Goal: Information Seeking & Learning: Learn about a topic

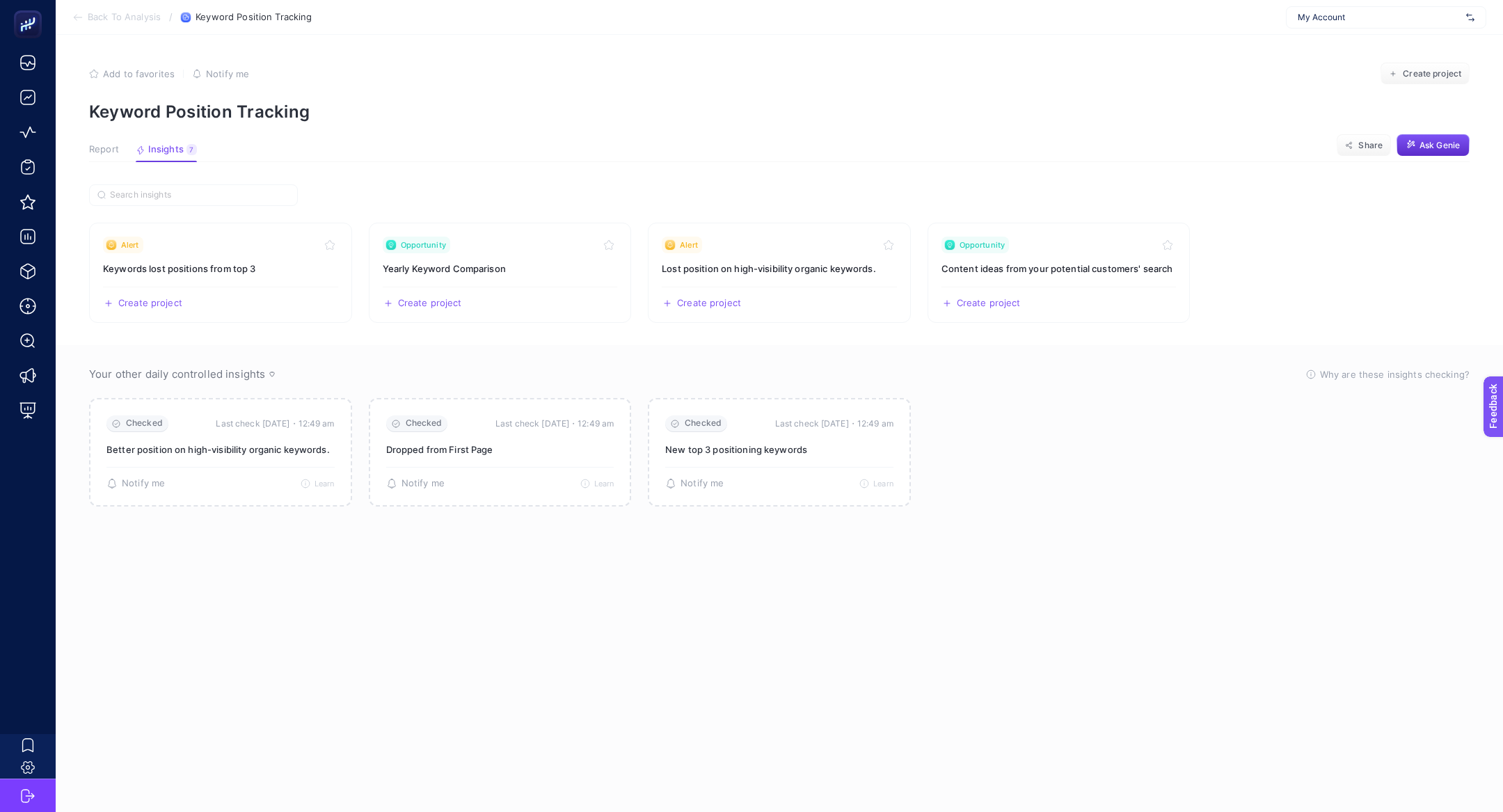
click at [1398, 14] on span "My Account" at bounding box center [1379, 17] width 163 height 11
type input "pures"
click at [1365, 86] on span "[DOMAIN_NAME]" at bounding box center [1331, 89] width 68 height 11
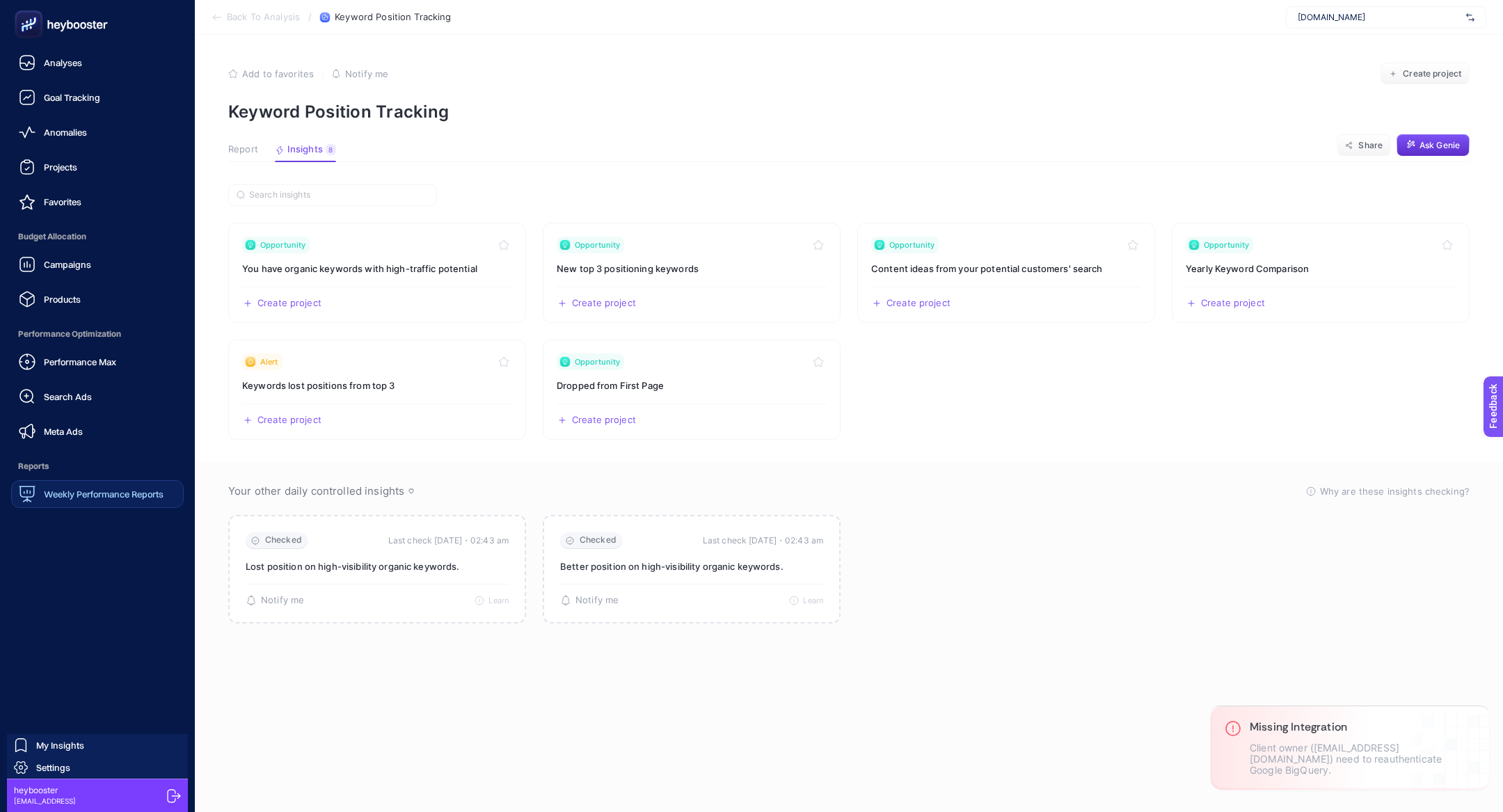
click at [106, 501] on div "Weekly Performance Reports" at bounding box center [90, 493] width 145 height 17
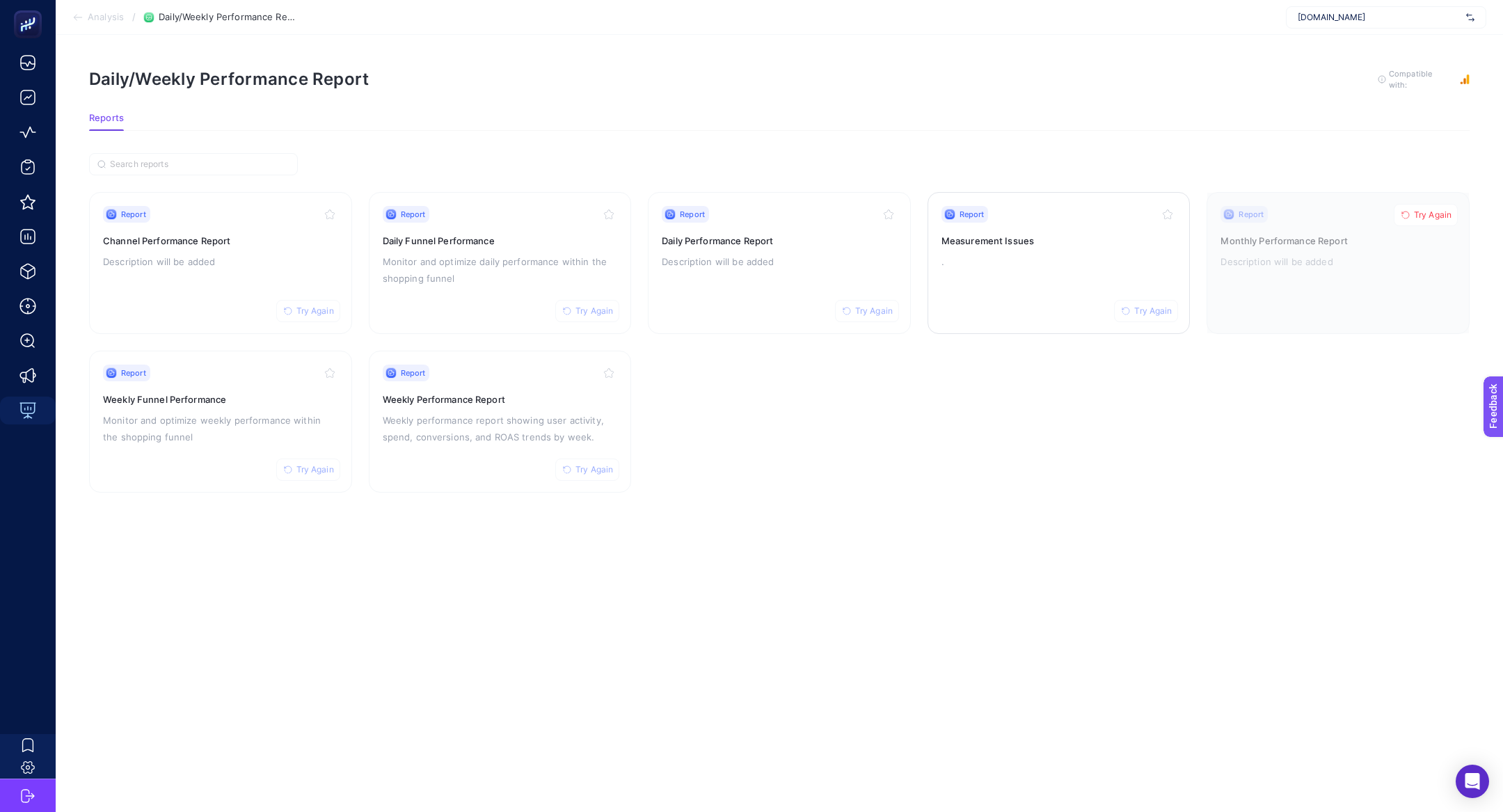
click at [960, 261] on p "." at bounding box center [1058, 261] width 235 height 17
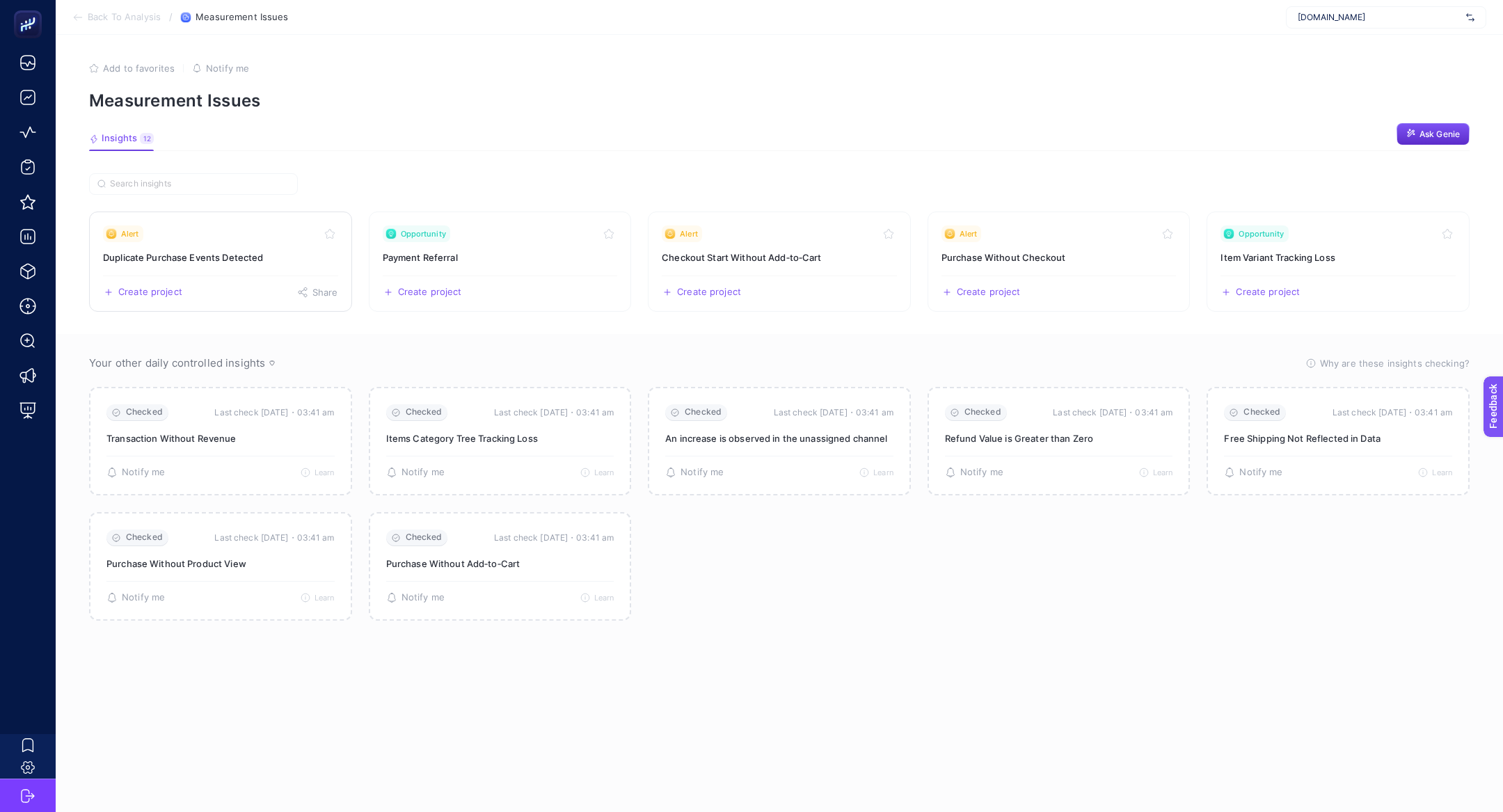
click at [263, 246] on link "Alert Duplicate Purchase Events Detected Create project Share" at bounding box center [220, 261] width 263 height 100
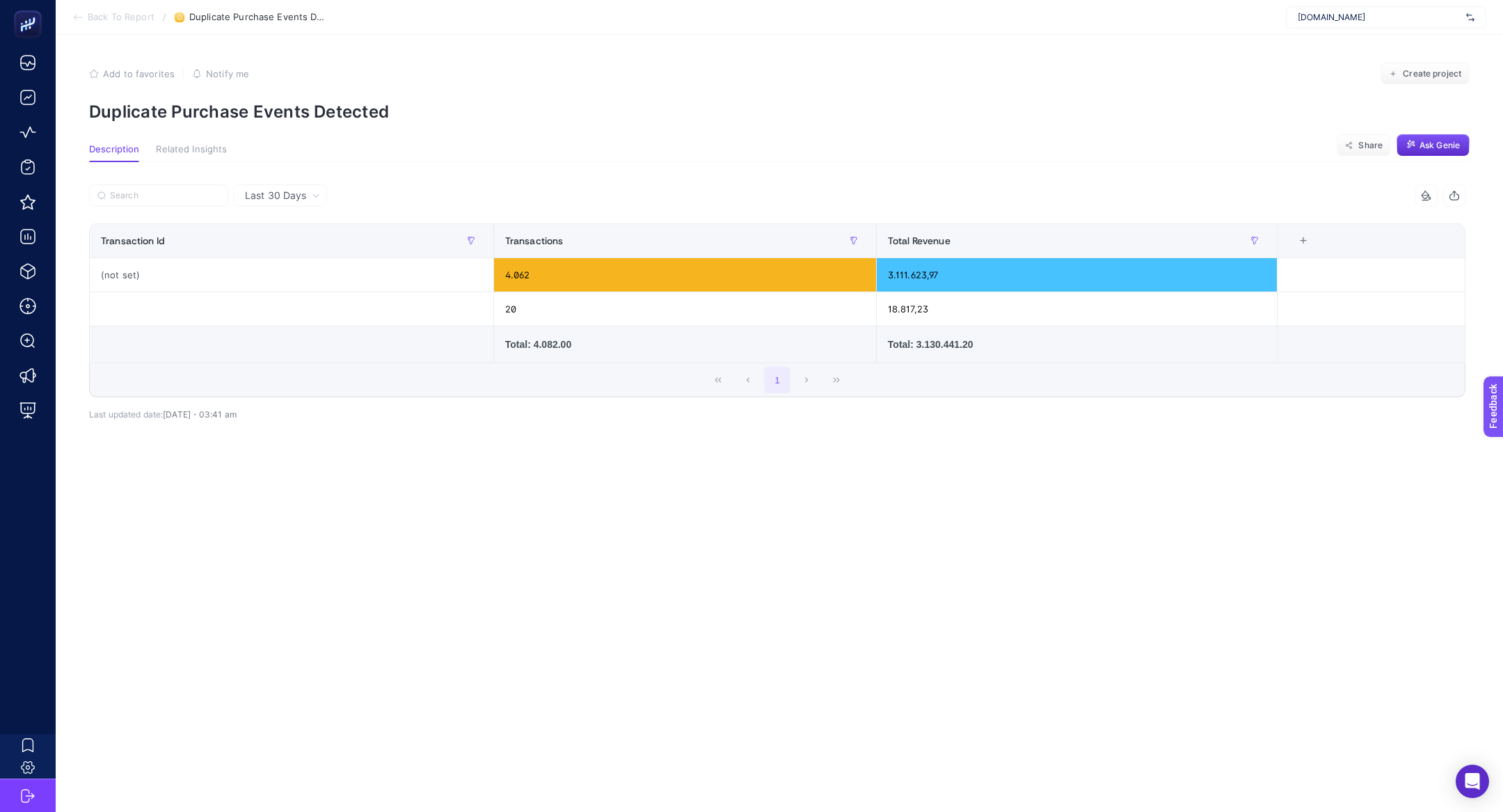
click at [1383, 20] on span "www.thepurestsolutions.com" at bounding box center [1379, 17] width 163 height 11
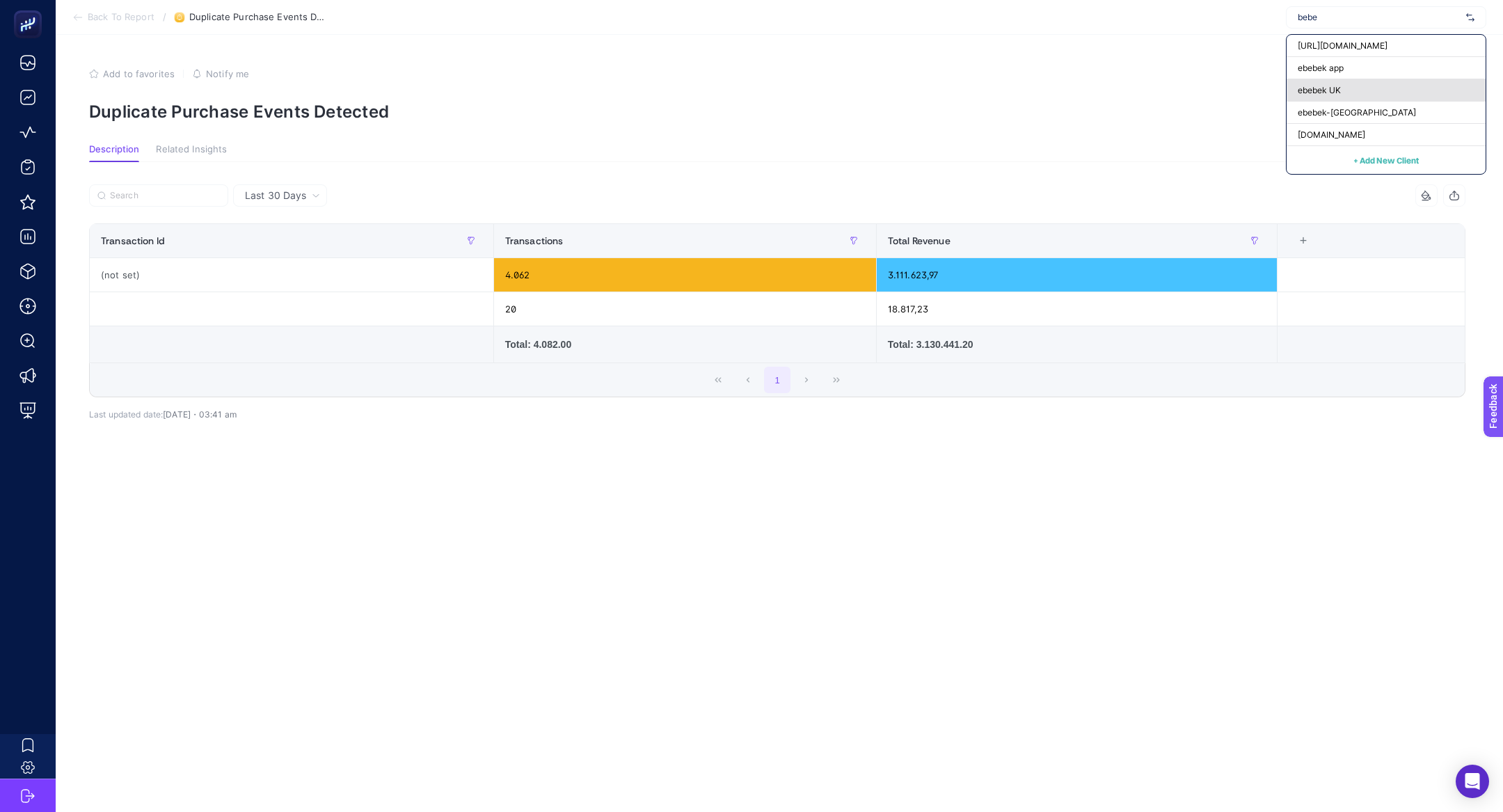
type input "bebe"
click at [1349, 88] on div "ebebek UK" at bounding box center [1386, 90] width 199 height 23
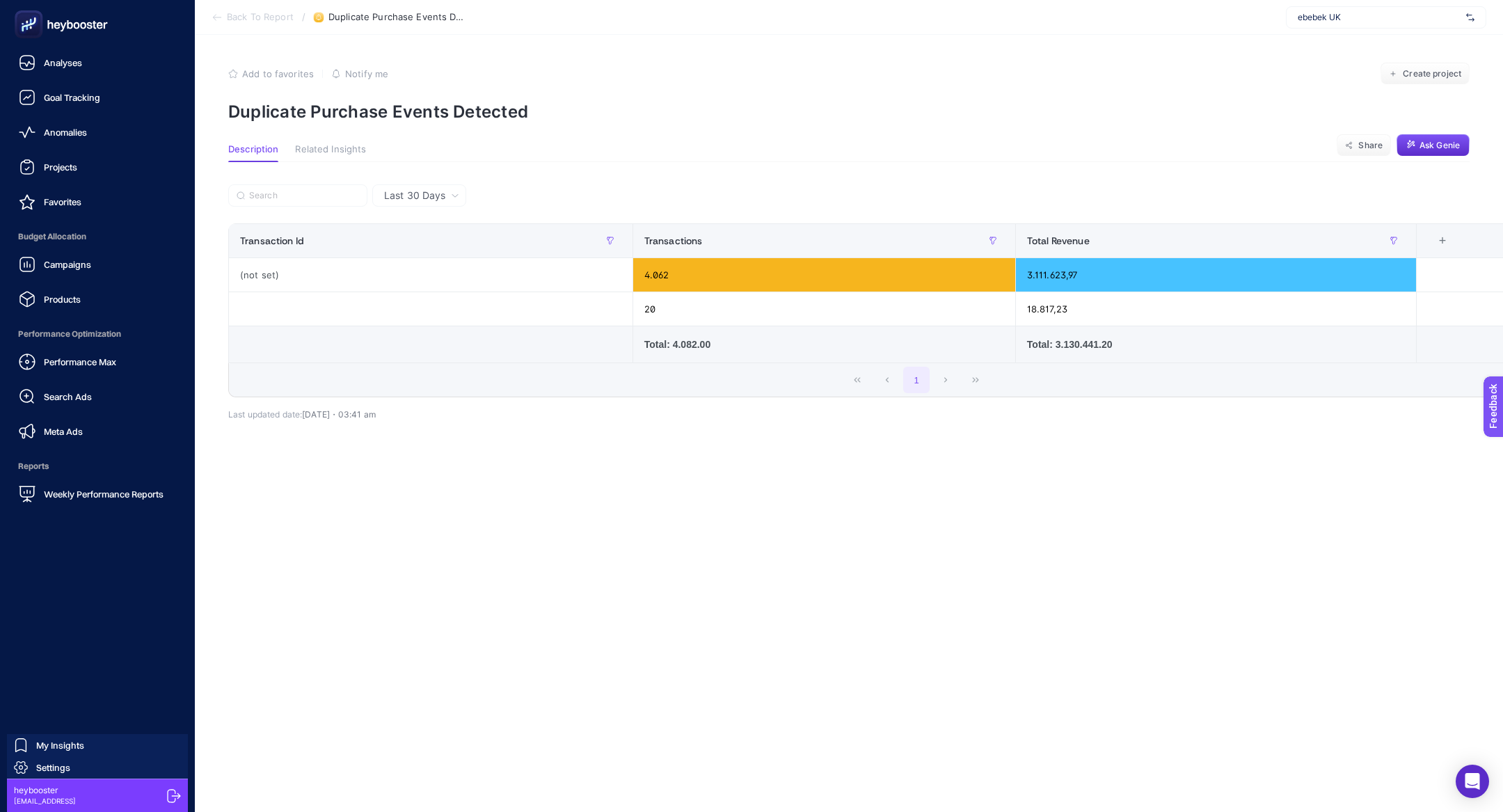
click at [51, 281] on div "Campaigns Products" at bounding box center [96, 282] width 172 height 63
click at [51, 278] on div "Campaigns Products" at bounding box center [96, 282] width 172 height 63
click at [51, 263] on span "Campaigns" at bounding box center [68, 263] width 47 height 11
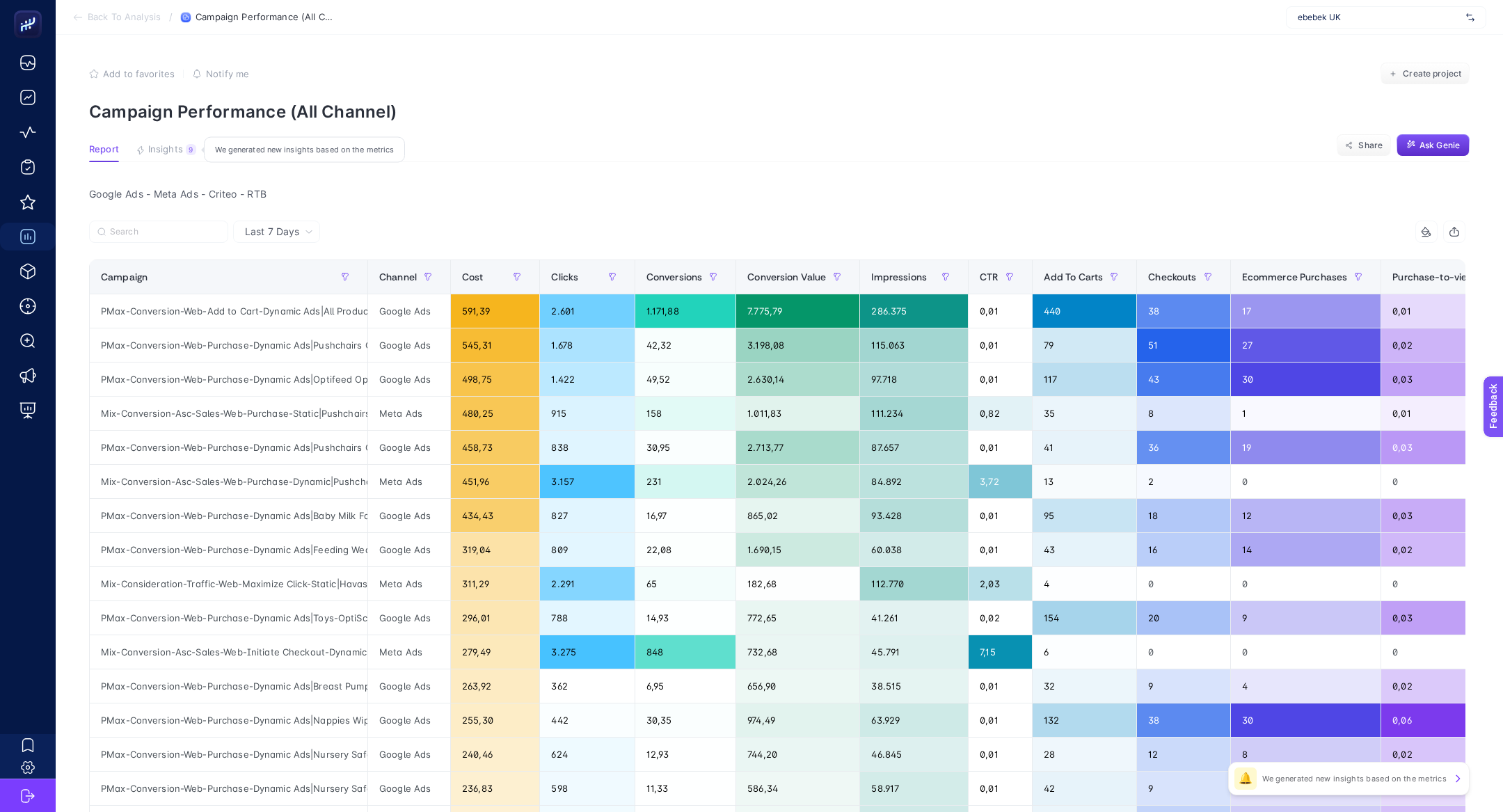
click at [177, 145] on span "Insights" at bounding box center [165, 148] width 34 height 11
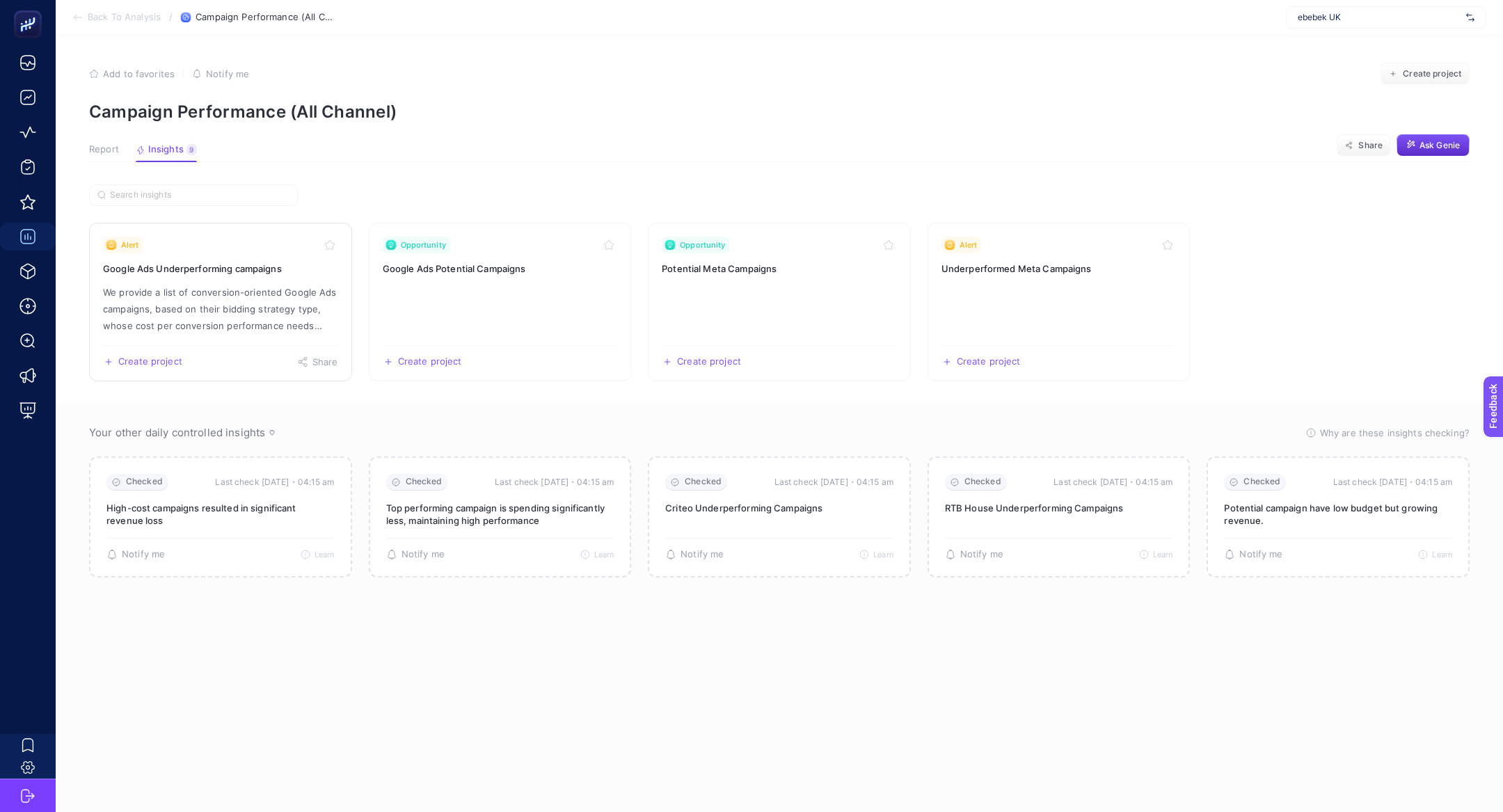
click at [301, 272] on h3 "Google Ads Underperforming campaigns" at bounding box center [220, 268] width 235 height 14
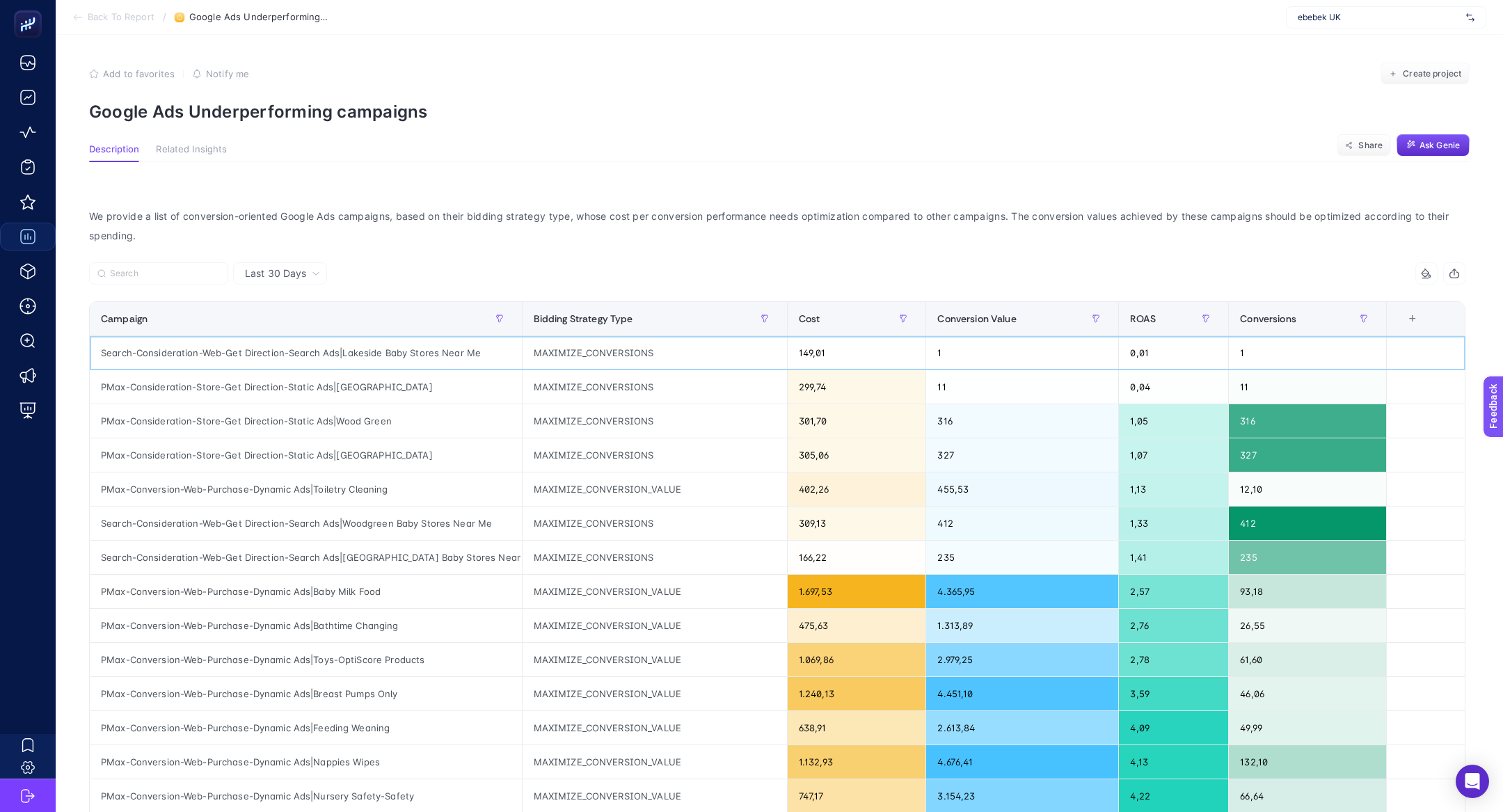
click at [293, 352] on div "Search-Consideration-Web-Get Direction-Search Ads|Lakeside Baby Stores Near Me" at bounding box center [305, 353] width 432 height 33
click at [296, 397] on div "PMax-Consideration-Store-Get Direction-Static Ads|Lakeside" at bounding box center [305, 386] width 432 height 33
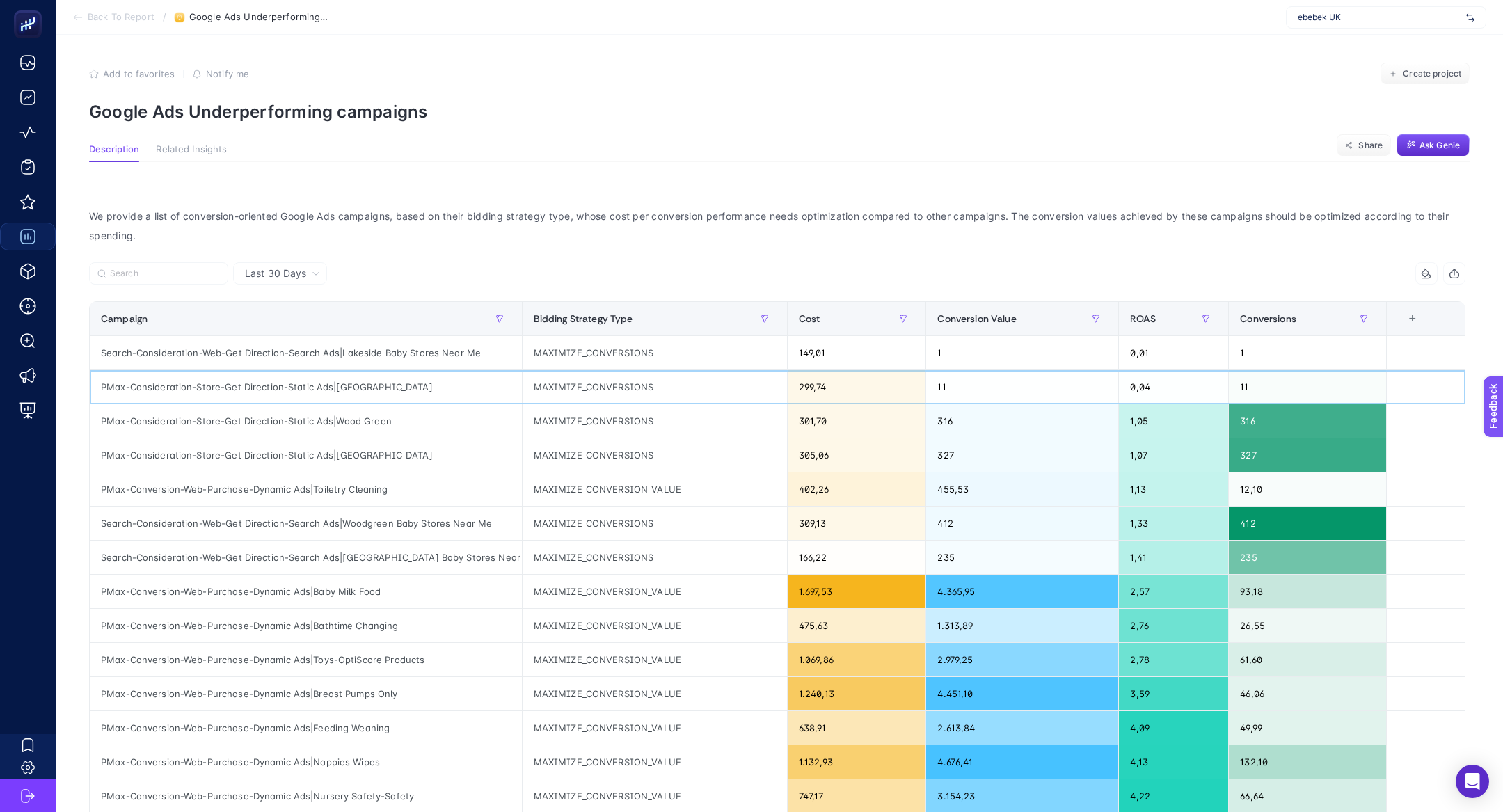
click at [296, 397] on div "PMax-Consideration-Store-Get Direction-Static Ads|[GEOGRAPHIC_DATA]" at bounding box center [305, 386] width 432 height 33
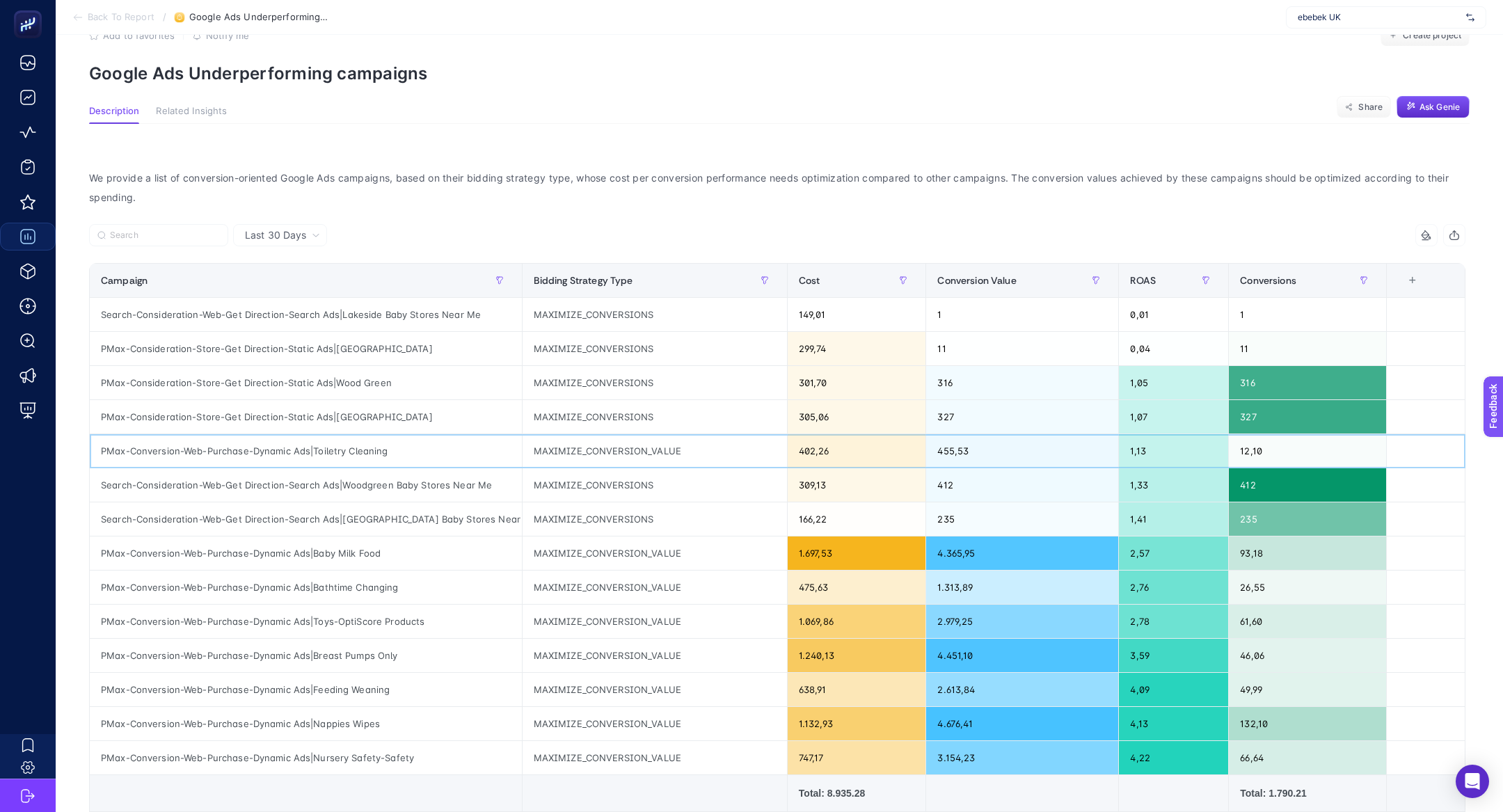
click at [281, 454] on div "PMax-Conversion-Web-Purchase-Dynamic Ads|Toiletry Cleaning" at bounding box center [305, 450] width 432 height 33
click at [270, 443] on div "PMax-Conversion-Web-Purchase-Dynamic Ads|Toiletry Cleaning" at bounding box center [305, 450] width 432 height 33
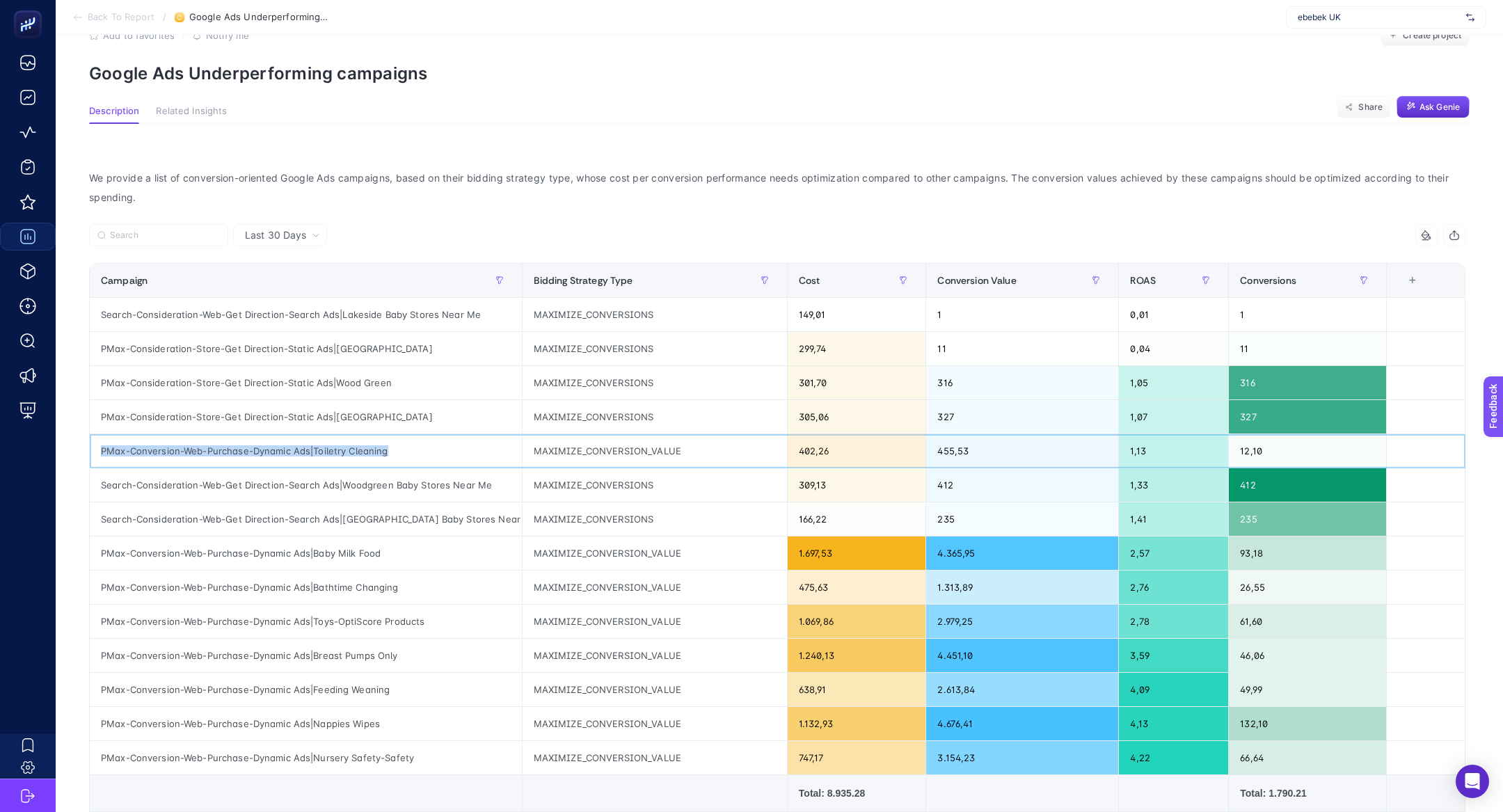
copy tr "PMax-Conversion-Web-Purchase-Dynamic Ads|Toiletry Cleaning"
click at [301, 512] on div "Search-Consideration-Web-Get Direction-Search Ads|Greenwich Baby Stores Near Me" at bounding box center [305, 519] width 432 height 33
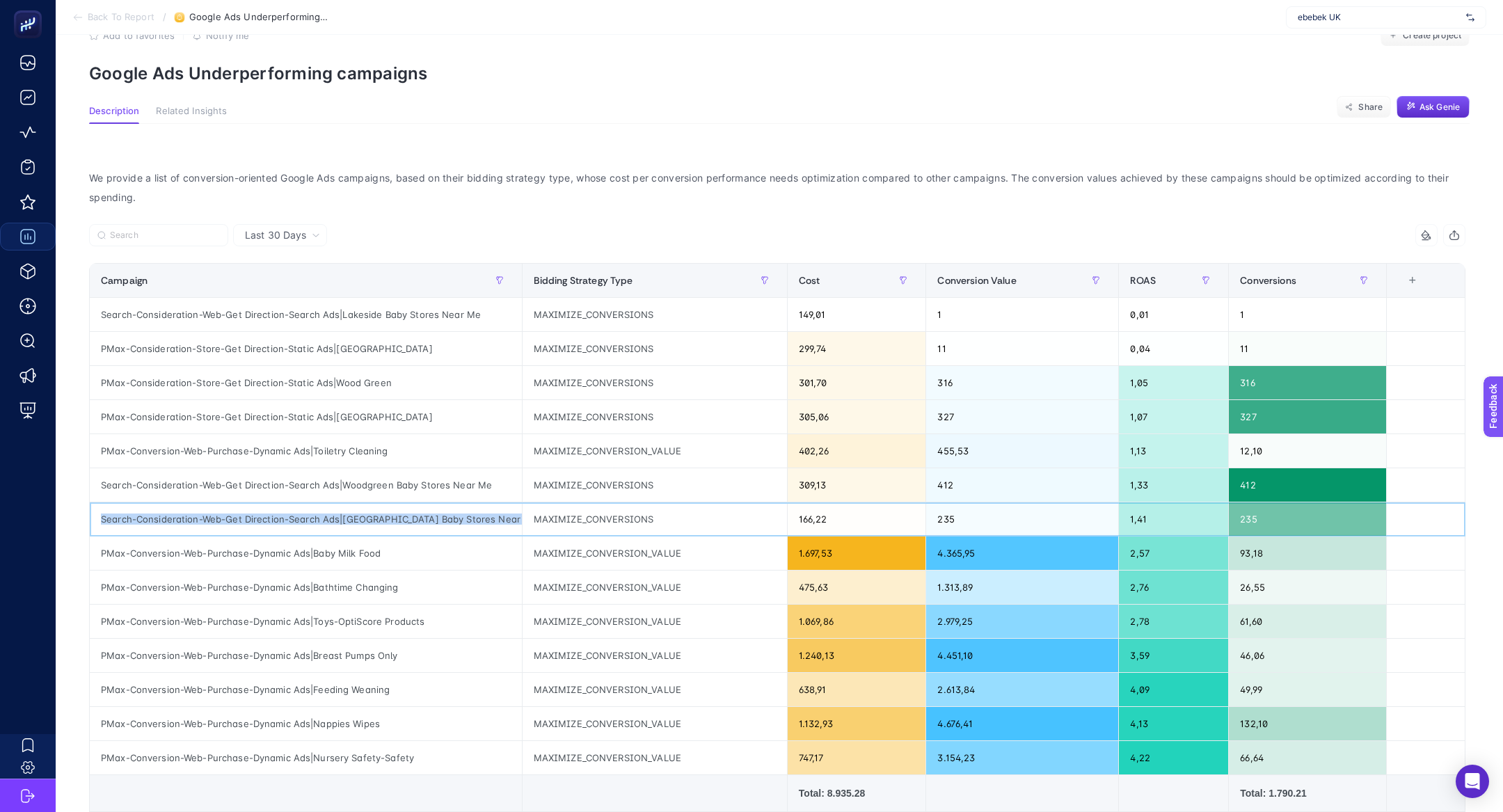
click at [301, 512] on div "Search-Consideration-Web-Get Direction-Search Ads|Greenwich Baby Stores Near Me" at bounding box center [305, 519] width 432 height 33
click at [285, 486] on div "Search-Consideration-Web-Get Direction-Search Ads|Woodgreen Baby Stores Near Me" at bounding box center [305, 485] width 432 height 33
click at [460, 480] on div "Search-Consideration-Web-Get Direction-Search Ads|Woodgreen Baby Stores Near Me" at bounding box center [305, 485] width 432 height 33
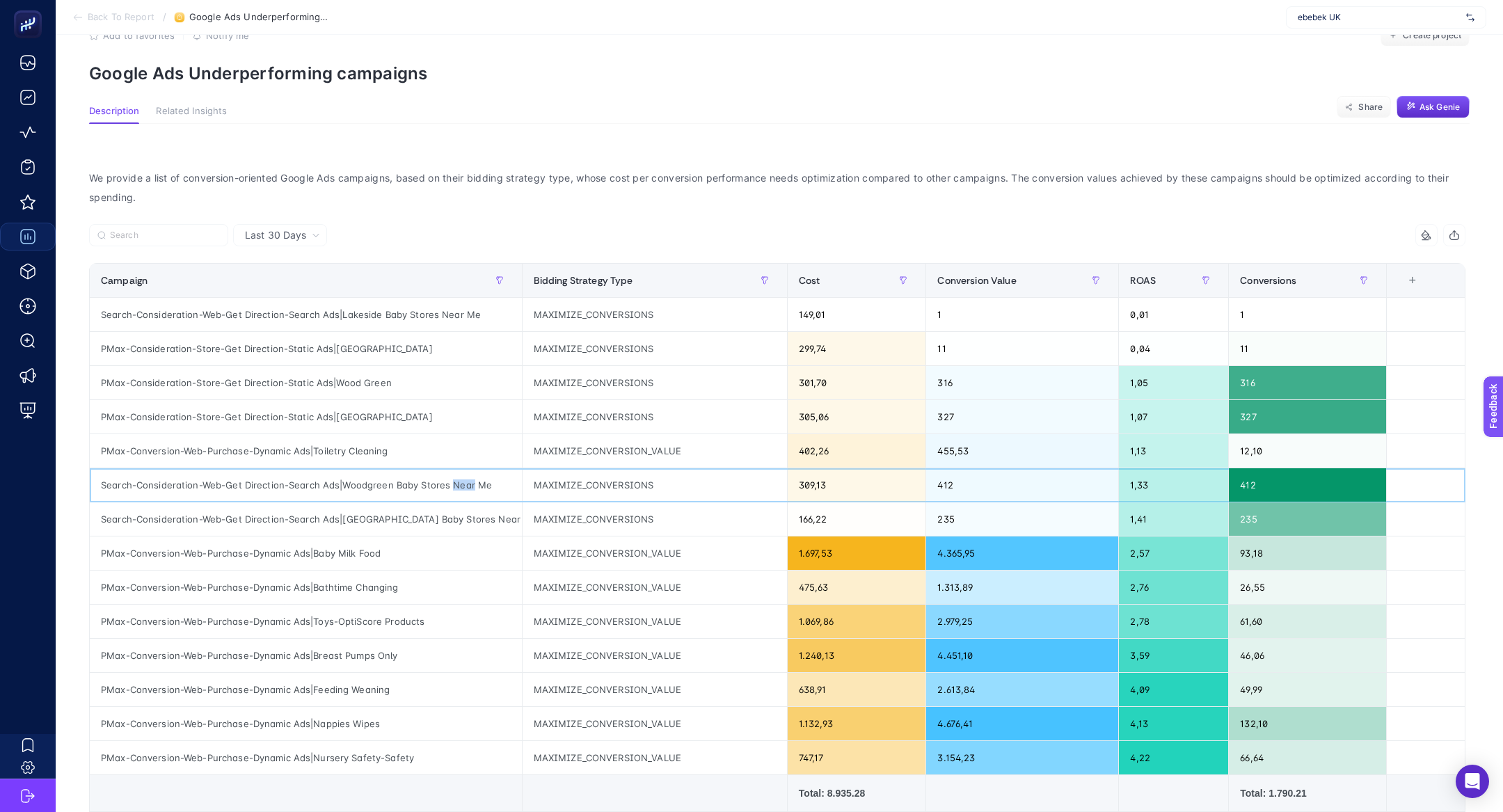
click at [460, 480] on div "Search-Consideration-Web-Get Direction-Search Ads|Woodgreen Baby Stores Near Me" at bounding box center [305, 485] width 432 height 33
copy div "Near"
click at [507, 275] on button "button" at bounding box center [500, 280] width 23 height 23
click at [594, 359] on span "Starts with" at bounding box center [561, 357] width 124 height 28
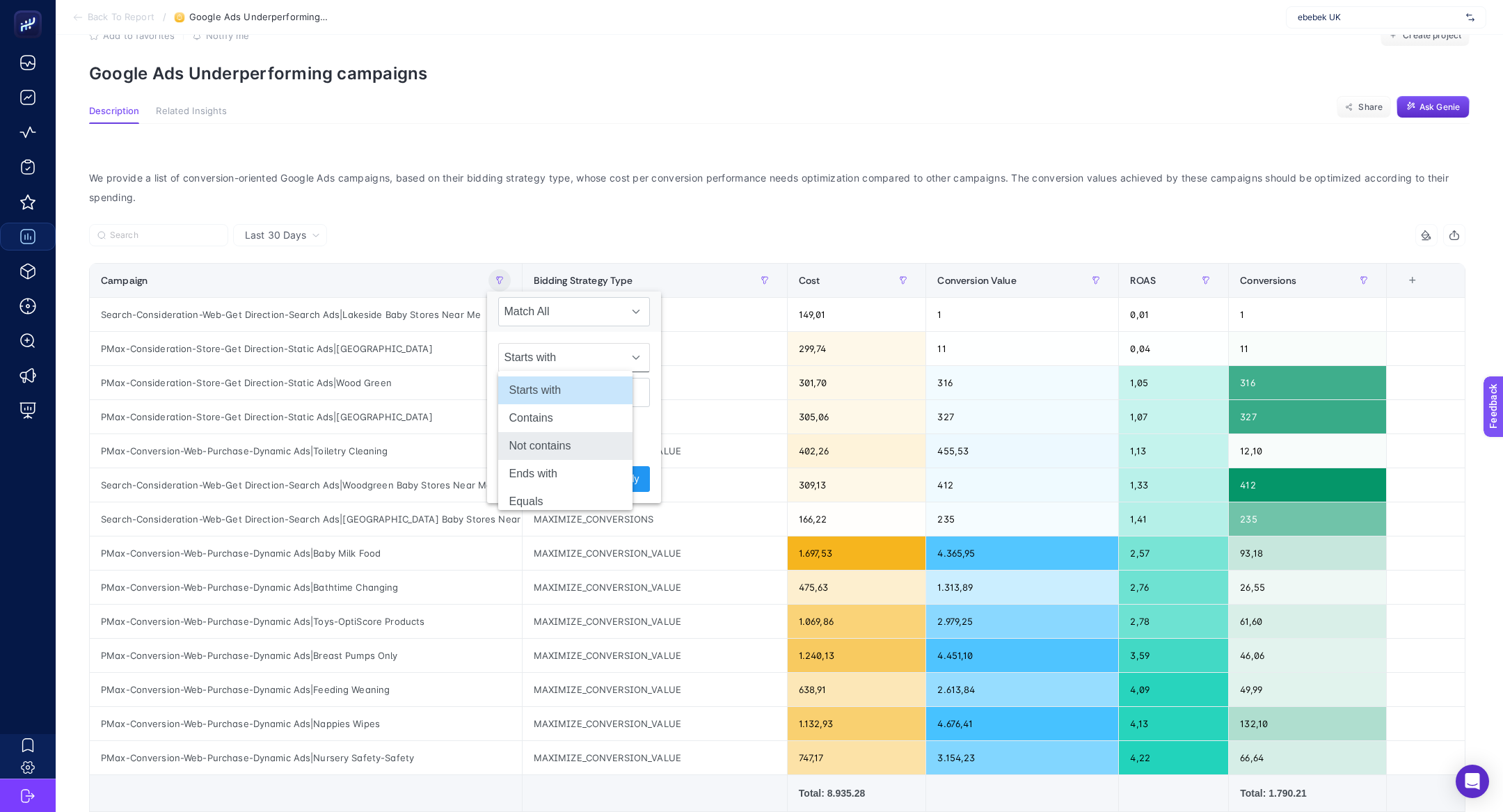
click at [571, 443] on li "Not contains" at bounding box center [566, 445] width 135 height 28
drag, startPoint x: 556, startPoint y: 411, endPoint x: 556, endPoint y: 403, distance: 8.0
click at [556, 411] on div "Not contains" at bounding box center [573, 375] width 174 height 87
click at [556, 402] on input "text" at bounding box center [574, 392] width 151 height 29
type input "store"
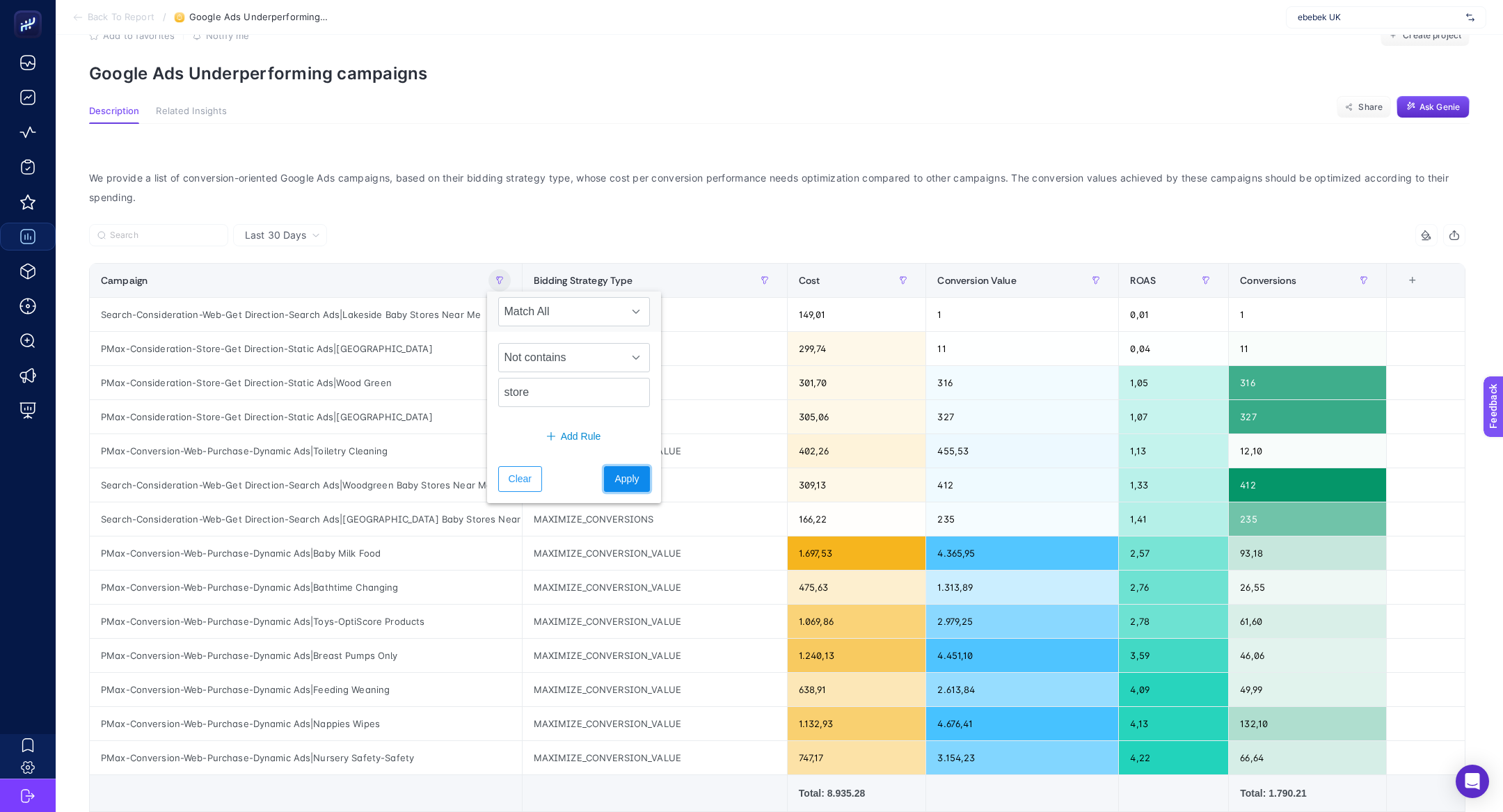
click at [617, 474] on span "Apply" at bounding box center [627, 479] width 25 height 15
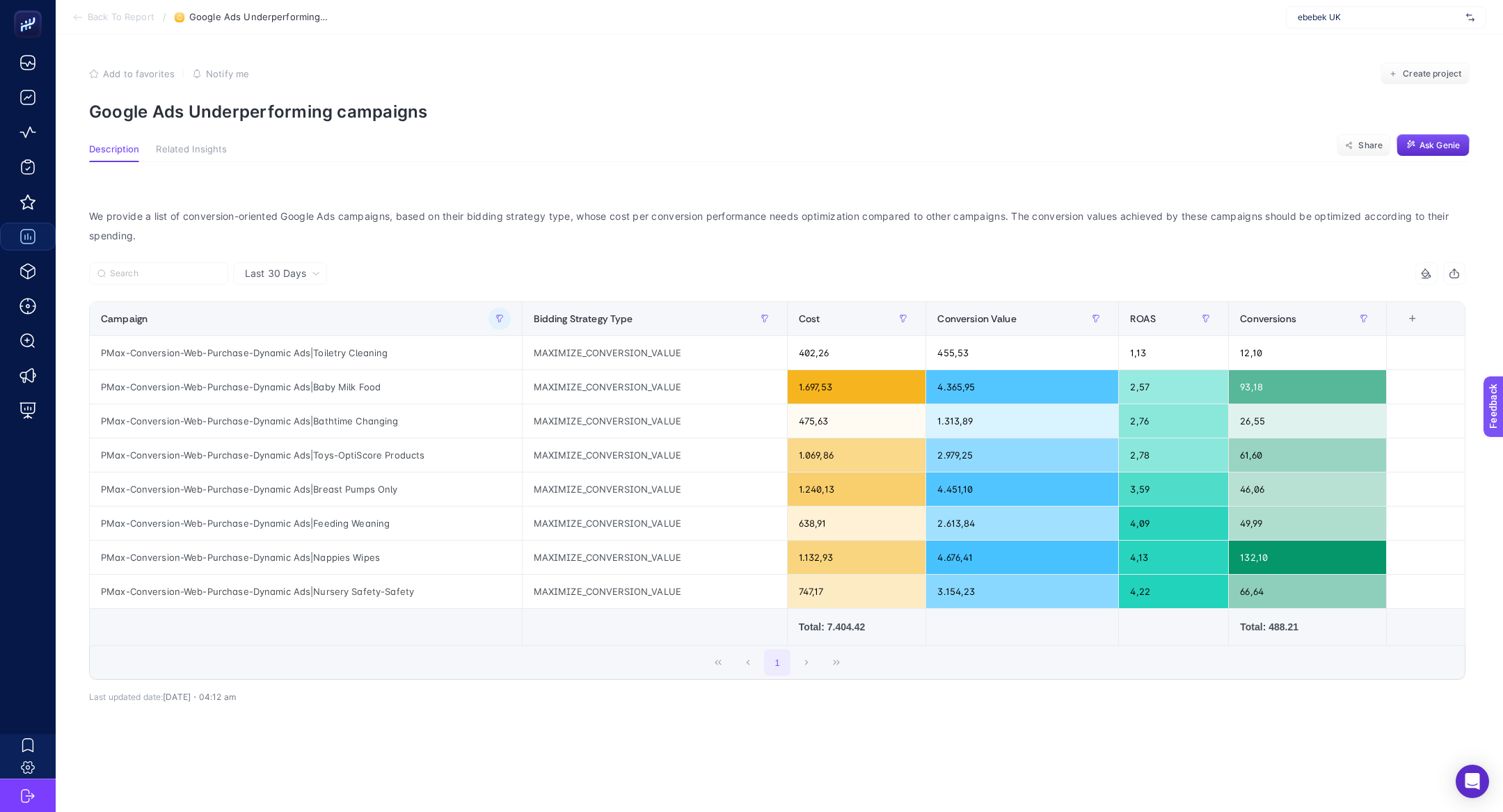
click at [558, 201] on div "We provide a list of conversion-oriented Google Ads campaigns, based on their b…" at bounding box center [777, 479] width 1399 height 590
click at [1431, 65] on button "Create project" at bounding box center [1424, 74] width 90 height 23
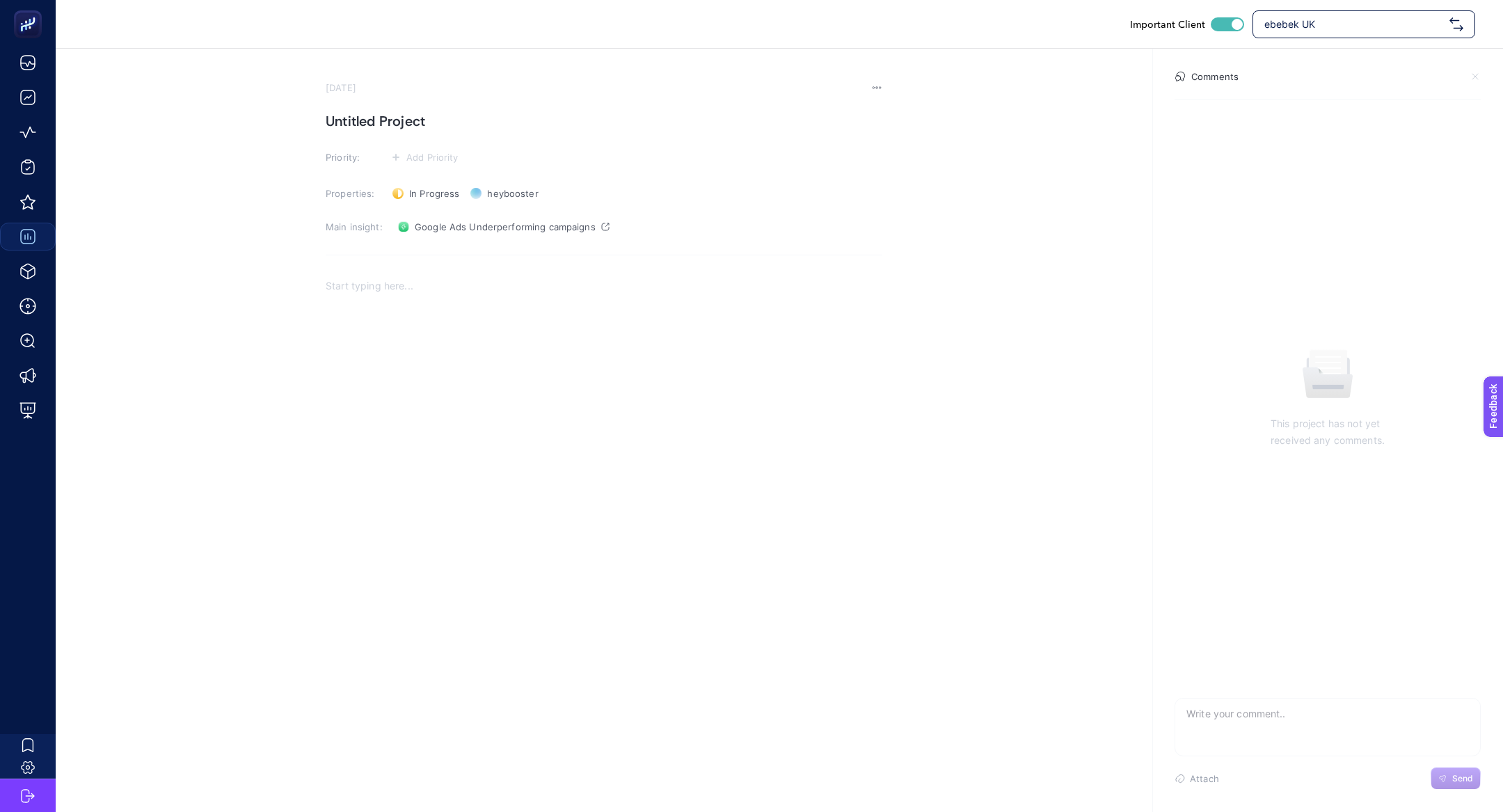
click at [457, 287] on p "Rich Text Editor. Editing area: main" at bounding box center [604, 285] width 557 height 17
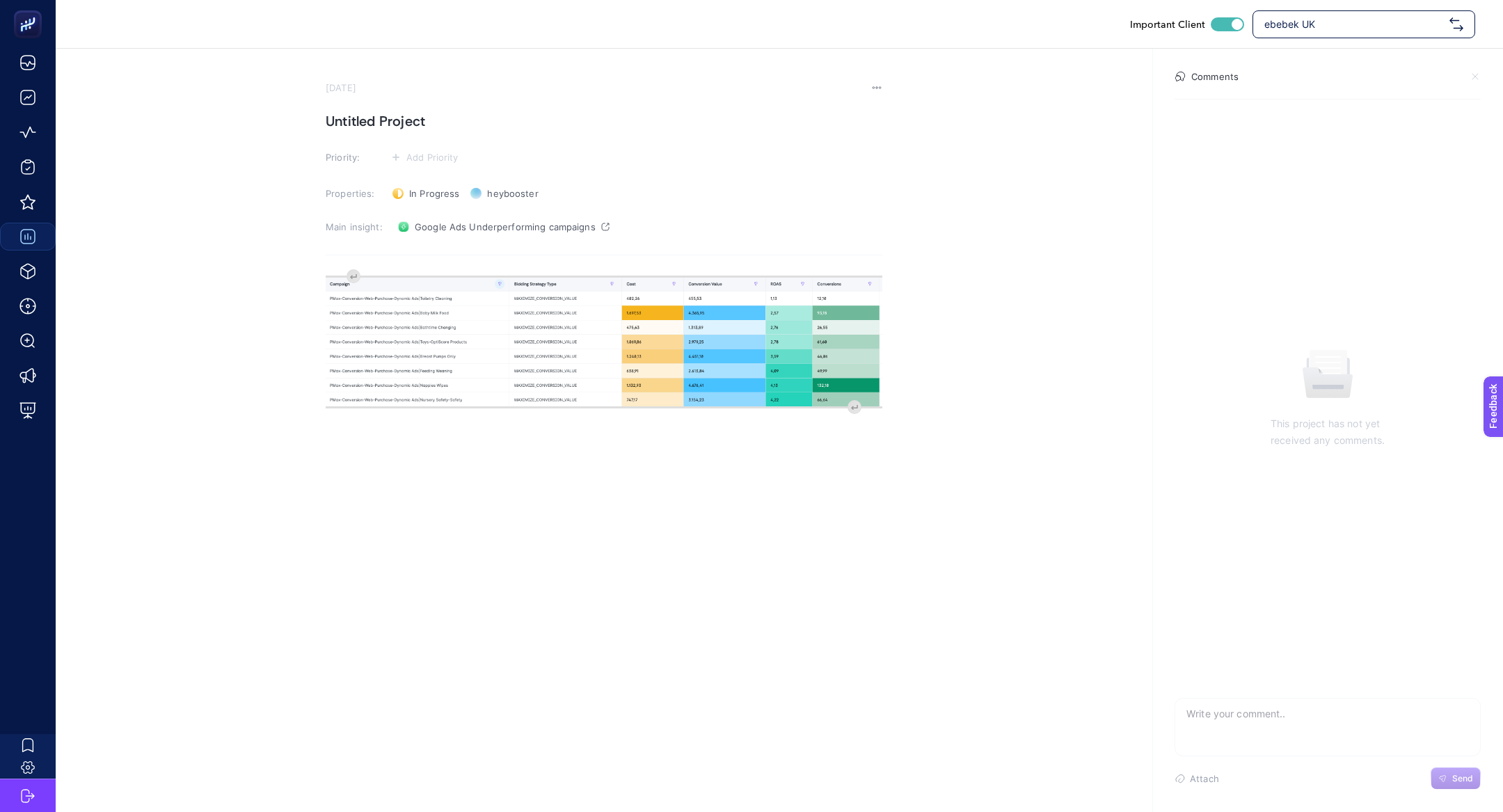
click at [434, 119] on h1 "Untitled Project" at bounding box center [604, 121] width 557 height 23
click at [429, 158] on span "Add Priority" at bounding box center [432, 156] width 52 height 11
click at [425, 189] on rect at bounding box center [420, 184] width 43 height 14
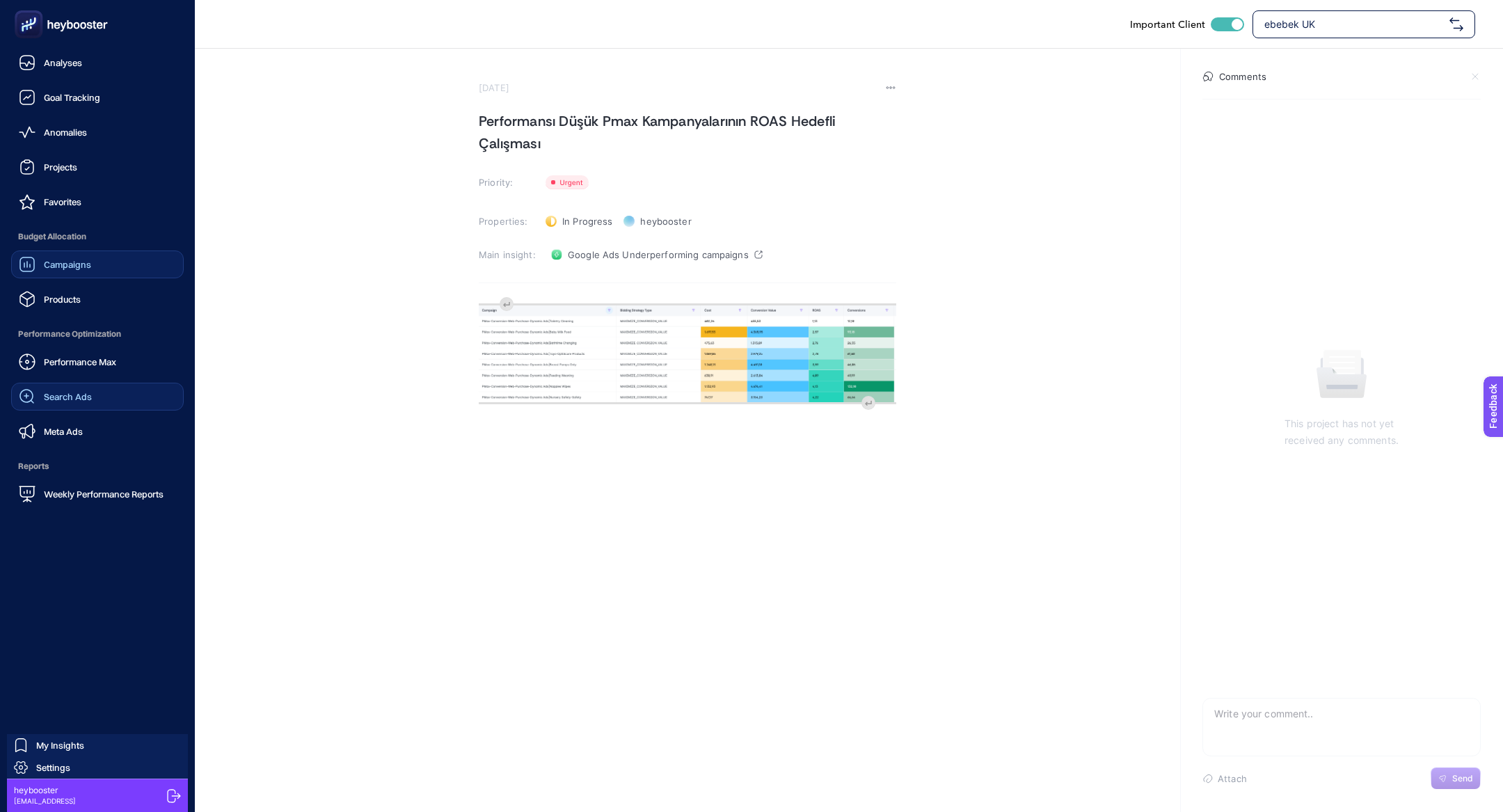
click at [70, 392] on span "Search Ads" at bounding box center [68, 396] width 48 height 11
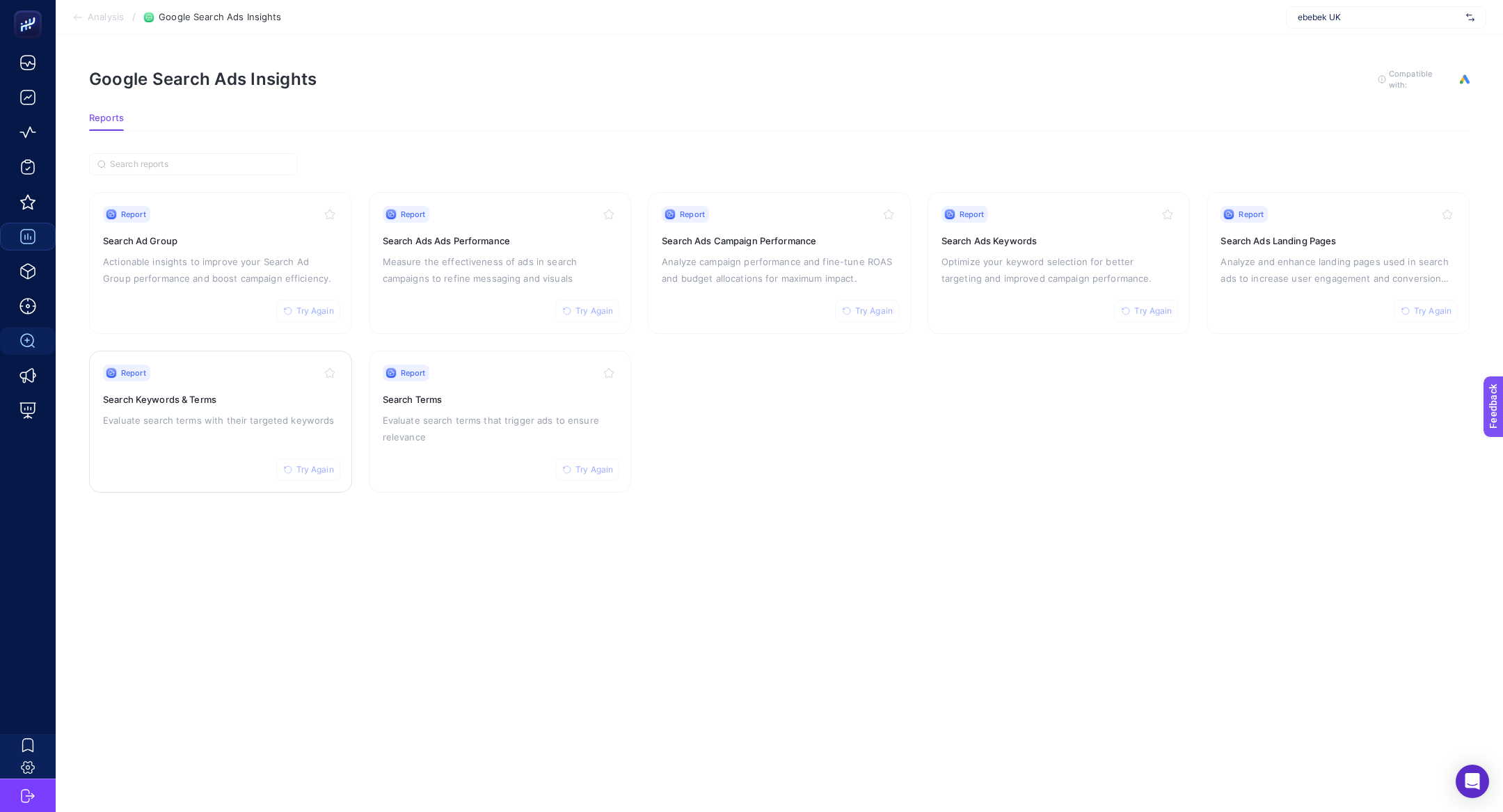
click at [273, 413] on p "Evaluate search terms with their targeted keywords" at bounding box center [220, 420] width 235 height 17
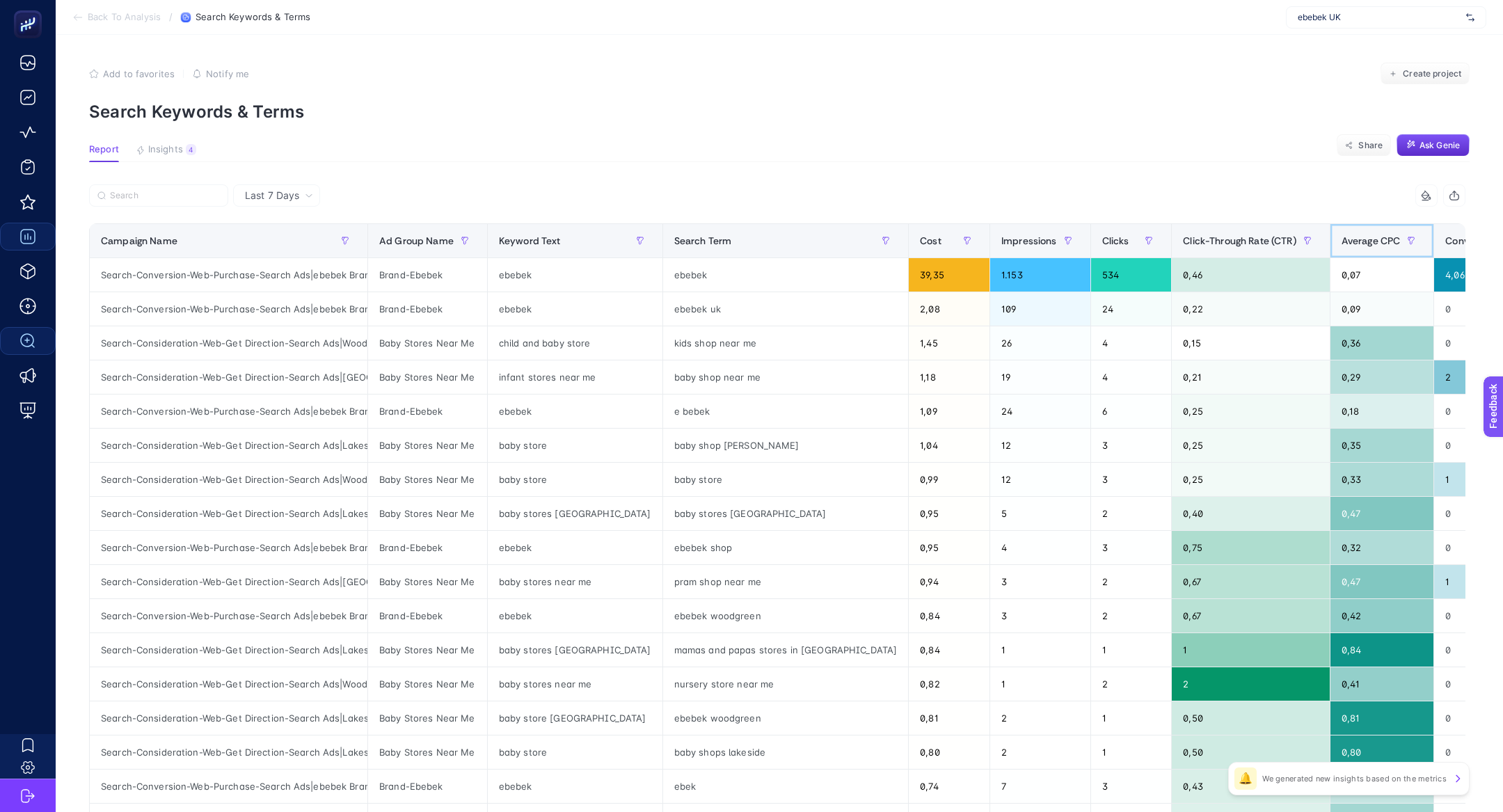
click at [1330, 255] on th "Average CPC" at bounding box center [1382, 241] width 104 height 34
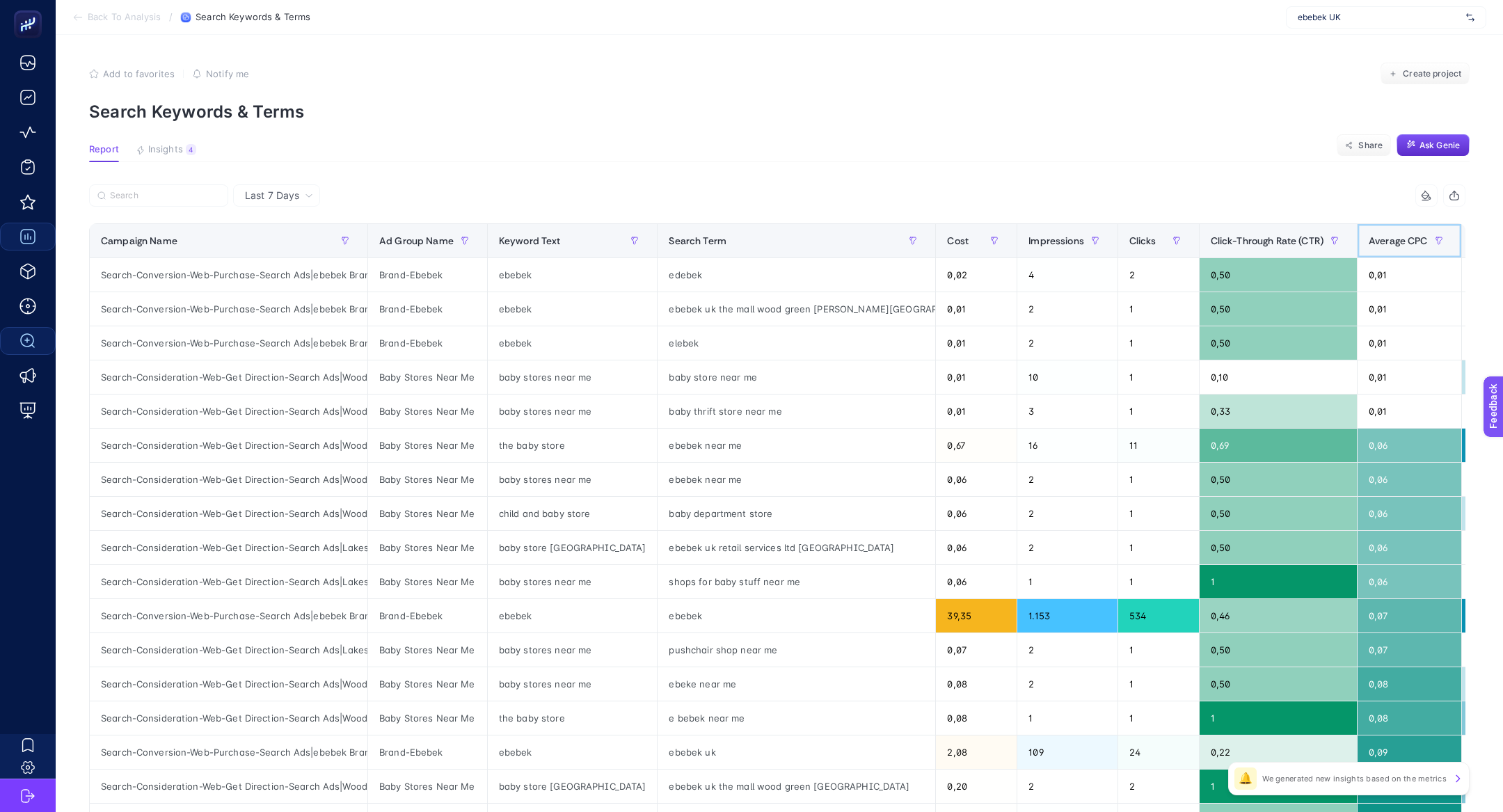
click at [1368, 247] on div "Average CPC" at bounding box center [1409, 240] width 82 height 23
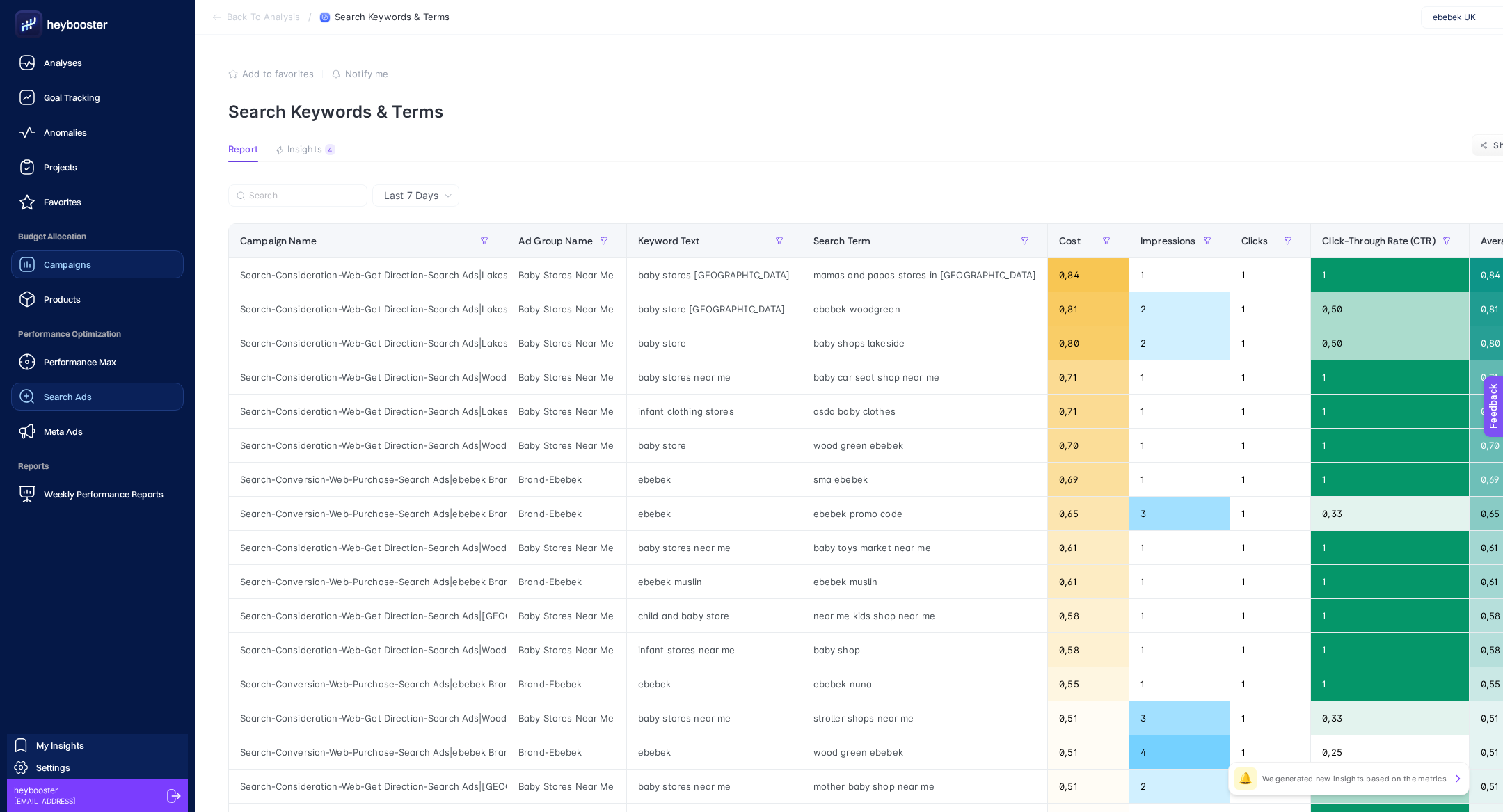
click at [91, 478] on span "Reports" at bounding box center [96, 466] width 172 height 28
click at [94, 484] on link "Weekly Performance Reports" at bounding box center [96, 493] width 172 height 28
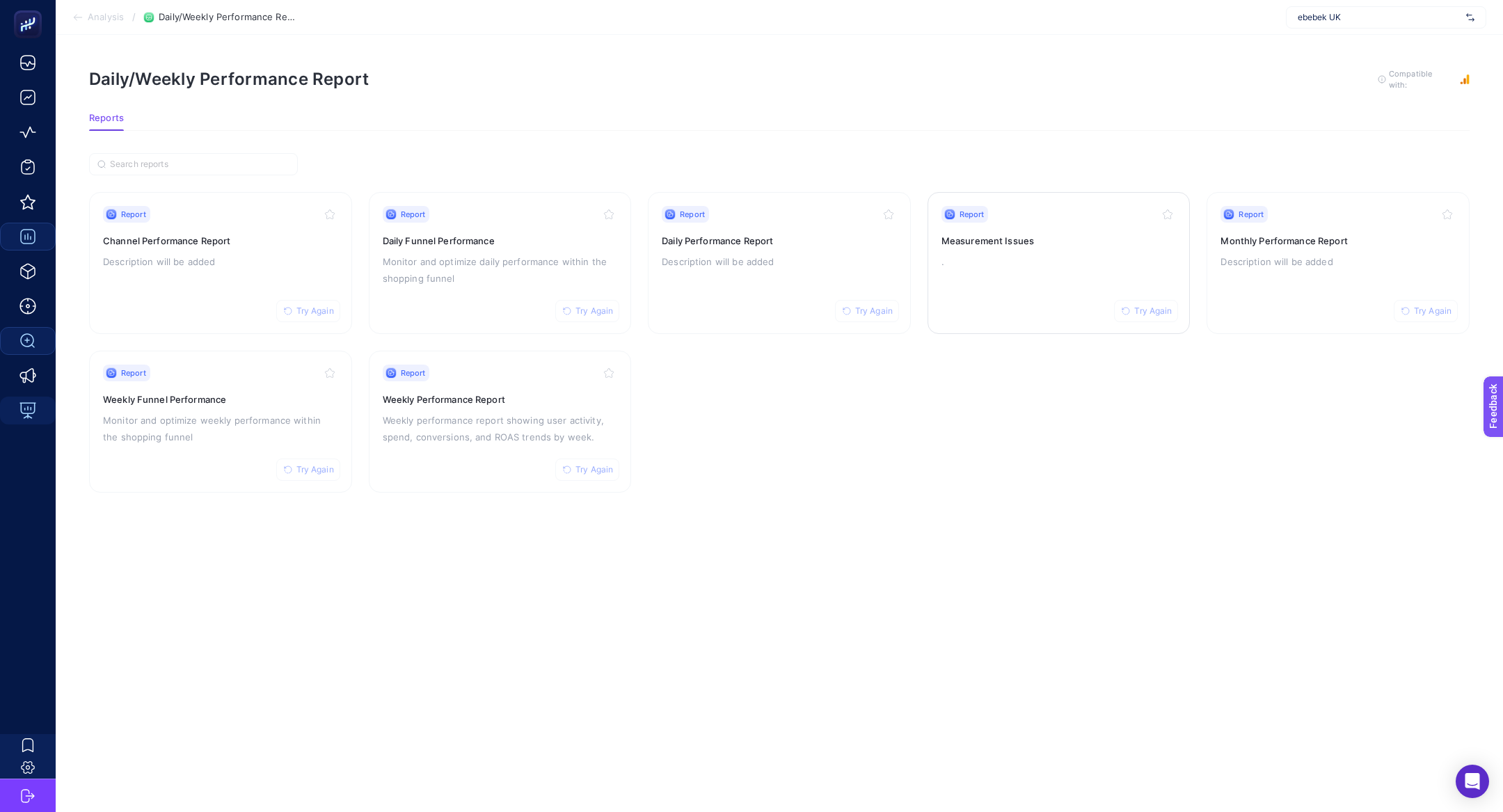
click at [1015, 274] on div "Report Try Again Measurement Issues ." at bounding box center [1058, 262] width 235 height 114
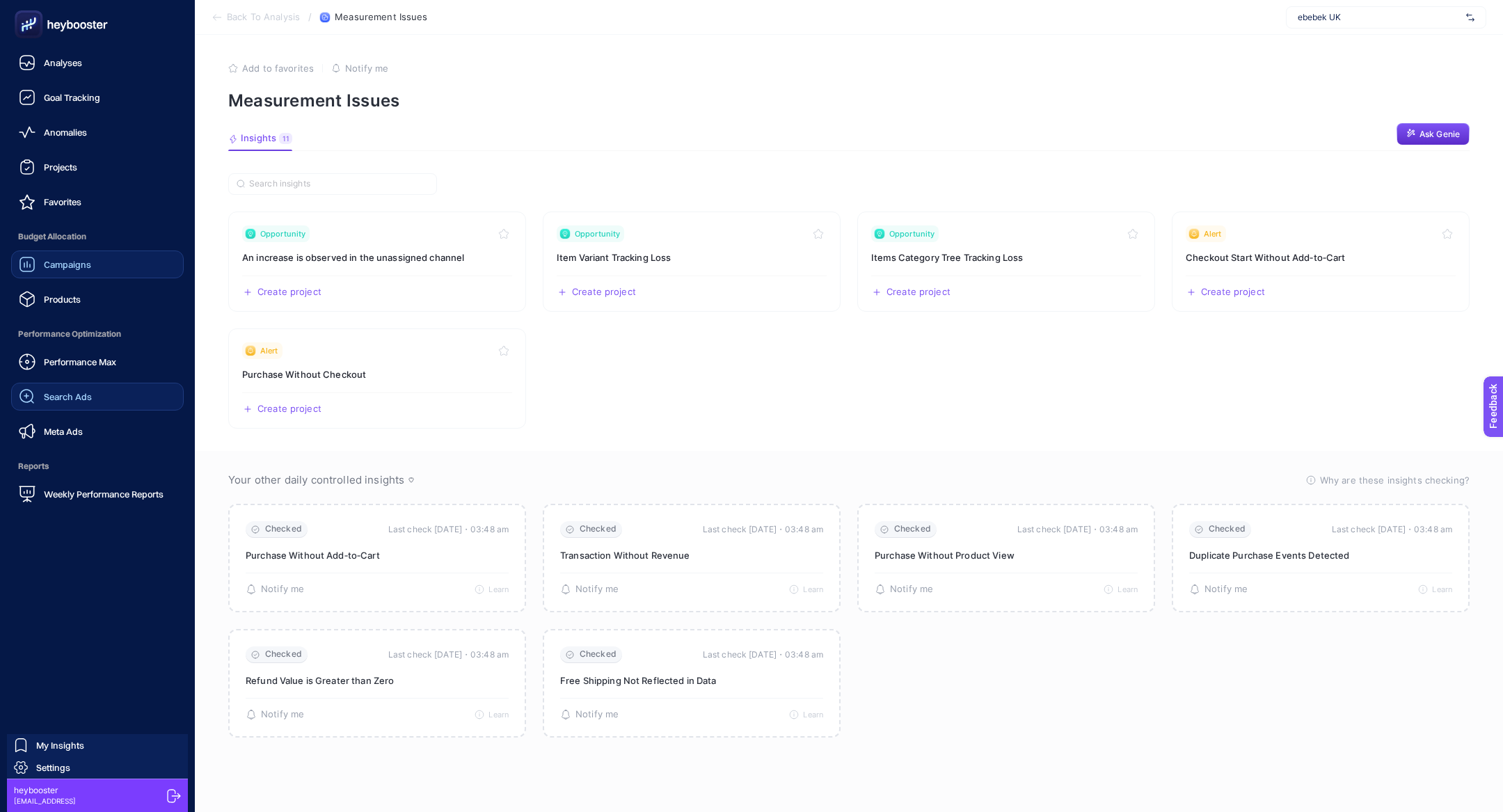
click at [59, 401] on span "Search Ads" at bounding box center [68, 396] width 48 height 11
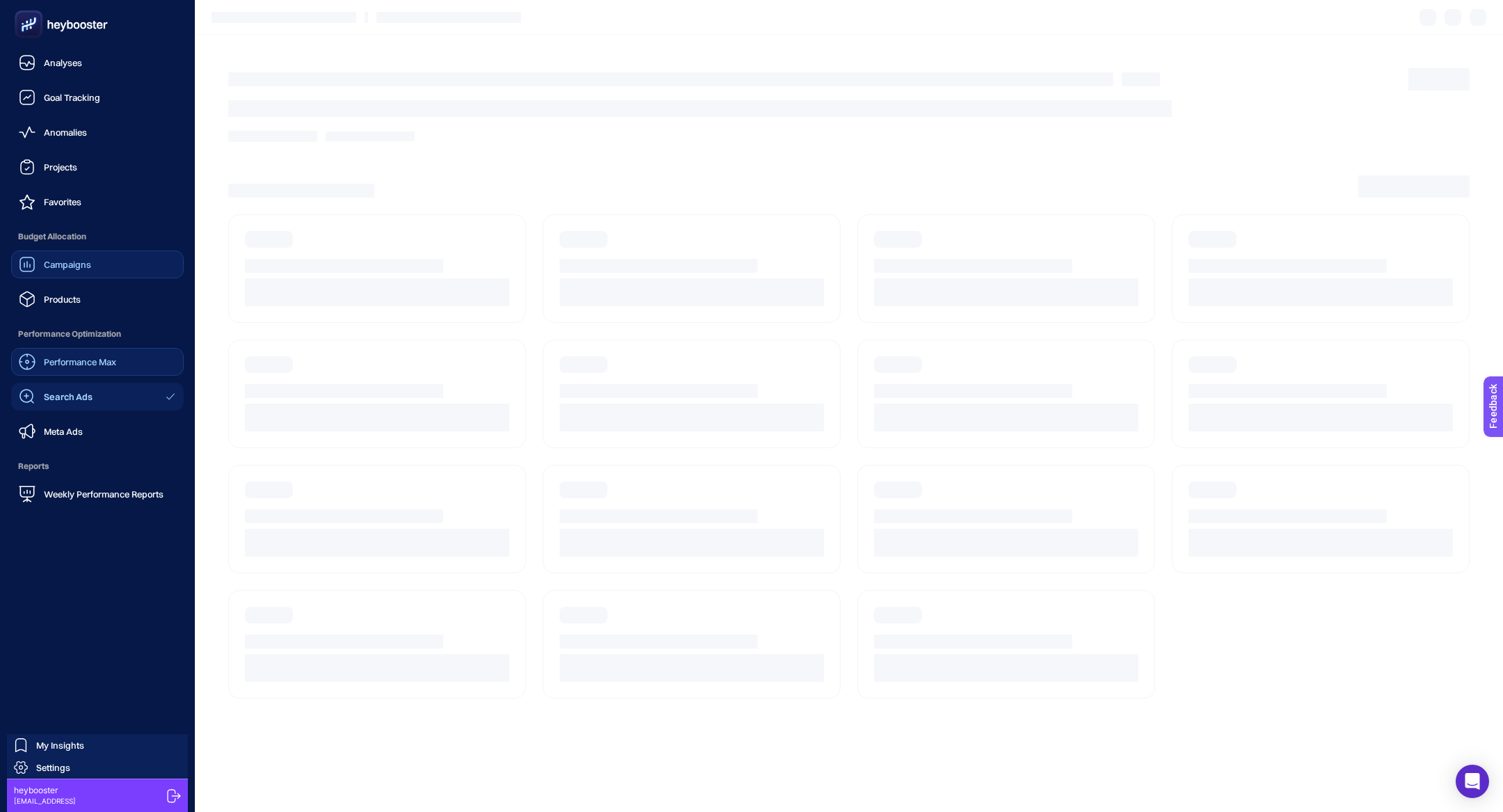
click at [65, 353] on div "Performance Max" at bounding box center [67, 361] width 97 height 17
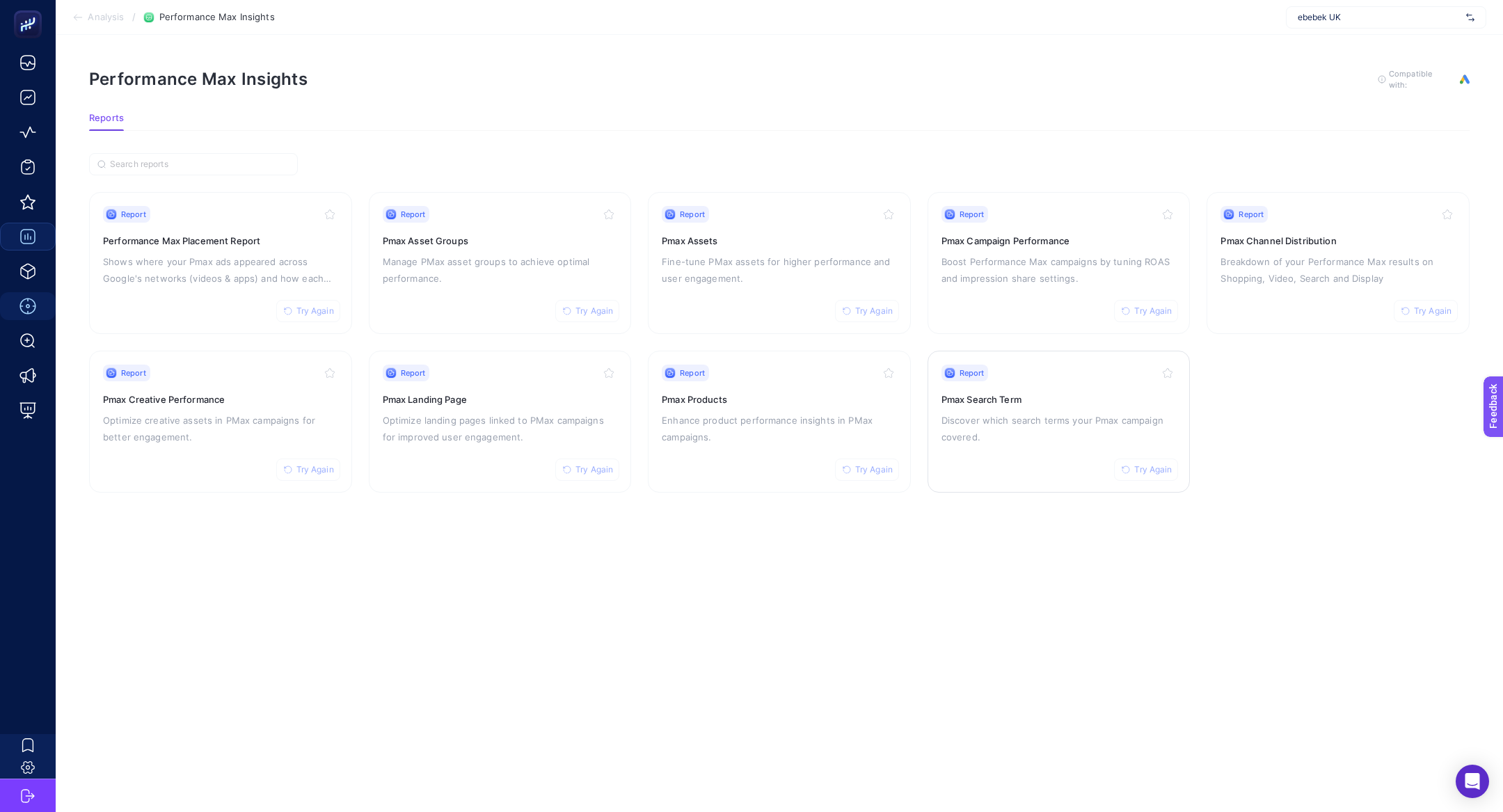
click at [994, 405] on div "Report Try Again Pmax Search Term Discover which search terms your Pmax campaig…" at bounding box center [1058, 422] width 235 height 114
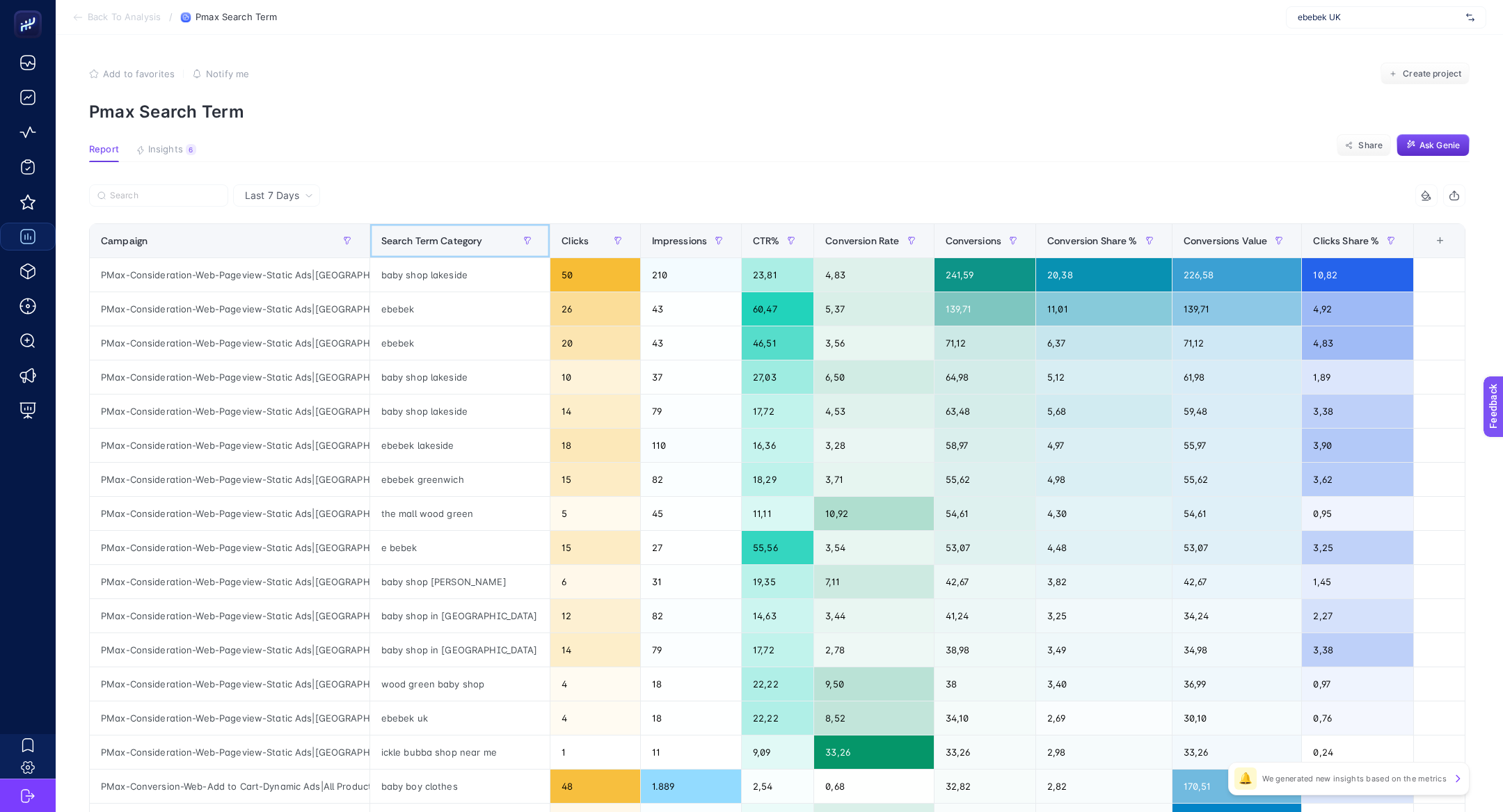
click at [429, 244] on span "Search Term Category" at bounding box center [432, 240] width 101 height 11
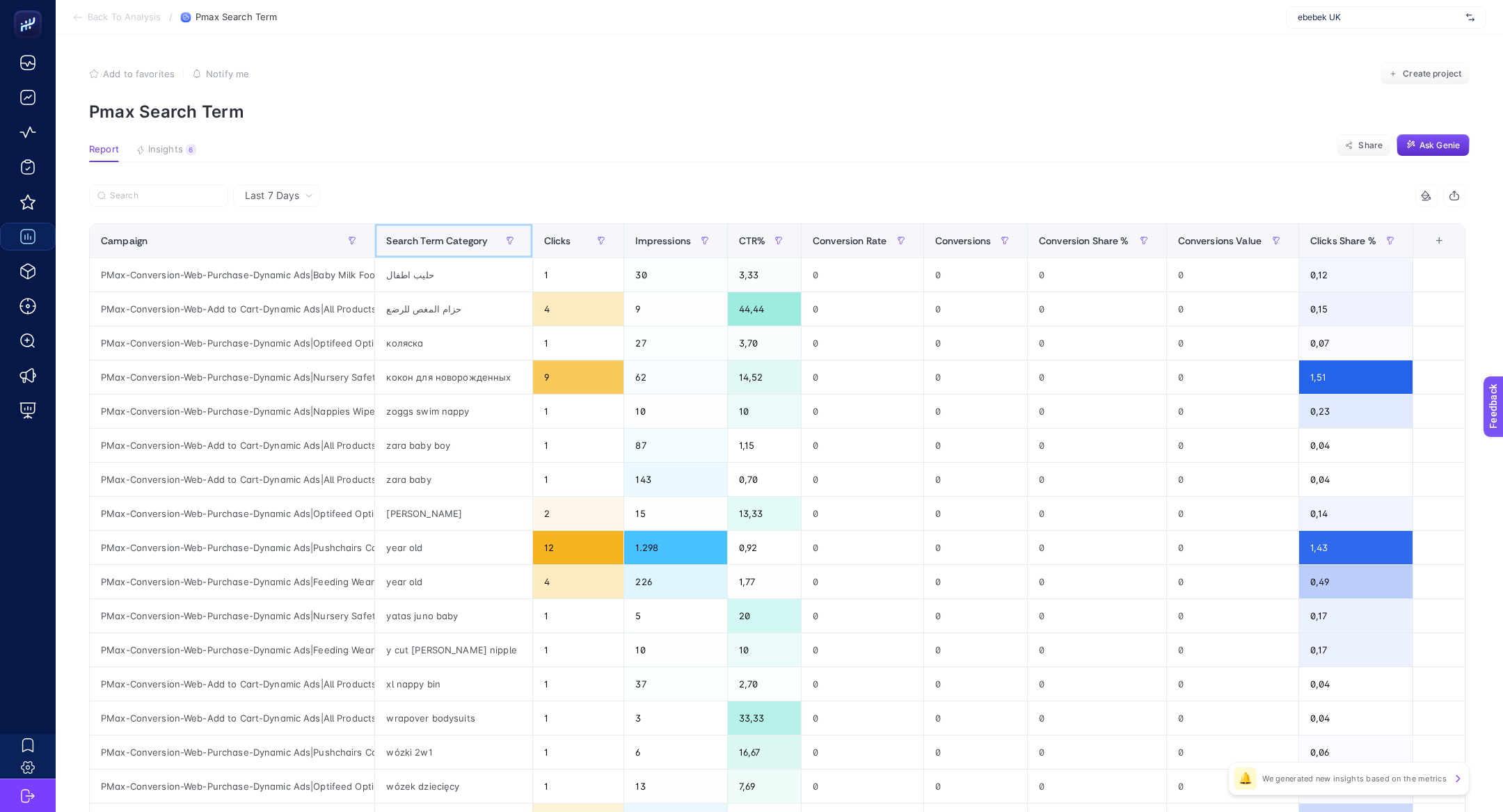
click at [429, 244] on span "Search Term Category" at bounding box center [437, 240] width 101 height 11
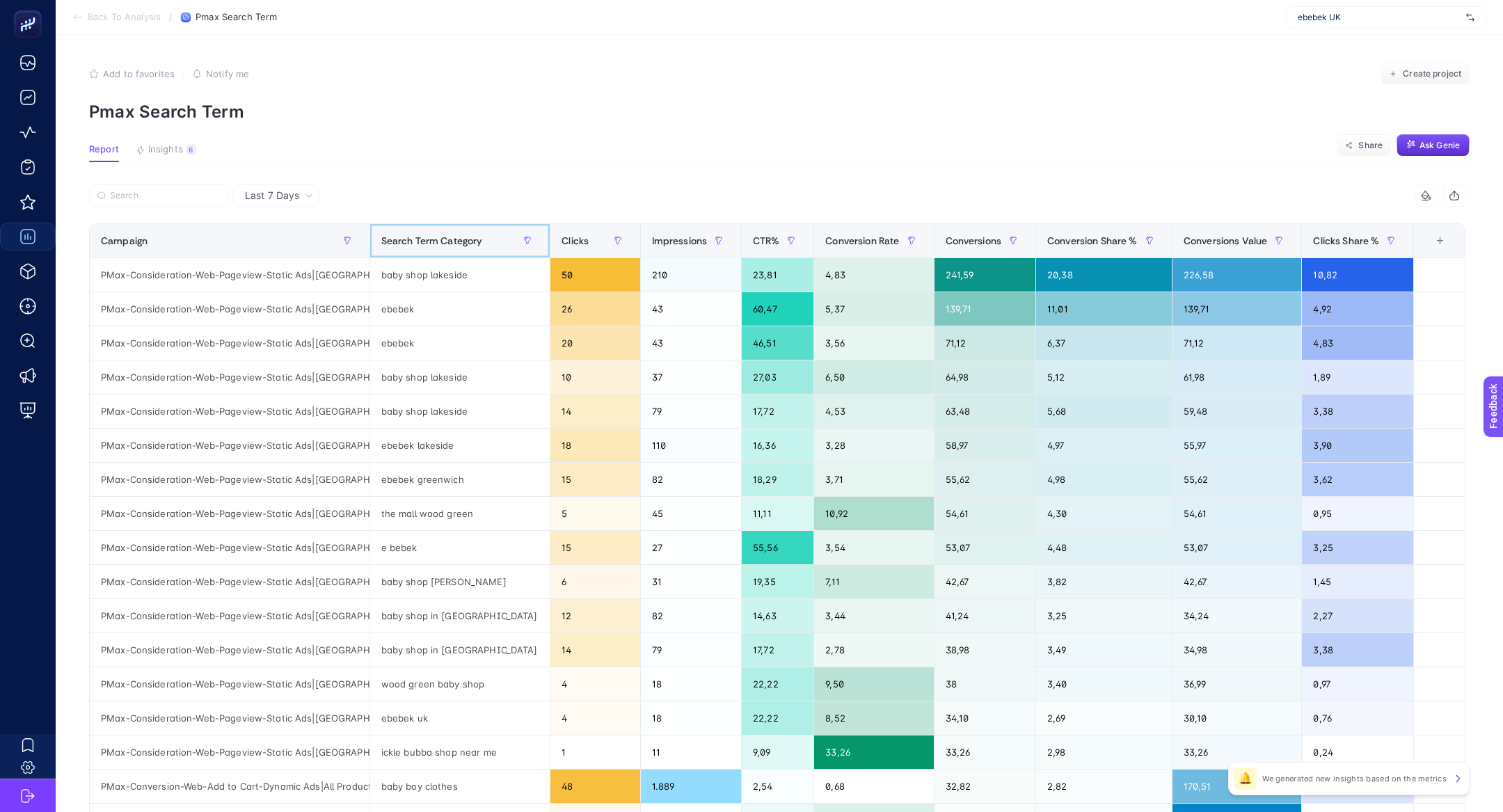
click at [429, 244] on span "Search Term Category" at bounding box center [432, 240] width 101 height 11
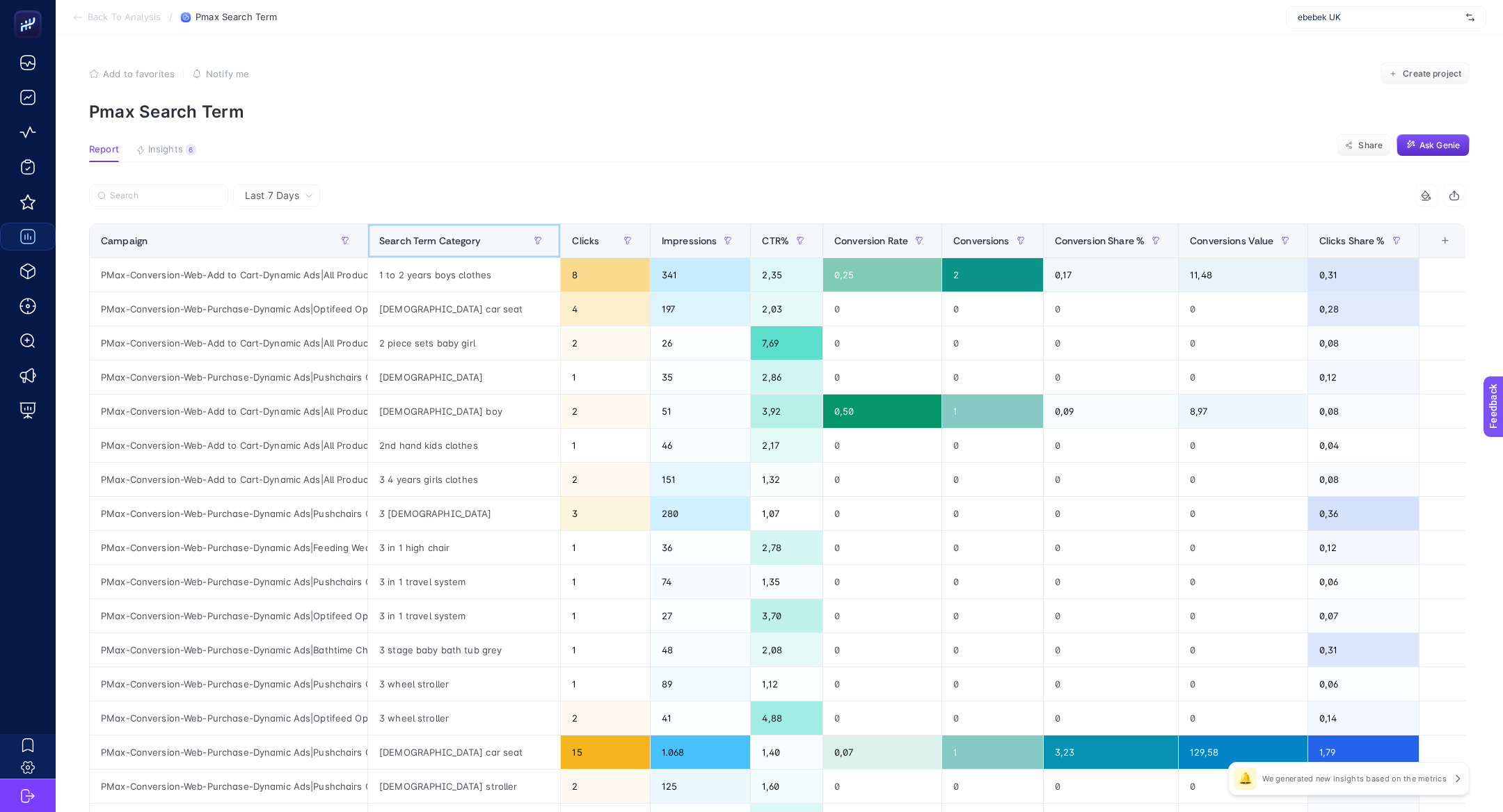
click at [429, 244] on span "Search Term Category" at bounding box center [430, 240] width 101 height 11
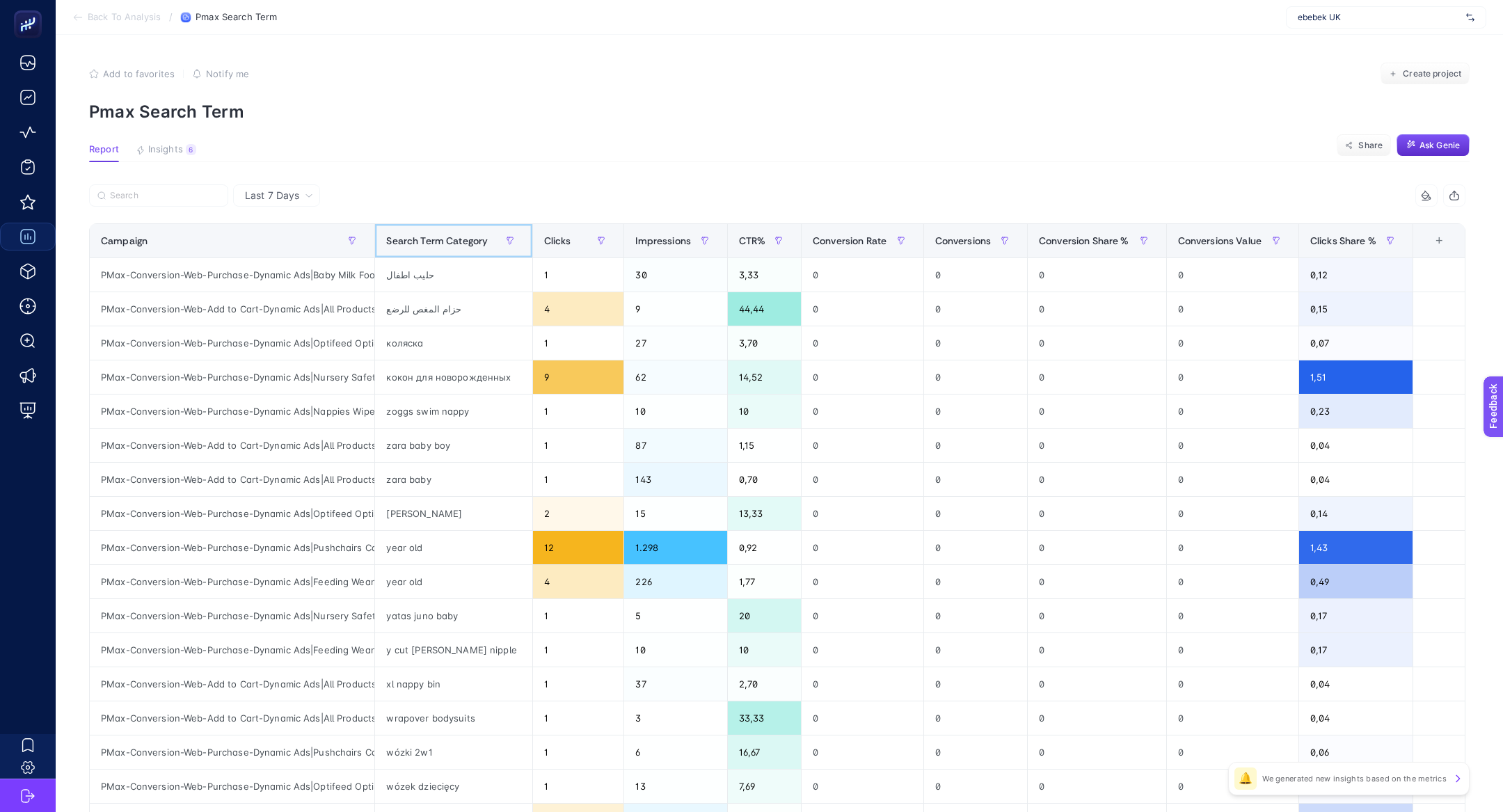
click at [429, 244] on span "Search Term Category" at bounding box center [437, 240] width 101 height 11
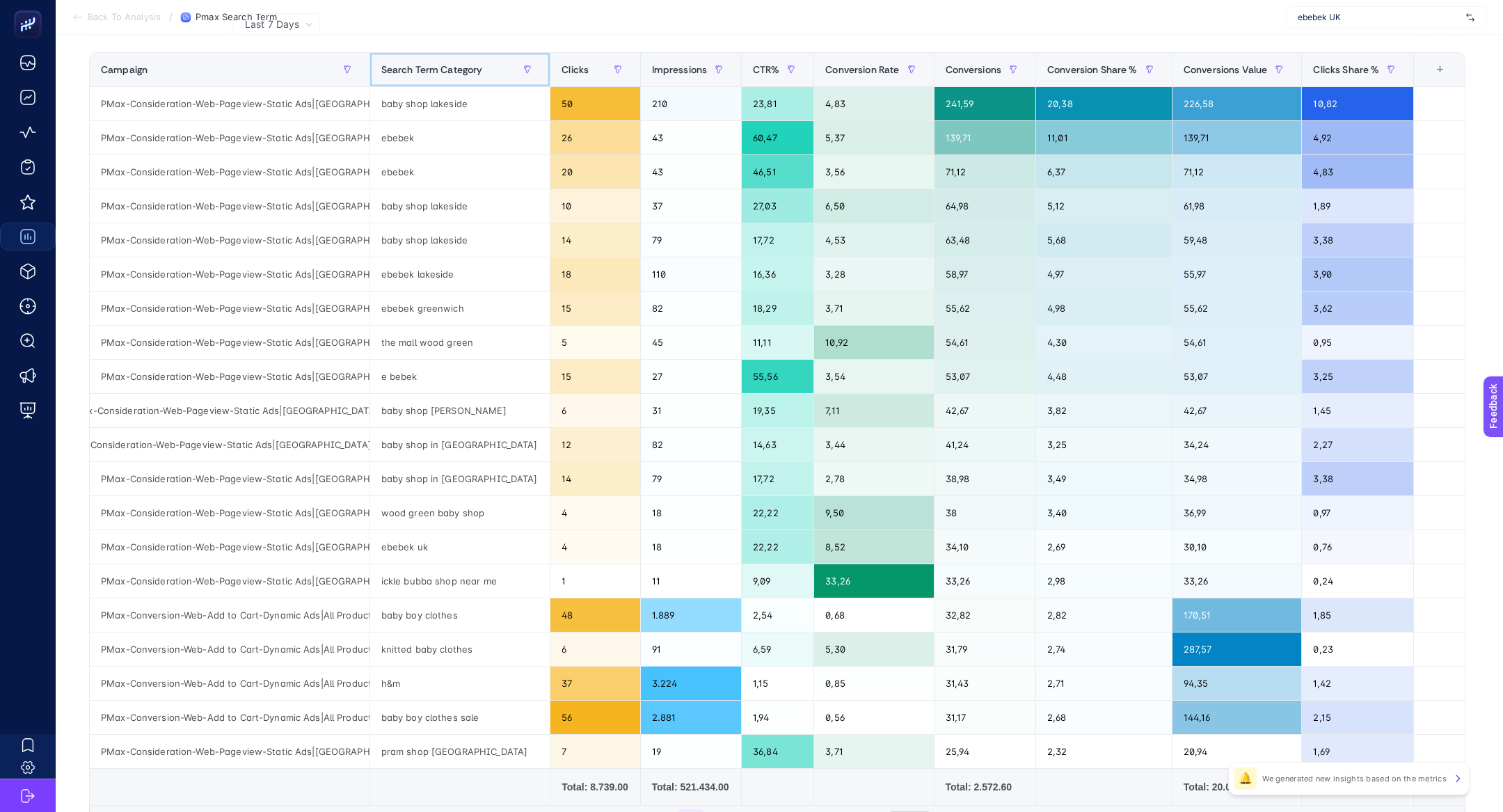
scroll to position [0, 11]
click at [393, 671] on div "h&m" at bounding box center [459, 683] width 180 height 33
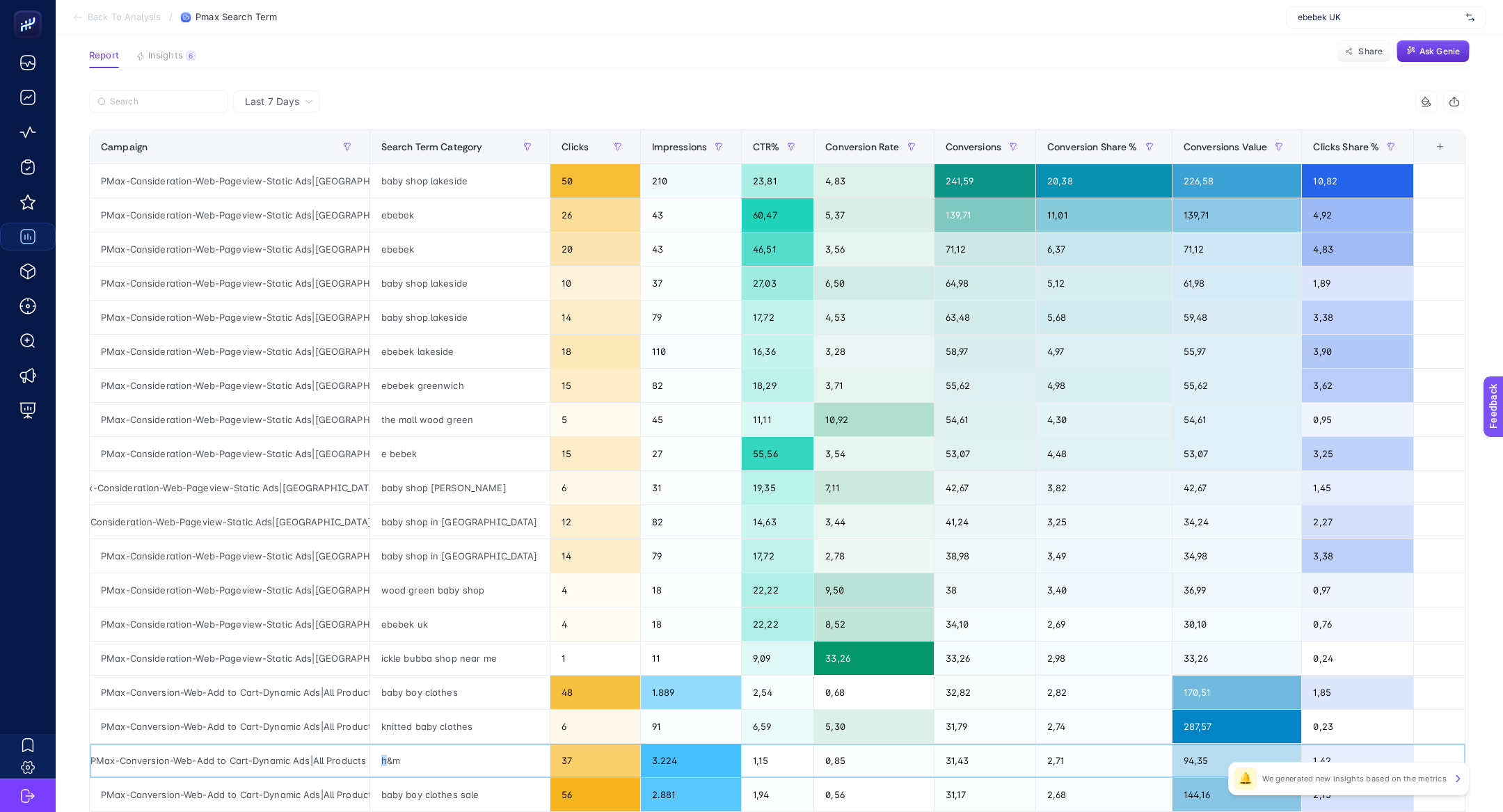
scroll to position [61, 0]
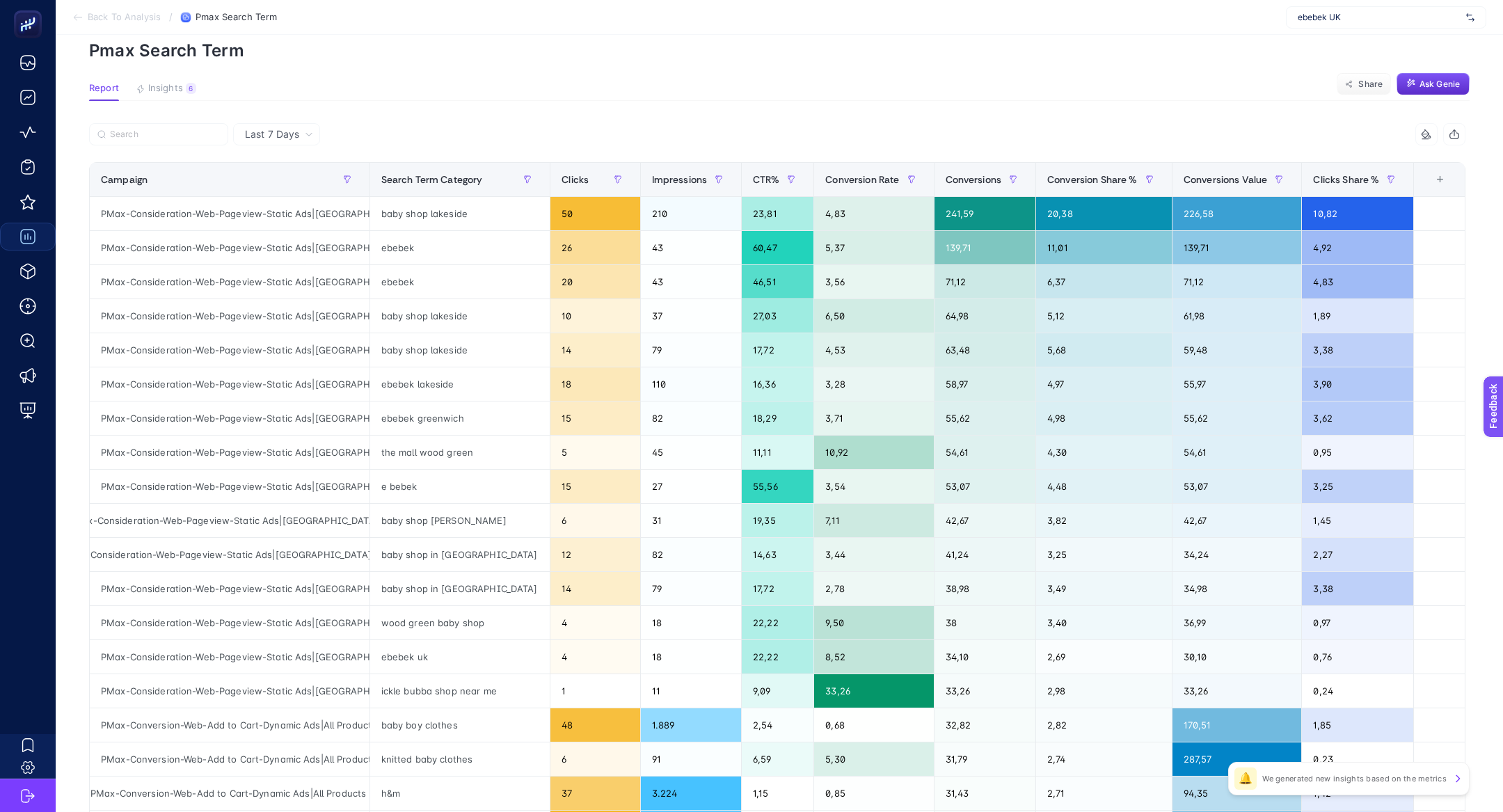
click at [148, 148] on div at bounding box center [434, 138] width 689 height 30
click at [148, 139] on label at bounding box center [158, 134] width 139 height 23
click at [148, 139] on input "Search" at bounding box center [165, 135] width 110 height 11
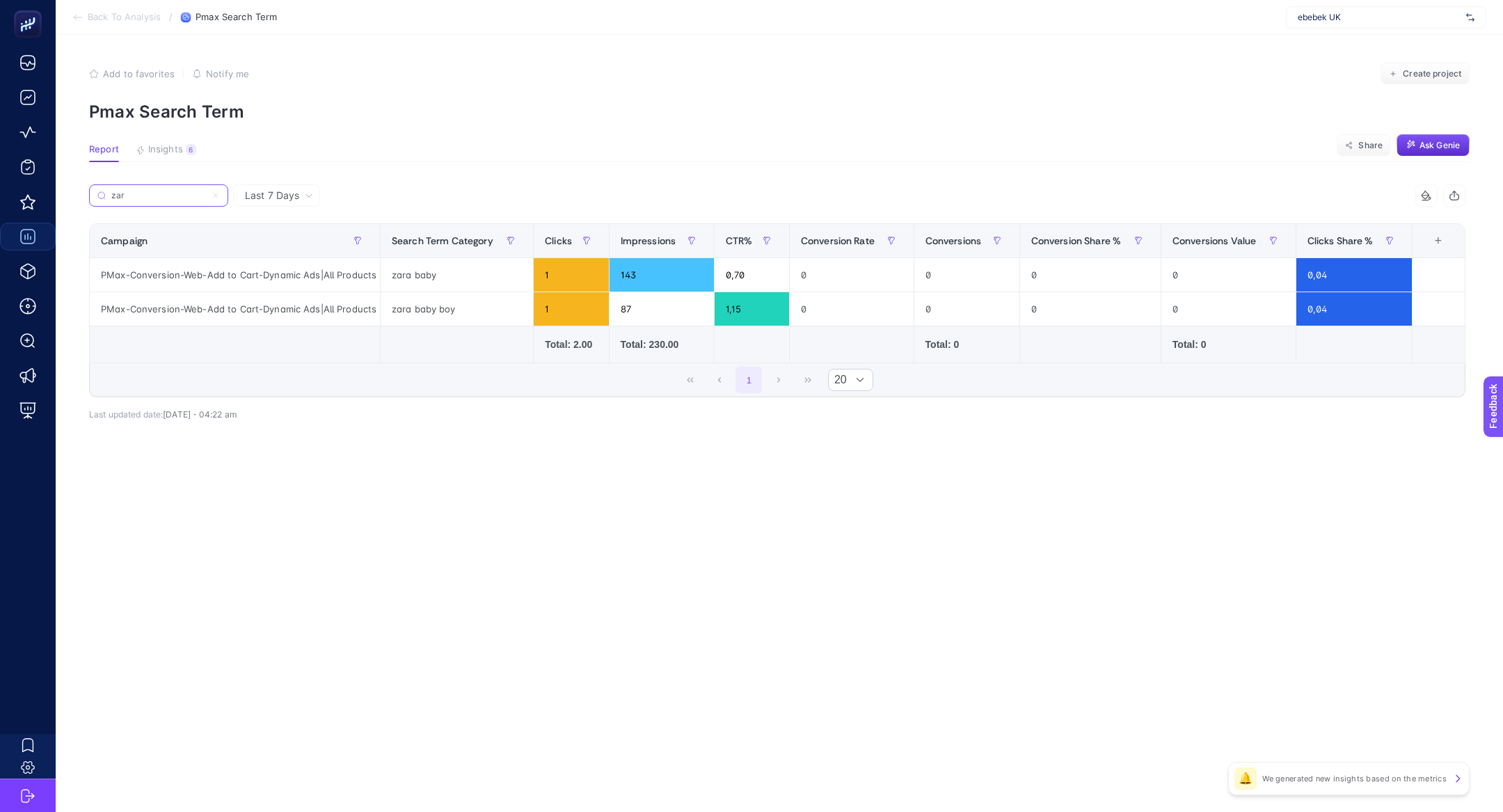
scroll to position [0, 0]
type input "zara"
click at [219, 197] on icon at bounding box center [215, 196] width 8 height 8
click at [206, 197] on input "zara" at bounding box center [158, 196] width 94 height 11
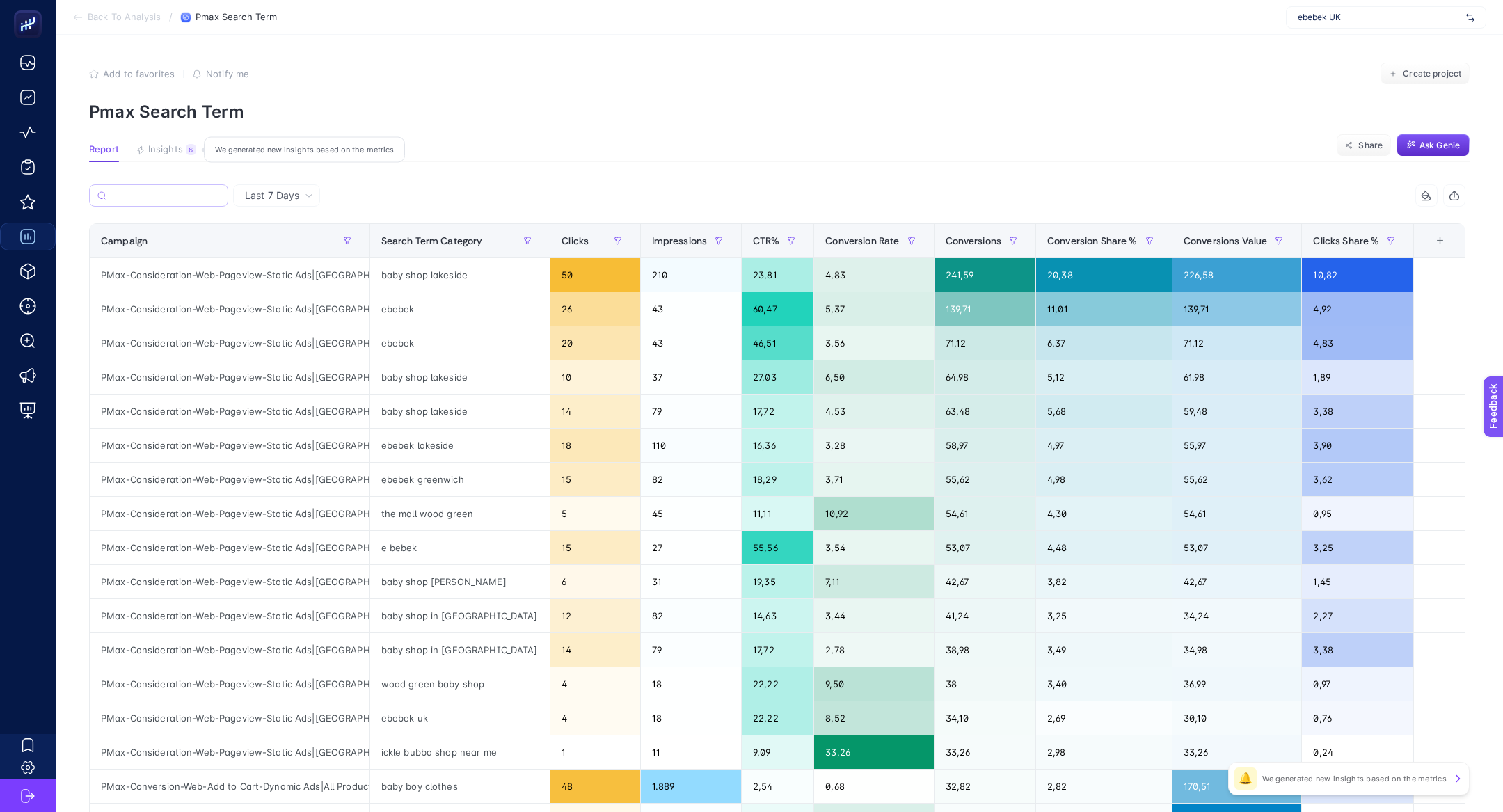
click at [183, 149] on button "Insights 6 We generated new insights based on the metrics" at bounding box center [166, 152] width 61 height 18
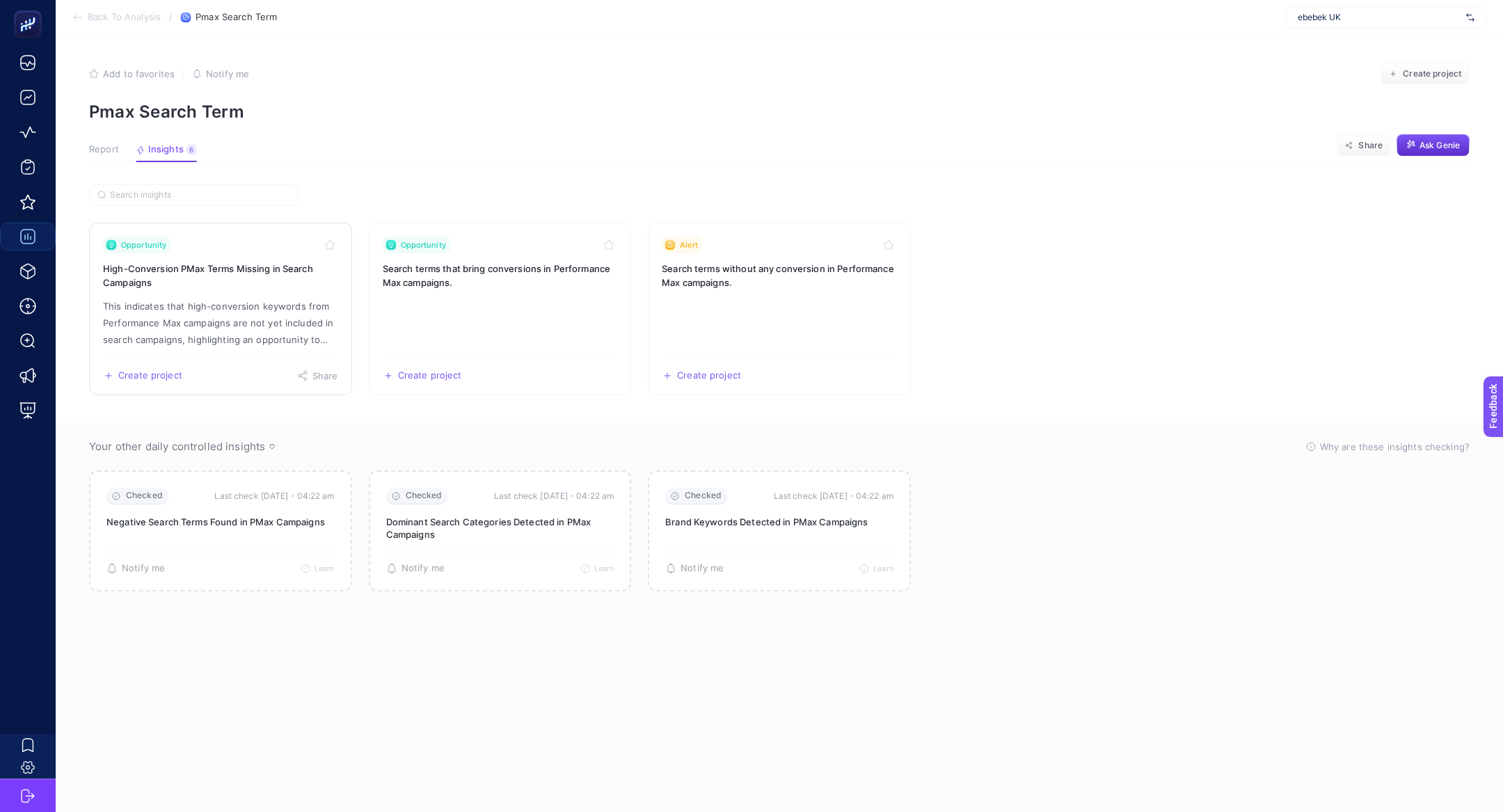
click at [201, 289] on link "Opportunity High-Conversion PMax Terms Missing in Search Campaigns This indicat…" at bounding box center [220, 308] width 263 height 172
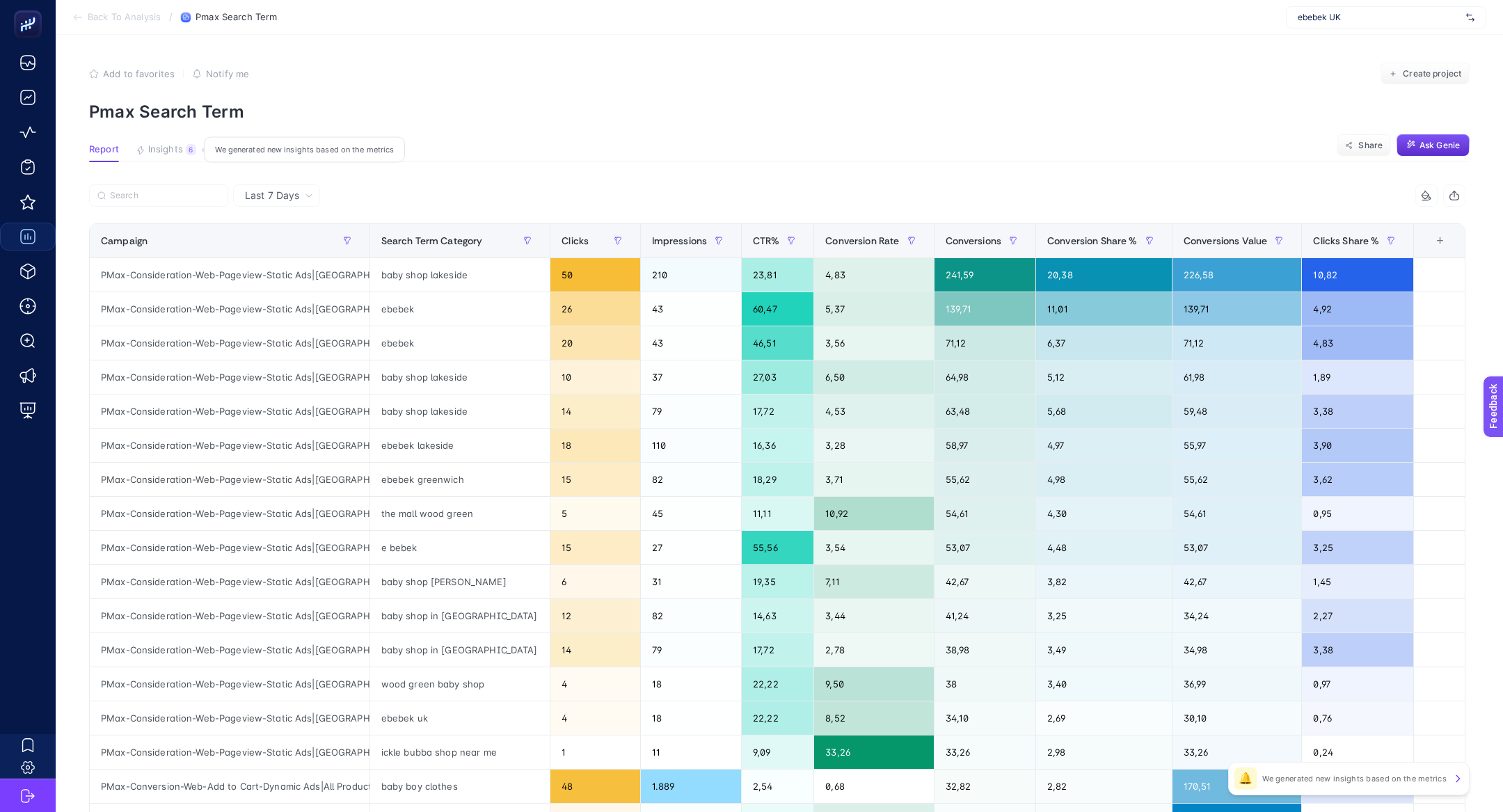
click at [162, 144] on span "Insights" at bounding box center [165, 148] width 34 height 11
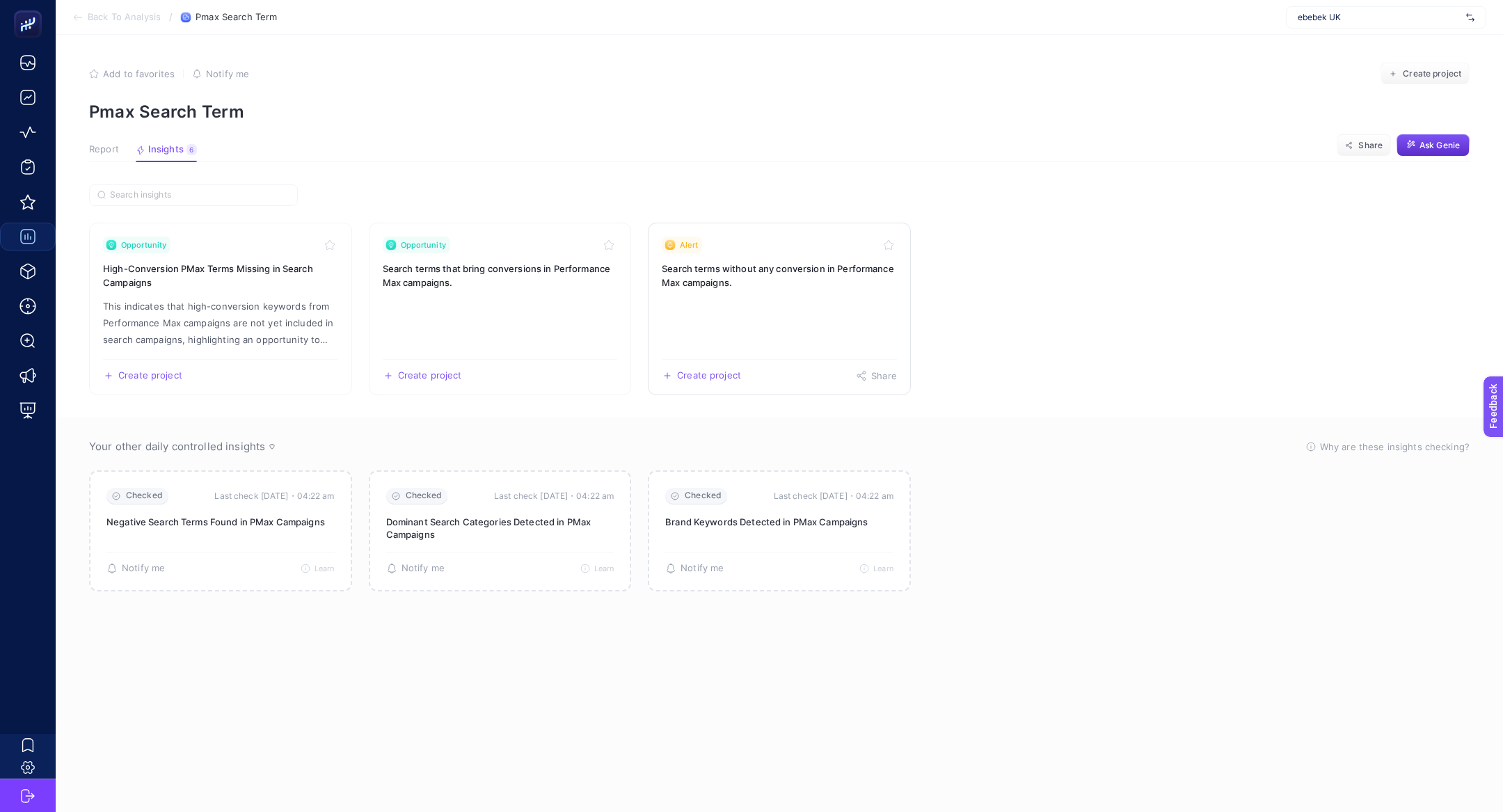
click at [829, 268] on h3 "Search terms without any conversion in Performance Max campaigns." at bounding box center [779, 275] width 235 height 28
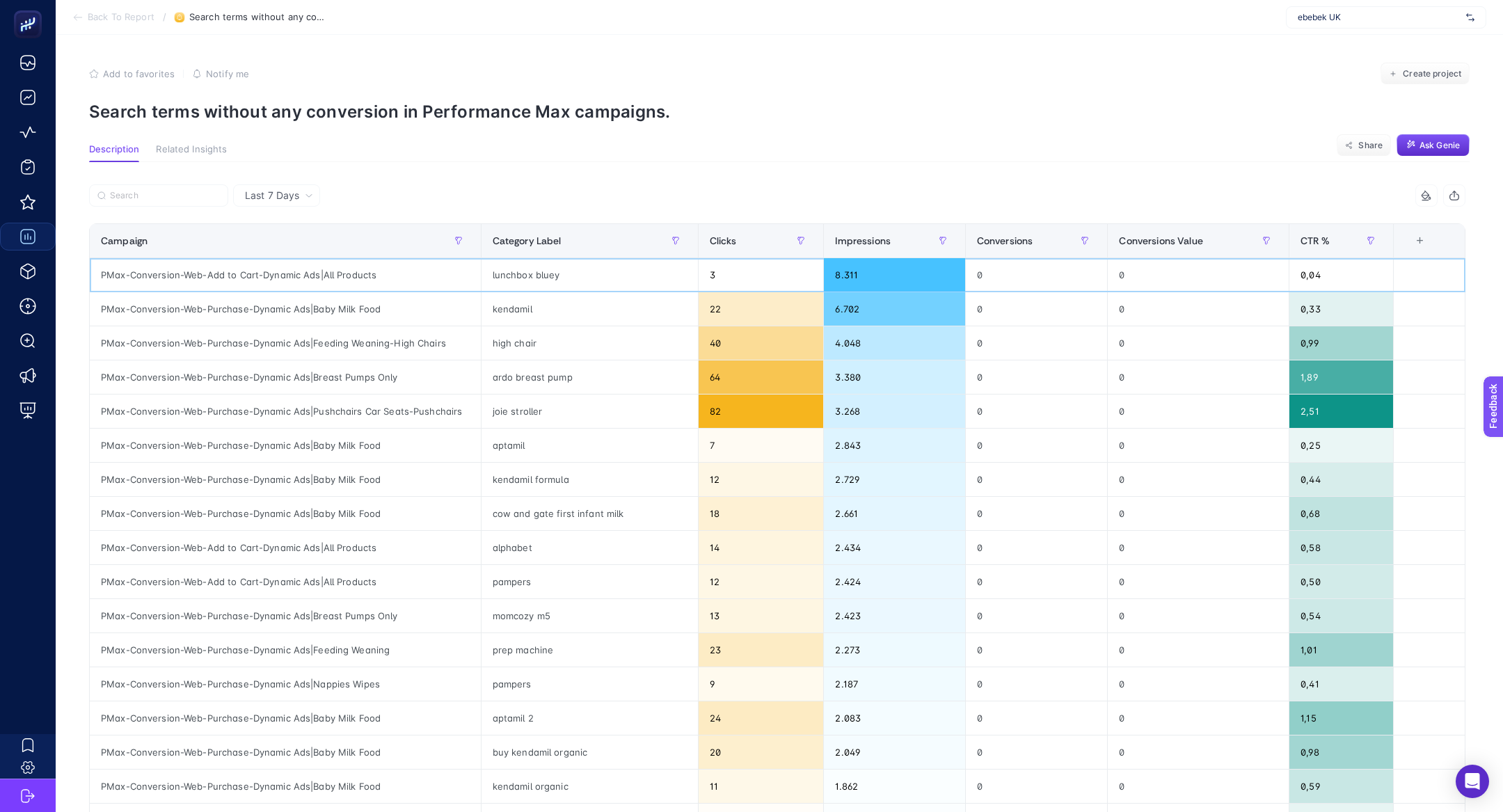
click at [527, 277] on div "lunchbox bluey" at bounding box center [590, 274] width 216 height 33
copy tr "lunchbox bluey"
click at [511, 541] on div "alphabet" at bounding box center [590, 548] width 216 height 33
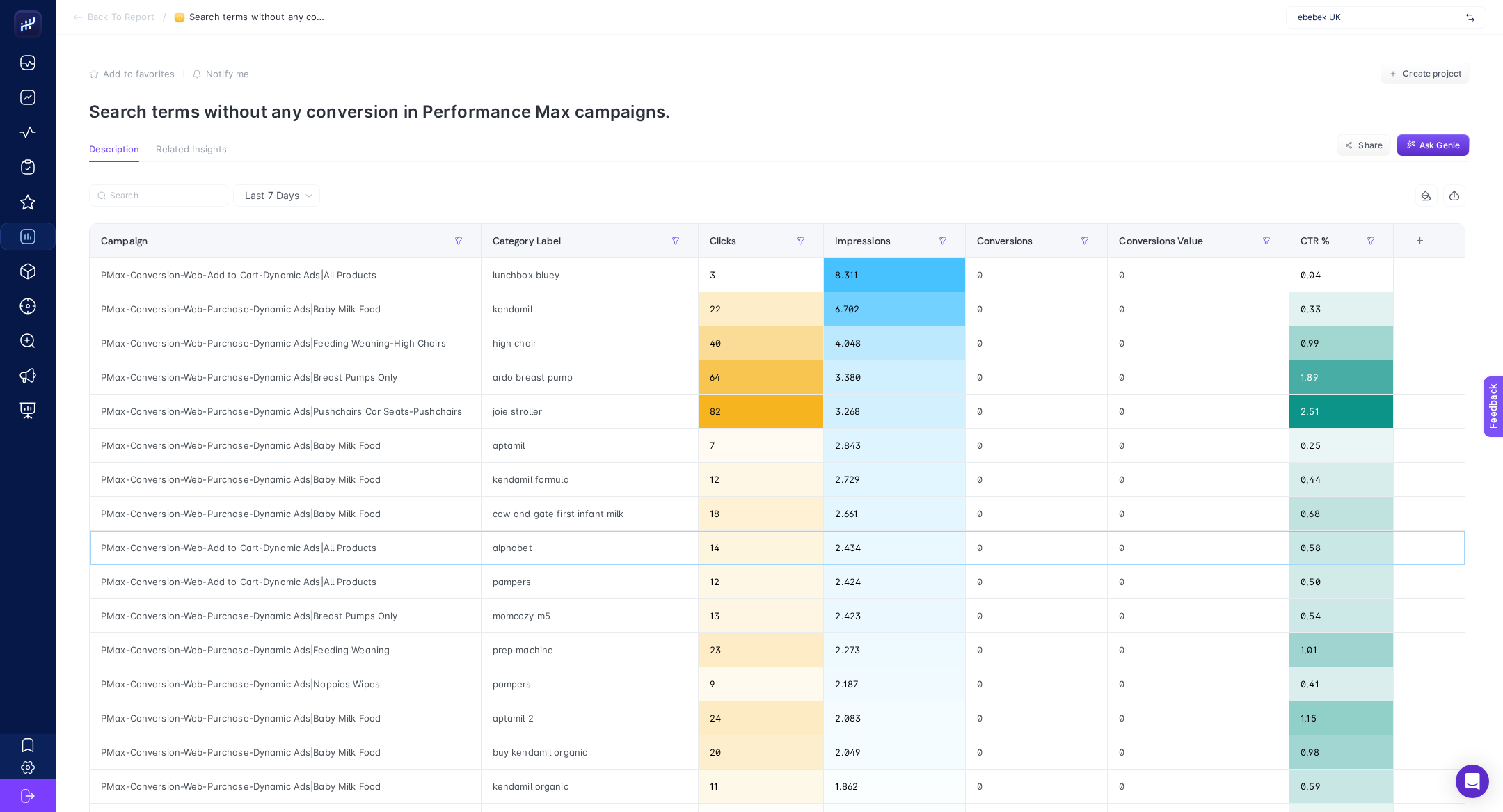
click at [511, 541] on div "alphabet" at bounding box center [590, 548] width 216 height 33
copy div "alphabet"
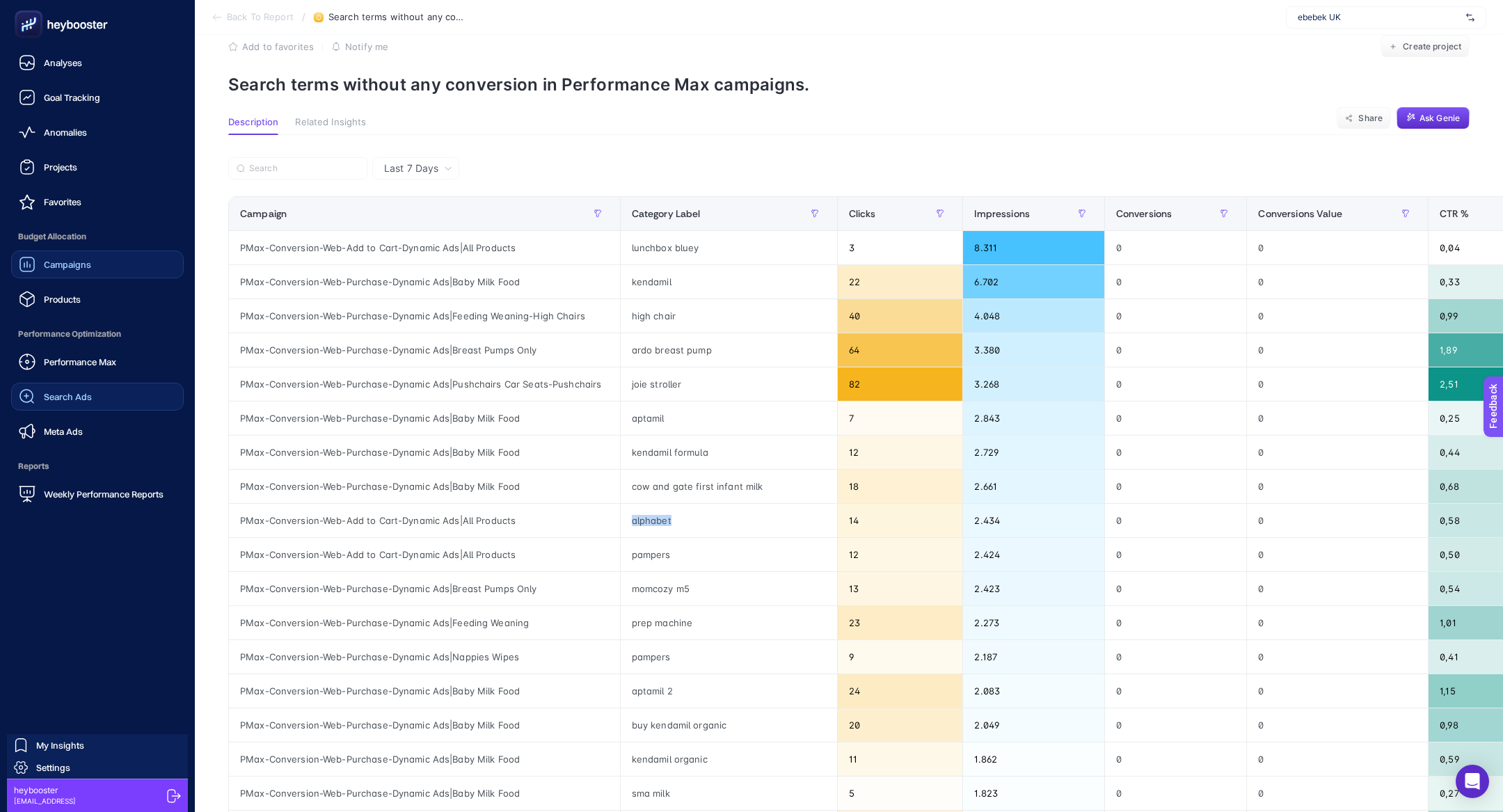
click at [40, 405] on link "Search Ads" at bounding box center [96, 396] width 172 height 28
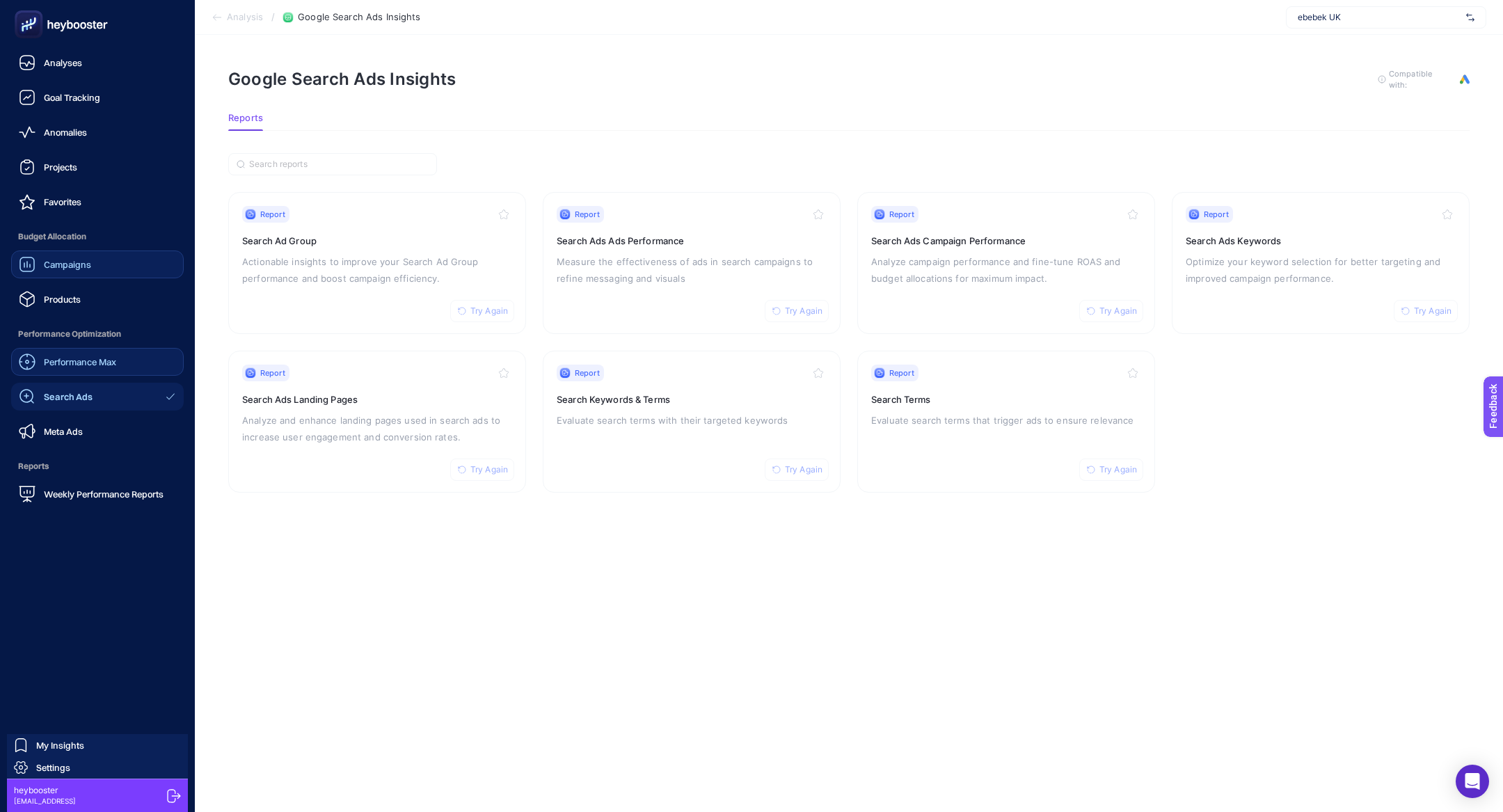
click at [82, 363] on span "Performance Max" at bounding box center [81, 361] width 73 height 11
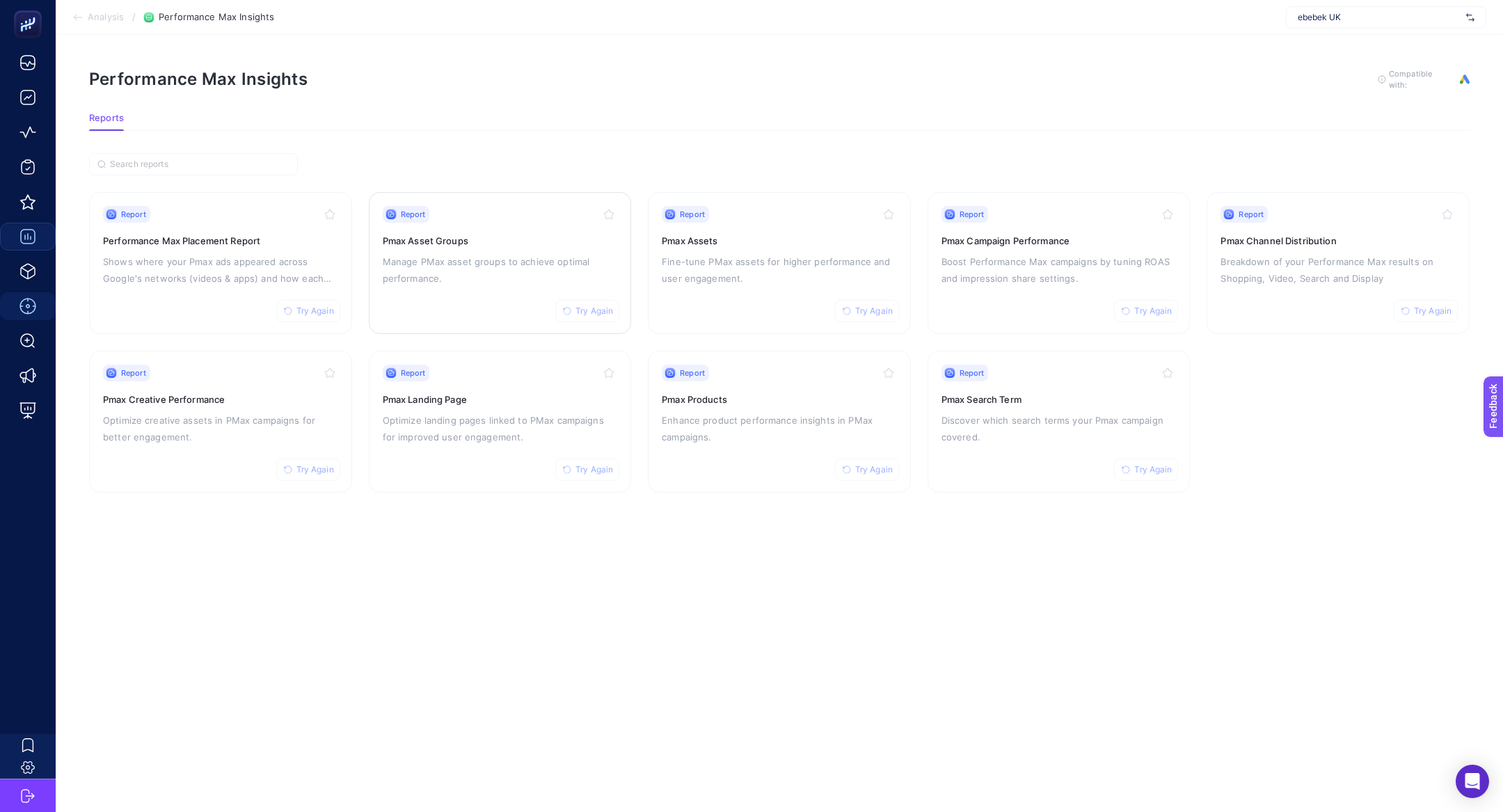
click at [521, 215] on div "Report Try Again" at bounding box center [500, 213] width 235 height 17
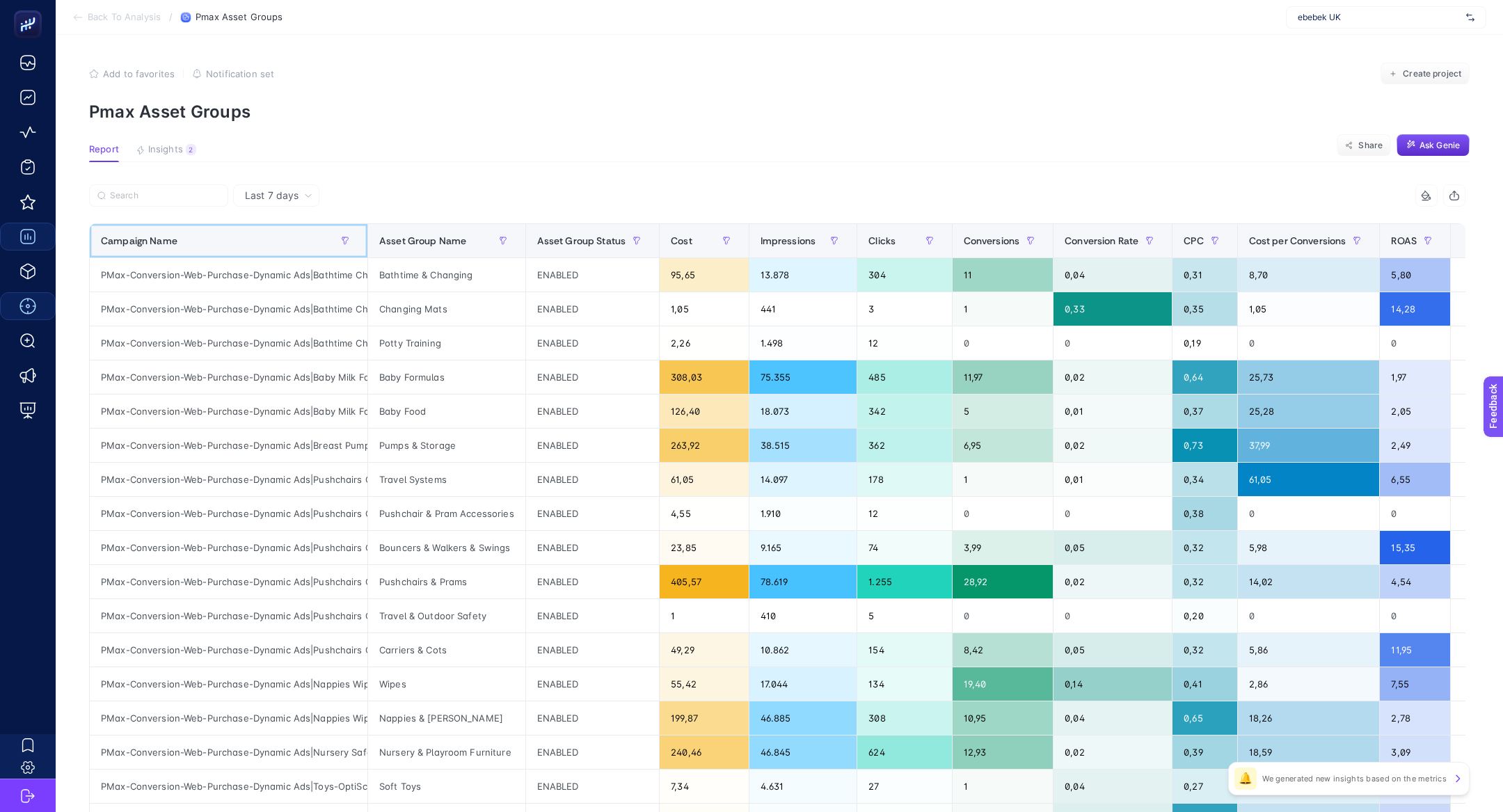
click at [271, 241] on div "Campaign Name" at bounding box center [229, 240] width 256 height 23
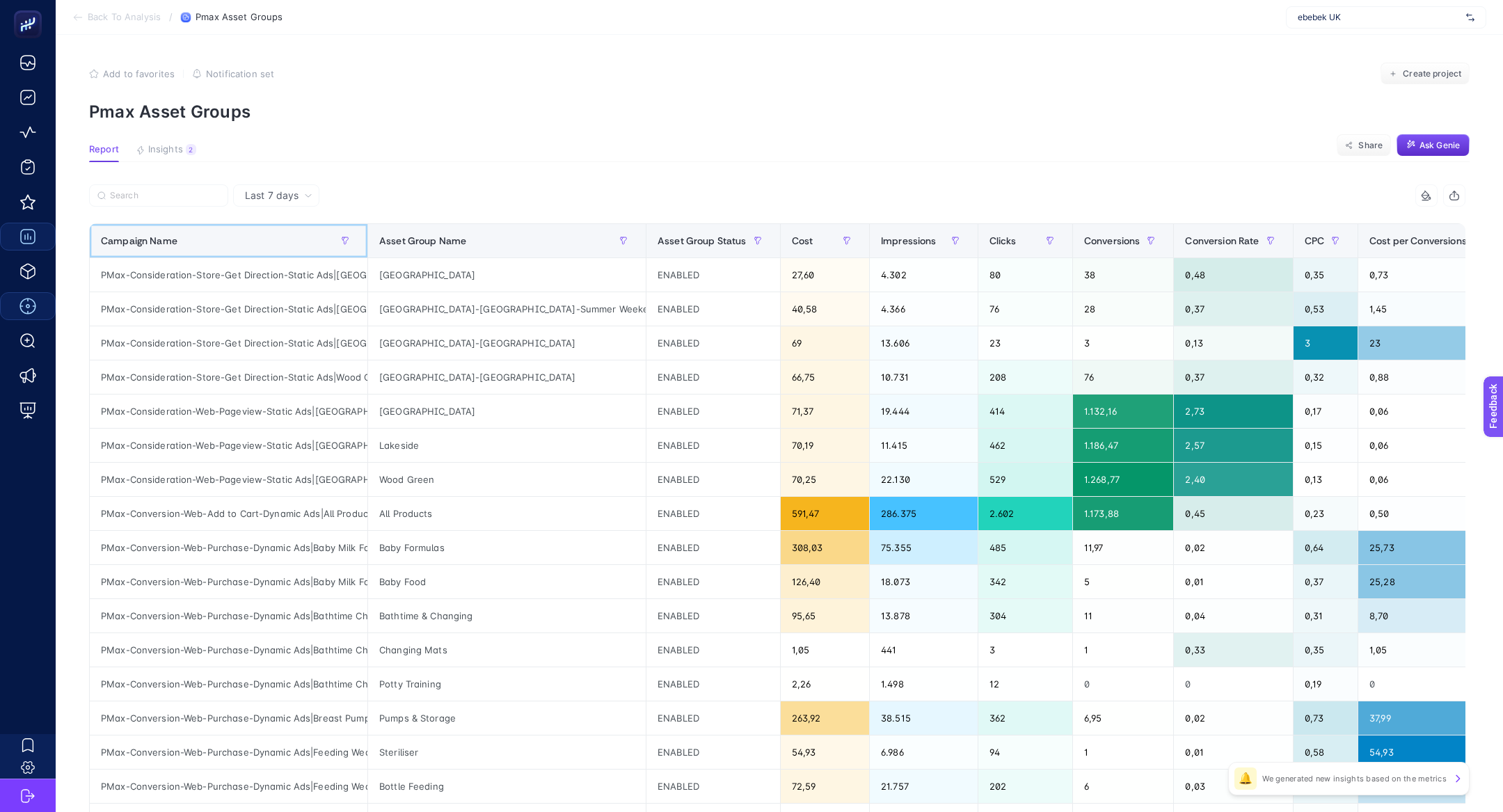
click at [271, 241] on div "Campaign Name" at bounding box center [229, 240] width 256 height 23
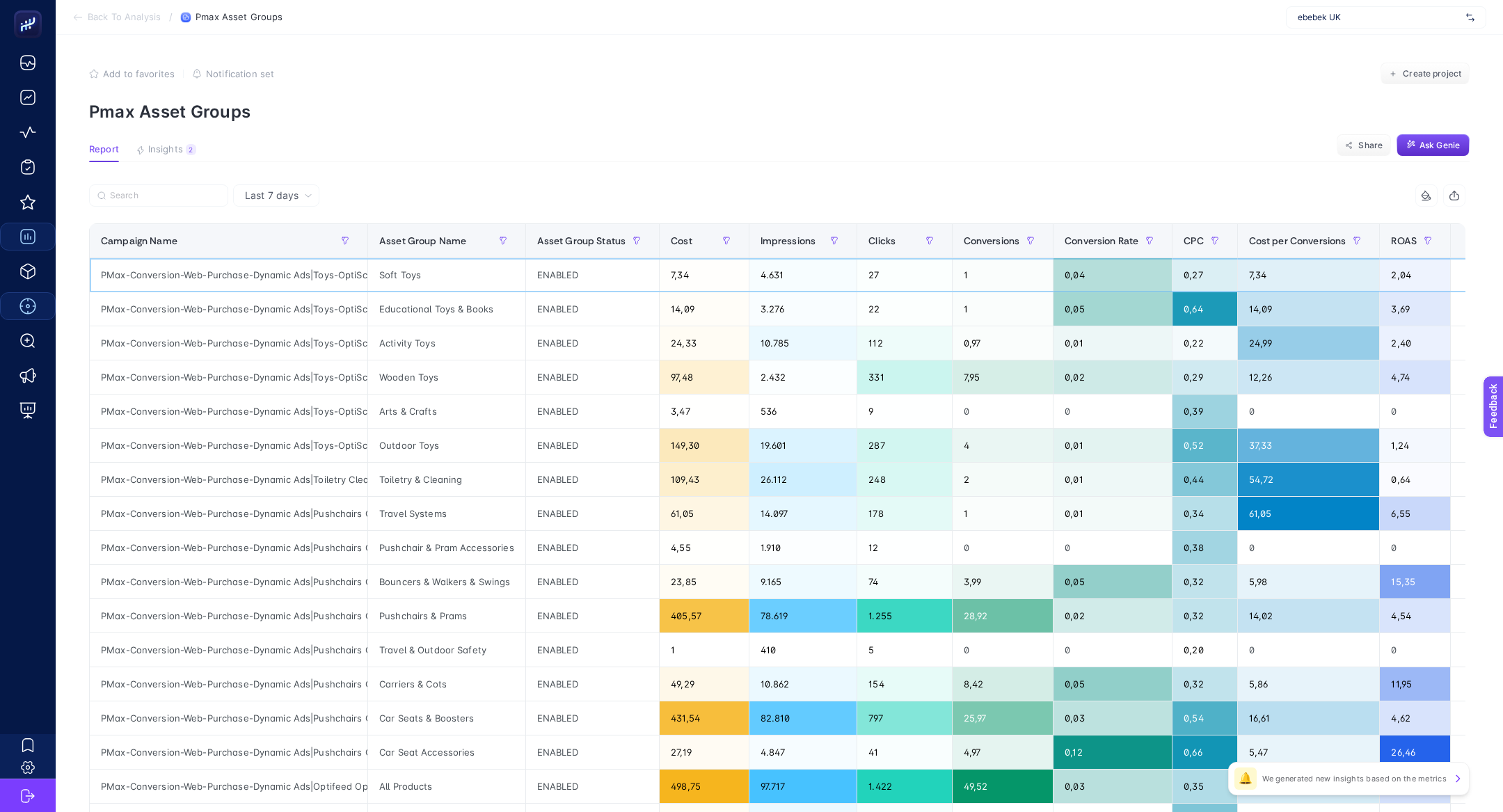
click at [306, 268] on div "PMax-Conversion-Web-Purchase-Dynamic Ads|Toys-OptiScore Products" at bounding box center [228, 274] width 277 height 33
copy tr "PMax-Conversion-Web-Purchase-Dynamic Ads|Toys-OptiScore Products"
click at [182, 199] on input "Search" at bounding box center [165, 196] width 110 height 11
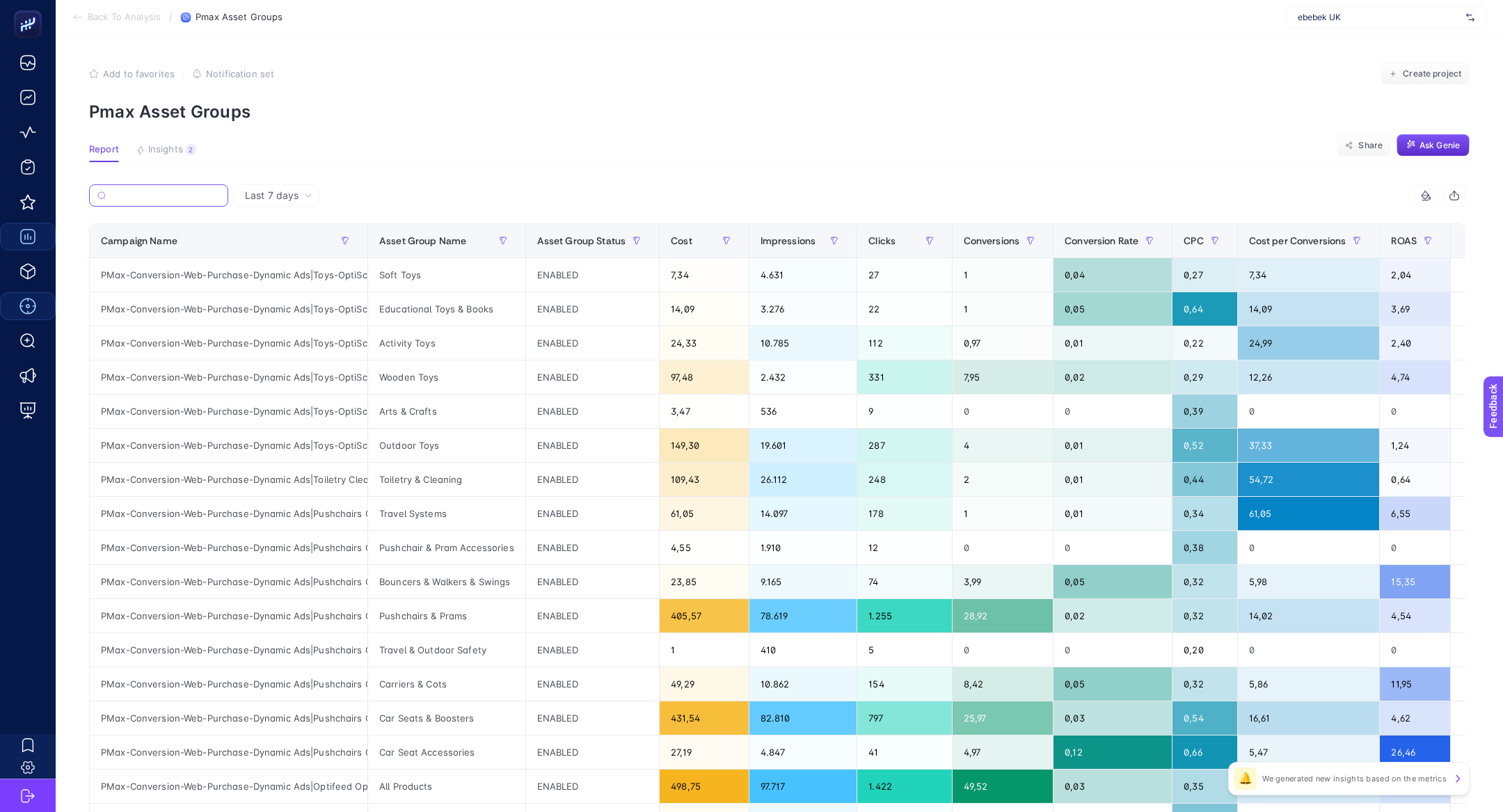
paste input "PMax-Conversion-Web-Purchase-Dynamic Ads|Toys-OptiScore Products"
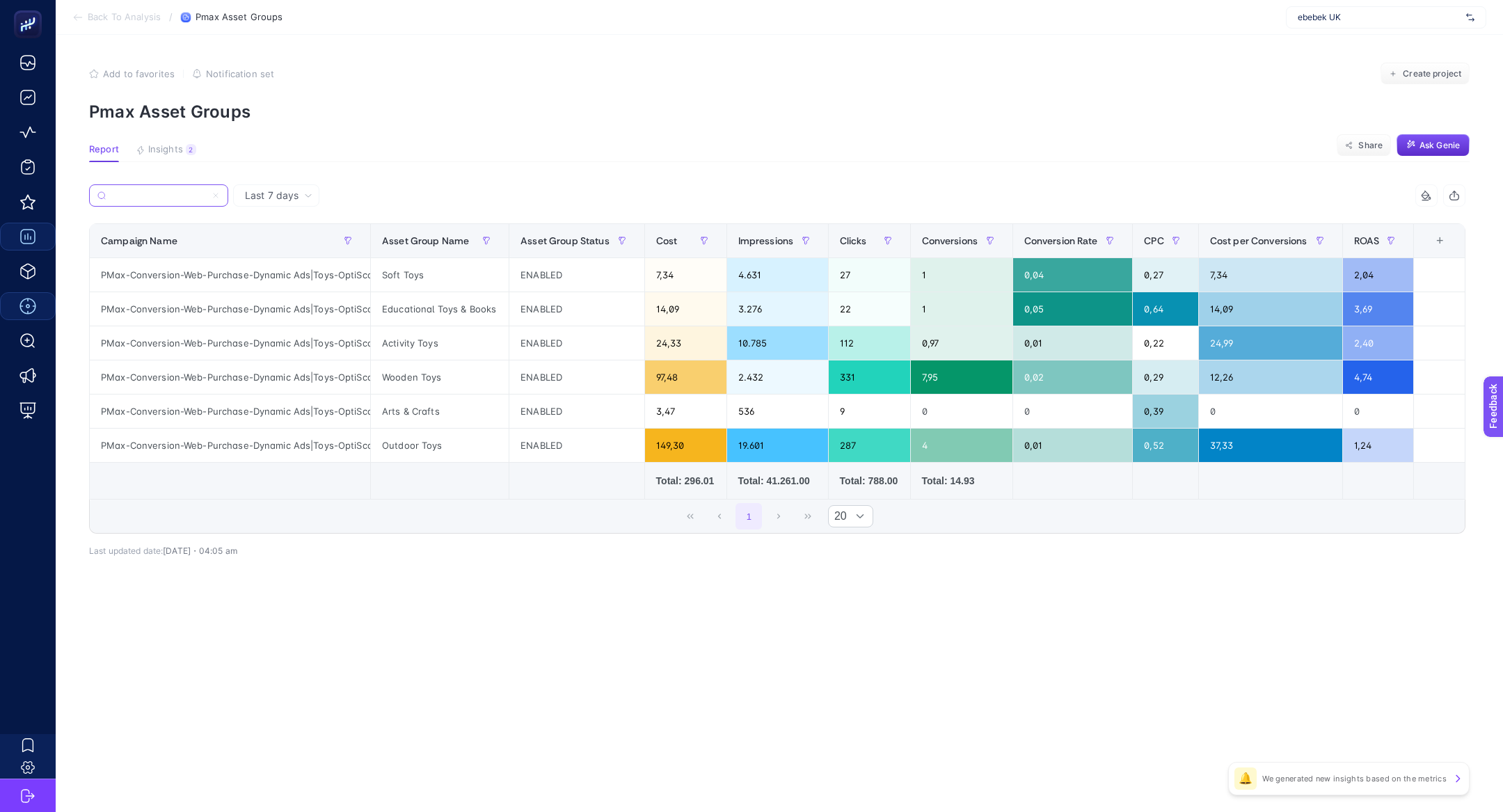
type input "PMax-Conversion-Web-Purchase-Dynamic Ads|Toys-OptiScore Products"
click at [672, 217] on div "PMax-Conversion-Web-Purchase-Dynamic Ads|Toys-OptiScore Products 8 items select…" at bounding box center [777, 358] width 1376 height 349
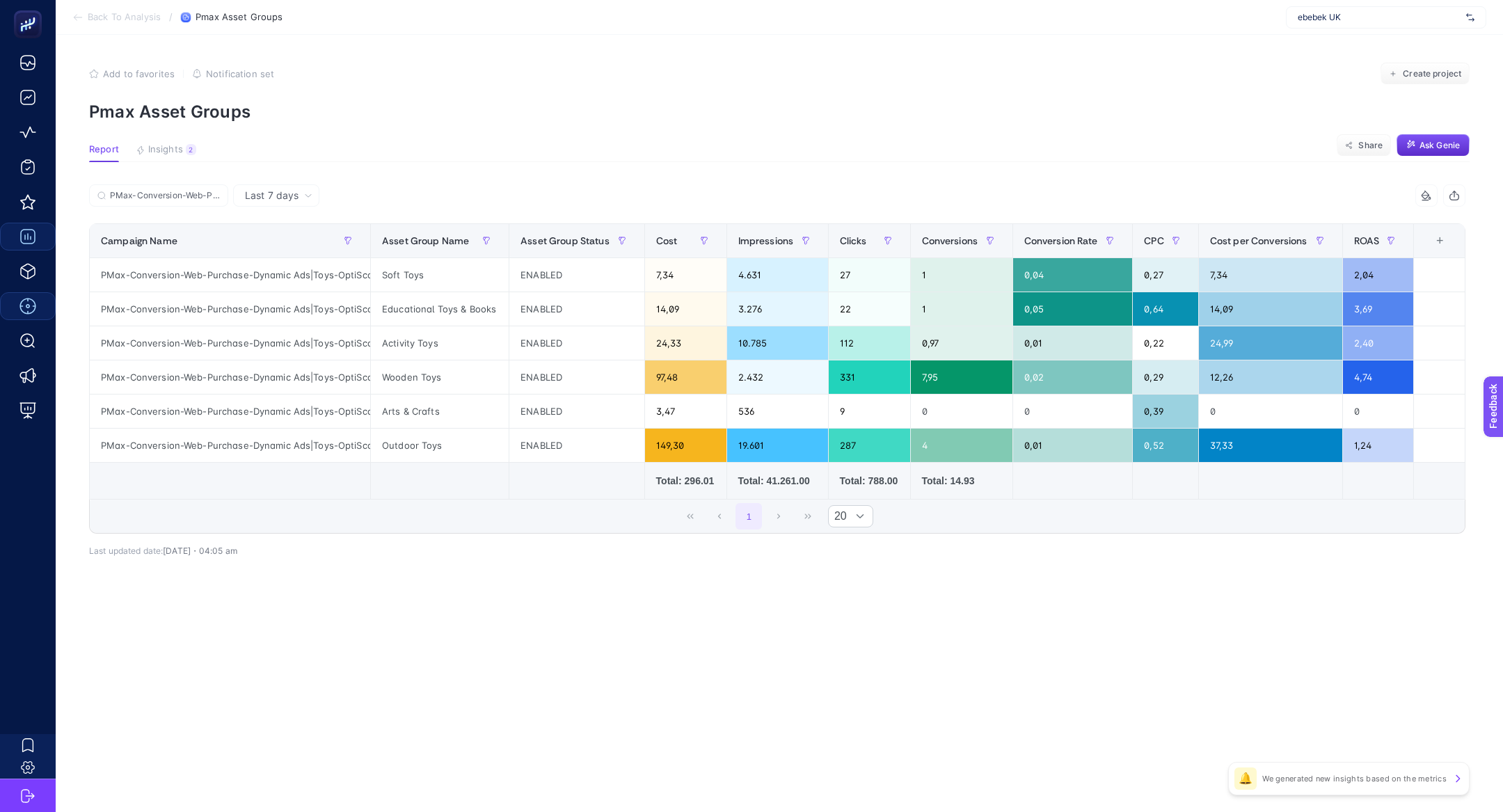
click at [672, 217] on div "PMax-Conversion-Web-Purchase-Dynamic Ads|Toys-OptiScore Products 8 items select…" at bounding box center [777, 358] width 1376 height 349
click at [670, 252] on th "Cost" at bounding box center [685, 241] width 82 height 34
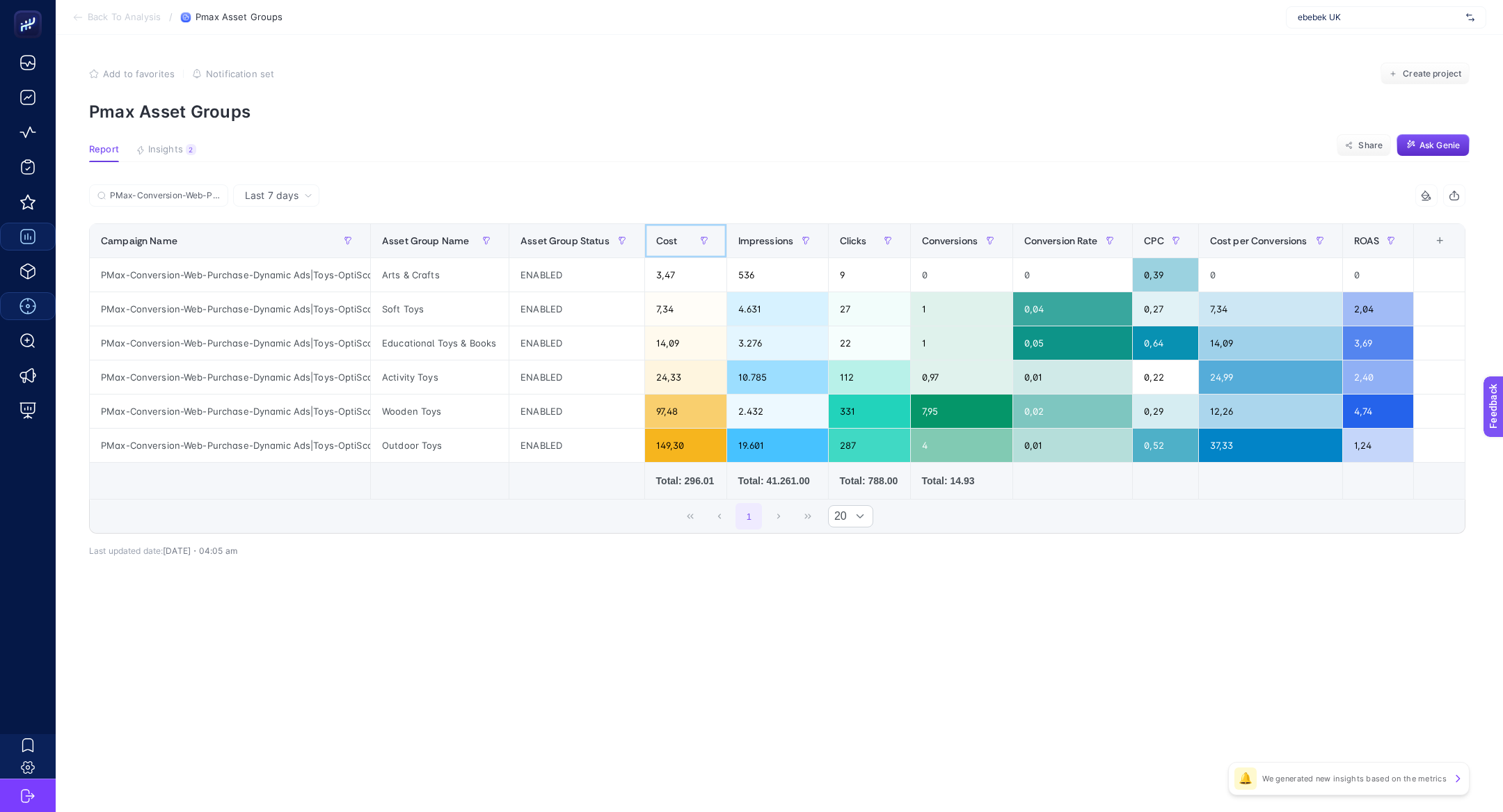
click at [668, 240] on span "Cost" at bounding box center [667, 240] width 22 height 11
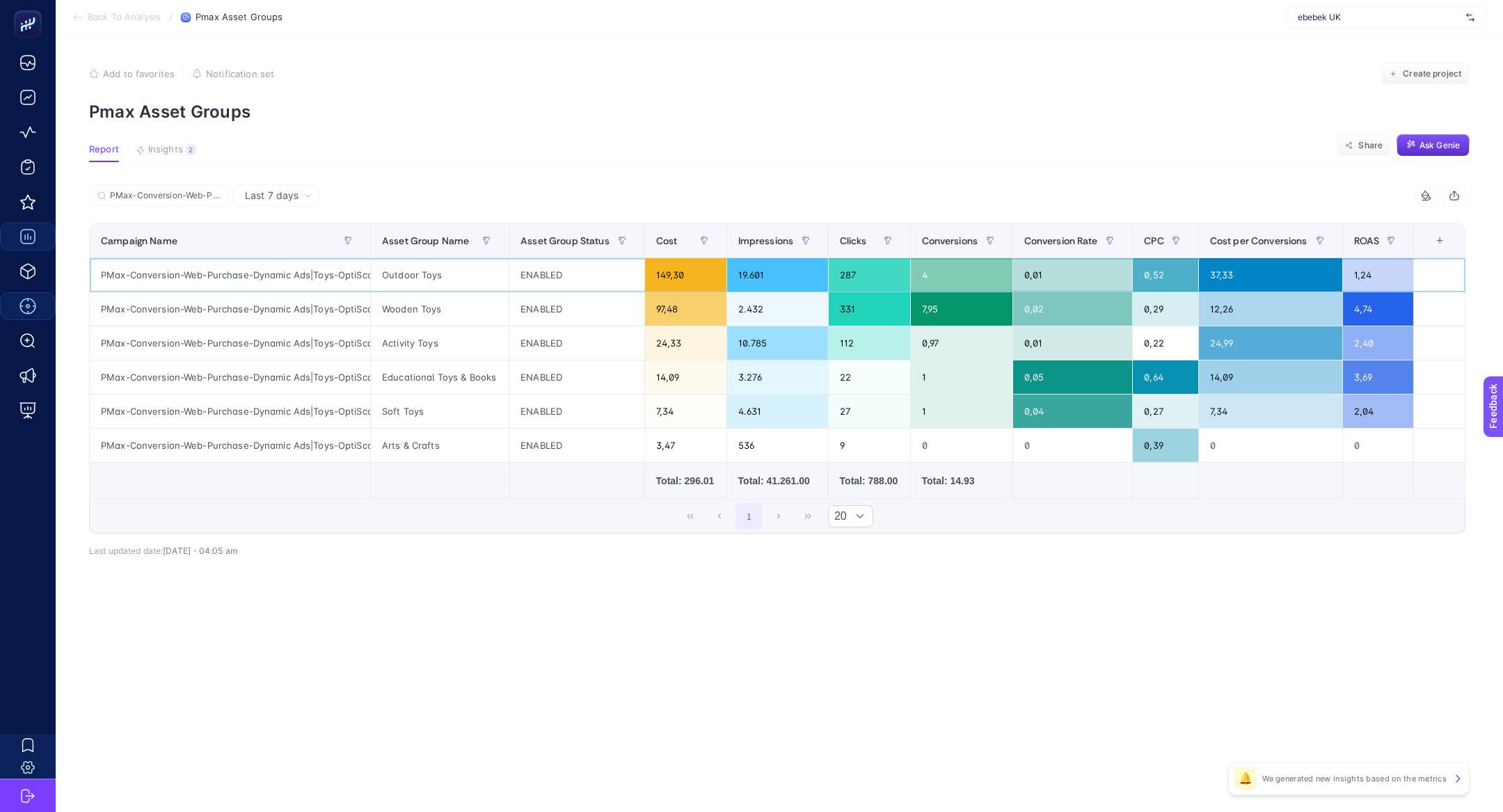
click at [1447, 258] on td at bounding box center [1439, 274] width 51 height 34
click at [1447, 253] on th "11 items selected +" at bounding box center [1439, 241] width 51 height 34
click at [1442, 244] on div "+" at bounding box center [1439, 240] width 27 height 11
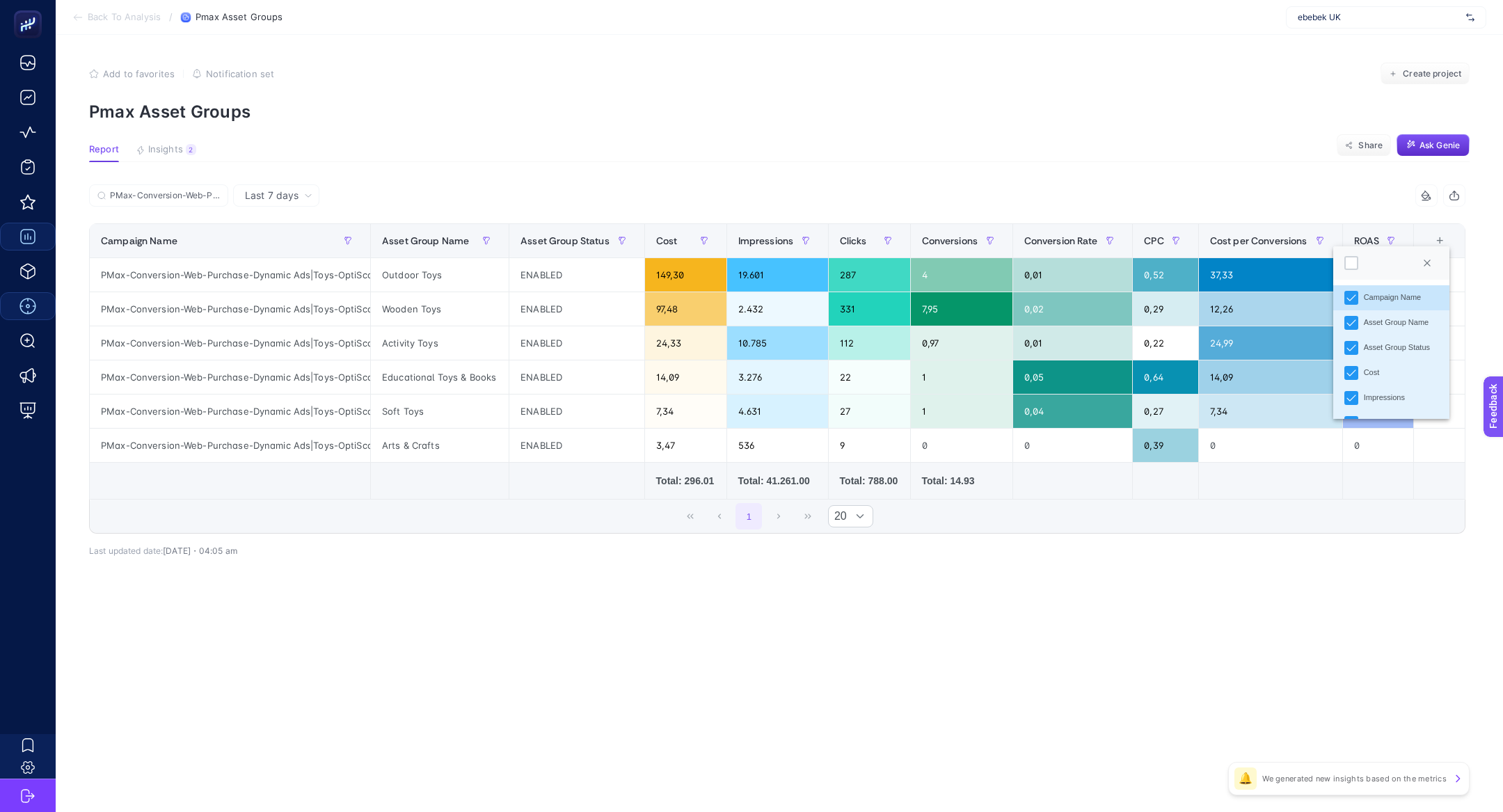
scroll to position [272, 0]
click at [1373, 303] on div "Conversions Value" at bounding box center [1396, 301] width 64 height 12
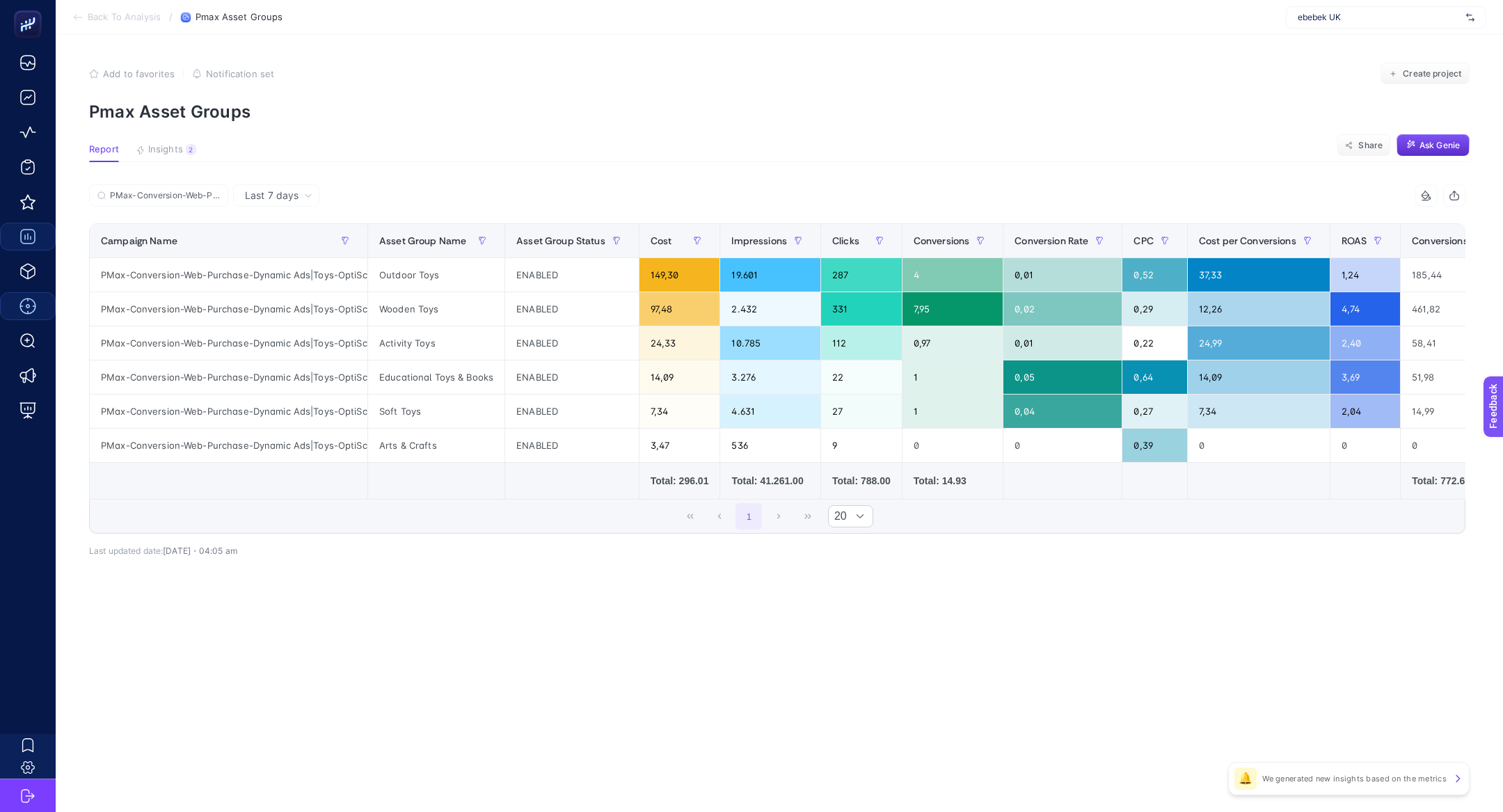
click at [1423, 194] on icon at bounding box center [1426, 195] width 11 height 11
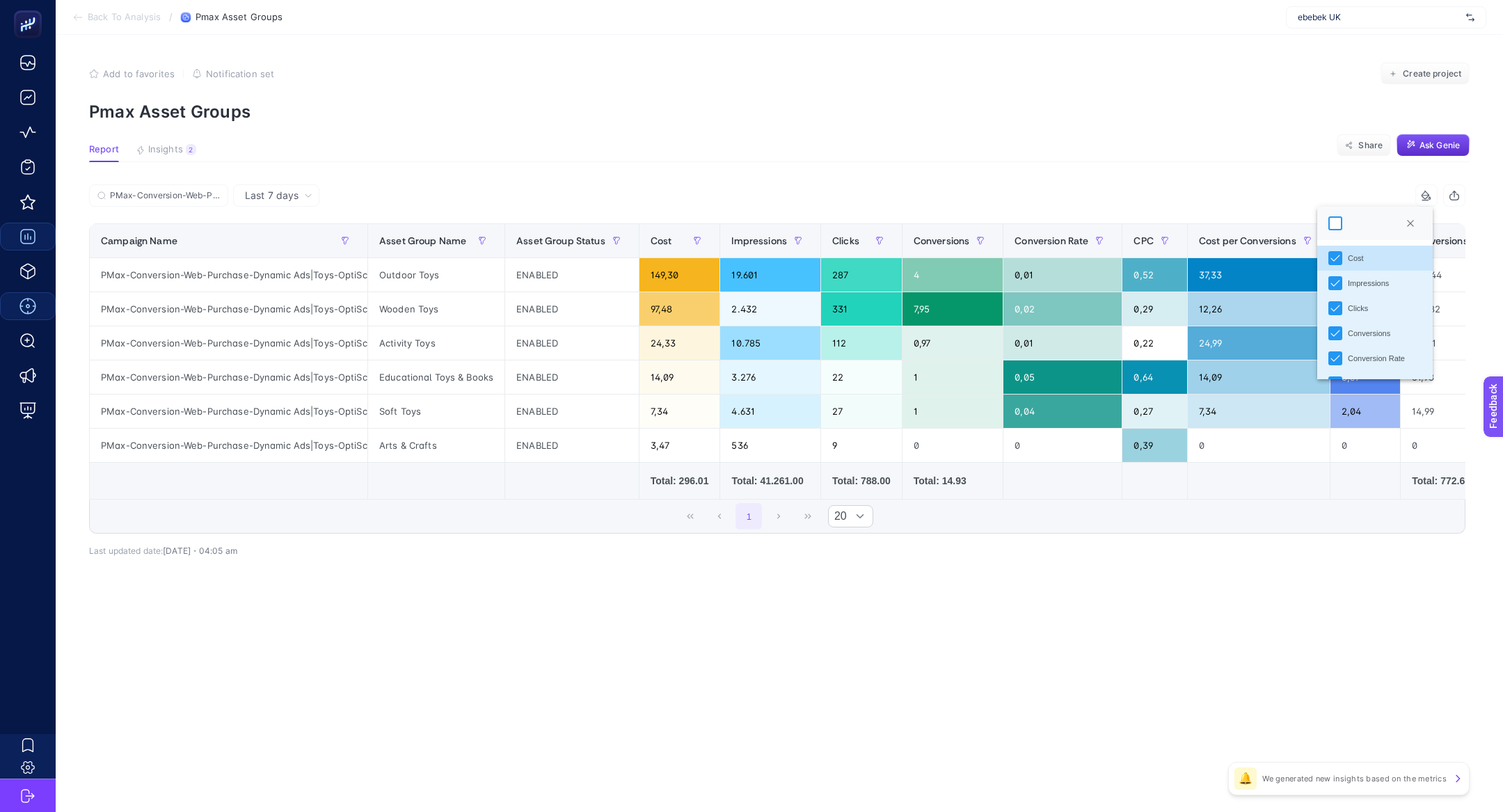
click at [1335, 224] on div at bounding box center [1335, 223] width 14 height 14
click at [877, 119] on p "Pmax Asset Groups" at bounding box center [779, 111] width 1380 height 21
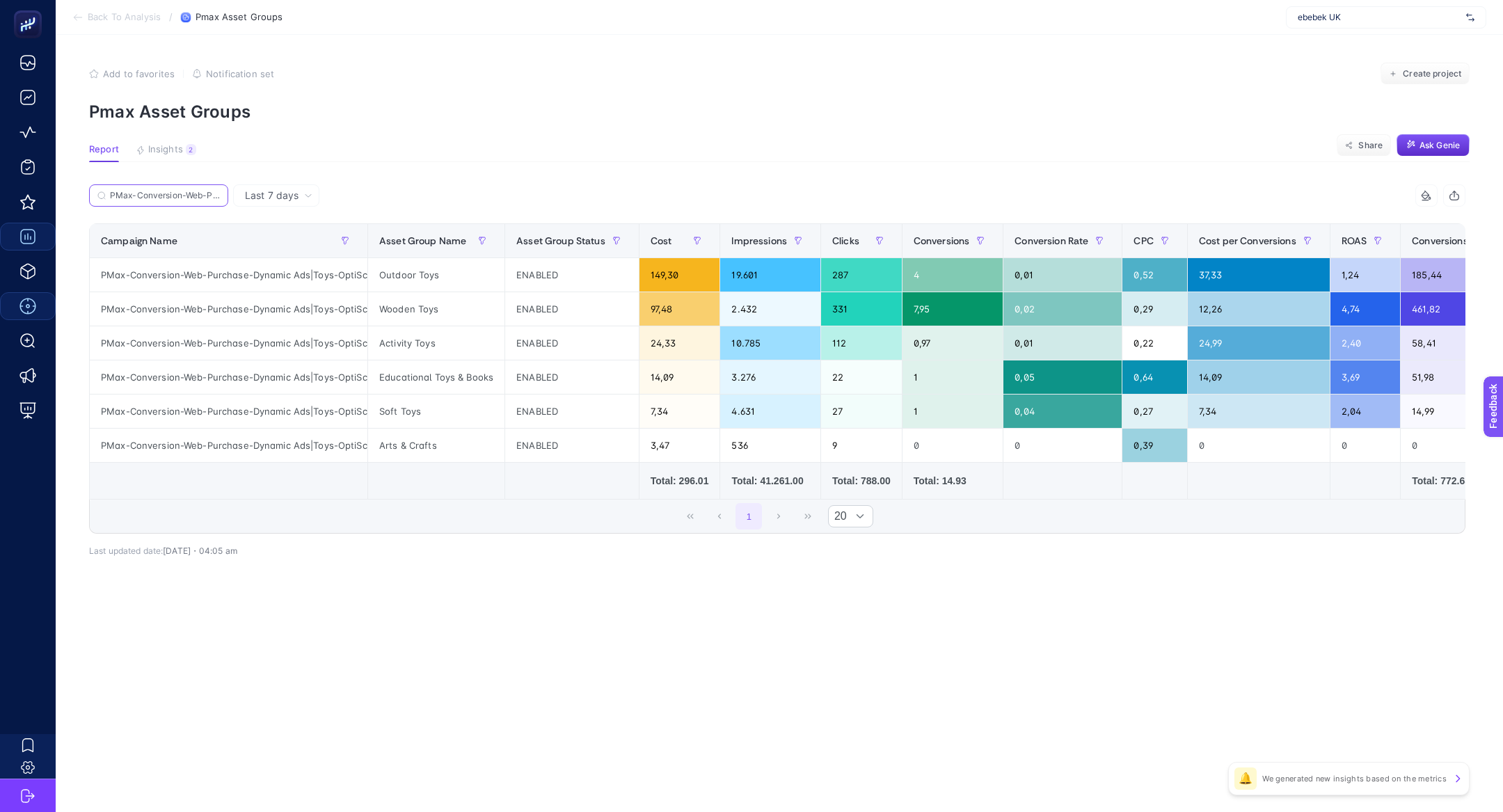
click at [161, 196] on input "PMax-Conversion-Web-Purchase-Dynamic Ads|Toys-OptiScore Products" at bounding box center [165, 196] width 110 height 11
click at [161, 196] on input "PMax-Conversion-Web-Purchase-Dynamic Ads|Toys-OptiScore Products" at bounding box center [158, 196] width 94 height 11
click at [254, 194] on span "Last 7 days" at bounding box center [271, 196] width 53 height 14
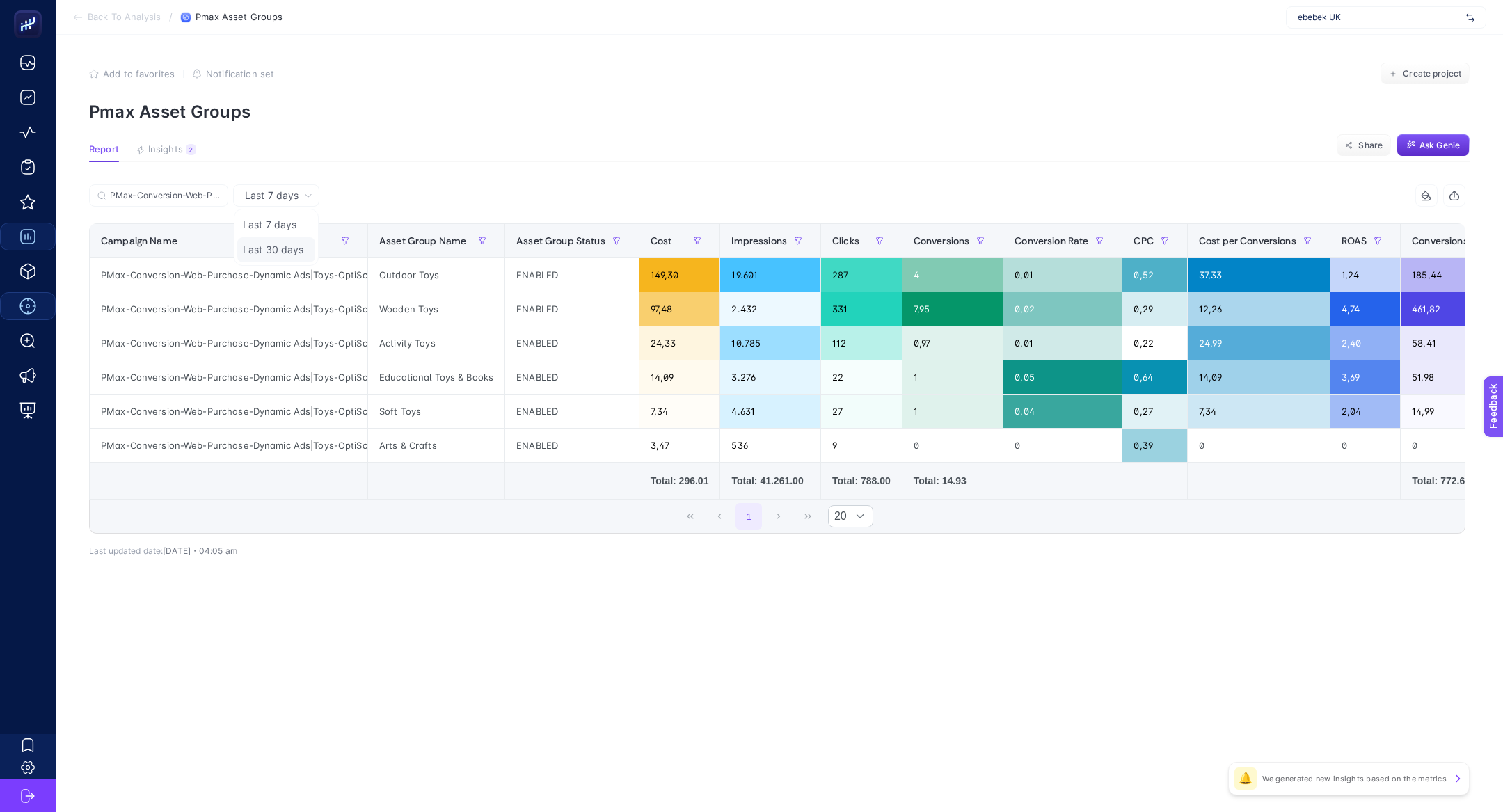
click at [272, 249] on li "Last 30 days" at bounding box center [275, 249] width 78 height 25
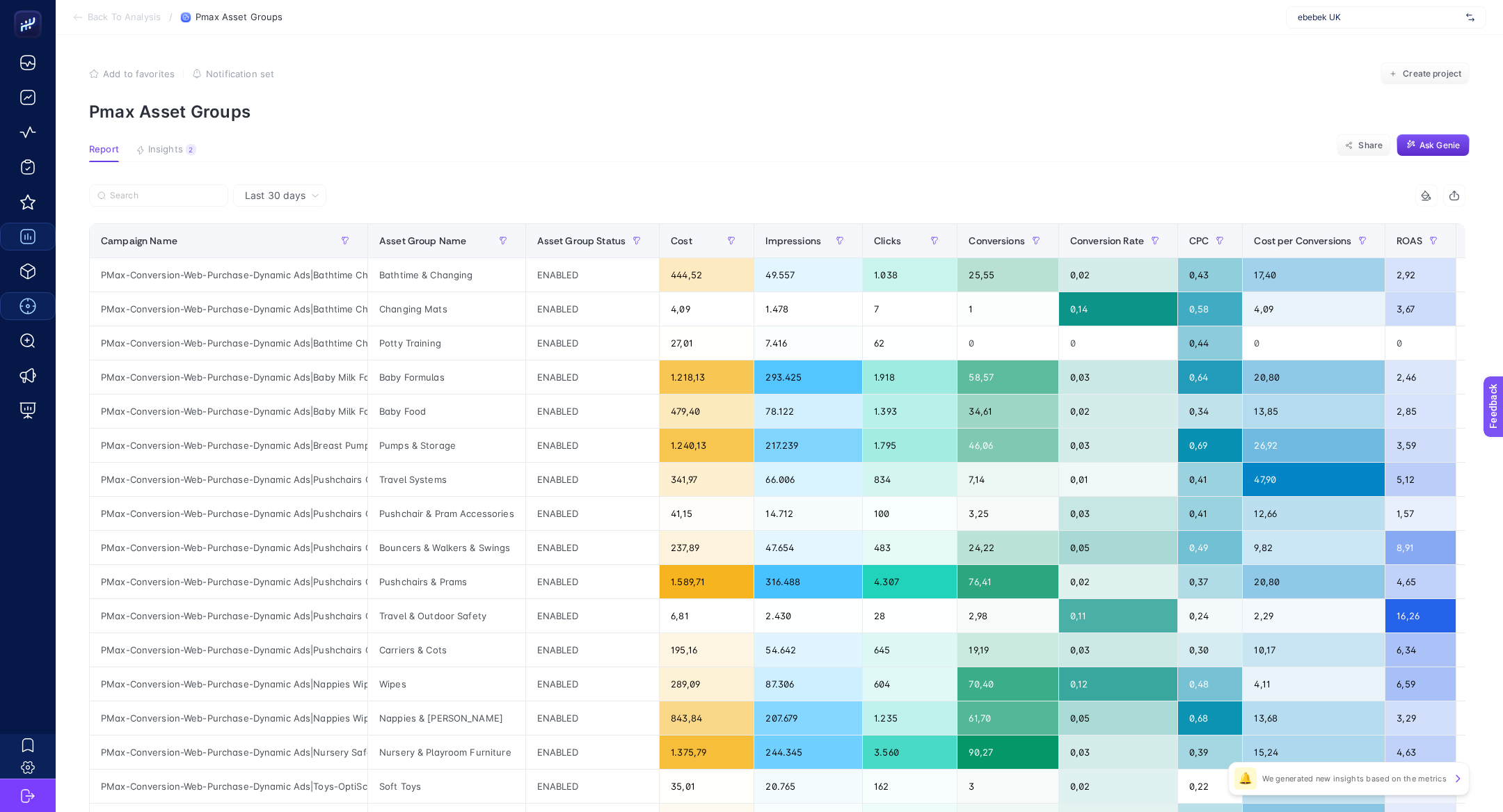
scroll to position [0, 51]
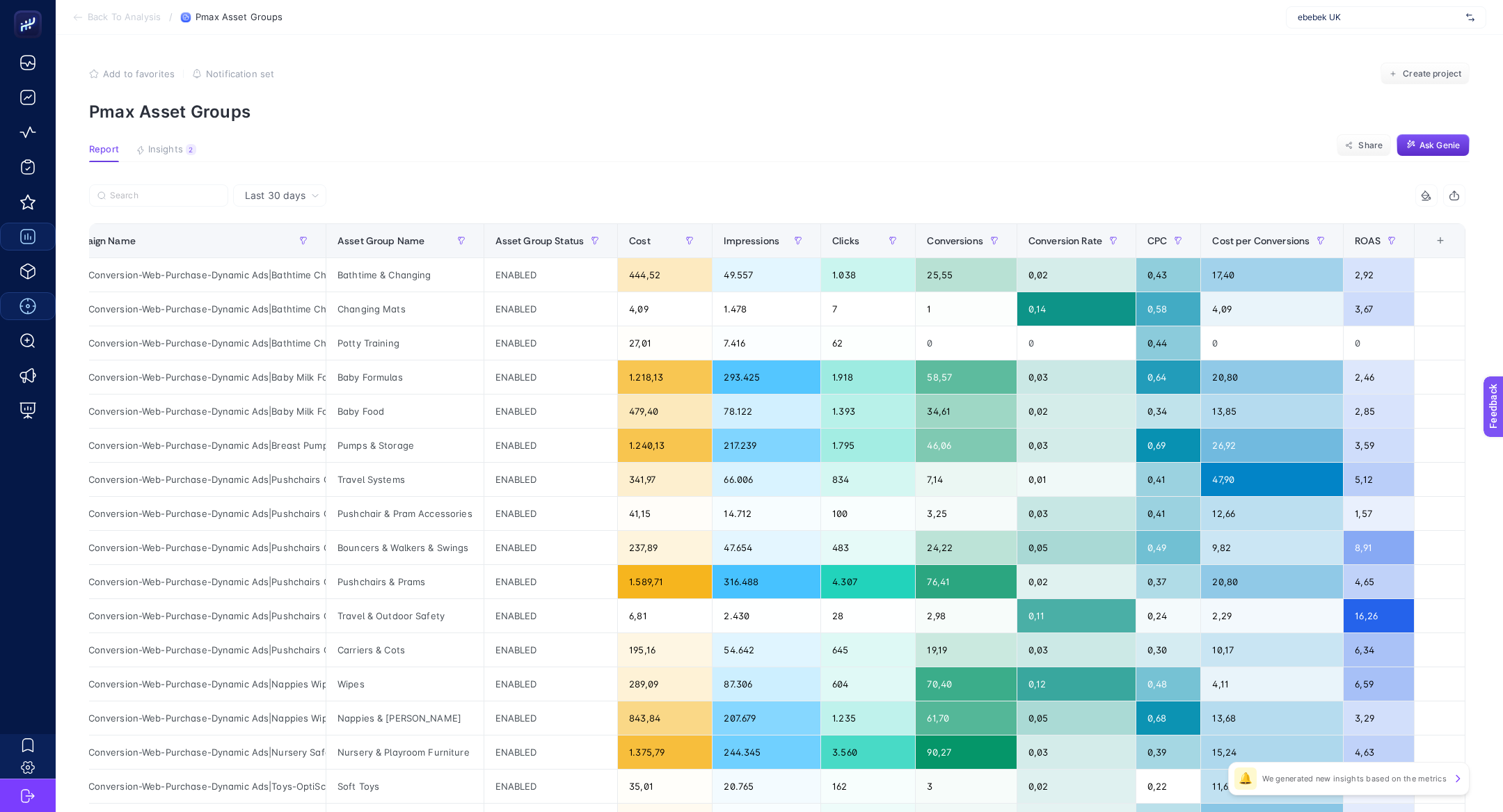
click at [1448, 242] on div "+" at bounding box center [1440, 240] width 27 height 11
click at [1393, 301] on div "Conversions Value" at bounding box center [1396, 301] width 64 height 12
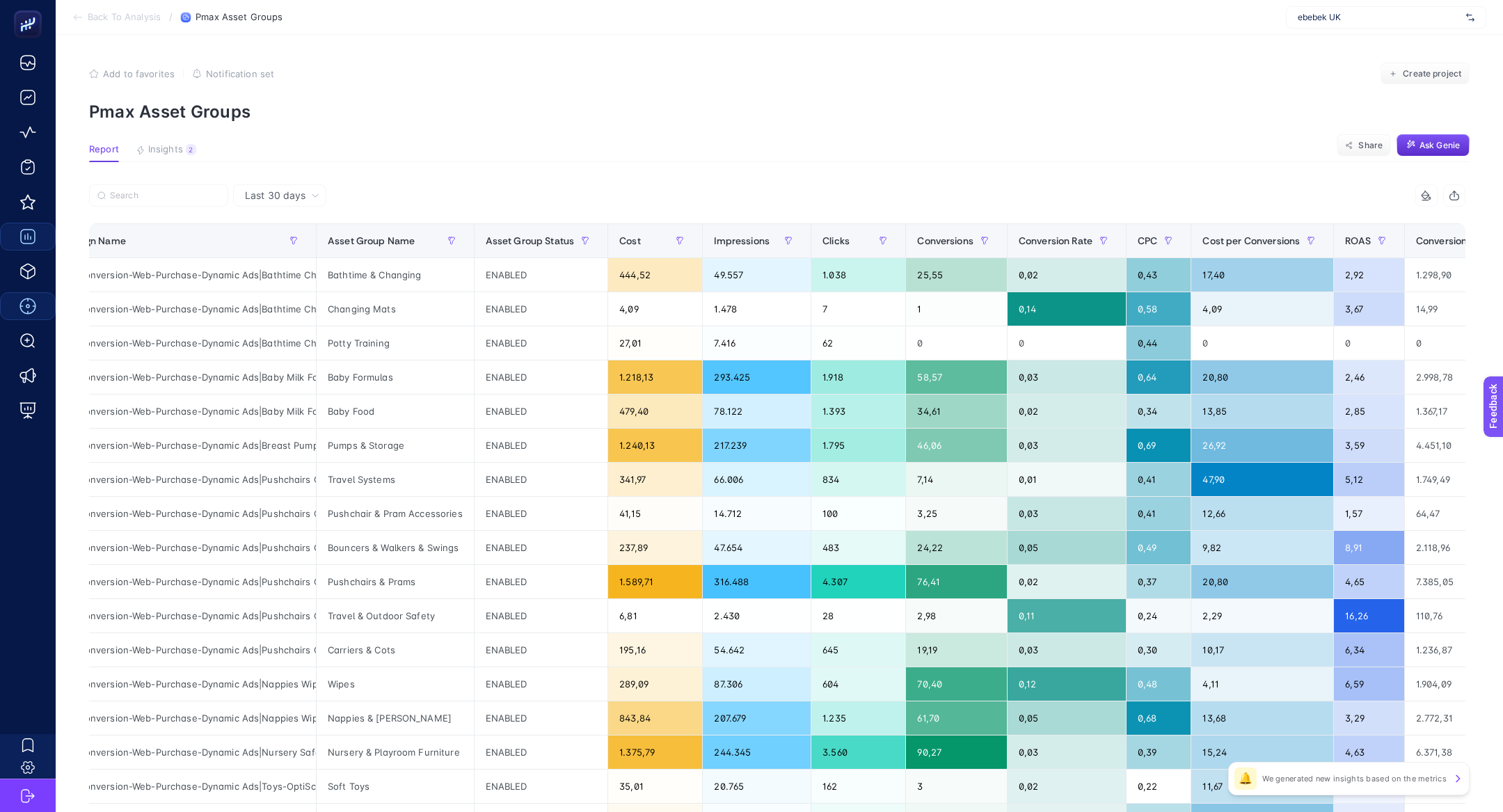
click at [1425, 193] on icon at bounding box center [1426, 195] width 11 height 11
click at [1336, 220] on div at bounding box center [1335, 223] width 14 height 14
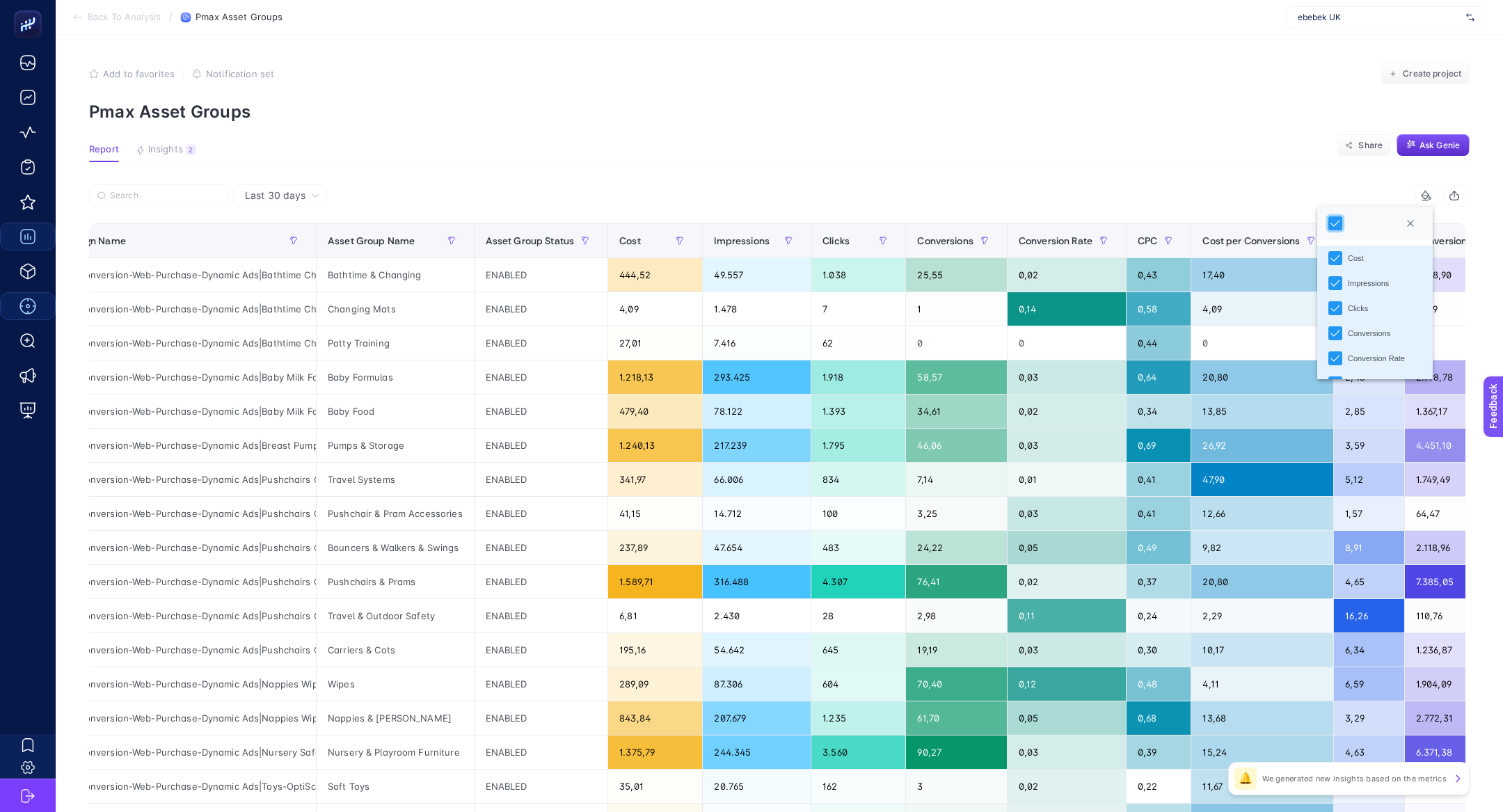
click at [677, 155] on section "Report Insights 2 We generated new insights based on the metrics Share Ask Genie" at bounding box center [779, 152] width 1380 height 18
click at [144, 199] on input "Search" at bounding box center [165, 196] width 110 height 11
paste input "PMax-Conversion-Web-Purchase-Dynamic Ads|Toys-OptiScore Products"
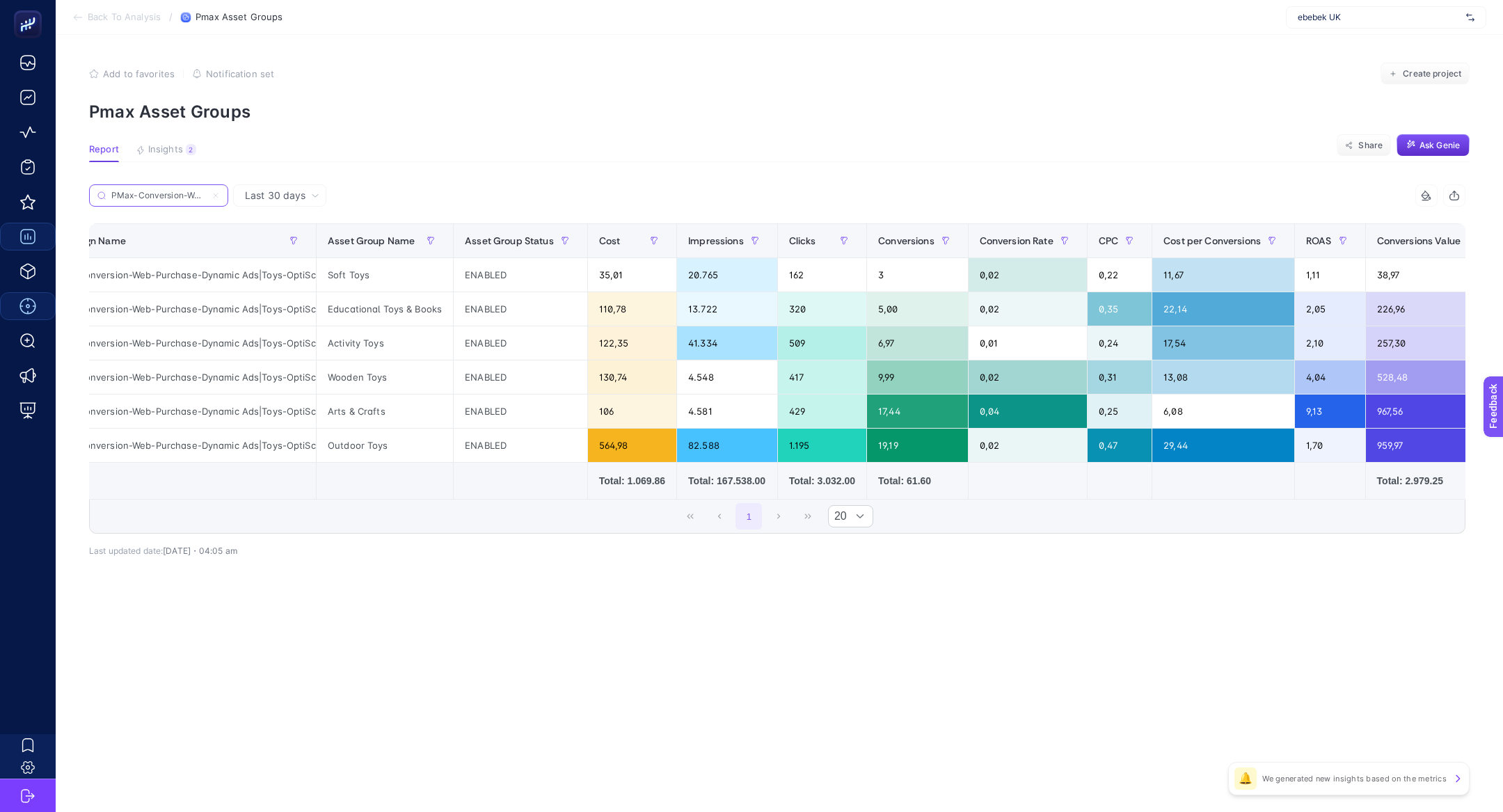
scroll to position [0, 199]
type input "PMax-Conversion-Web-Purchase-Dynamic Ads|Toys-OptiScore Products"
click at [599, 243] on span "Cost" at bounding box center [610, 240] width 22 height 11
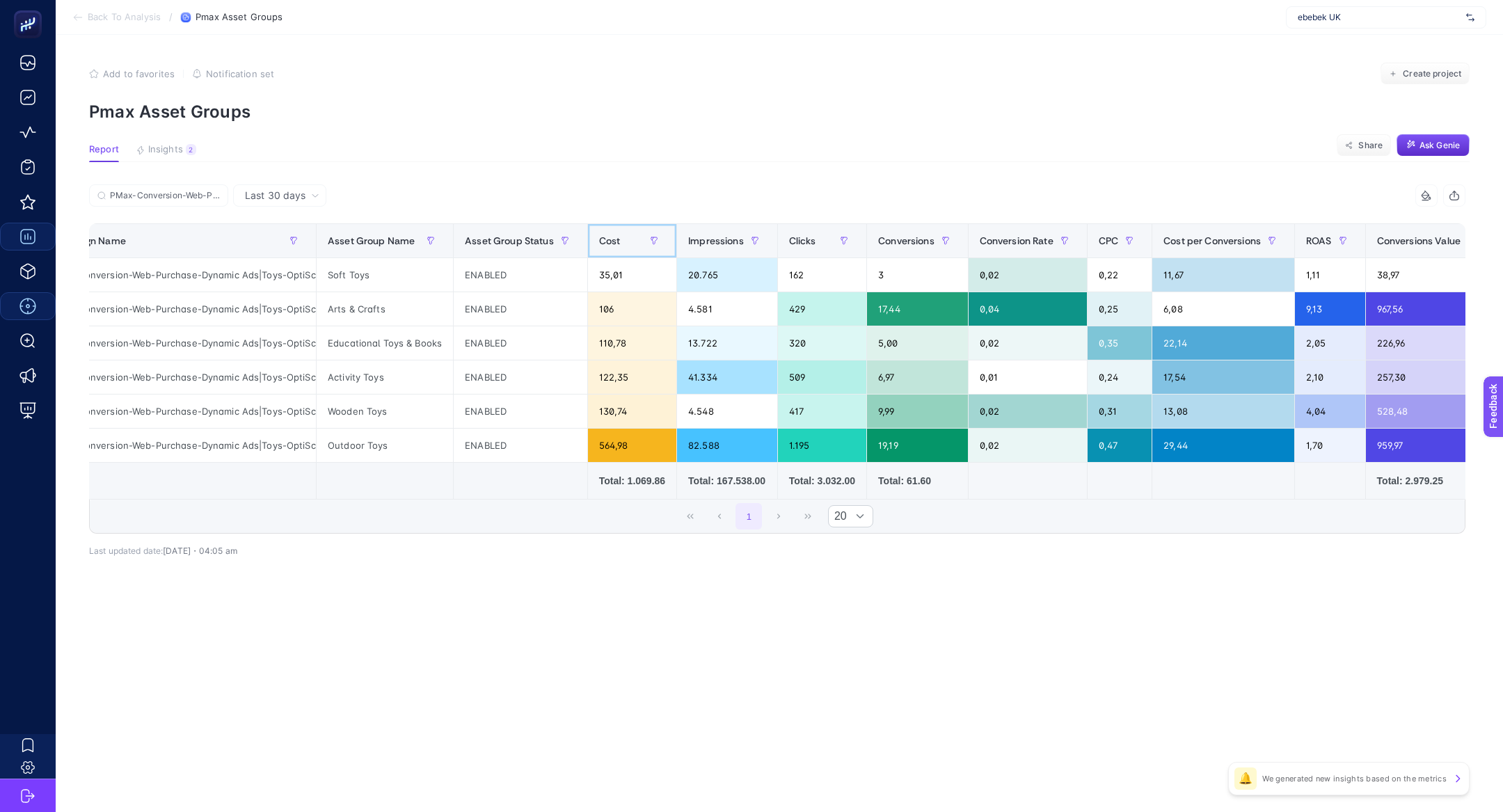
click at [599, 243] on span "Cost" at bounding box center [610, 240] width 22 height 11
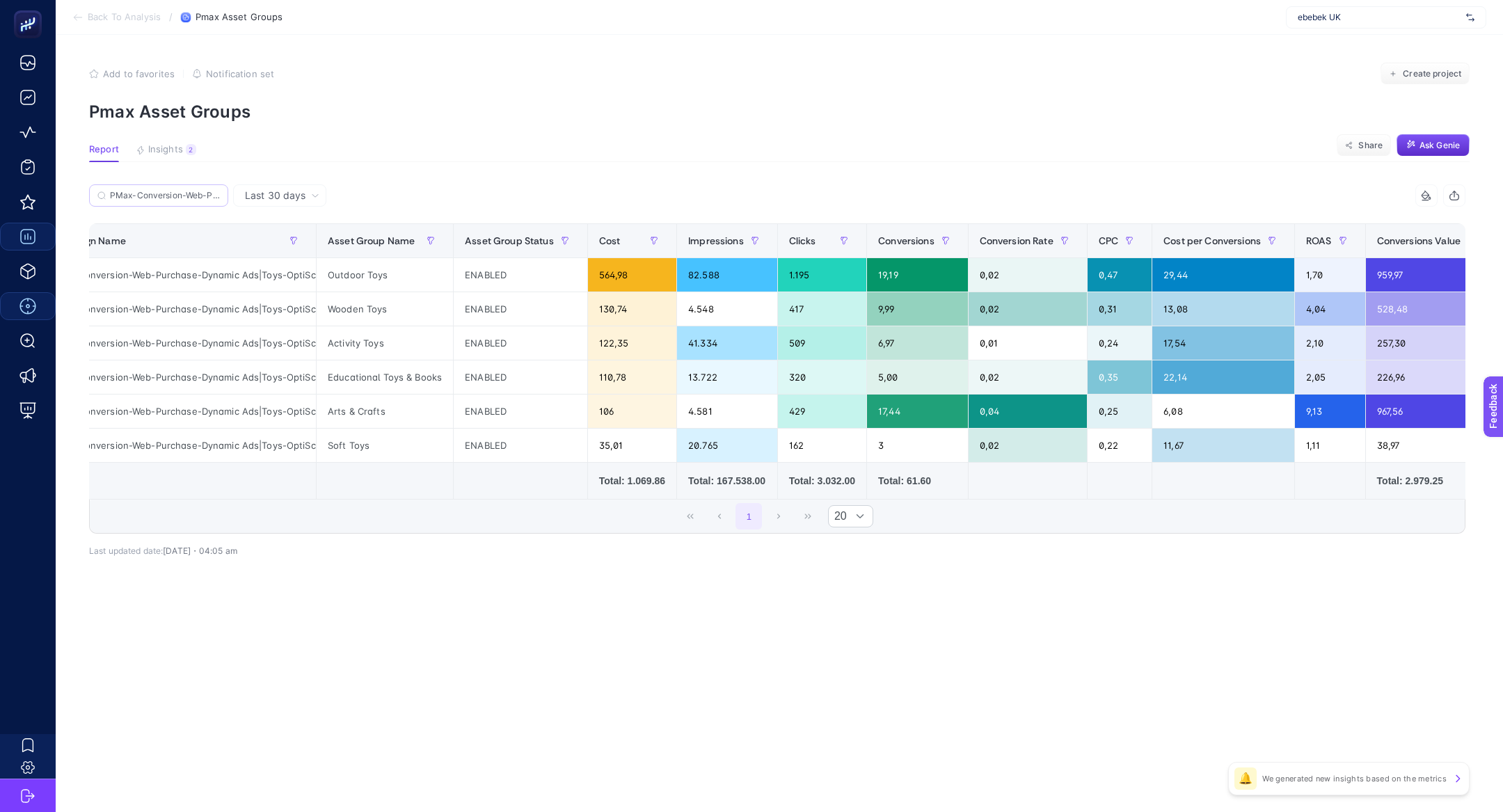
click at [192, 189] on label "PMax-Conversion-Web-Purchase-Dynamic Ads|Toys-OptiScore Products" at bounding box center [158, 195] width 139 height 23
click at [0, 0] on input "PMax-Conversion-Web-Purchase-Dynamic Ads|Toys-OptiScore Products" at bounding box center [0, 0] width 0 height 0
click at [210, 196] on input "PMax-Conversion-Web-Purchase-Dynamic Ads|Toys-OptiScore Products" at bounding box center [165, 196] width 110 height 11
drag, startPoint x: 214, startPoint y: 199, endPoint x: 410, endPoint y: 95, distance: 221.9
click at [410, 95] on article "Add to favorites false Notification set Create project Pmax Asset Groups Report…" at bounding box center [779, 423] width 1447 height 777
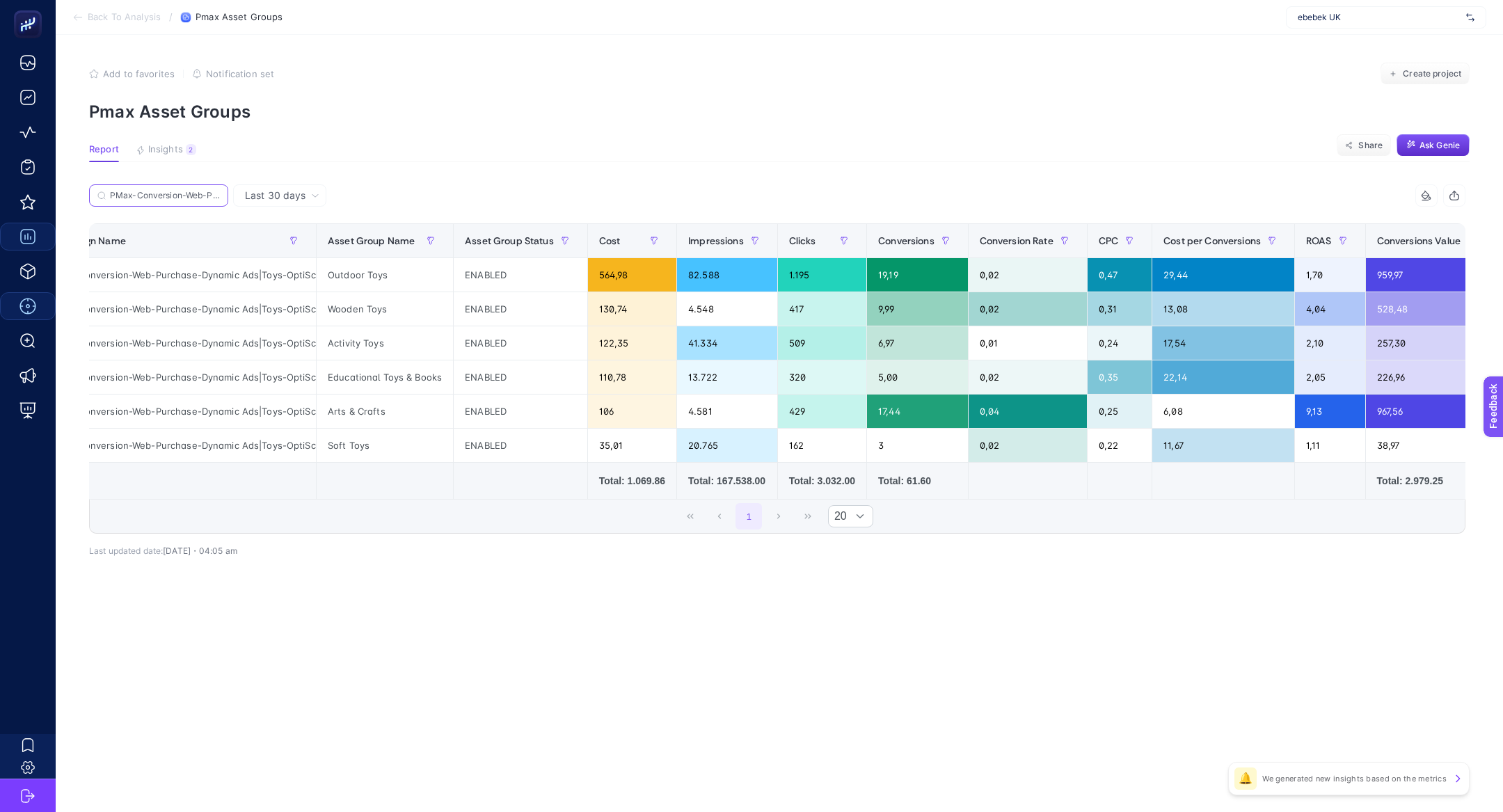
click at [194, 196] on input "PMax-Conversion-Web-Purchase-Dynamic Ads|Toys-OptiScore Products" at bounding box center [165, 196] width 110 height 11
click at [216, 194] on icon at bounding box center [215, 196] width 8 height 8
click at [0, 0] on input "PMax-Conversion-Web-Purchase-Dynamic Ads|Toys-OptiScore Products" at bounding box center [0, 0] width 0 height 0
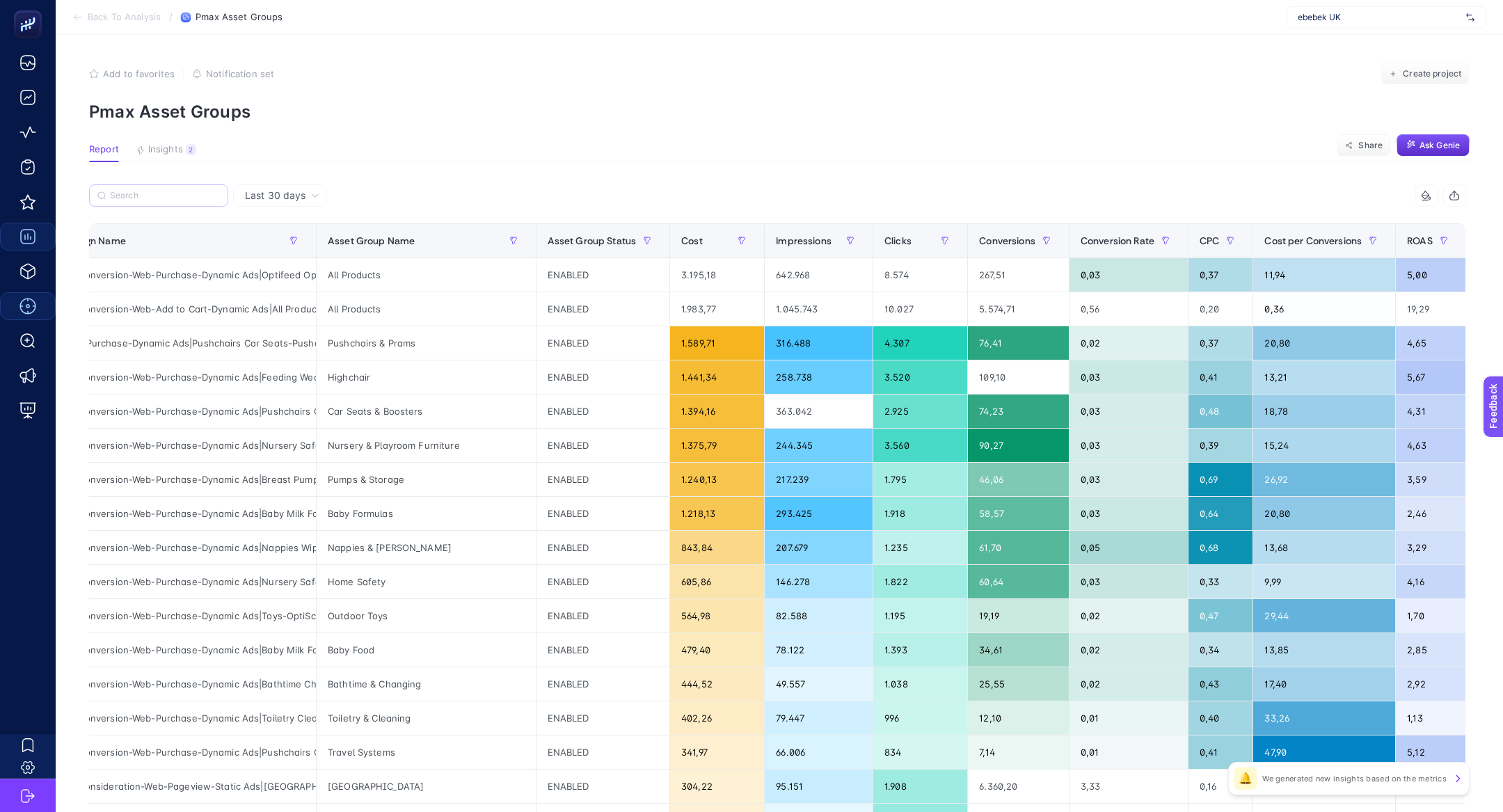
scroll to position [0, 102]
click at [251, 350] on div "PMax-Conversion-Web-Purchase-Dynamic Ads|Pushchairs Car Seats-Pushchairs" at bounding box center [177, 343] width 277 height 33
click at [251, 341] on div "PMax-Conversion-Web-Purchase-Dynamic Ads|Pushchairs Car Seats-Pushchairs" at bounding box center [177, 343] width 277 height 33
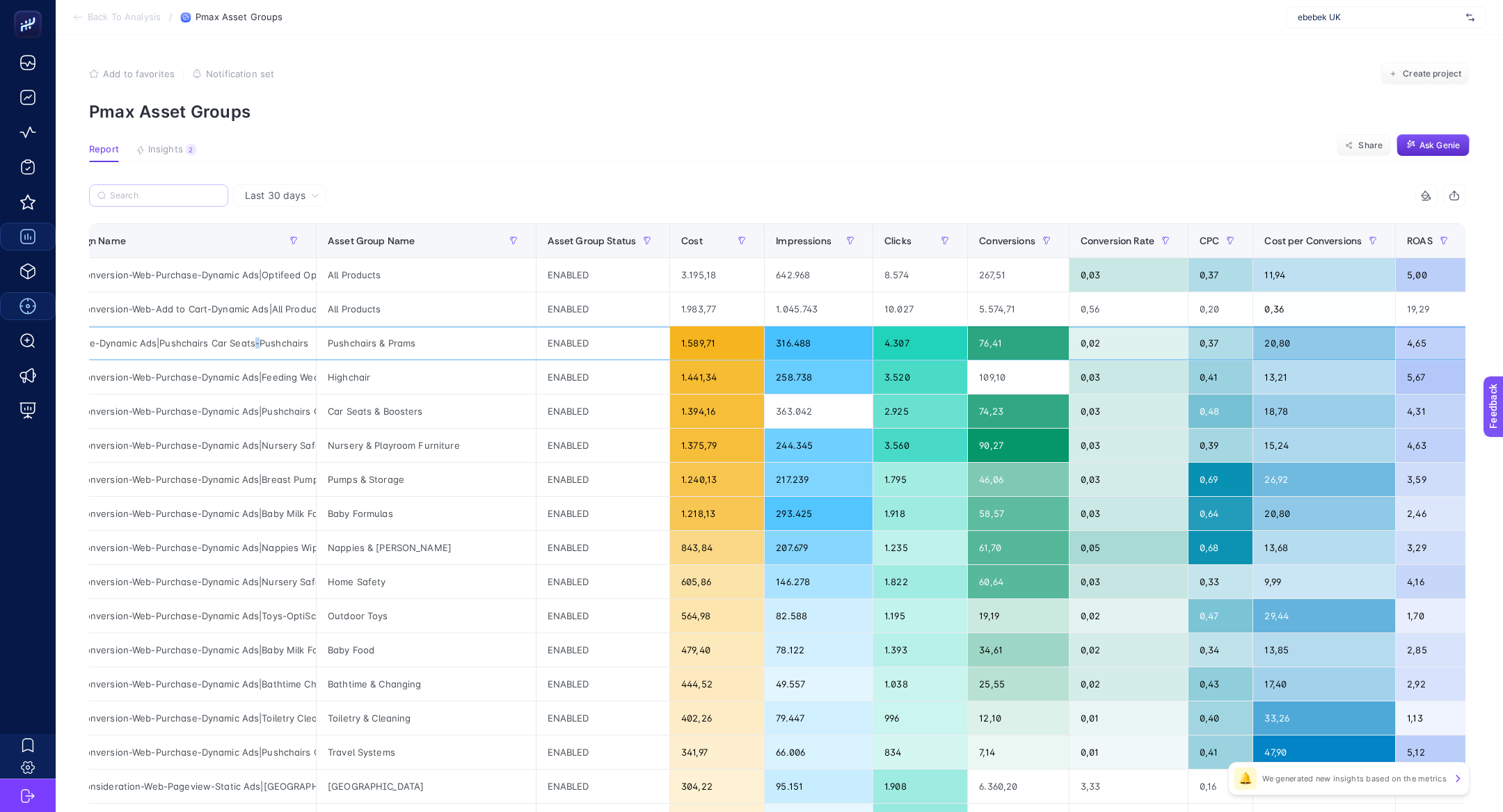
click at [251, 341] on div "PMax-Conversion-Web-Purchase-Dynamic Ads|Pushchairs Car Seats-Pushchairs" at bounding box center [177, 343] width 277 height 33
copy tr "PMax-Conversion-Web-Purchase-Dynamic Ads|Pushchairs Car Seats-Pushchairs"
click at [146, 195] on input "Search" at bounding box center [165, 196] width 110 height 11
paste input "PMax-Conversion-Web-Purchase-Dynamic Ads|Pushchairs Car Seats-Pushchairs"
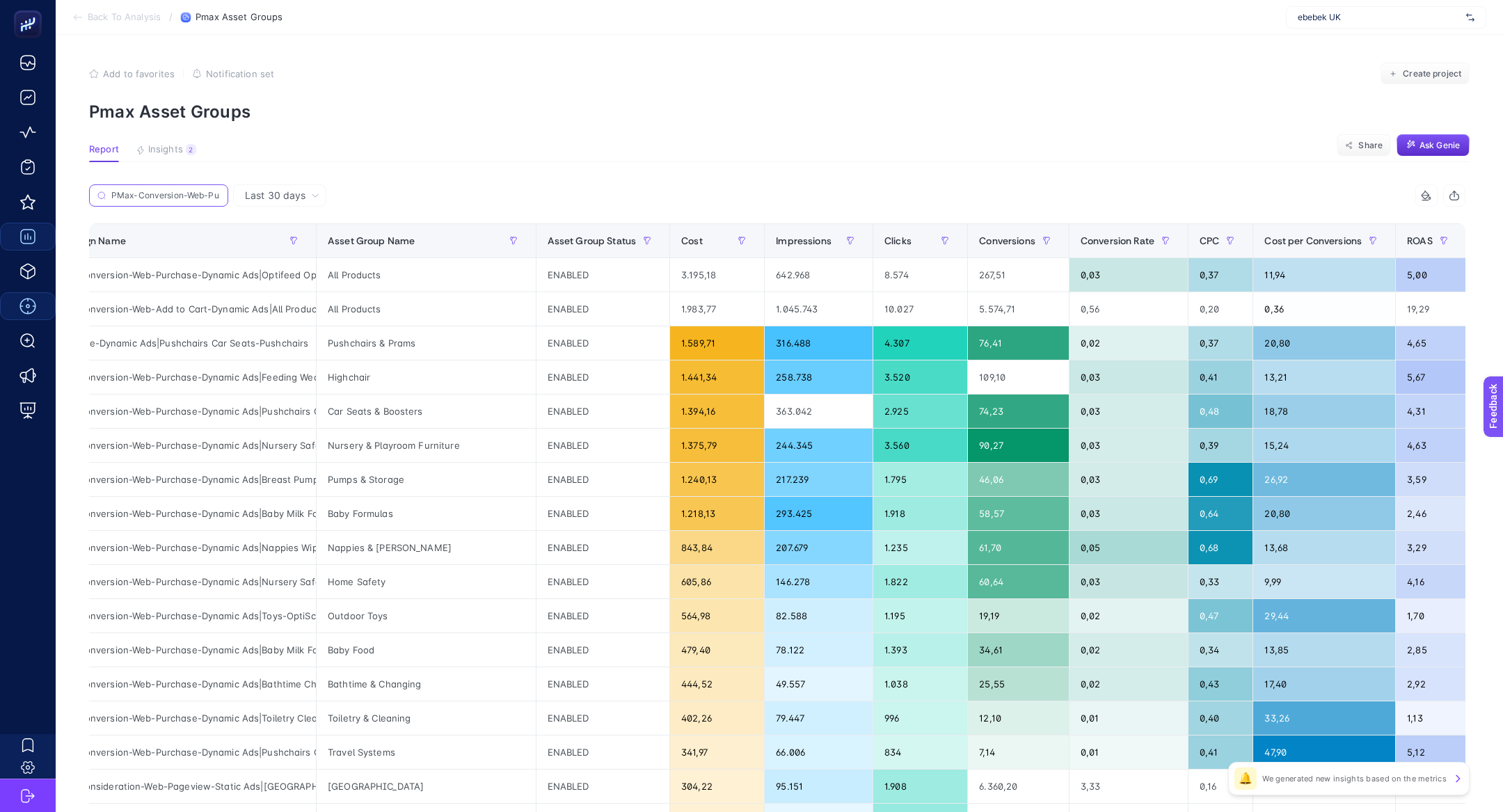
scroll to position [0, 232]
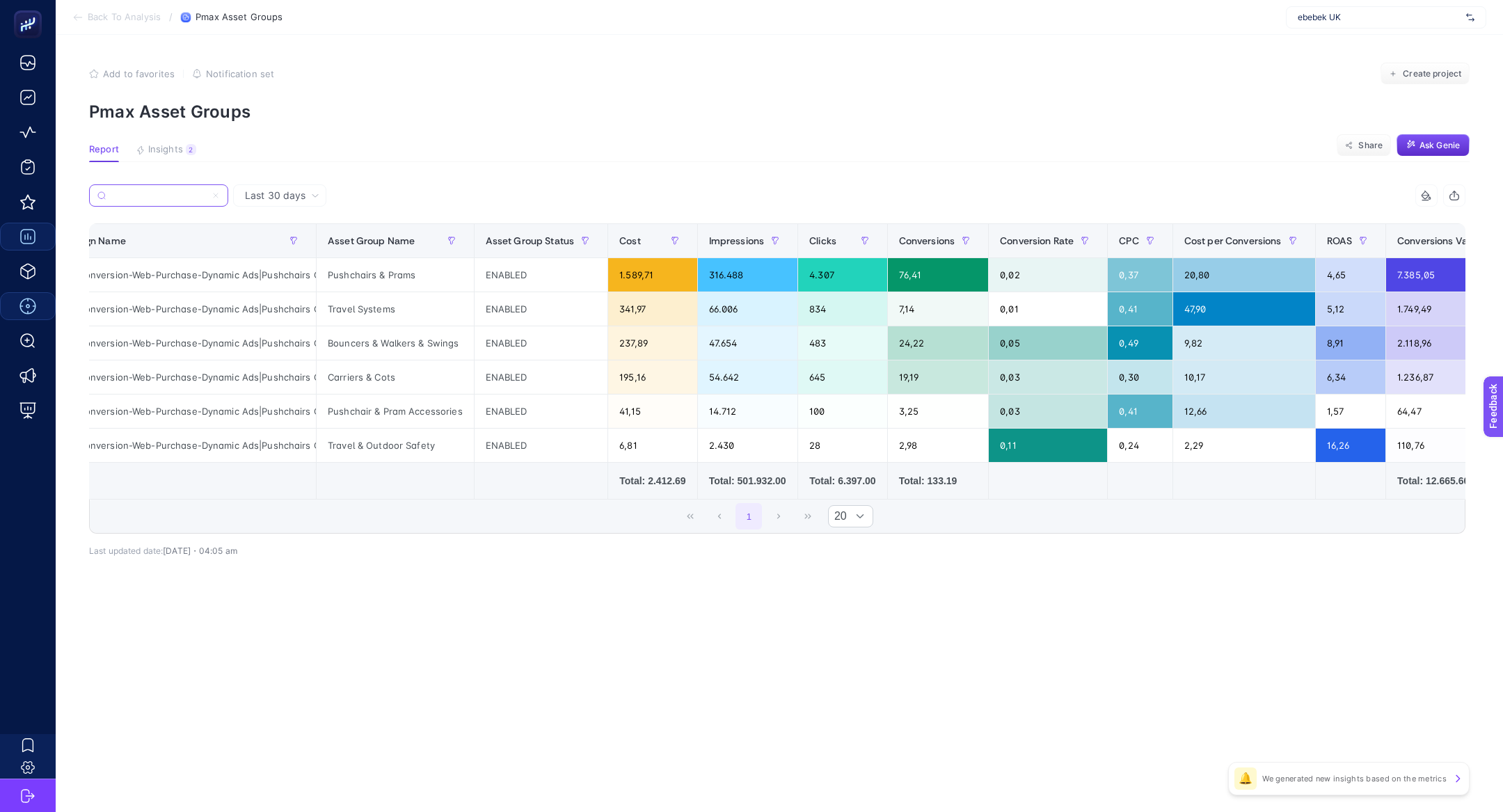
type input "PMax-Conversion-Web-Purchase-Dynamic Ads|Pushchairs Car Seats-Pushchairs"
click at [1424, 241] on span "Conversions Value" at bounding box center [1438, 240] width 84 height 11
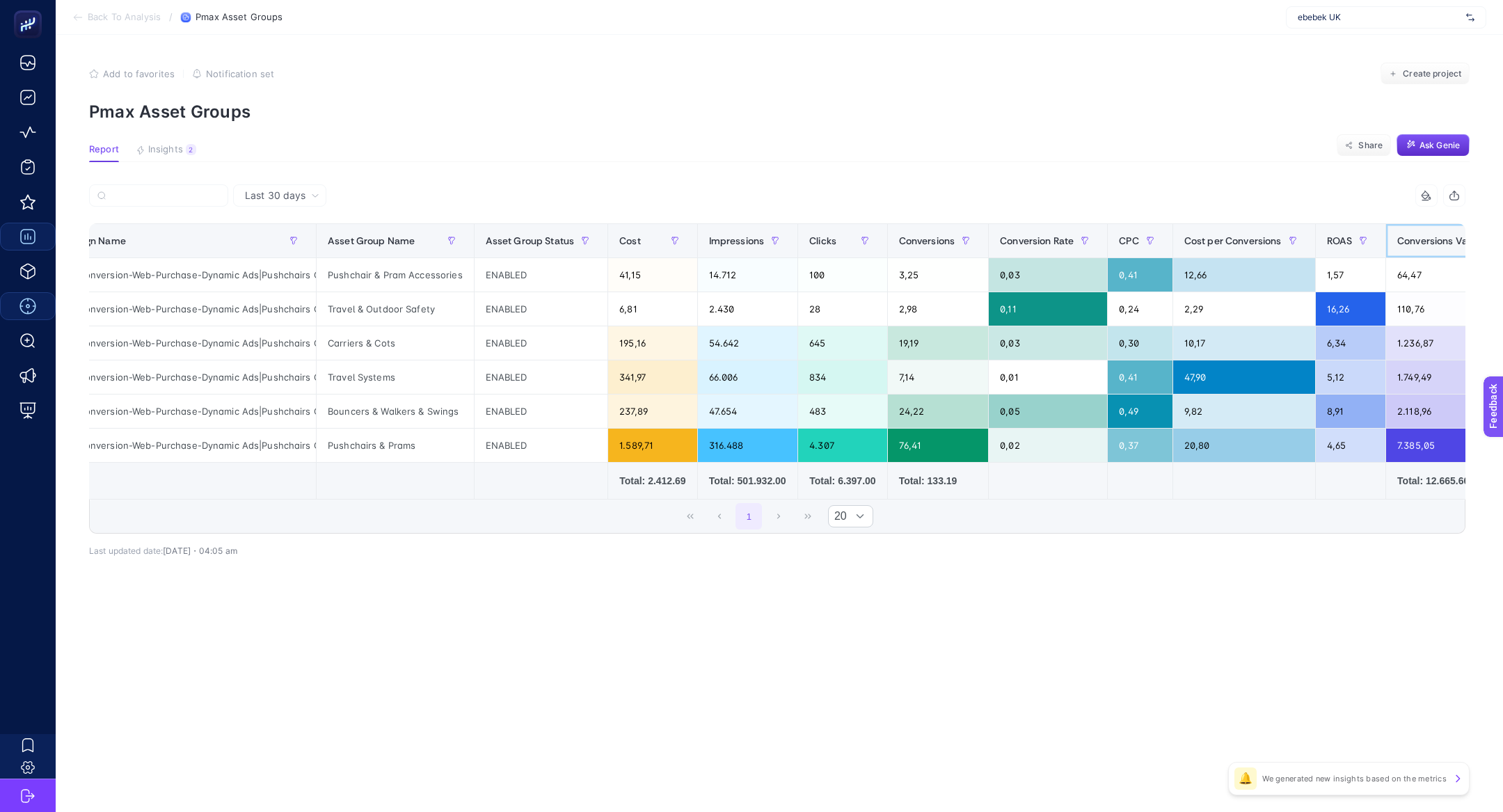
scroll to position [0, 0]
click at [1424, 241] on span "Conversions Value" at bounding box center [1438, 240] width 84 height 11
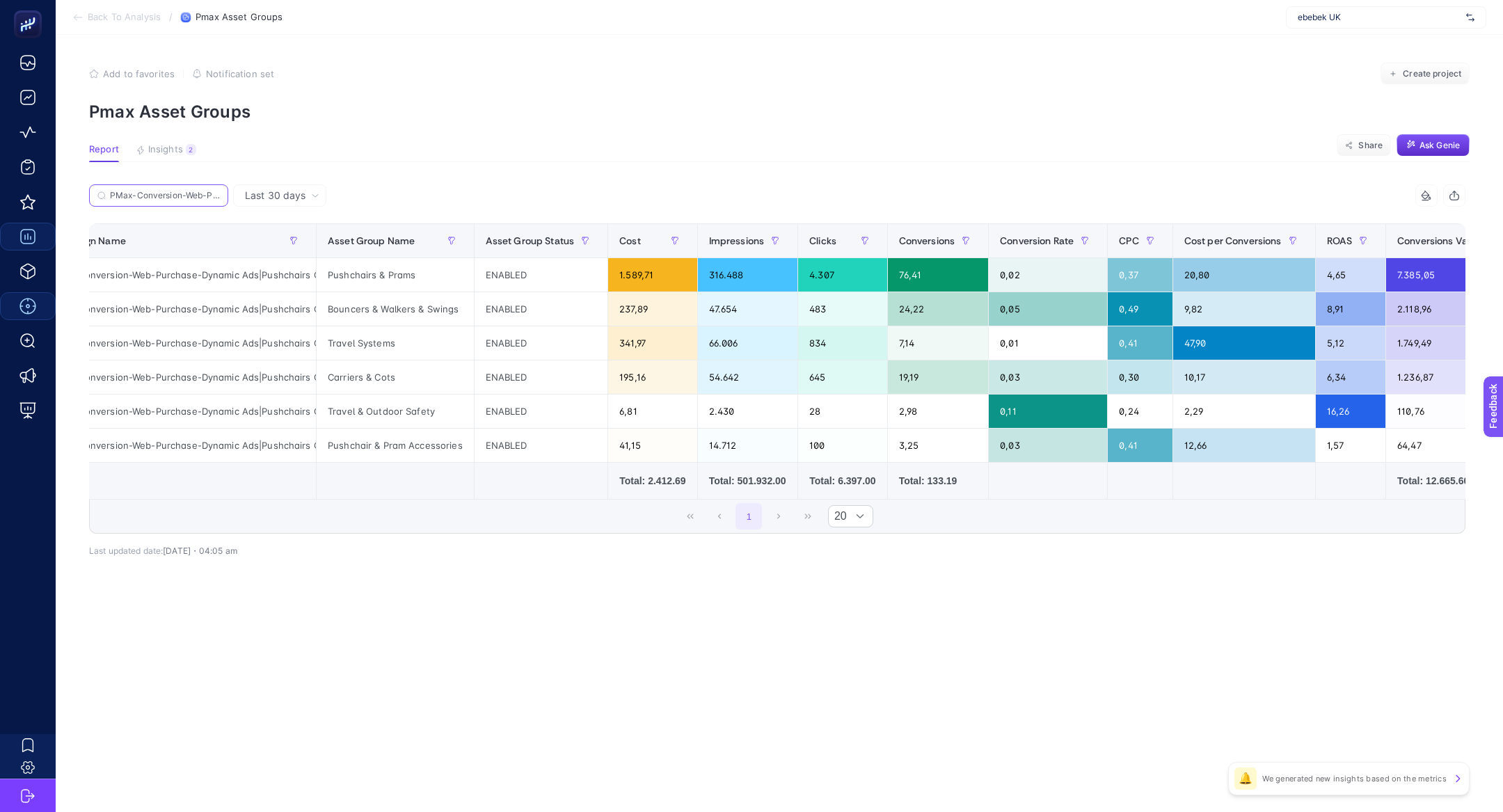
click at [212, 196] on input "PMax-Conversion-Web-Purchase-Dynamic Ads|Pushchairs Car Seats-Pushchairs" at bounding box center [165, 196] width 110 height 11
click at [219, 194] on icon at bounding box center [215, 196] width 8 height 8
click at [0, 0] on input "PMax-Conversion-Web-Purchase-Dynamic Ads|Toys-OptiScore Products" at bounding box center [0, 0] width 0 height 0
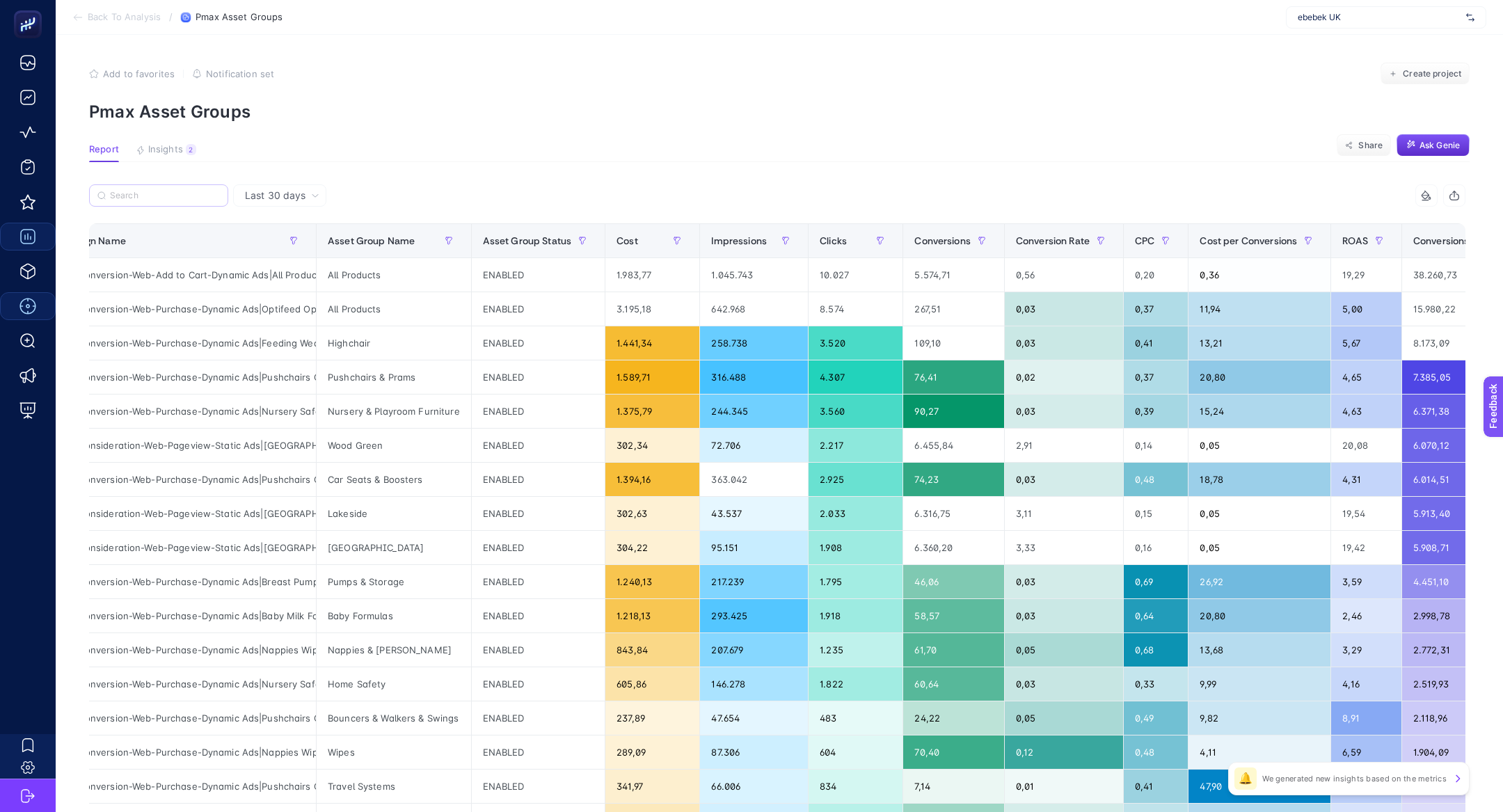
scroll to position [0, 61]
click at [262, 408] on div "PMax-Conversion-Web-Purchase-Dynamic Ads|Nursery Safety-Nursery" at bounding box center [177, 411] width 277 height 33
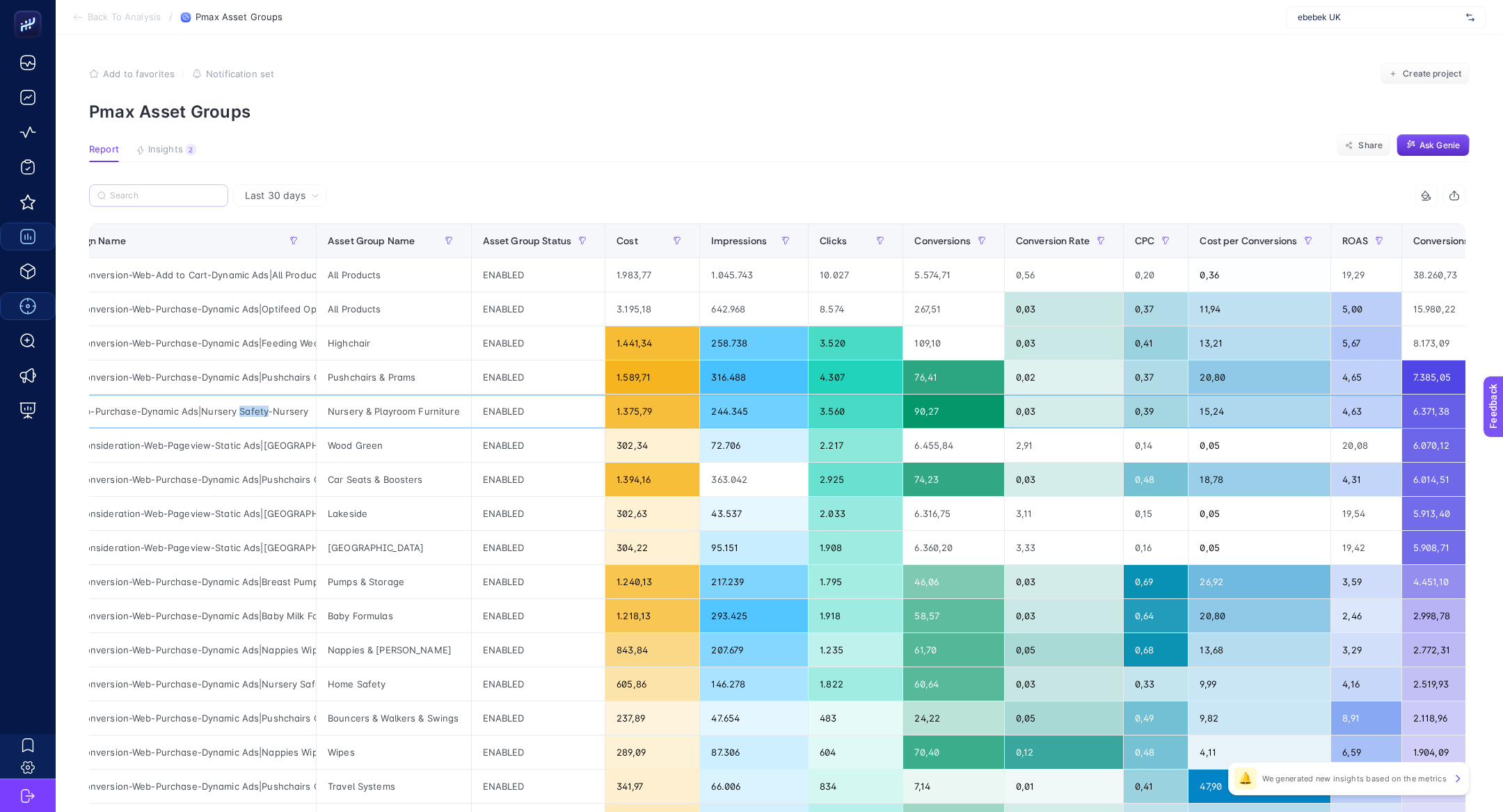
click at [262, 408] on div "PMax-Conversion-Web-Purchase-Dynamic Ads|Nursery Safety-Nursery" at bounding box center [177, 411] width 277 height 33
click at [129, 204] on label at bounding box center [158, 195] width 139 height 23
click at [0, 0] on input "PMax-Conversion-Web-Purchase-Dynamic Ads|Toys-OptiScore Products" at bounding box center [0, 0] width 0 height 0
click at [128, 194] on input "Search" at bounding box center [165, 196] width 110 height 11
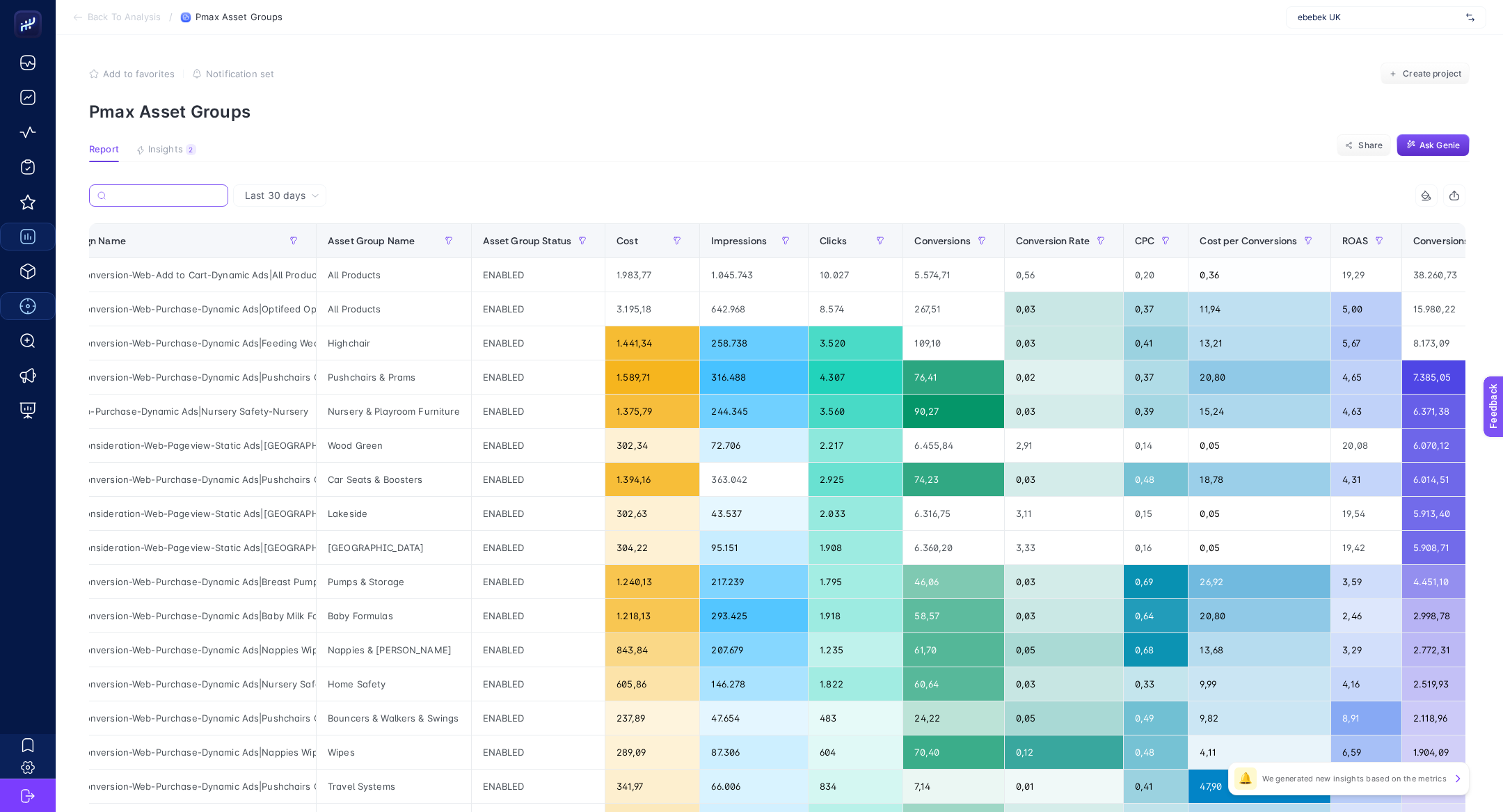
paste input "PMax-Conversion-Web-Purchase-Dynamic Ads|Nursery Safety-Nursery"
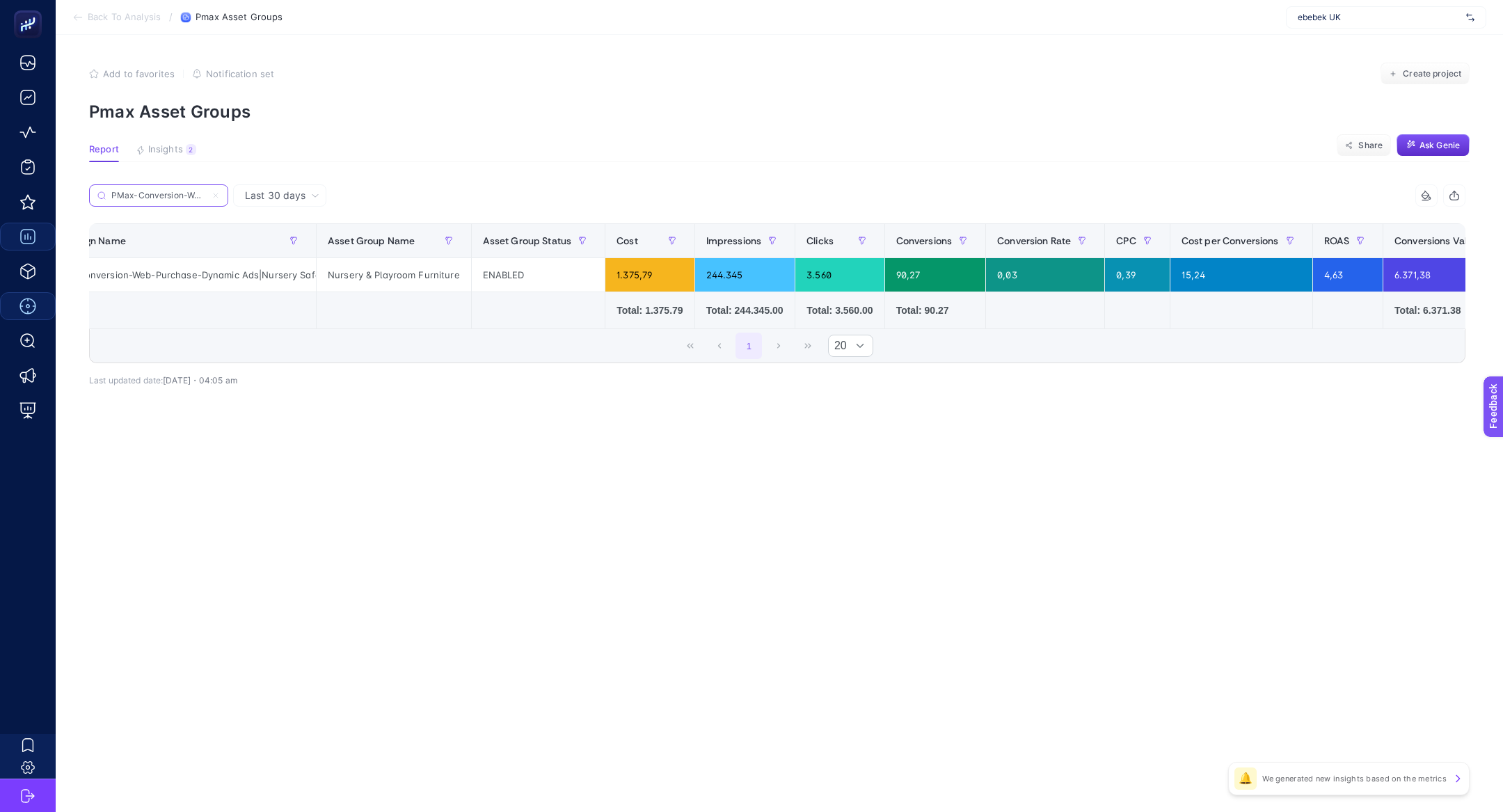
scroll to position [0, 194]
type input "PMax-Conversion-Web-Purchase-Dynamic Ads|Nursery Safety-Nursery"
click at [212, 200] on label "PMax-Conversion-Web-Purchase-Dynamic Ads|Nursery Safety-Nursery" at bounding box center [158, 195] width 139 height 23
click at [0, 0] on input "PMax-Conversion-Web-Purchase-Dynamic Ads|Toys-OptiScore Products" at bounding box center [0, 0] width 0 height 0
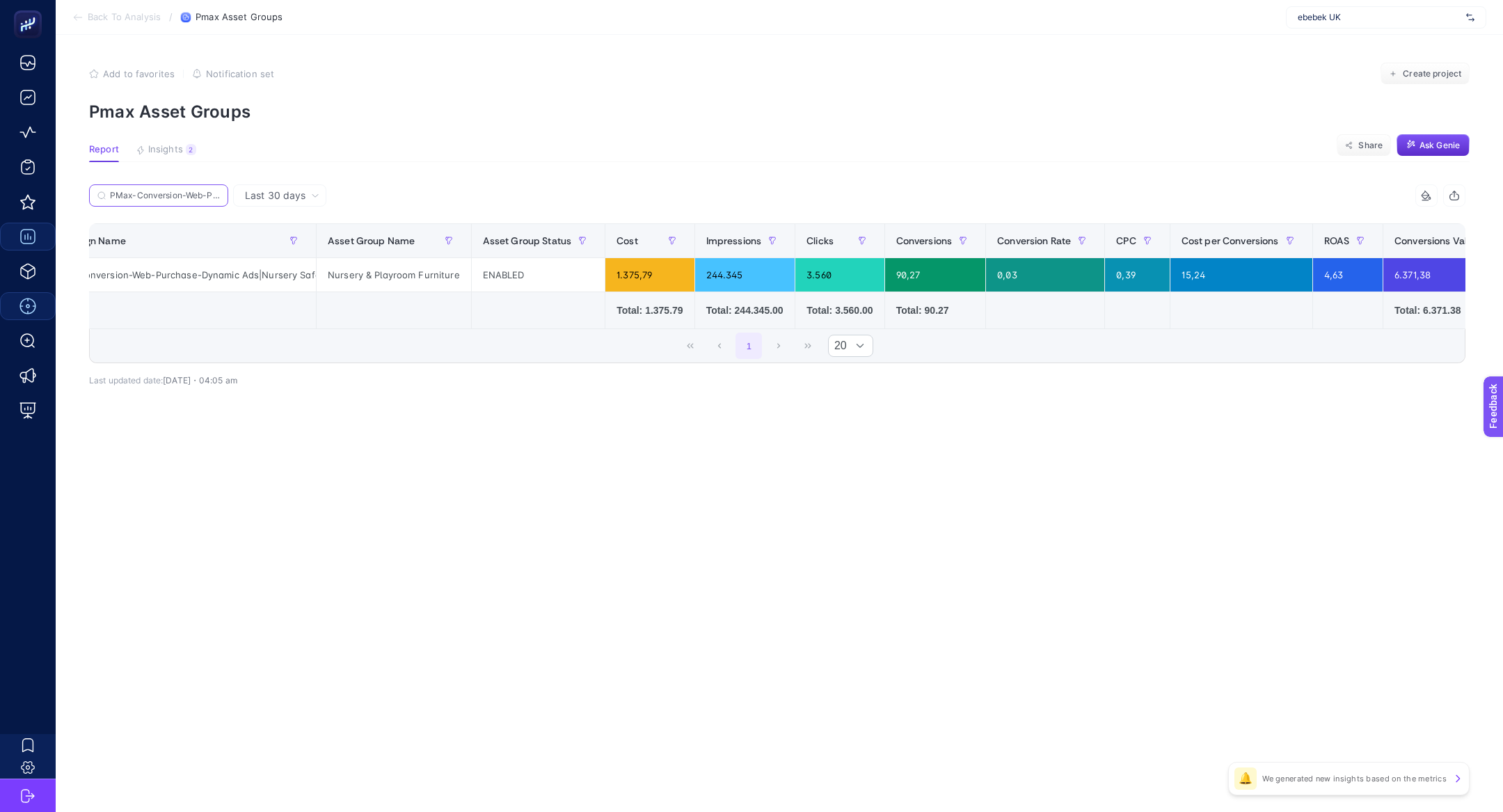
click at [214, 195] on input "PMax-Conversion-Web-Purchase-Dynamic Ads|Nursery Safety-Nursery" at bounding box center [165, 196] width 110 height 11
click at [214, 195] on icon at bounding box center [215, 196] width 8 height 8
click at [0, 0] on input "PMax-Conversion-Web-Purchase-Dynamic Ads|Toys-OptiScore Products" at bounding box center [0, 0] width 0 height 0
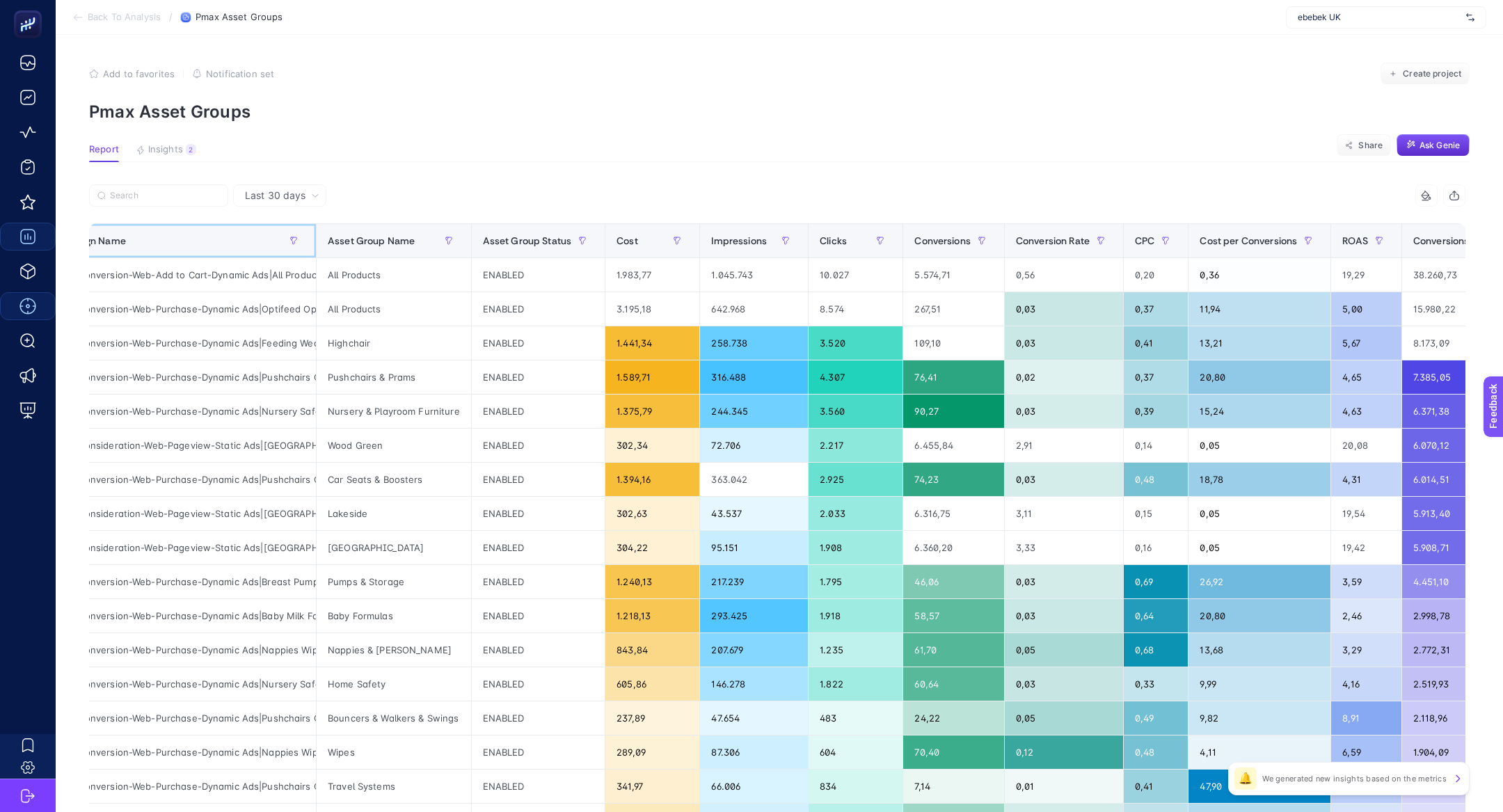
click at [217, 224] on th "Campaign Name" at bounding box center [177, 241] width 278 height 34
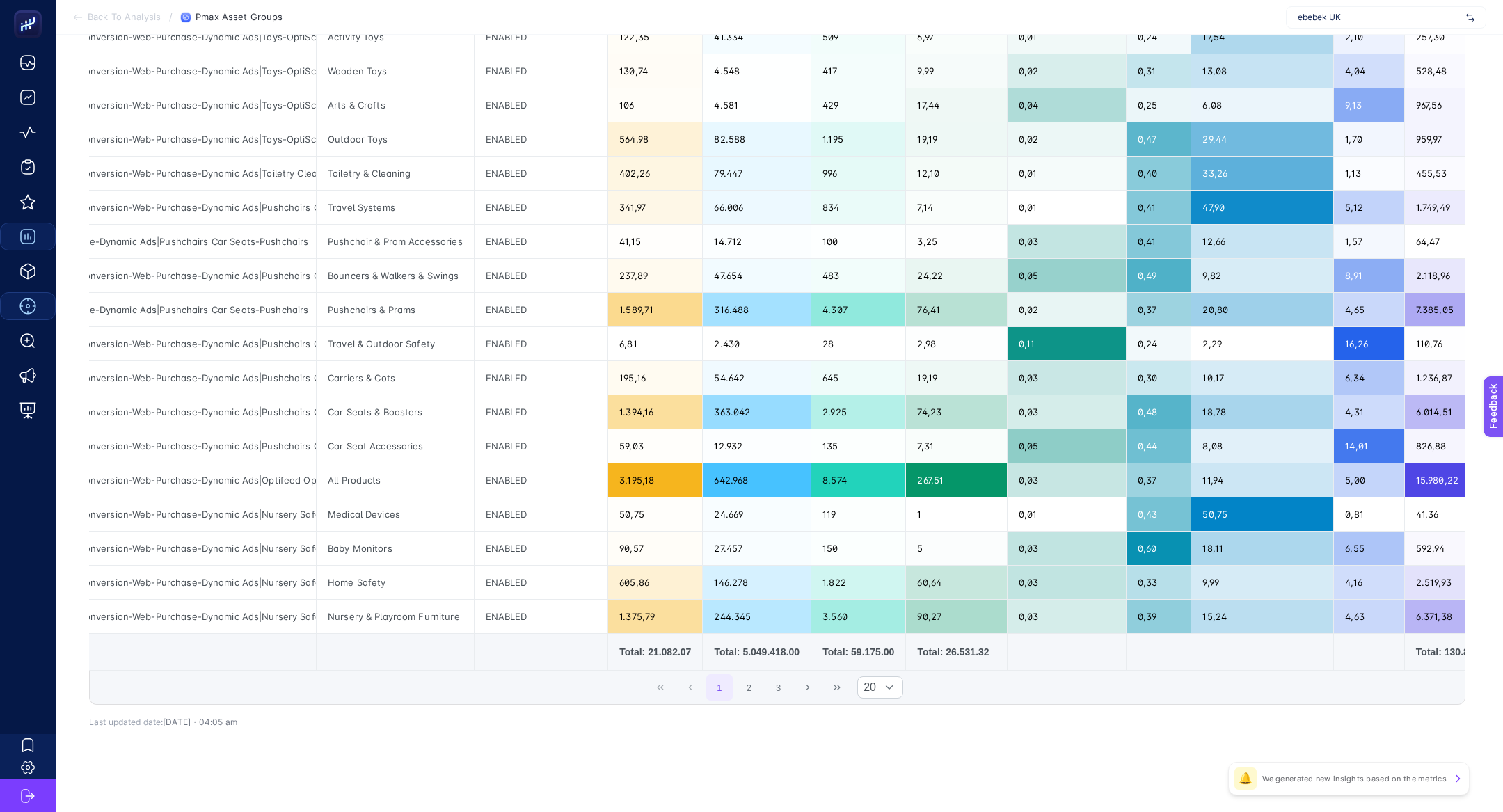
scroll to position [0, 54]
click at [742, 683] on button "2" at bounding box center [749, 686] width 27 height 27
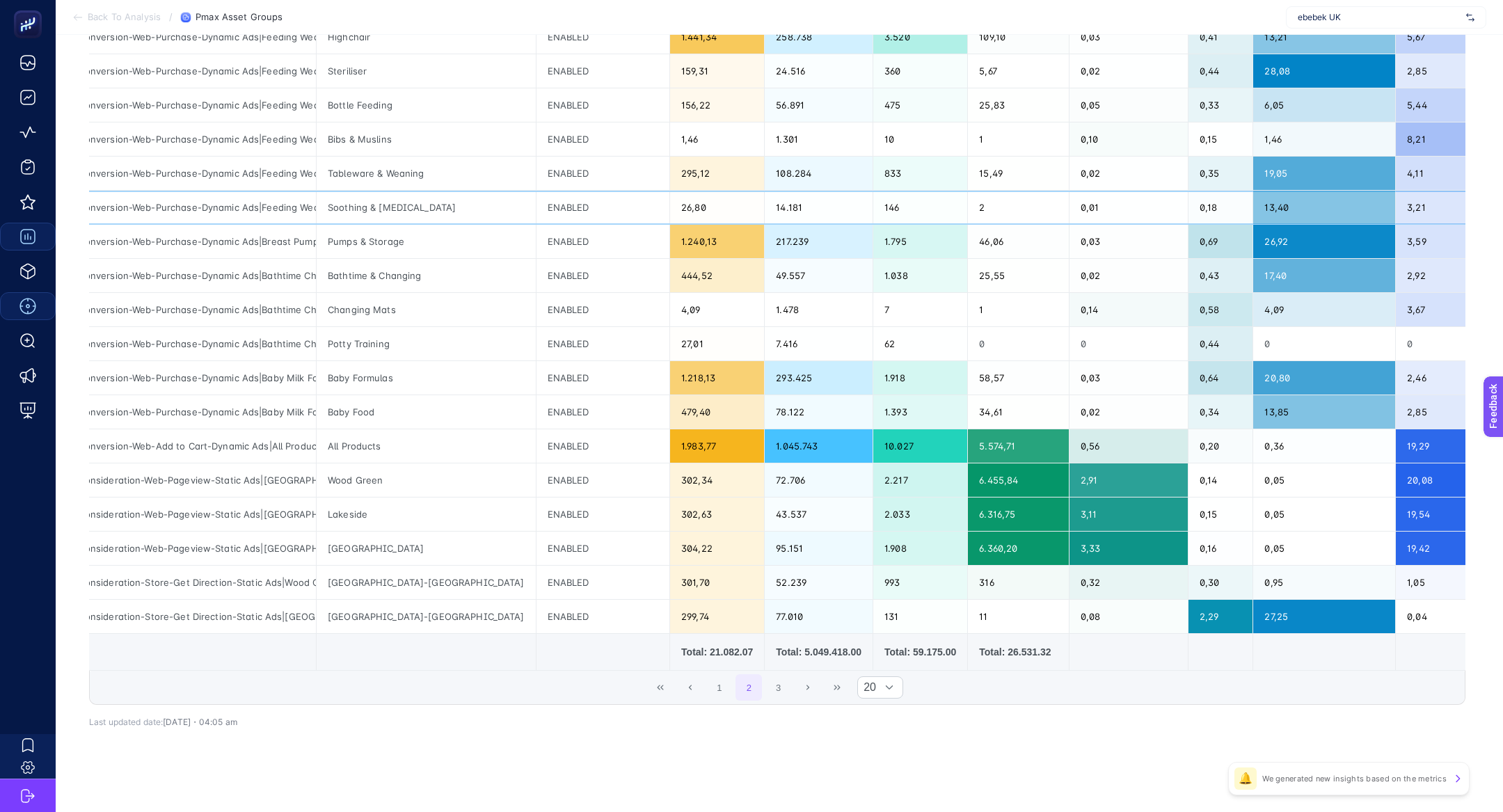
click at [281, 210] on div "PMax-Conversion-Web-Purchase-Dynamic Ads|Feeding Weaning" at bounding box center [177, 207] width 277 height 33
copy tr "PMax-Conversion-Web-Purchase-Dynamic Ads|Feeding Weaning"
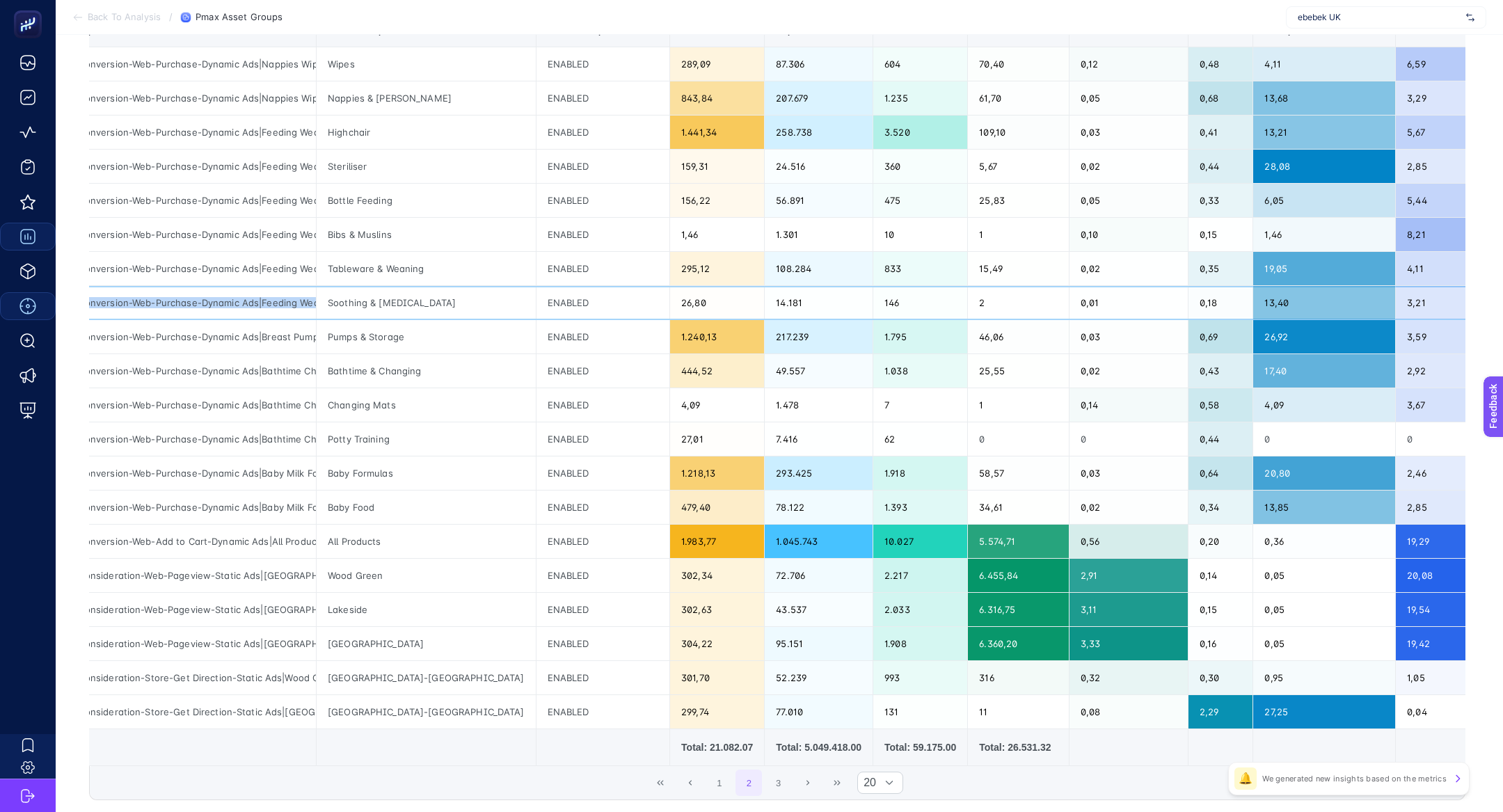
scroll to position [0, 0]
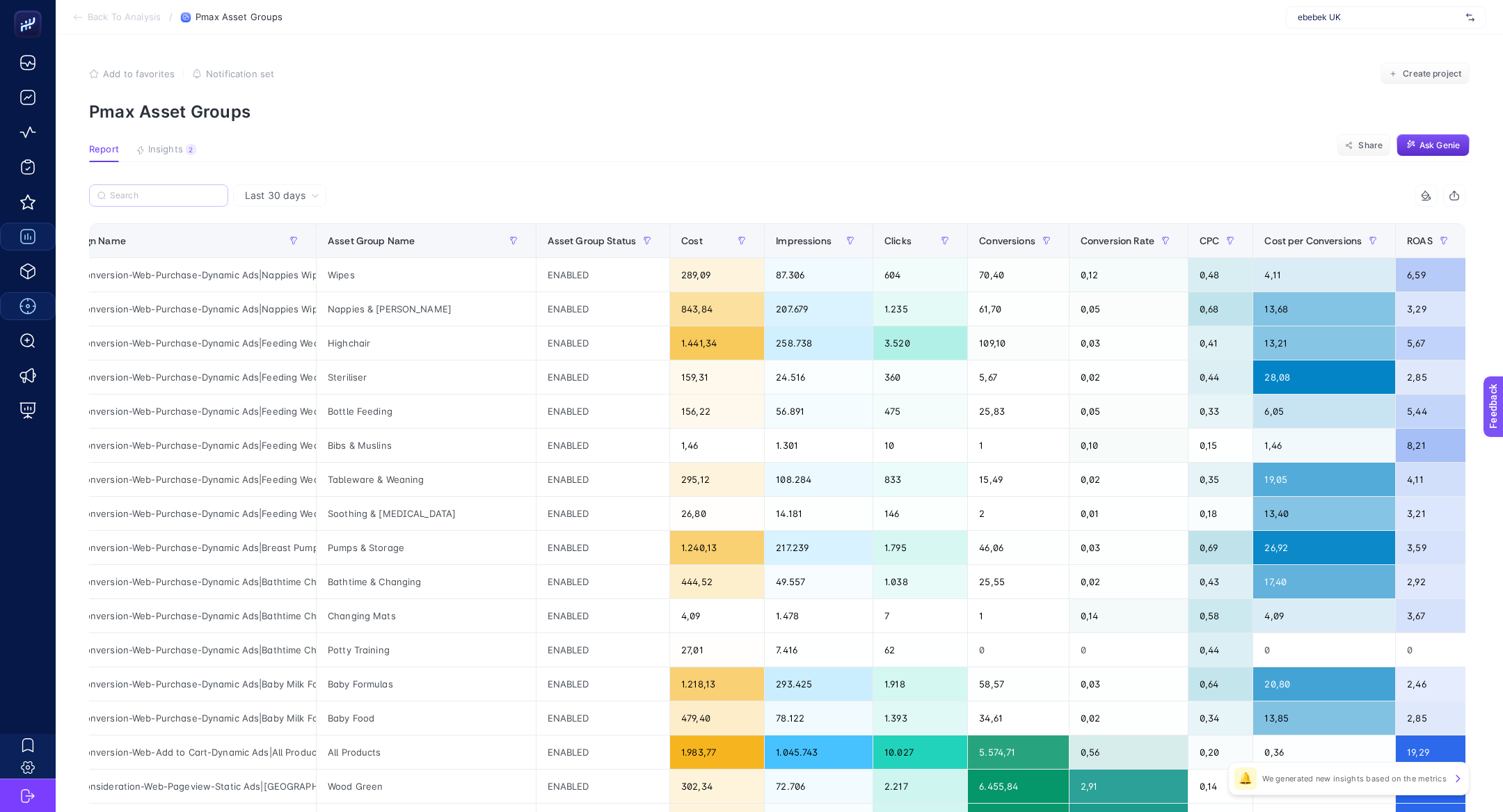
click at [161, 201] on label at bounding box center [158, 195] width 139 height 23
click at [0, 0] on input "PMax-Conversion-Web-Purchase-Dynamic Ads|Toys-OptiScore Products" at bounding box center [0, 0] width 0 height 0
click at [161, 201] on label at bounding box center [158, 195] width 139 height 23
click at [0, 0] on input "PMax-Conversion-Web-Purchase-Dynamic Ads|Toys-OptiScore Products" at bounding box center [0, 0] width 0 height 0
click at [161, 192] on input "Search" at bounding box center [165, 196] width 110 height 11
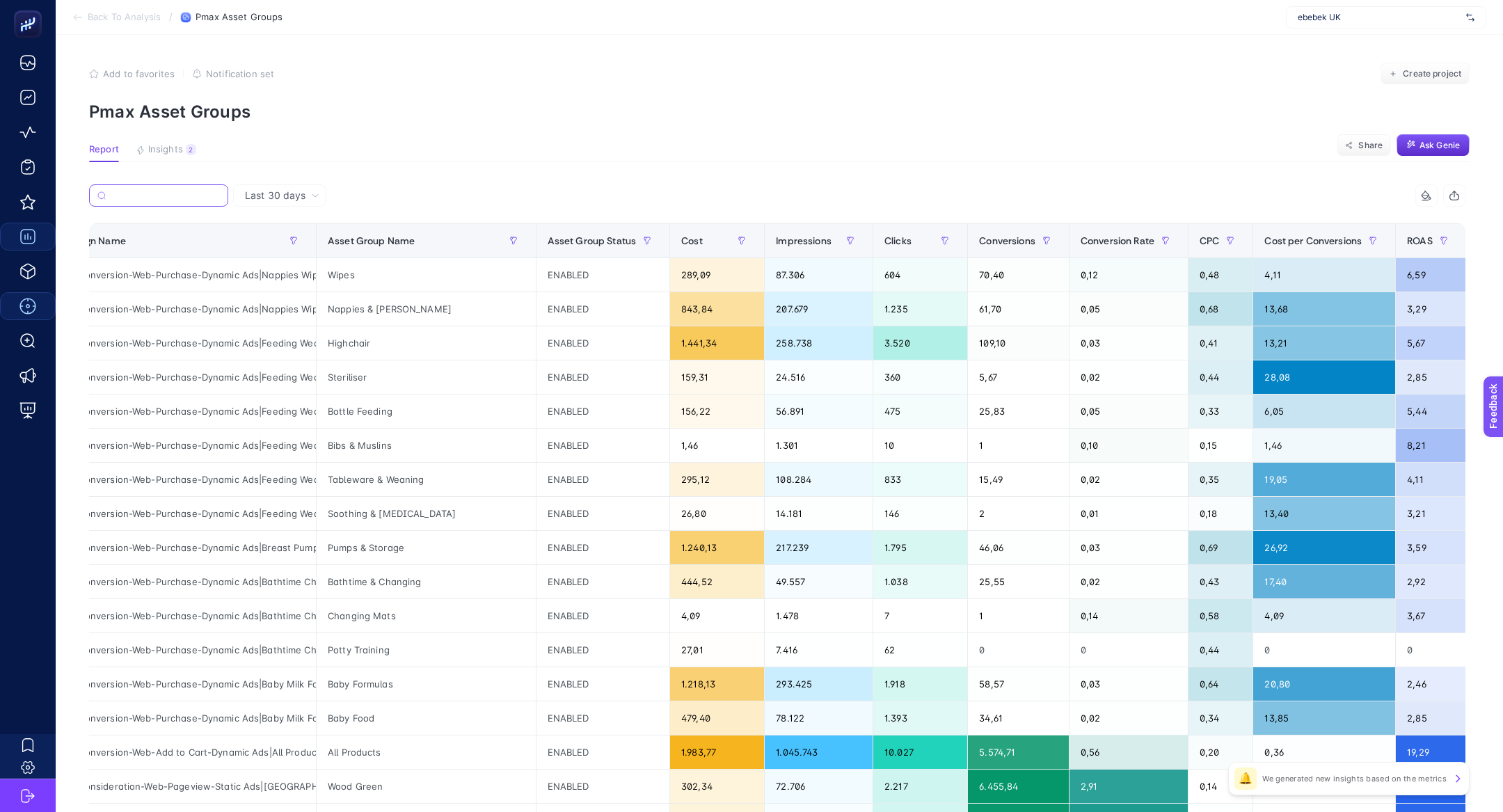
paste input "PMax-Conversion-Web-Purchase-Dynamic Ads|Feeding Weaning"
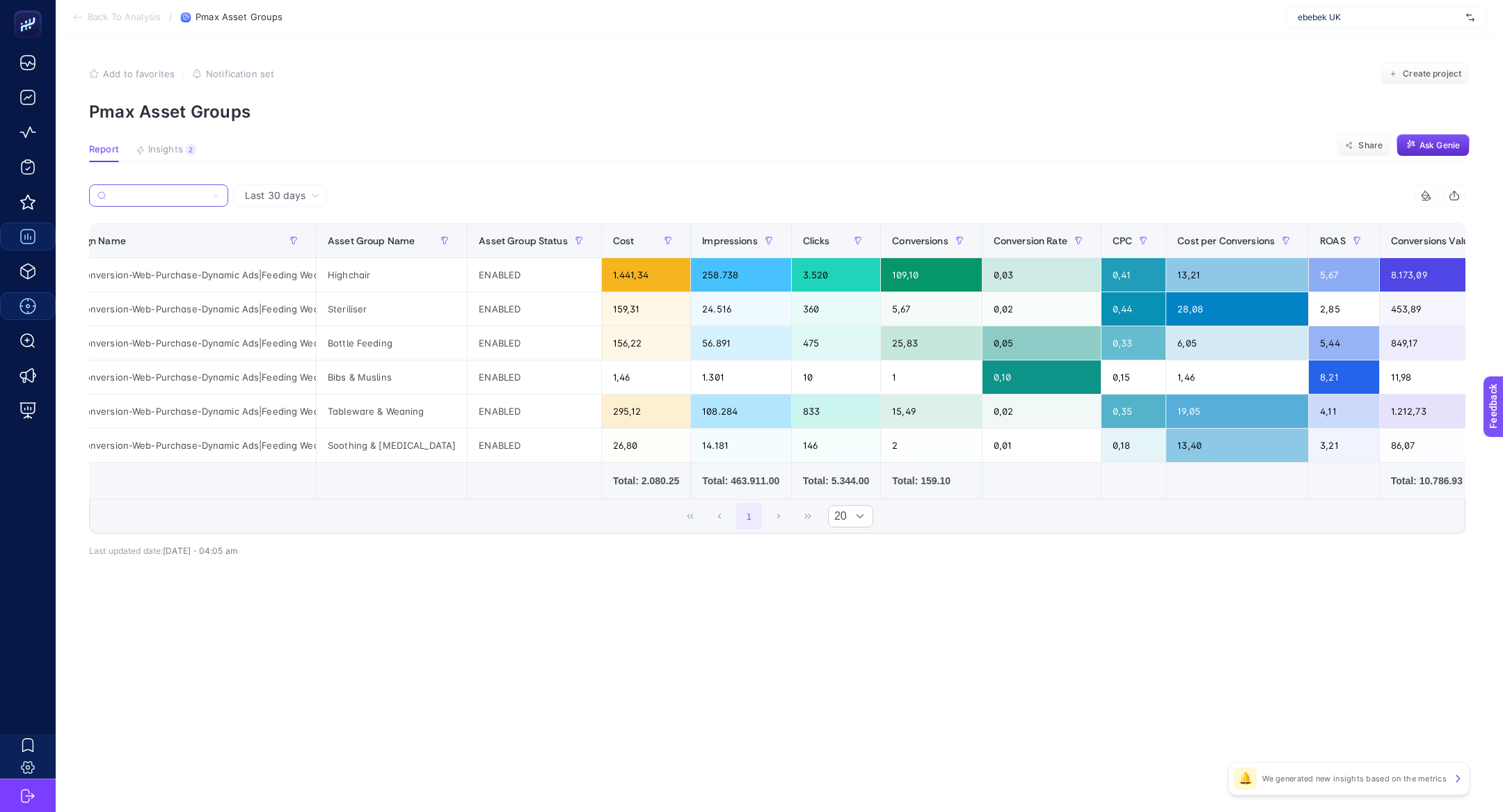
type input "PMax-Conversion-Web-Purchase-Dynamic Ads|Feeding Weaning"
click at [1393, 239] on span "Conversions Value" at bounding box center [1432, 240] width 84 height 11
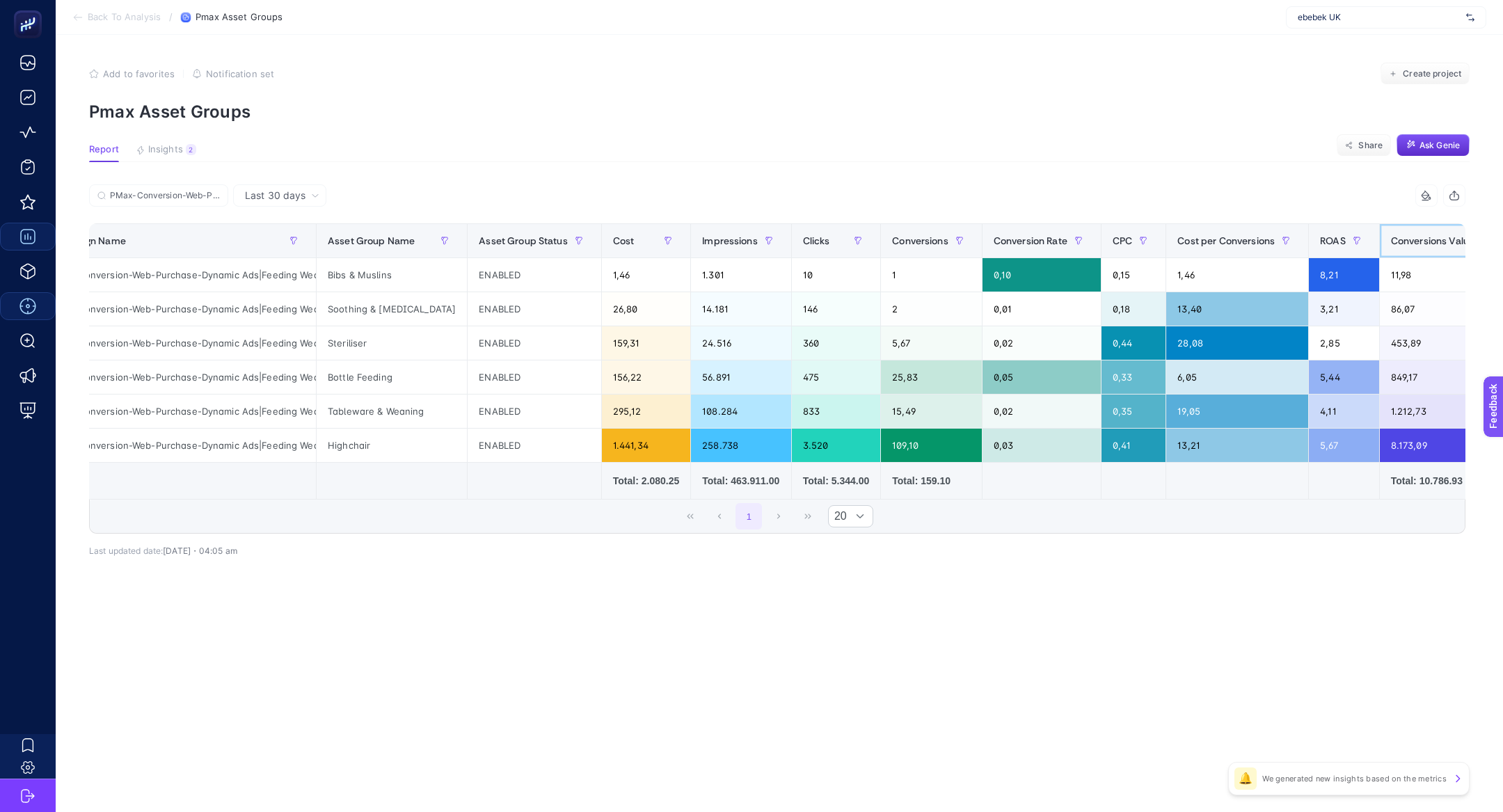
click at [1393, 239] on span "Conversions Value" at bounding box center [1432, 240] width 84 height 11
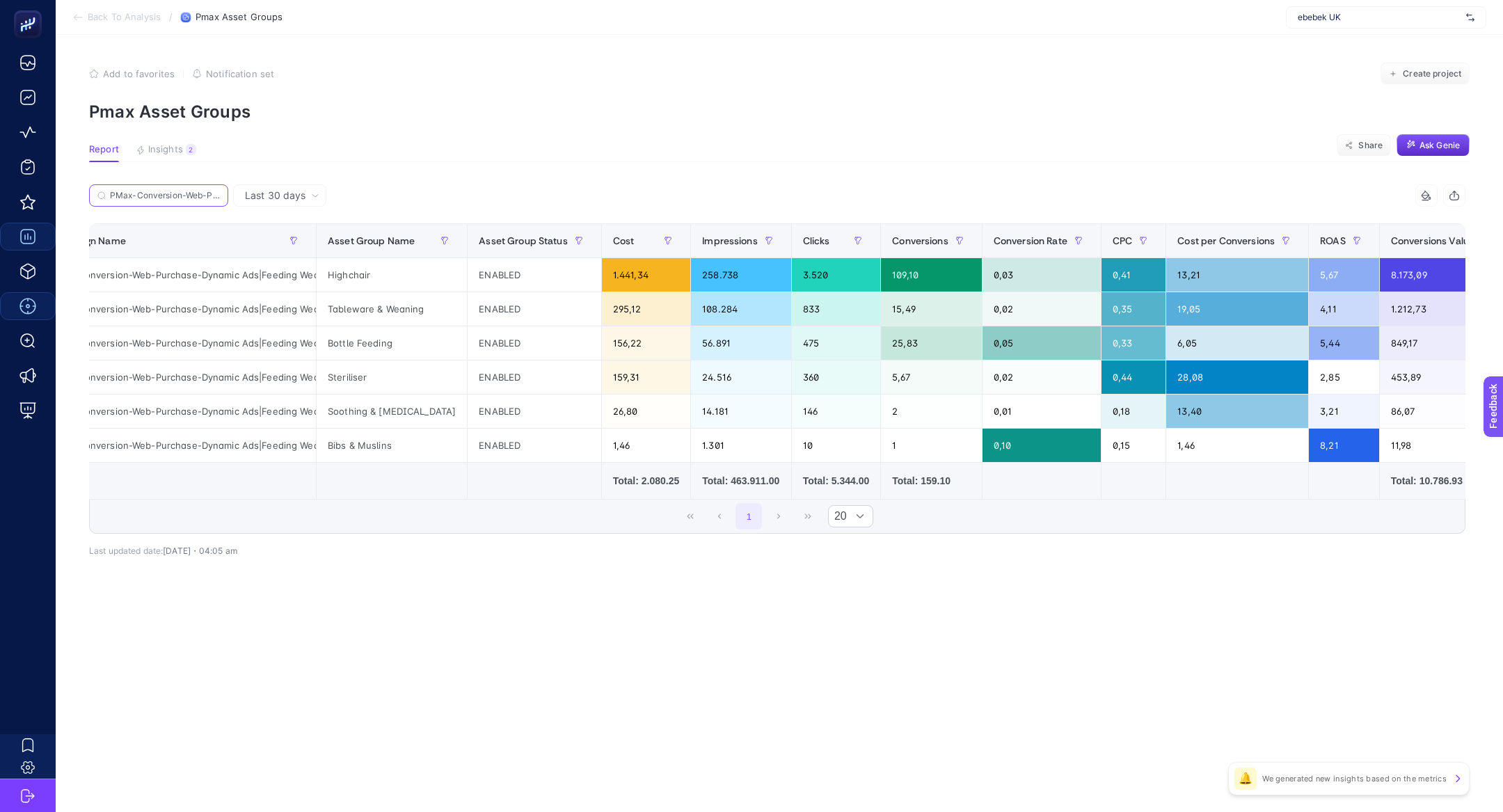
click at [208, 194] on input "PMax-Conversion-Web-Purchase-Dynamic Ads|Feeding Weaning" at bounding box center [165, 196] width 110 height 11
click at [216, 194] on icon at bounding box center [215, 196] width 4 height 4
click at [0, 0] on input "PMax-Conversion-Web-Purchase-Dynamic Ads|Toys-OptiScore Products" at bounding box center [0, 0] width 0 height 0
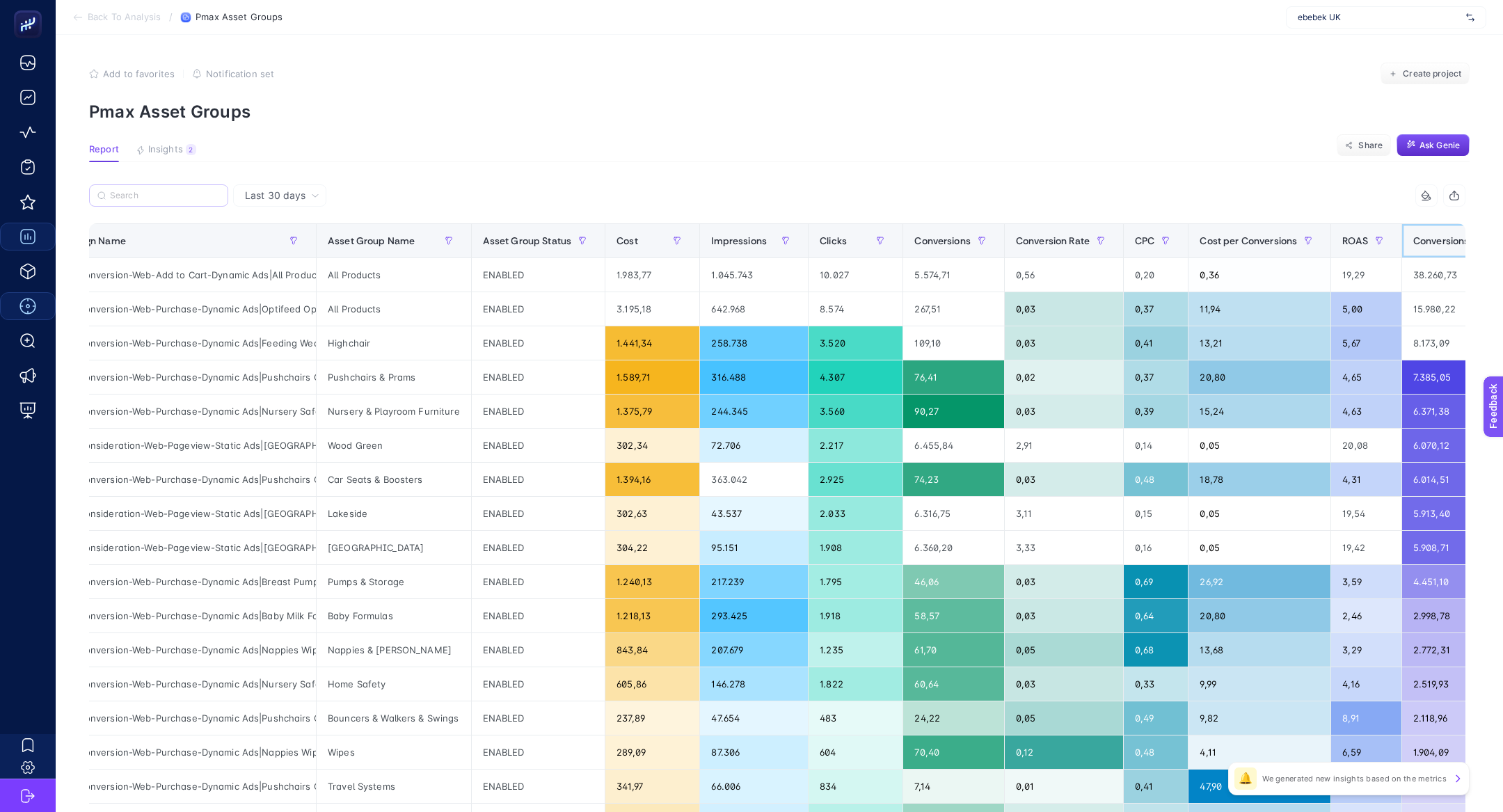
click at [1448, 245] on span "Conversions Value" at bounding box center [1455, 240] width 84 height 11
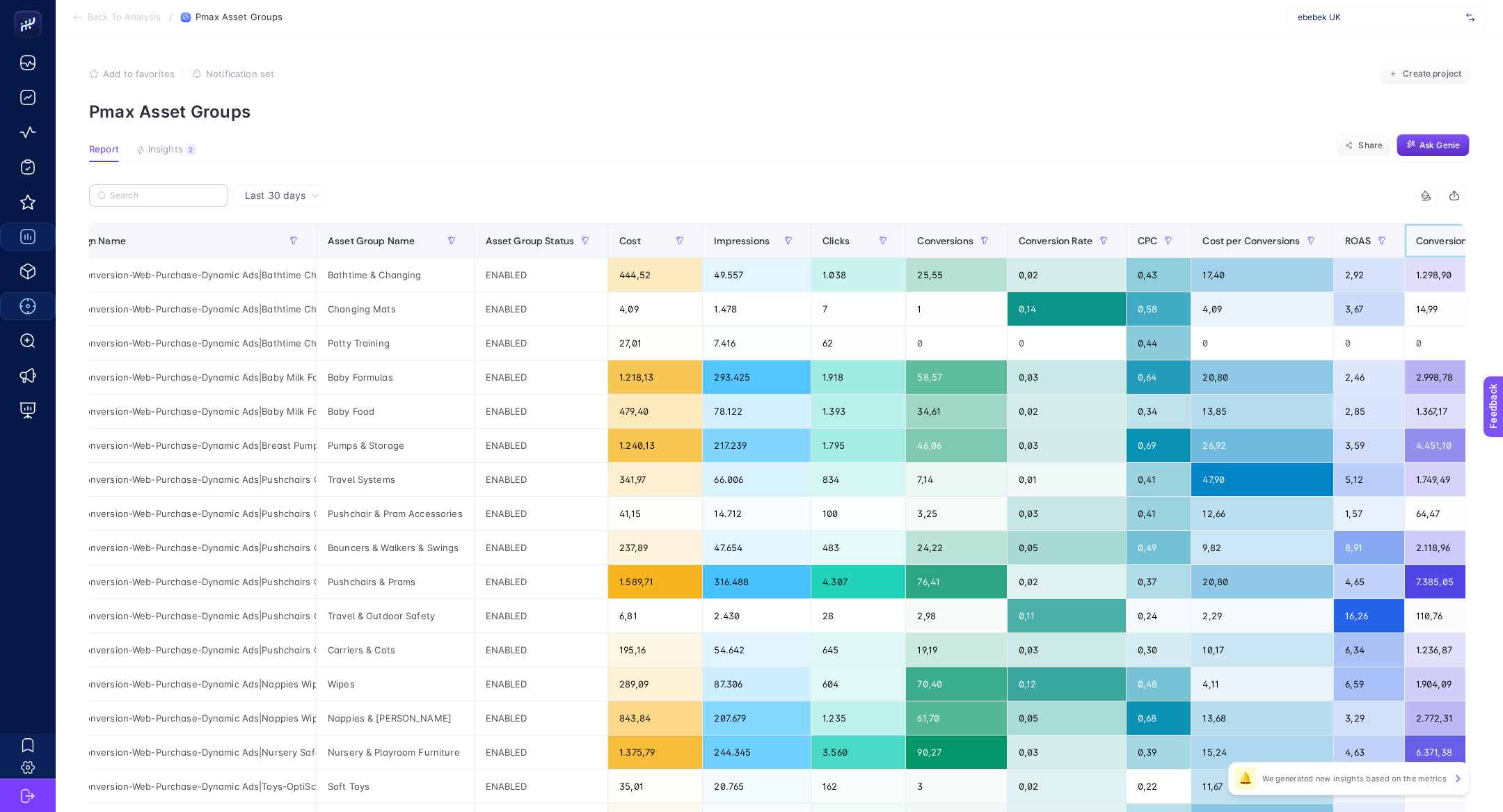
click at [1448, 245] on span "Conversions Value" at bounding box center [1458, 240] width 84 height 11
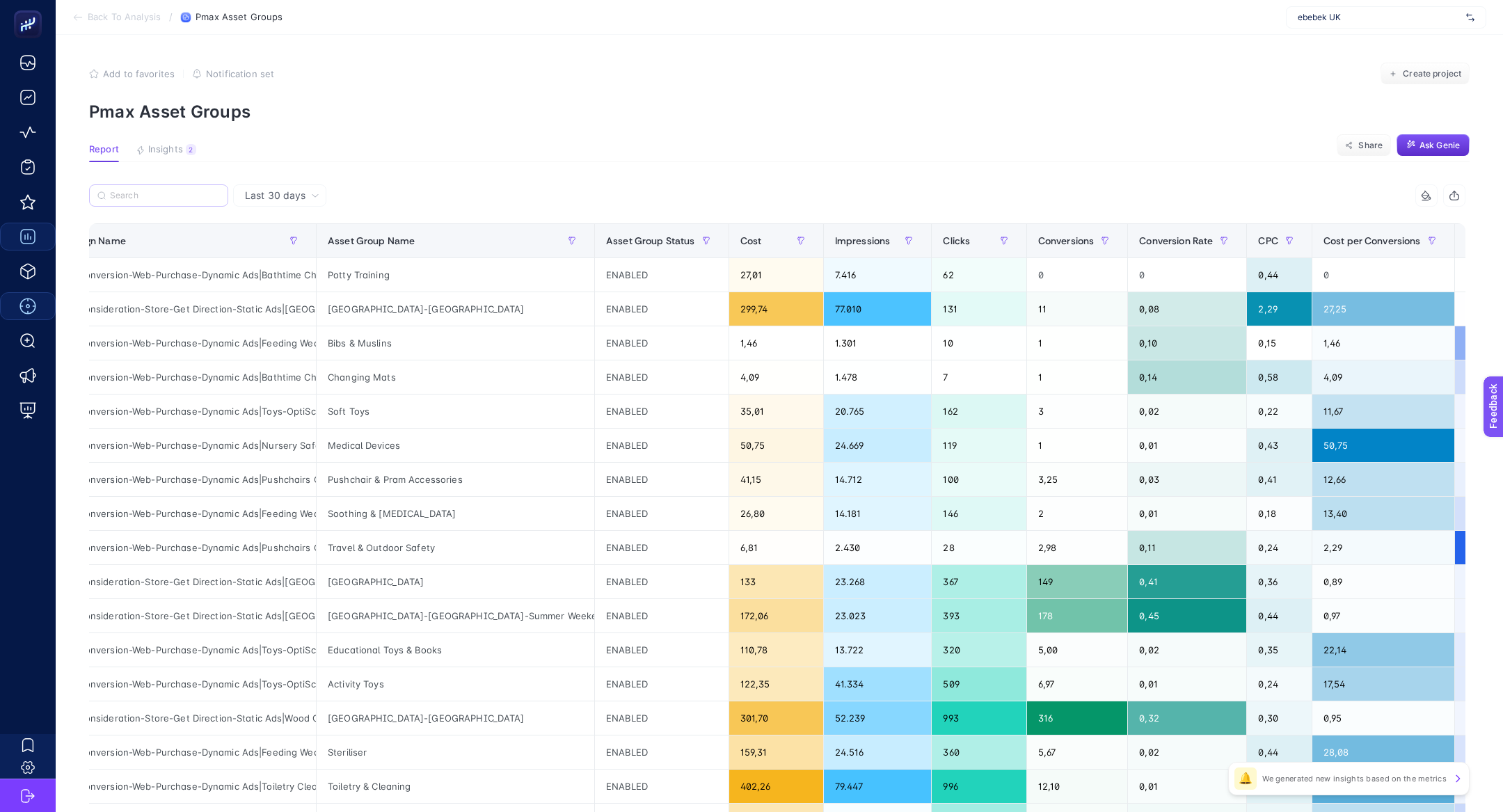
scroll to position [0, 294]
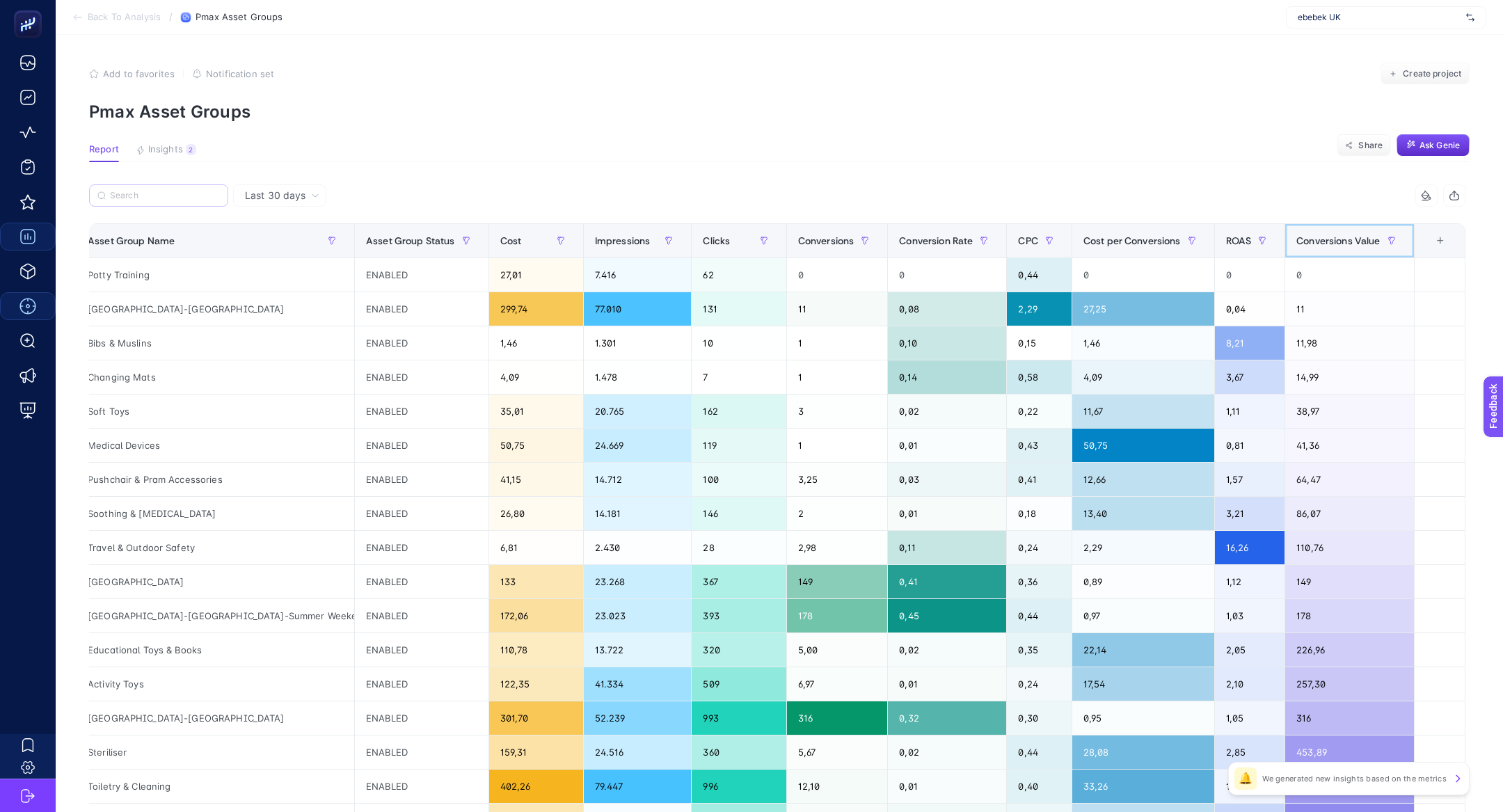
click at [1329, 239] on span "Conversions Value" at bounding box center [1338, 240] width 84 height 11
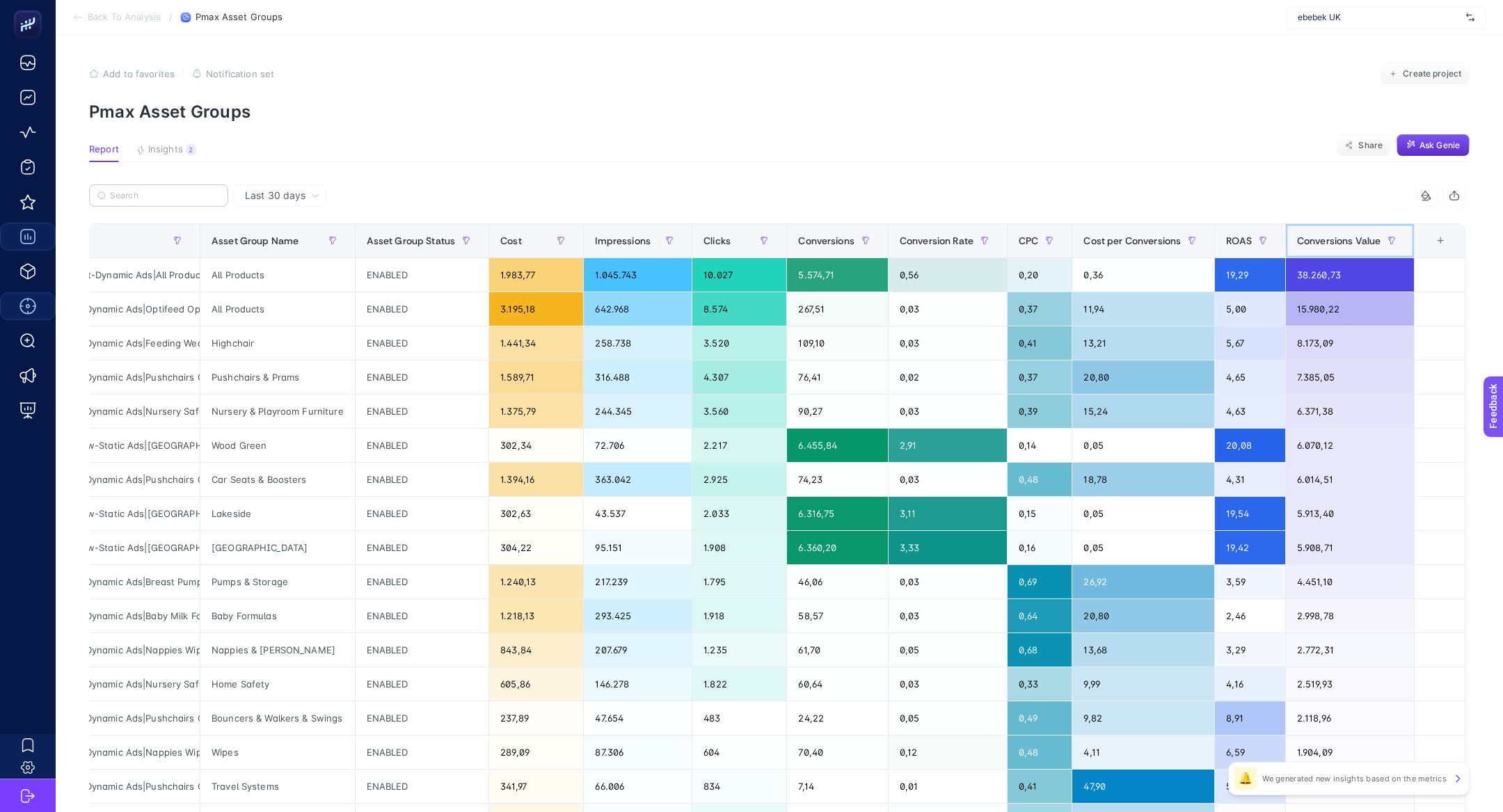
scroll to position [0, 0]
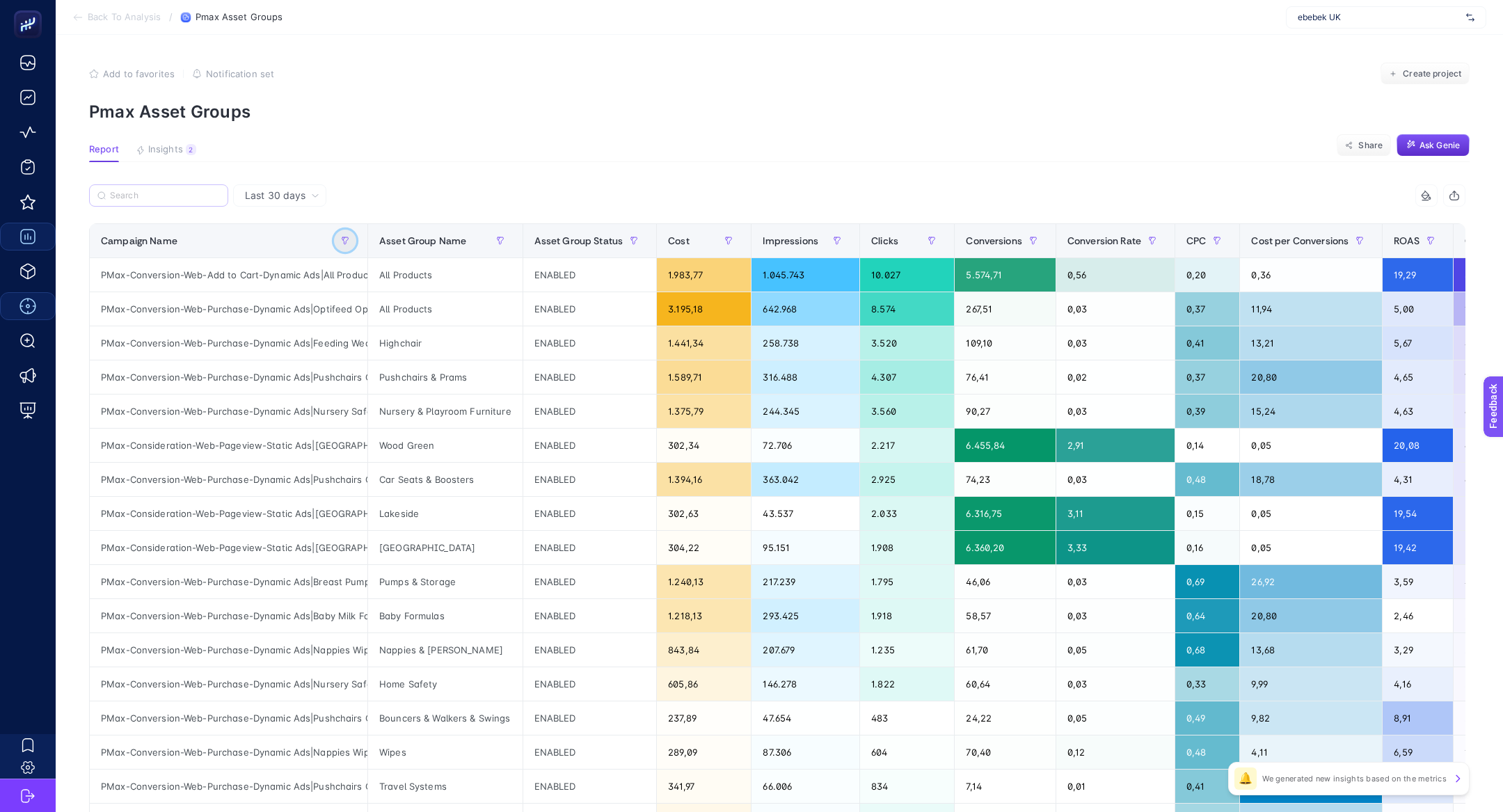
click at [344, 246] on button "button" at bounding box center [345, 240] width 23 height 23
click at [442, 319] on span "Starts with" at bounding box center [408, 318] width 124 height 28
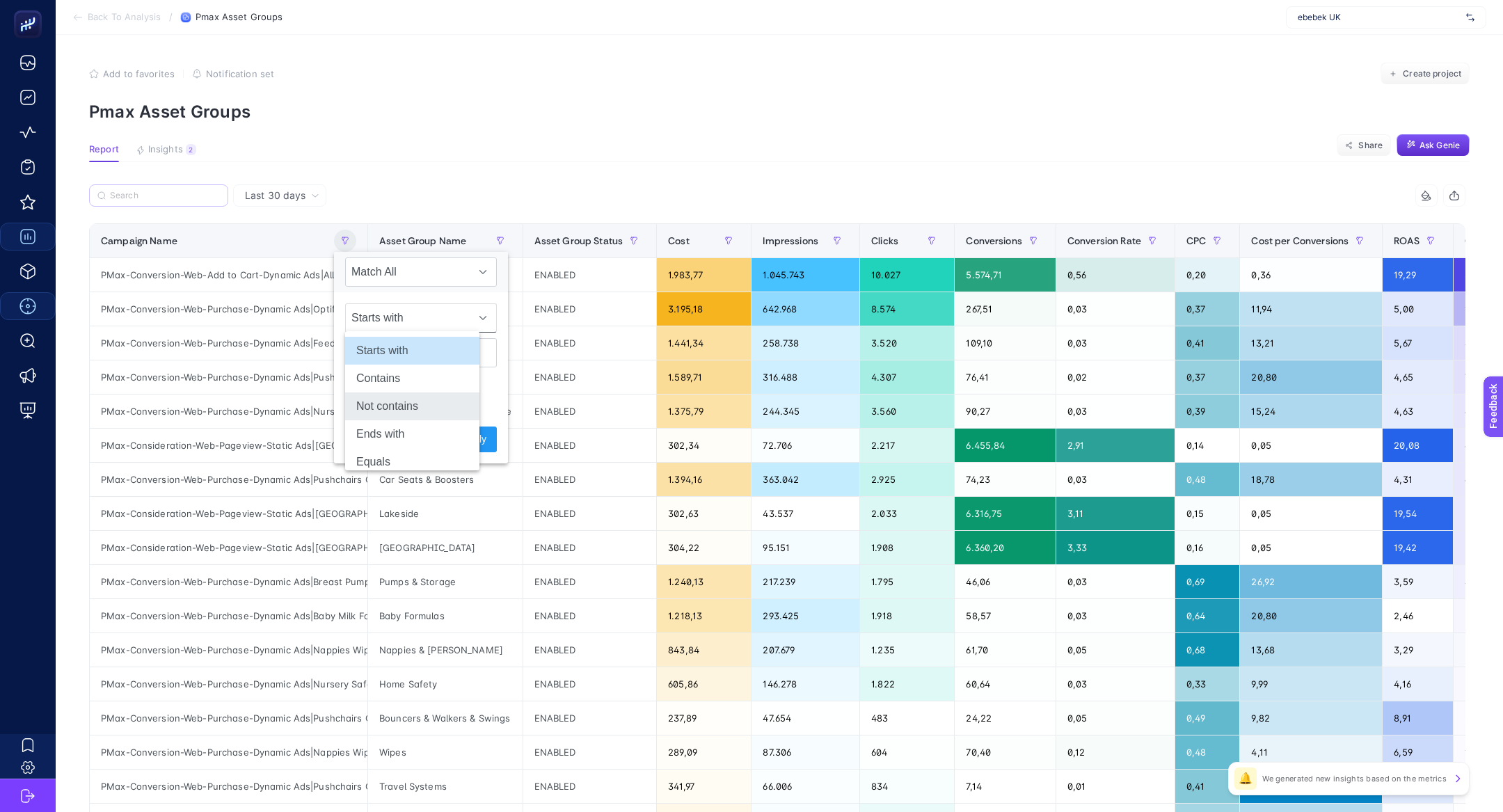
click at [432, 394] on li "Not contains" at bounding box center [412, 406] width 135 height 28
click at [406, 351] on input "text" at bounding box center [421, 353] width 151 height 29
type input "add to cart"
click at [462, 443] on span "Apply" at bounding box center [474, 438] width 25 height 15
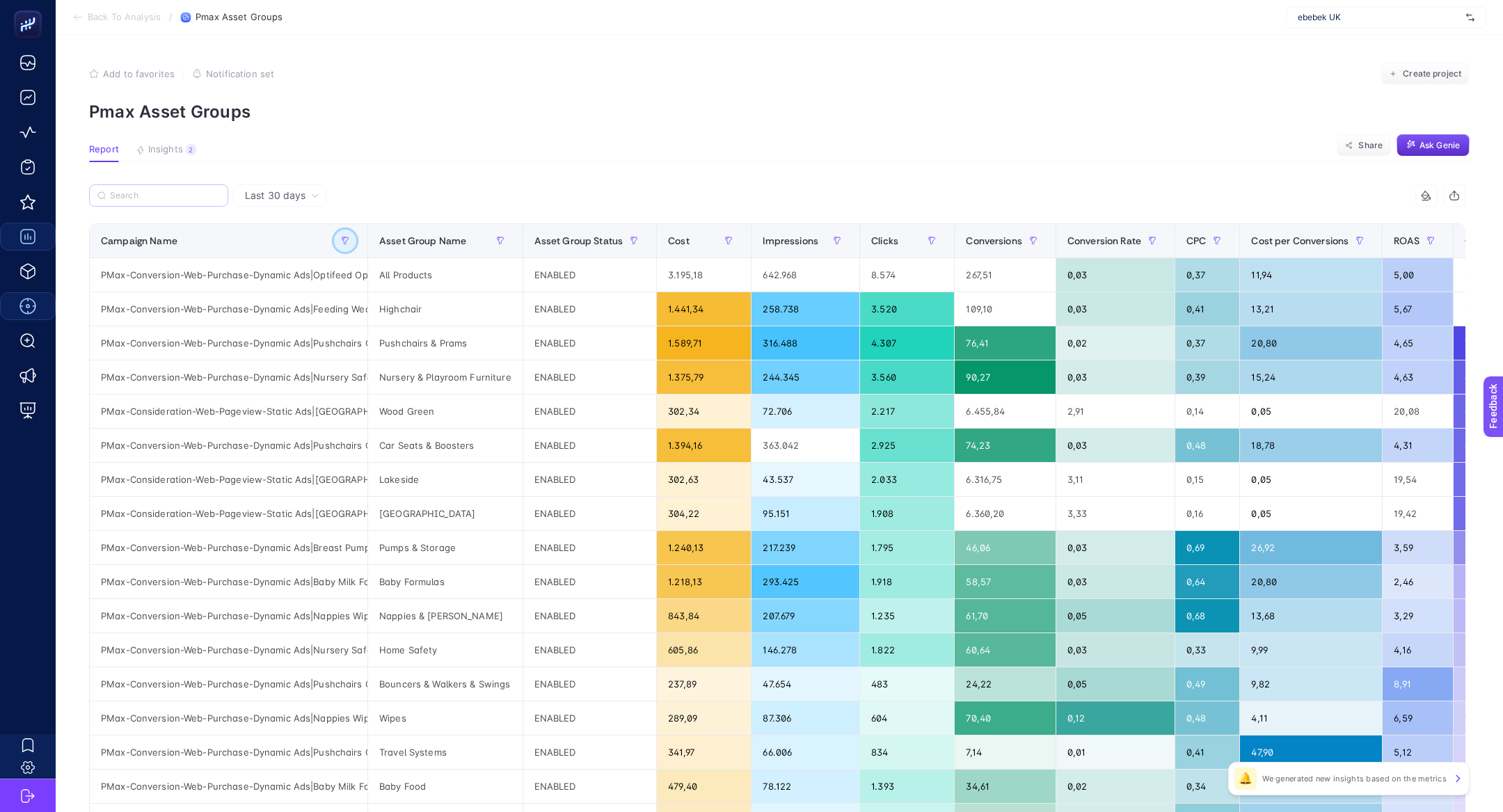
scroll to position [0, 86]
click at [311, 310] on div "PMax-Conversion-Web-Purchase-Dynamic Ads|Feeding Weaning-High Chairs" at bounding box center [228, 309] width 277 height 33
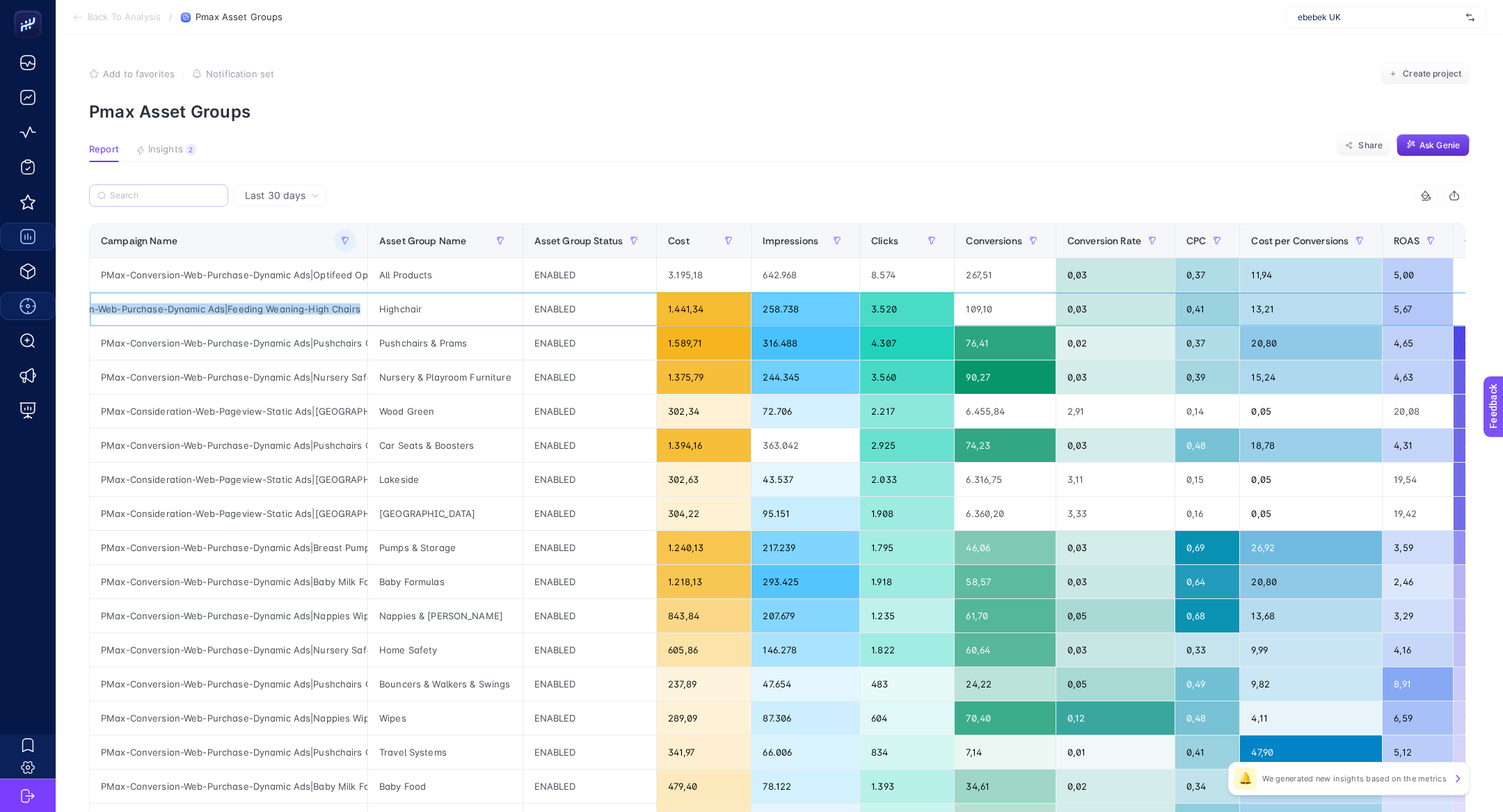
copy tr "PMax-Conversion-Web-Purchase-Dynamic Ads|Feeding Weaning-High Chairs"
click at [150, 186] on label at bounding box center [158, 195] width 139 height 23
click at [0, 0] on input "PMax-Conversion-Web-Purchase-Dynamic Ads|Toys-OptiScore Products" at bounding box center [0, 0] width 0 height 0
click at [150, 191] on input "Search" at bounding box center [165, 196] width 110 height 11
paste input "PMax-Conversion-Web-Purchase-Dynamic Ads|Feeding Weaning-High Chairs"
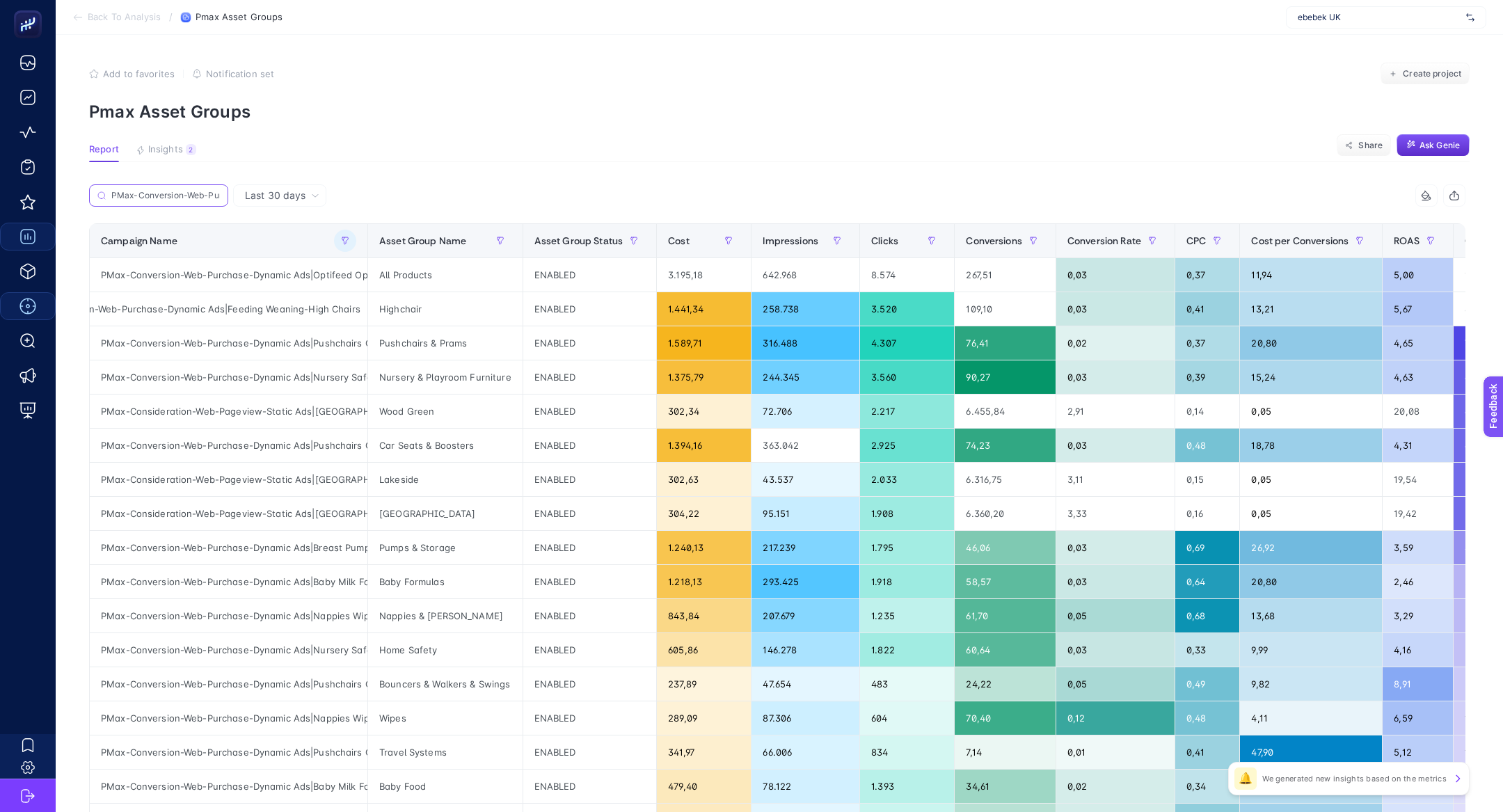
scroll to position [0, 217]
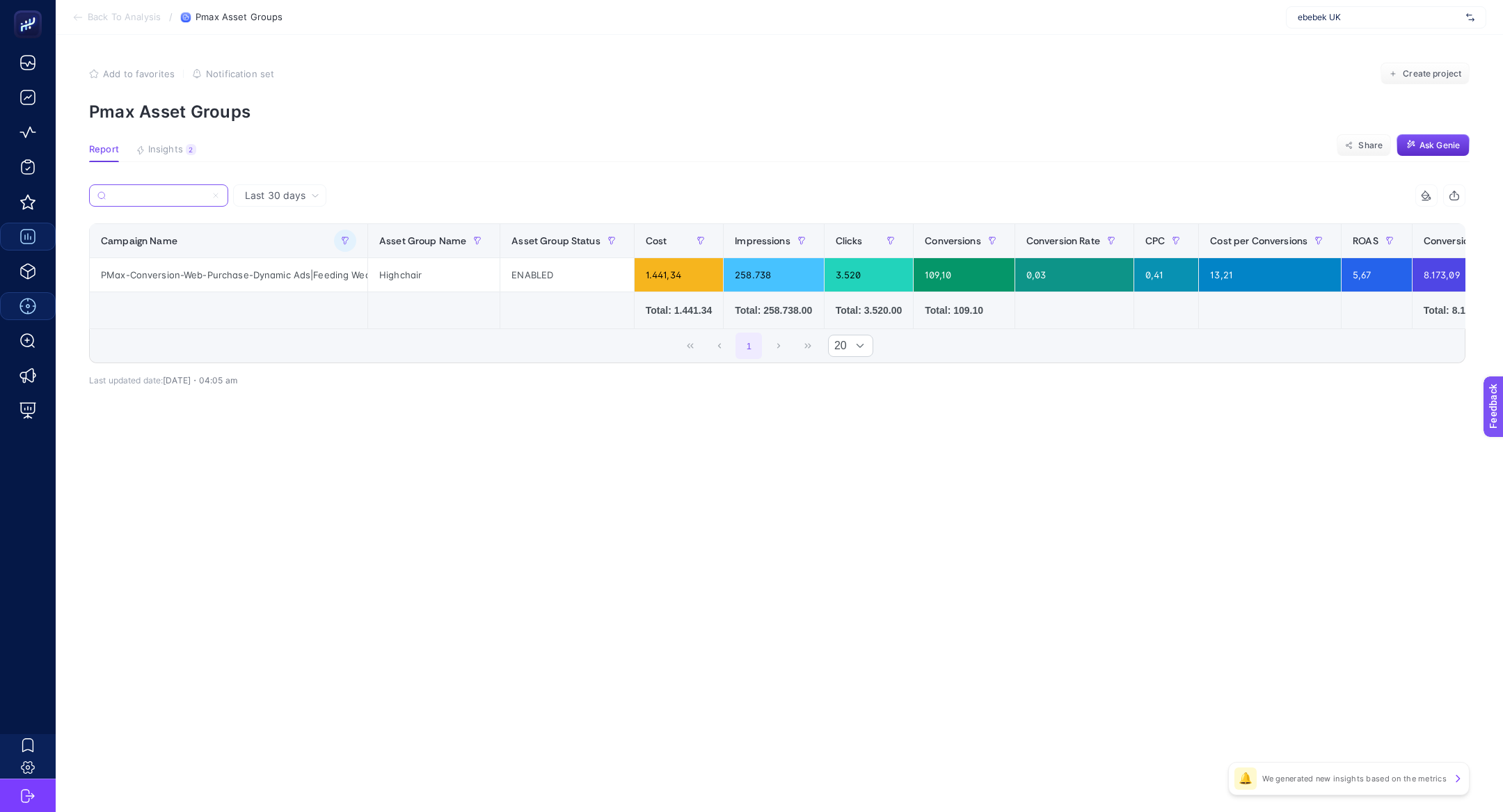
type input "PMax-Conversion-Web-Purchase-Dynamic Ads|Feeding Weaning-High Chairs"
click at [217, 196] on icon at bounding box center [215, 196] width 8 height 8
click at [0, 0] on input "PMax-Conversion-Web-Purchase-Dynamic Ads|Toys-OptiScore Products" at bounding box center [0, 0] width 0 height 0
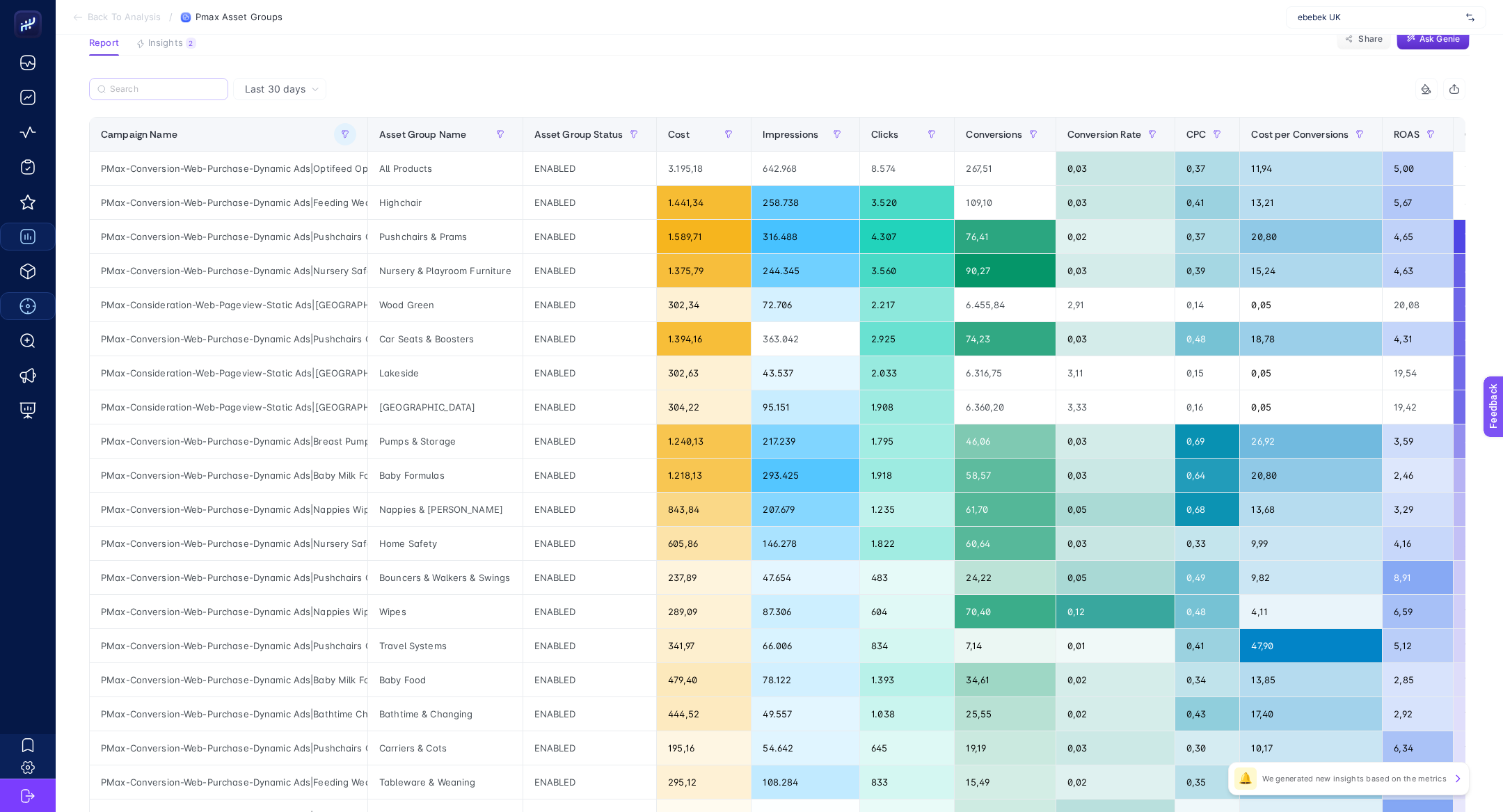
scroll to position [0, 6]
click at [252, 444] on div "PMax-Conversion-Web-Purchase-Dynamic Ads|Breast Pumps Only" at bounding box center [228, 441] width 277 height 33
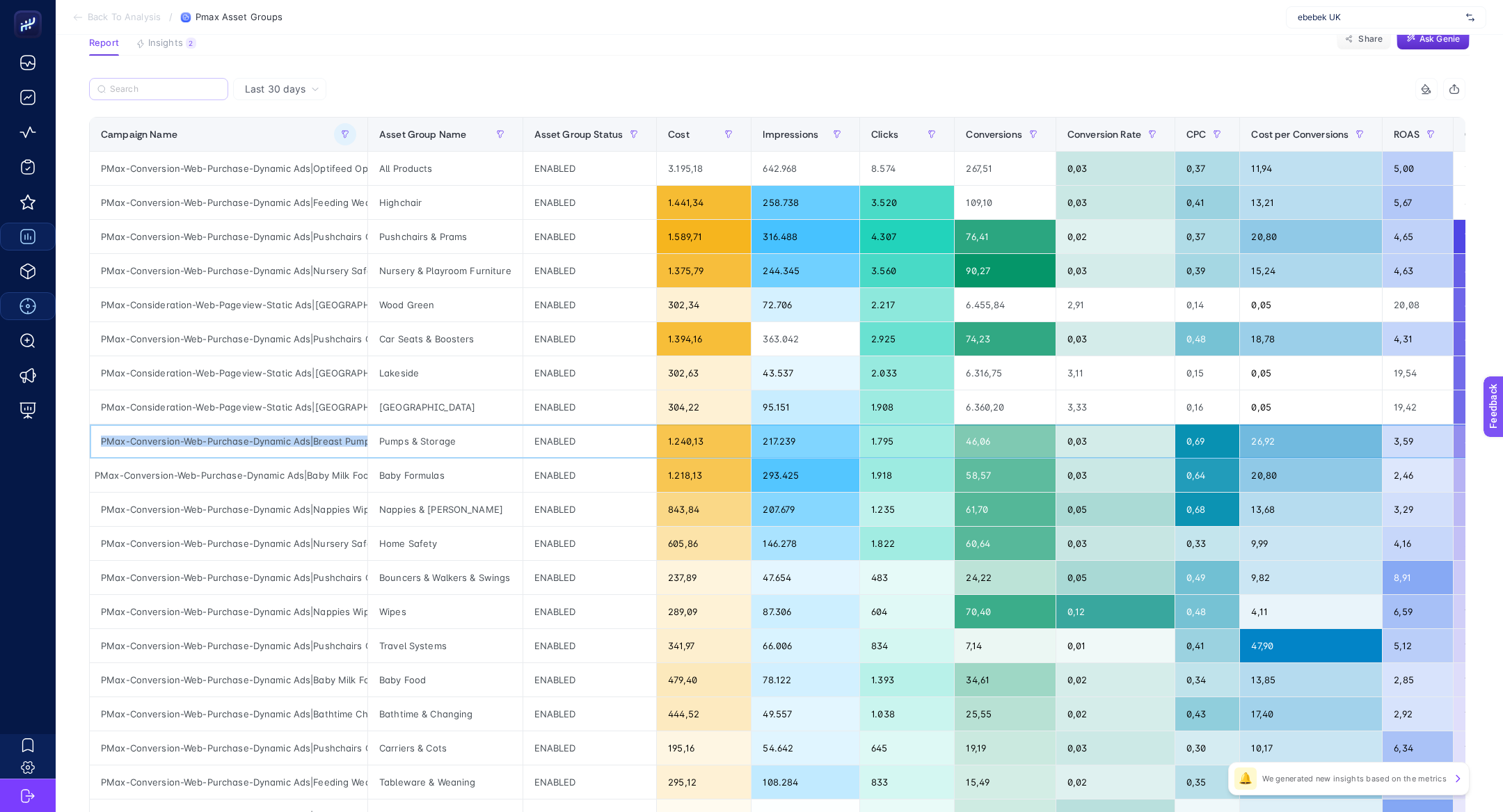
copy tr "PMax-Conversion-Web-Purchase-Dynamic Ads|Breast Pumps Only"
click at [165, 96] on label at bounding box center [158, 88] width 139 height 23
click at [0, 0] on input "PMax-Conversion-Web-Purchase-Dynamic Ads|Toys-OptiScore Products" at bounding box center [0, 0] width 0 height 0
click at [165, 94] on label at bounding box center [158, 88] width 139 height 23
click at [0, 0] on input "PMax-Conversion-Web-Purchase-Dynamic Ads|Toys-OptiScore Products" at bounding box center [0, 0] width 0 height 0
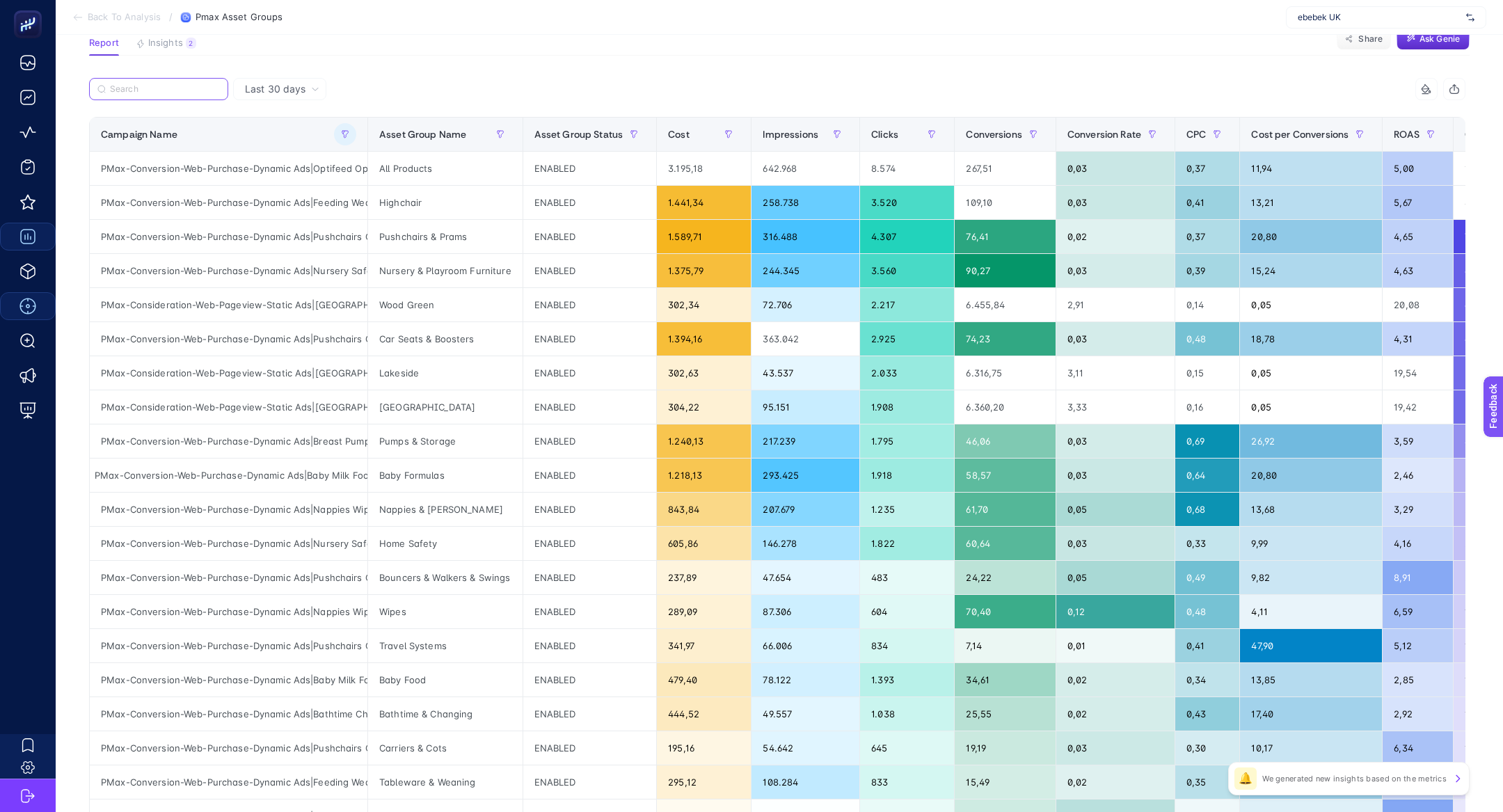
click at [173, 92] on input "Search" at bounding box center [165, 89] width 110 height 11
paste input "PMax-Conversion-Web-Purchase-Dynamic Ads|Breast Pumps Only"
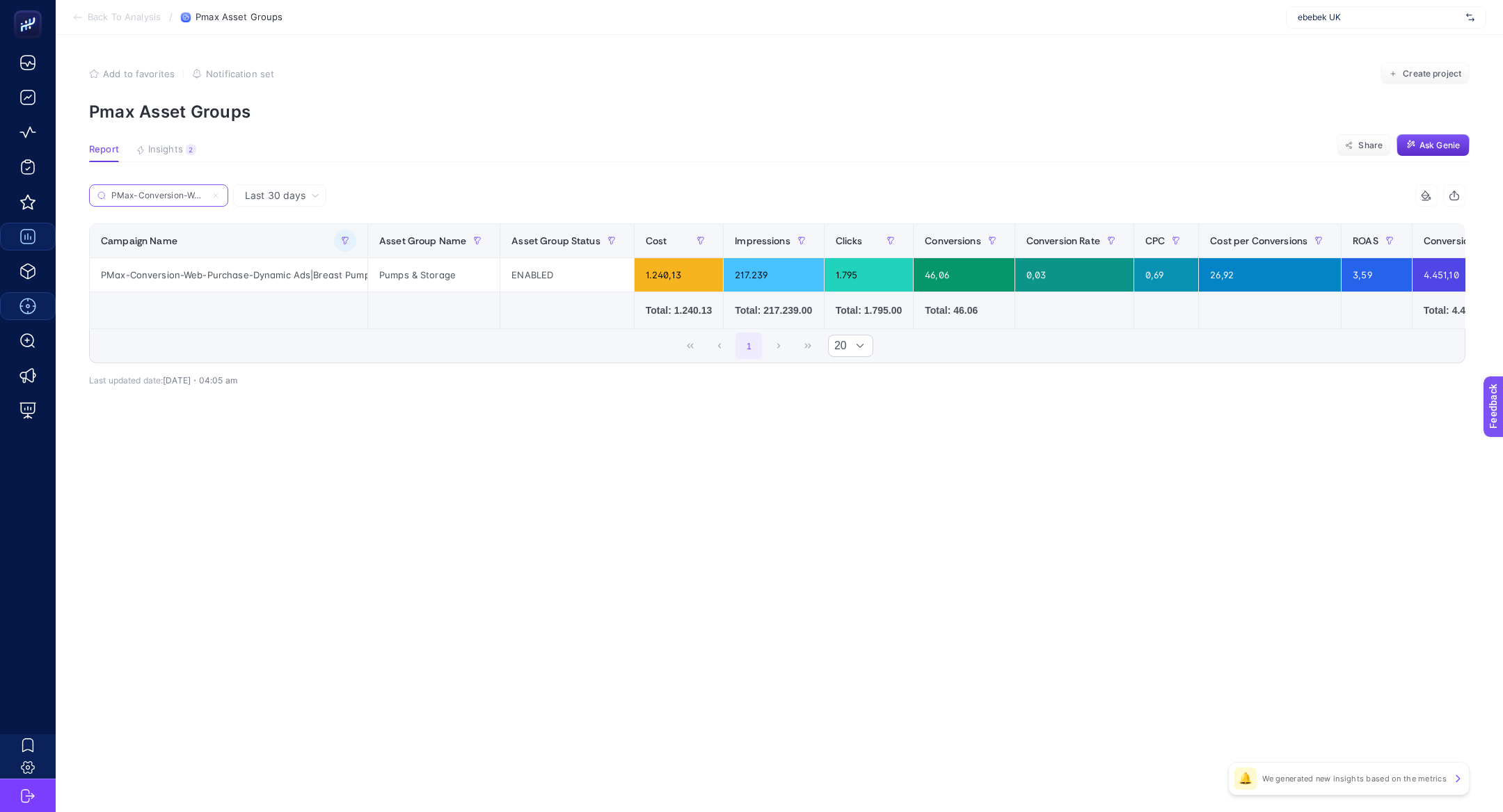
scroll to position [0, 174]
type input "PMax-Conversion-Web-Purchase-Dynamic Ads|Breast Pumps Only"
click at [217, 200] on label "PMax-Conversion-Web-Purchase-Dynamic Ads|Breast Pumps Only" at bounding box center [158, 195] width 139 height 23
click at [0, 0] on input "PMax-Conversion-Web-Purchase-Dynamic Ads|Toys-OptiScore Products" at bounding box center [0, 0] width 0 height 0
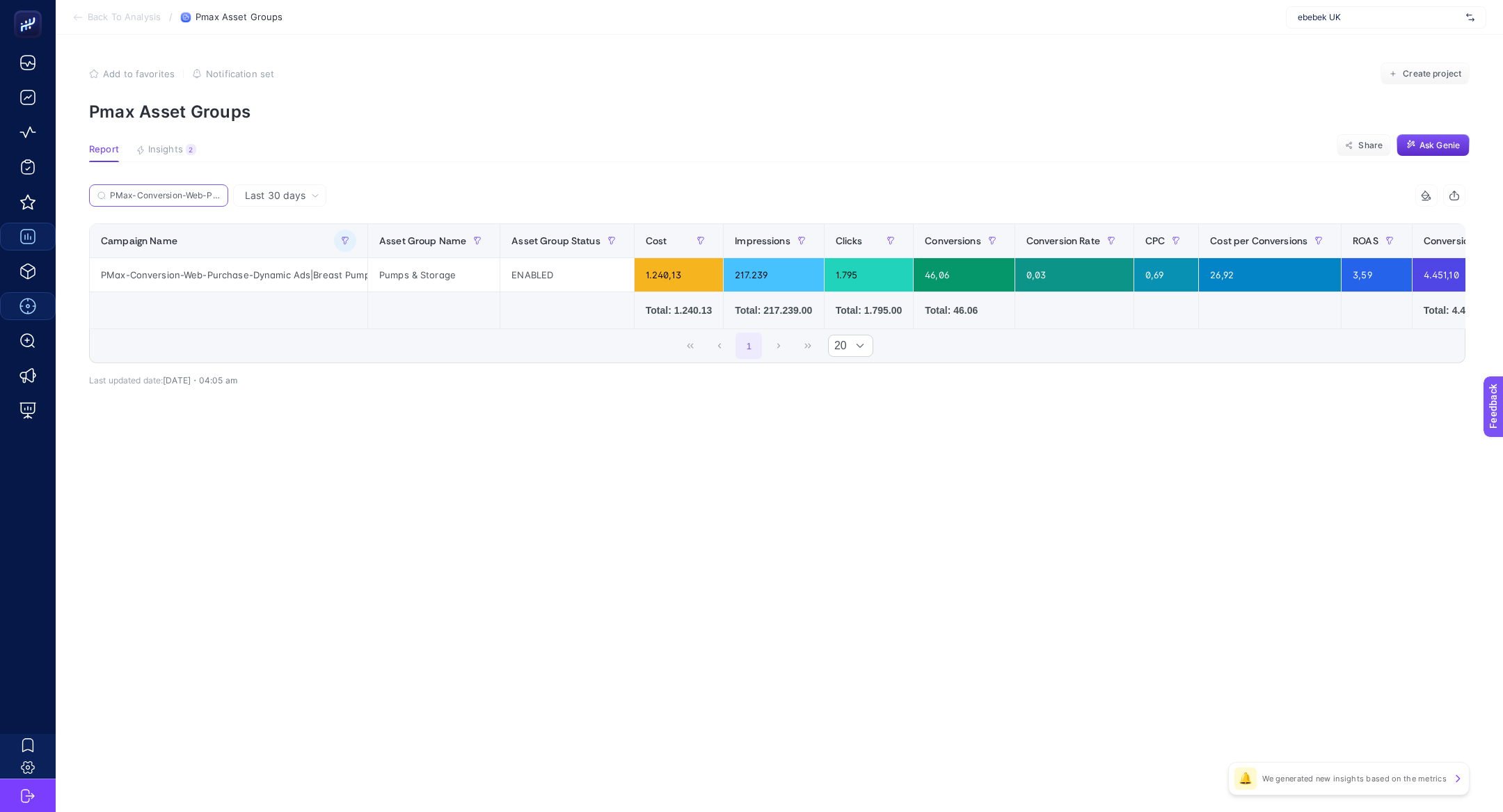
click at [217, 194] on input "PMax-Conversion-Web-Purchase-Dynamic Ads|Breast Pumps Only" at bounding box center [165, 196] width 110 height 11
click at [217, 194] on icon at bounding box center [215, 196] width 8 height 8
click at [0, 0] on input "PMax-Conversion-Web-Purchase-Dynamic Ads|Toys-OptiScore Products" at bounding box center [0, 0] width 0 height 0
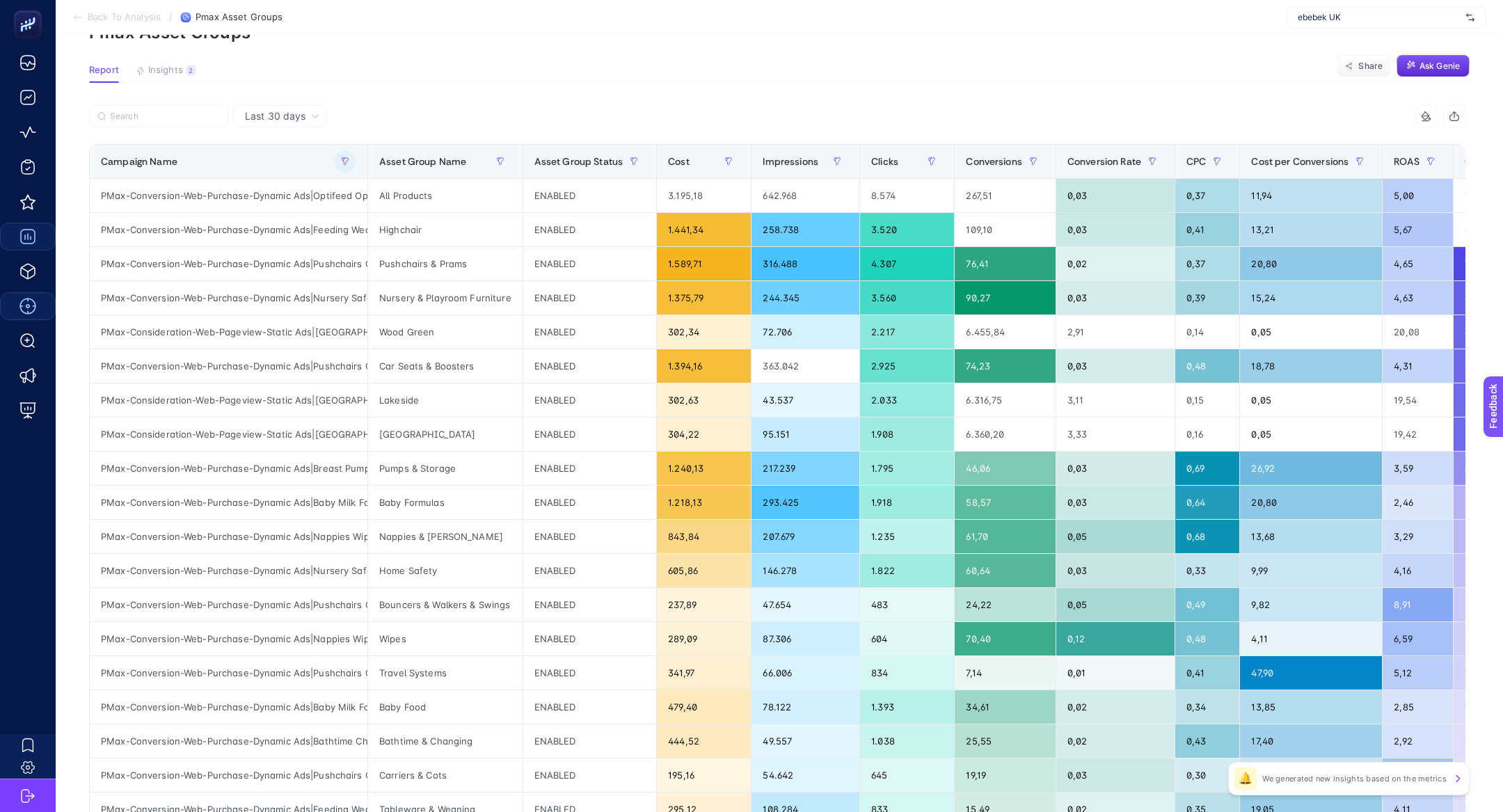
scroll to position [130, 0]
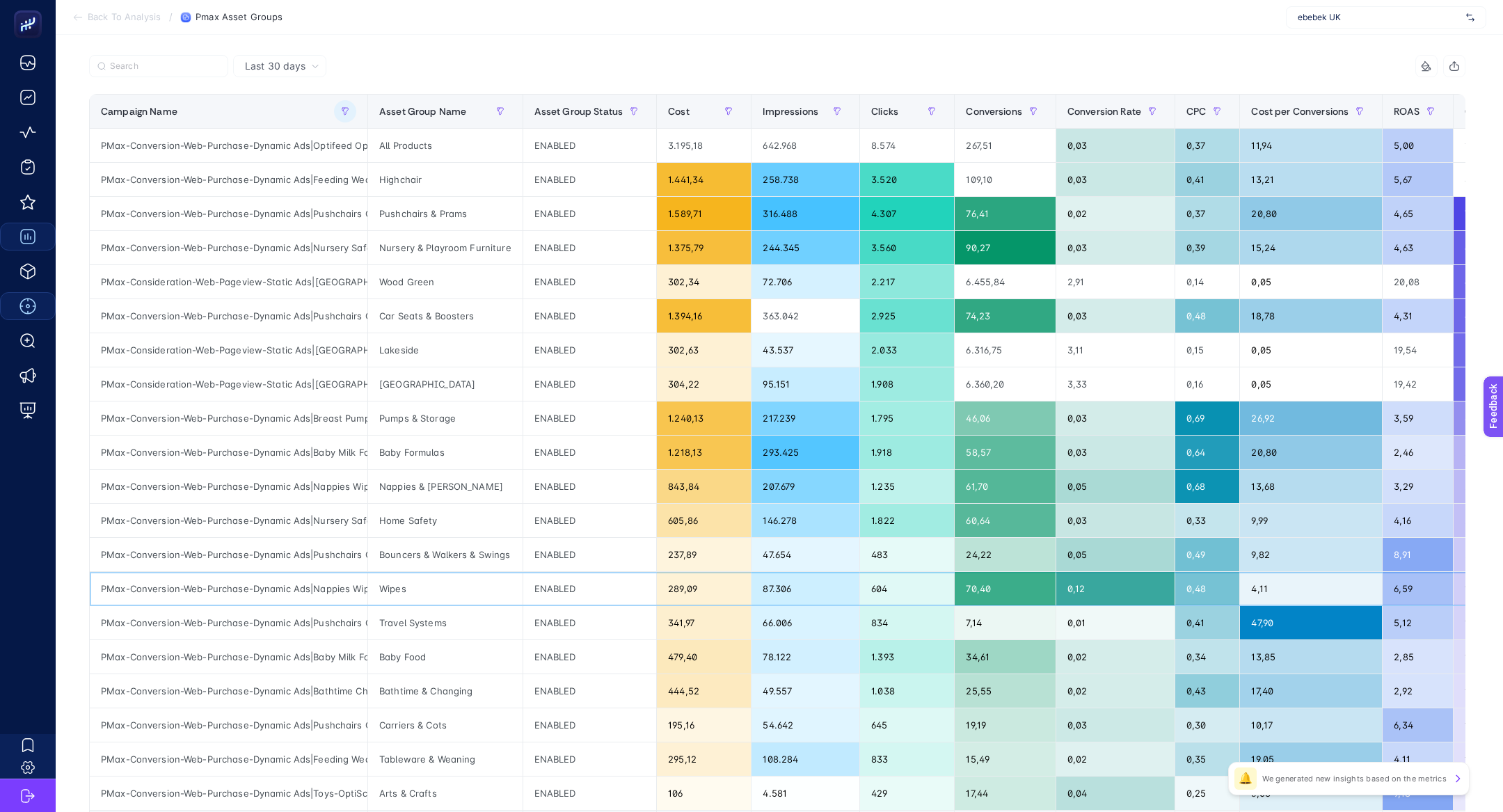
click at [244, 583] on div "PMax-Conversion-Web-Purchase-Dynamic Ads|Nappies Wipes" at bounding box center [228, 588] width 277 height 33
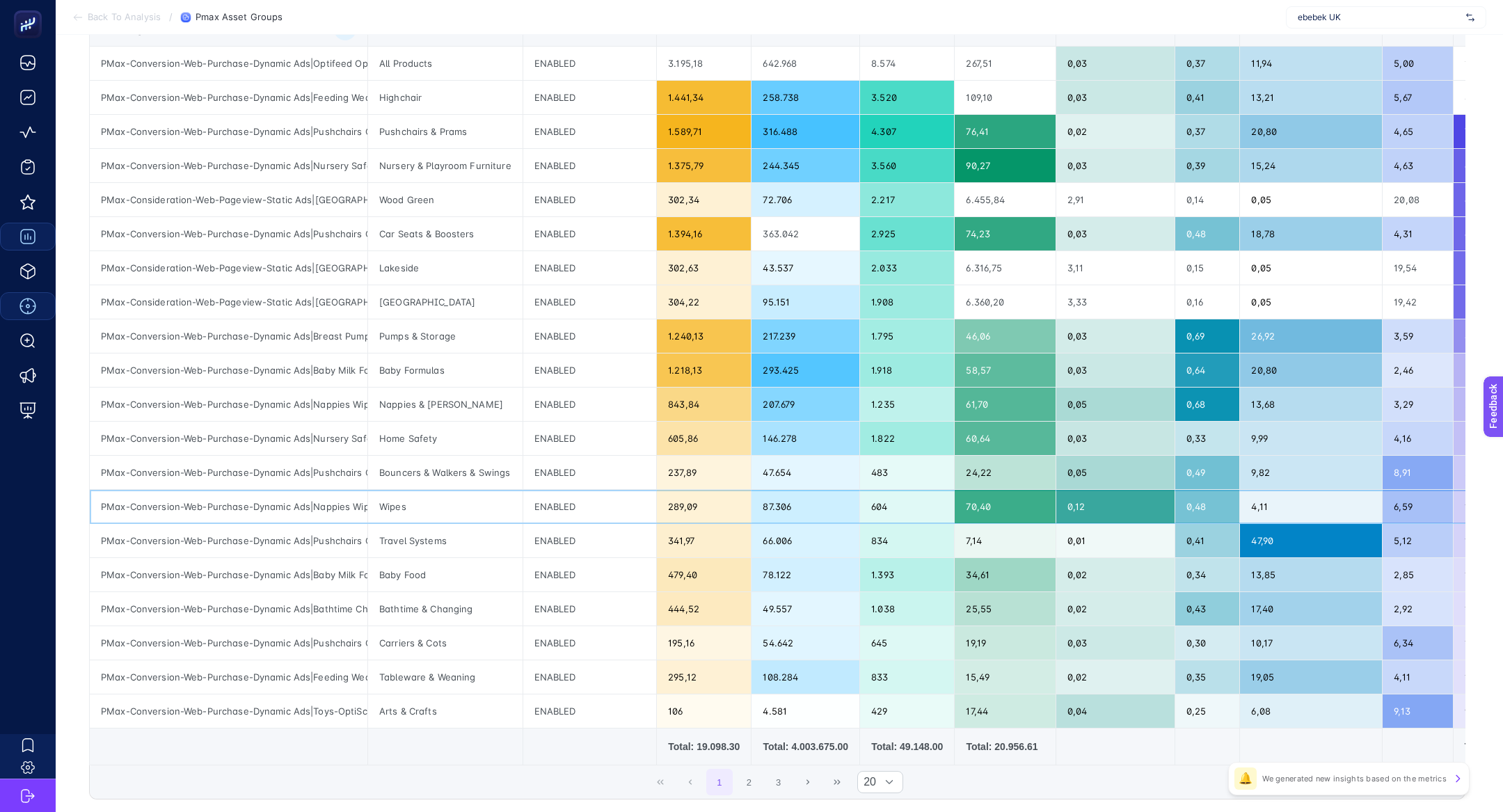
scroll to position [225, 0]
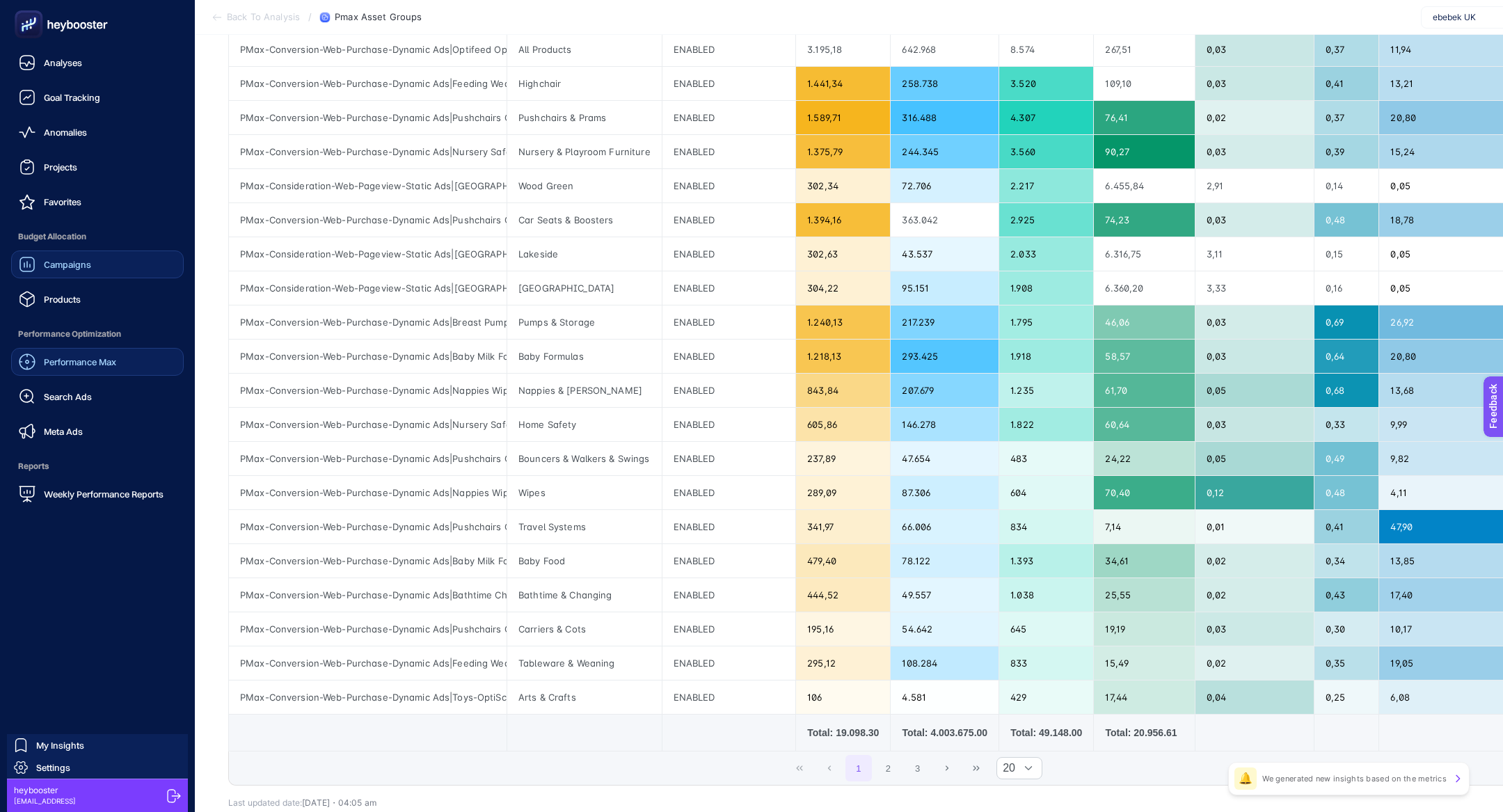
click at [103, 361] on span "Performance Max" at bounding box center [81, 361] width 73 height 11
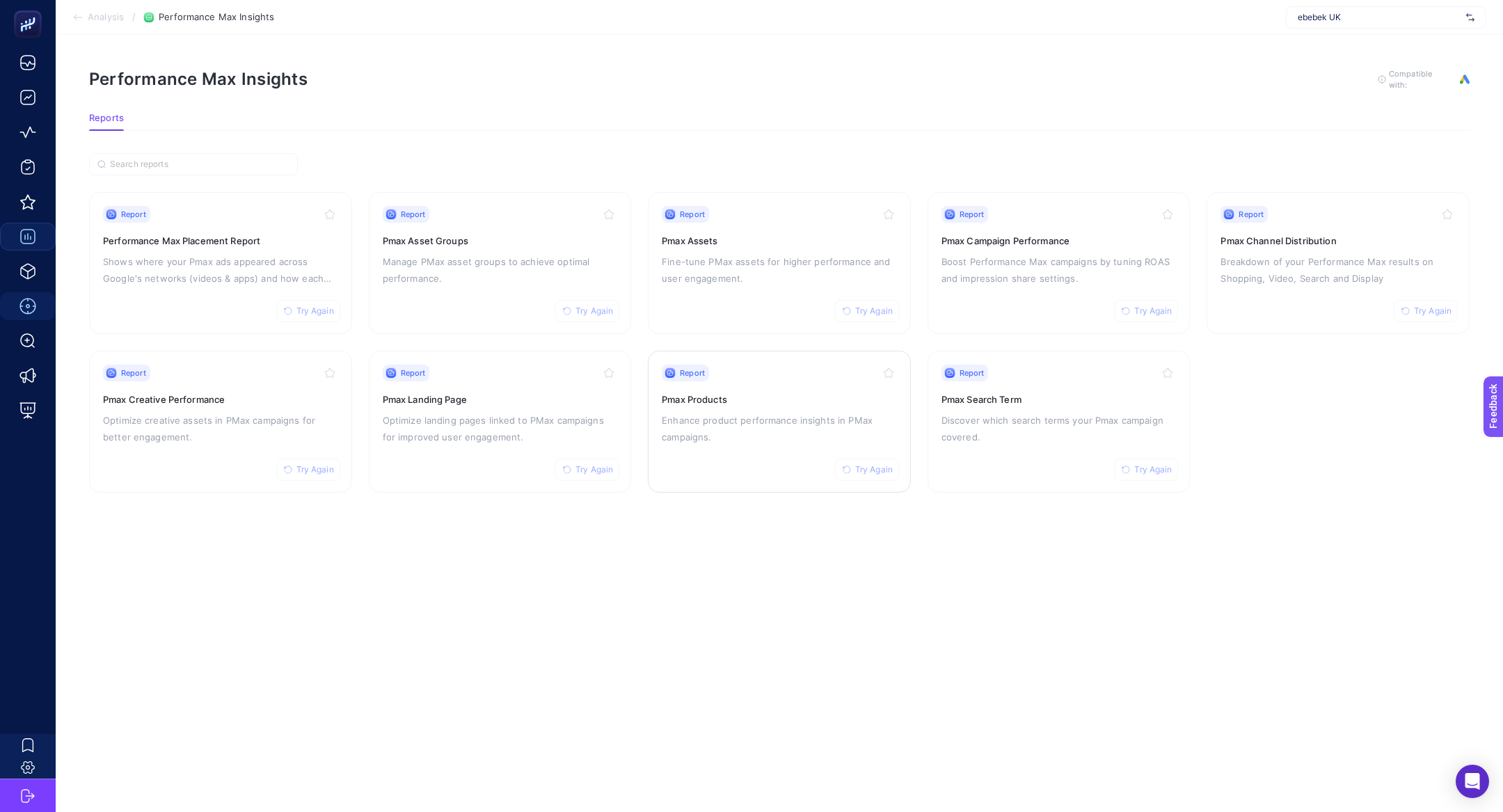
click at [698, 444] on div "Report Try Again Pmax Products Enhance product performance insights in PMax cam…" at bounding box center [779, 422] width 235 height 114
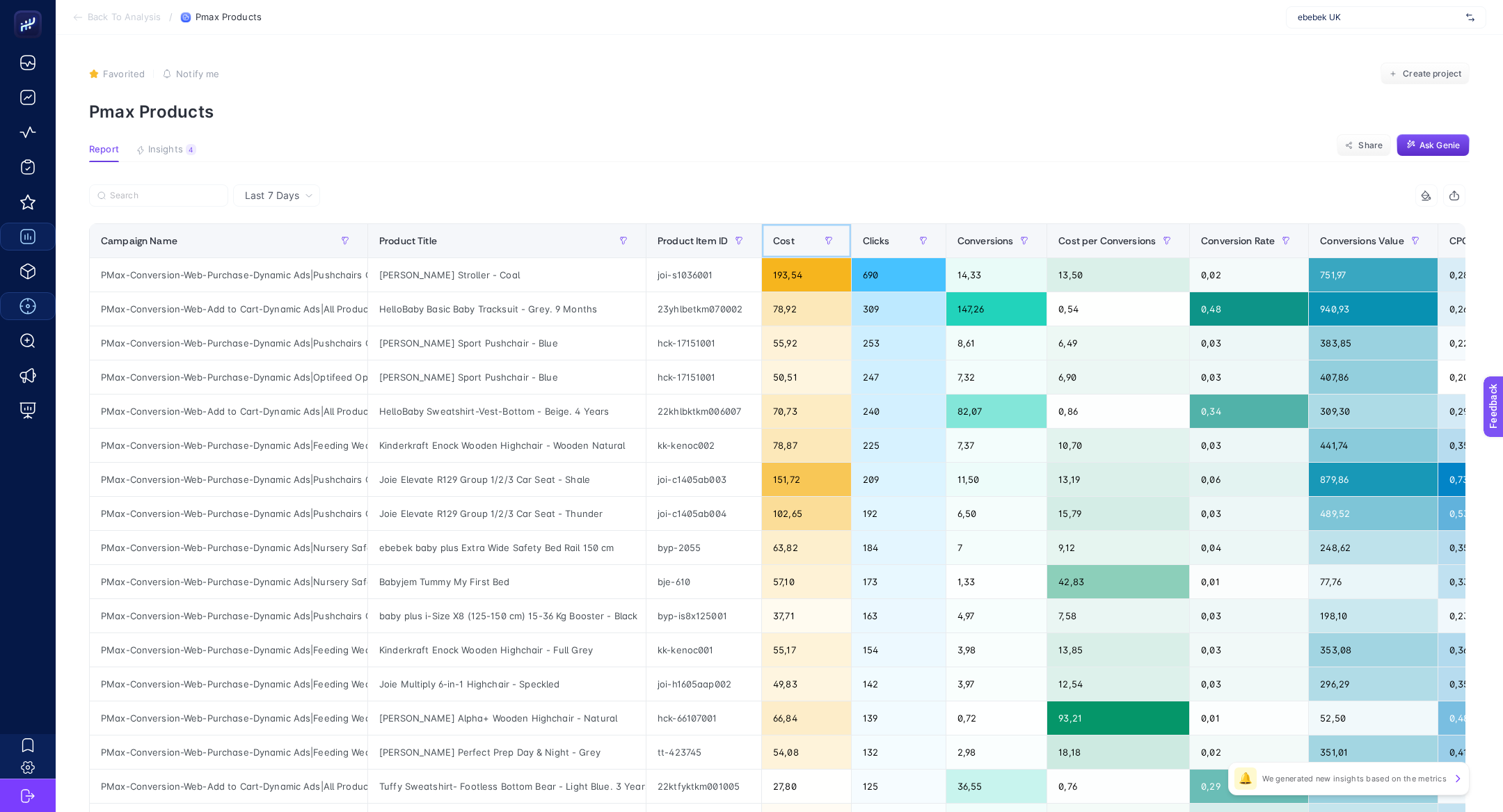
click at [794, 230] on div "Cost" at bounding box center [806, 240] width 66 height 23
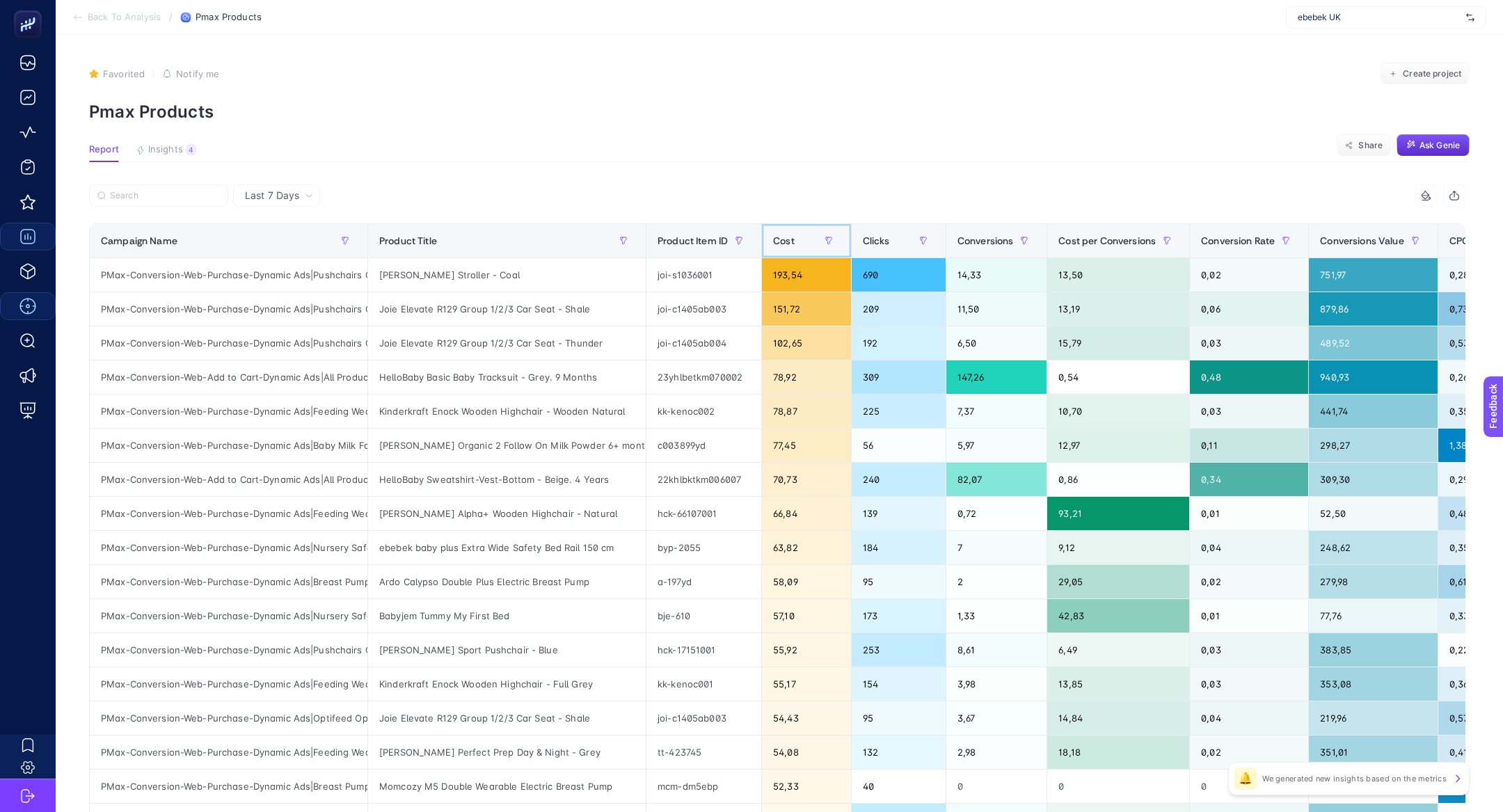
scroll to position [0, 96]
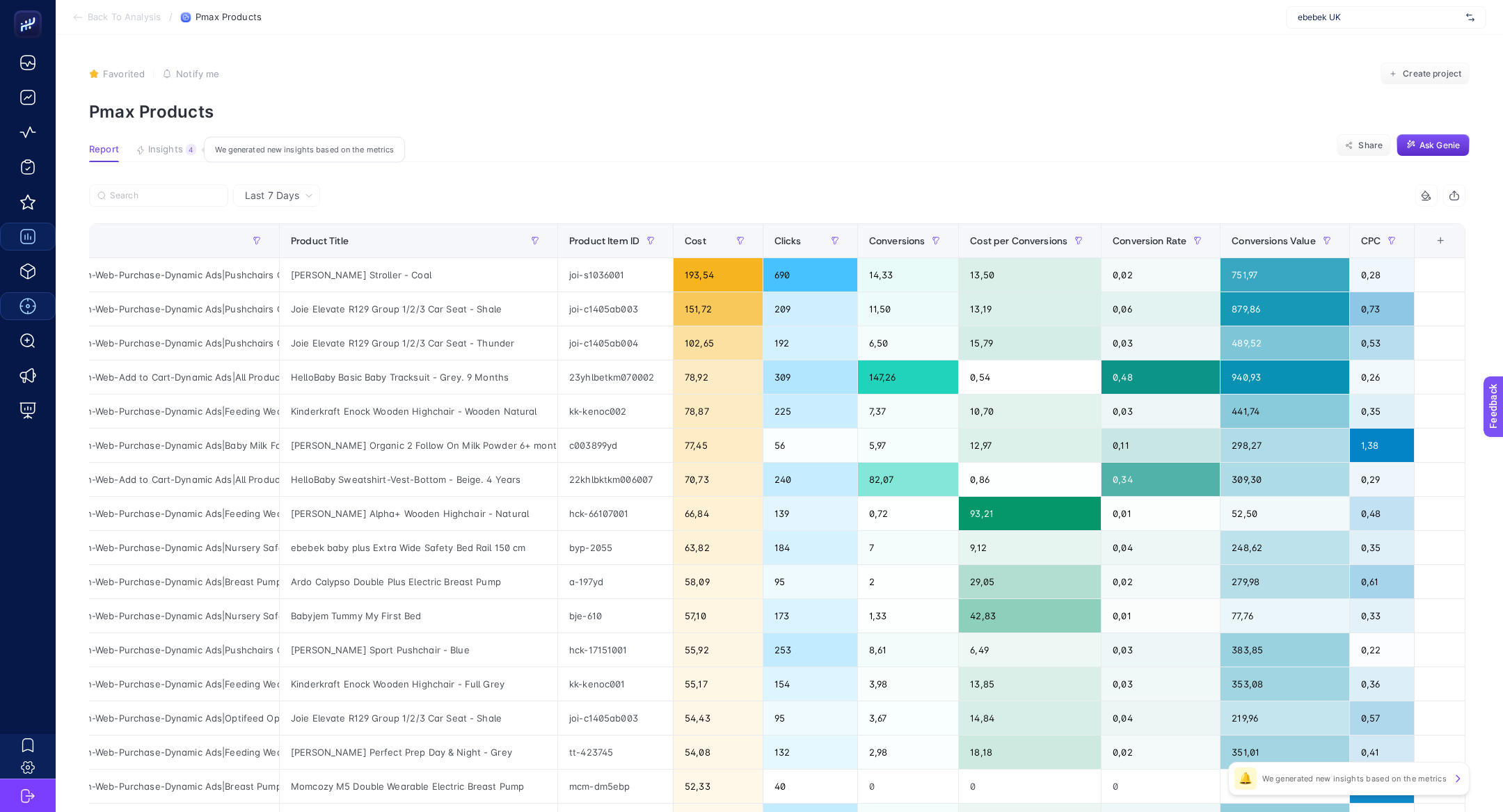
click at [175, 158] on button "Insights 4 We generated new insights based on the metrics" at bounding box center [166, 152] width 61 height 18
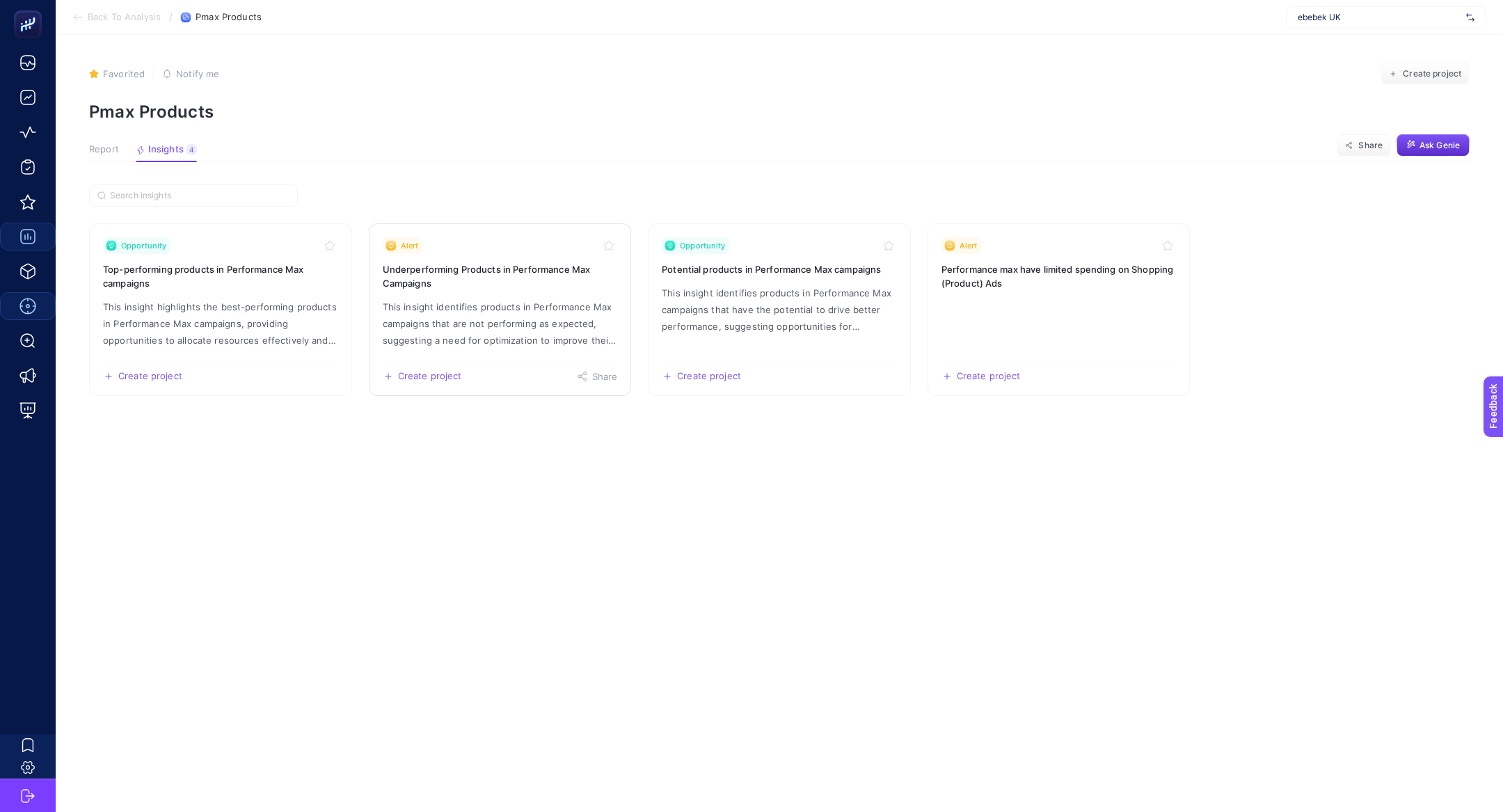
click at [576, 274] on h3 "Underperforming Products in Performance Max Campaigns" at bounding box center [500, 276] width 235 height 28
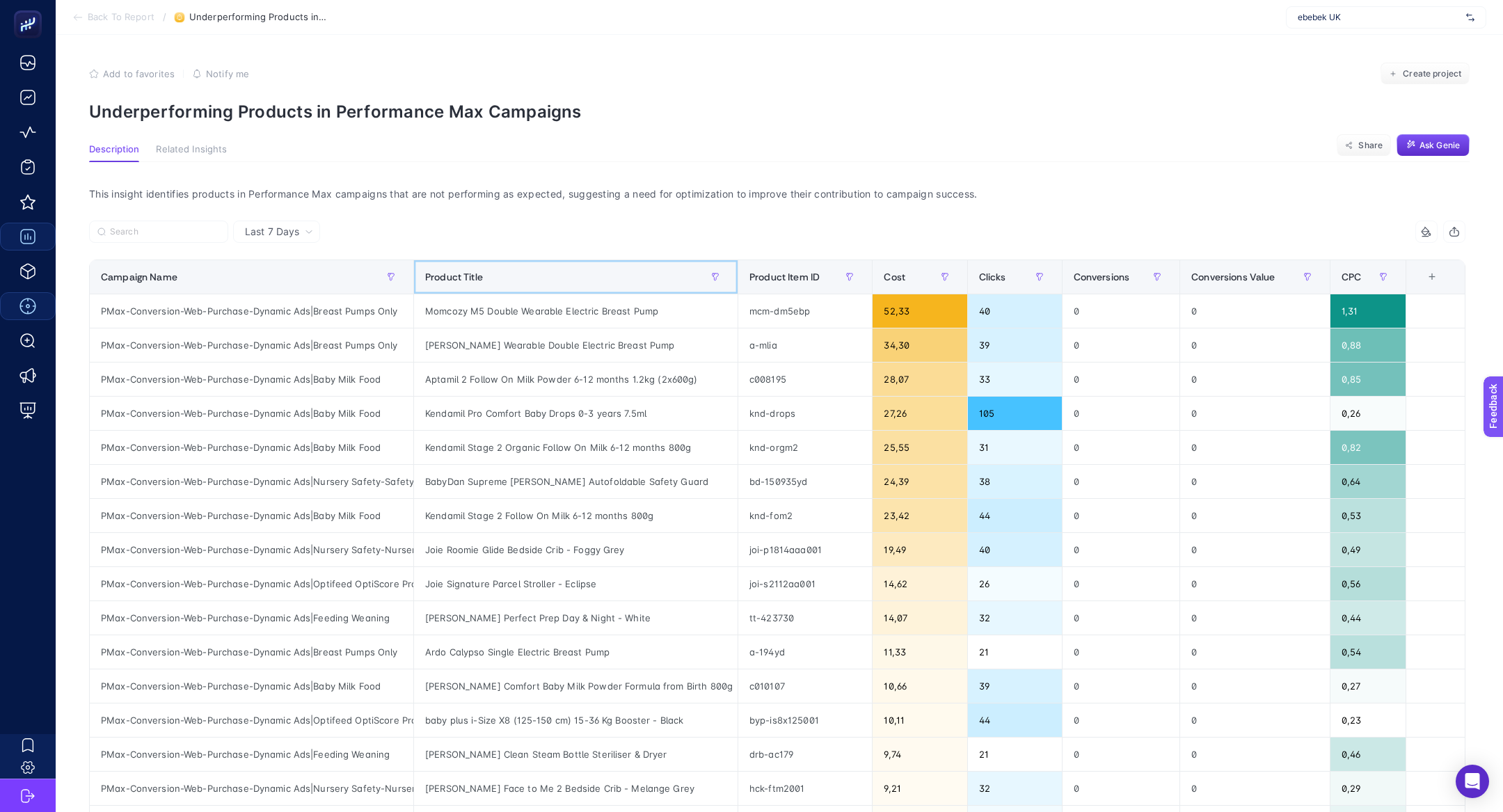
click at [576, 274] on div "Product Title" at bounding box center [575, 276] width 301 height 23
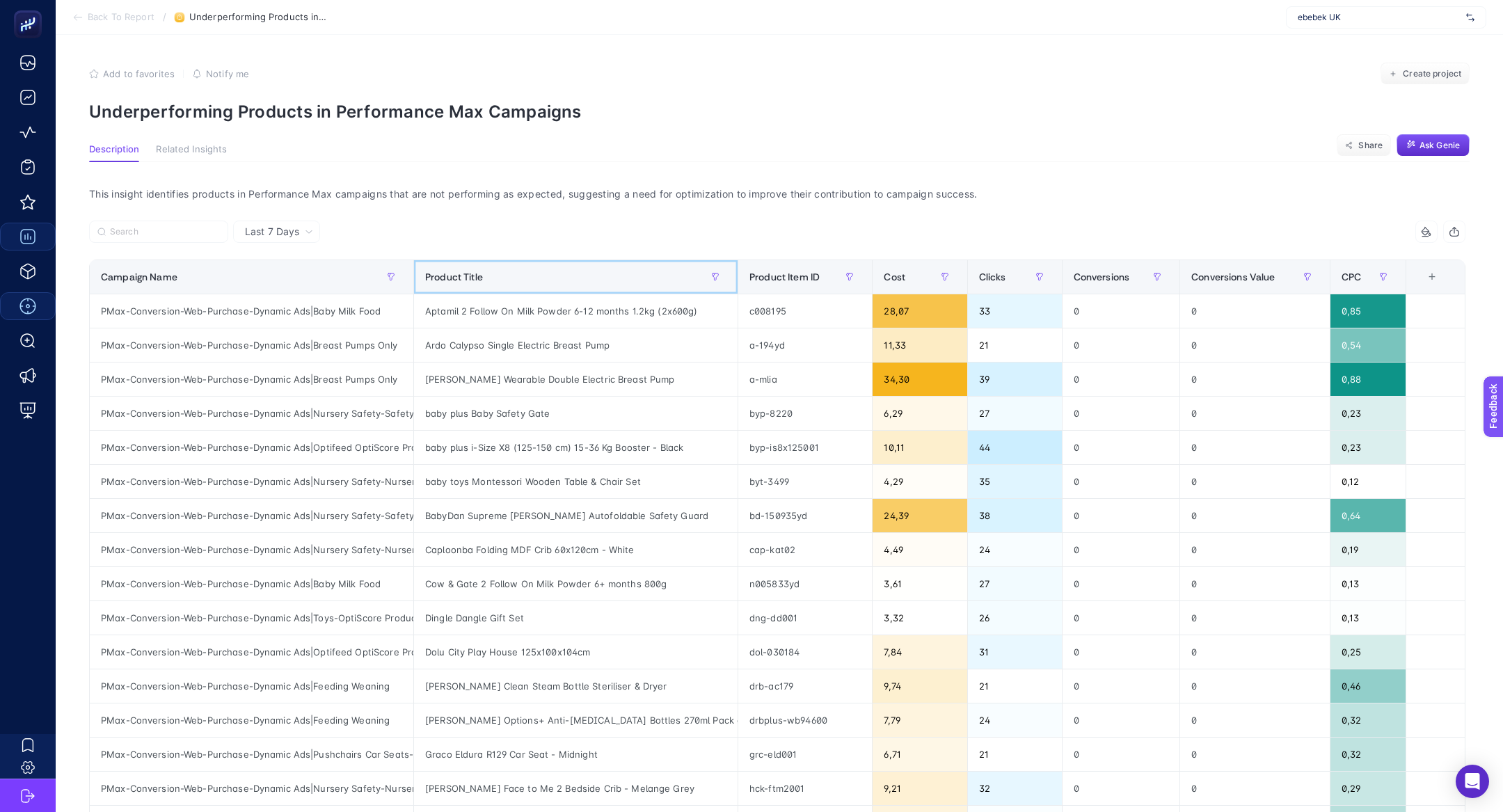
click at [576, 274] on div "Product Title" at bounding box center [575, 276] width 301 height 23
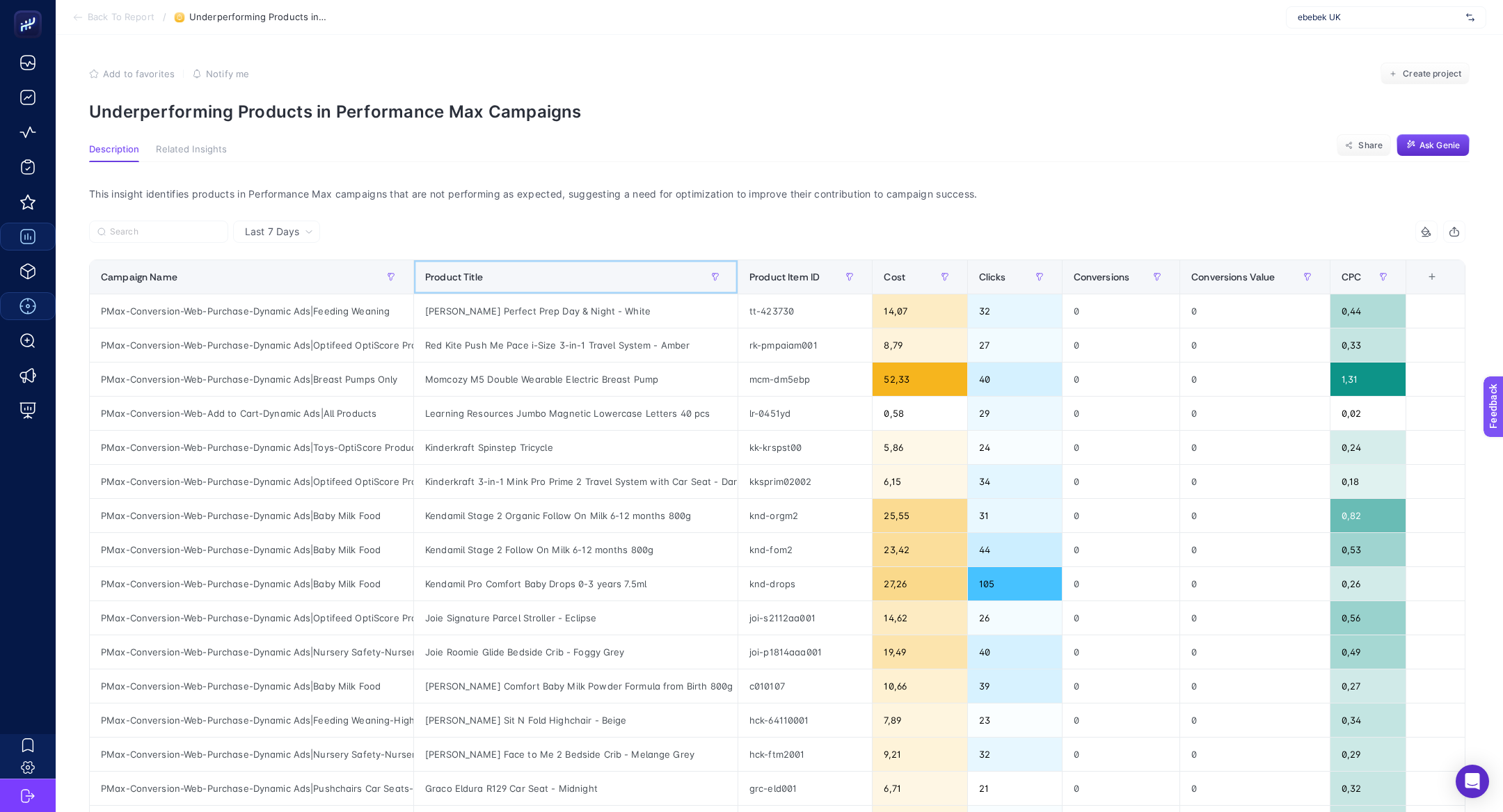
click at [576, 274] on div "Product Title" at bounding box center [575, 276] width 301 height 23
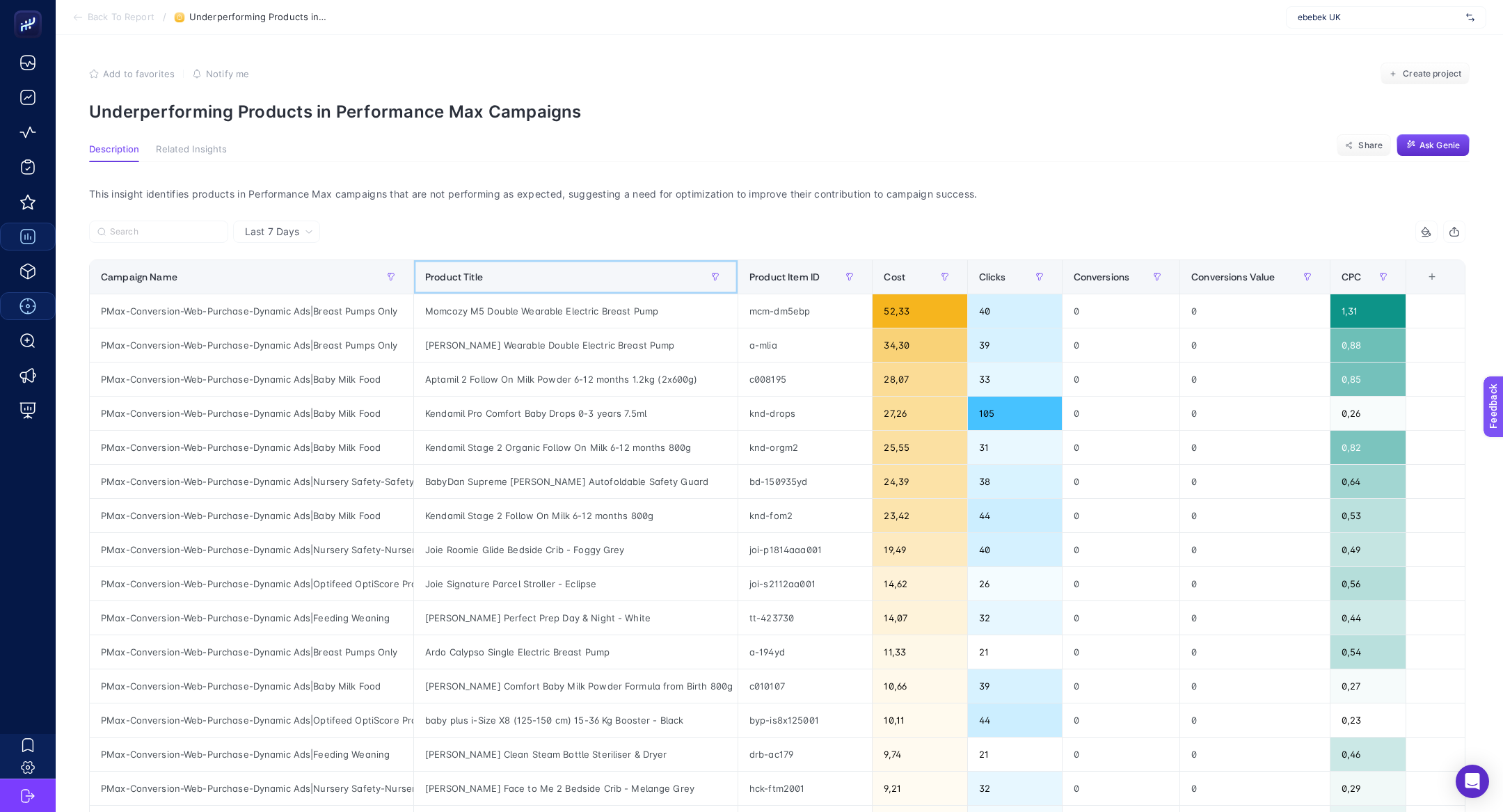
click at [576, 274] on div "Product Title" at bounding box center [575, 276] width 301 height 23
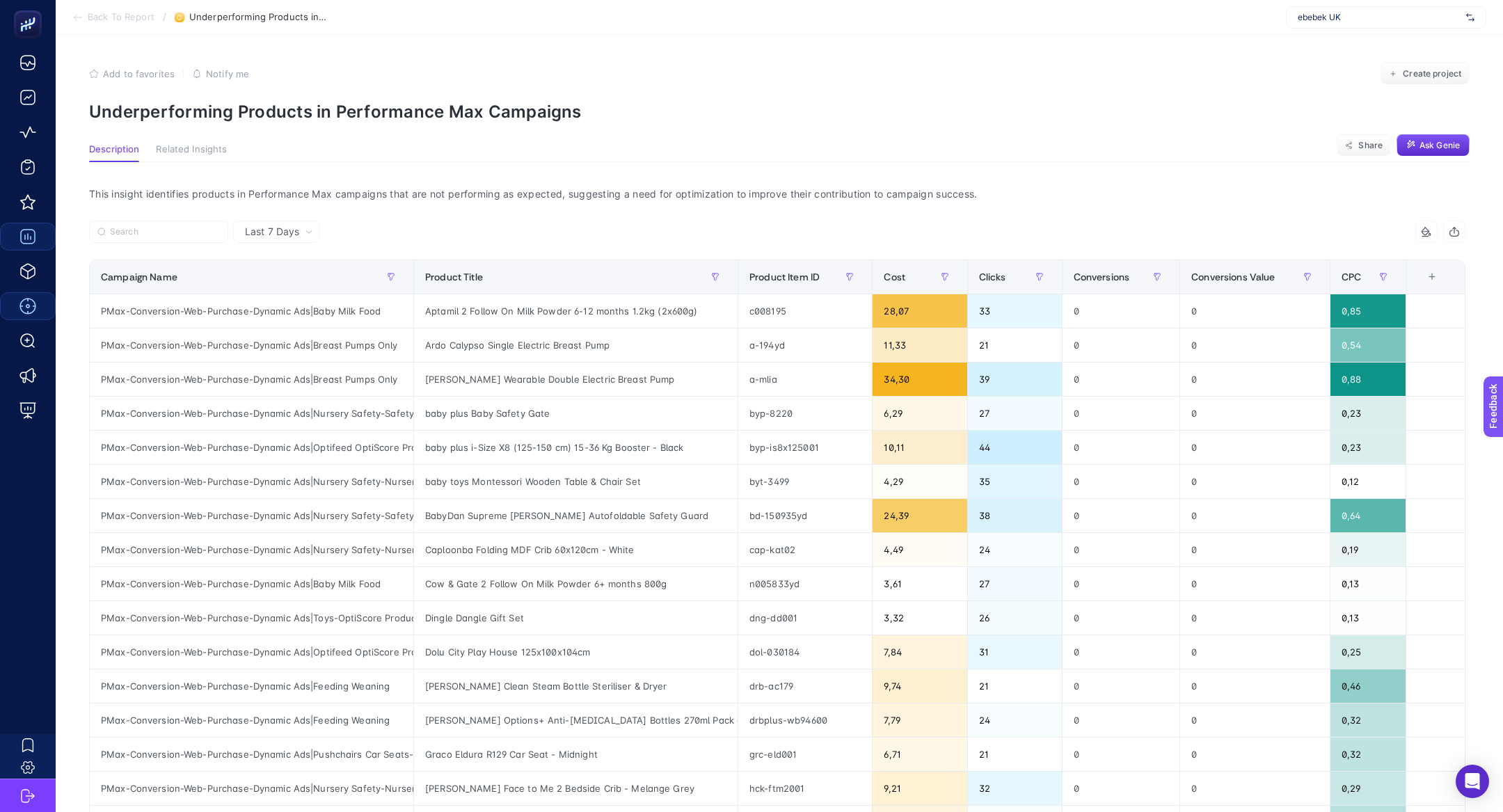
click at [150, 18] on span "Back To Report" at bounding box center [121, 17] width 67 height 11
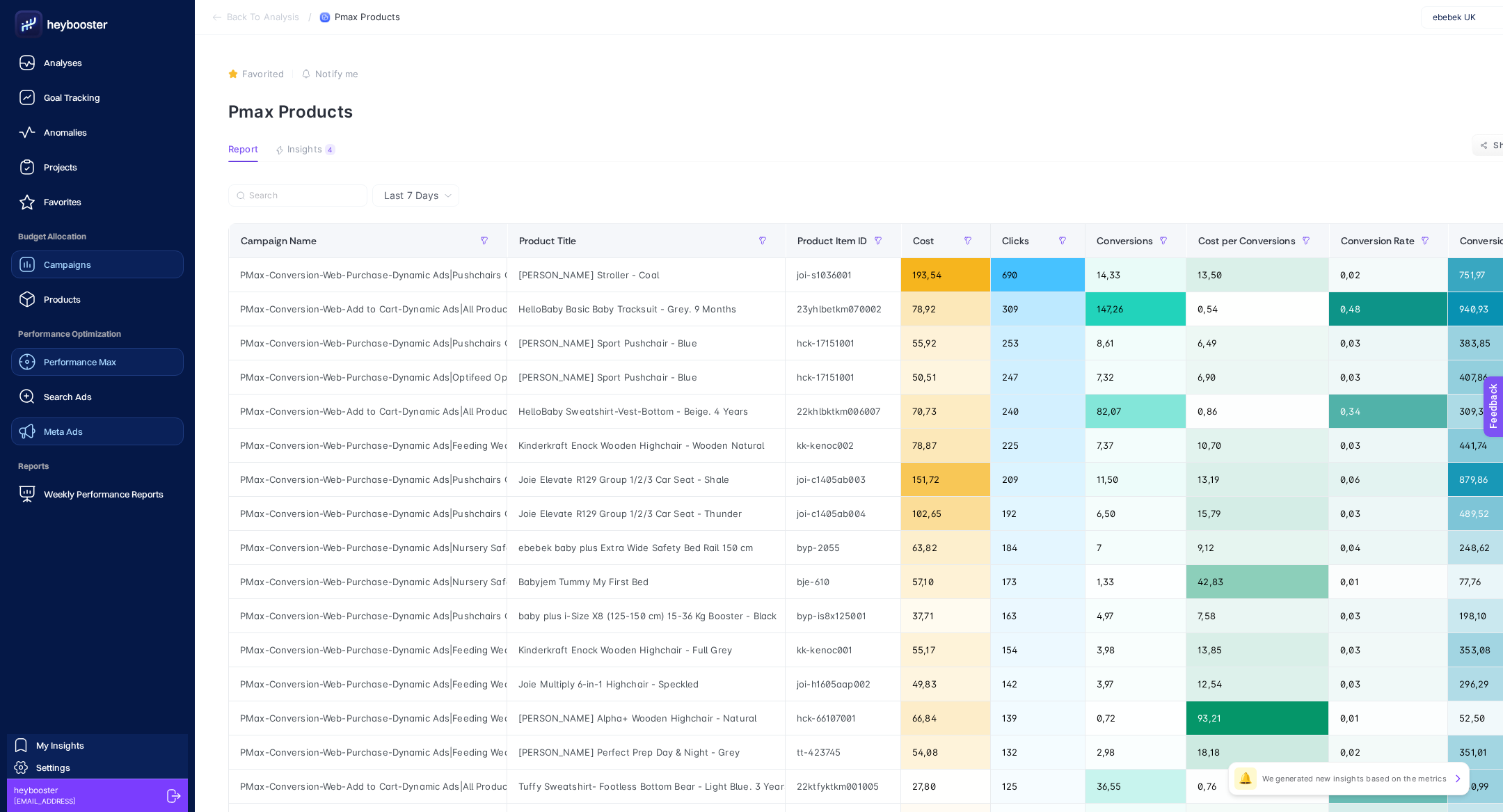
click at [73, 430] on span "Meta Ads" at bounding box center [64, 431] width 39 height 11
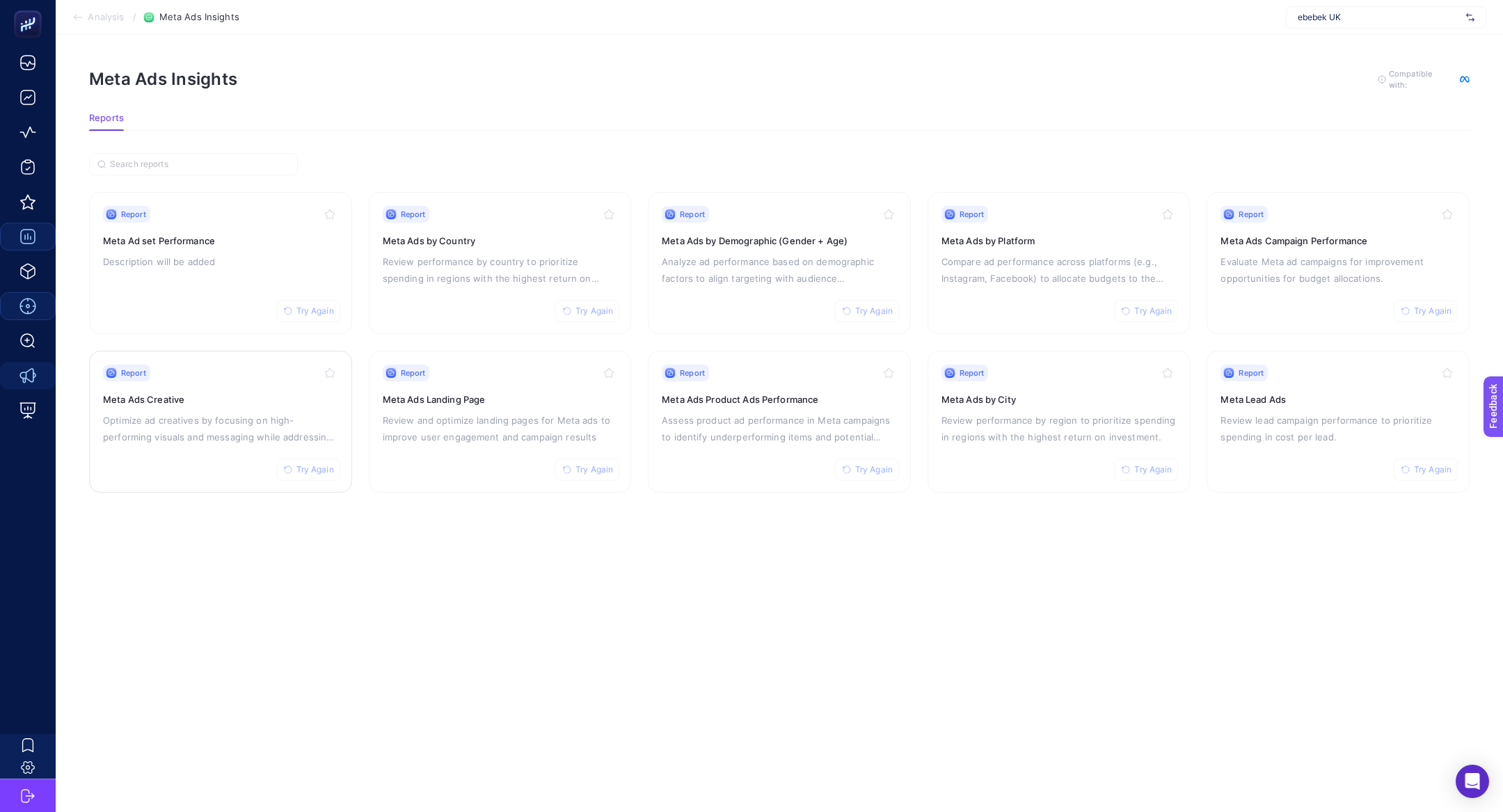
click at [244, 403] on h3 "Meta Ads Creative" at bounding box center [220, 399] width 235 height 14
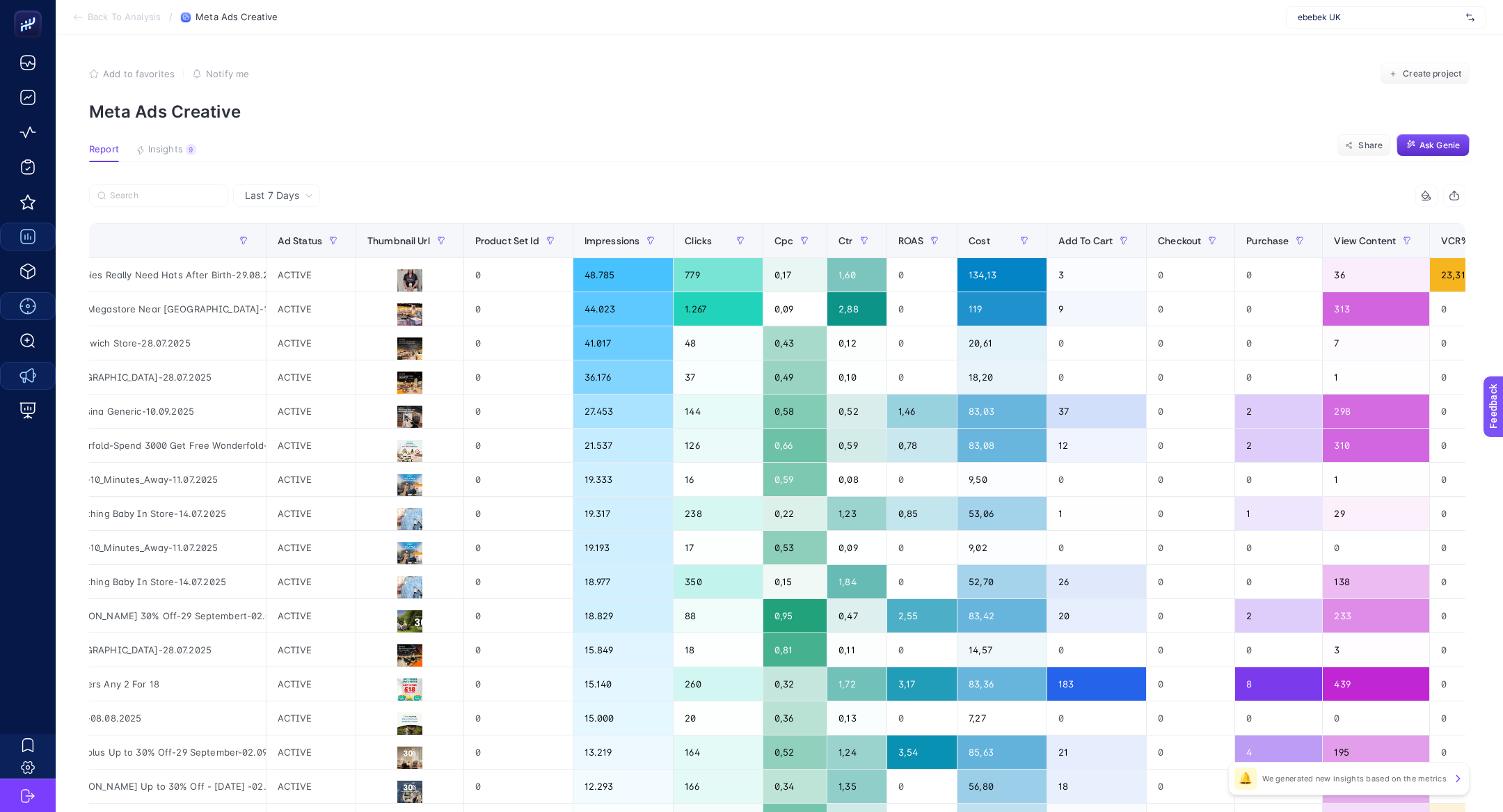
scroll to position [0, 1025]
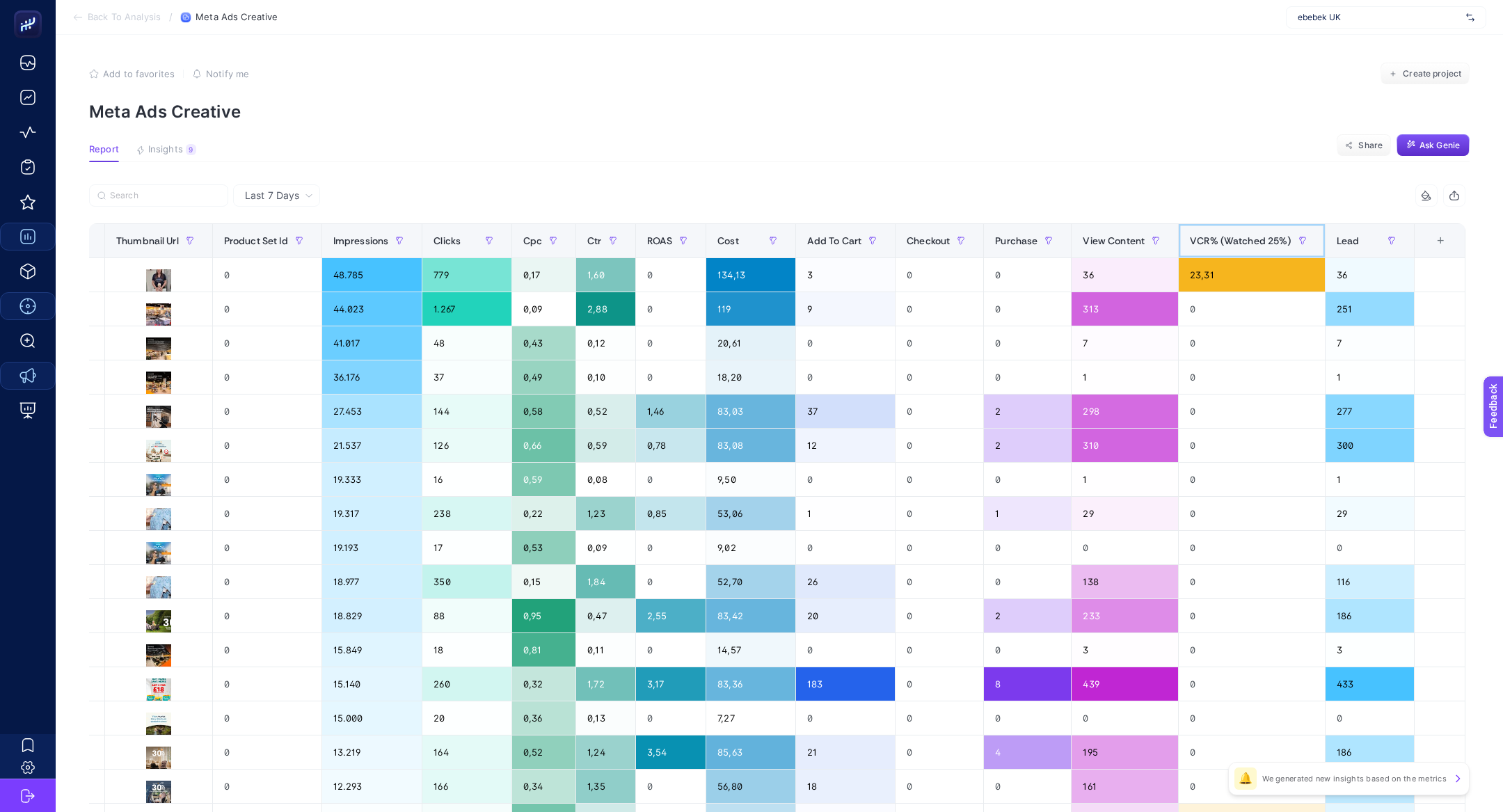
click at [1214, 250] on div "VCR% (Watched 25%)" at bounding box center [1252, 240] width 124 height 23
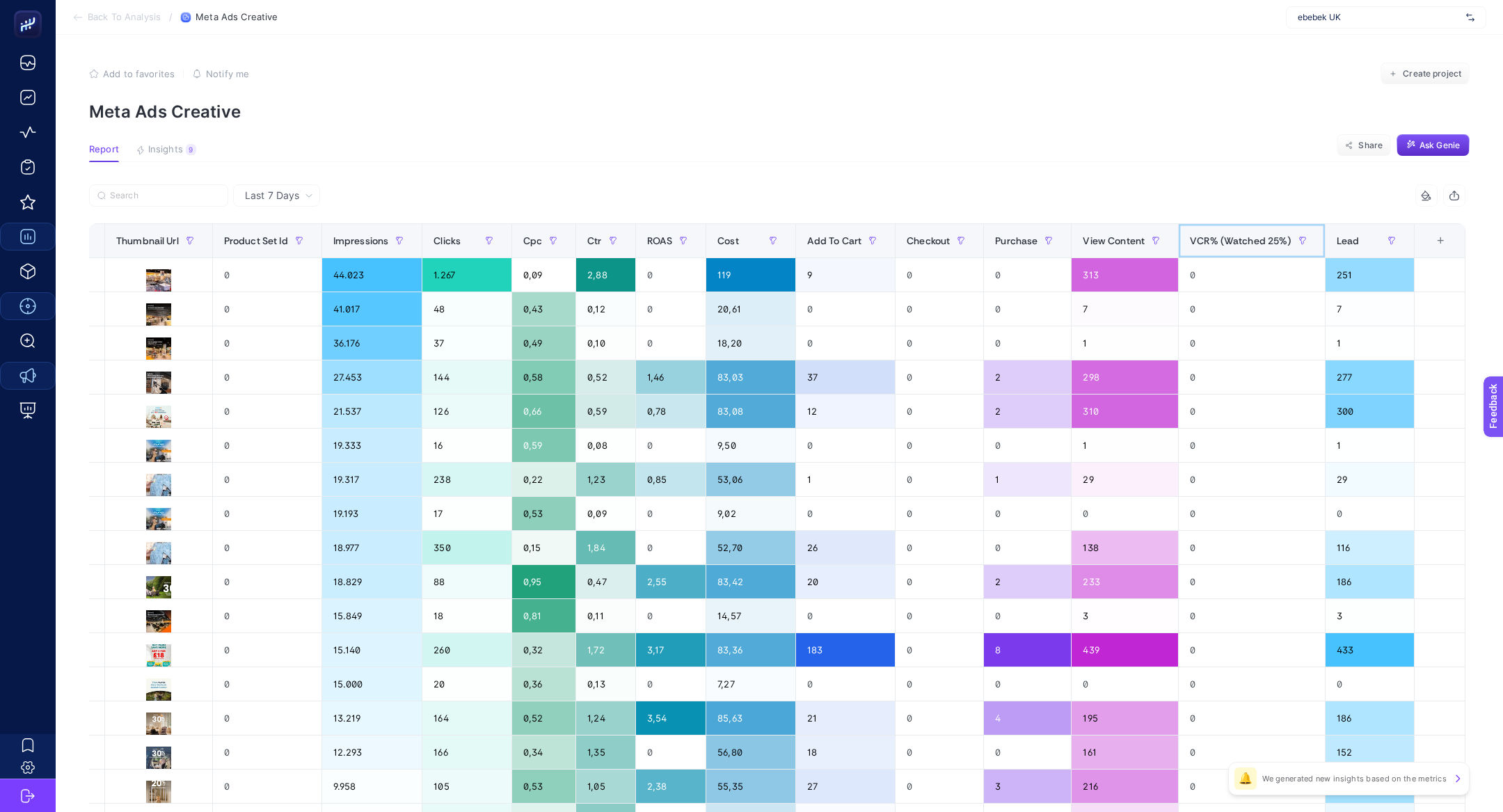
click at [1214, 250] on div "VCR% (Watched 25%)" at bounding box center [1252, 240] width 124 height 23
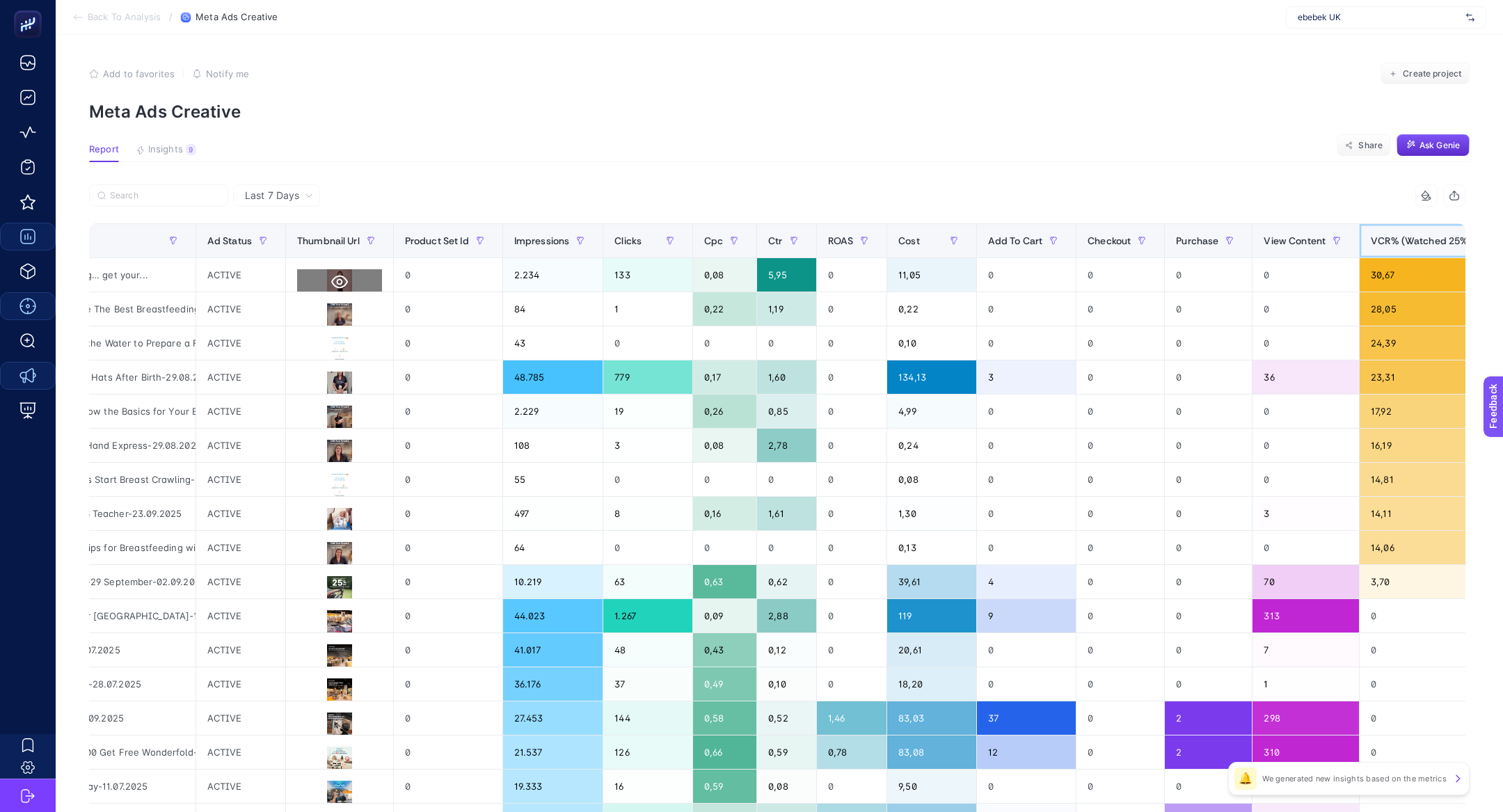
scroll to position [0, 838]
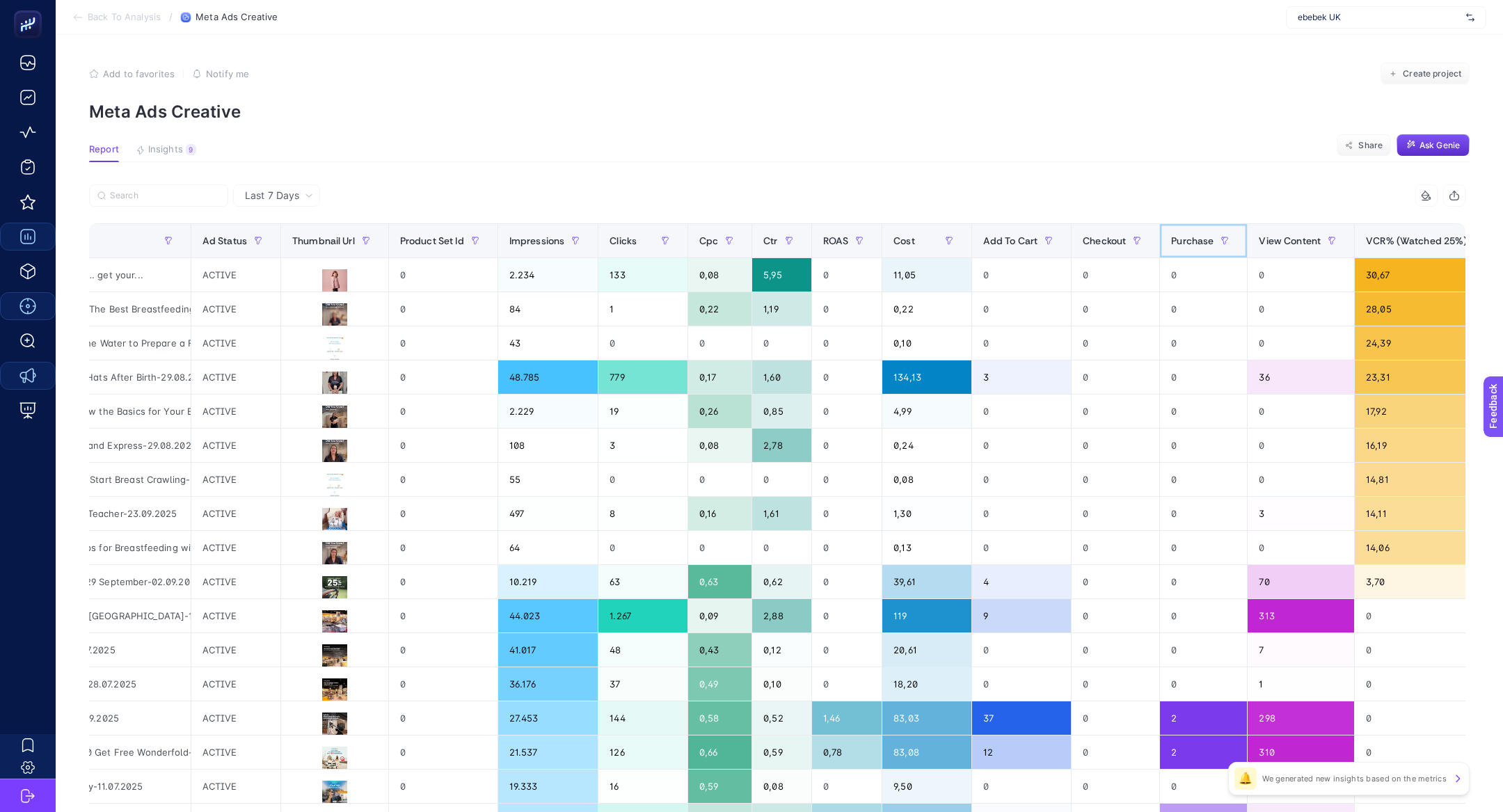
click at [1200, 241] on span "Purchase" at bounding box center [1192, 240] width 42 height 11
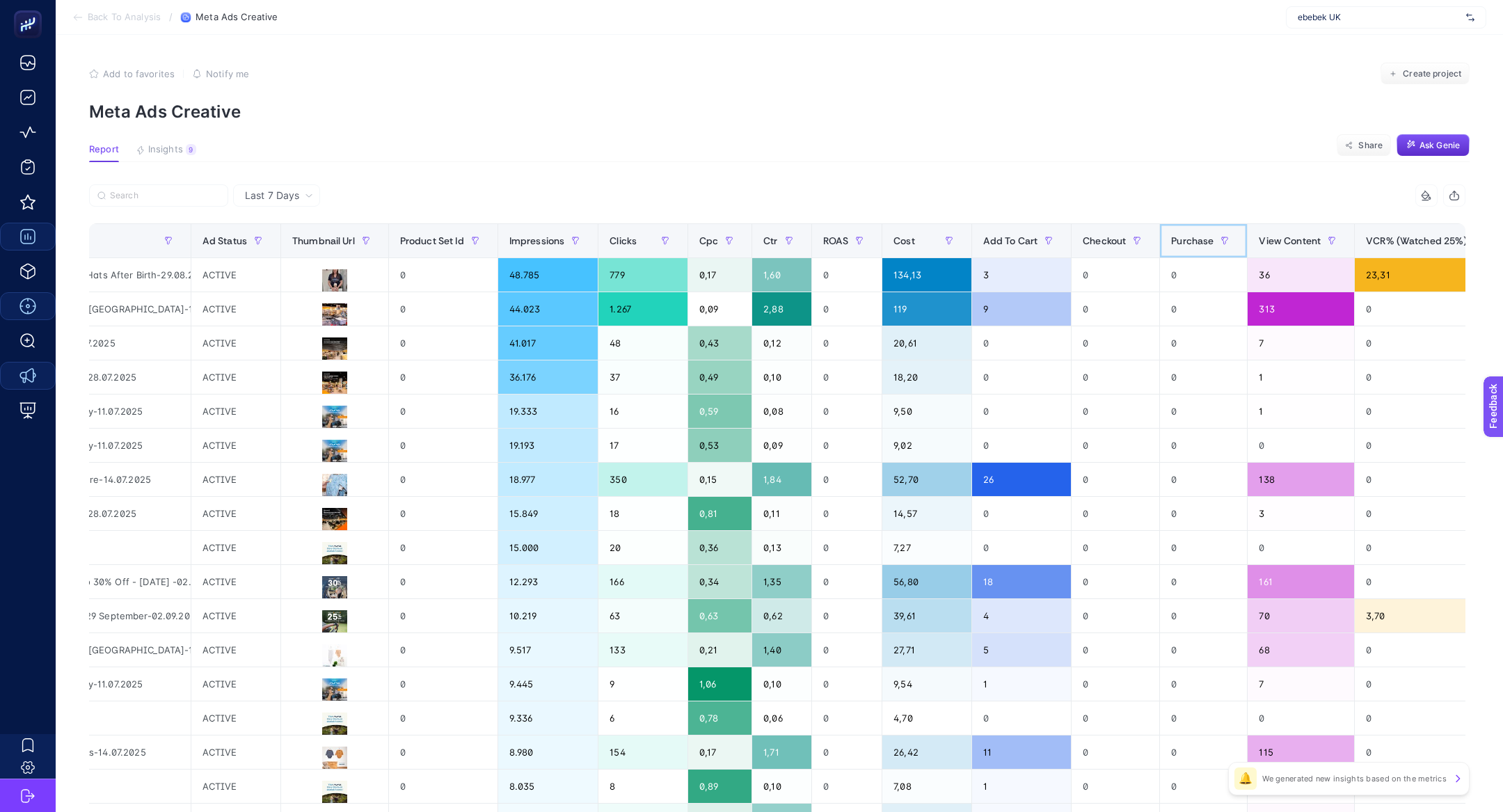
click at [1200, 241] on span "Purchase" at bounding box center [1192, 240] width 42 height 11
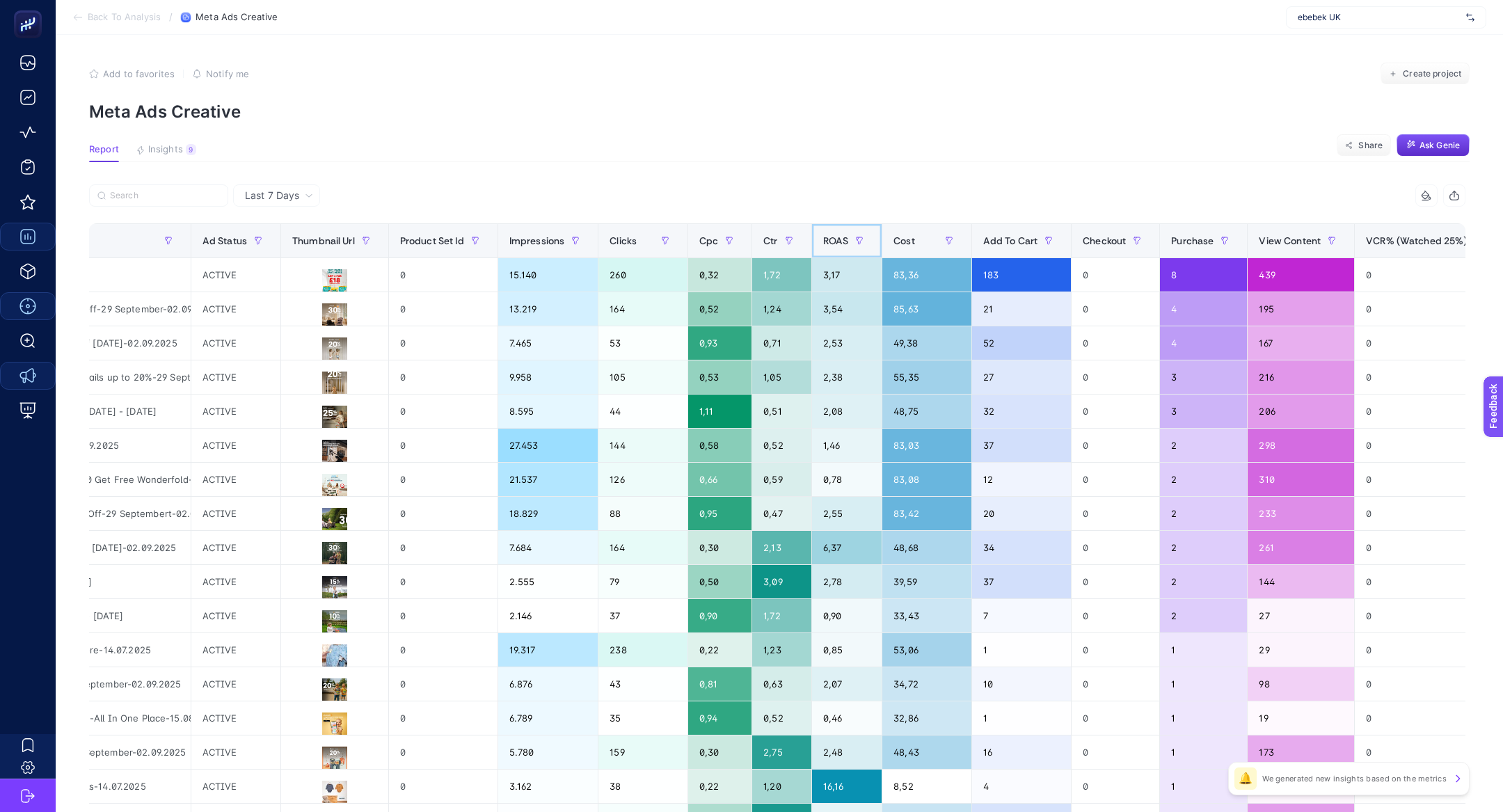
click at [884, 237] on div "13 items selected Campaign Name Adset Name Adset Status Ad Name Ad Status Thumb…" at bounding box center [777, 597] width 1376 height 826
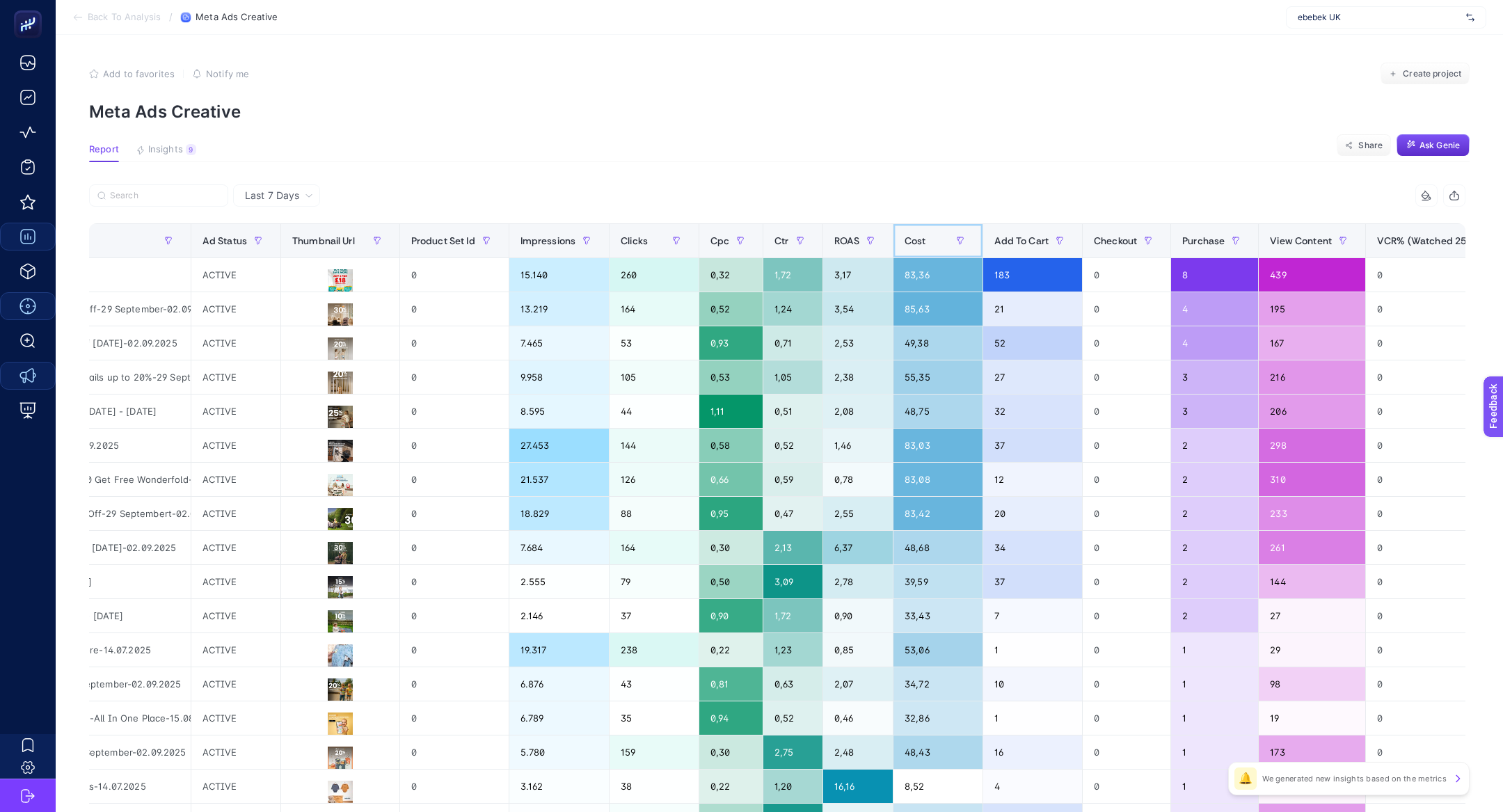
click at [893, 237] on th "Cost" at bounding box center [937, 241] width 90 height 34
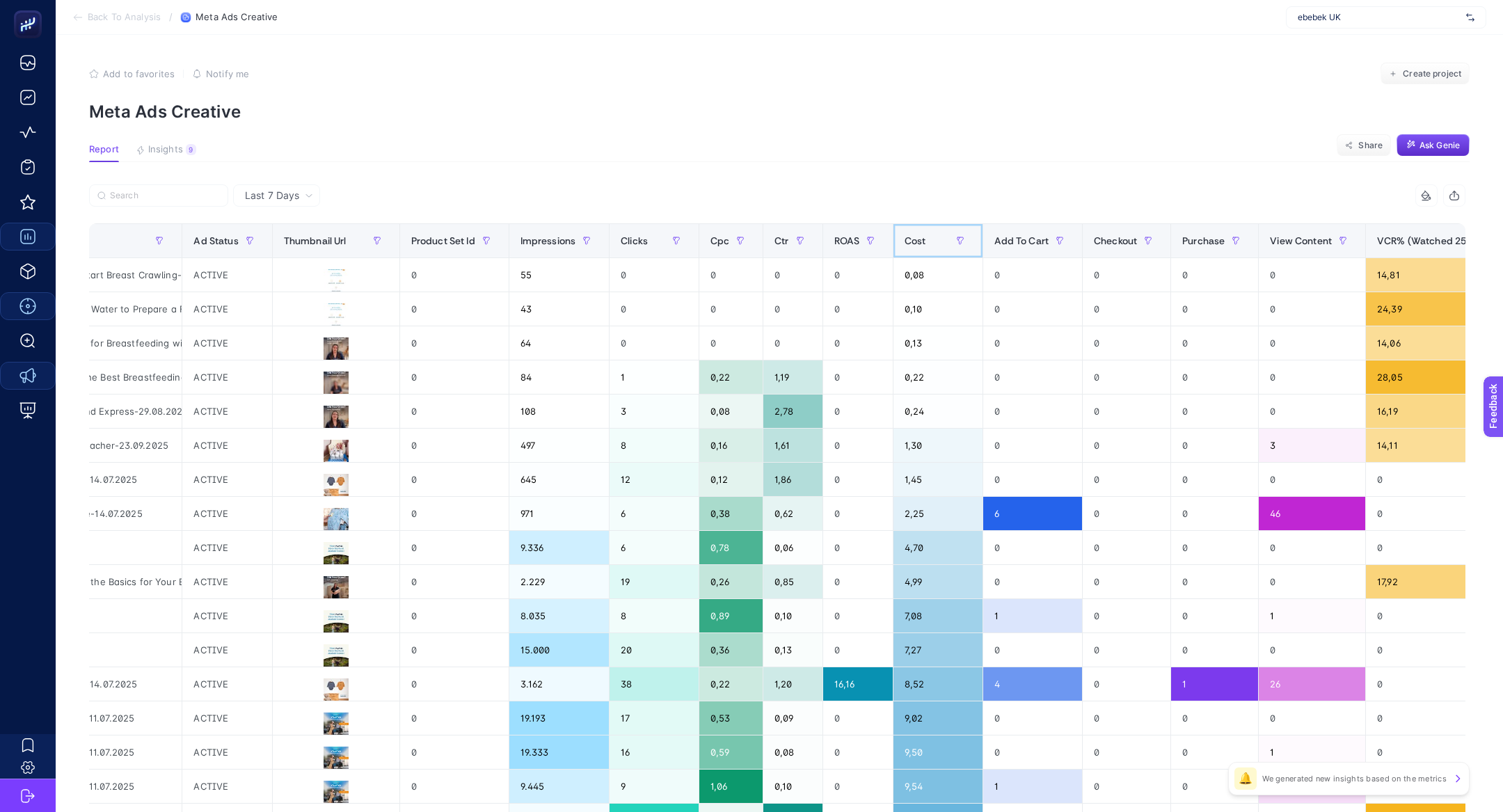
click at [893, 237] on th "Cost" at bounding box center [937, 241] width 90 height 34
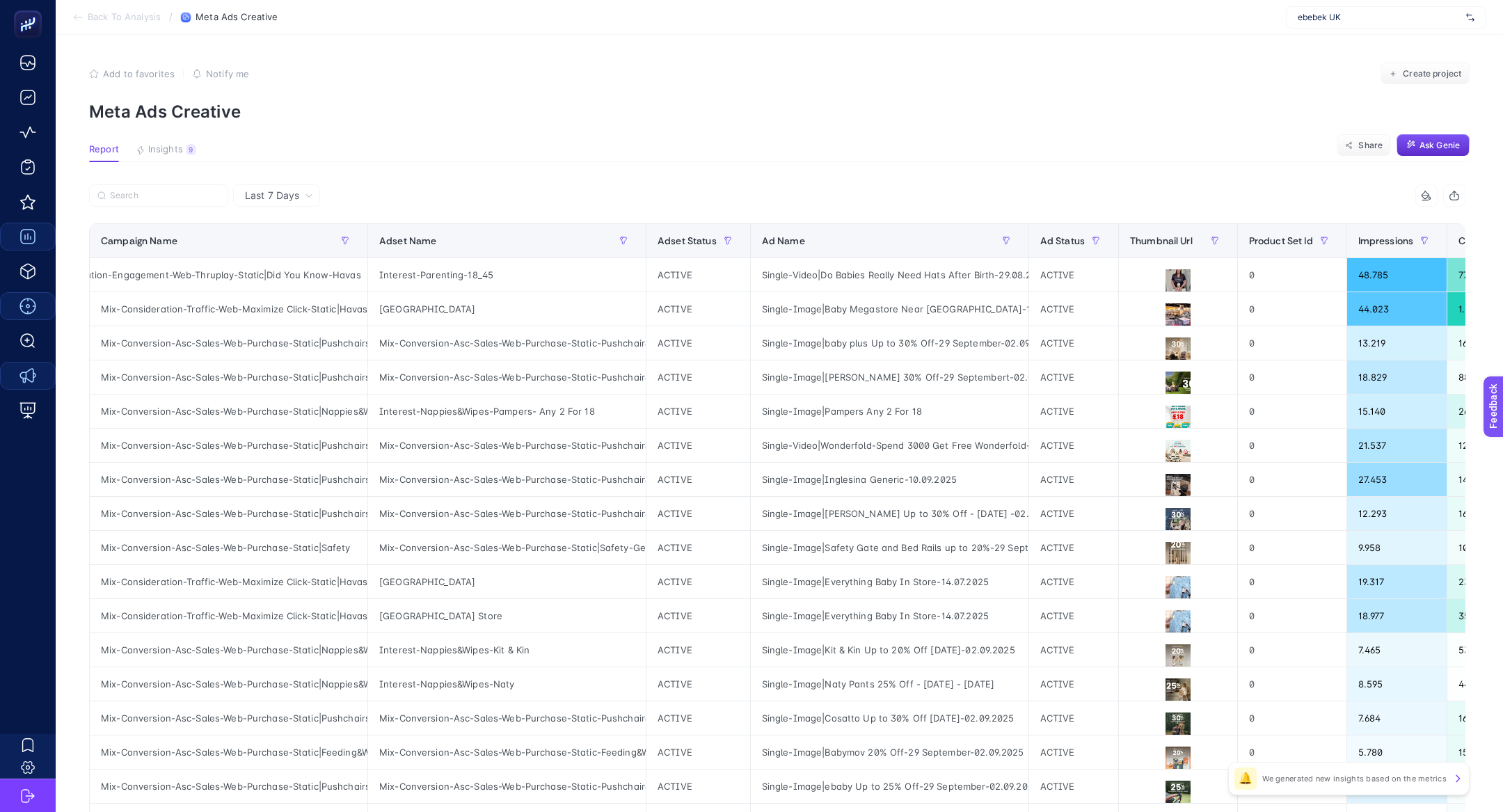
scroll to position [0, 0]
click at [141, 341] on div "Mix-Conversion-Asc-Sales-Web-Purchase-Static|Pushchairs&Car Seats" at bounding box center [228, 343] width 277 height 33
copy div "Conversion"
click at [139, 195] on input "Search" at bounding box center [165, 196] width 110 height 11
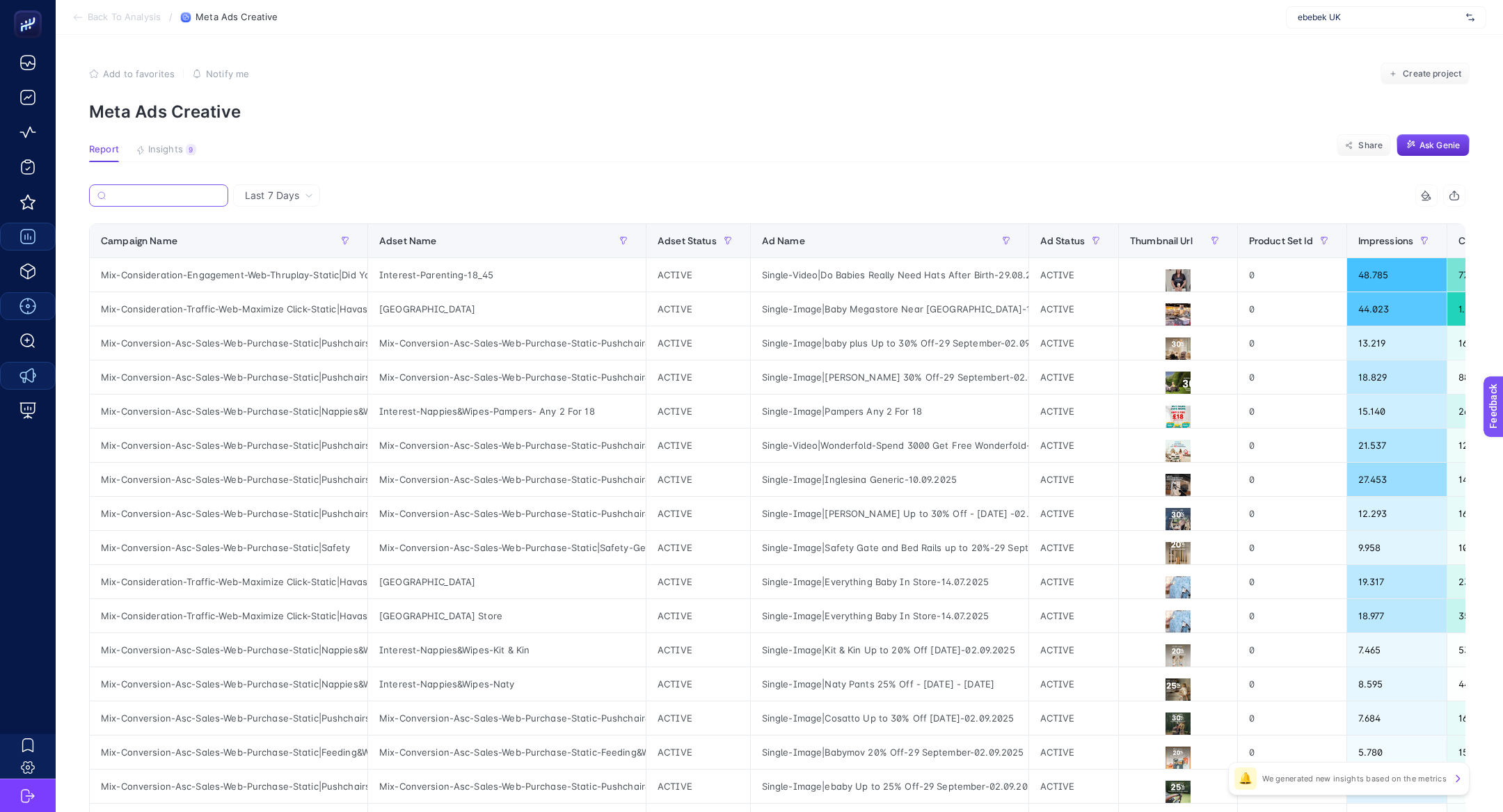
paste input "Conversion"
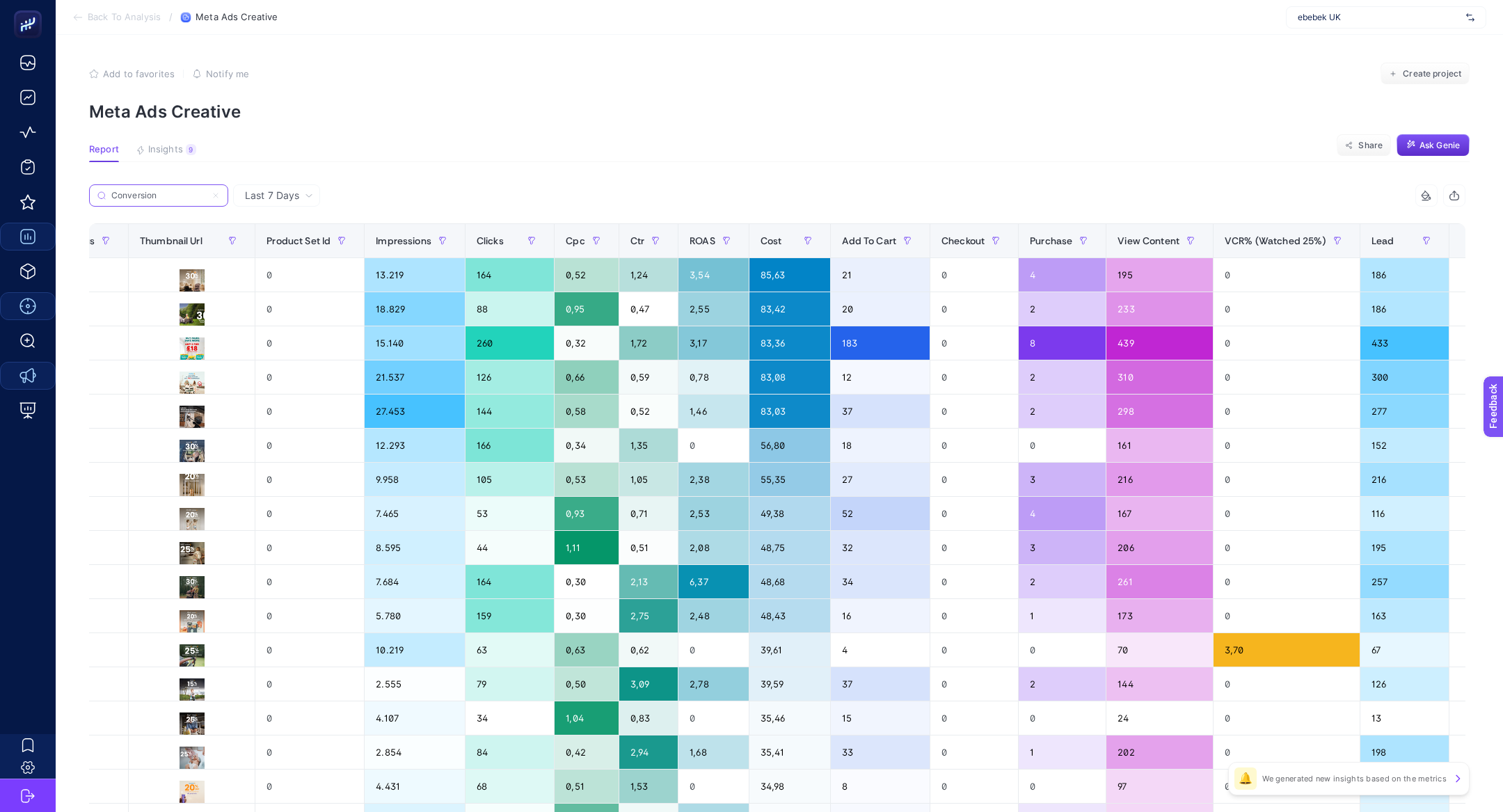
scroll to position [0, 1025]
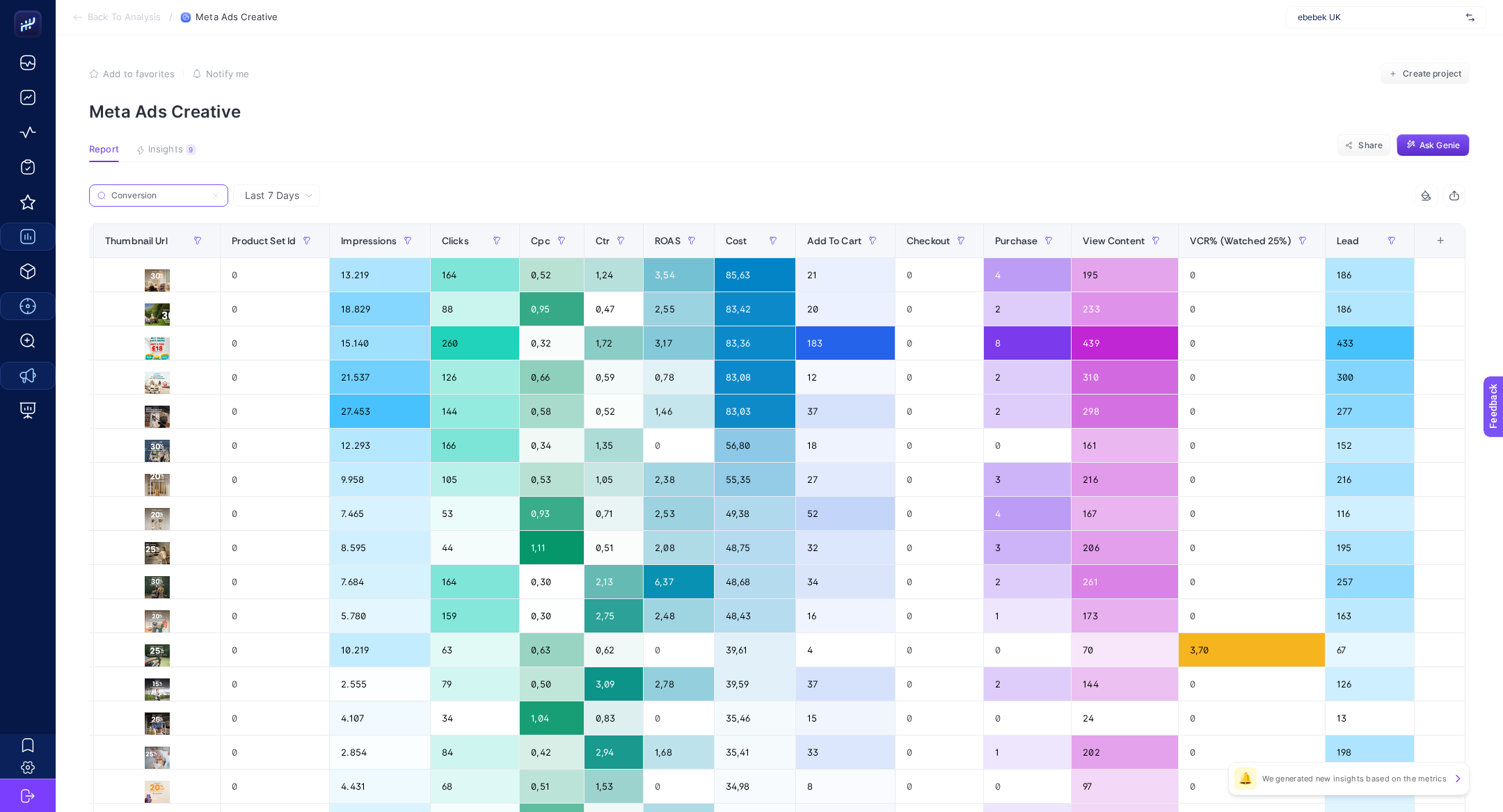
type input "Conversion"
click at [684, 346] on div "3,17" at bounding box center [678, 343] width 70 height 33
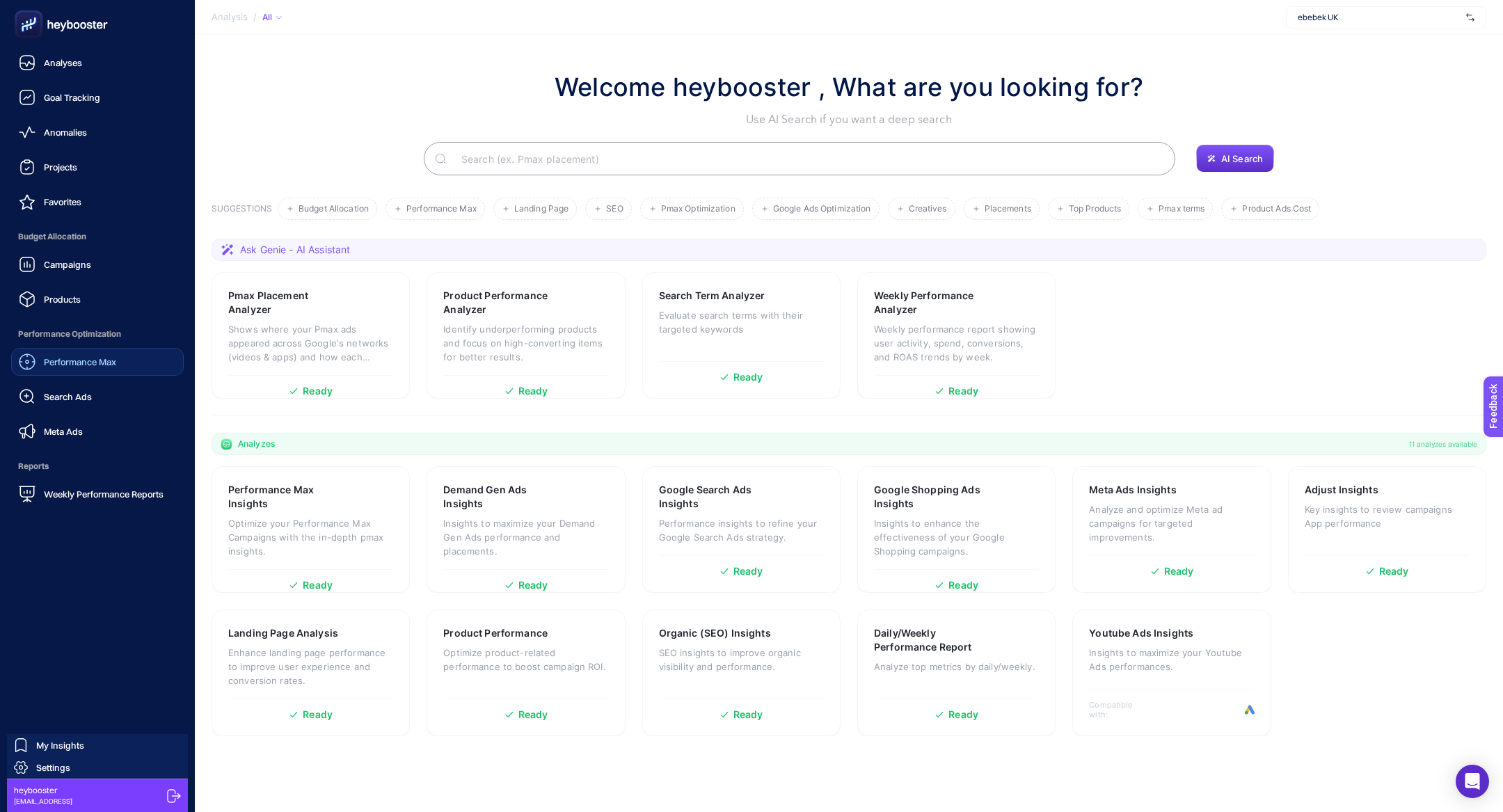
click at [108, 366] on span "Performance Max" at bounding box center [81, 361] width 73 height 11
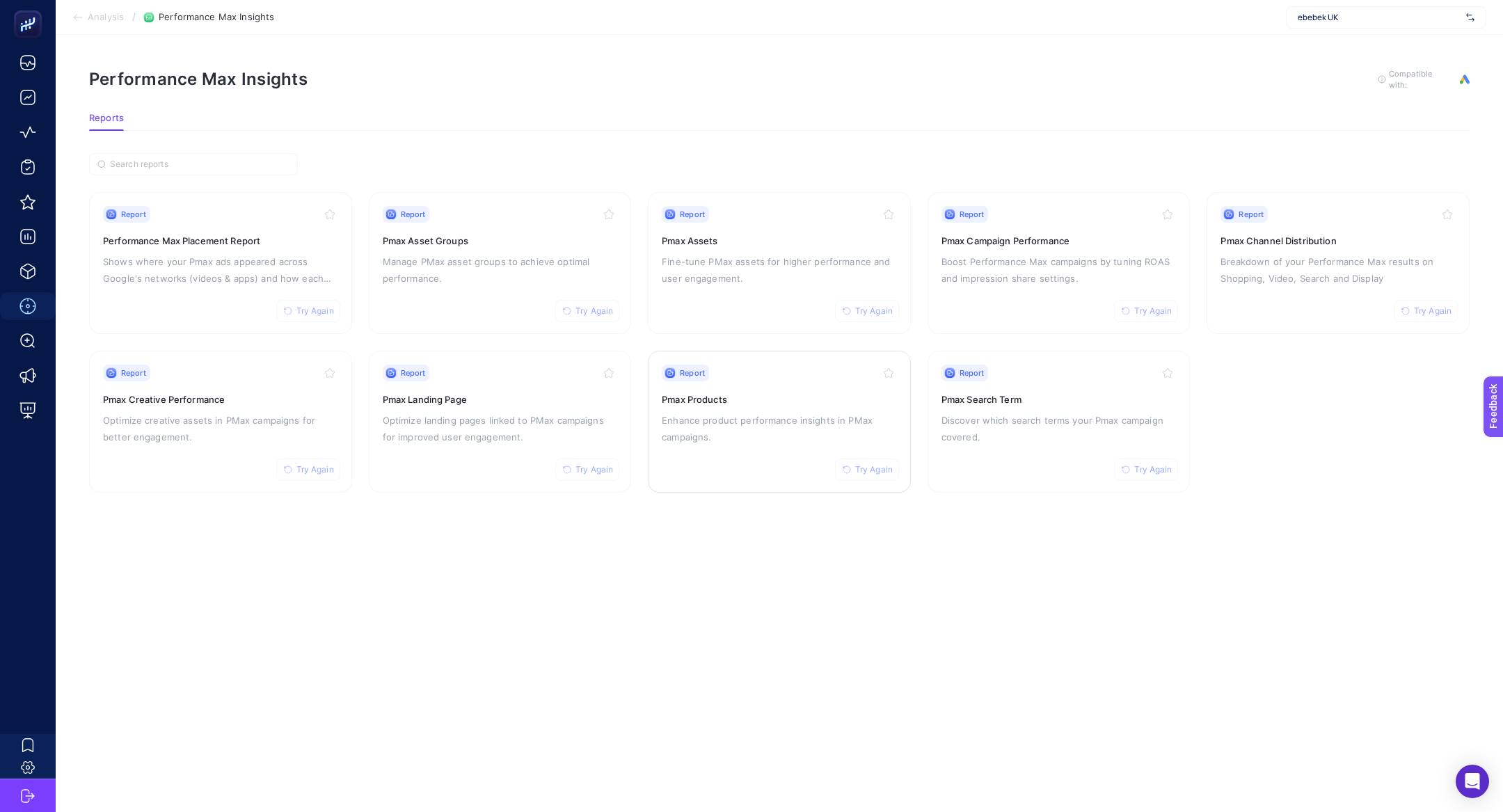
click at [679, 392] on h3 "Pmax Products" at bounding box center [779, 399] width 235 height 14
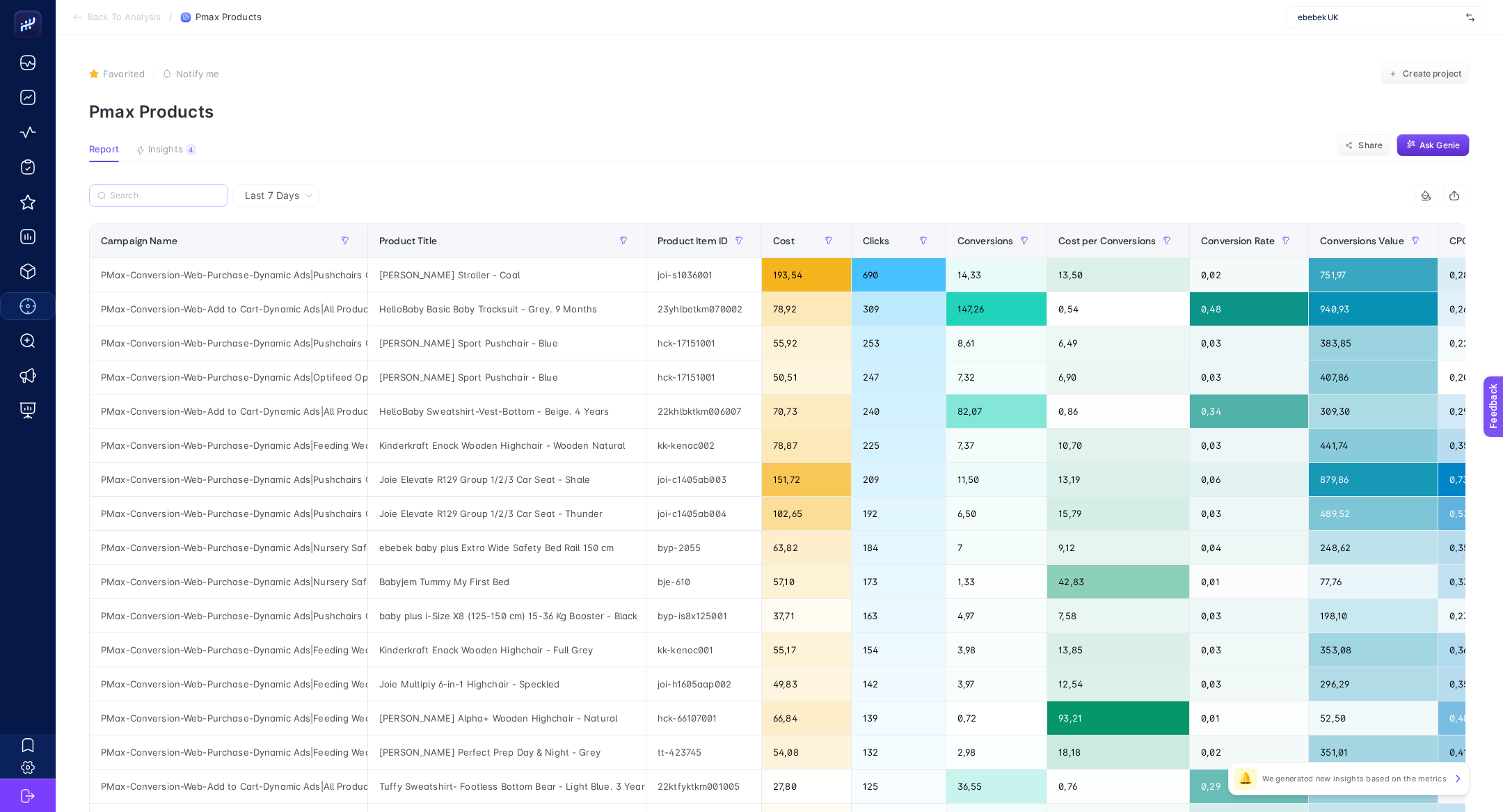
click at [167, 186] on label at bounding box center [158, 195] width 139 height 23
click at [167, 191] on input "Search" at bounding box center [165, 196] width 110 height 11
paste input "PMax-Conversion-Web-Purchase-Dynamic Ads|Toiletry Cleaning"
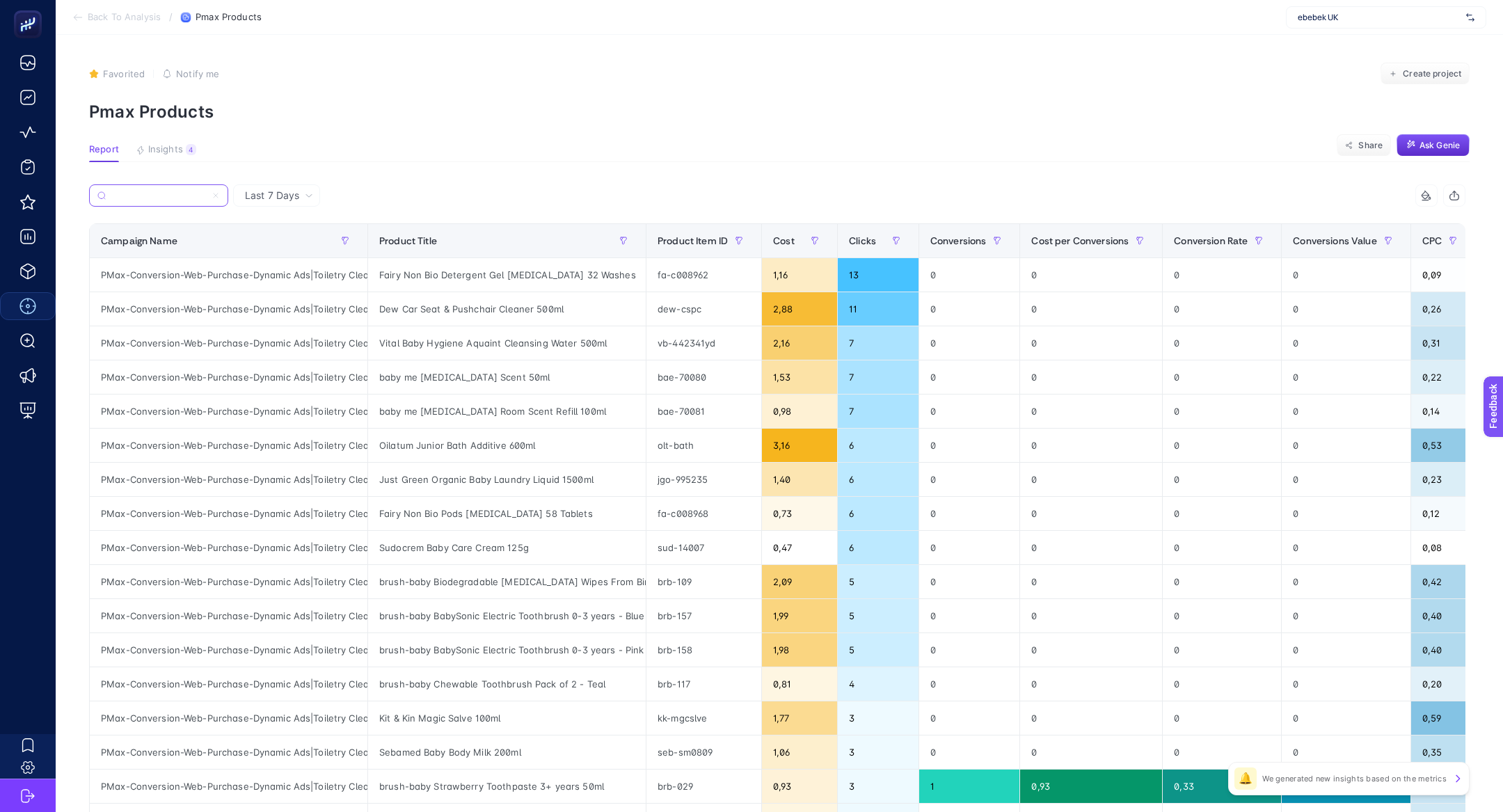
type input "PMax-Conversion-Web-Purchase-Dynamic Ads|Toiletry Cleaning"
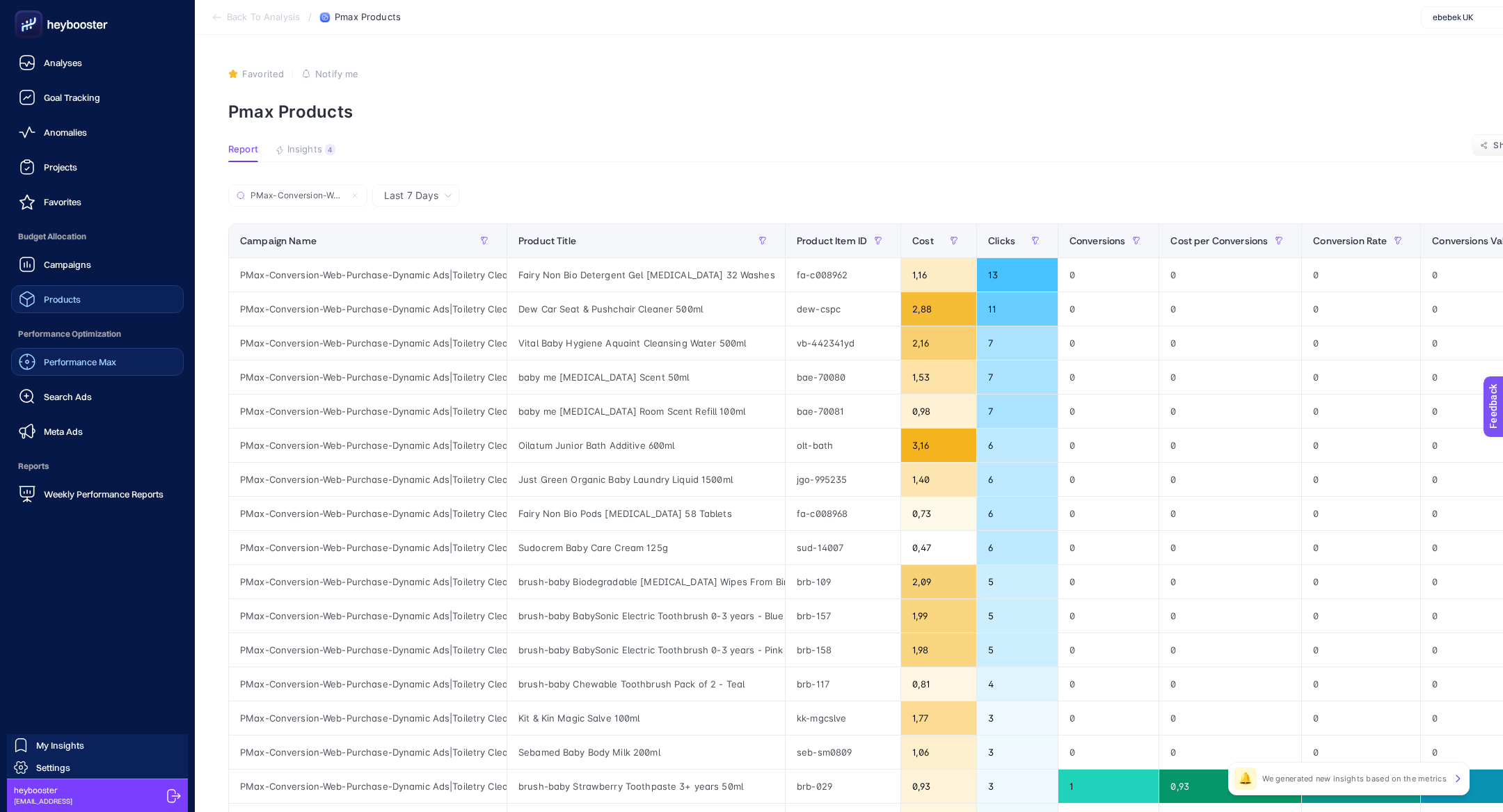
click at [115, 298] on link "Products" at bounding box center [96, 299] width 172 height 28
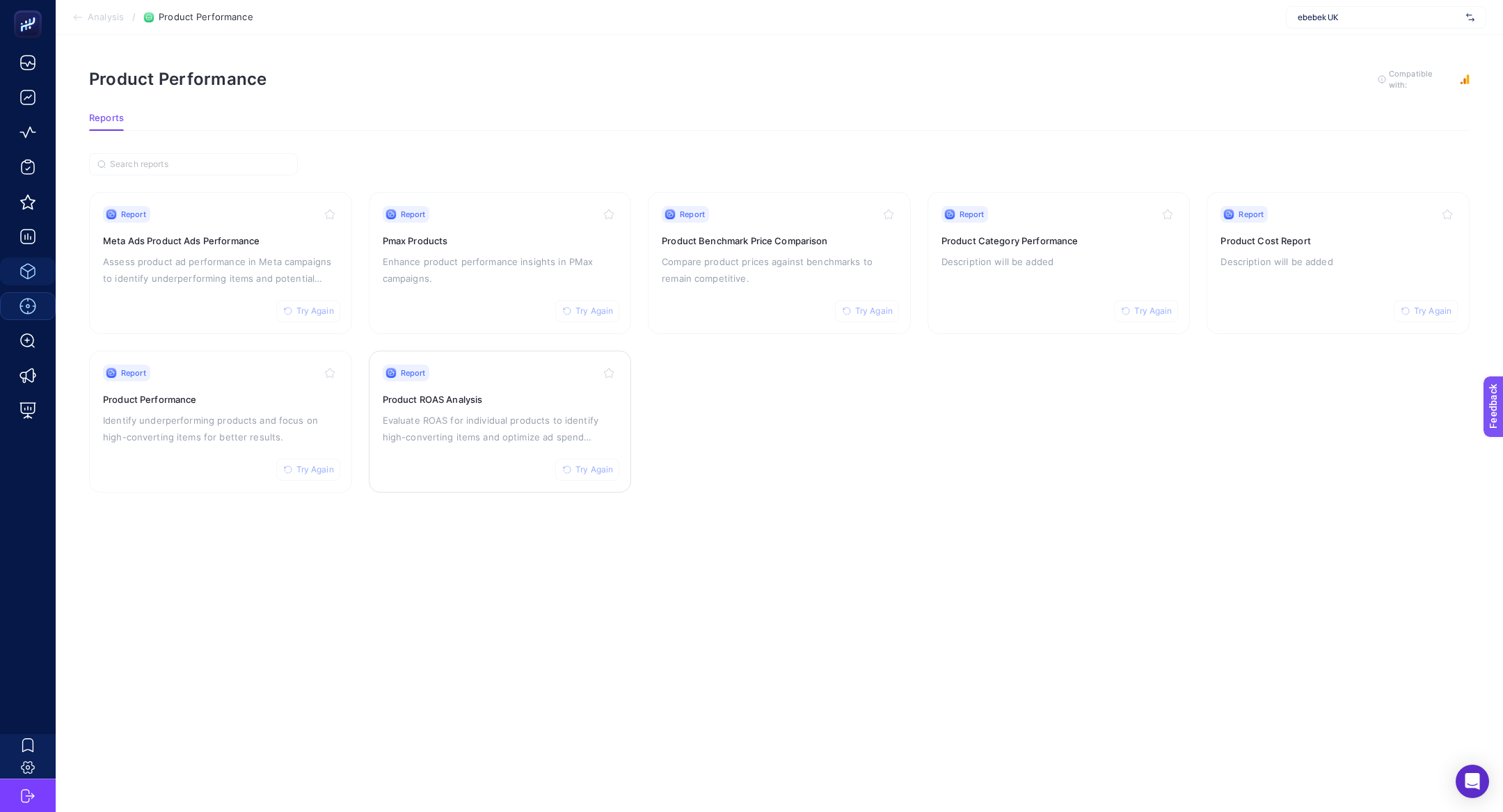
click at [439, 398] on h3 "Product ROAS Analysis" at bounding box center [500, 399] width 235 height 14
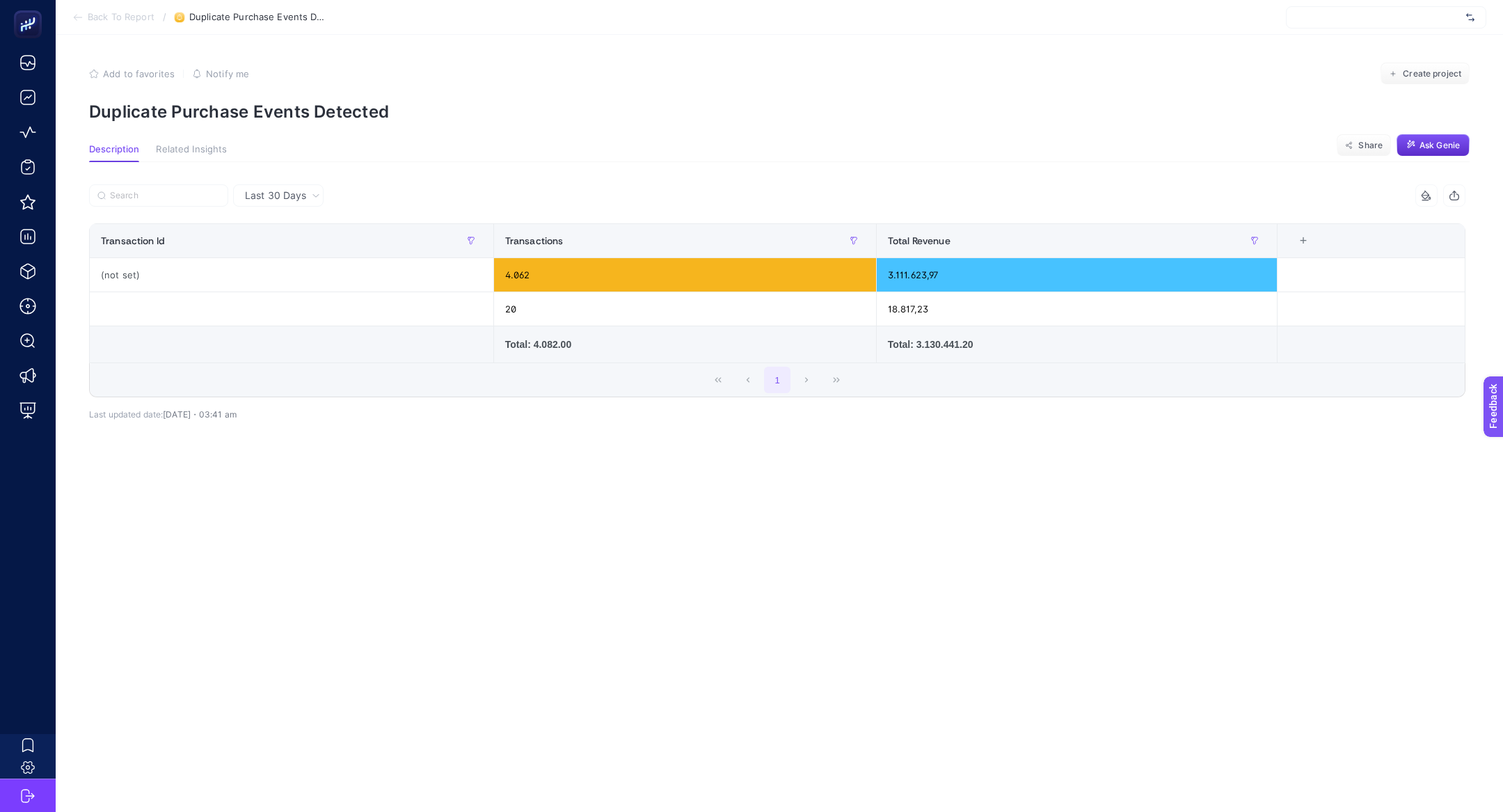
click at [303, 200] on span "Last 30 Days" at bounding box center [275, 196] width 61 height 14
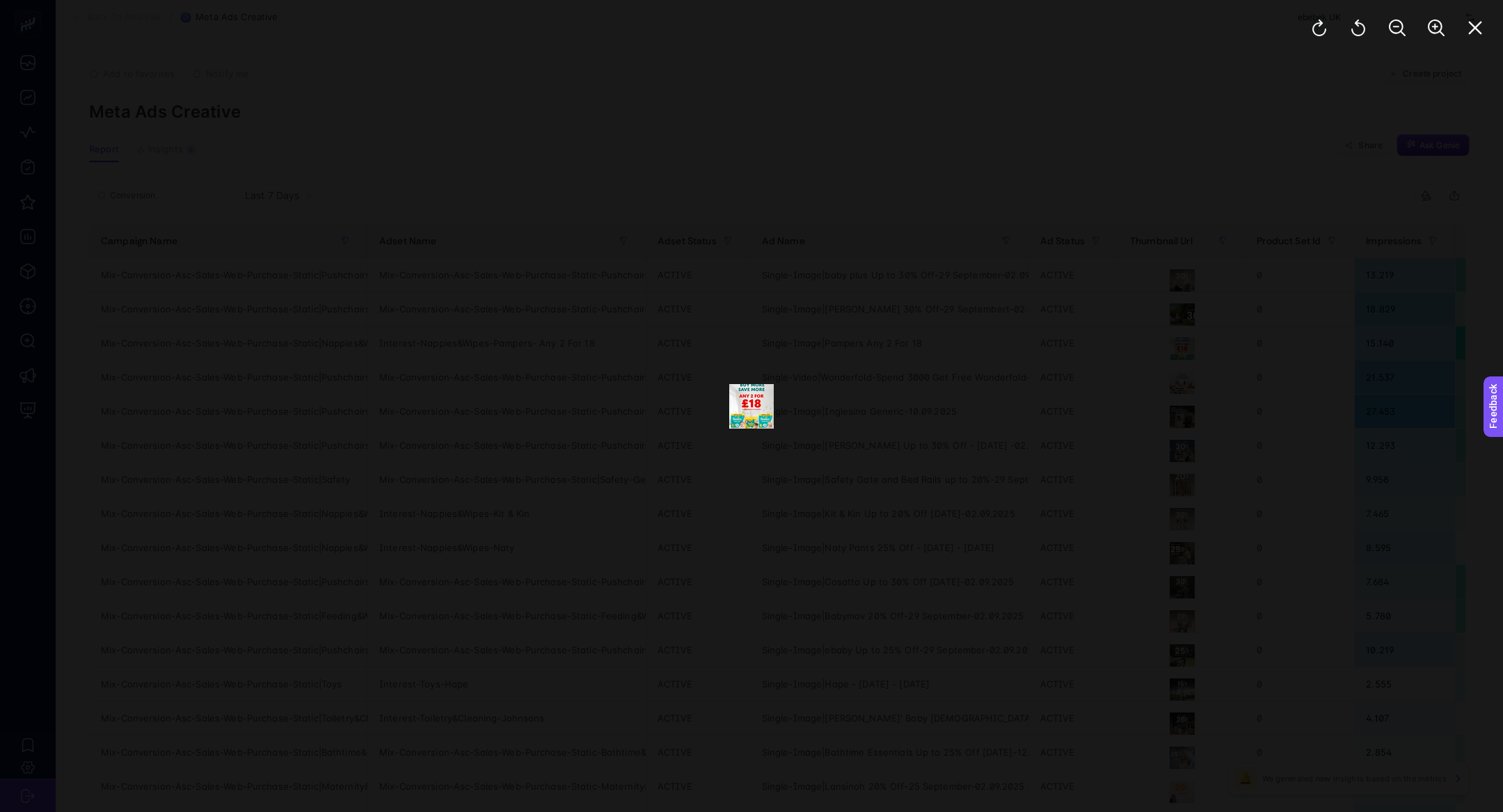
scroll to position [0, 123]
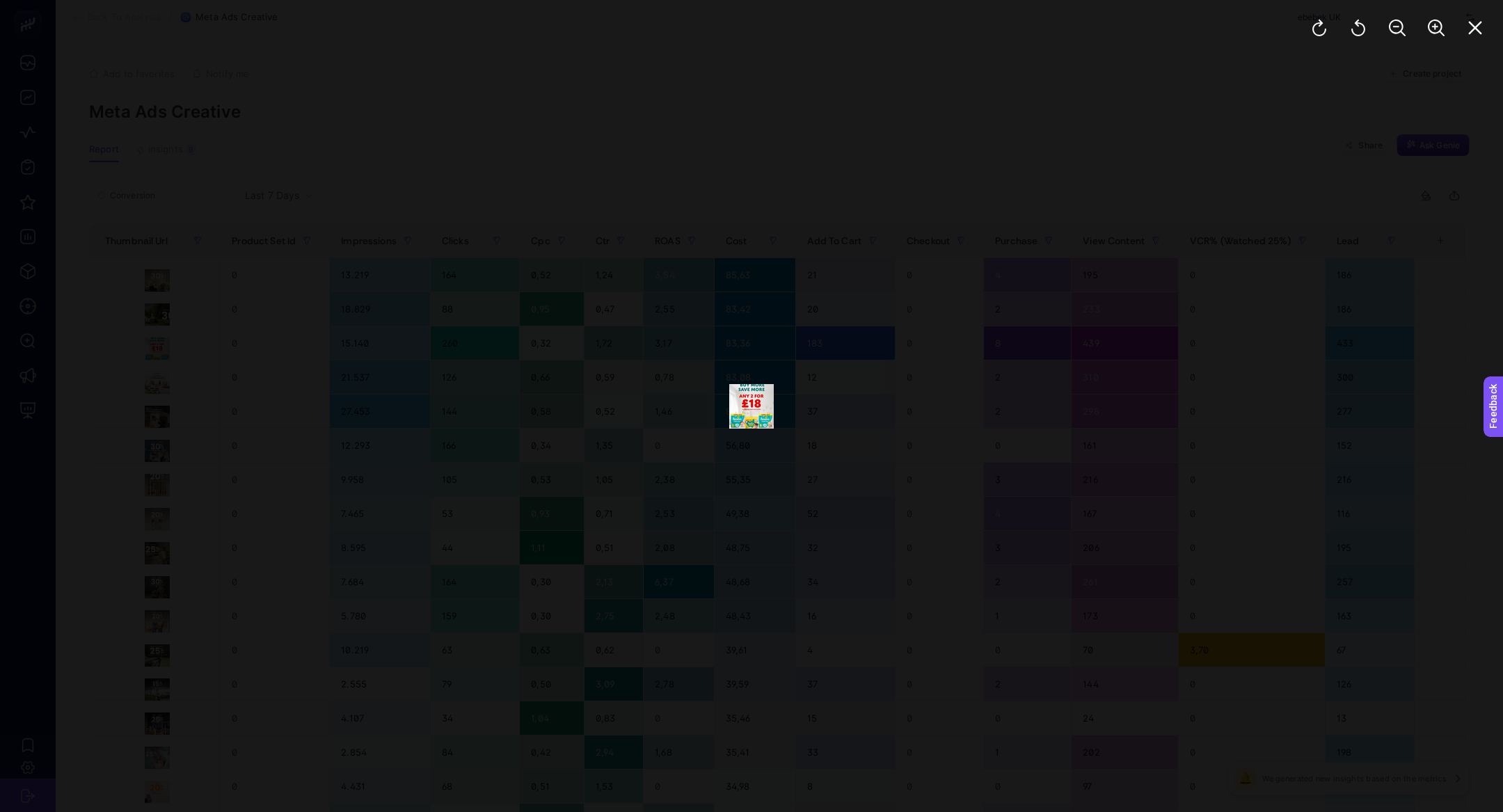
click at [1459, 34] on div at bounding box center [1397, 28] width 211 height 56
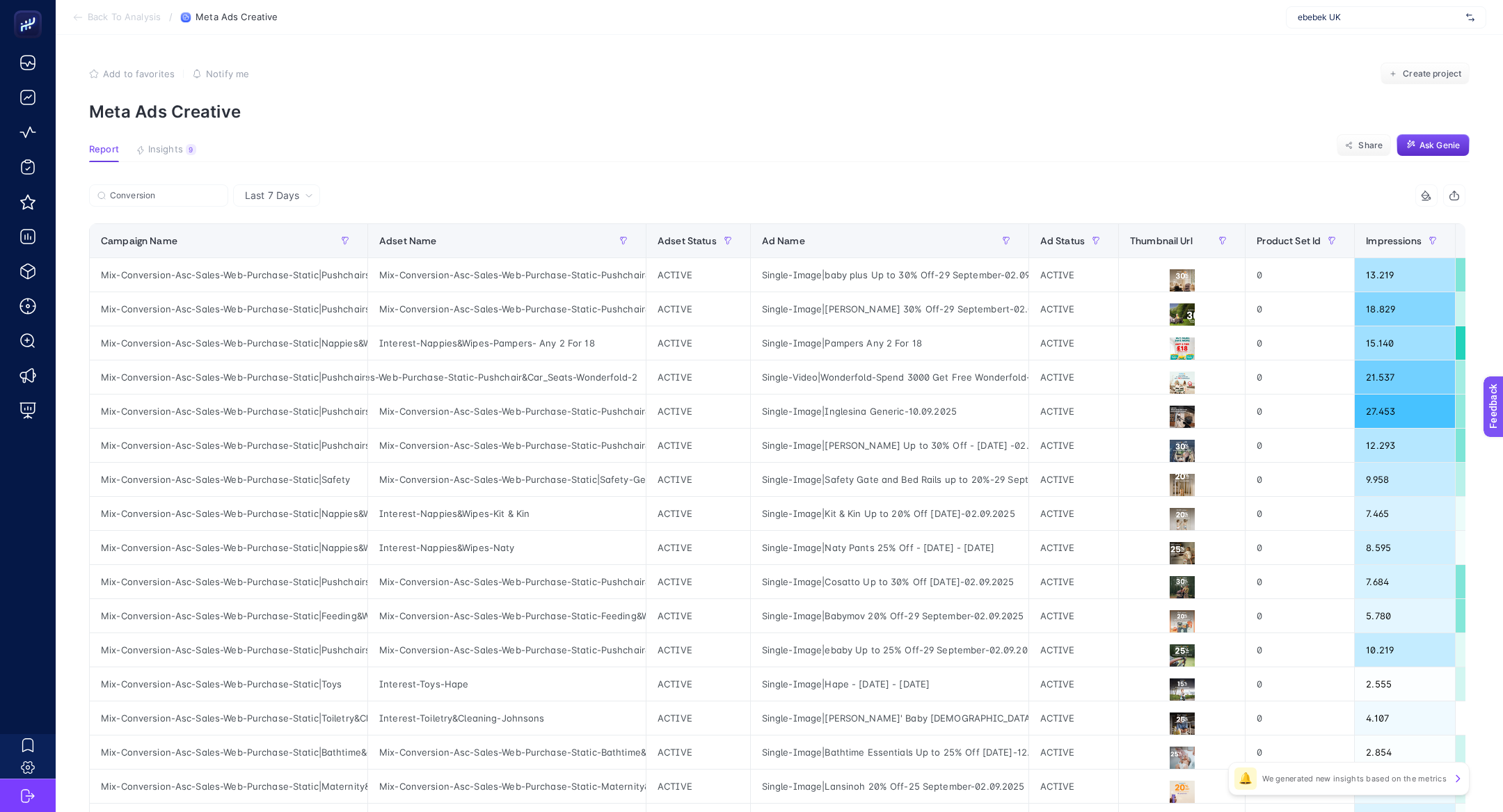
scroll to position [0, 106]
click at [181, 155] on button "Insights 9 We generated new insights based on the metrics" at bounding box center [166, 152] width 61 height 18
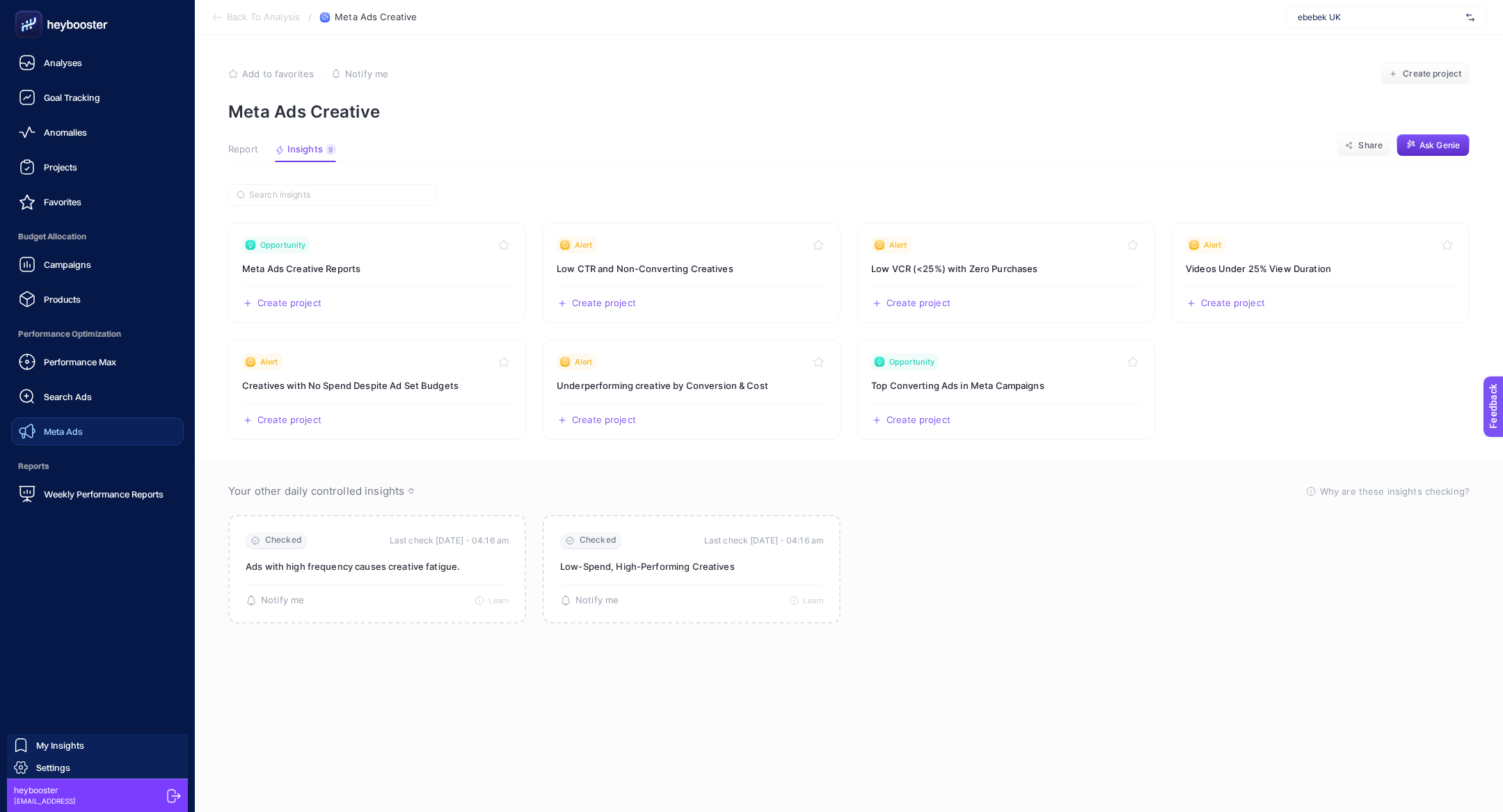
click at [96, 435] on link "Meta Ads" at bounding box center [96, 431] width 172 height 28
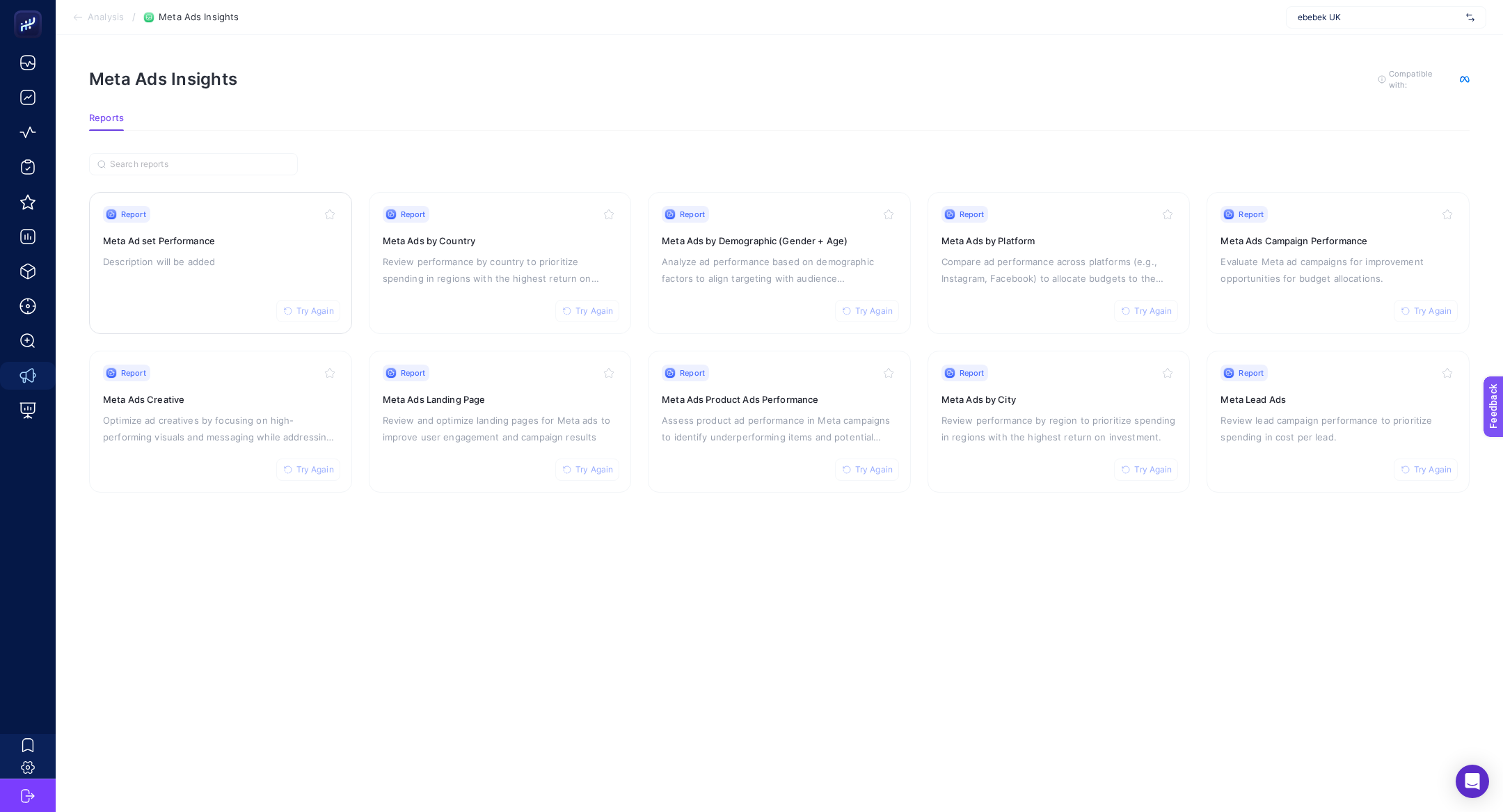
click at [206, 234] on h3 "Meta Ad set Performance" at bounding box center [220, 241] width 235 height 14
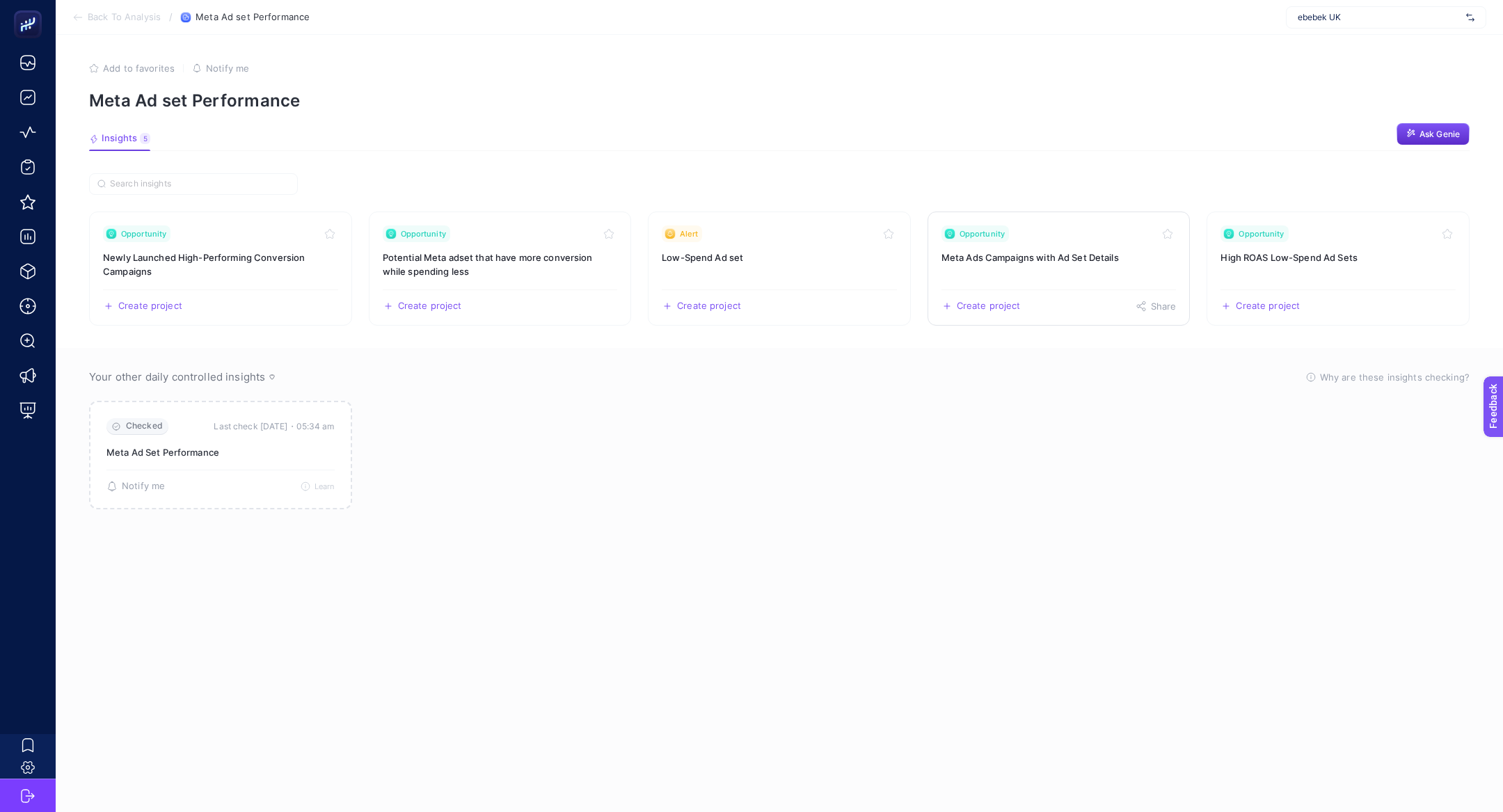
click at [1056, 261] on h3 "Meta Ads Campaigns with Ad Set Details" at bounding box center [1058, 258] width 235 height 14
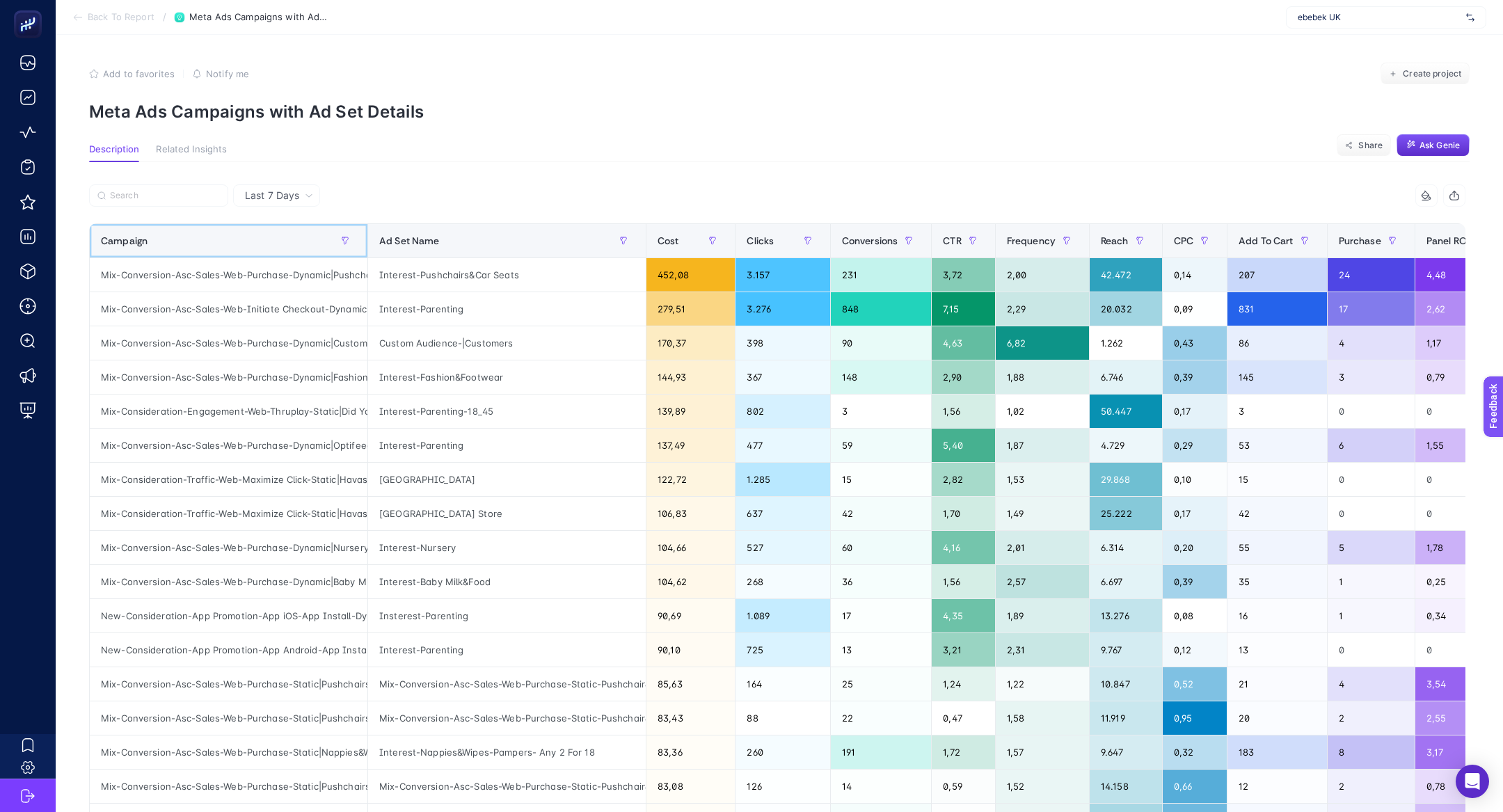
click at [167, 243] on div "Campaign" at bounding box center [229, 240] width 256 height 23
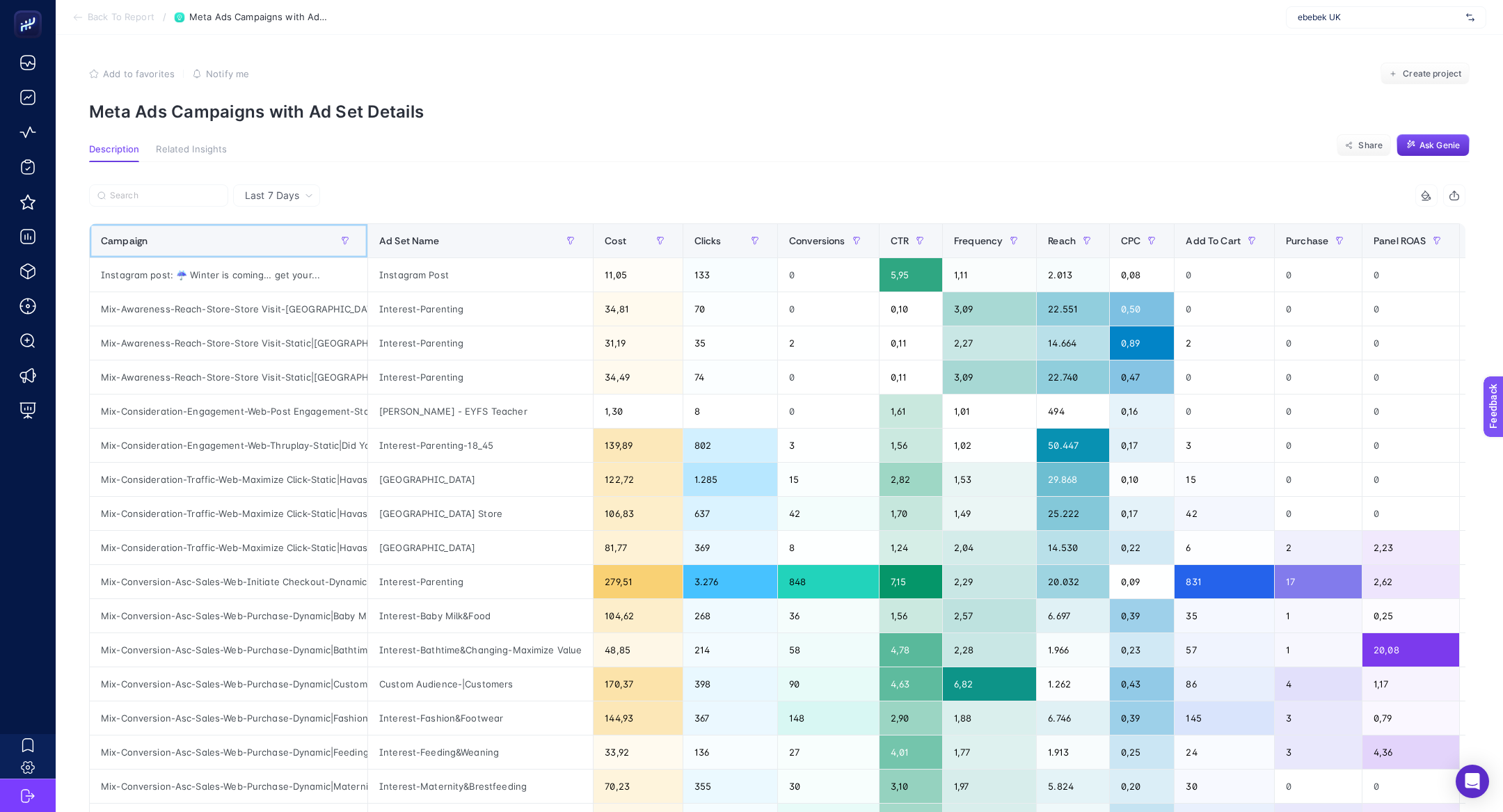
click at [167, 243] on div "Campaign" at bounding box center [229, 240] width 256 height 23
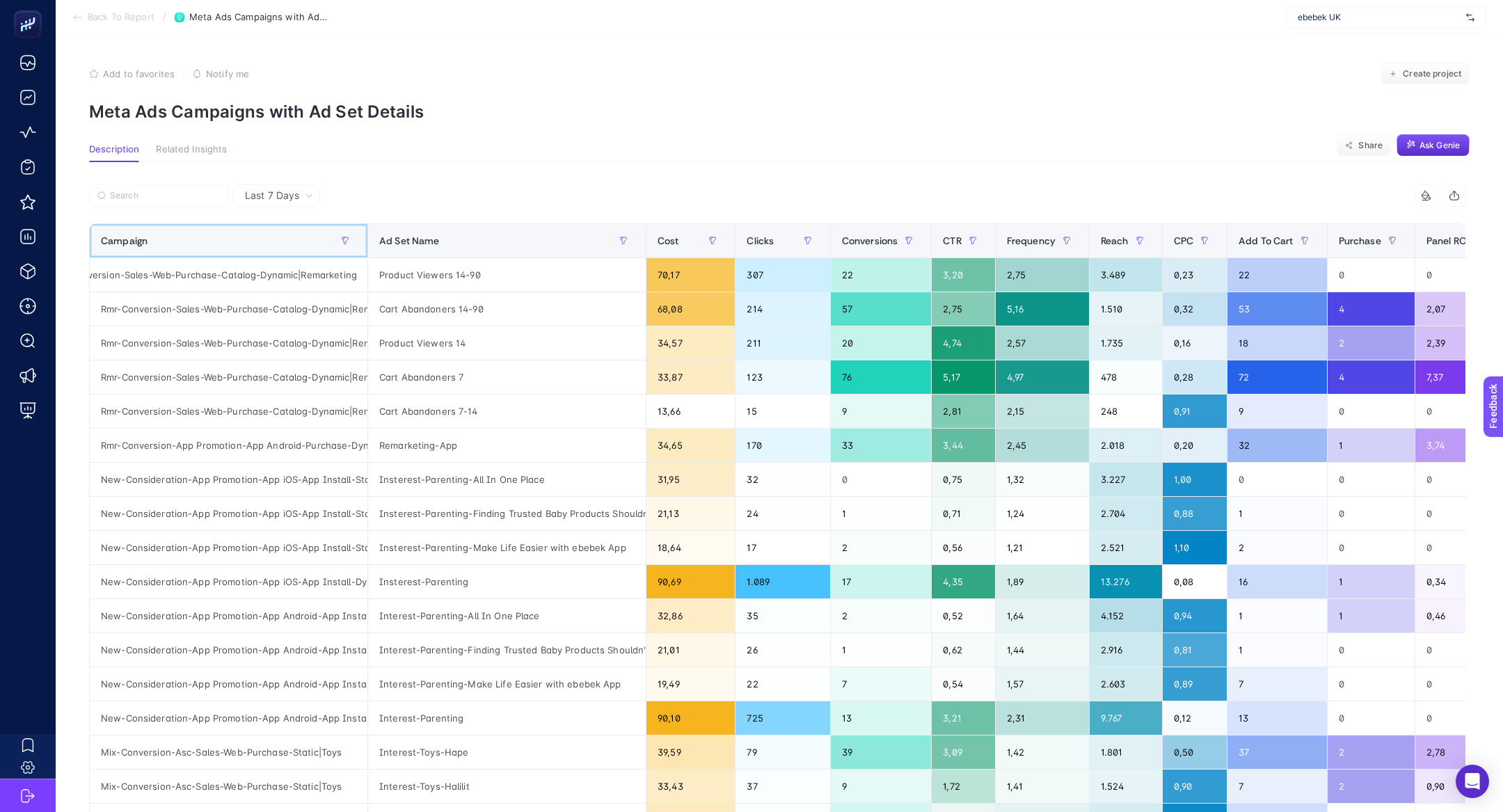
scroll to position [0, 51]
click at [215, 286] on div "Rmr-Conversion-Sales-Web-Purchase-Catalog-Dynamic|Remarketing" at bounding box center [228, 274] width 277 height 33
copy tr "Rmr-Conversion-Sales-Web-Purchase-Catalog-Dynamic|Remarketing"
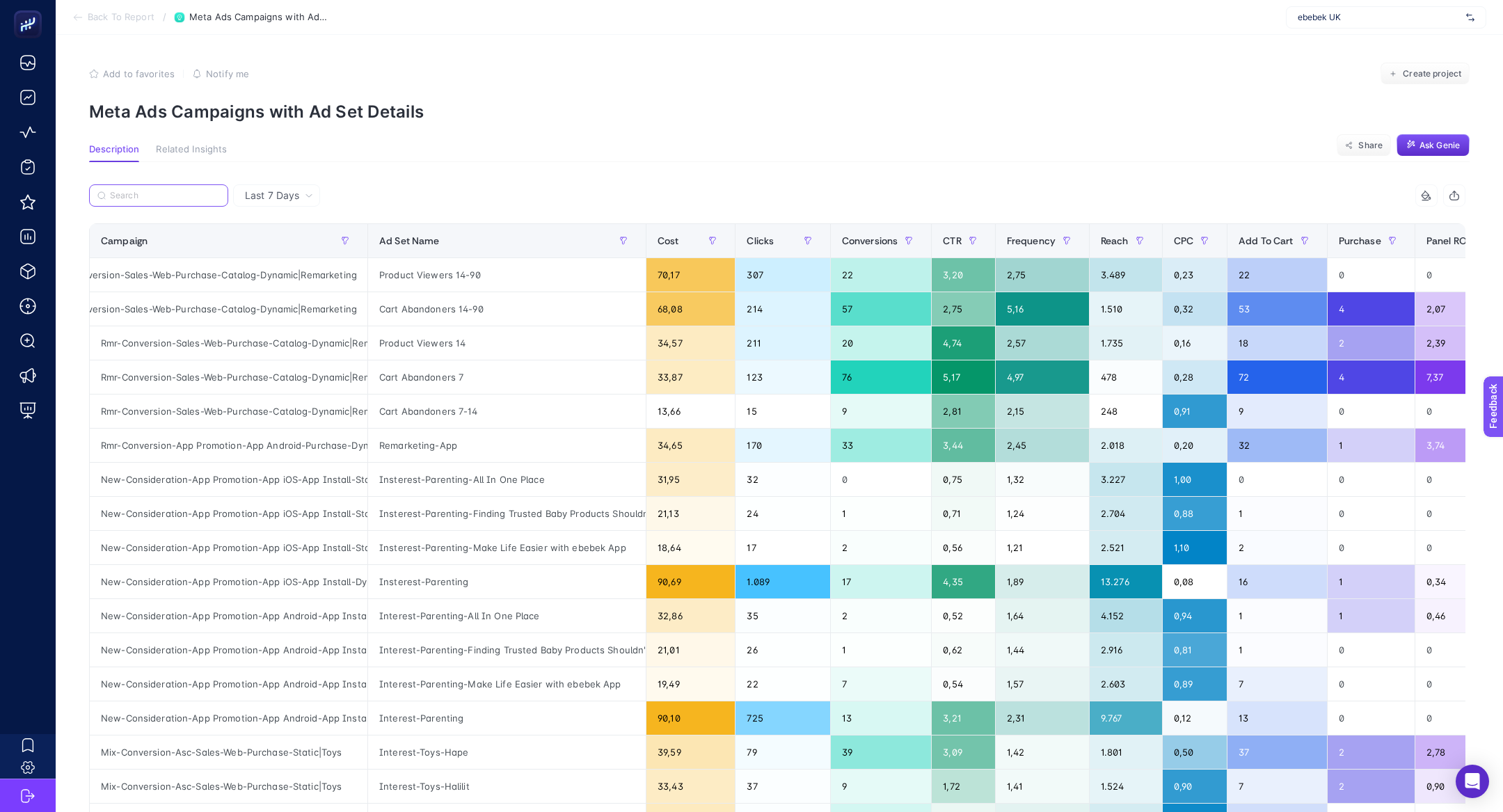
click at [190, 200] on input "Search" at bounding box center [165, 196] width 110 height 11
click at [277, 194] on span "Last 7 Days" at bounding box center [271, 196] width 54 height 14
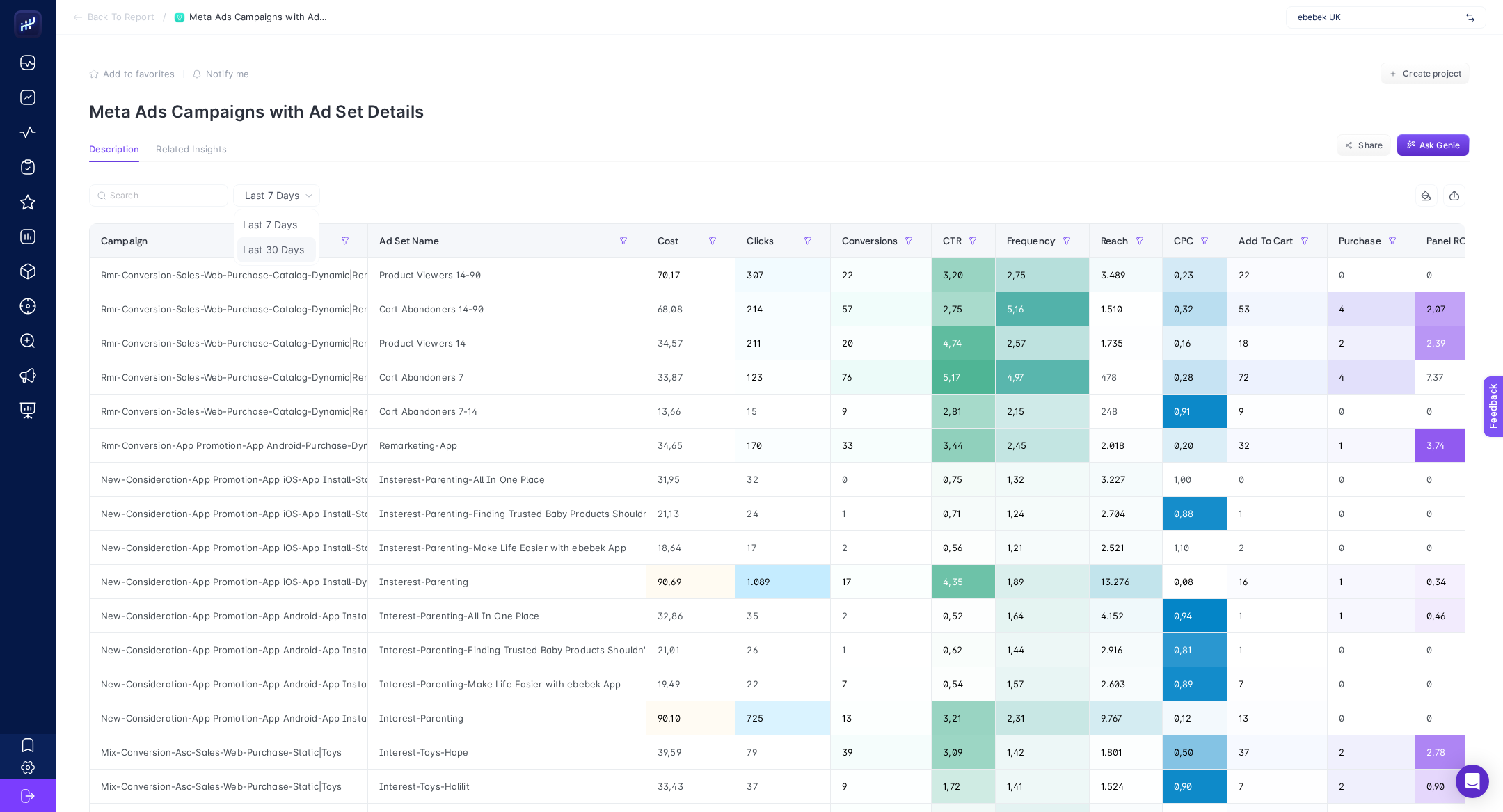
click at [299, 248] on li "Last 30 Days" at bounding box center [276, 249] width 79 height 25
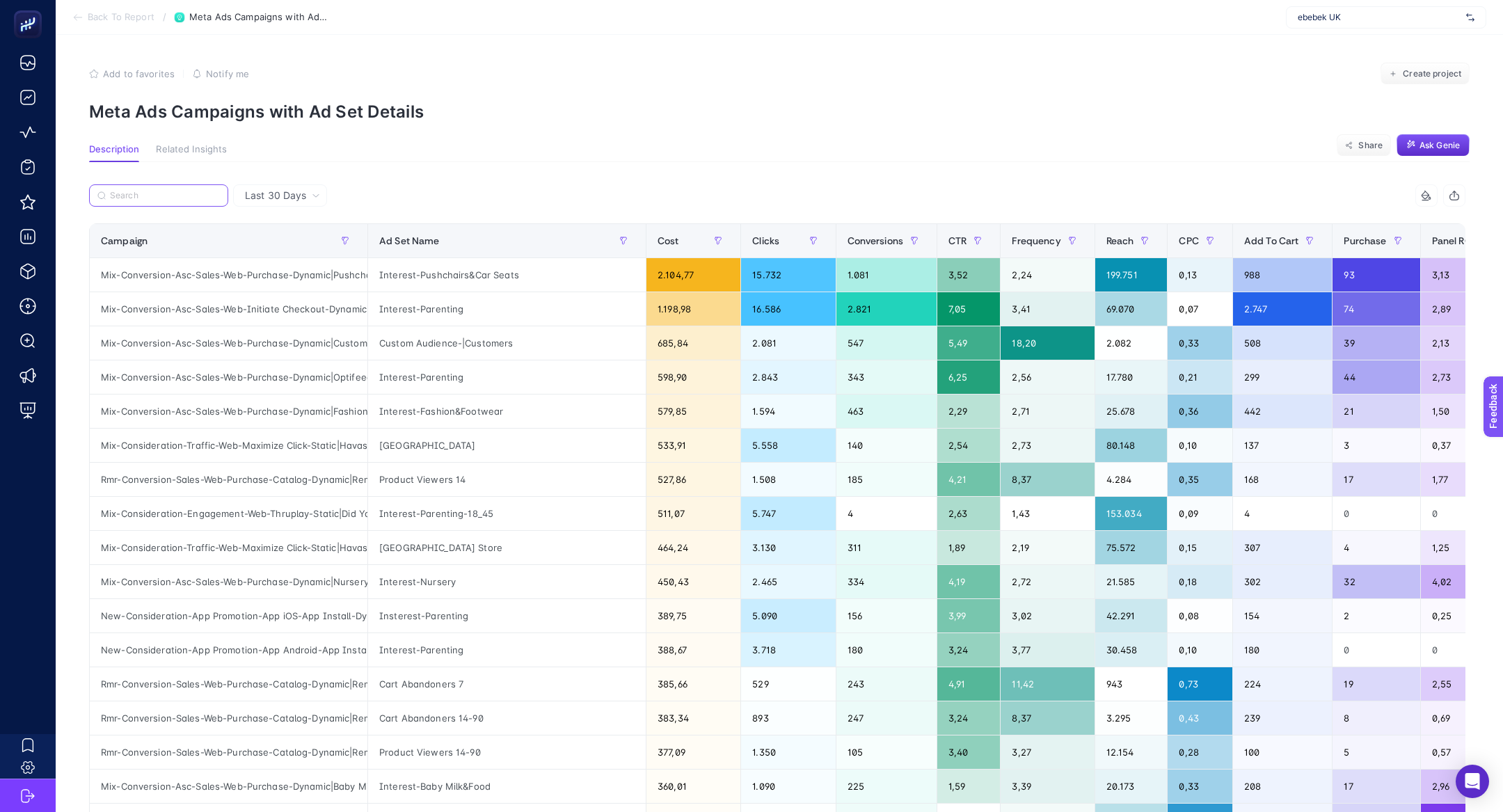
click at [175, 191] on input "Search" at bounding box center [165, 196] width 110 height 11
paste input "Rmr-Conversion-Sales-Web-Purchase-Catalog-Dynamic|Remarketing"
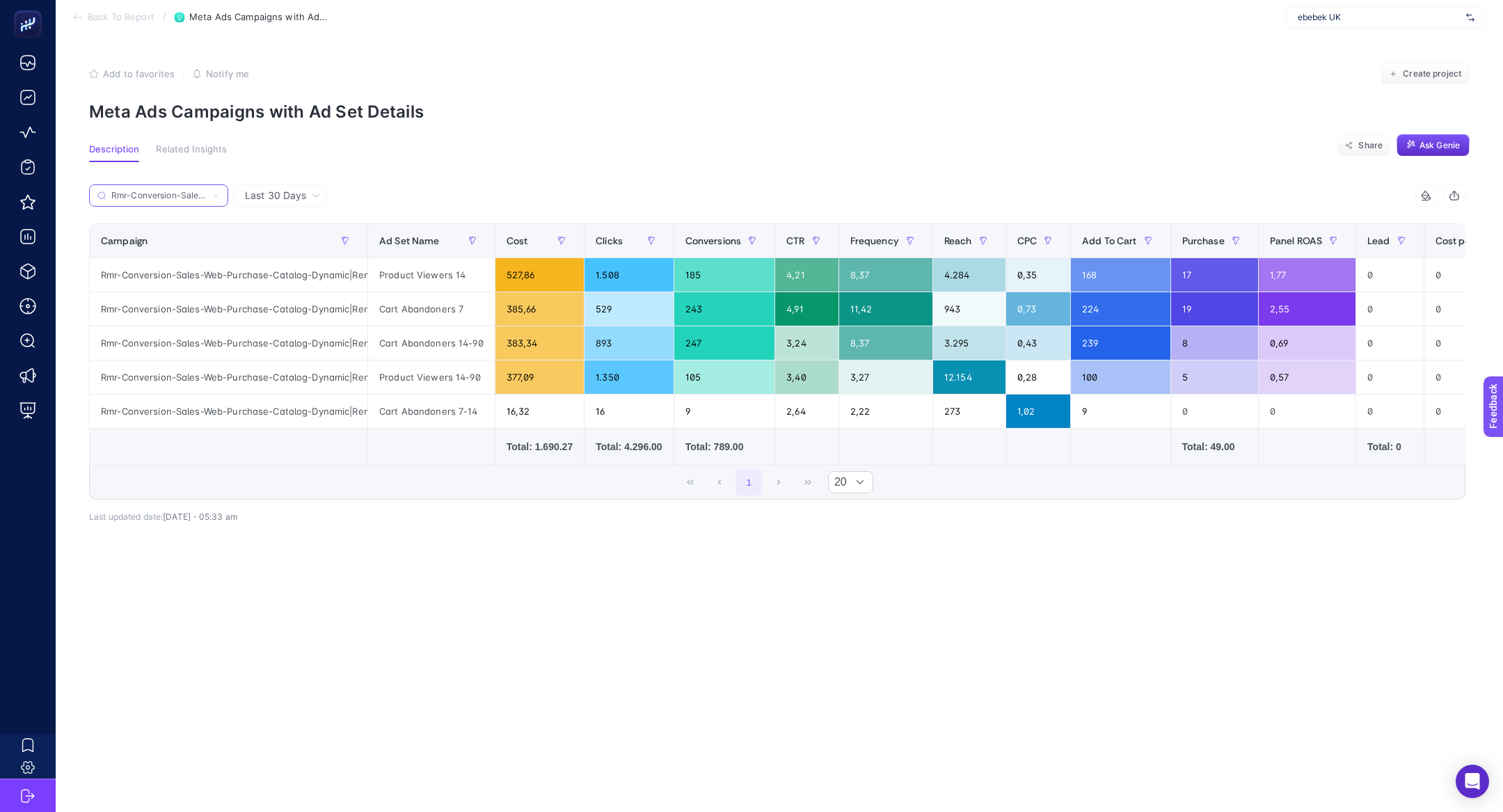
scroll to position [0, 184]
type input "Rmr-Conversion-Sales-Web-Purchase-Catalog-Dynamic|Remarketing"
click at [491, 308] on div "Cart Abandoners 7" at bounding box center [431, 309] width 127 height 33
click at [491, 306] on div "Cart Abandoners 7" at bounding box center [431, 309] width 127 height 33
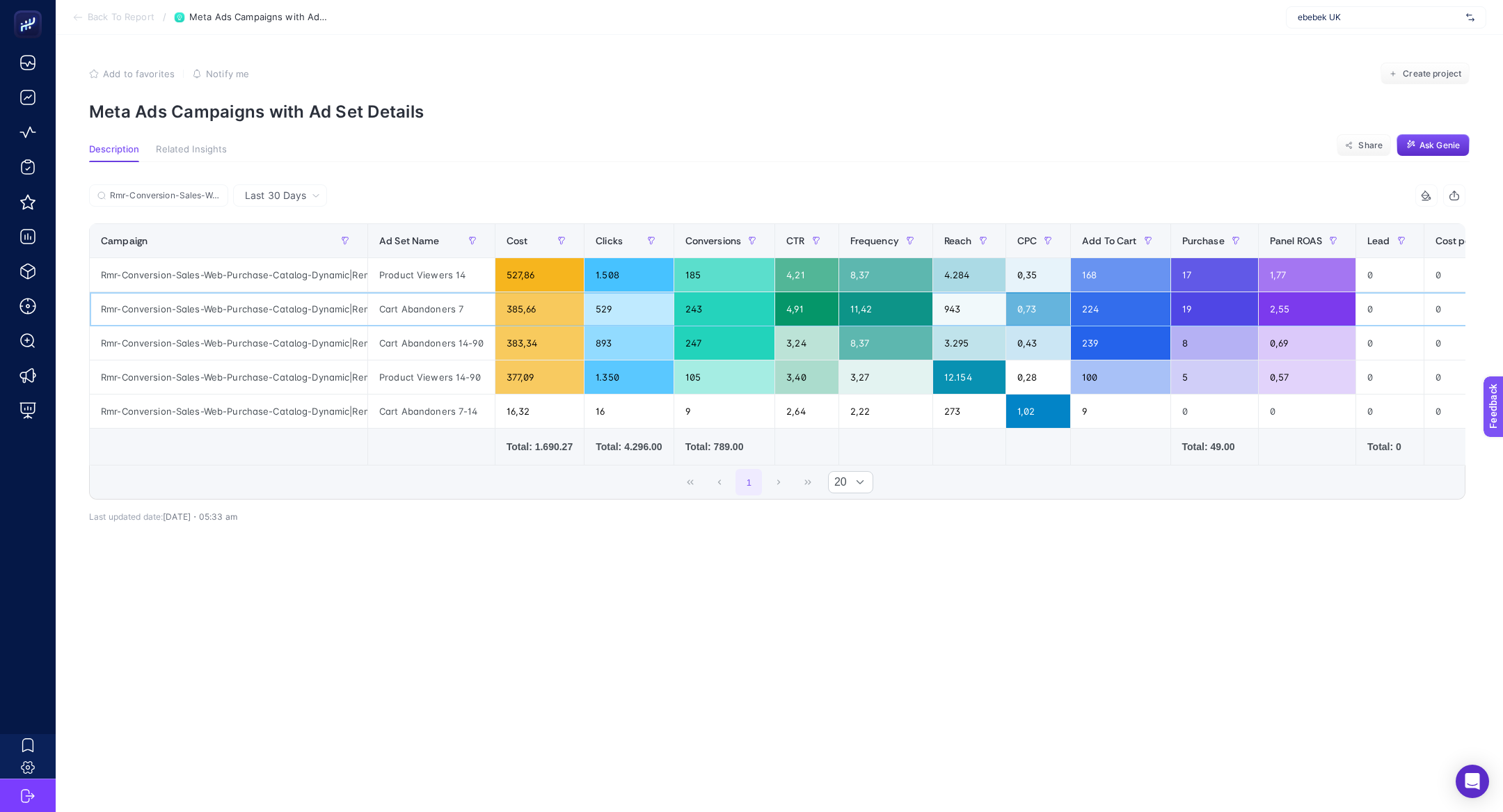
click at [491, 306] on div "Cart Abandoners 7" at bounding box center [431, 309] width 127 height 33
click at [118, 213] on div "Rmr-Conversion-Sales-Web-Purchase-Catalog-Dynamic|Remarketing" at bounding box center [434, 199] width 689 height 30
click at [151, 196] on input "Rmr-Conversion-Sales-Web-Purchase-Catalog-Dynamic|Remarketing" at bounding box center [165, 196] width 110 height 11
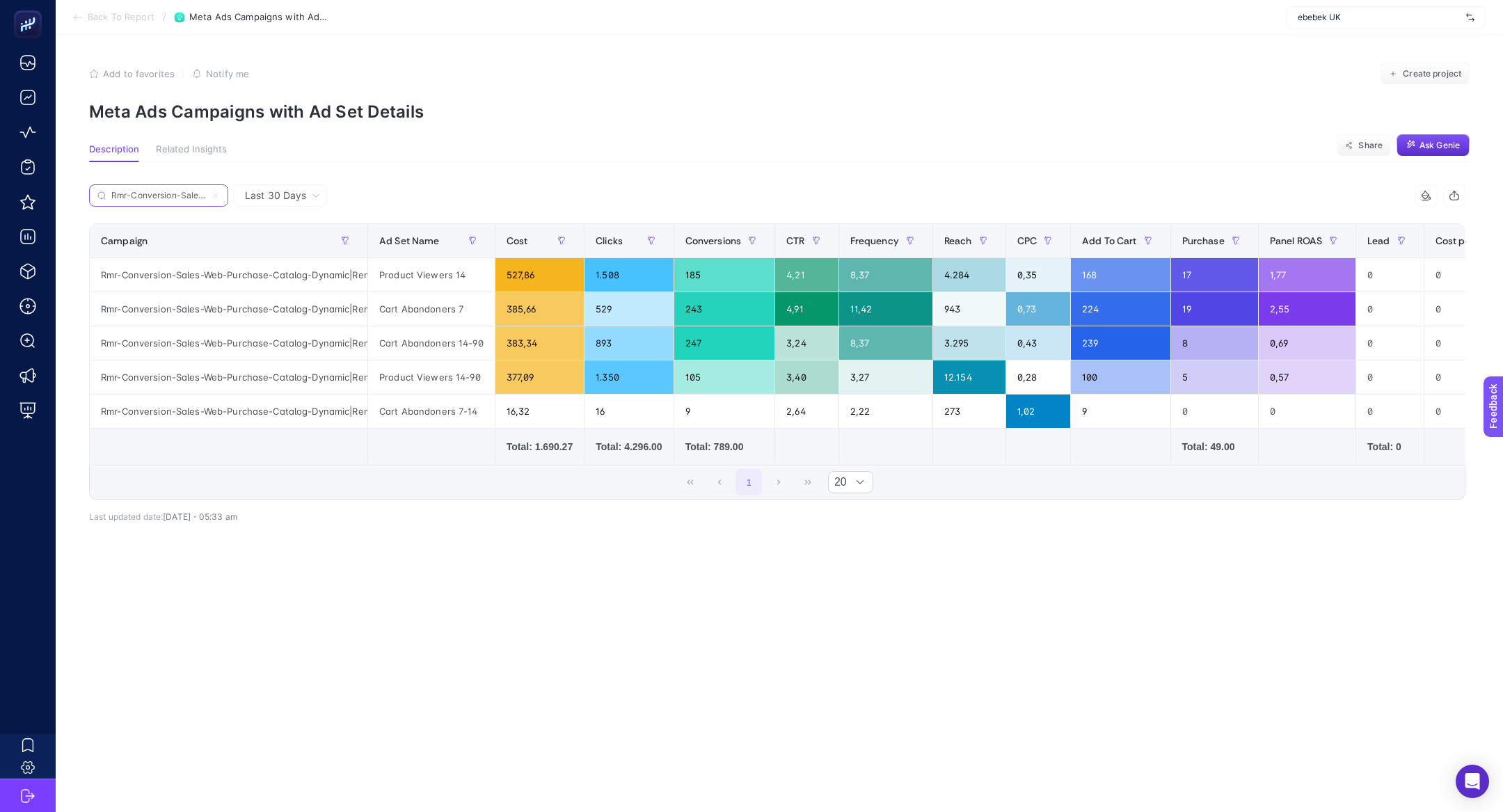
click at [219, 197] on icon at bounding box center [215, 196] width 8 height 8
click at [0, 0] on input "Search" at bounding box center [0, 0] width 0 height 0
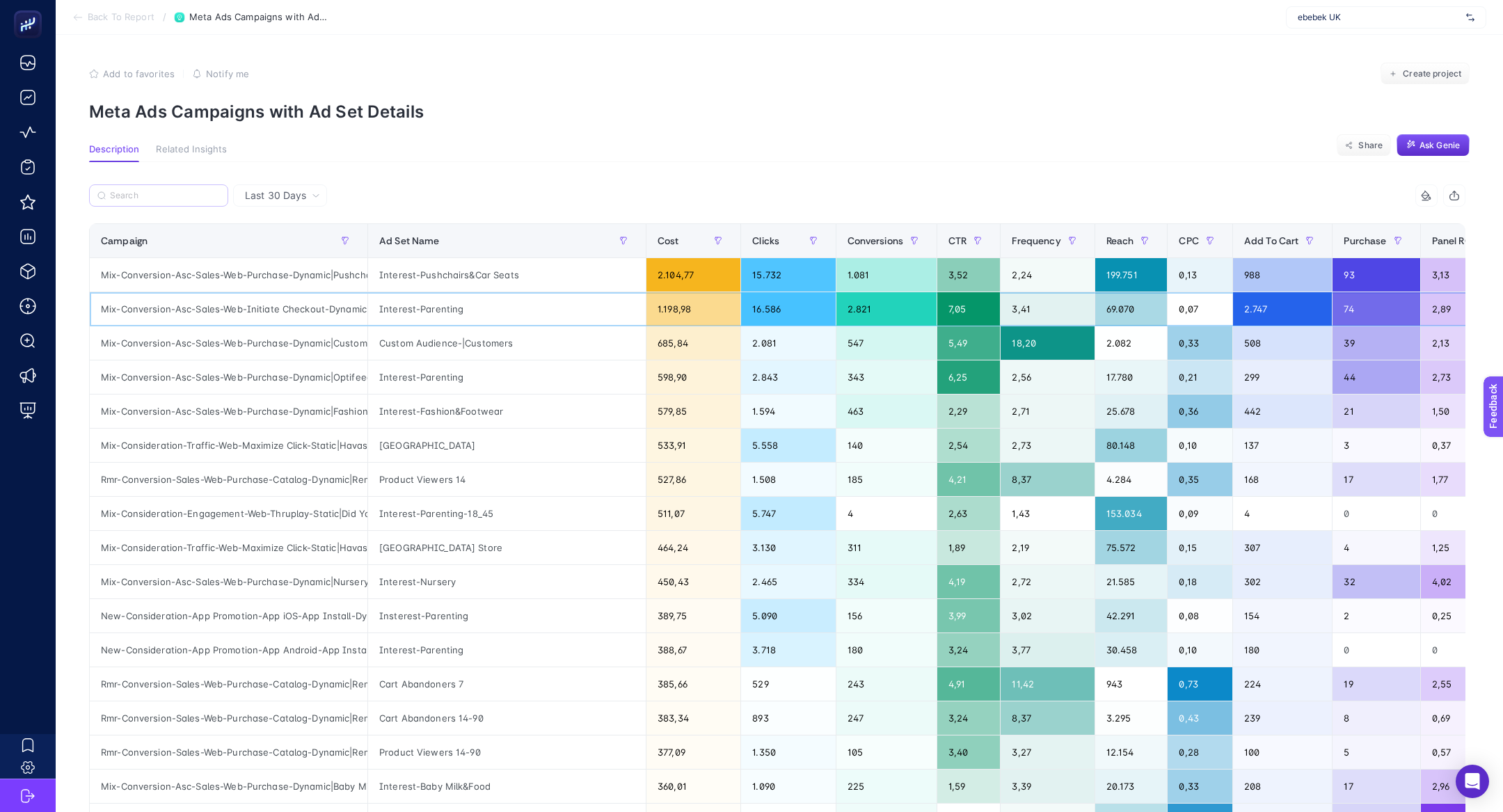
click at [284, 299] on div "Mix-Conversion-Asc-Sales-Web-Initiate Checkout-Dynamic|Optifeed OptiScore Excel…" at bounding box center [228, 309] width 277 height 33
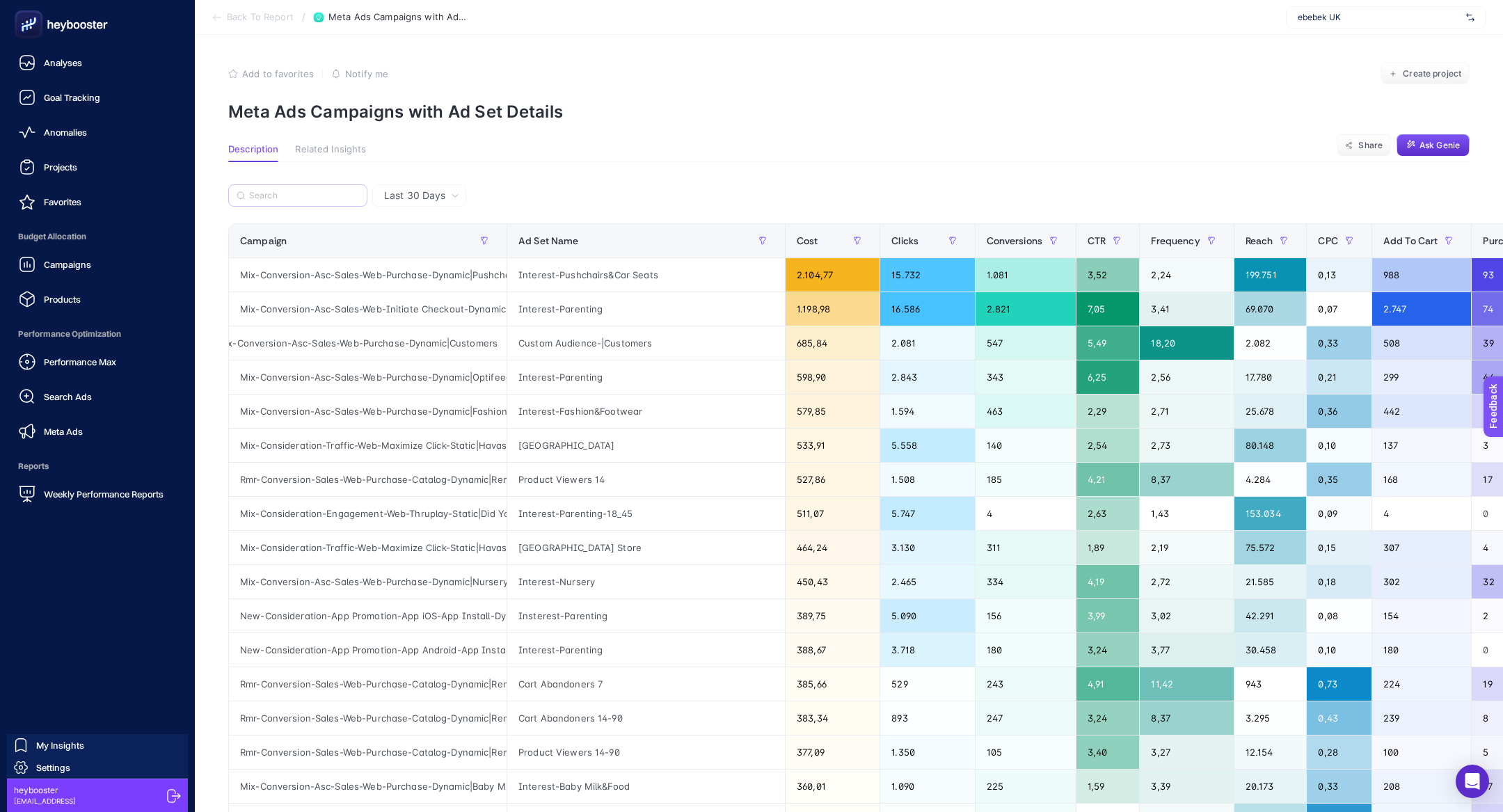
click at [15, 1] on div at bounding box center [96, 25] width 172 height 49
click at [39, 30] on rect at bounding box center [29, 24] width 23 height 23
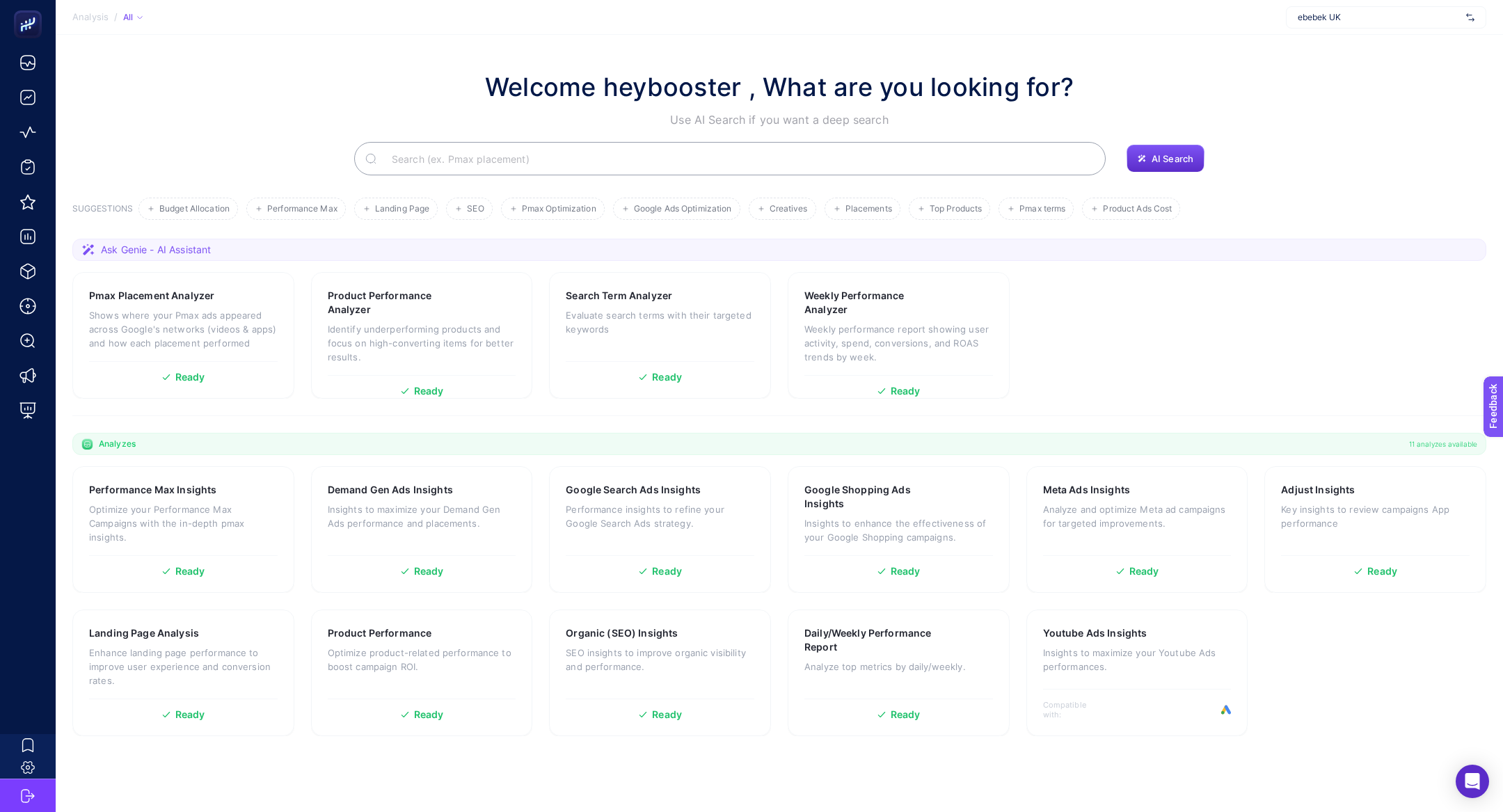
click at [459, 169] on input "Search" at bounding box center [738, 158] width 714 height 39
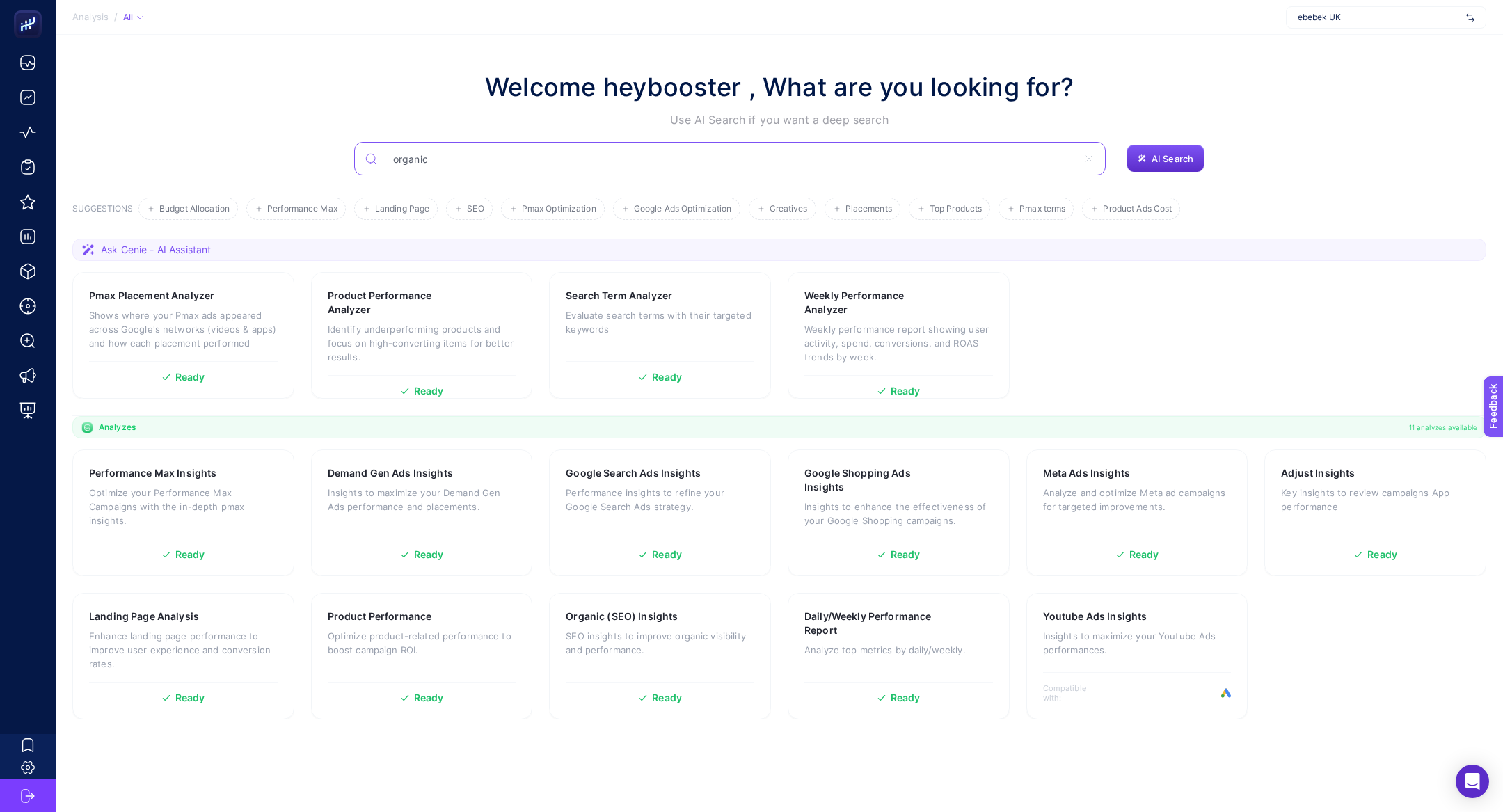
type input "organic"
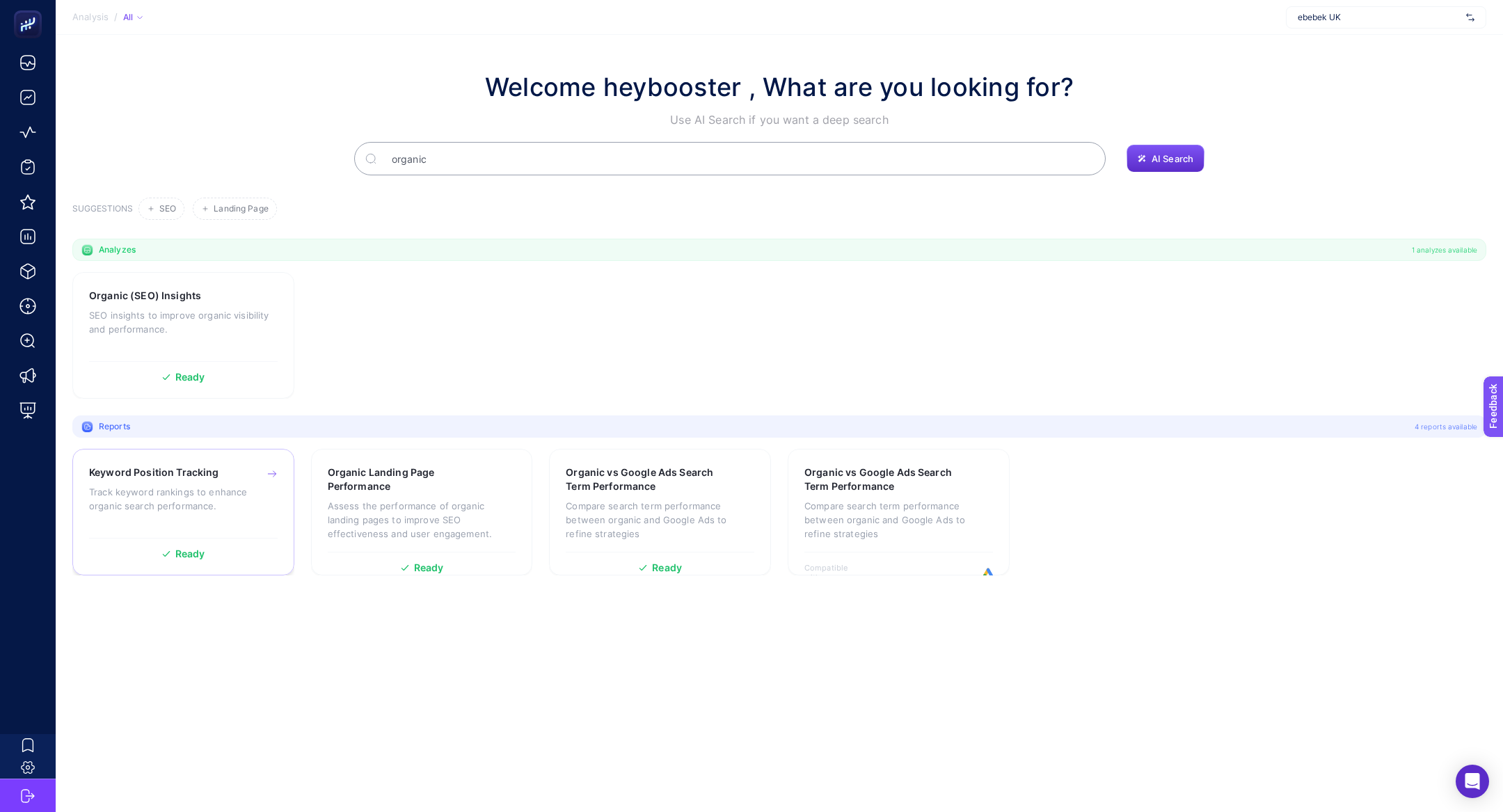
click at [228, 486] on p "Track keyword rankings to enhance organic search performance." at bounding box center [184, 498] width 189 height 28
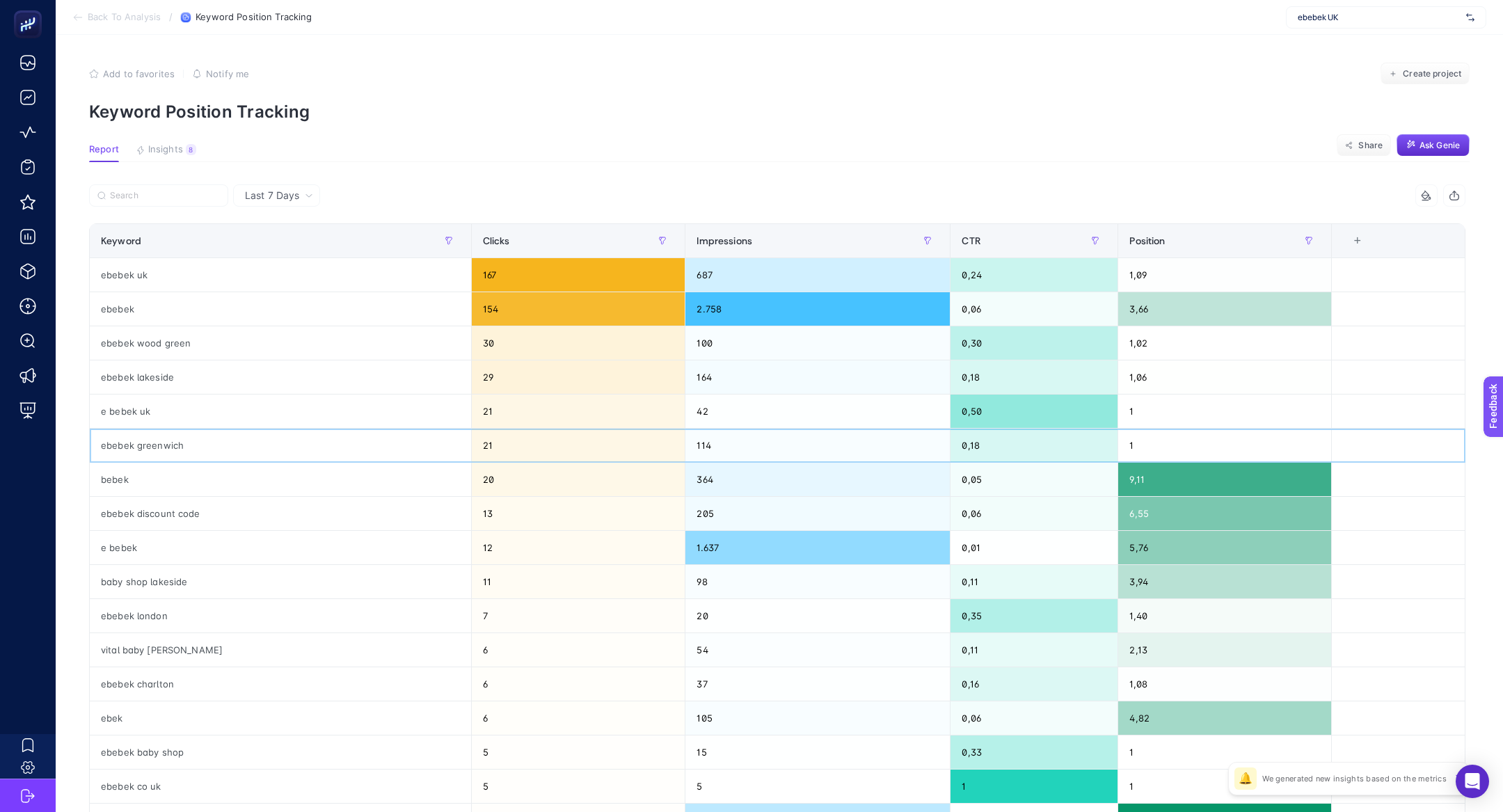
click at [874, 434] on div "114" at bounding box center [817, 445] width 265 height 33
click at [903, 466] on div "364" at bounding box center [817, 479] width 265 height 33
click at [897, 533] on div "1.637" at bounding box center [817, 548] width 265 height 33
click at [907, 603] on div "20" at bounding box center [817, 615] width 265 height 33
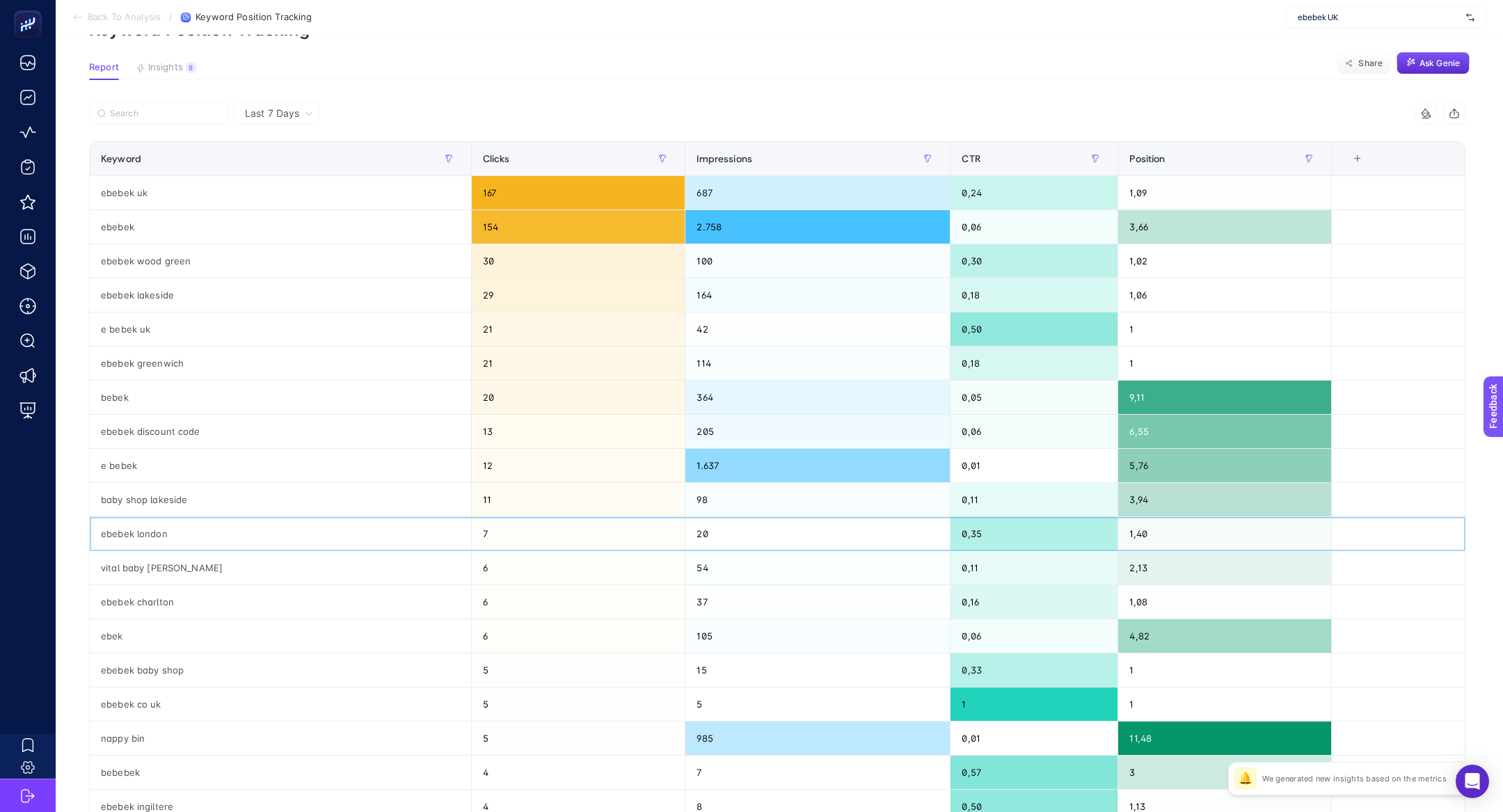
scroll to position [108, 0]
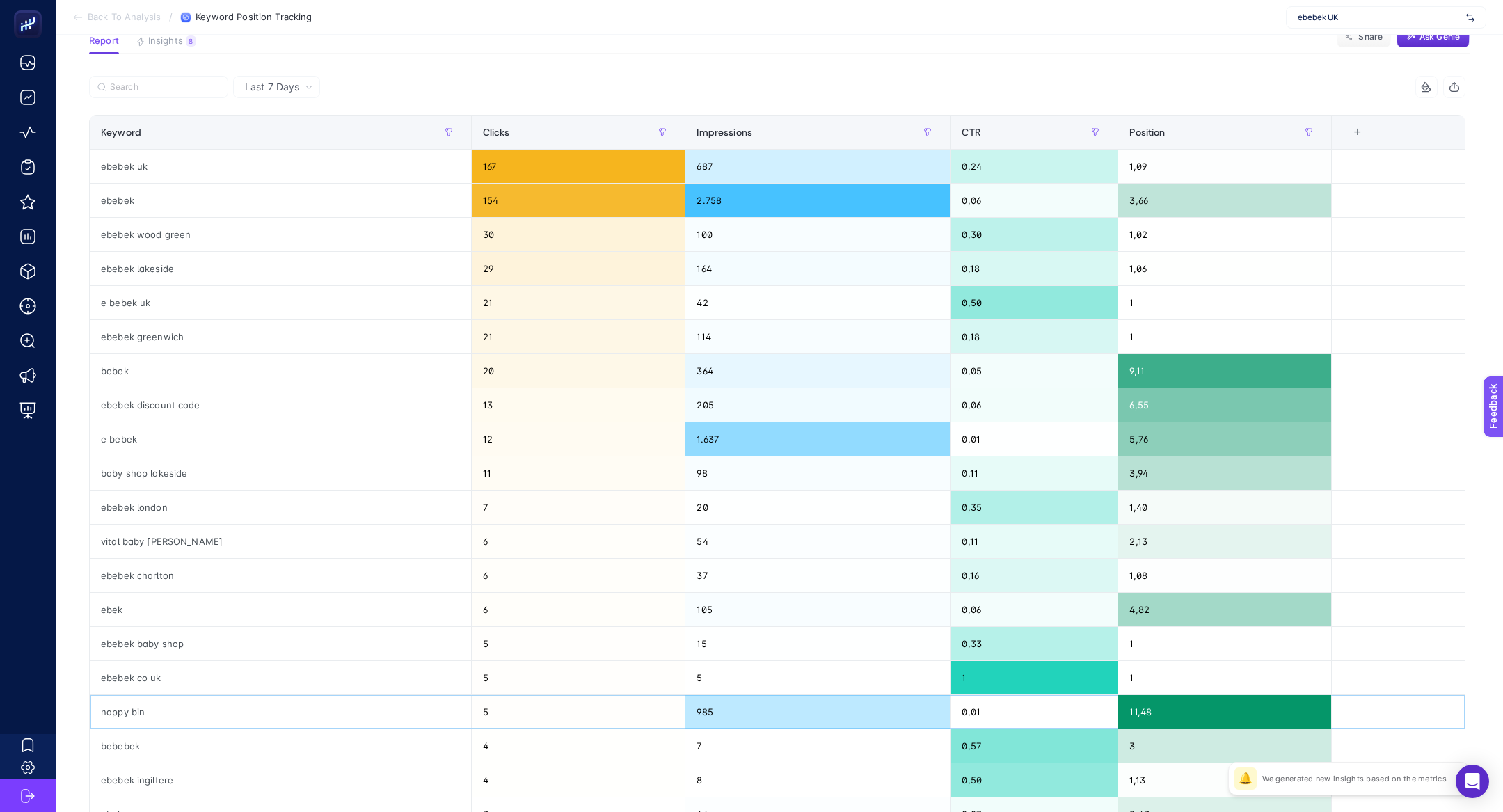
click at [950, 712] on div "0,01" at bounding box center [1034, 712] width 167 height 33
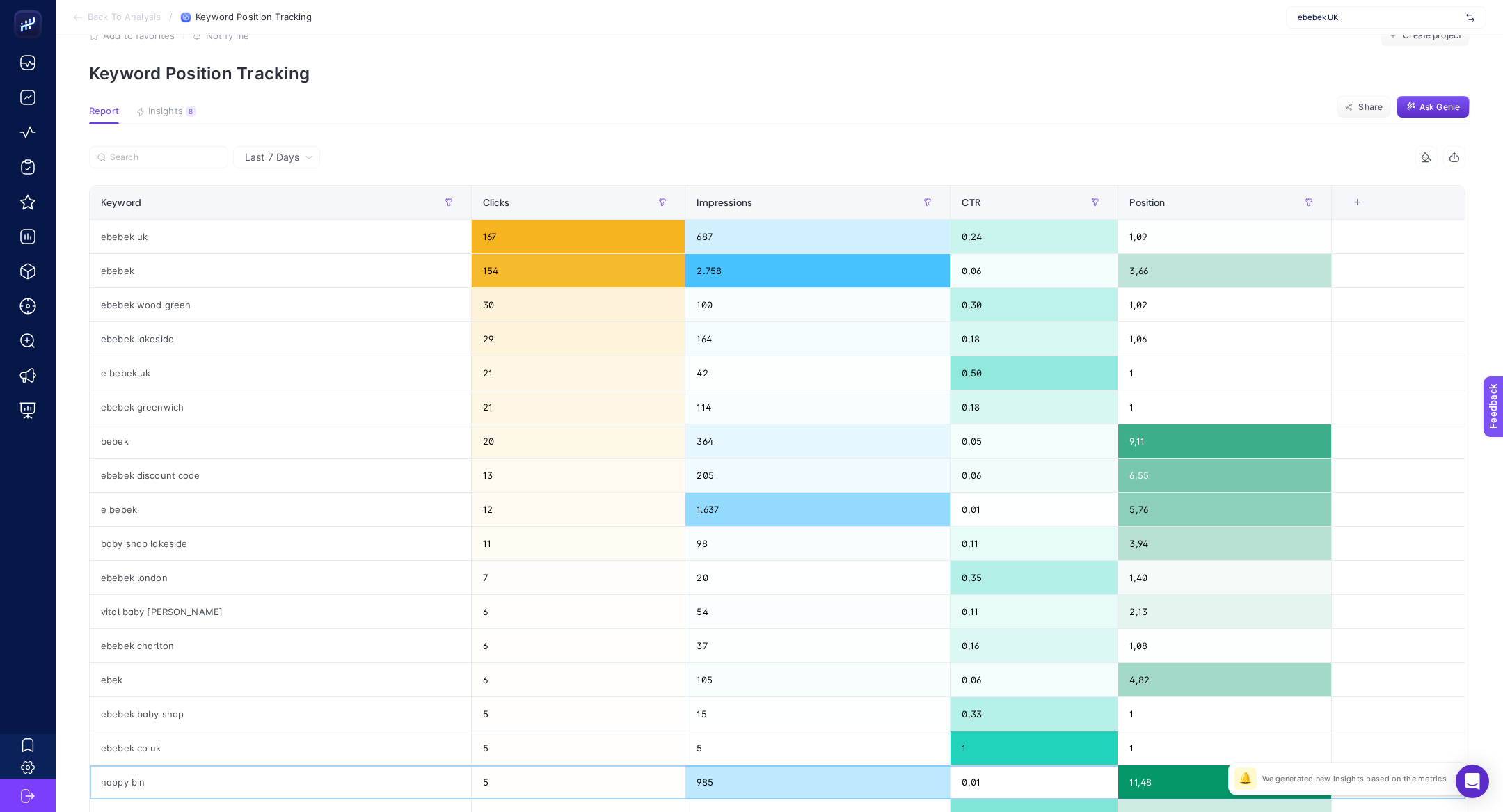
scroll to position [0, 0]
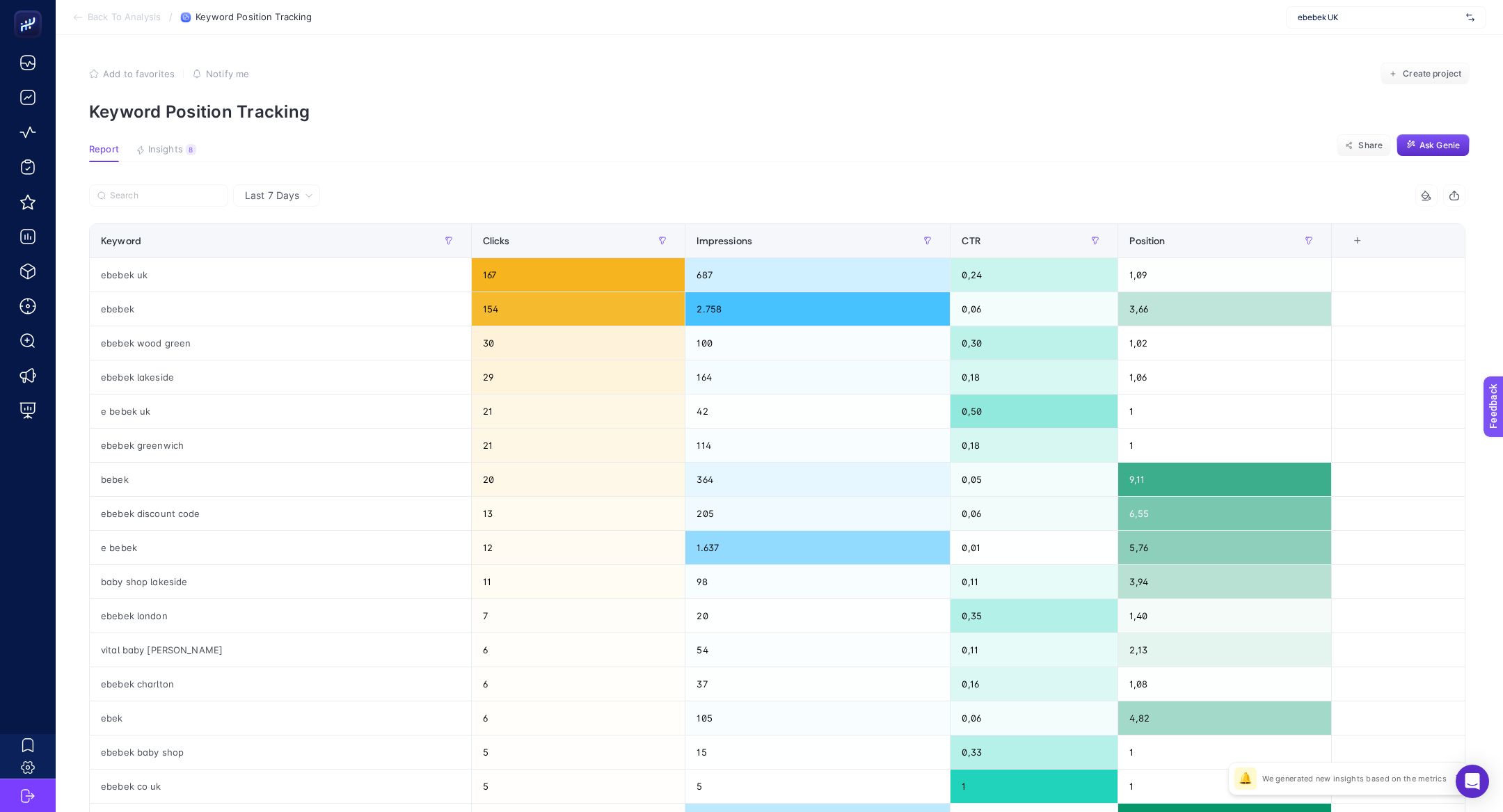
click at [1299, 11] on div "ebebek UK" at bounding box center [1386, 17] width 201 height 23
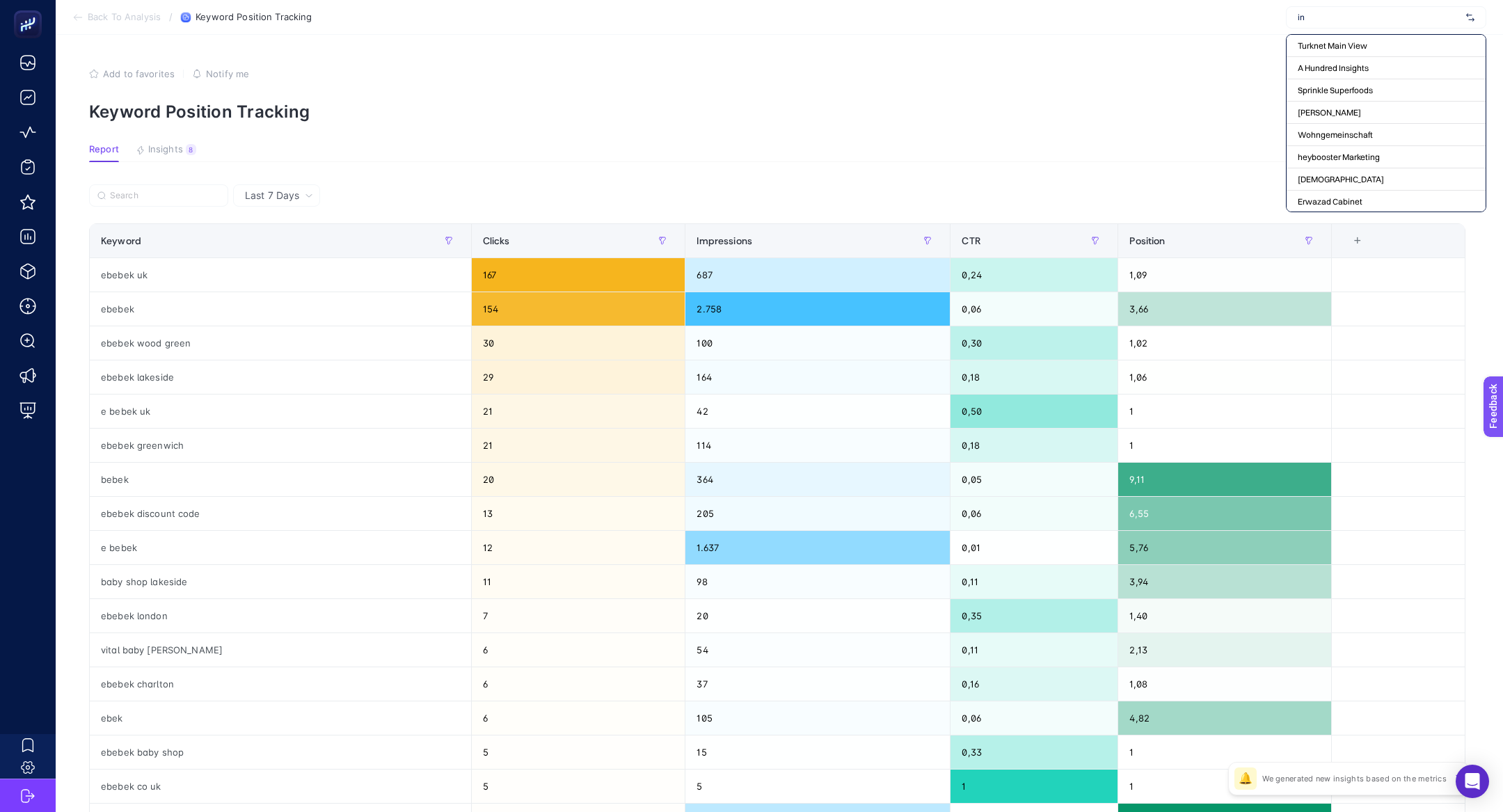
type input "i"
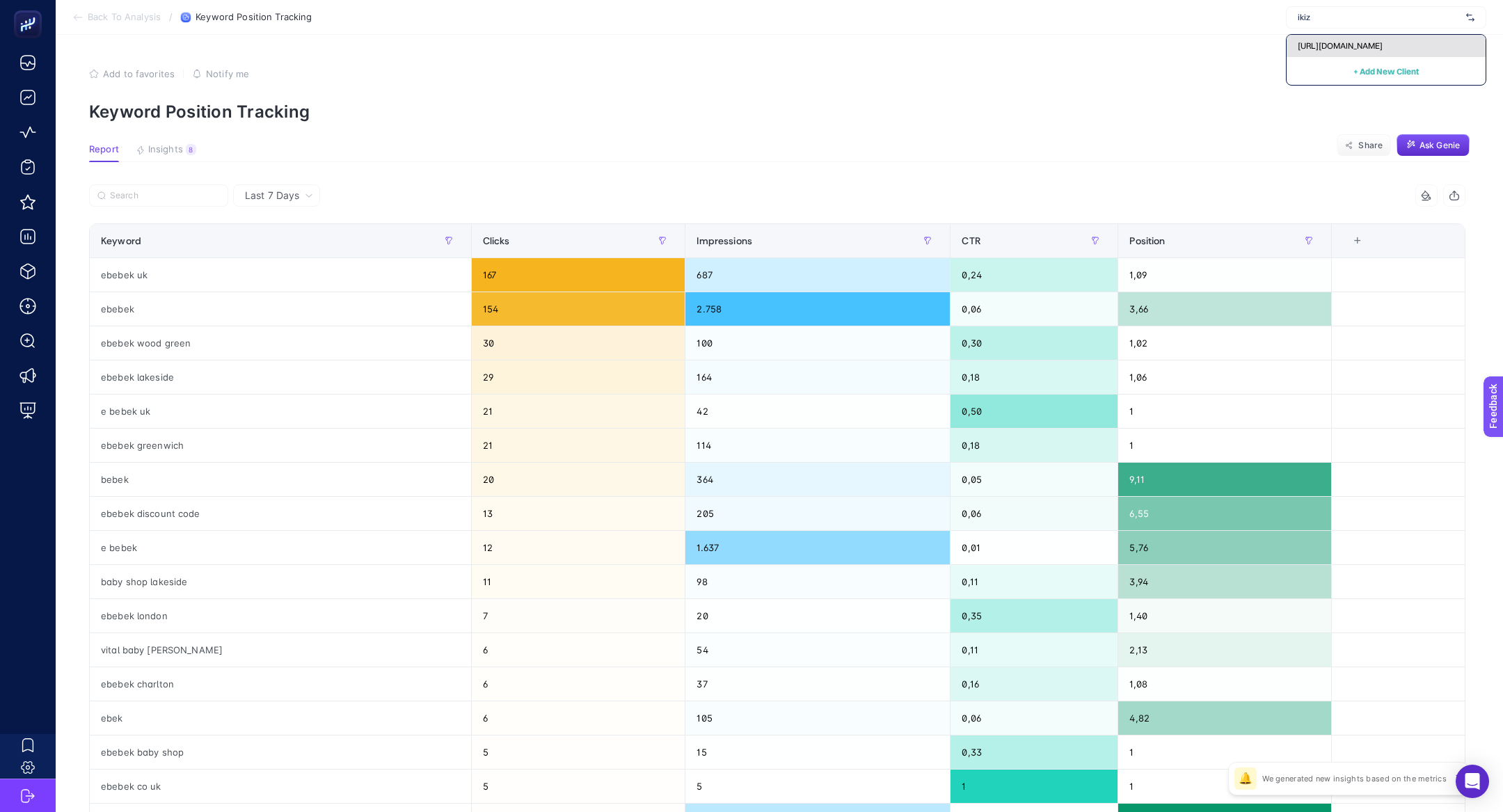
type input "ikiz"
click at [1298, 55] on div "https://www.ikizleryem.com/" at bounding box center [1386, 45] width 199 height 23
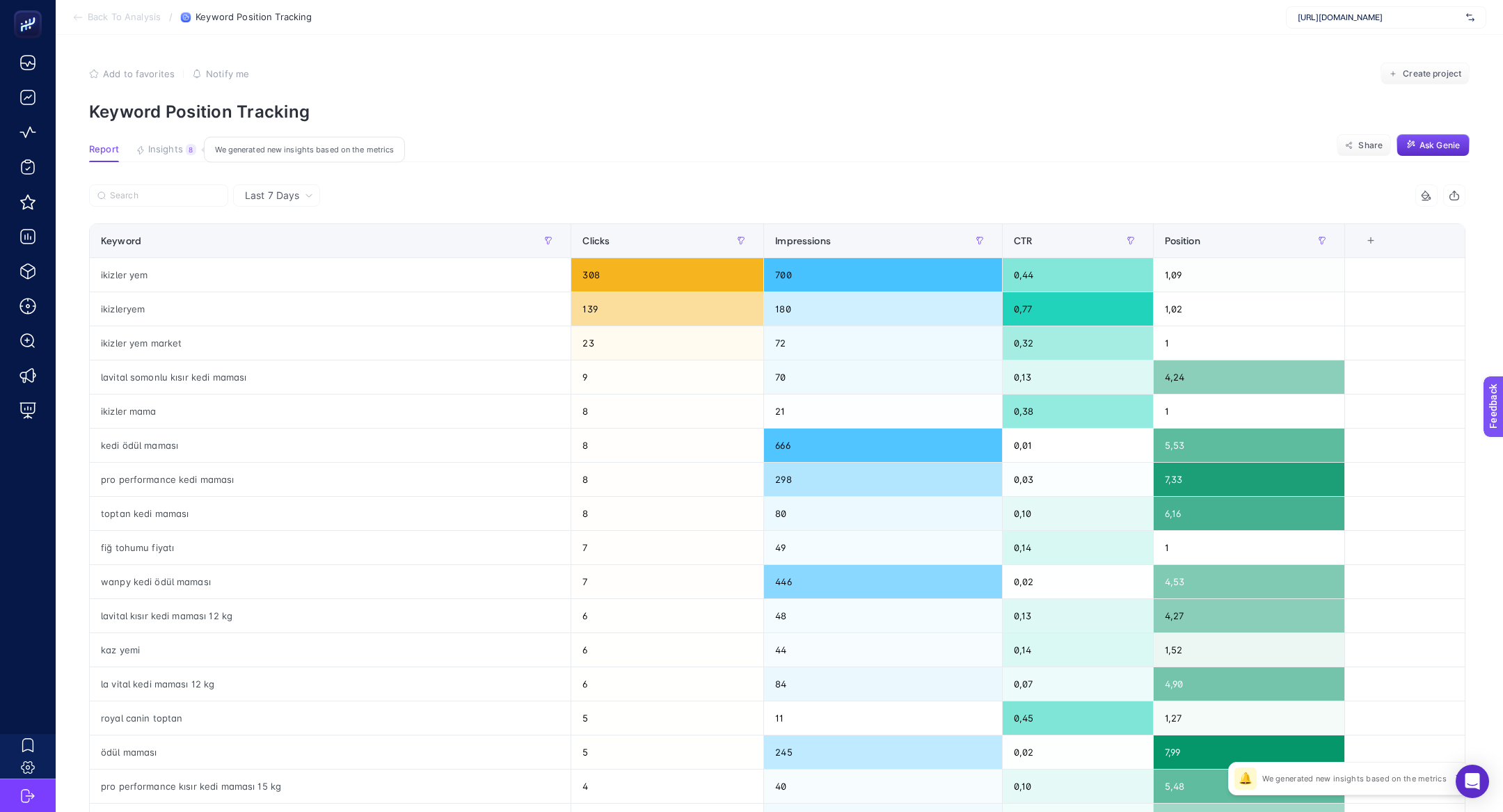
click at [180, 146] on span "Insights" at bounding box center [165, 148] width 34 height 11
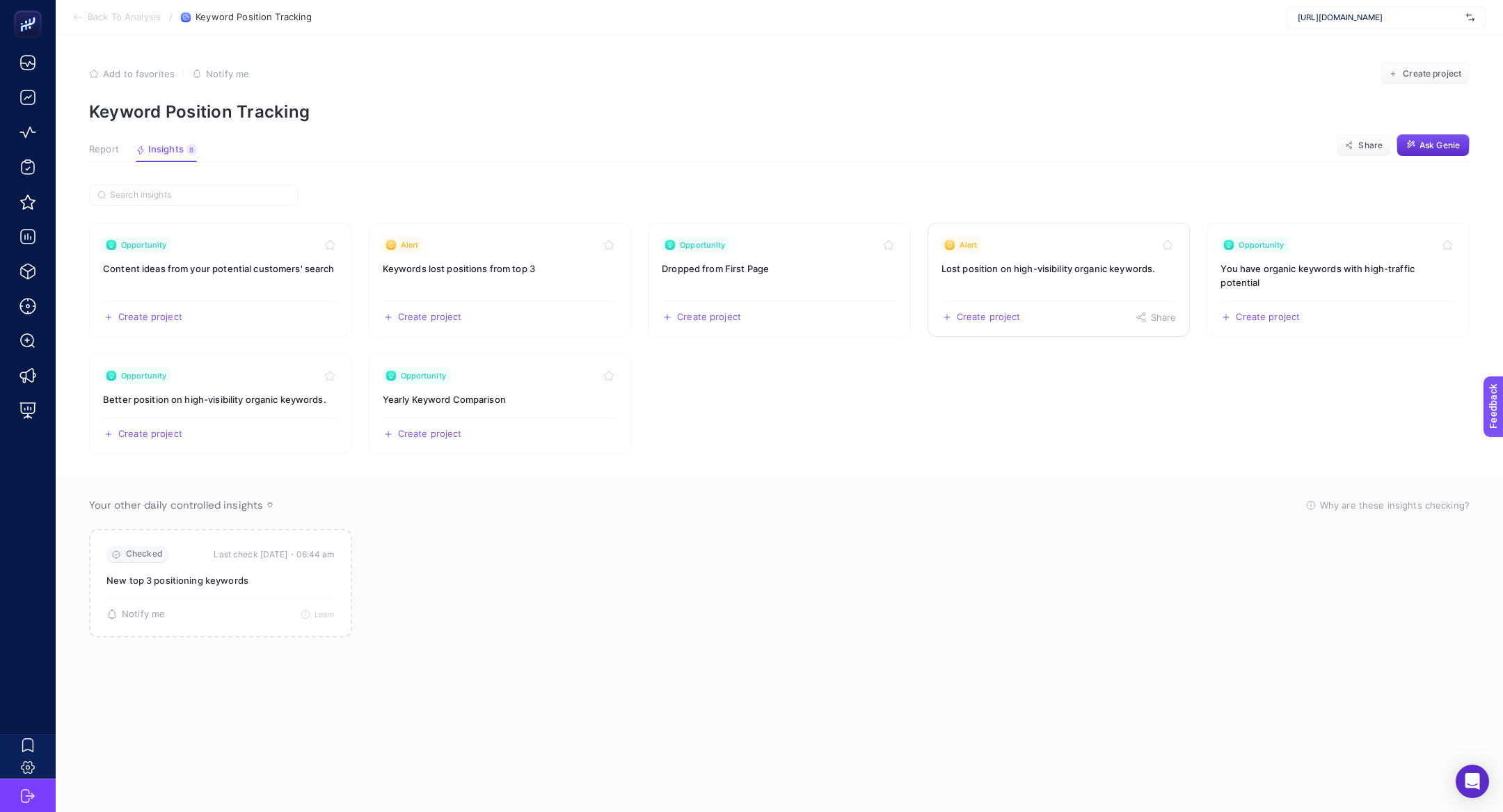
click at [1081, 270] on h3 "Lost position on high-visibility organic keywords." at bounding box center [1058, 268] width 235 height 14
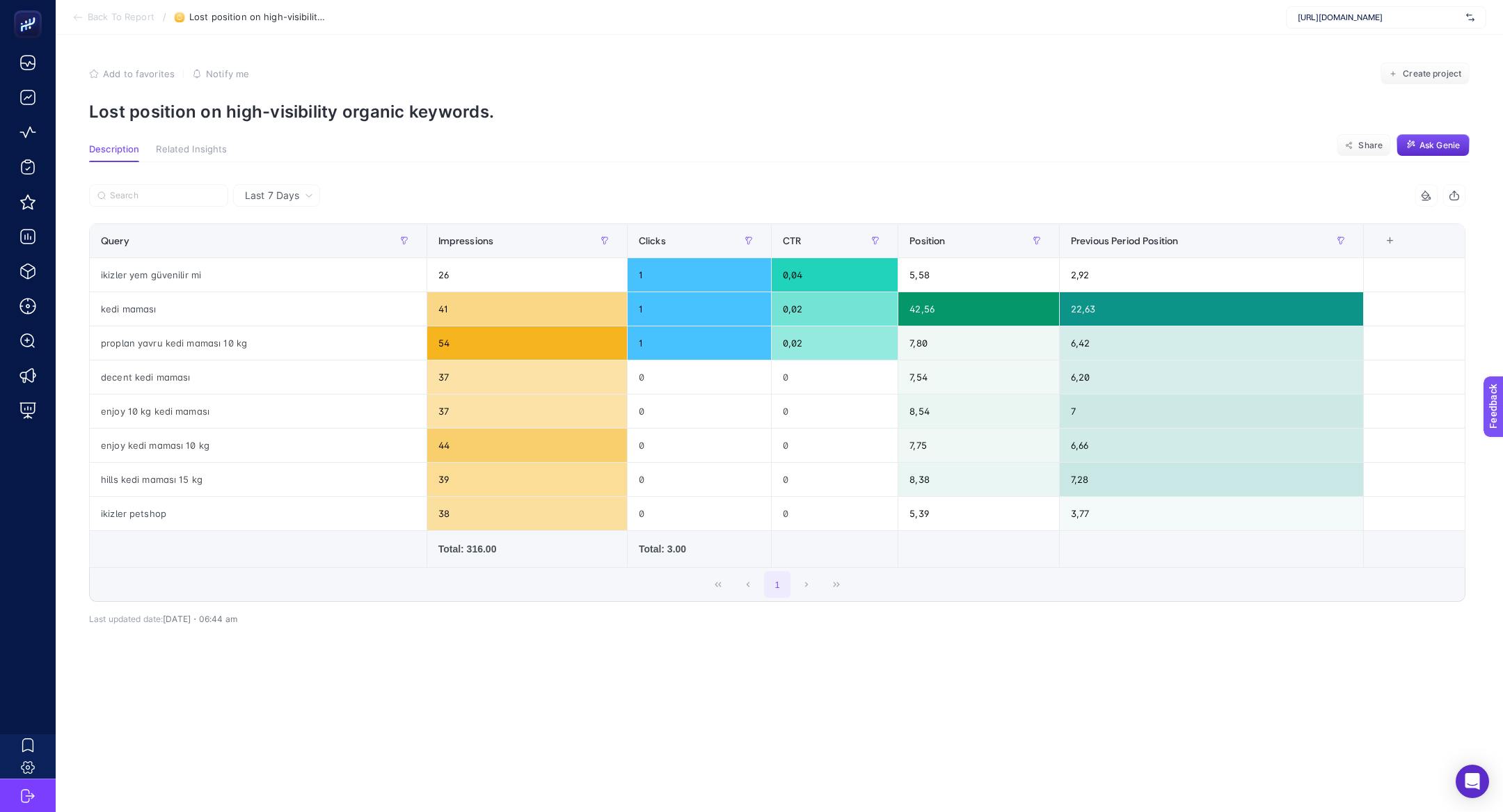
click at [325, 113] on p "Lost position on high-visibility organic keywords." at bounding box center [779, 111] width 1380 height 21
copy article "Lost position on high-visibility organic keywords."
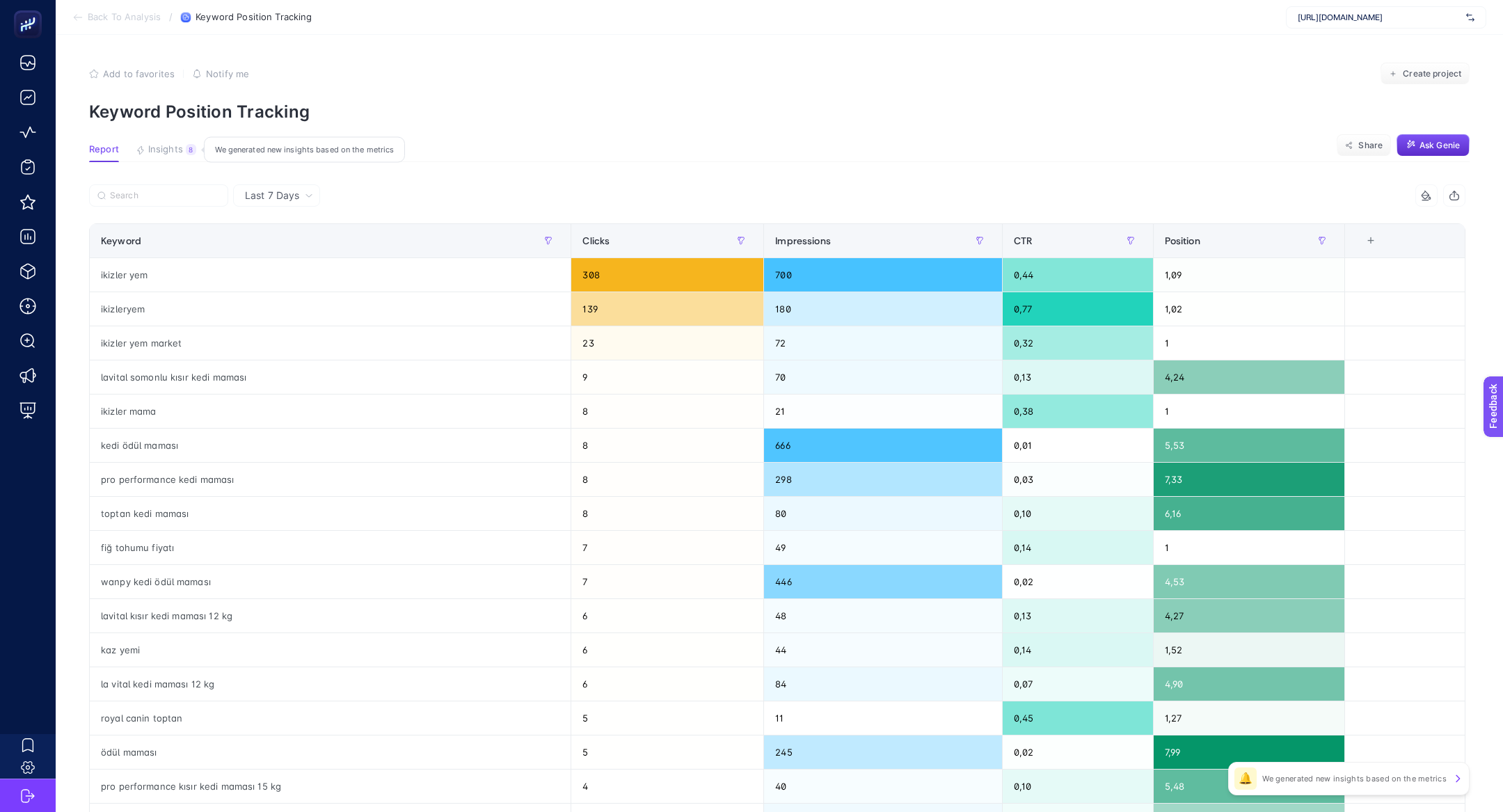
click at [182, 151] on button "Insights 8 We generated new insights based on the metrics" at bounding box center [166, 152] width 61 height 18
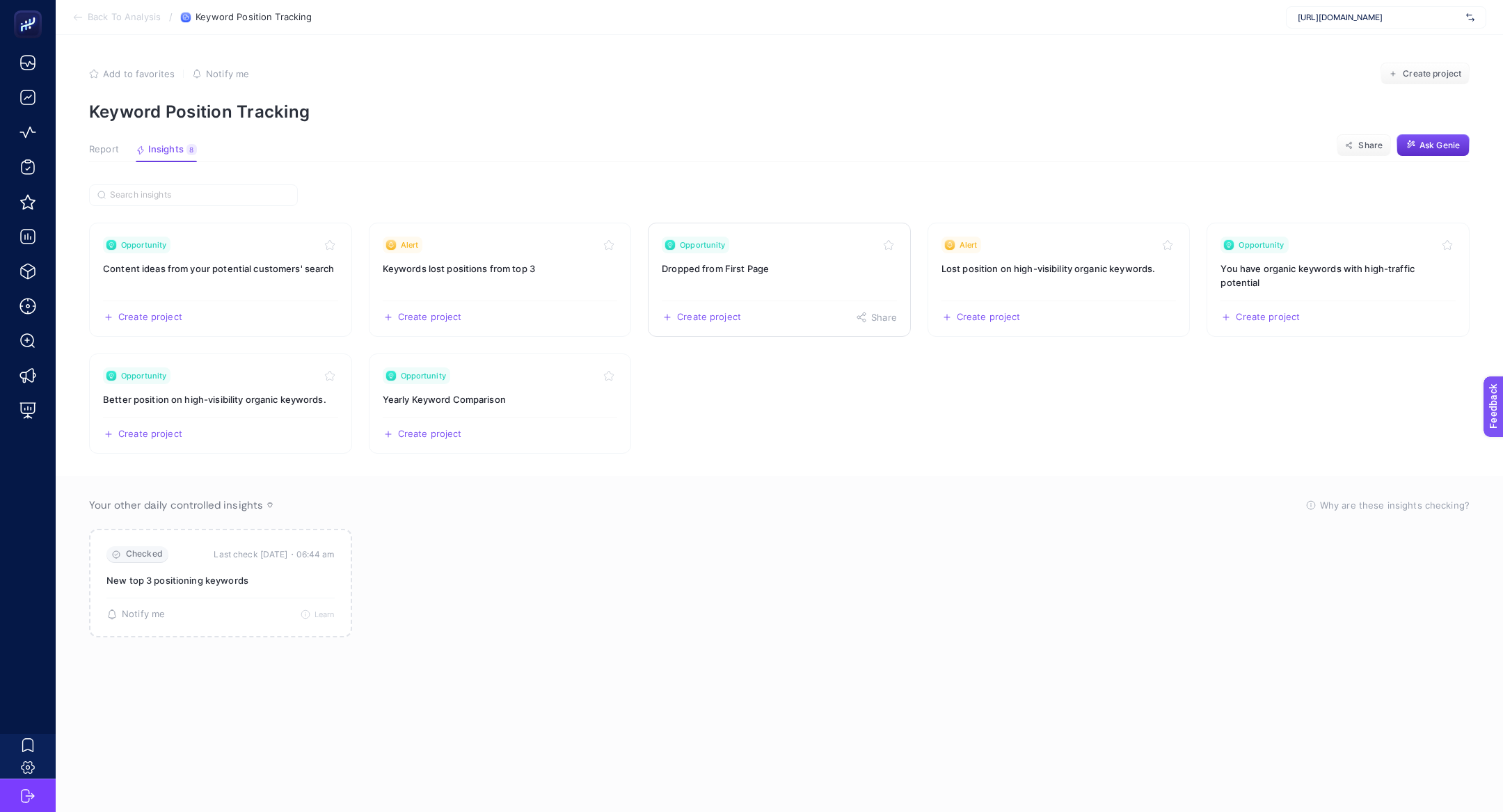
click at [774, 258] on link "Opportunity Dropped from First Page Create project Share" at bounding box center [779, 279] width 263 height 114
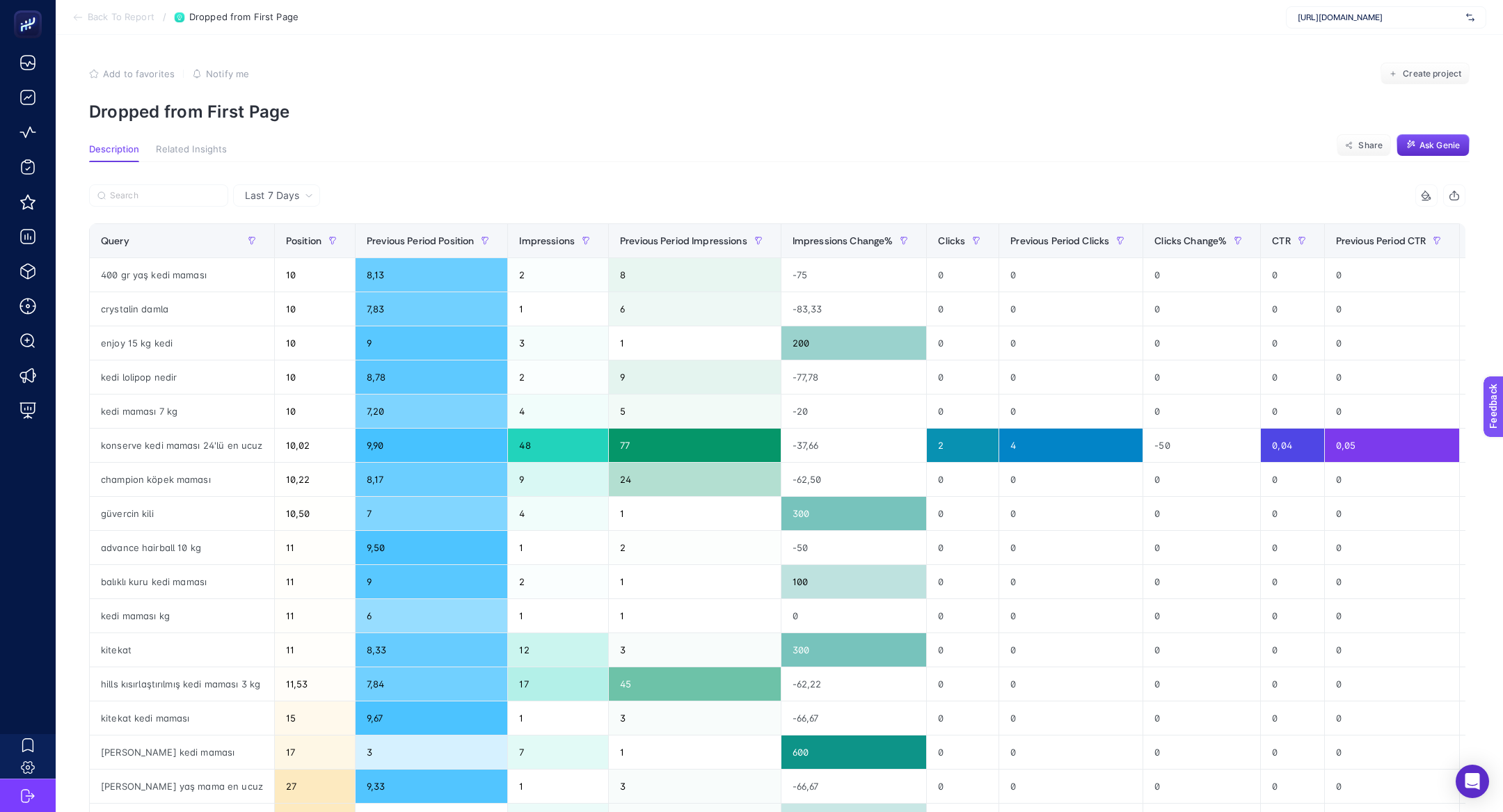
click at [200, 118] on p "Dropped from First Page" at bounding box center [779, 111] width 1380 height 21
copy article "Dropped from First Page"
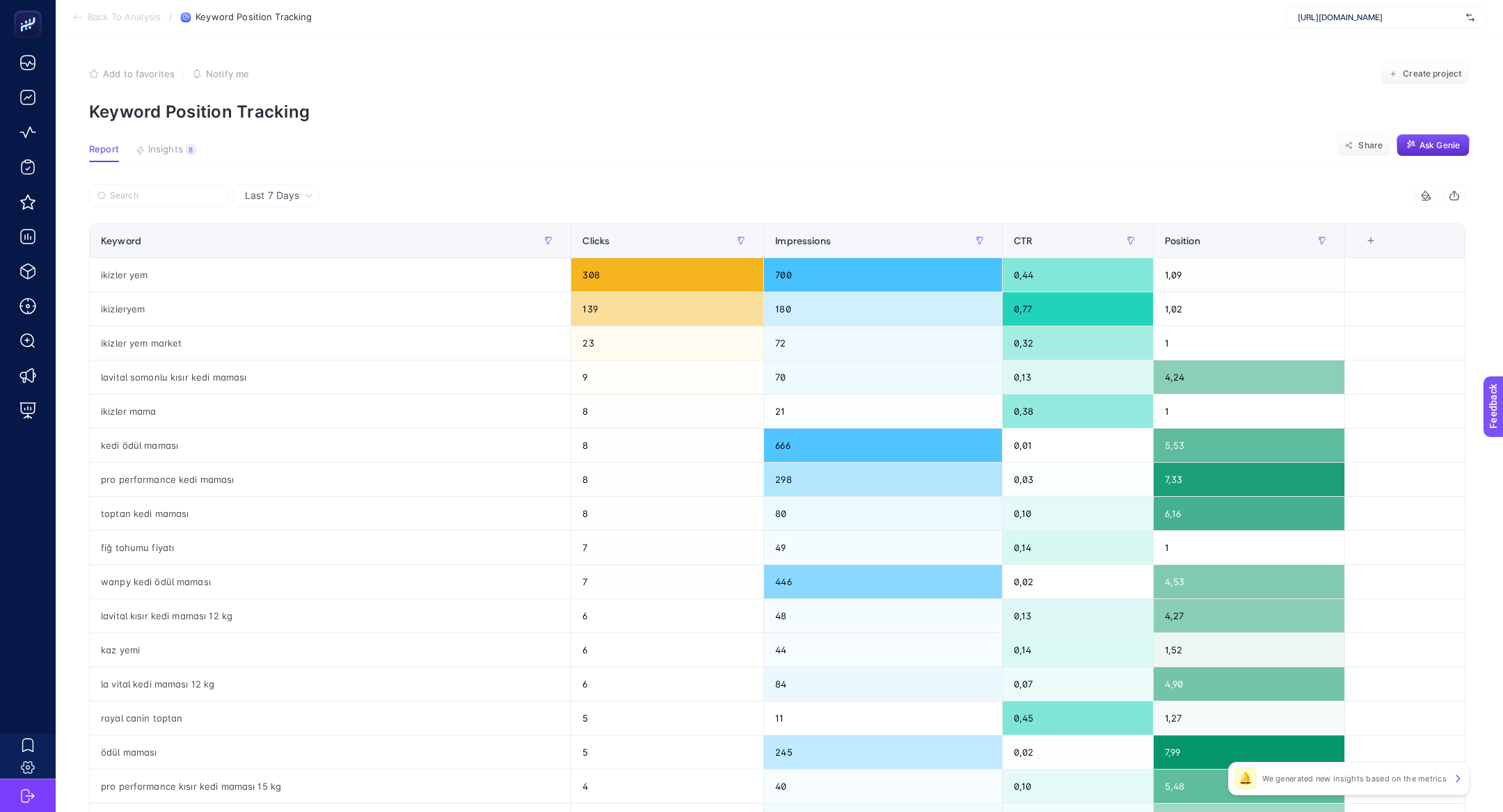
click at [135, 158] on div "Report Insights 8 We generated new insights based on the metrics" at bounding box center [143, 152] width 107 height 18
click at [198, 158] on section "Report Insights 8 We generated new insights based on the metrics Share Ask Genie" at bounding box center [779, 152] width 1380 height 18
click at [175, 157] on button "Insights 8 We generated new insights based on the metrics" at bounding box center [166, 152] width 61 height 18
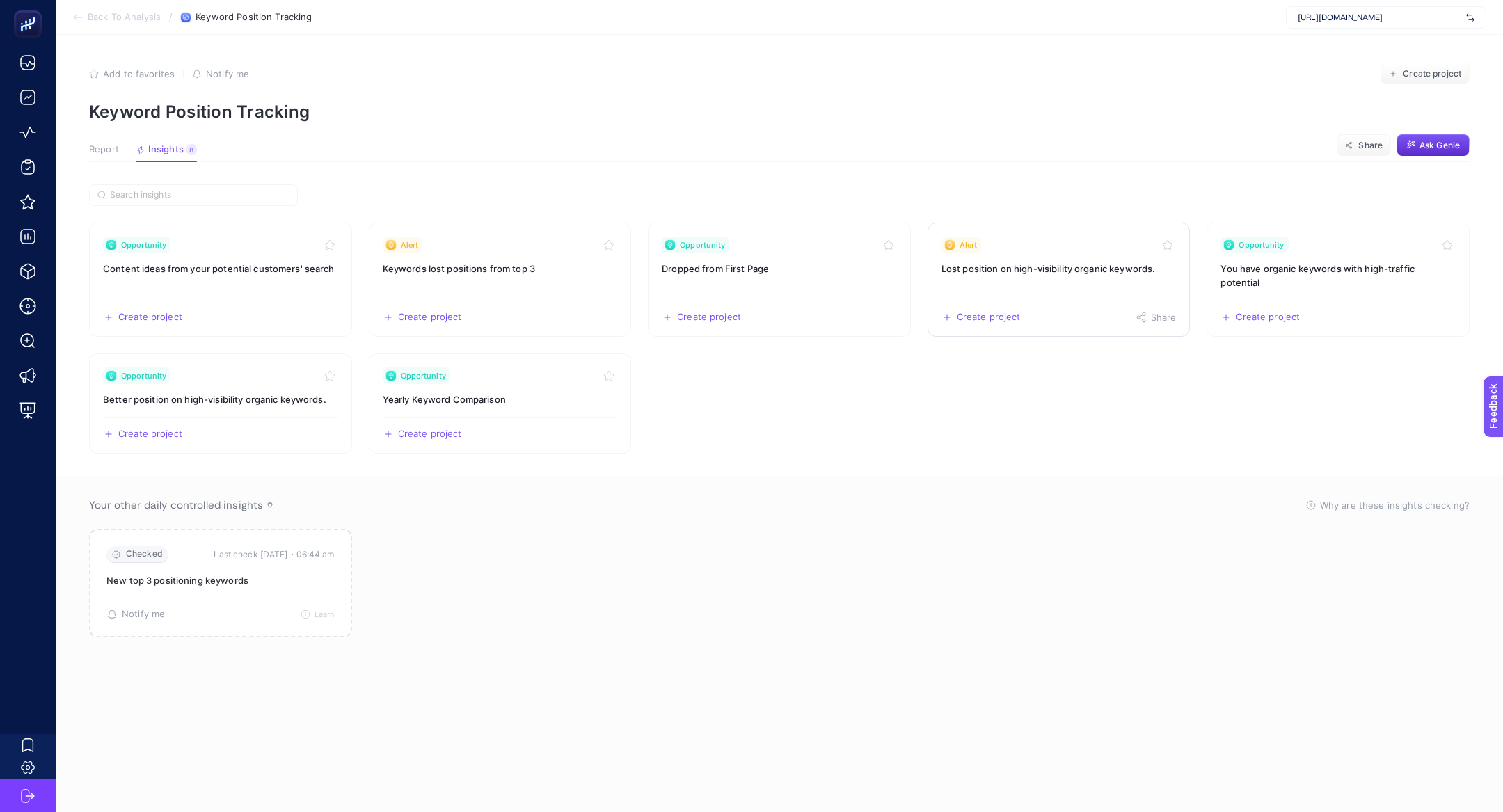
click at [1087, 262] on h3 "Lost position on high-visibility organic keywords." at bounding box center [1058, 268] width 235 height 14
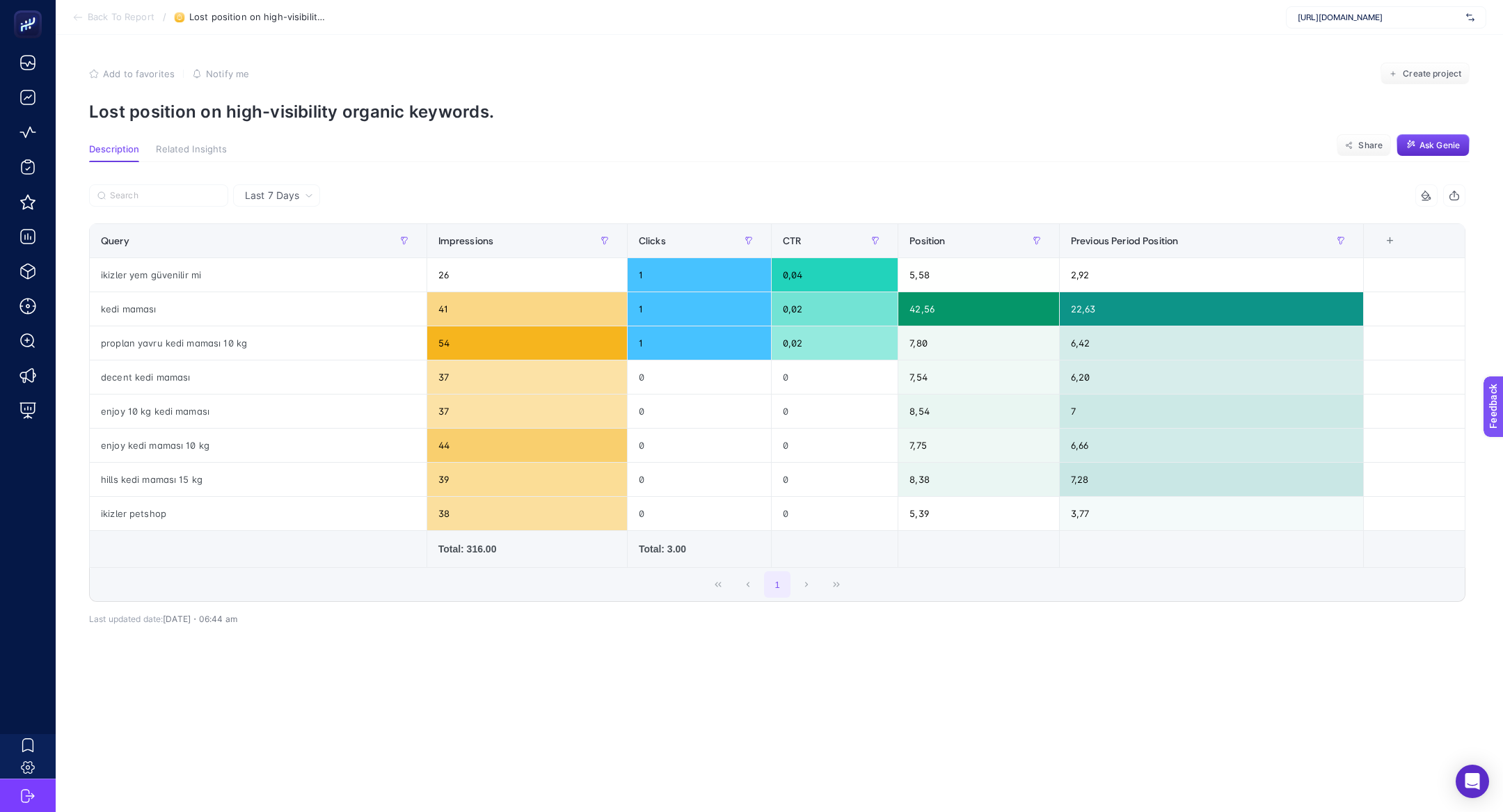
click at [210, 172] on div "Last 7 Days 5 items selected Query Impressions Clicks CTR Position Previous Per…" at bounding box center [777, 429] width 1399 height 534
click at [200, 113] on p "Lost position on high-visibility organic keywords." at bounding box center [779, 111] width 1380 height 21
copy article "Lost position on high-visibility organic keywords."
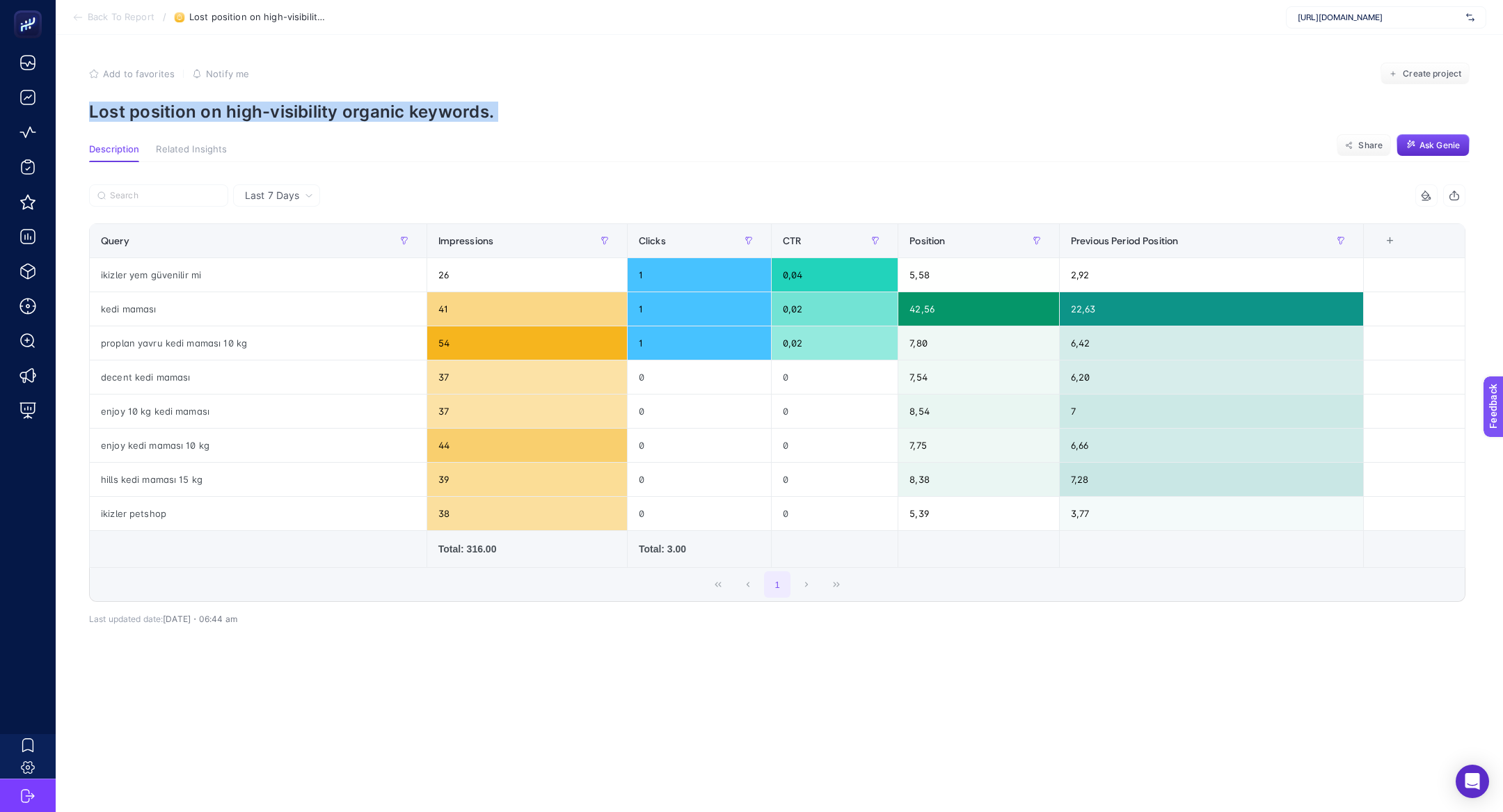
copy article "Lost position on high-visibility organic keywords."
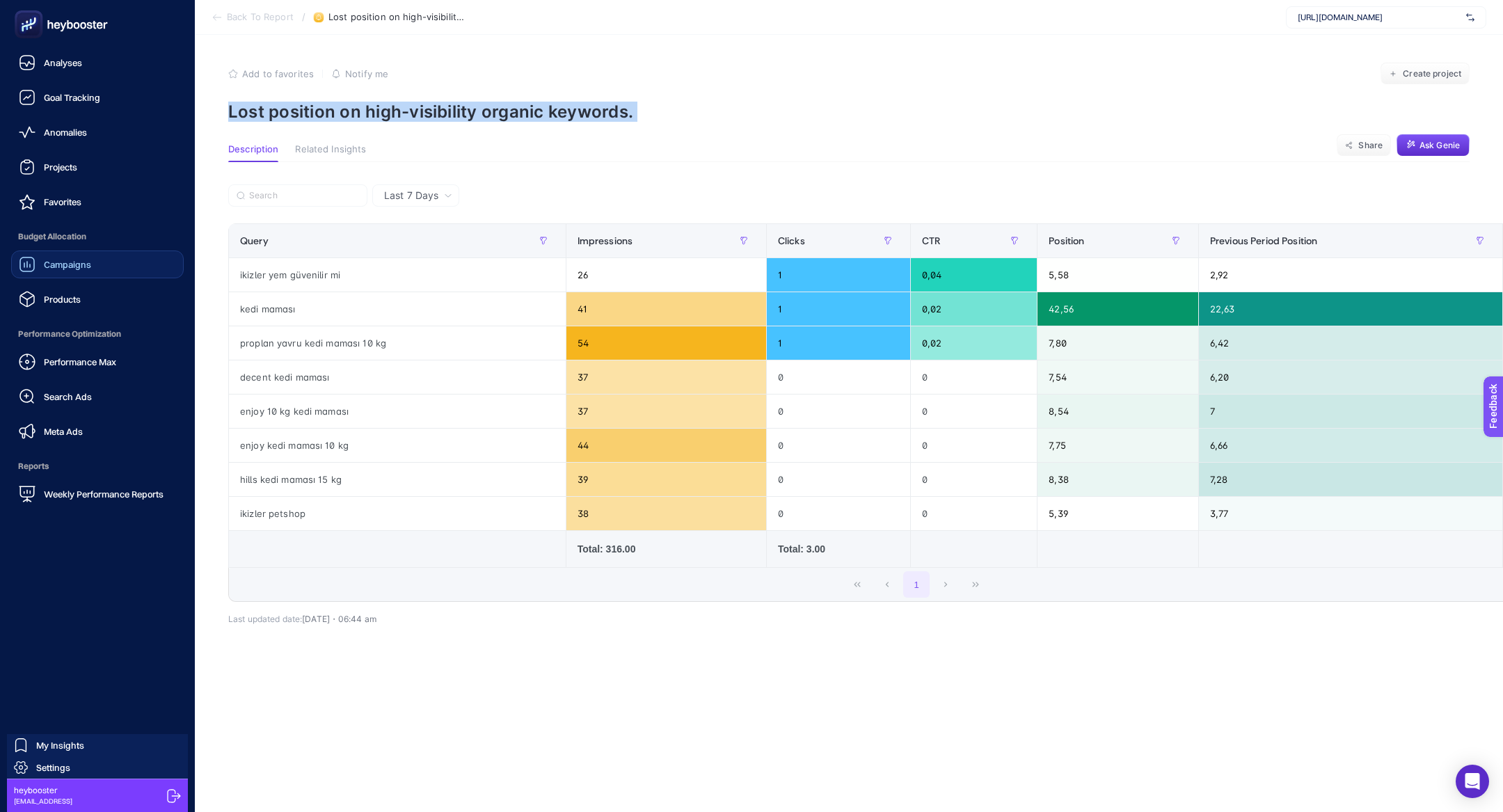
click at [72, 259] on span "Campaigns" at bounding box center [68, 263] width 47 height 11
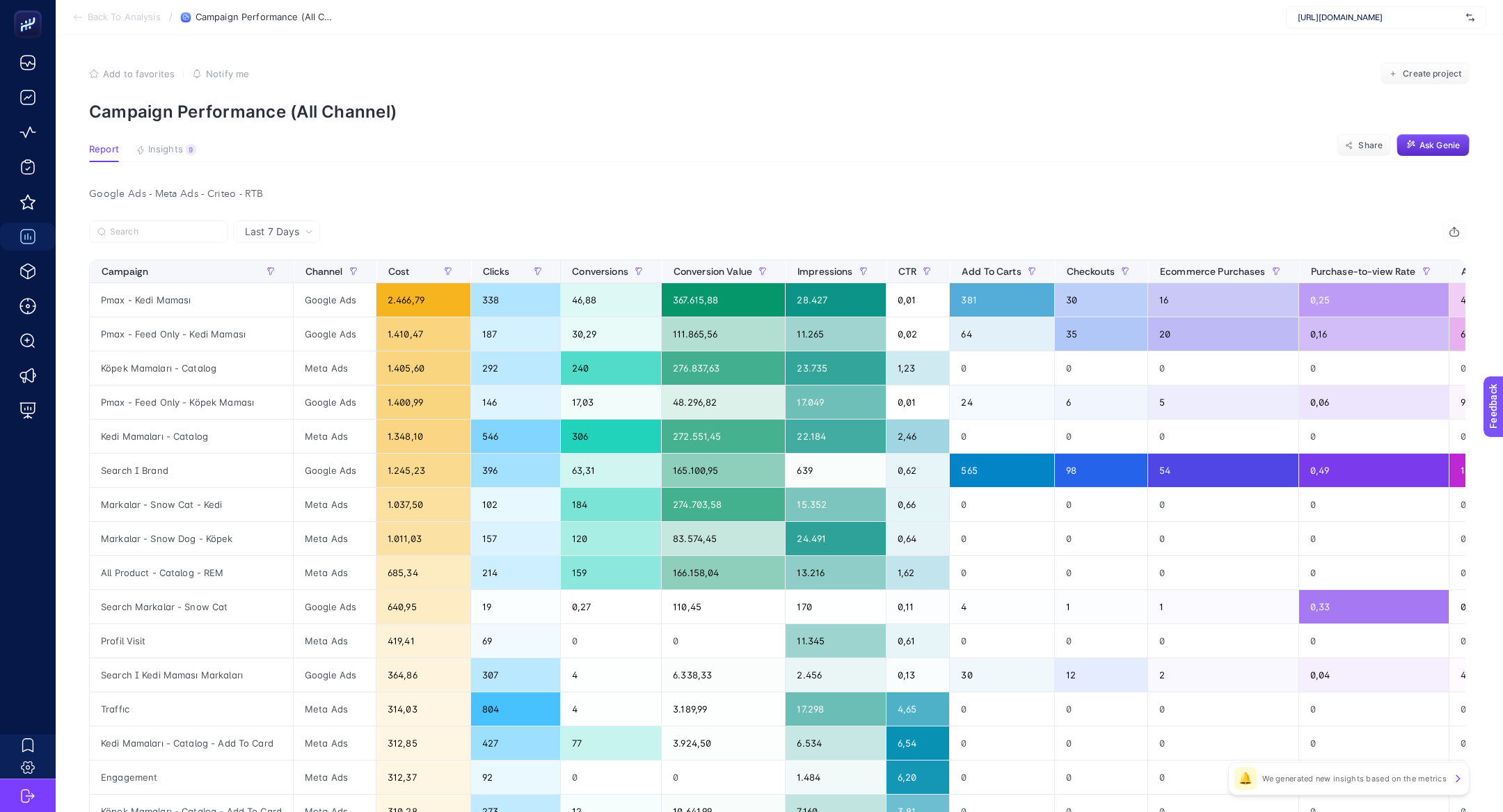
click at [1429, 16] on span "https://www.ikizleryem.com/" at bounding box center [1379, 17] width 163 height 11
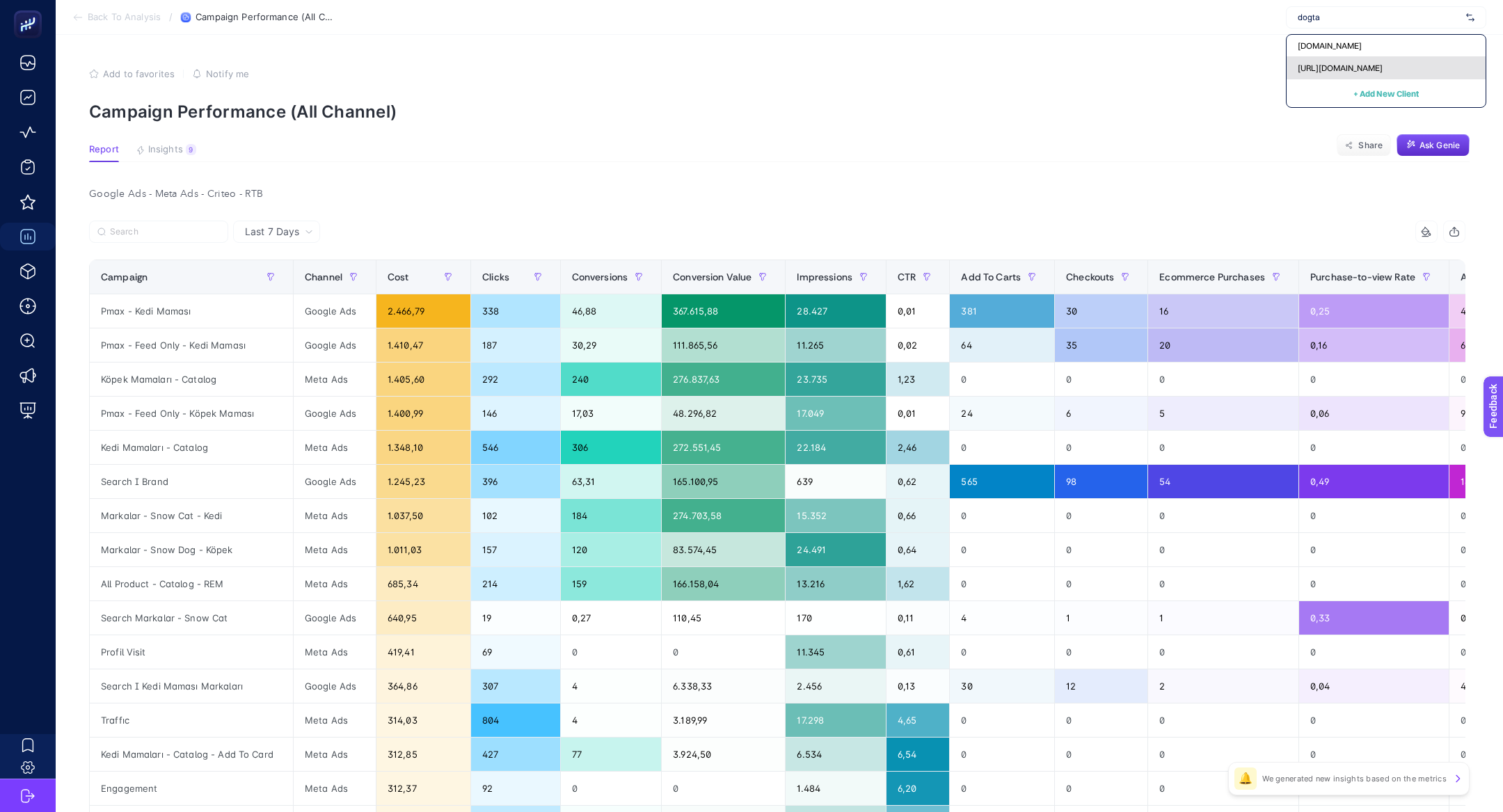
type input "dogta"
click at [1404, 70] on div "https://www.dogtas.com/" at bounding box center [1386, 68] width 199 height 23
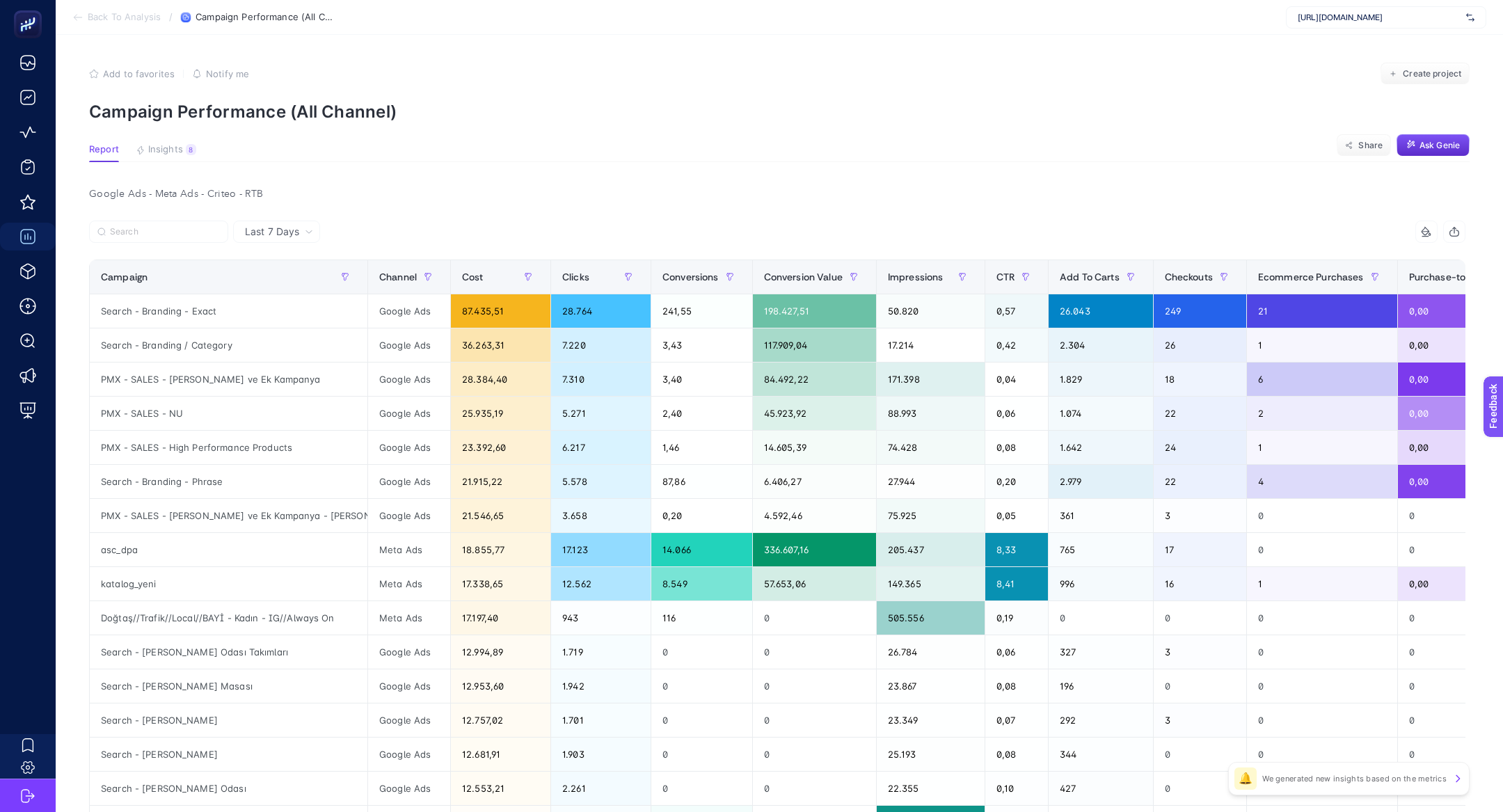
click at [181, 140] on article "Add to favorites false Notify me Create project Campaign Performance (All Chann…" at bounding box center [779, 596] width 1447 height 1123
click at [183, 145] on button "Insights 8 We generated new insights based on the metrics" at bounding box center [166, 152] width 61 height 18
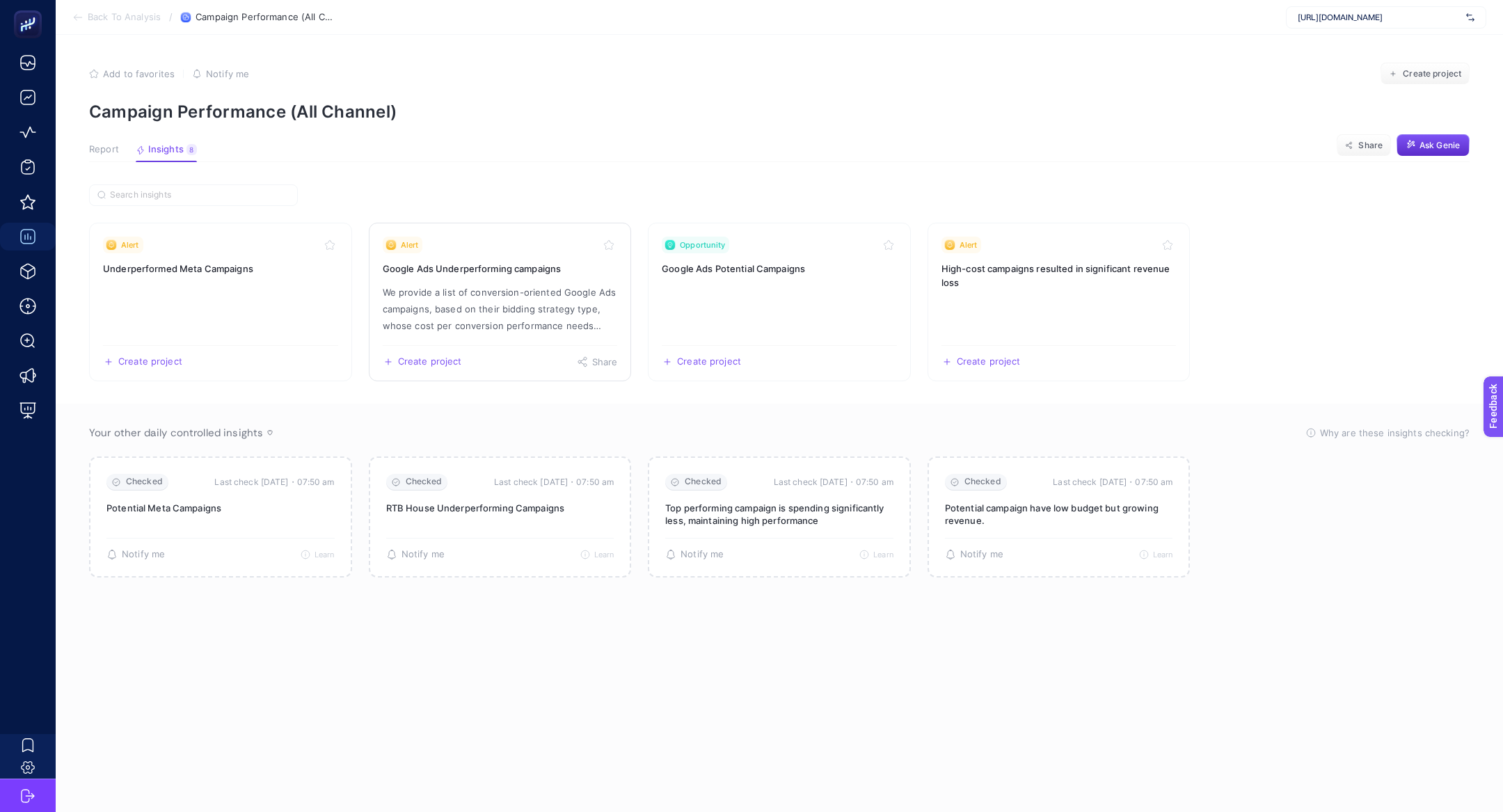
click at [479, 306] on p "We provide a list of conversion-oriented Google Ads campaigns, based on their b…" at bounding box center [500, 309] width 235 height 50
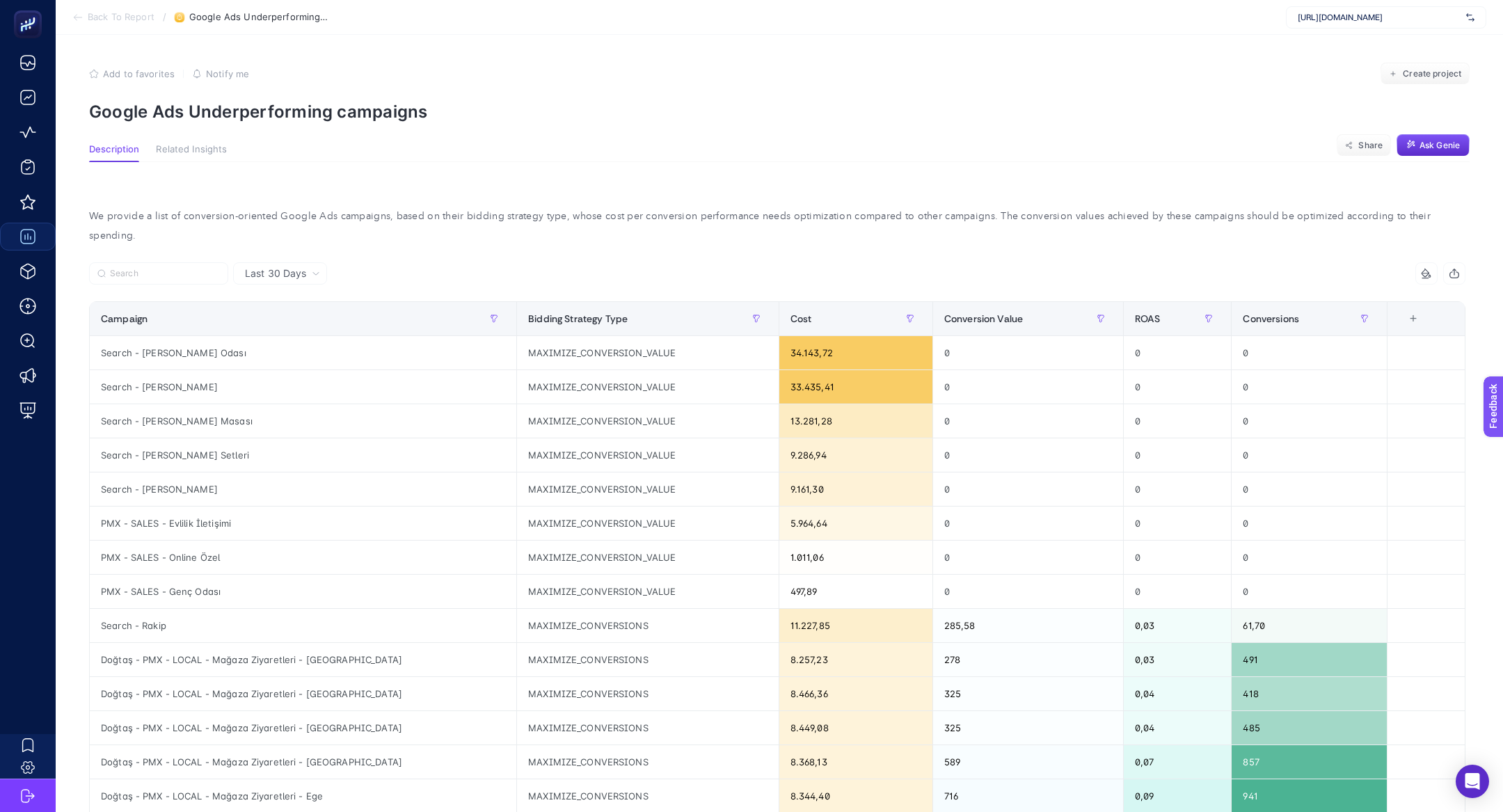
click at [271, 97] on section "Add to favorites false Notify me Create project Google Ads Underperforming camp…" at bounding box center [779, 92] width 1380 height 59
click at [271, 94] on section "Add to favorites false Notify me Create project Google Ads Underperforming camp…" at bounding box center [779, 92] width 1380 height 59
click at [281, 115] on p "Google Ads Underperforming campaigns" at bounding box center [779, 111] width 1380 height 21
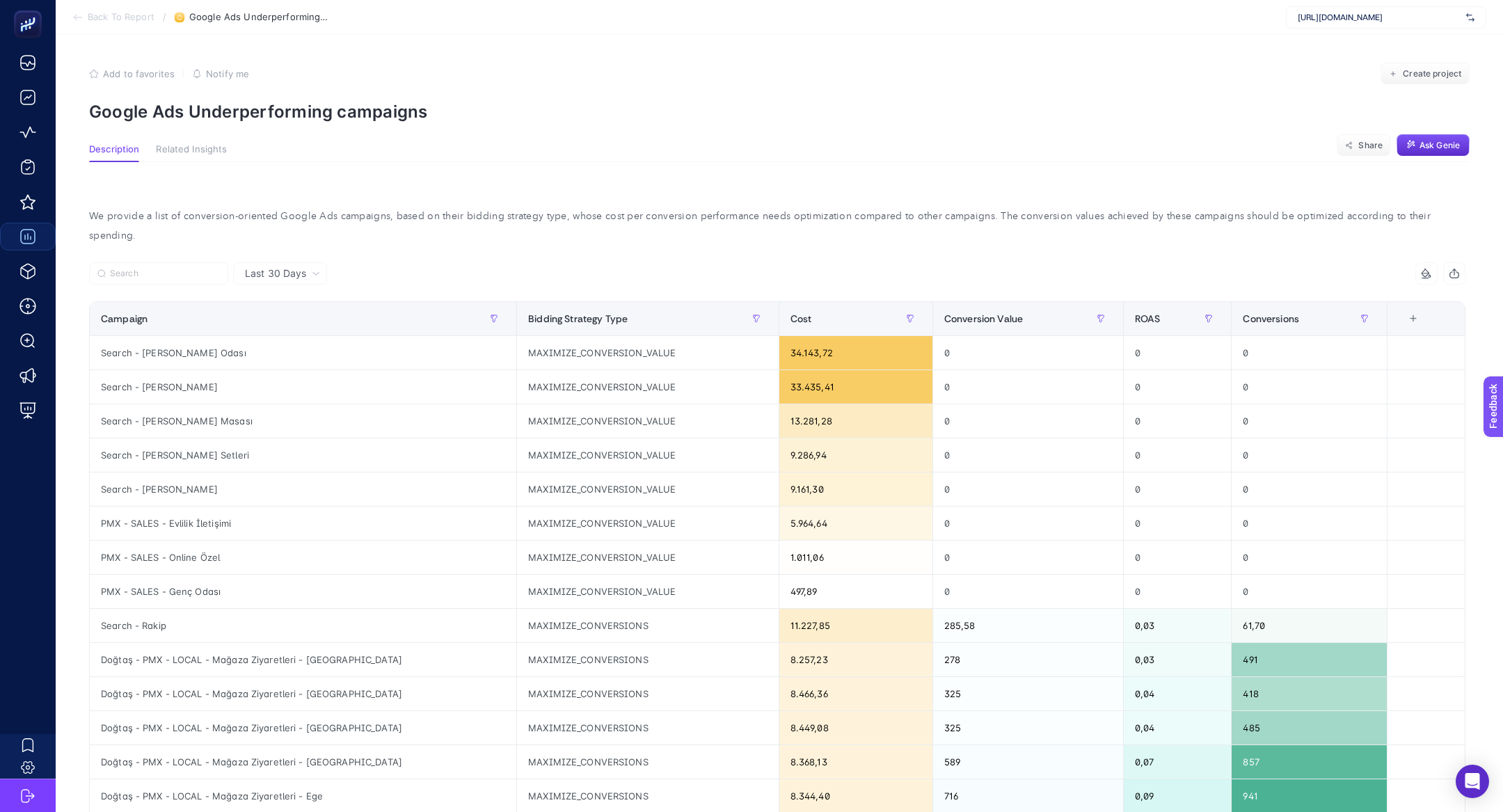
click at [281, 115] on p "Google Ads Underperforming campaigns" at bounding box center [779, 111] width 1380 height 21
copy article "Google Ads Underperforming campaigns"
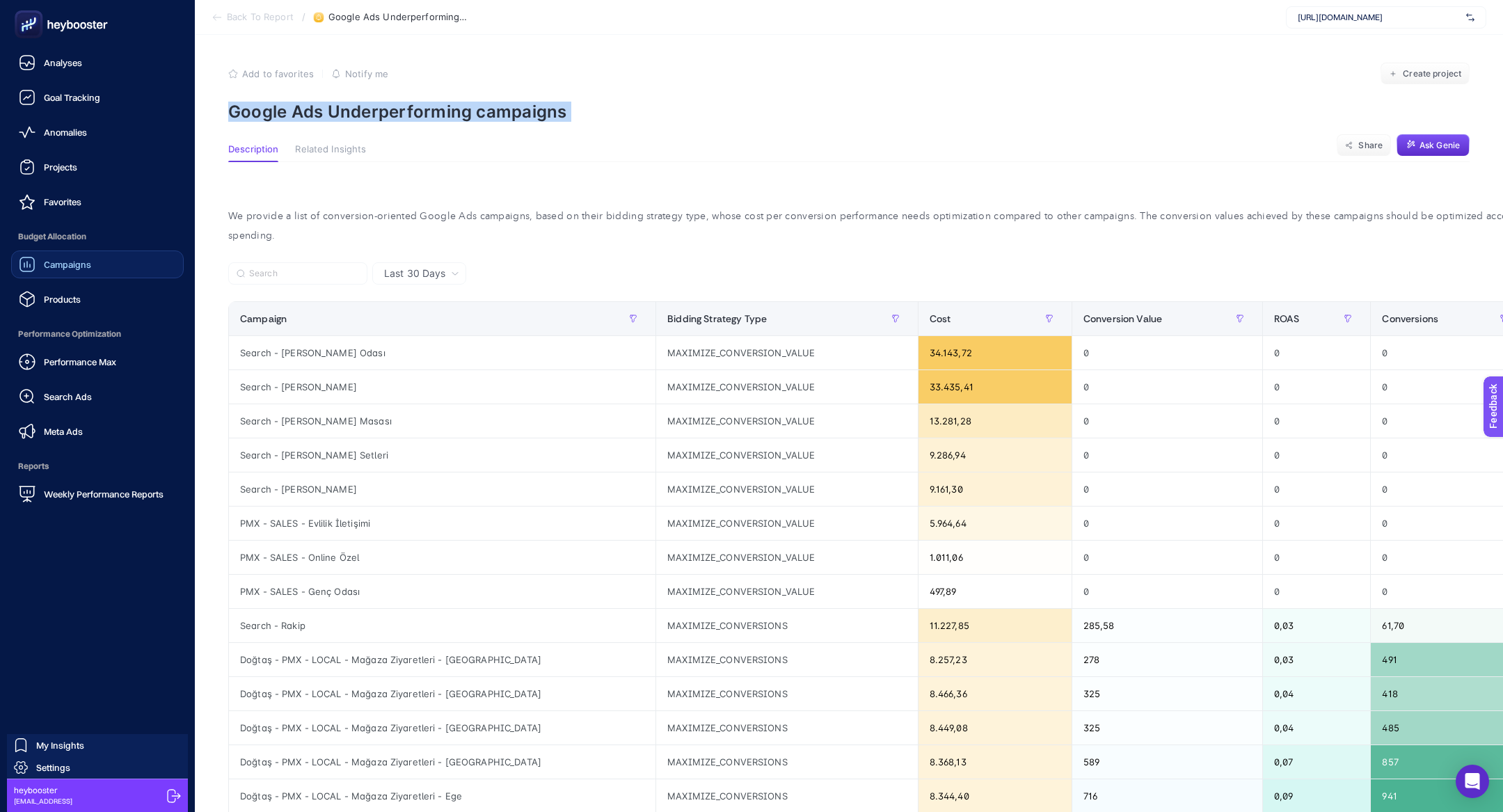
click at [24, 275] on link "Campaigns" at bounding box center [96, 264] width 172 height 28
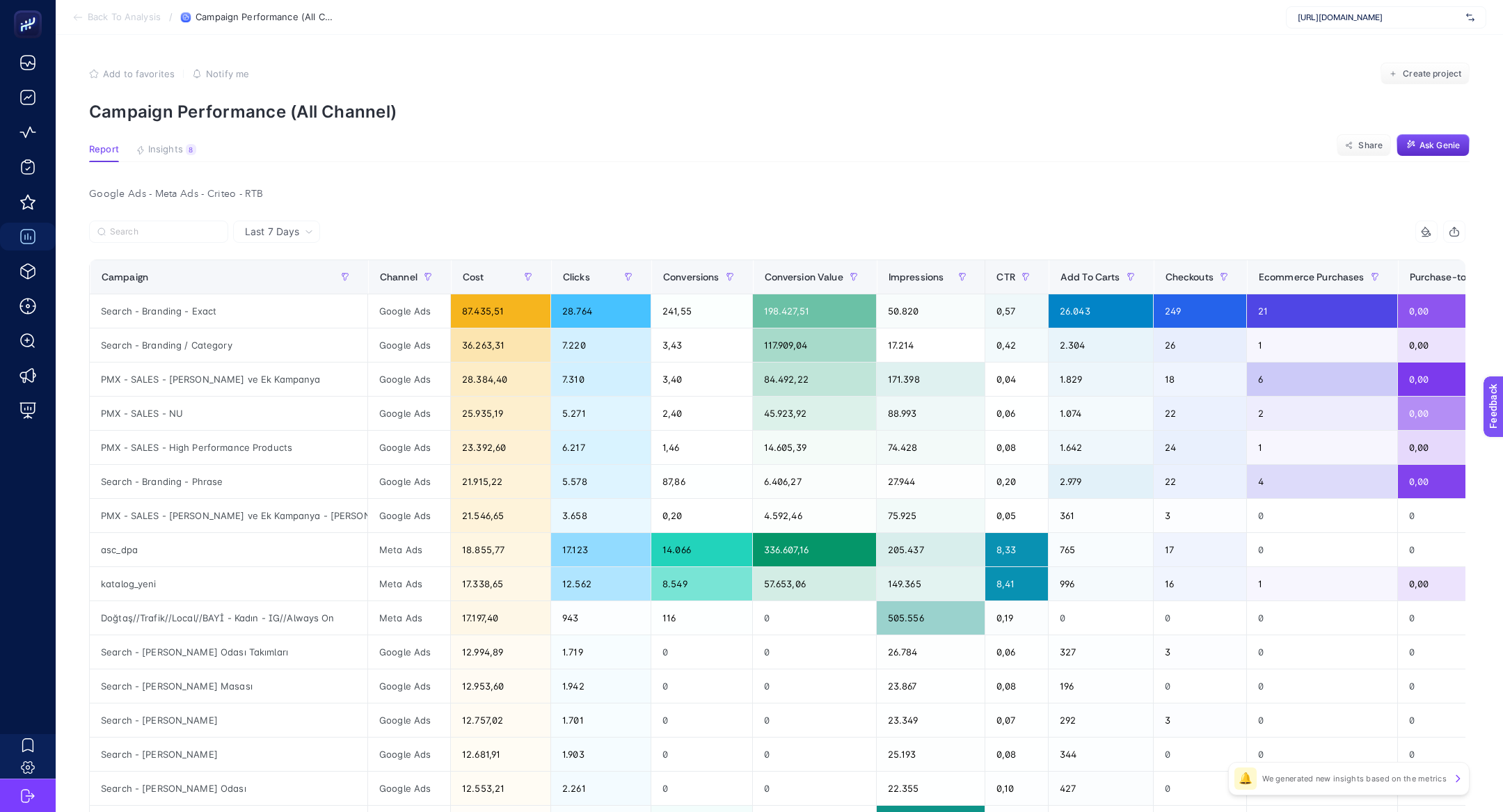
click at [1416, 12] on span "https://www.dogtas.com/" at bounding box center [1379, 17] width 163 height 11
type input "kismet"
click at [1423, 44] on div "https://kismetbymilka.com.tr/" at bounding box center [1386, 45] width 199 height 23
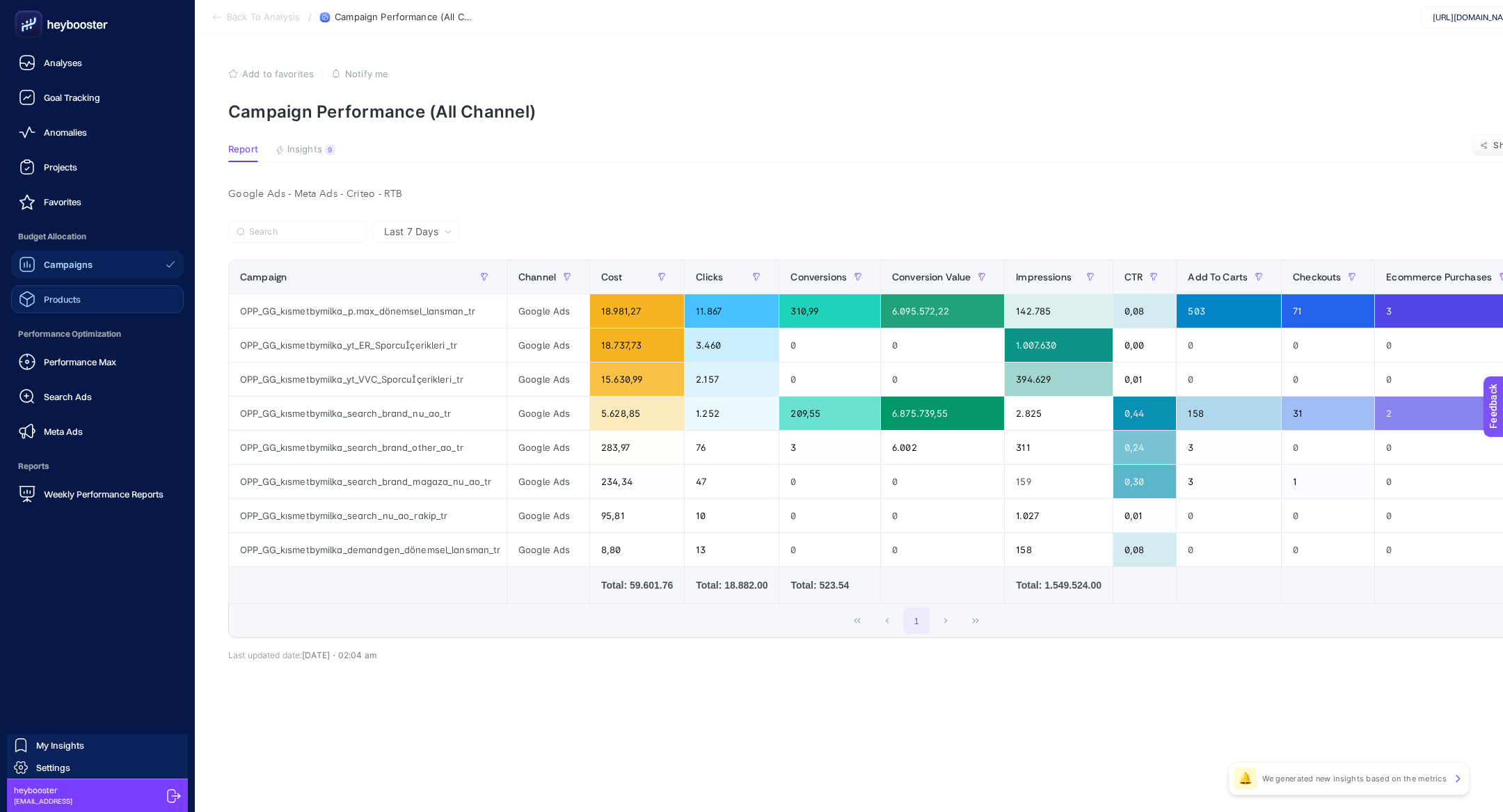
click at [74, 295] on span "Products" at bounding box center [62, 299] width 36 height 11
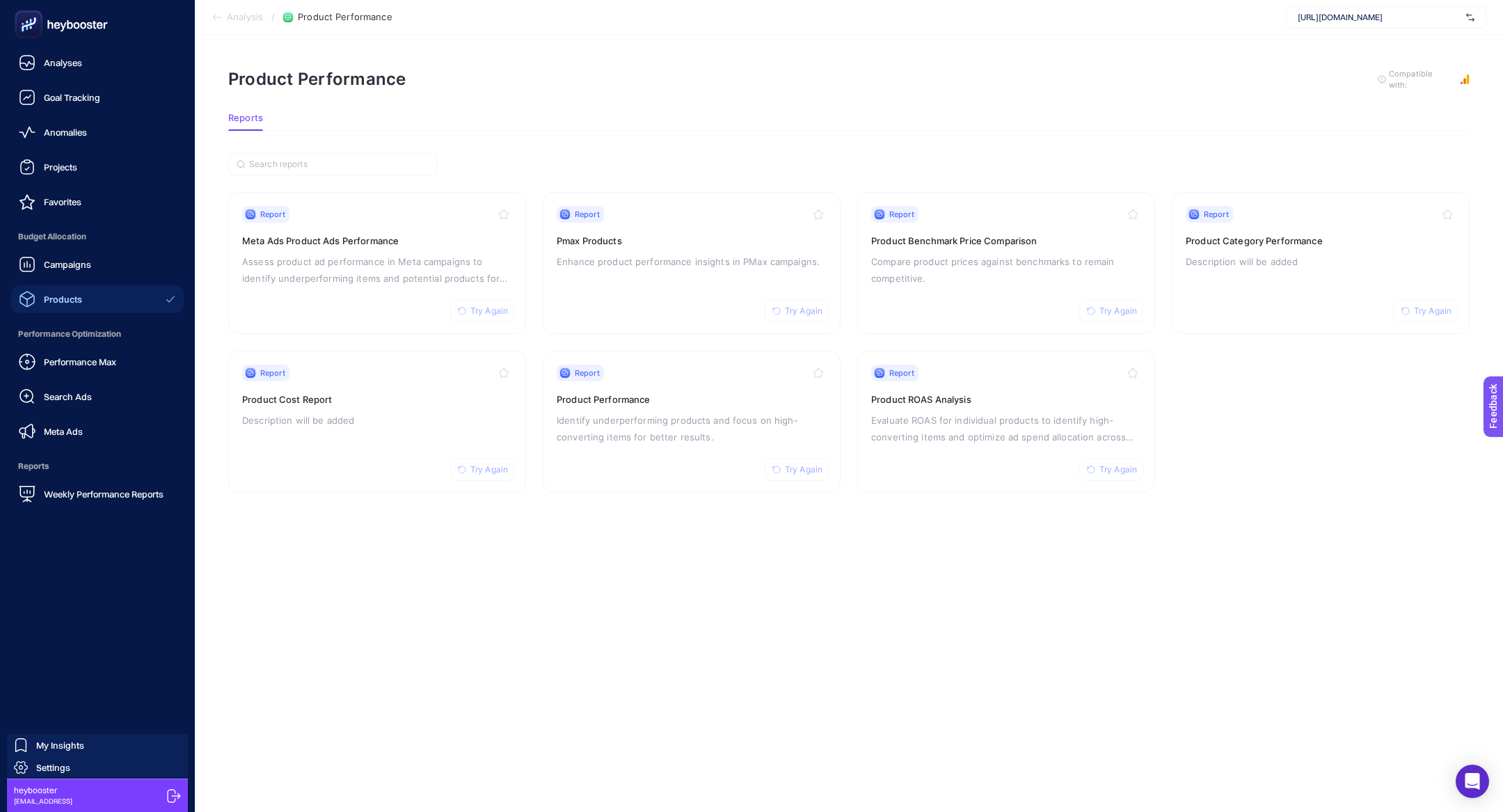
click at [65, 258] on div "Campaigns" at bounding box center [55, 263] width 73 height 17
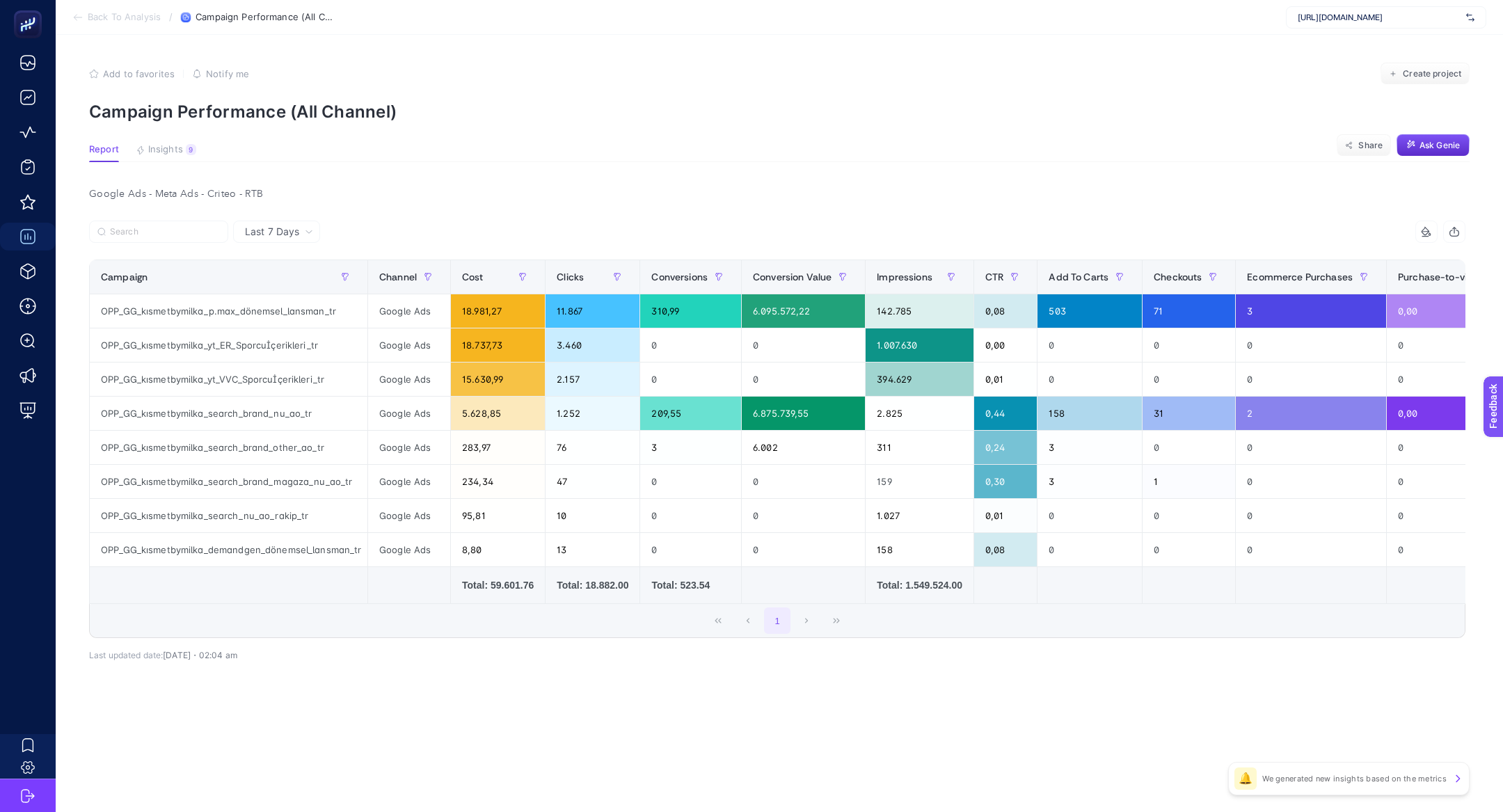
click at [1387, 22] on span "https://kismetbymilka.com.tr/" at bounding box center [1379, 17] width 163 height 11
type input "stanley"
click at [1393, 41] on div "Stanley" at bounding box center [1386, 45] width 199 height 23
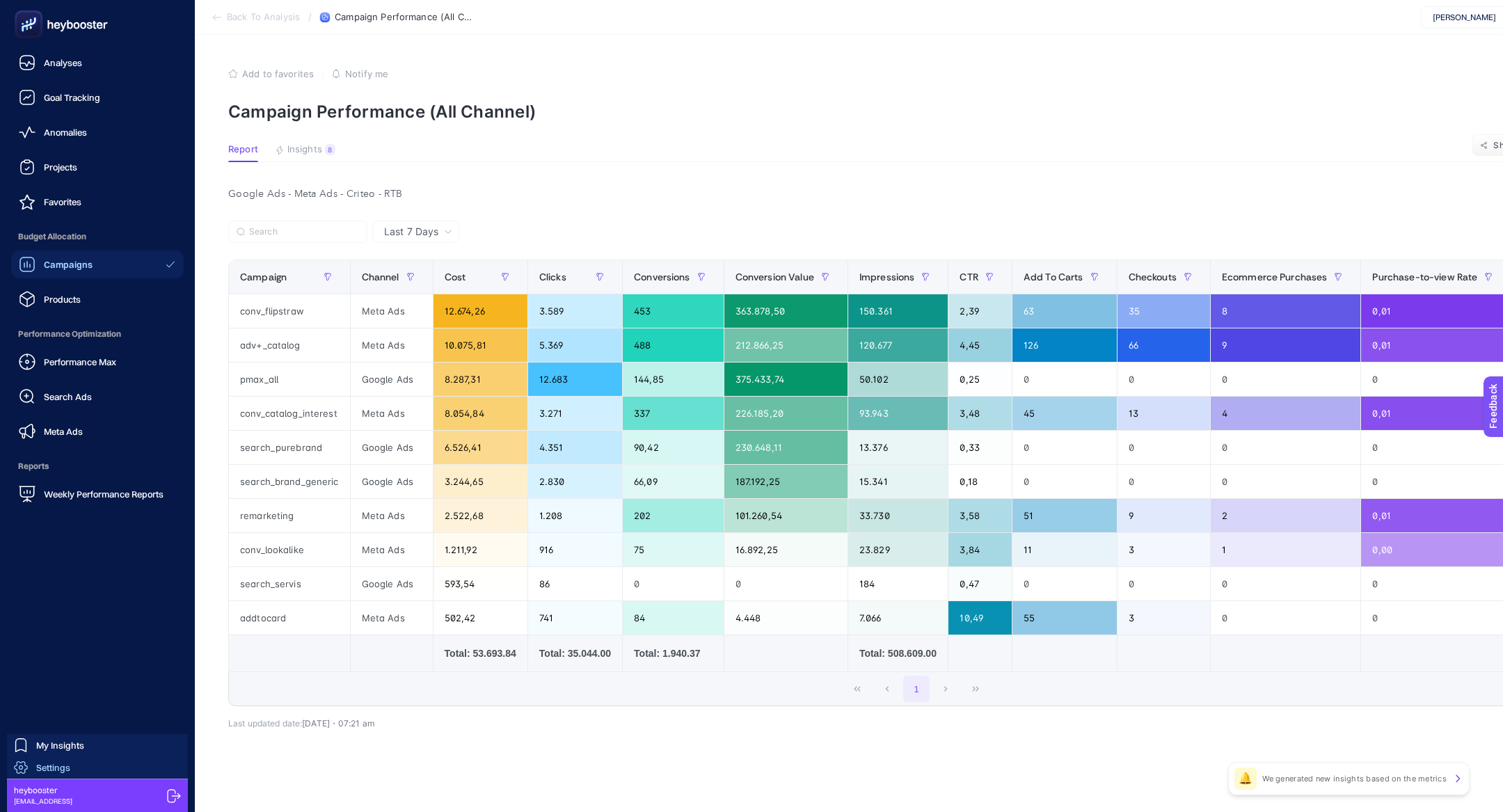
click at [54, 764] on span "Settings" at bounding box center [53, 767] width 34 height 11
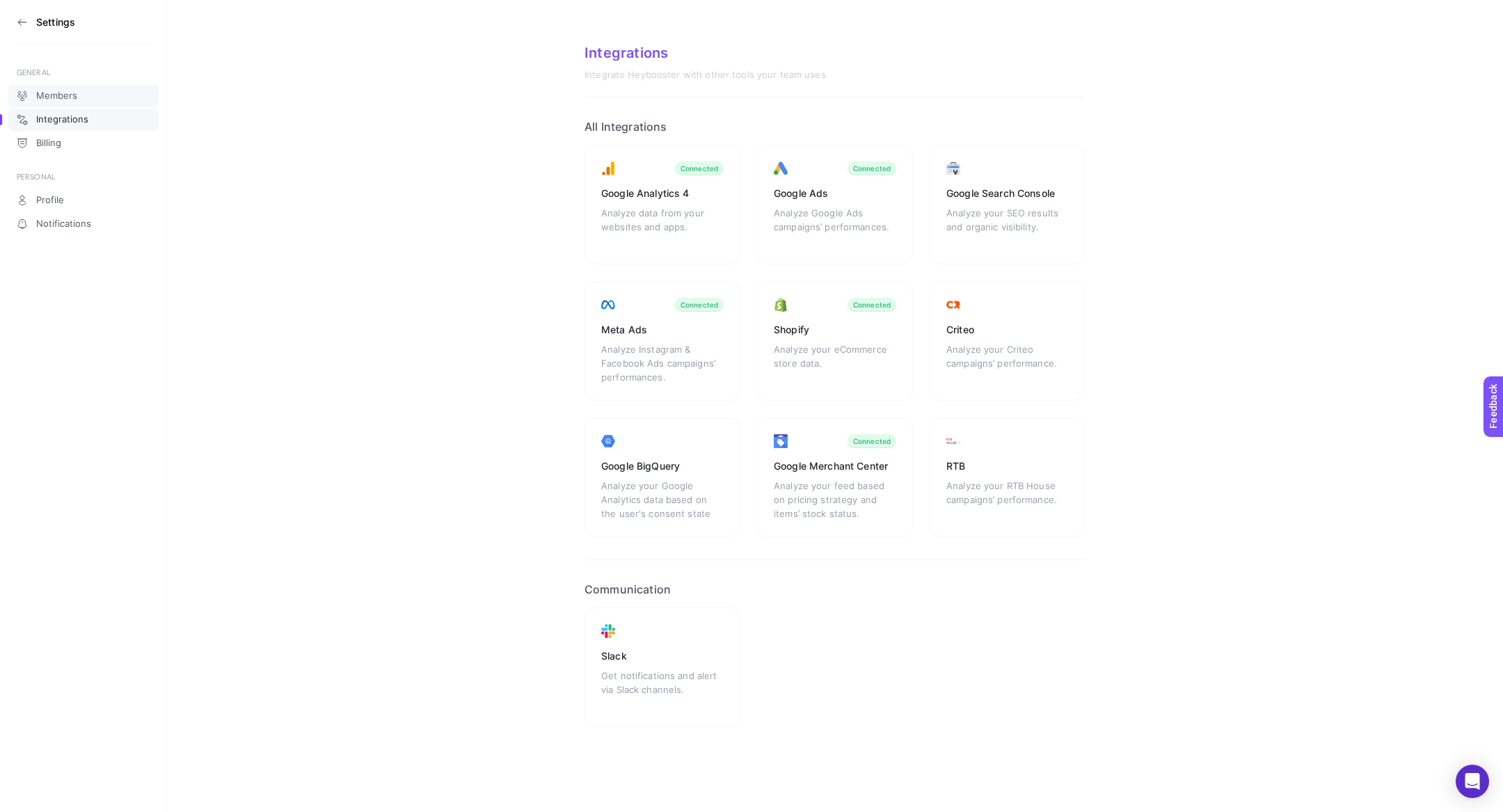
click at [44, 104] on link "Members" at bounding box center [83, 95] width 150 height 23
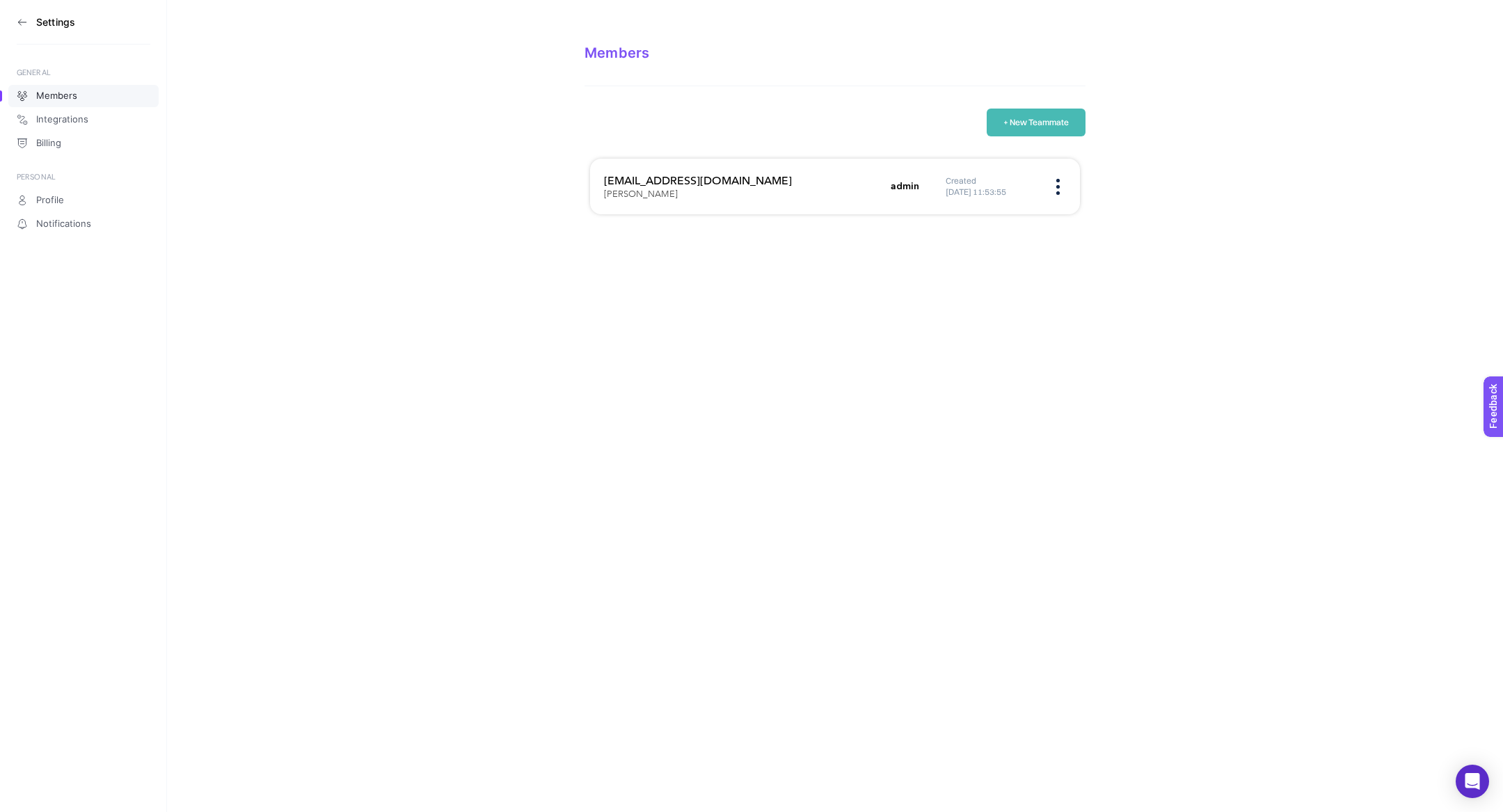
click at [25, 23] on icon at bounding box center [22, 22] width 11 height 11
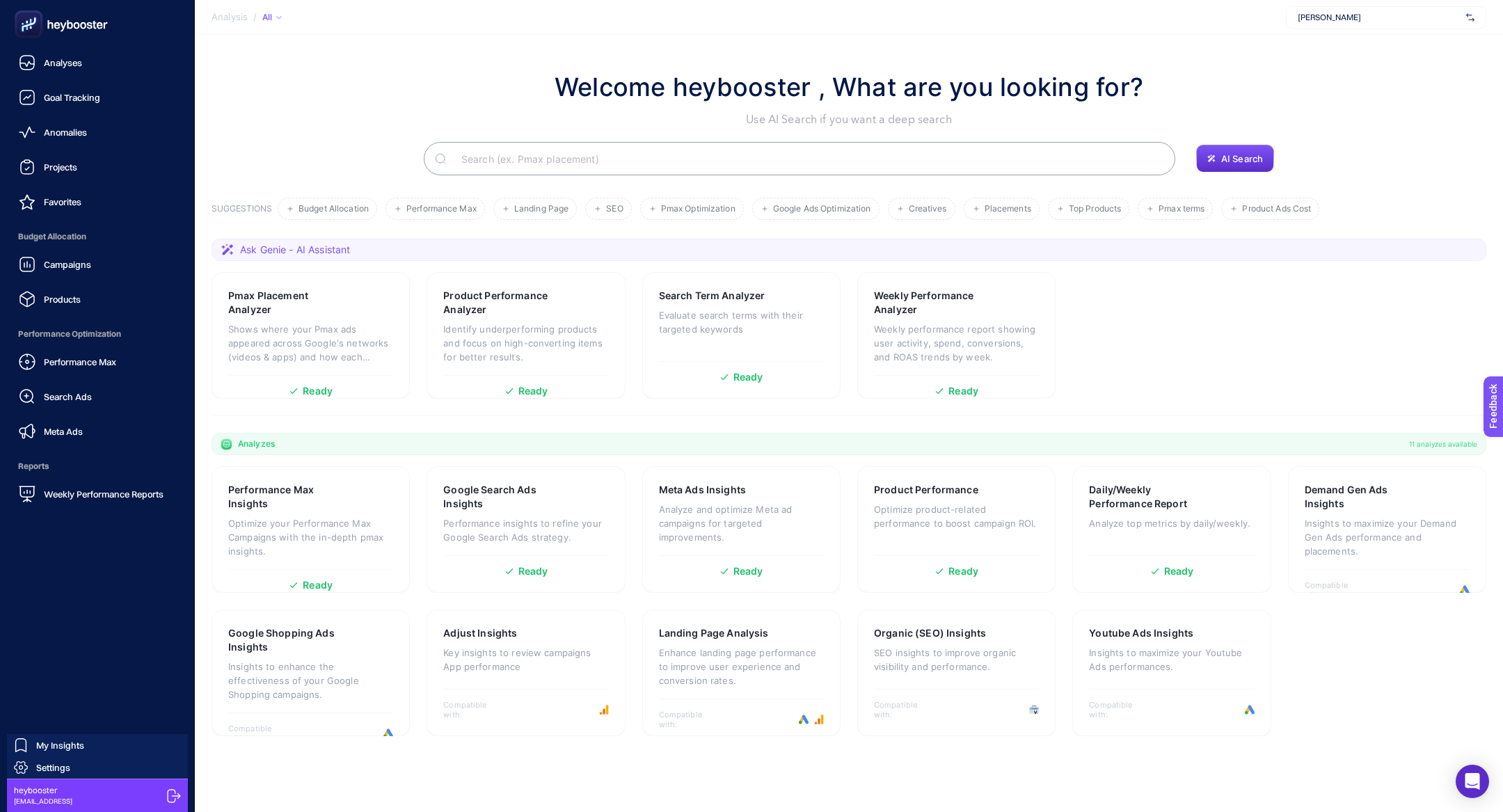
click at [53, 278] on div "Campaigns Products" at bounding box center [96, 282] width 172 height 63
click at [51, 265] on span "Campaigns" at bounding box center [68, 263] width 47 height 11
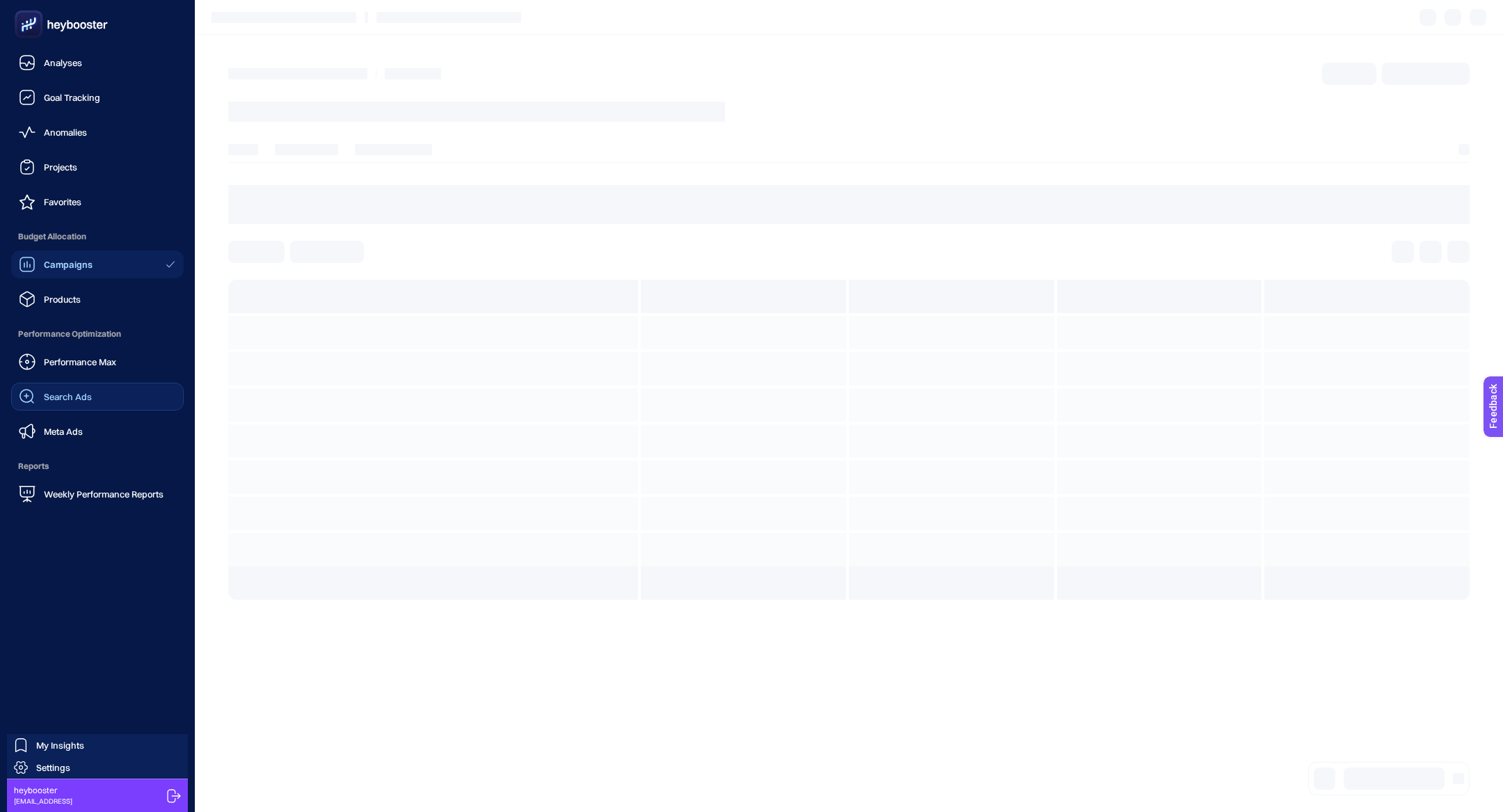
click at [89, 383] on link "Search Ads" at bounding box center [96, 396] width 172 height 28
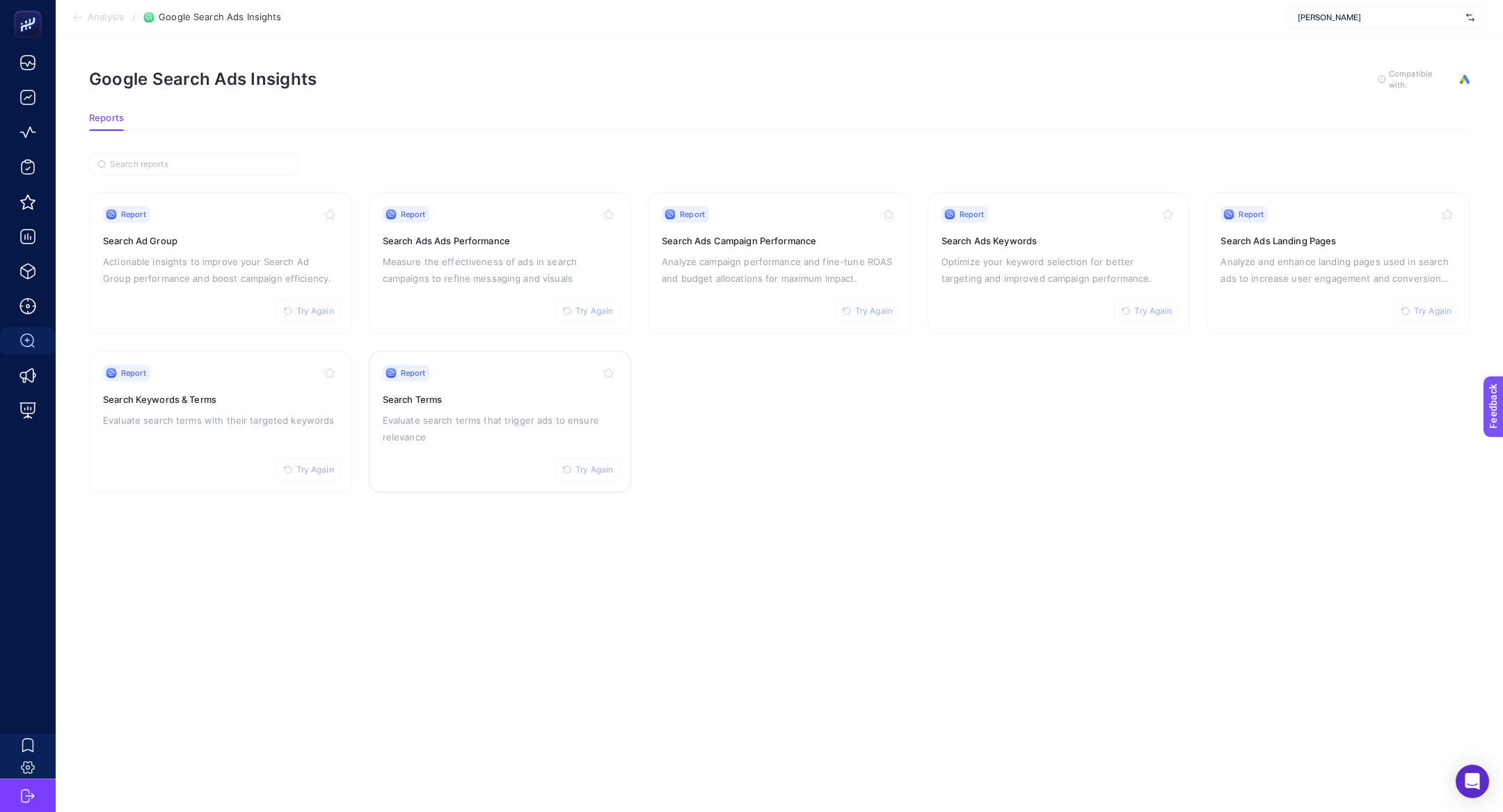
click at [532, 395] on h3 "Search Terms" at bounding box center [500, 399] width 235 height 14
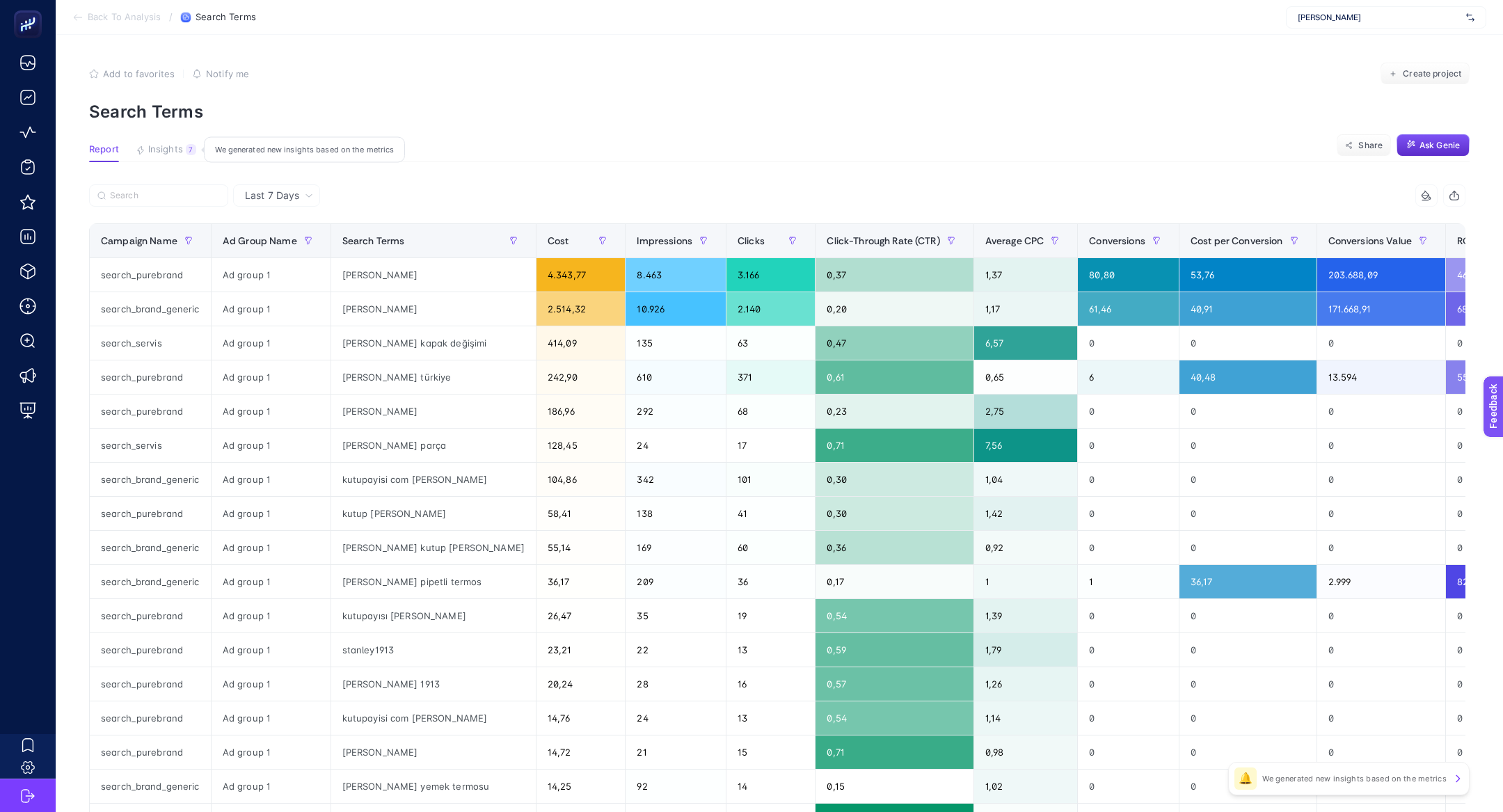
click at [193, 149] on div "7" at bounding box center [191, 148] width 11 height 11
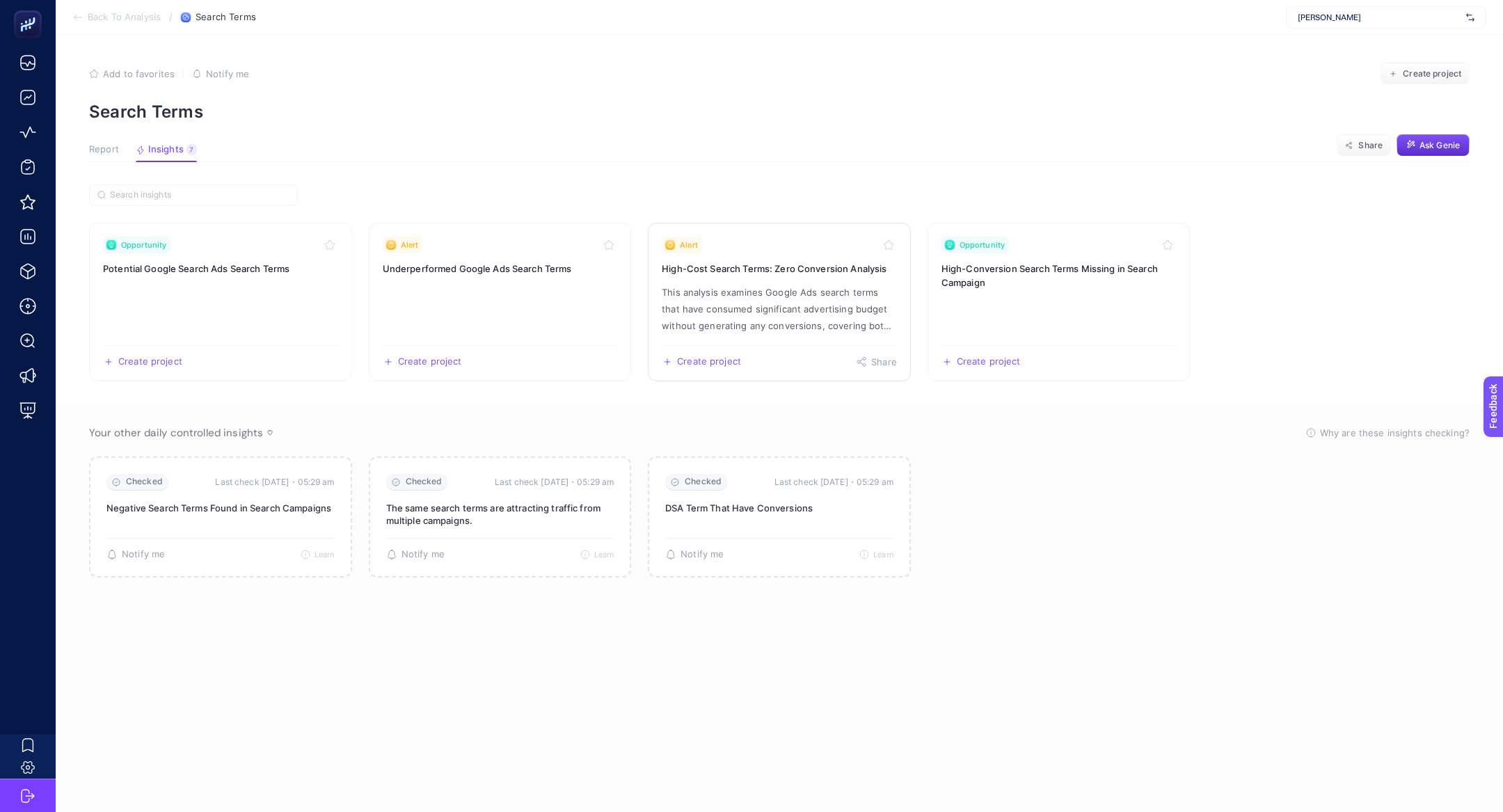
click at [788, 286] on p "This analysis examines Google Ads search terms that have consumed significant a…" at bounding box center [779, 309] width 235 height 50
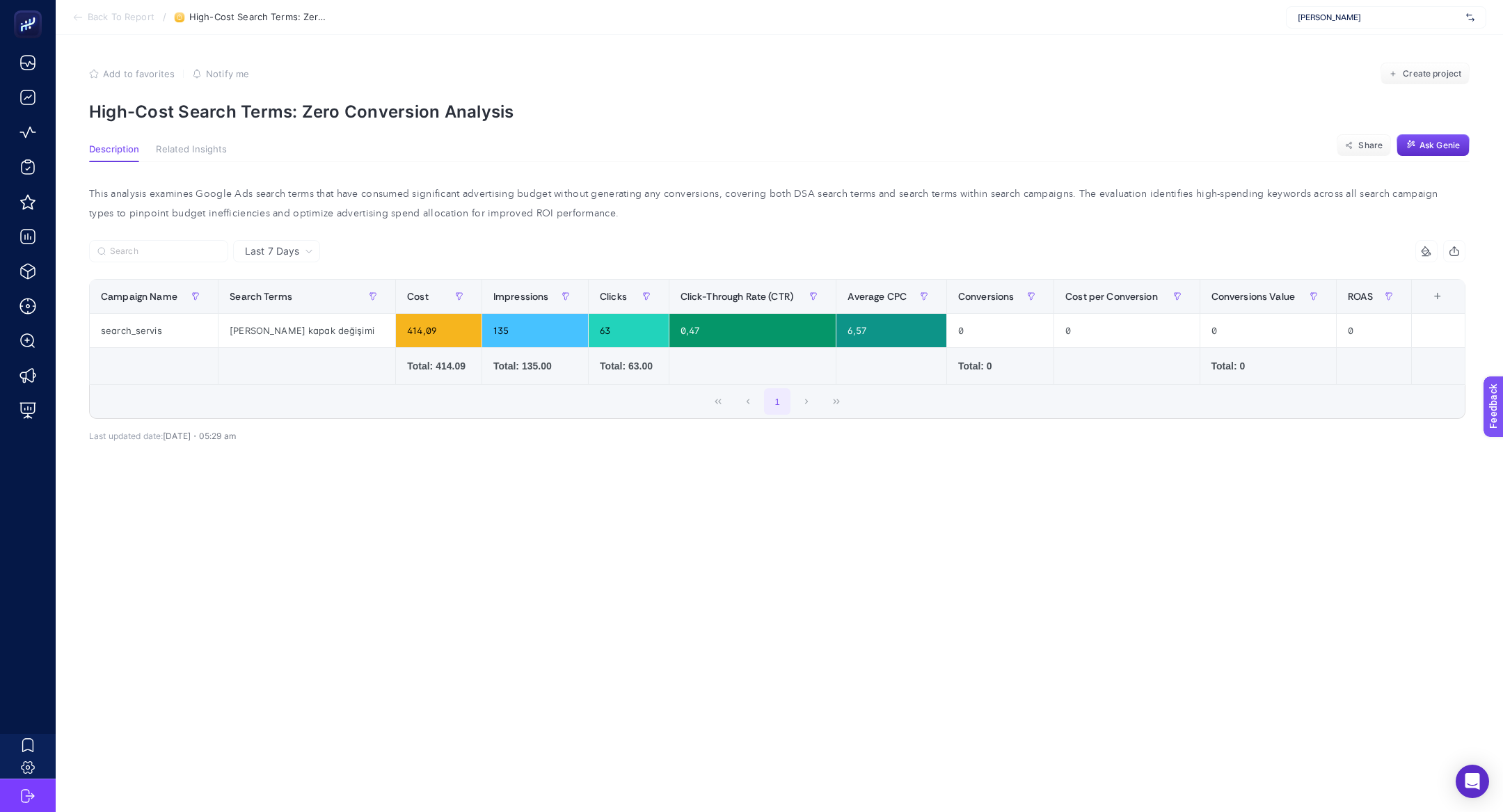
click at [330, 131] on article "Add to favorites false Notify me Create project High-Cost Search Terms: Zero Co…" at bounding box center [779, 423] width 1447 height 777
click at [334, 117] on p "High-Cost Search Terms: Zero Conversion Analysis" at bounding box center [779, 111] width 1380 height 21
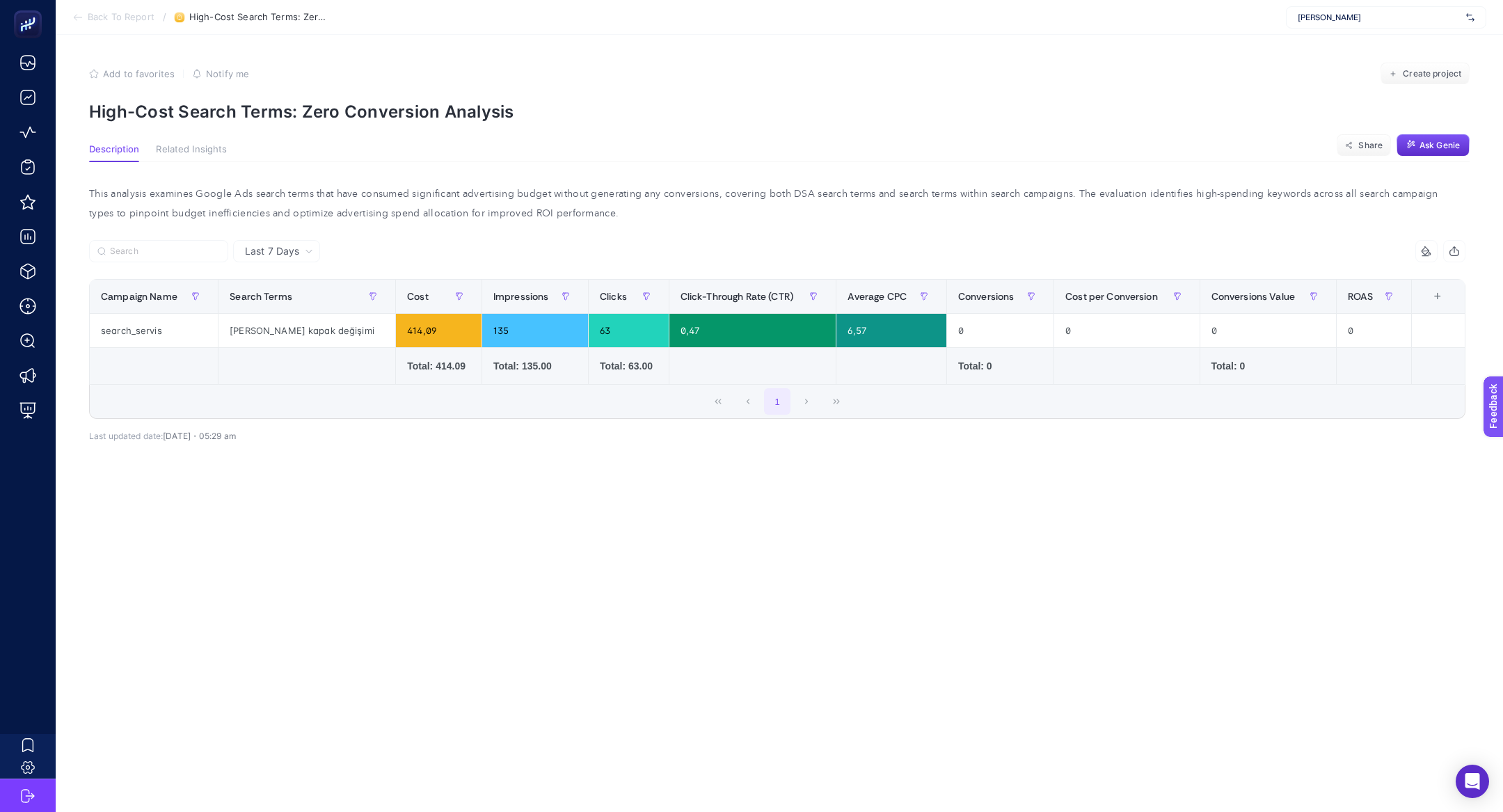
click at [334, 117] on p "High-Cost Search Terms: Zero Conversion Analysis" at bounding box center [779, 111] width 1380 height 21
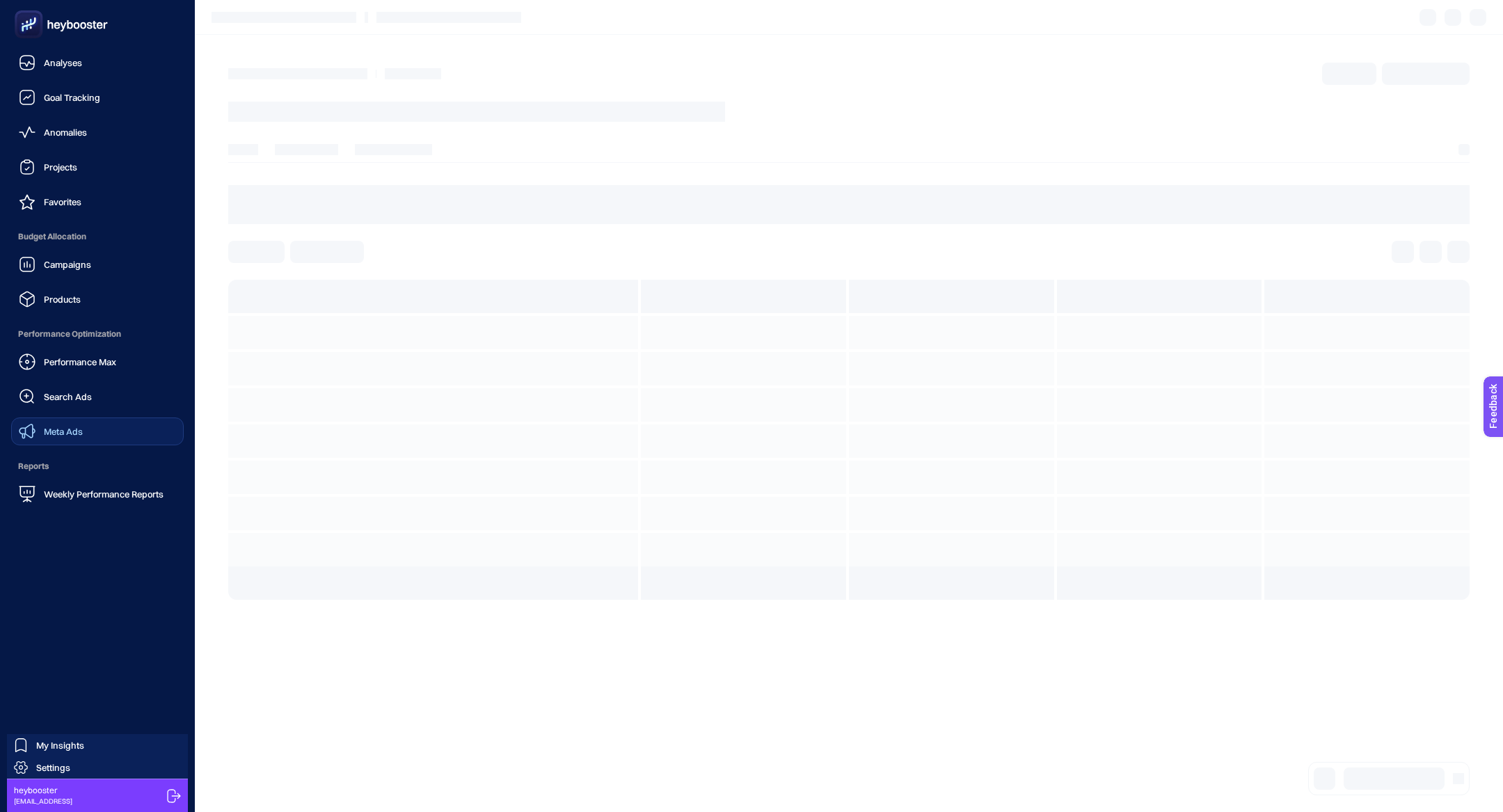
click at [102, 426] on link "Meta Ads" at bounding box center [96, 431] width 172 height 28
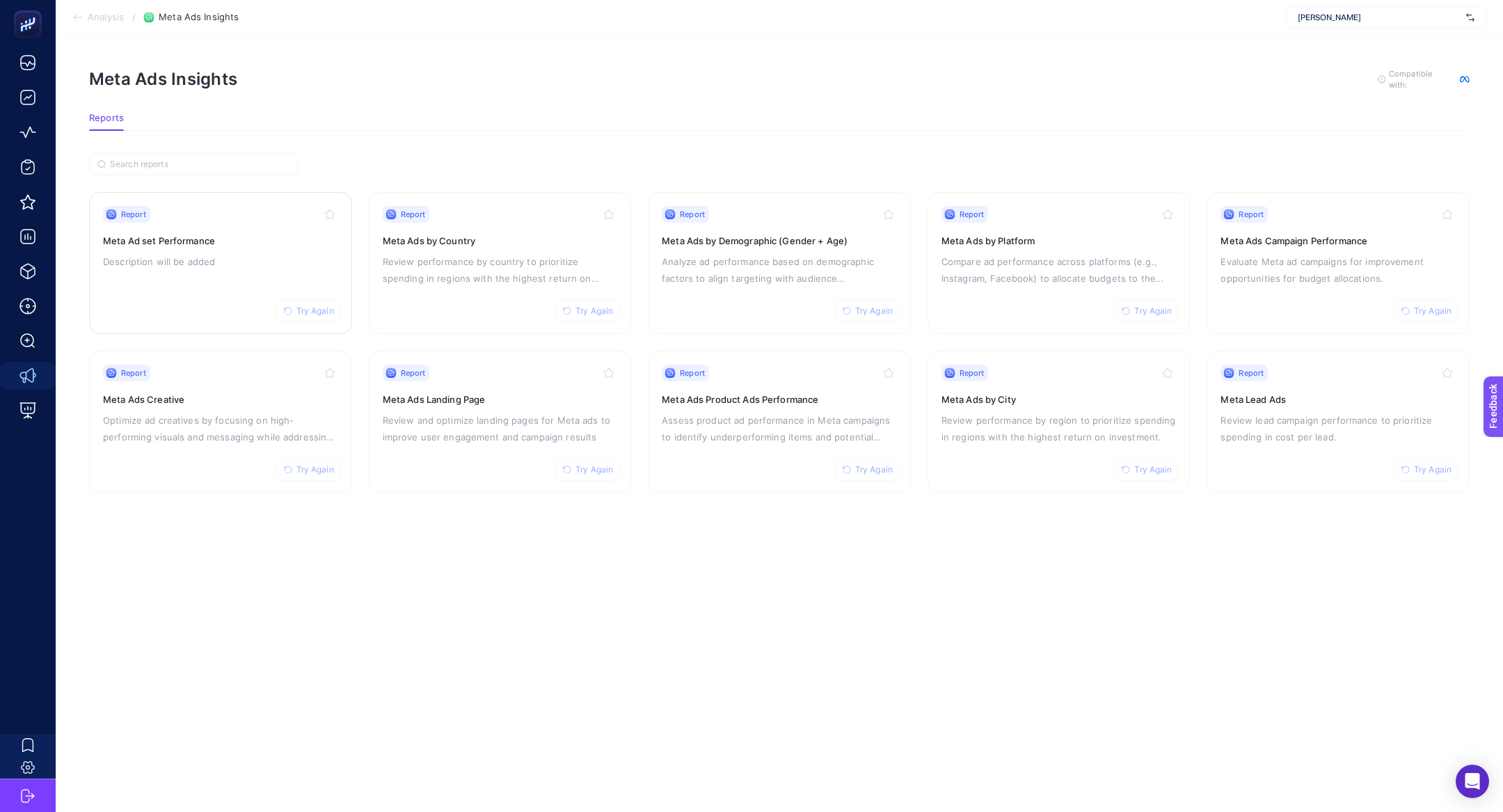
click at [171, 285] on div "Report Try Again Meta Ad set Performance Description will be added" at bounding box center [220, 262] width 235 height 114
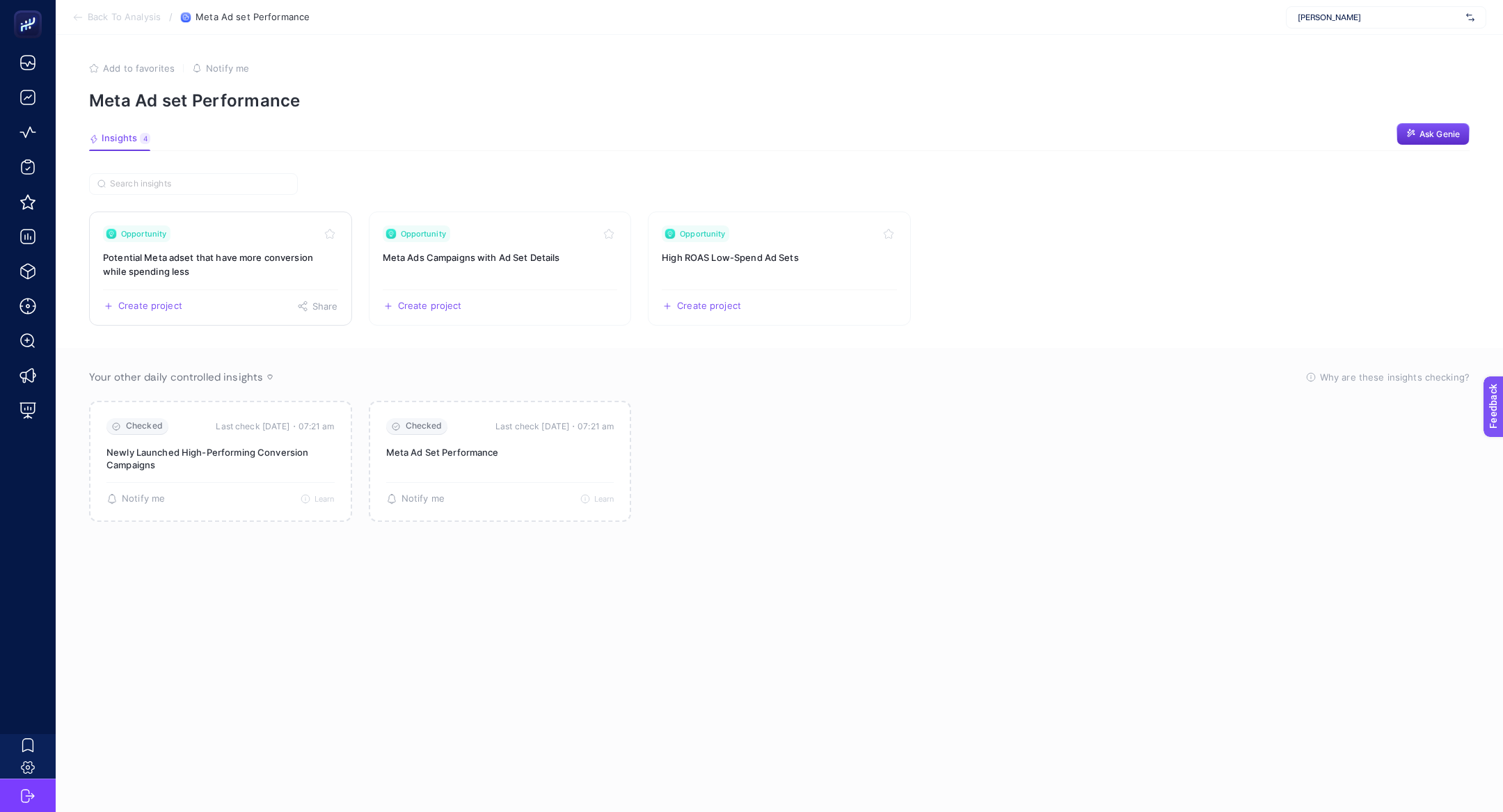
click at [207, 252] on h3 "Potential Meta adset that have more conversion while spending less" at bounding box center [220, 264] width 235 height 28
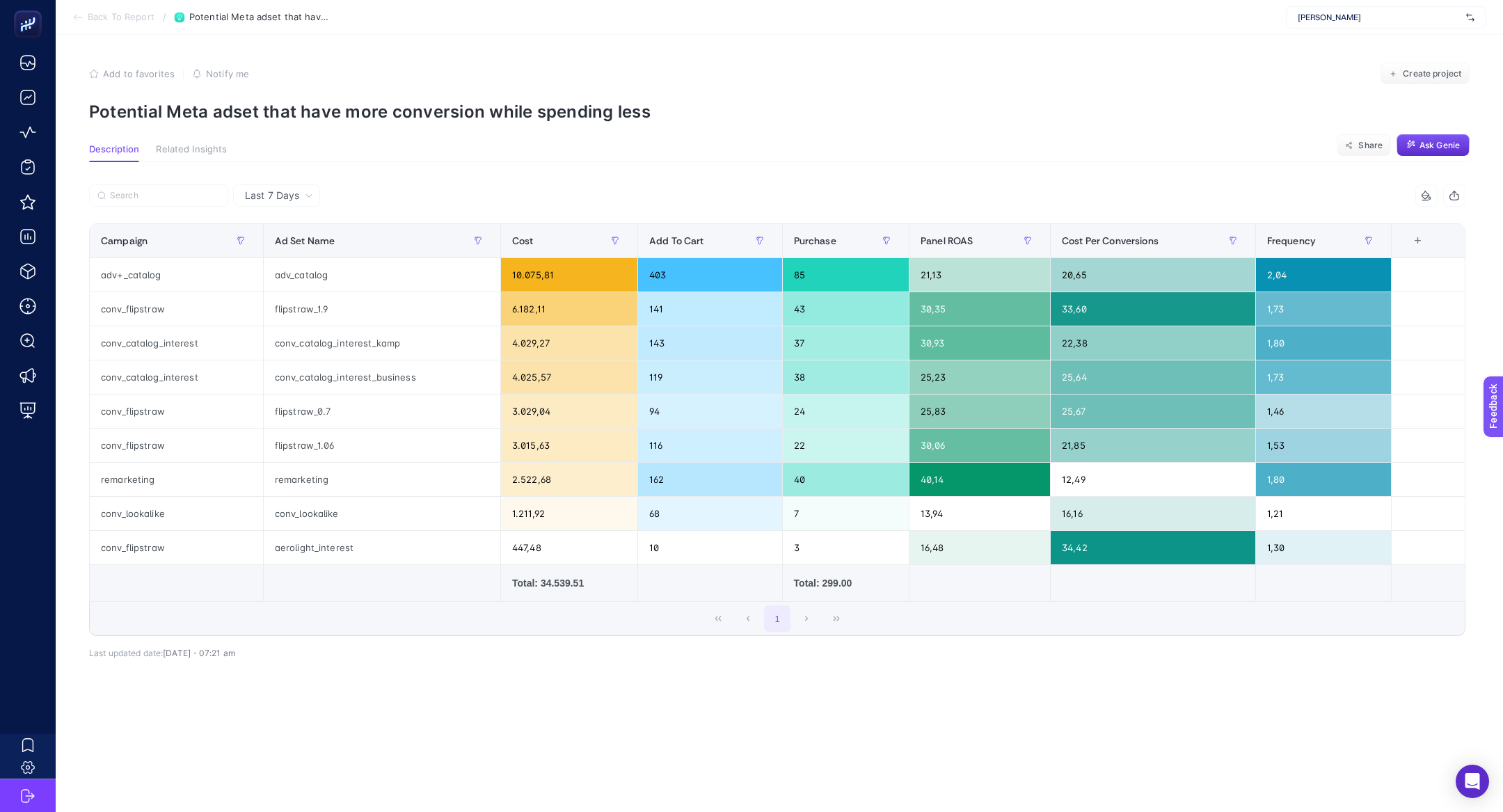
click at [302, 97] on section "Add to favorites false Notify me Create project Potential Meta adset that have …" at bounding box center [779, 92] width 1380 height 59
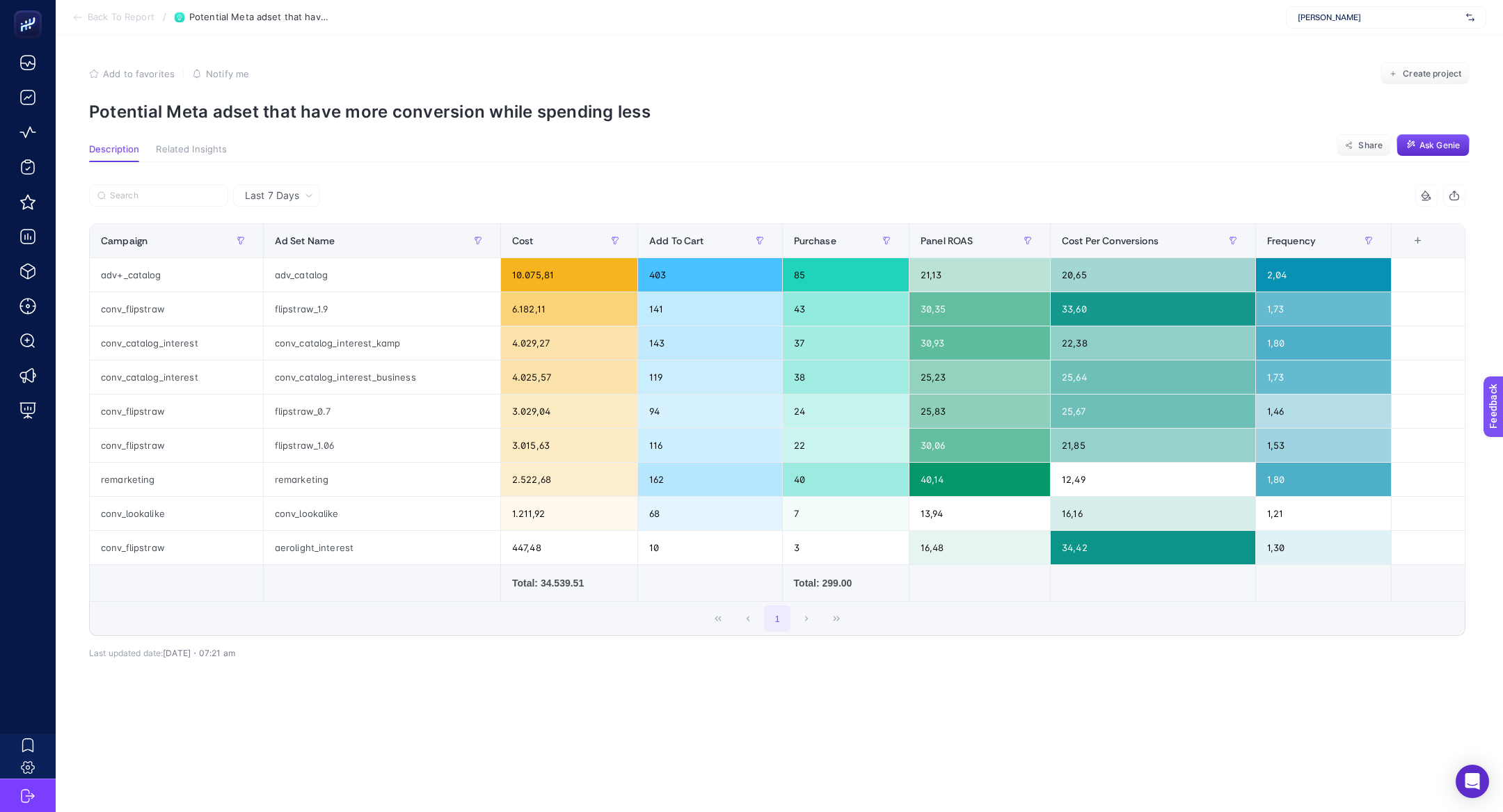
click at [302, 97] on section "Add to favorites false Notify me Create project Potential Meta adset that have …" at bounding box center [779, 92] width 1380 height 59
click at [302, 103] on p "Potential Meta adset that have more conversion while spending less" at bounding box center [779, 111] width 1380 height 21
click at [302, 108] on p "Potential Meta adset that have more conversion while spending less" at bounding box center [779, 111] width 1380 height 21
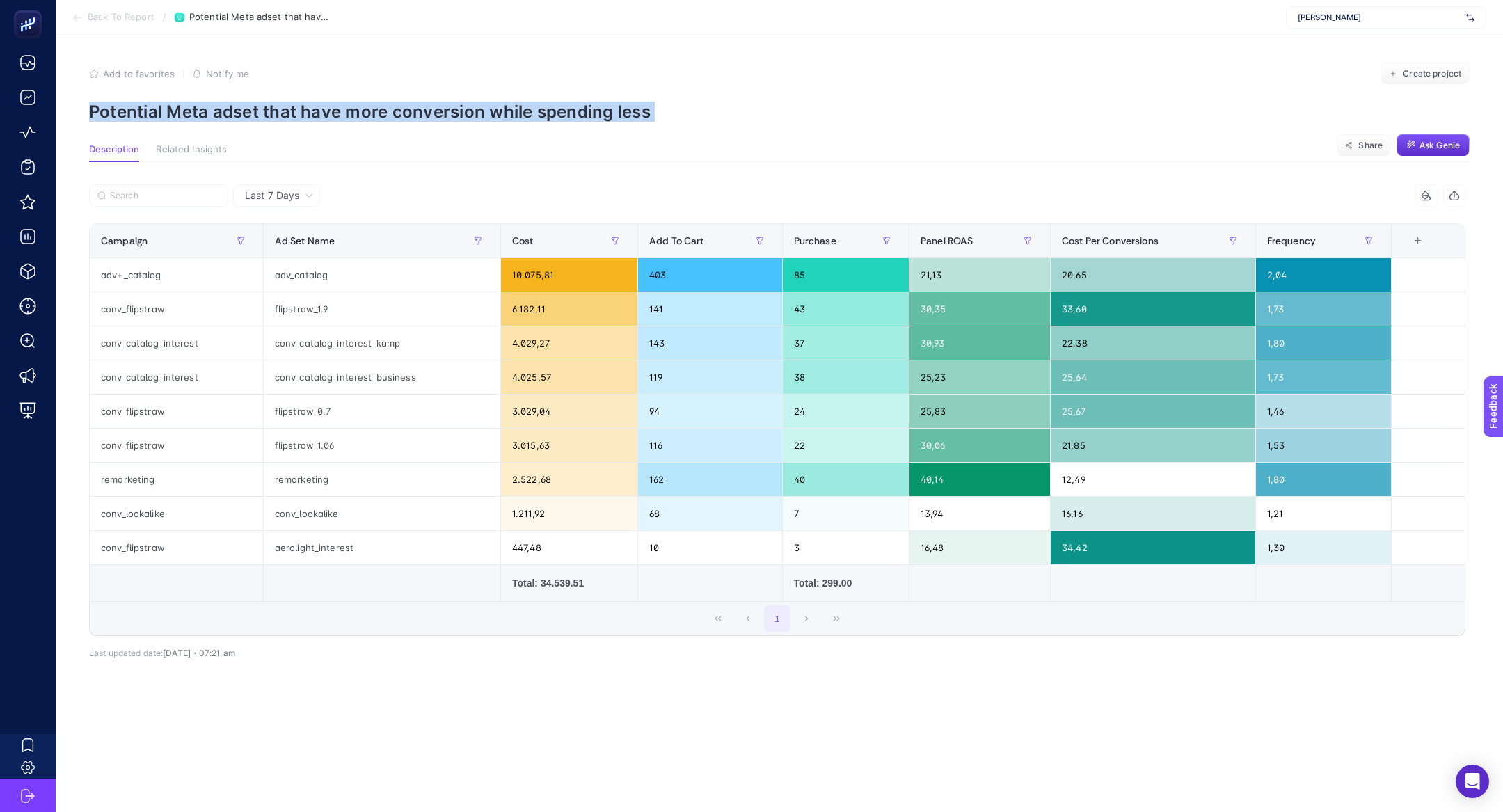
click at [302, 108] on p "Potential Meta adset that have more conversion while spending less" at bounding box center [779, 111] width 1380 height 21
copy article "Potential Meta adset that have more conversion while spending less"
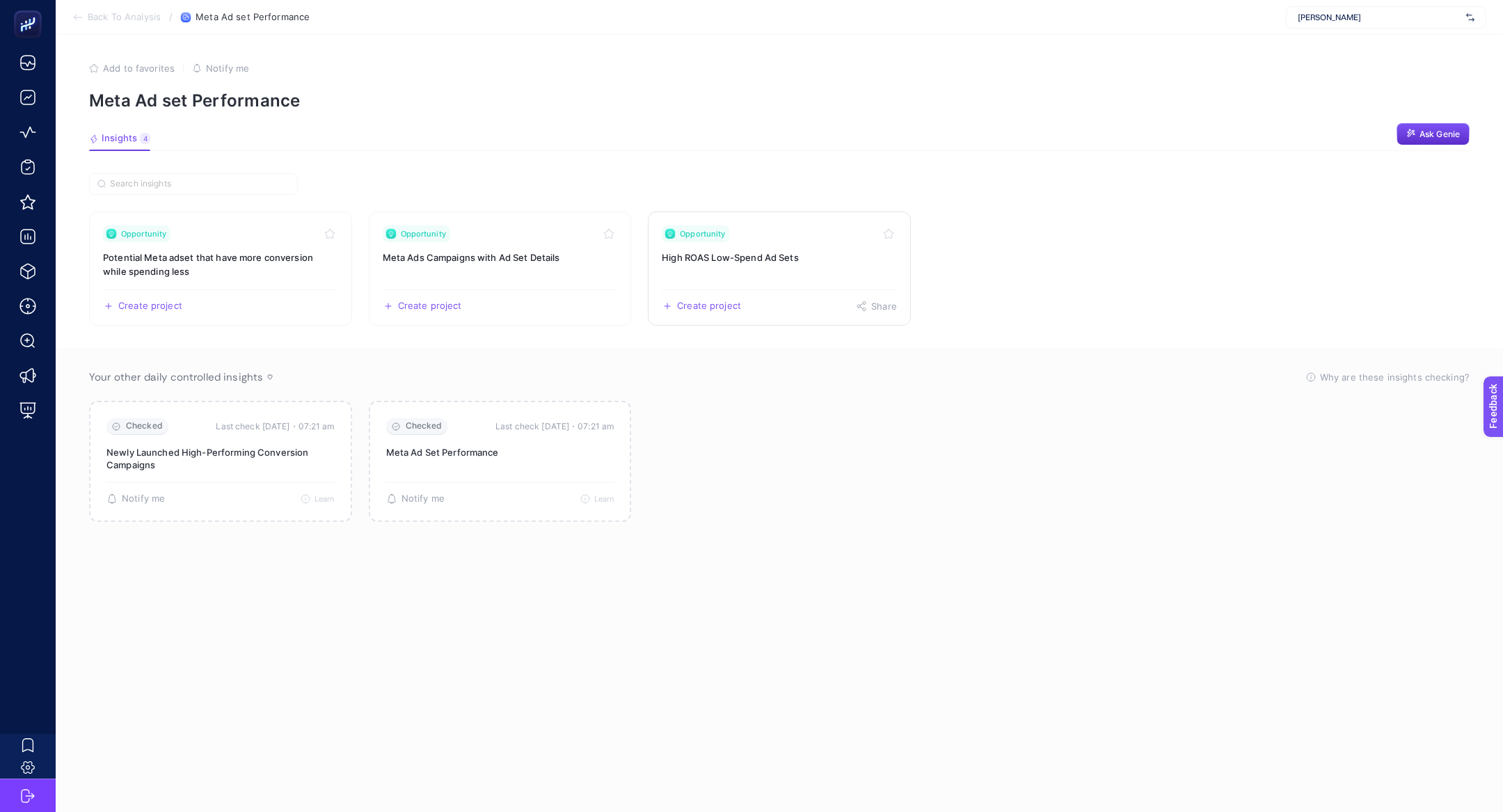
click at [764, 246] on link "Opportunity High ROAS Low-Spend Ad Sets Create project Share" at bounding box center [779, 268] width 263 height 114
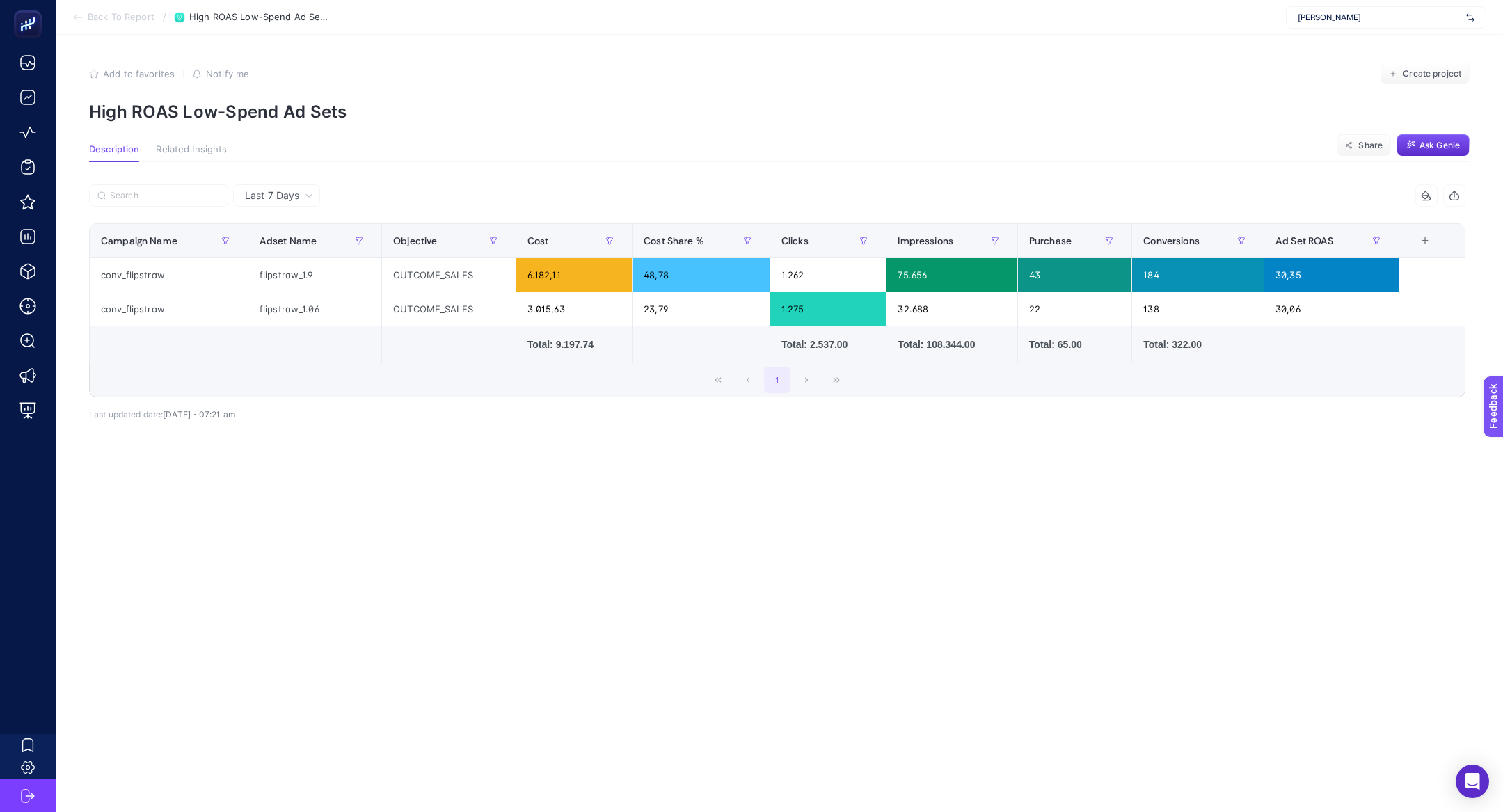
click at [229, 115] on p "High ROAS Low-Spend Ad Sets" at bounding box center [779, 111] width 1380 height 21
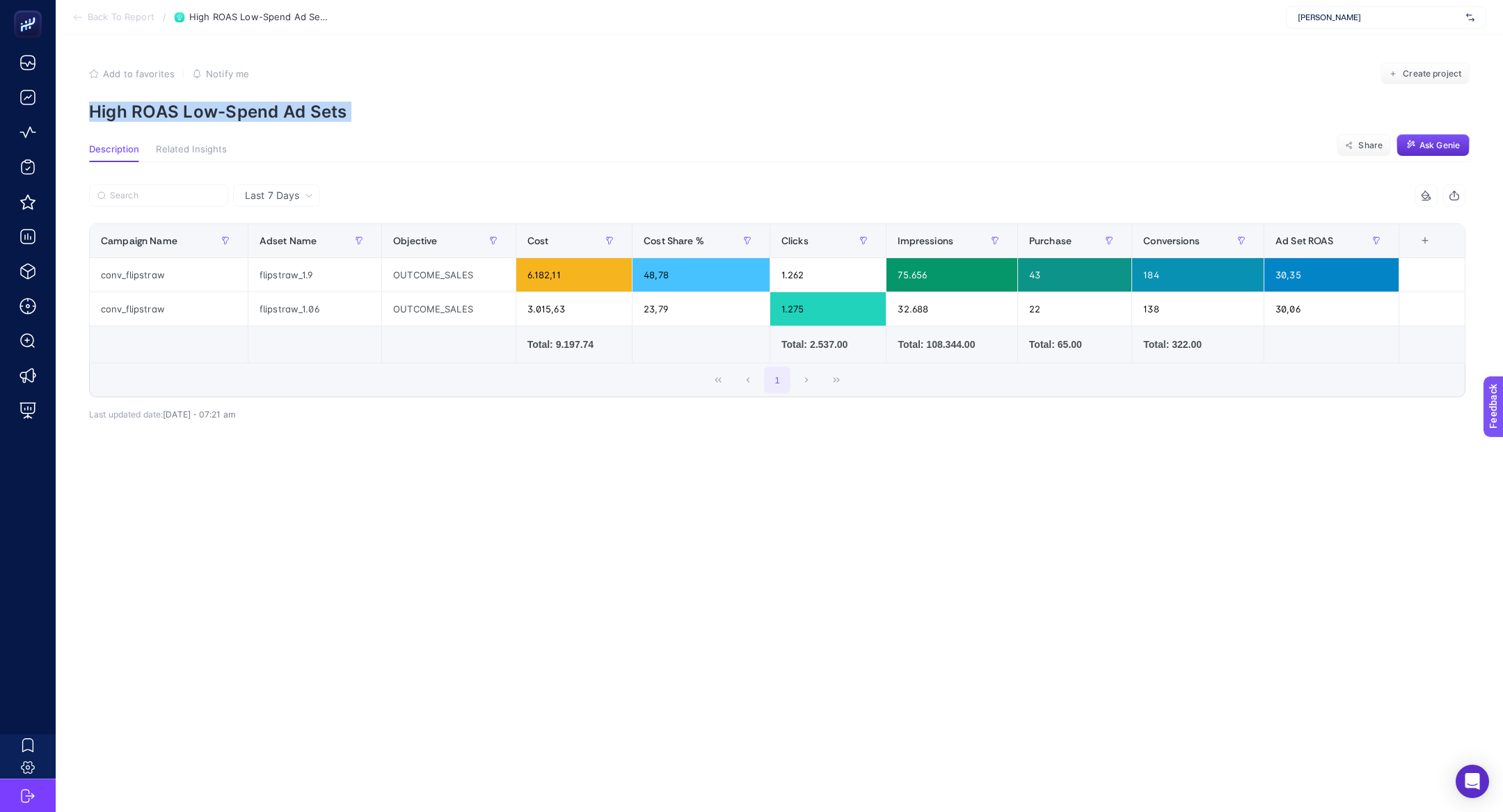
copy article "High ROAS Low-Spend Ad Sets"
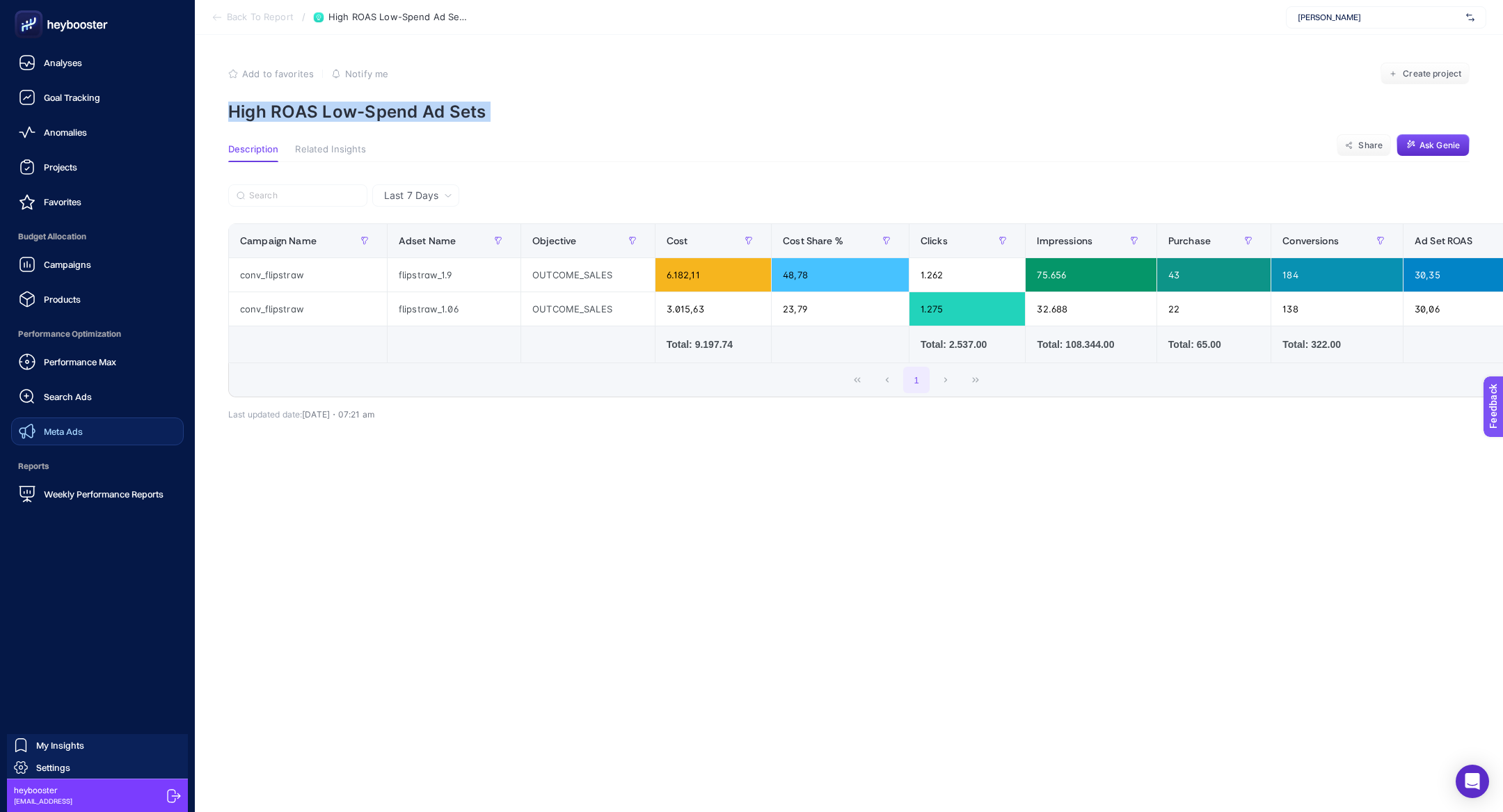
click at [95, 433] on link "Meta Ads" at bounding box center [96, 431] width 172 height 28
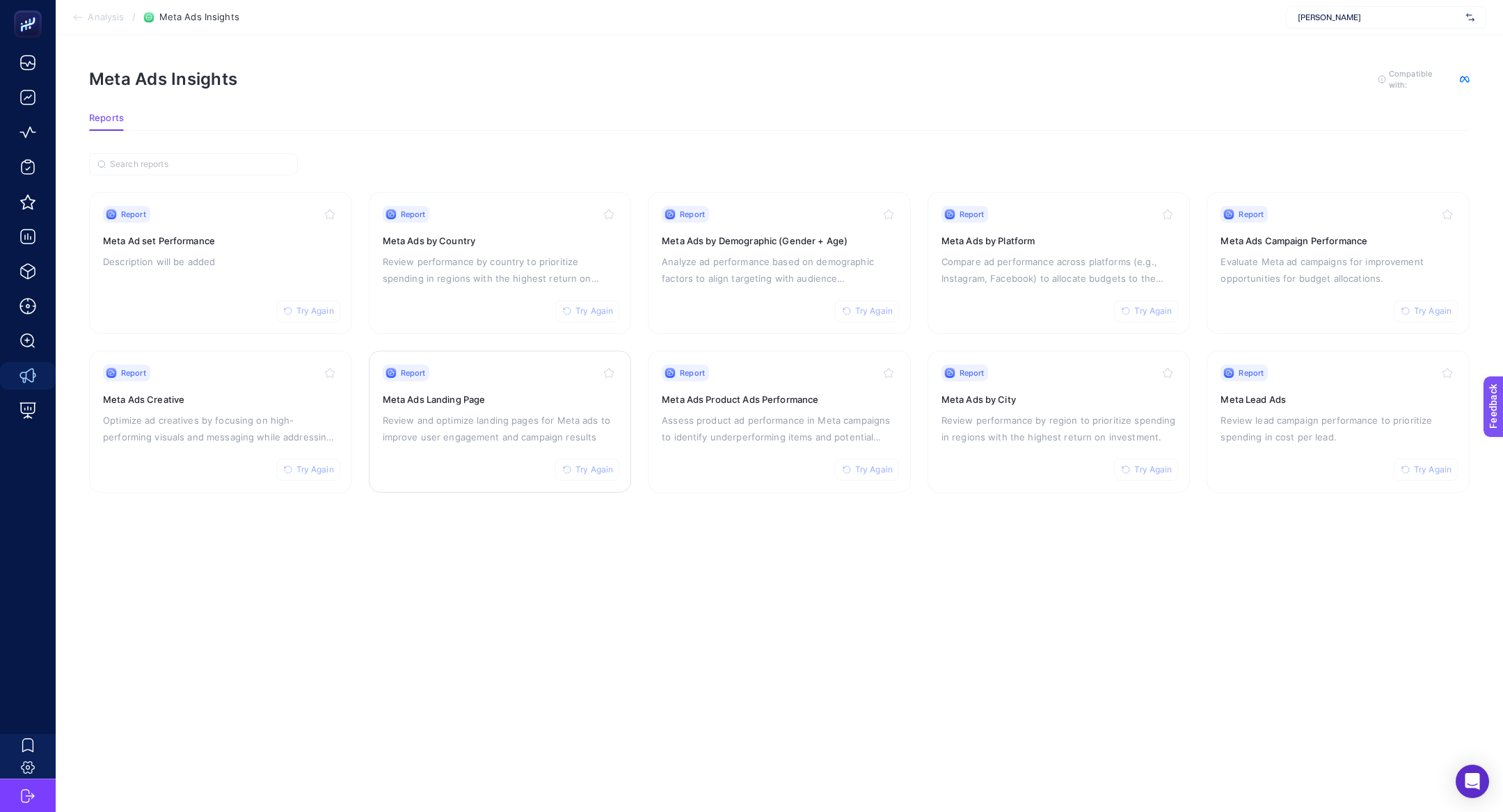
click at [487, 392] on h3 "Meta Ads Landing Page" at bounding box center [500, 399] width 235 height 14
click at [747, 416] on p "Assess product ad performance in Meta campaigns to identify underperforming ite…" at bounding box center [779, 429] width 235 height 33
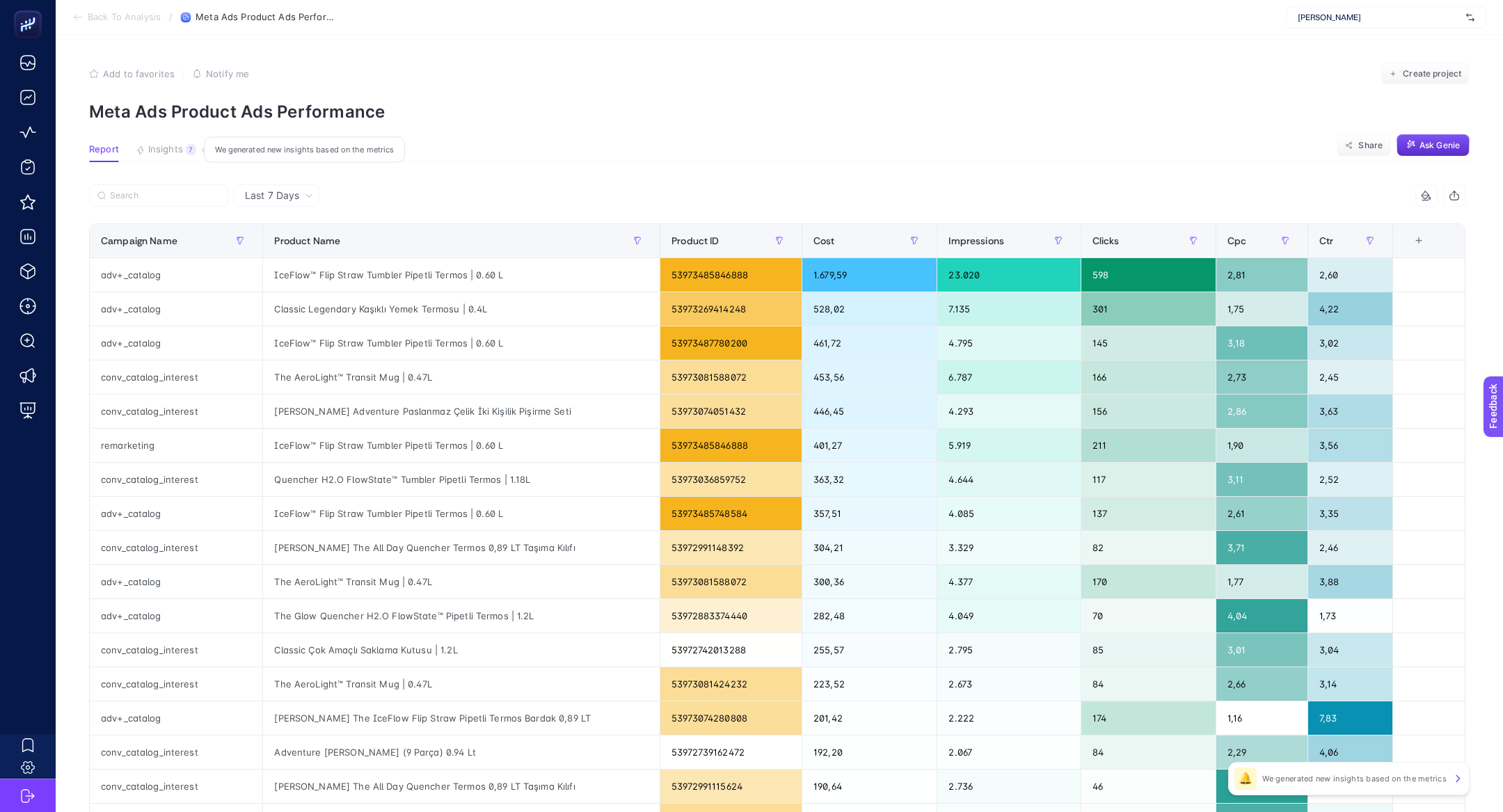
click at [165, 154] on span "Insights" at bounding box center [165, 148] width 34 height 11
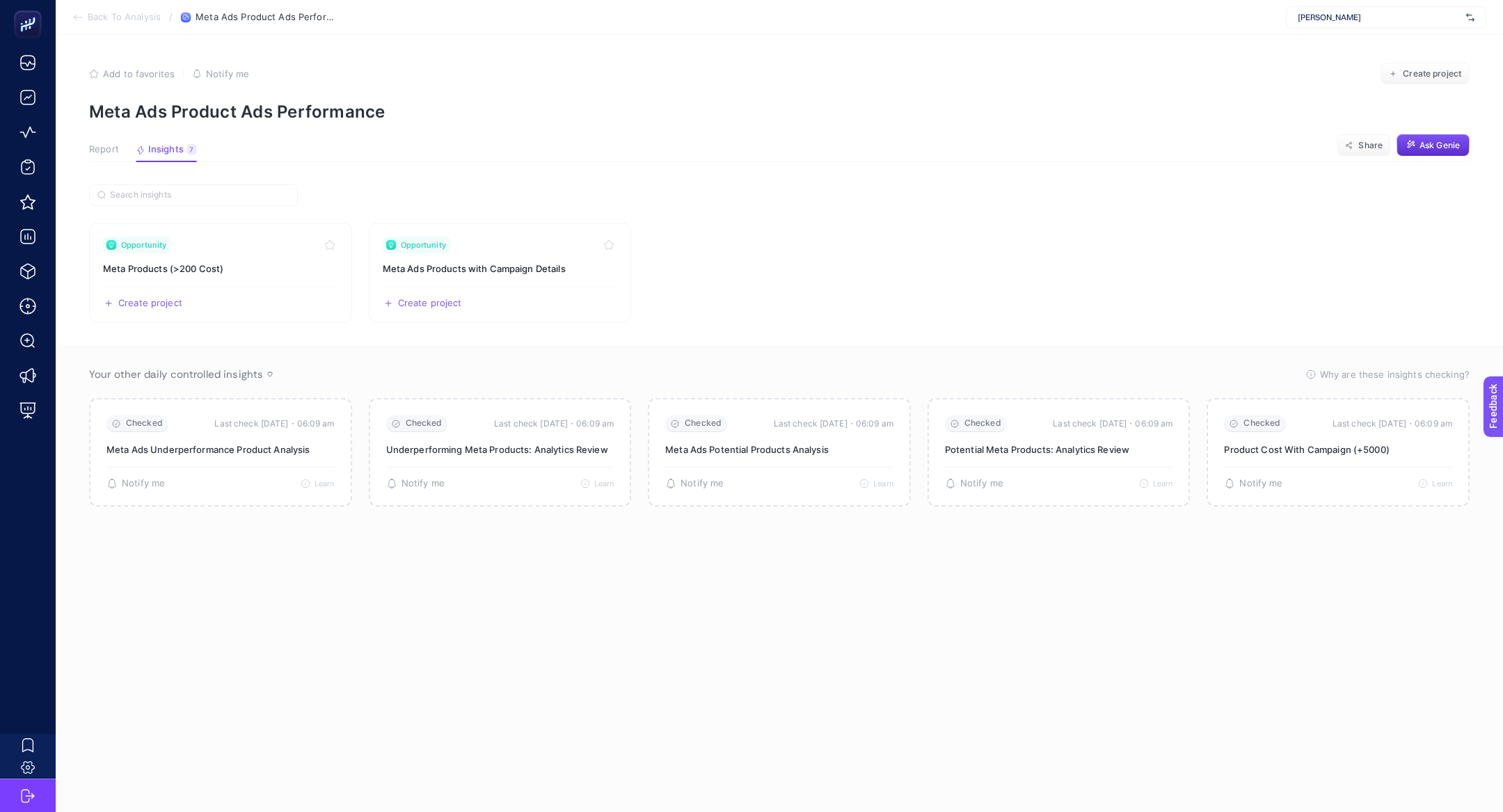
click at [115, 159] on button "Report" at bounding box center [104, 152] width 30 height 18
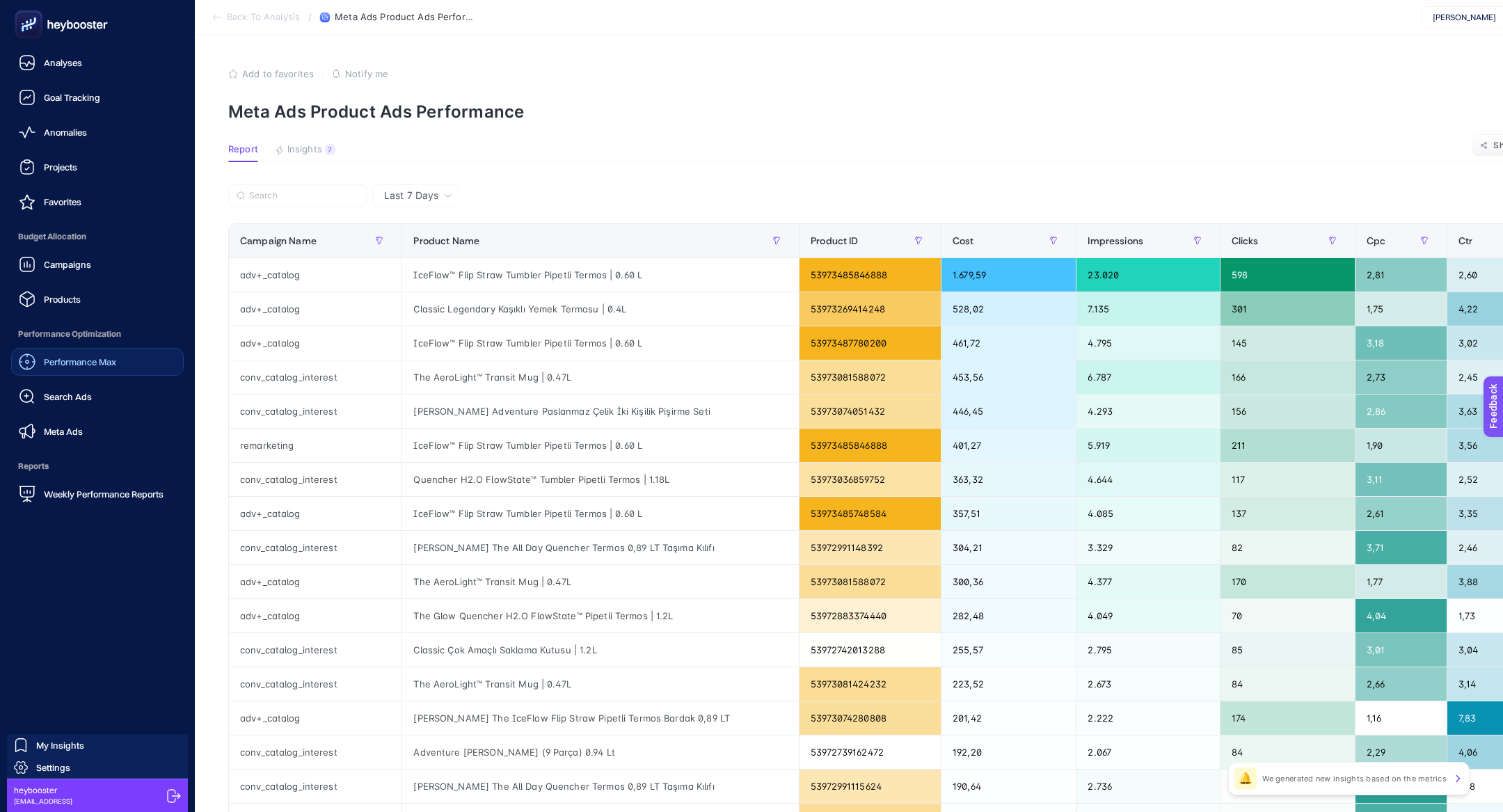
click at [109, 356] on span "Performance Max" at bounding box center [81, 361] width 73 height 11
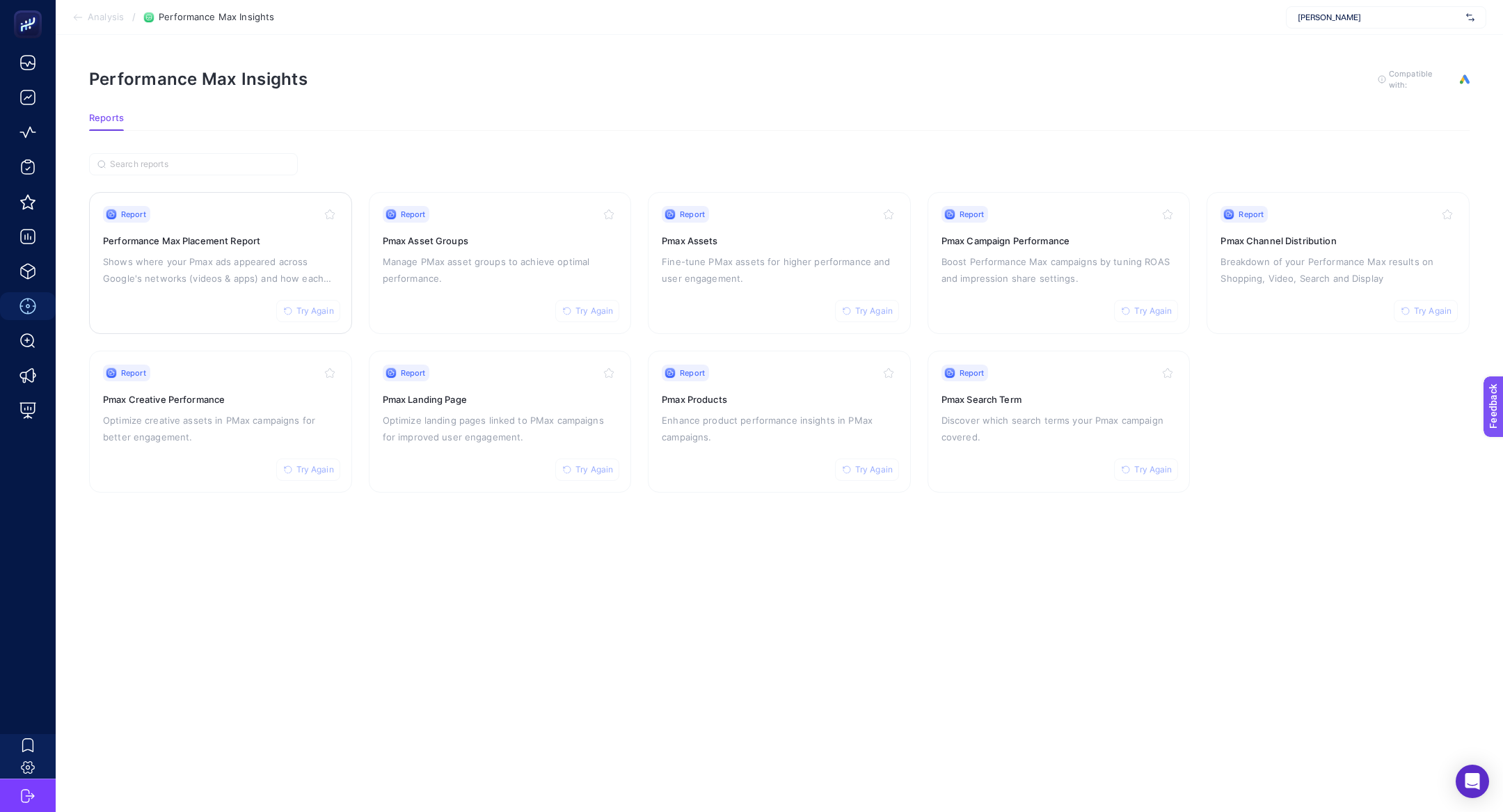
click at [235, 249] on div "Report Try Again Performance Max Placement Report Shows where your Pmax ads app…" at bounding box center [220, 262] width 235 height 114
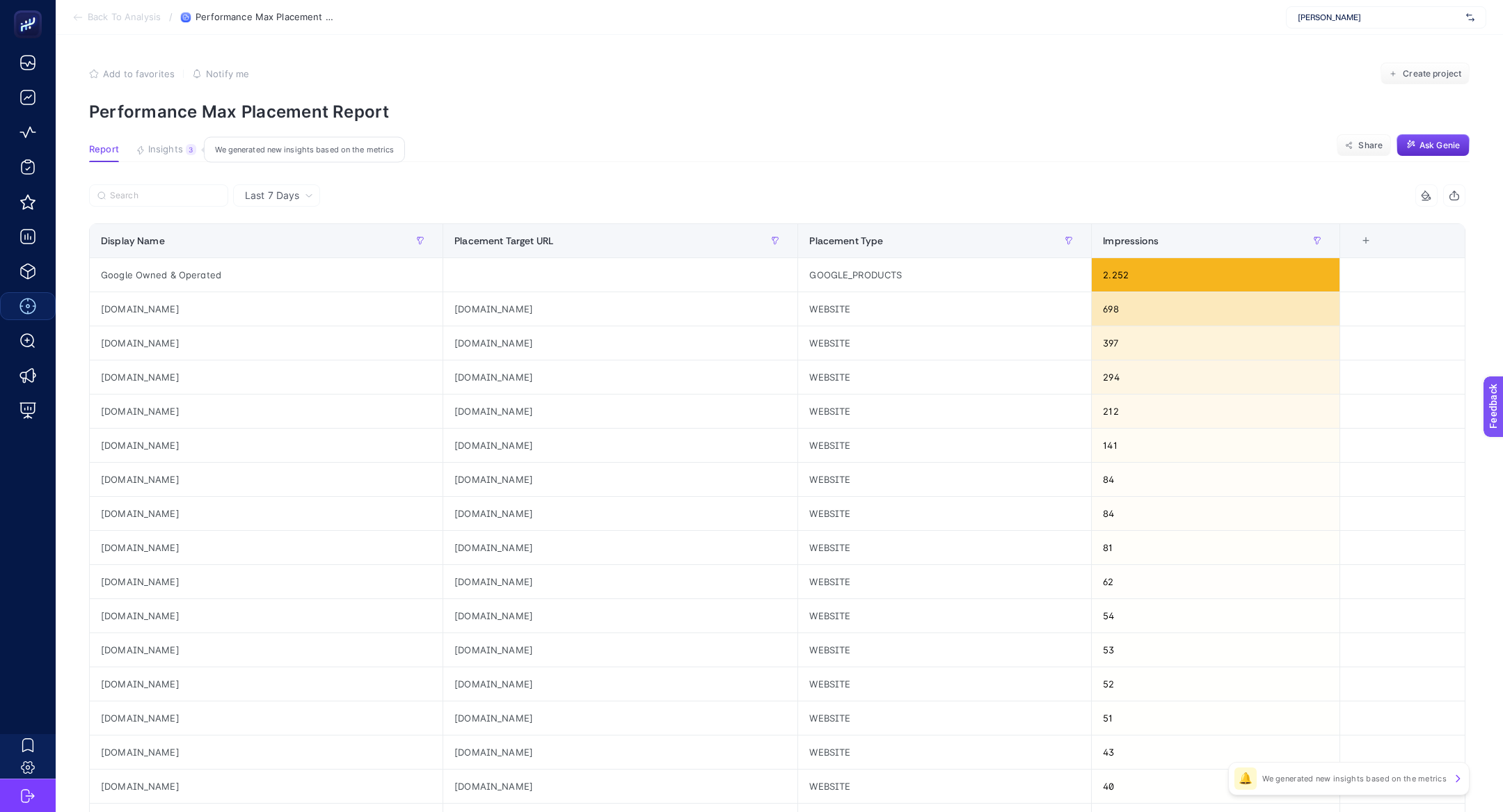
click at [182, 154] on button "Insights 3 We generated new insights based on the metrics" at bounding box center [166, 152] width 61 height 18
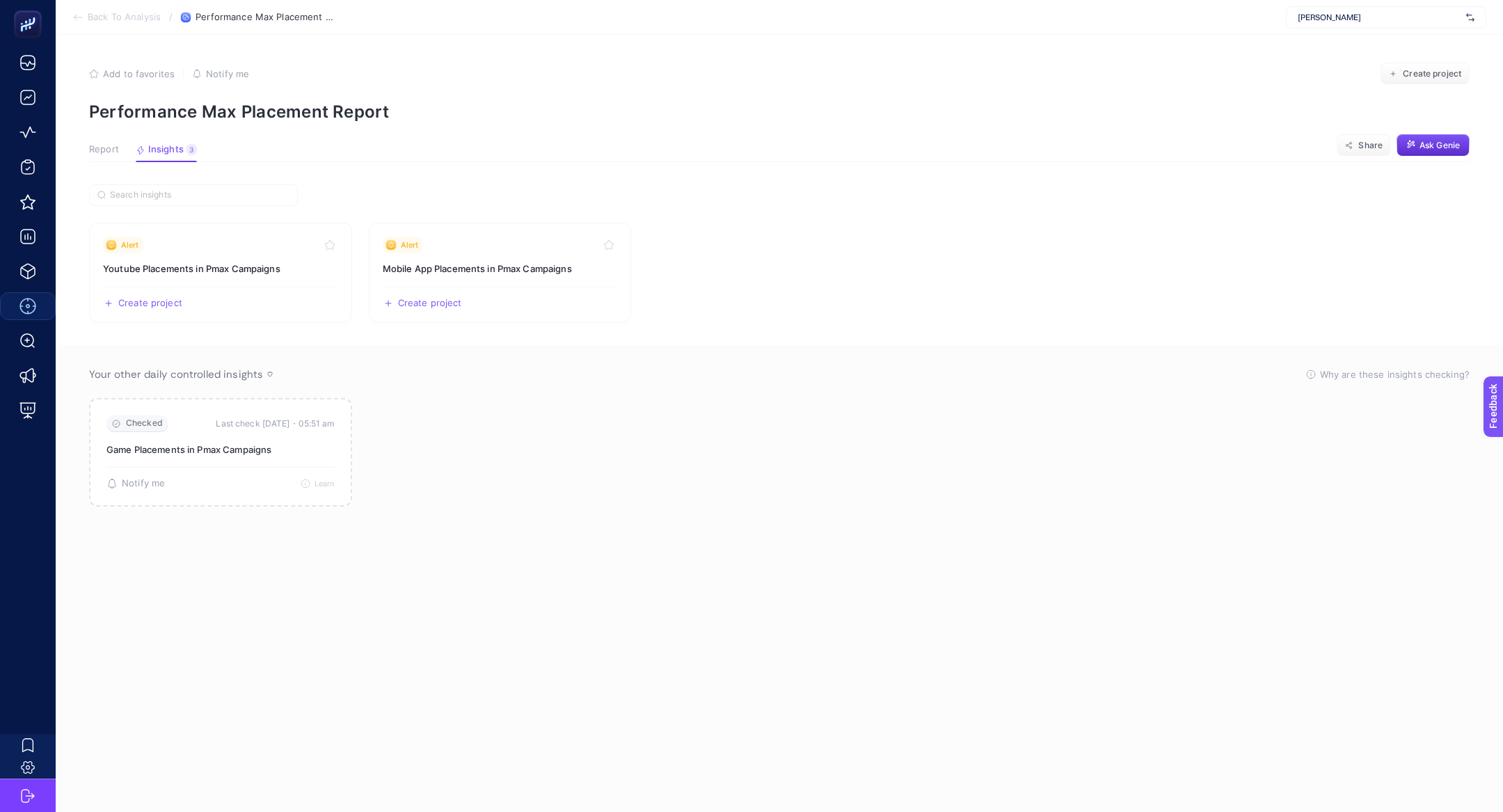
click at [112, 151] on span "Report" at bounding box center [104, 148] width 30 height 11
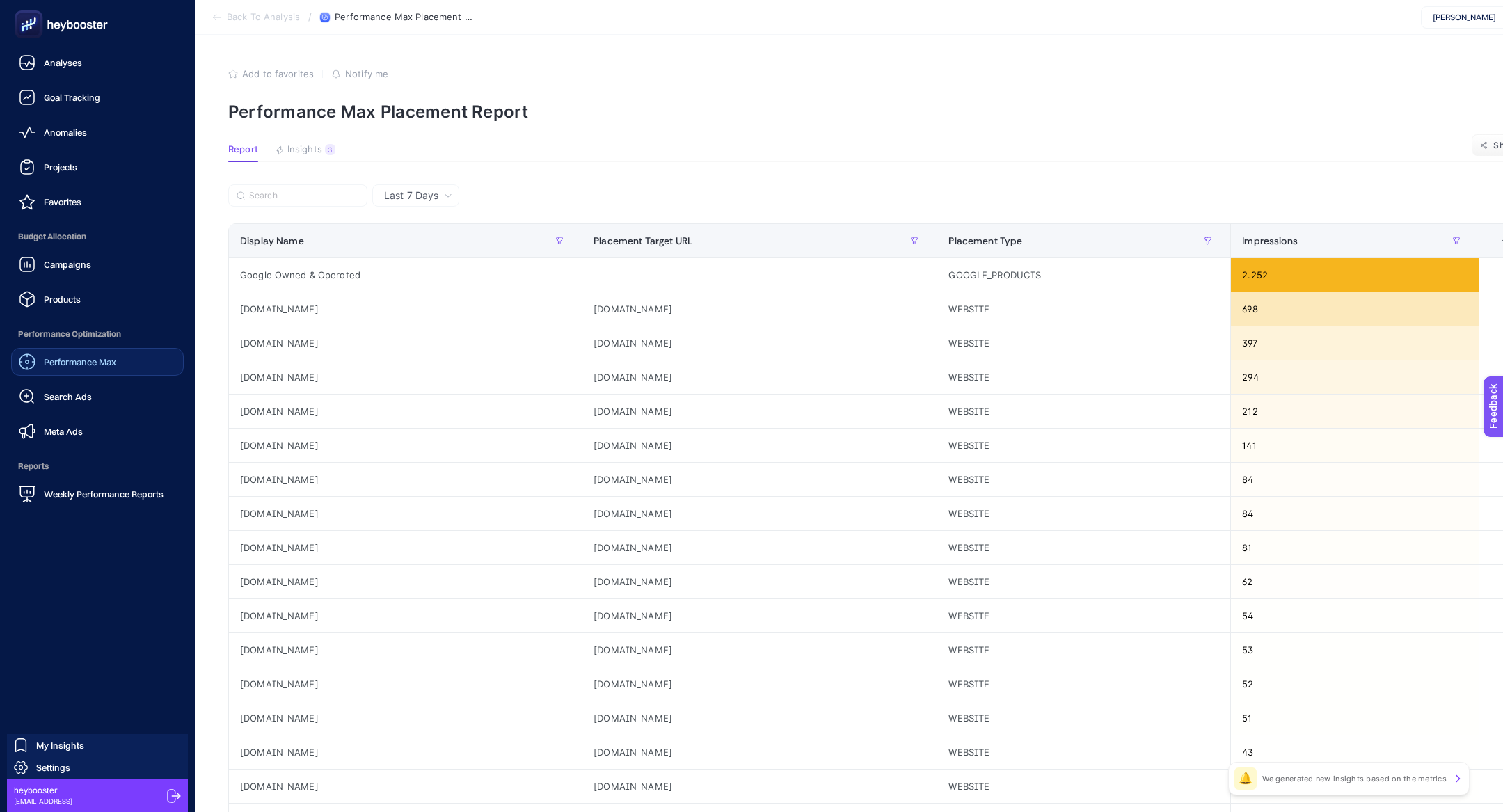
click at [91, 351] on link "Performance Max" at bounding box center [96, 362] width 172 height 28
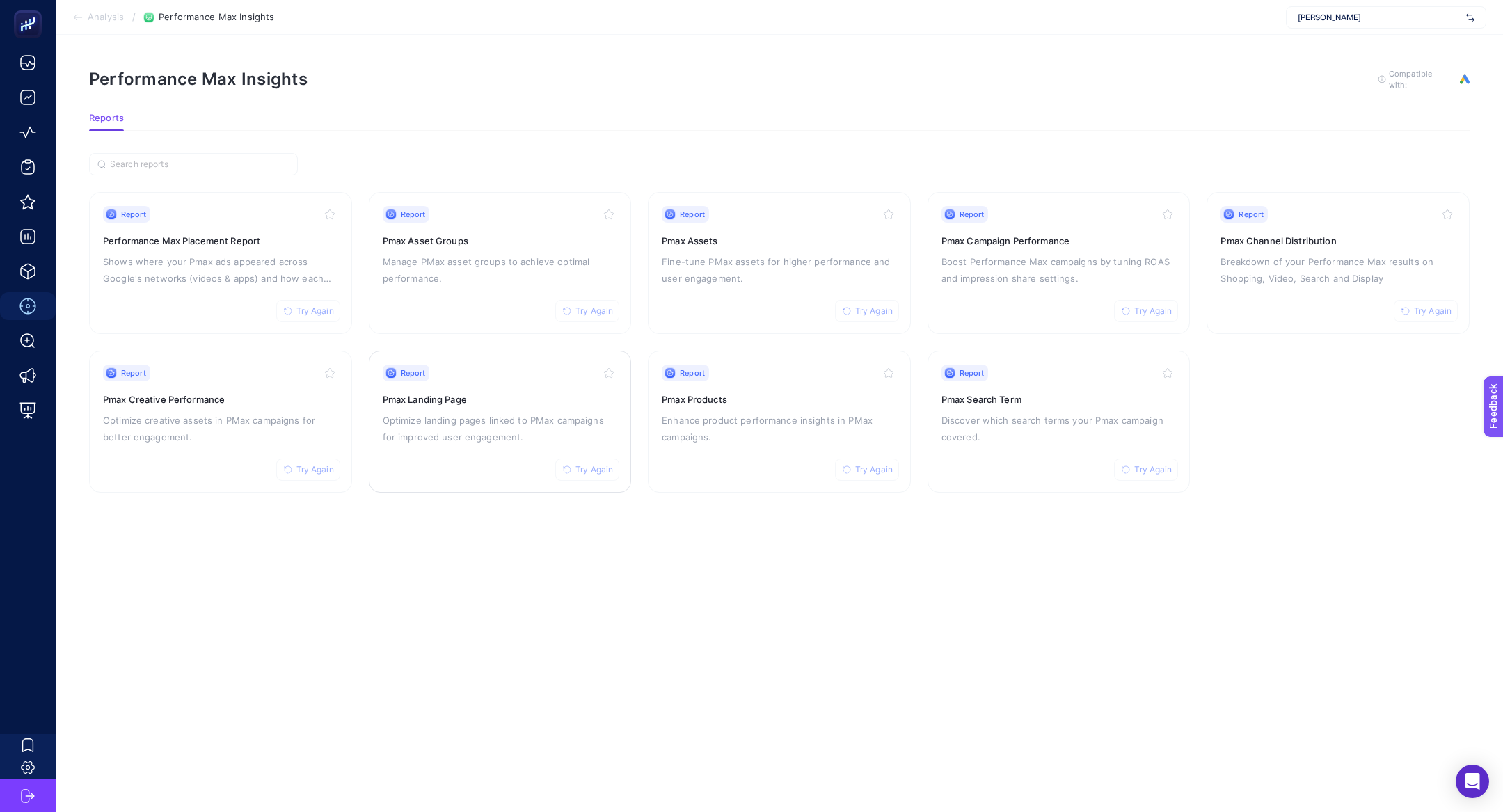
click at [451, 438] on p "Optimize landing pages linked to PMax campaigns for improved user engagement." at bounding box center [500, 429] width 235 height 33
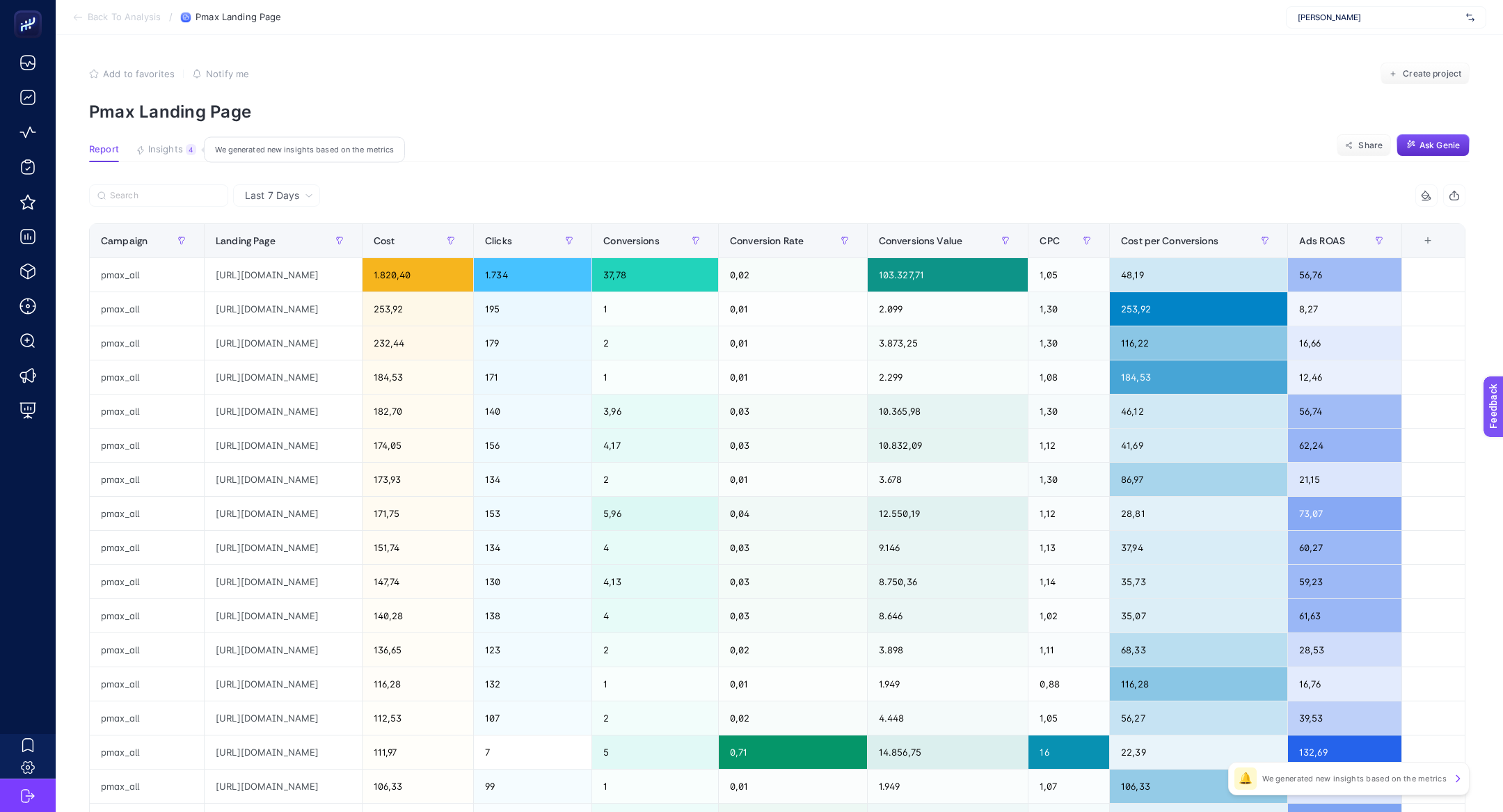
click at [166, 147] on span "Insights" at bounding box center [165, 148] width 34 height 11
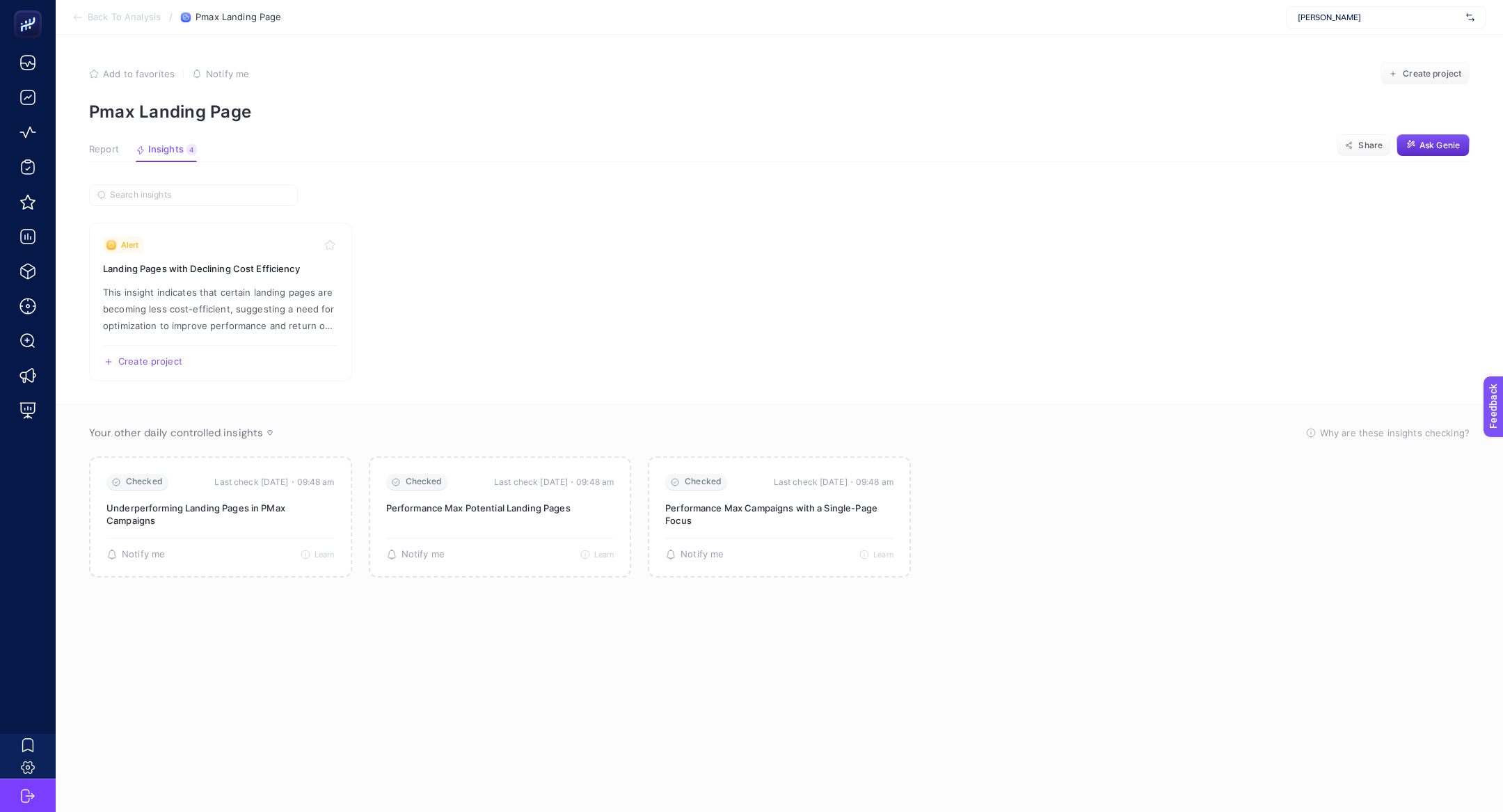
click at [111, 144] on span "Report" at bounding box center [104, 148] width 30 height 11
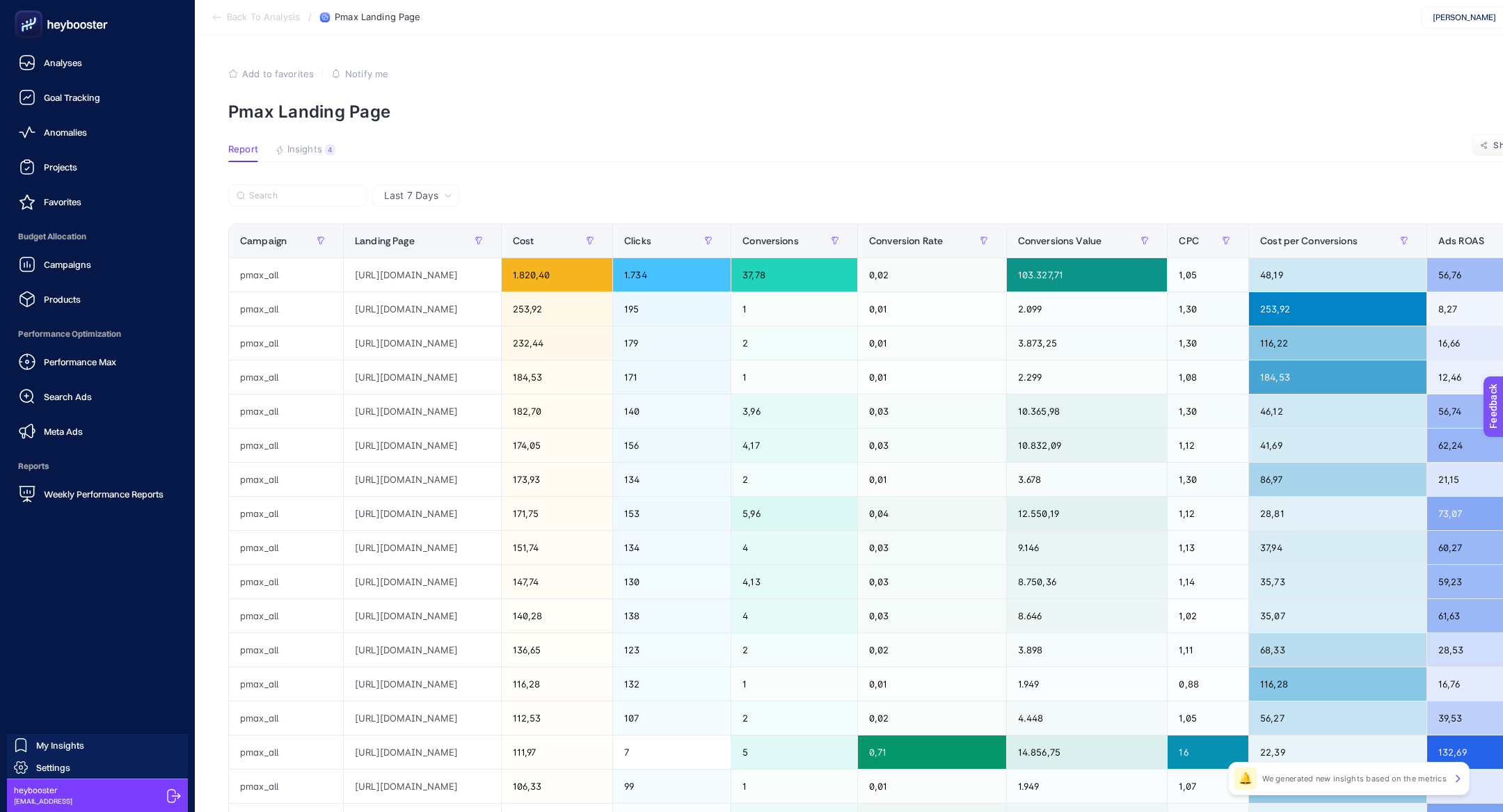
click at [88, 357] on span "Performance Max" at bounding box center [81, 361] width 73 height 11
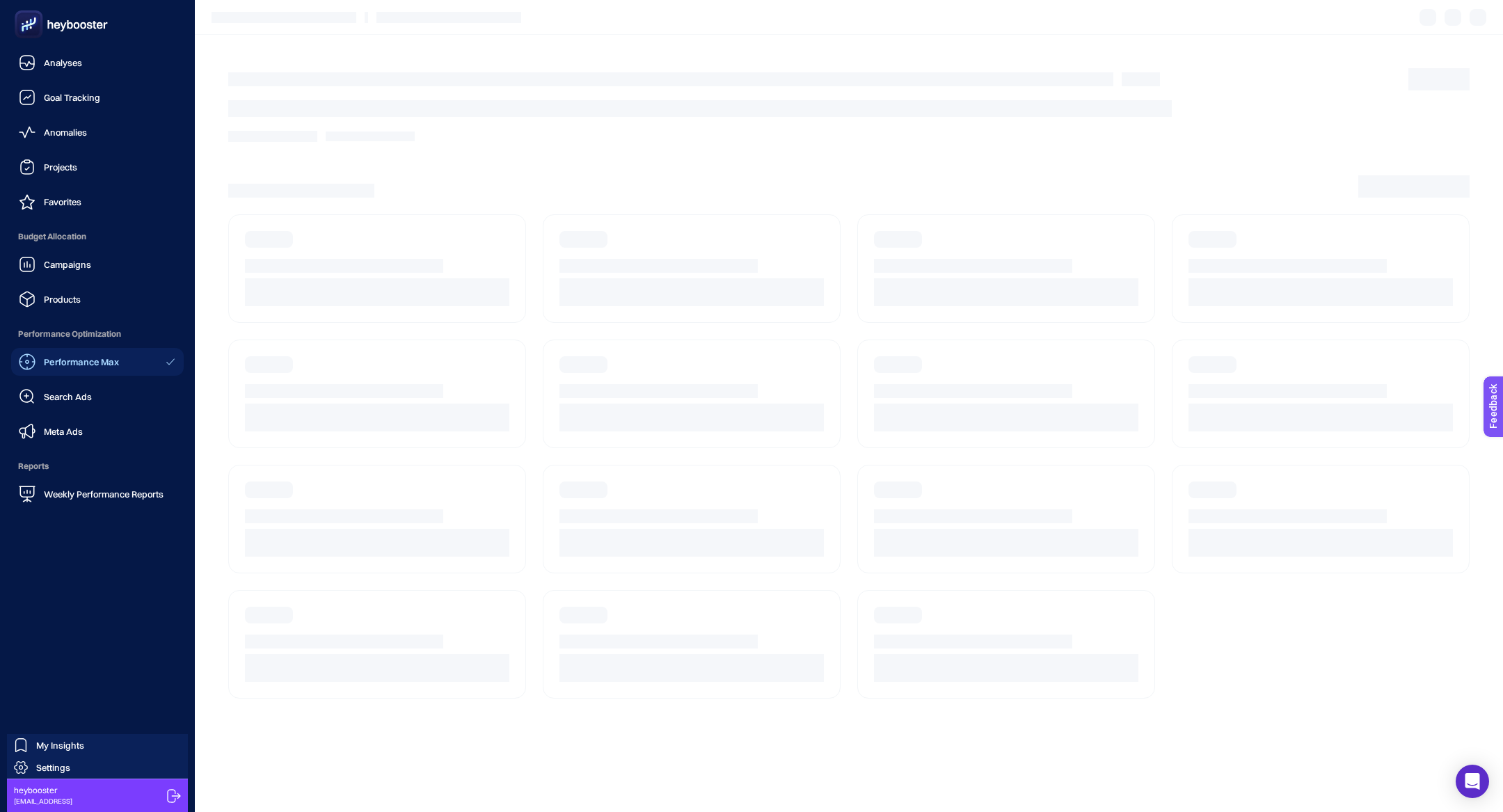
click at [31, 18] on rect at bounding box center [29, 24] width 23 height 23
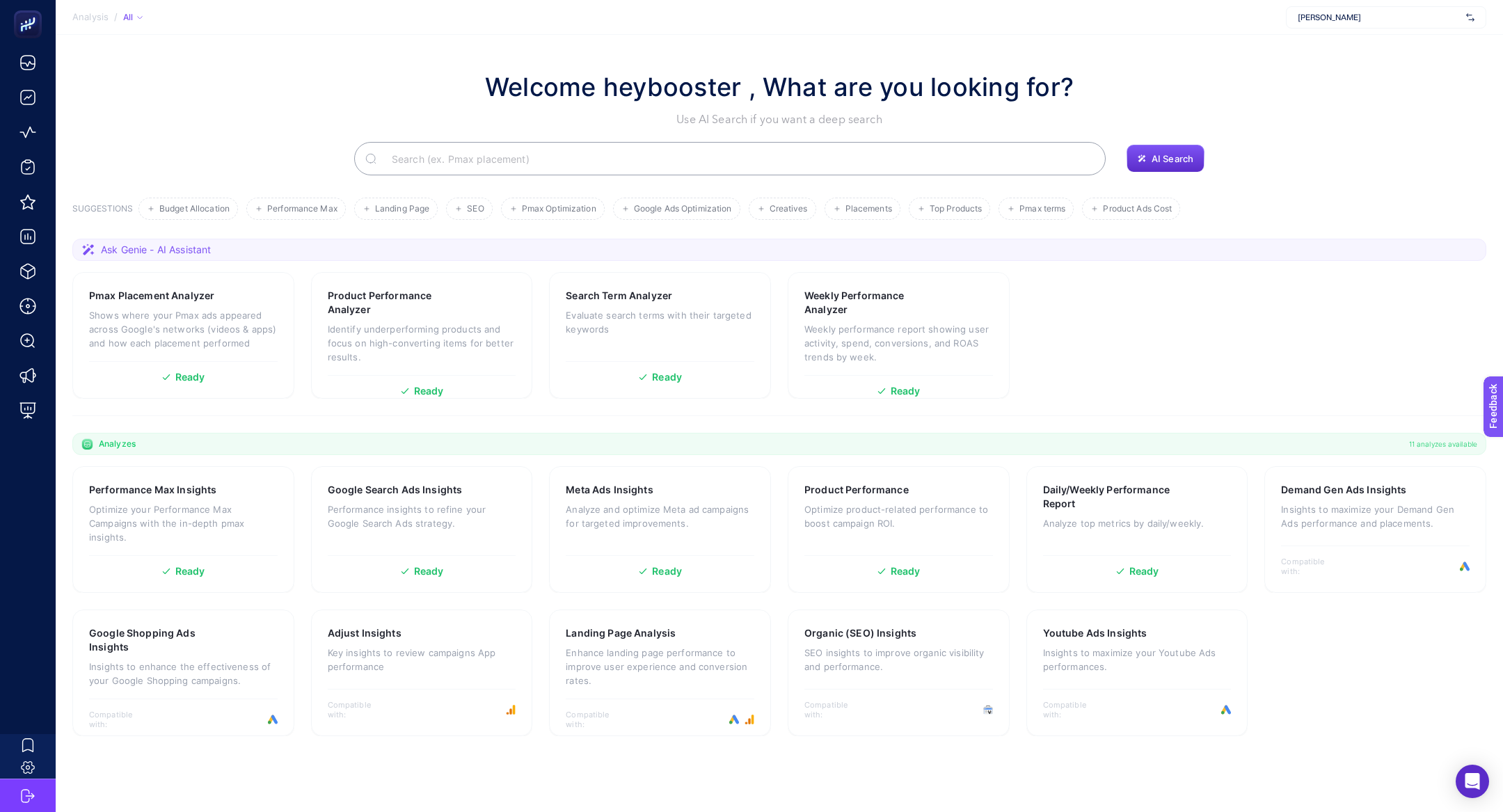
click at [643, 171] on input "Search" at bounding box center [738, 158] width 714 height 39
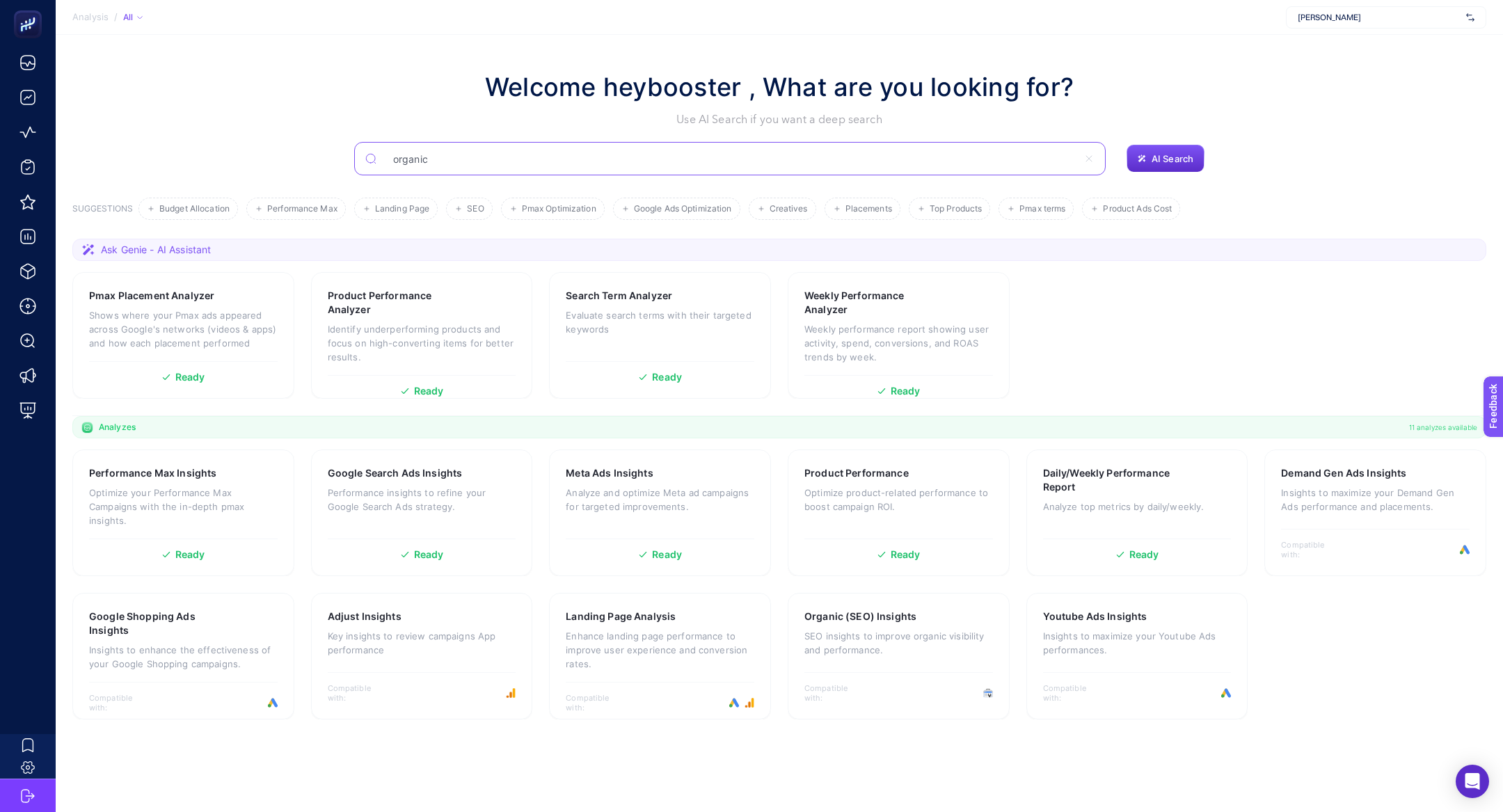
type input "organic"
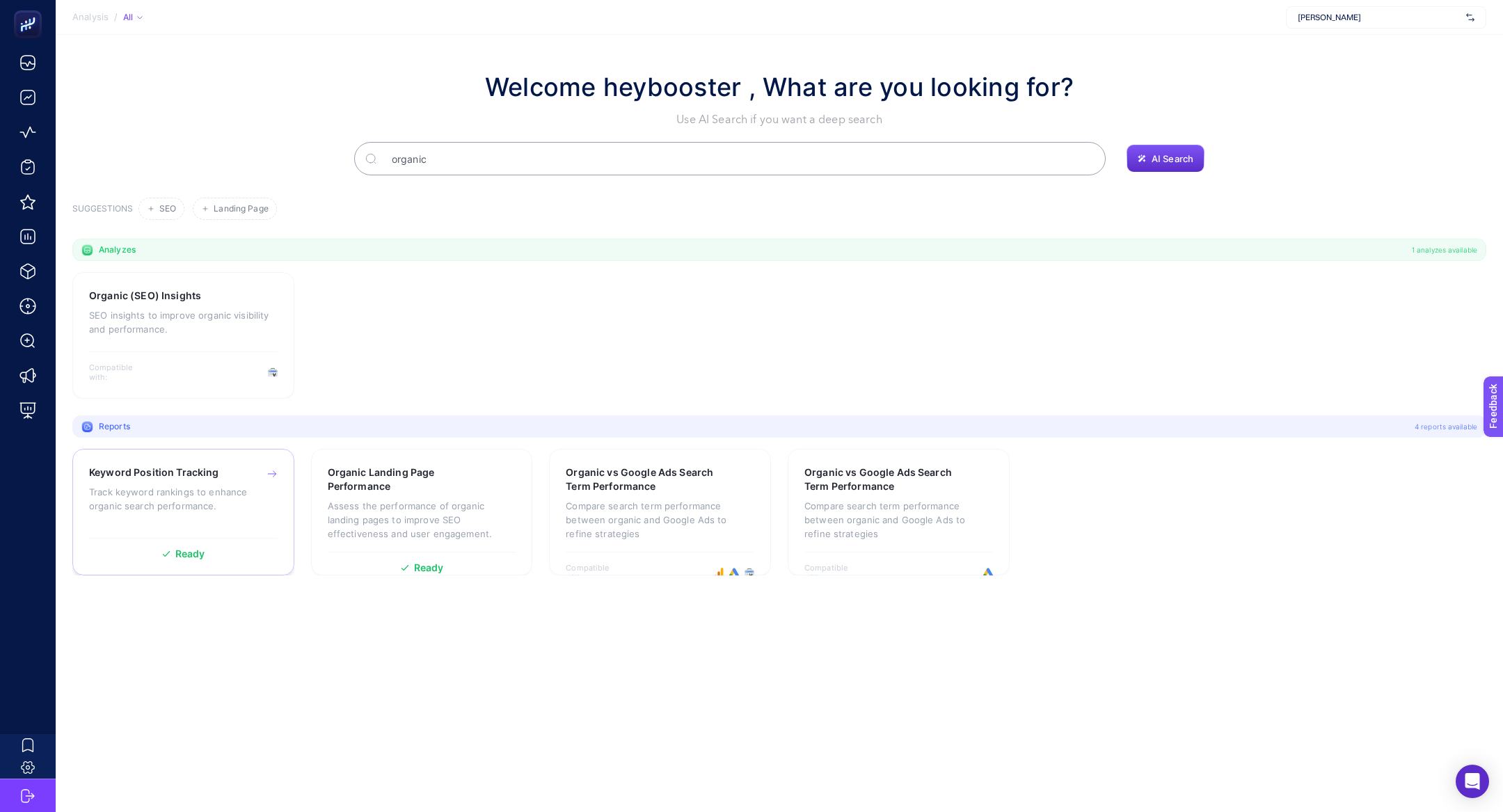
click at [185, 463] on div "Keyword Position Tracking Track keyword rankings to enhance organic search perf…" at bounding box center [184, 511] width 222 height 127
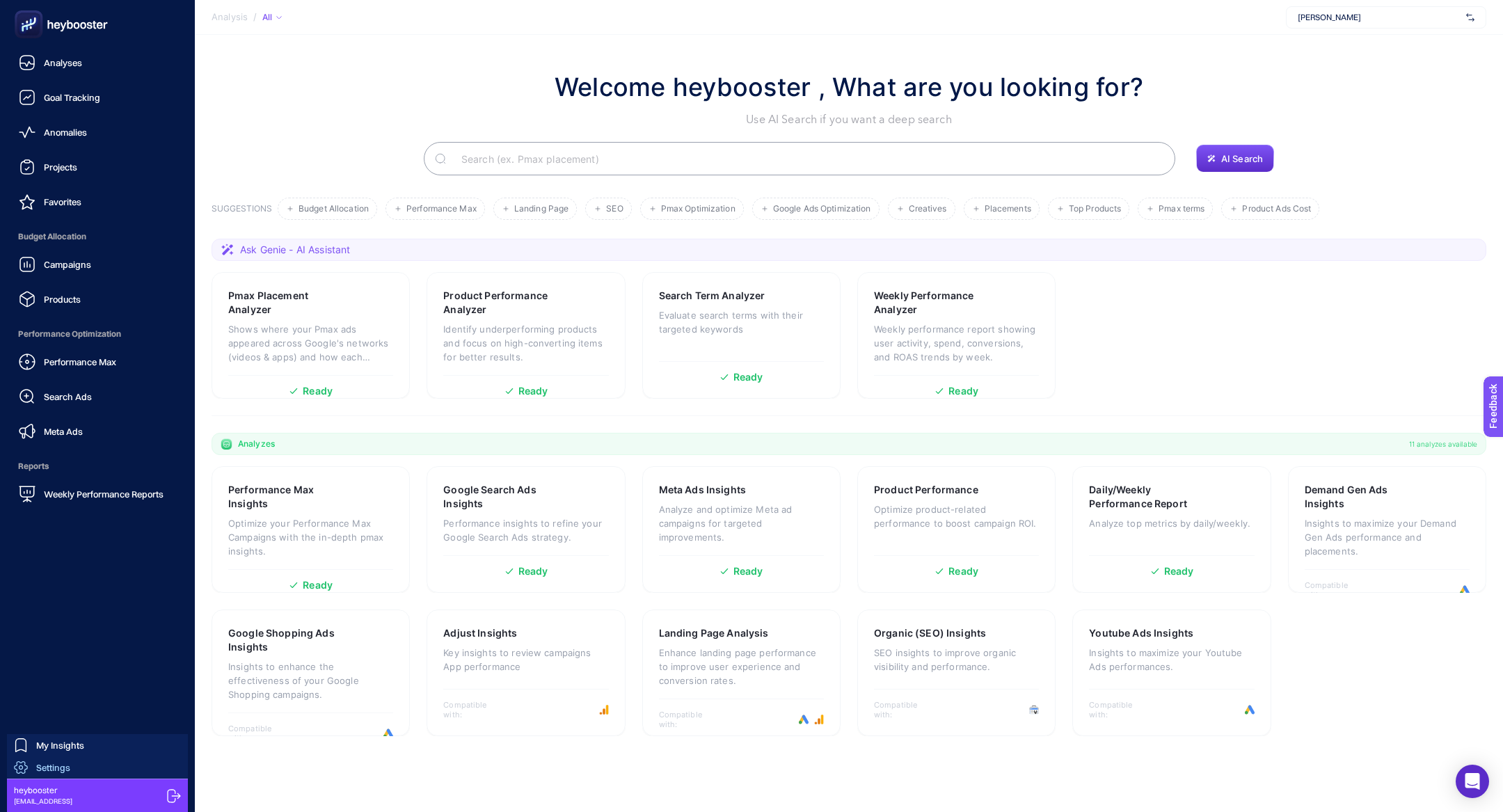
click at [33, 768] on div "Settings" at bounding box center [41, 767] width 56 height 14
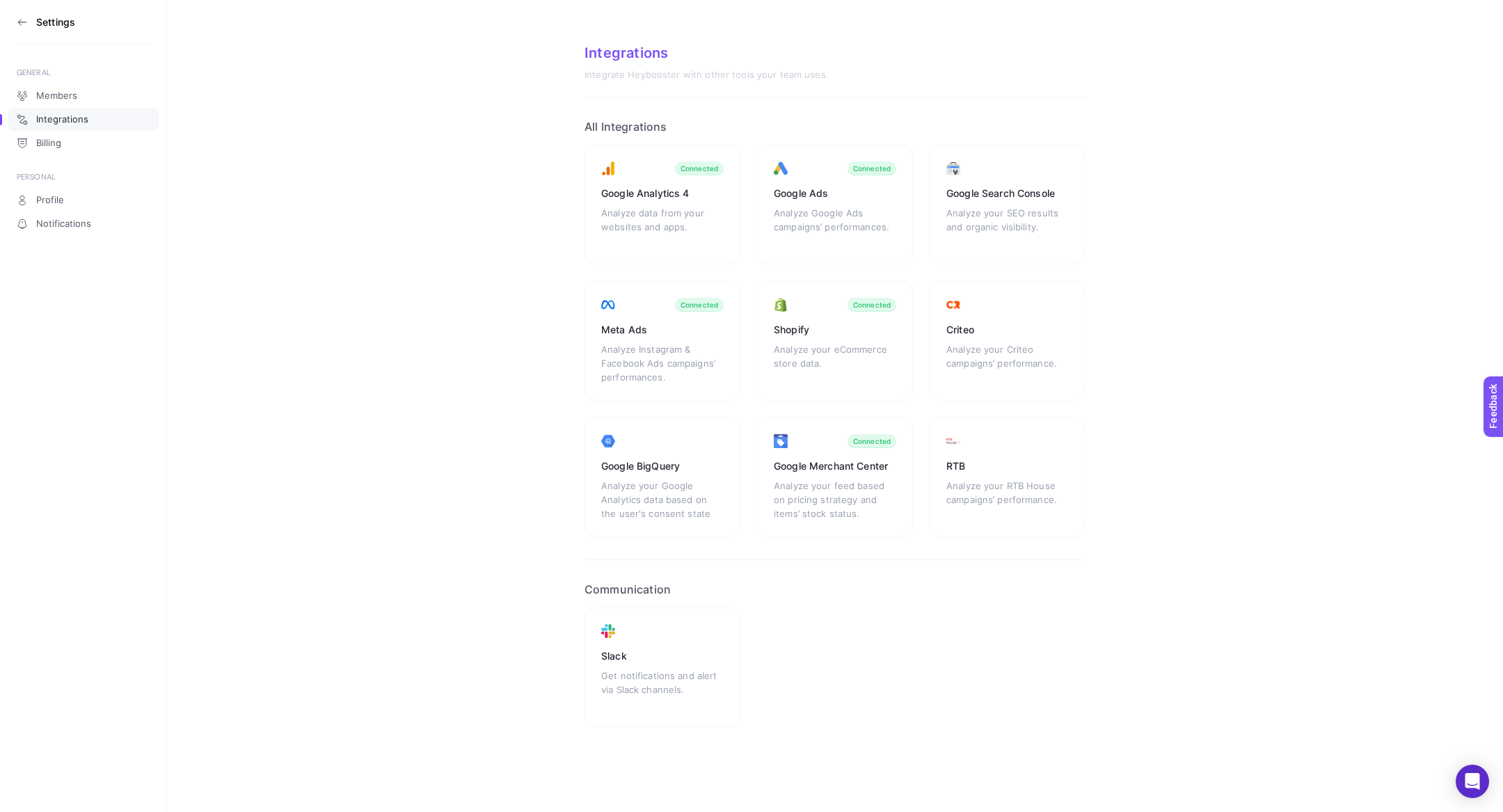
click at [20, 28] on icon at bounding box center [22, 22] width 11 height 11
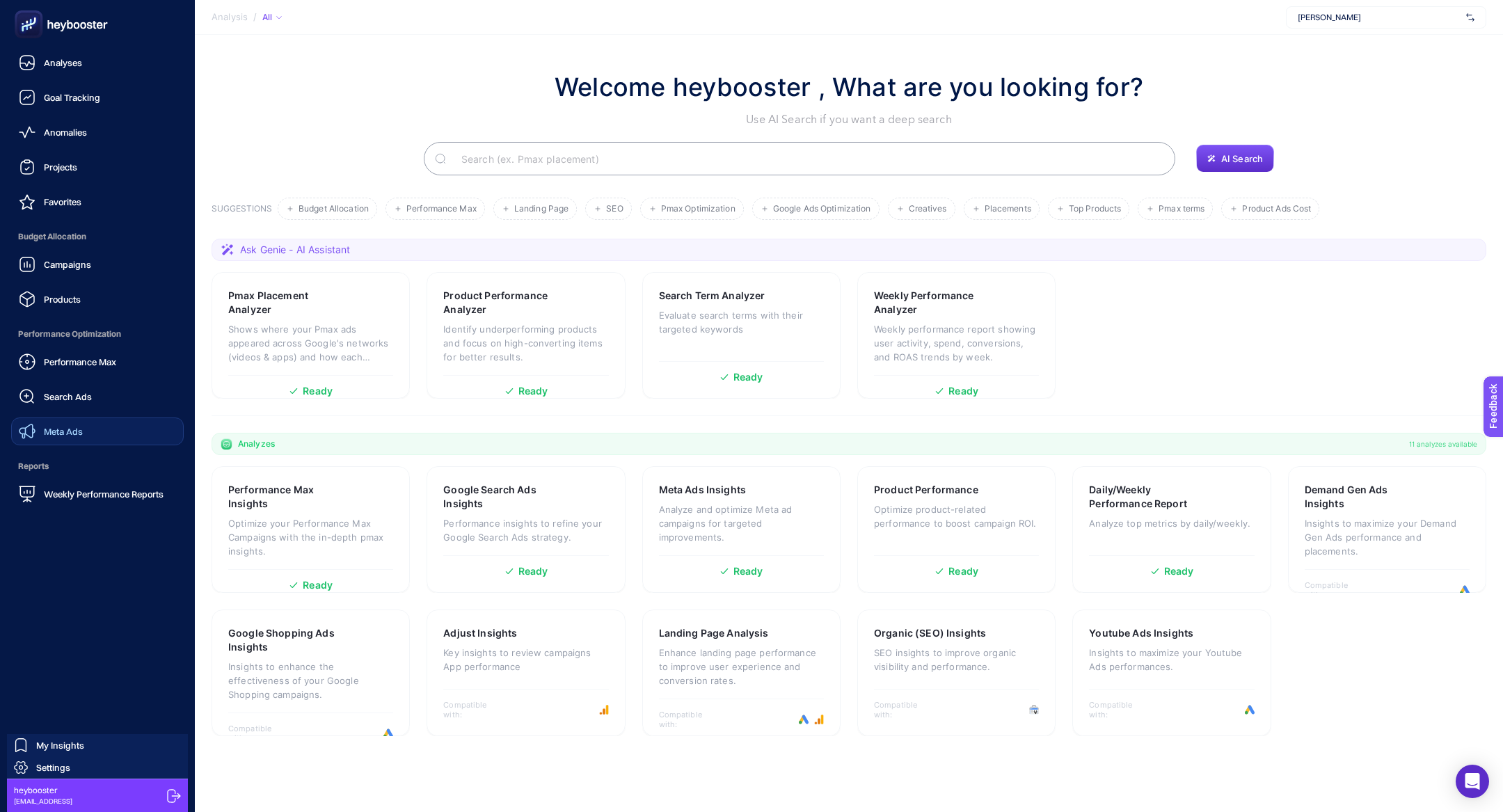
click at [101, 435] on link "Meta Ads" at bounding box center [96, 431] width 172 height 28
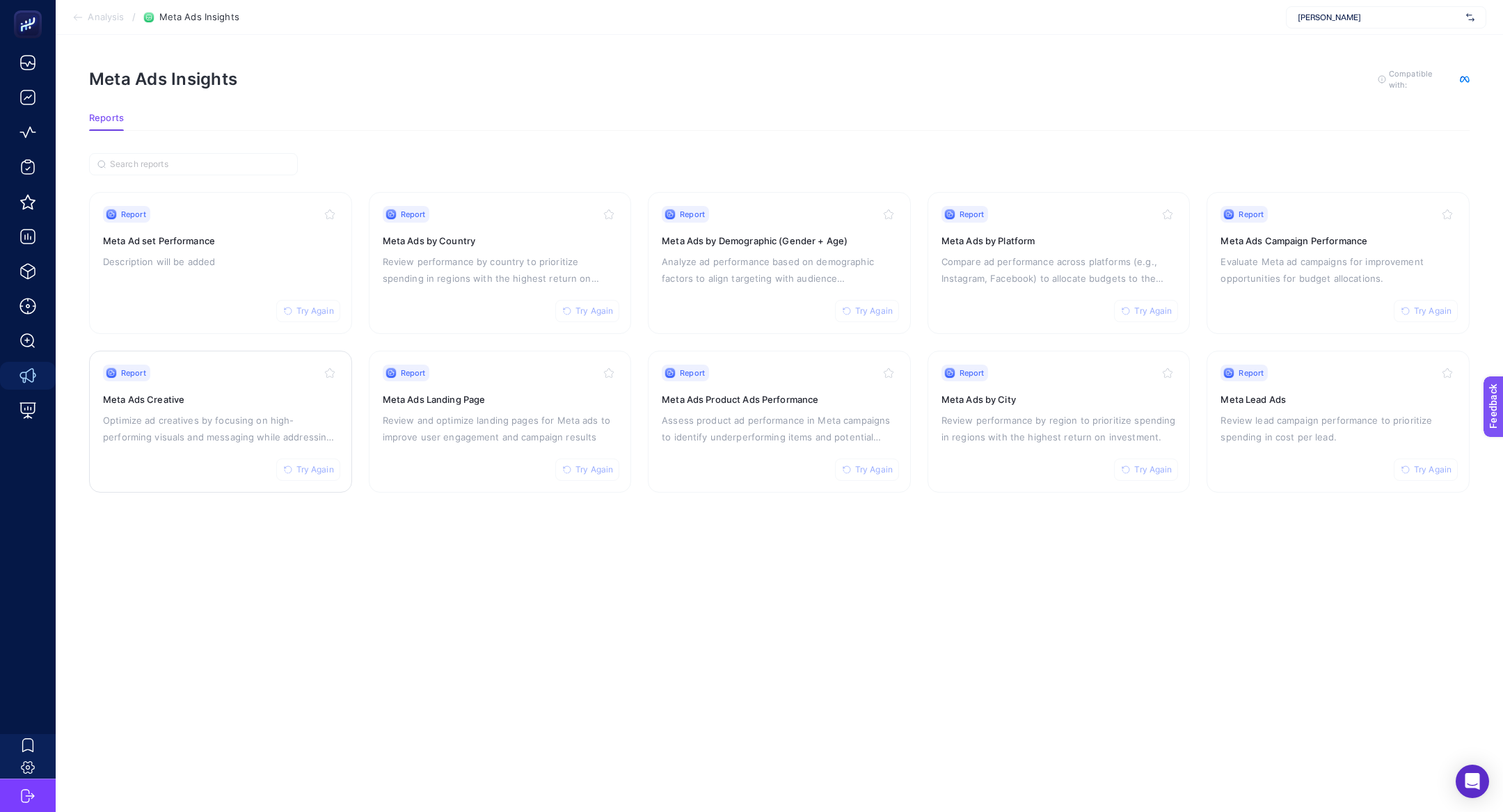
click at [209, 365] on div "Report Try Again" at bounding box center [220, 373] width 235 height 17
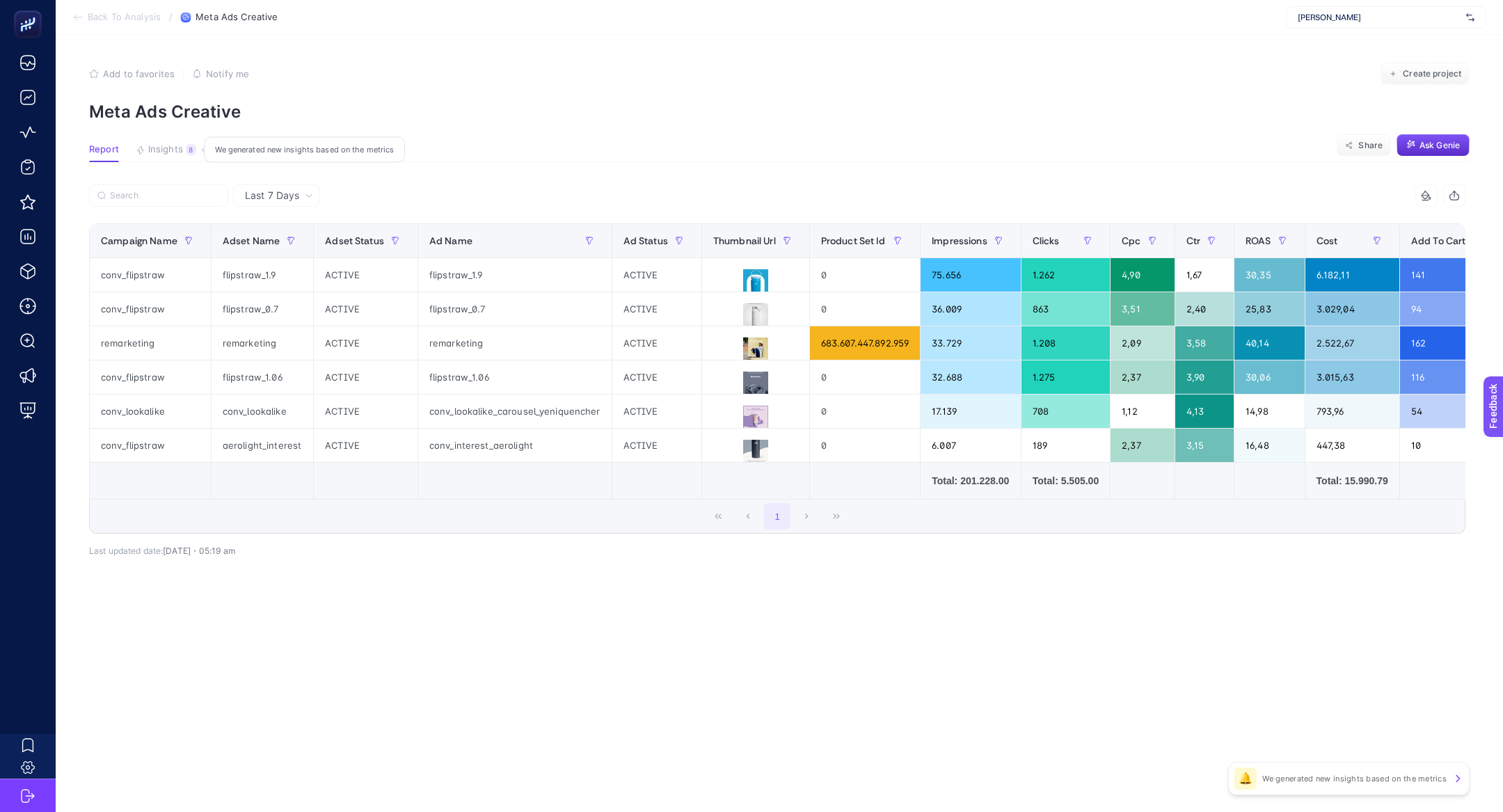
click at [177, 148] on span "Insights" at bounding box center [165, 148] width 34 height 11
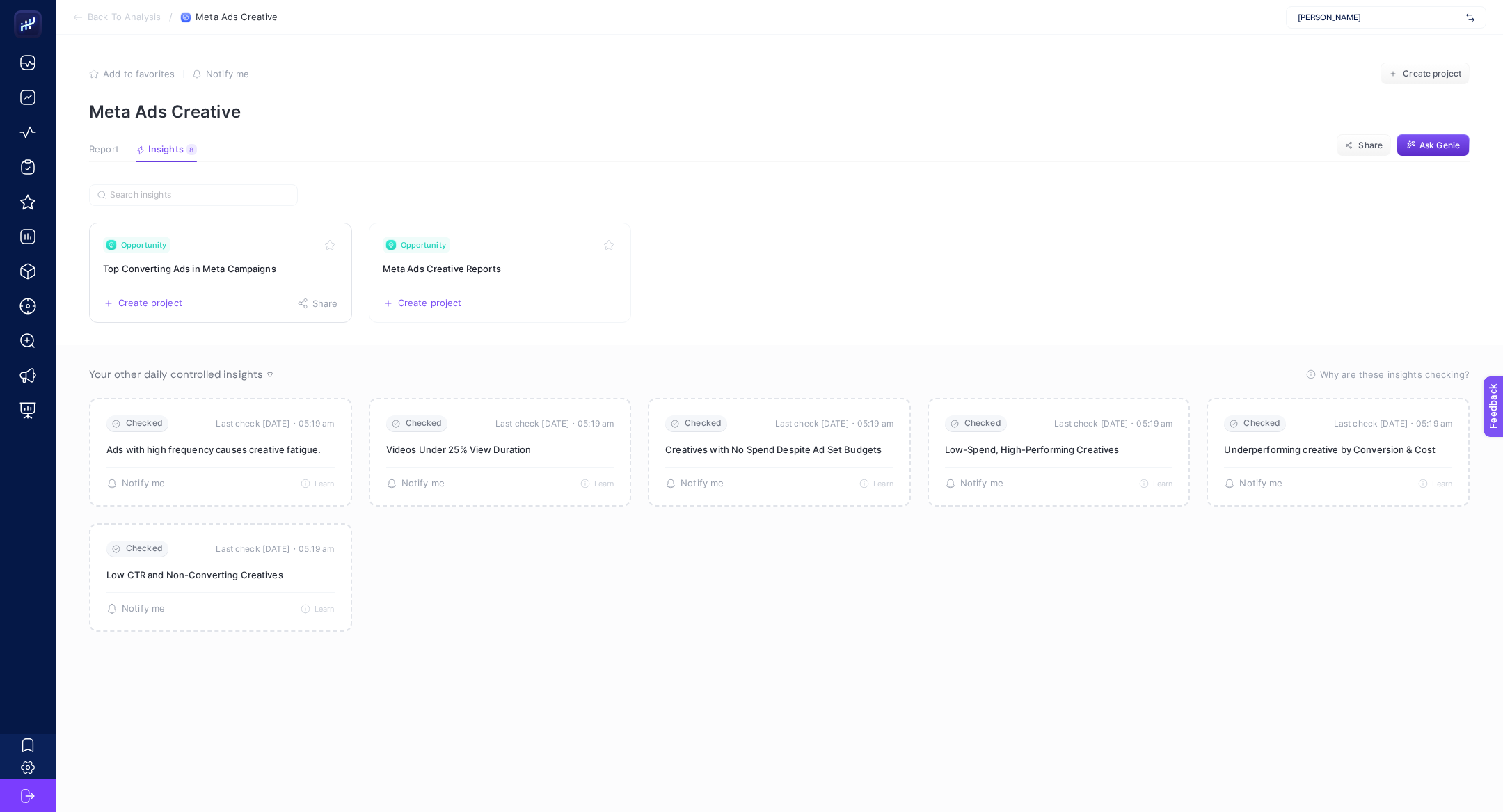
click at [241, 272] on h3 "Top Converting Ads in Meta Campaigns" at bounding box center [220, 268] width 235 height 14
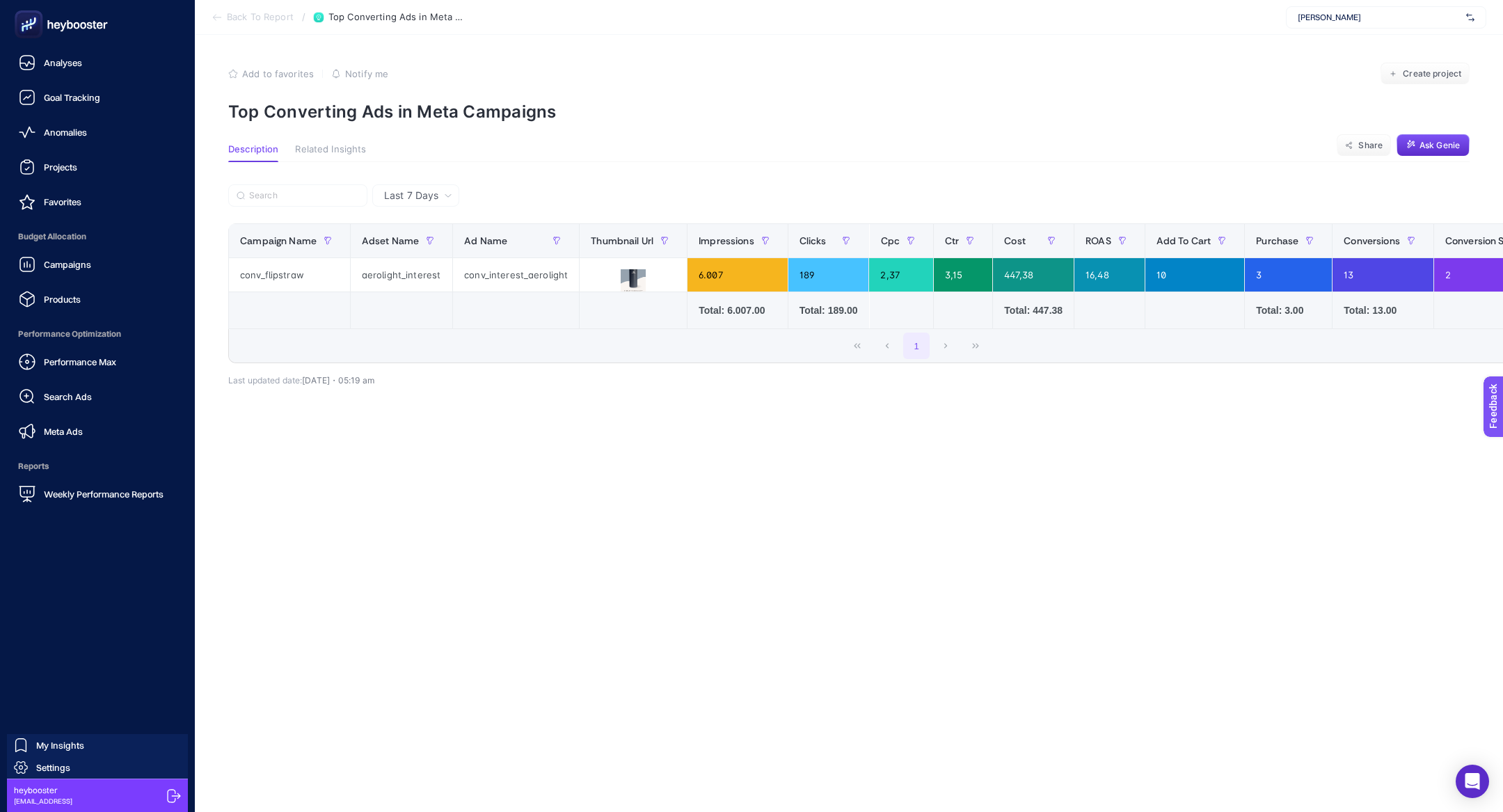
click at [78, 377] on div "Performance Max Search Ads Meta Ads" at bounding box center [96, 396] width 172 height 97
click at [72, 372] on link "Performance Max" at bounding box center [96, 362] width 172 height 28
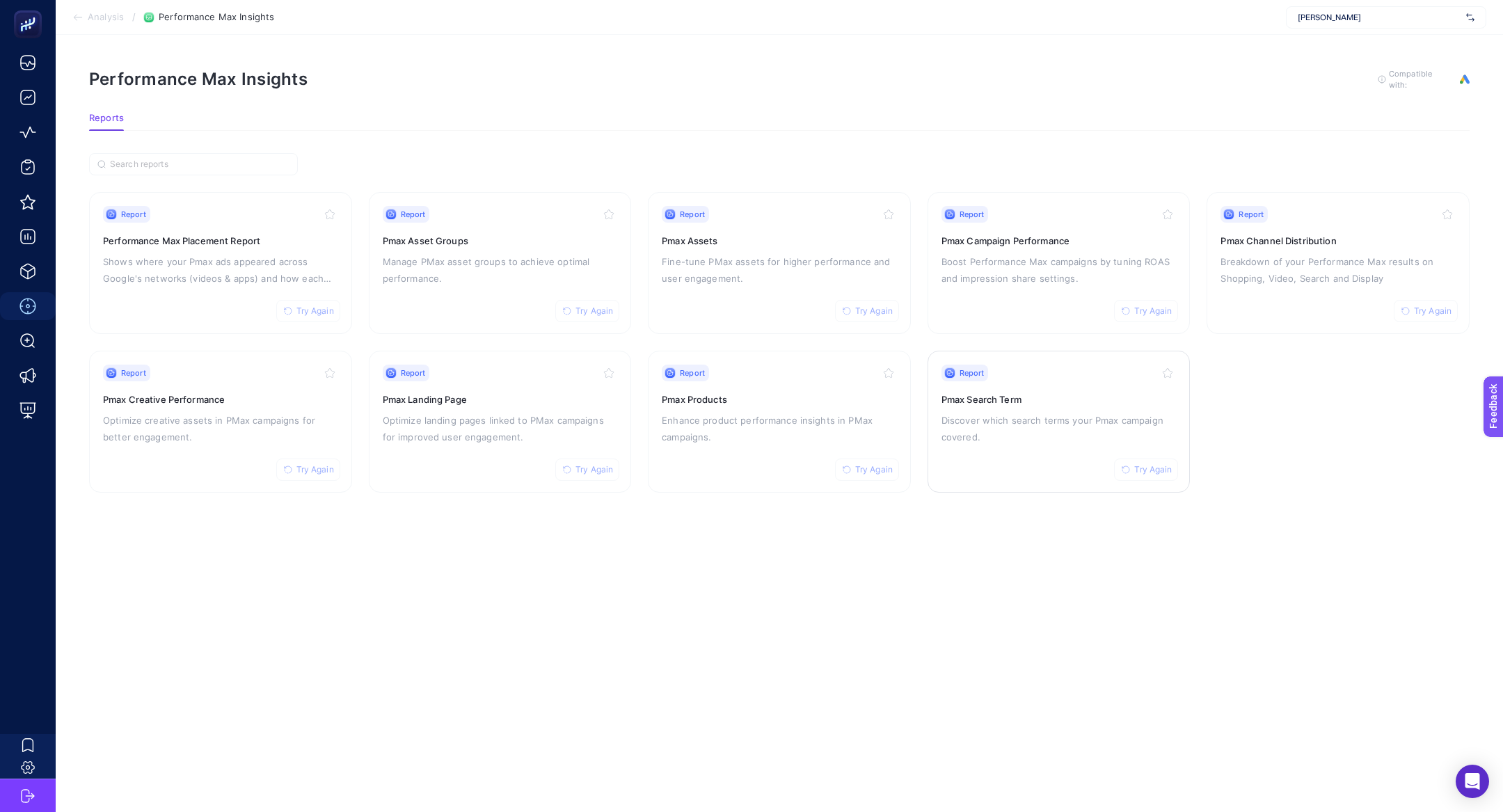
click at [1011, 436] on p "Discover which search terms your Pmax campaign covered." at bounding box center [1058, 429] width 235 height 33
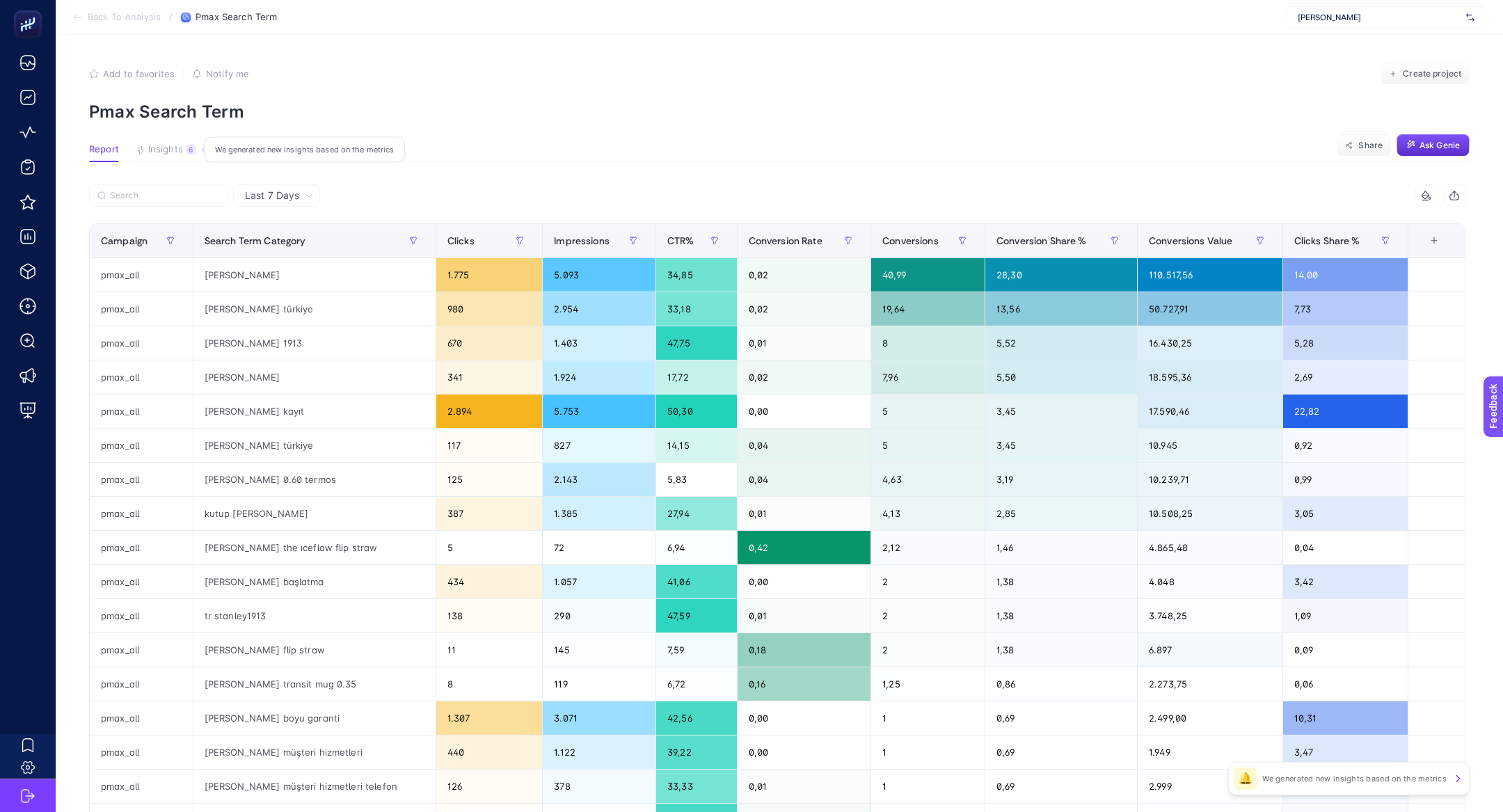
click at [188, 151] on div "6" at bounding box center [191, 148] width 11 height 11
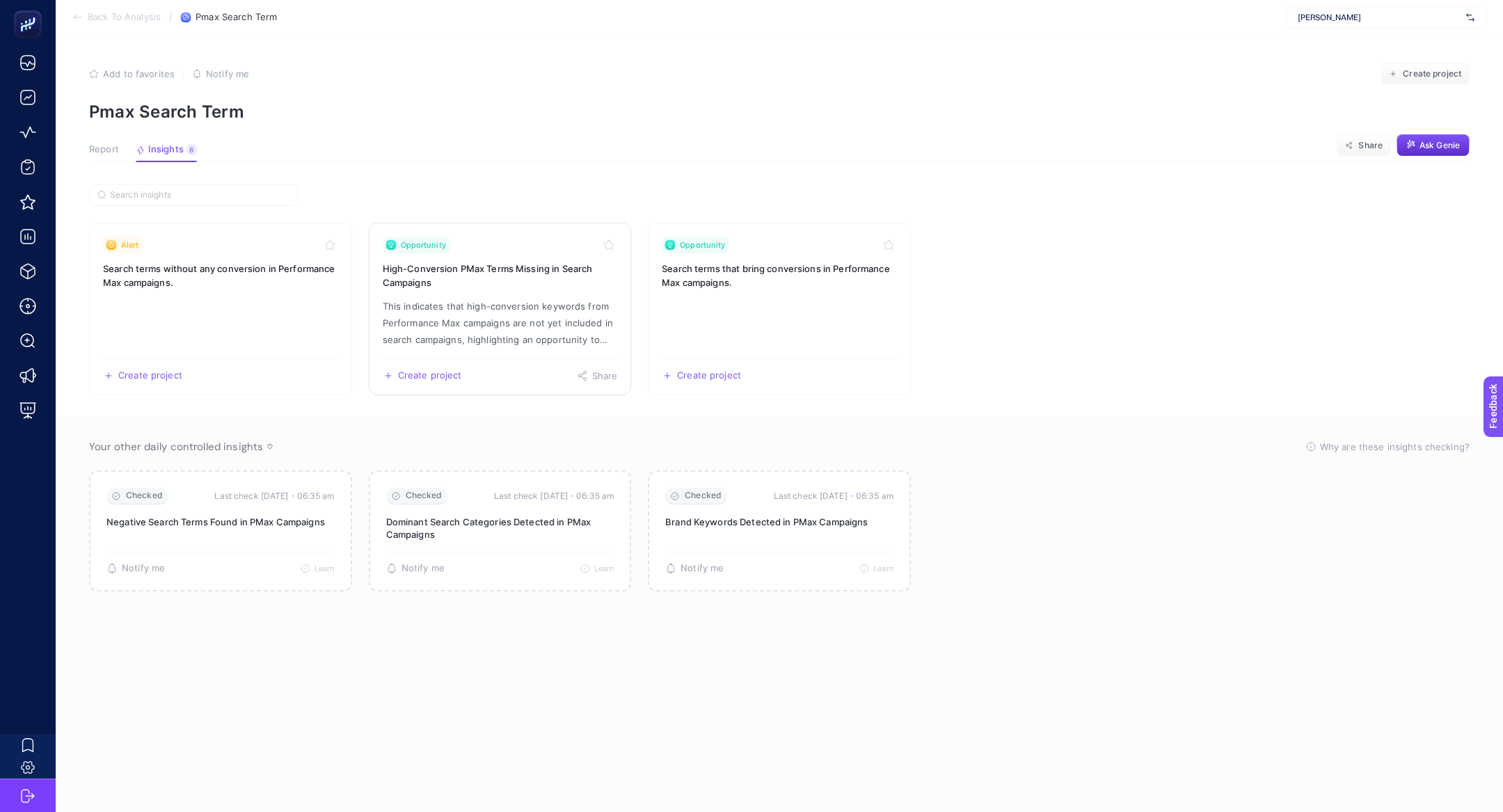
click at [532, 324] on p "This indicates that high-conversion keywords from Performance Max campaigns are…" at bounding box center [500, 322] width 235 height 50
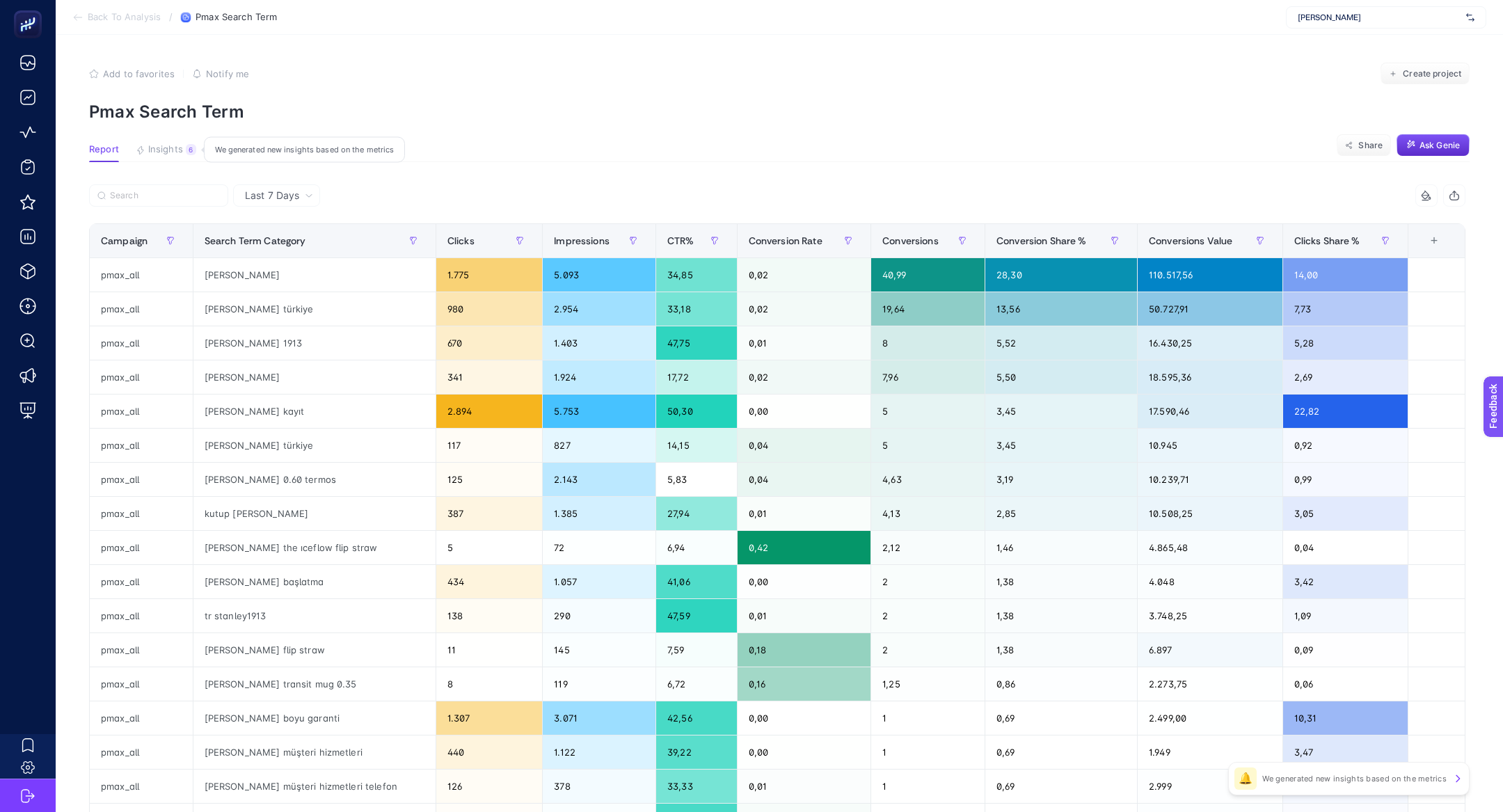
click at [182, 148] on button "Insights 6 We generated new insights based on the metrics" at bounding box center [166, 152] width 61 height 18
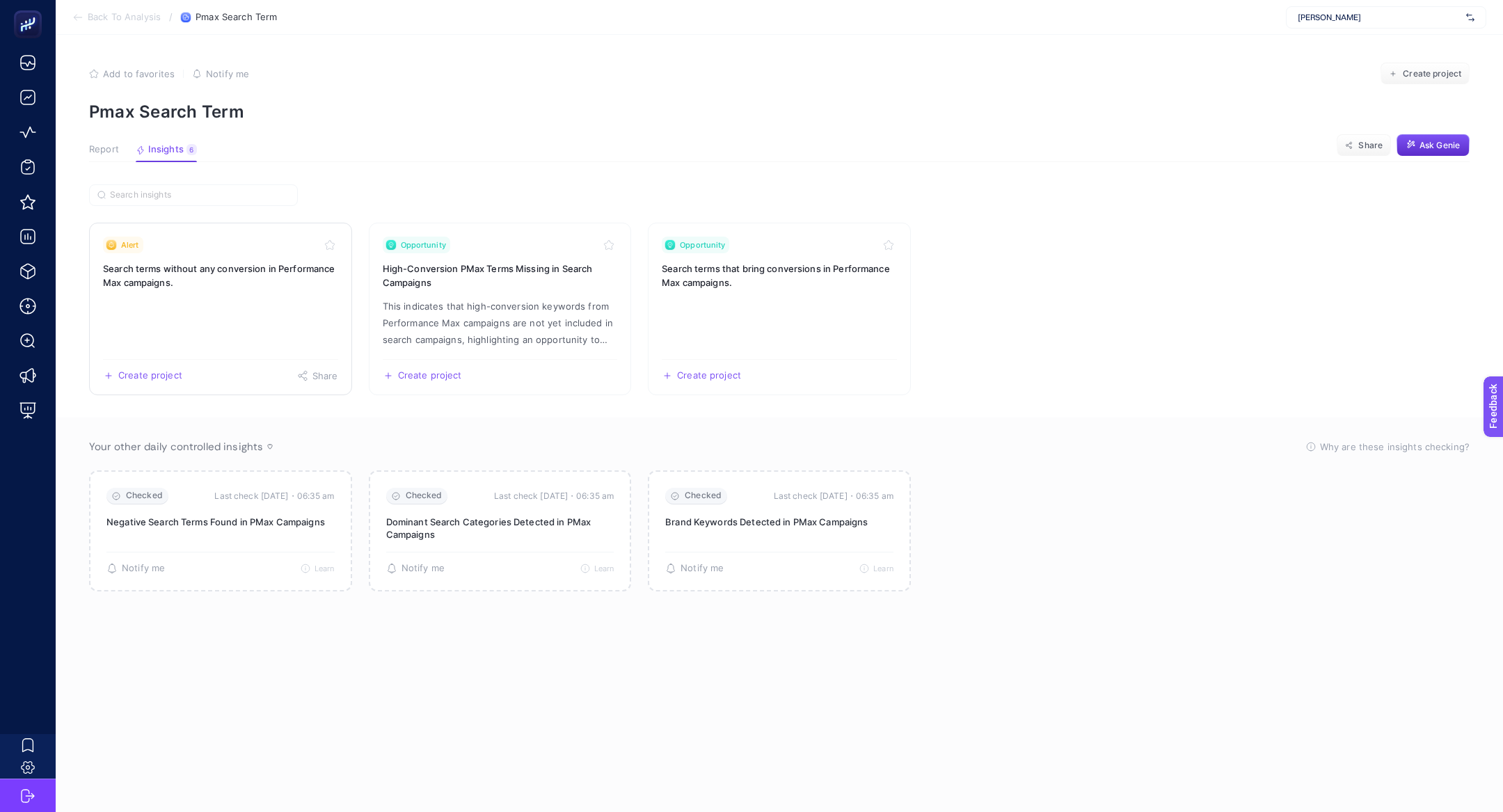
click at [209, 308] on link "Alert Search terms without any conversion in Performance Max campaigns. Create …" at bounding box center [220, 308] width 263 height 172
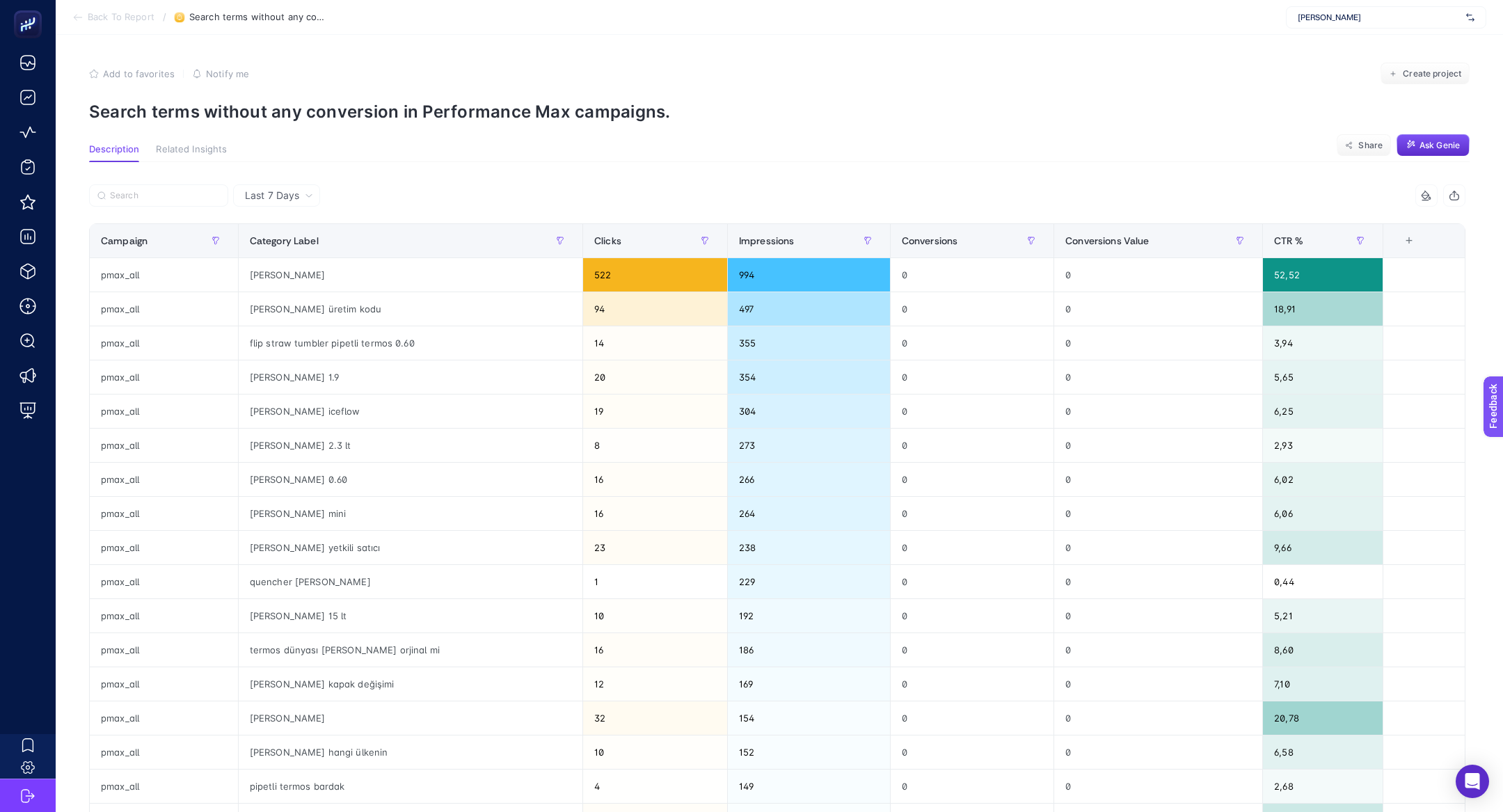
click at [398, 139] on article "Add to favorites false Notify me Create project Search terms without any conver…" at bounding box center [779, 583] width 1447 height 1098
click at [381, 106] on p "Search terms without any conversion in Performance Max campaigns." at bounding box center [779, 111] width 1380 height 21
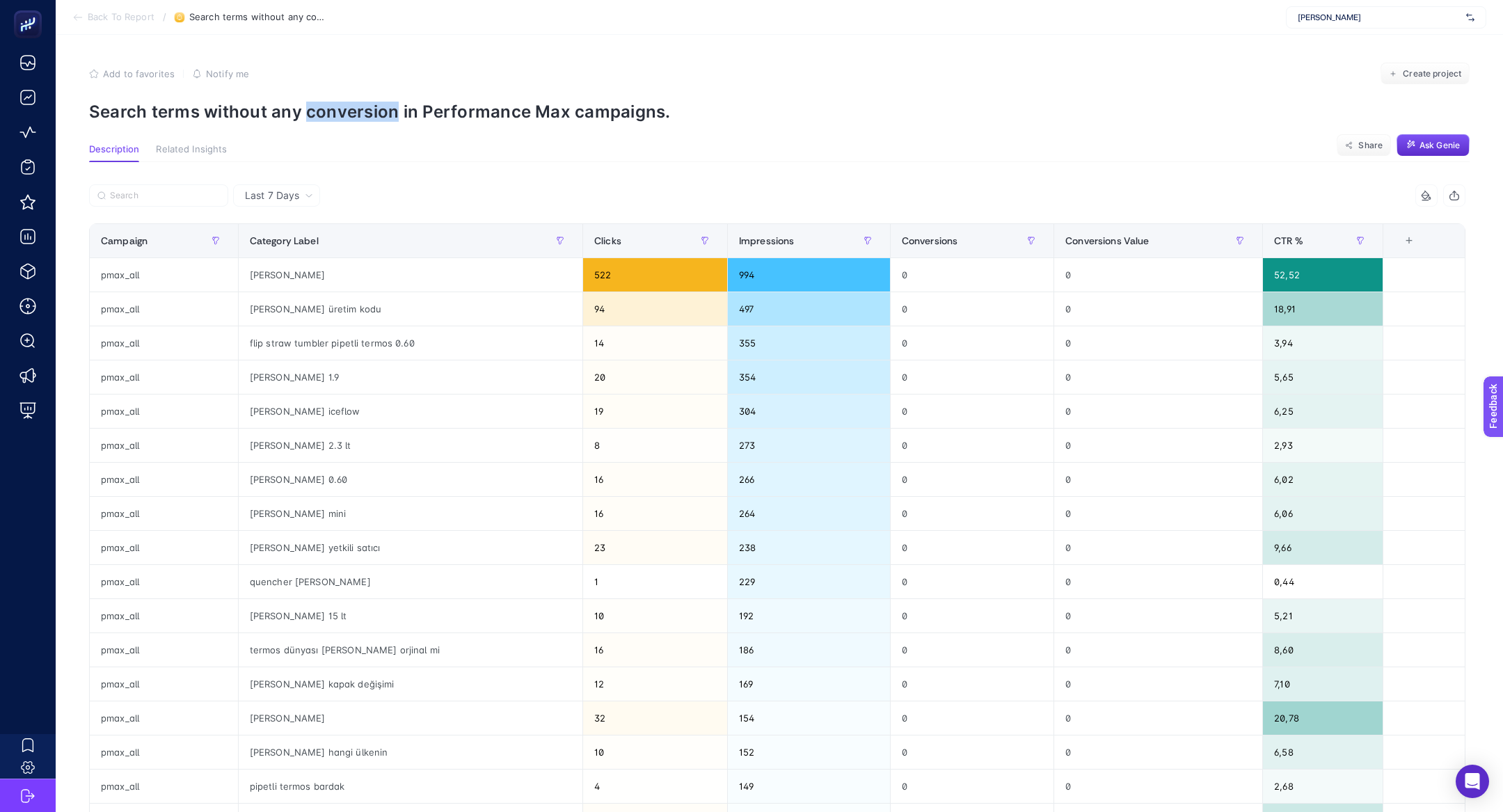
click at [381, 106] on p "Search terms without any conversion in Performance Max campaigns." at bounding box center [779, 111] width 1380 height 21
copy article "Search terms without any conversion in Performance Max campaigns."
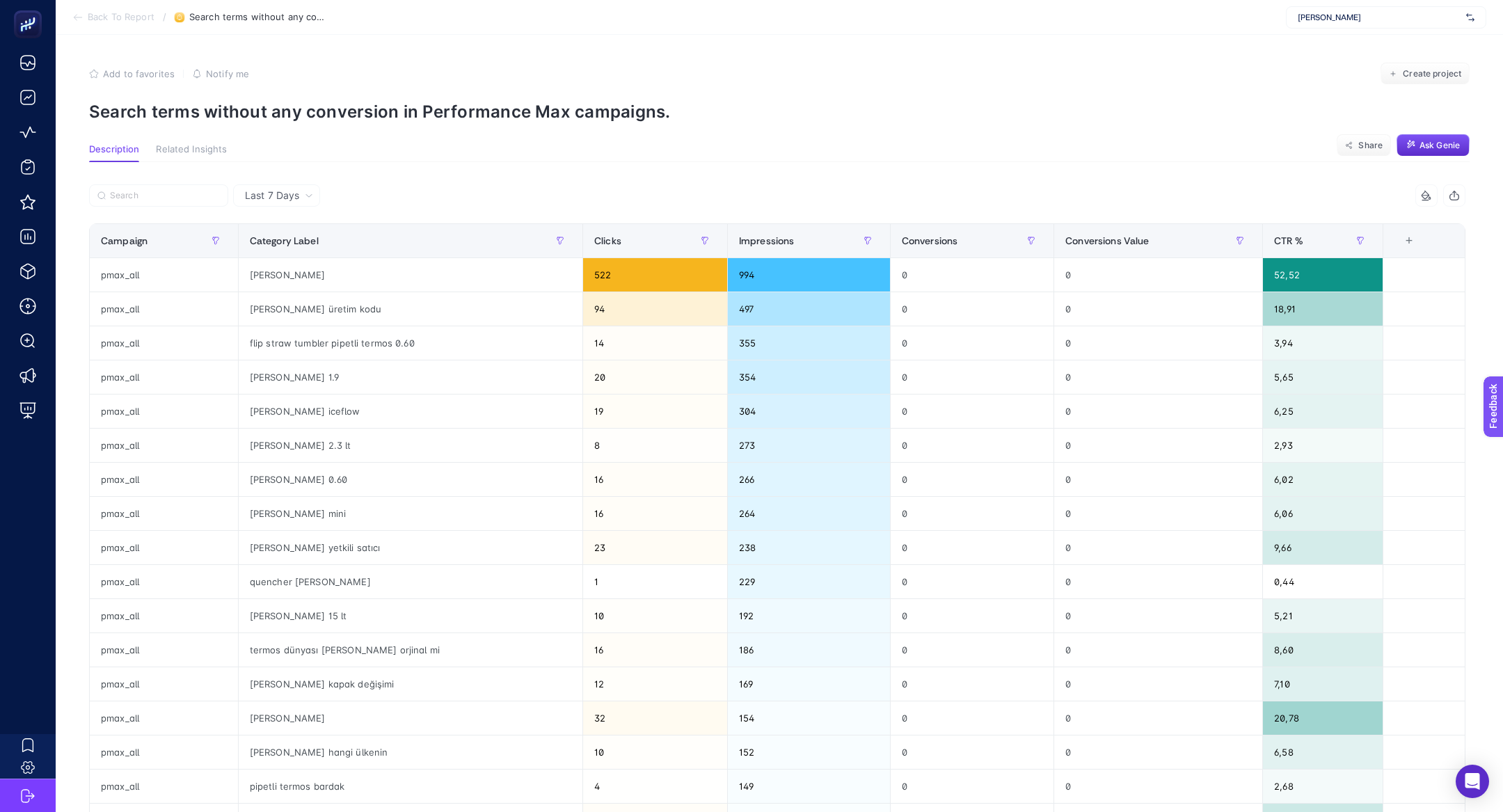
click at [1366, 14] on span "Stanley" at bounding box center [1379, 17] width 163 height 11
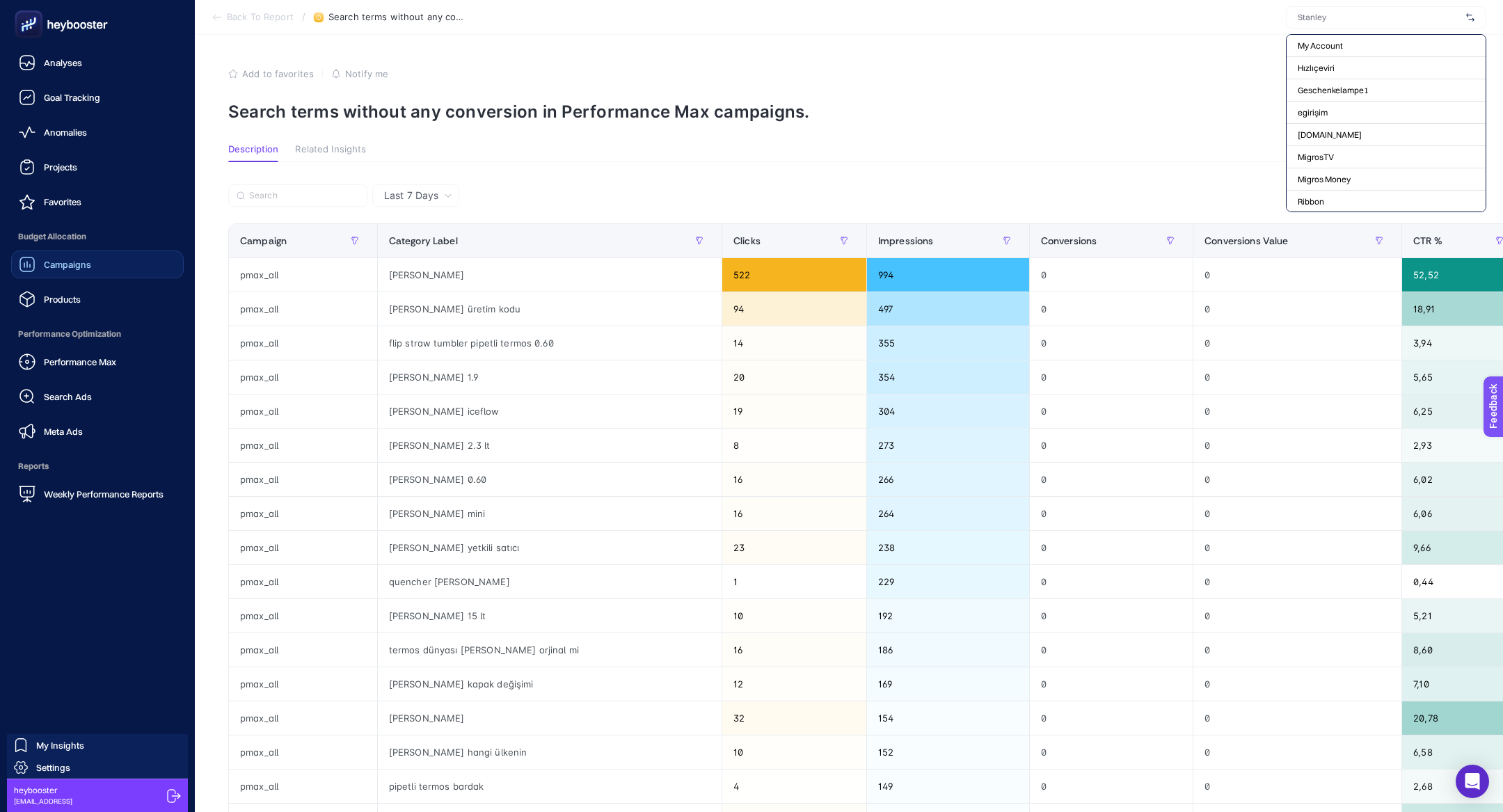
click at [44, 262] on span "Campaigns" at bounding box center [68, 263] width 47 height 11
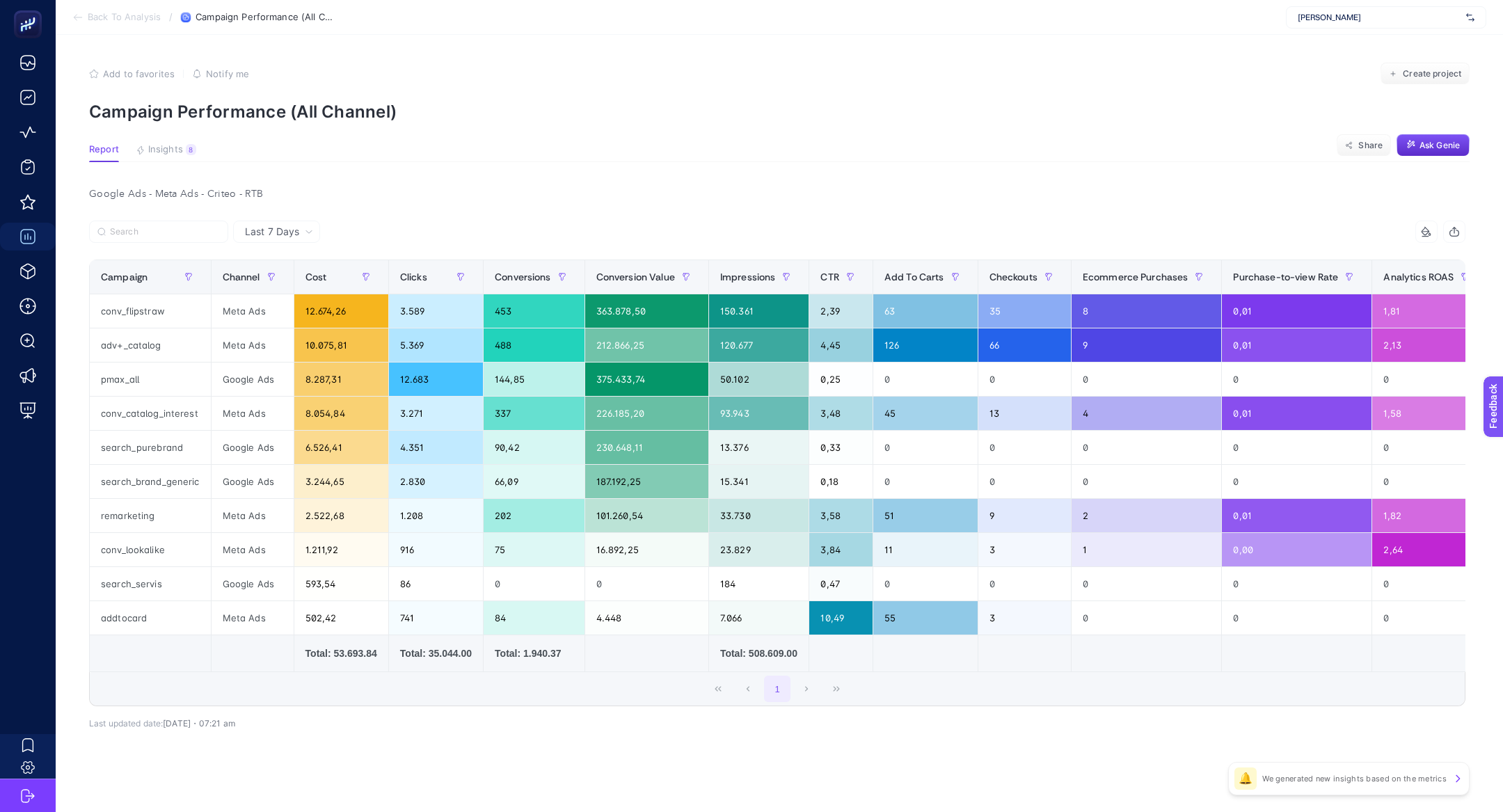
click at [1316, 16] on span "Stanley" at bounding box center [1379, 17] width 163 height 11
type input "edme"
click at [1321, 45] on span "https://www.edme.com.tr/" at bounding box center [1340, 45] width 85 height 11
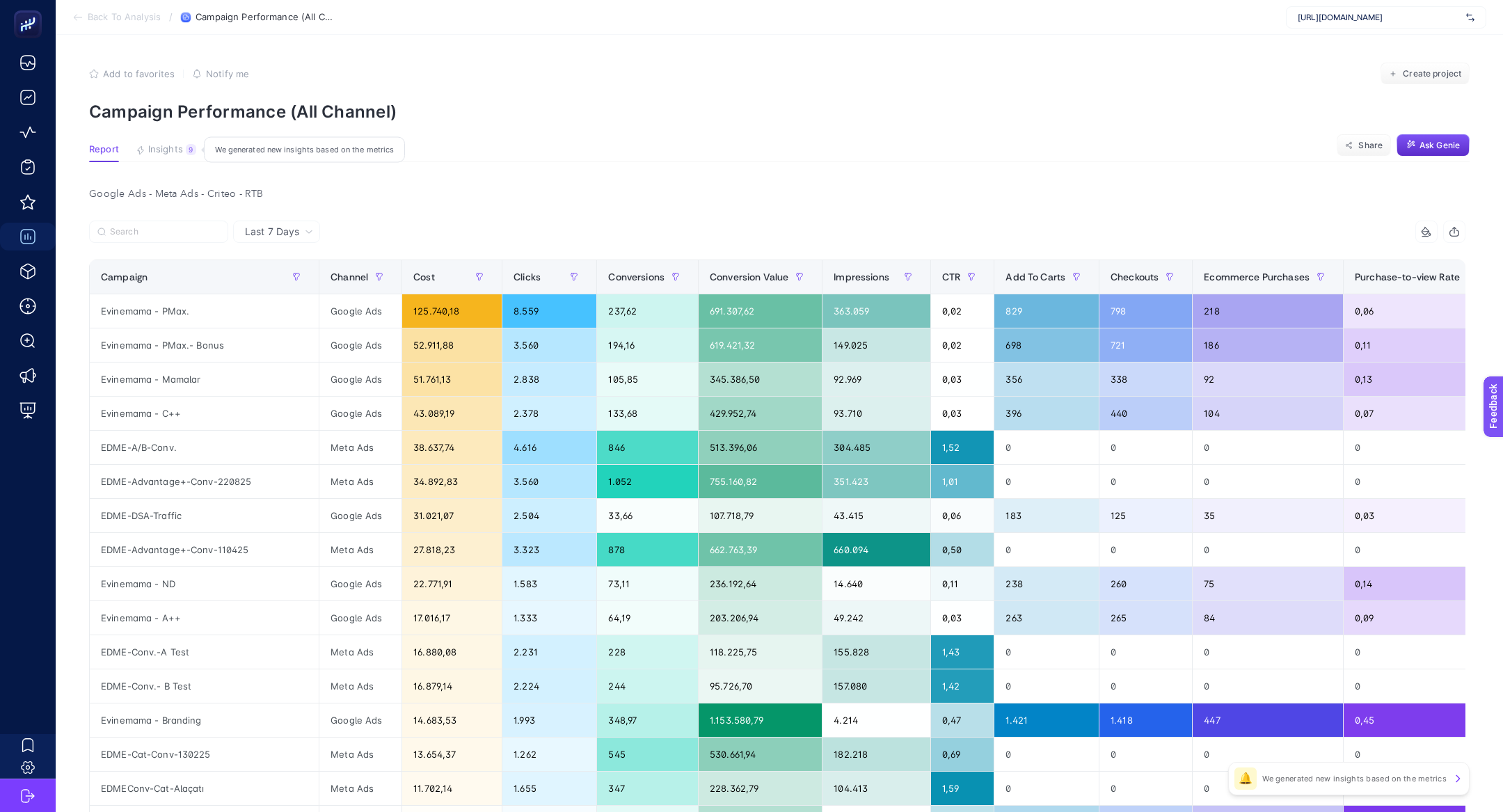
click at [172, 147] on span "Insights" at bounding box center [165, 148] width 34 height 11
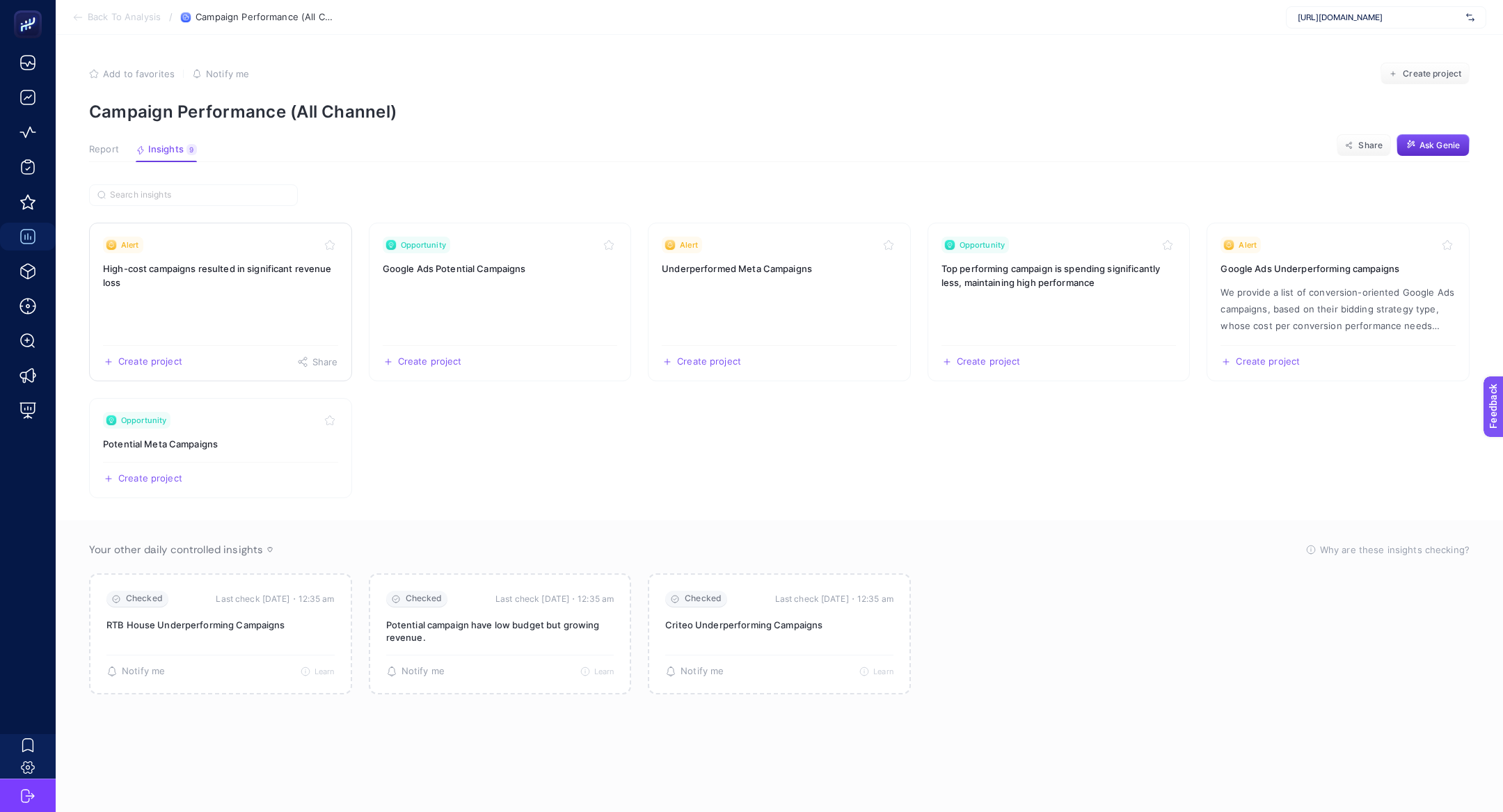
click at [206, 267] on h3 "High-cost campaigns resulted in significant revenue loss" at bounding box center [220, 275] width 235 height 28
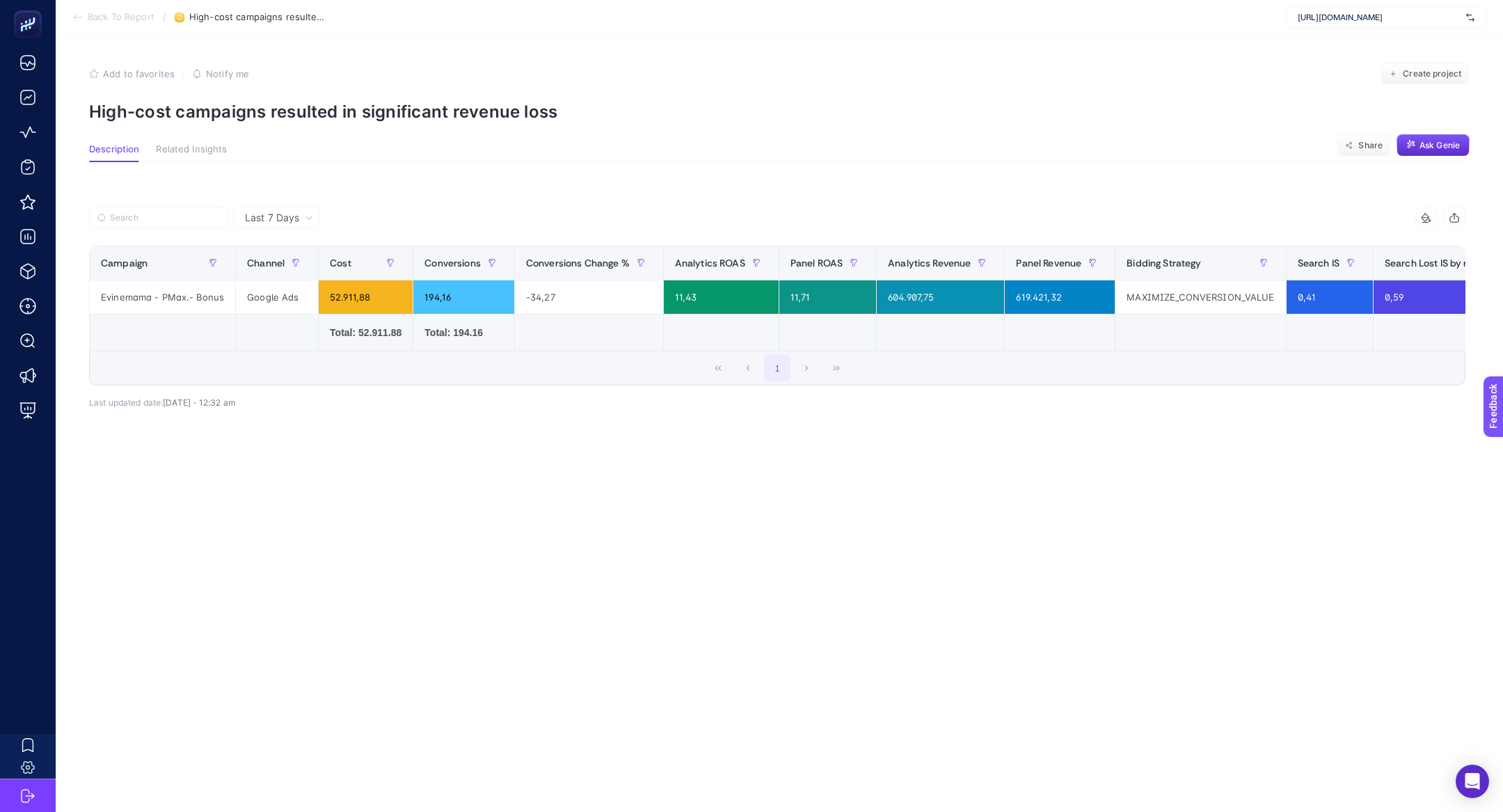
click at [262, 217] on span "Last 7 Days" at bounding box center [271, 217] width 54 height 14
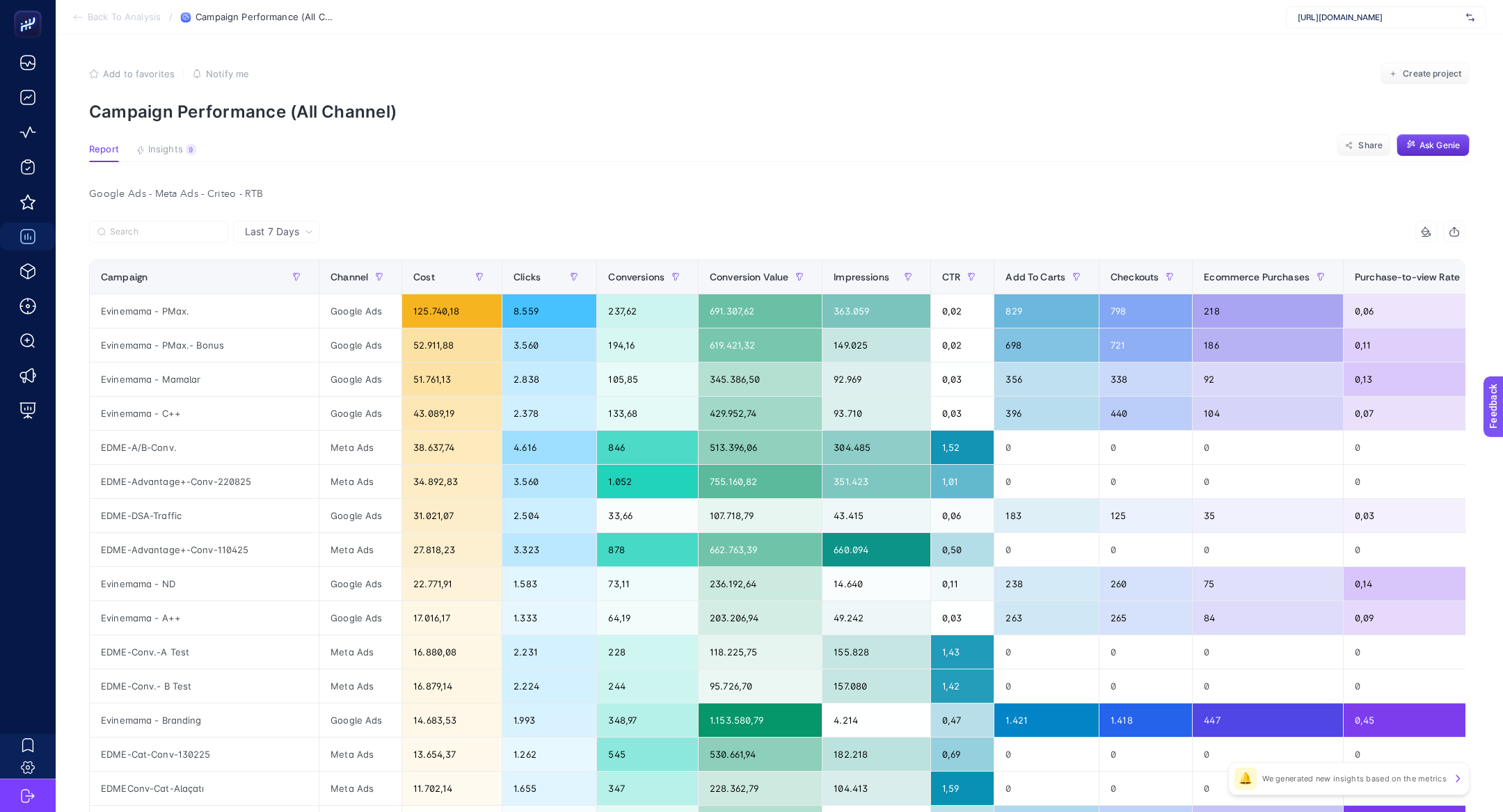
click at [165, 162] on article "Add to favorites false Notify me Create project Campaign Performance (All Chann…" at bounding box center [779, 596] width 1447 height 1123
click at [165, 159] on button "Insights 9 We generated new insights based on the metrics" at bounding box center [166, 152] width 61 height 18
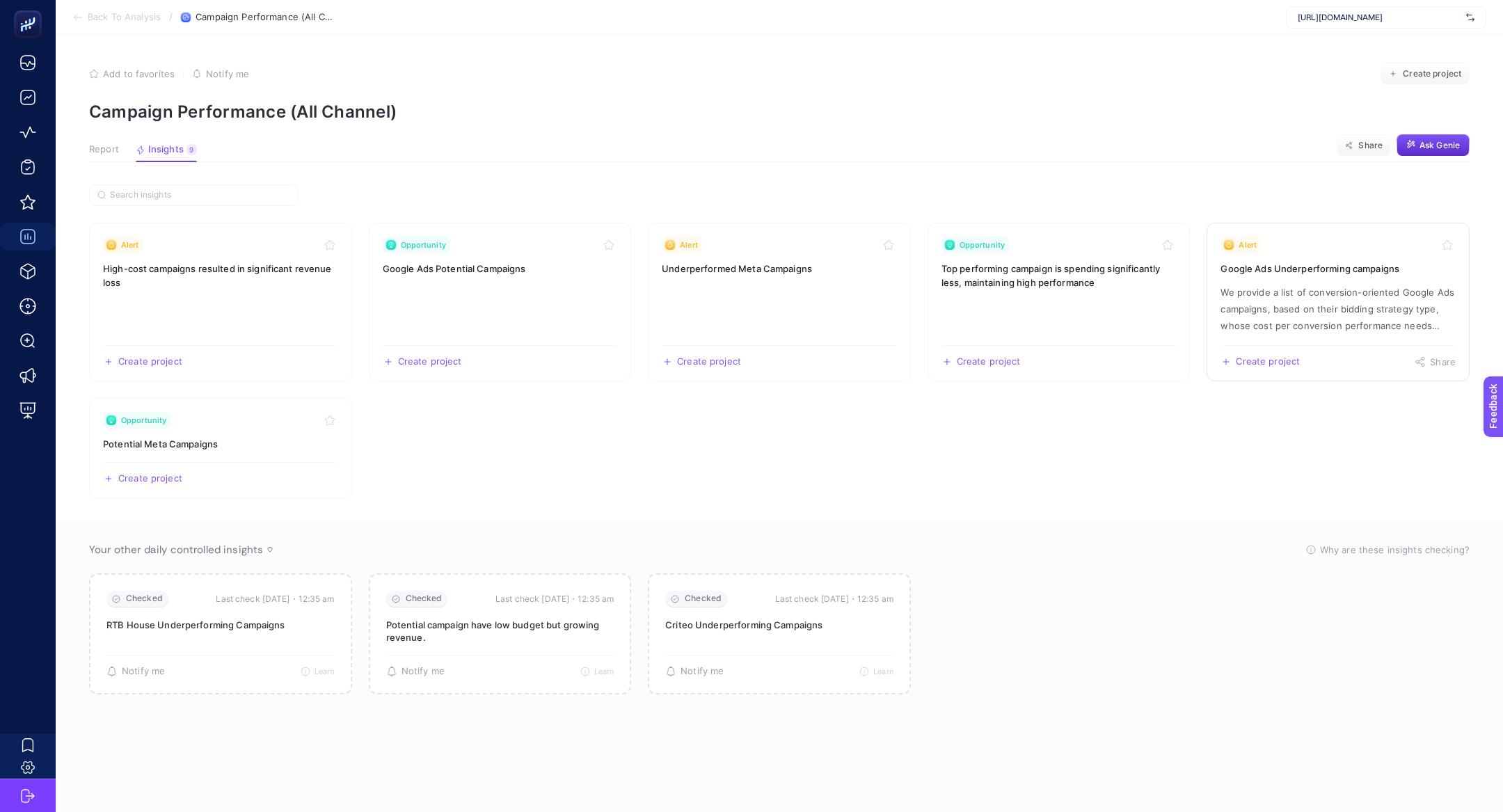
click at [1332, 272] on h3 "Google Ads Underperforming campaigns" at bounding box center [1338, 268] width 235 height 14
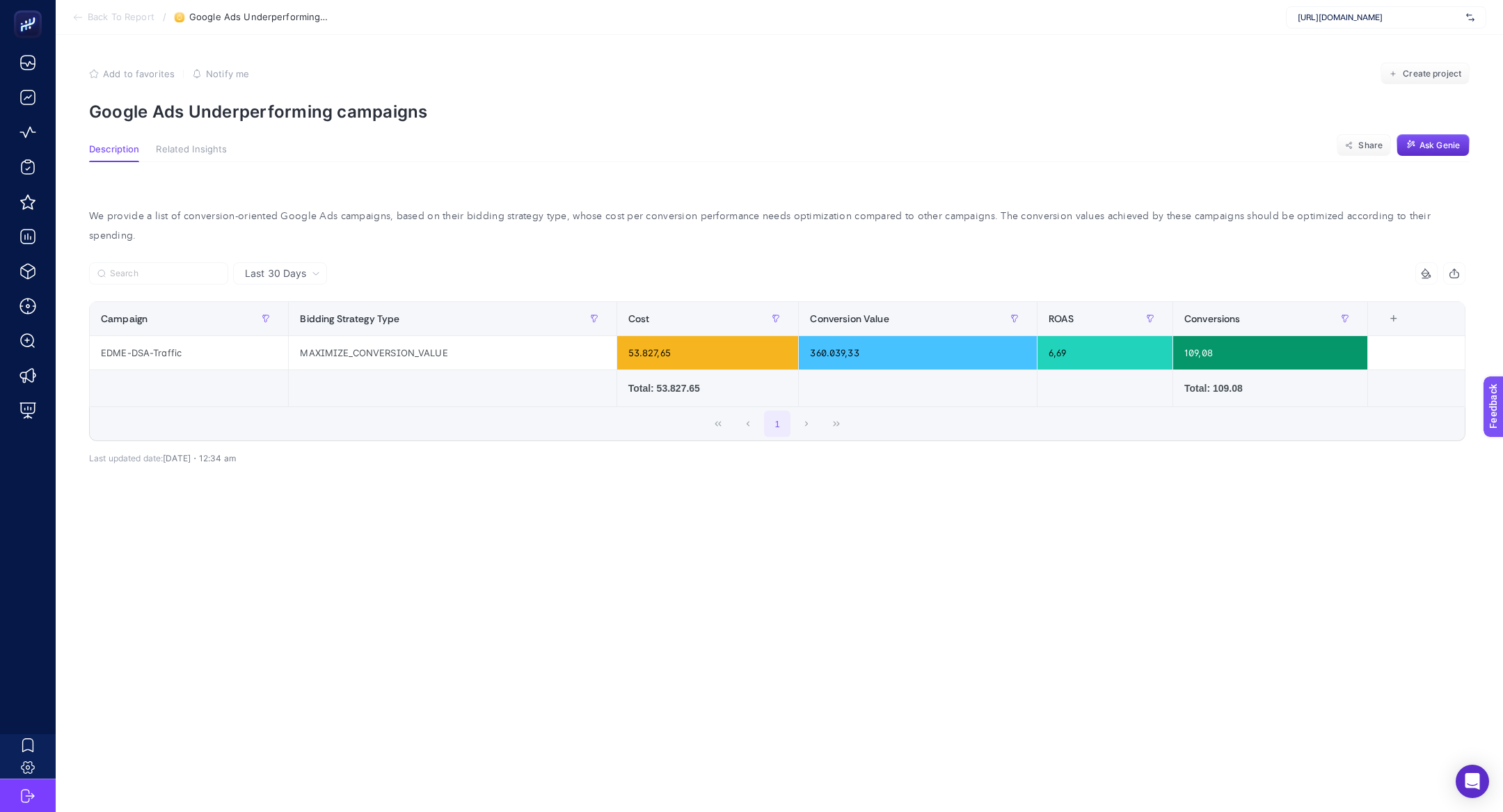
click at [220, 93] on section "Add to favorites false Notify me Create project Google Ads Underperforming camp…" at bounding box center [779, 92] width 1380 height 59
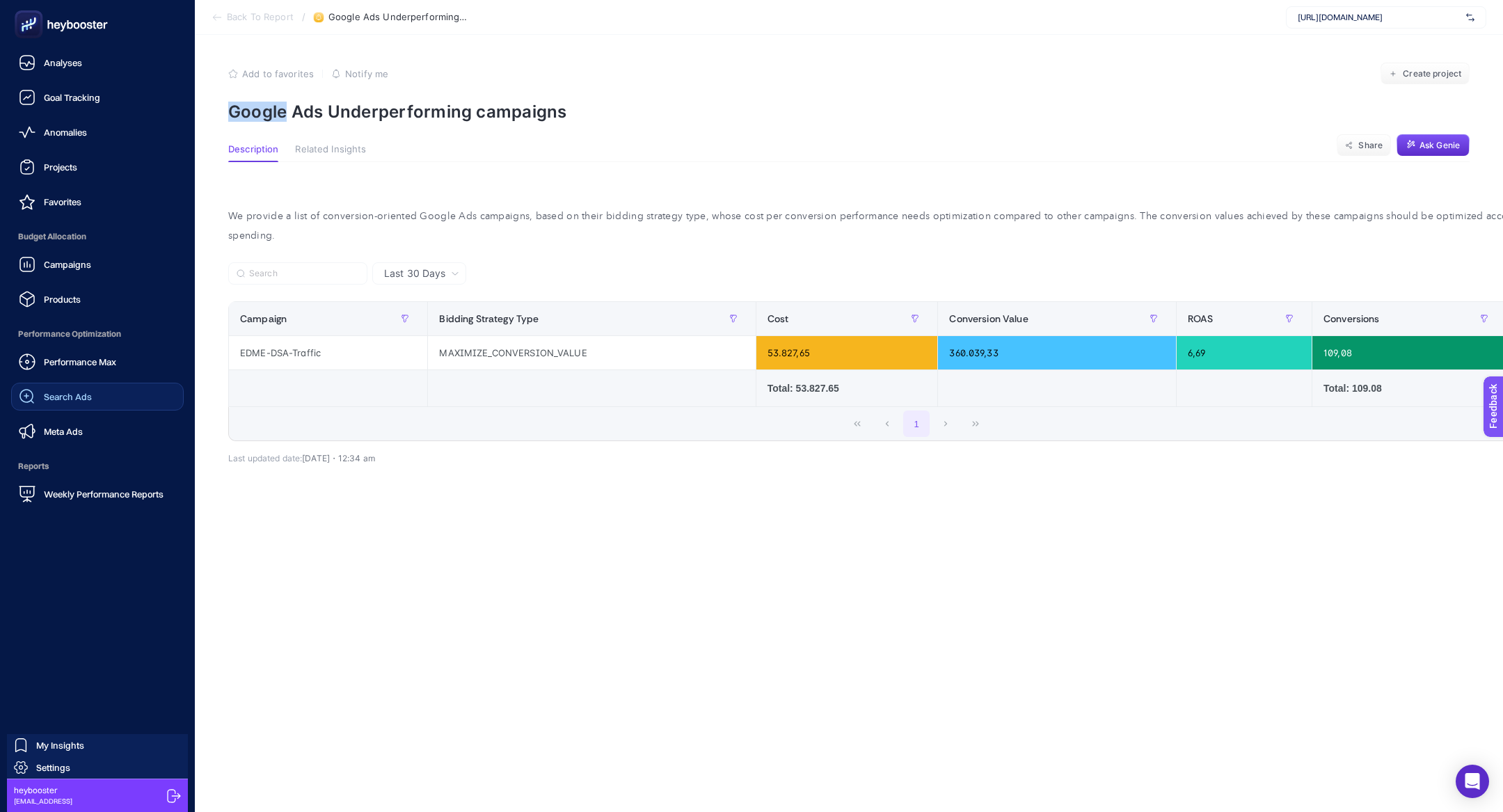
click at [77, 396] on span "Search Ads" at bounding box center [68, 396] width 48 height 11
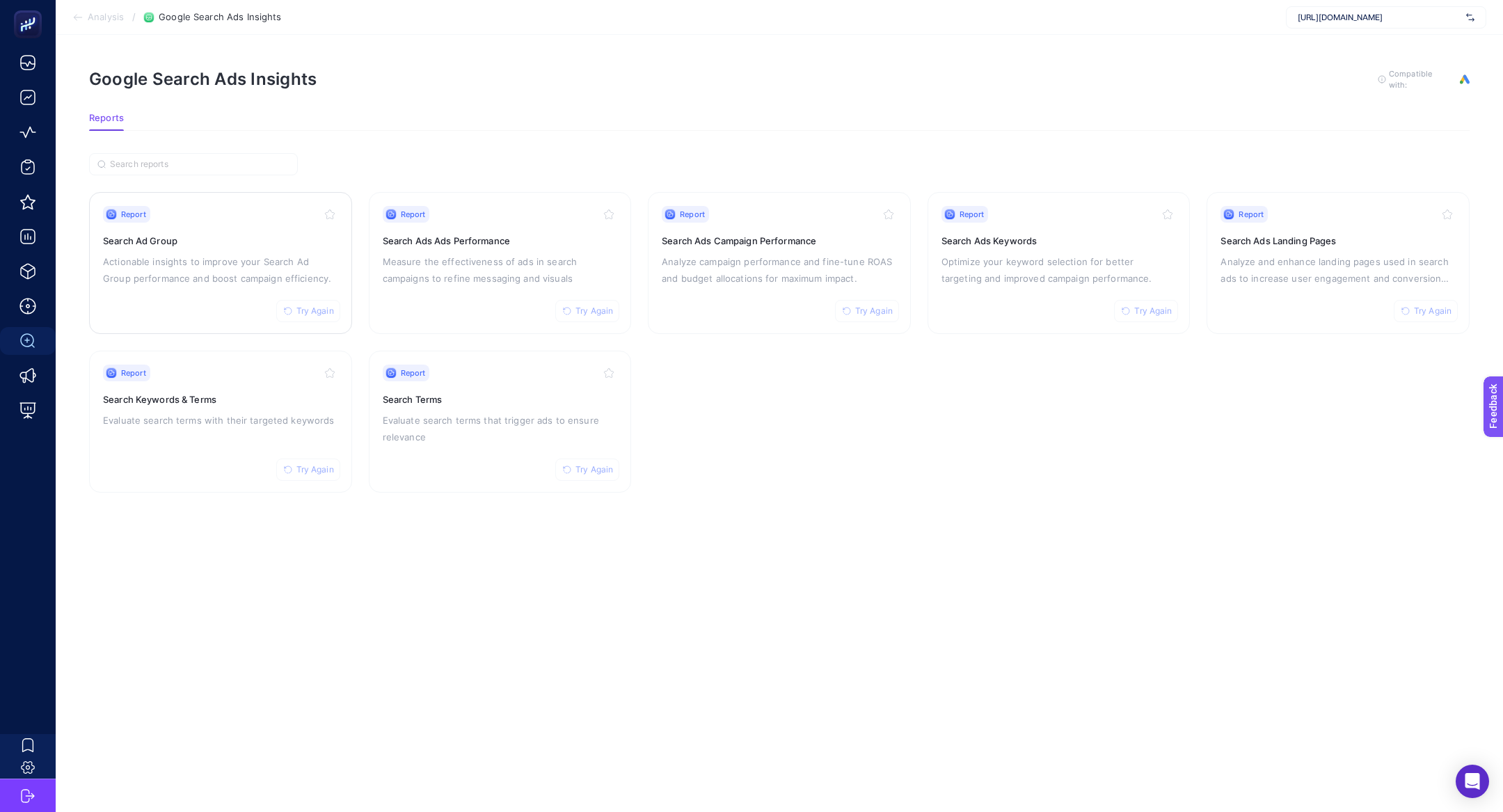
click at [277, 257] on p "Actionable insights to improve your Search Ad Group performance and boost campa…" at bounding box center [220, 269] width 235 height 33
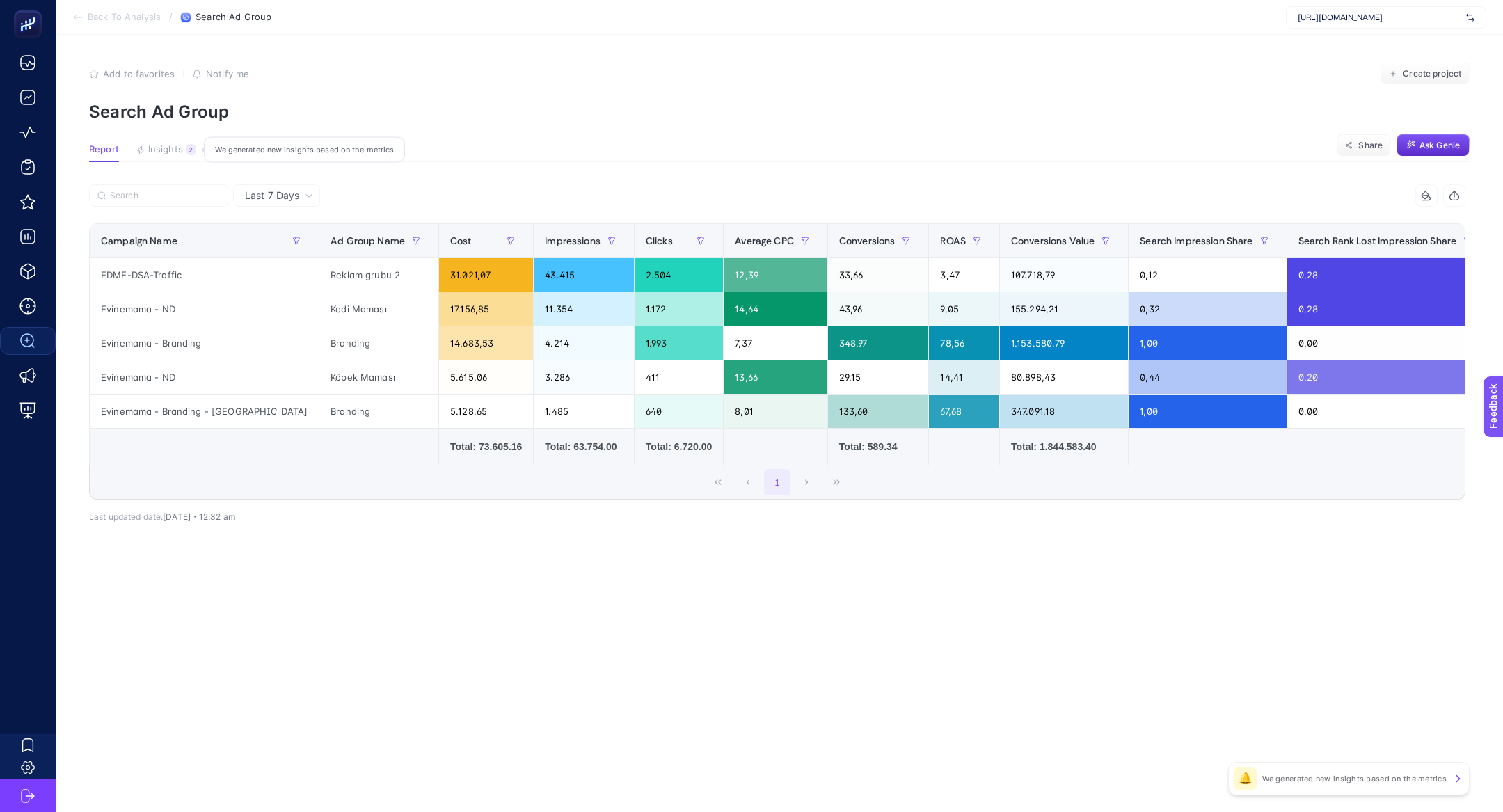
click at [191, 149] on div "2" at bounding box center [191, 148] width 11 height 11
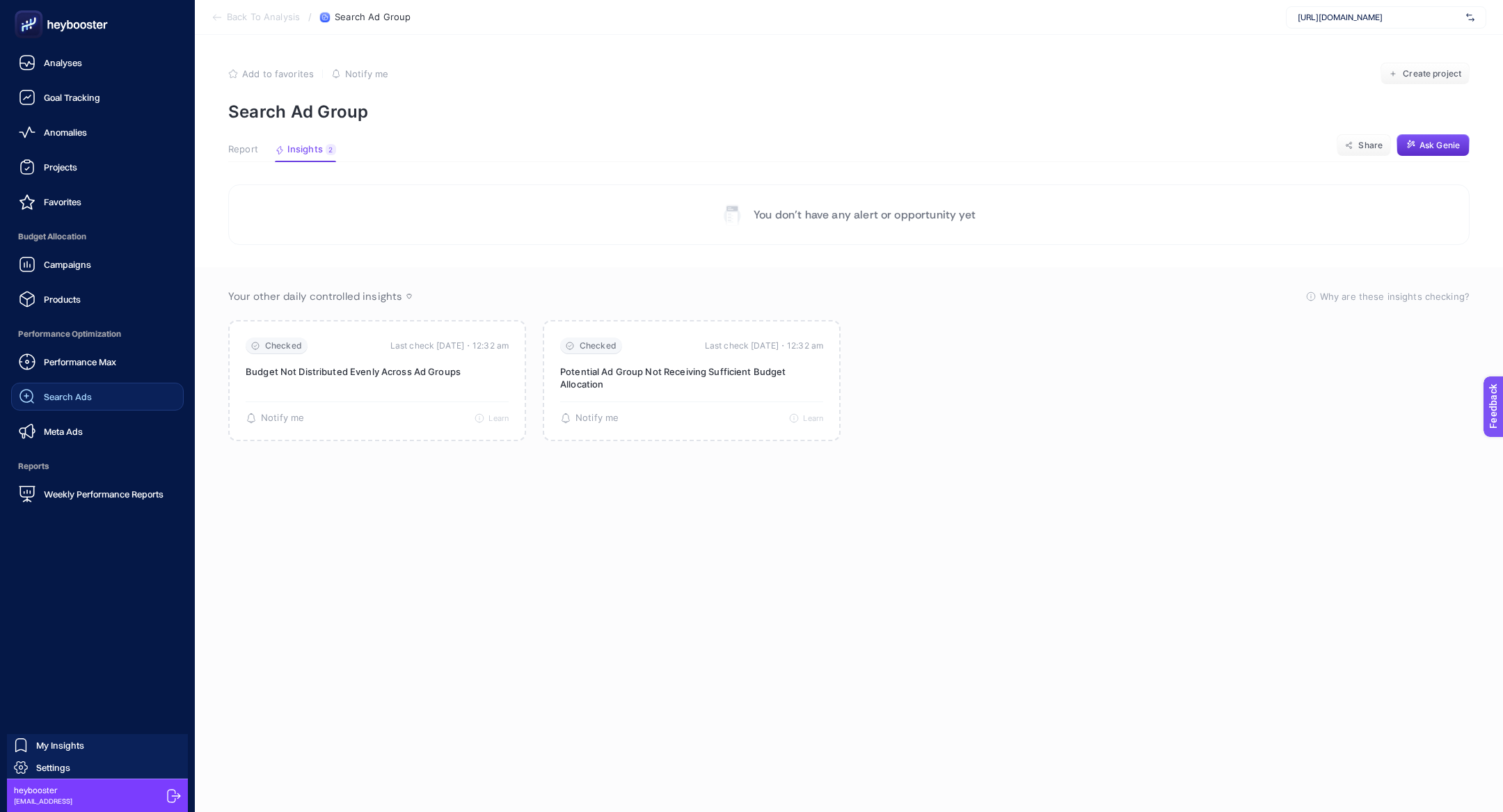
click at [62, 414] on div "Performance Max Search Ads Meta Ads" at bounding box center [96, 396] width 172 height 97
click at [62, 393] on span "Search Ads" at bounding box center [68, 396] width 48 height 11
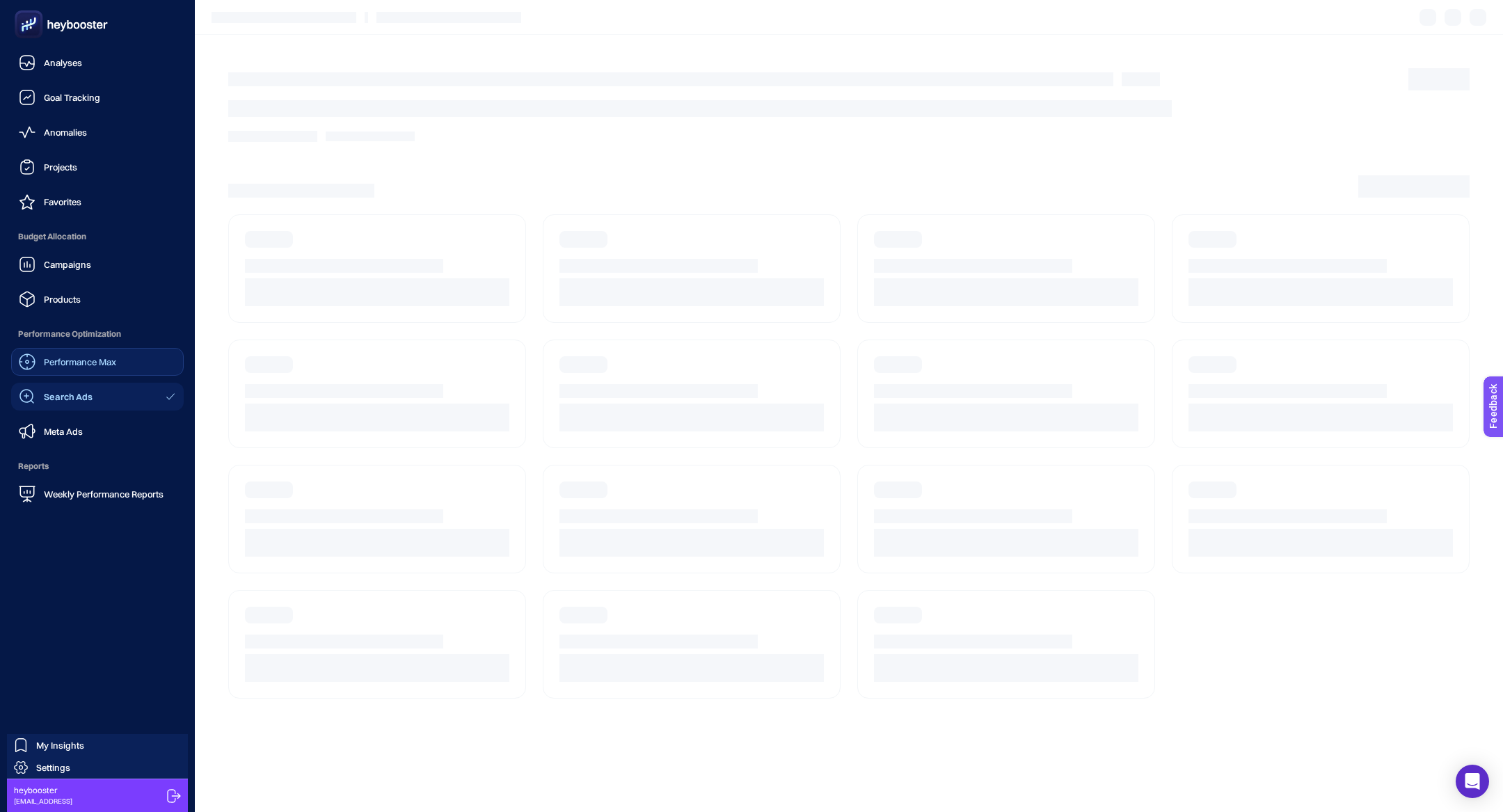
click at [84, 365] on span "Performance Max" at bounding box center [81, 361] width 73 height 11
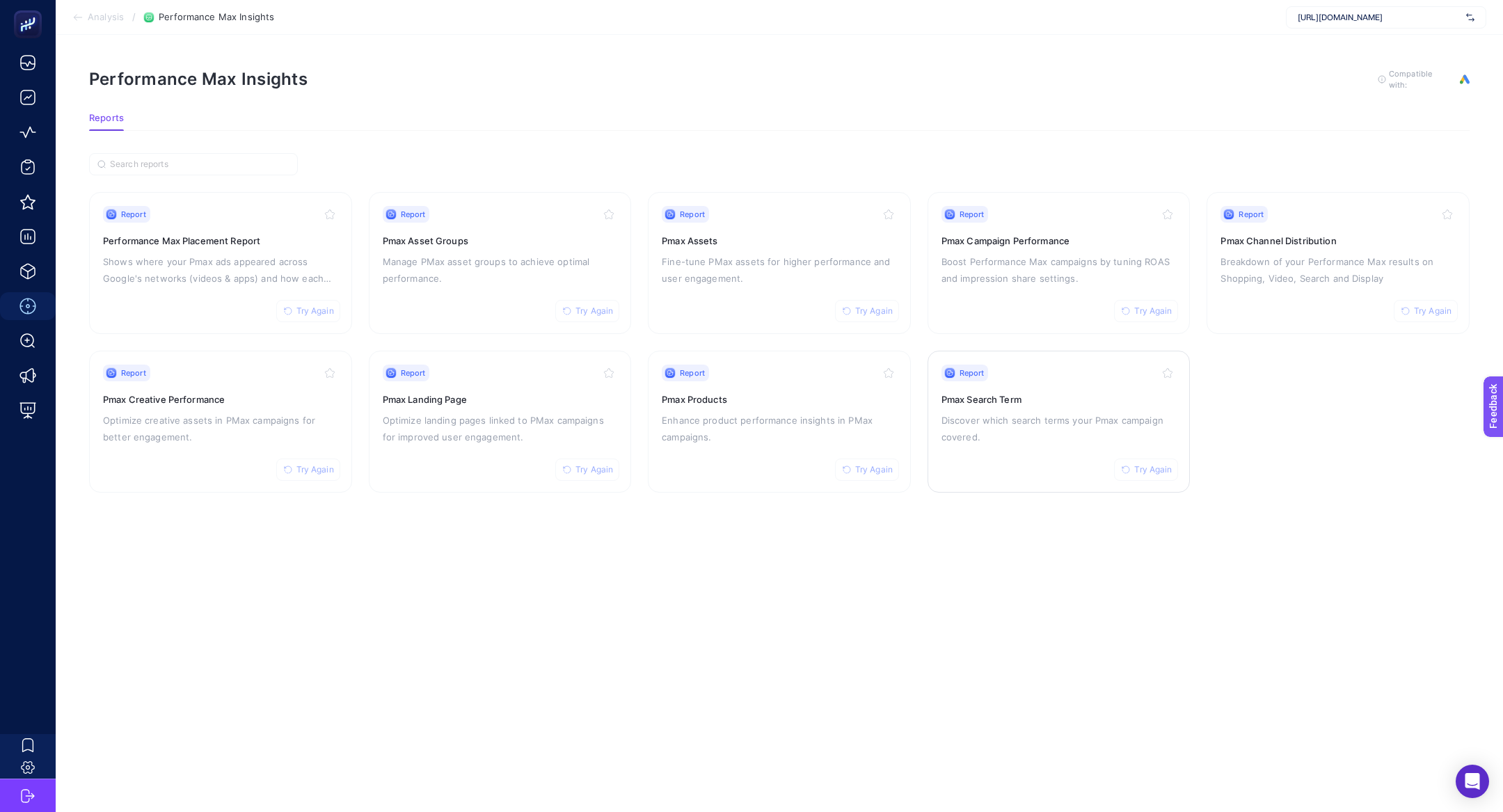
click at [995, 415] on p "Discover which search terms your Pmax campaign covered." at bounding box center [1058, 429] width 235 height 33
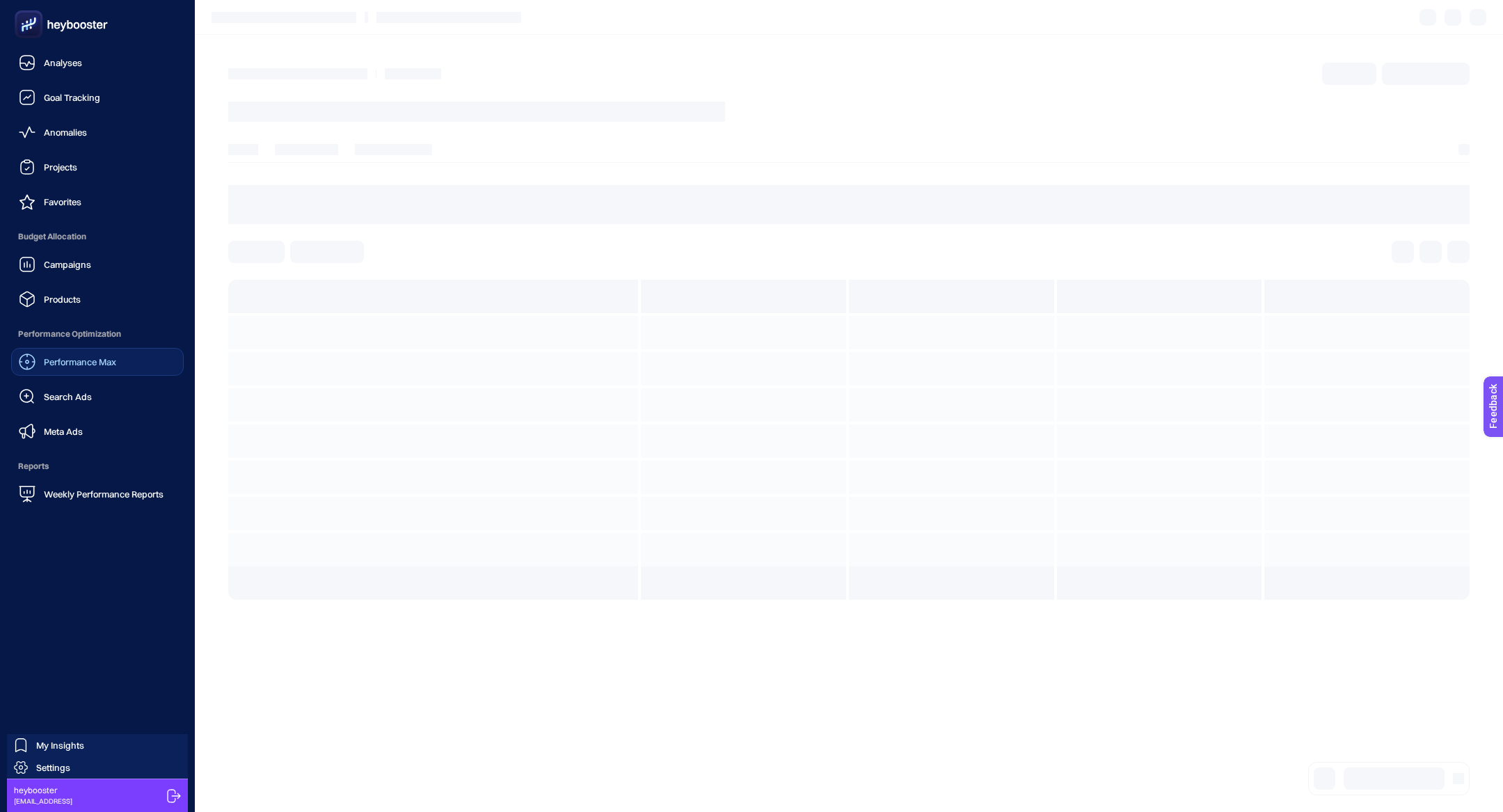
click at [56, 354] on div "Performance Max" at bounding box center [67, 361] width 97 height 17
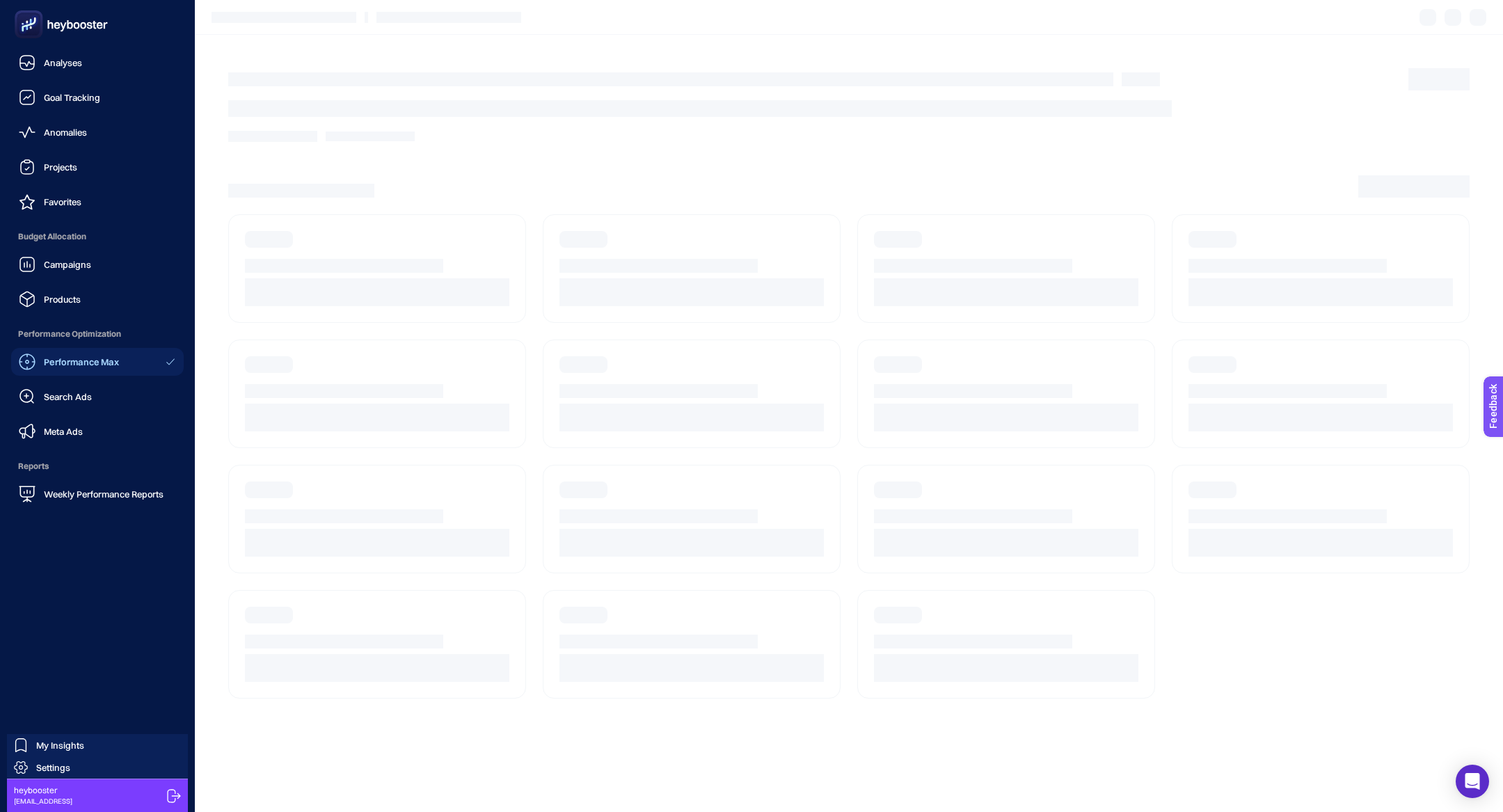
drag, startPoint x: 21, startPoint y: 10, endPoint x: 26, endPoint y: 16, distance: 7.8
click at [26, 16] on rect at bounding box center [29, 24] width 23 height 23
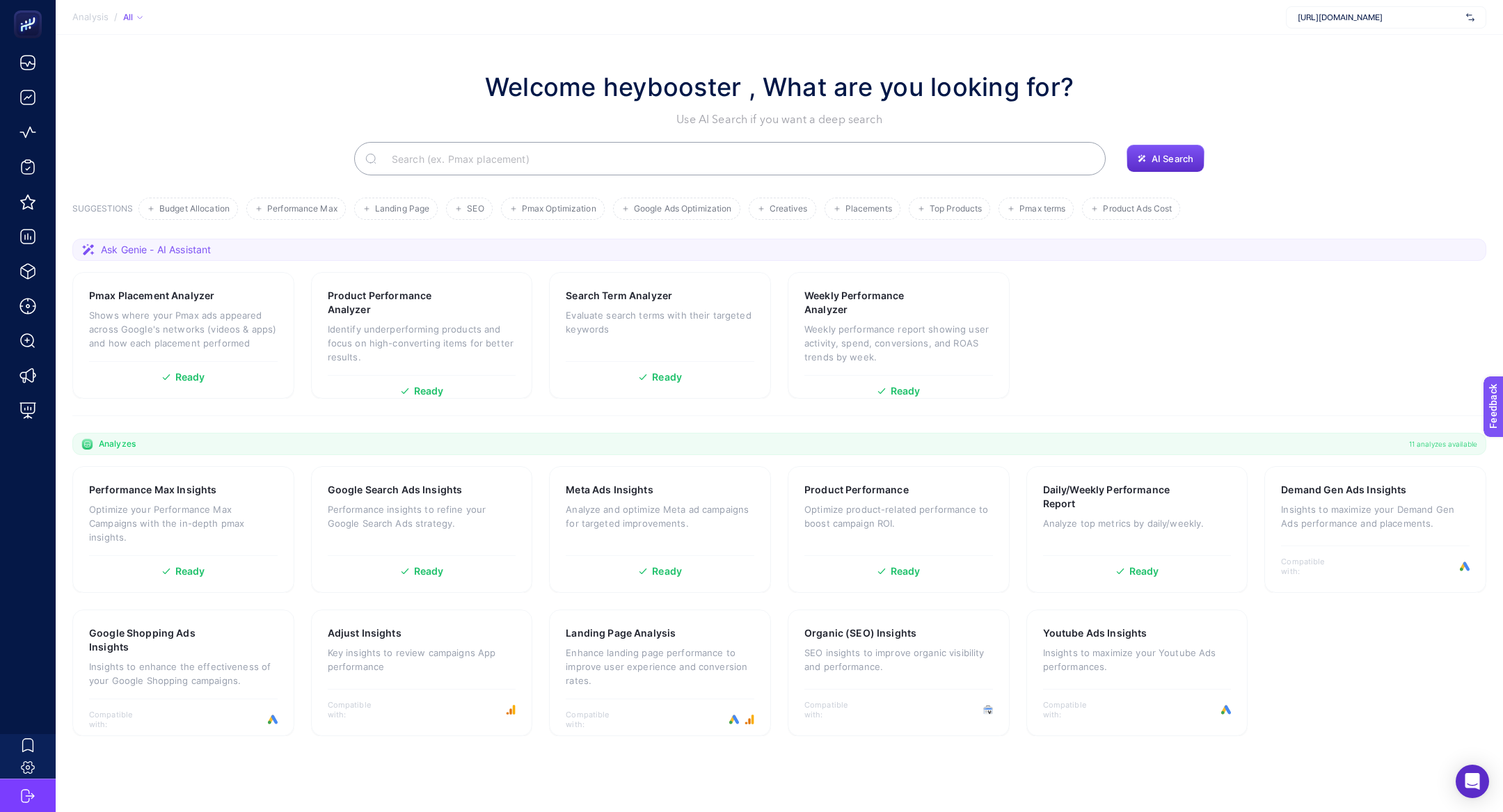
click at [620, 153] on input "Search" at bounding box center [738, 158] width 714 height 39
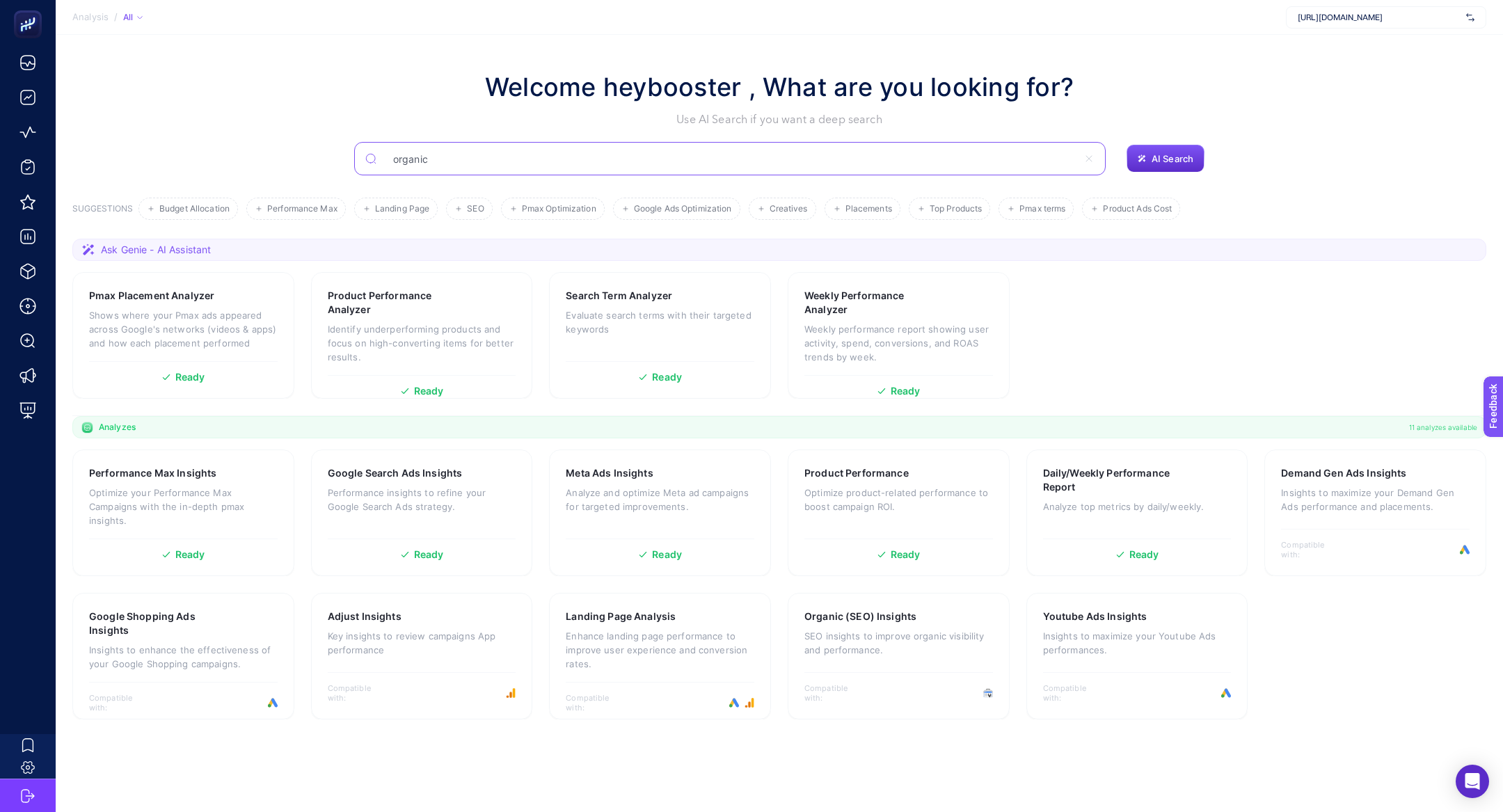
type input "organic"
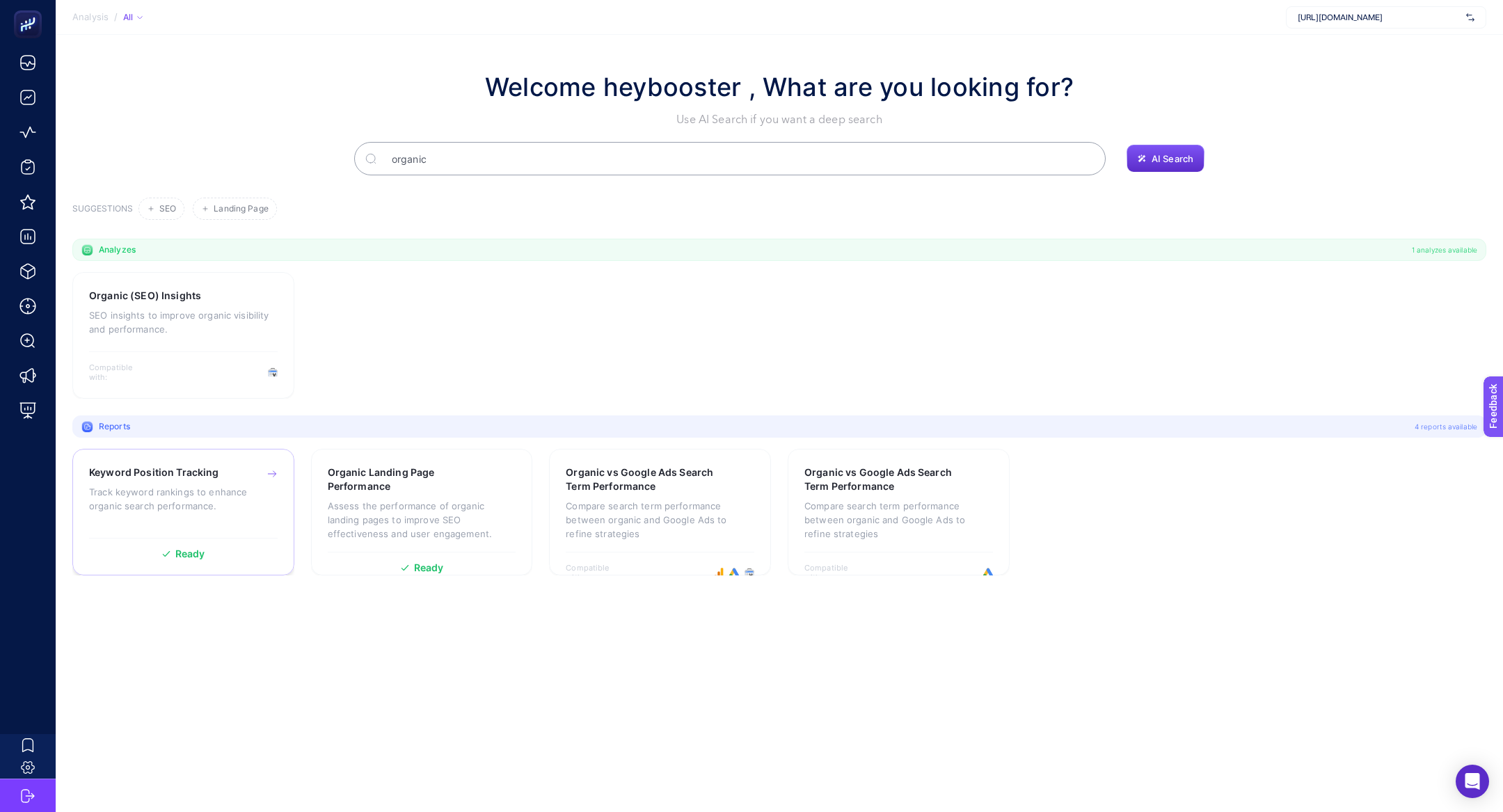
click at [149, 495] on p "Track keyword rankings to enhance organic search performance." at bounding box center [184, 498] width 189 height 28
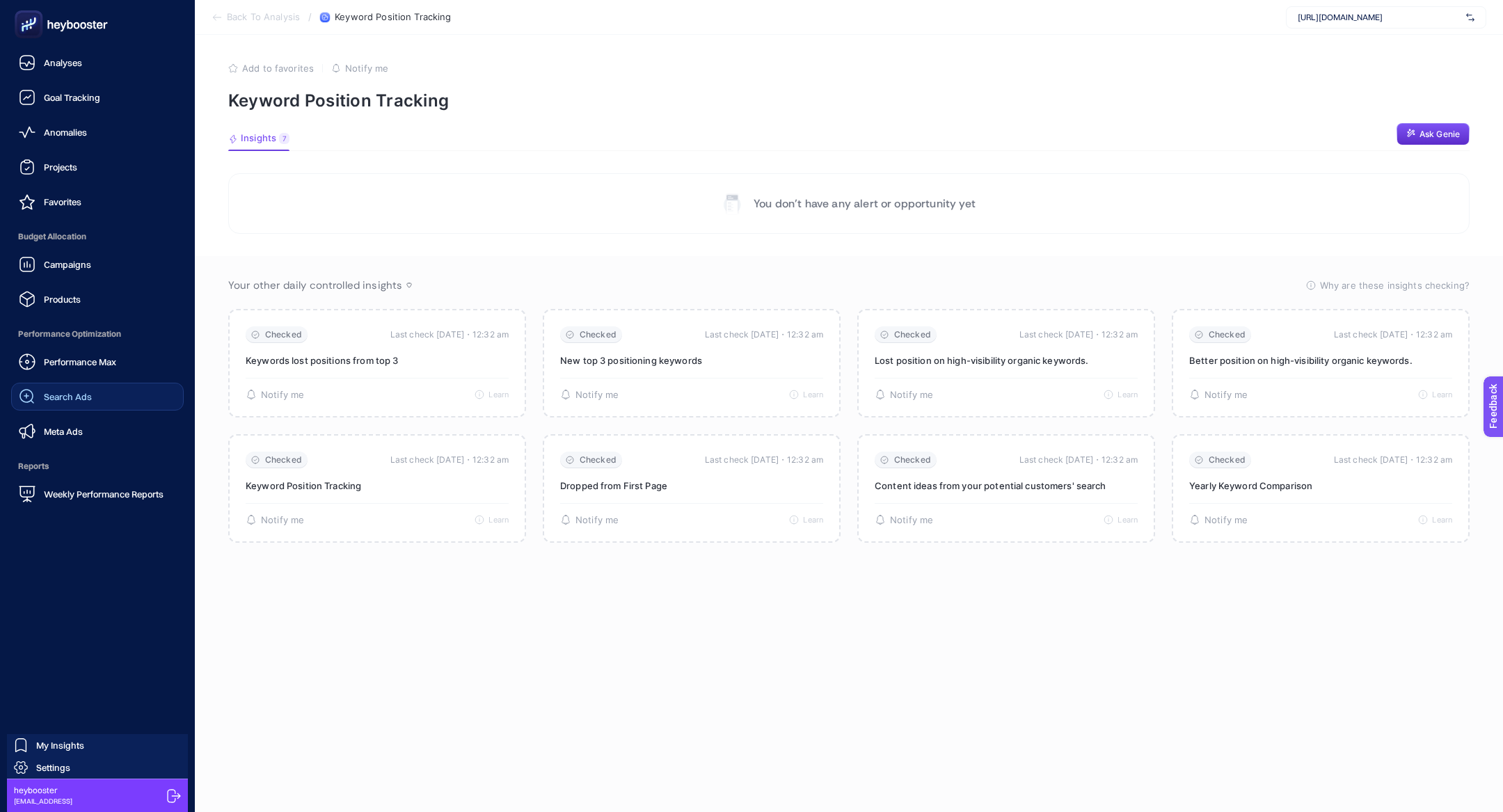
click at [68, 399] on span "Search Ads" at bounding box center [68, 396] width 48 height 11
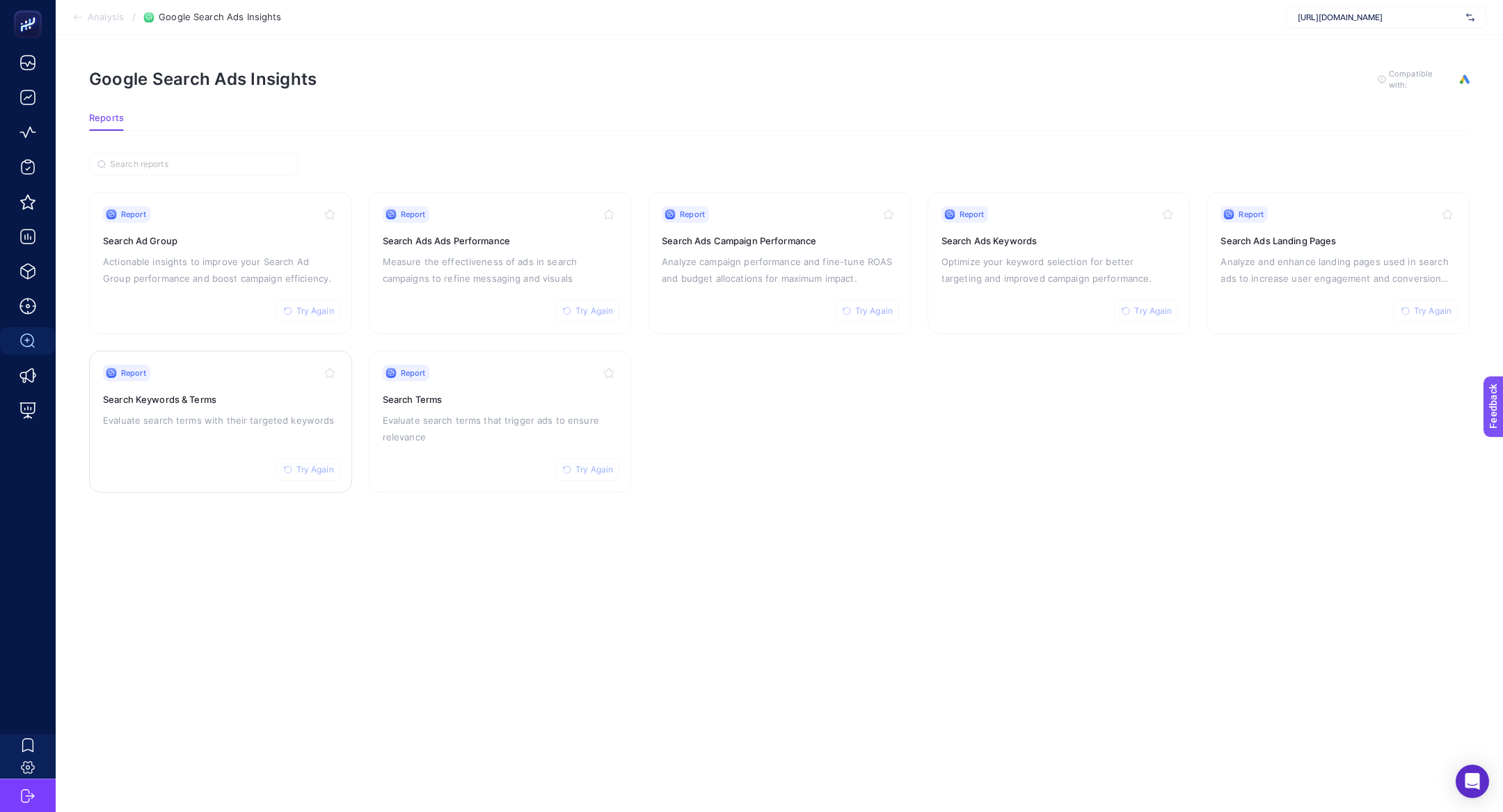
click at [238, 398] on h3 "Search Keywords & Terms" at bounding box center [220, 399] width 235 height 14
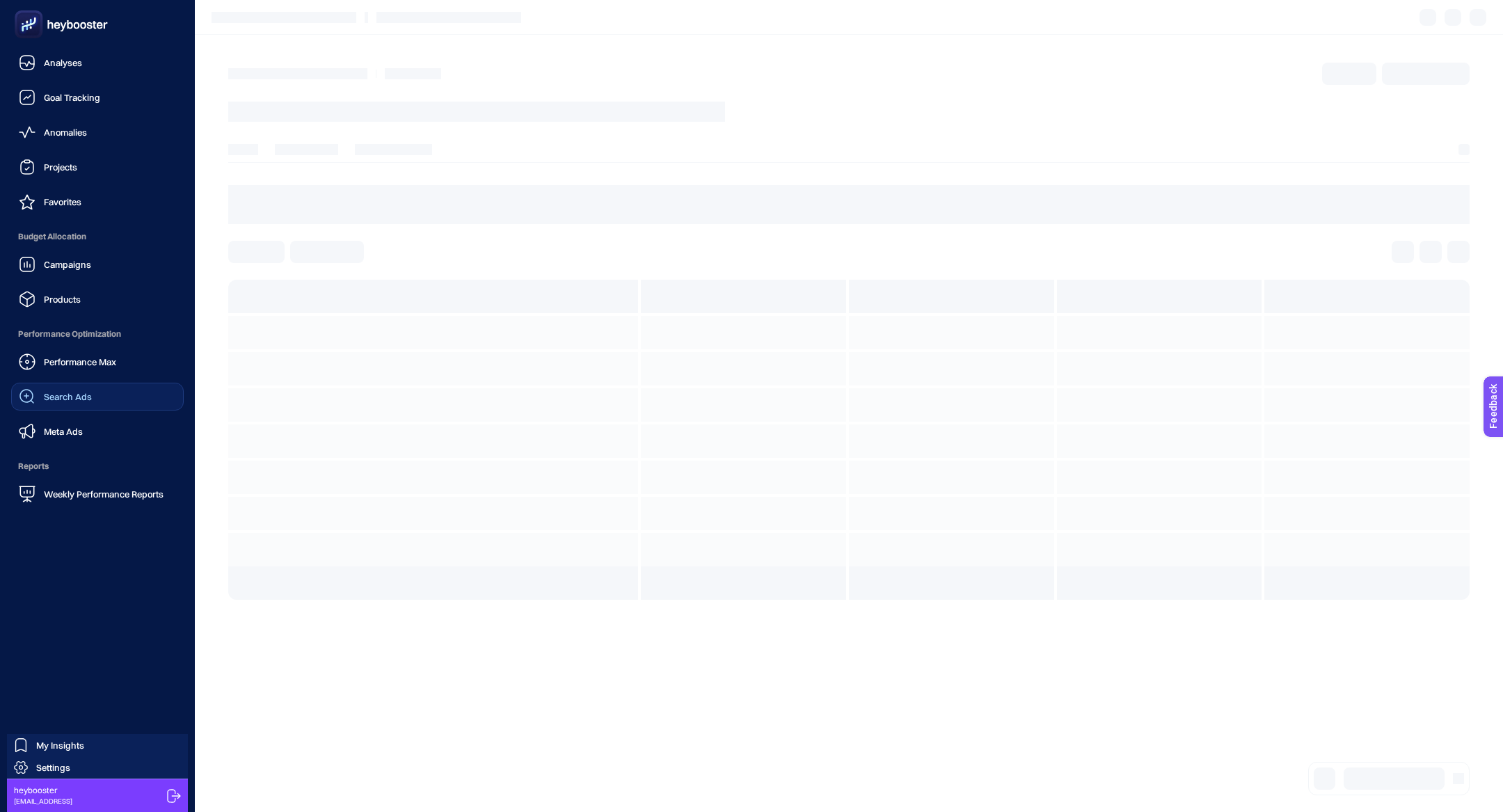
click at [80, 398] on span "Search Ads" at bounding box center [68, 396] width 48 height 11
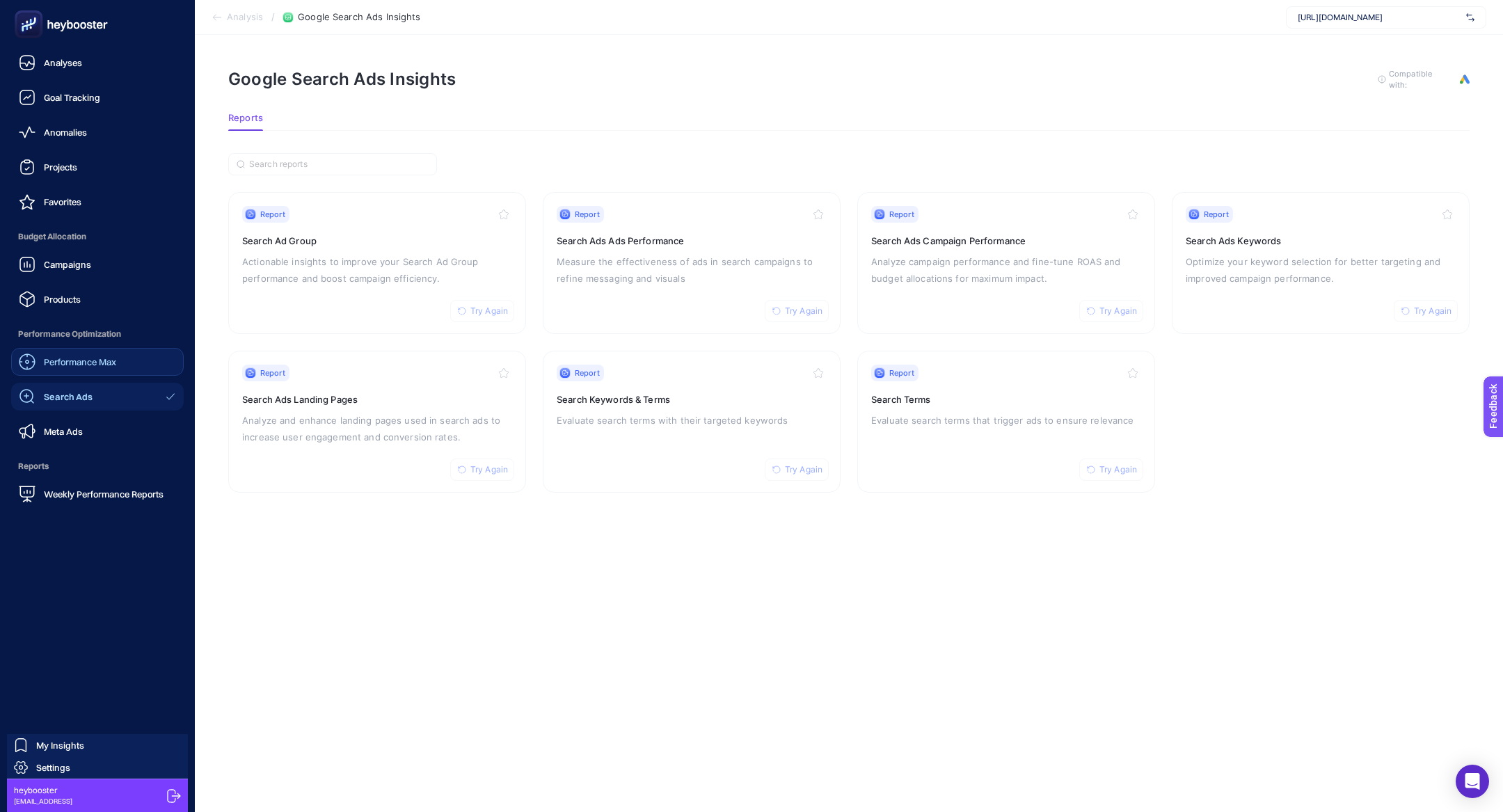
click at [58, 357] on span "Performance Max" at bounding box center [81, 361] width 73 height 11
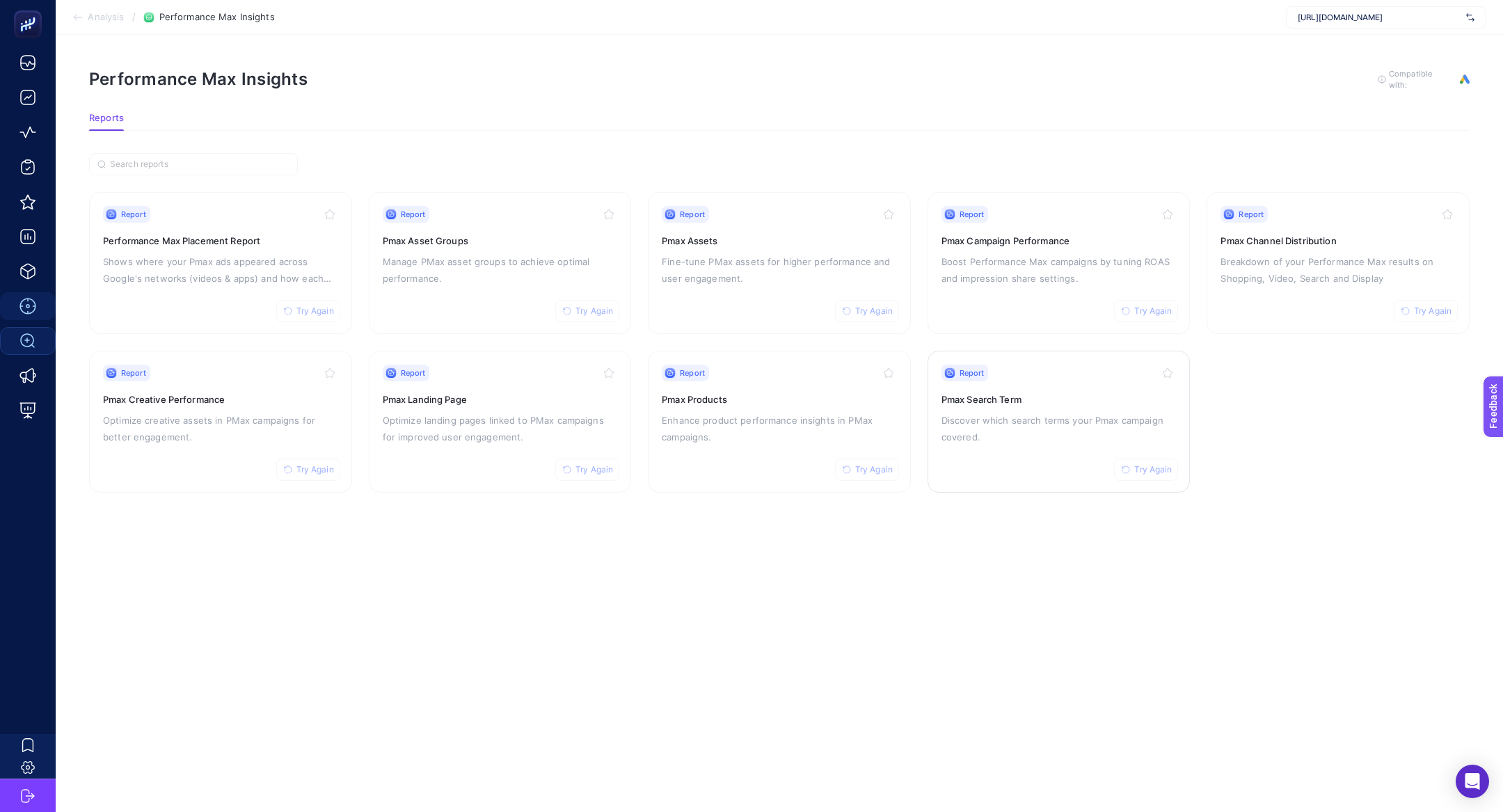
click at [1021, 415] on p "Discover which search terms your Pmax campaign covered." at bounding box center [1058, 429] width 235 height 33
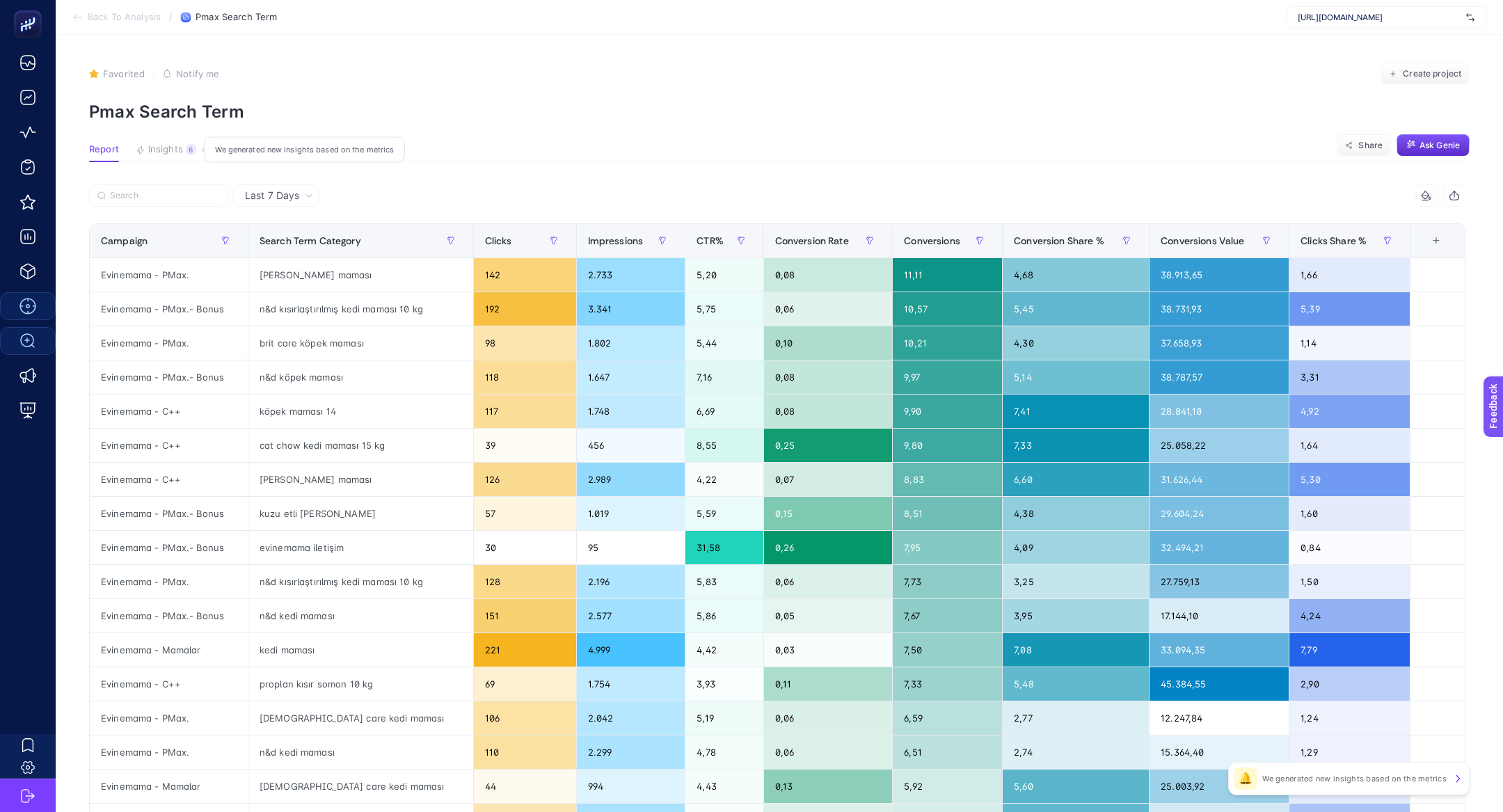
click at [189, 153] on div "6" at bounding box center [191, 148] width 11 height 11
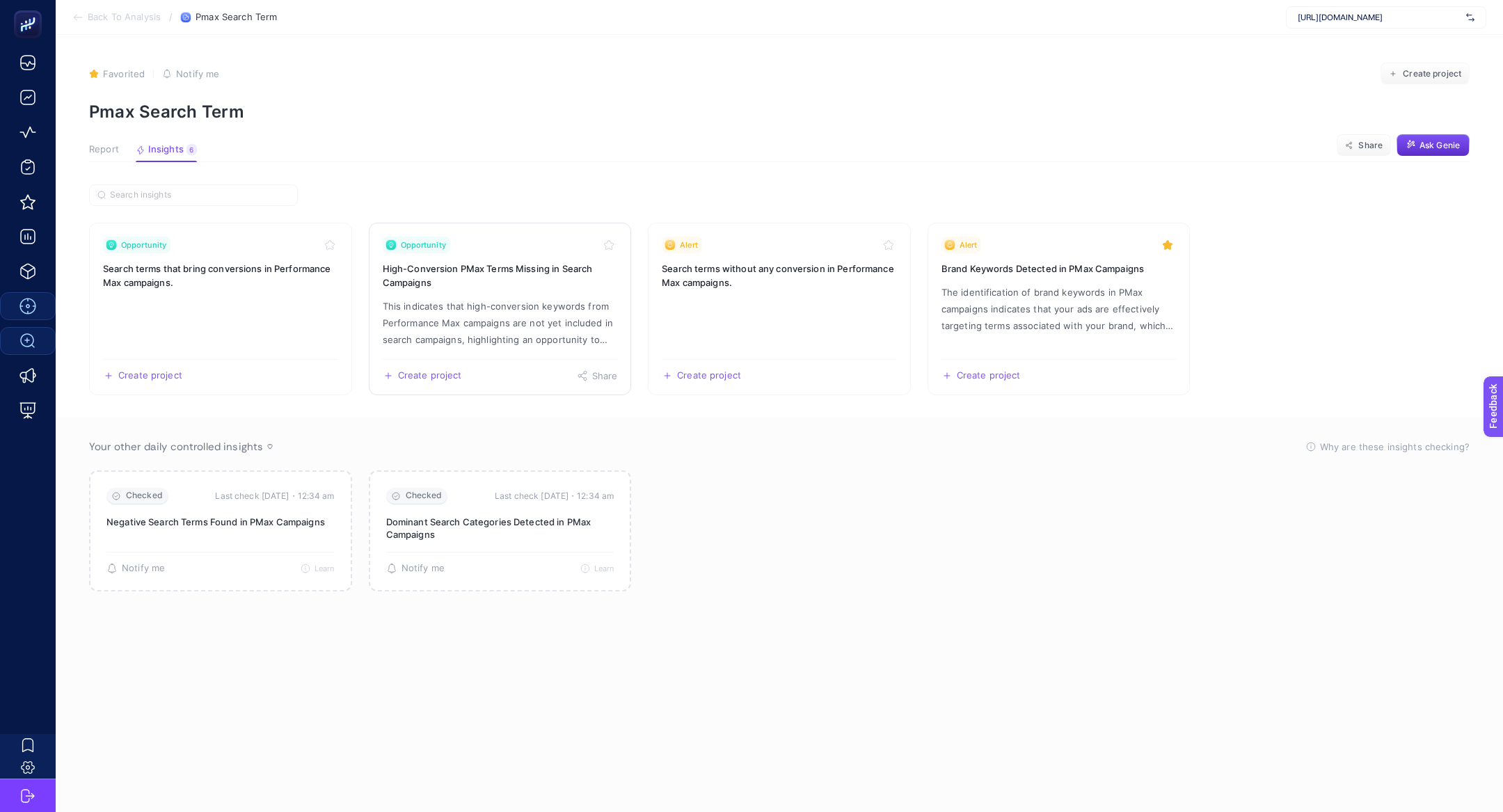
click at [494, 309] on p "This indicates that high-conversion keywords from Performance Max campaigns are…" at bounding box center [500, 322] width 235 height 50
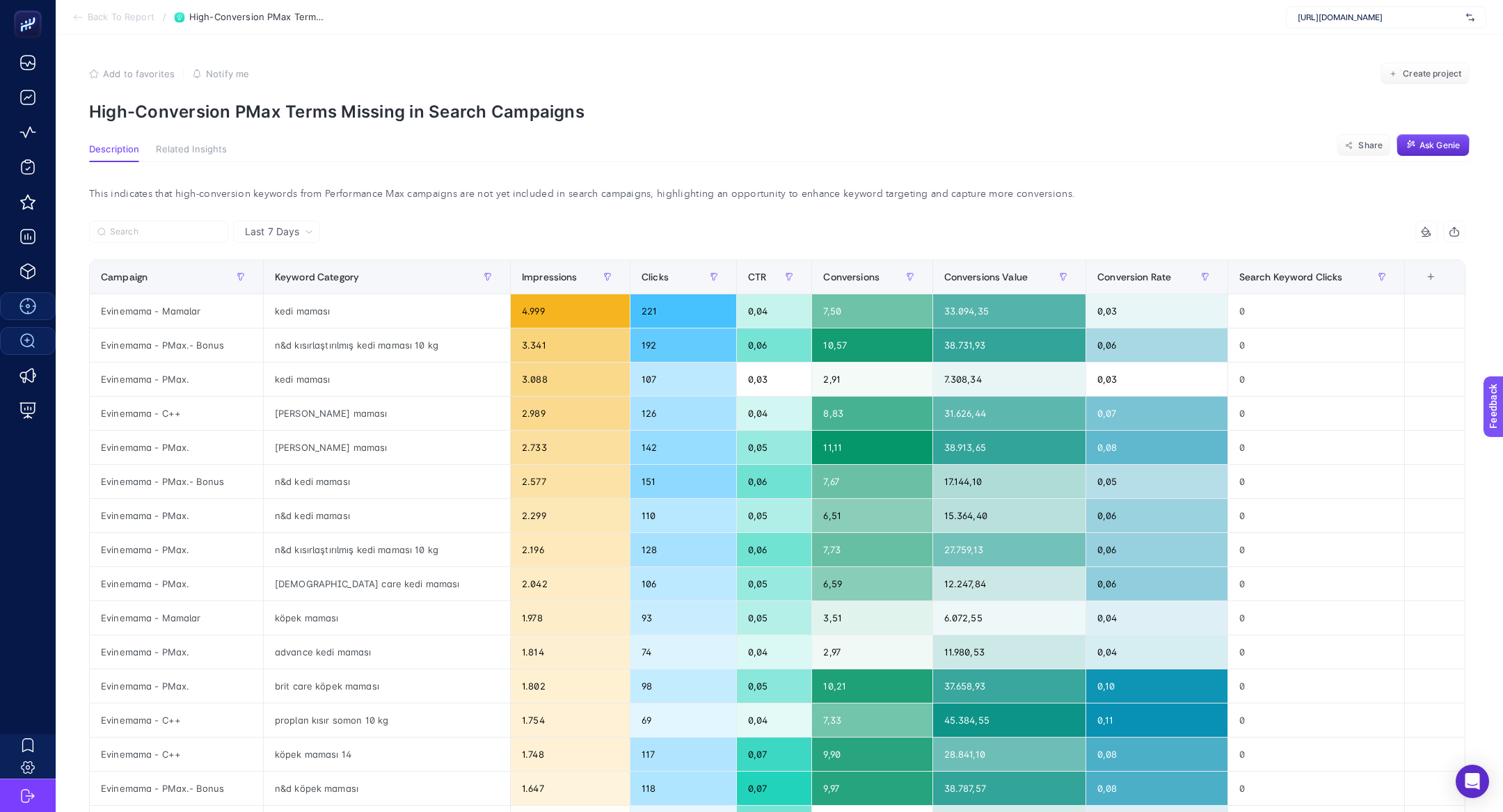
click at [270, 106] on p "High-Conversion PMax Terms Missing in Search Campaigns" at bounding box center [779, 111] width 1380 height 21
copy article "High-Conversion PMax Terms Missing in Search Campaigns"
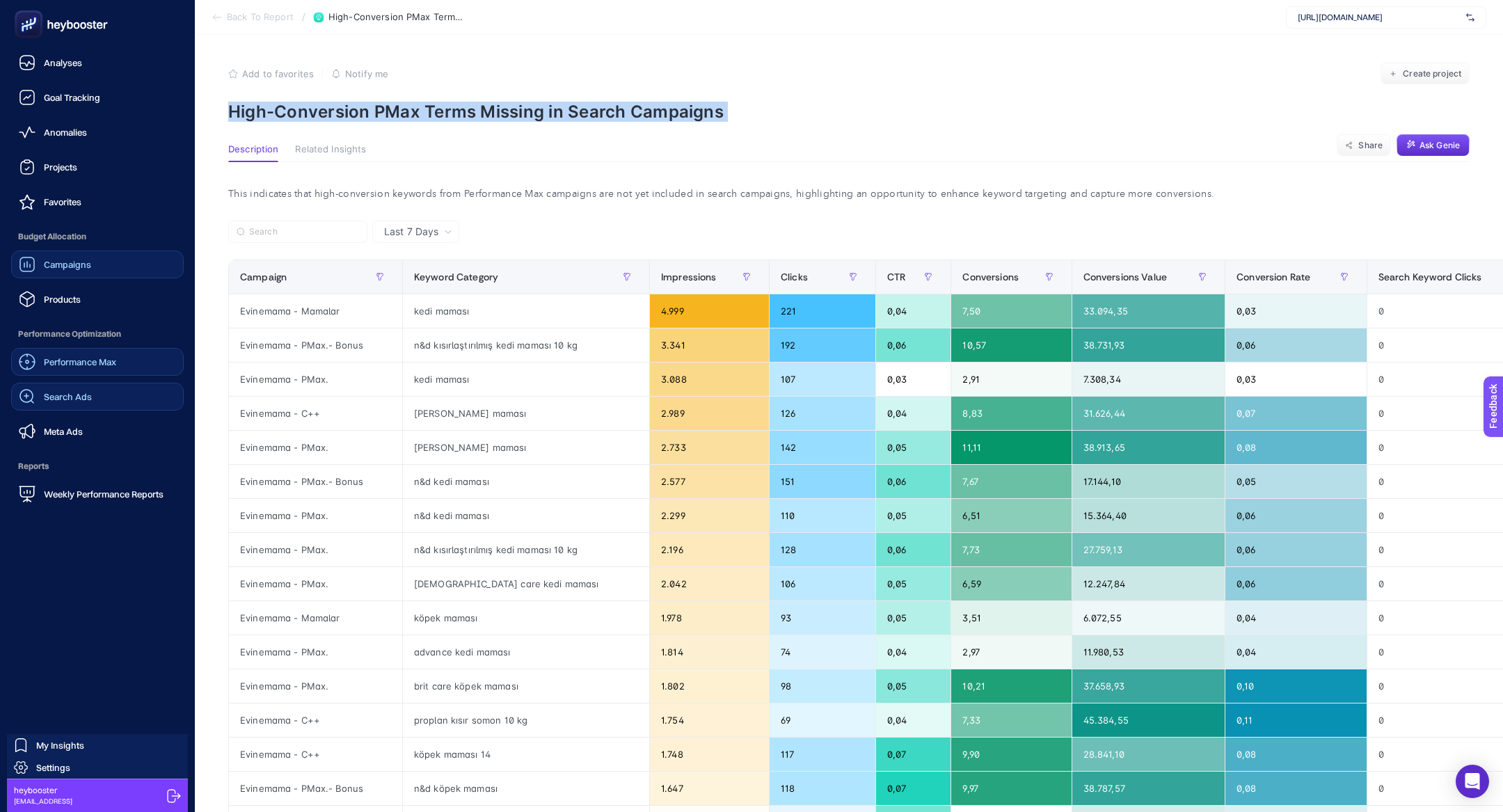
click at [77, 256] on div "Campaigns" at bounding box center [55, 263] width 73 height 17
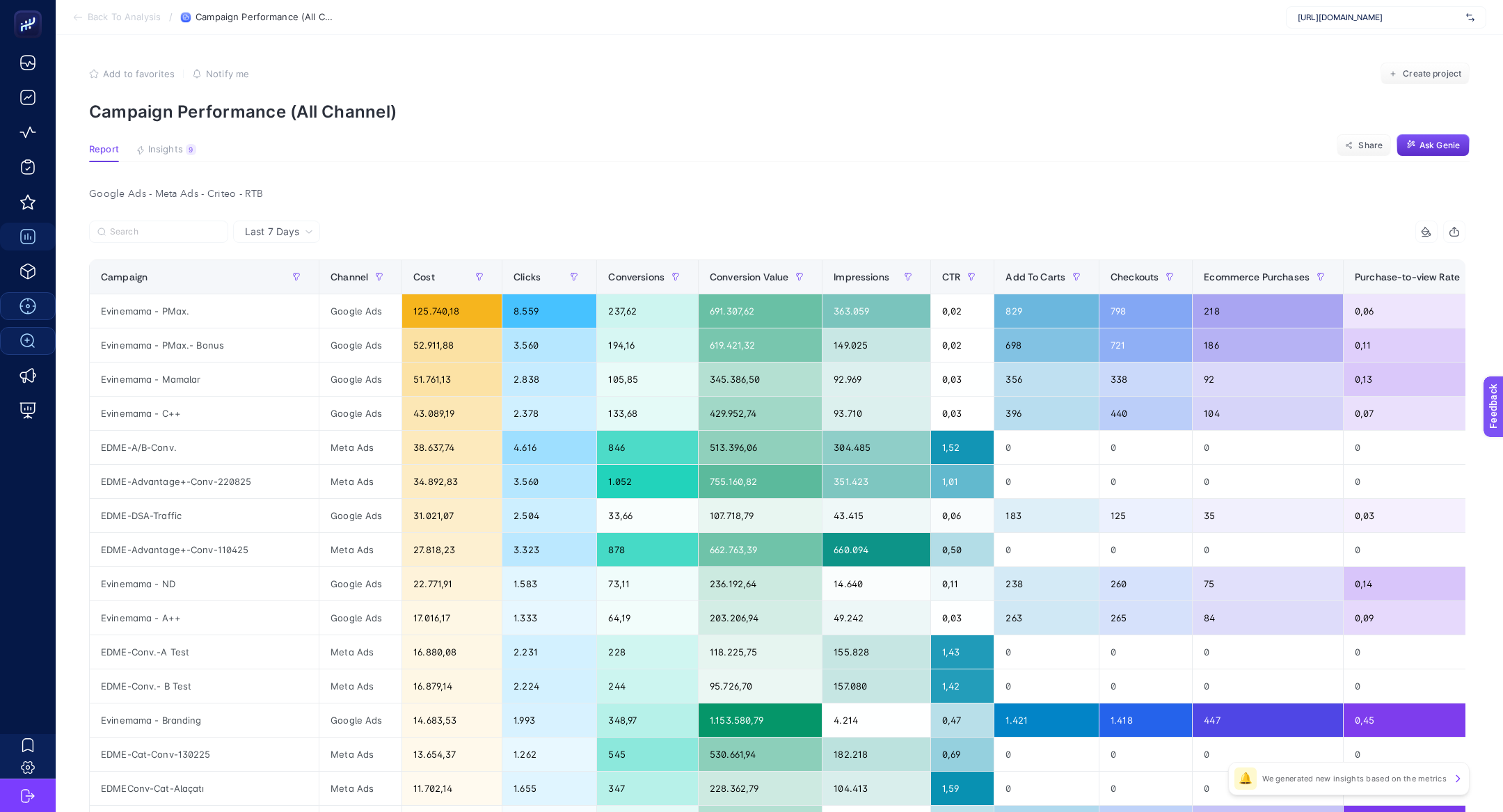
click at [1343, 22] on span "https://www.edme.com.tr/" at bounding box center [1379, 17] width 163 height 11
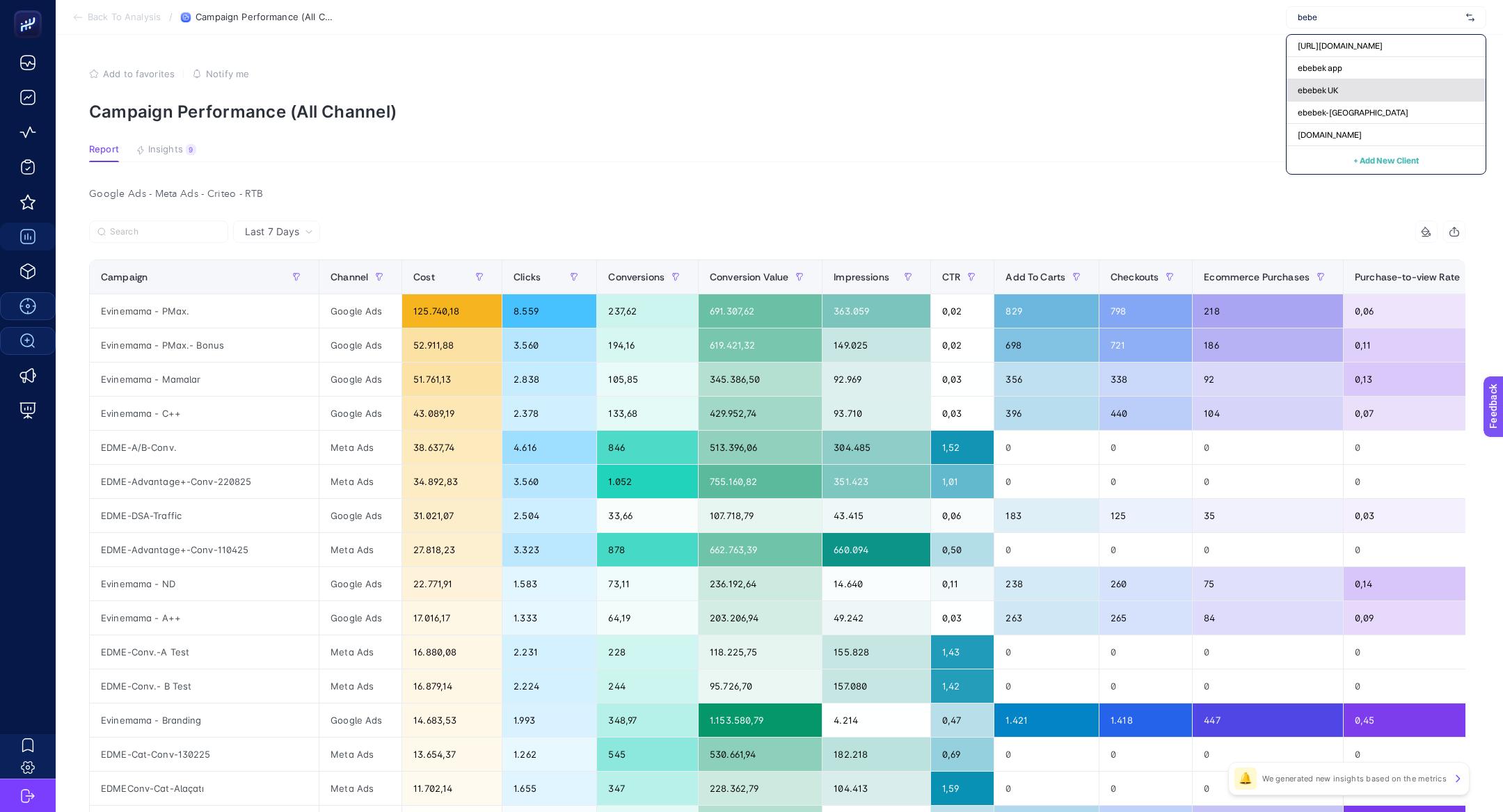
type input "bebe"
click at [1349, 96] on div "ebebek UK" at bounding box center [1386, 90] width 199 height 23
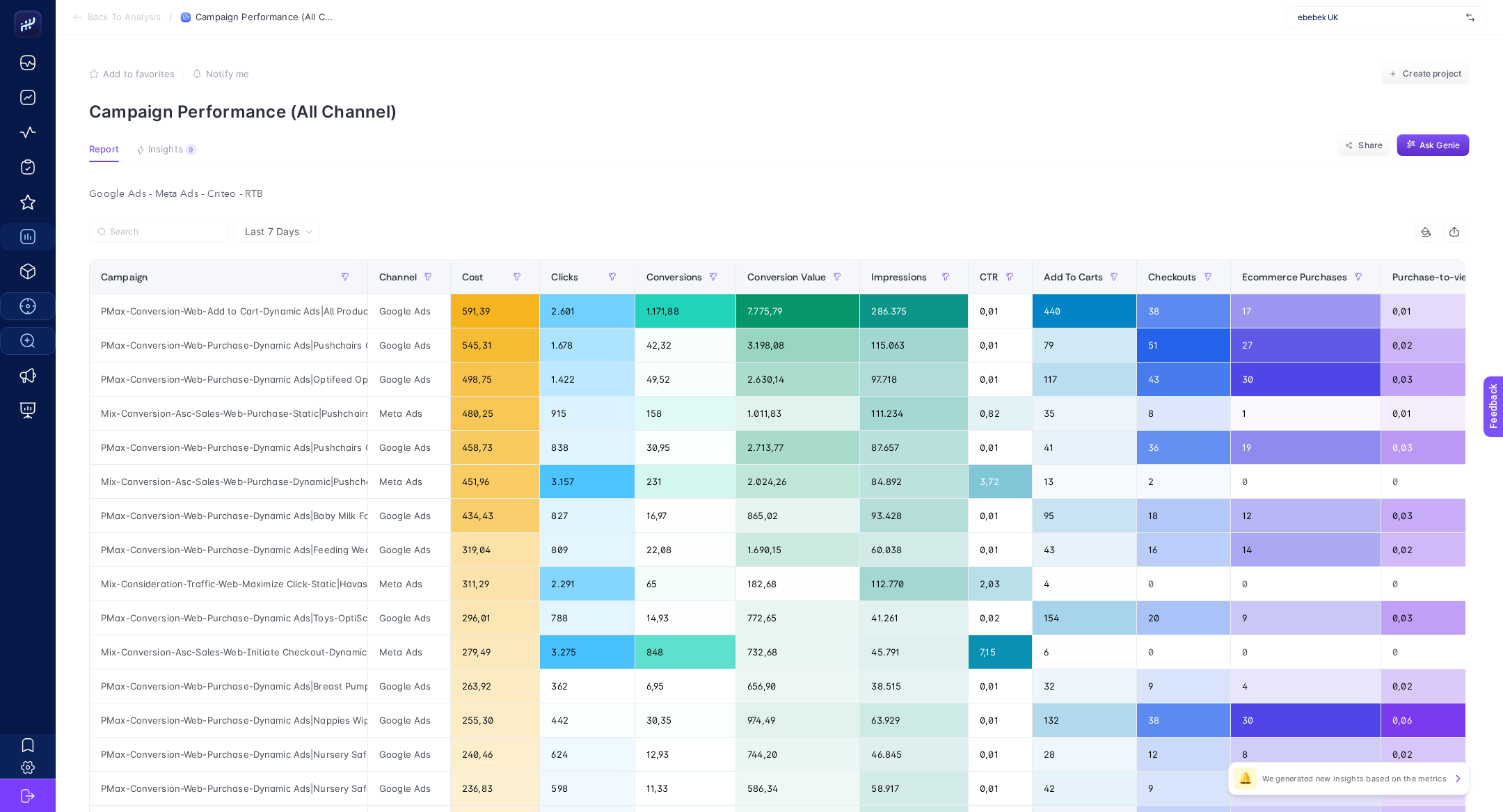
click at [158, 139] on article "Add to favorites false Notify me Create project Campaign Performance (All Chann…" at bounding box center [779, 596] width 1447 height 1123
click at [167, 155] on button "Insights 9 We generated new insights based on the metrics" at bounding box center [166, 152] width 61 height 18
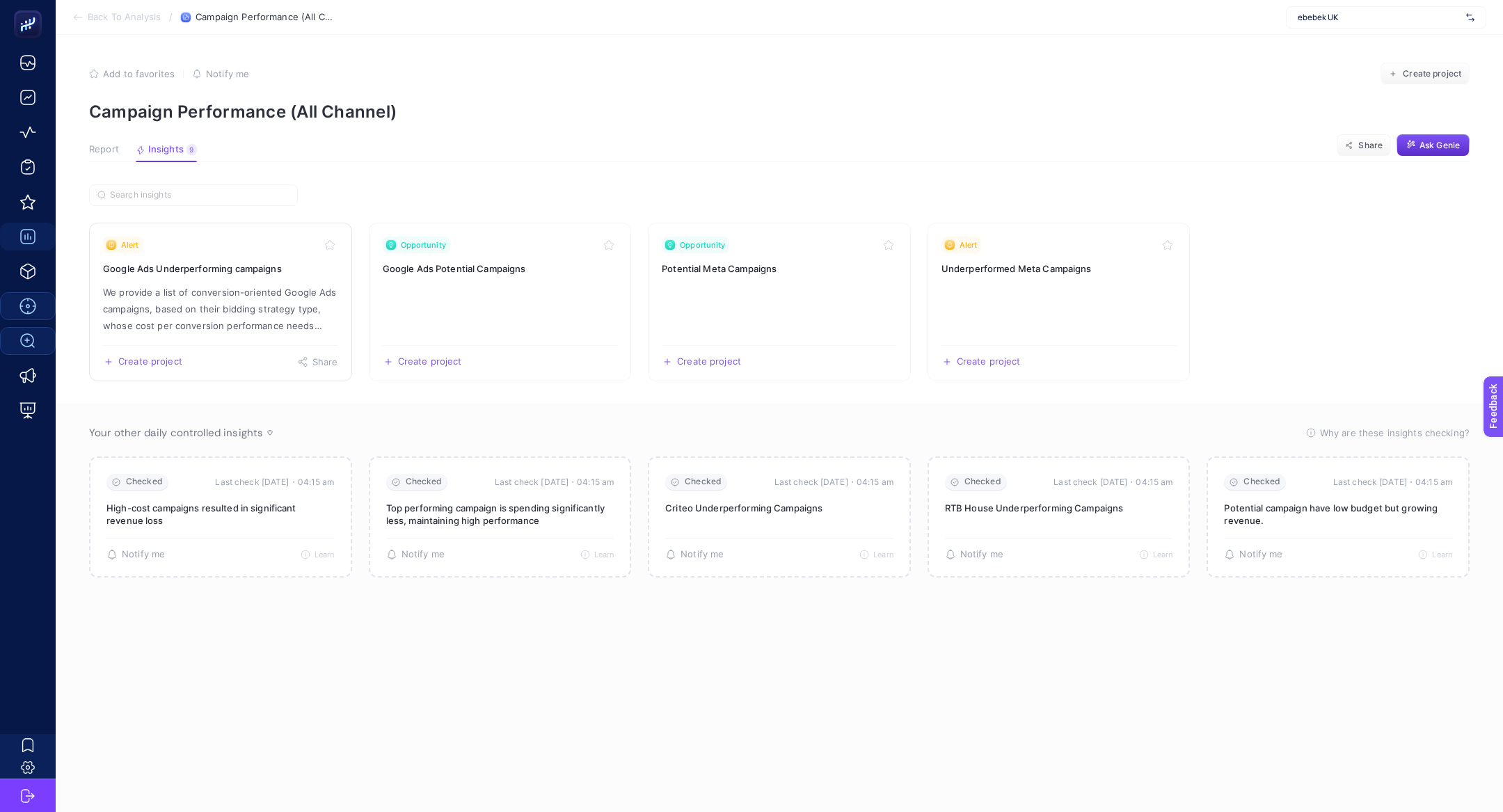
click at [187, 258] on link "Alert Google Ads Underperforming campaigns We provide a list of conversion-orie…" at bounding box center [220, 301] width 263 height 158
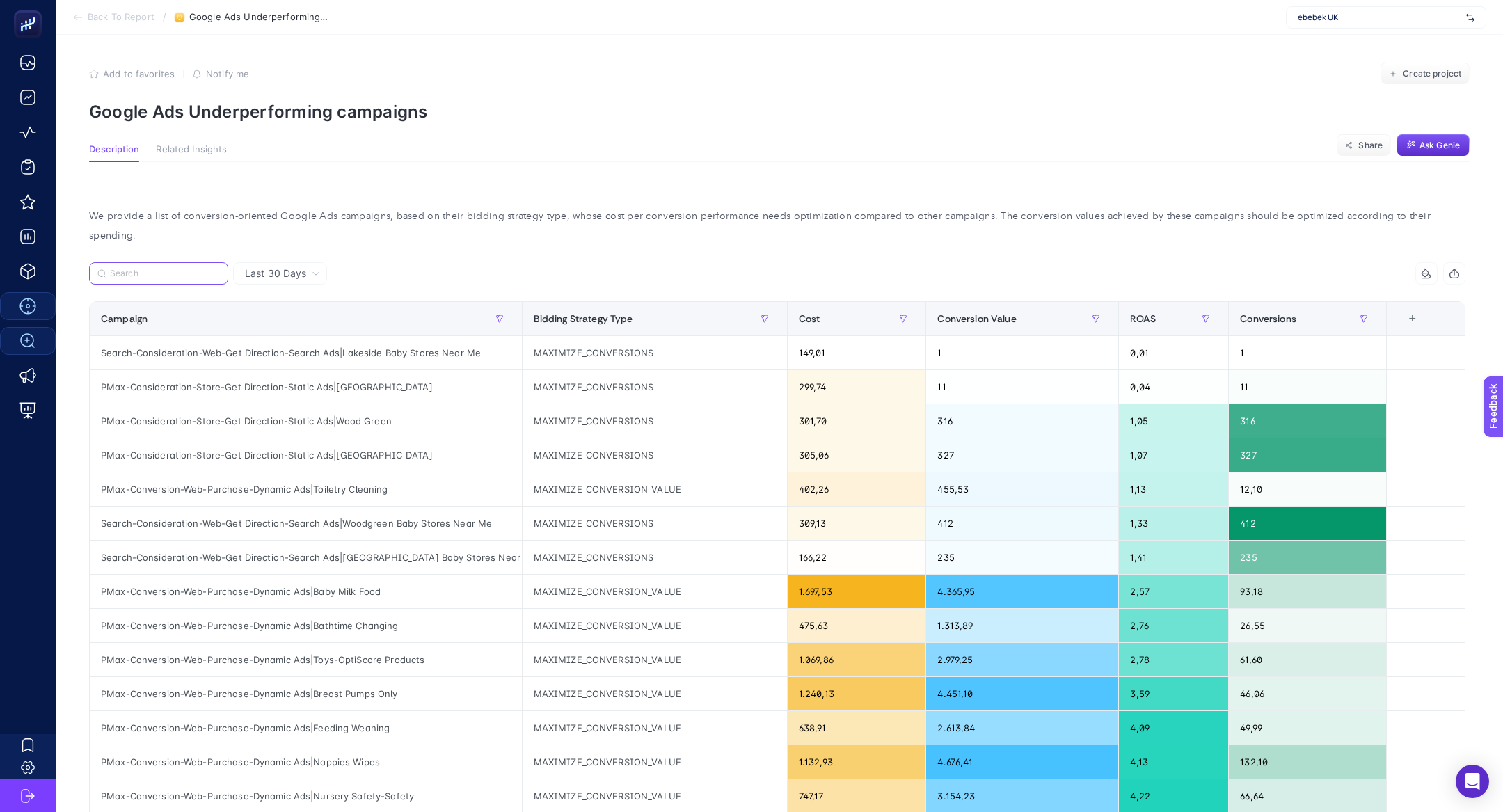
click at [187, 268] on input "Search" at bounding box center [165, 273] width 110 height 11
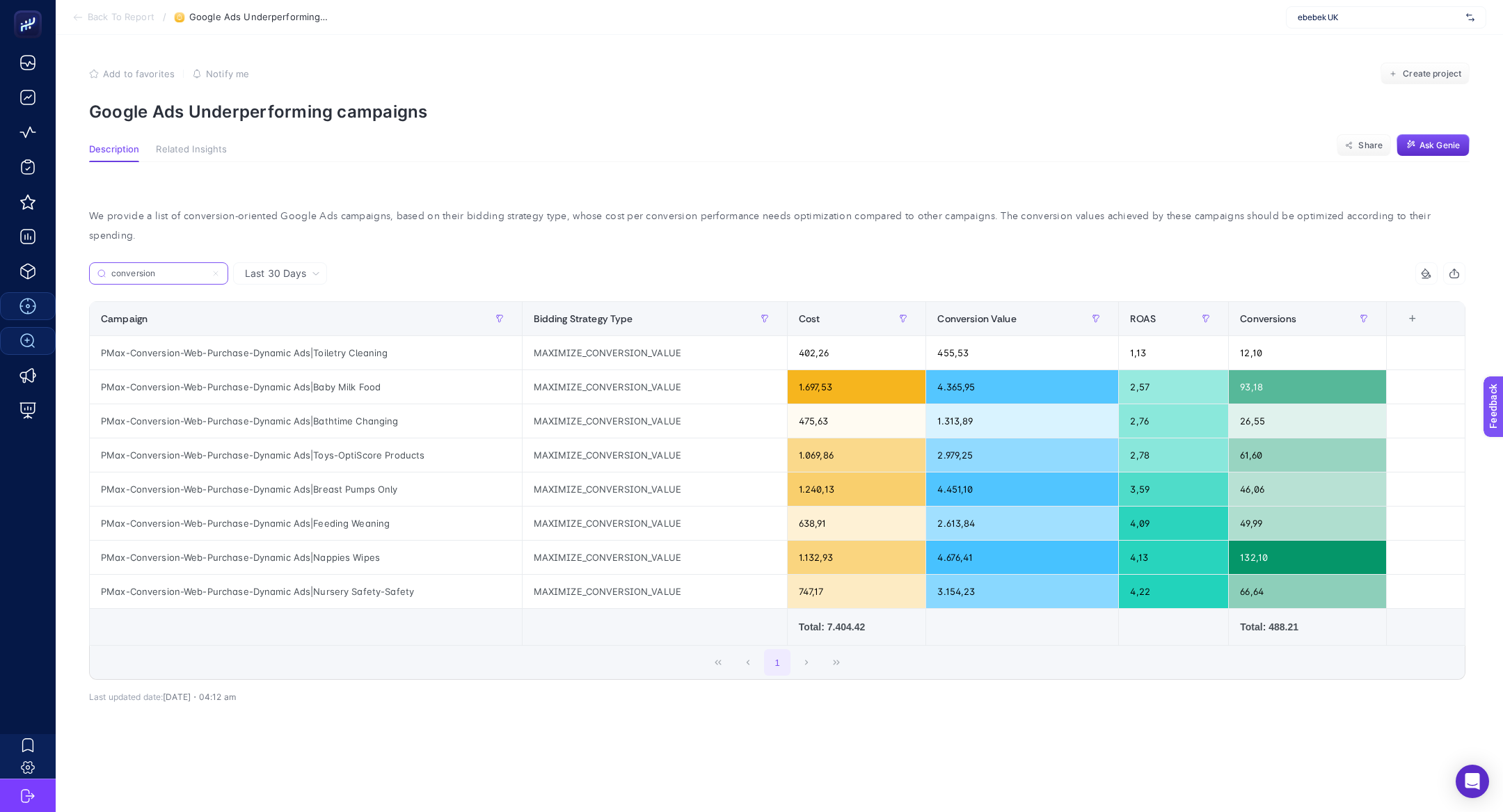
type input "conversion"
drag, startPoint x: 324, startPoint y: 335, endPoint x: 369, endPoint y: 335, distance: 45.0
click at [341, 336] on div "PMax-Conversion-Web-Purchase-Dynamic Ads|Toiletry Cleaning" at bounding box center [305, 353] width 432 height 33
drag, startPoint x: 319, startPoint y: 399, endPoint x: 374, endPoint y: 412, distance: 56.5
click at [374, 412] on div "PMax-Conversion-Web-Purchase-Dynamic Ads|Bathtime Changing" at bounding box center [305, 421] width 432 height 33
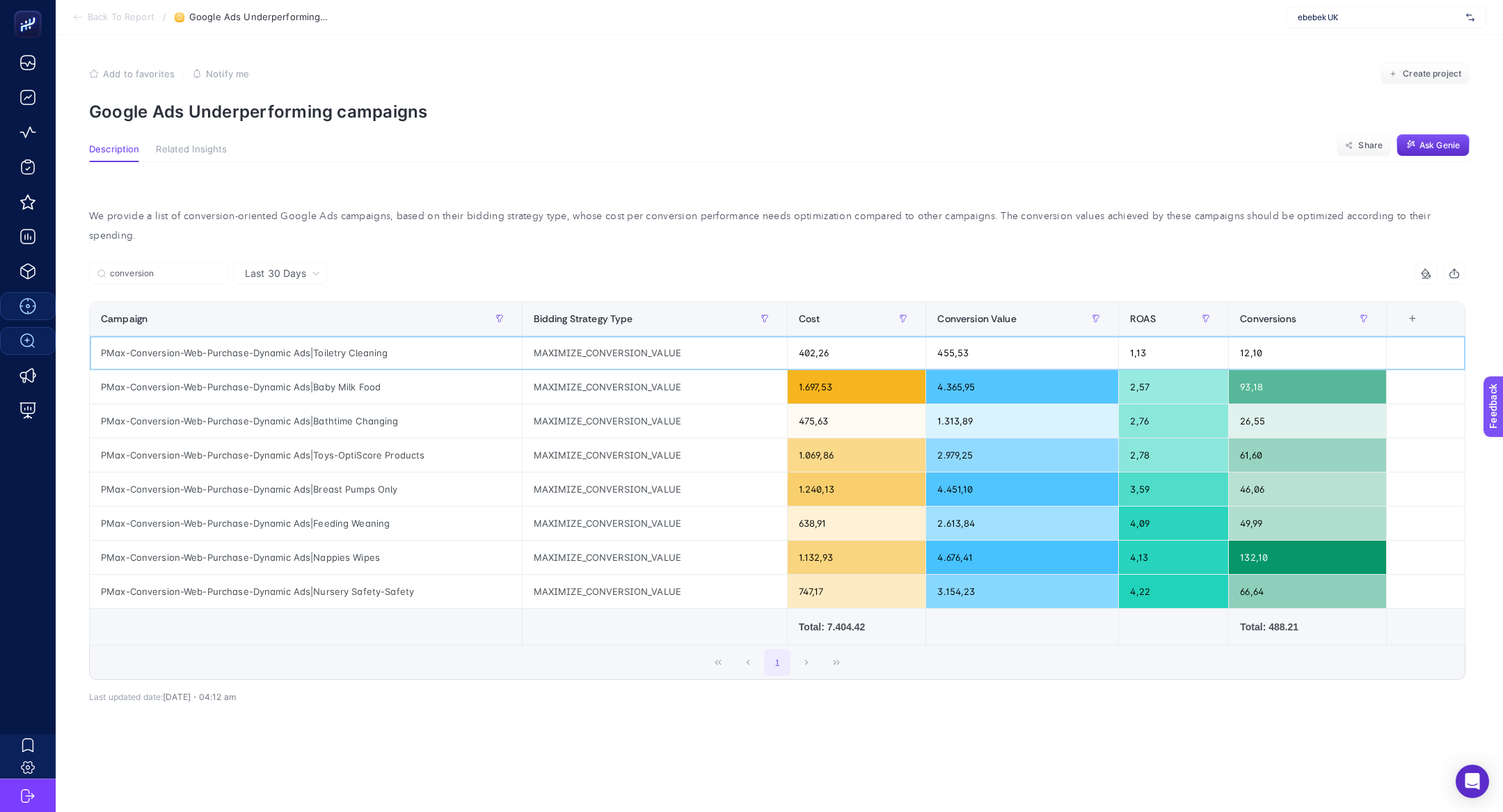
click at [238, 336] on div "PMax-Conversion-Web-Purchase-Dynamic Ads|Toiletry Cleaning" at bounding box center [305, 353] width 432 height 33
copy tr "PMax-Conversion-Web-Purchase-Dynamic Ads|Toiletry Cleaning"
drag, startPoint x: 1262, startPoint y: 378, endPoint x: 1203, endPoint y: 378, distance: 59.0
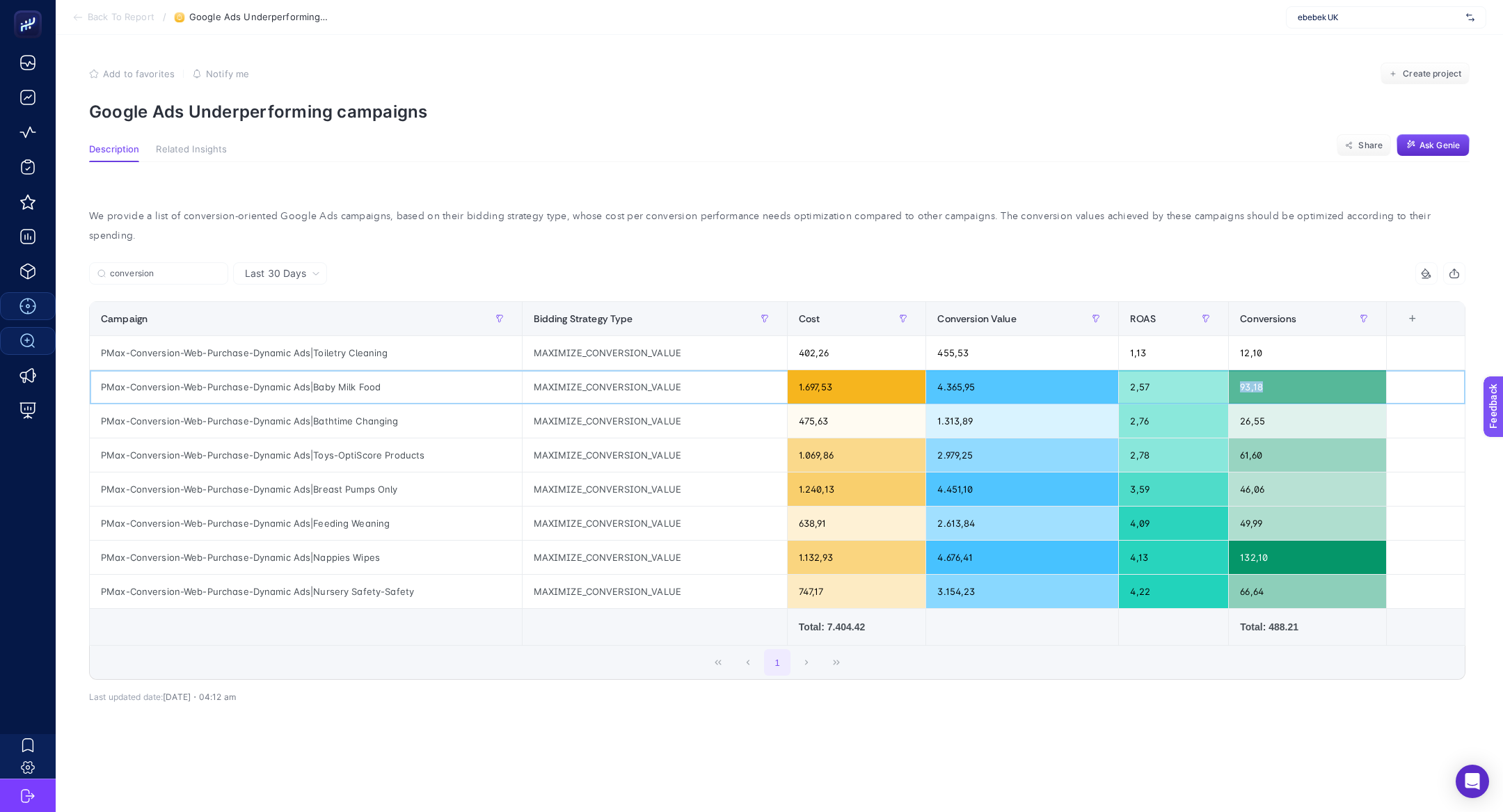
click at [1203, 378] on tr "PMax-Conversion-Web-Purchase-Dynamic Ads|Baby Milk Food MAXIMIZE_CONVERSION_VAL…" at bounding box center [777, 386] width 1376 height 34
click at [1276, 308] on div "Conversions" at bounding box center [1307, 319] width 135 height 23
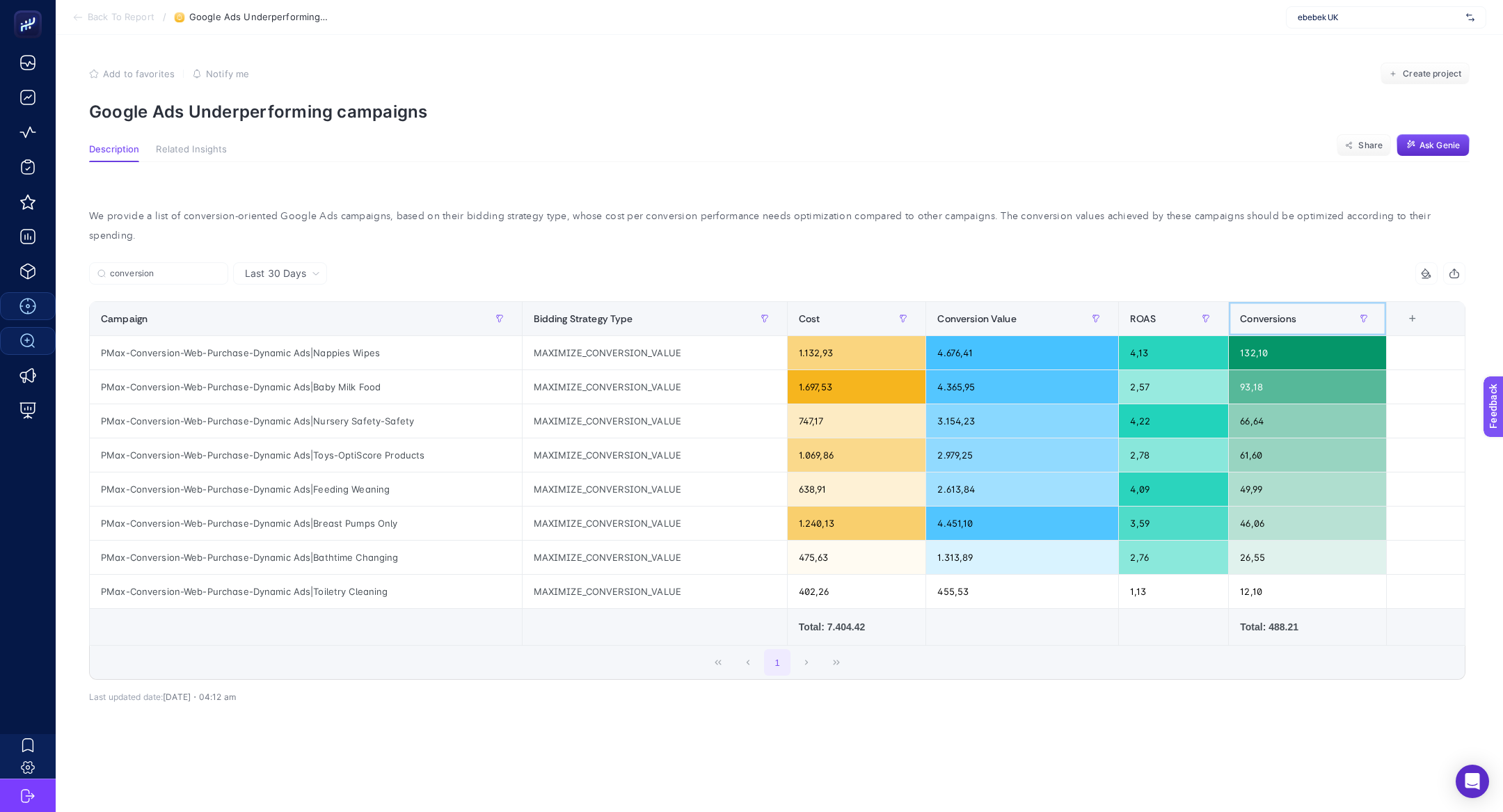
click at [1276, 308] on div "Conversions" at bounding box center [1307, 319] width 135 height 23
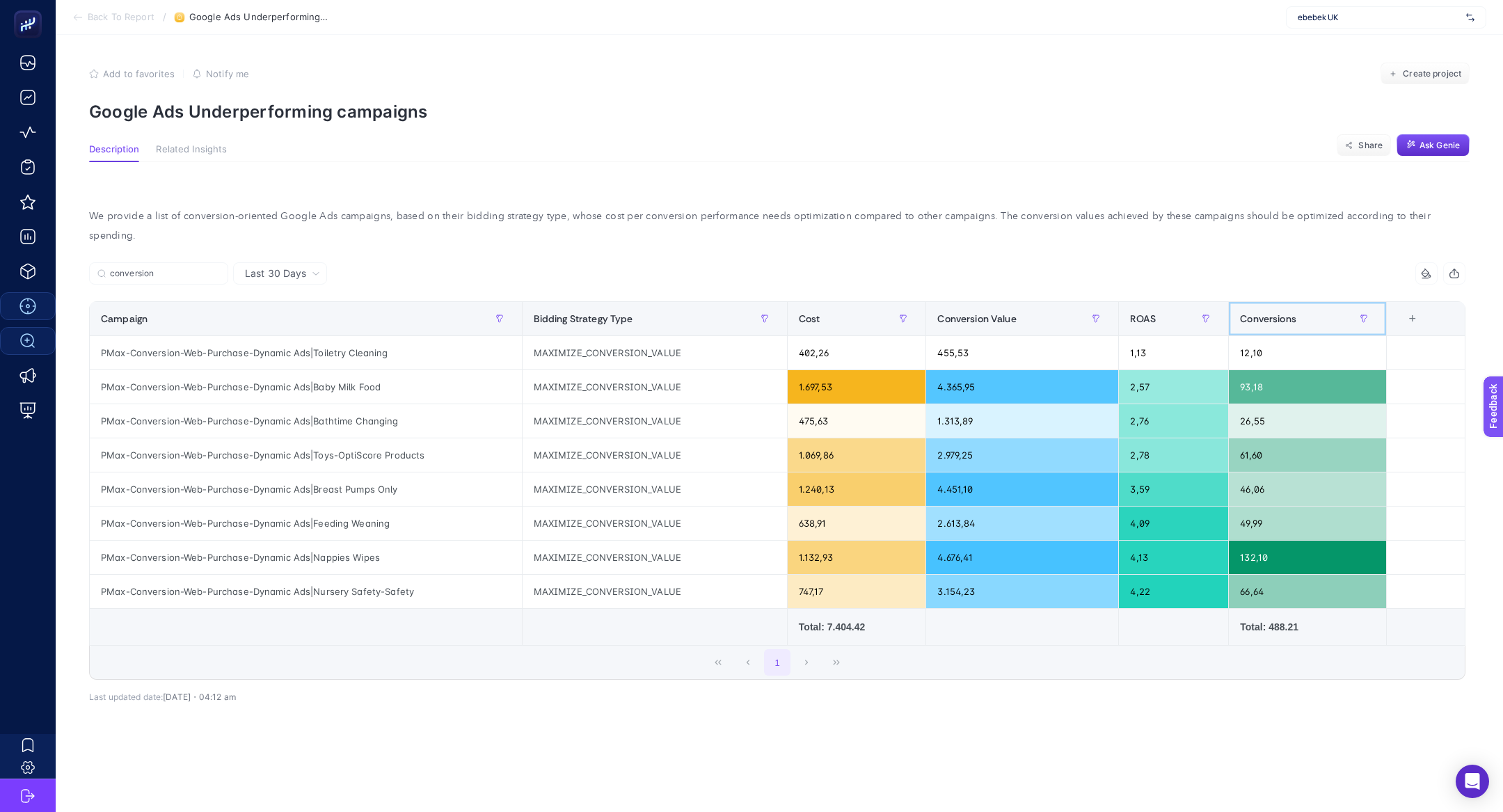
click at [1249, 313] on span "Conversions" at bounding box center [1268, 318] width 56 height 11
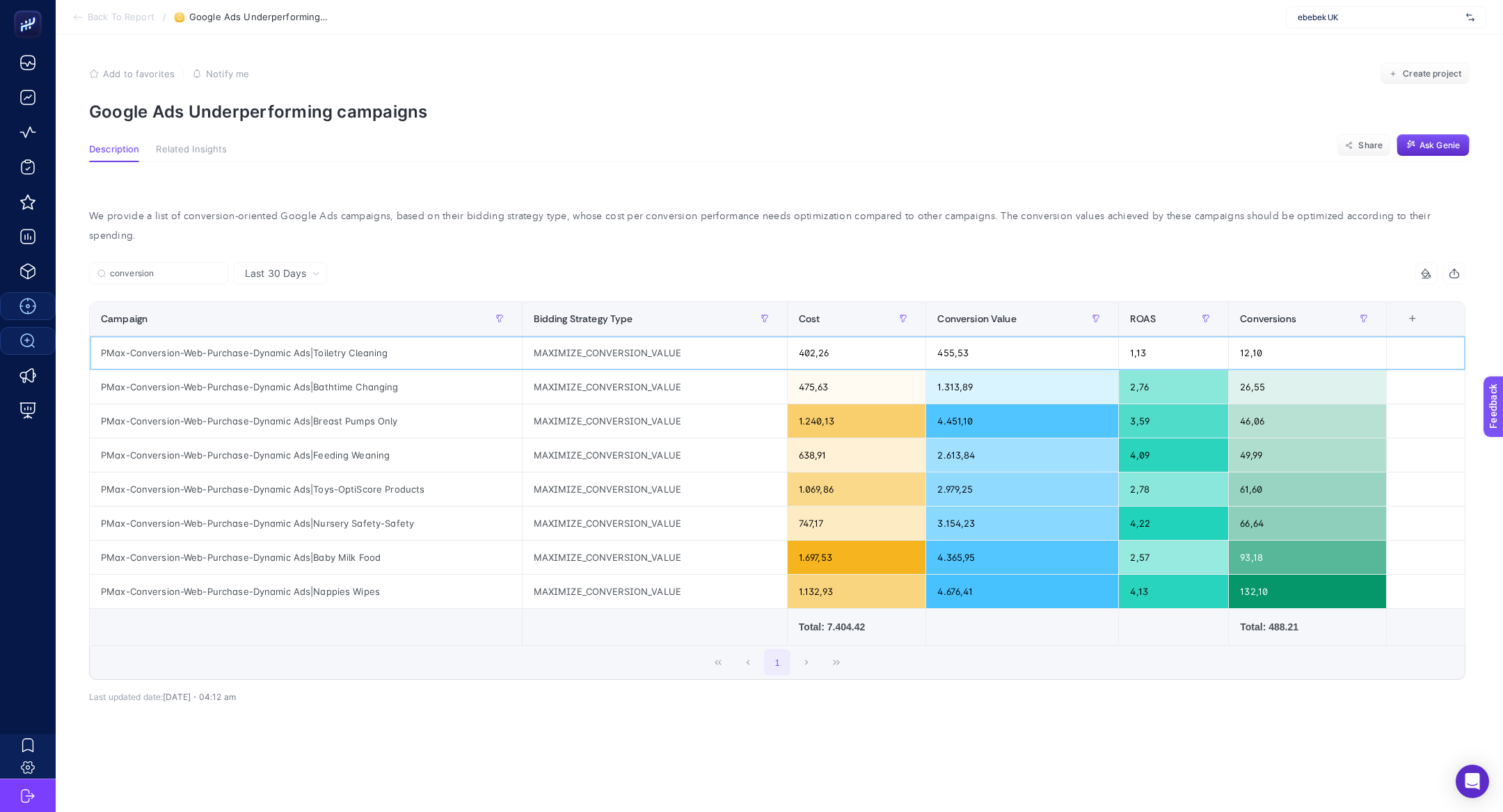
click at [321, 336] on div "PMax-Conversion-Web-Purchase-Dynamic Ads|Toiletry Cleaning" at bounding box center [305, 353] width 432 height 33
click at [330, 341] on div "PMax-Conversion-Web-Purchase-Dynamic Ads|Toiletry Cleaning" at bounding box center [305, 353] width 432 height 33
click at [351, 370] on div "PMax-Conversion-Web-Purchase-Dynamic Ads|Bathtime Changing" at bounding box center [305, 386] width 432 height 33
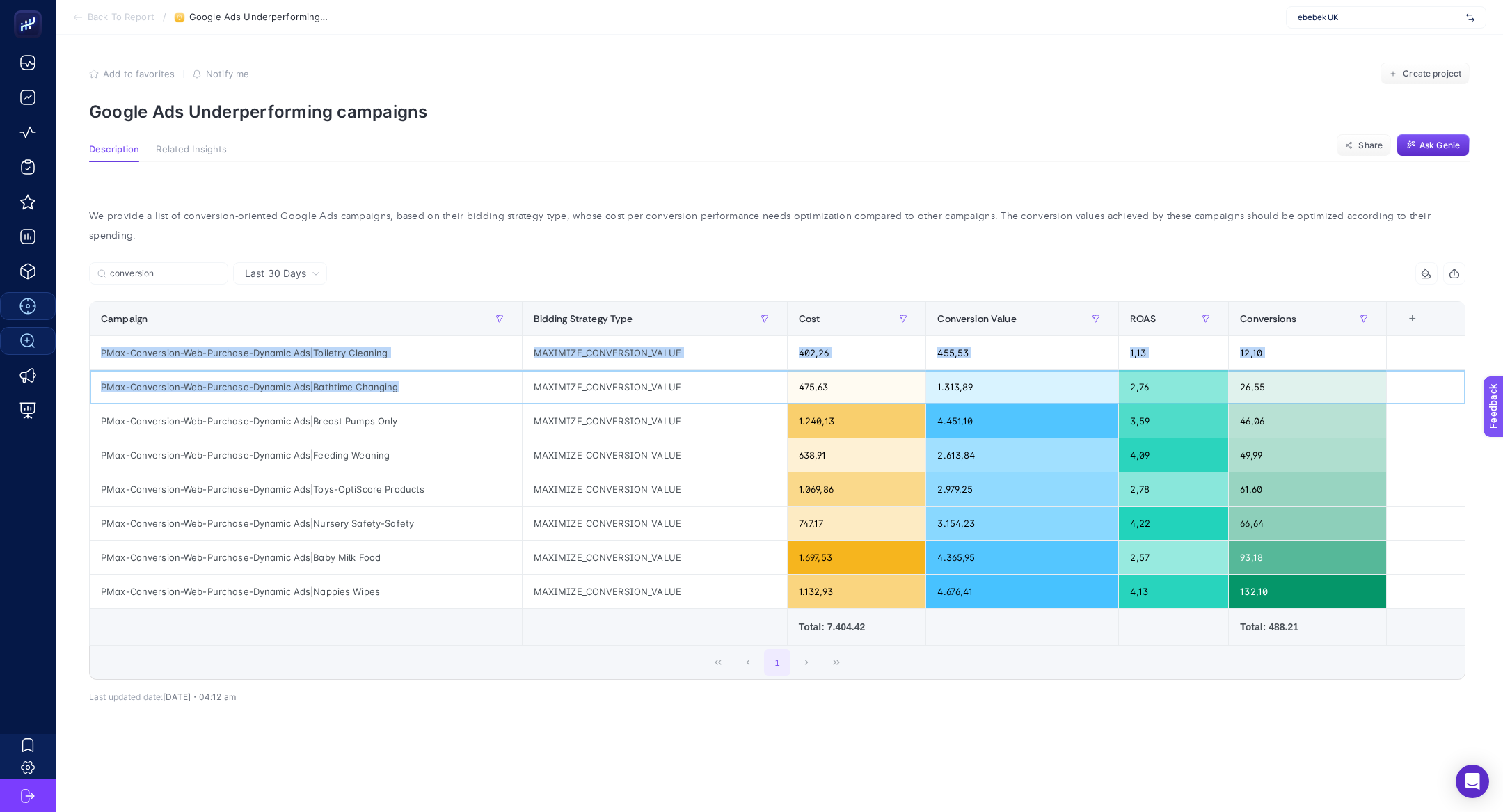
drag, startPoint x: 398, startPoint y: 366, endPoint x: 113, endPoint y: 324, distance: 288.1
click at [113, 336] on tbody "PMax-Conversion-Web-Purchase-Dynamic Ads|Toiletry Cleaning MAXIMIZE_CONVERSION_…" at bounding box center [777, 472] width 1376 height 272
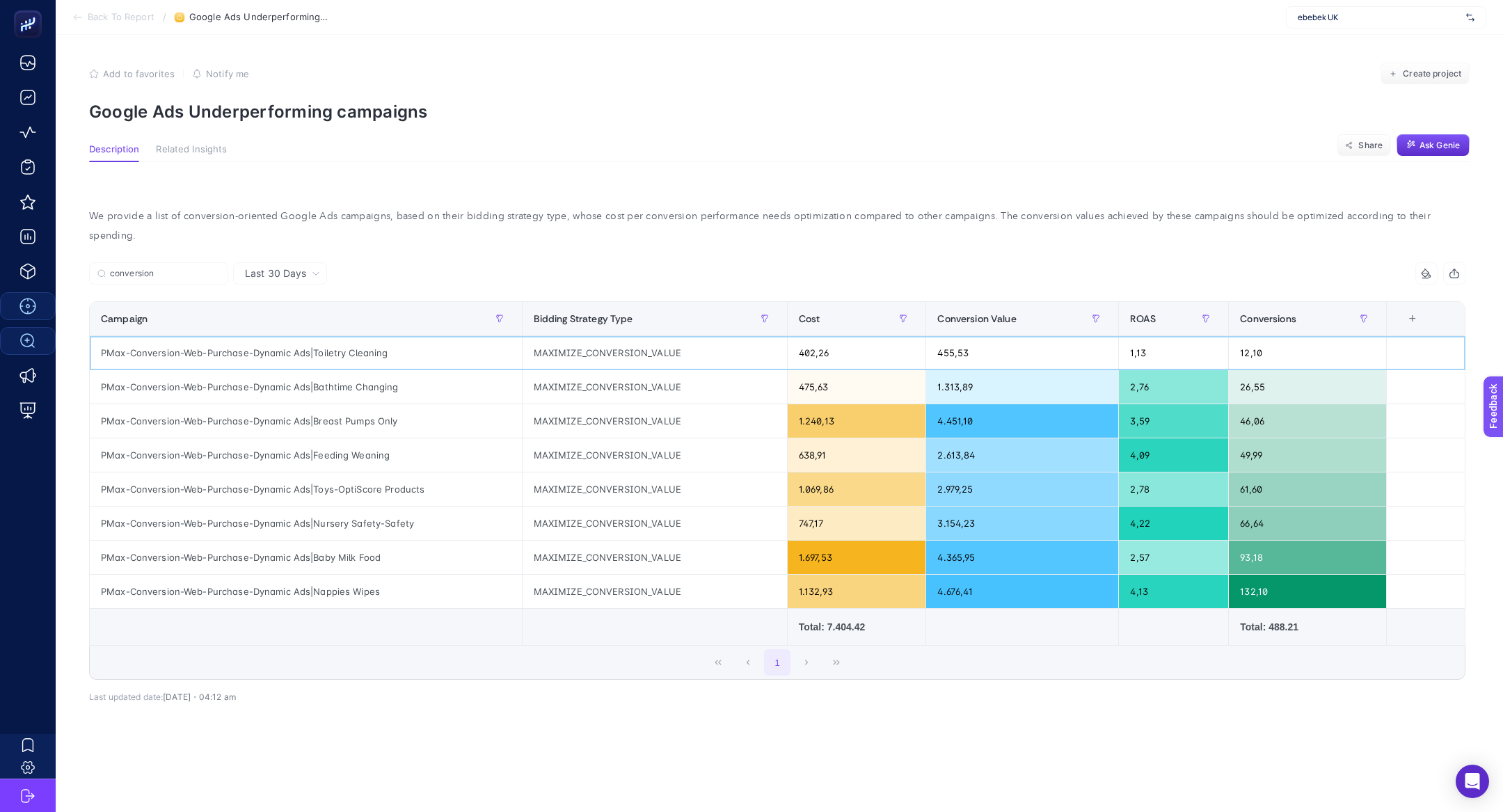
click at [387, 342] on div "PMax-Conversion-Web-Purchase-Dynamic Ads|Toiletry Cleaning" at bounding box center [305, 353] width 432 height 33
click at [380, 338] on div "PMax-Conversion-Web-Purchase-Dynamic Ads|Toiletry Cleaning" at bounding box center [305, 353] width 432 height 33
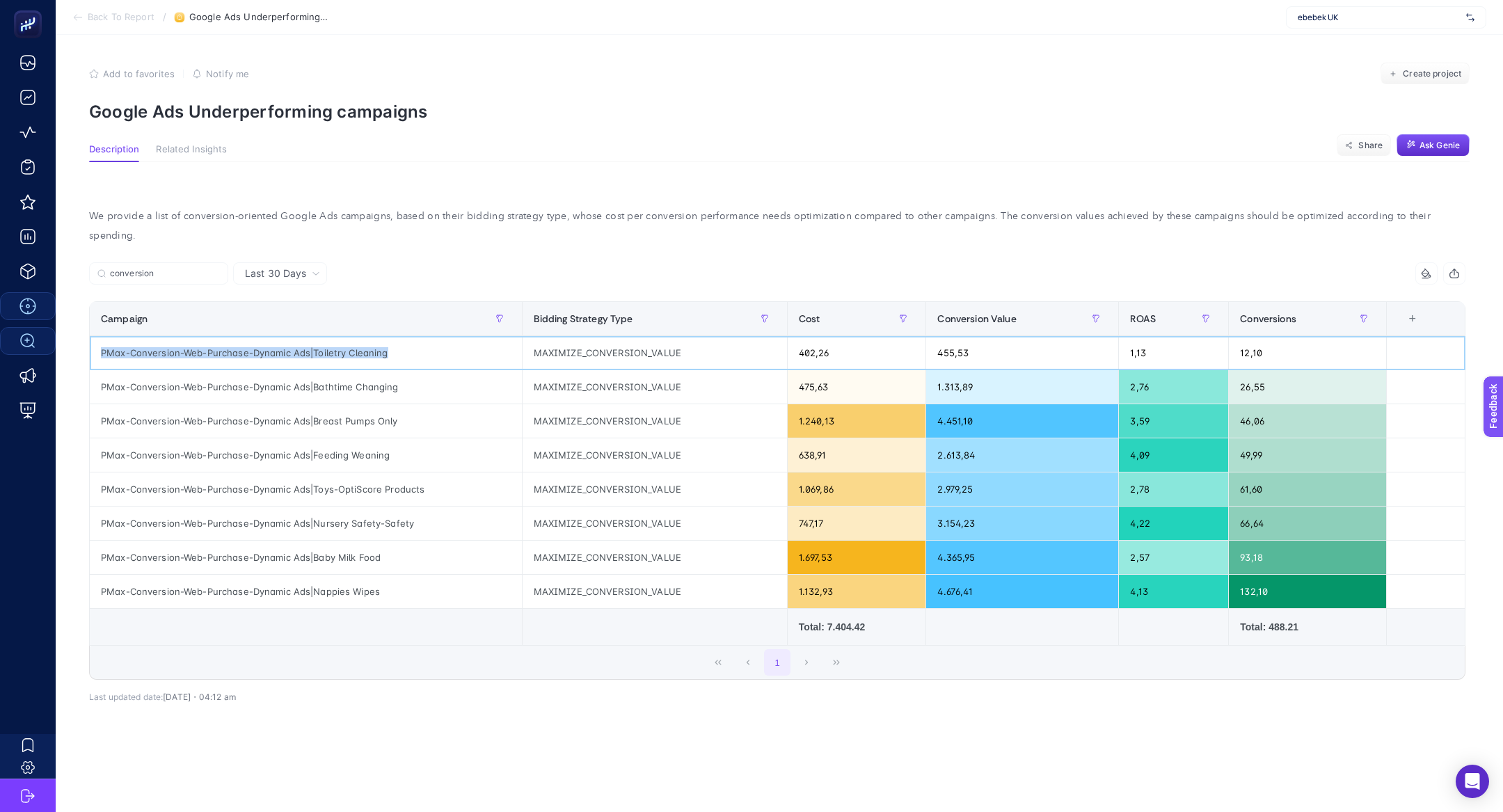
click at [380, 338] on div "PMax-Conversion-Web-Purchase-Dynamic Ads|Toiletry Cleaning" at bounding box center [305, 353] width 432 height 33
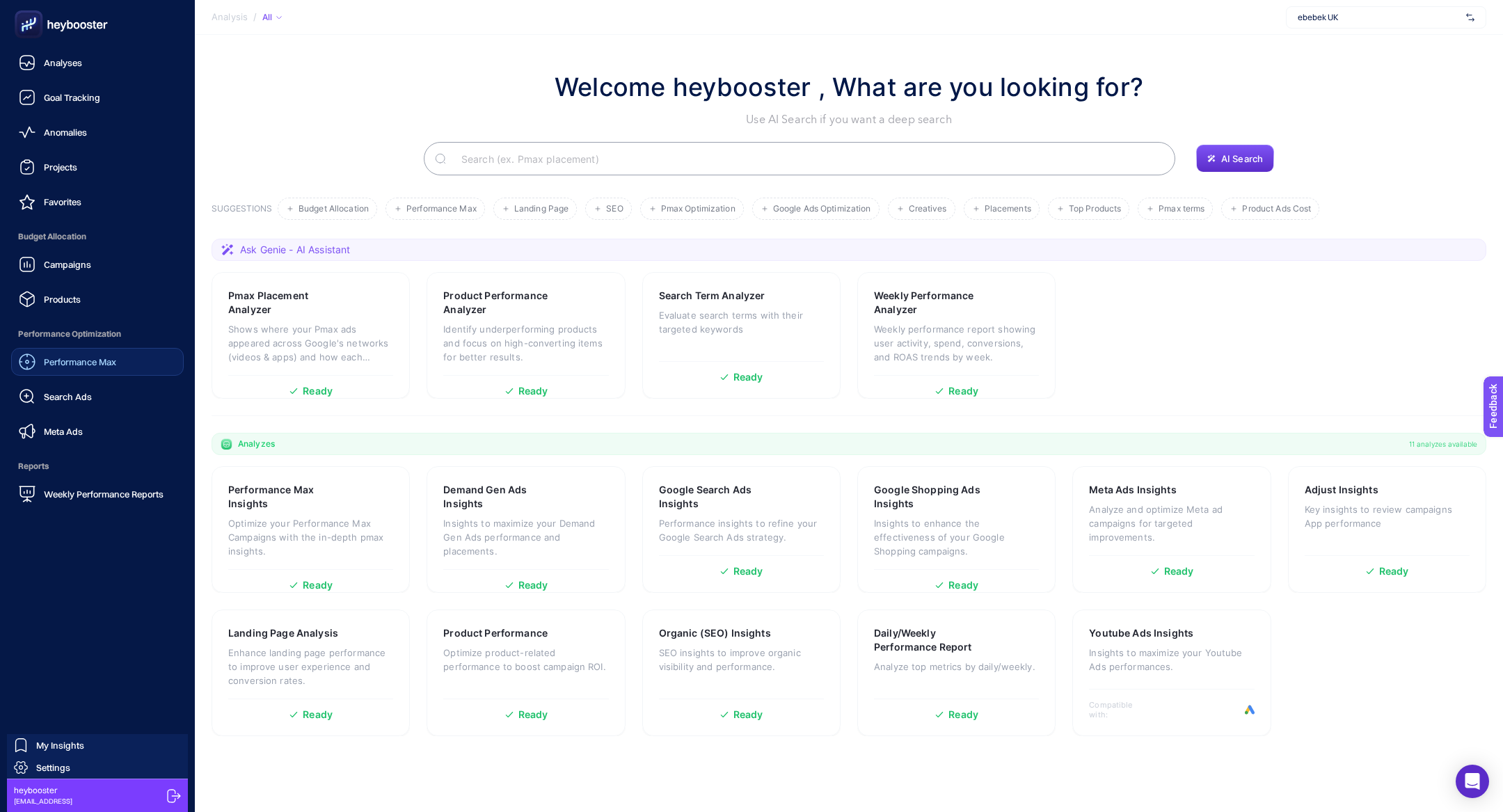
click at [90, 372] on link "Performance Max" at bounding box center [96, 362] width 172 height 28
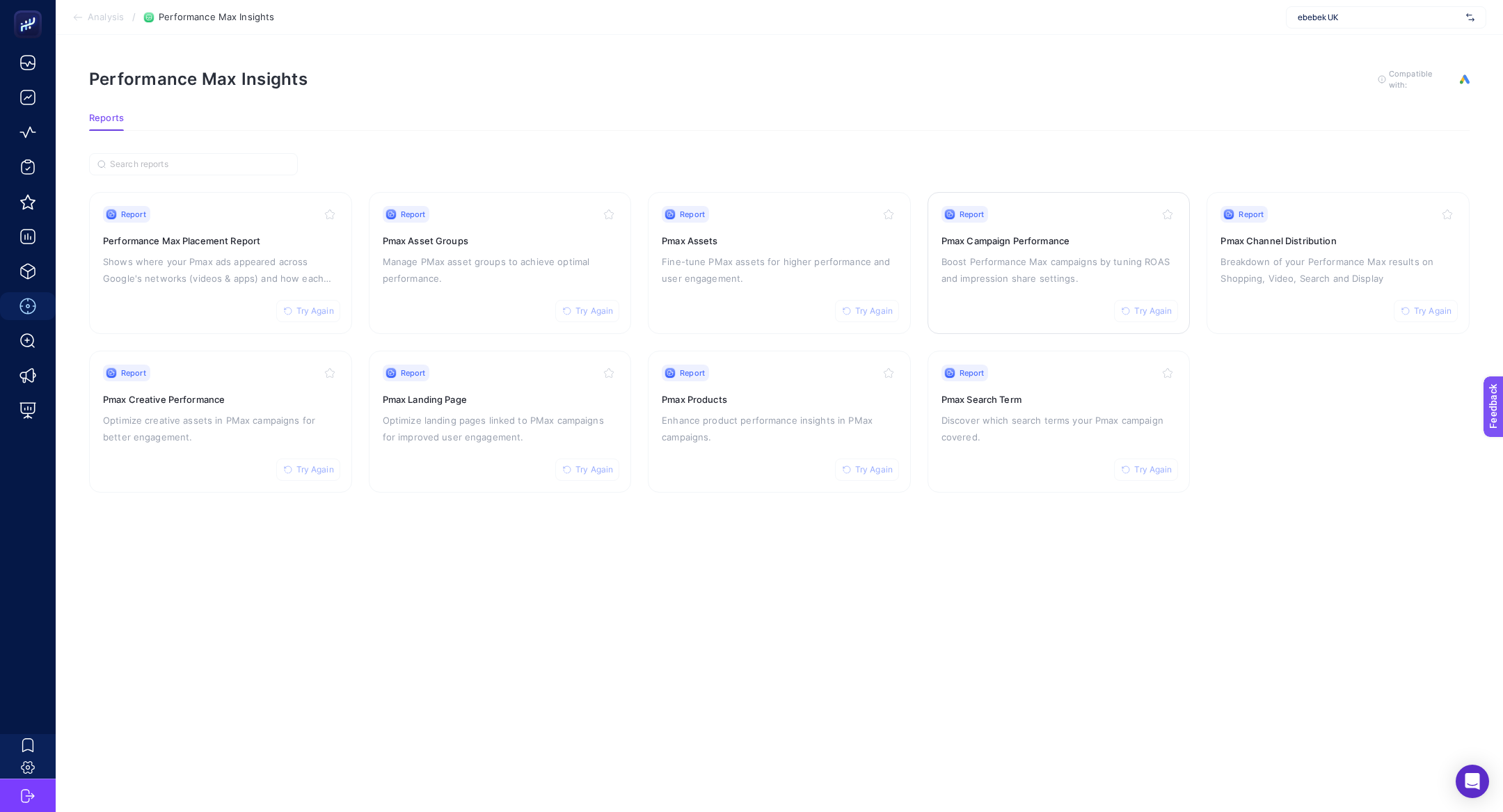
click at [960, 305] on div "Report Try Again Pmax Campaign Performance Boost Performance Max campaigns by t…" at bounding box center [1058, 262] width 235 height 114
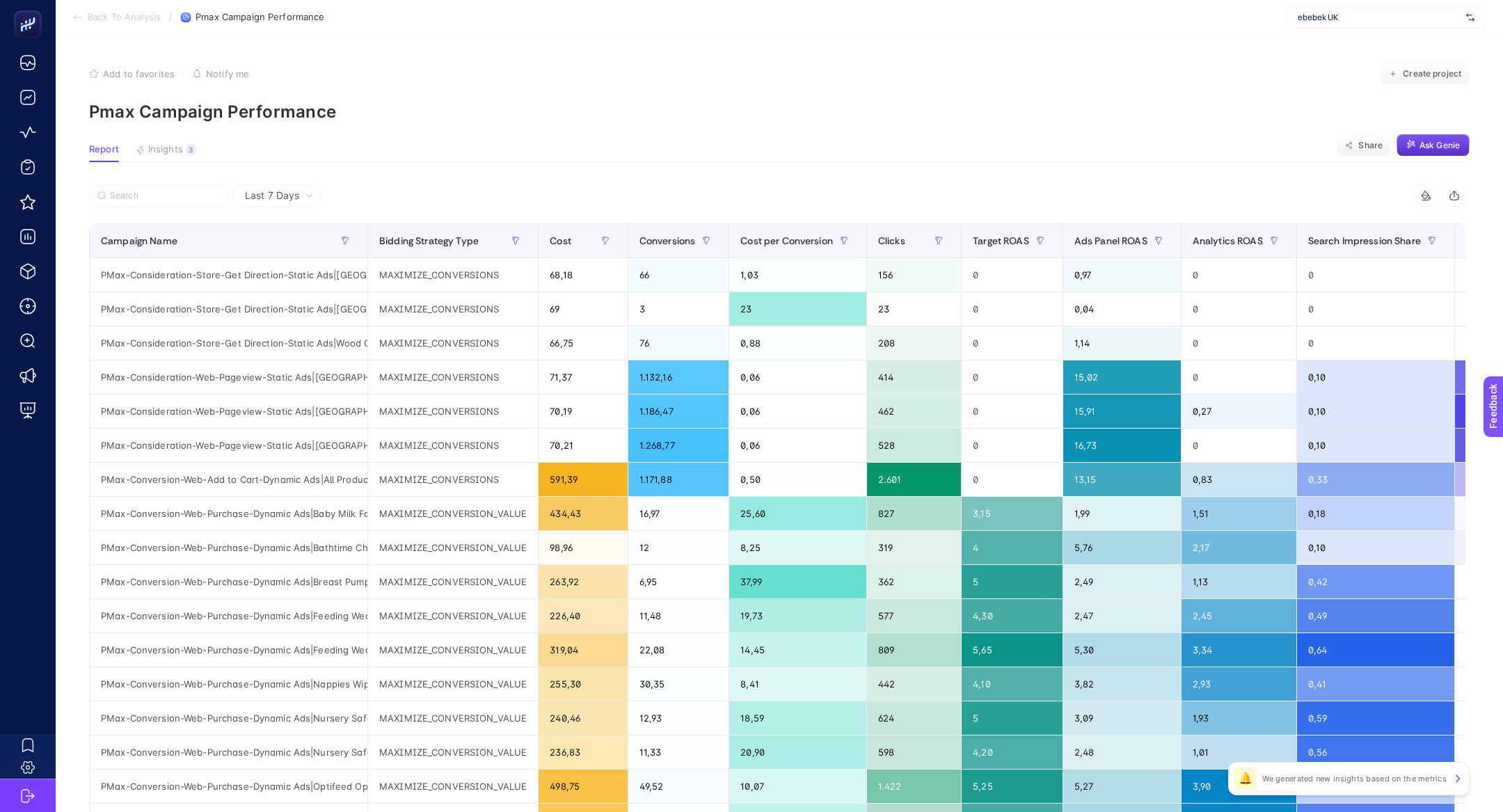
click at [279, 198] on span "Last 7 Days" at bounding box center [271, 196] width 54 height 14
click at [294, 245] on li "Last 30 Days" at bounding box center [276, 249] width 79 height 25
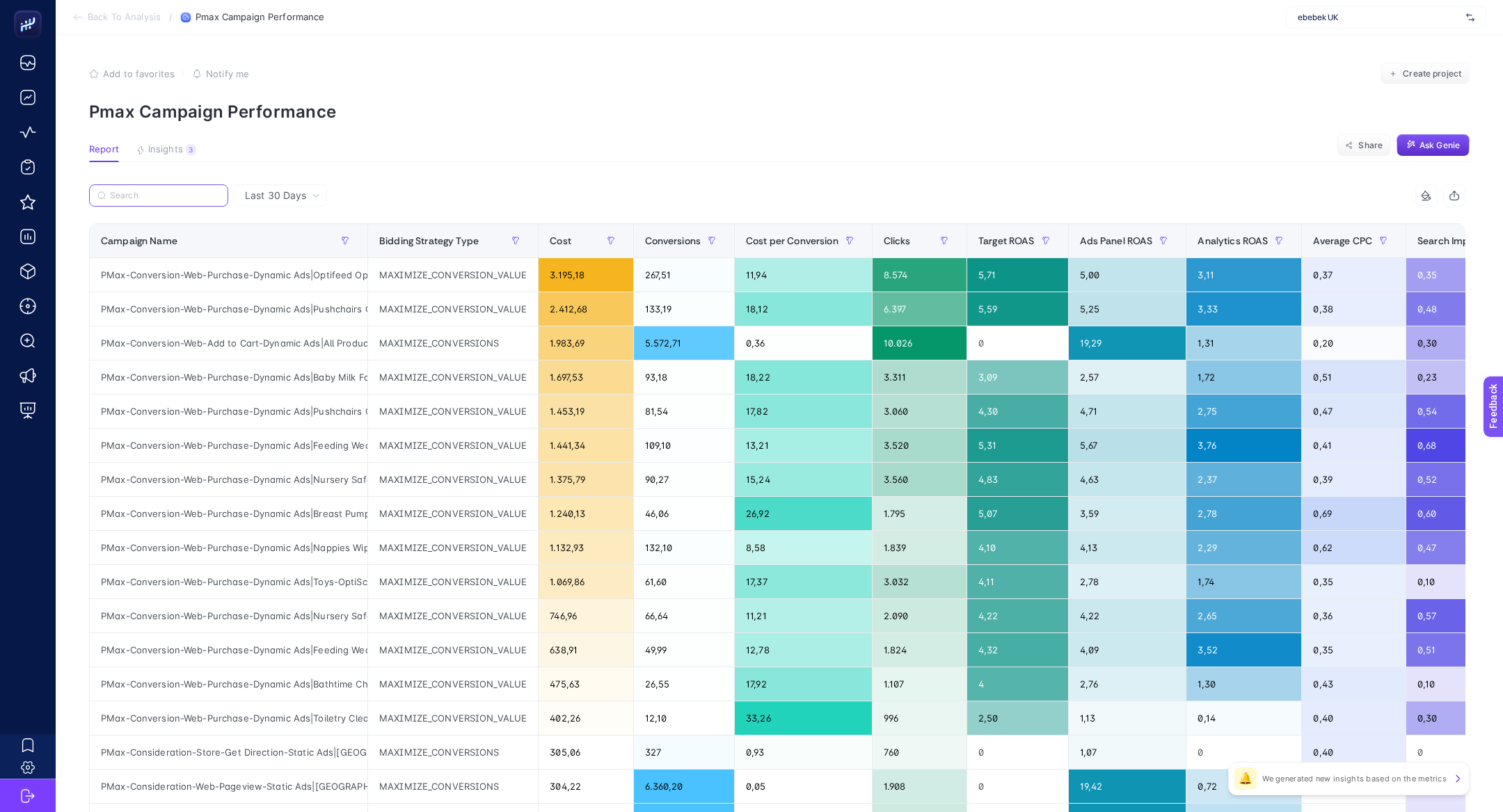
click at [175, 199] on input "Search" at bounding box center [165, 196] width 110 height 11
paste input "PMax-Conversion-Web-Purchase-Dynamic Ads|Toiletry Cleaning"
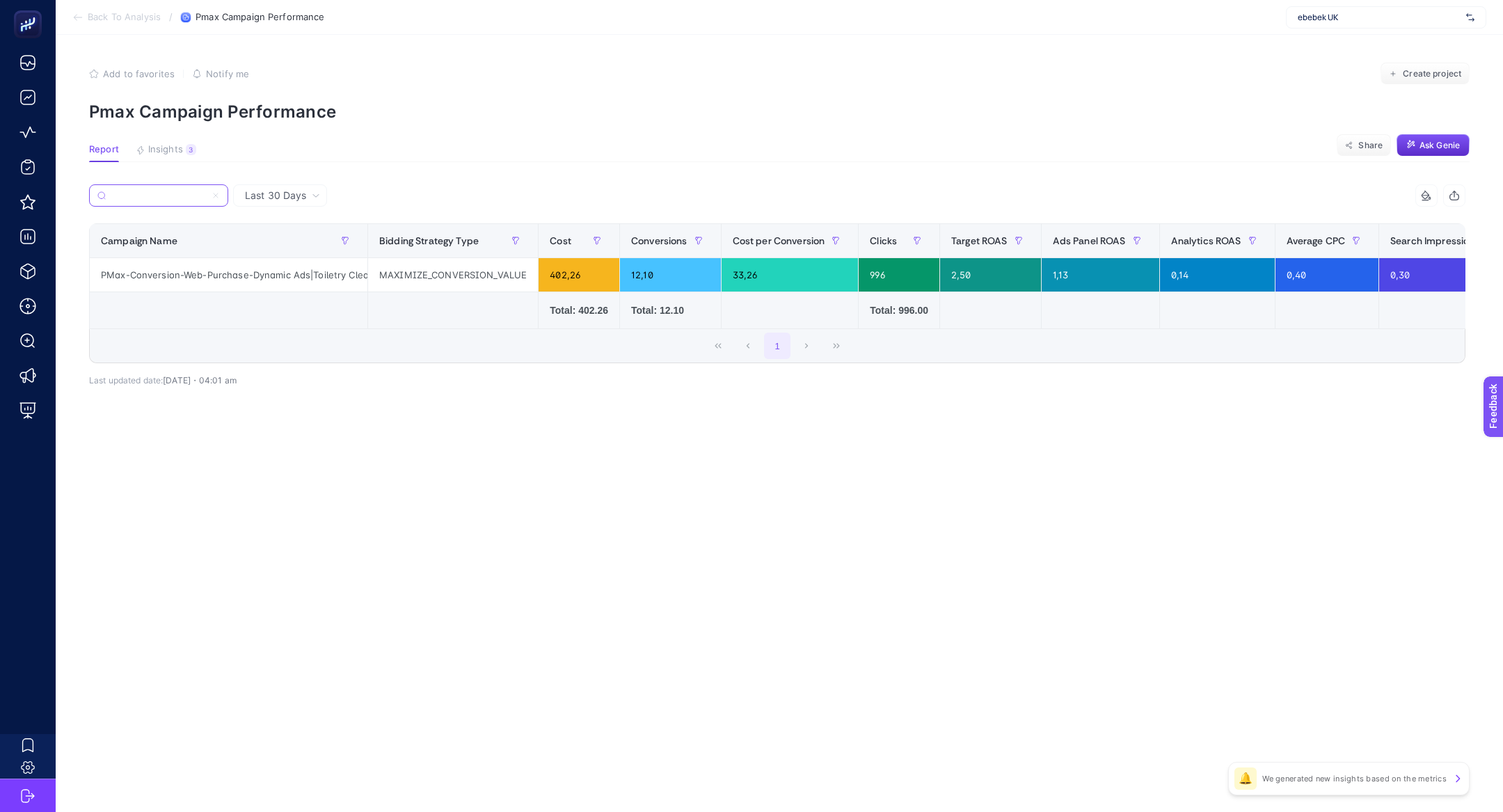
type input "PMax-Conversion-Web-Purchase-Dynamic Ads|Toiletry Cleaning"
drag, startPoint x: 1112, startPoint y: 281, endPoint x: 1049, endPoint y: 281, distance: 63.0
click at [1049, 281] on div "1,13" at bounding box center [1101, 274] width 118 height 33
click at [197, 196] on input "PMax-Conversion-Web-Purchase-Dynamic Ads|Toiletry Cleaning" at bounding box center [165, 196] width 110 height 11
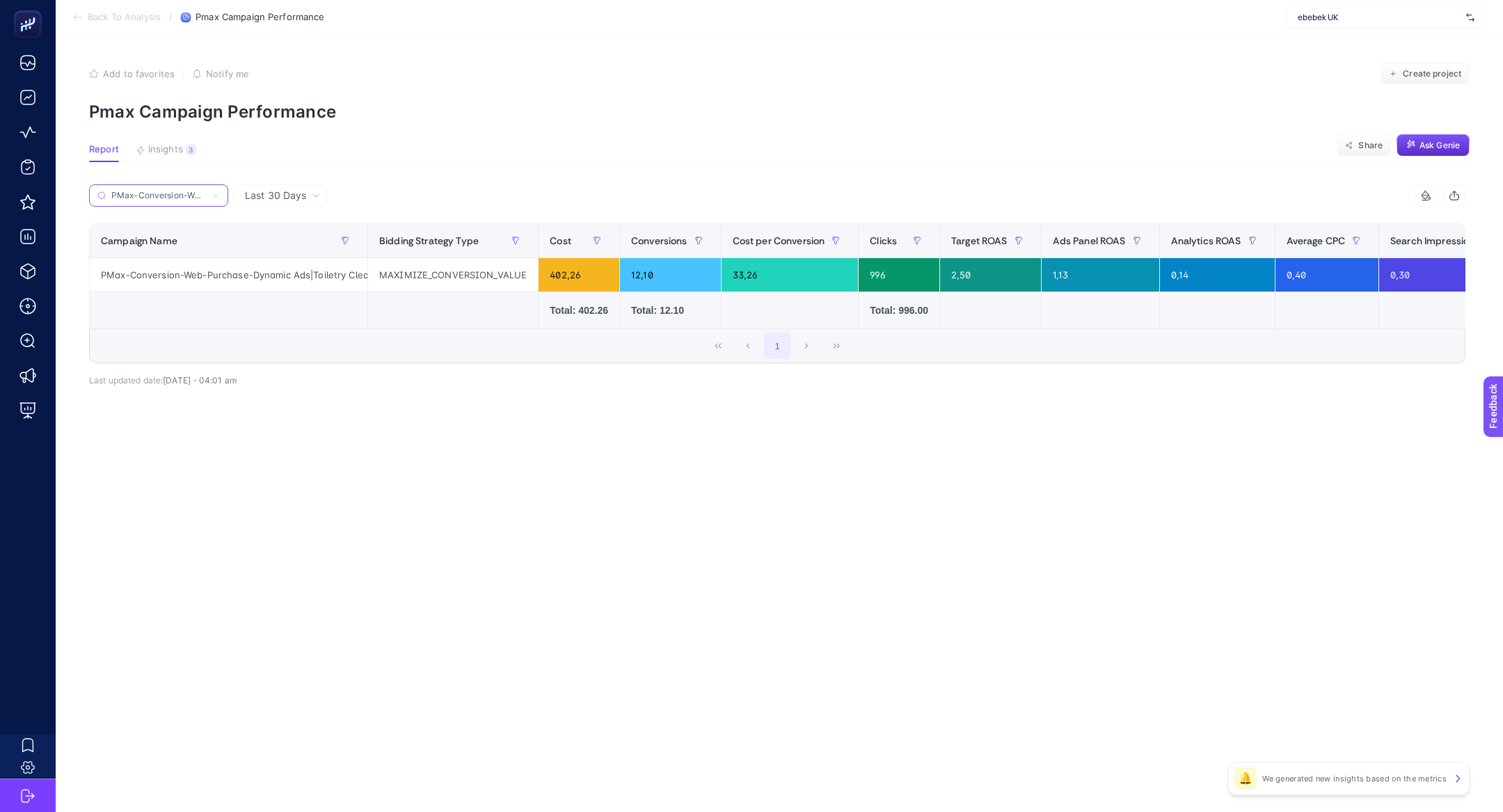
click at [215, 196] on icon at bounding box center [215, 196] width 8 height 8
click at [0, 0] on input "Search" at bounding box center [0, 0] width 0 height 0
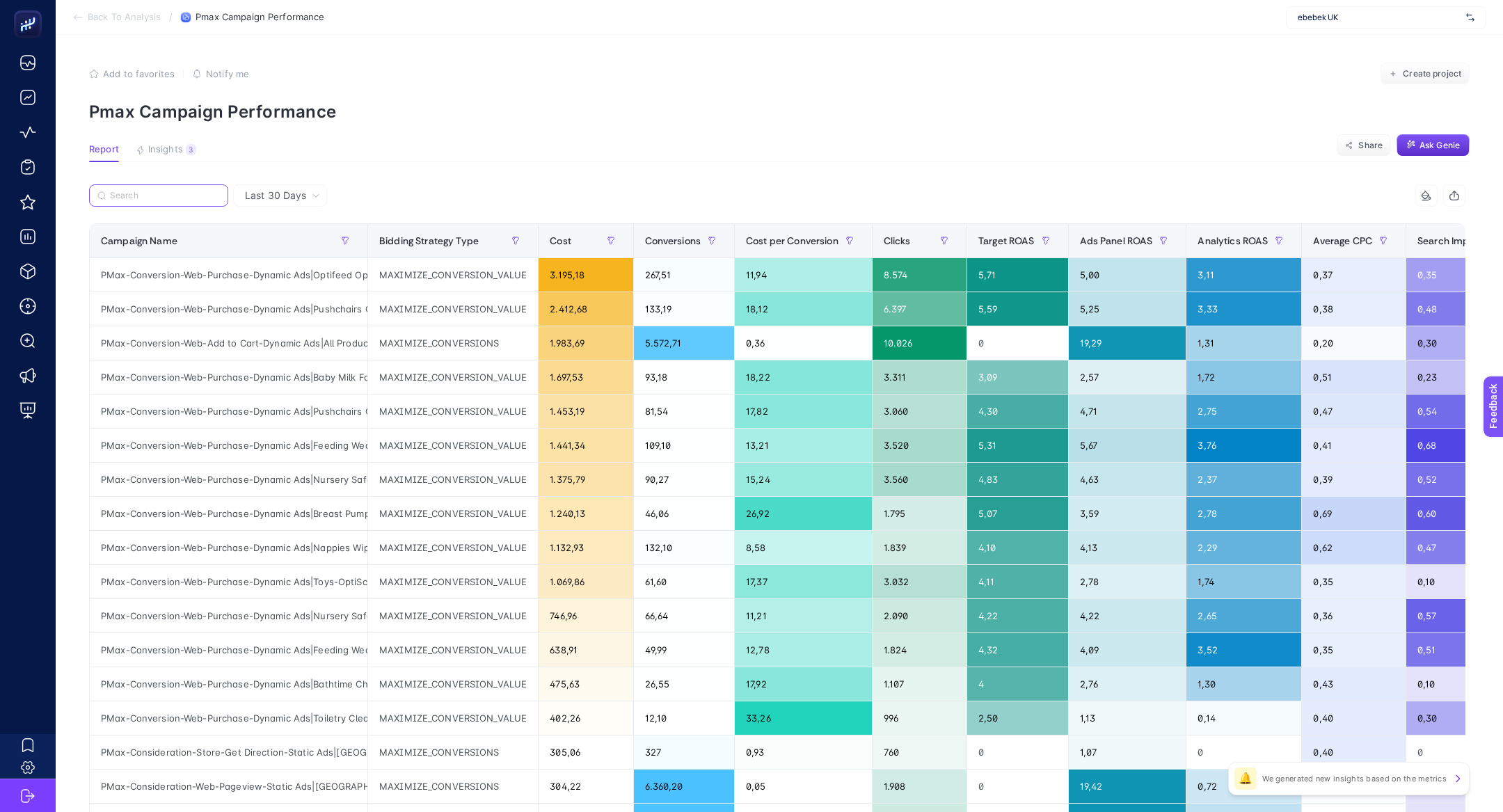
click at [172, 193] on input "Search" at bounding box center [165, 196] width 110 height 11
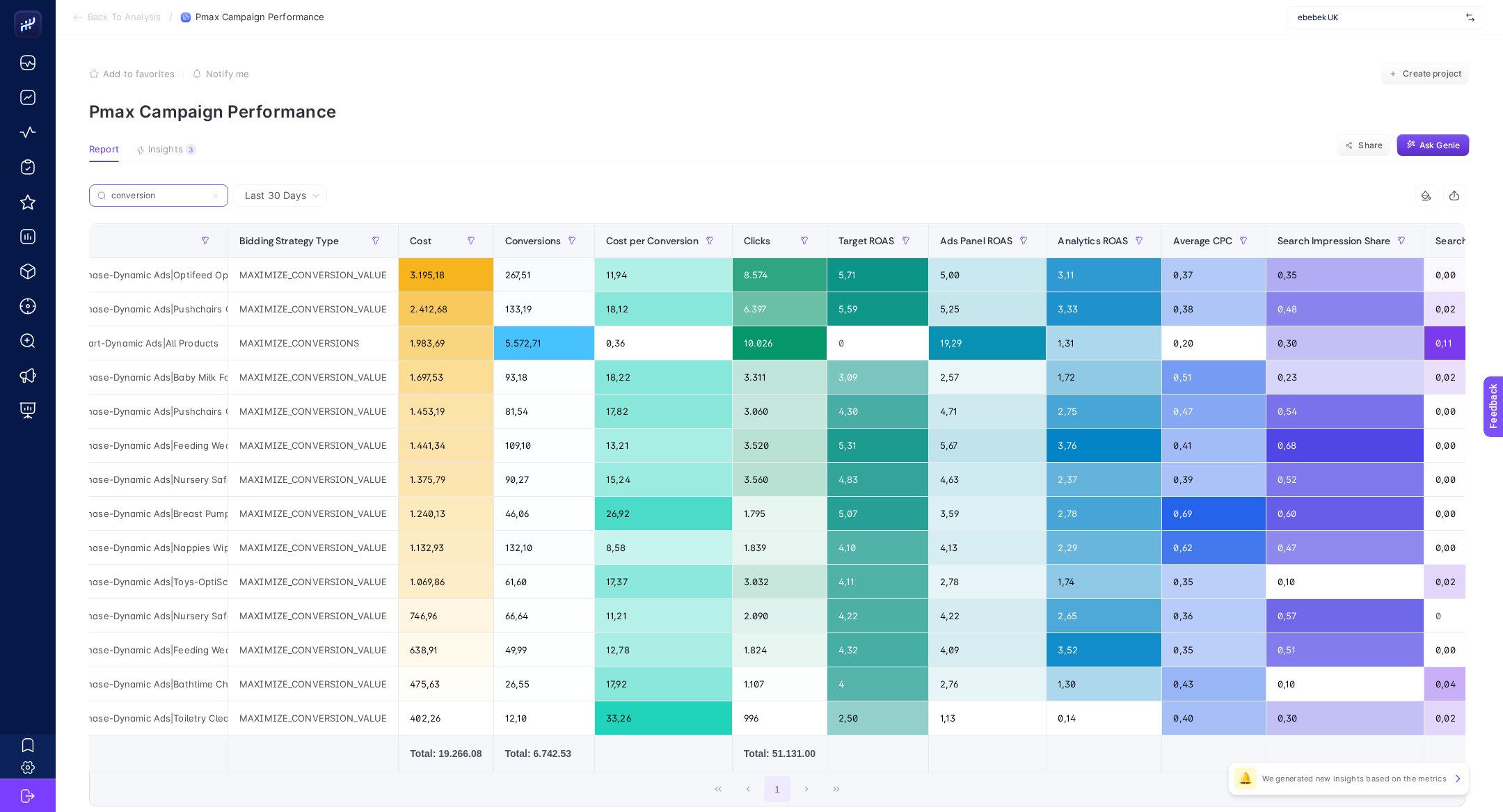
scroll to position [0, 149]
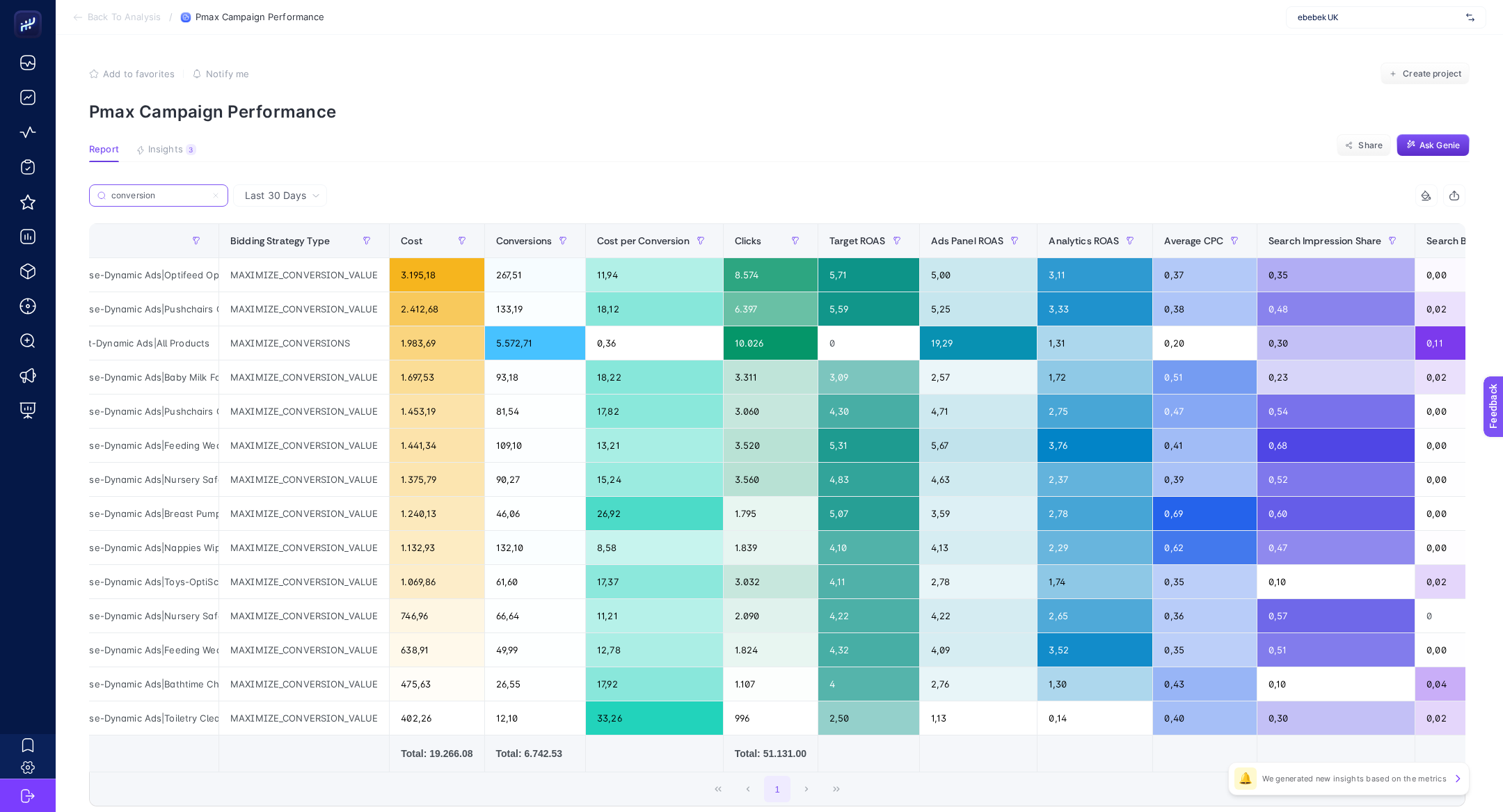
type input "conversion"
drag, startPoint x: 963, startPoint y: 720, endPoint x: 940, endPoint y: 720, distance: 23.0
click at [940, 720] on div "1,13" at bounding box center [979, 718] width 118 height 33
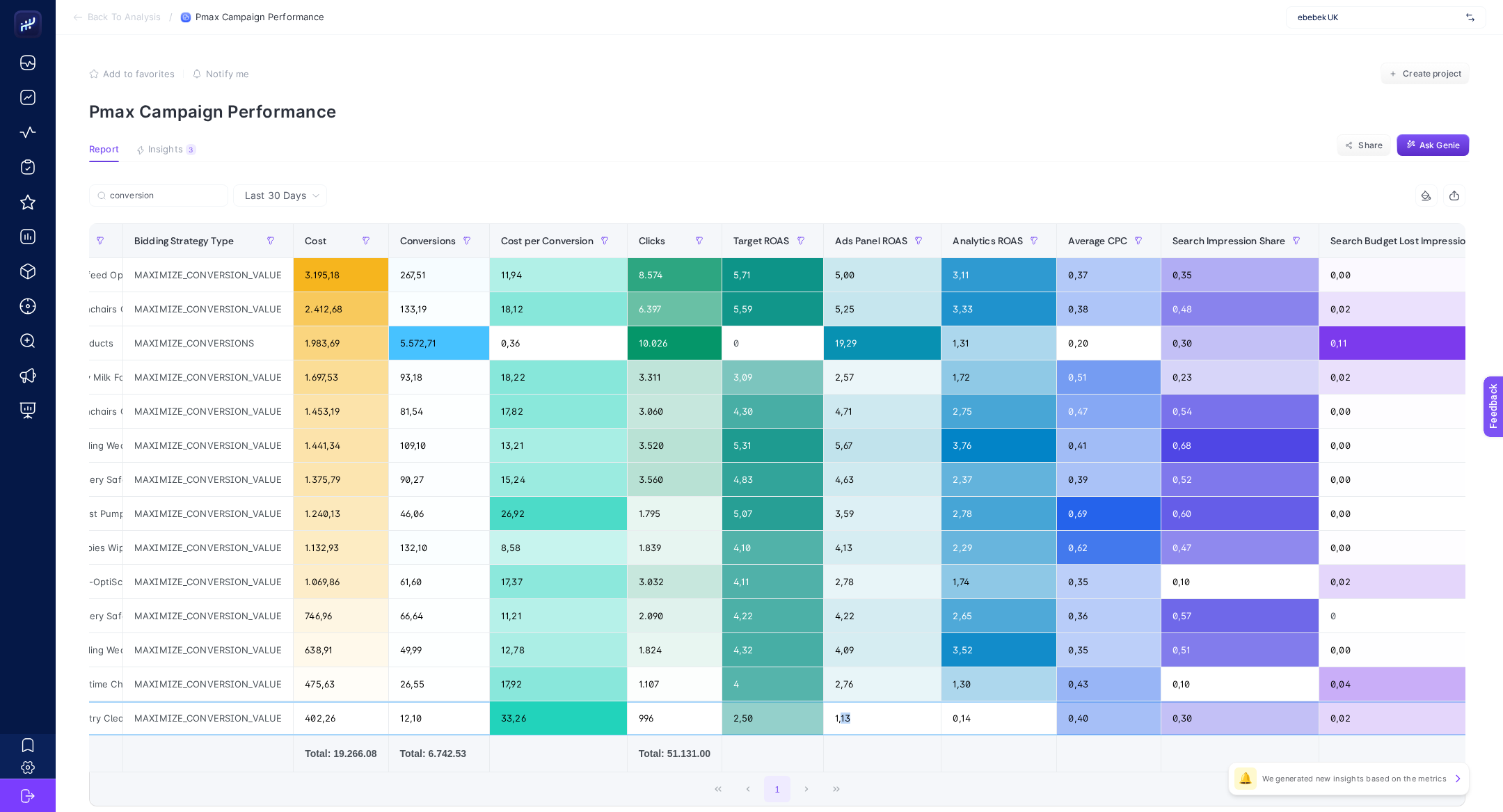
scroll to position [0, 243]
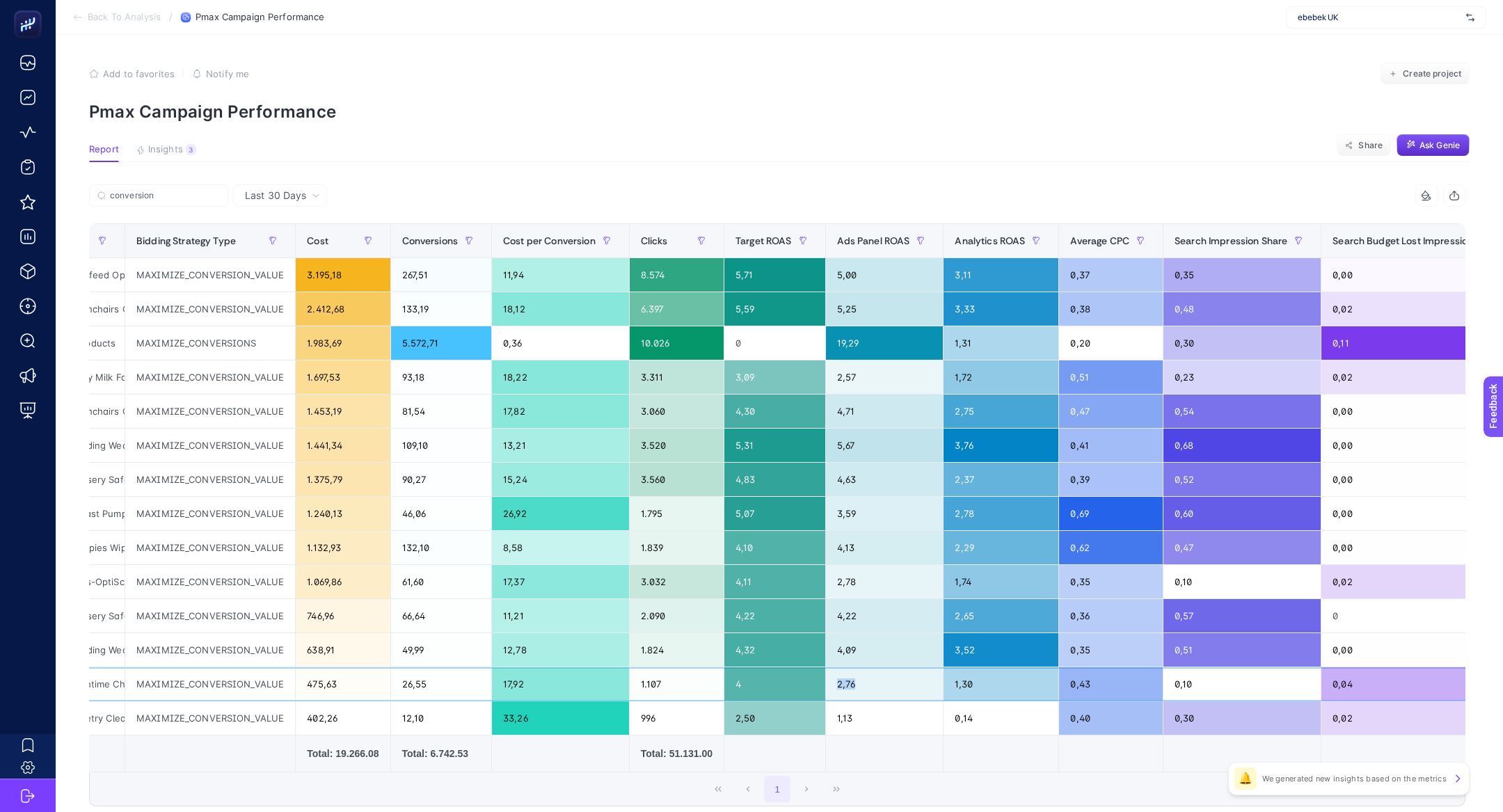
drag, startPoint x: 865, startPoint y: 678, endPoint x: 831, endPoint y: 673, distance: 34.4
click at [841, 675] on div "2,76" at bounding box center [885, 683] width 118 height 33
drag, startPoint x: 1014, startPoint y: 677, endPoint x: 953, endPoint y: 672, distance: 61.2
click at [955, 674] on div "1,30" at bounding box center [1000, 683] width 115 height 33
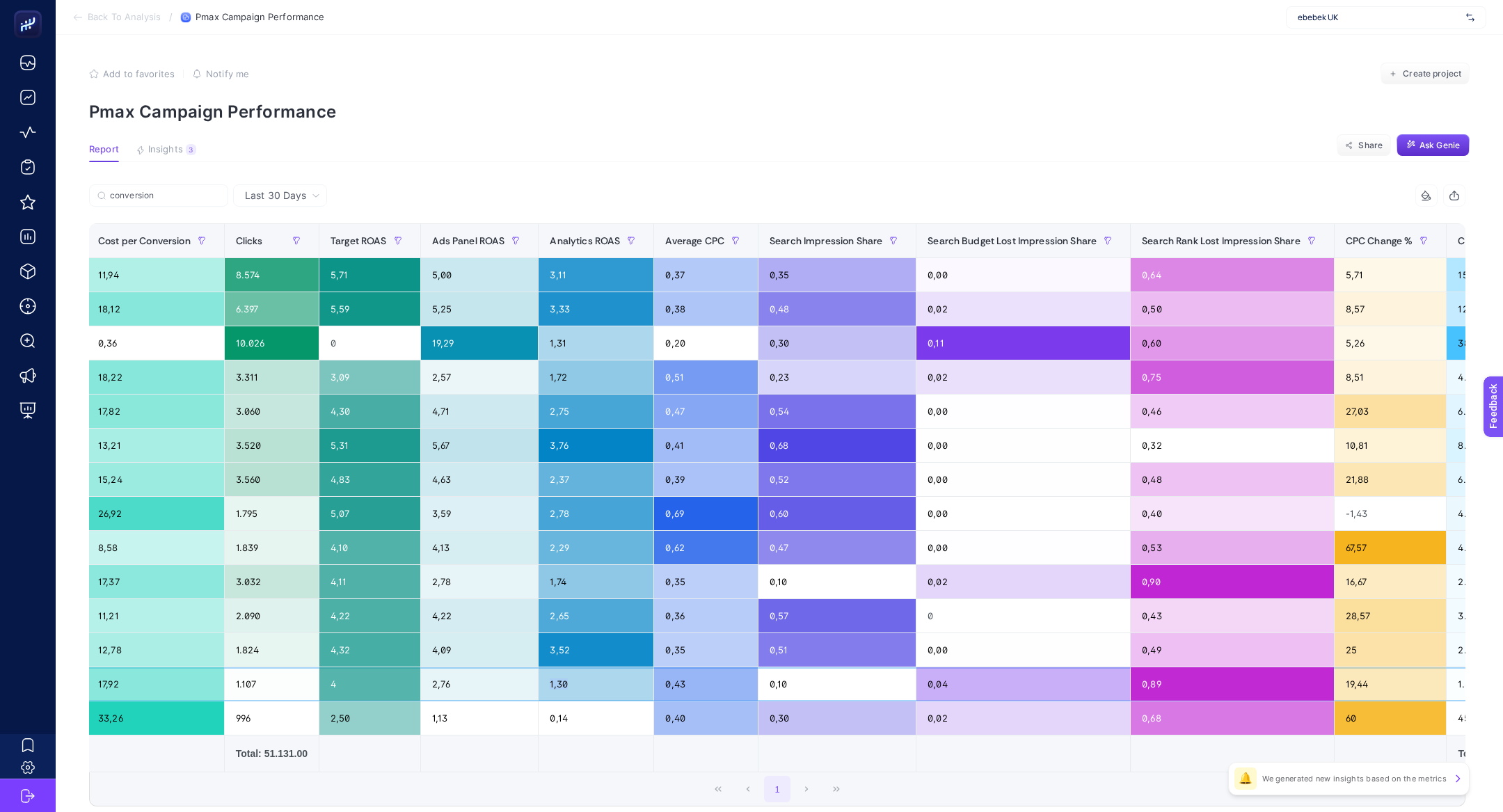
scroll to position [0, 729]
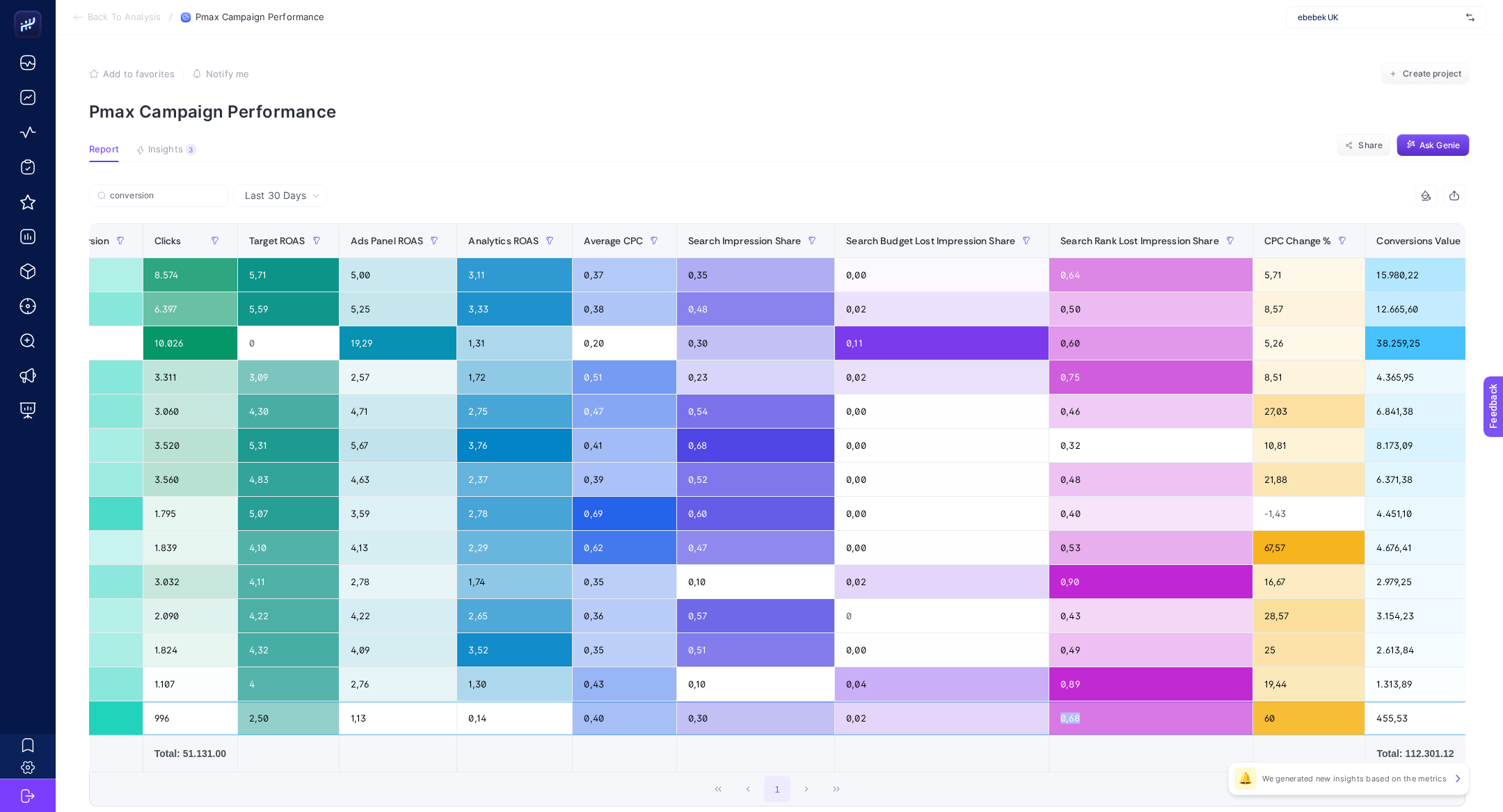
drag, startPoint x: 1156, startPoint y: 719, endPoint x: 1052, endPoint y: 700, distance: 105.7
click at [1052, 701] on div "0,68" at bounding box center [1151, 718] width 204 height 33
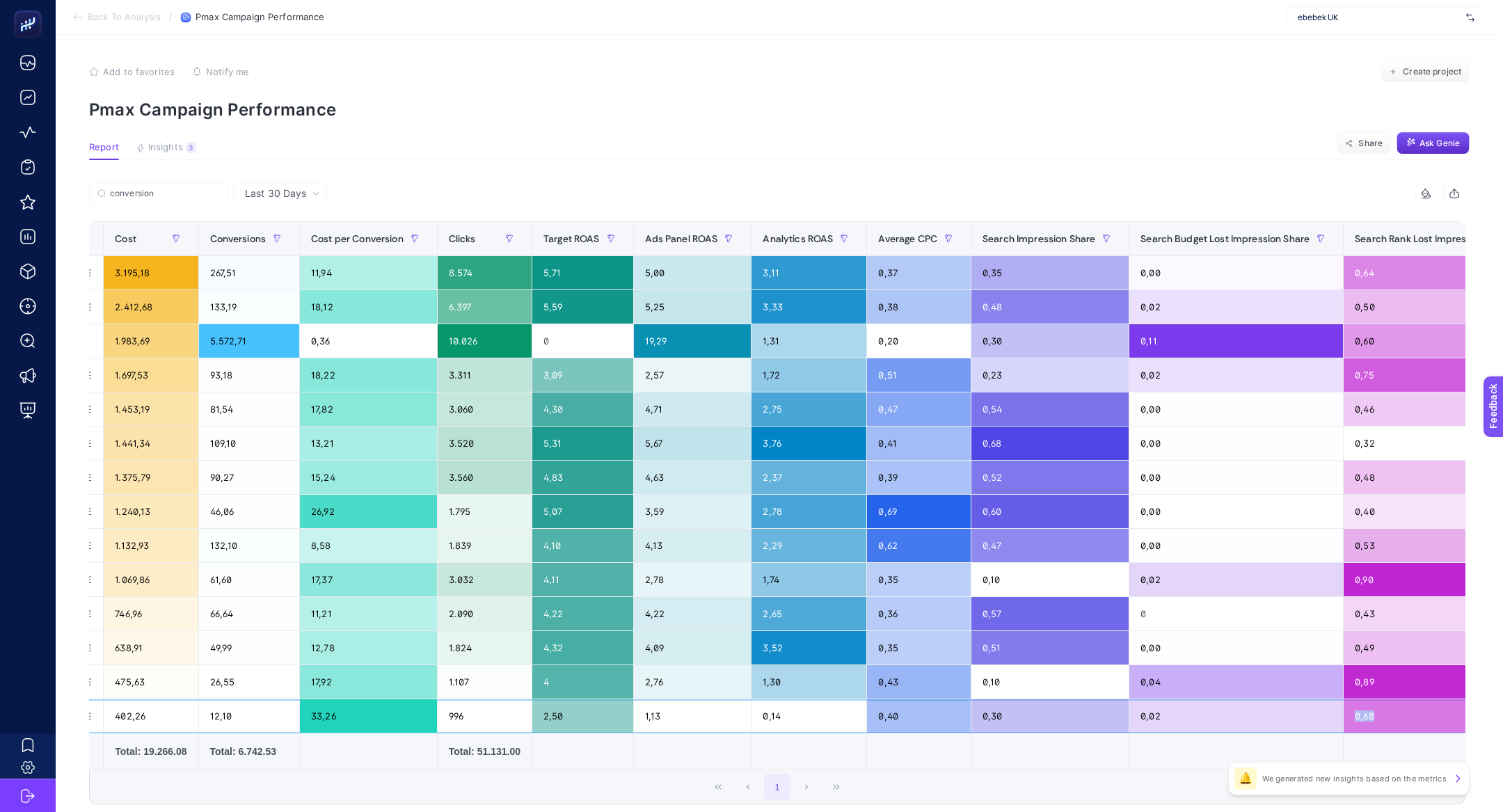
scroll to position [0, 426]
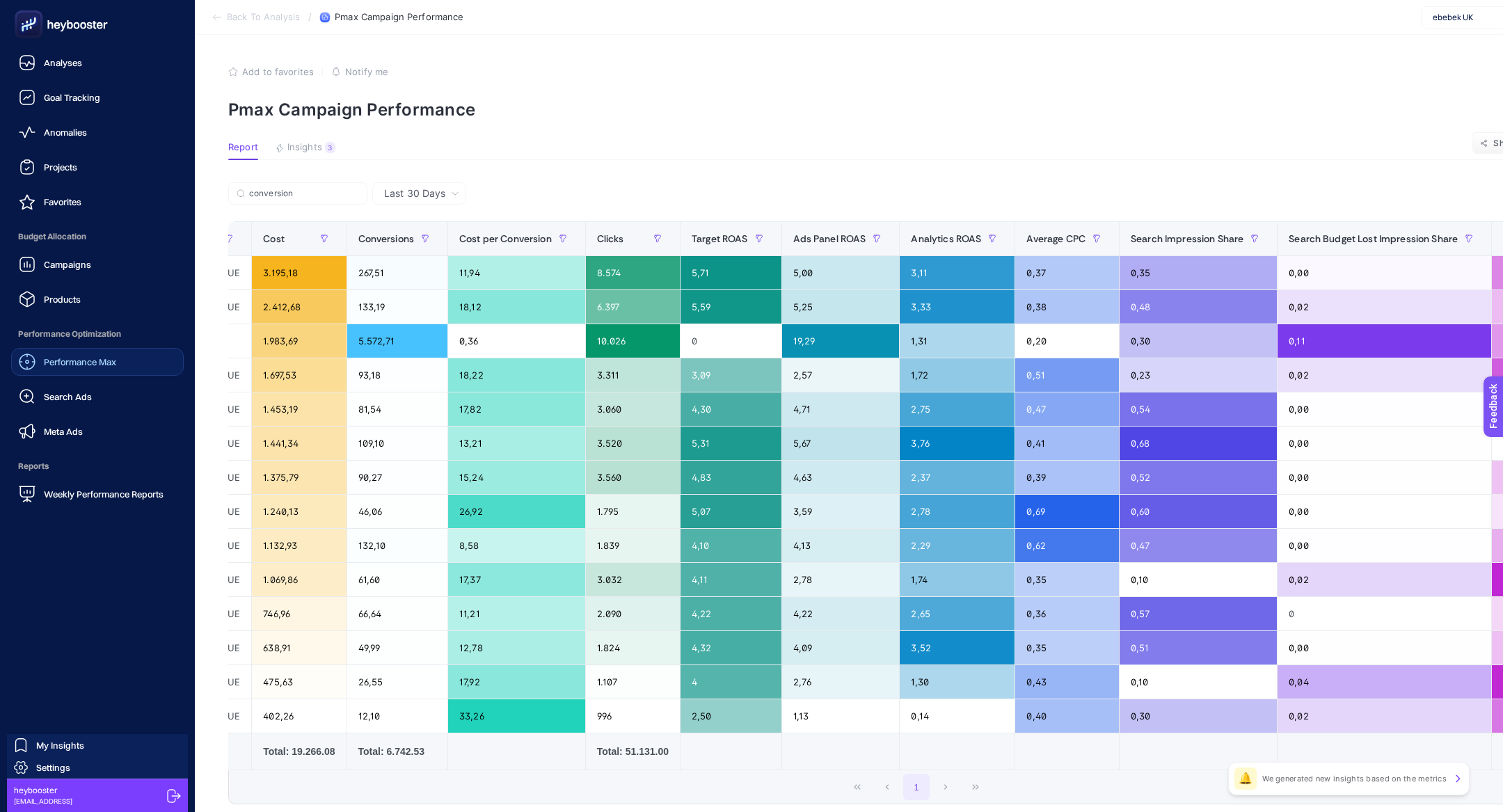
click at [39, 369] on div "Performance Max" at bounding box center [67, 361] width 97 height 17
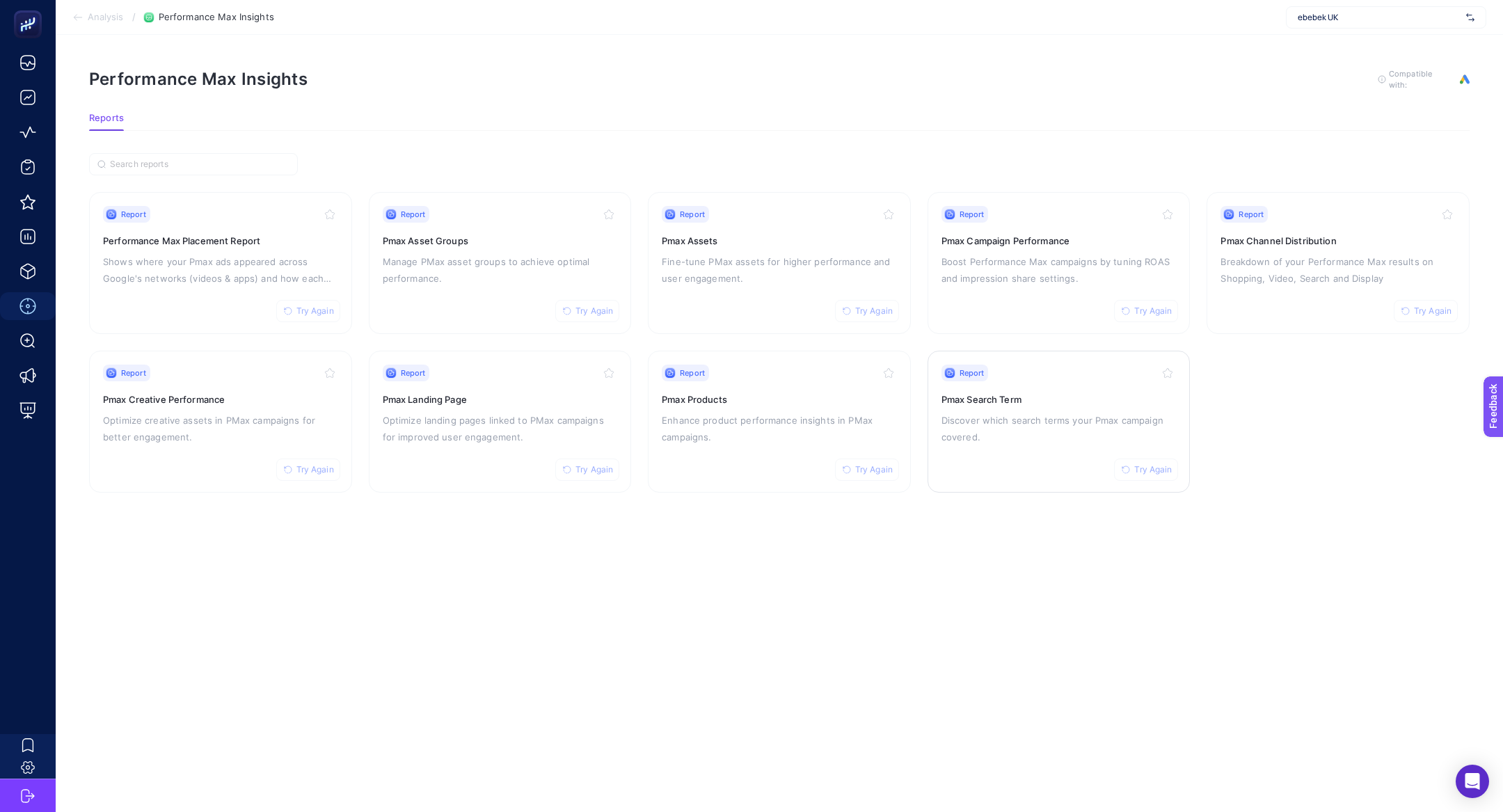
click at [1031, 436] on p "Discover which search terms your Pmax campaign covered." at bounding box center [1058, 429] width 235 height 33
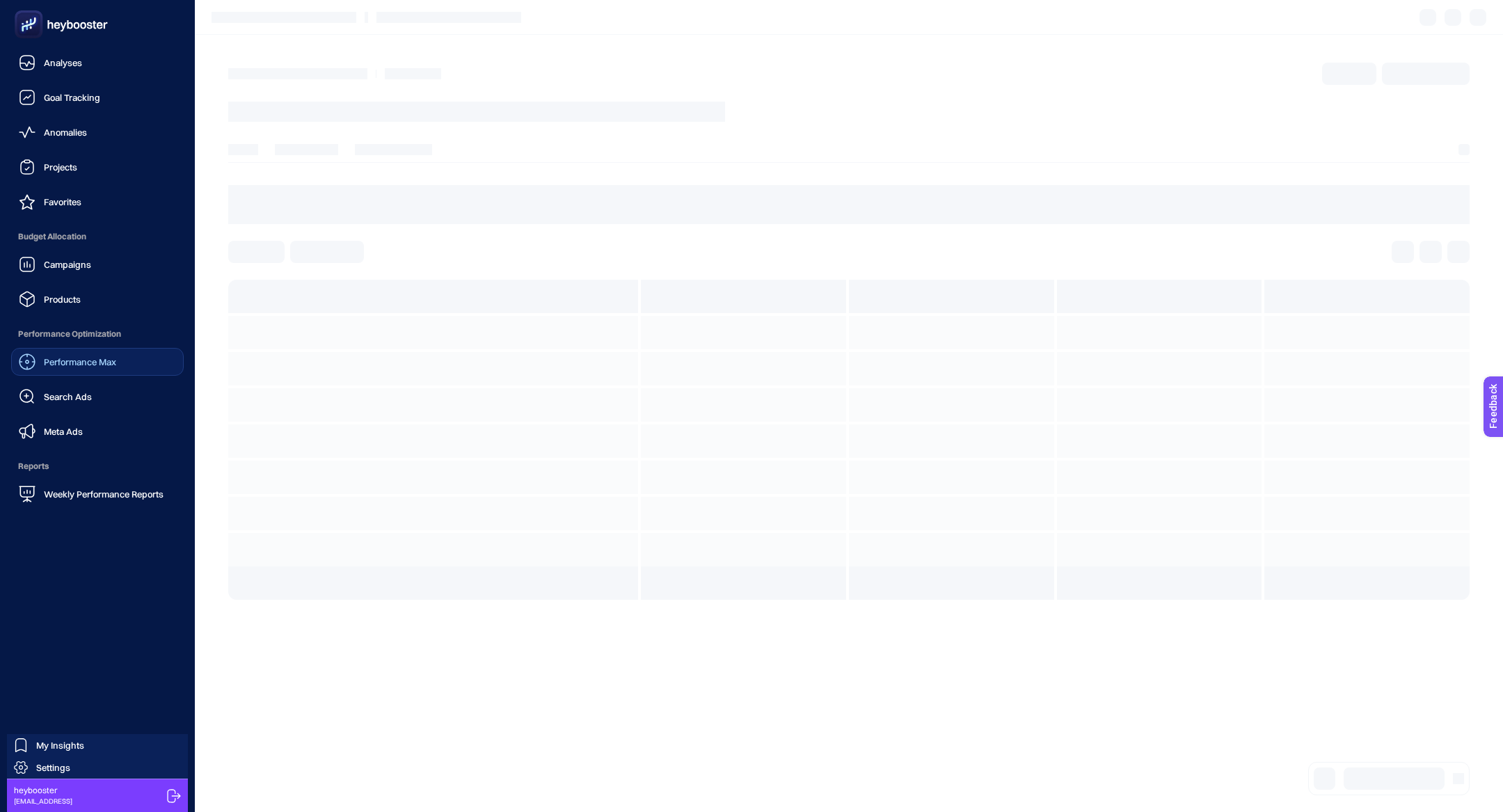
click at [80, 358] on span "Performance Max" at bounding box center [81, 361] width 73 height 11
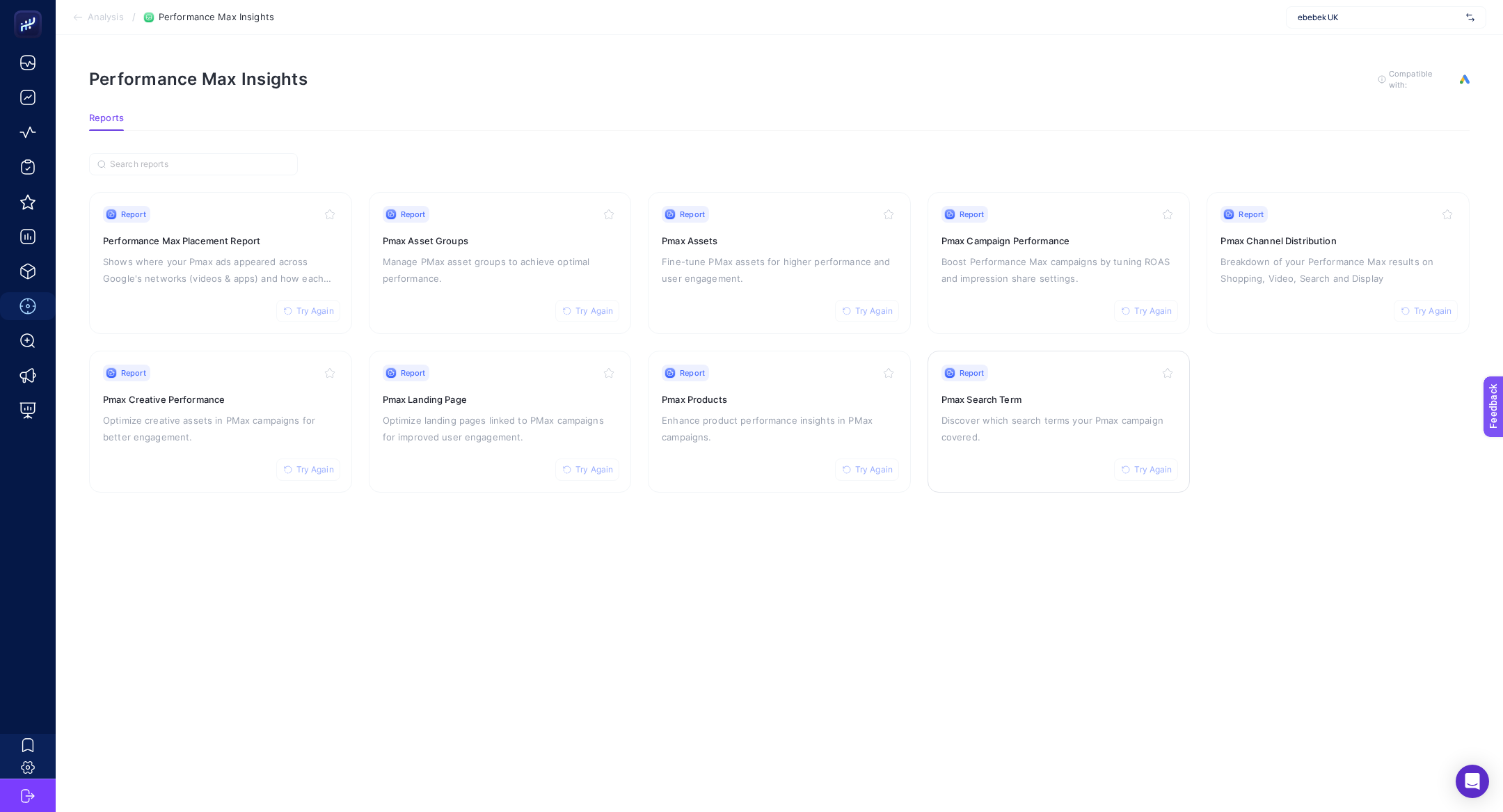
click at [1033, 455] on div "Report Try Again Pmax Search Term Discover which search terms your Pmax campaig…" at bounding box center [1058, 422] width 235 height 114
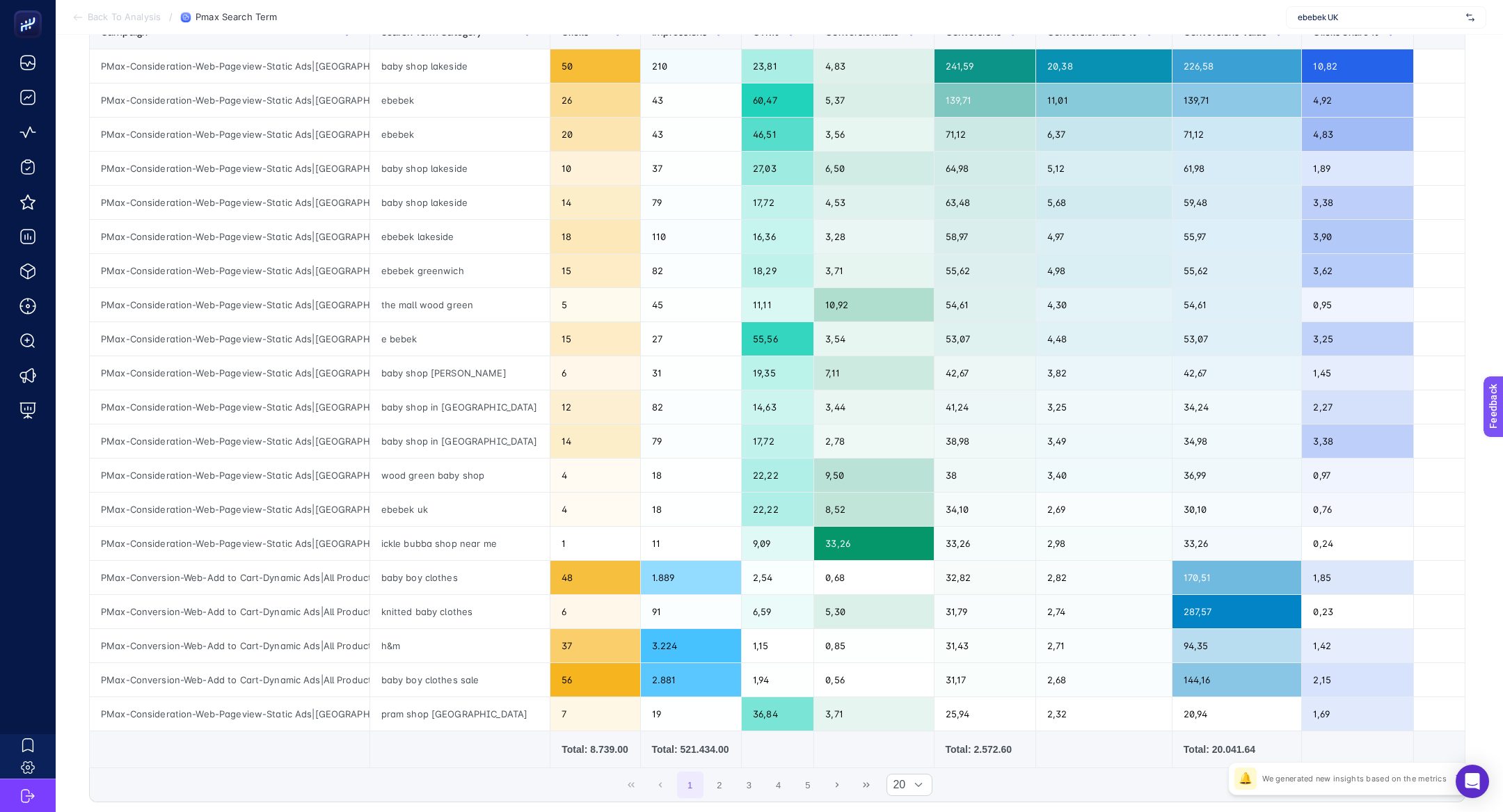
scroll to position [209, 0]
drag, startPoint x: 444, startPoint y: 645, endPoint x: 406, endPoint y: 645, distance: 38.0
click at [422, 645] on div "h&m" at bounding box center [459, 645] width 180 height 33
click at [390, 645] on div "h&m" at bounding box center [459, 645] width 180 height 33
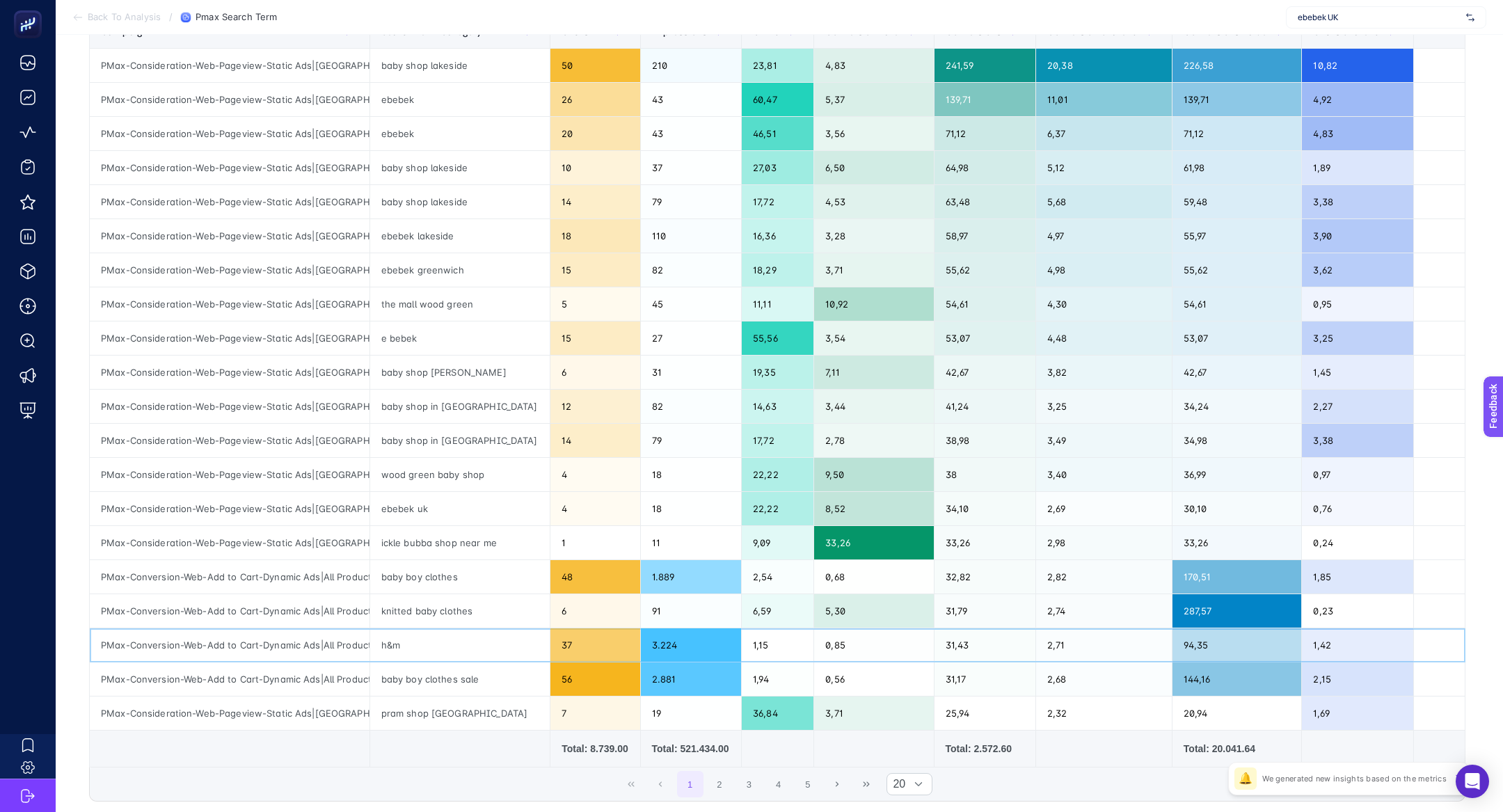
click at [390, 645] on div "h&m" at bounding box center [459, 645] width 180 height 33
click at [398, 642] on div "h&m" at bounding box center [459, 645] width 180 height 33
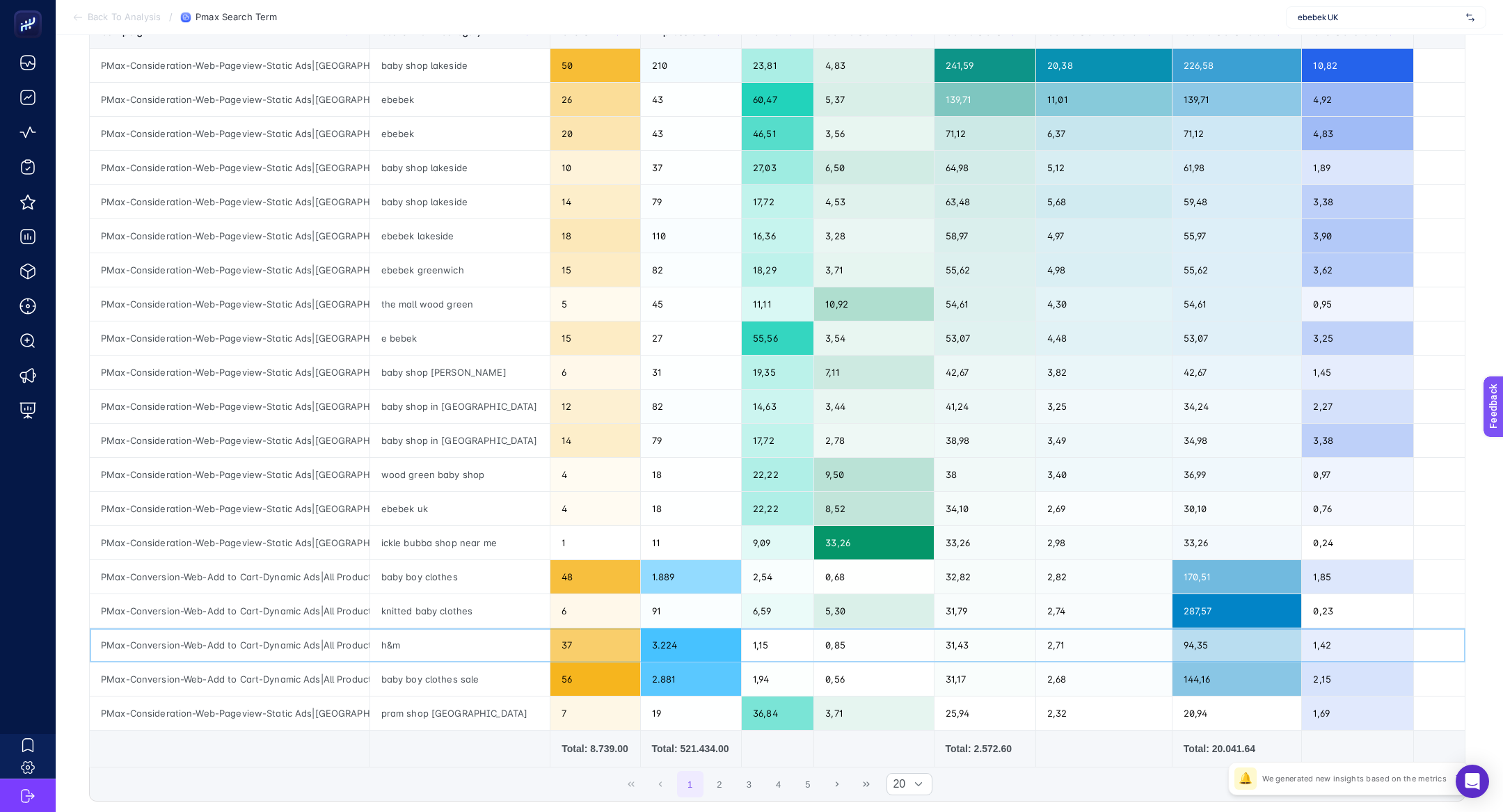
click at [398, 642] on div "h&m" at bounding box center [459, 645] width 180 height 33
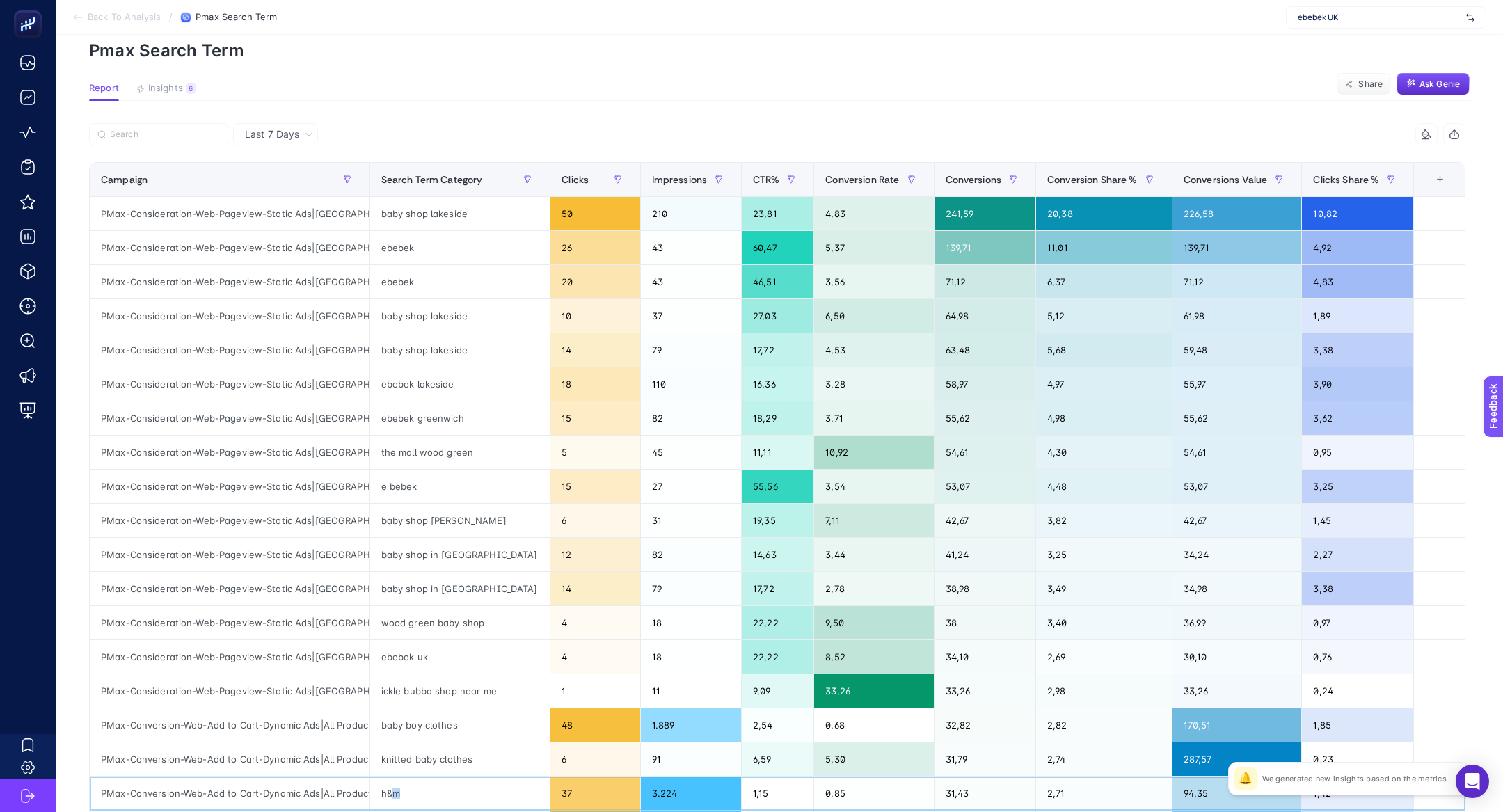
scroll to position [33, 0]
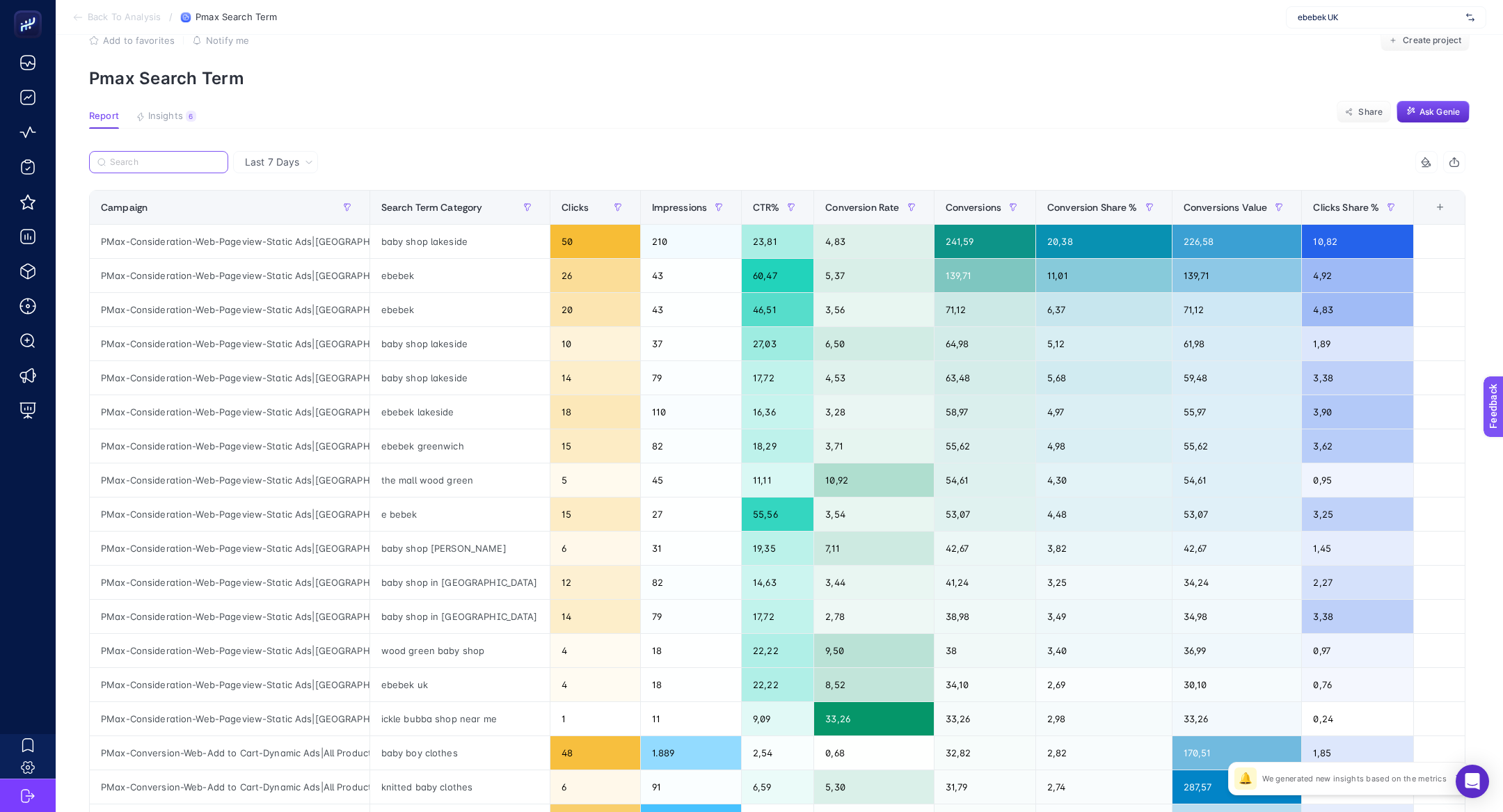
click at [160, 157] on input "Search" at bounding box center [165, 162] width 110 height 11
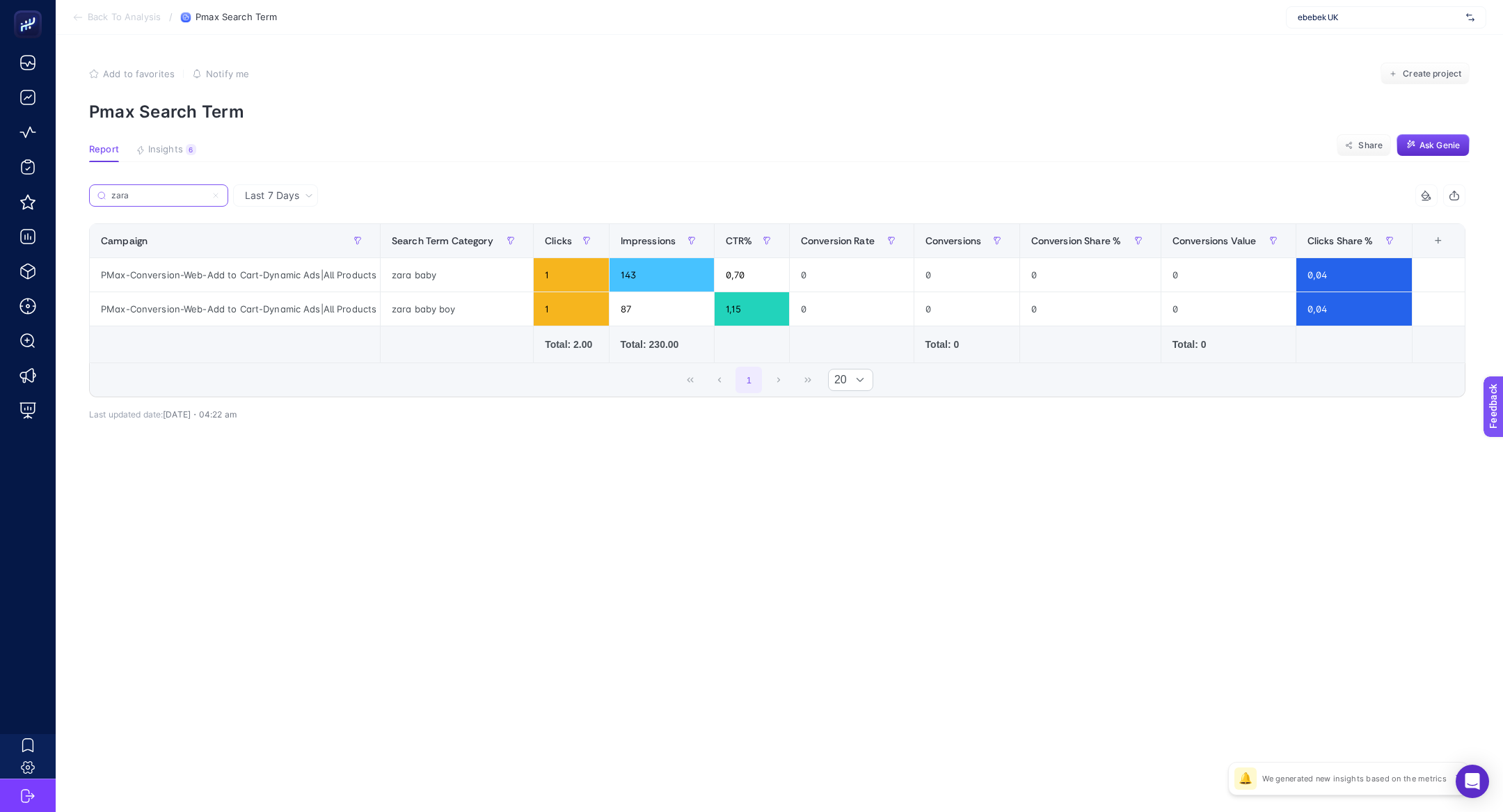
scroll to position [0, 0]
click at [220, 197] on label "zara" at bounding box center [158, 195] width 139 height 23
click at [206, 197] on input "zara" at bounding box center [158, 196] width 94 height 11
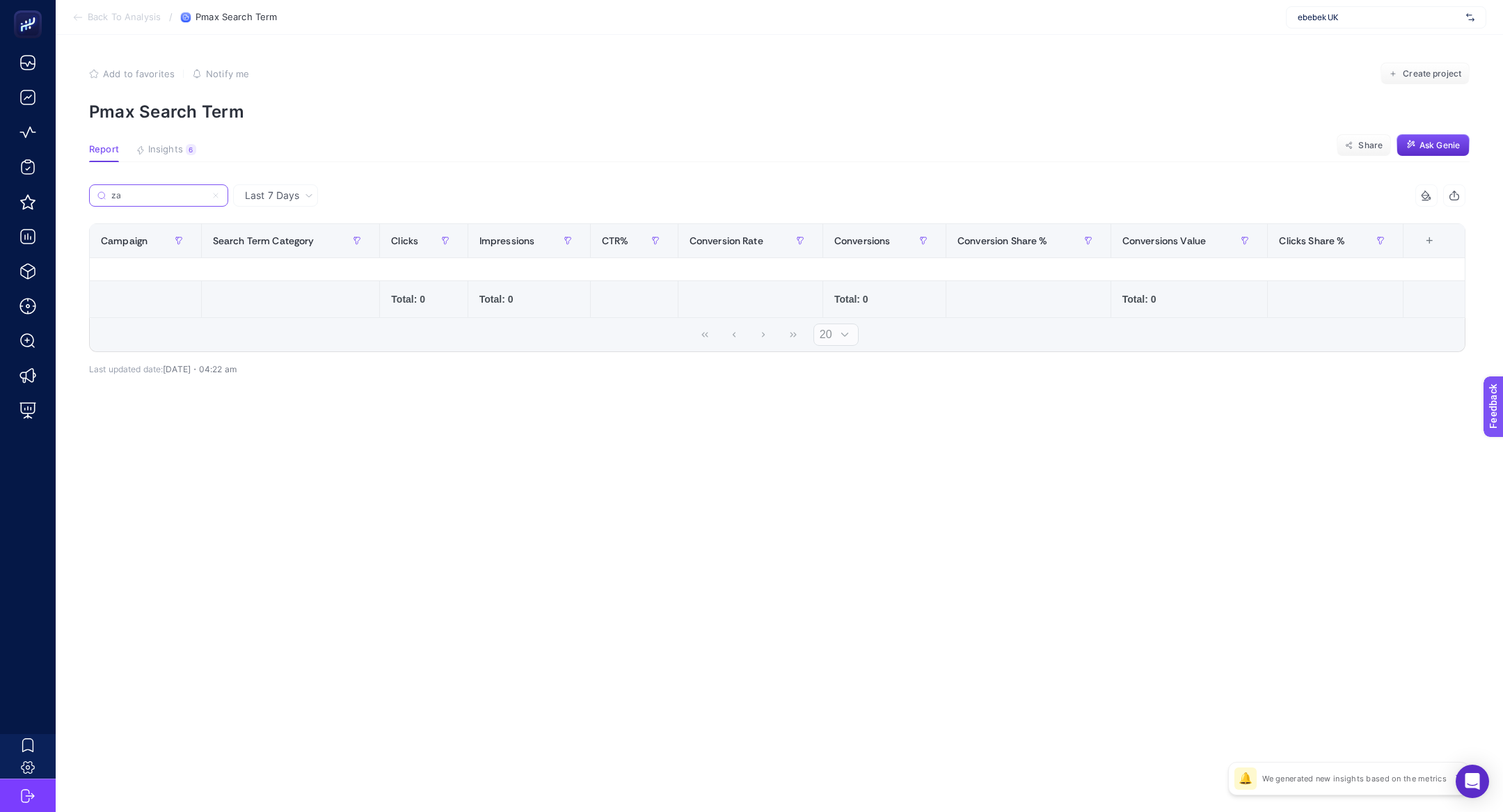
type input "z"
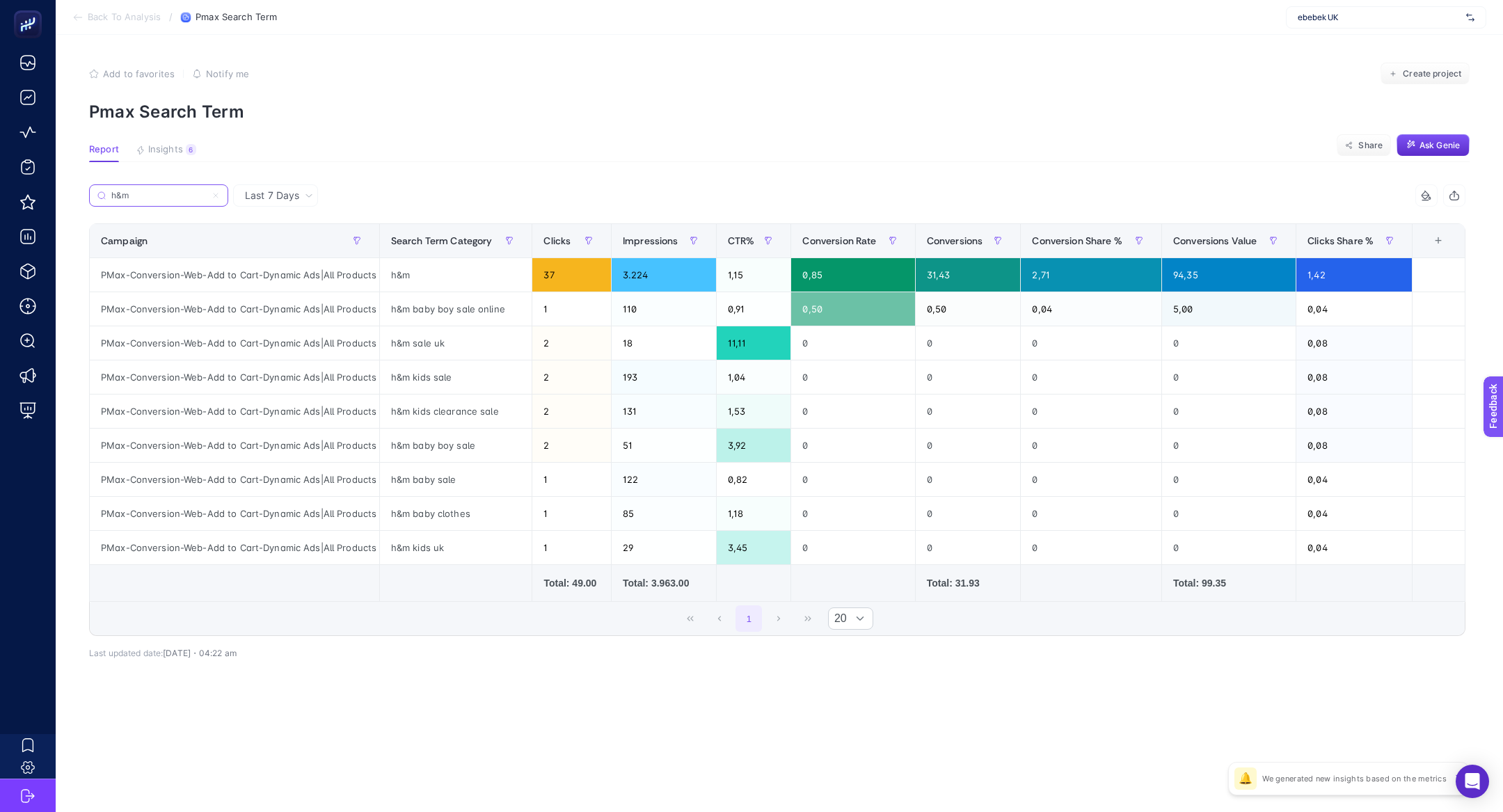
type input "h&m"
click at [365, 268] on div "PMax-Conversion-Web-Add to Cart-Dynamic Ads|All Products" at bounding box center [234, 274] width 289 height 33
click at [215, 195] on input "h&m" at bounding box center [165, 196] width 110 height 11
click at [215, 195] on icon at bounding box center [215, 196] width 4 height 4
click at [206, 195] on input "h&m" at bounding box center [158, 196] width 94 height 11
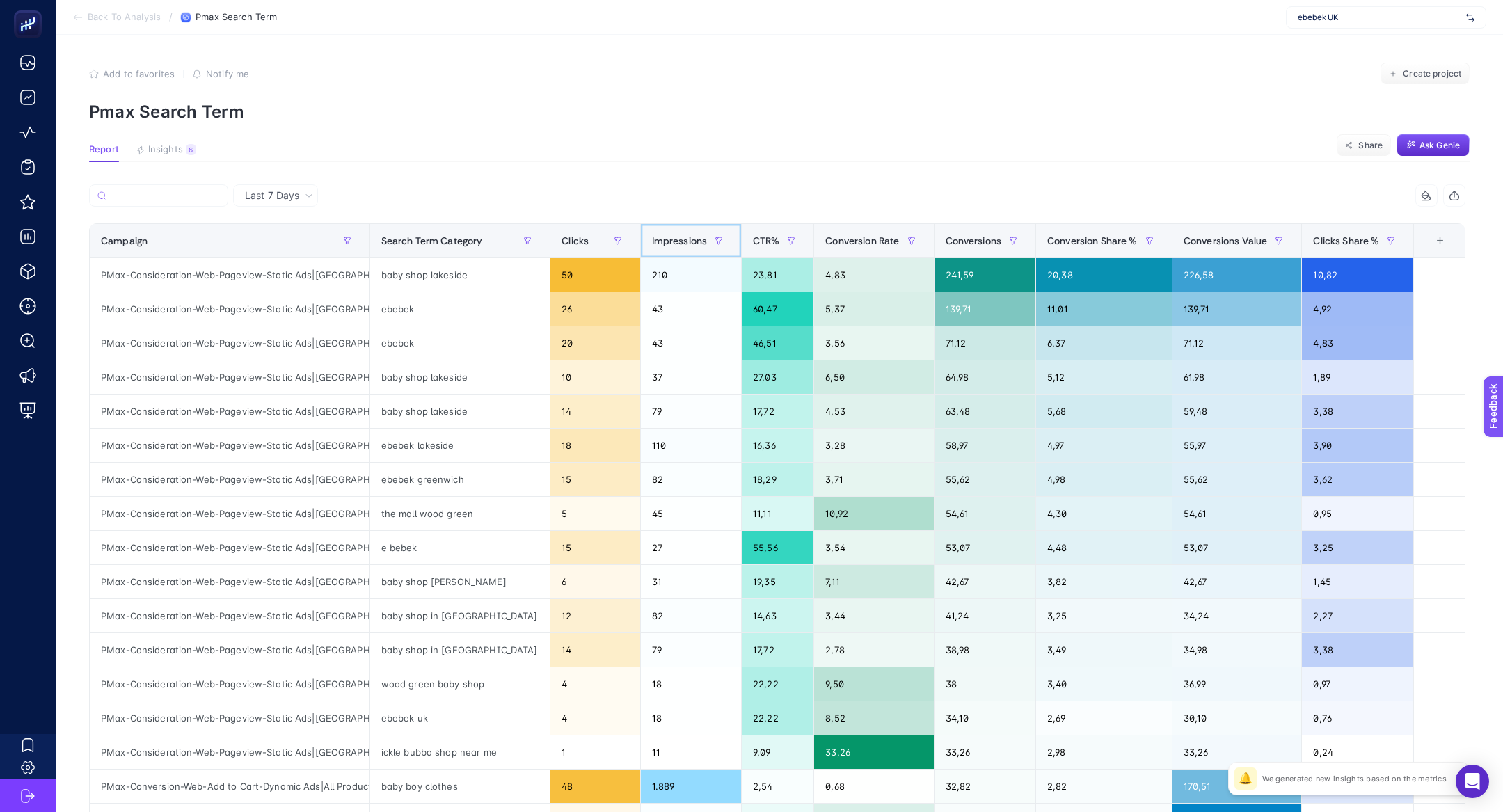
click at [668, 235] on span "Impressions" at bounding box center [680, 240] width 56 height 11
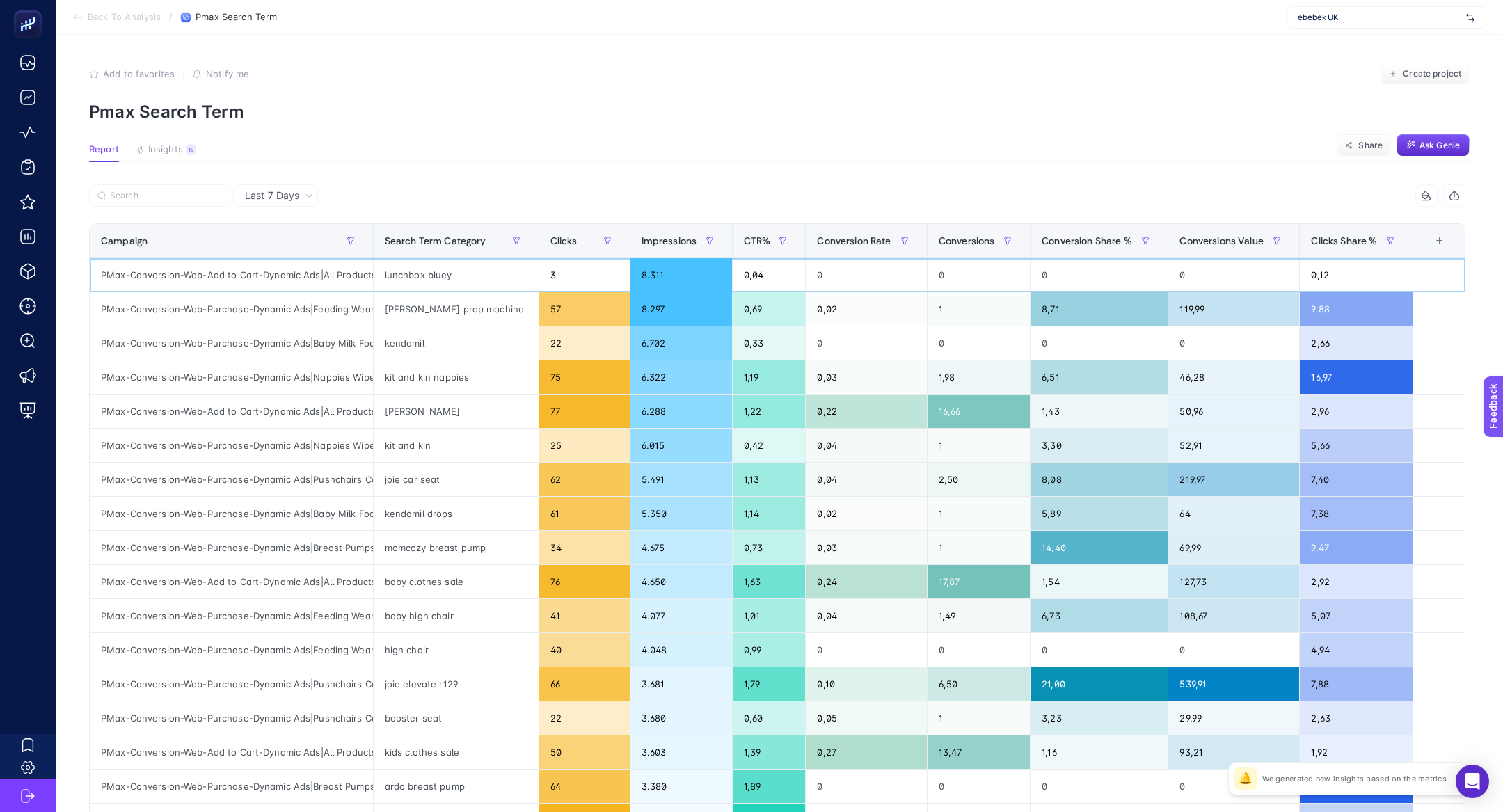
click at [414, 270] on div "lunchbox bluey" at bounding box center [456, 274] width 165 height 33
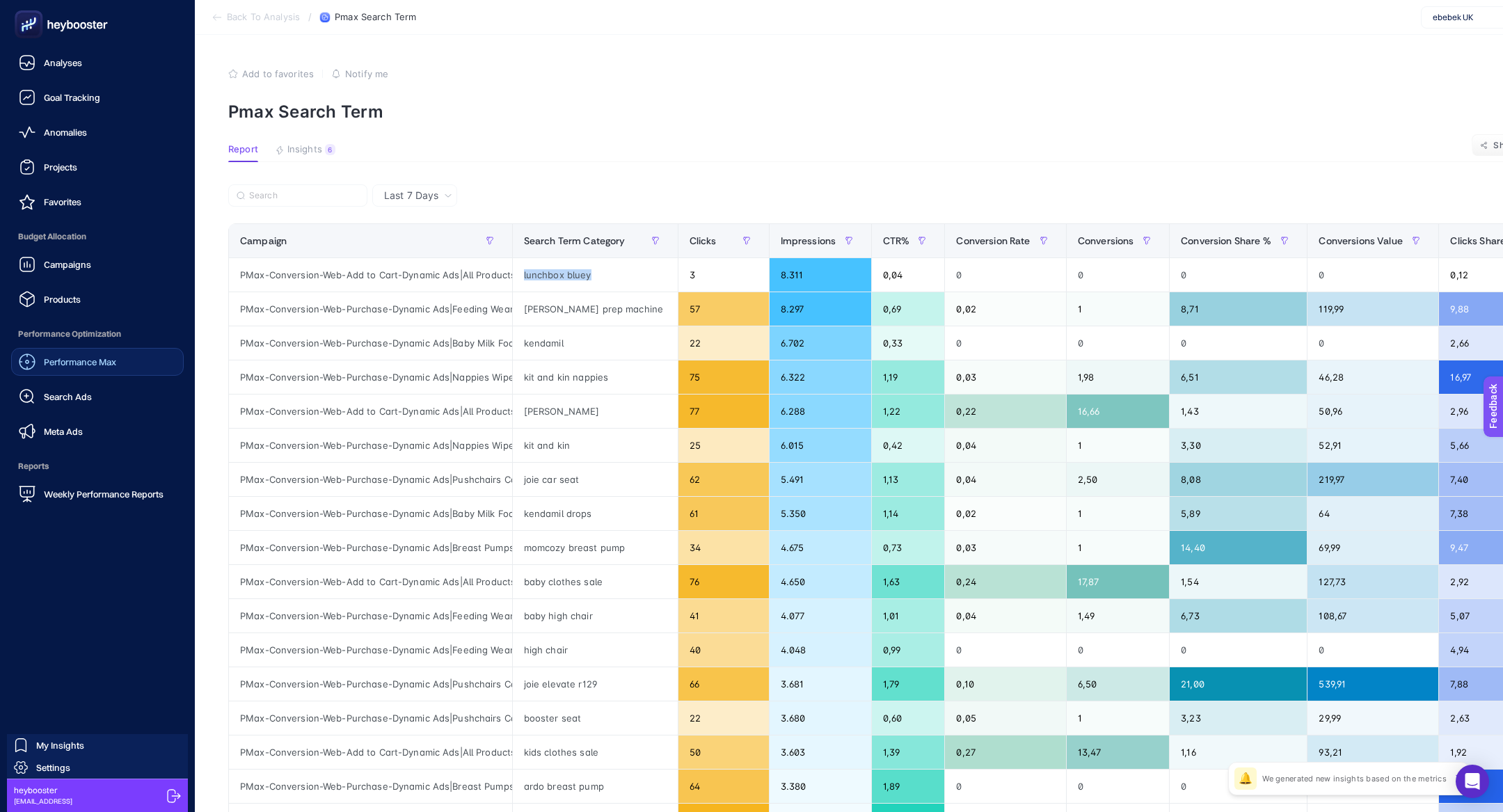
click at [70, 359] on span "Performance Max" at bounding box center [81, 361] width 73 height 11
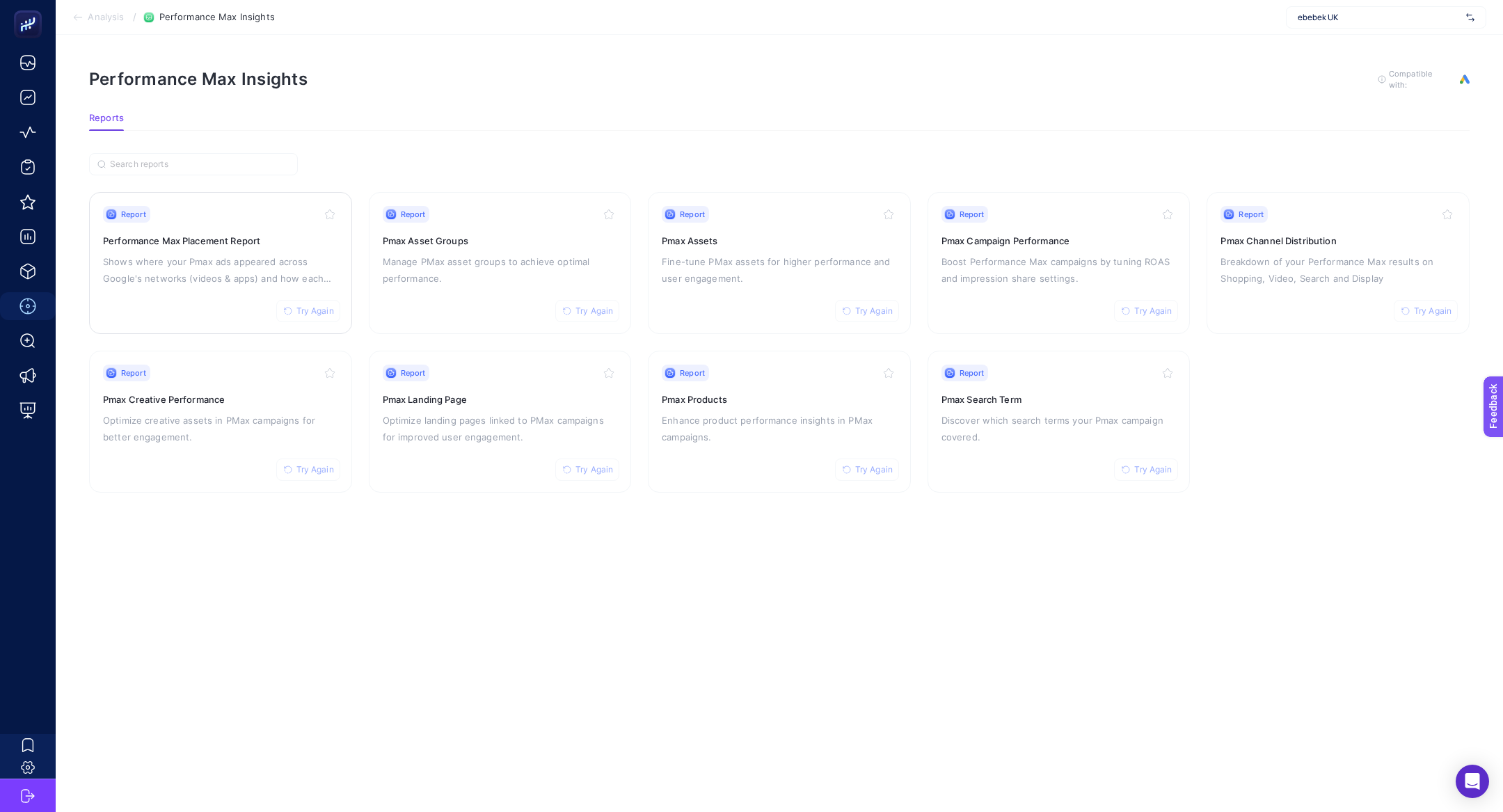
click at [177, 239] on h3 "Performance Max Placement Report" at bounding box center [220, 241] width 235 height 14
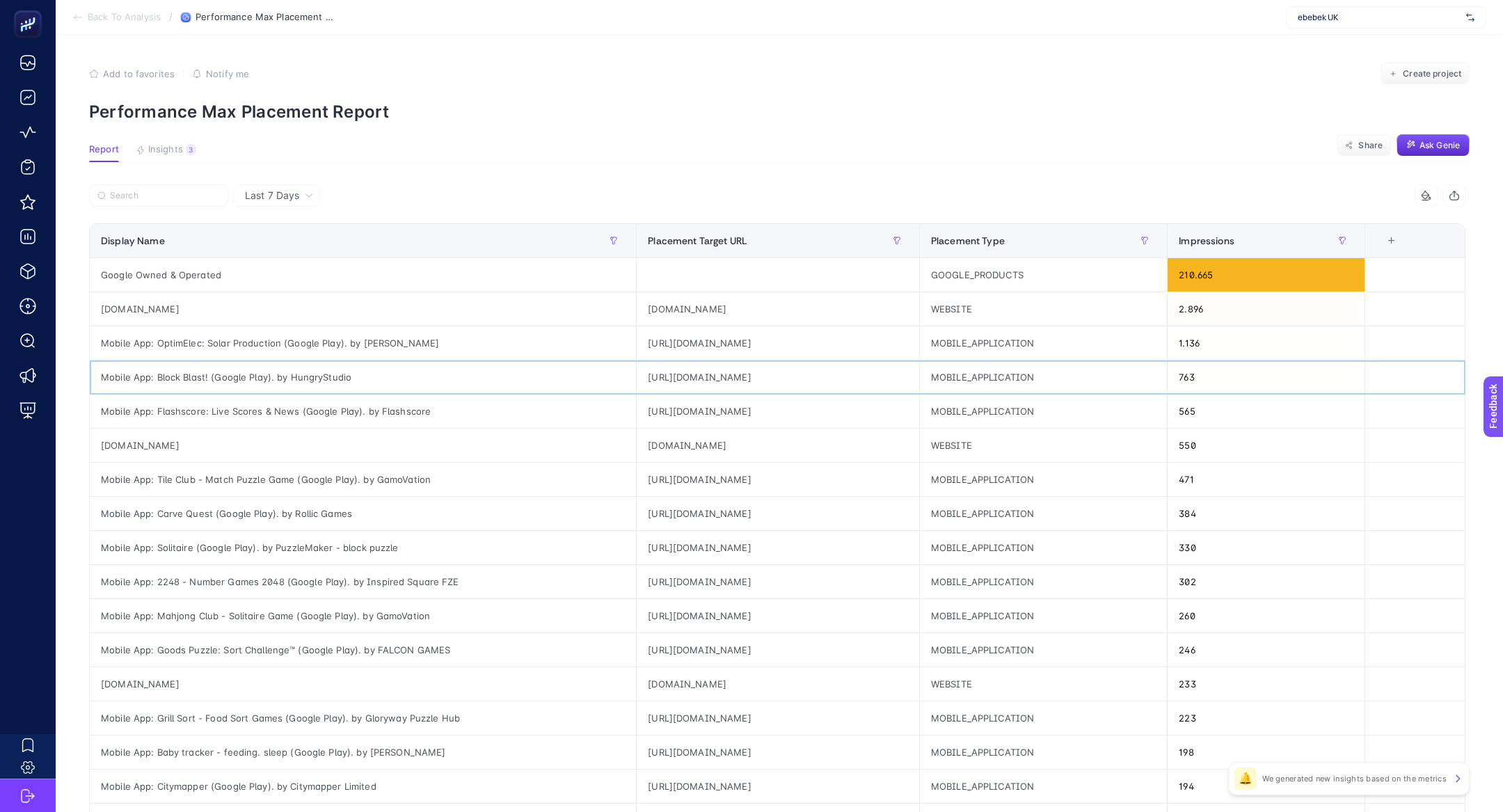
click at [241, 367] on div "Mobile App: Block Blast! (Google Play). by HungryStudio" at bounding box center [362, 377] width 546 height 33
click at [252, 377] on div "Mobile App: Block Blast! (Google Play). by HungryStudio" at bounding box center [362, 377] width 546 height 33
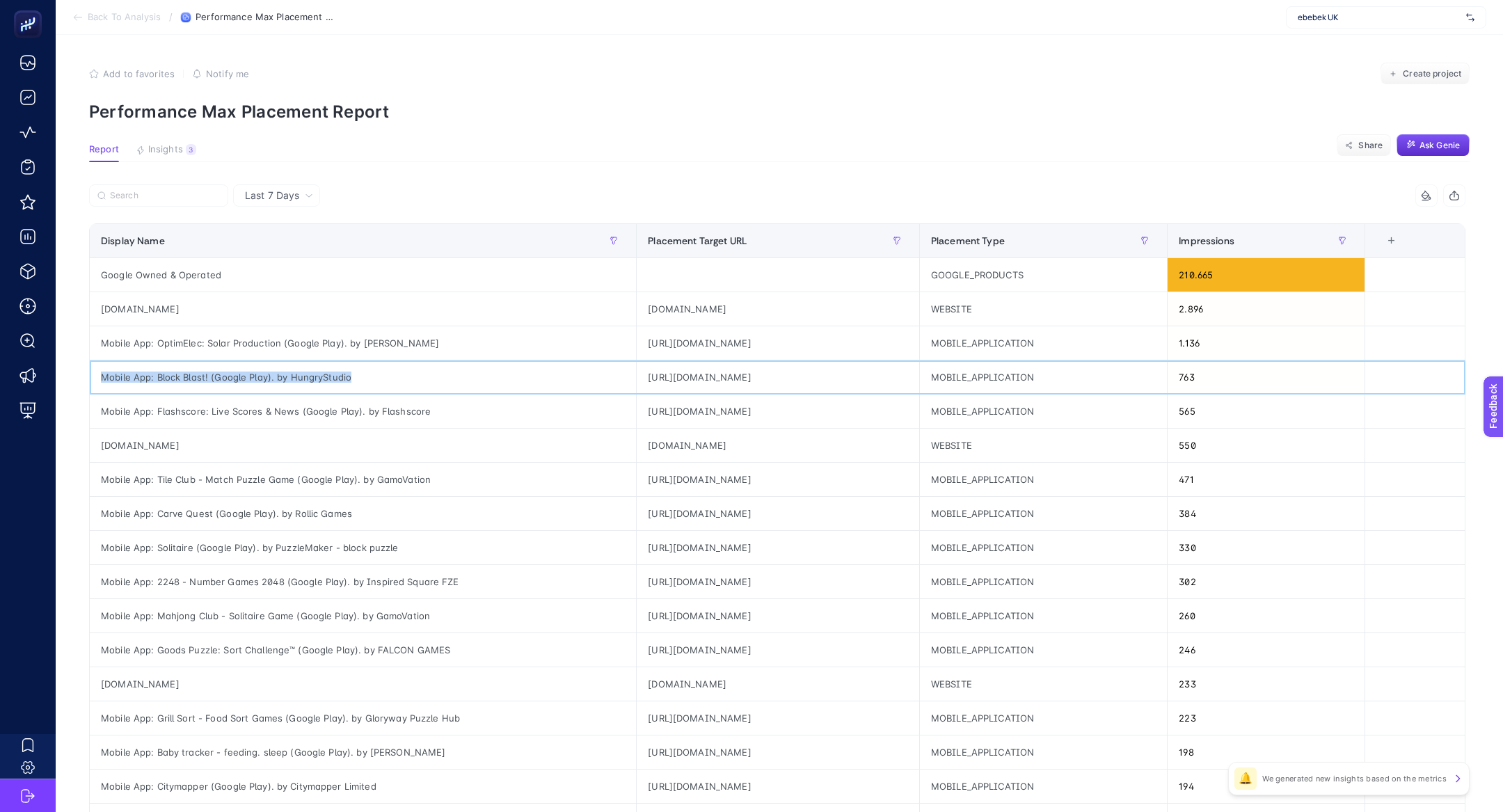
click at [252, 377] on div "Mobile App: Block Blast! (Google Play). by HungryStudio" at bounding box center [362, 377] width 546 height 33
click at [241, 475] on div "Mobile App: Tile Club - Match Puzzle Game (Google Play). by GamoVation" at bounding box center [362, 479] width 546 height 33
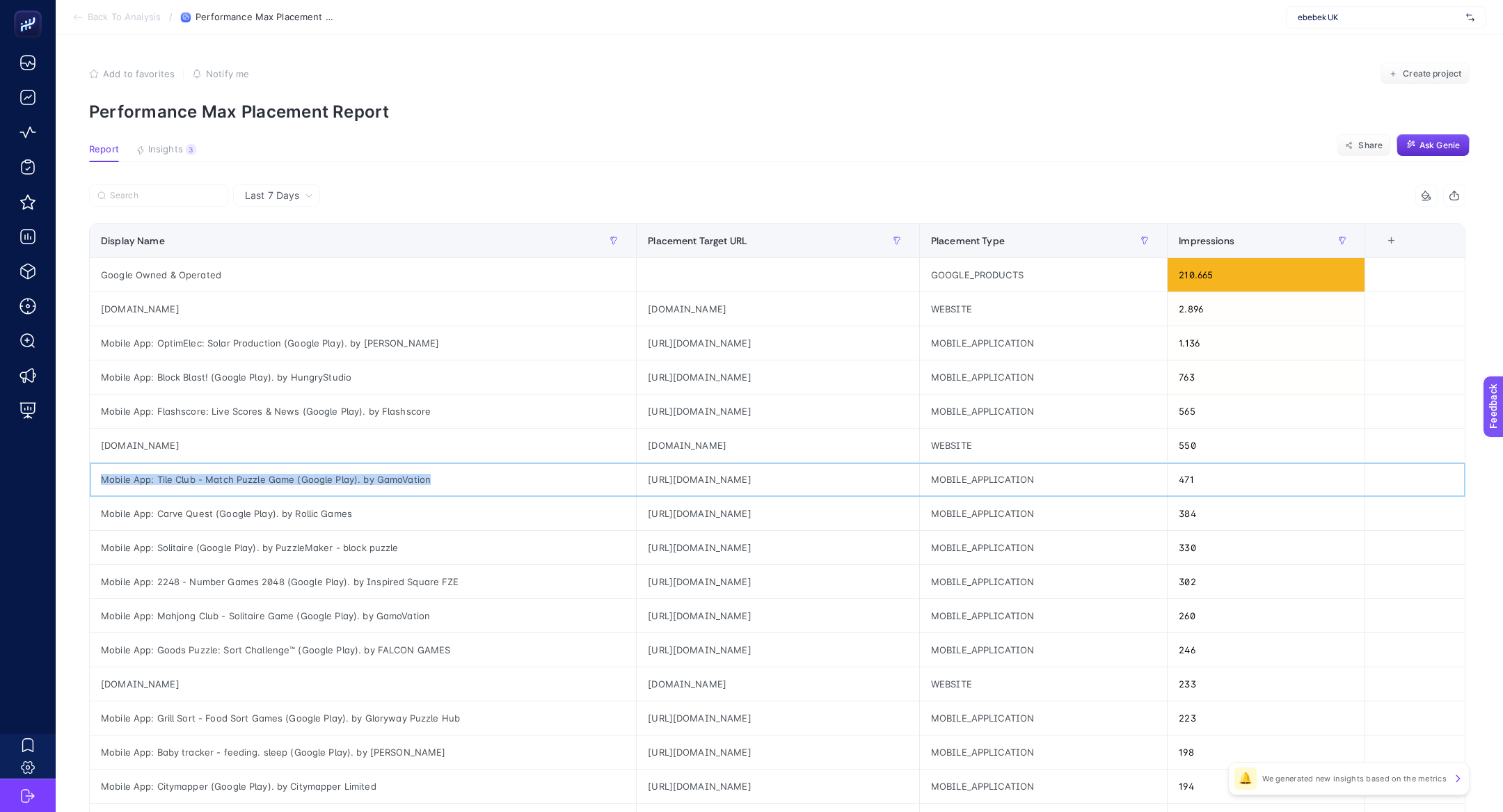
click at [241, 475] on div "Mobile App: Tile Club - Match Puzzle Game (Google Play). by GamoVation" at bounding box center [362, 479] width 546 height 33
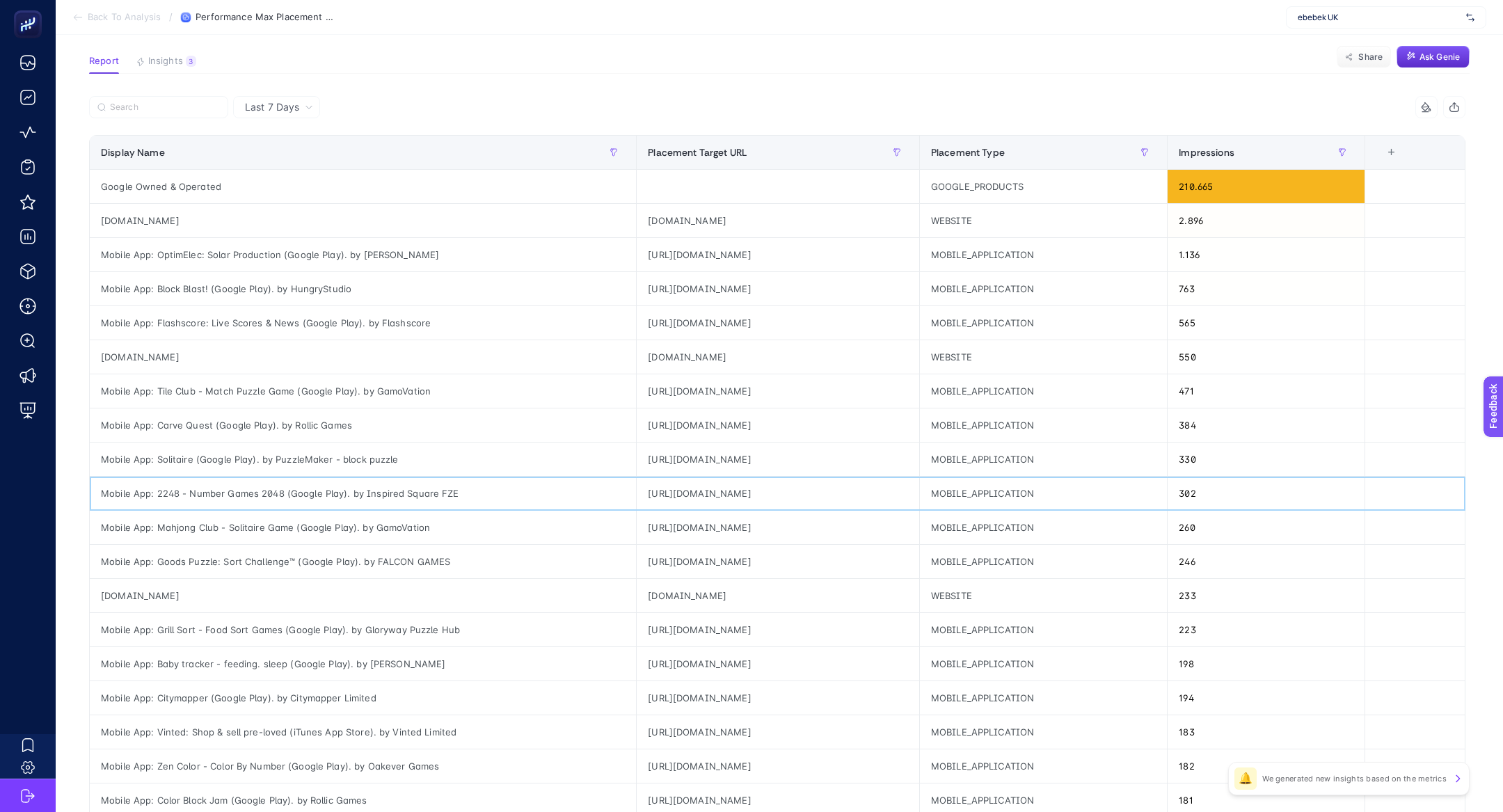
click at [201, 495] on div "Mobile App: 2248 - Number Games 2048 (Google Play). by Inspired Square FZE" at bounding box center [362, 493] width 546 height 33
click at [636, 493] on div "https://play.google.com/store/apps/details?id=com.inspiredsquare.jupiter" at bounding box center [777, 493] width 282 height 33
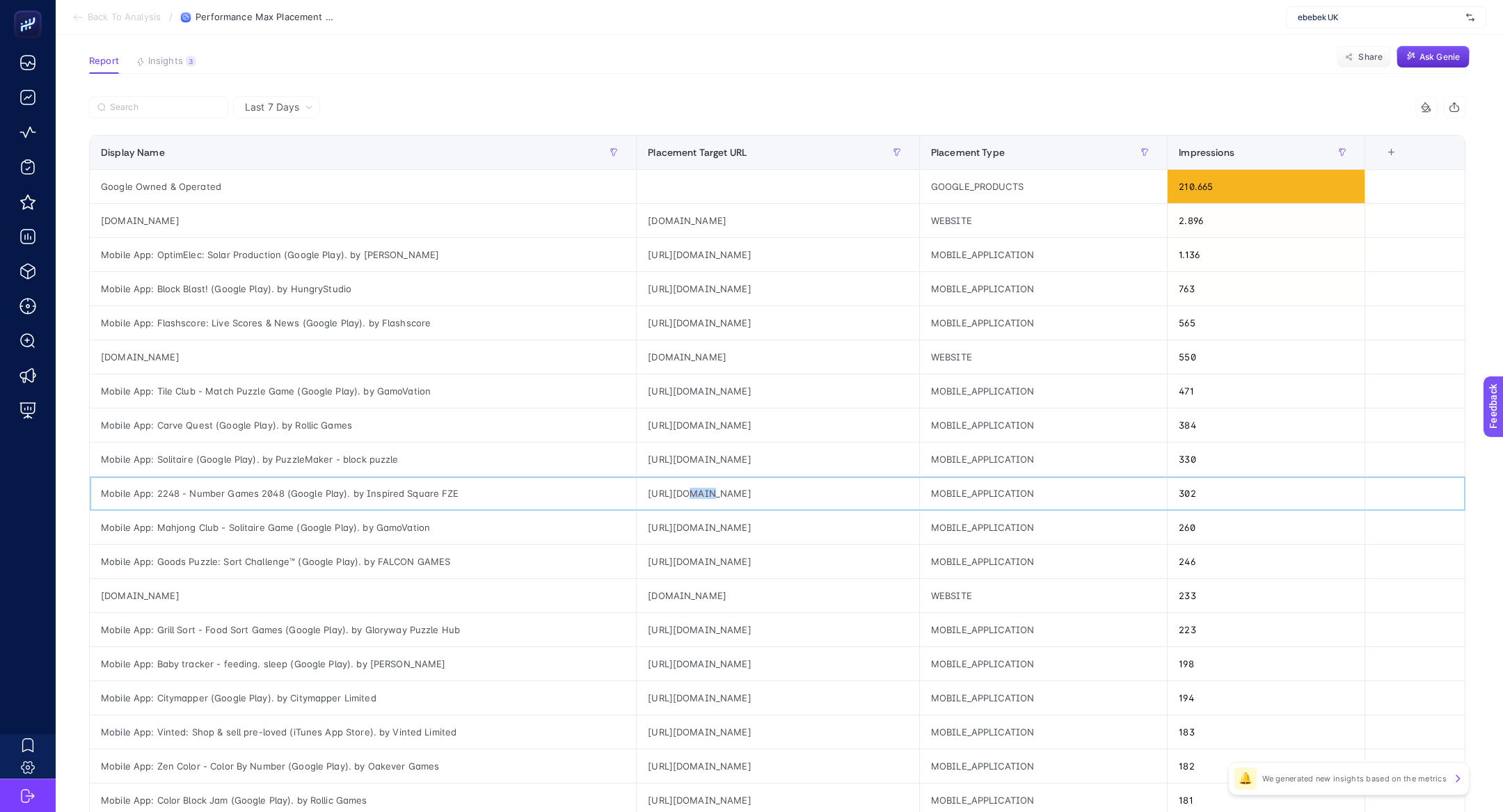
click at [636, 493] on div "https://play.google.com/store/apps/details?id=com.inspiredsquare.jupiter" at bounding box center [777, 493] width 282 height 33
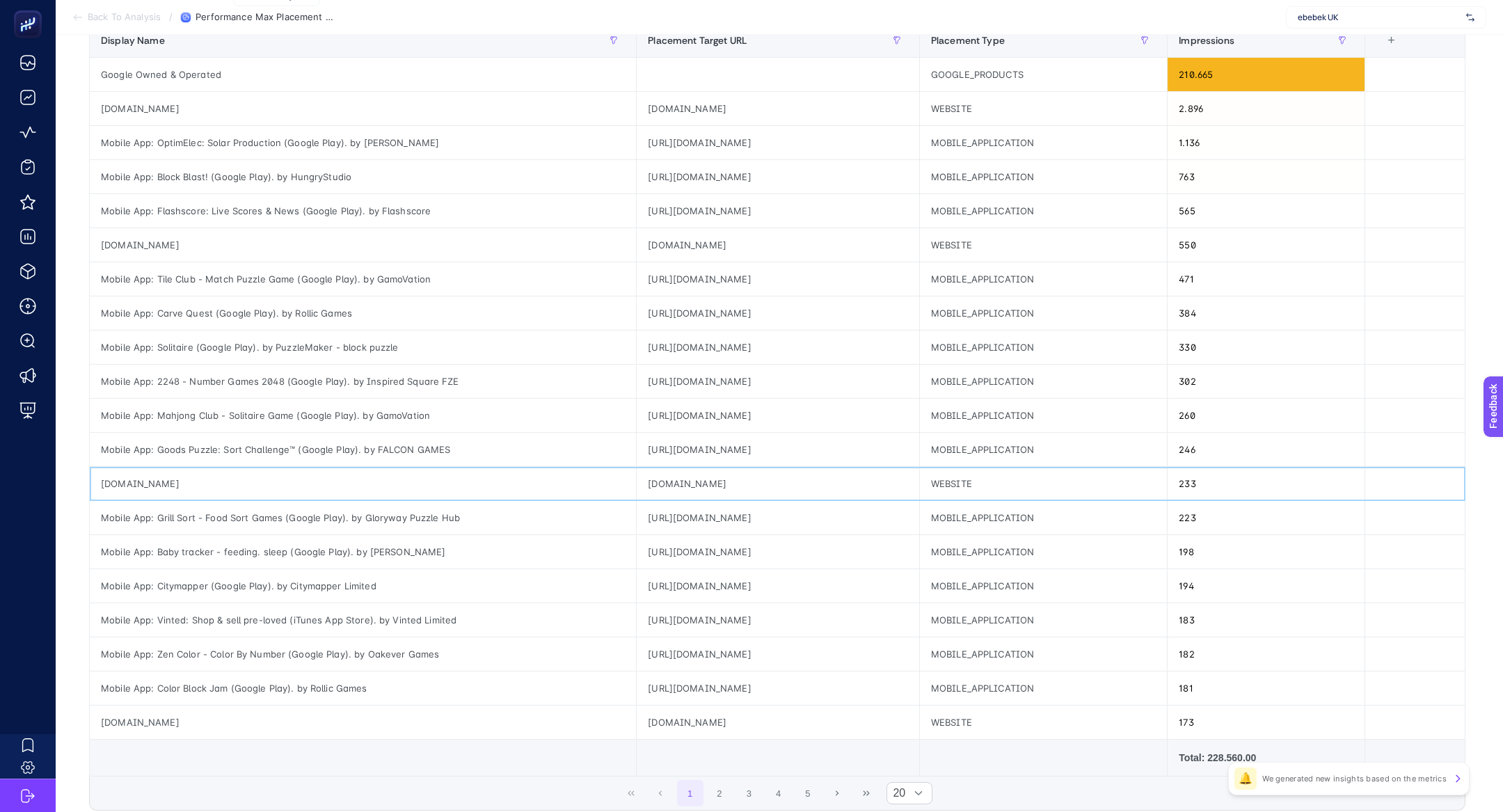
click at [134, 486] on div "donedeal.ie" at bounding box center [362, 484] width 546 height 33
drag, startPoint x: 1245, startPoint y: 484, endPoint x: 1210, endPoint y: 482, distance: 35.1
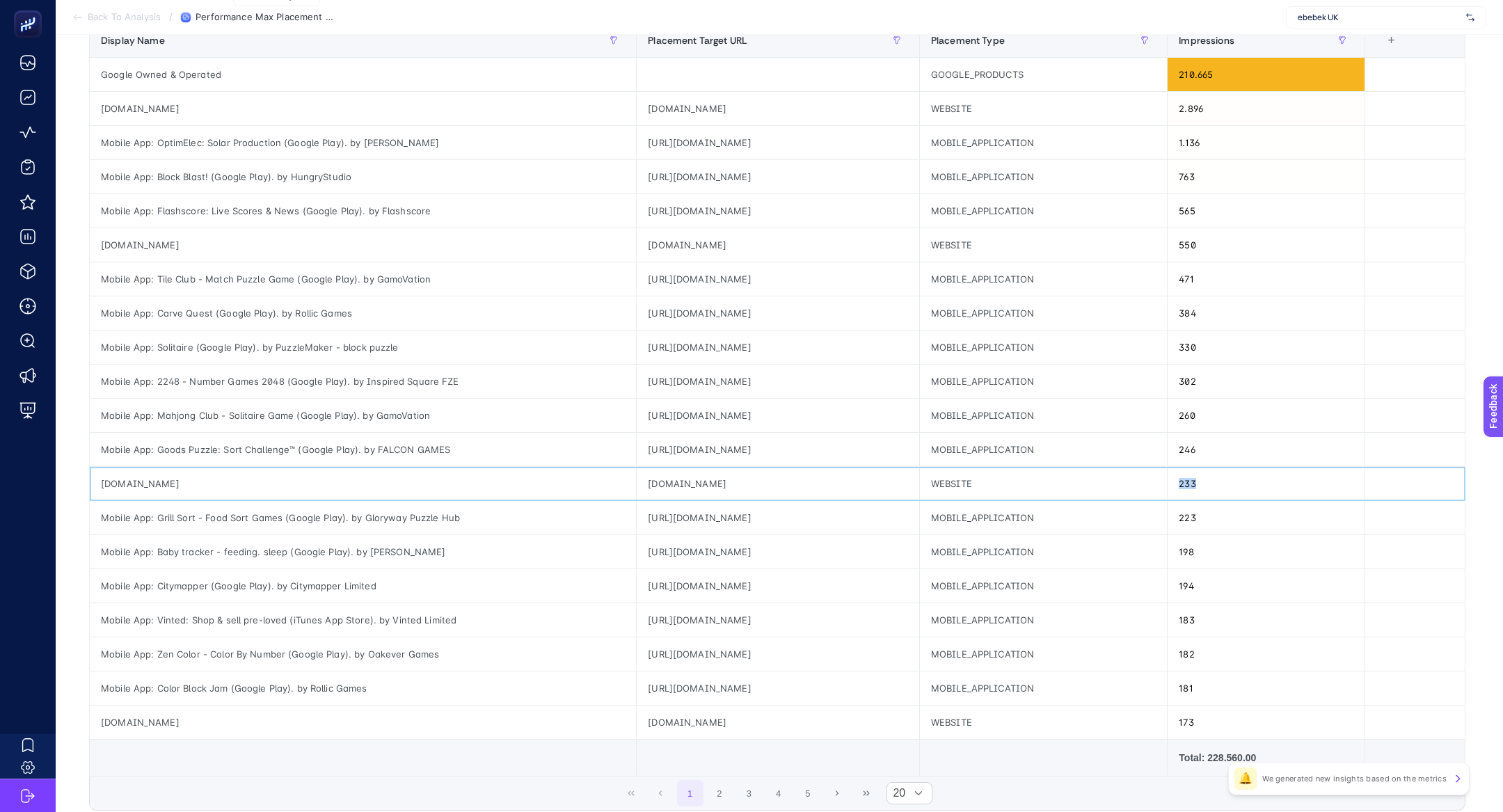
click at [1210, 483] on div "233" at bounding box center [1266, 484] width 197 height 33
click at [725, 796] on button "2" at bounding box center [719, 792] width 27 height 27
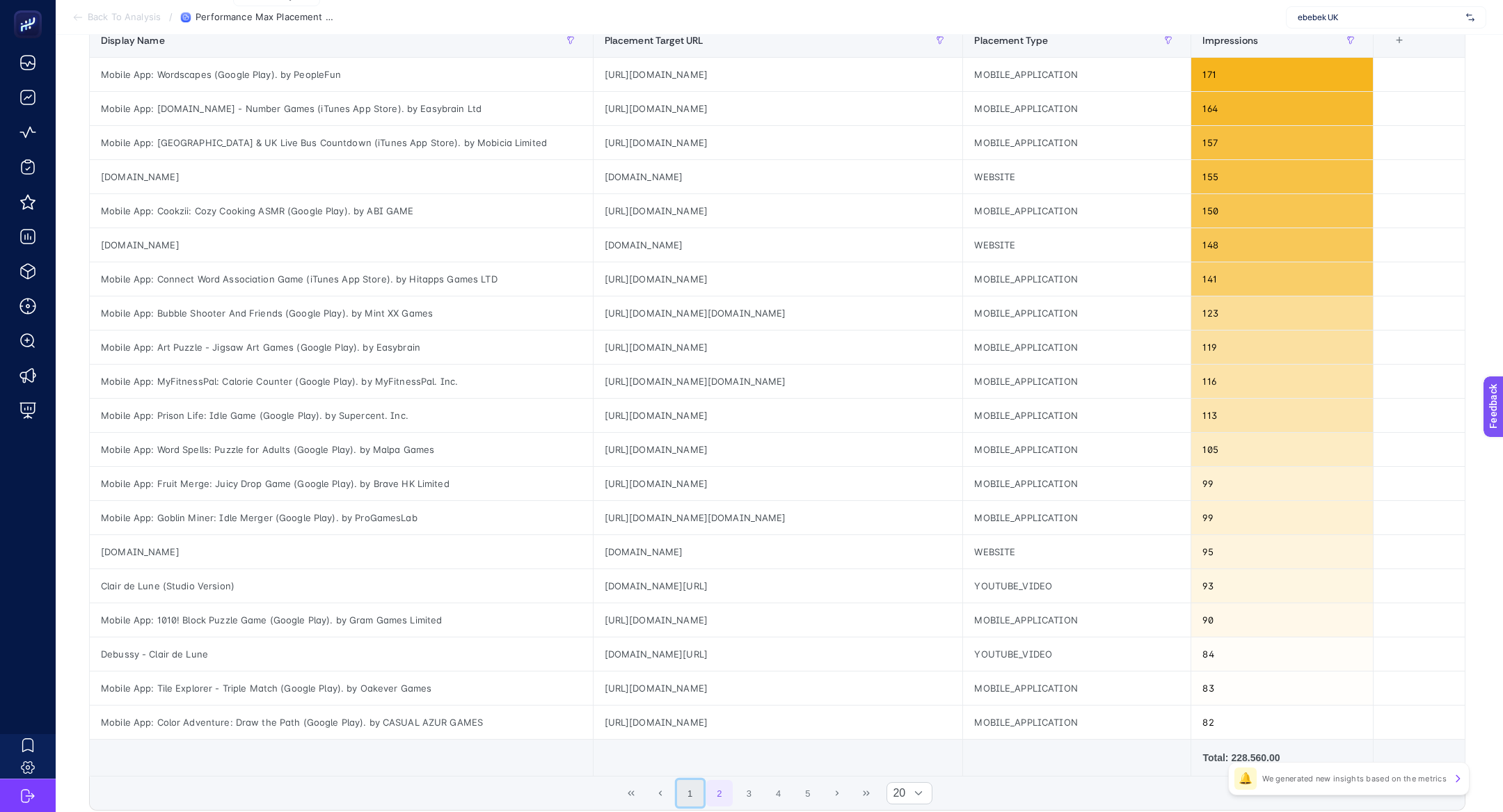
click at [700, 792] on button "1" at bounding box center [690, 792] width 27 height 27
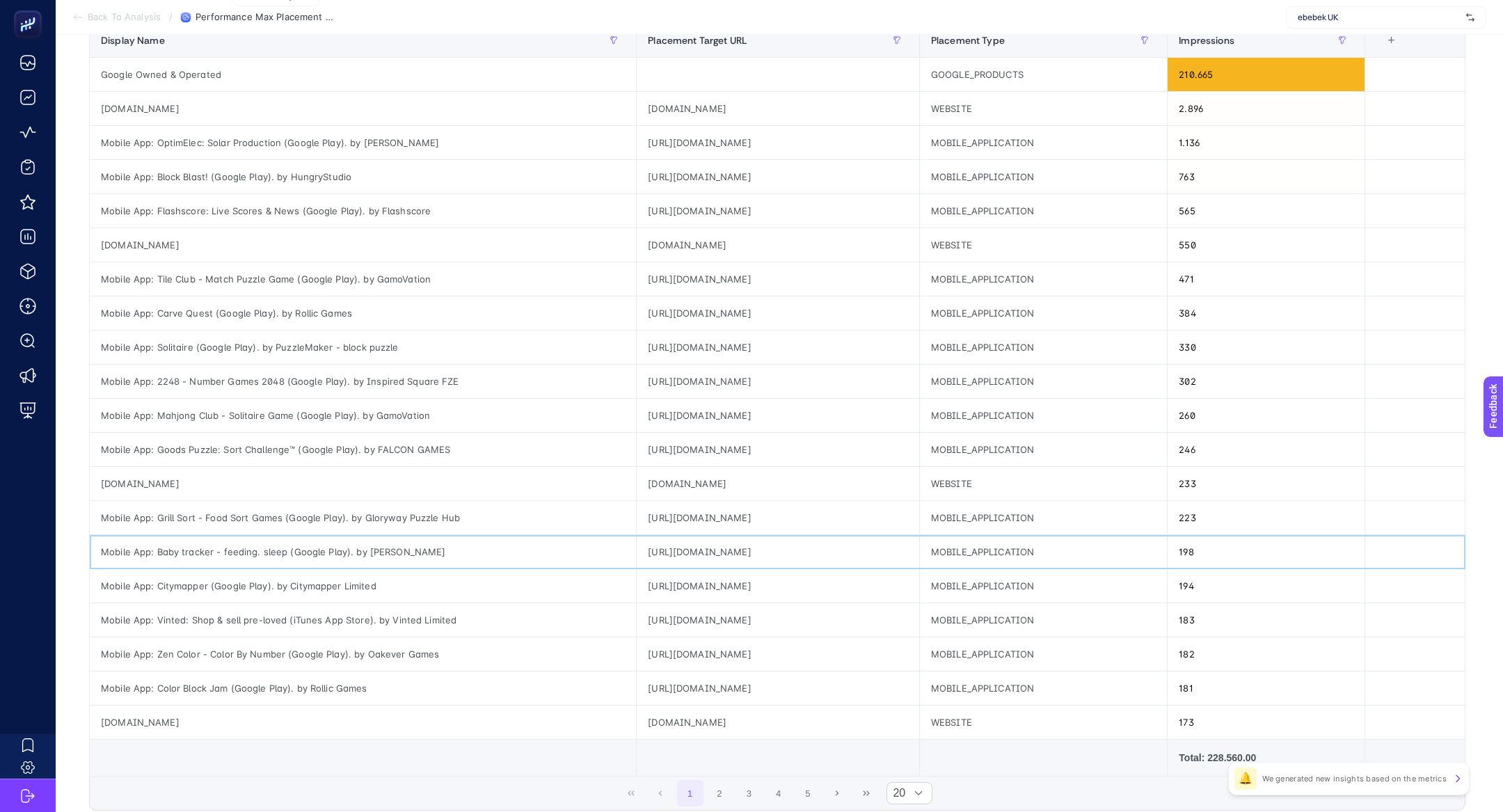
click at [253, 549] on div "Mobile App: Baby tracker - feeding. sleep (Google Play). by Amila" at bounding box center [362, 551] width 546 height 33
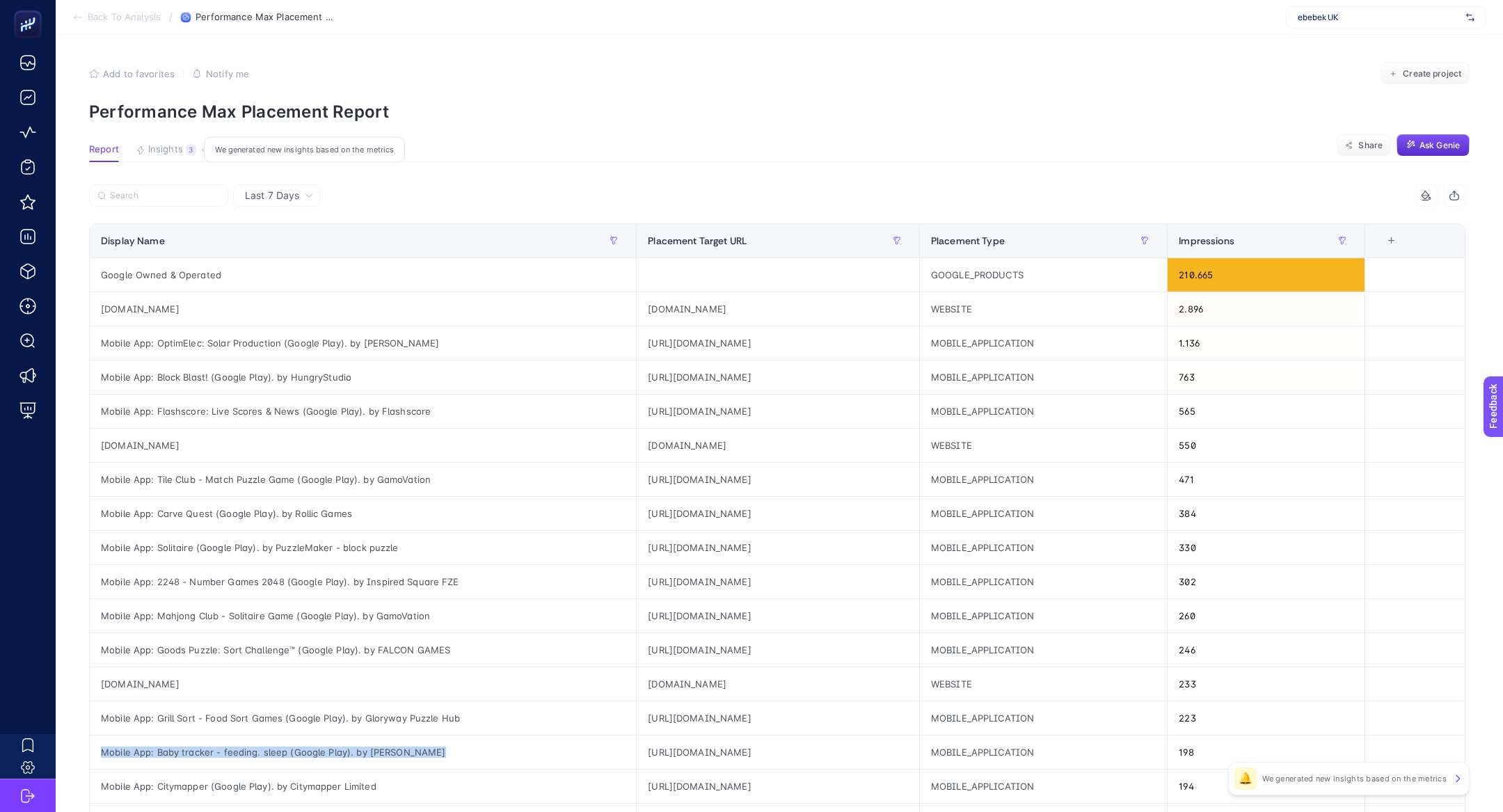
click at [167, 154] on span "Insights" at bounding box center [165, 148] width 34 height 11
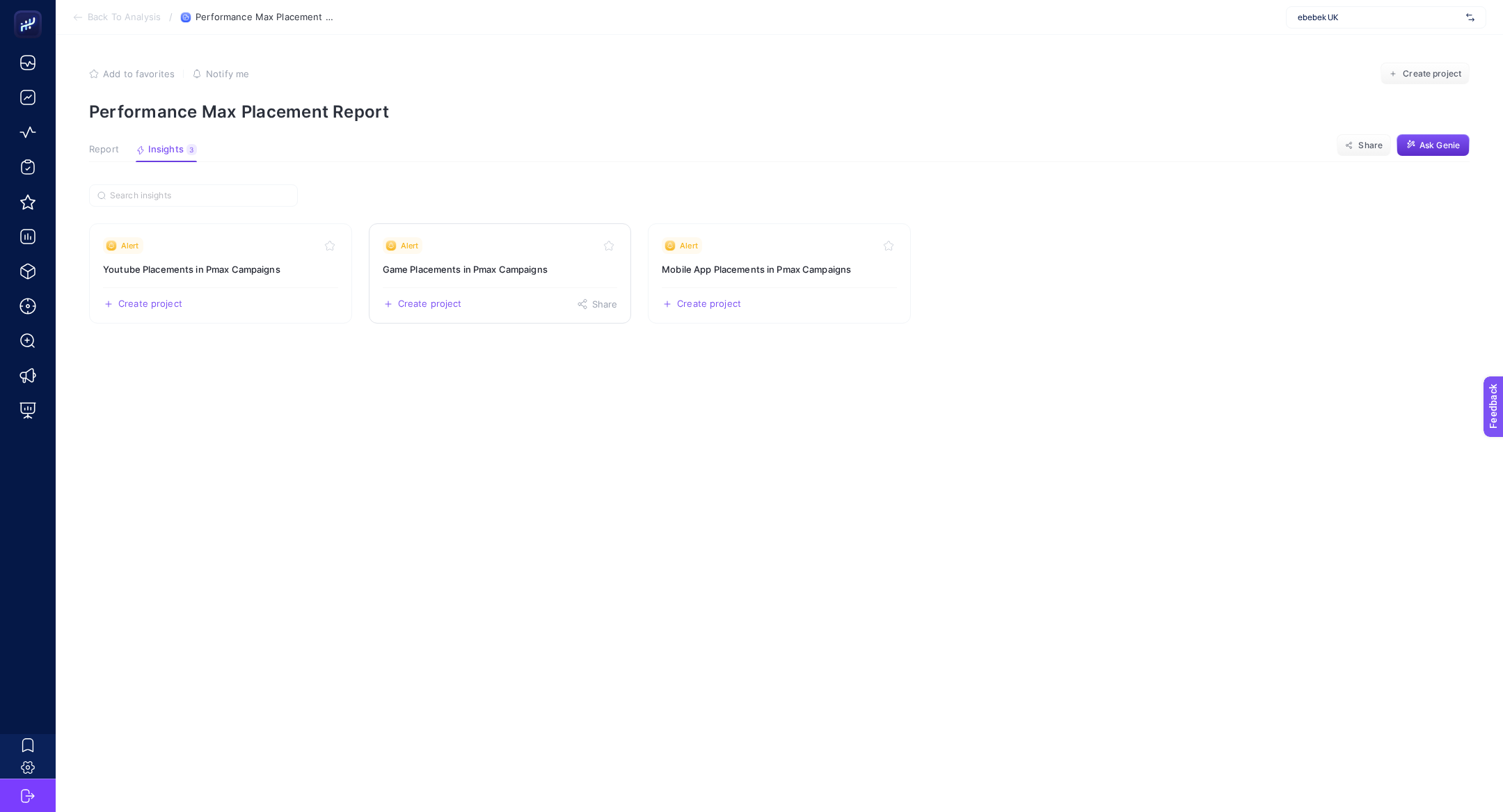
click at [427, 297] on div "Create project Share" at bounding box center [500, 298] width 235 height 23
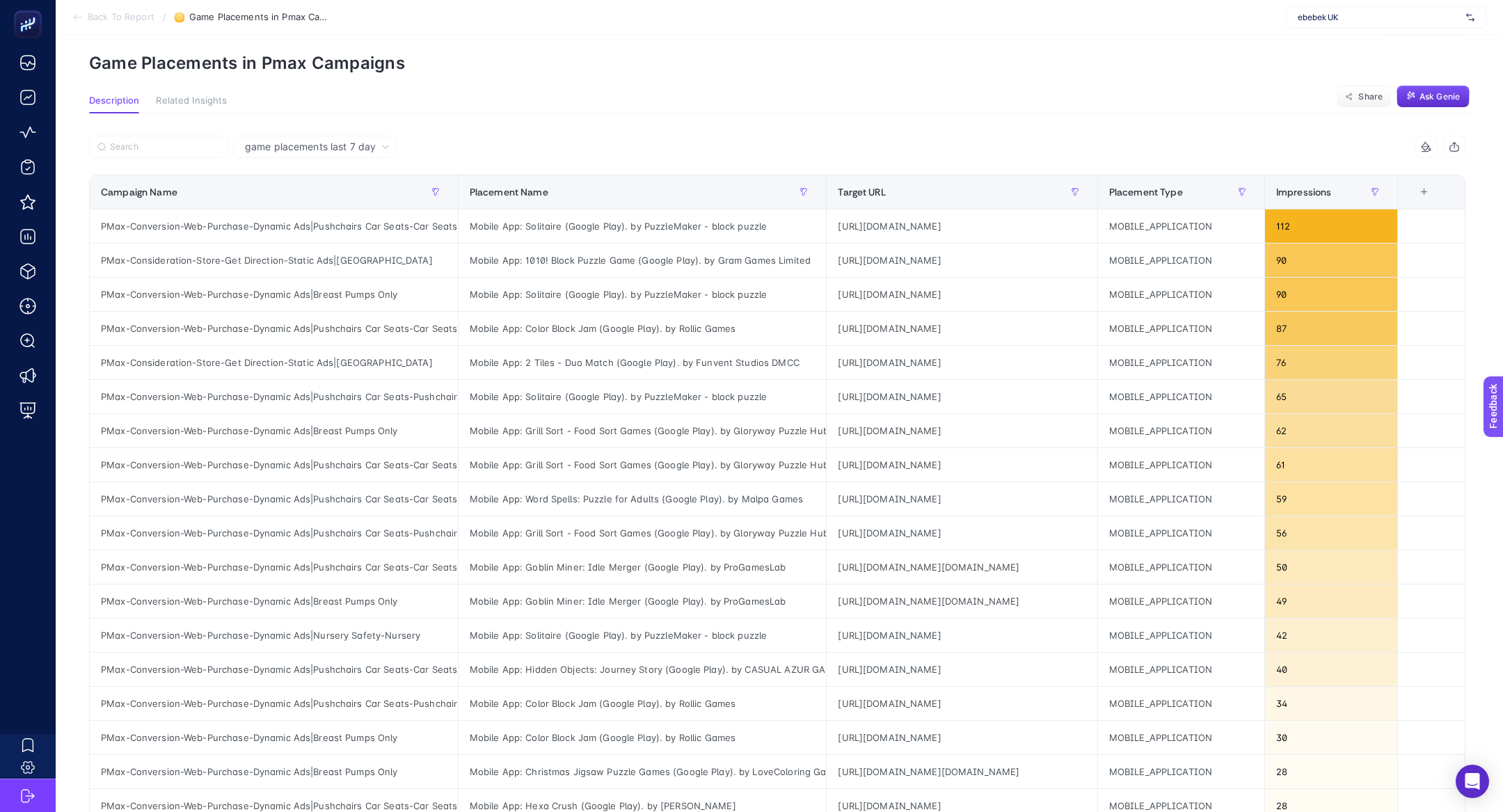
scroll to position [50, 0]
click at [531, 427] on div "Mobile App: Grill Sort - Food Sort Games (Google Play). by Gloryway Puzzle Hub" at bounding box center [642, 429] width 368 height 33
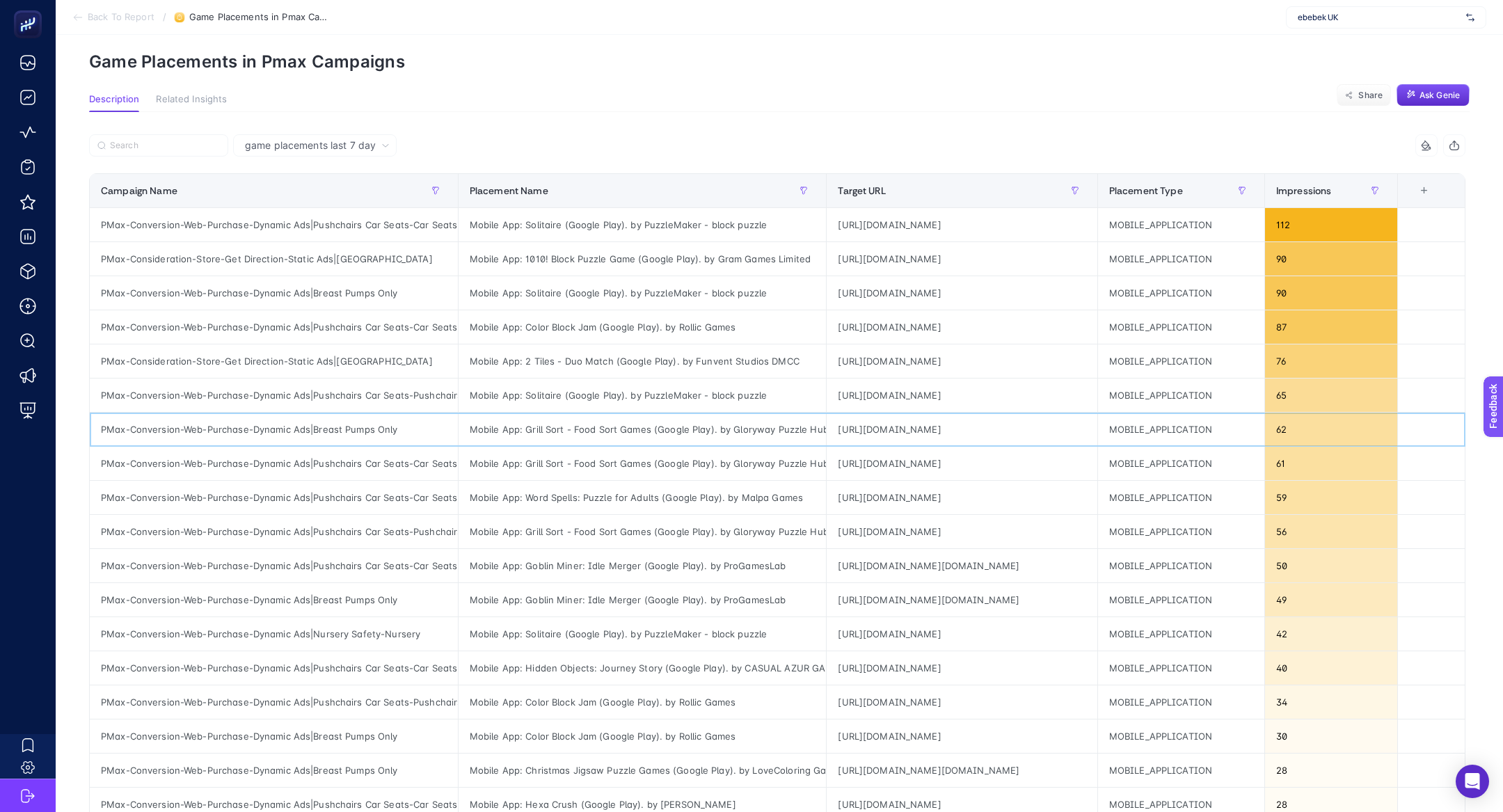
click at [531, 427] on div "Mobile App: Grill Sort - Food Sort Games (Google Play). by Gloryway Puzzle Hub" at bounding box center [642, 429] width 368 height 33
click at [905, 431] on div "https://play.google.com/store/apps/details?id=grill.sort.food.games.match.puzzle" at bounding box center [961, 429] width 270 height 33
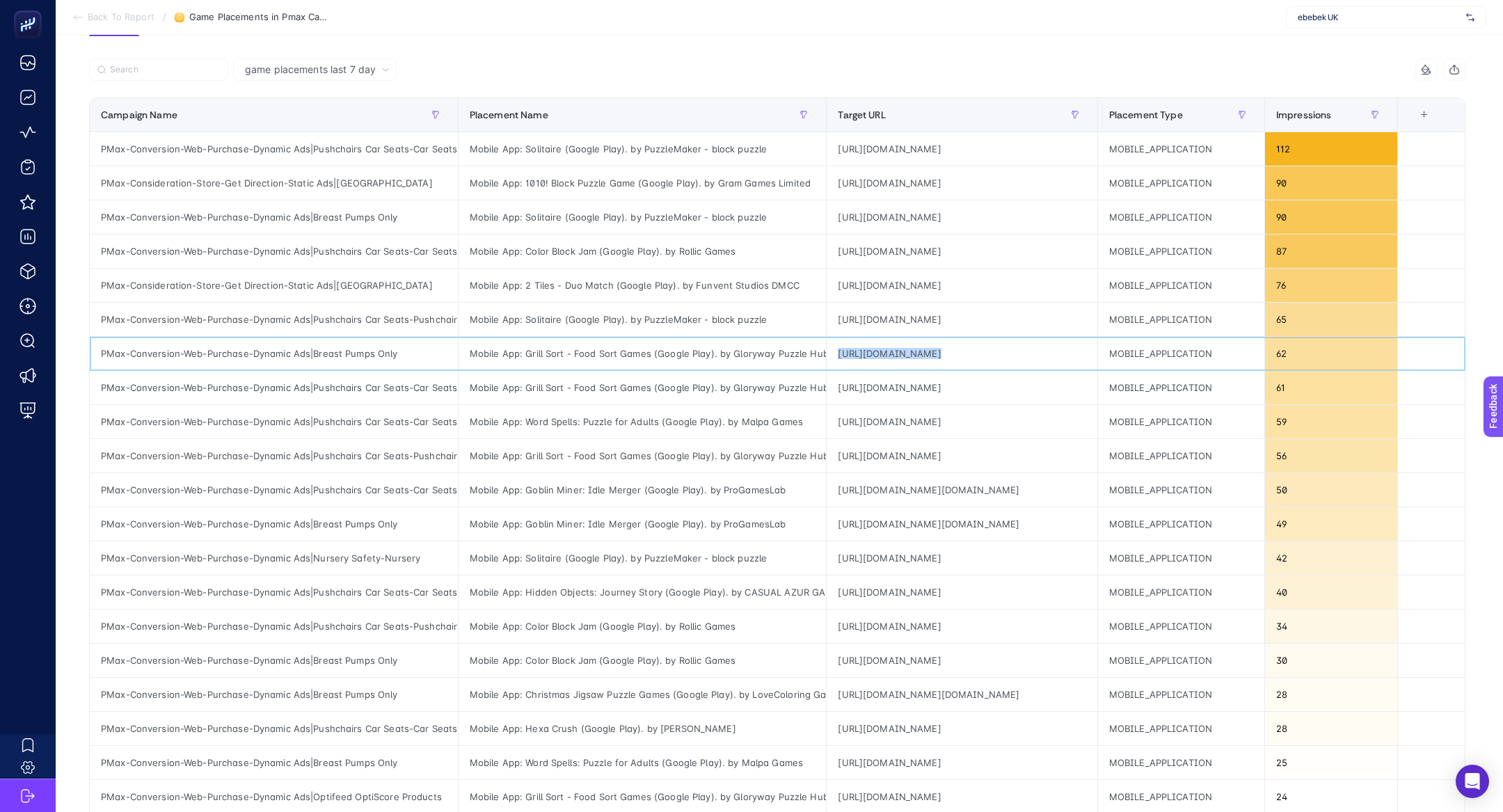
scroll to position [115, 0]
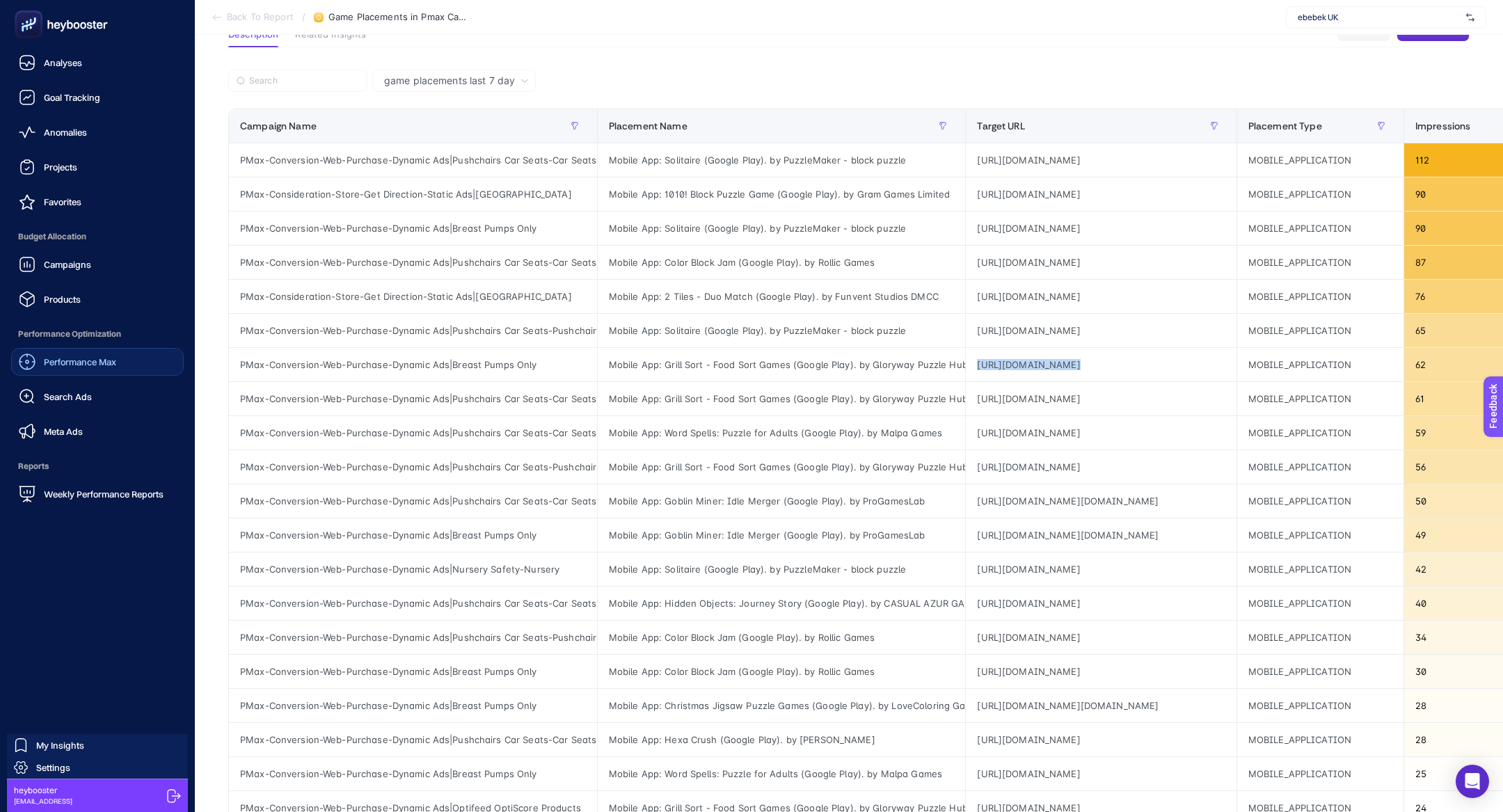
click at [101, 375] on link "Performance Max" at bounding box center [96, 362] width 172 height 28
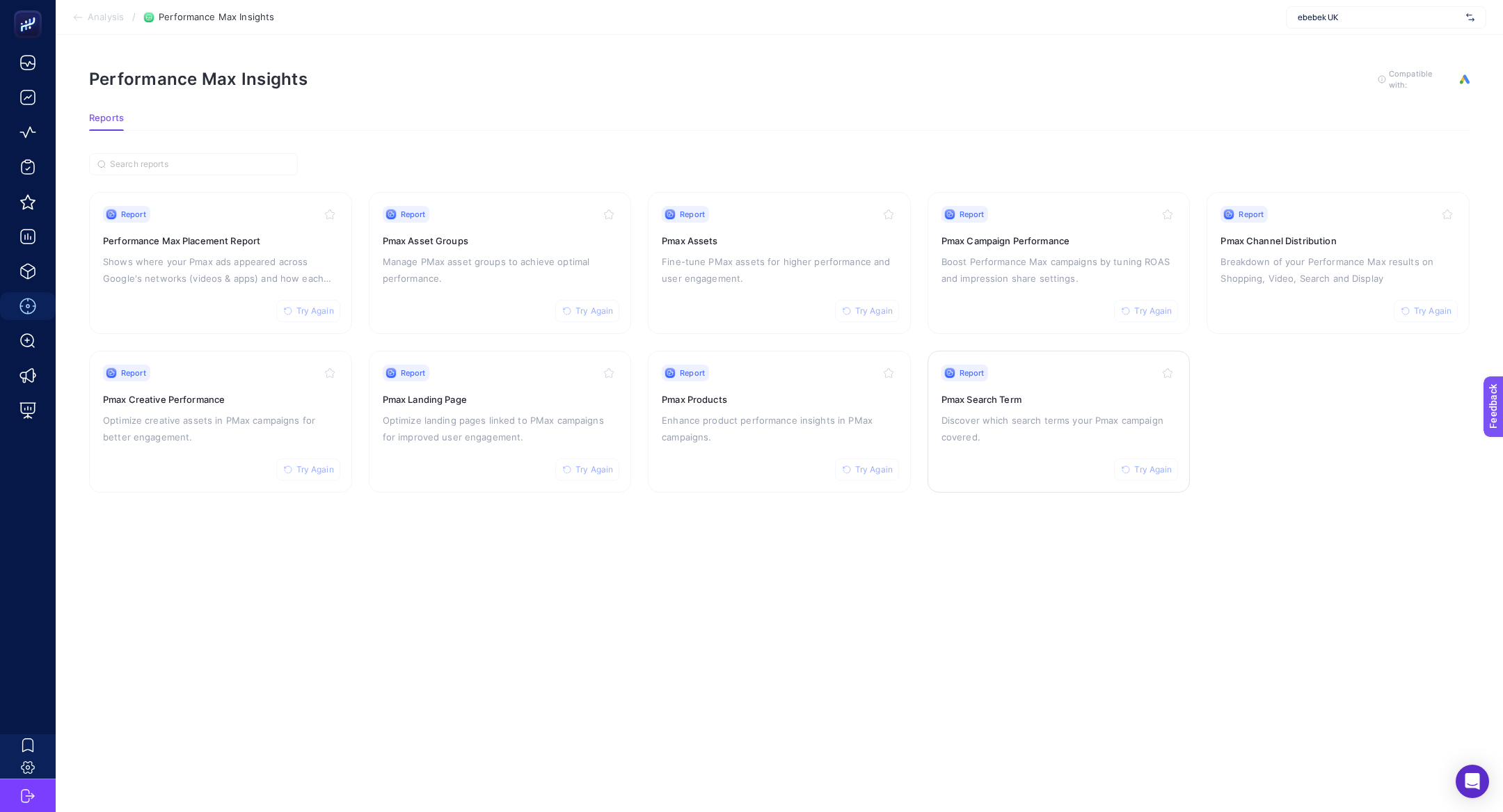
click at [1061, 454] on div "Report Try Again Pmax Search Term Discover which search terms your Pmax campaig…" at bounding box center [1058, 422] width 235 height 114
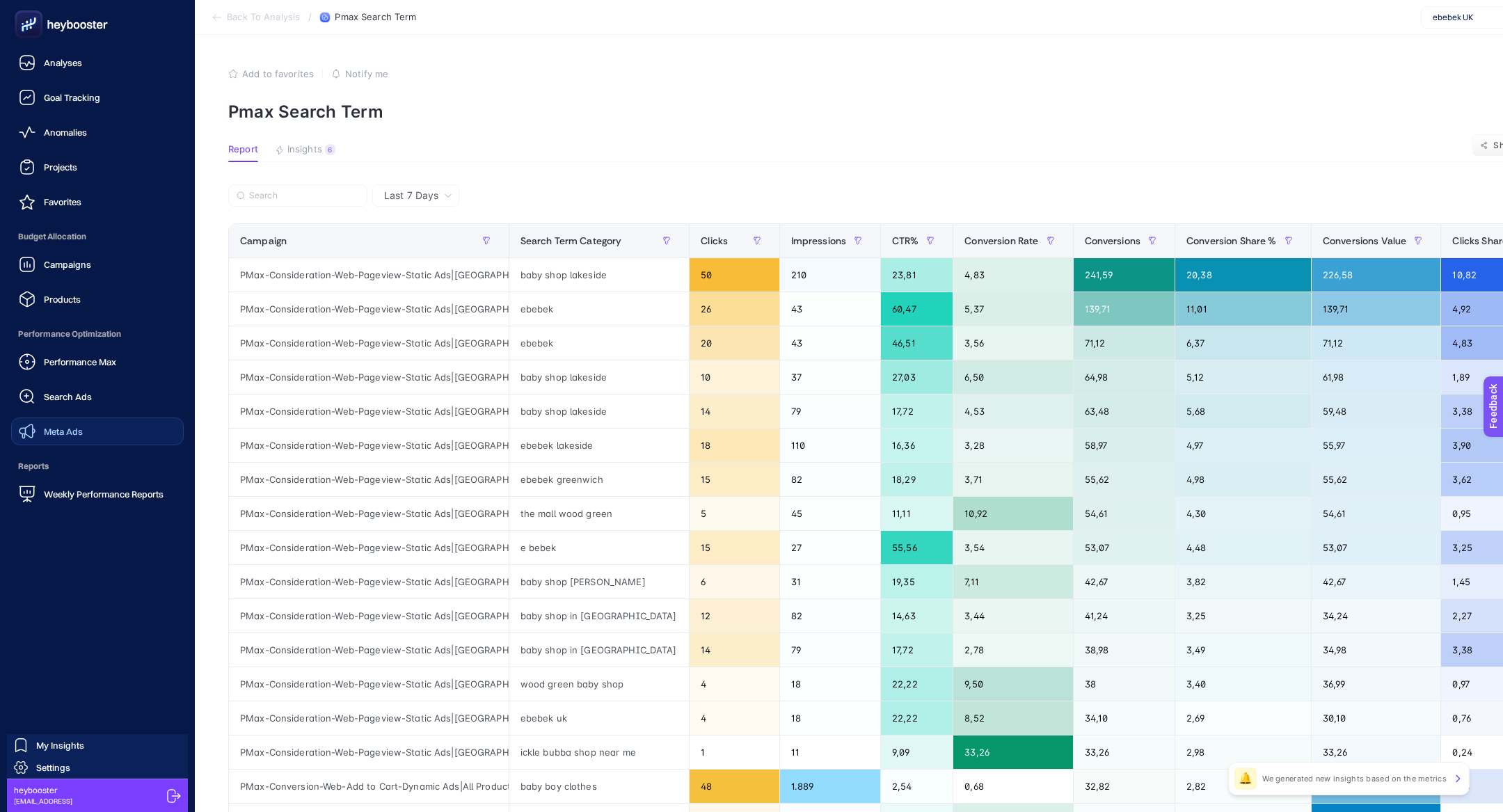
click at [46, 436] on div "Meta Ads" at bounding box center [50, 431] width 64 height 17
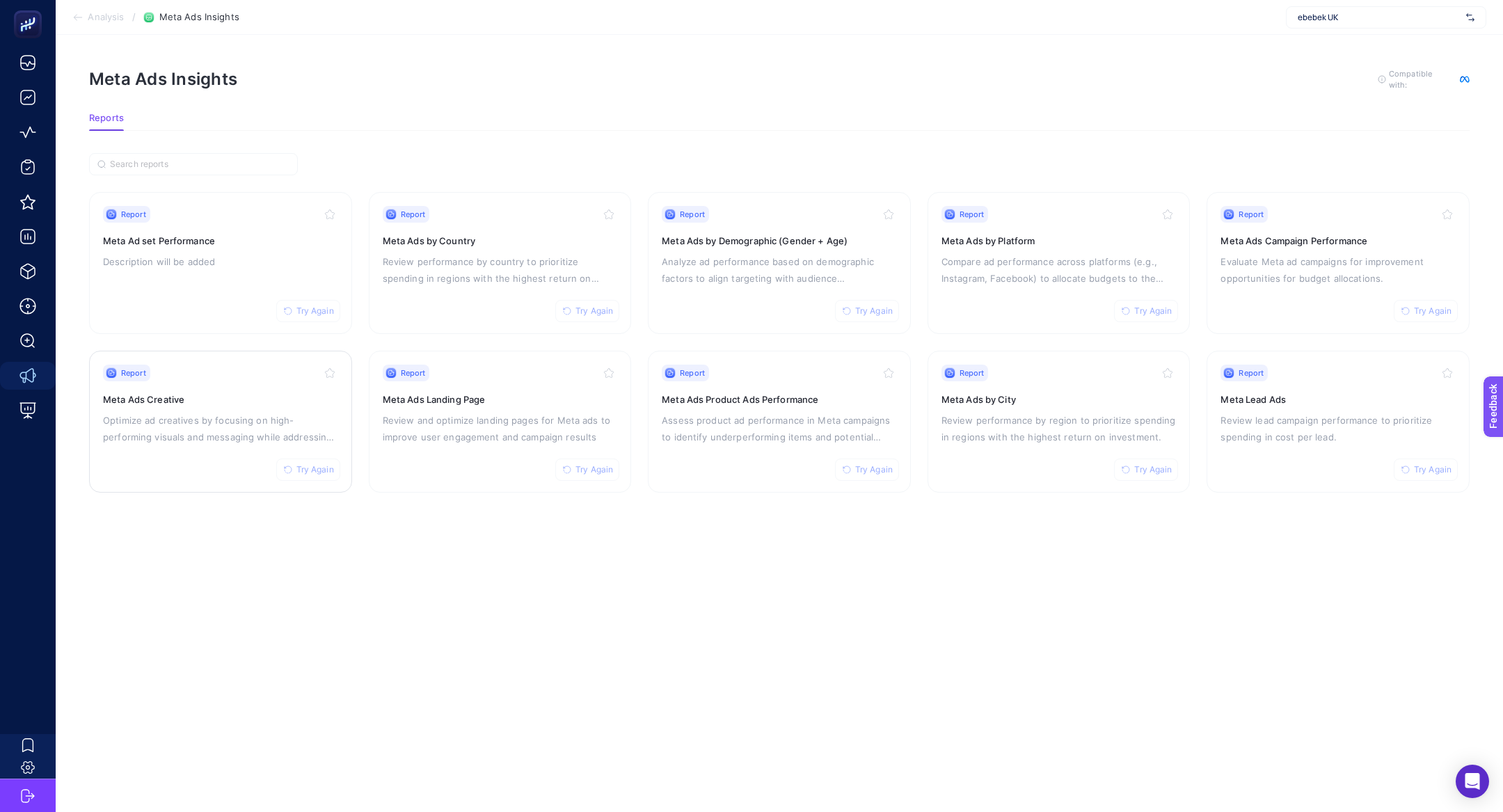
click at [125, 430] on p "Optimize ad creatives by focusing on high-performing visuals and messaging whil…" at bounding box center [220, 429] width 235 height 33
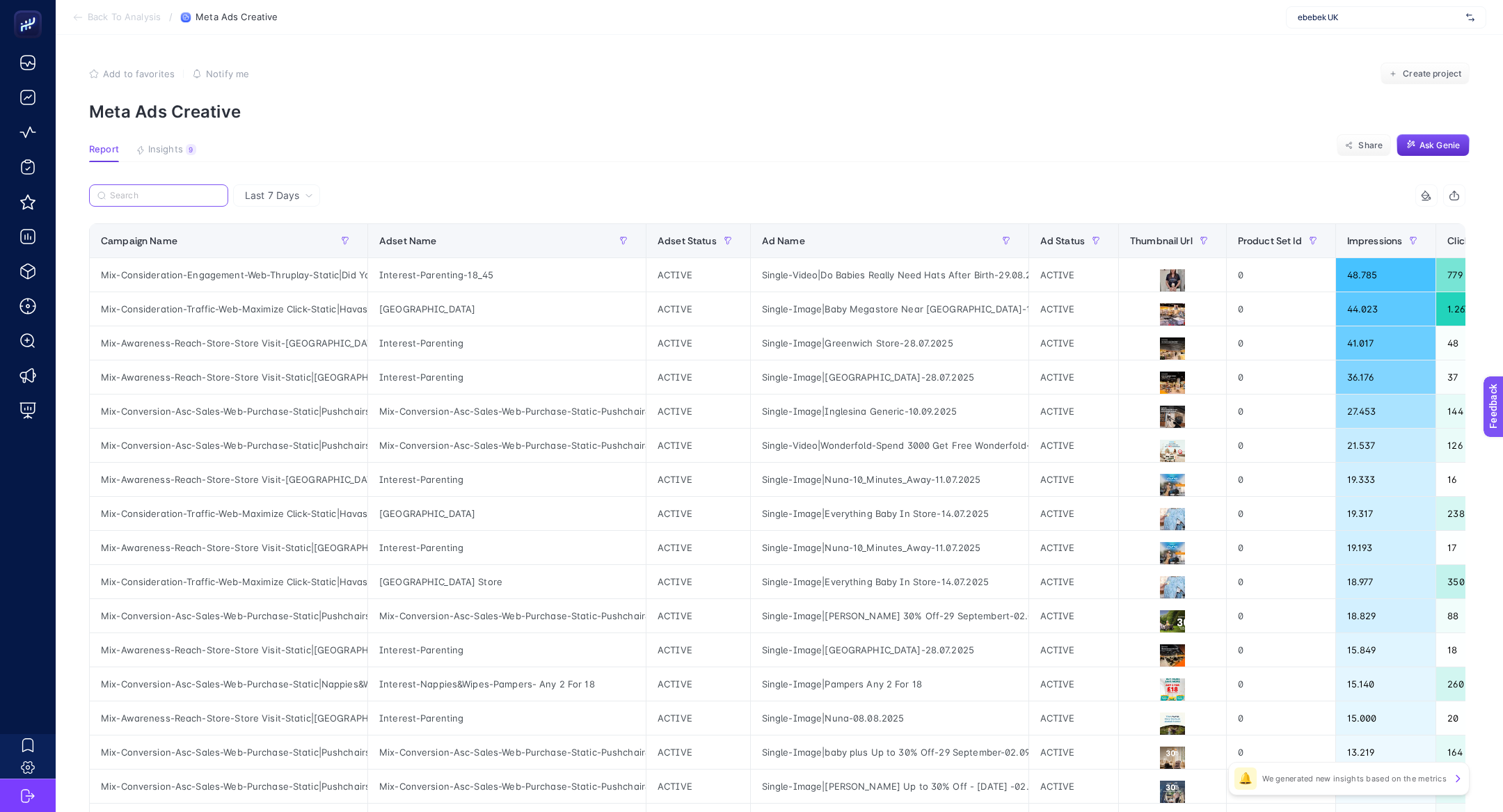
click at [210, 193] on input "Search" at bounding box center [165, 196] width 110 height 11
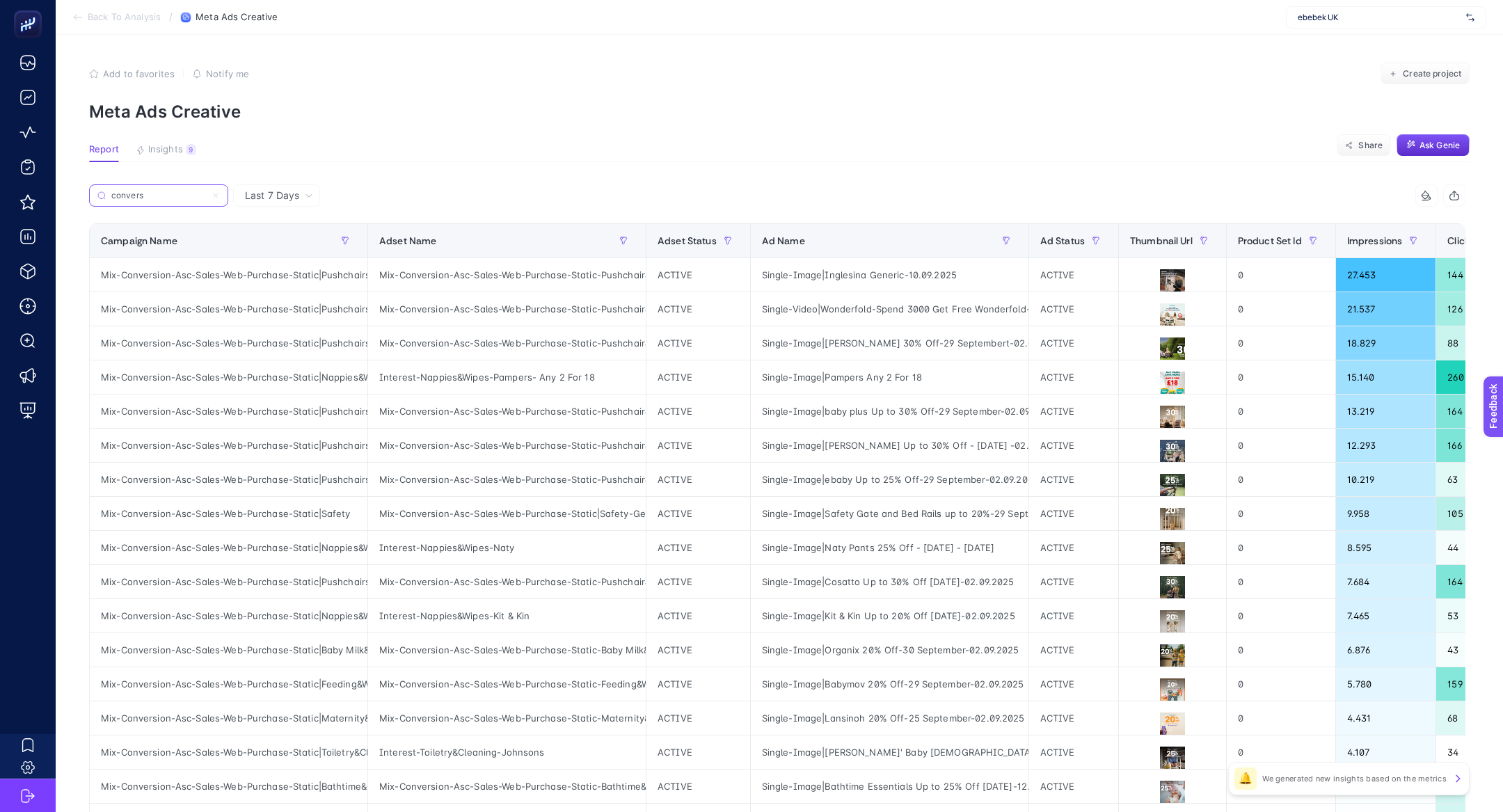
scroll to position [0, 31]
type input "convers"
click at [303, 379] on div "Mix-Conversion-Asc-Sales-Web-Purchase-Static|Nappies&Wipes" at bounding box center [228, 377] width 277 height 33
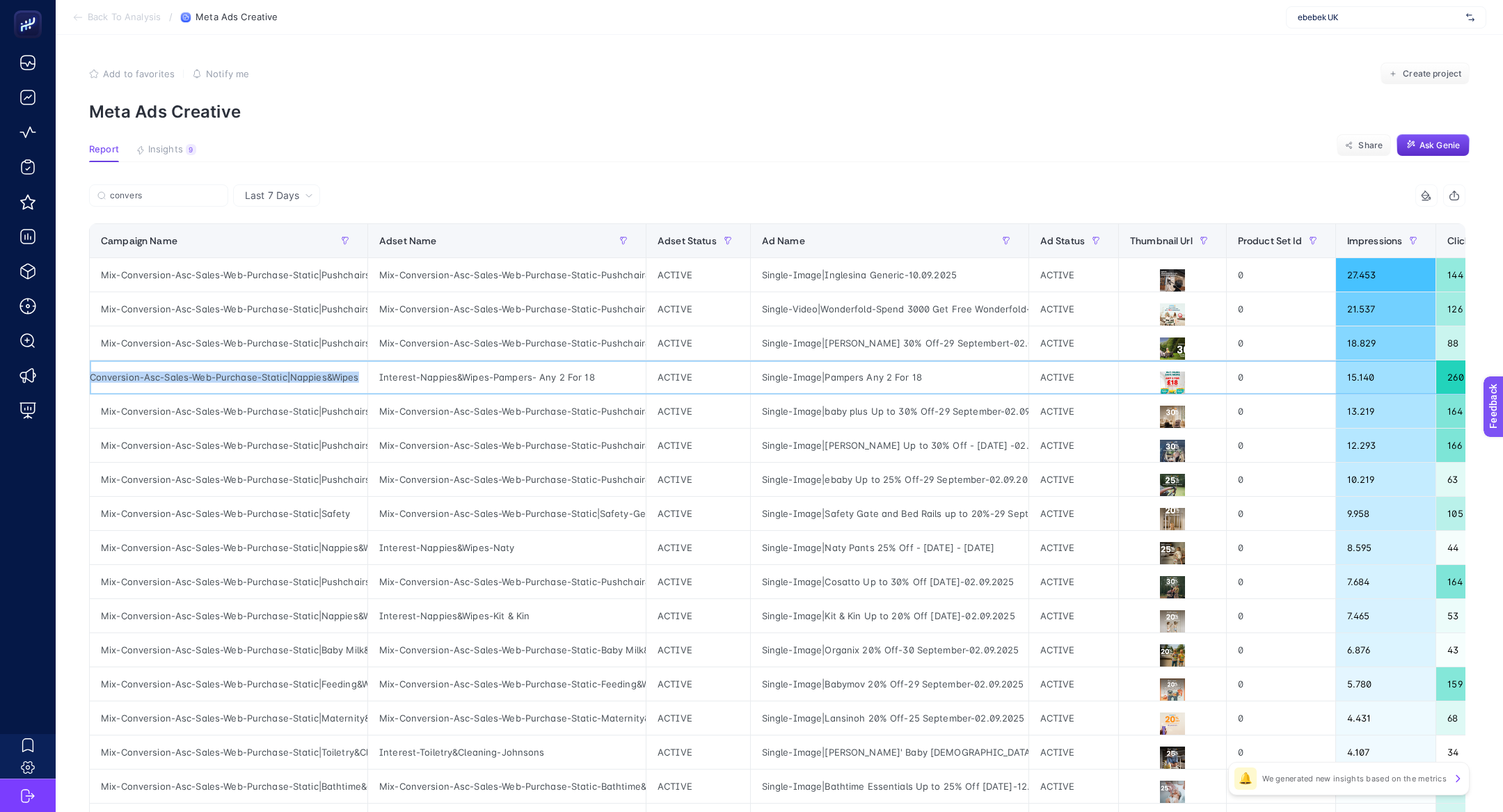
click at [303, 379] on div "Mix-Conversion-Asc-Sales-Web-Purchase-Static|Nappies&Wipes" at bounding box center [228, 377] width 277 height 33
copy tr "Mix-Conversion-Asc-Sales-Web-Purchase-Static|Nappies&Wipes"
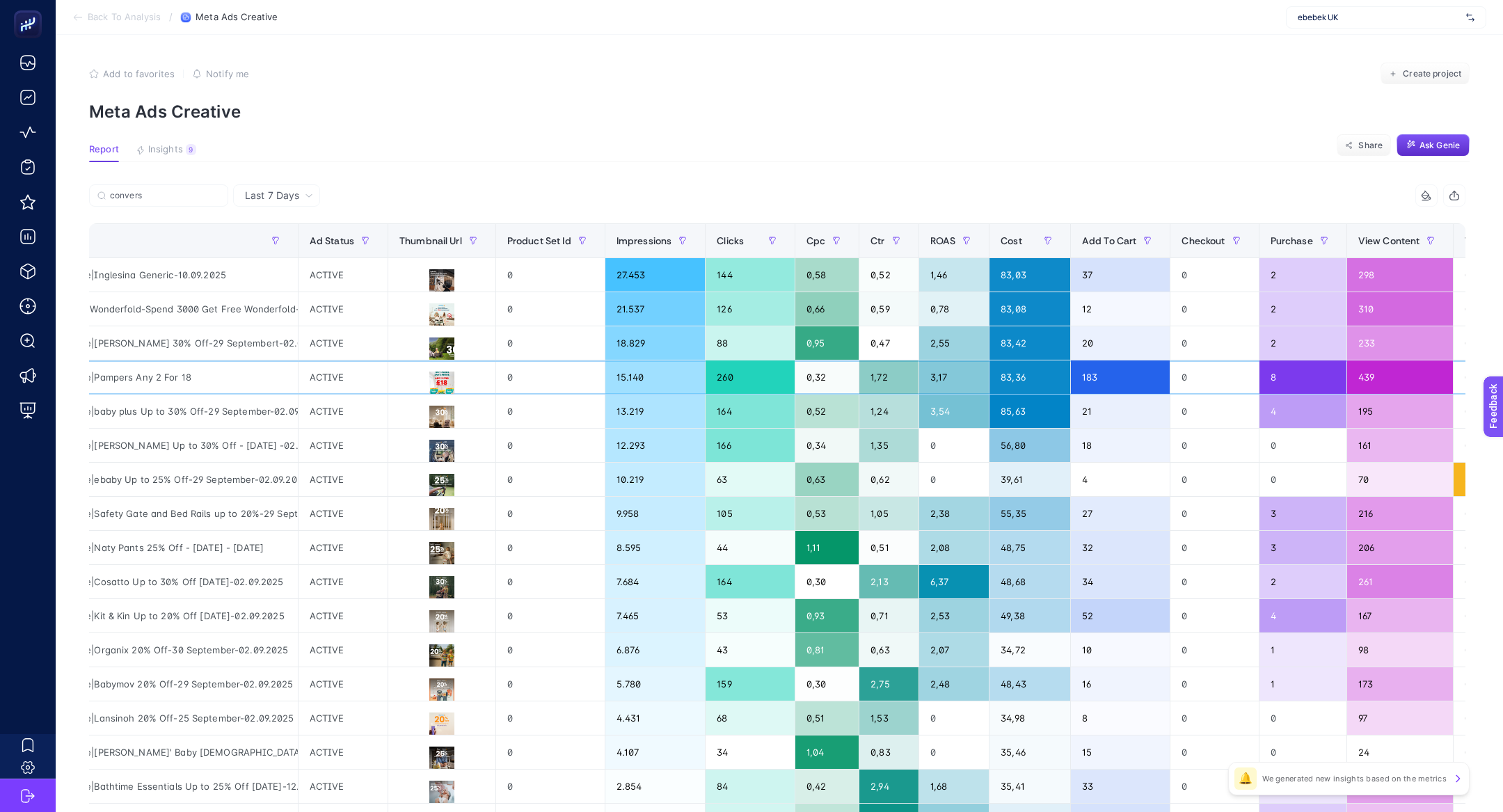
scroll to position [0, 0]
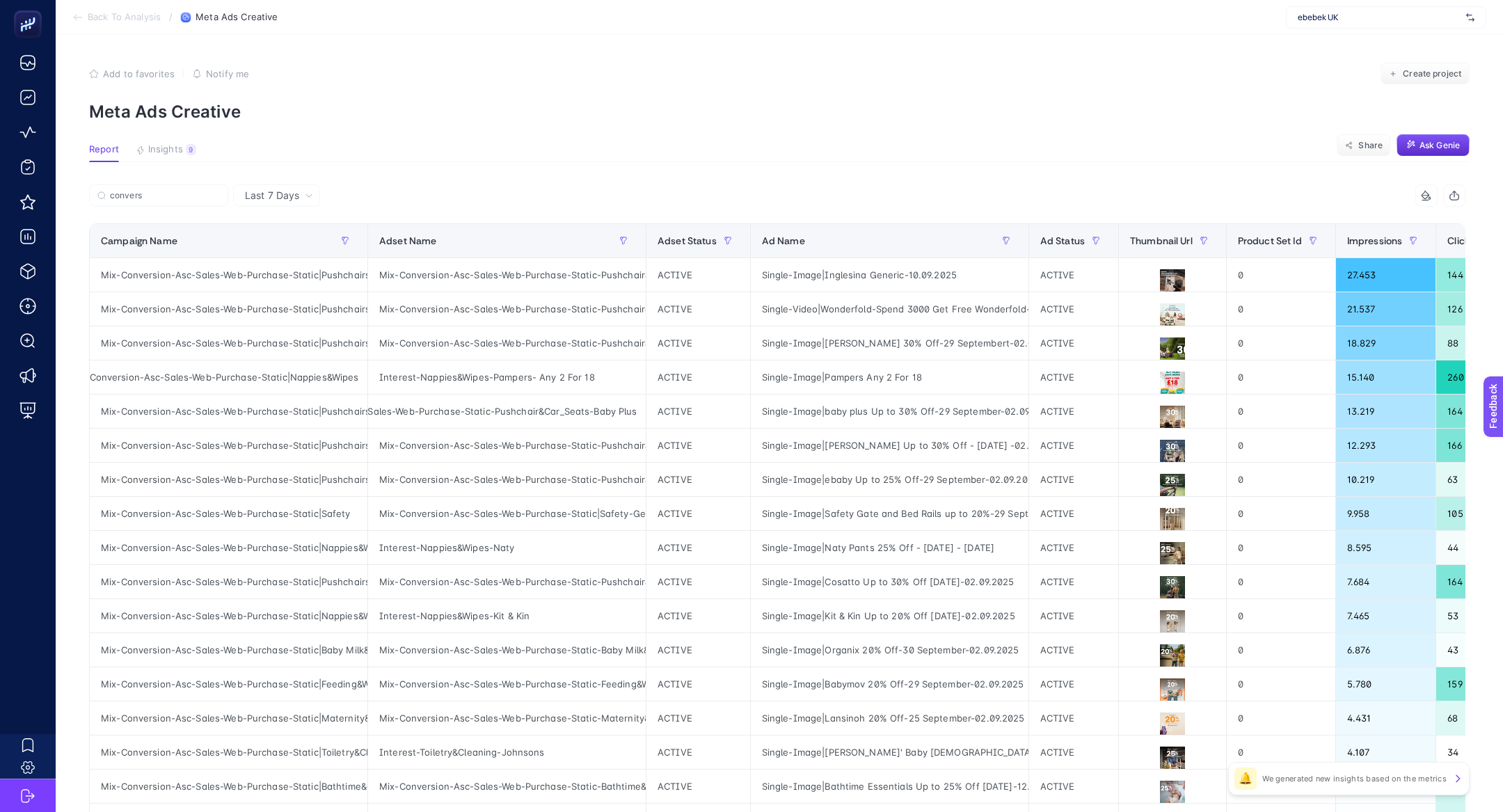
click at [303, 192] on div "Last 7 Days" at bounding box center [278, 196] width 80 height 10
click at [291, 164] on article "Add to favorites false Notify me Create project Meta Ads Creative Report Insigh…" at bounding box center [779, 544] width 1447 height 1018
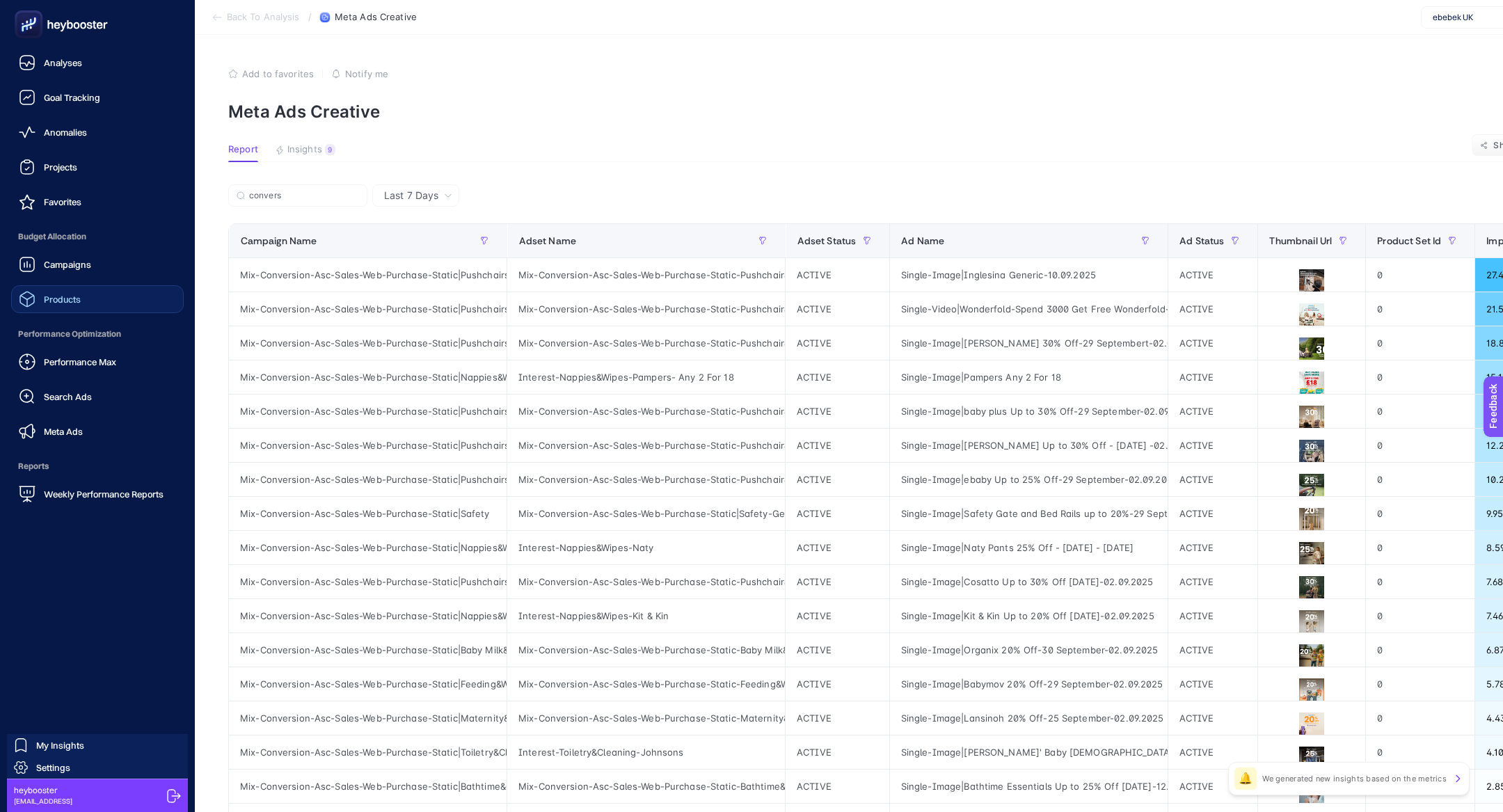
click at [73, 303] on span "Products" at bounding box center [62, 299] width 36 height 11
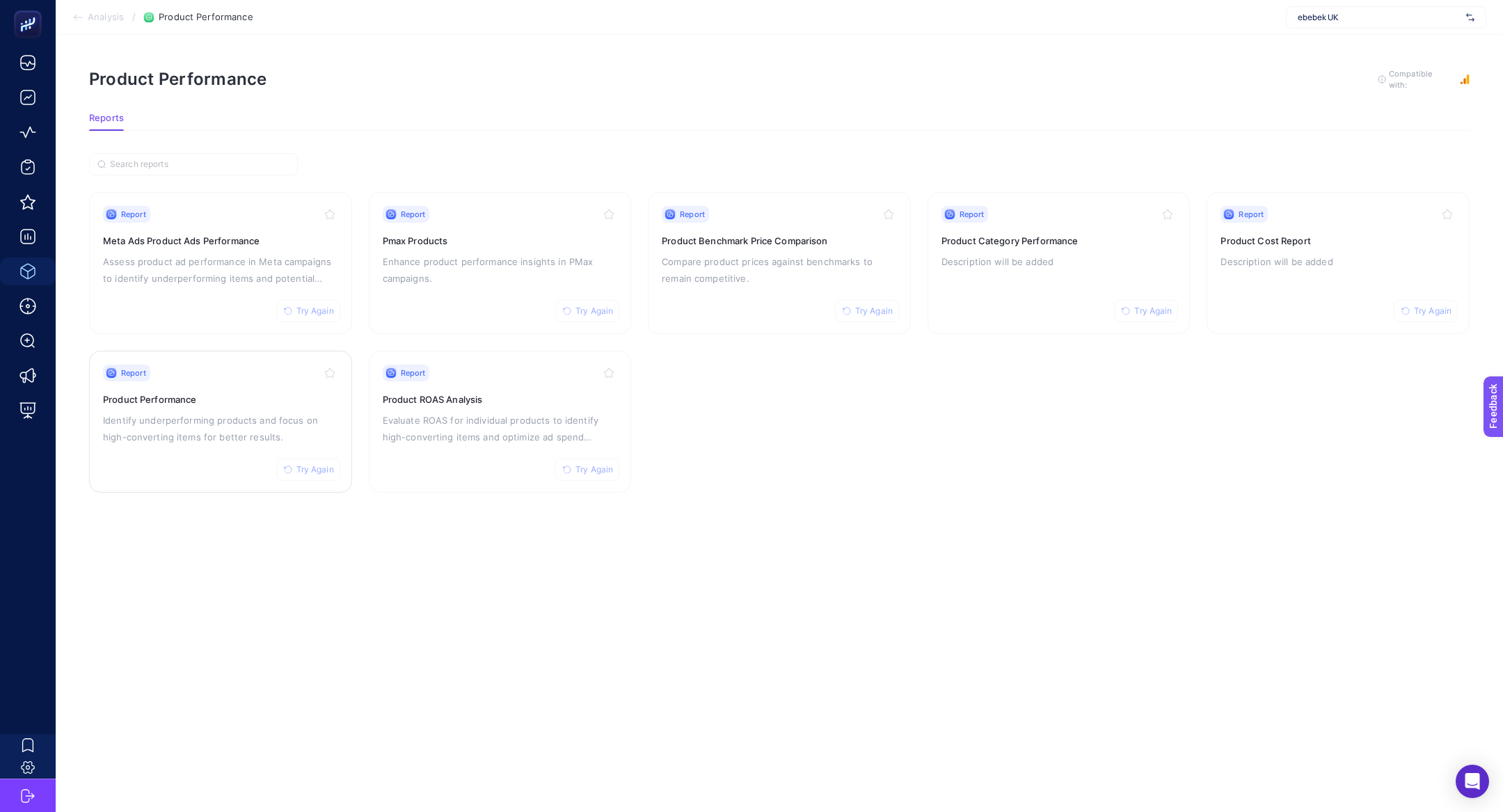
click at [172, 382] on div "Report Try Again Product Performance Identify underperforming products and focu…" at bounding box center [220, 422] width 235 height 114
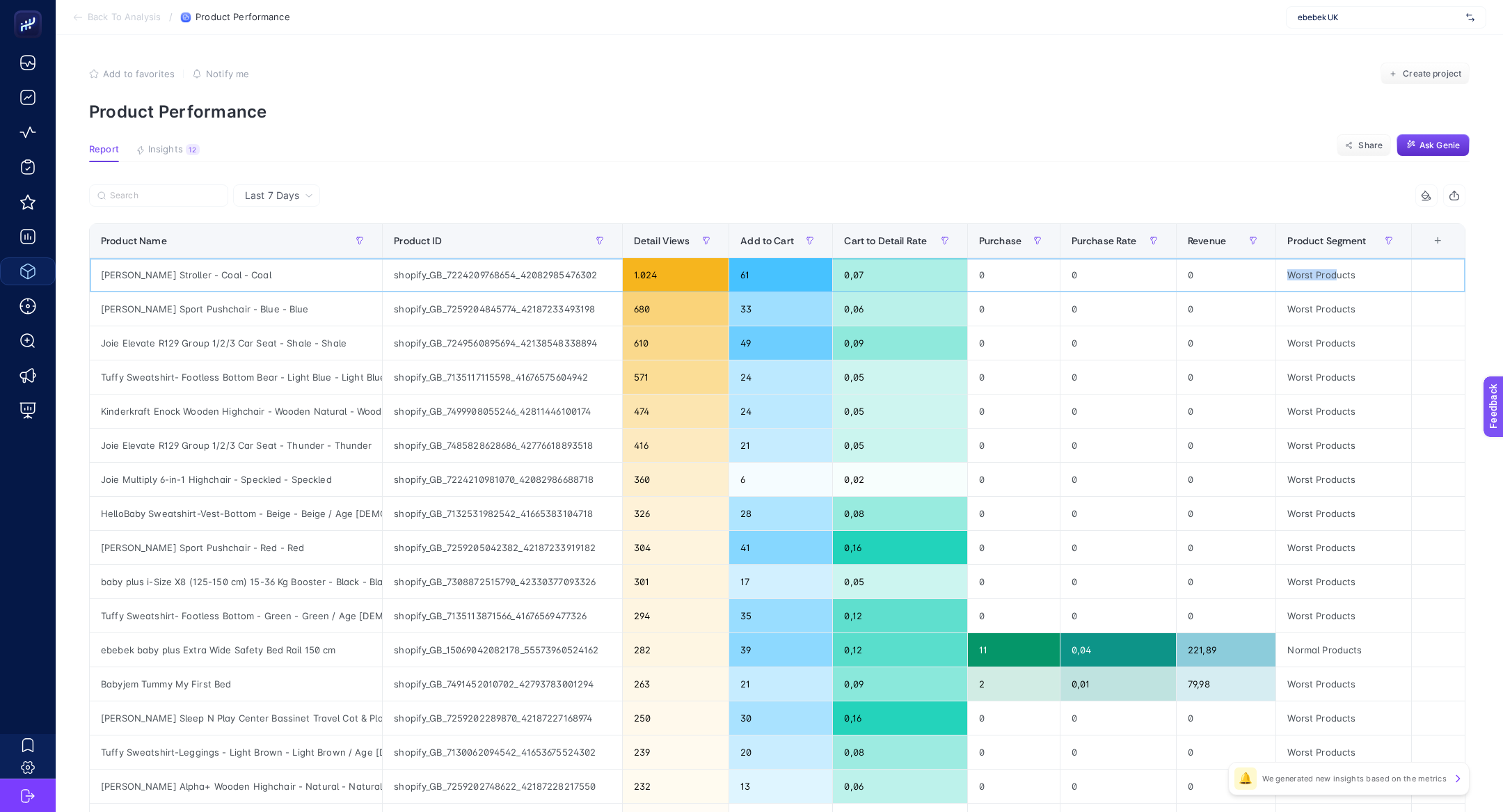
drag, startPoint x: 1340, startPoint y: 270, endPoint x: 1245, endPoint y: 267, distance: 95.0
click at [1258, 270] on tr "Joie Nitro Stroller - Coal - Coal shopify_GB_7224209768654_42082985476302 1.024…" at bounding box center [777, 274] width 1376 height 34
click at [163, 154] on span "Insights" at bounding box center [165, 148] width 34 height 11
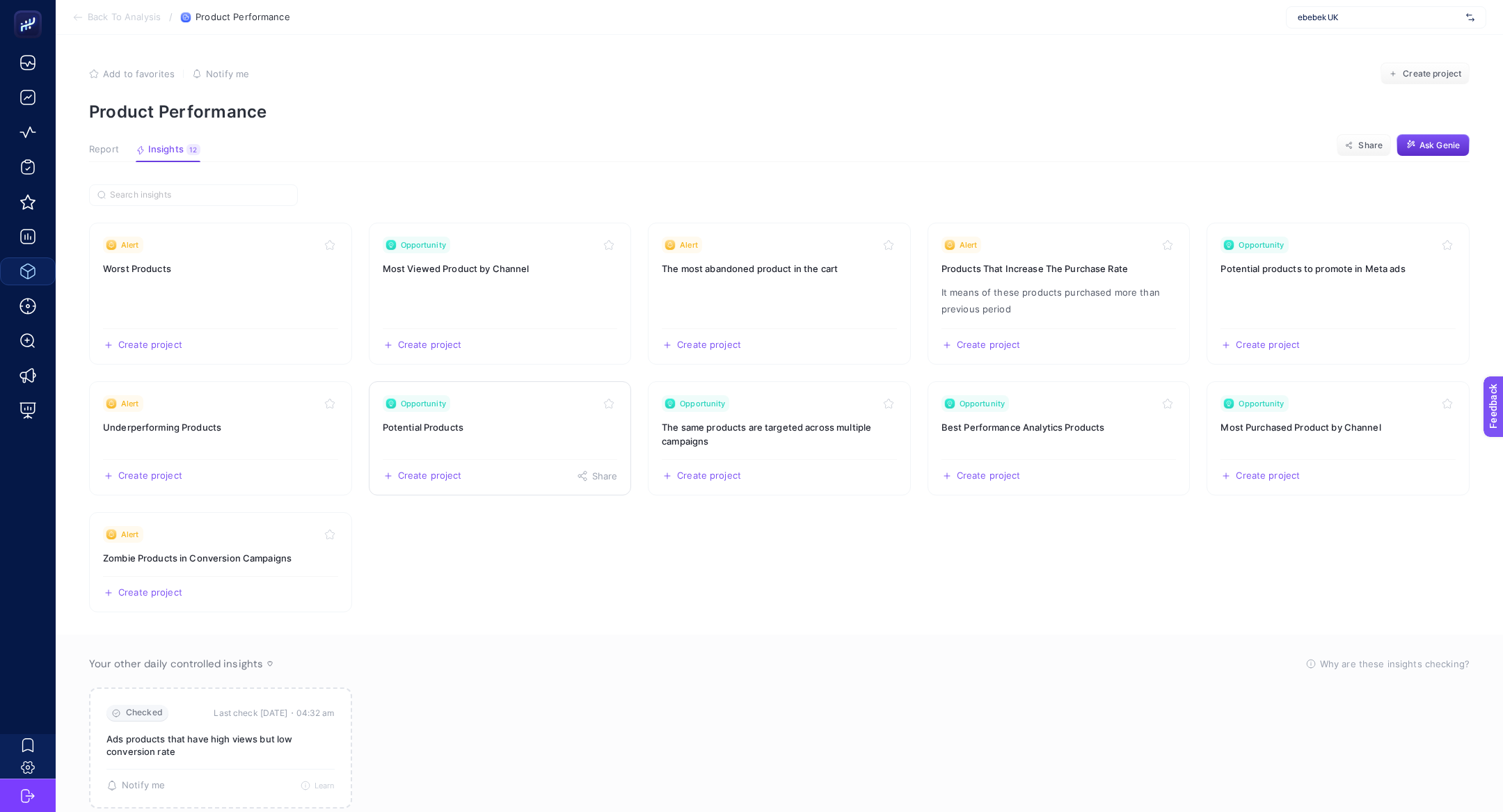
click at [508, 436] on link "Opportunity Potential Products Create project Share" at bounding box center [500, 438] width 263 height 114
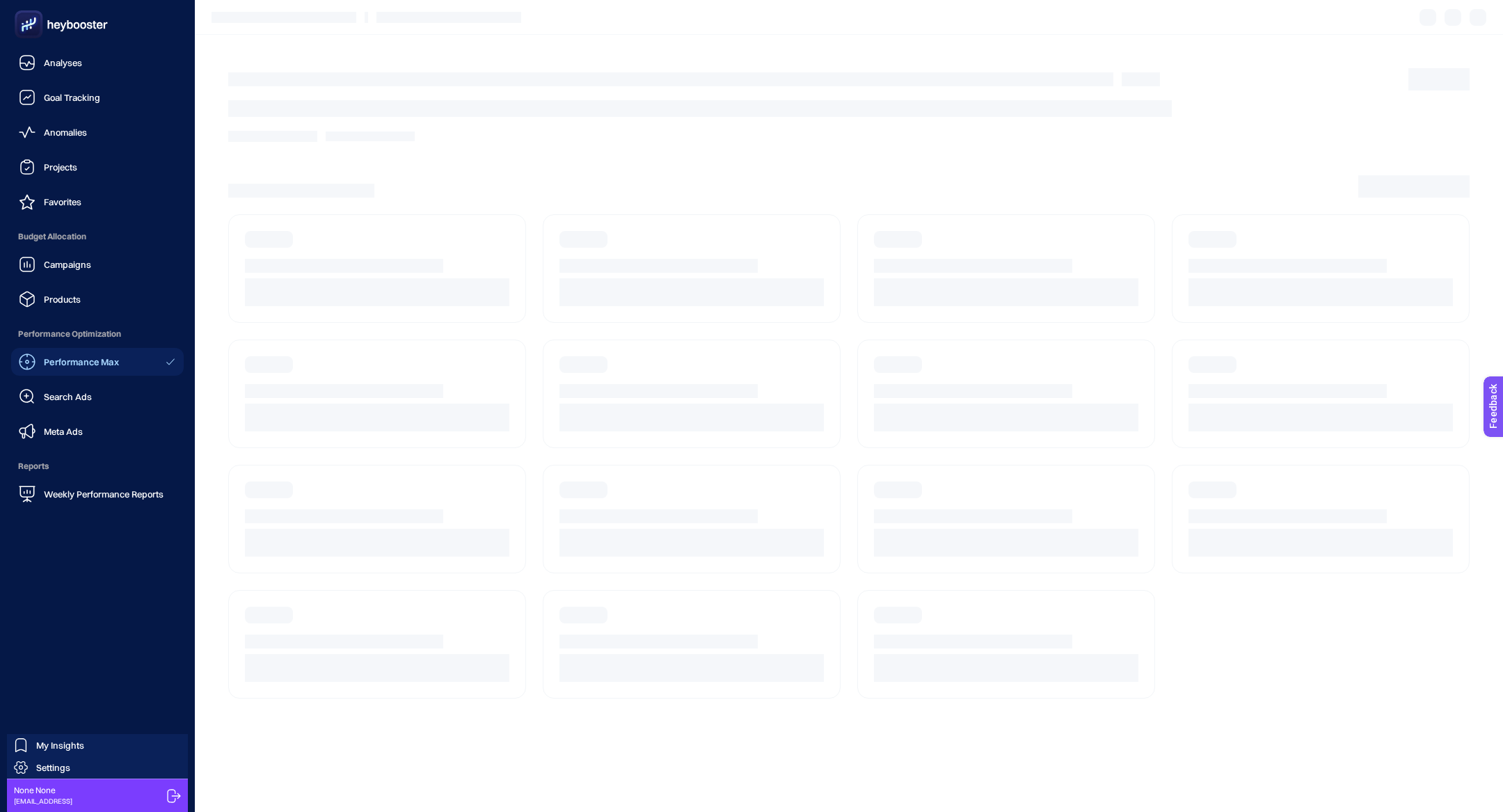
click at [98, 356] on span "Performance Max" at bounding box center [82, 361] width 75 height 11
click at [89, 364] on span "Performance Max" at bounding box center [82, 361] width 75 height 11
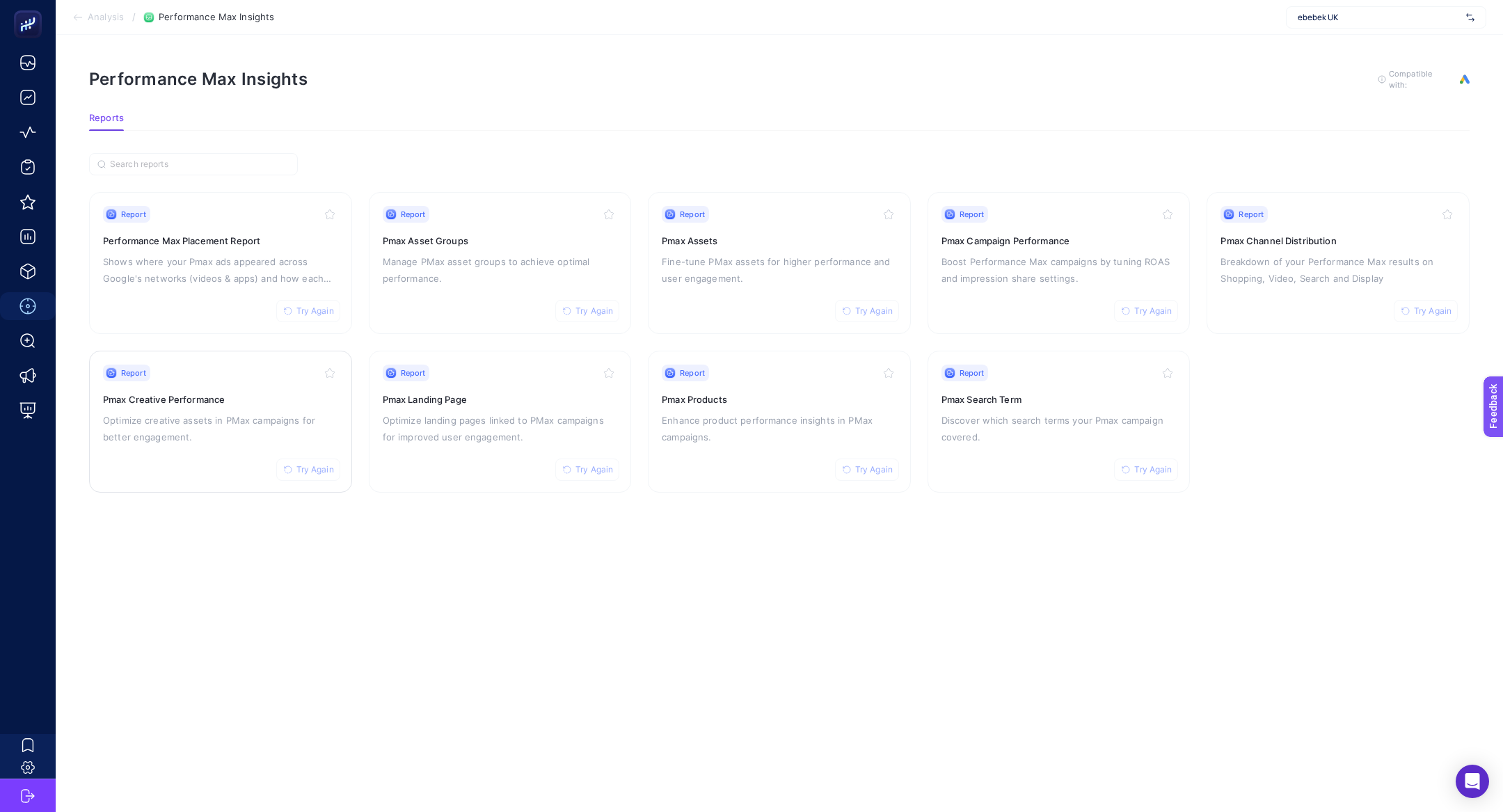
click at [208, 432] on p "Optimize creative assets in PMax campaigns for better engagement." at bounding box center [220, 429] width 235 height 33
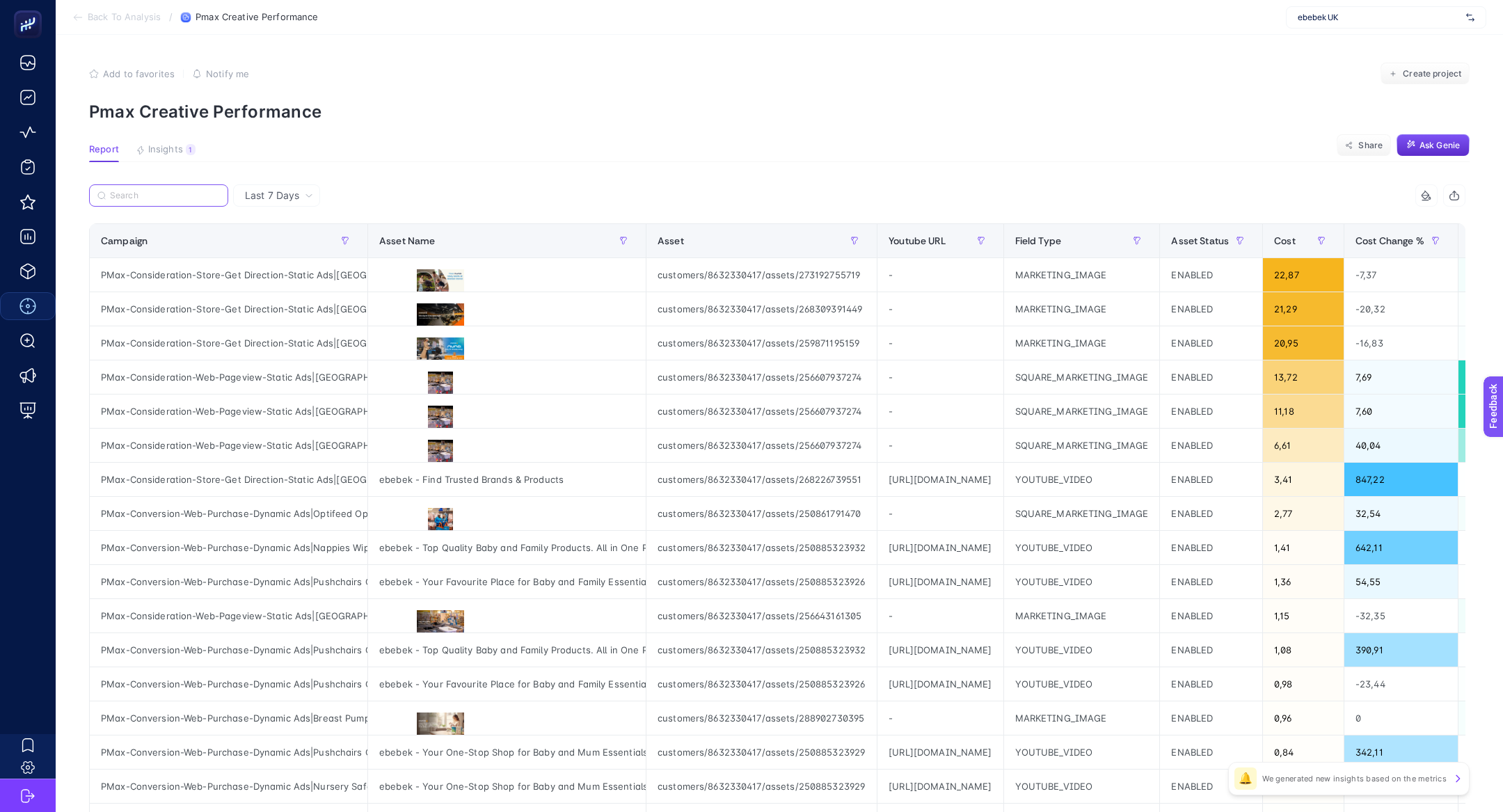
click at [137, 196] on input "Search" at bounding box center [165, 196] width 110 height 11
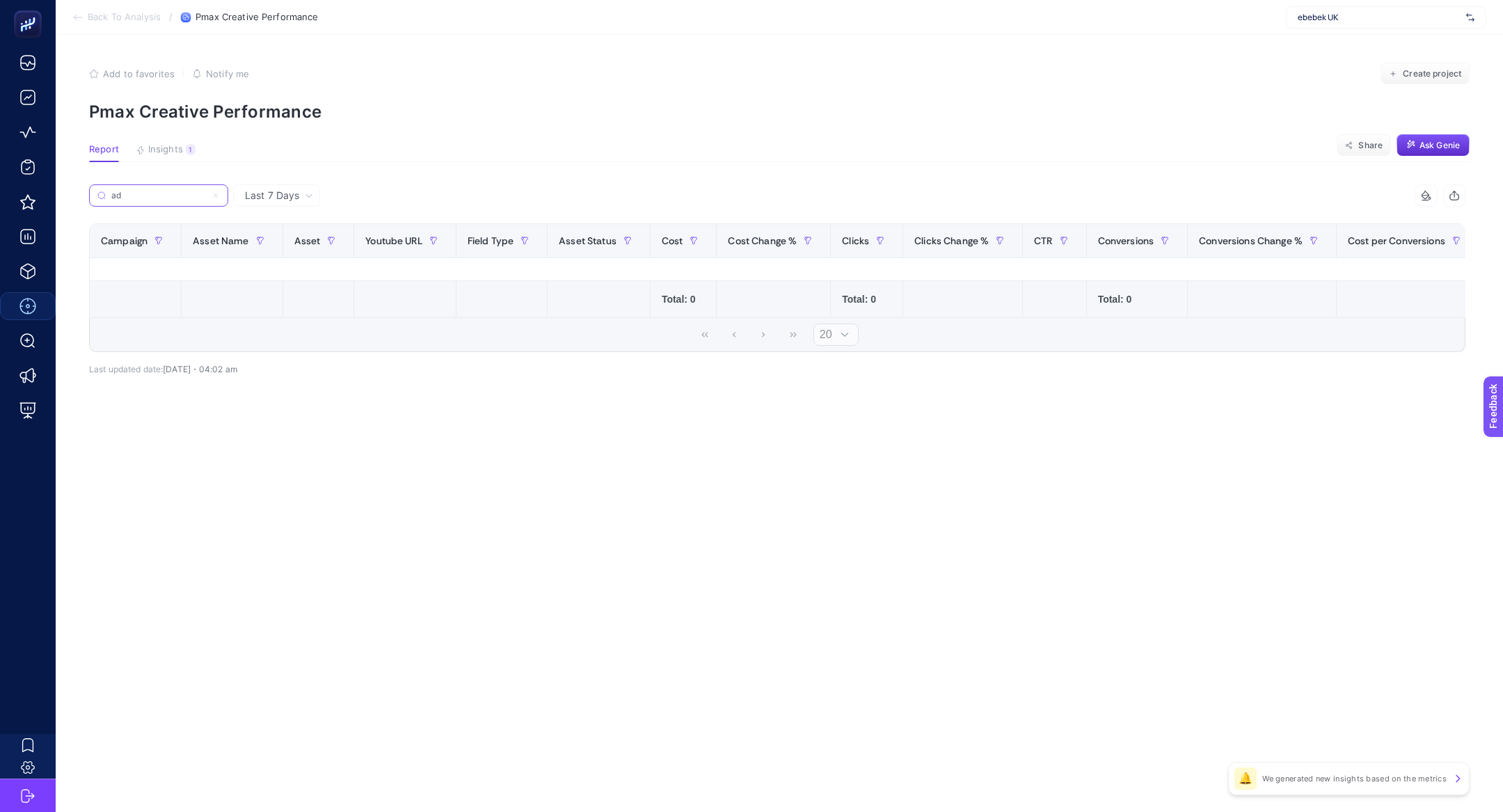
type input "a"
type input "c"
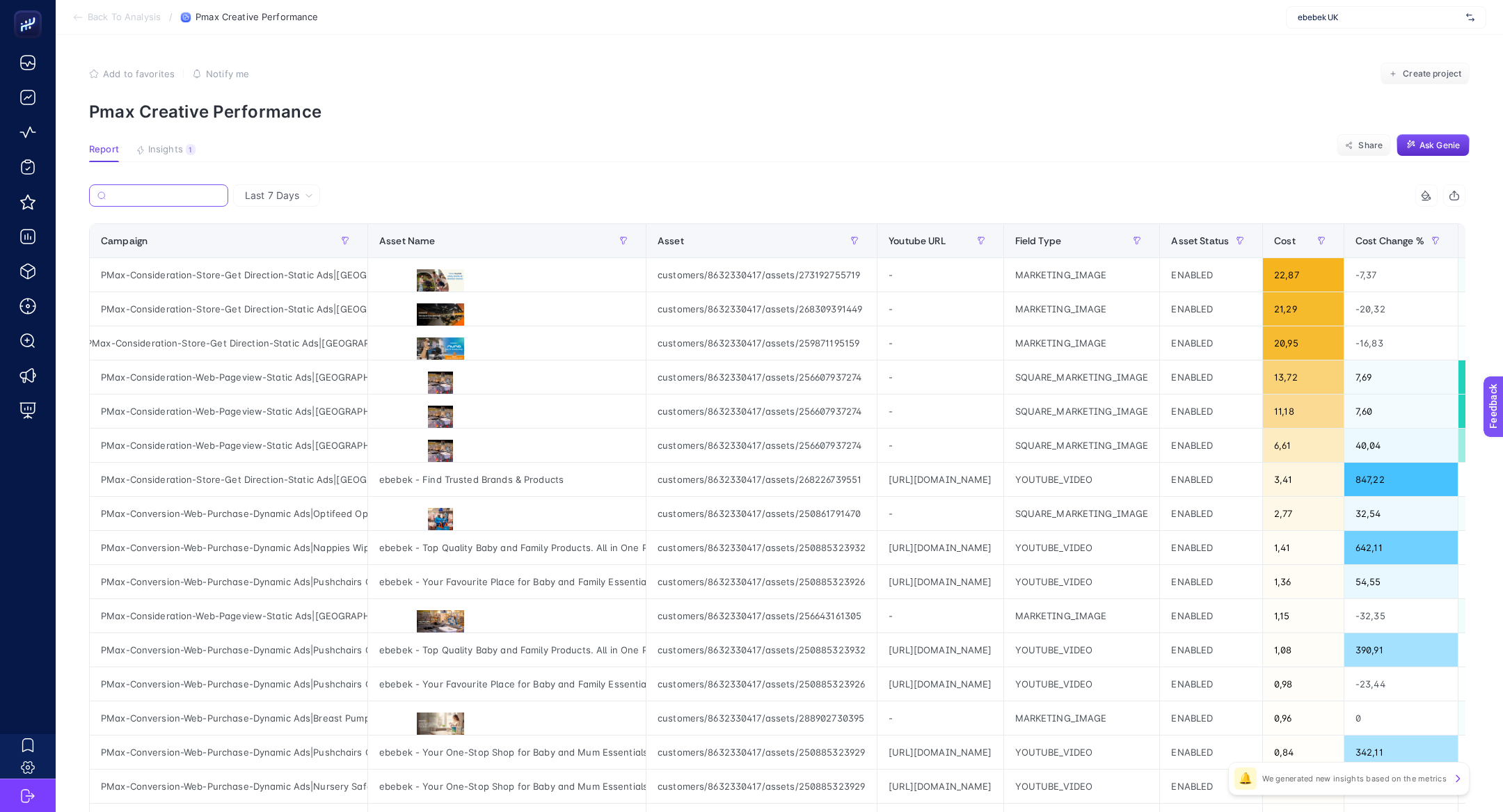
click at [165, 199] on input "Search" at bounding box center [165, 196] width 108 height 11
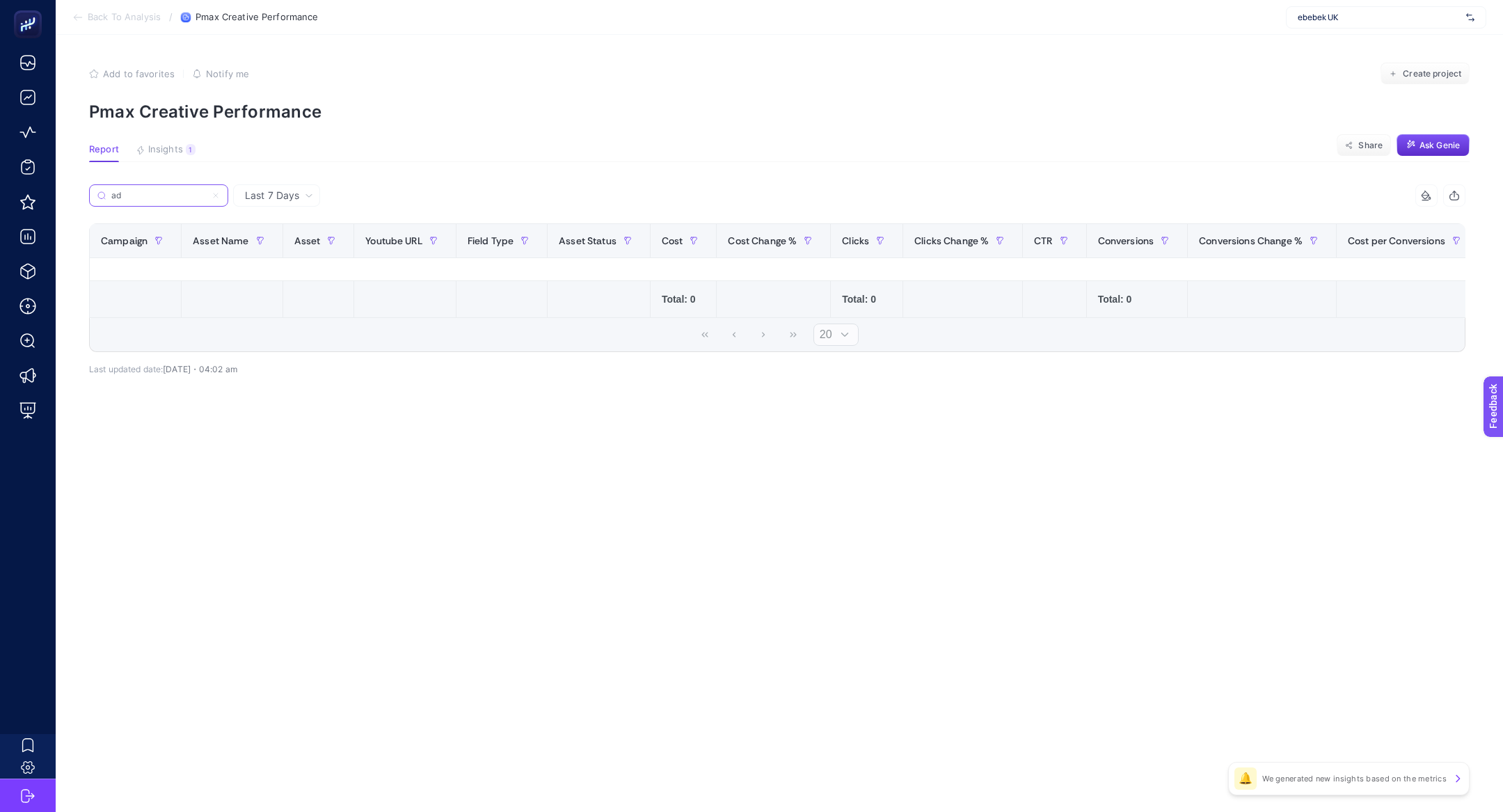
type input "a"
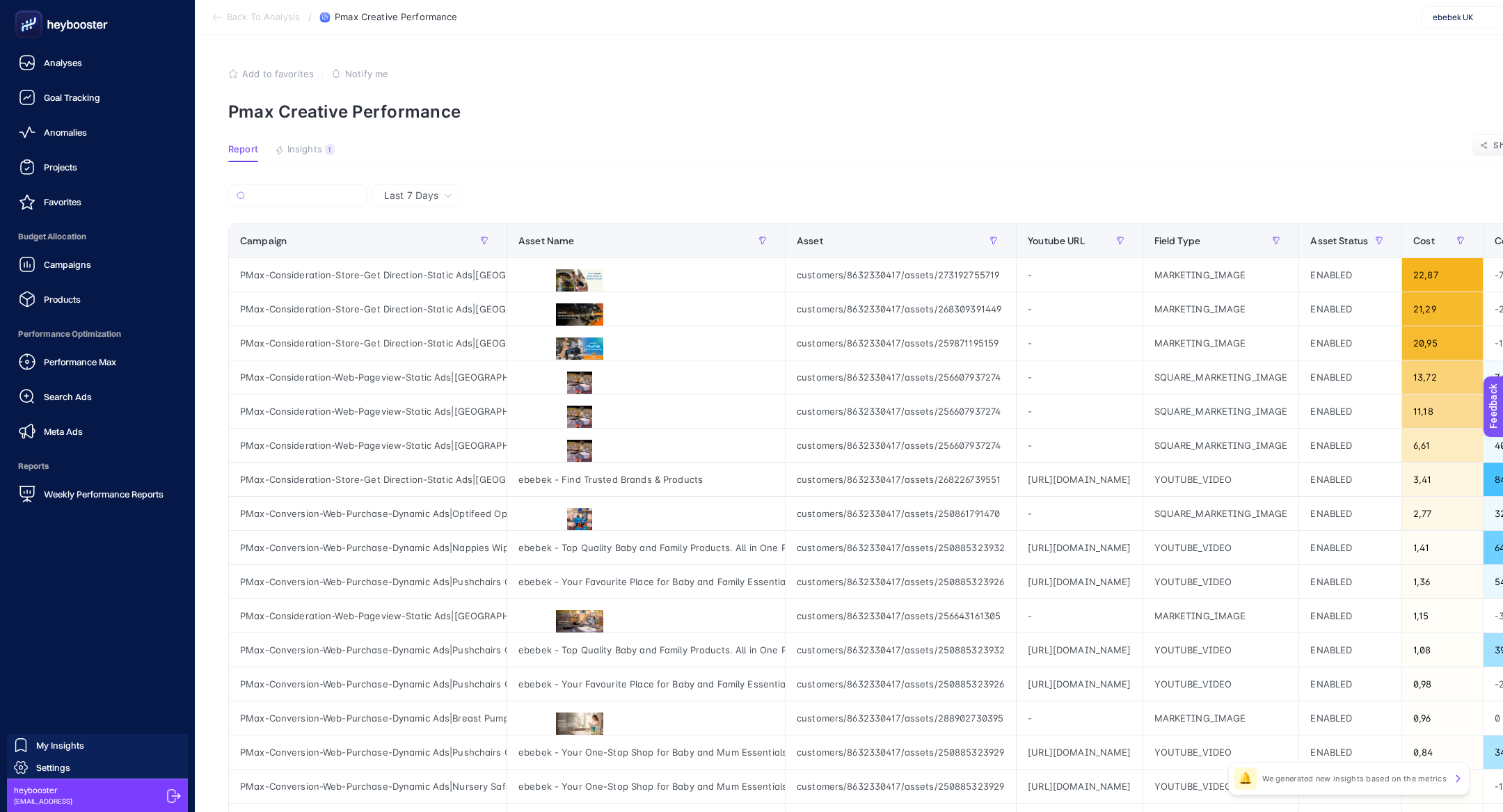
click at [61, 448] on ul "Analyses Goal Tracking Anomalies Projects Favorites Budget Allocation Campaigns…" at bounding box center [96, 278] width 172 height 459
click at [61, 436] on span "Meta Ads" at bounding box center [64, 431] width 39 height 11
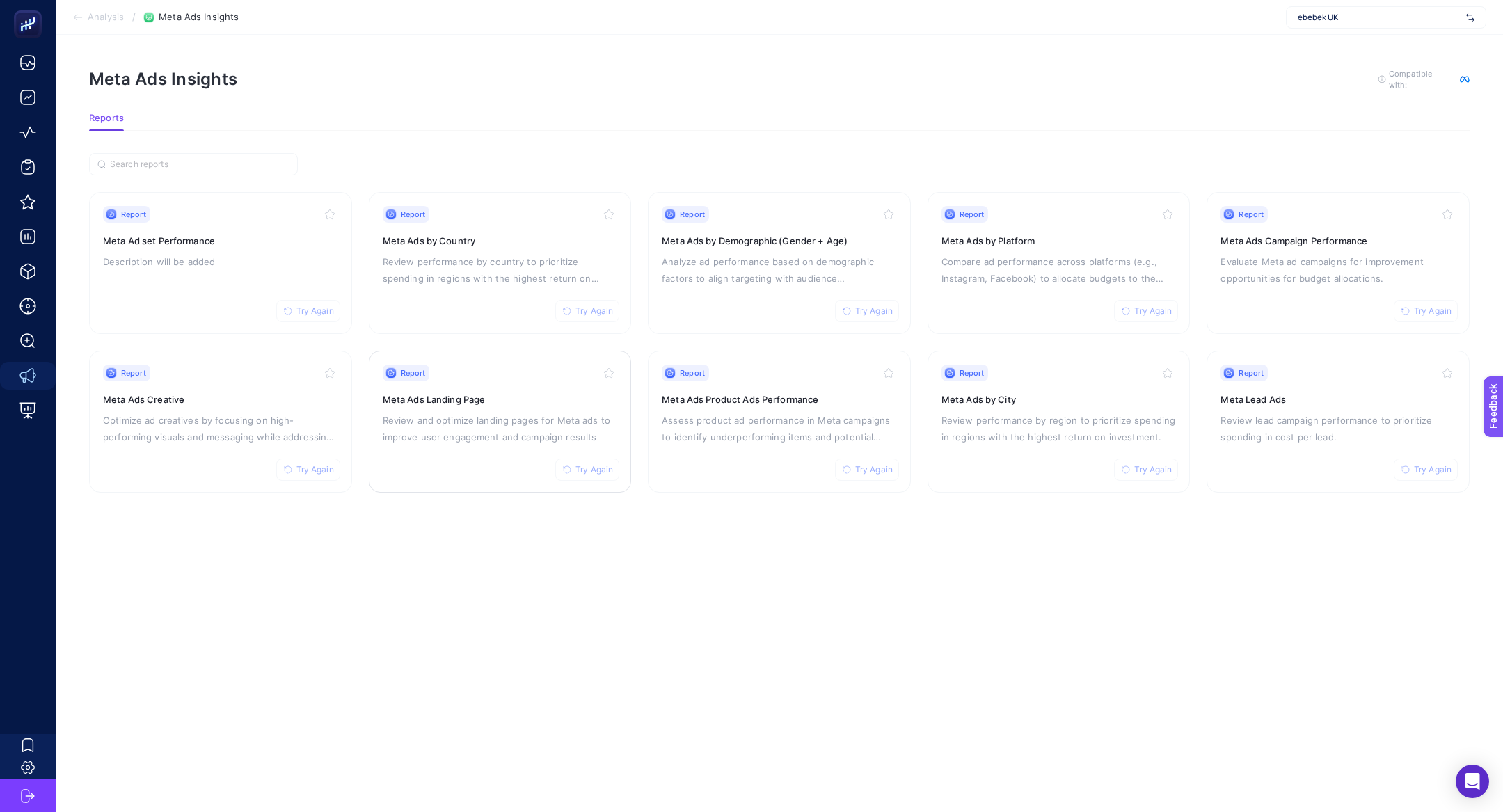
click at [514, 444] on div "Report Try Again Meta Ads Landing Page Review and optimize landing pages for Me…" at bounding box center [500, 422] width 235 height 114
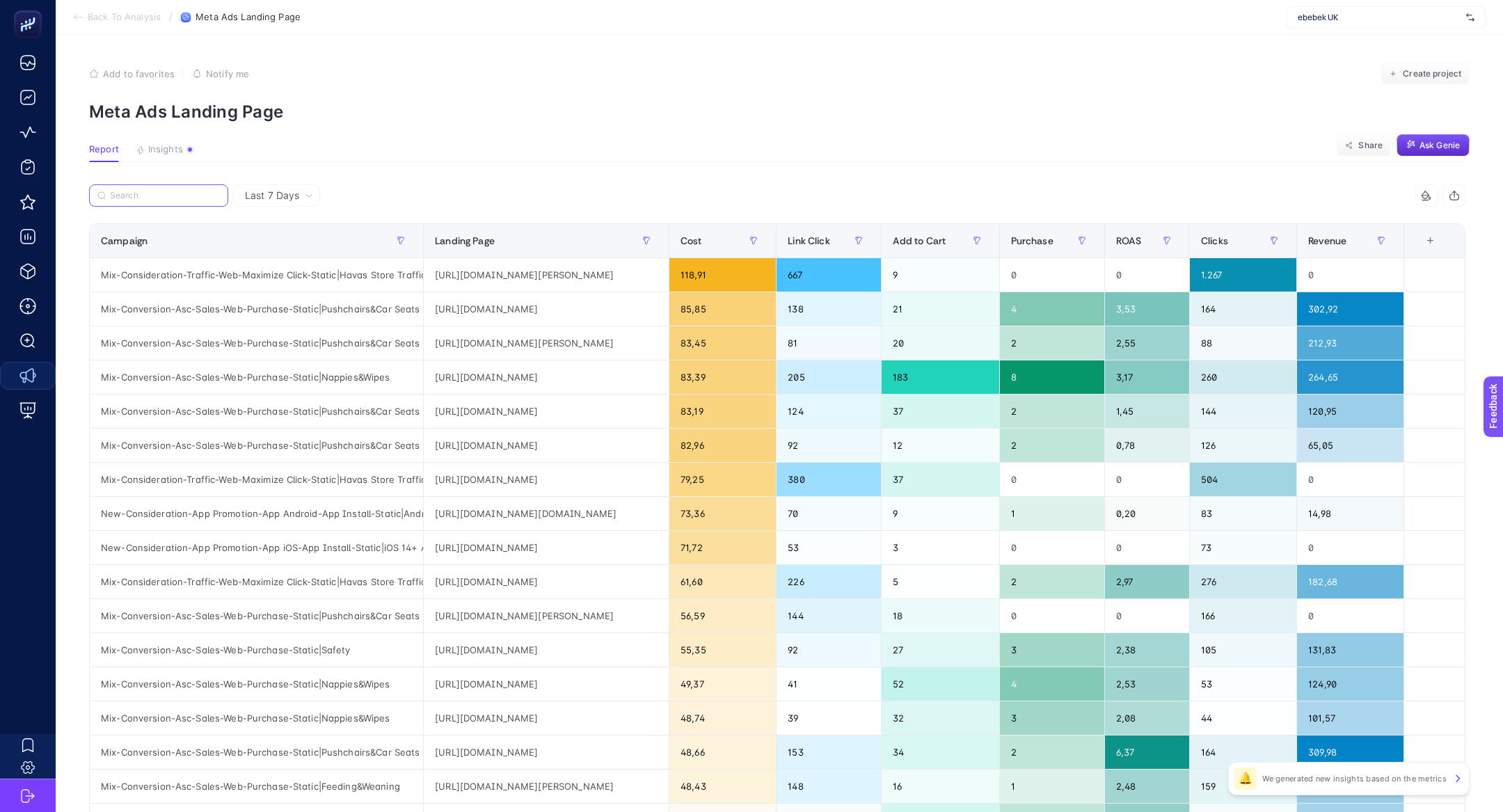
click at [184, 192] on input "Search" at bounding box center [165, 196] width 110 height 11
paste input "Mix-Conversion-Asc-Sales-Web-Purchase-Static|Nappies&Wipes"
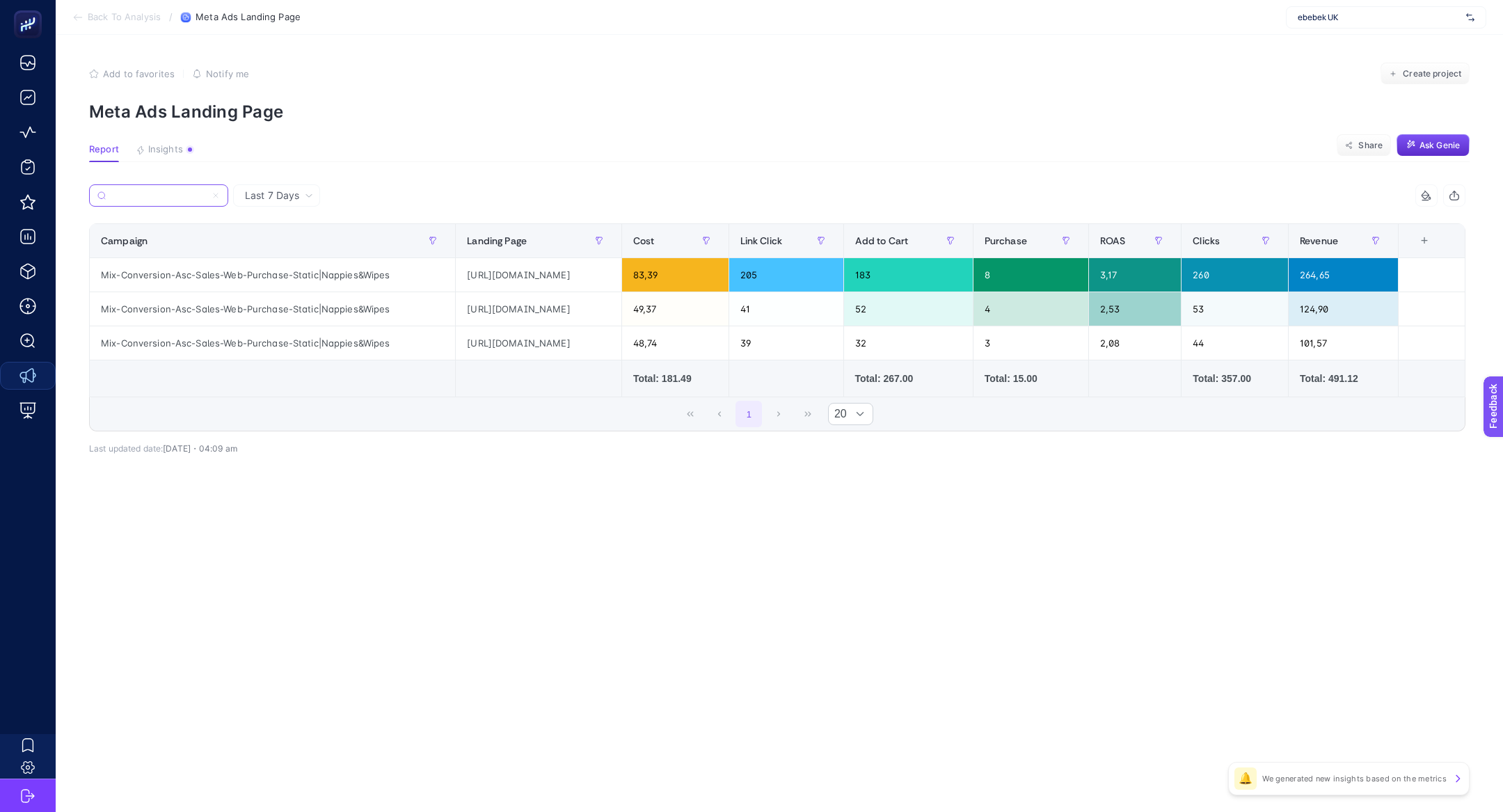
type input "Mix-Conversion-Asc-Sales-Web-Purchase-Static|Nappies&Wipes"
click at [484, 339] on div "[URL][DOMAIN_NAME]" at bounding box center [538, 343] width 165 height 33
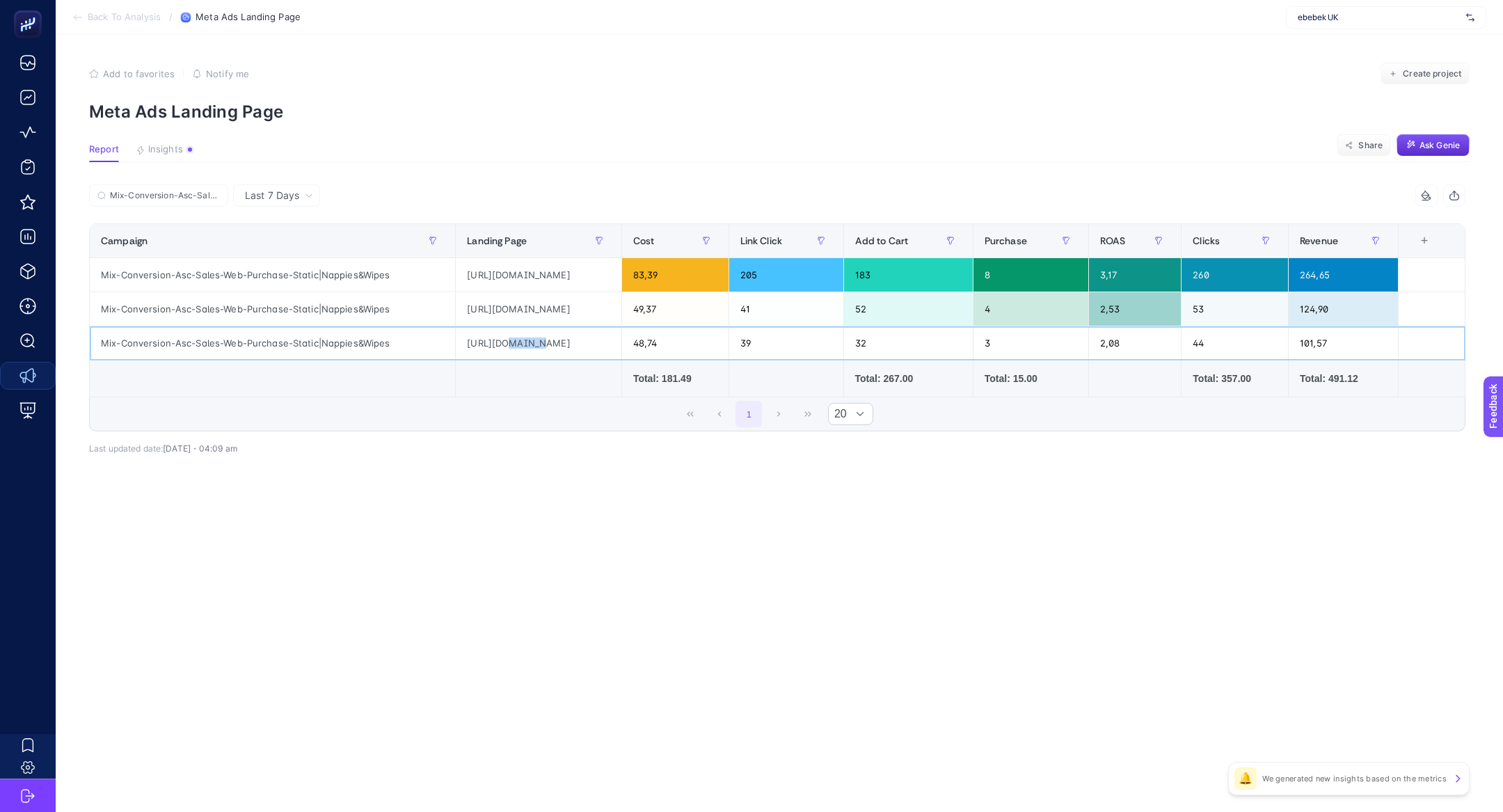
click at [484, 339] on div "[URL][DOMAIN_NAME]" at bounding box center [538, 343] width 165 height 33
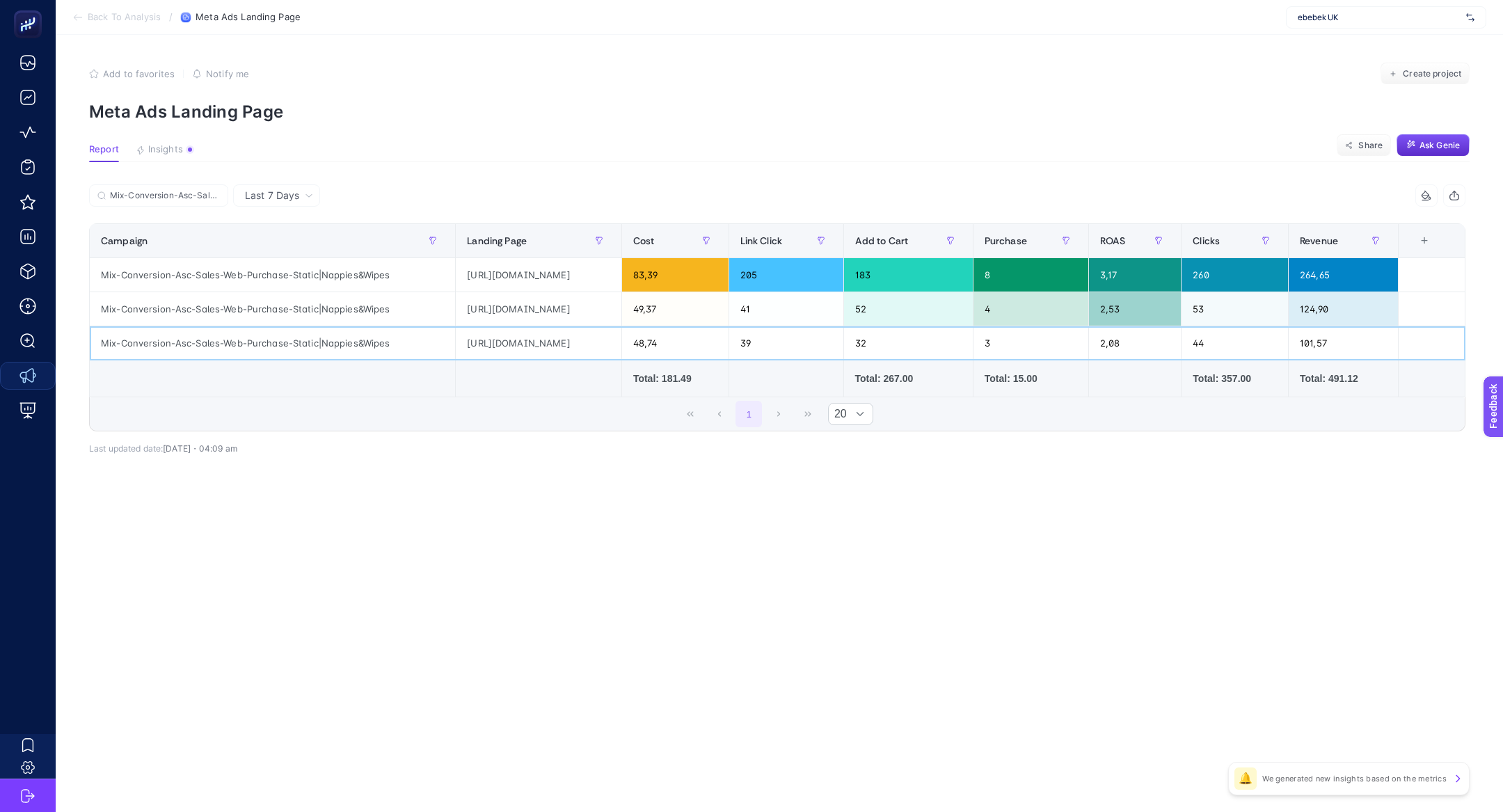
click at [528, 341] on div "[URL][DOMAIN_NAME]" at bounding box center [538, 343] width 165 height 33
click at [563, 308] on div "[URL][DOMAIN_NAME]" at bounding box center [538, 309] width 165 height 33
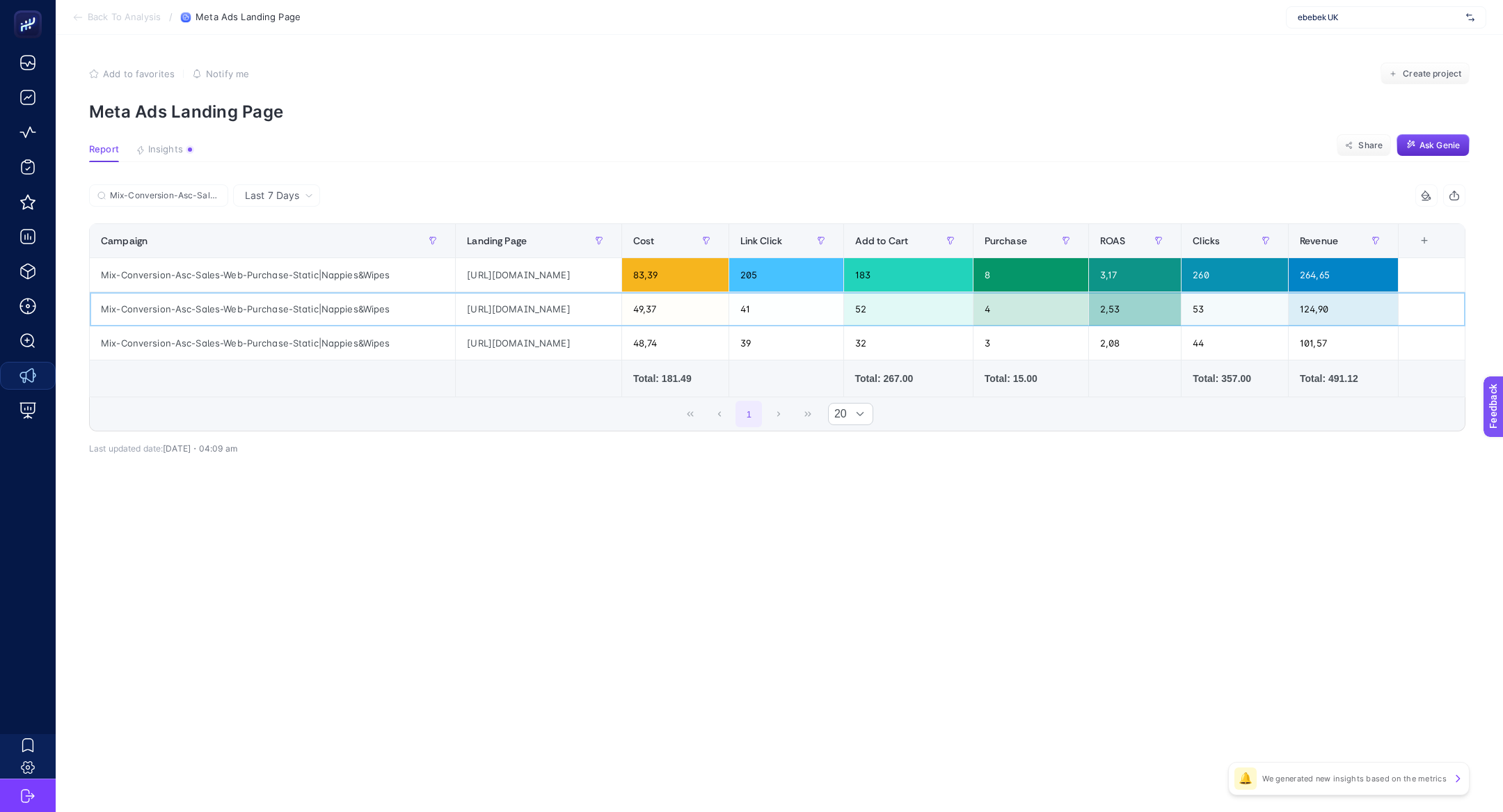
click at [563, 308] on div "[URL][DOMAIN_NAME]" at bounding box center [538, 309] width 165 height 33
click at [284, 269] on div "Mix-Conversion-Asc-Sales-Web-Purchase-Static|Nappies&Wipes" at bounding box center [271, 274] width 365 height 33
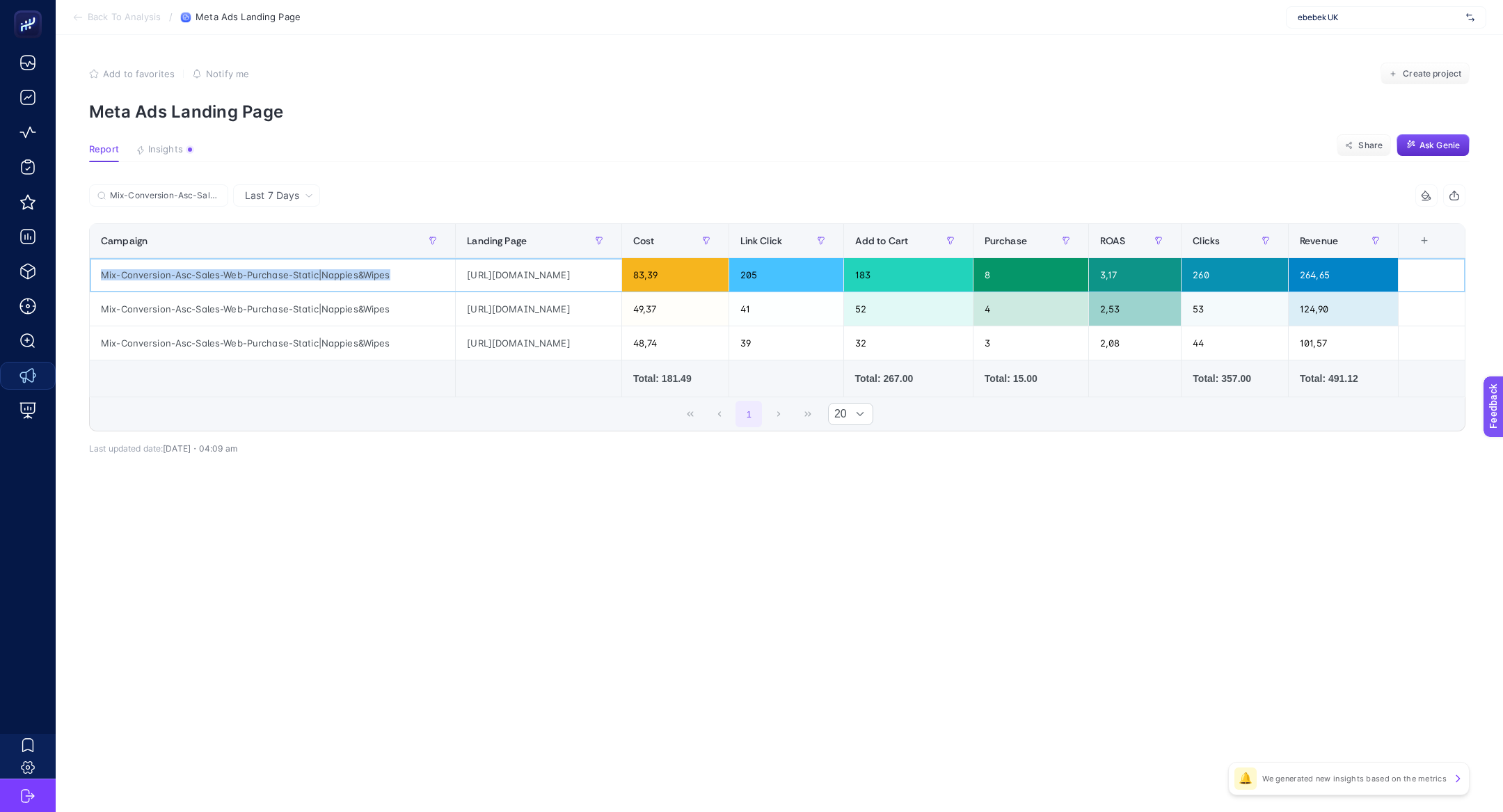
click at [284, 269] on div "Mix-Conversion-Asc-Sales-Web-Purchase-Static|Nappies&Wipes" at bounding box center [271, 274] width 365 height 33
copy tr "Mix-Conversion-Asc-Sales-Web-Purchase-Static|Nappies&Wipes"
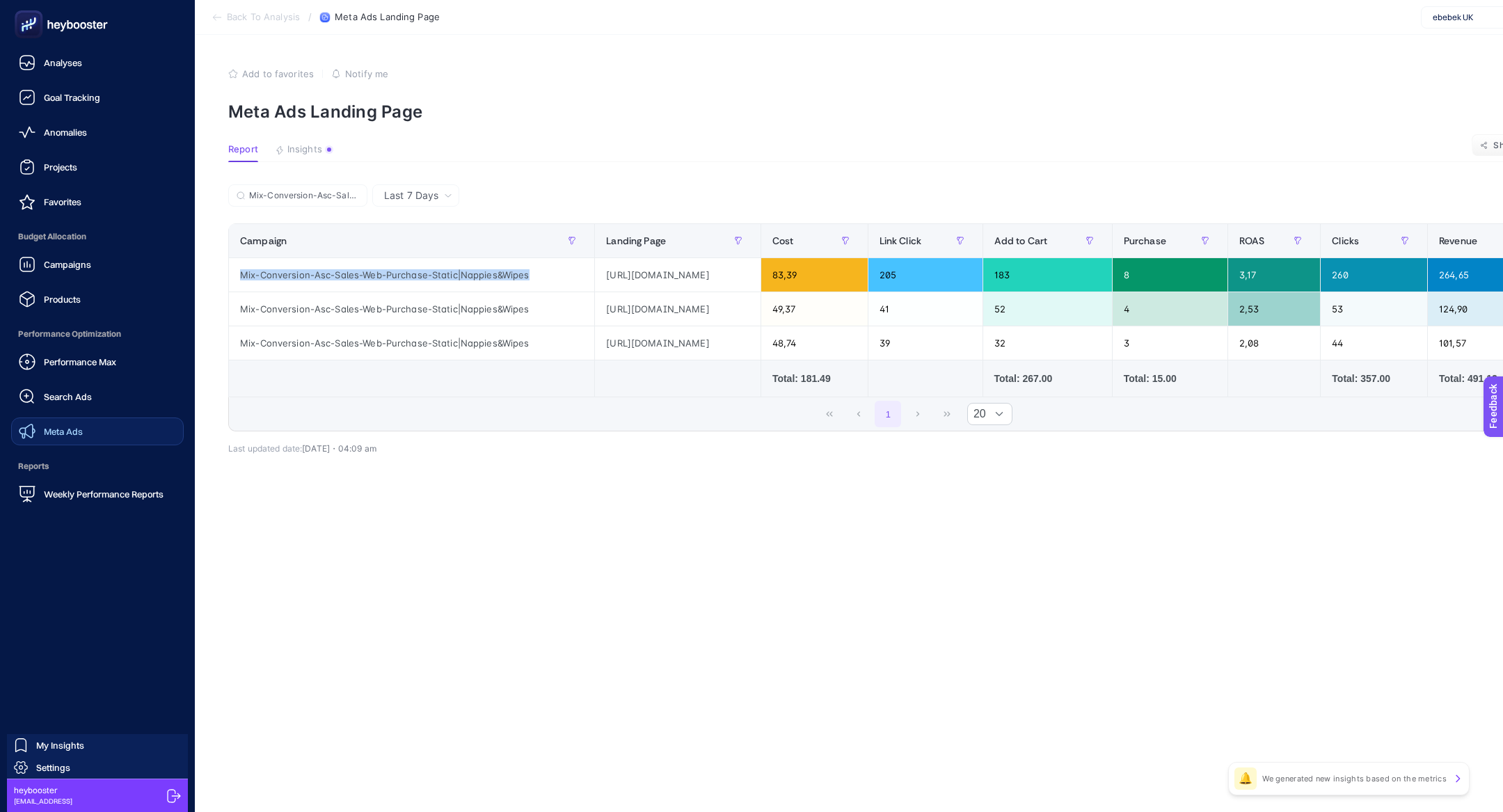
click at [104, 431] on link "Meta Ads" at bounding box center [96, 431] width 172 height 28
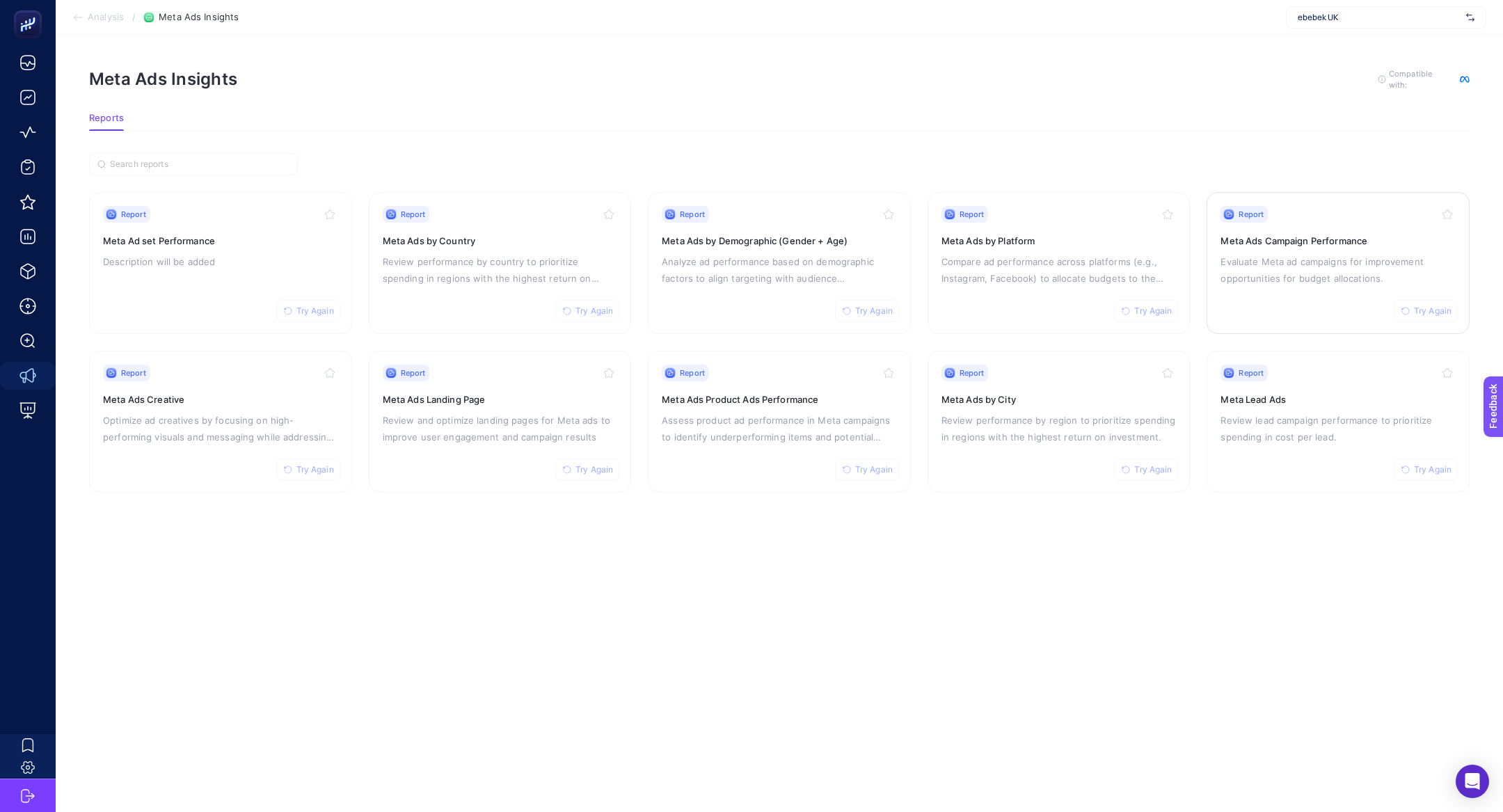
click at [1224, 253] on p "Evaluate Meta ad campaigns for improvement opportunities for budget allocations." at bounding box center [1338, 269] width 235 height 33
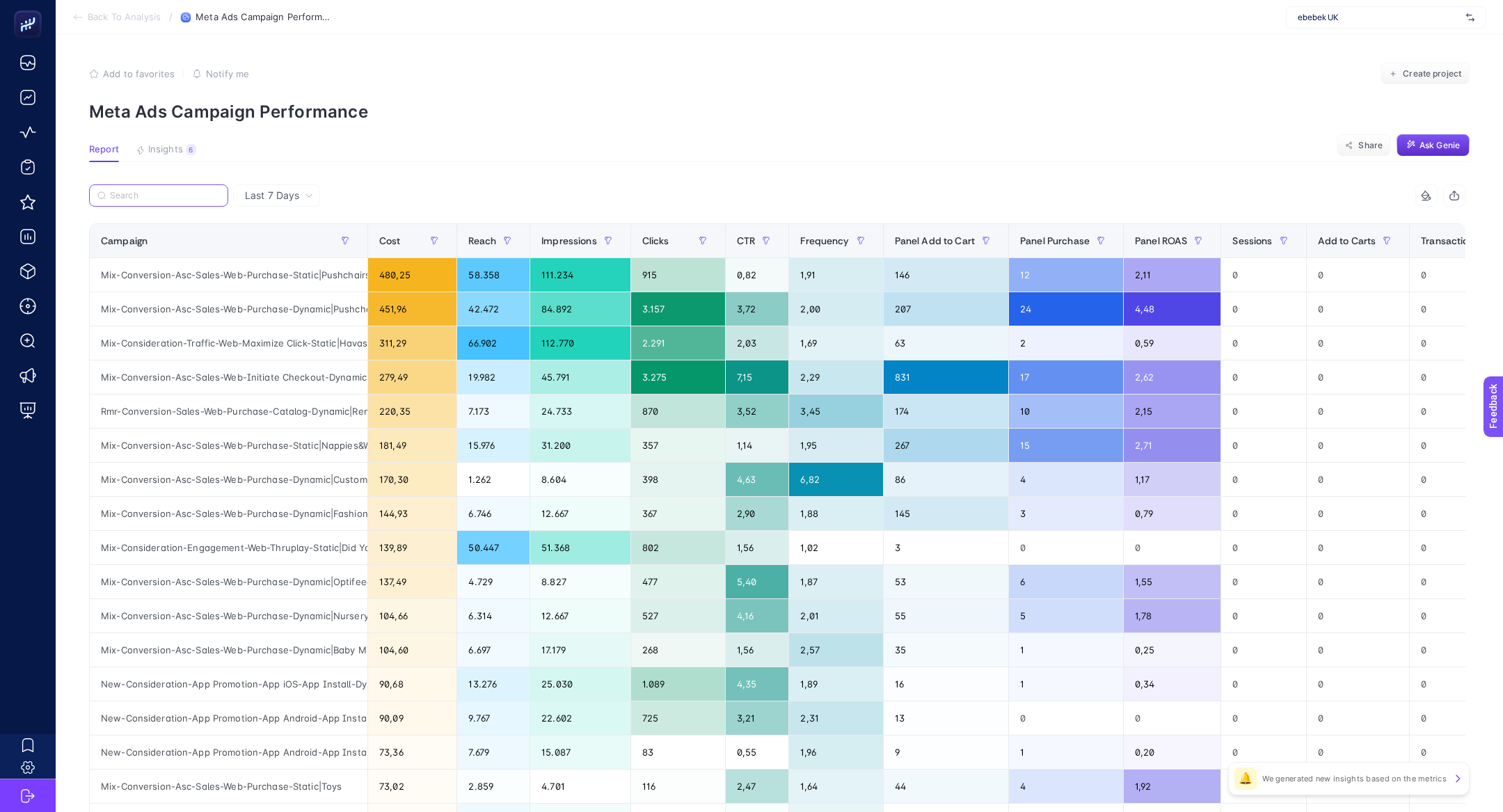
click at [125, 194] on input "Search" at bounding box center [165, 196] width 110 height 11
paste input "Mix-Conversion-Asc-Sales-Web-Purchase-Static|Nappies&Wipes"
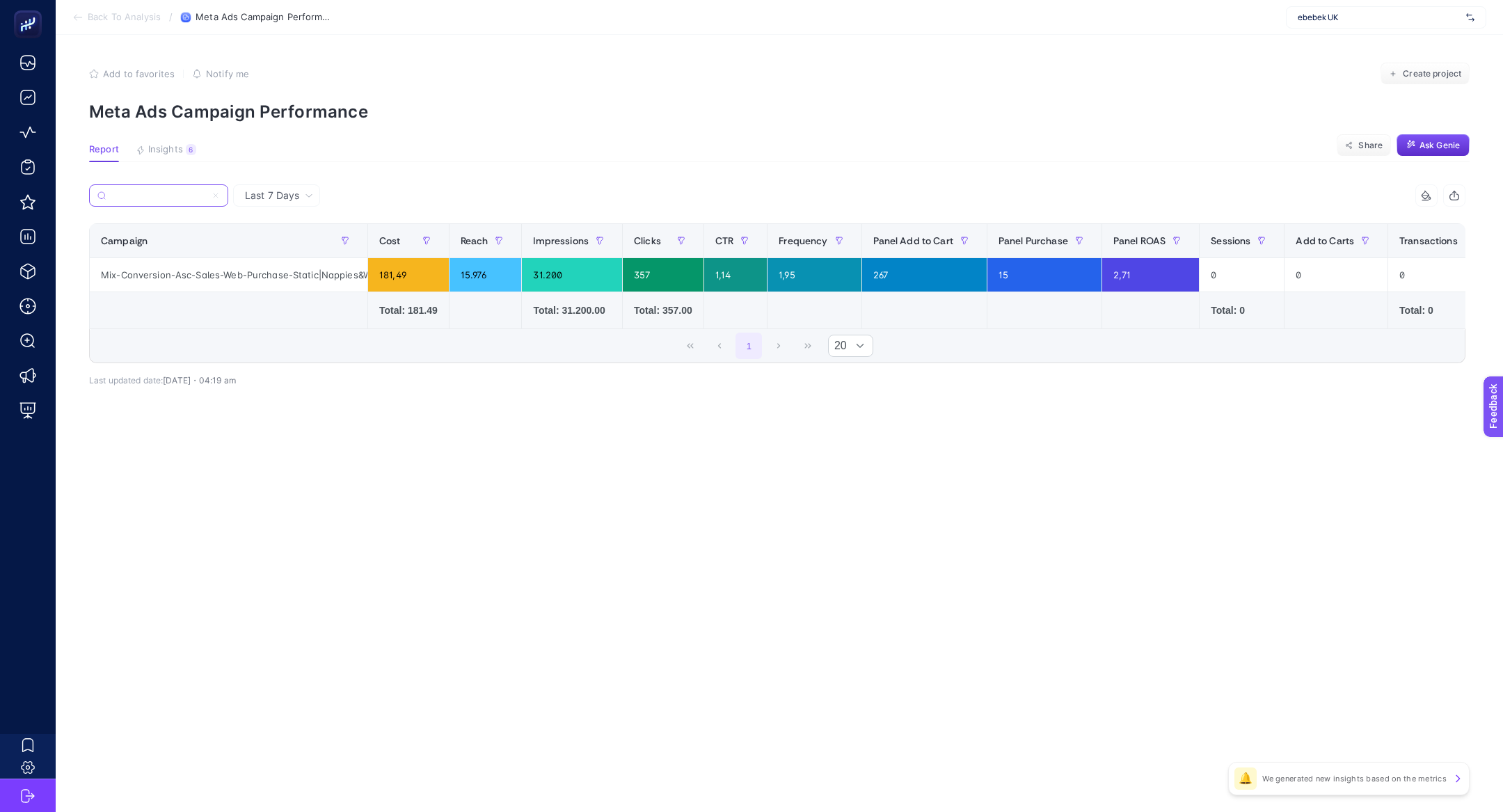
type input "Mix-Conversion-Asc-Sales-Web-Purchase-Static|Nappies&Wipes"
click at [306, 193] on icon at bounding box center [309, 196] width 8 height 8
click at [291, 251] on li "Last 30 Days" at bounding box center [276, 249] width 79 height 25
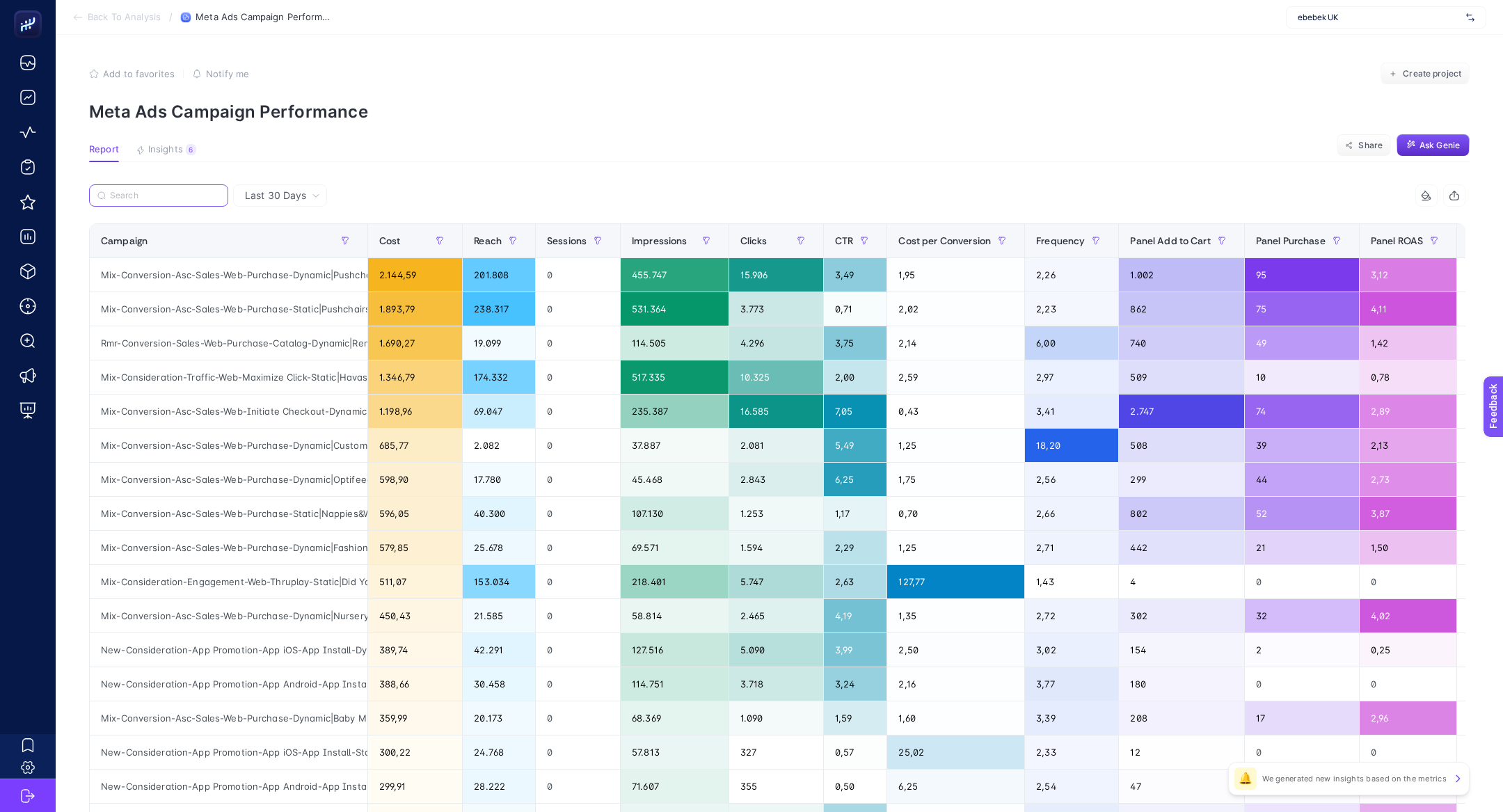
click at [184, 196] on input "Search" at bounding box center [165, 196] width 110 height 11
paste input "Mix-Conversion-Asc-Sales-Web-Purchase-Static|Nappies&Wipes"
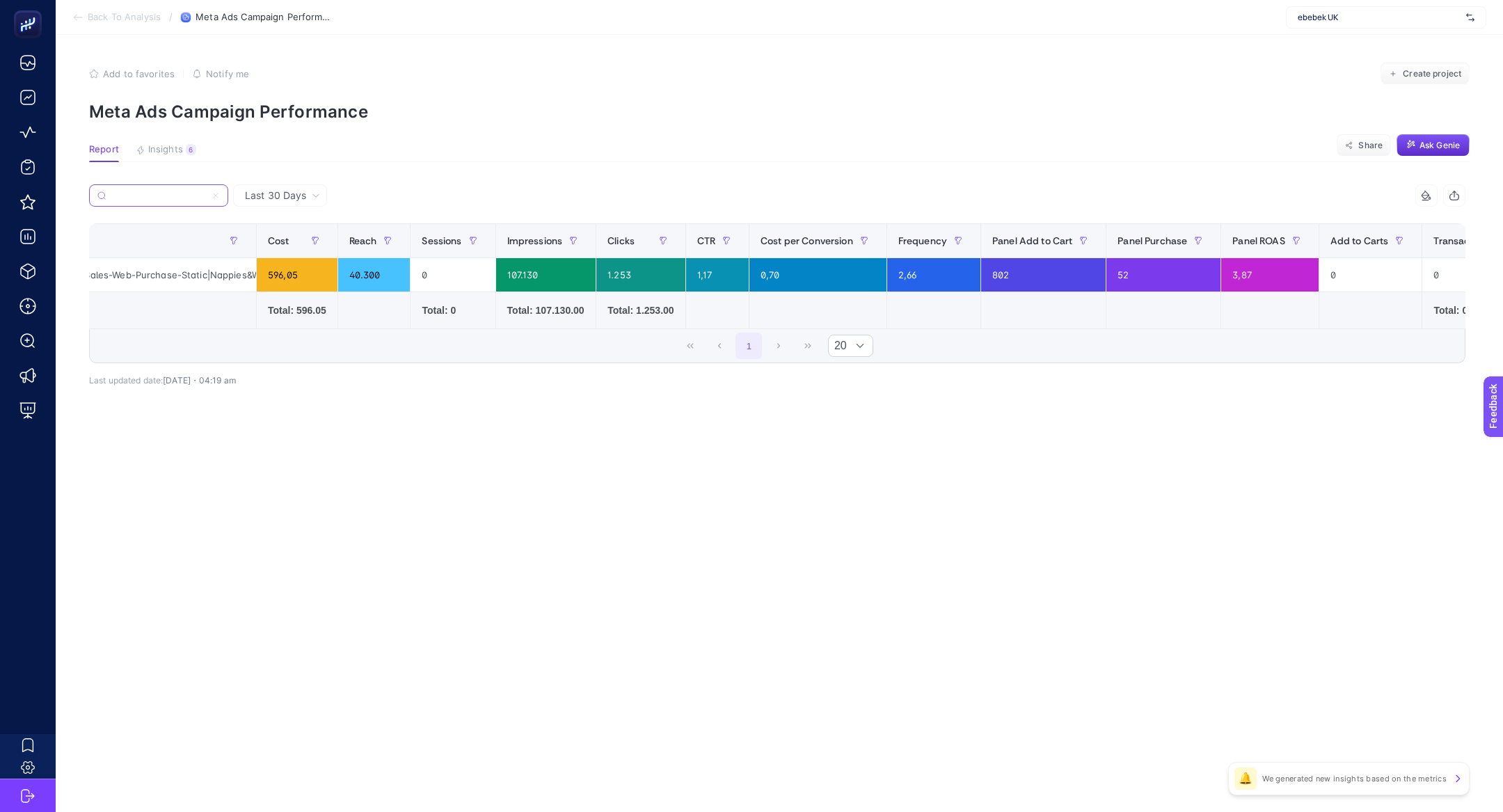
scroll to position [0, 117]
type input "Mix-Conversion-Asc-Sales-Web-Purchase-Static|Nappies&Wipes"
click at [289, 195] on span "Last 30 Days" at bounding box center [275, 196] width 61 height 14
click at [284, 224] on li "Last 7 Days" at bounding box center [279, 224] width 86 height 25
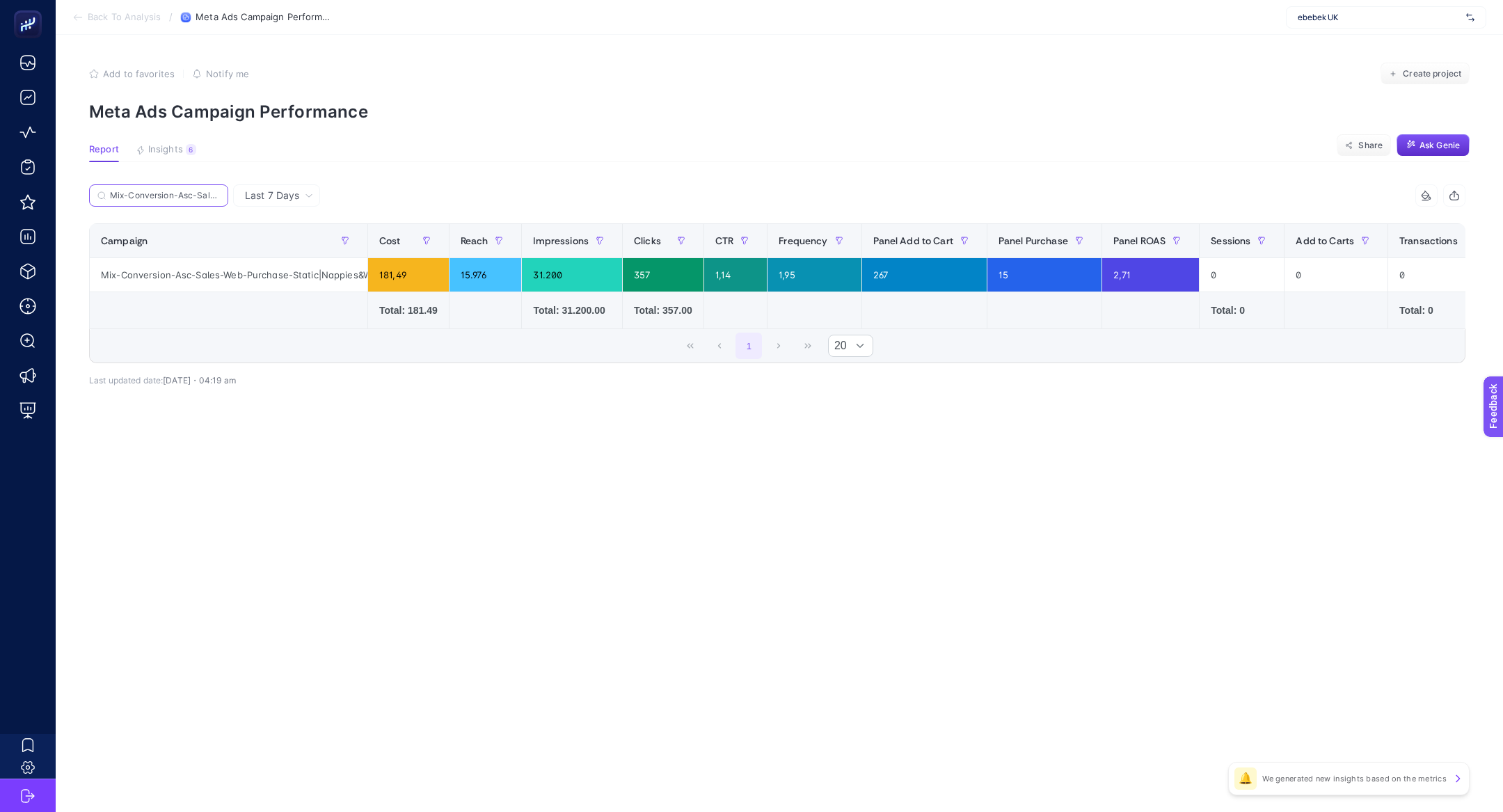
click at [210, 194] on input "Mix-Conversion-Asc-Sales-Web-Purchase-Static|Nappies&Wipes" at bounding box center [165, 196] width 110 height 11
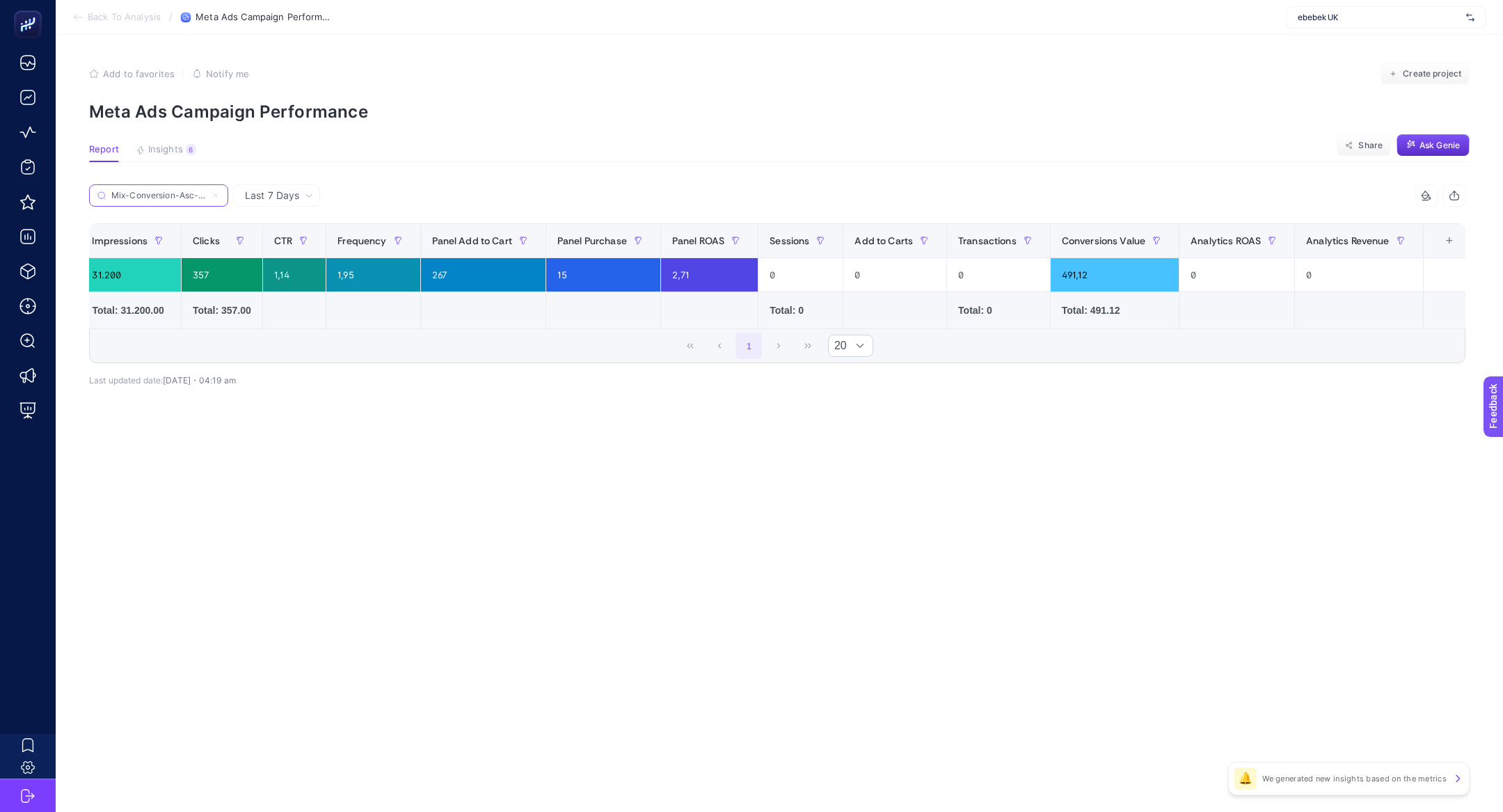
scroll to position [0, 449]
click at [1440, 225] on th "16 items selected +" at bounding box center [1442, 241] width 51 height 34
click at [1440, 242] on div "+" at bounding box center [1442, 240] width 27 height 11
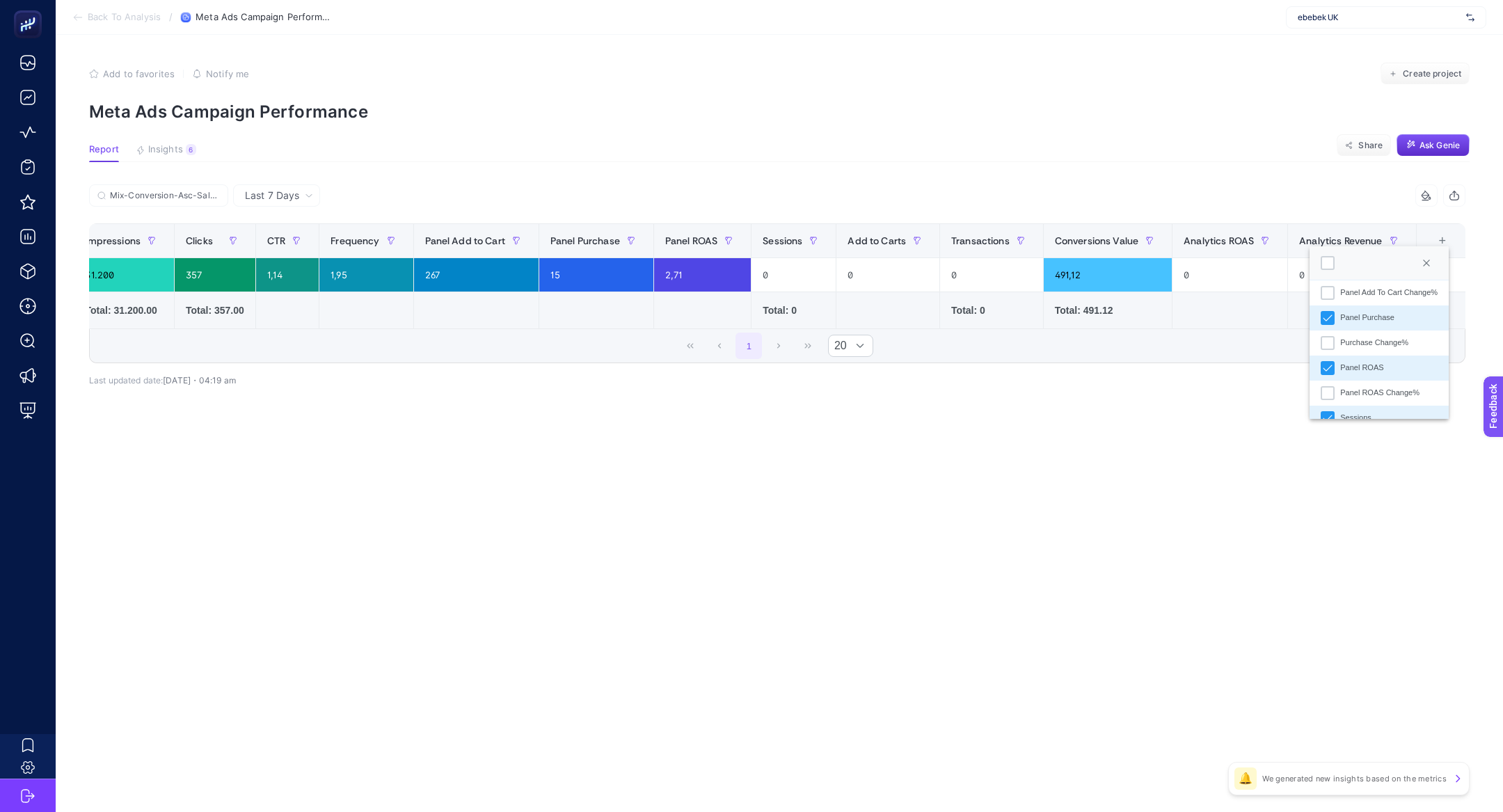
scroll to position [357, 0]
click at [1326, 263] on div at bounding box center [1328, 262] width 14 height 14
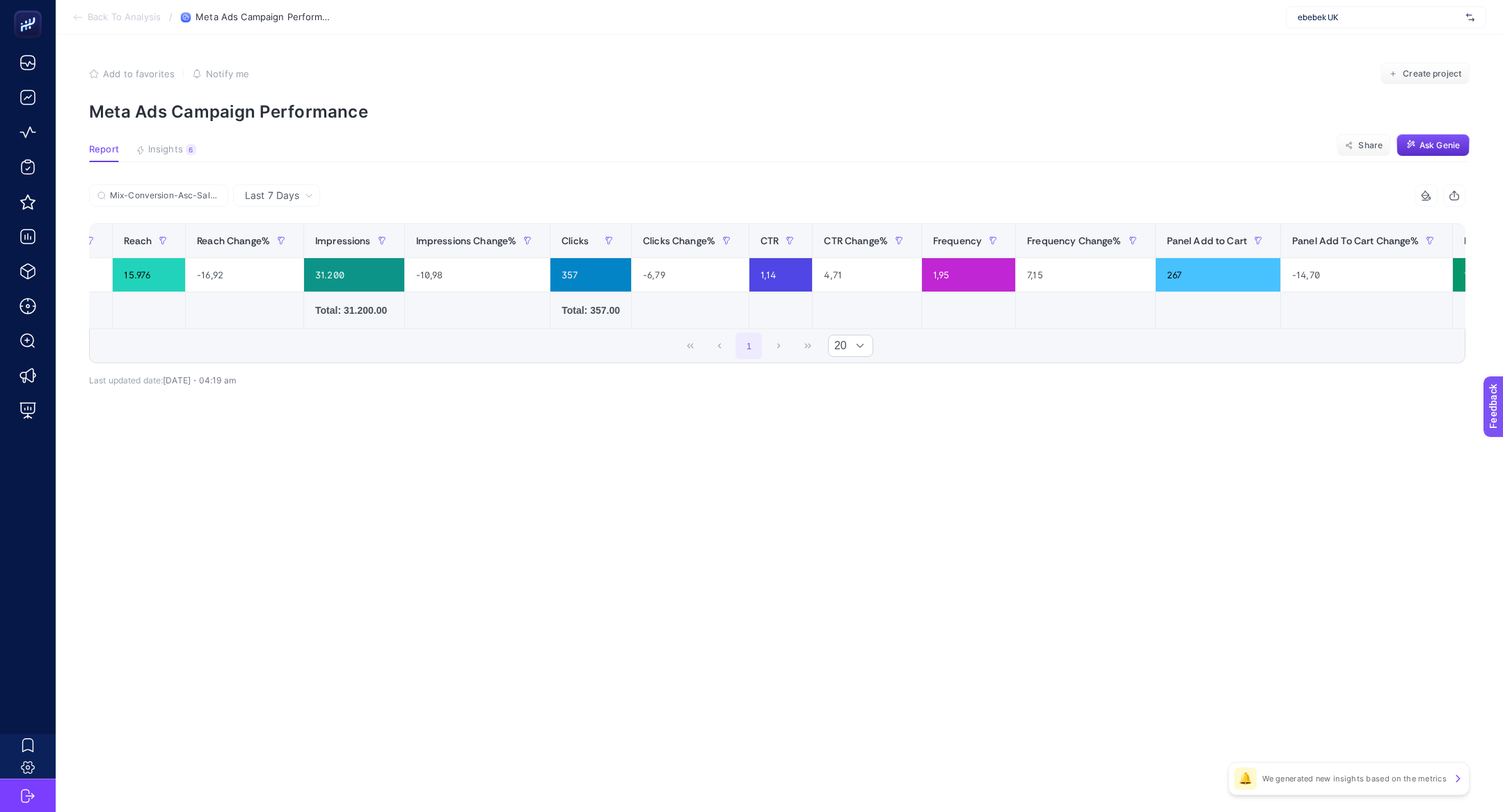
click at [303, 200] on div "Last 7 Days" at bounding box center [278, 196] width 80 height 10
click at [316, 251] on li "Last 30 Days" at bounding box center [276, 249] width 79 height 25
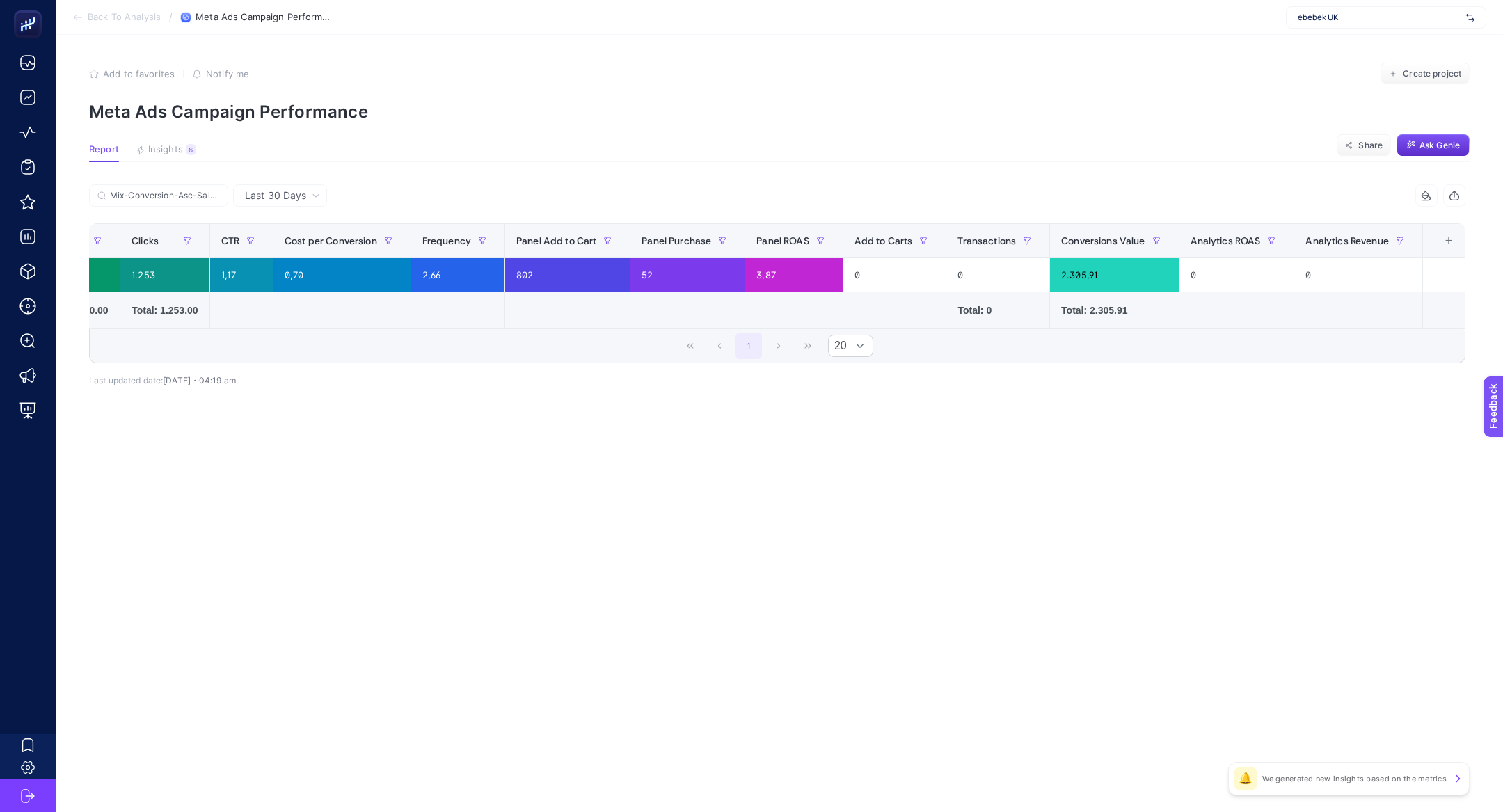
scroll to position [0, 599]
click at [1427, 248] on th "17 items selected +" at bounding box center [1439, 241] width 51 height 34
click at [1438, 246] on div "+" at bounding box center [1440, 240] width 27 height 11
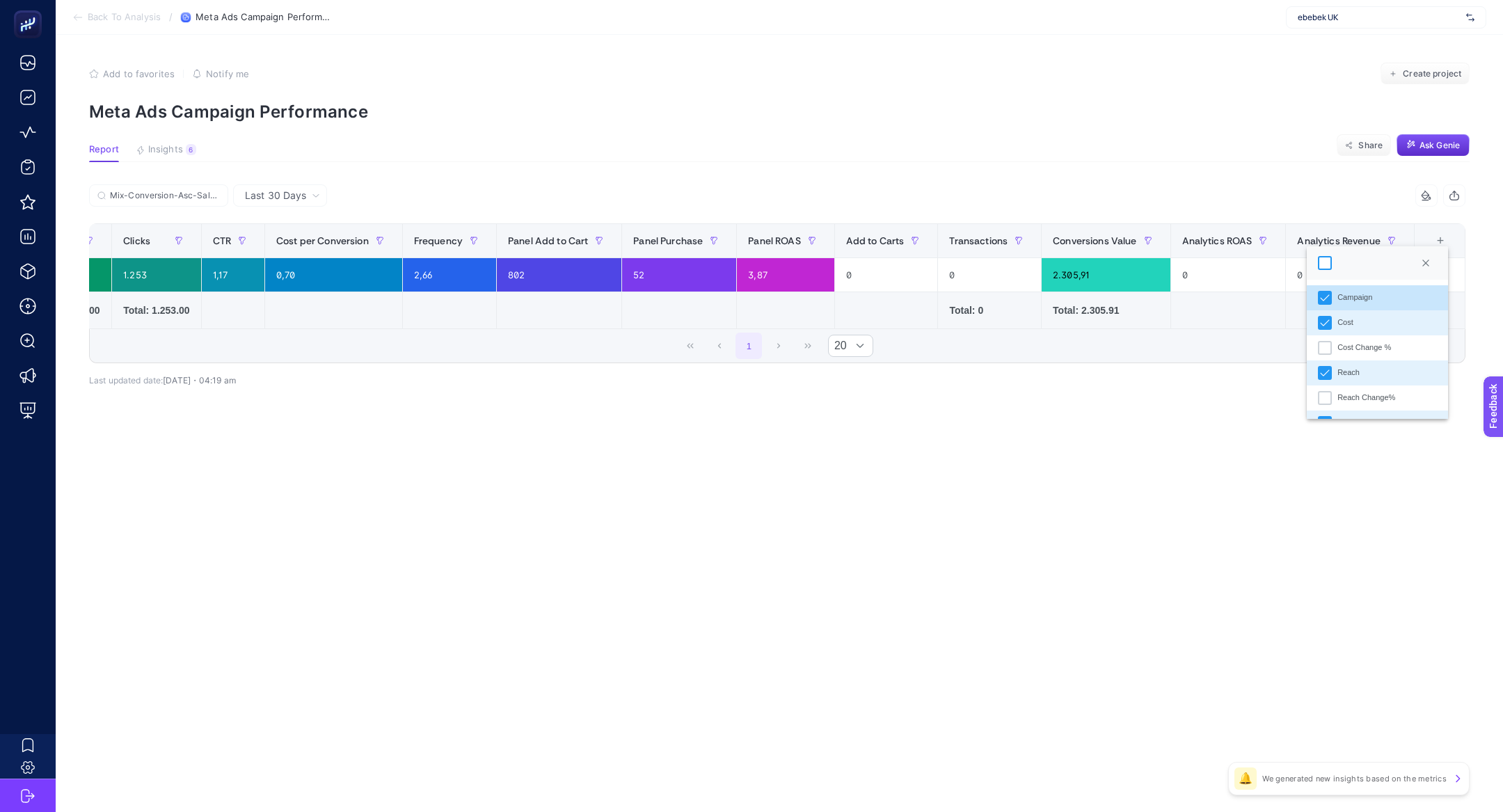
click at [1323, 261] on div at bounding box center [1325, 262] width 14 height 14
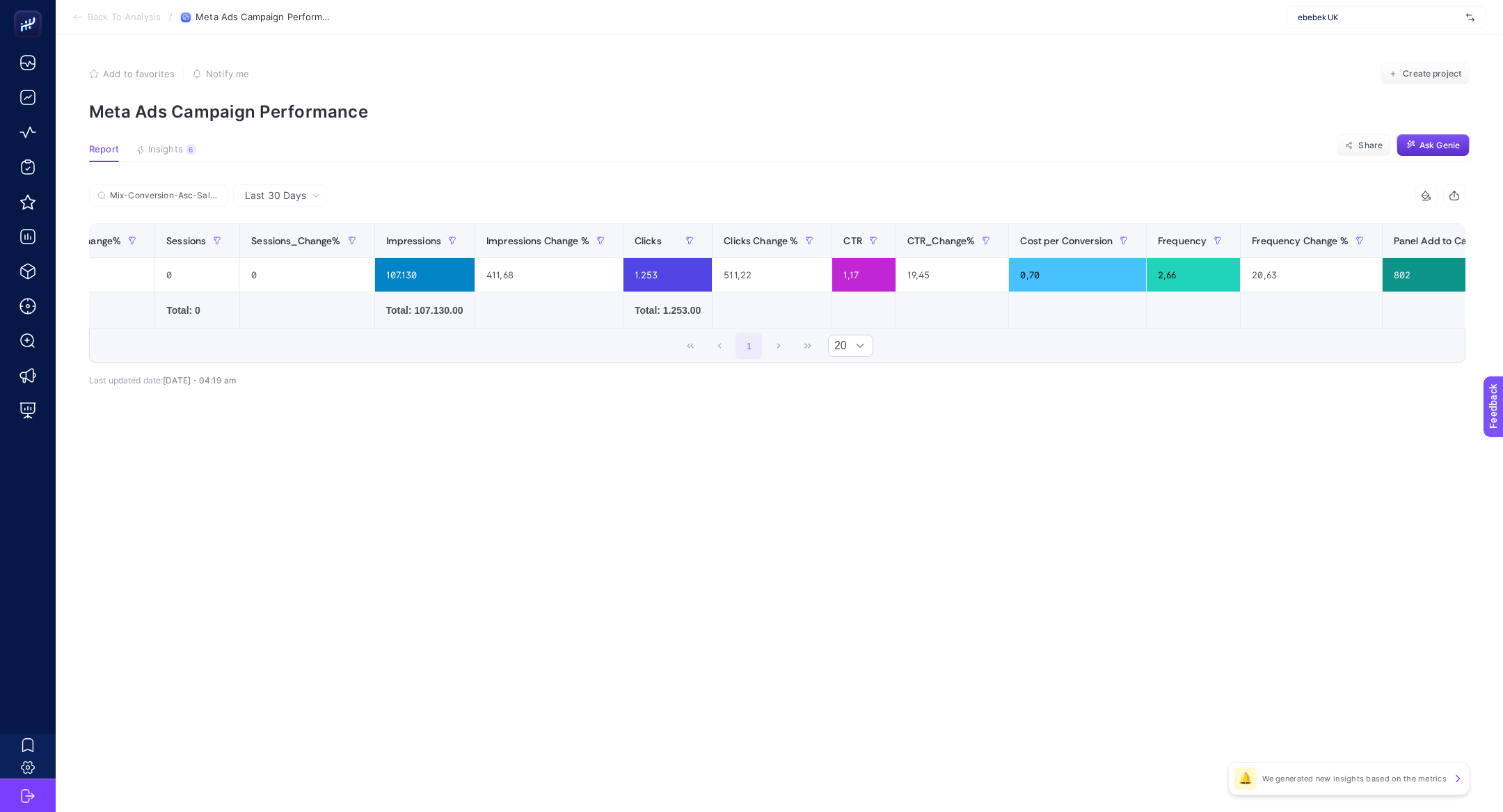
click at [1435, 194] on div at bounding box center [1426, 195] width 27 height 11
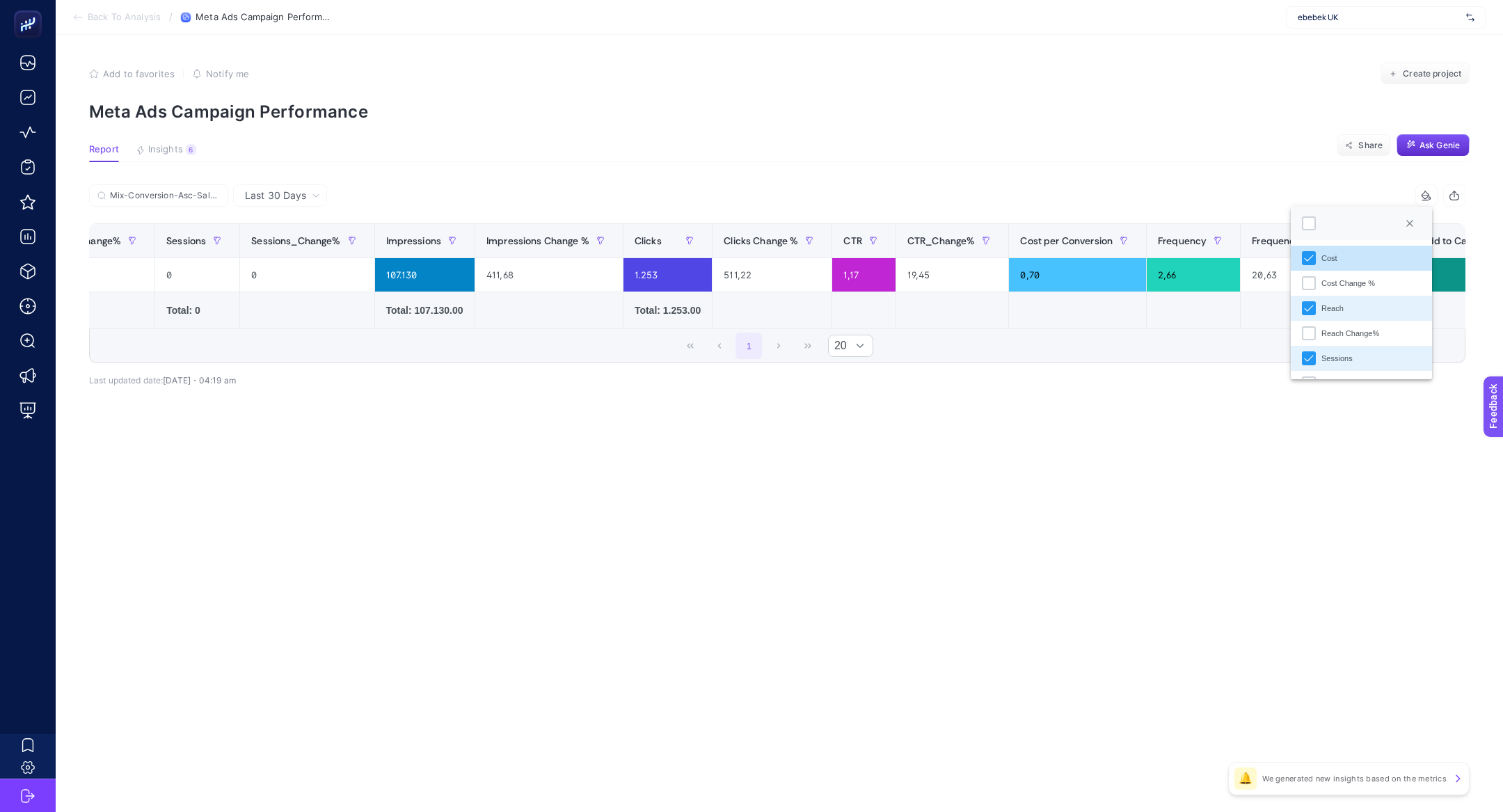
scroll to position [8, 61]
click at [1308, 222] on div at bounding box center [1309, 223] width 14 height 14
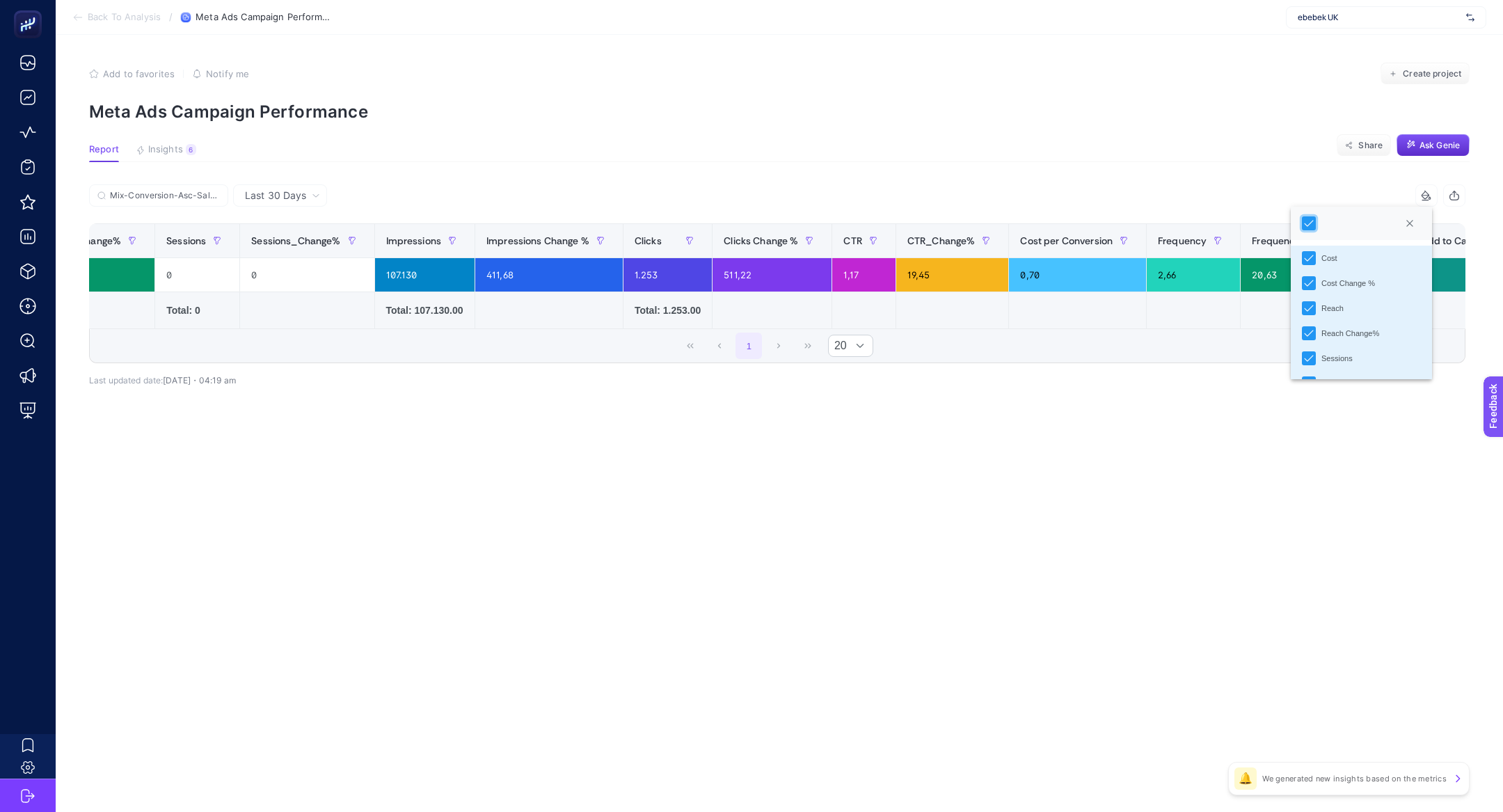
click at [1008, 377] on div "Mix-Conversion-Asc-Sales-Web-Purchase-Static|Nappies&Wipes 29 items selected Ca…" at bounding box center [777, 296] width 1376 height 179
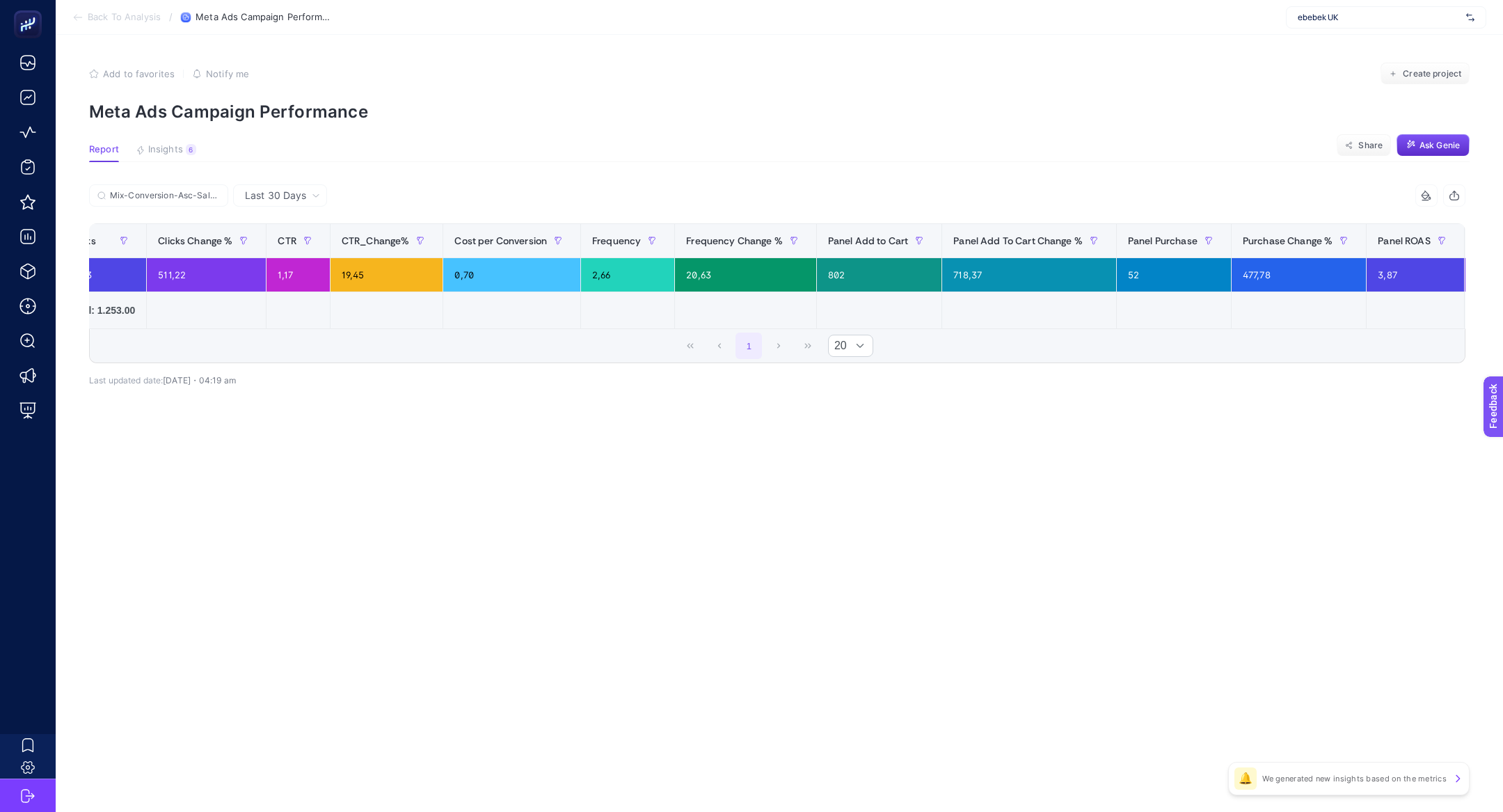
scroll to position [0, 1213]
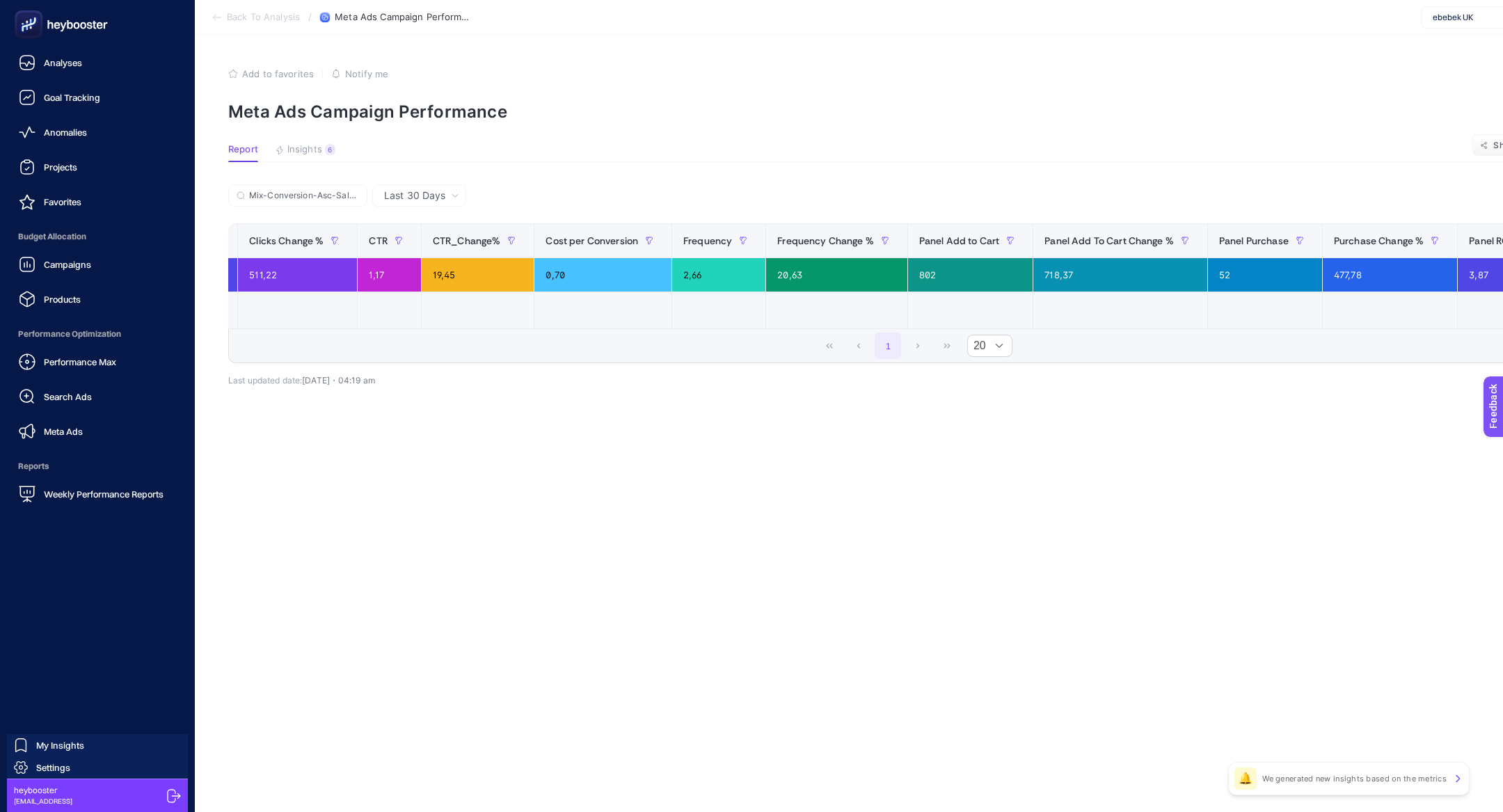
click at [25, 25] on rect at bounding box center [29, 24] width 23 height 23
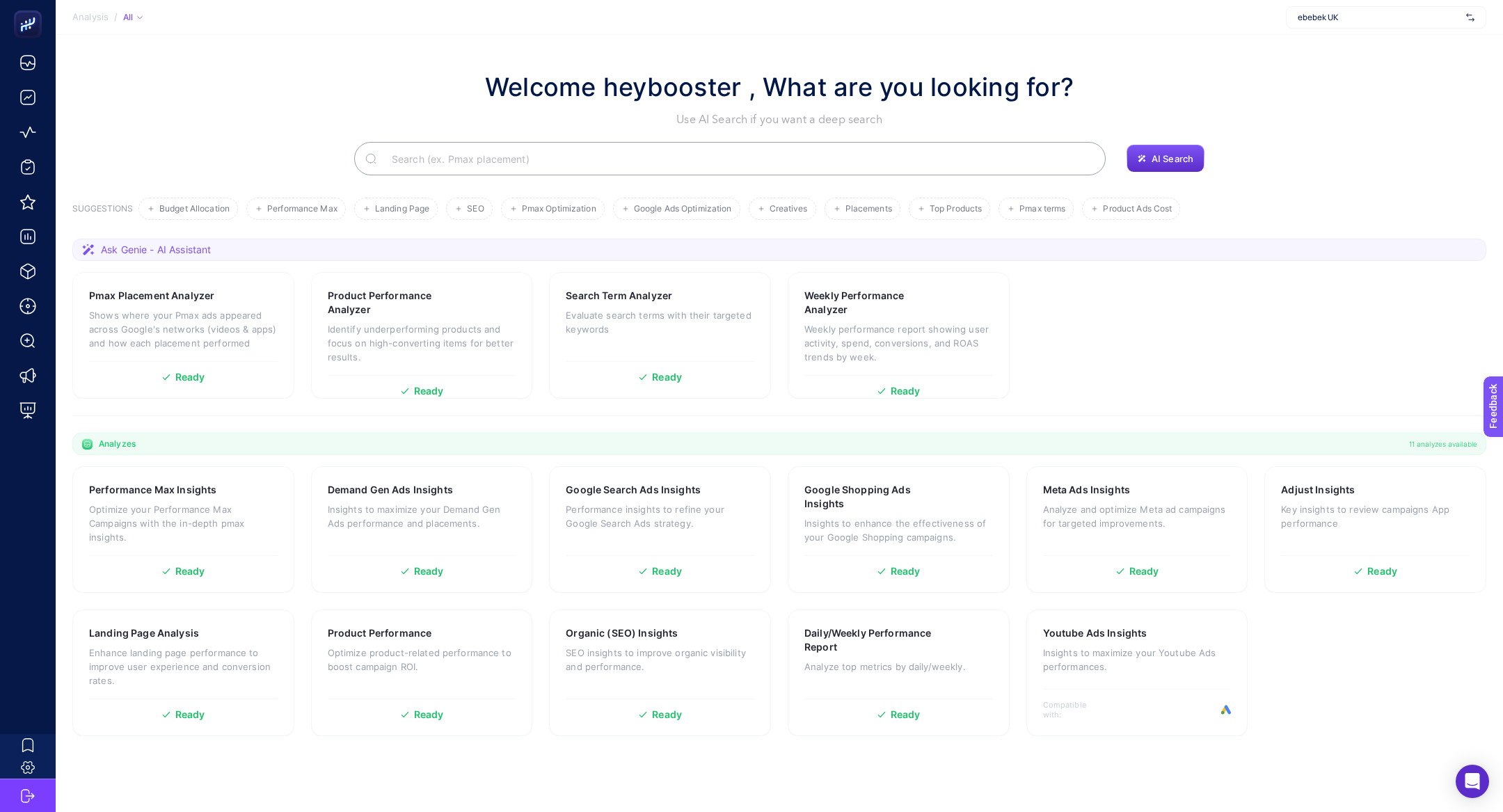
click at [485, 166] on input "Search" at bounding box center [738, 158] width 714 height 39
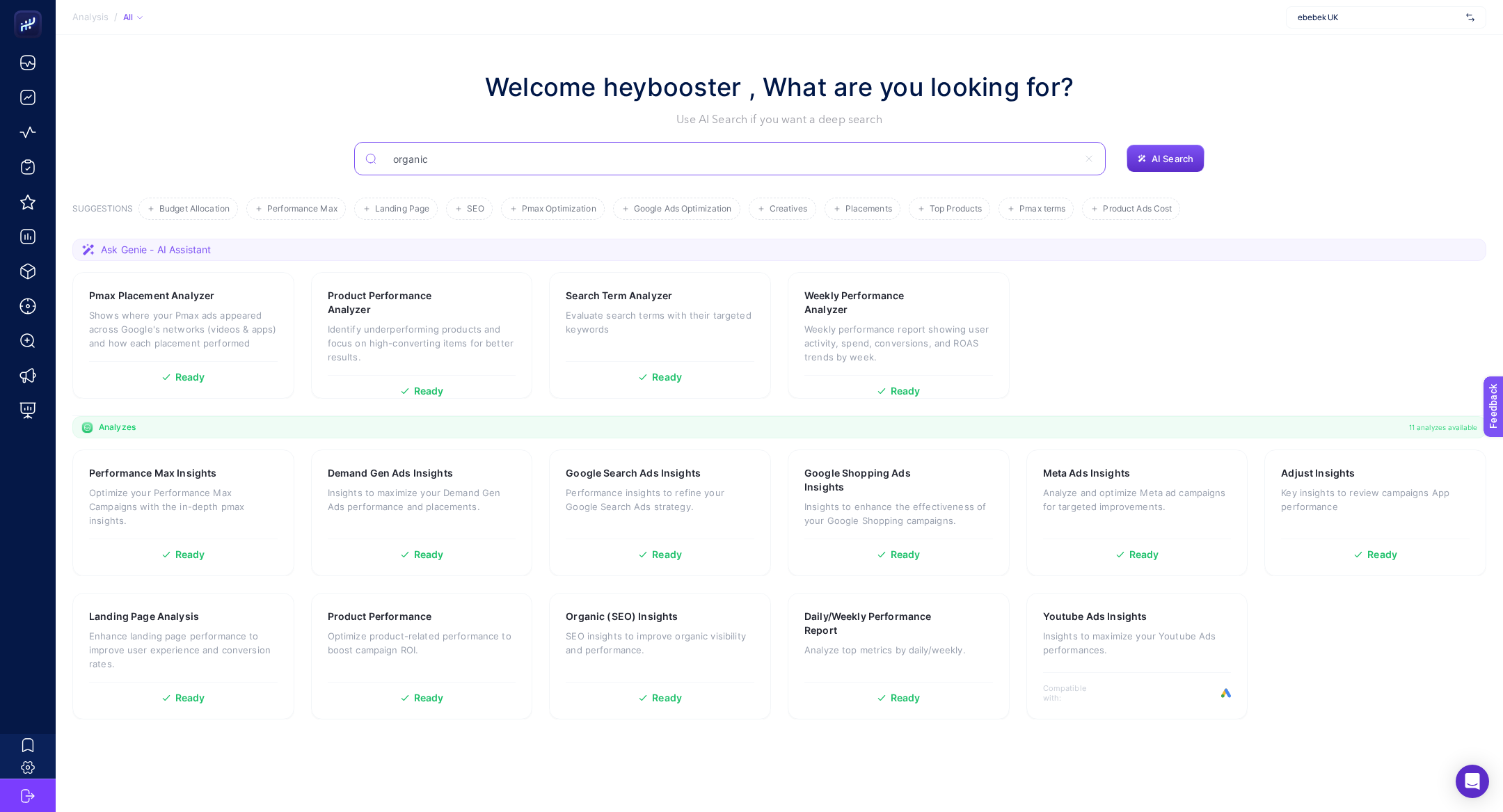
type input "organic"
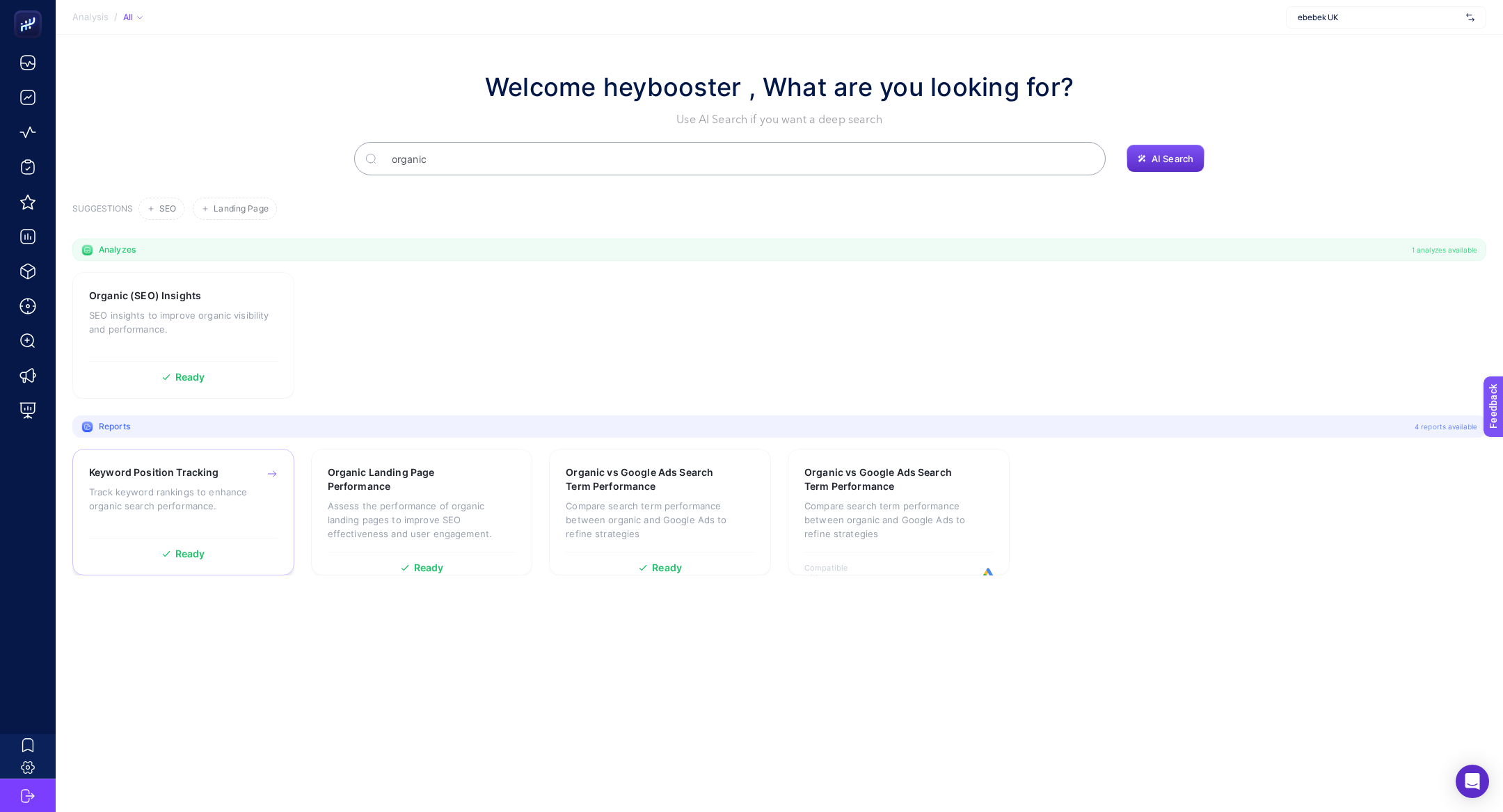
click at [195, 458] on div "Keyword Position Tracking Track keyword rankings to enhance organic search perf…" at bounding box center [184, 511] width 222 height 127
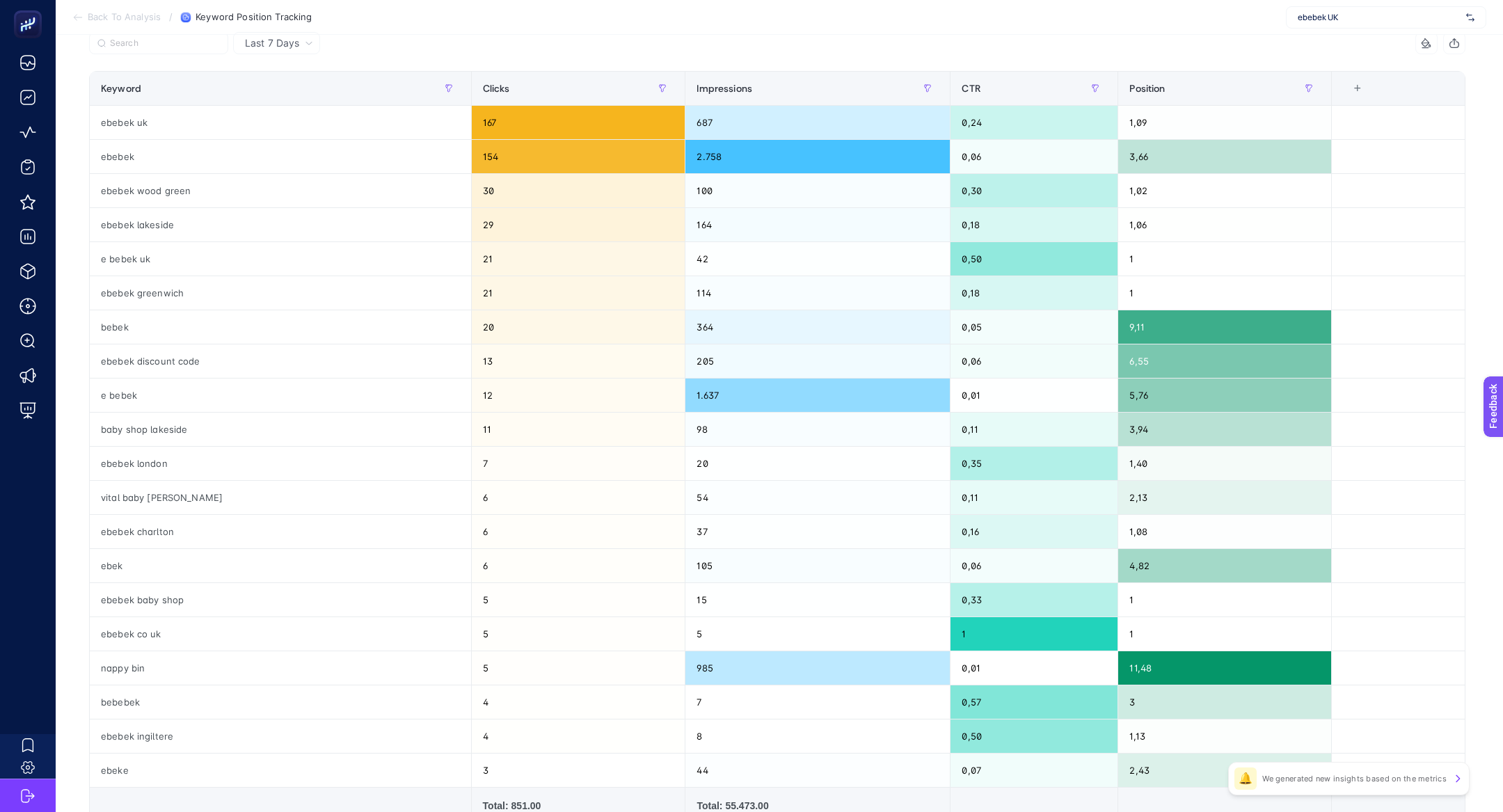
scroll to position [306, 0]
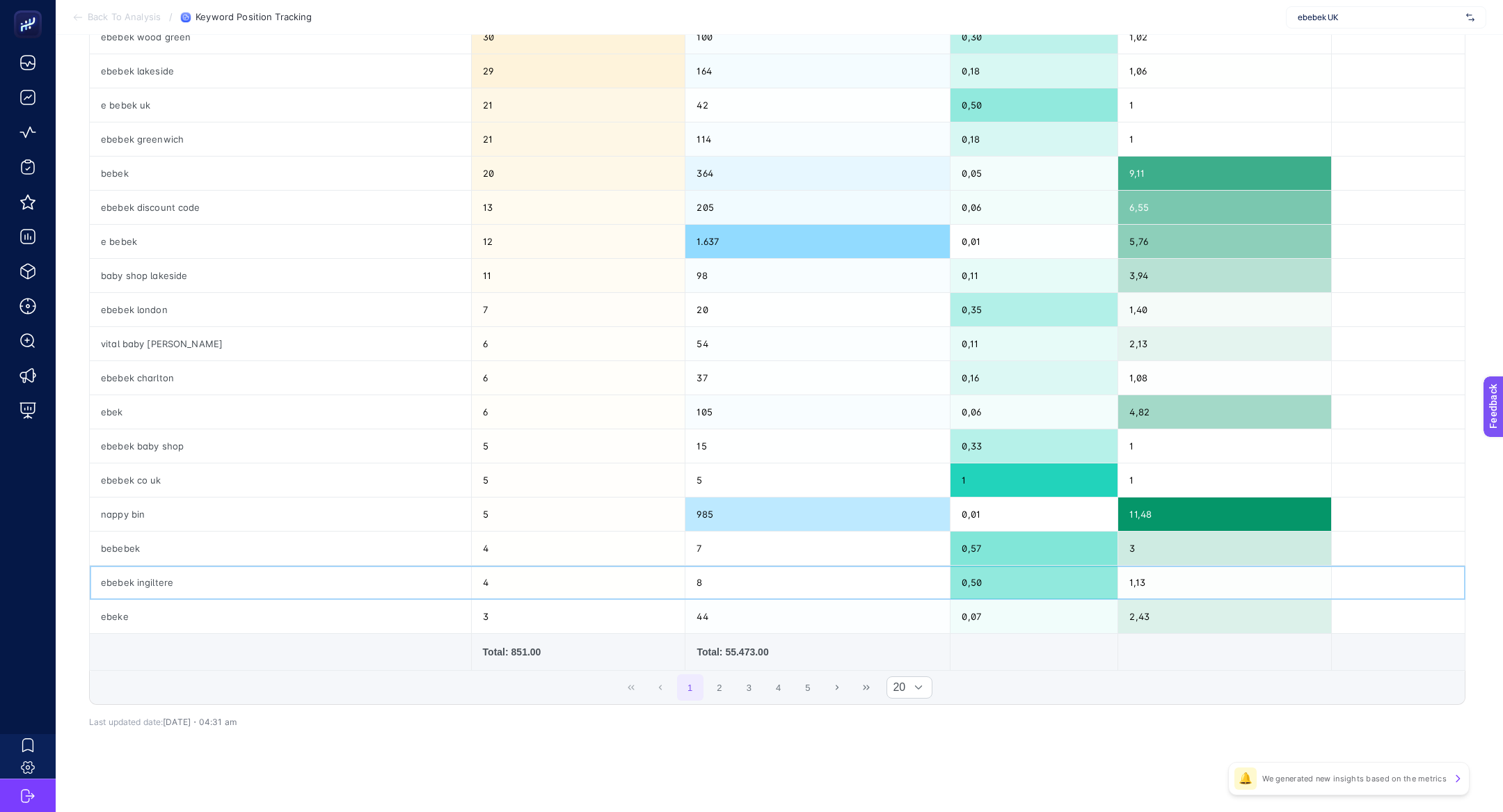
click at [151, 579] on div "ebebek ingiltere" at bounding box center [280, 582] width 382 height 33
click at [104, 507] on div "nappy bin" at bounding box center [280, 514] width 382 height 33
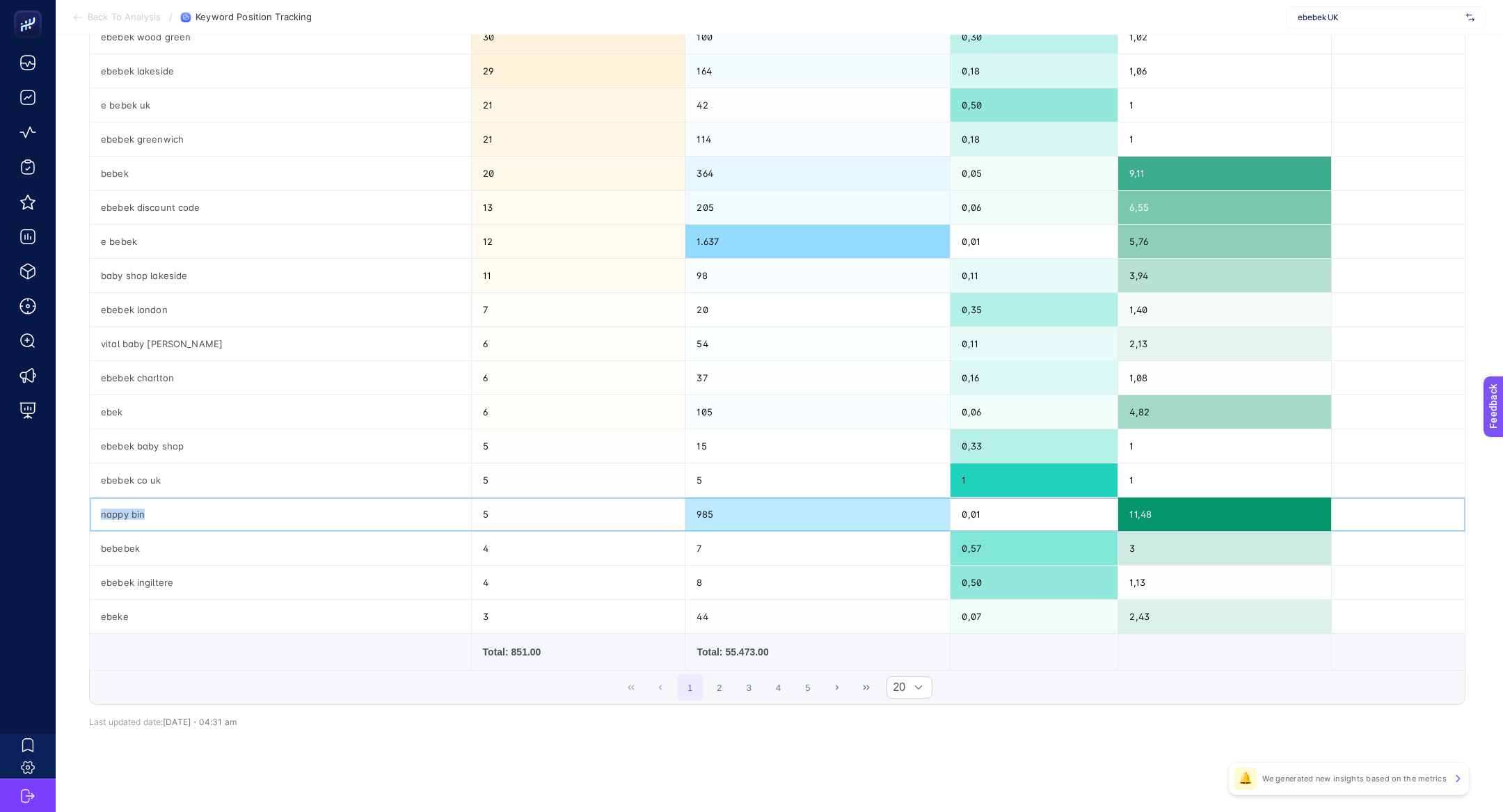
click at [104, 507] on div "nappy bin" at bounding box center [280, 514] width 382 height 33
click at [120, 163] on div "bebek" at bounding box center [280, 173] width 382 height 33
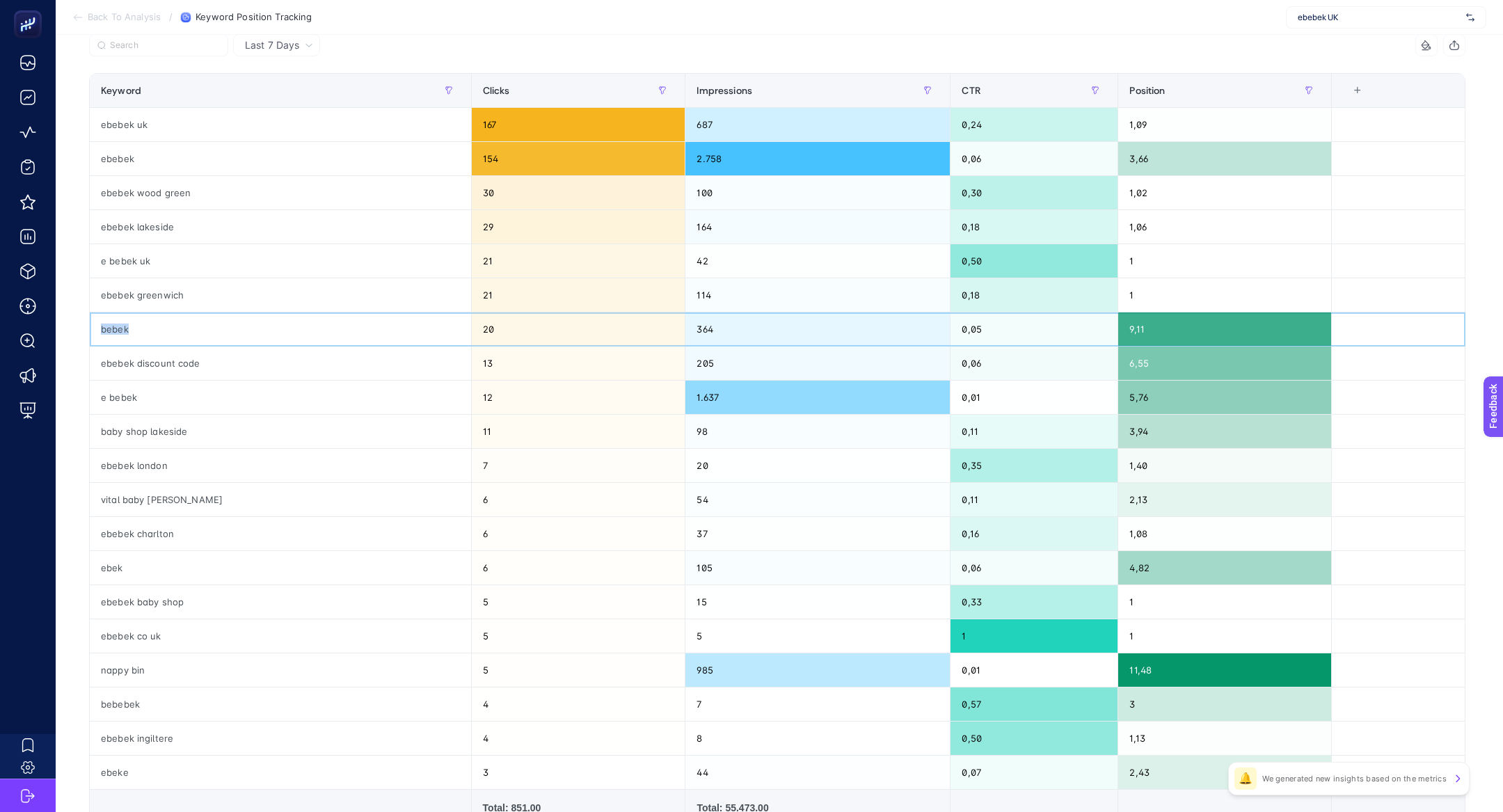
scroll to position [151, 0]
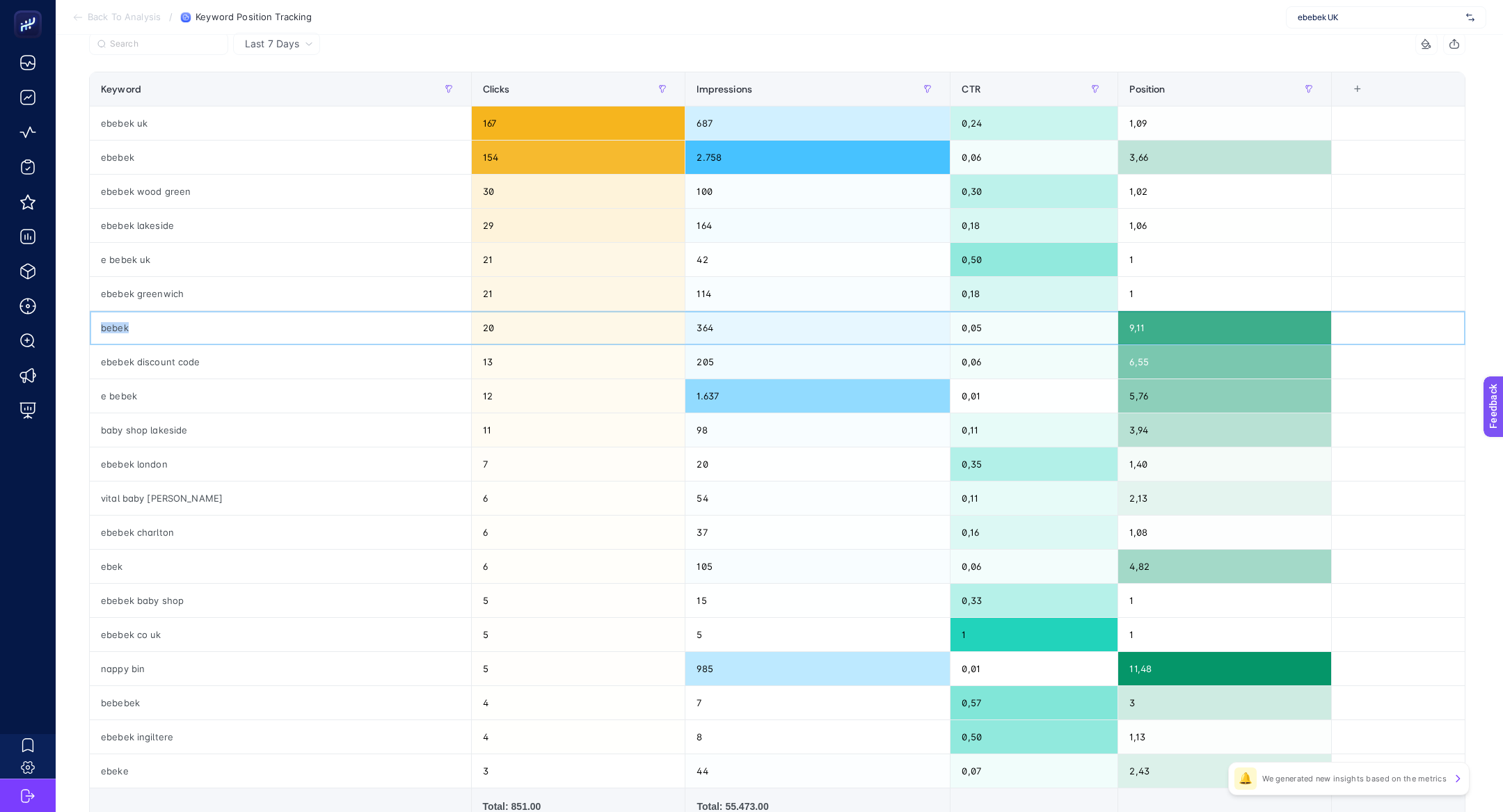
click at [110, 326] on div "bebek" at bounding box center [280, 327] width 382 height 33
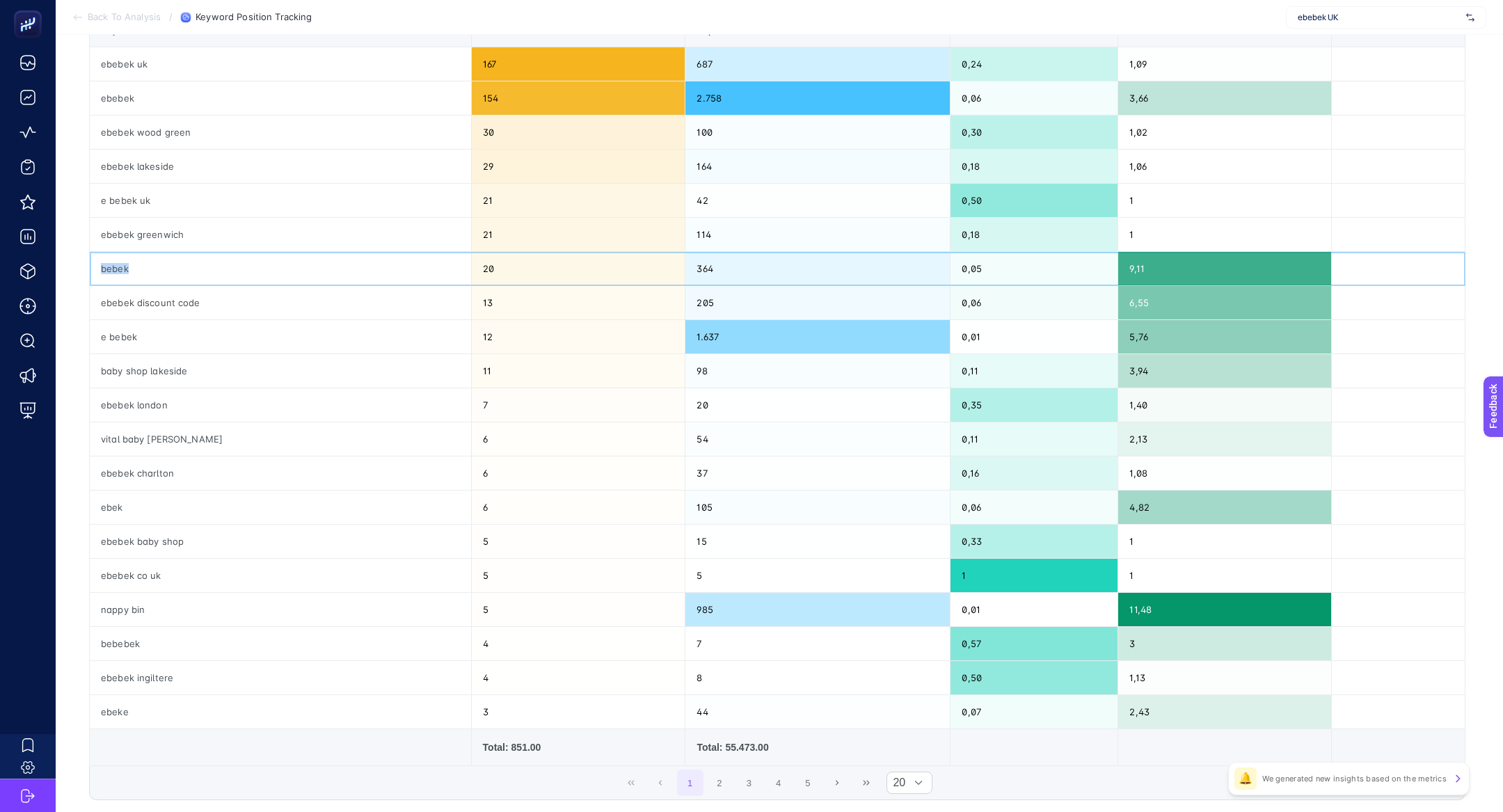
scroll to position [215, 0]
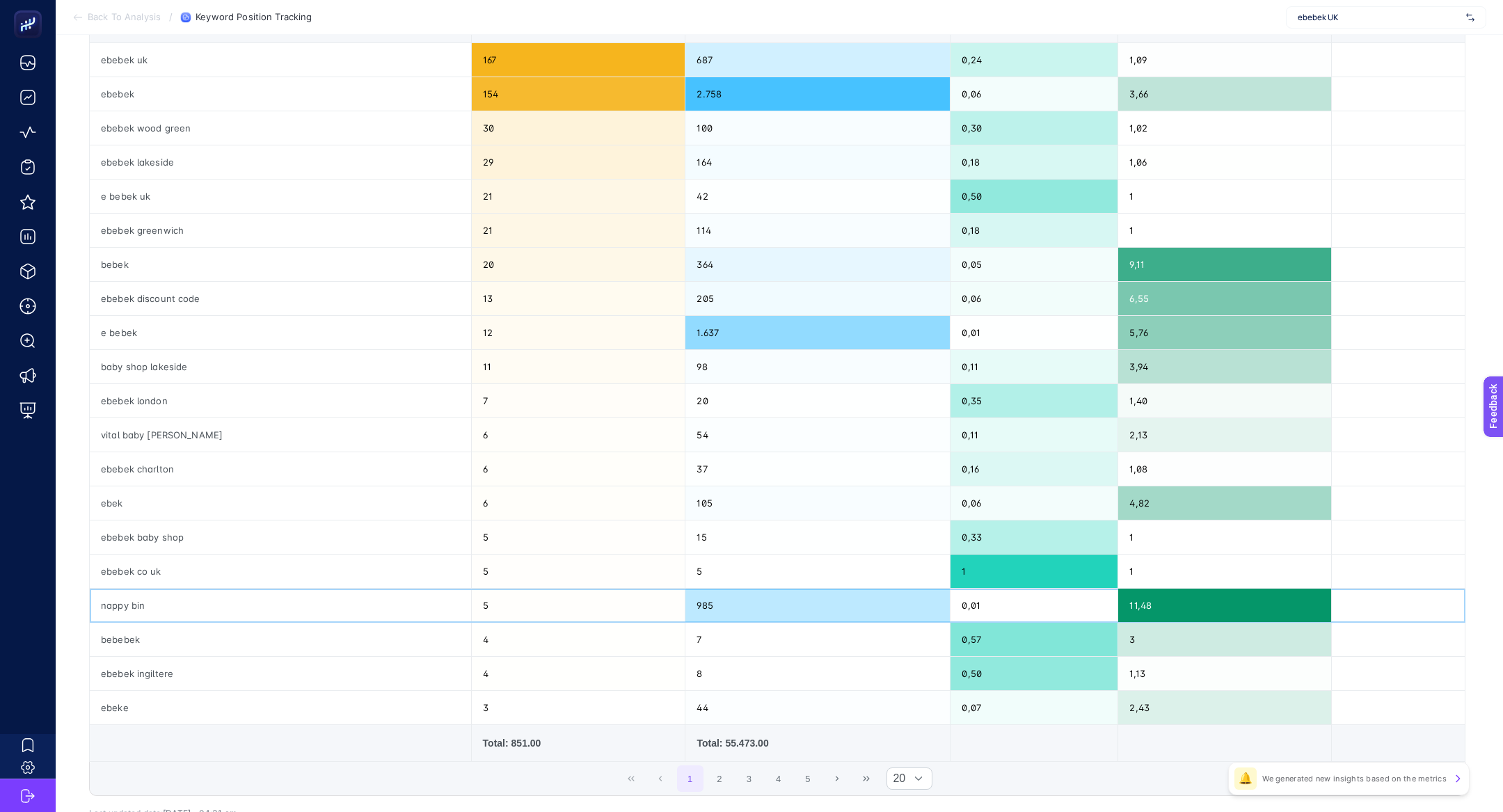
click at [108, 591] on div "nappy bin" at bounding box center [280, 605] width 382 height 33
click at [721, 775] on button "2" at bounding box center [719, 778] width 27 height 27
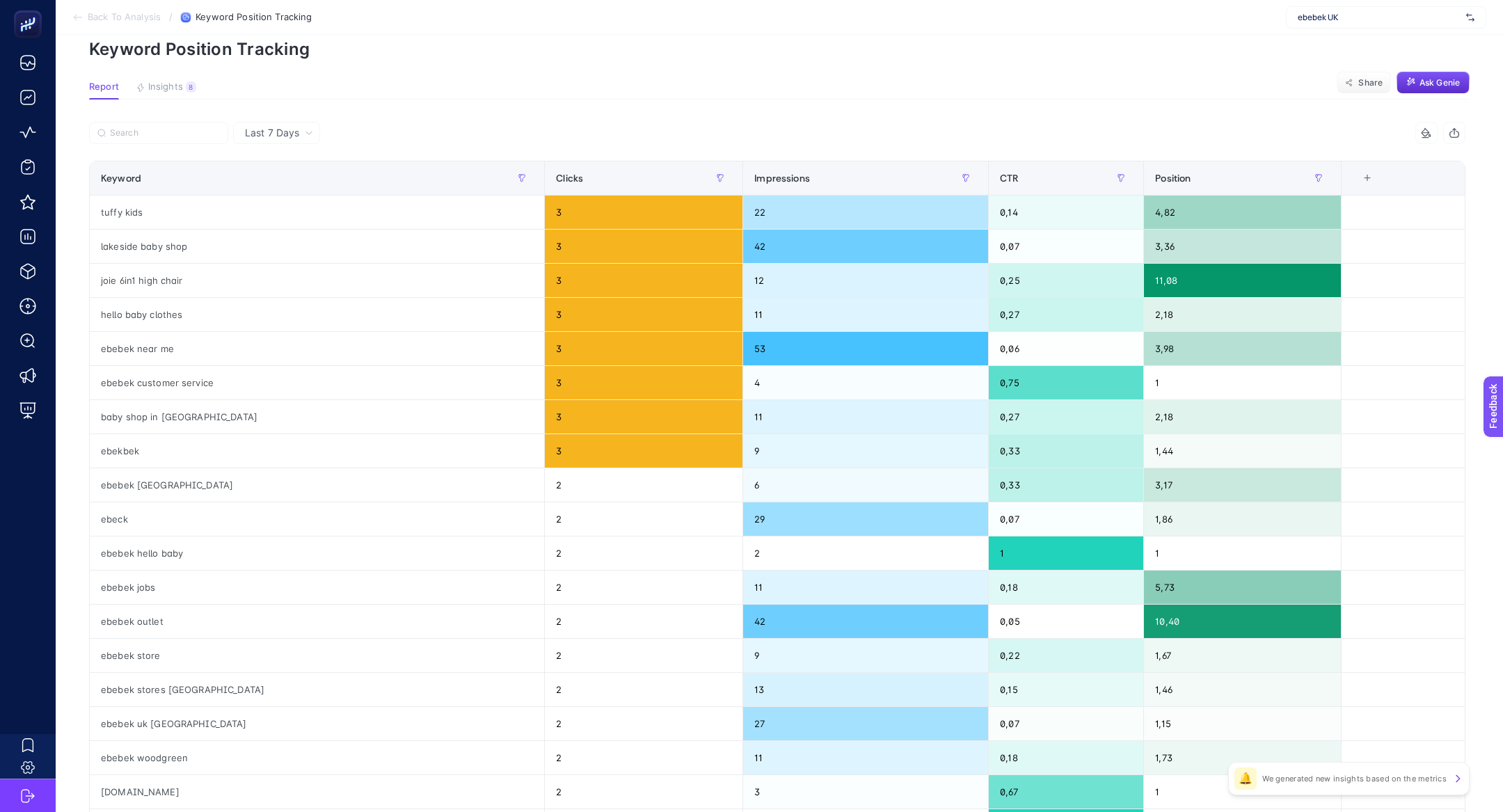
scroll to position [65, 0]
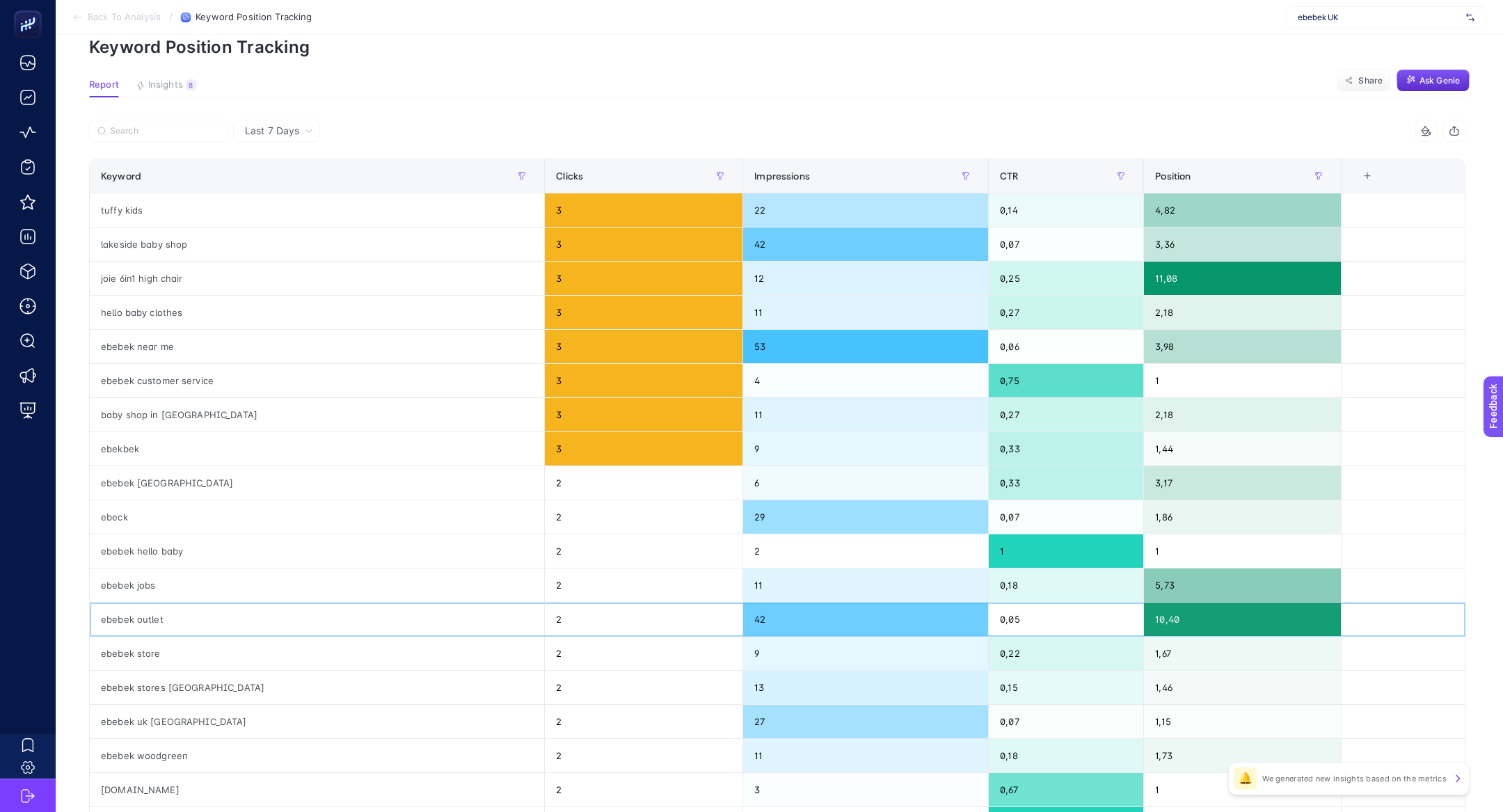
click at [146, 614] on div "ebebek outlet" at bounding box center [317, 619] width 454 height 33
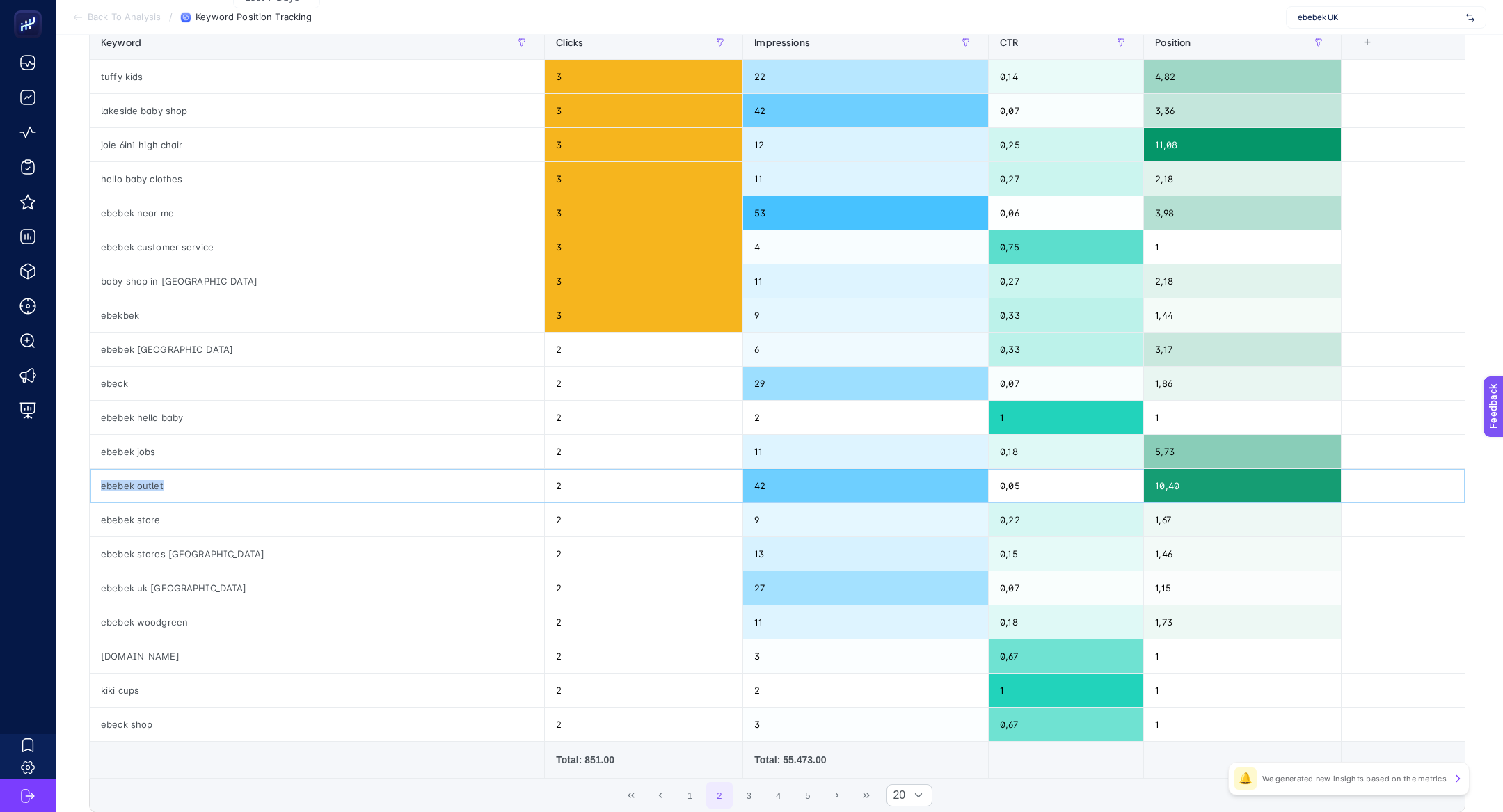
scroll to position [196, 0]
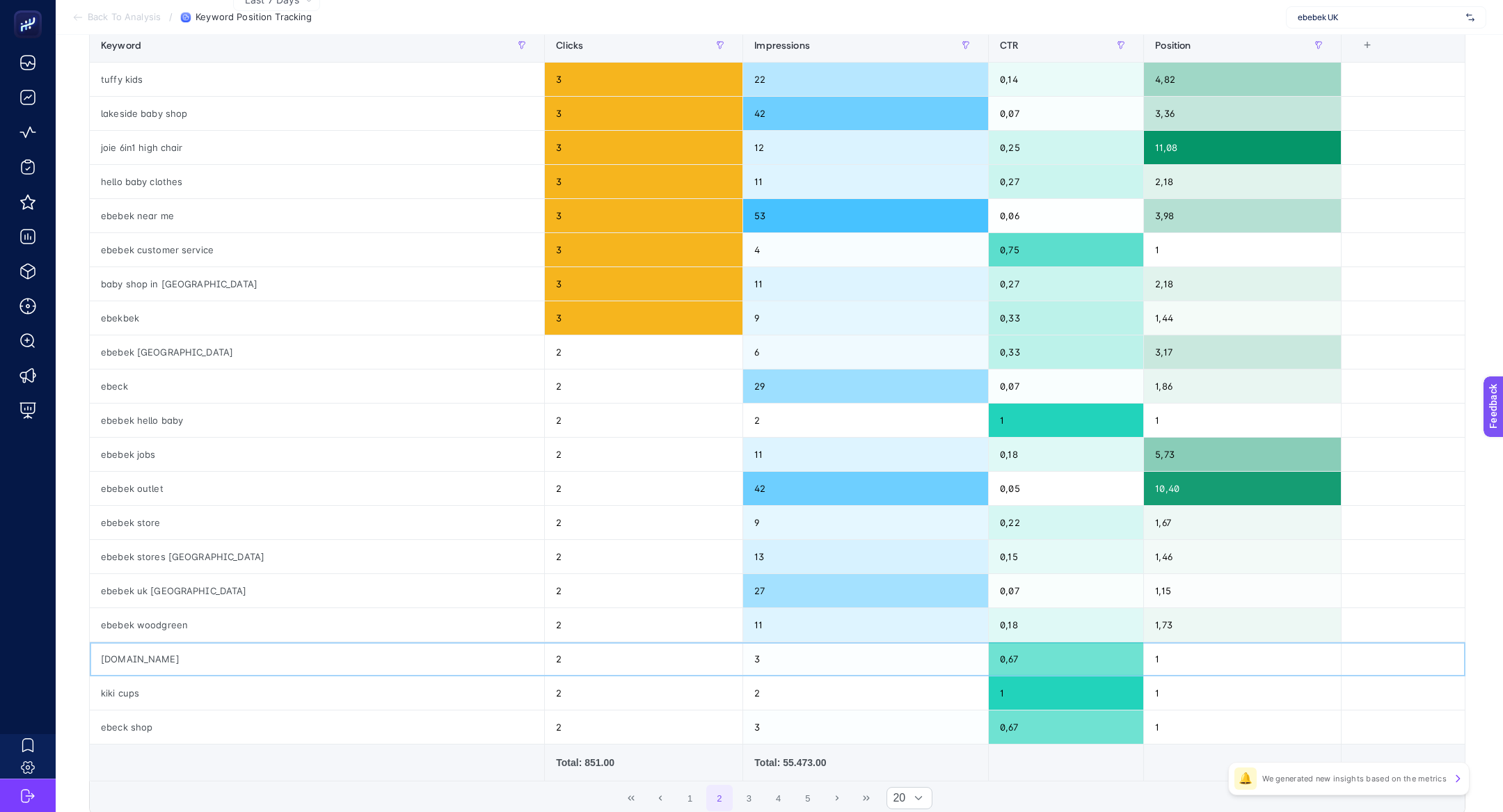
click at [148, 662] on div "ebebek.co.uk" at bounding box center [317, 659] width 454 height 33
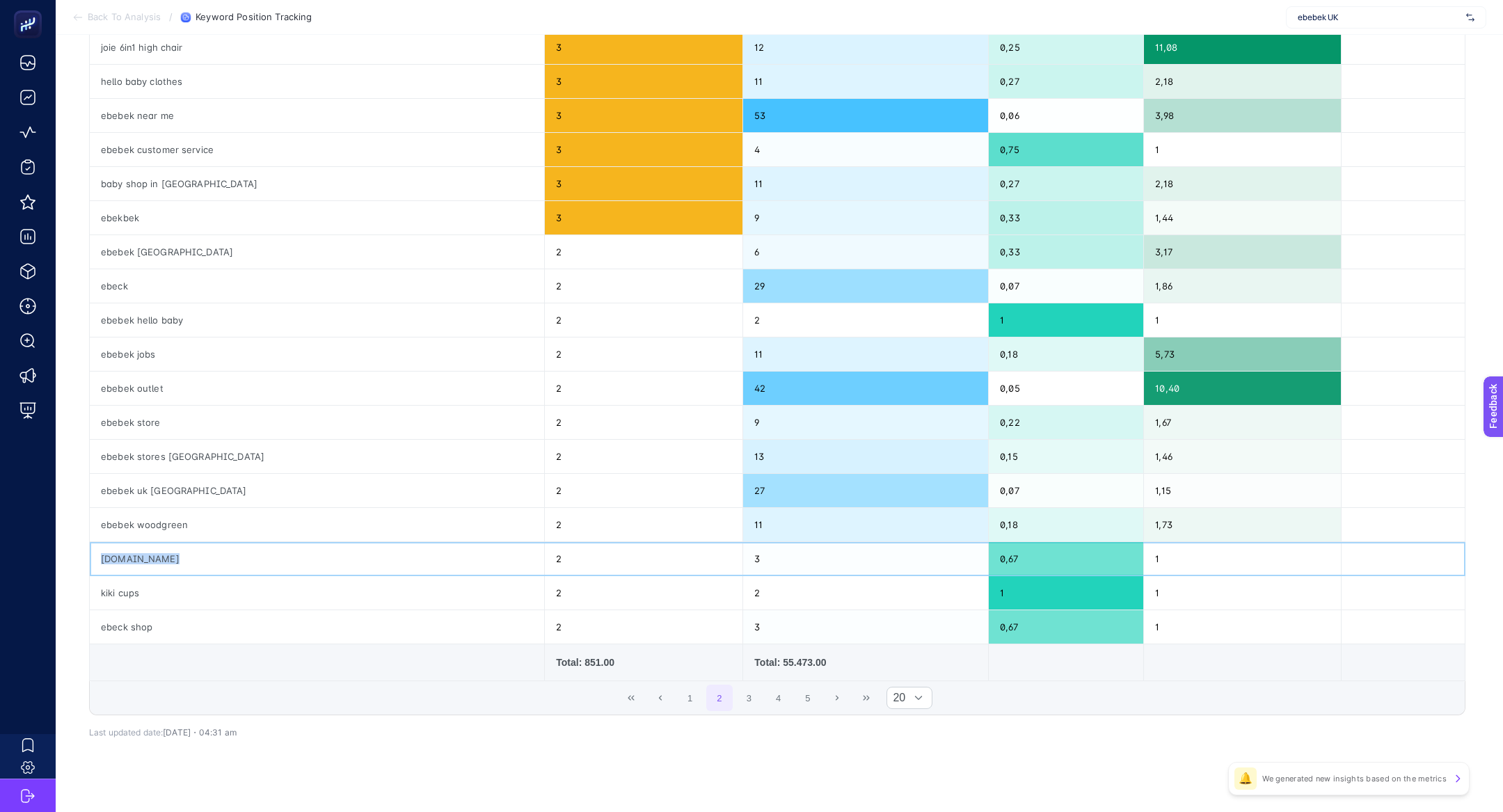
scroll to position [306, 0]
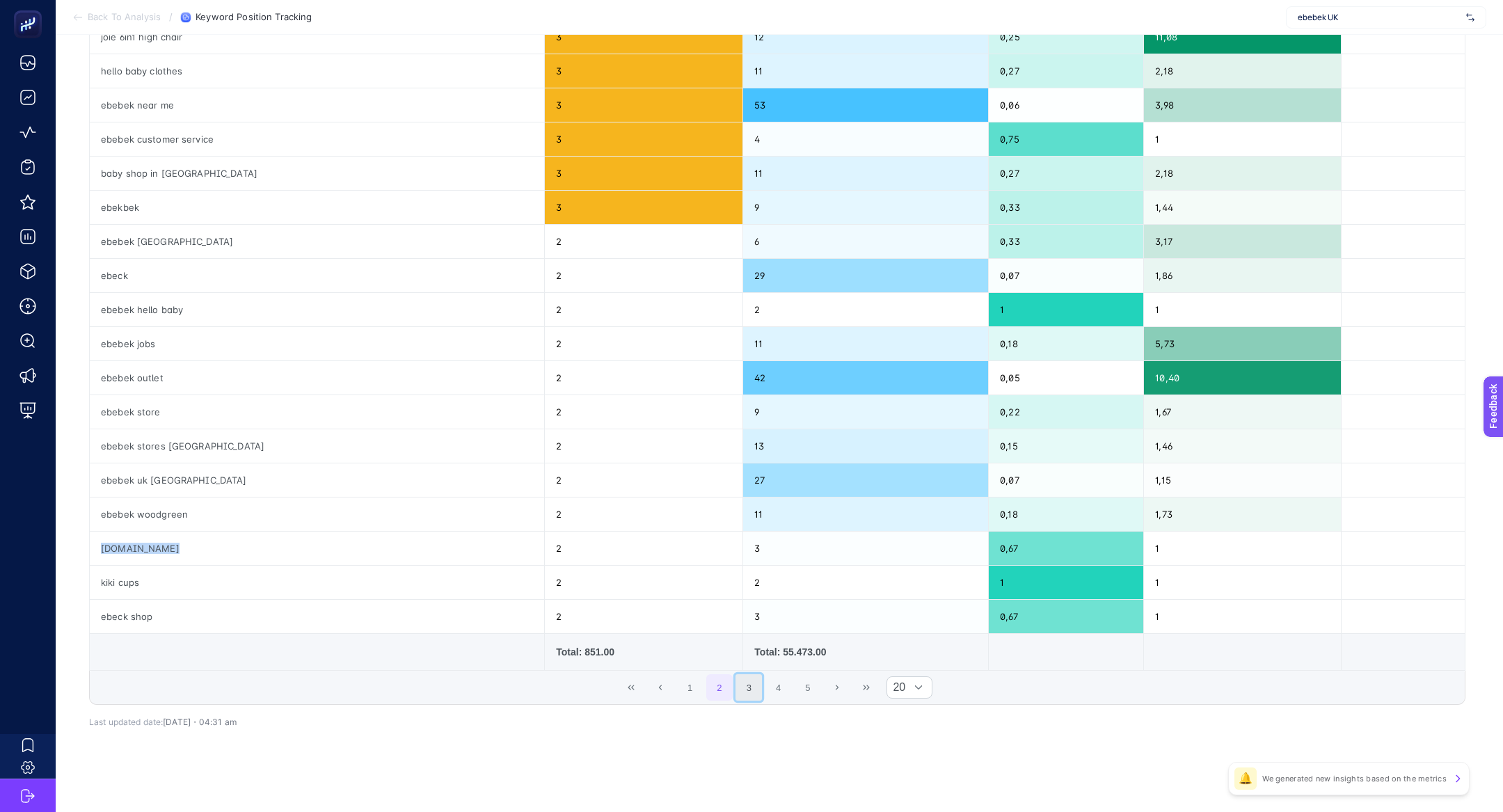
click at [741, 686] on button "3" at bounding box center [749, 686] width 27 height 27
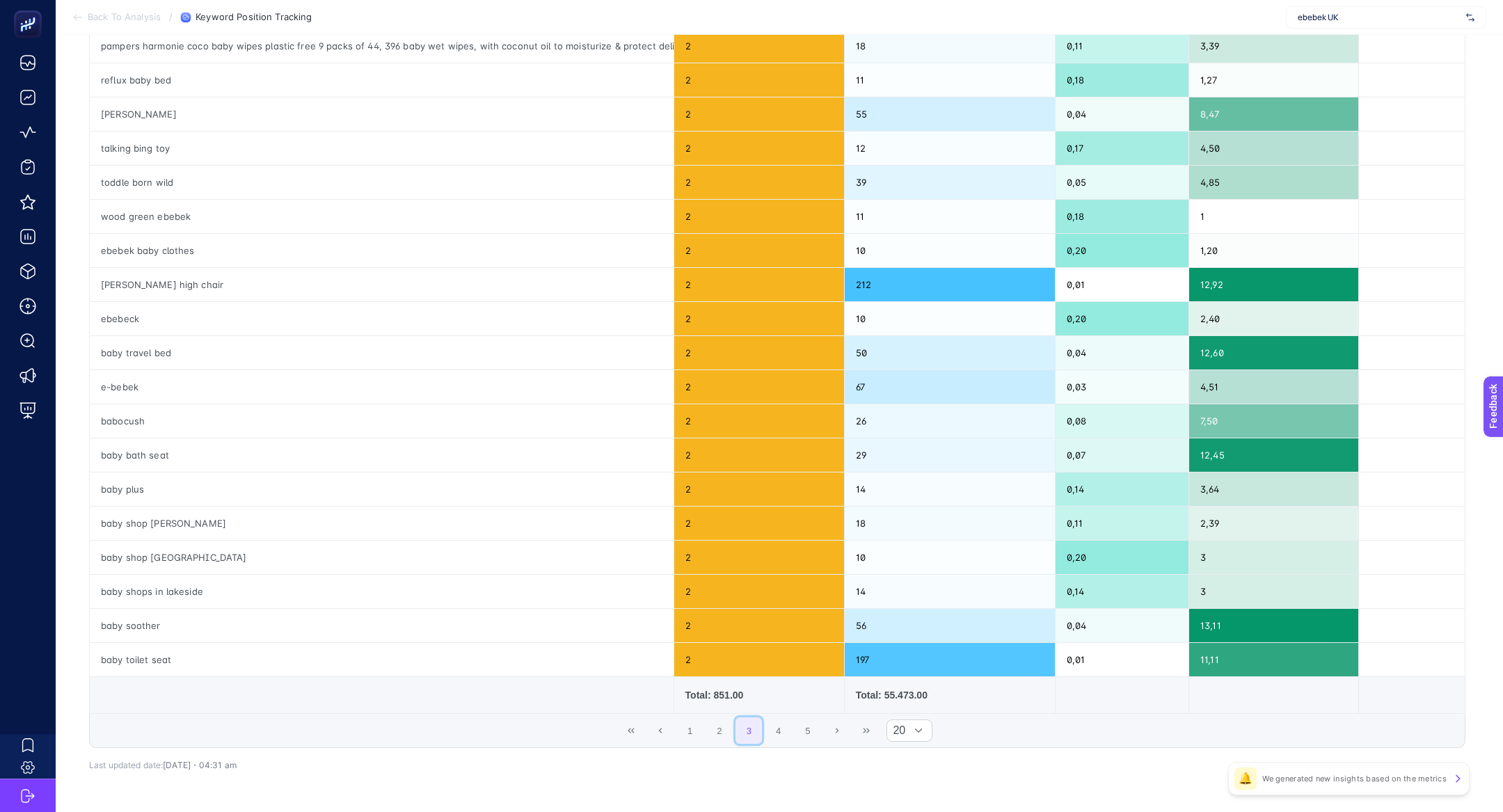
scroll to position [264, 0]
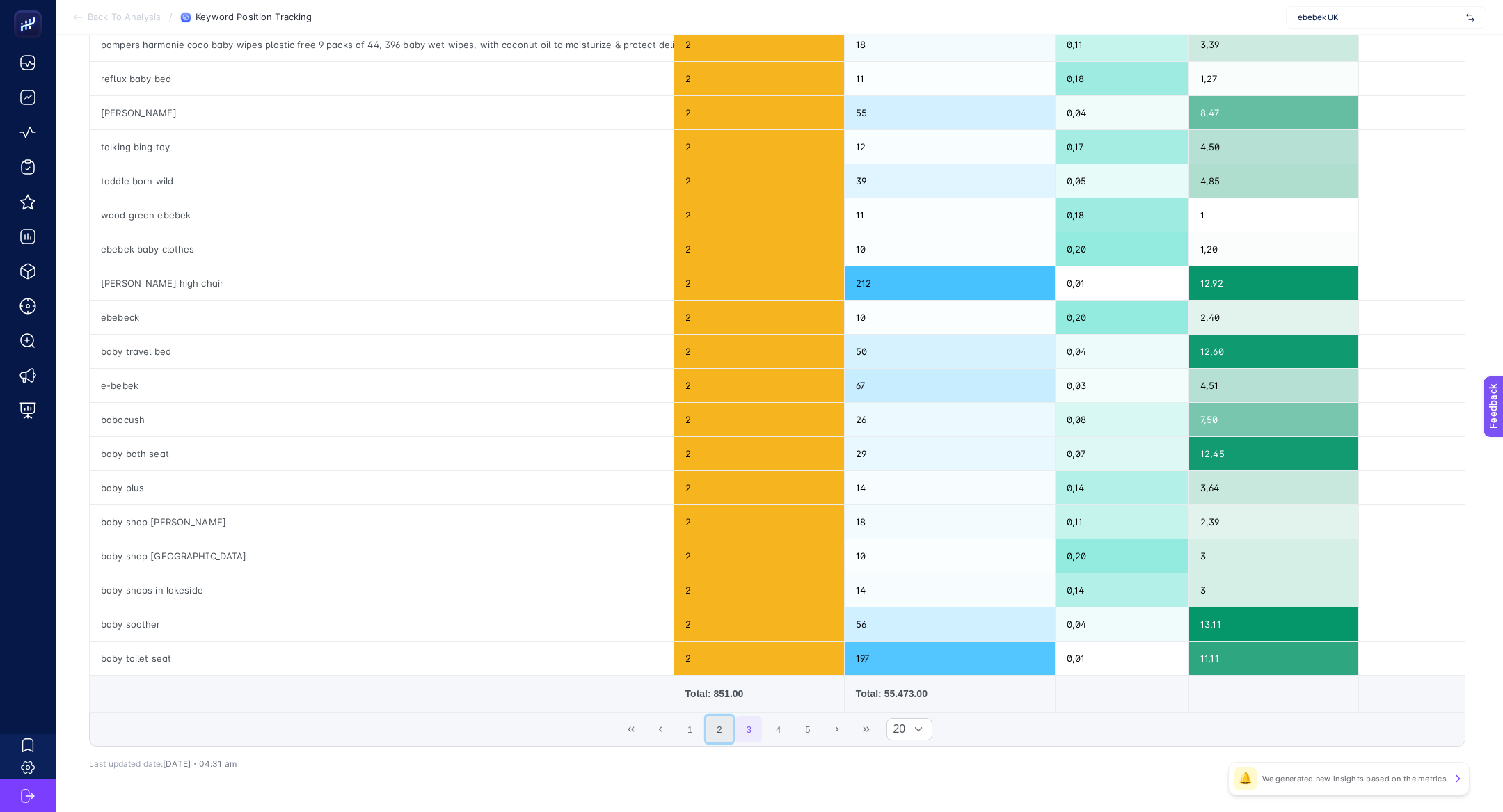
click at [730, 724] on button "2" at bounding box center [719, 728] width 27 height 27
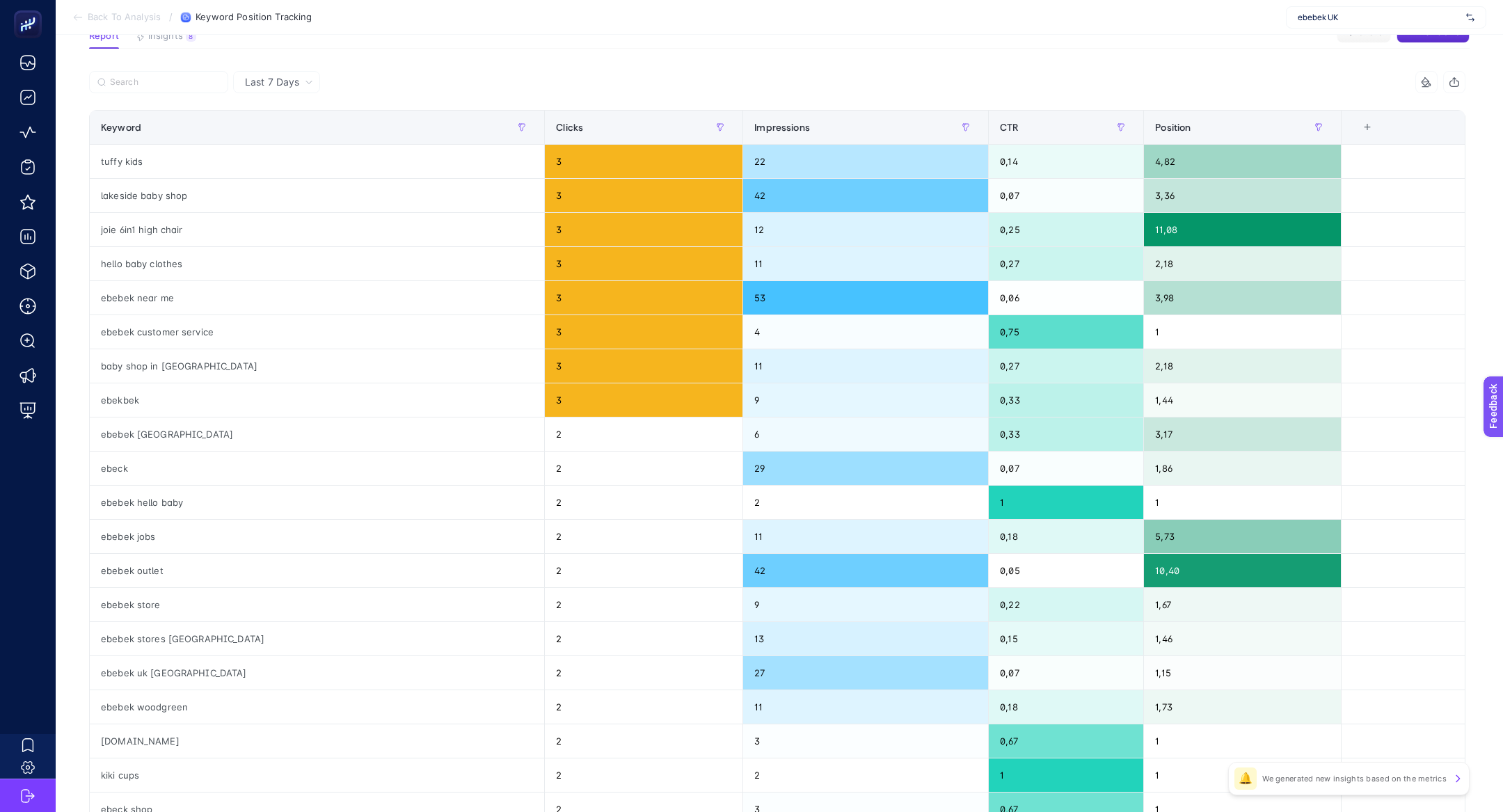
scroll to position [115, 0]
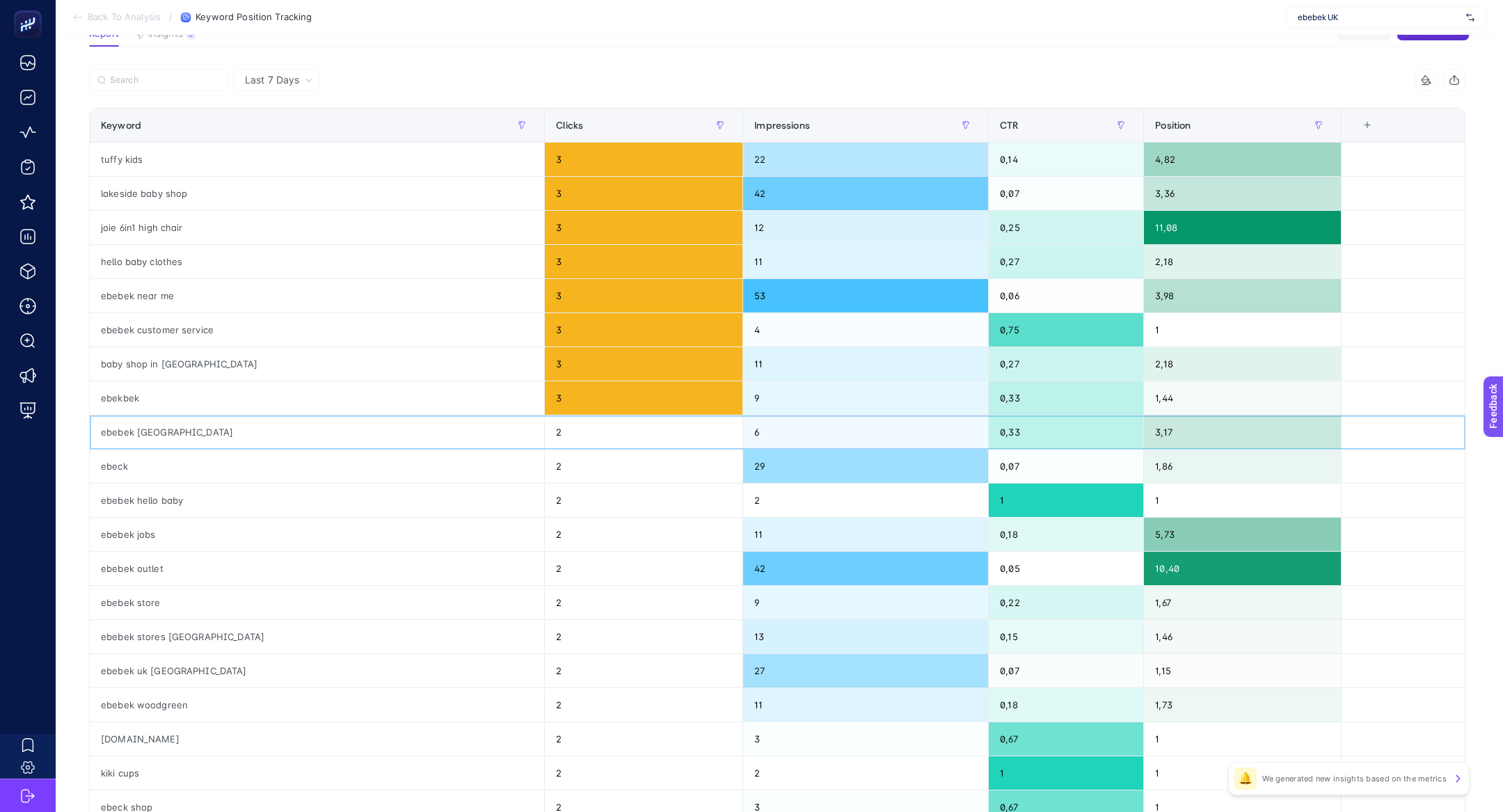
click at [270, 435] on div "ebebek almanya" at bounding box center [317, 432] width 454 height 33
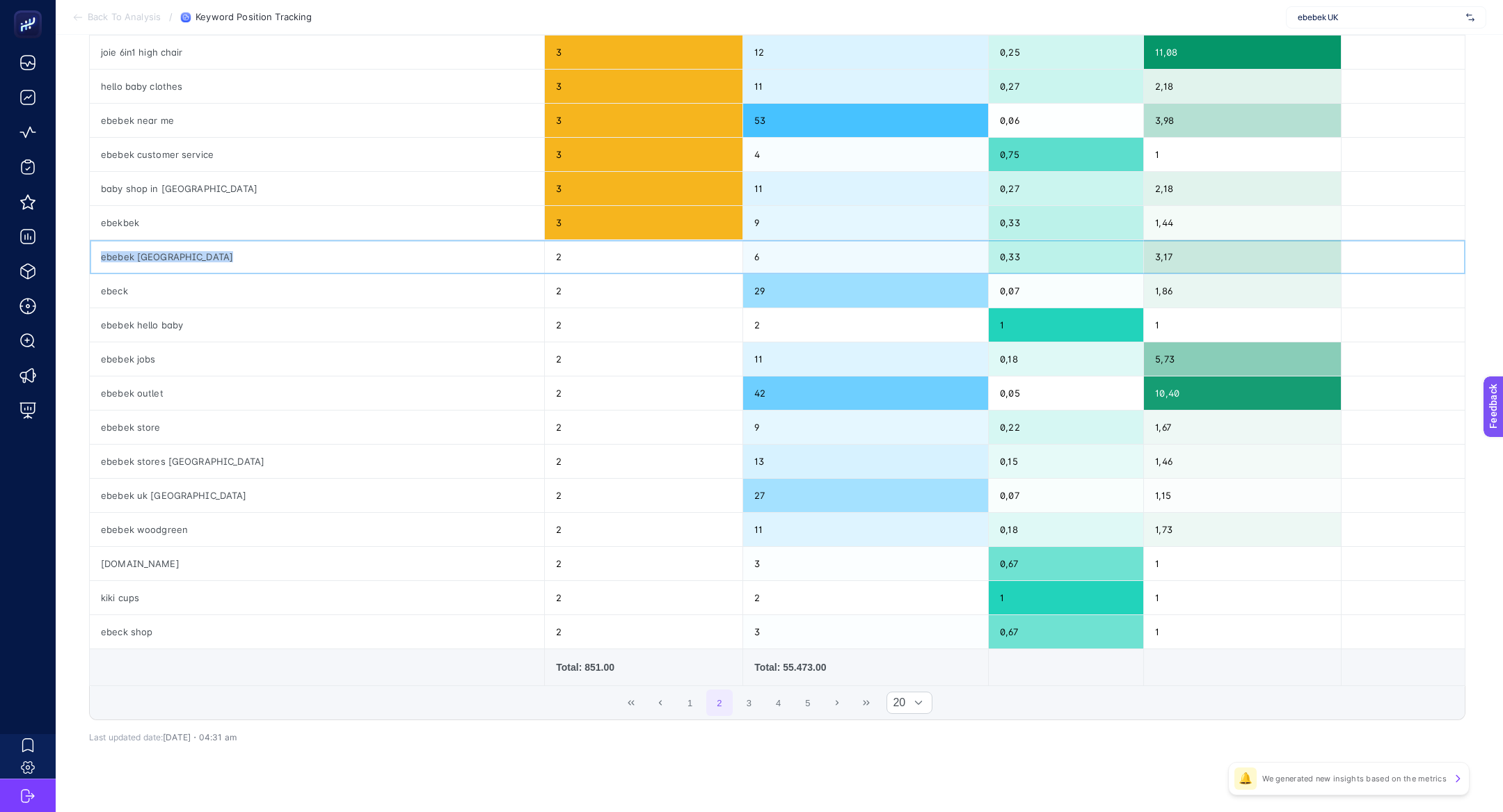
scroll to position [306, 0]
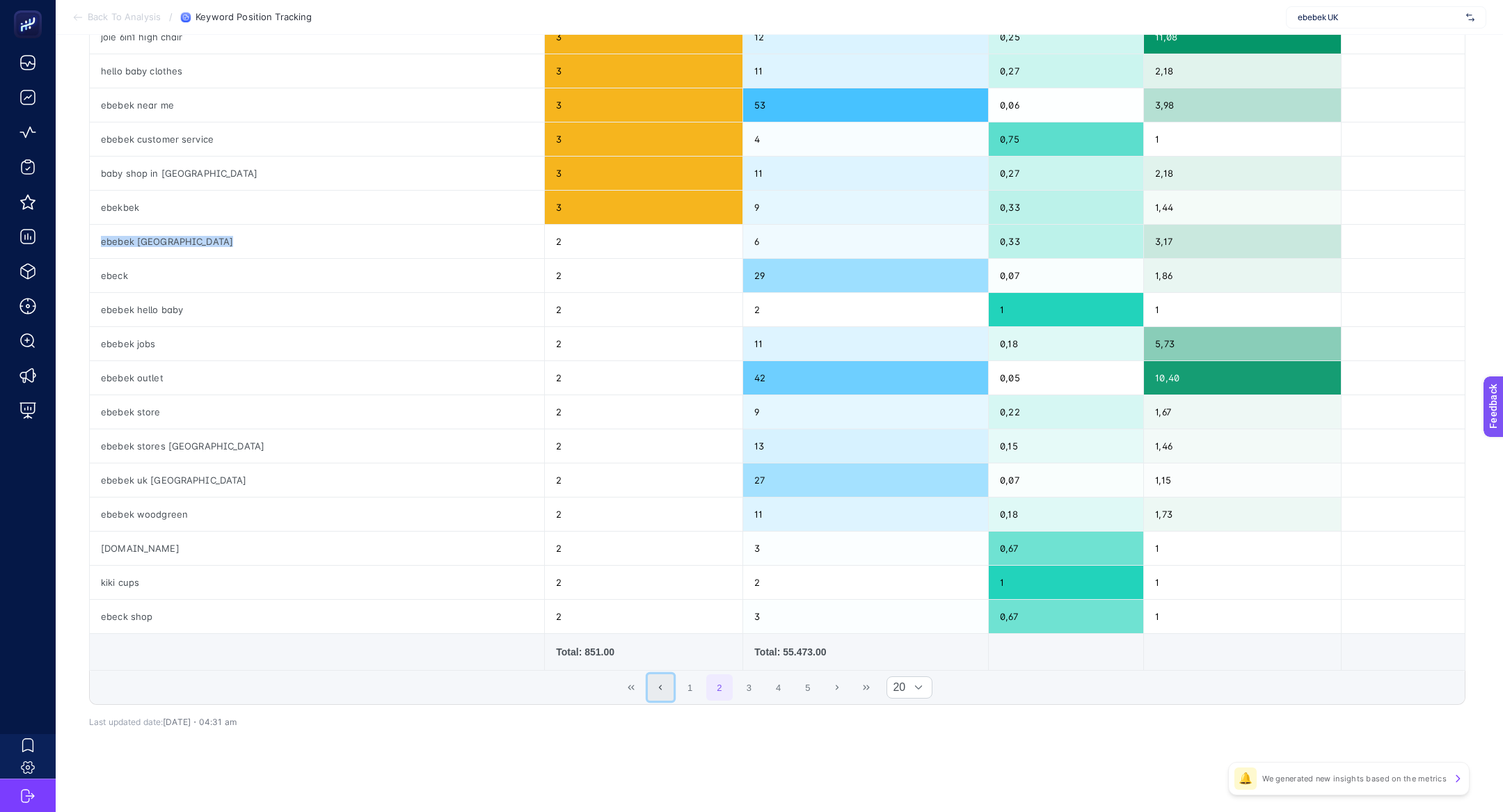
click at [652, 688] on button "Previous Page" at bounding box center [661, 686] width 27 height 27
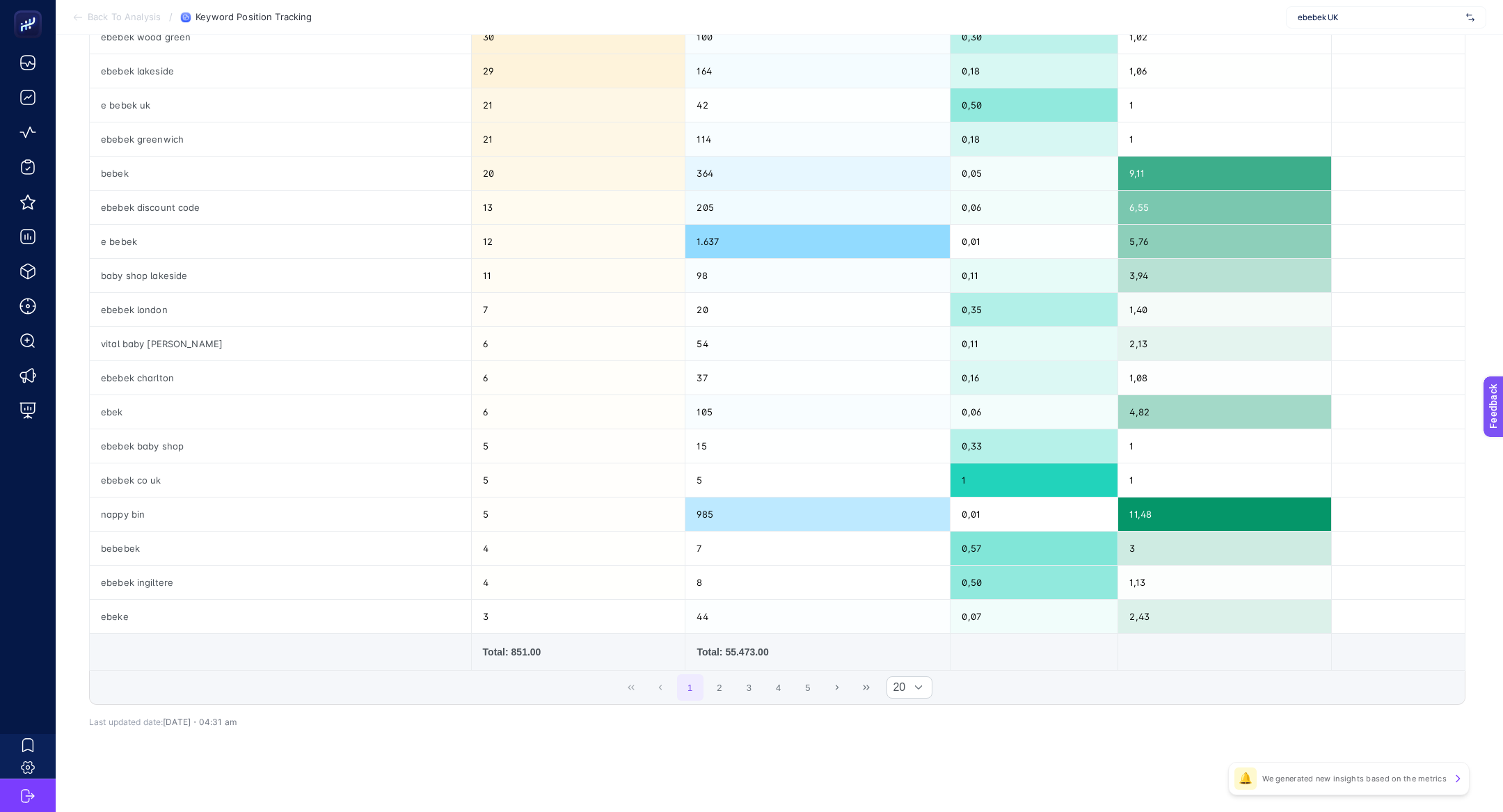
click at [620, 682] on div "1 2 3 4 5 20" at bounding box center [777, 687] width 1375 height 33
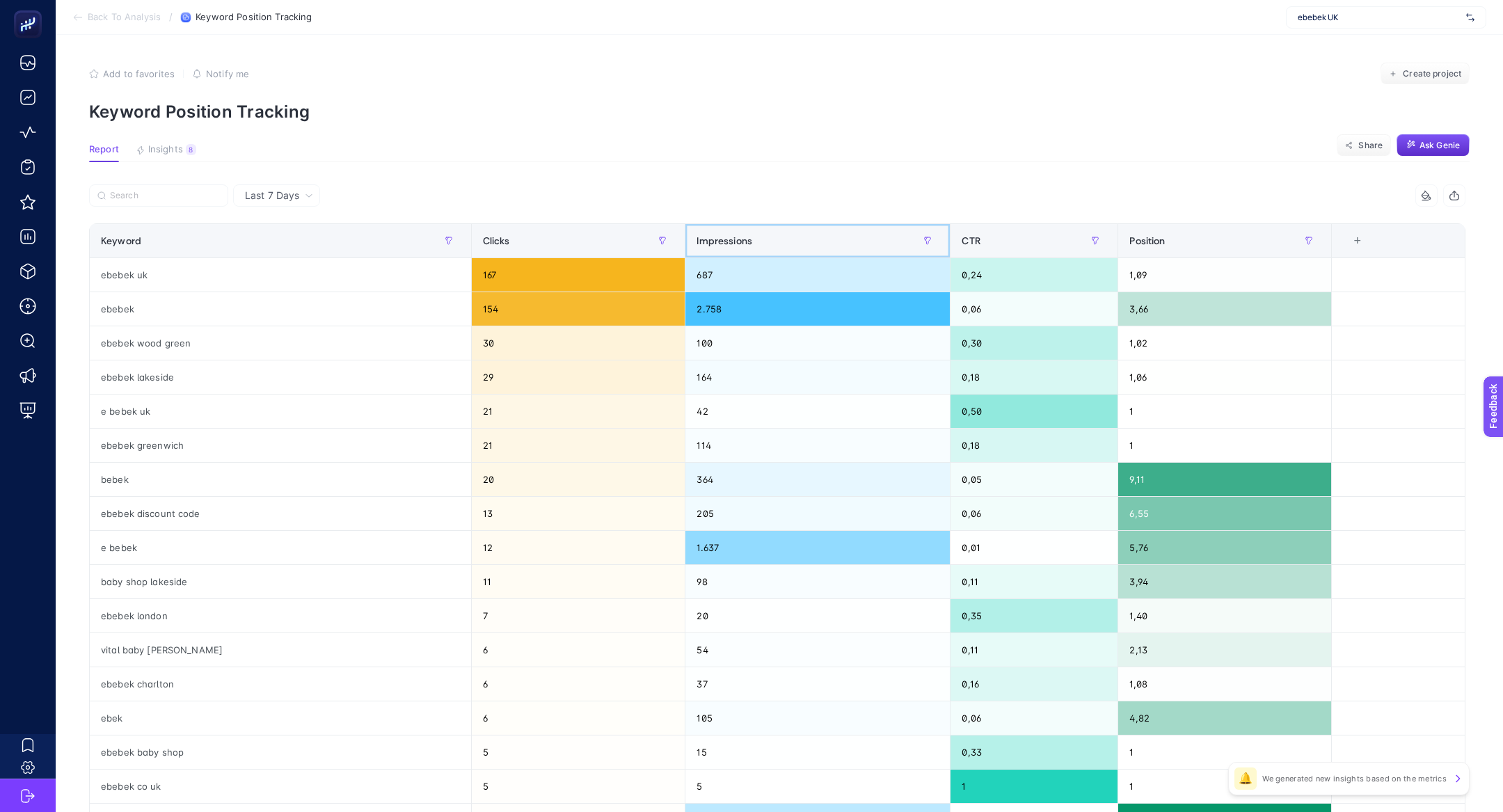
click at [706, 231] on div "Impressions" at bounding box center [817, 240] width 242 height 23
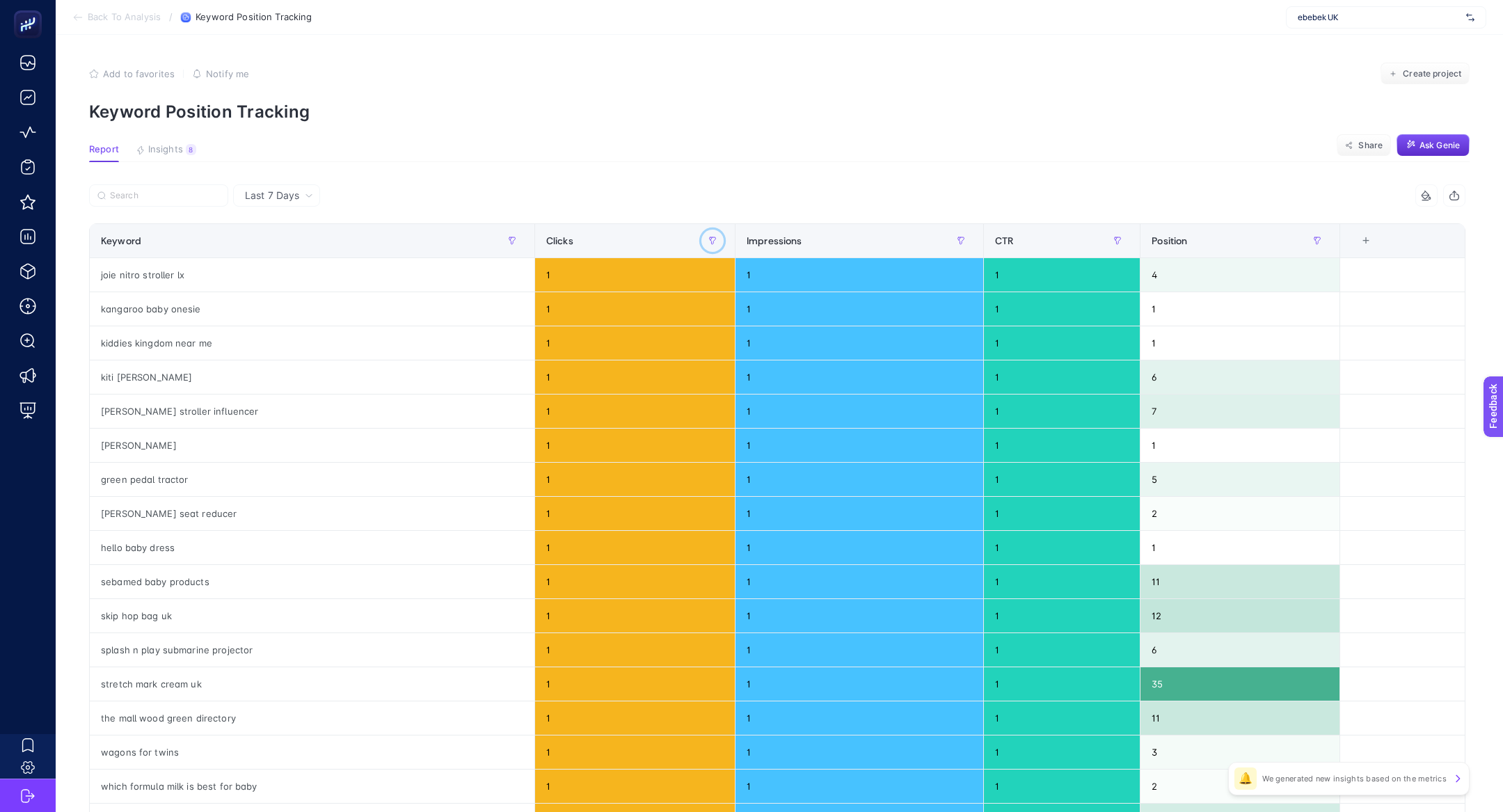
click at [706, 231] on button "button" at bounding box center [712, 240] width 23 height 23
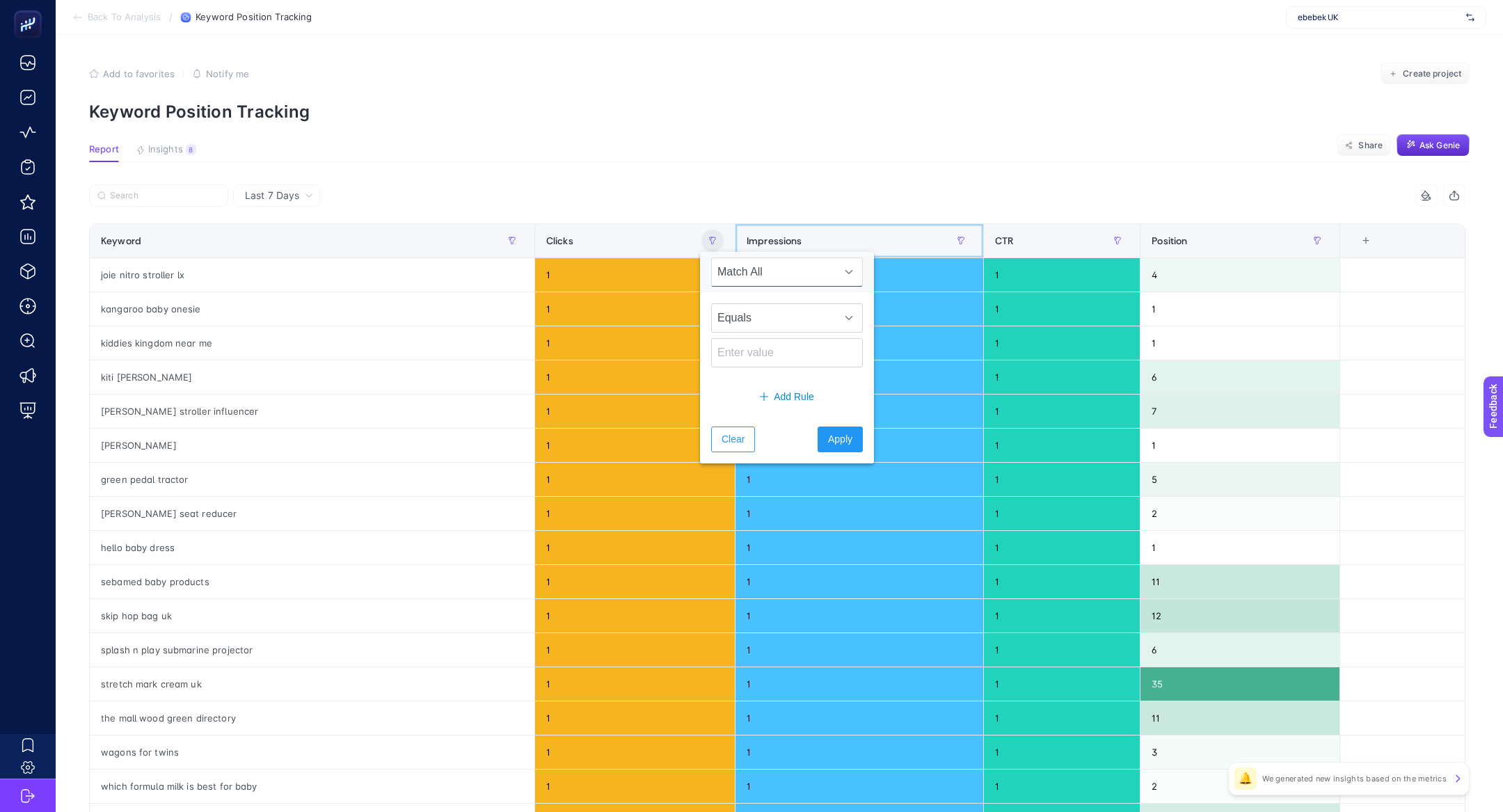
click at [804, 237] on div "Impressions" at bounding box center [859, 240] width 225 height 23
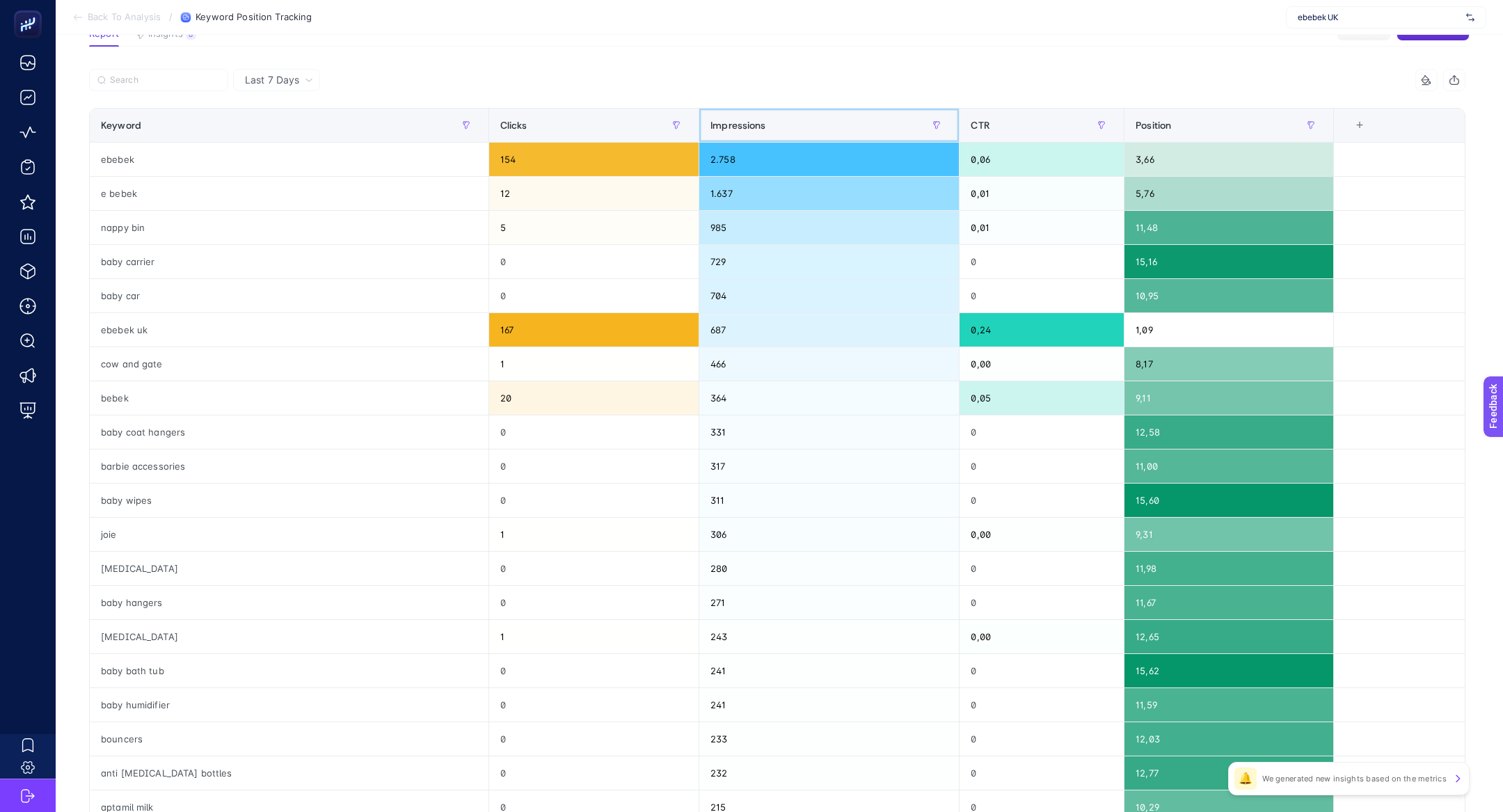
scroll to position [103, 0]
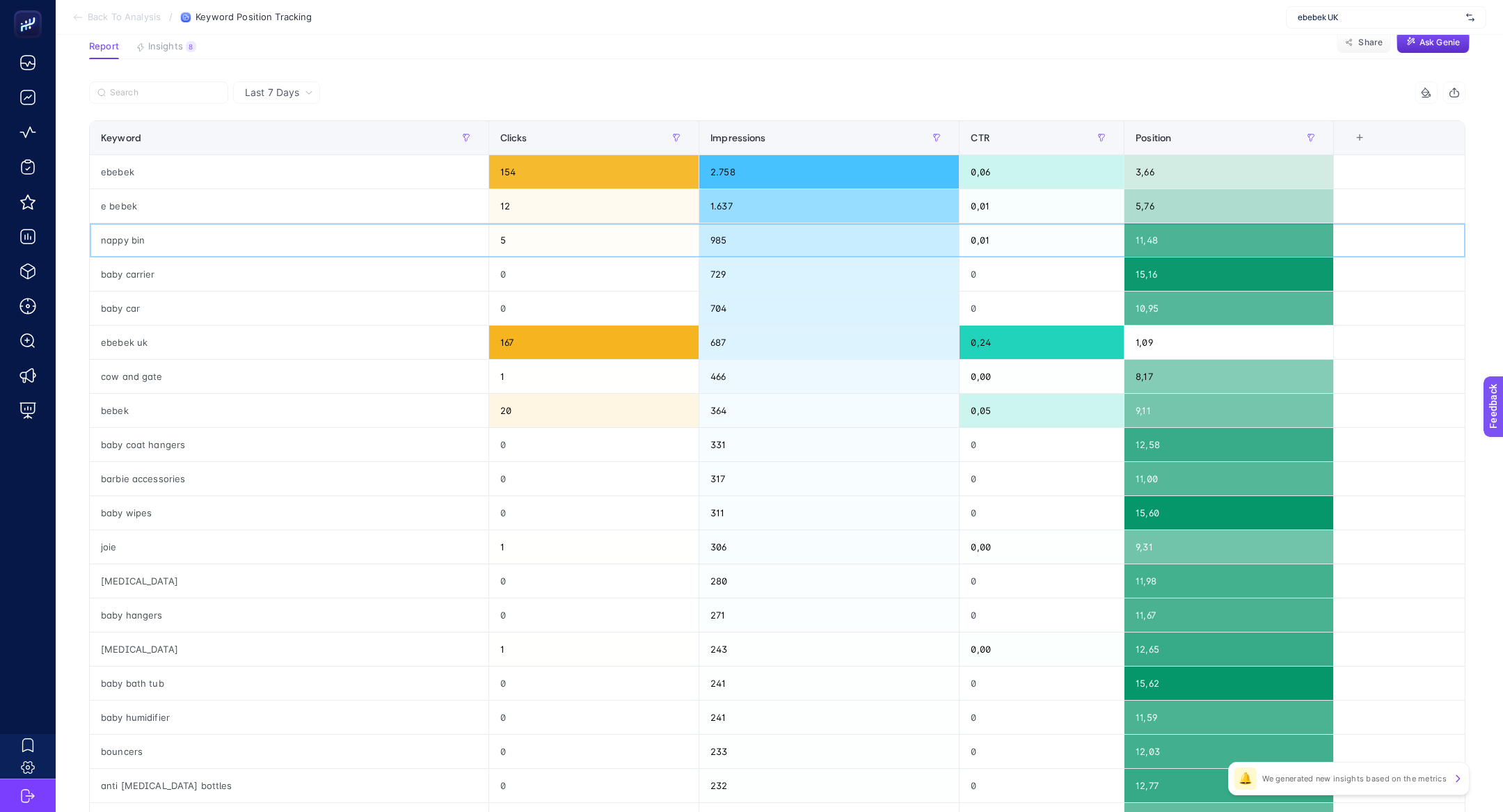
click at [106, 246] on div "nappy bin" at bounding box center [288, 240] width 398 height 33
copy tr "nappy bin"
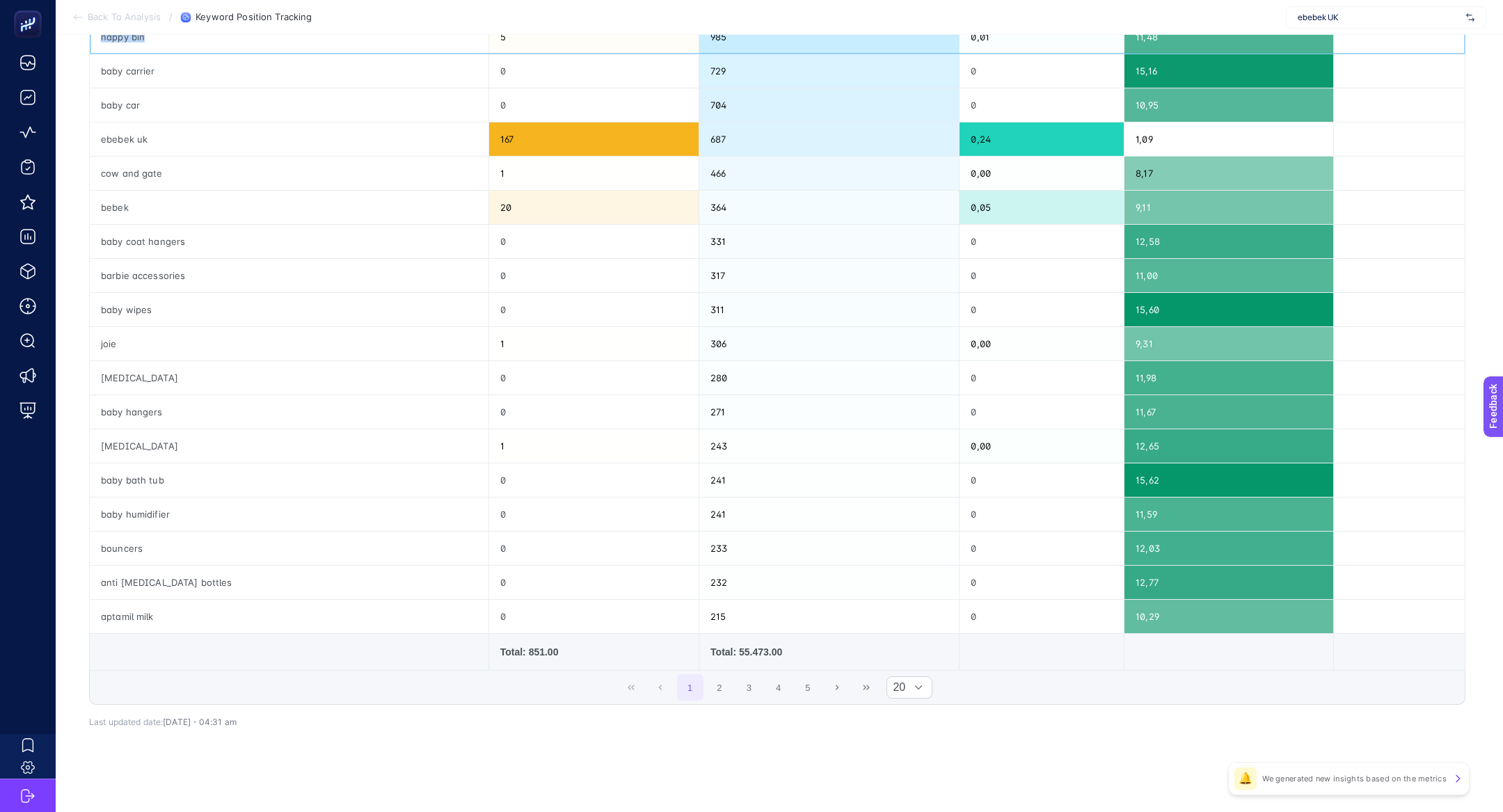
scroll to position [300, 0]
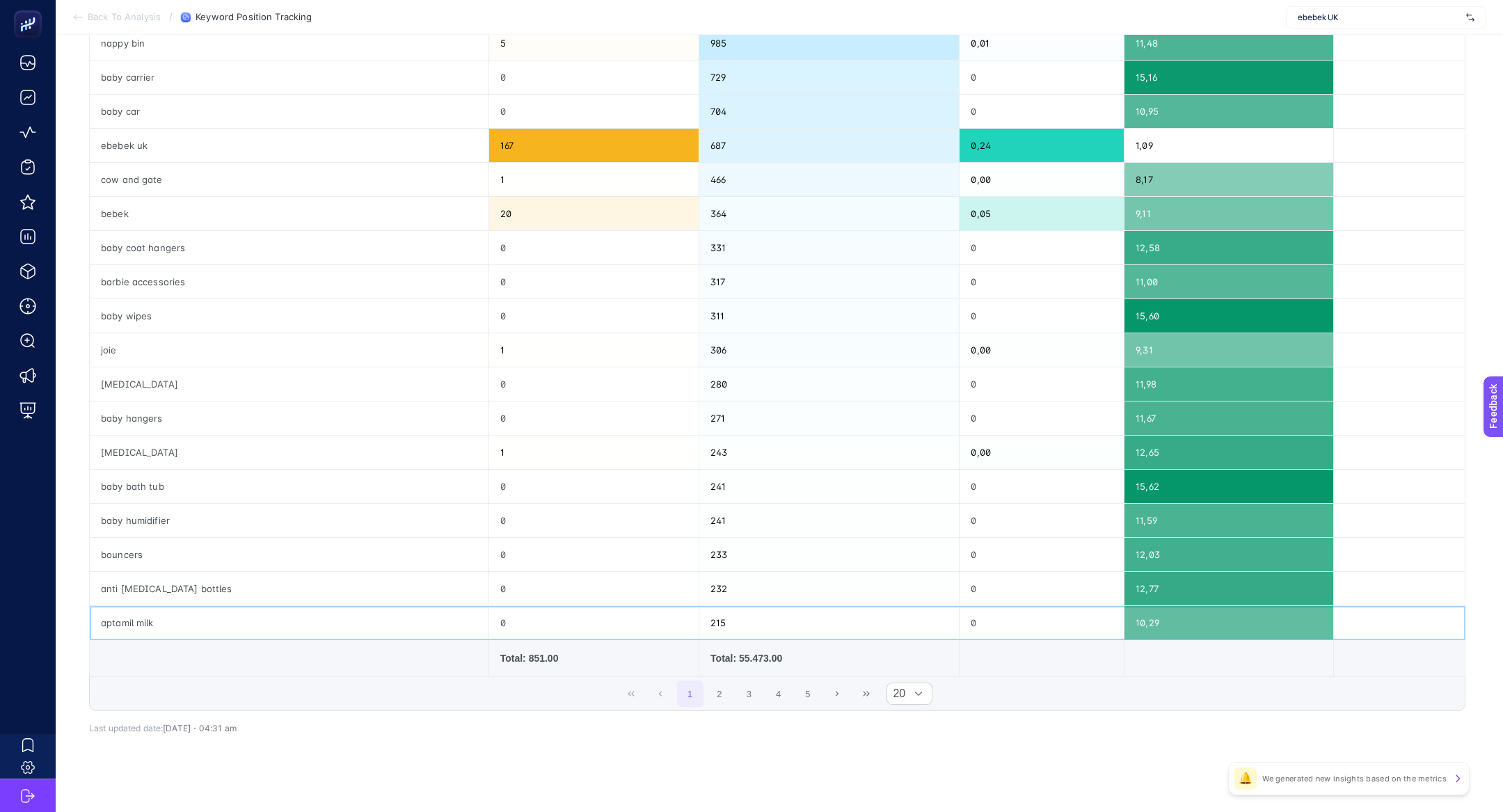
click at [115, 614] on div "aptamil milk" at bounding box center [288, 622] width 398 height 33
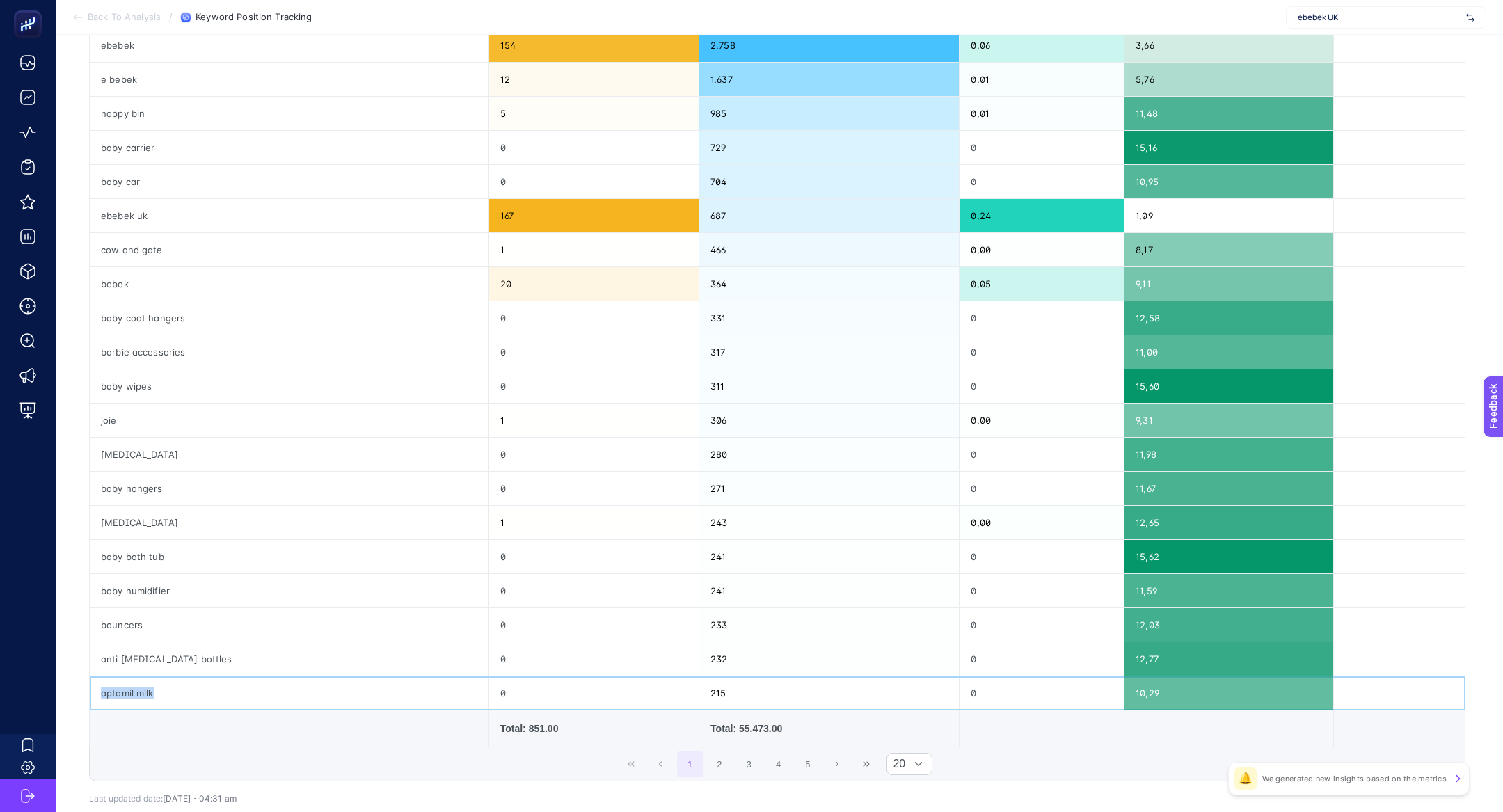
scroll to position [218, 0]
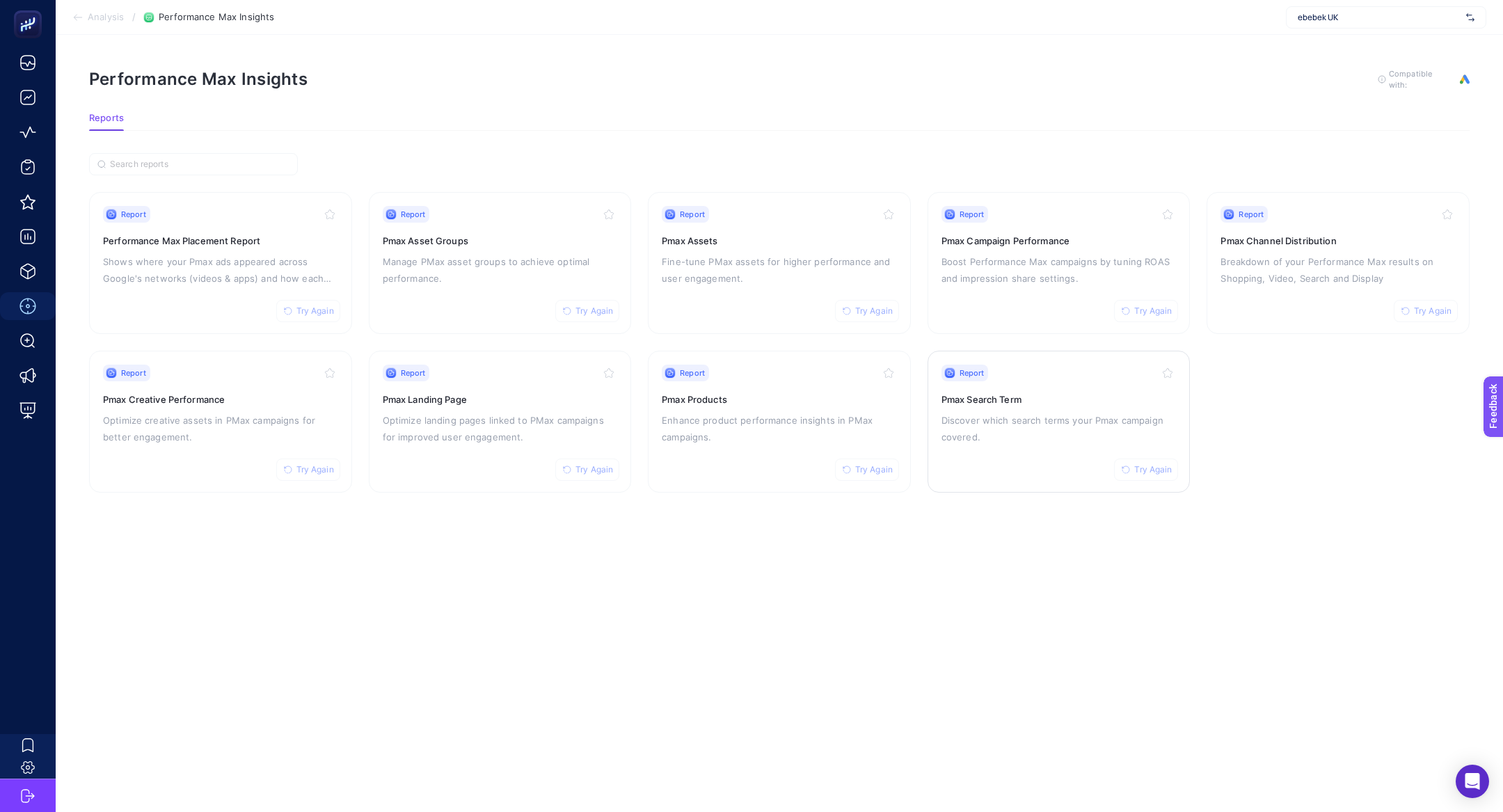
click at [1041, 393] on h3 "Pmax Search Term" at bounding box center [1058, 399] width 235 height 14
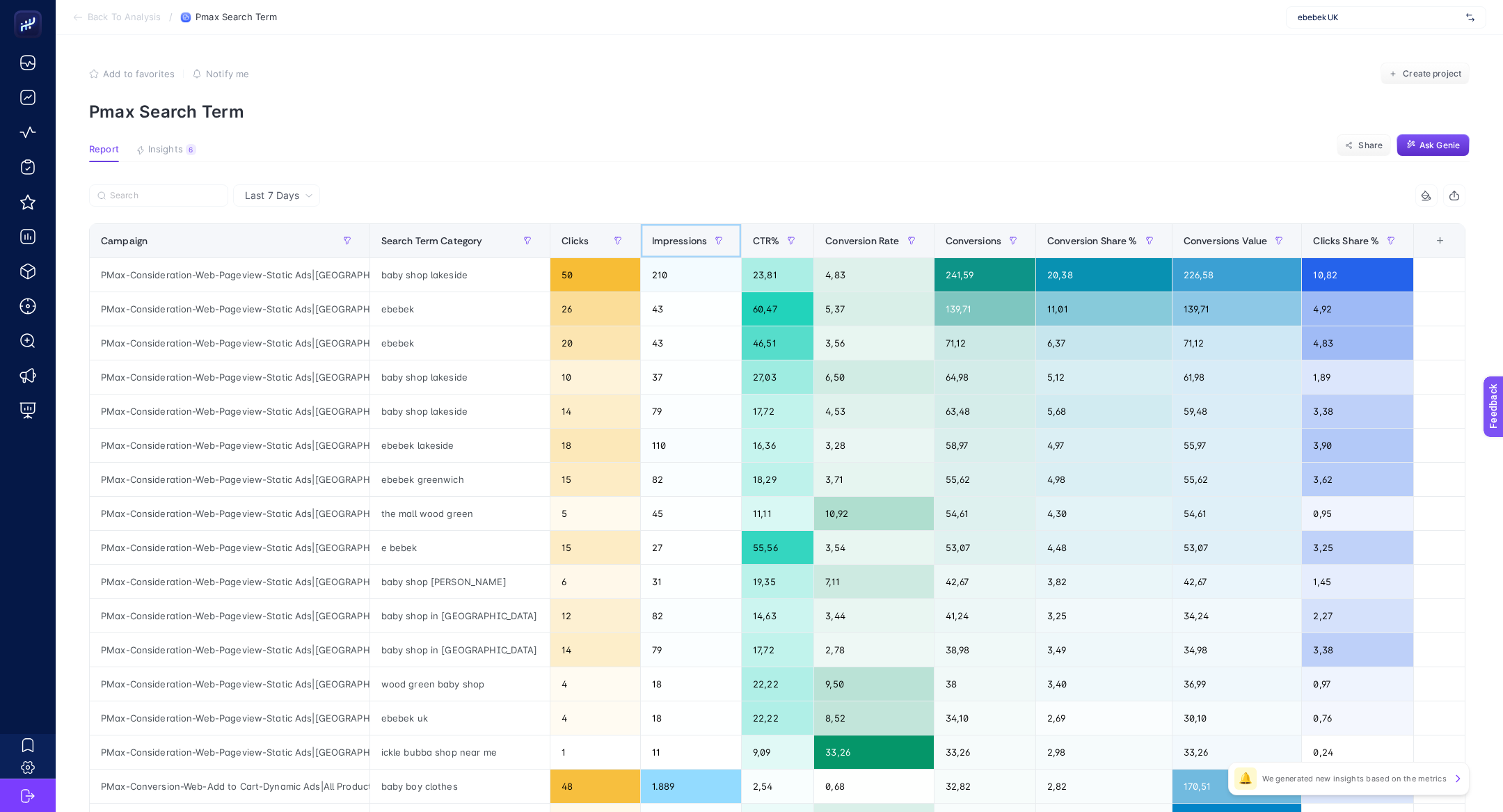
click at [655, 226] on th "Impressions" at bounding box center [691, 241] width 101 height 34
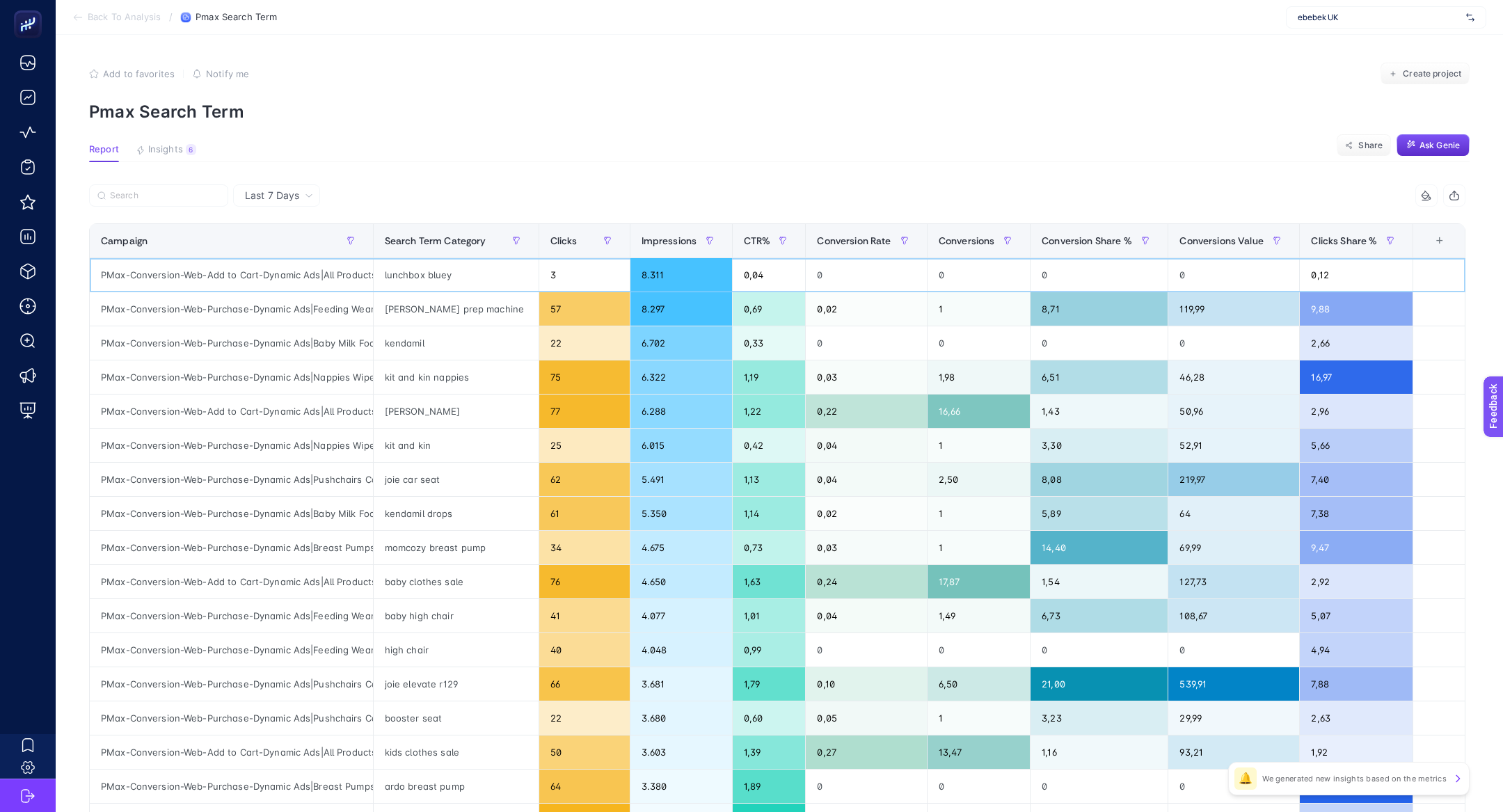
click at [298, 272] on div "PMax-Conversion-Web-Add to Cart-Dynamic Ads|All Products" at bounding box center [231, 274] width 283 height 33
click at [228, 274] on div "PMax-Conversion-Web-Add to Cart-Dynamic Ads|All Products" at bounding box center [231, 274] width 283 height 33
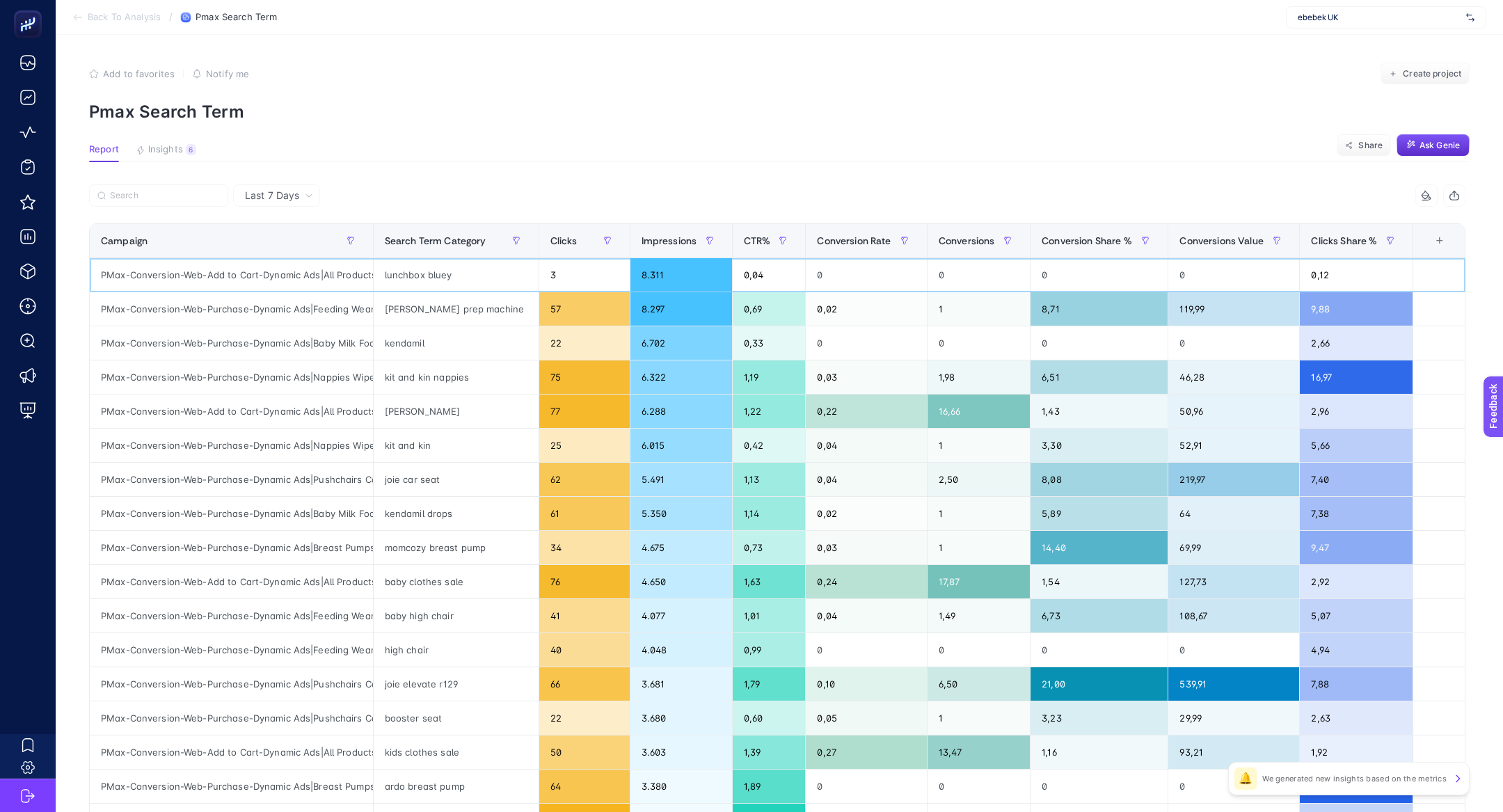
click at [187, 274] on div "PMax-Conversion-Web-Add to Cart-Dynamic Ads|All Products" at bounding box center [231, 274] width 283 height 33
click at [412, 265] on div "lunchbox bluey" at bounding box center [456, 274] width 165 height 33
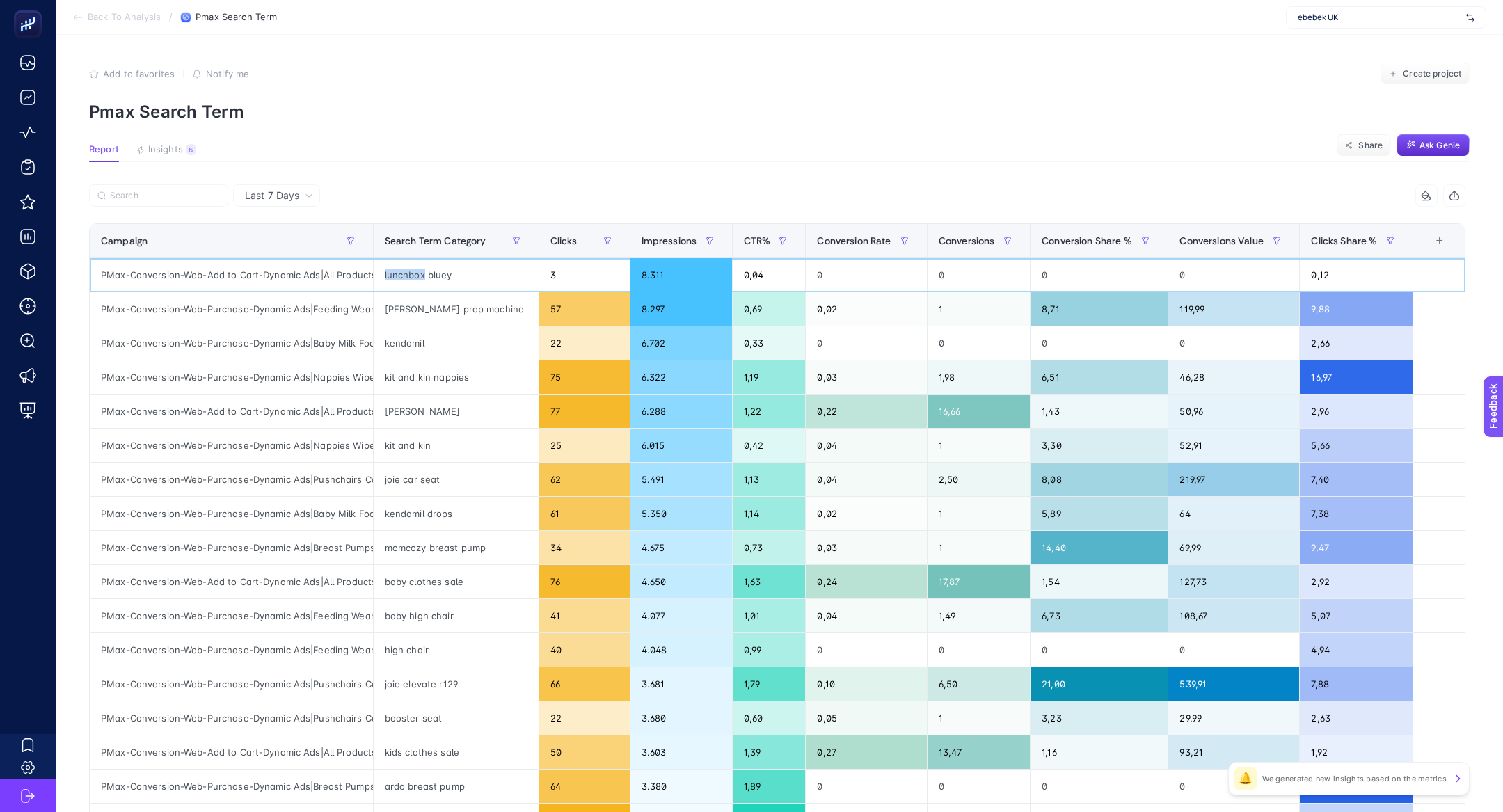
click at [412, 265] on div "lunchbox bluey" at bounding box center [456, 274] width 165 height 33
copy tr "lunchbox bluey"
click at [139, 192] on input "Search" at bounding box center [165, 196] width 110 height 11
paste input "lunchbox bluey"
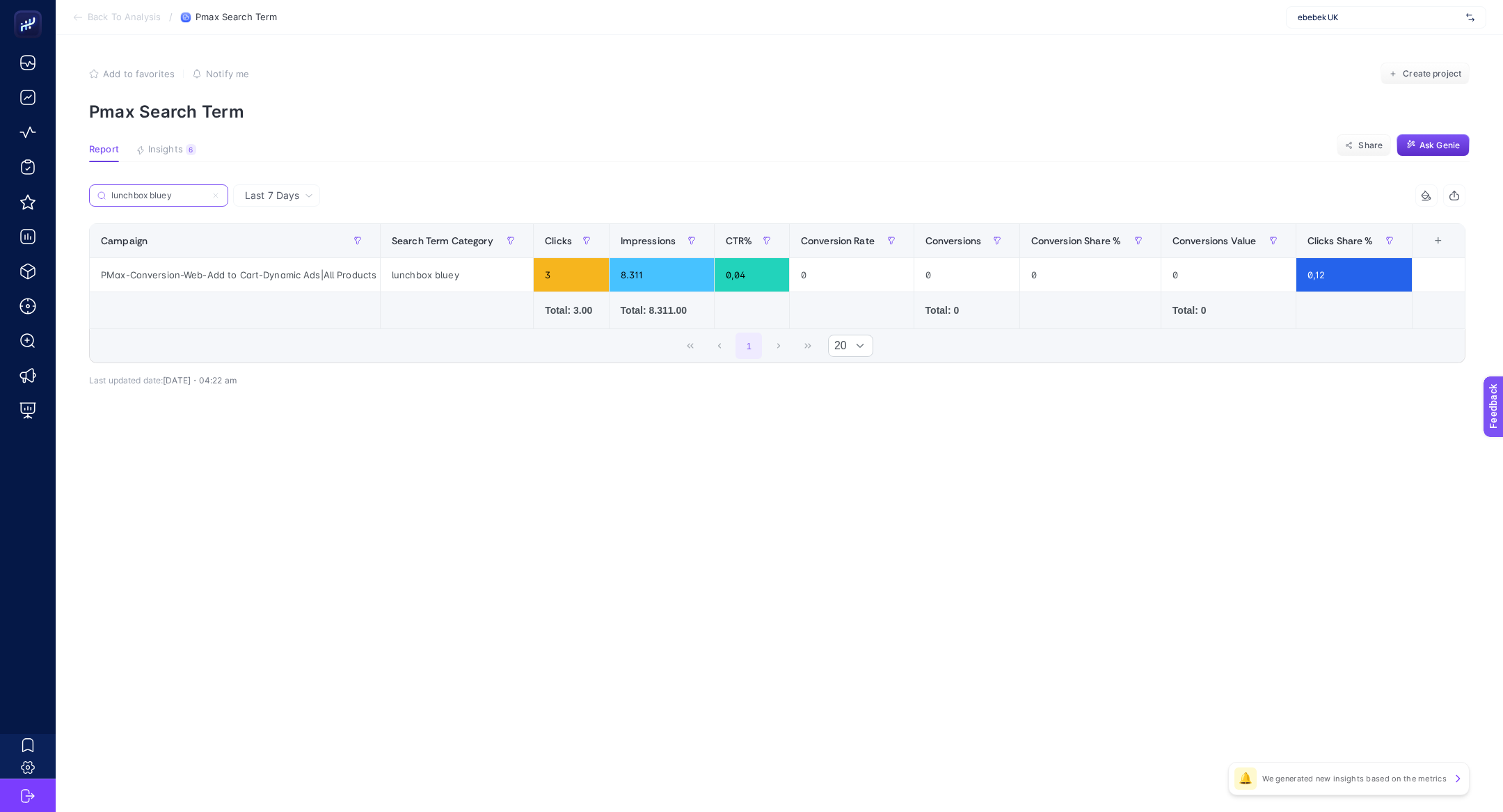
type input "lunchbox bluey"
click at [640, 277] on div "8.311" at bounding box center [662, 274] width 104 height 33
click at [150, 160] on button "Insights 6 We generated new insights based on the metrics" at bounding box center [166, 152] width 61 height 18
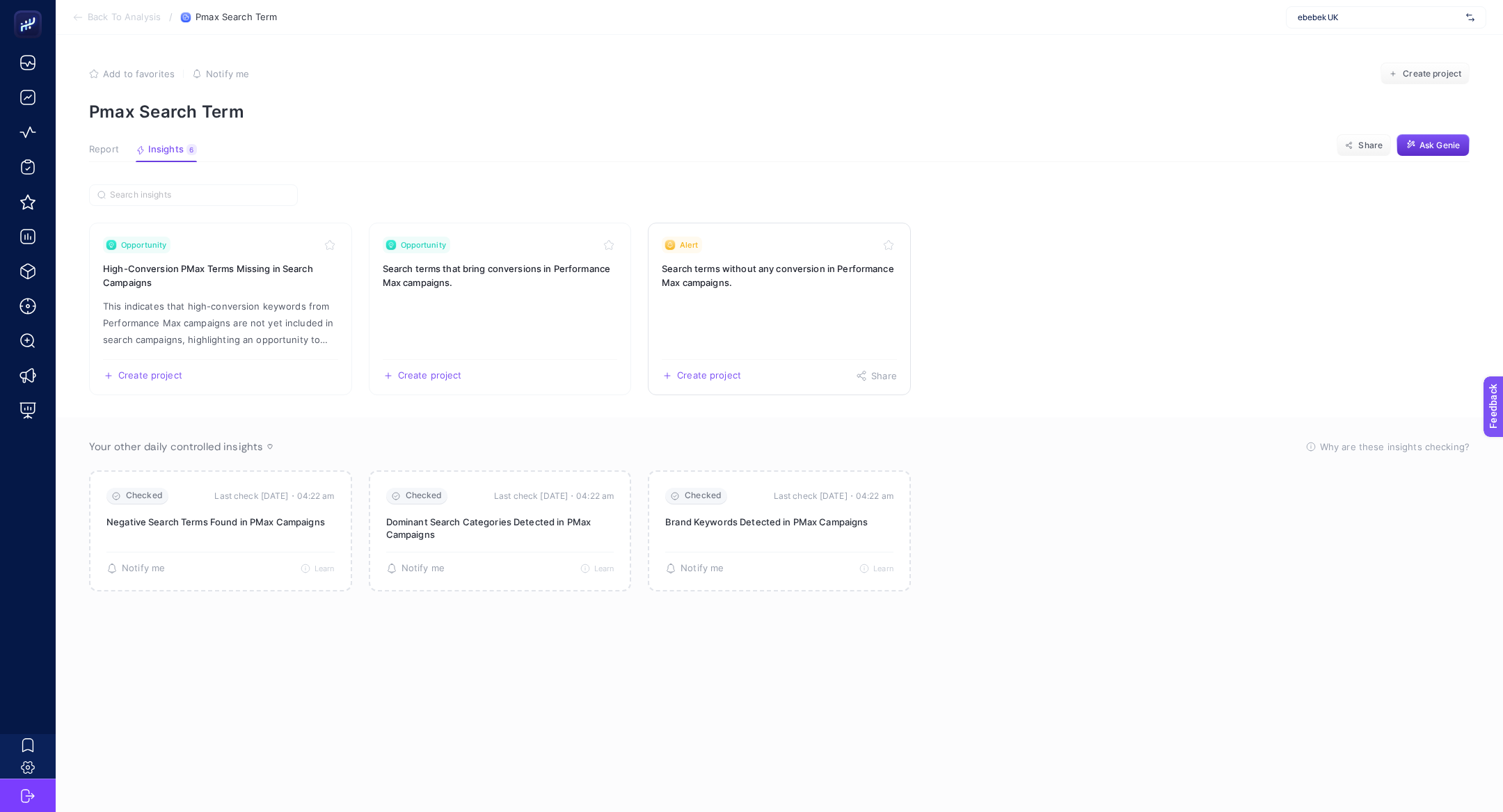
click at [812, 282] on h3 "Search terms without any conversion in Performance Max campaigns." at bounding box center [779, 275] width 235 height 28
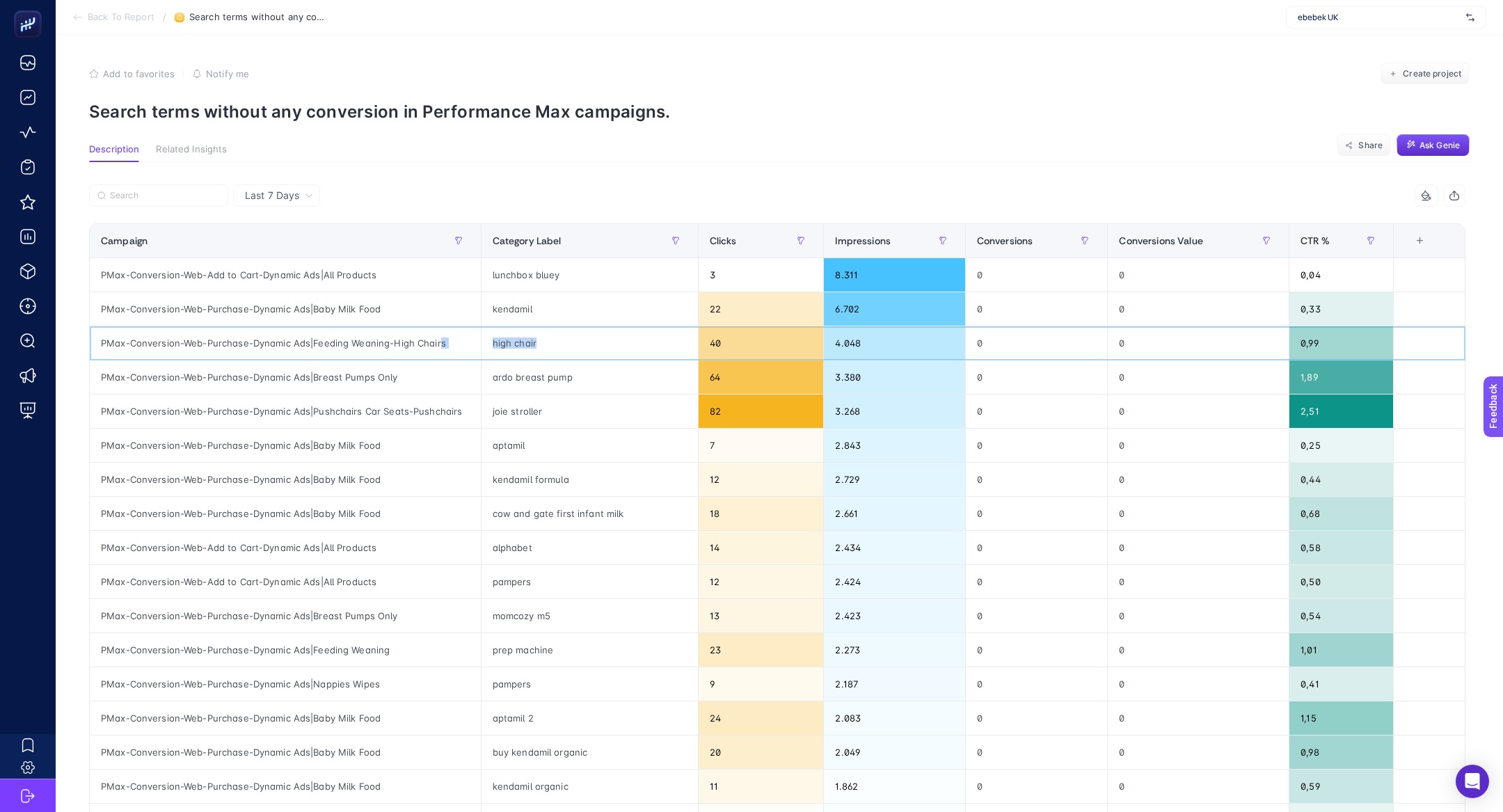
drag, startPoint x: 548, startPoint y: 340, endPoint x: 435, endPoint y: 340, distance: 113.0
click at [435, 340] on tr "PMax-Conversion-Web-Purchase-Dynamic Ads|Feeding Weaning-High Chairs high chair…" at bounding box center [777, 343] width 1376 height 34
click at [570, 421] on div "joie stroller" at bounding box center [590, 411] width 216 height 33
drag, startPoint x: 568, startPoint y: 421, endPoint x: 493, endPoint y: 413, distance: 75.4
click at [493, 413] on div "joie stroller" at bounding box center [590, 411] width 216 height 33
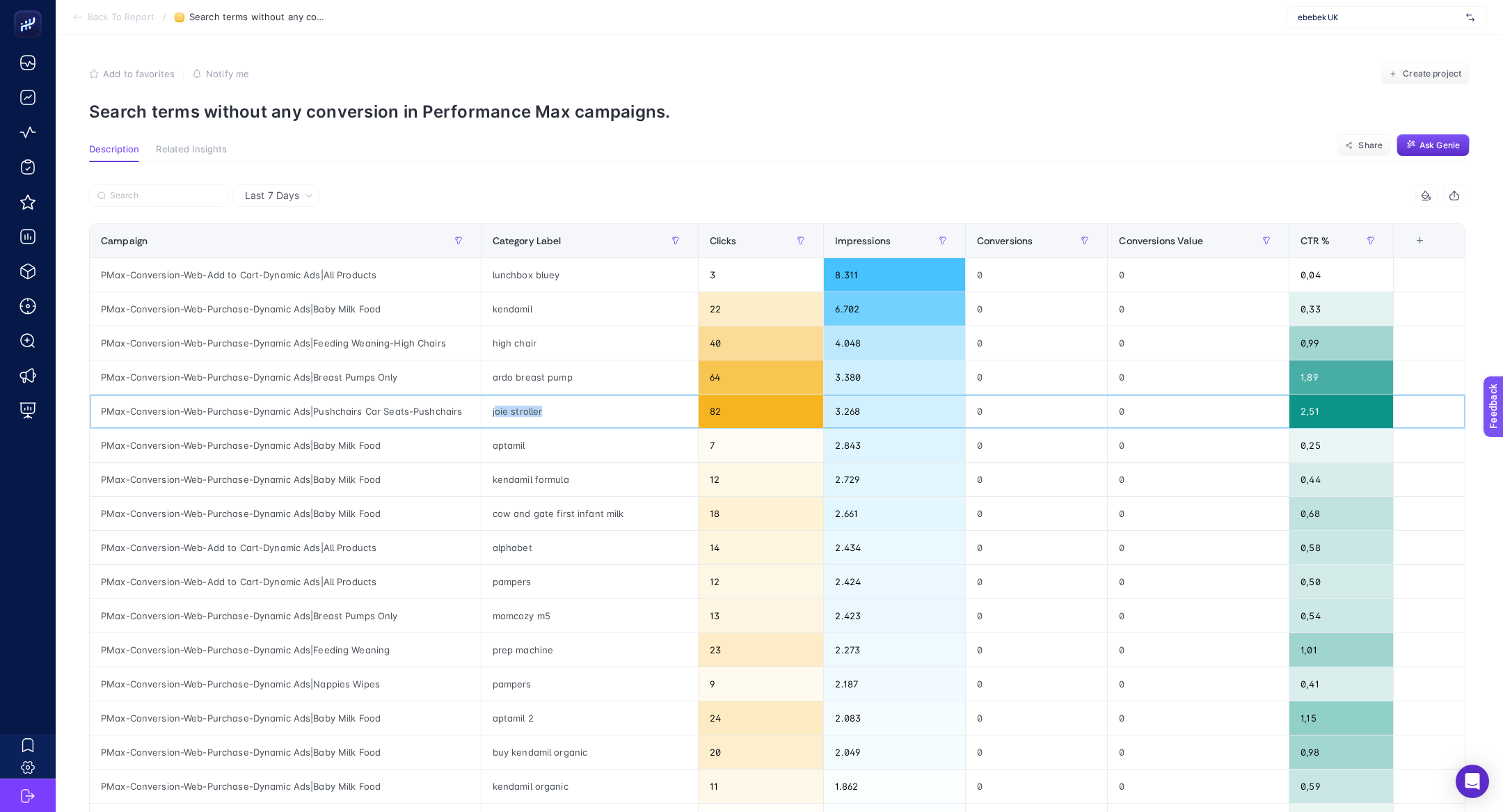
click at [493, 413] on div "joie stroller" at bounding box center [590, 411] width 216 height 33
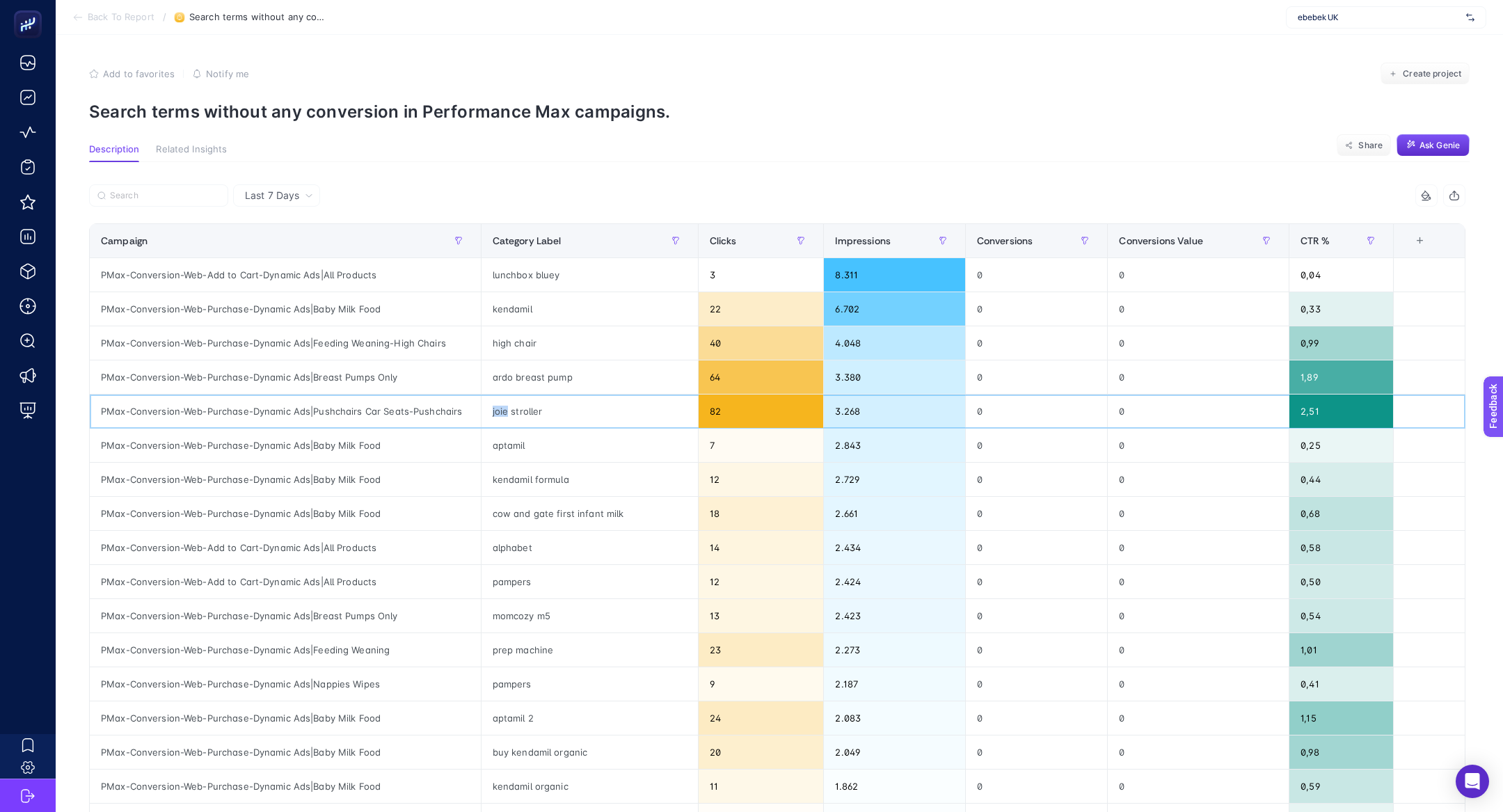
click at [493, 413] on div "joie stroller" at bounding box center [590, 411] width 216 height 33
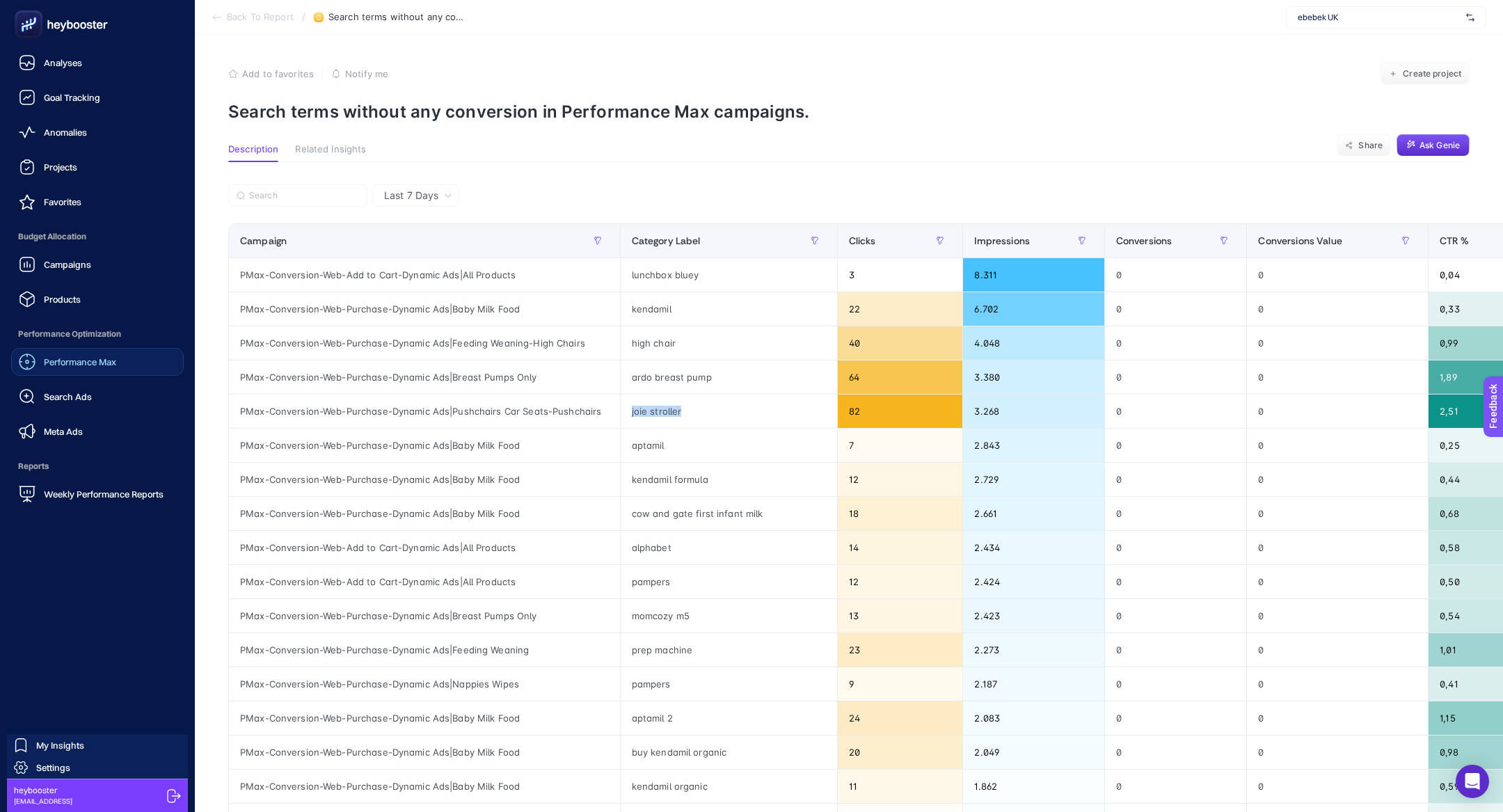
click at [79, 358] on span "Performance Max" at bounding box center [81, 361] width 73 height 11
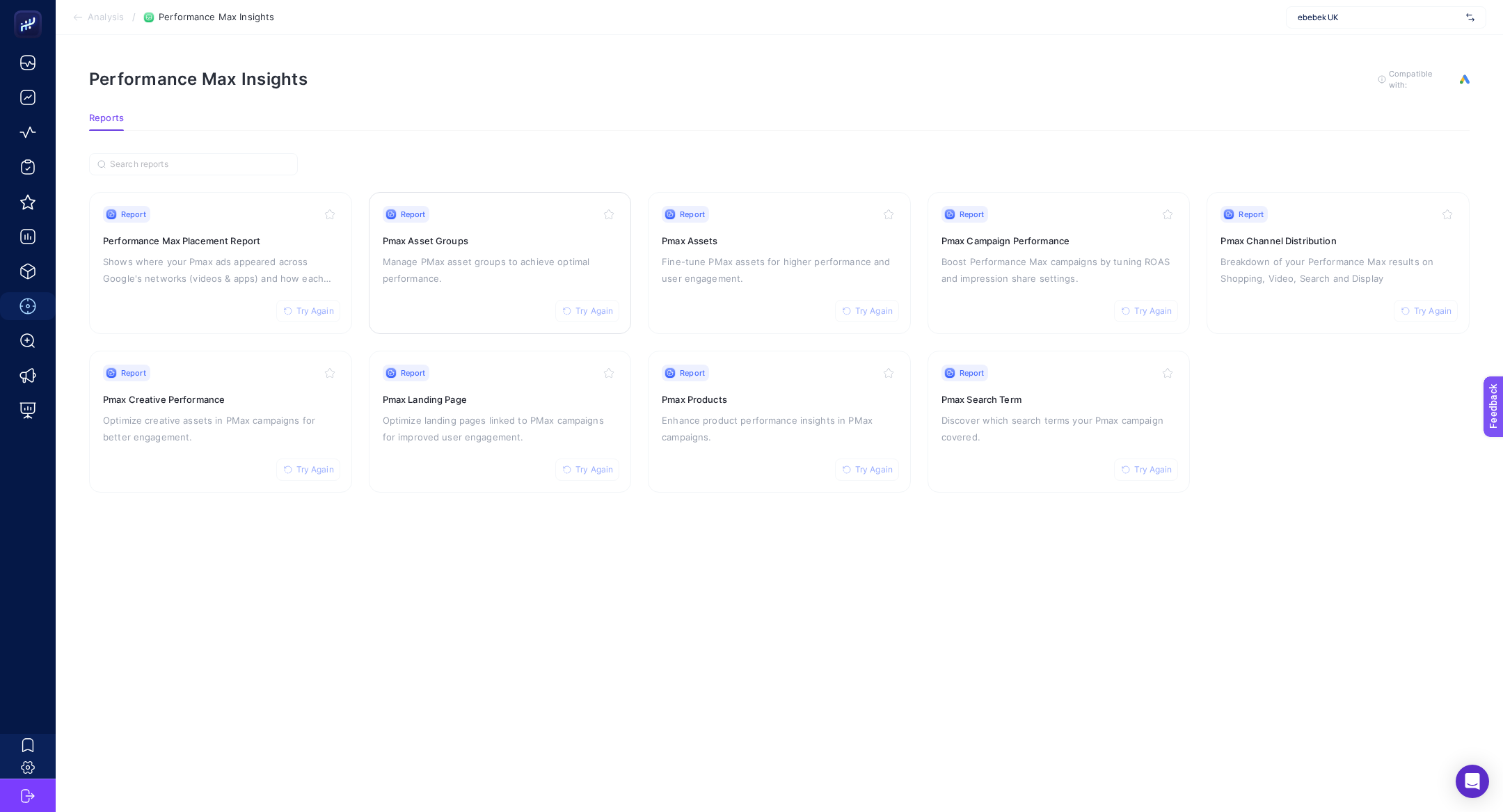
click at [440, 289] on div "Report Try Again Pmax Asset Groups Manage PMax asset groups to achieve optimal …" at bounding box center [500, 262] width 235 height 114
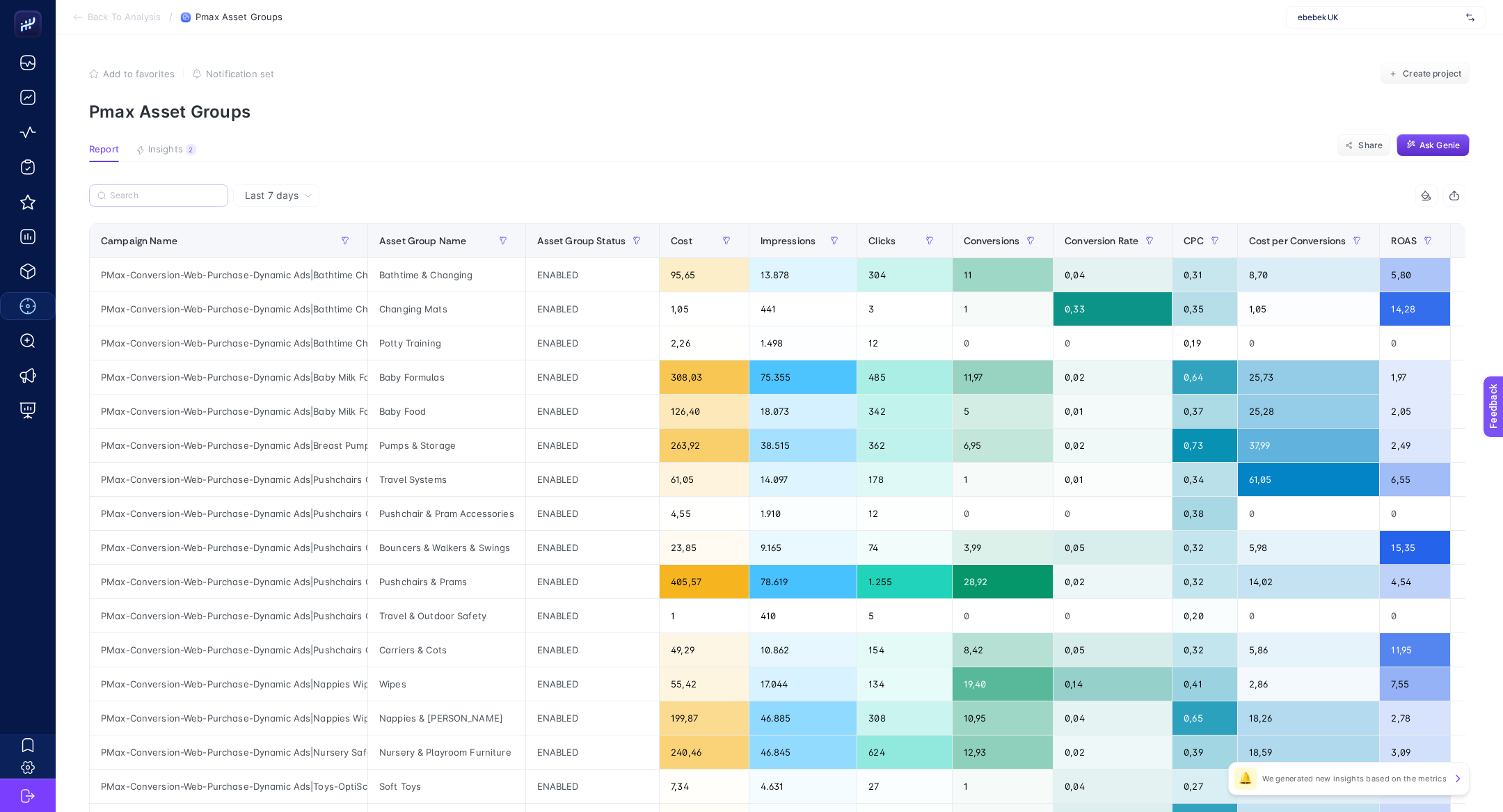
click at [149, 201] on label at bounding box center [158, 195] width 139 height 23
click at [149, 201] on input "Search" at bounding box center [165, 196] width 110 height 11
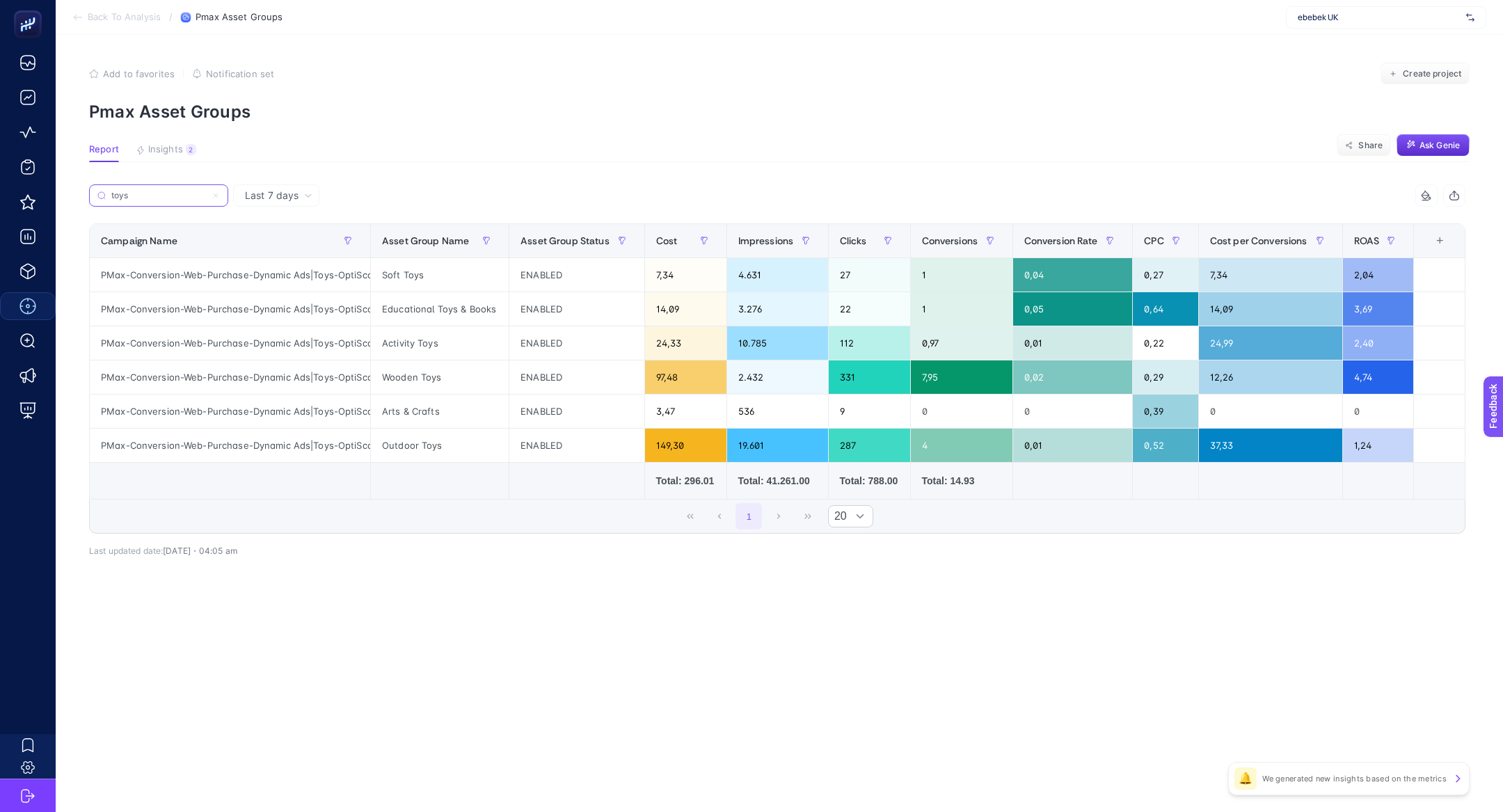
type input "toys"
click at [1432, 252] on th "11 items selected +" at bounding box center [1439, 241] width 51 height 34
click at [1447, 228] on th "11 items selected +" at bounding box center [1439, 241] width 51 height 34
click at [1447, 239] on div "+" at bounding box center [1439, 240] width 27 height 11
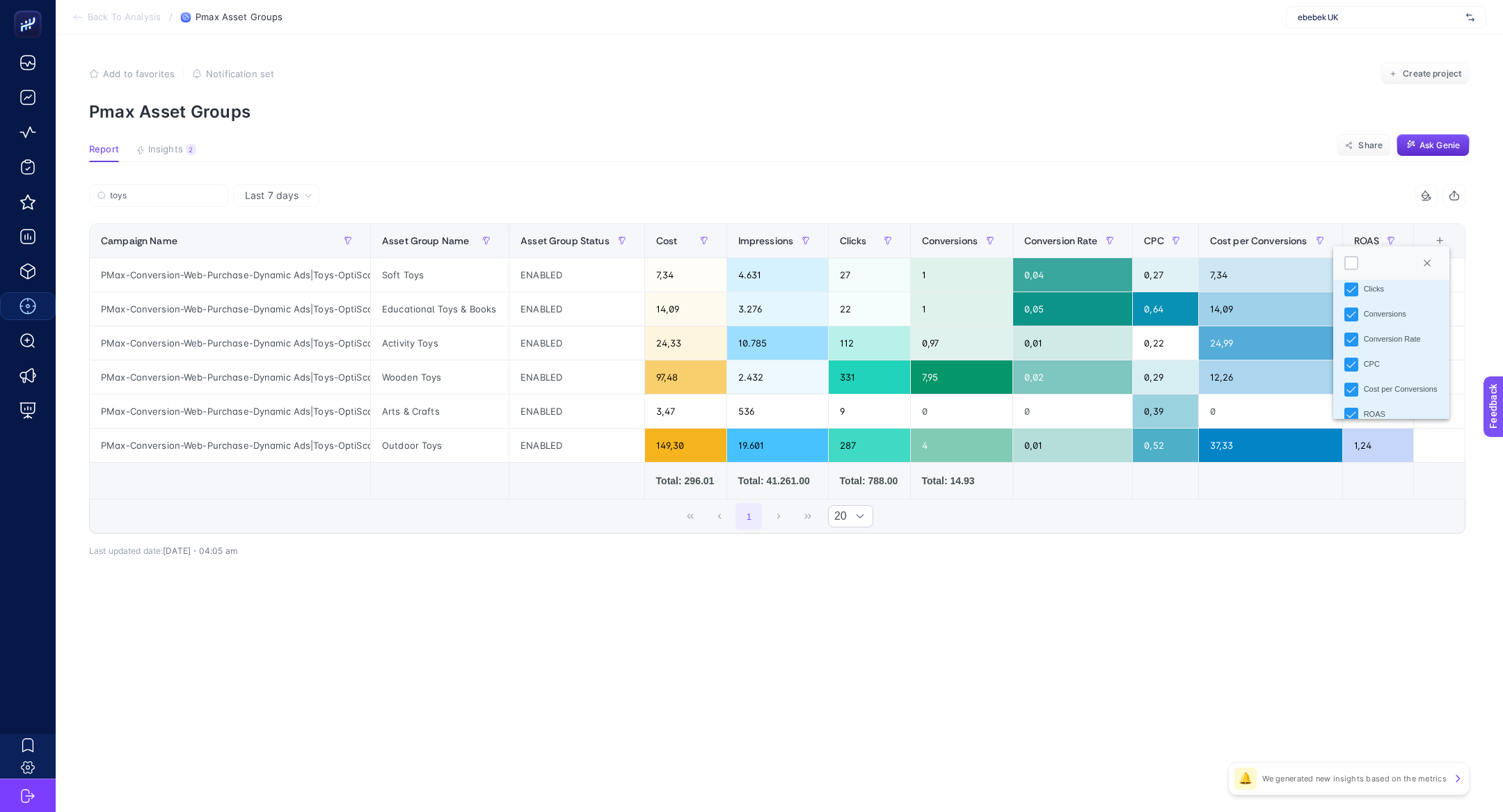
scroll to position [272, 0]
click at [1359, 303] on li "Conversions Value" at bounding box center [1391, 301] width 116 height 25
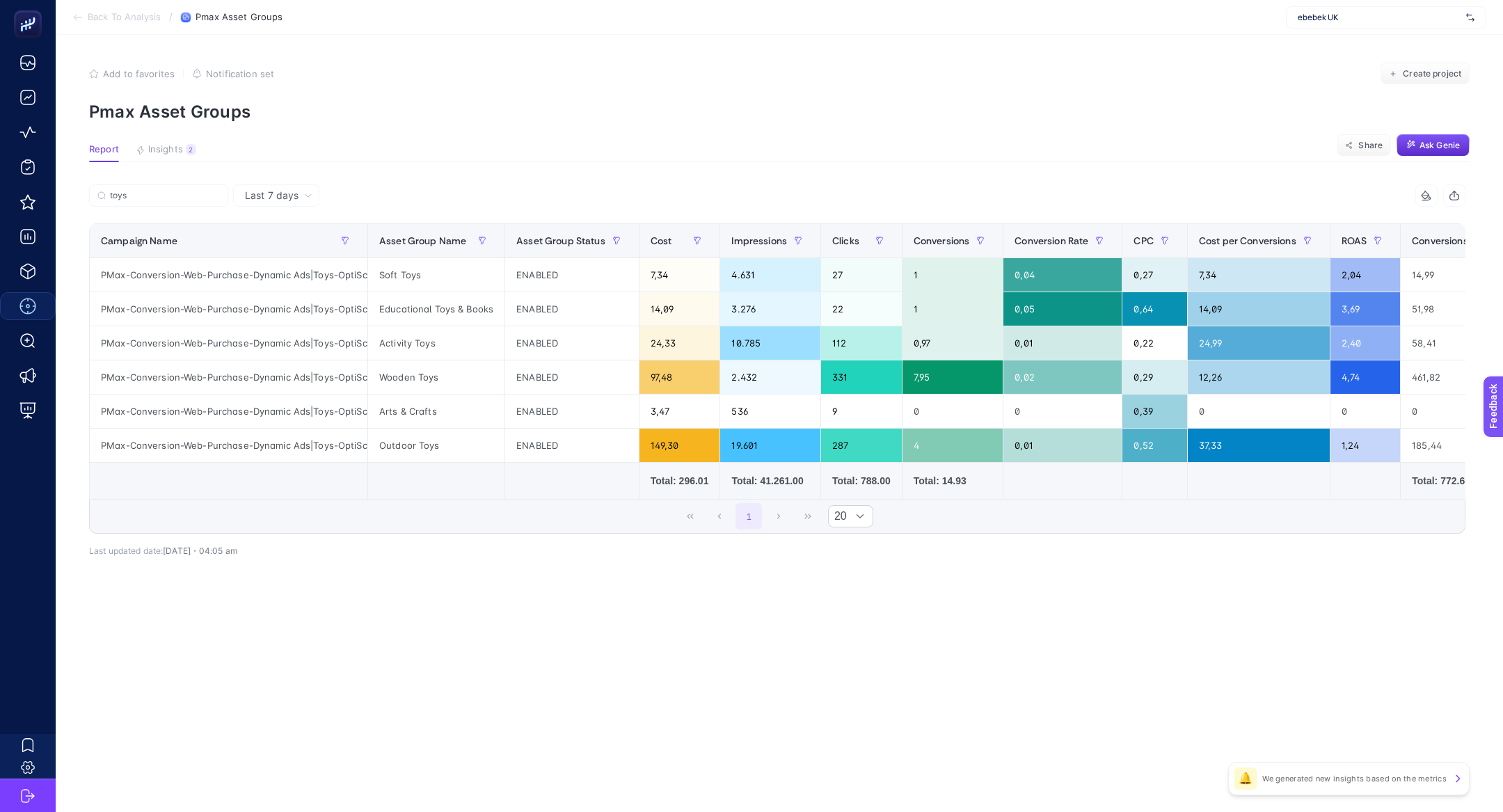
click at [1431, 194] on icon at bounding box center [1426, 195] width 11 height 11
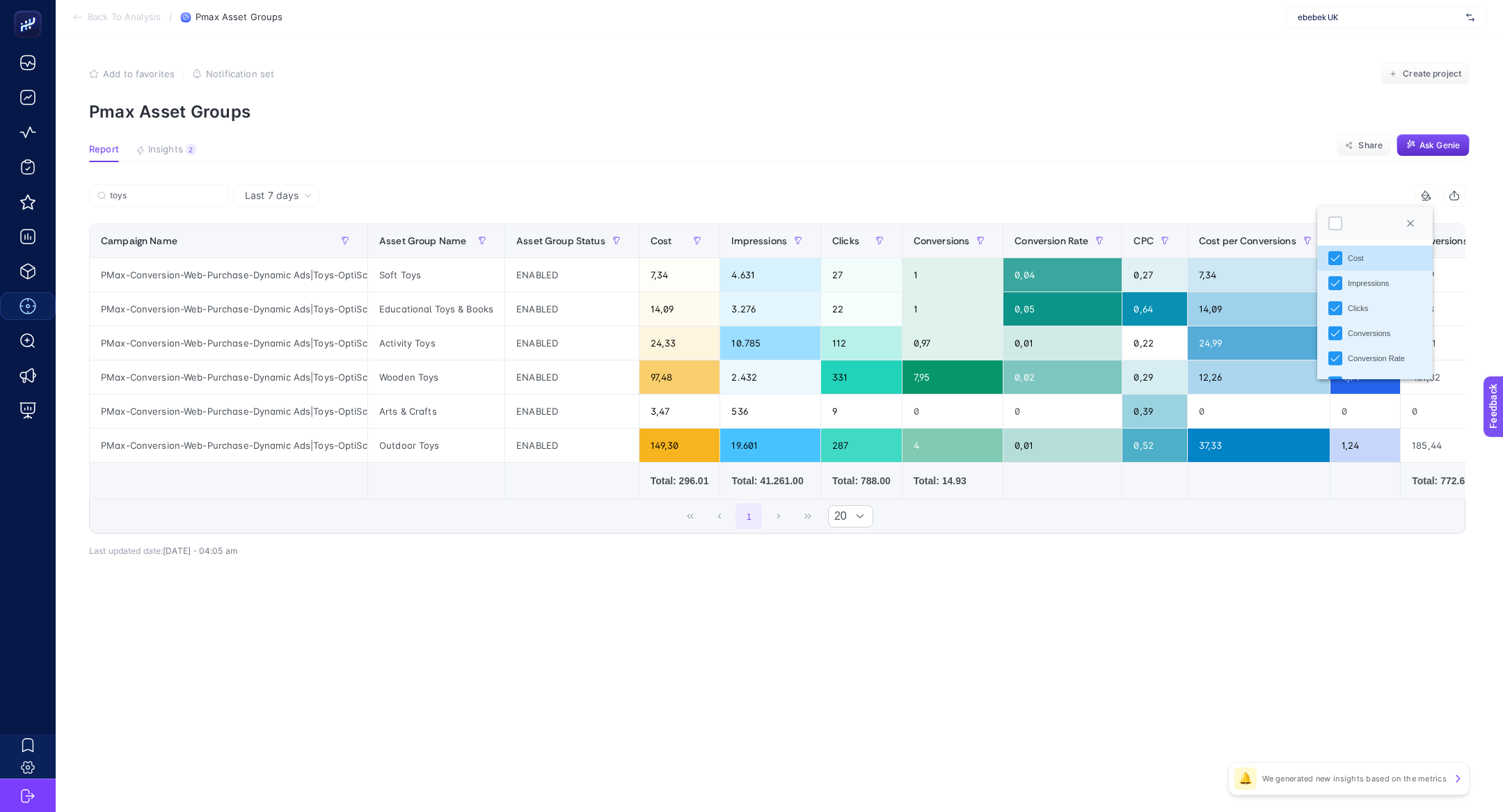
scroll to position [8, 61]
click at [1327, 226] on div at bounding box center [1374, 223] width 115 height 33
click at [1328, 226] on div at bounding box center [1374, 223] width 115 height 33
click at [1328, 226] on div at bounding box center [1335, 223] width 14 height 14
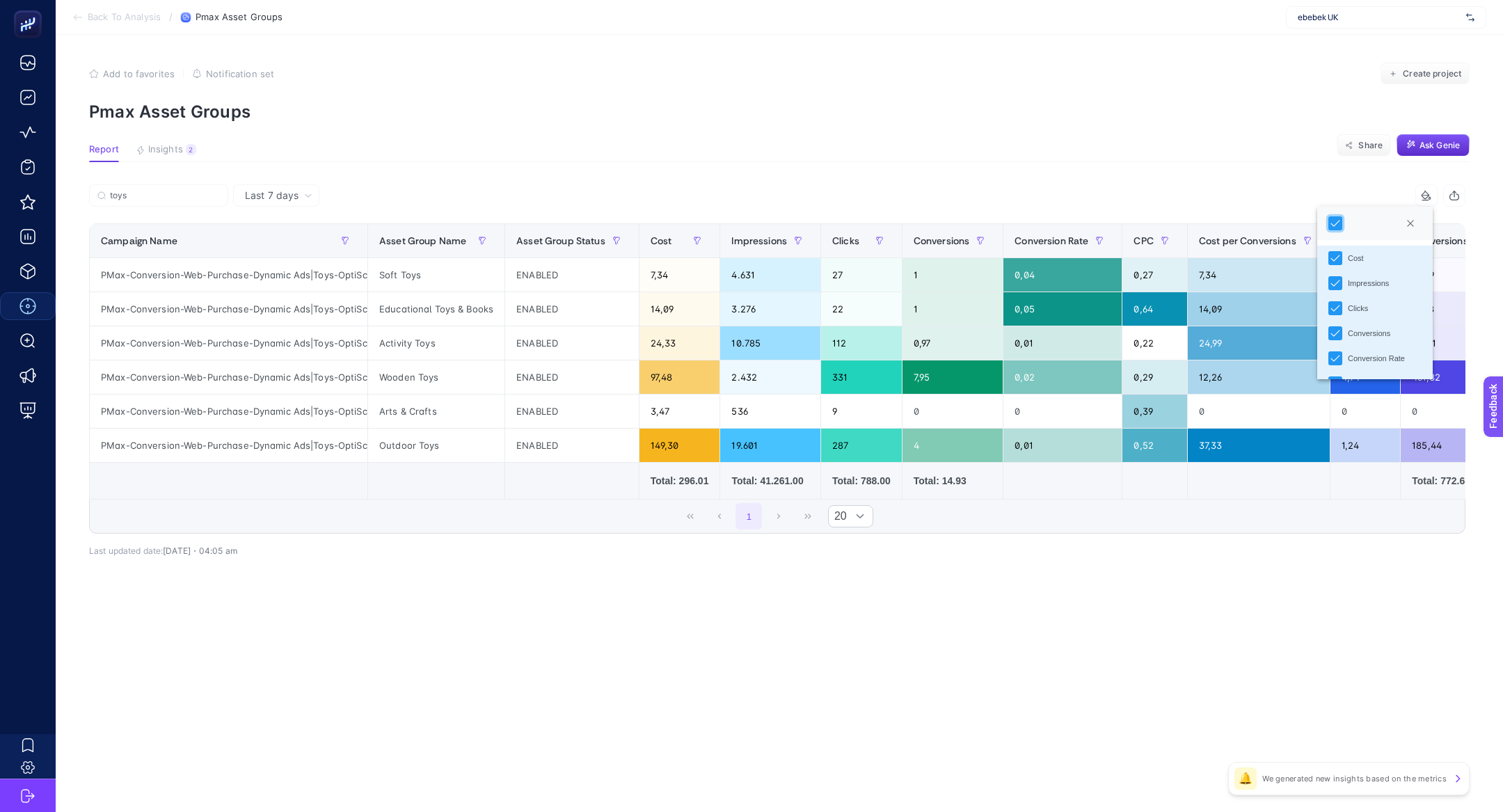
click at [1217, 168] on article "Add to favorites false Notification set Create project Pmax Asset Groups Report…" at bounding box center [779, 423] width 1447 height 777
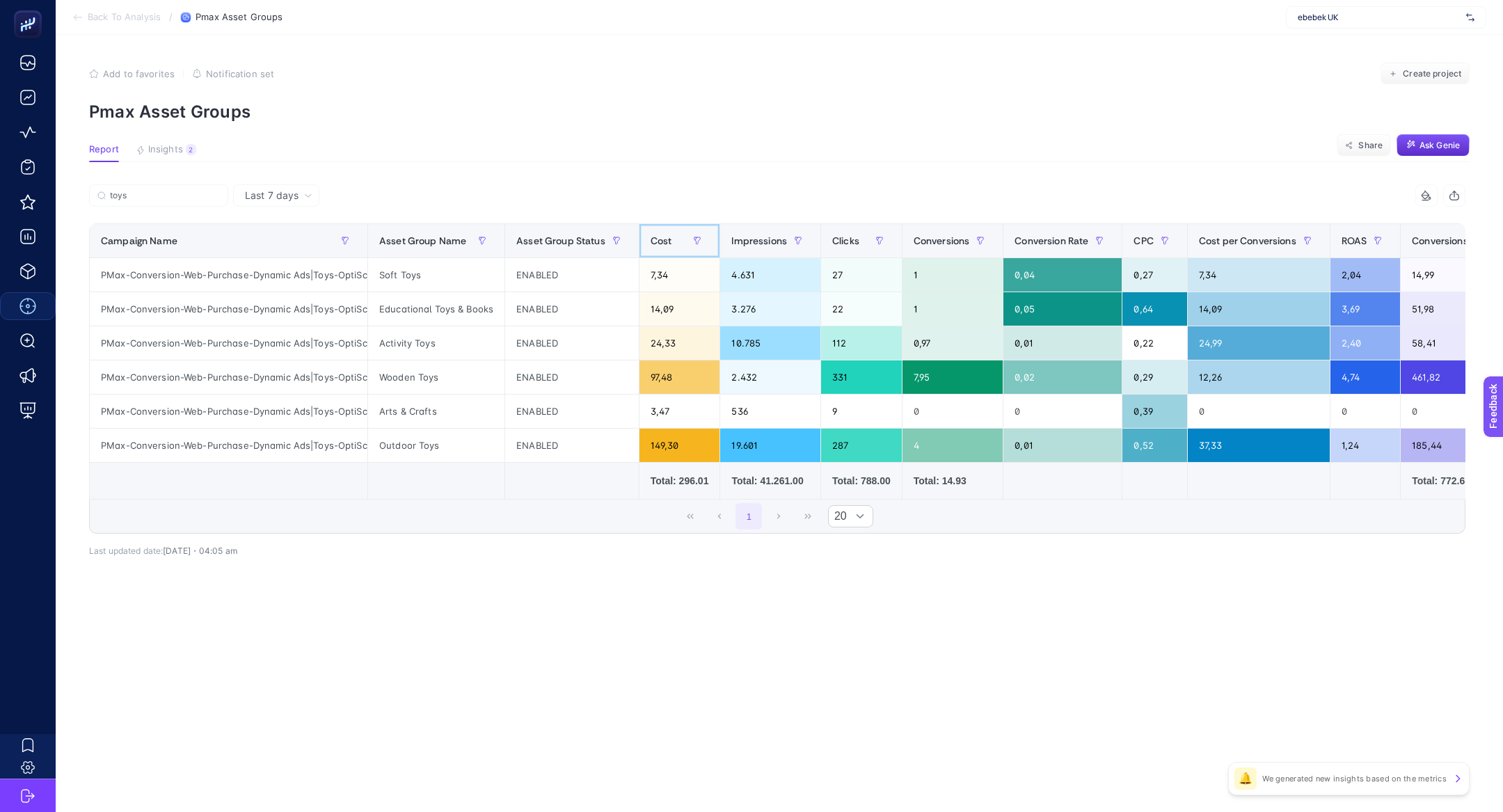
click at [667, 244] on span "Cost" at bounding box center [661, 240] width 22 height 11
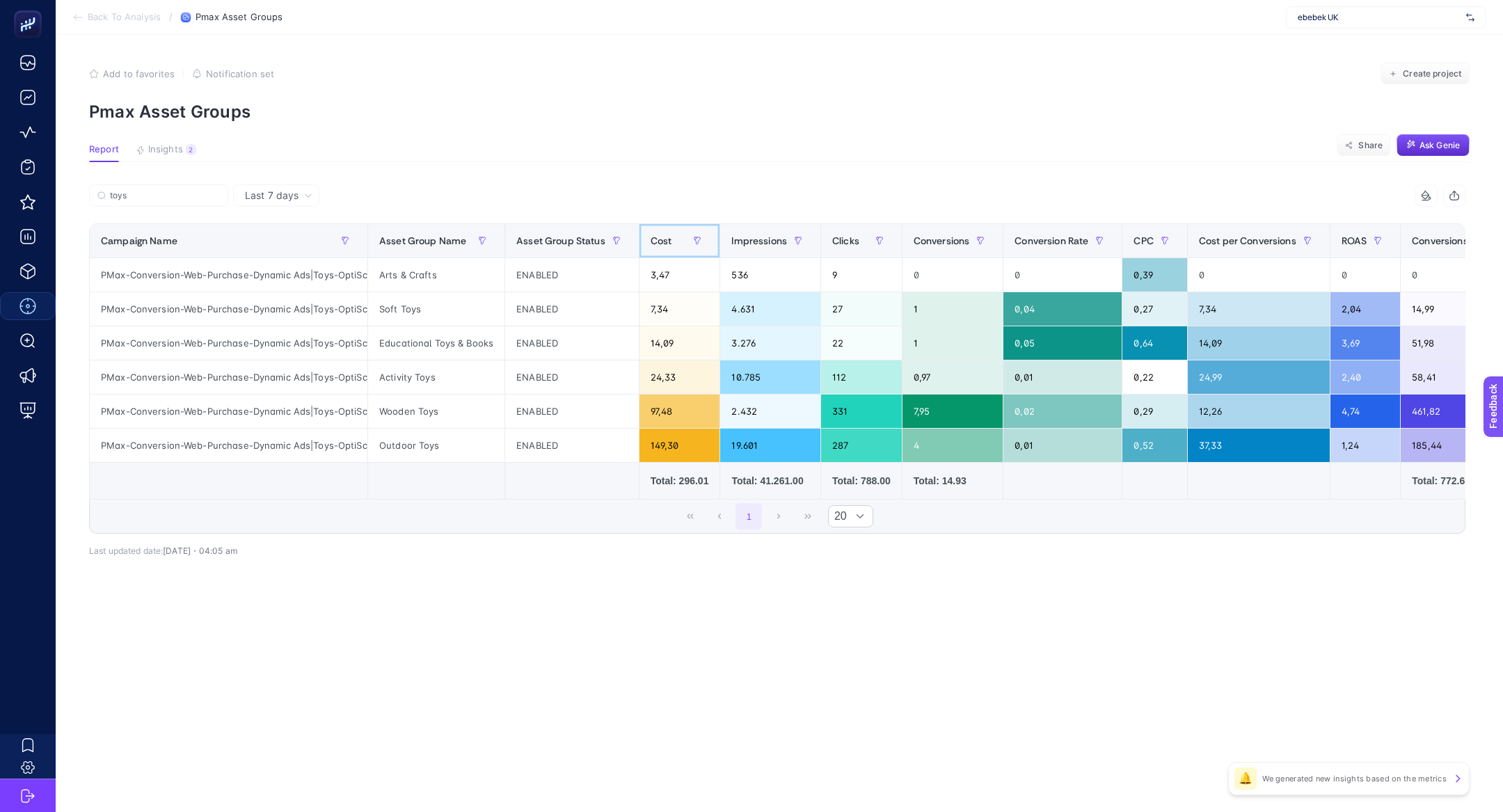
click at [667, 244] on span "Cost" at bounding box center [661, 240] width 22 height 11
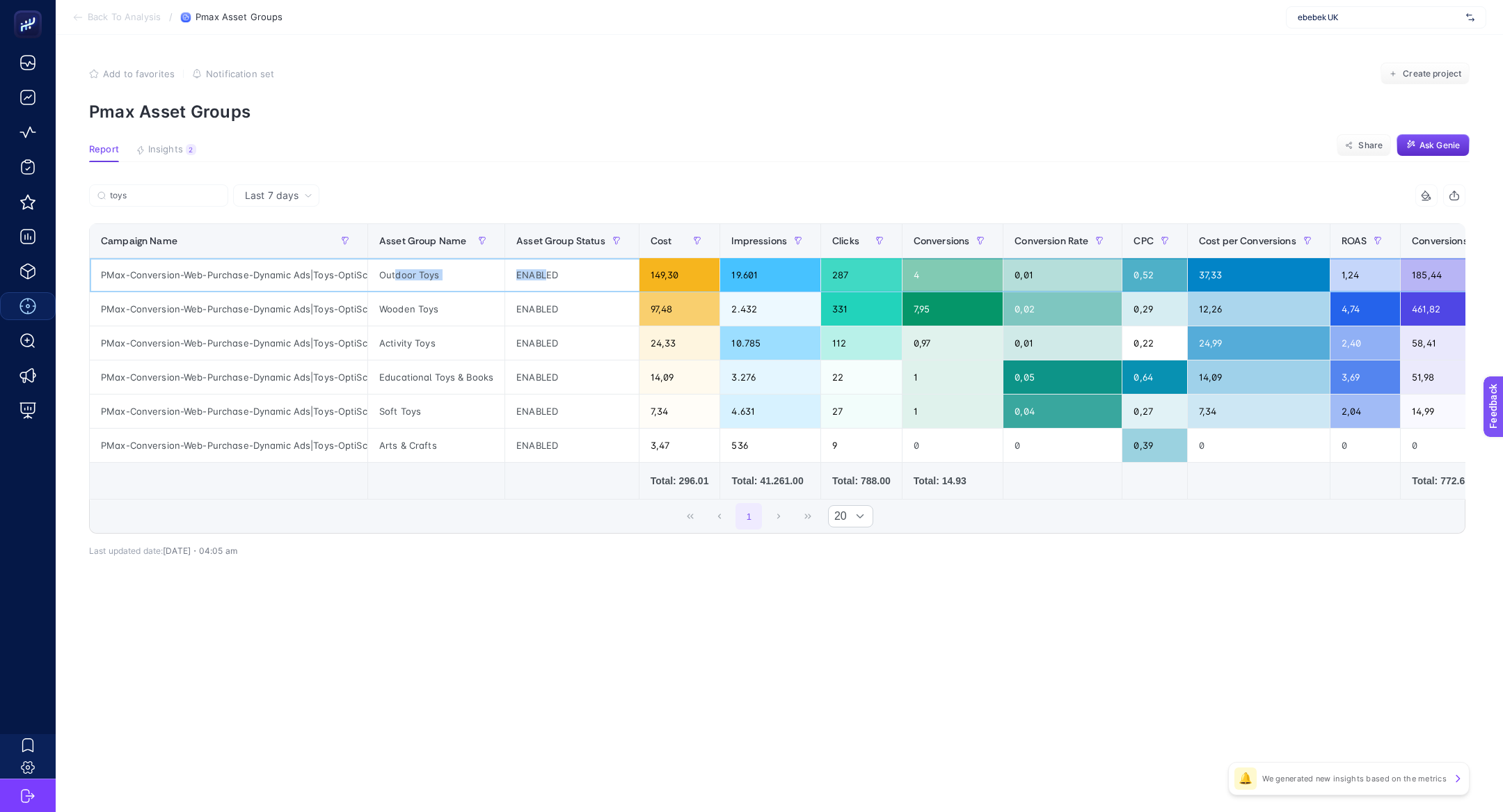
drag, startPoint x: 393, startPoint y: 277, endPoint x: 543, endPoint y: 278, distance: 150.0
click at [543, 278] on tr "PMax-Conversion-Web-Purchase-Dynamic Ads|Toys-OptiScore Products Outdoor Toys E…" at bounding box center [835, 274] width 1491 height 34
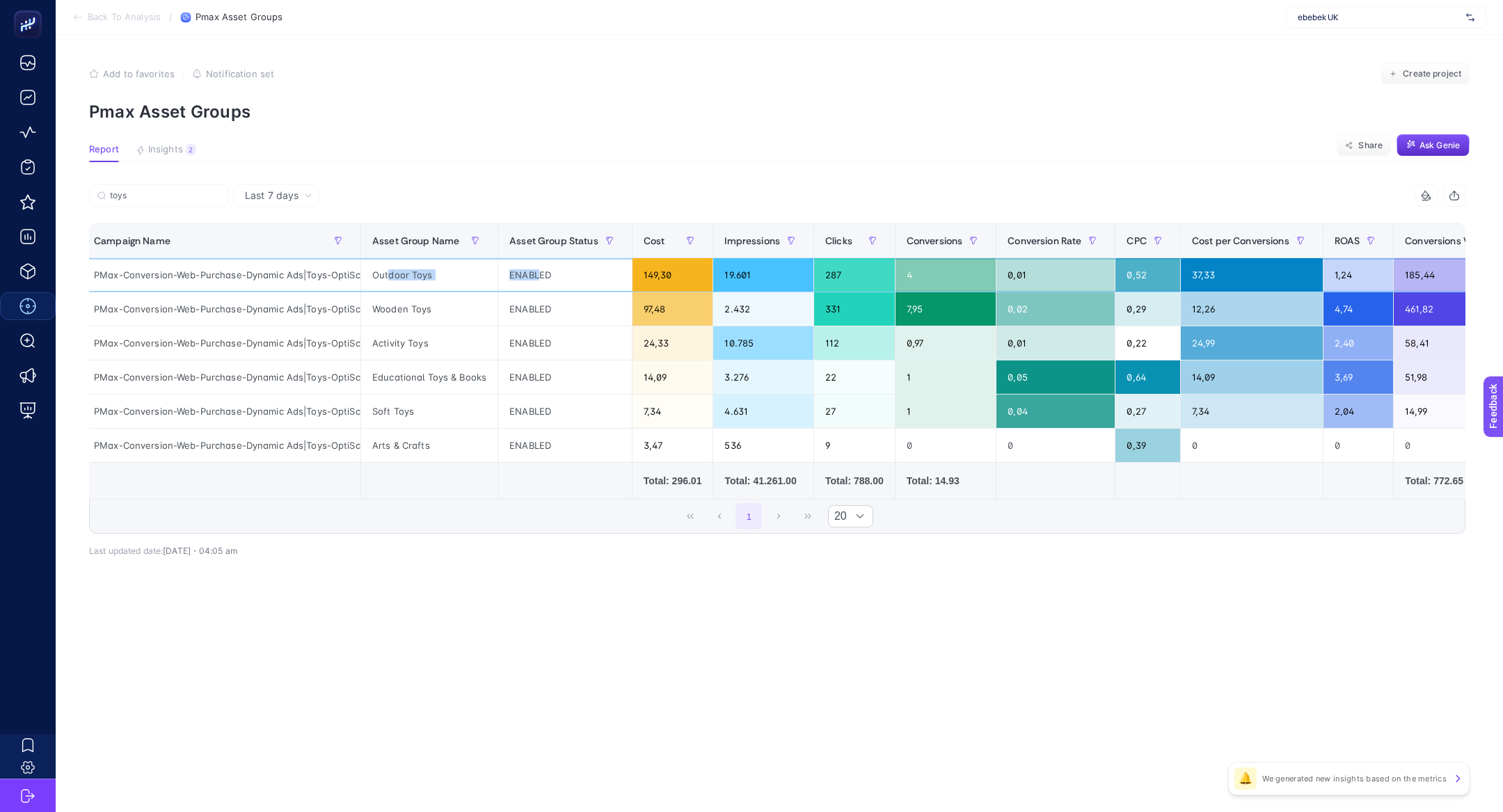
scroll to position [0, 0]
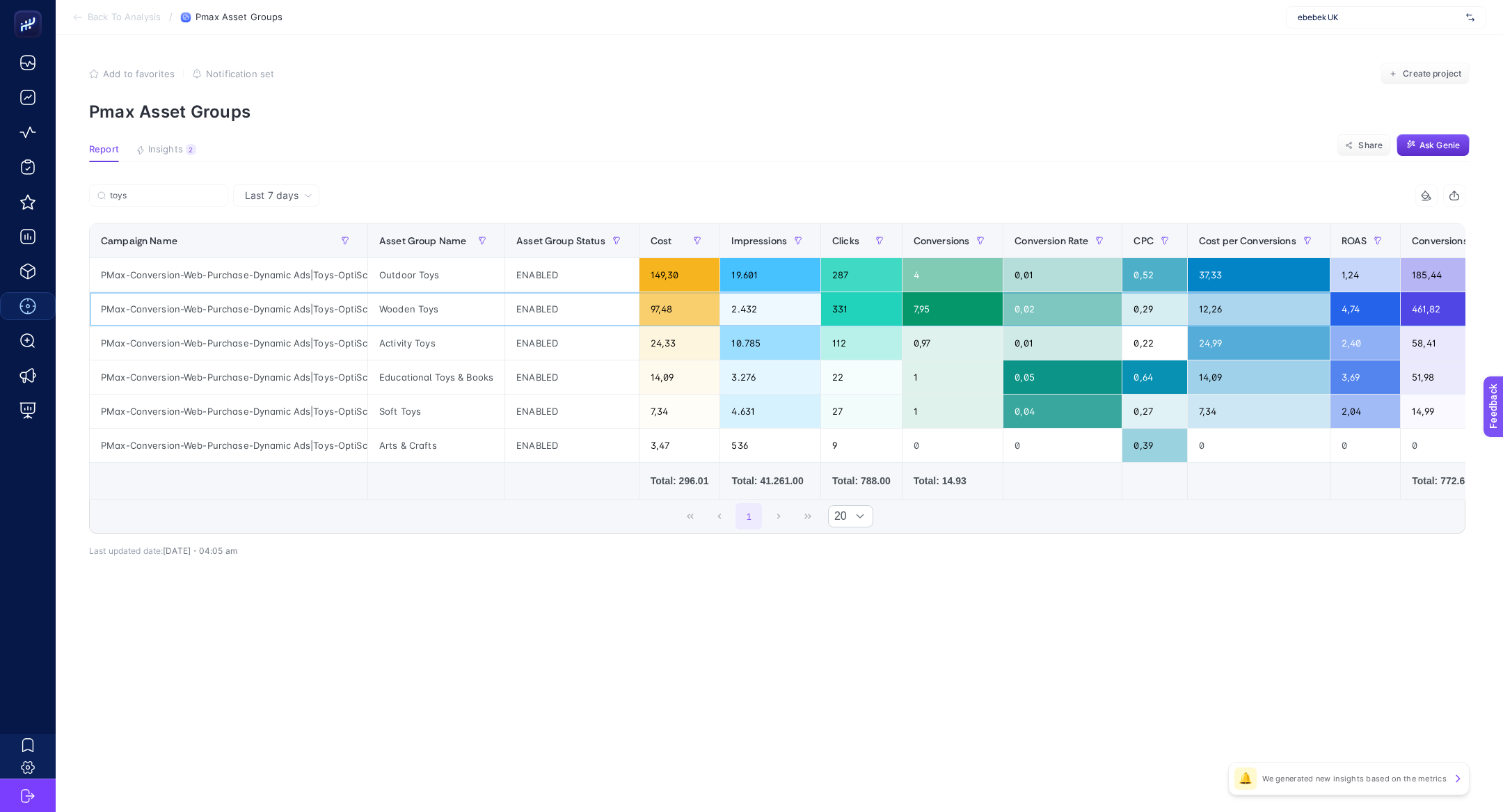
click at [413, 312] on div "Wooden Toys" at bounding box center [436, 309] width 137 height 33
click at [271, 277] on div "PMax-Conversion-Web-Purchase-Dynamic Ads|Toys-OptiScore Products" at bounding box center [228, 274] width 277 height 33
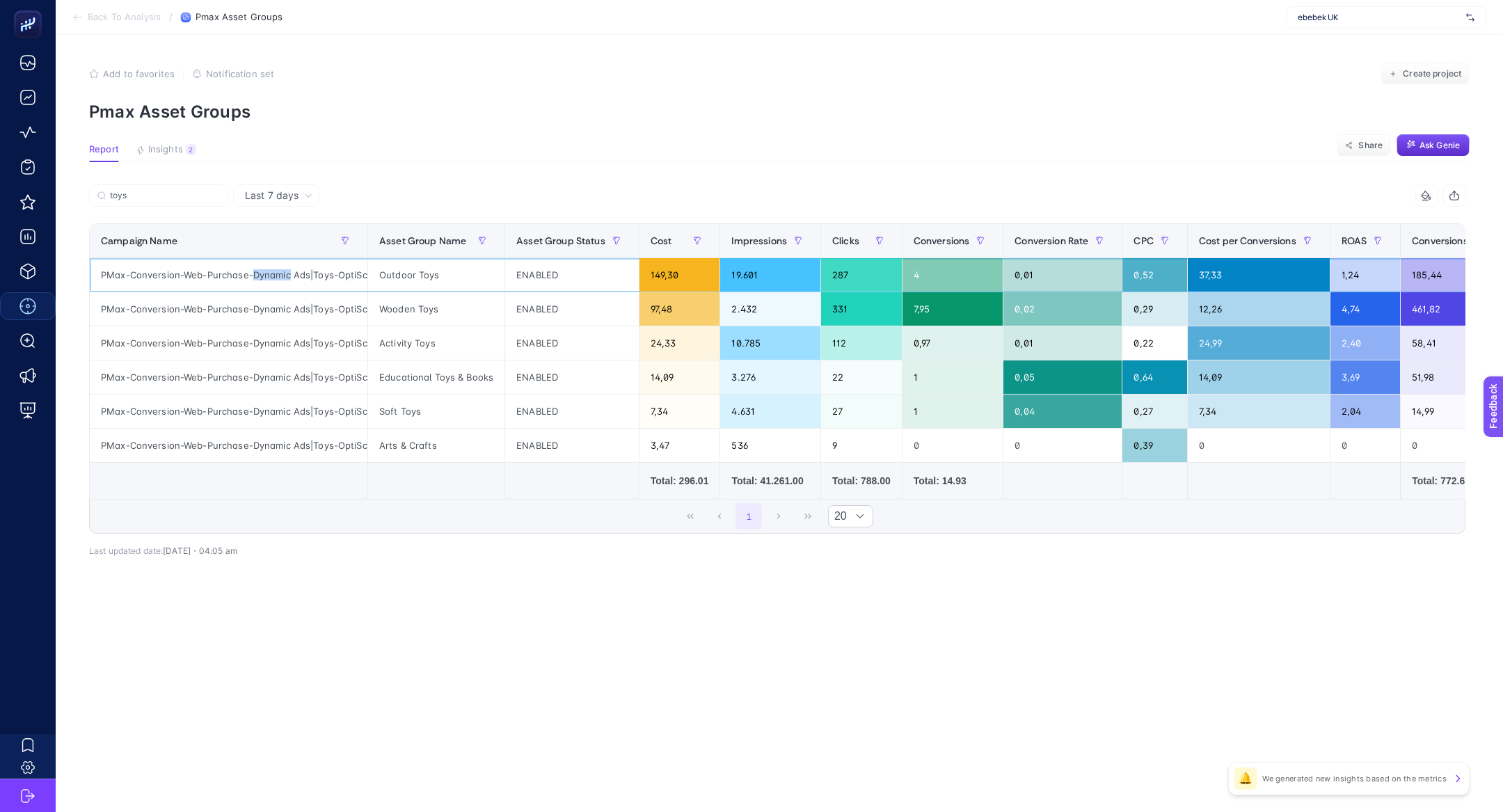
click at [271, 277] on div "PMax-Conversion-Web-Purchase-Dynamic Ads|Toys-OptiScore Products" at bounding box center [228, 274] width 277 height 33
copy tr "PMax-Conversion-Web-Purchase-Dynamic Ads|Toys-OptiScore Products"
click at [304, 192] on icon at bounding box center [308, 196] width 8 height 8
click at [300, 247] on li "Last 30 days" at bounding box center [275, 249] width 78 height 25
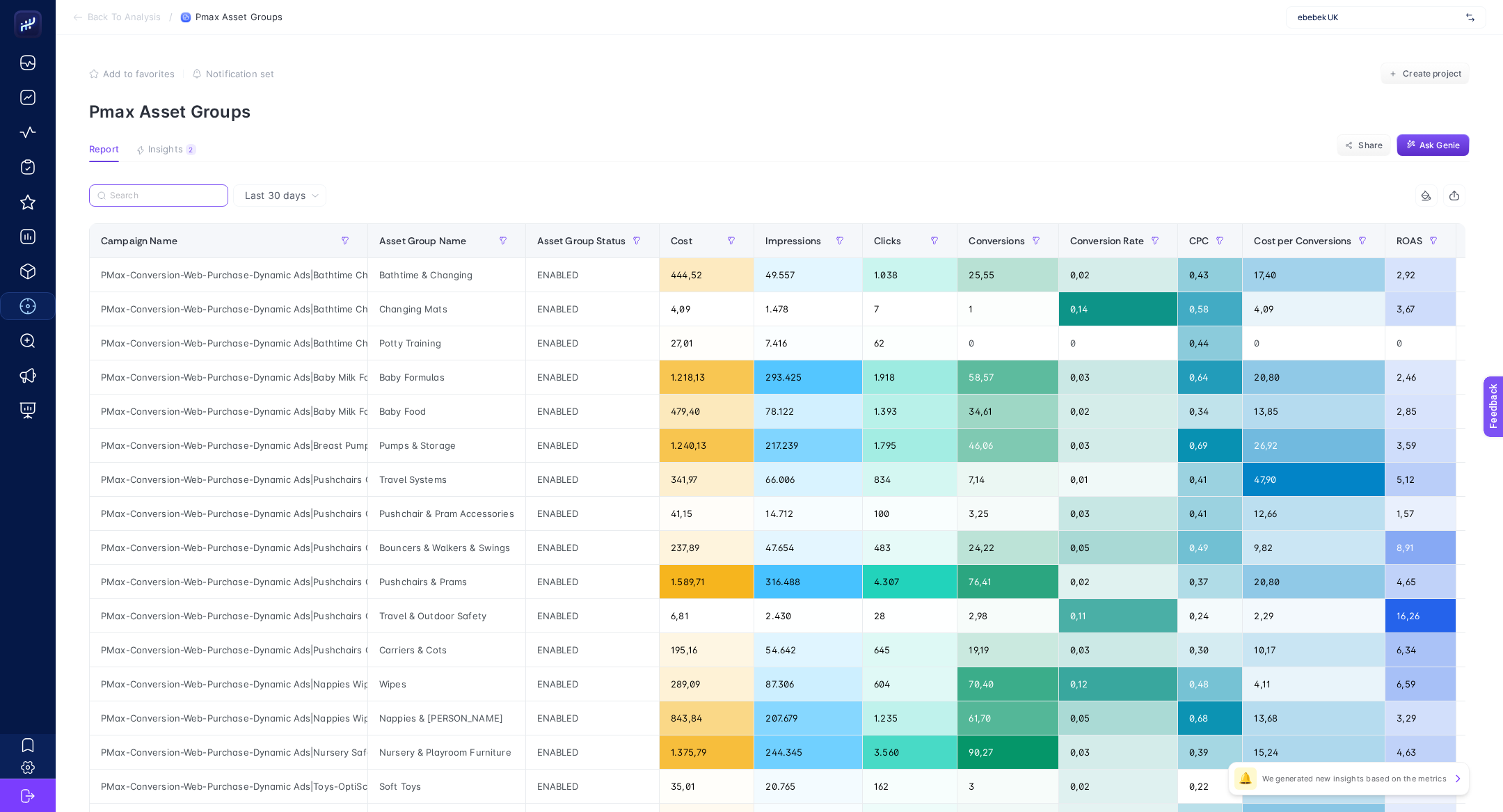
click at [182, 196] on input "Search" at bounding box center [165, 196] width 110 height 11
paste input "PMax-Conversion-Web-Purchase-Dynamic Ads|Toys-OptiScore Products"
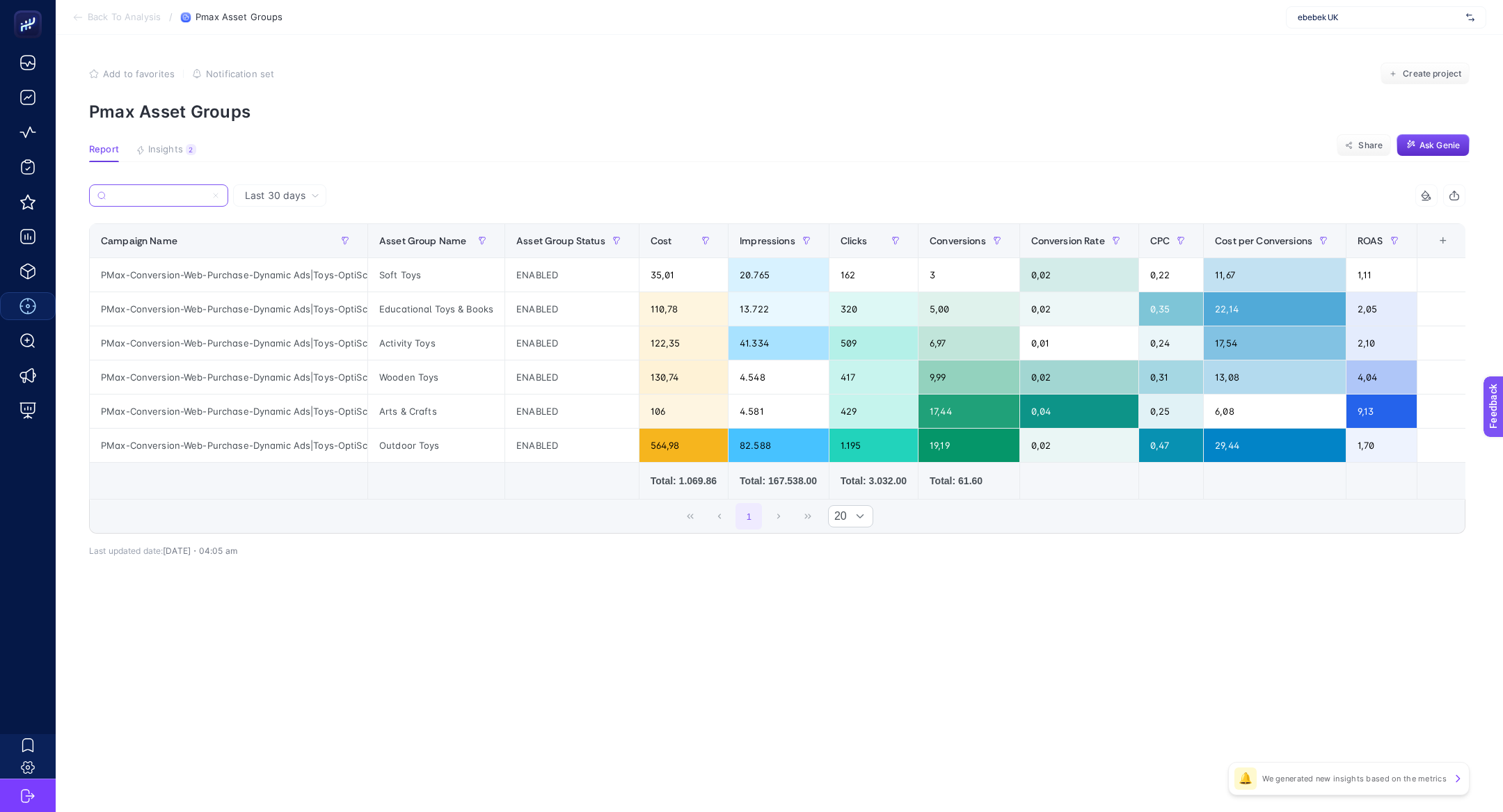
type input "PMax-Conversion-Web-Purchase-Dynamic Ads|Toys-OptiScore Products"
click at [1456, 243] on div "+" at bounding box center [1443, 240] width 27 height 11
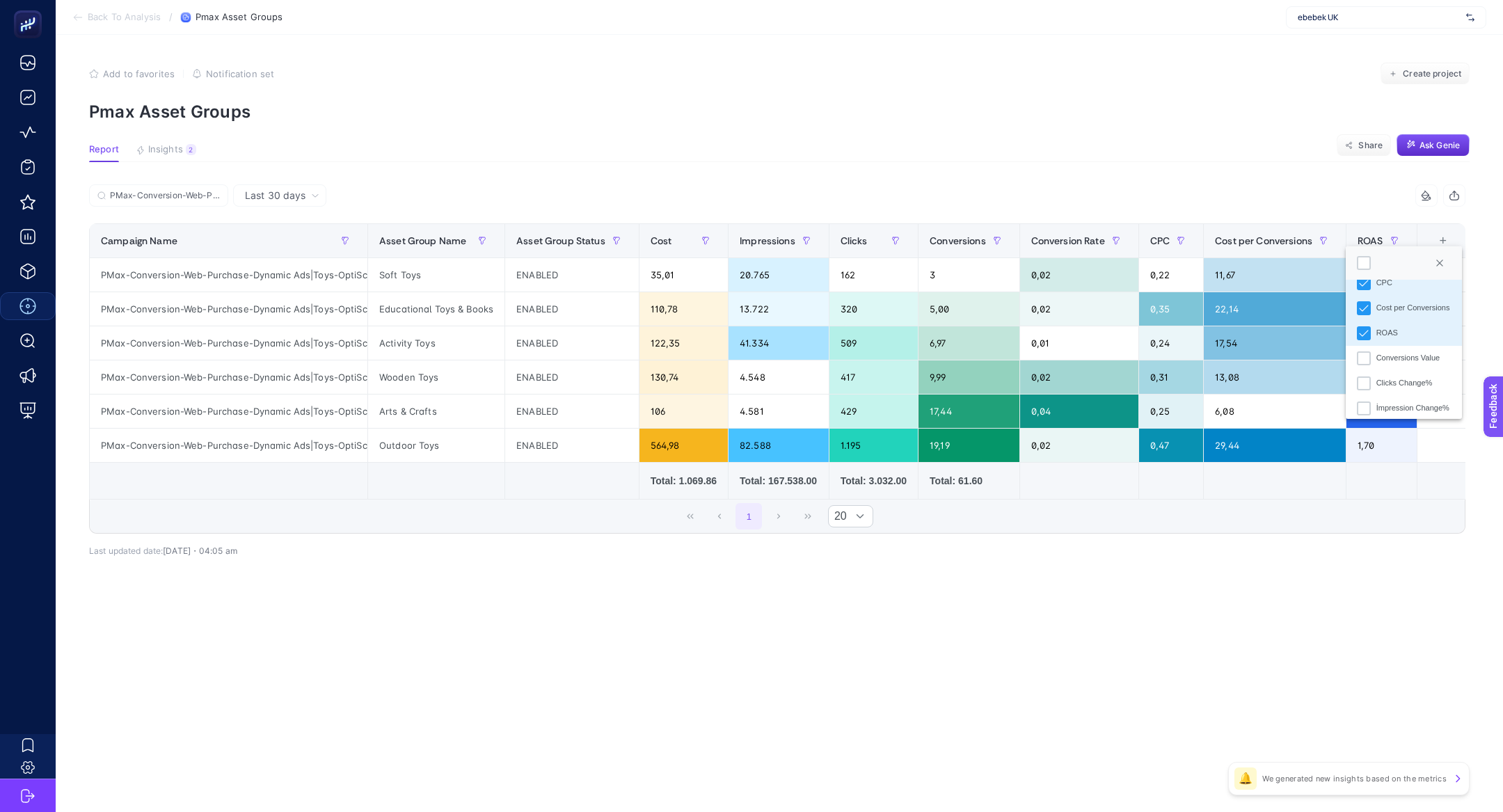
scroll to position [220, 0]
click at [1392, 353] on div "Conversions Value" at bounding box center [1408, 353] width 64 height 12
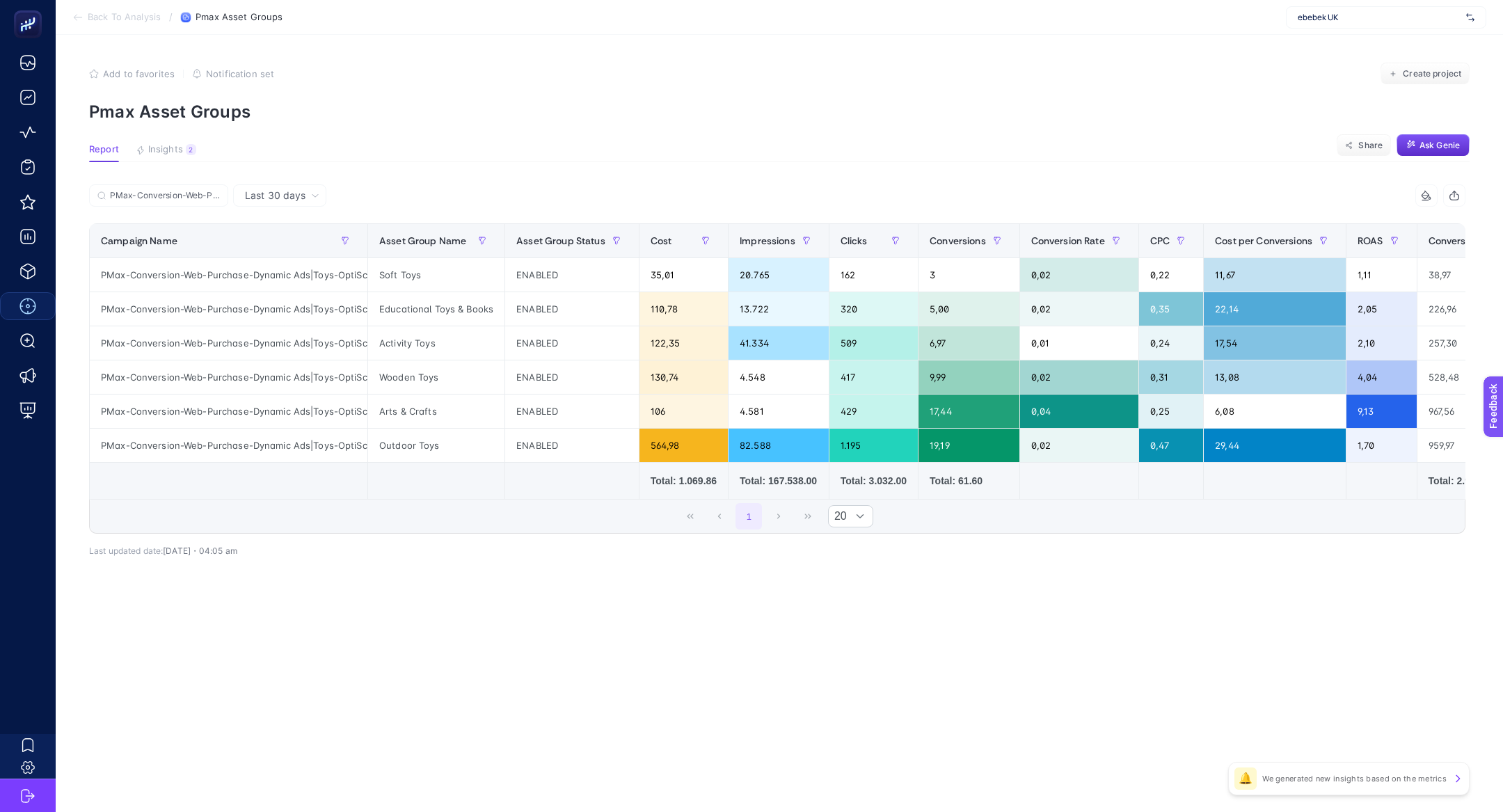
click at [1425, 199] on icon at bounding box center [1426, 195] width 11 height 11
click at [1336, 221] on div at bounding box center [1335, 223] width 14 height 14
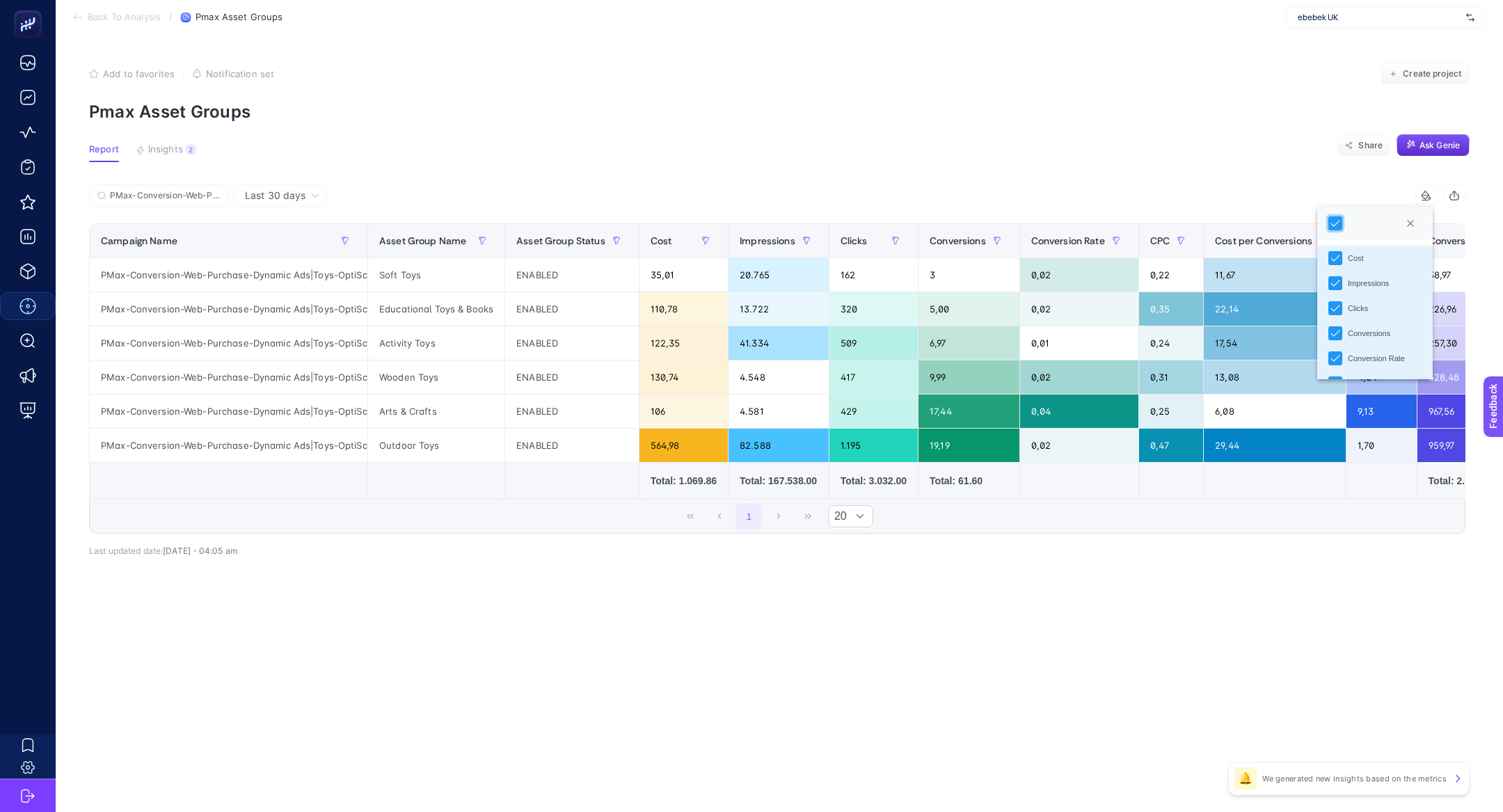
click at [1226, 198] on div "9 items selected" at bounding box center [1121, 195] width 689 height 23
click at [1443, 244] on span "Conversions Value" at bounding box center [1470, 240] width 84 height 11
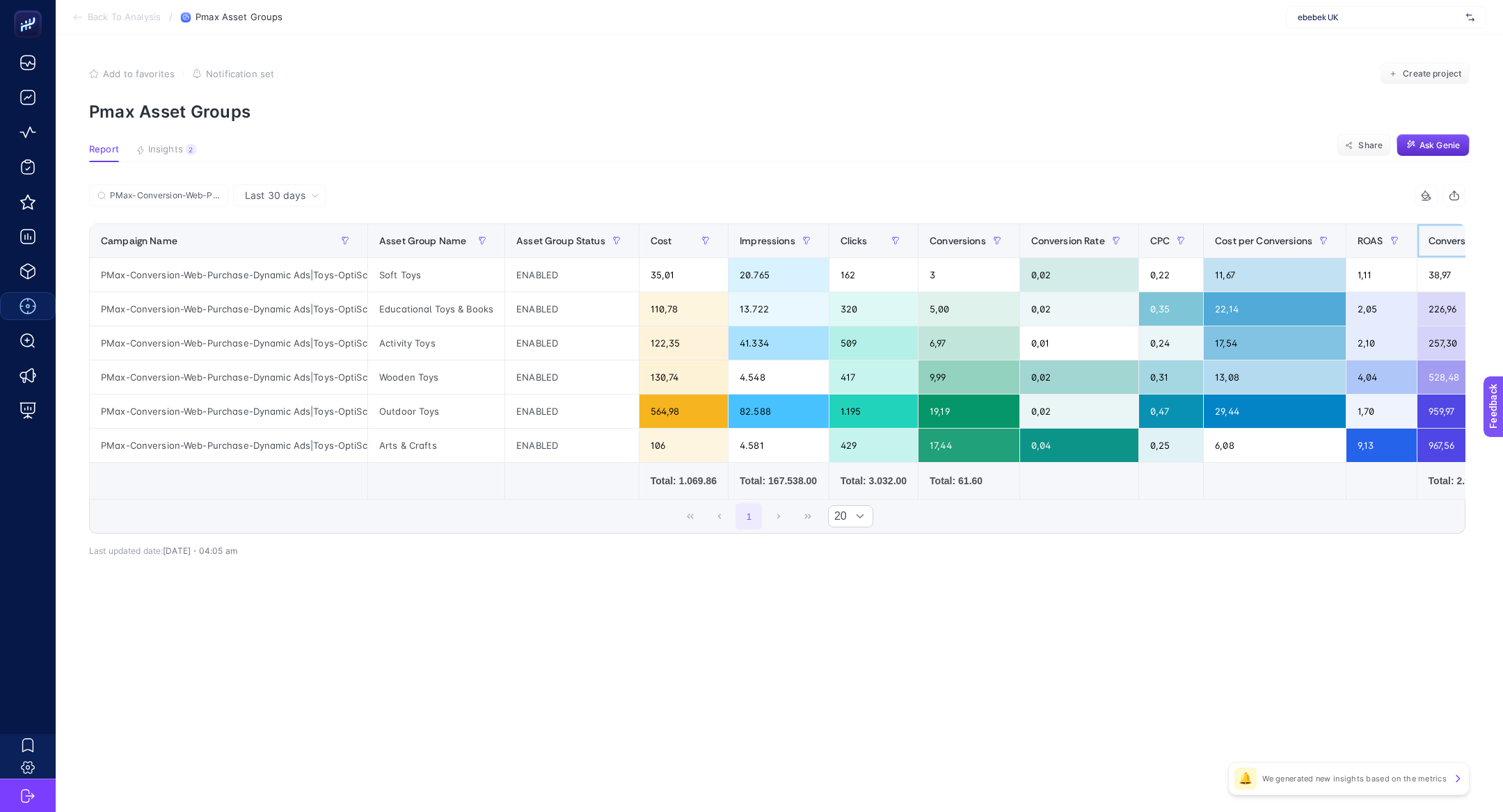
click at [1443, 244] on span "Conversions Value" at bounding box center [1470, 240] width 84 height 11
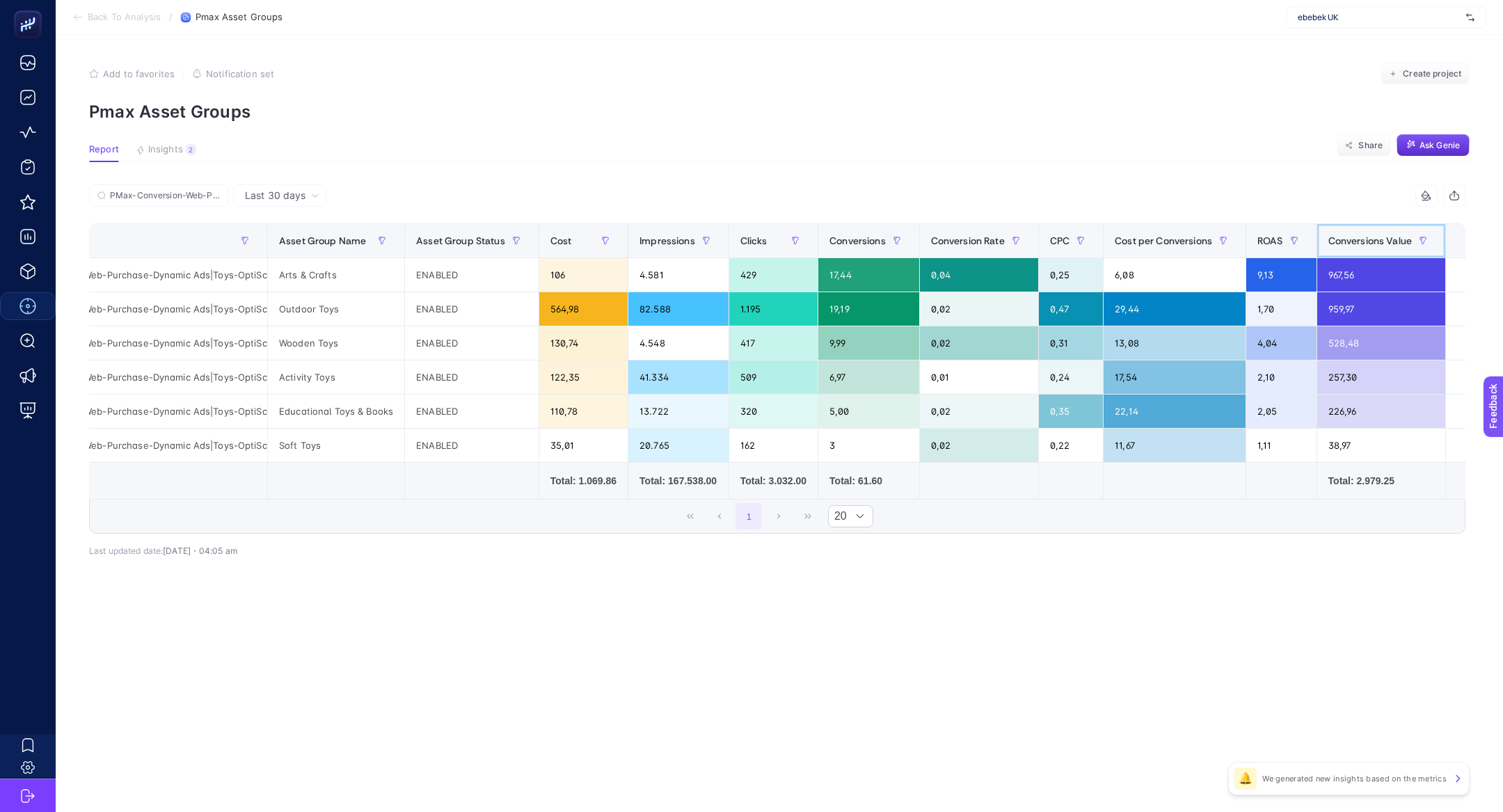
scroll to position [0, 103]
click at [215, 191] on input "PMax-Conversion-Web-Purchase-Dynamic Ads|Toys-OptiScore Products" at bounding box center [165, 196] width 110 height 11
click at [215, 194] on icon at bounding box center [215, 196] width 8 height 8
click at [0, 0] on input "toys" at bounding box center [0, 0] width 0 height 0
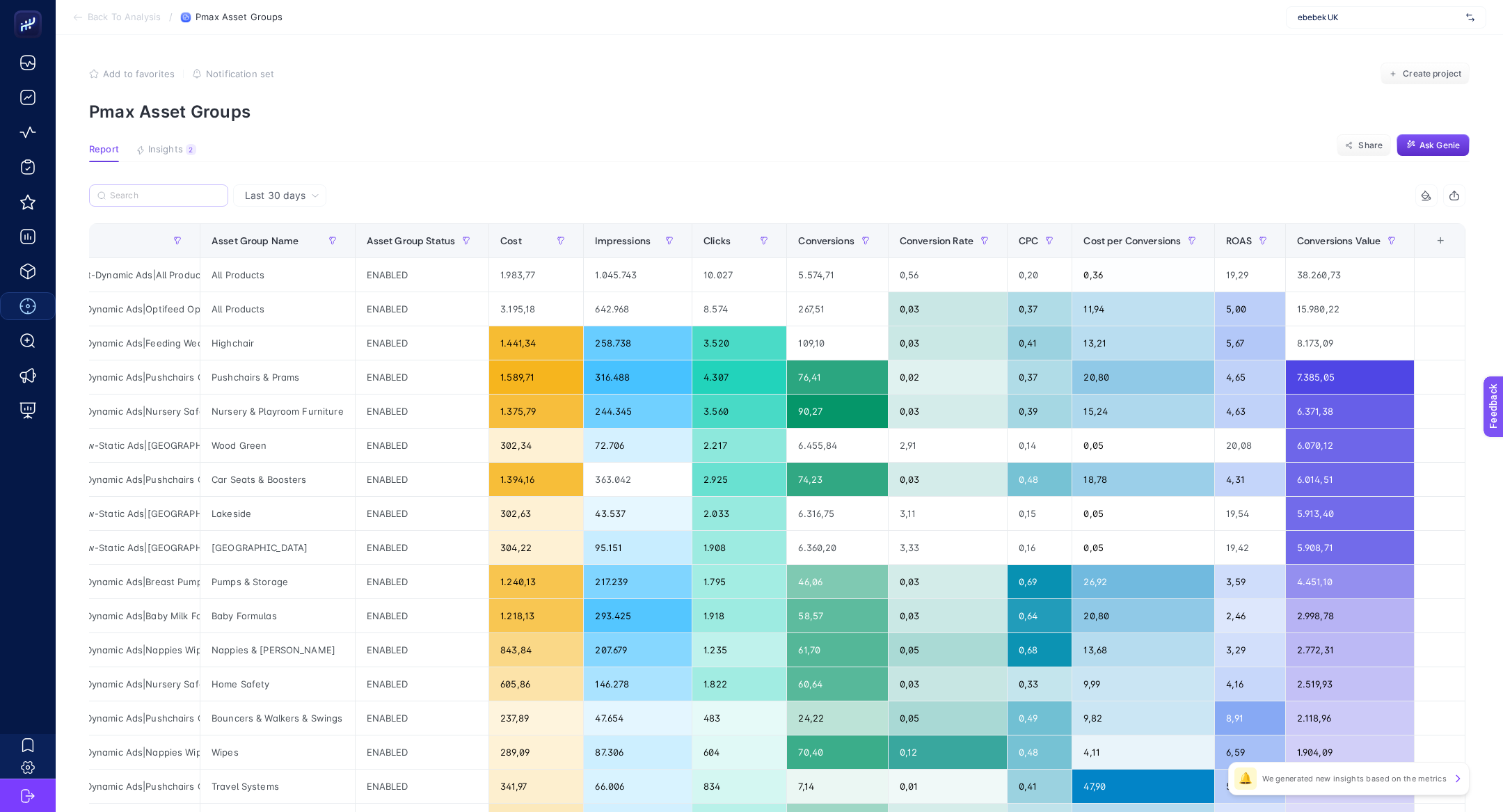
scroll to position [0, 0]
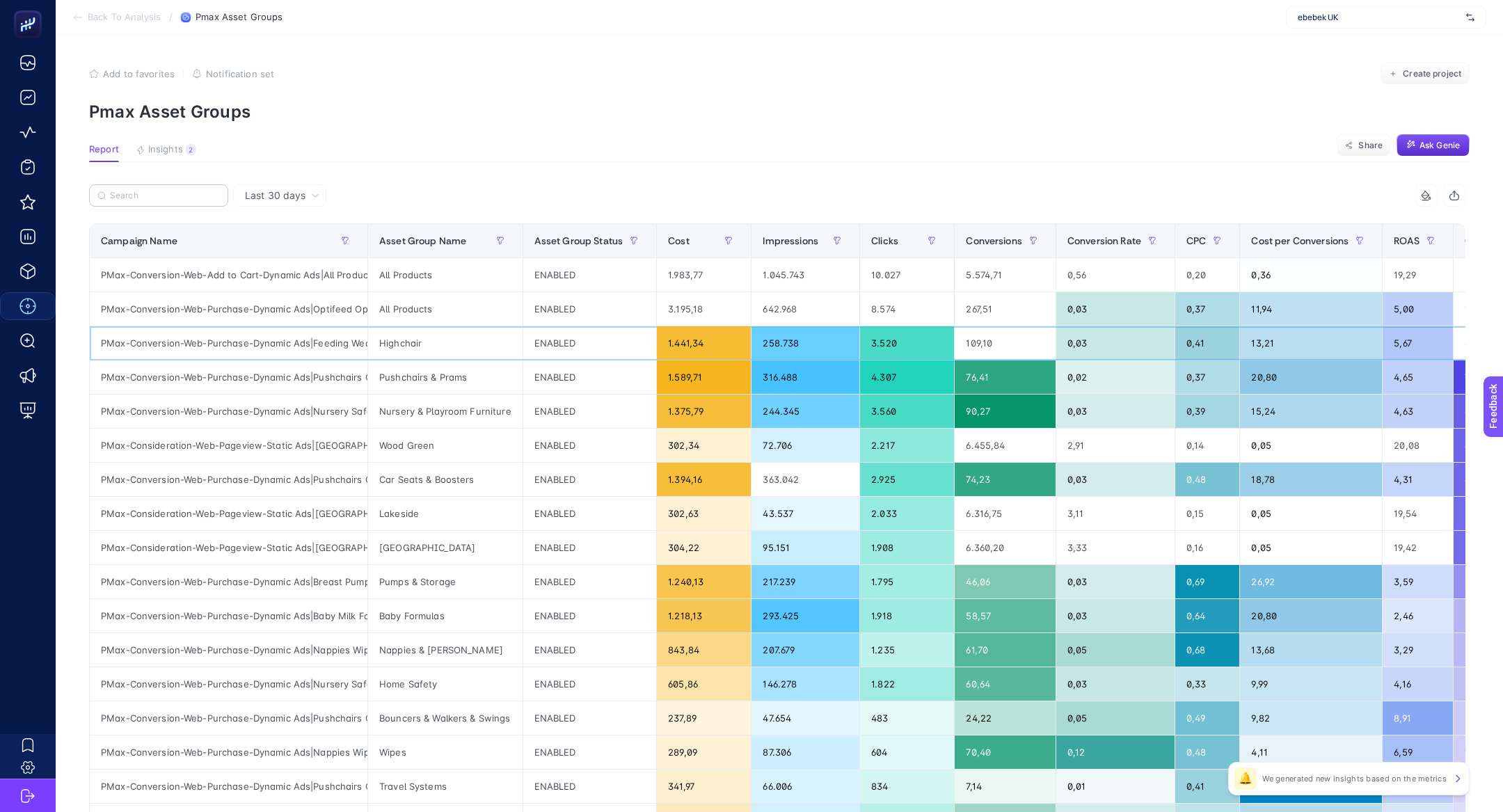
click at [316, 348] on div "PMax-Conversion-Web-Purchase-Dynamic Ads|Feeding Weaning-High Chairs" at bounding box center [228, 343] width 277 height 33
copy tr "PMax-Conversion-Web-Purchase-Dynamic Ads|Feeding Weaning-High Chairs"
click at [152, 201] on label at bounding box center [158, 195] width 139 height 23
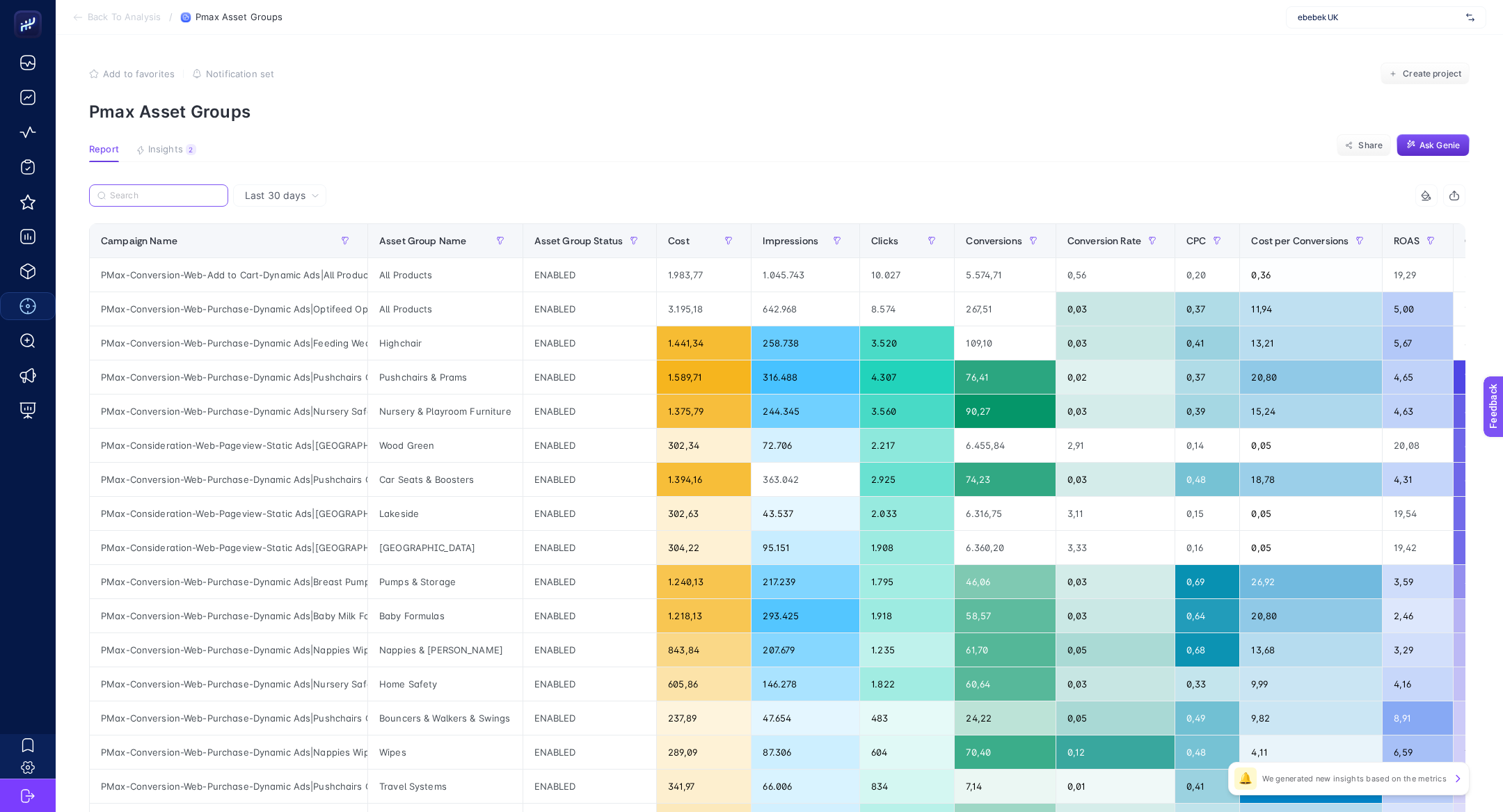
click at [0, 0] on input "toys" at bounding box center [0, 0] width 0 height 0
paste input "PMax-Conversion-Web-Purchase-Dynamic Ads|Feeding Weaning-High Chairs"
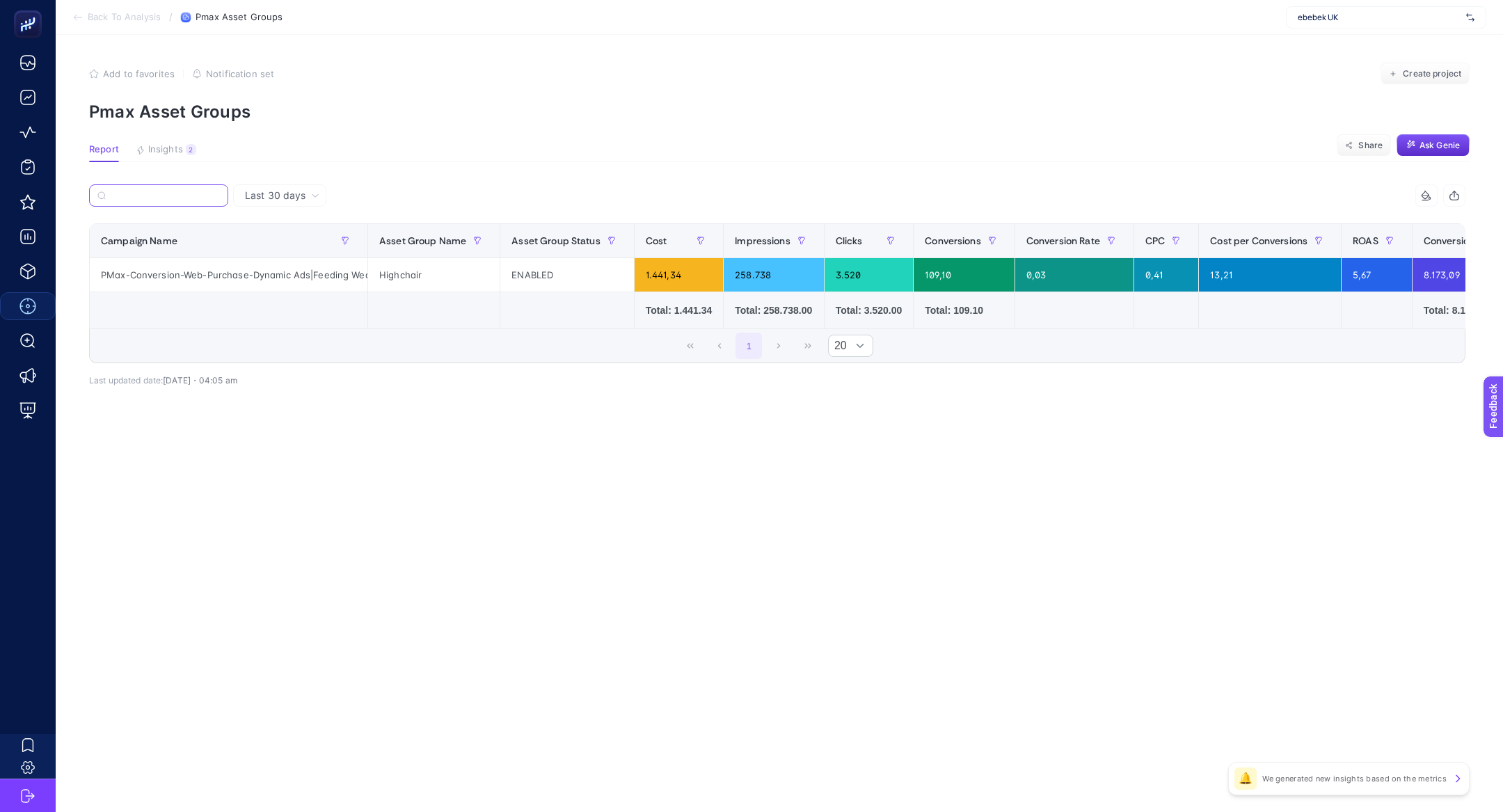
click at [218, 198] on input "PMax-Conversion-Web-Purchase-Dynamic Ads|Feeding Weaning-High Chairs" at bounding box center [165, 196] width 110 height 11
type input "PMax-Conversion-Web-Purchase-Dynamic Ads|Feeding Weaning-High Chairs"
click at [218, 198] on icon at bounding box center [215, 196] width 8 height 8
click at [0, 0] on input "toys" at bounding box center [0, 0] width 0 height 0
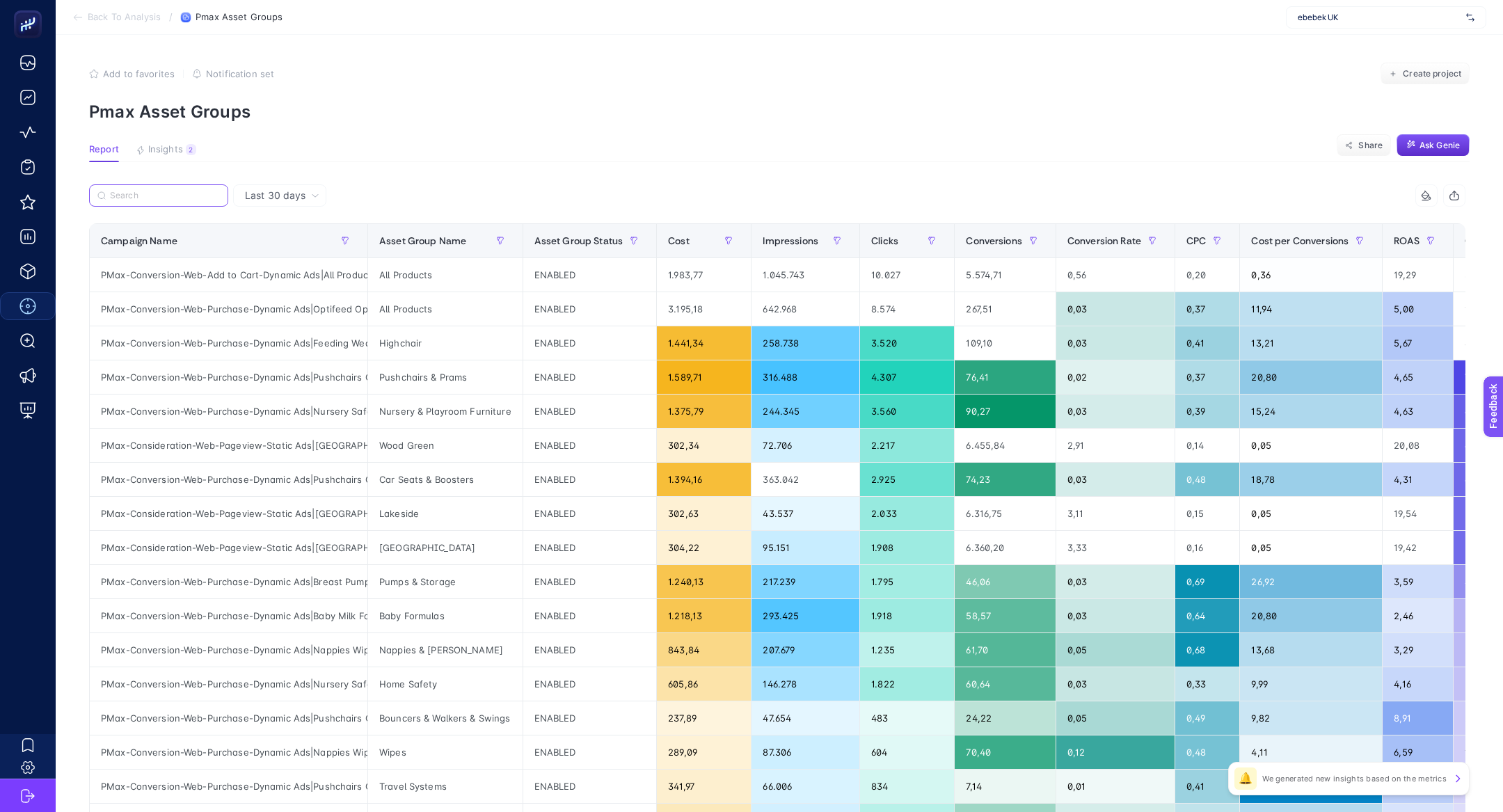
click at [218, 196] on input "Search" at bounding box center [165, 196] width 110 height 11
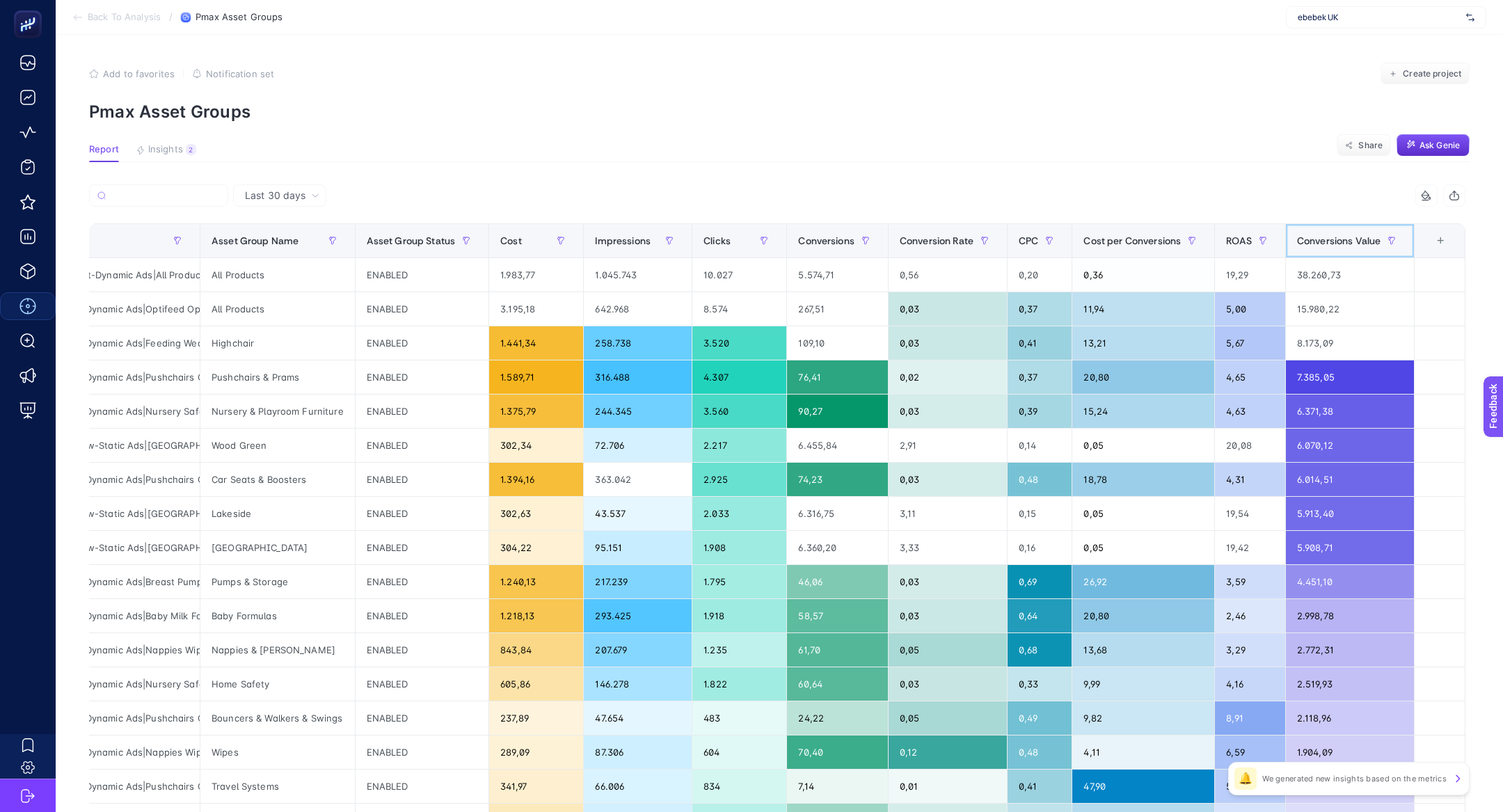
click at [1348, 230] on div "Conversions Value" at bounding box center [1351, 240] width 106 height 23
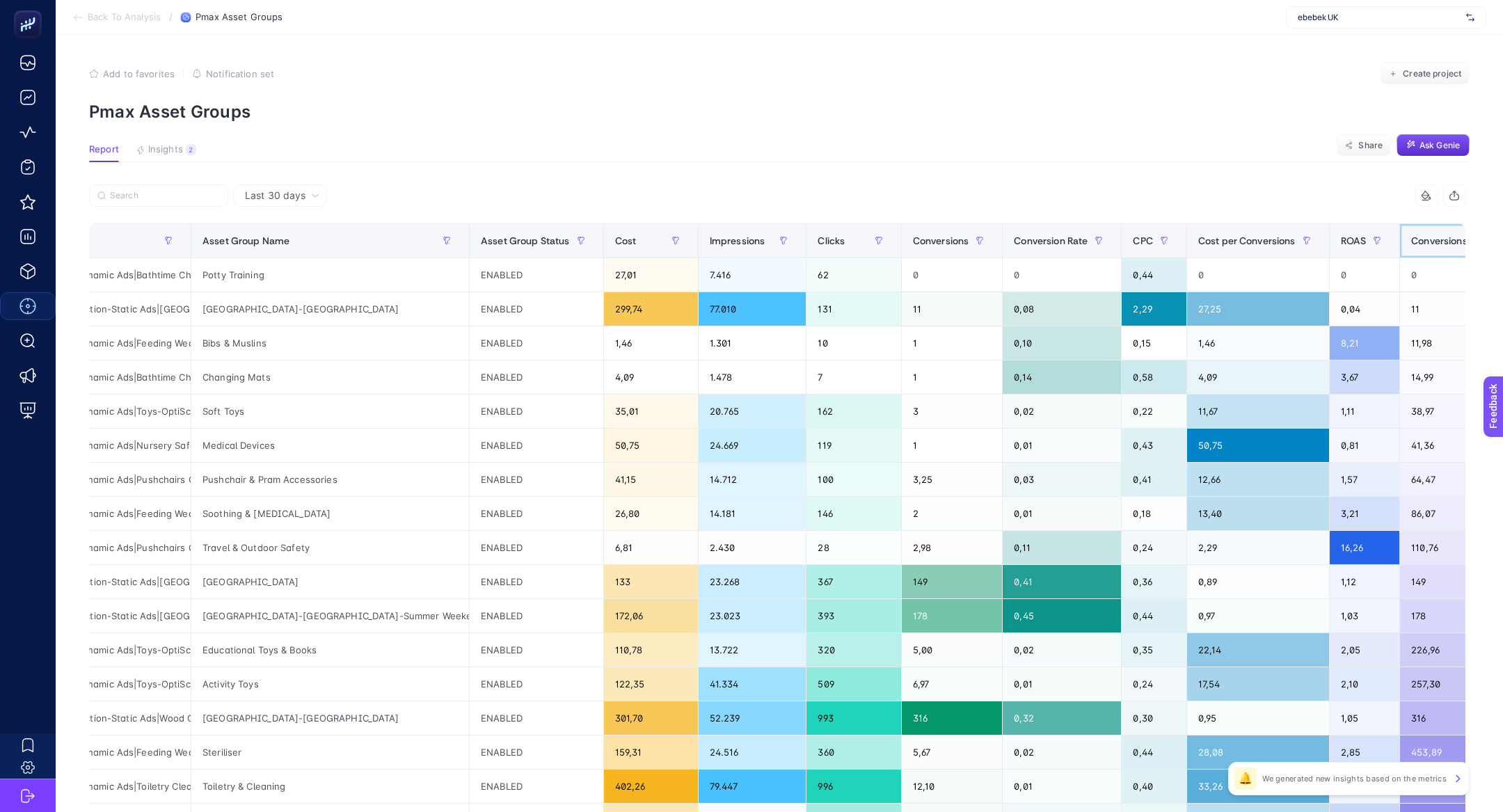
click at [1428, 246] on span "Conversions Value" at bounding box center [1453, 240] width 84 height 11
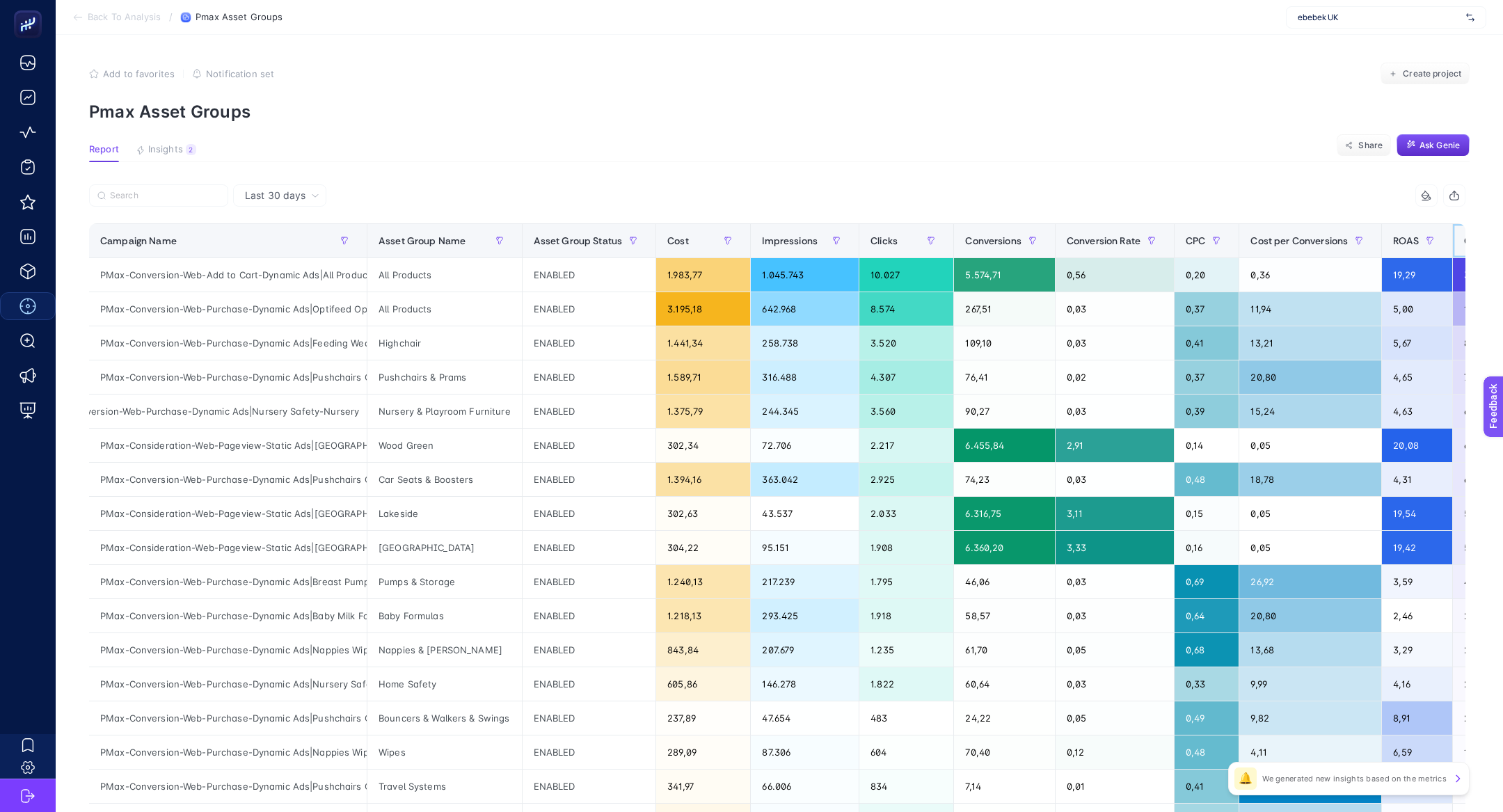
scroll to position [0, 102]
click at [334, 412] on div "PMax-Conversion-Web-Purchase-Dynamic Ads|Nursery Safety-Nursery" at bounding box center [228, 411] width 277 height 33
copy tr "PMax-Conversion-Web-Purchase-Dynamic Ads|Nursery Safety-Nursery"
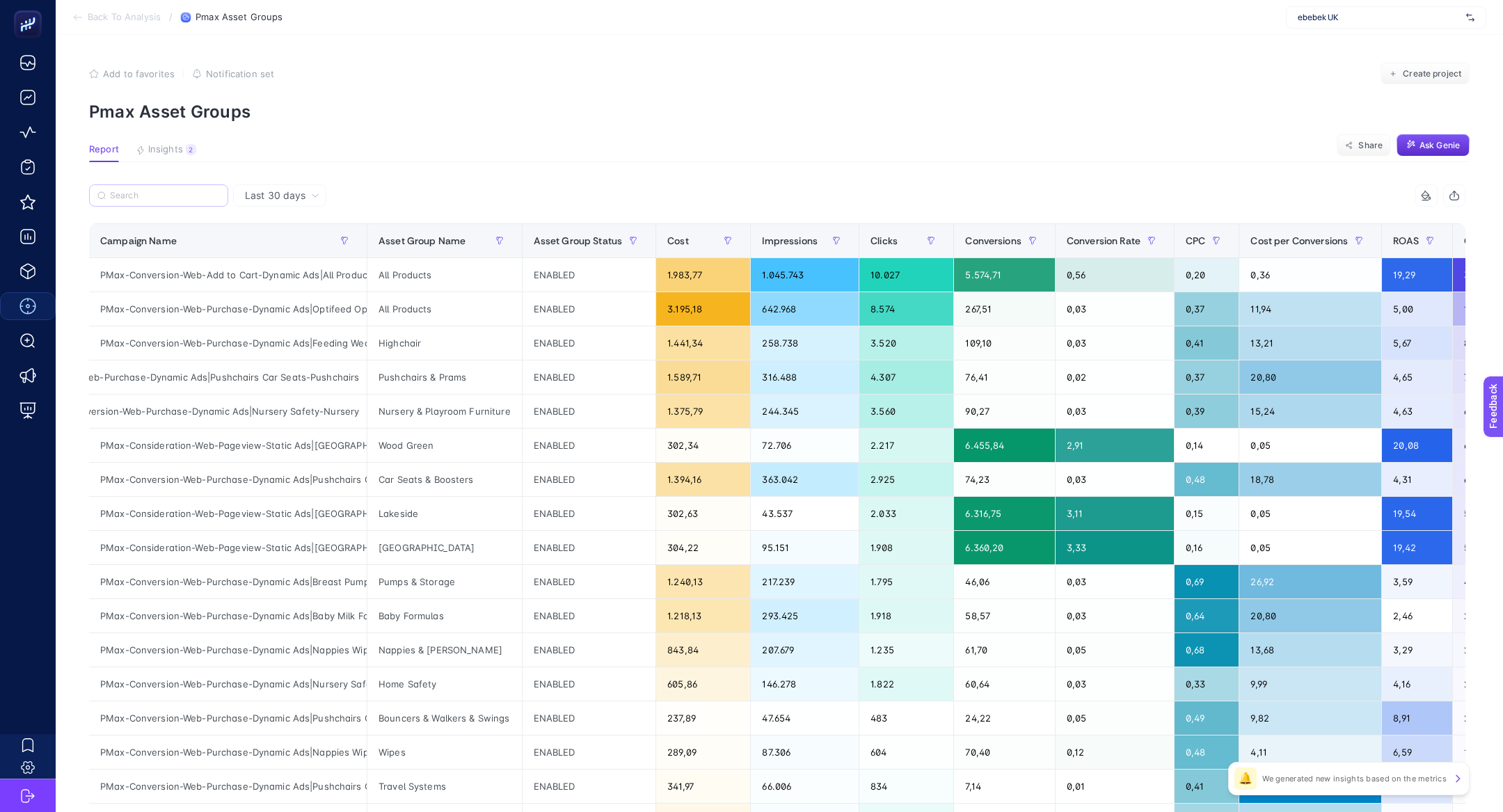
click at [143, 184] on label at bounding box center [158, 195] width 139 height 23
click at [0, 0] on input "toys" at bounding box center [0, 0] width 0 height 0
click at [143, 192] on input "Search" at bounding box center [165, 196] width 110 height 11
paste input "PMax-Conversion-Web-Purchase-Dynamic Ads|Nursery Safety-Nursery"
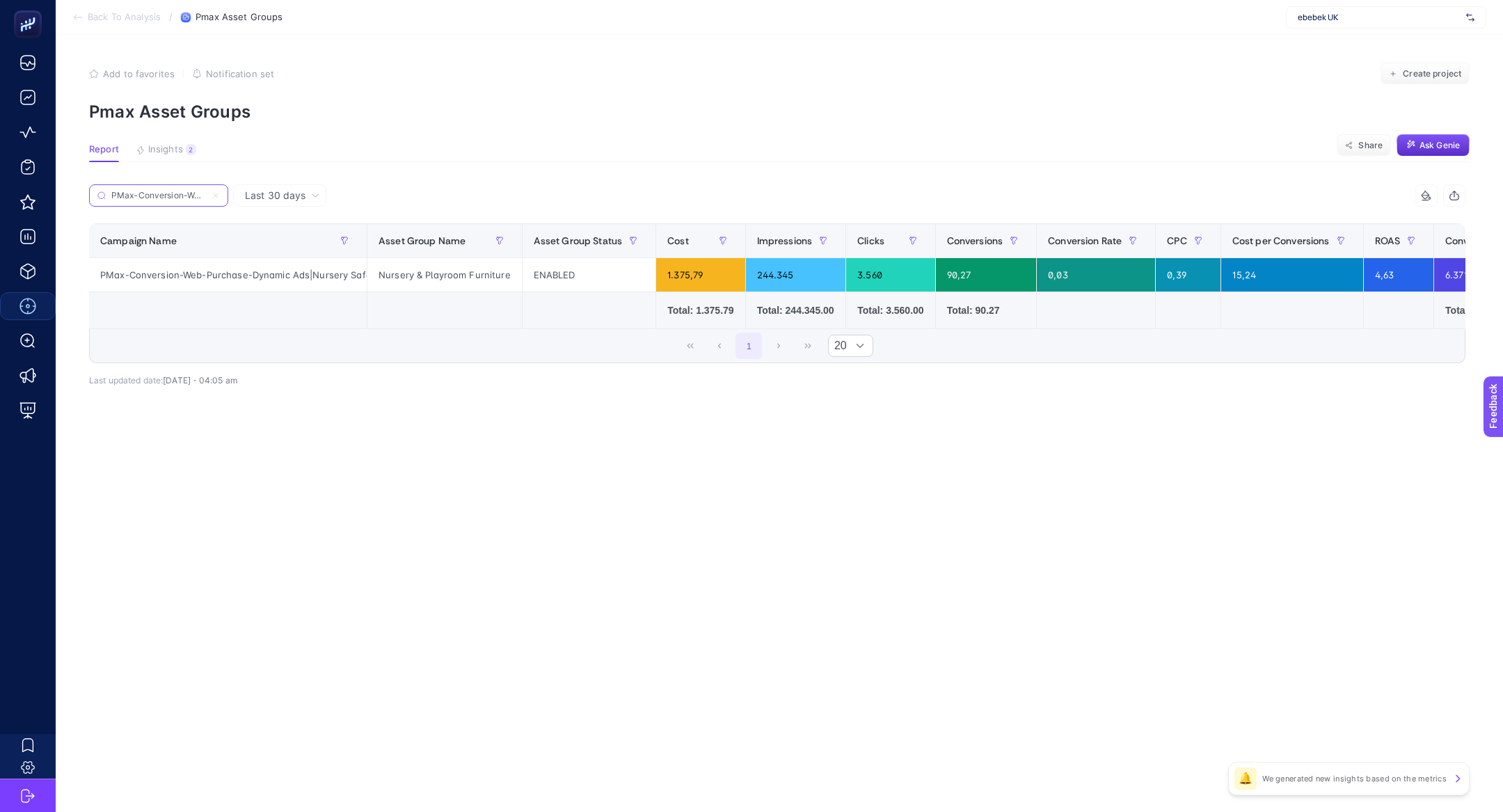
scroll to position [0, 194]
type input "PMax-Conversion-Web-Purchase-Dynamic Ads|Nursery Safety-Nursery"
click at [222, 196] on label "PMax-Conversion-Web-Purchase-Dynamic Ads|Nursery Safety-Nursery" at bounding box center [158, 195] width 139 height 23
click at [0, 0] on input "toys" at bounding box center [0, 0] width 0 height 0
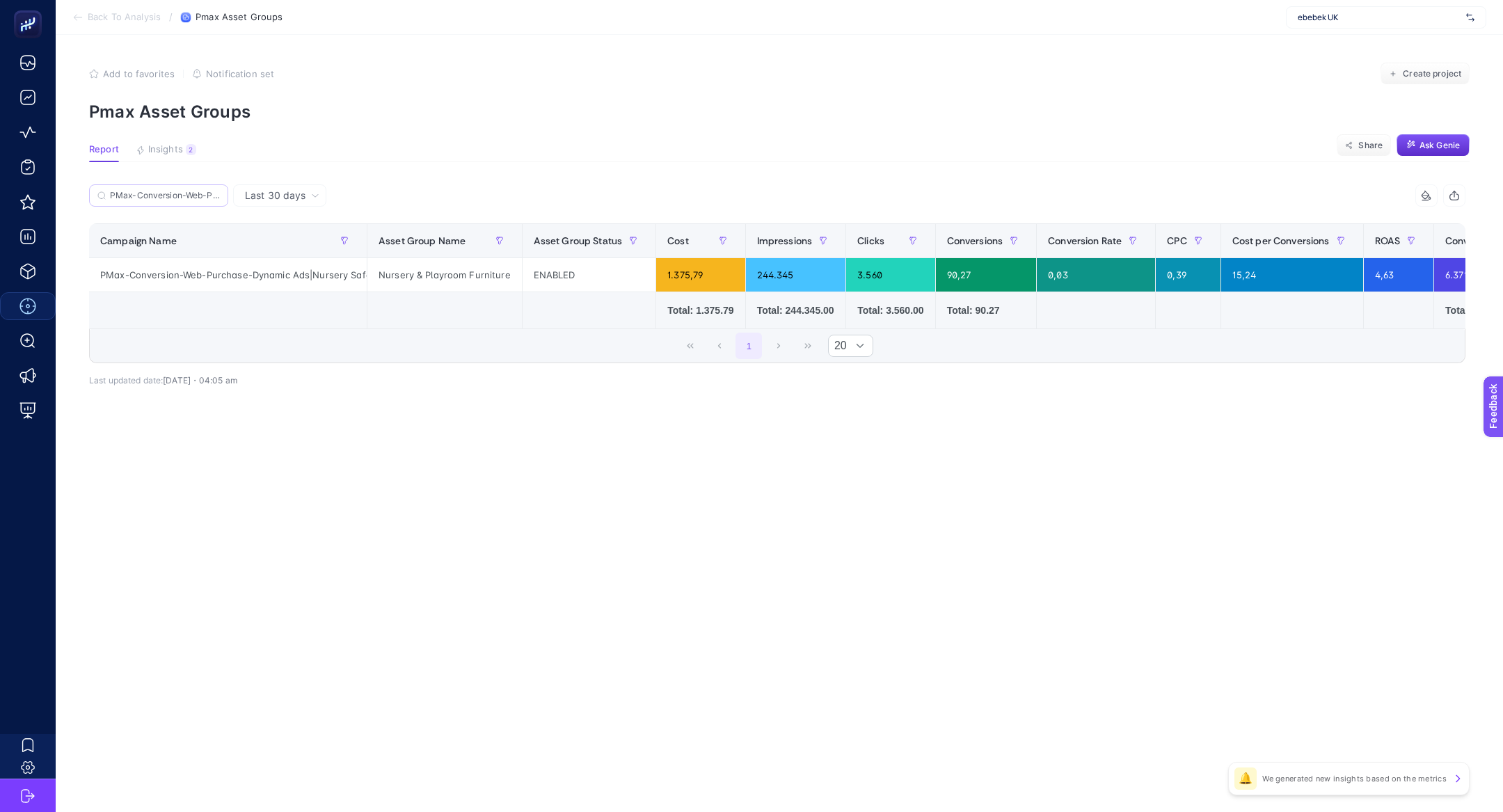
click at [220, 196] on label "PMax-Conversion-Web-Purchase-Dynamic Ads|Nursery Safety-Nursery" at bounding box center [158, 195] width 139 height 23
click at [0, 0] on input "toys" at bounding box center [0, 0] width 0 height 0
click at [217, 194] on input "PMax-Conversion-Web-Purchase-Dynamic Ads|Nursery Safety-Nursery" at bounding box center [165, 196] width 110 height 11
click at [217, 197] on icon at bounding box center [215, 196] width 8 height 8
click at [0, 0] on input "toys" at bounding box center [0, 0] width 0 height 0
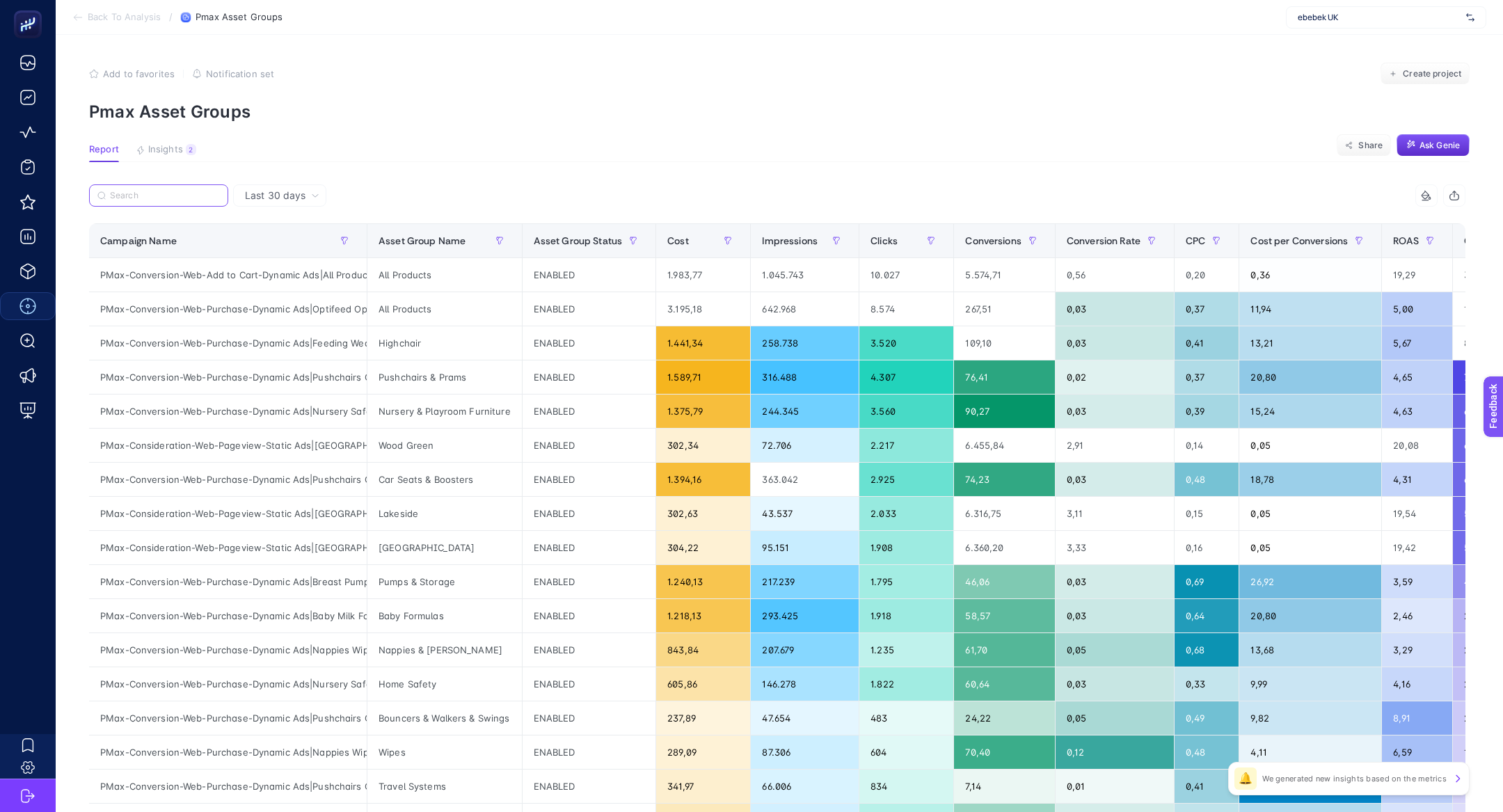
click at [214, 194] on input "Search" at bounding box center [165, 196] width 110 height 11
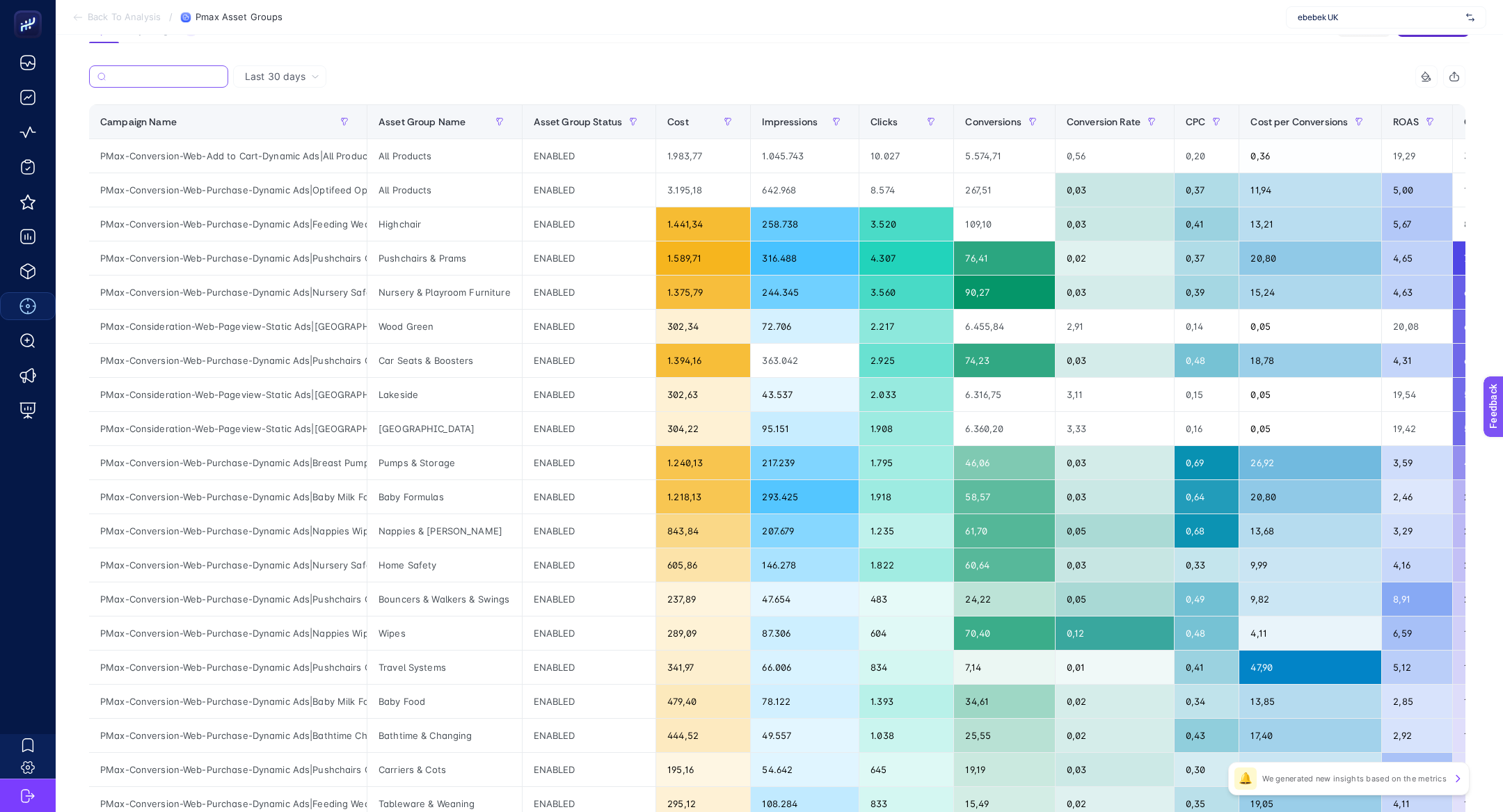
scroll to position [123, 0]
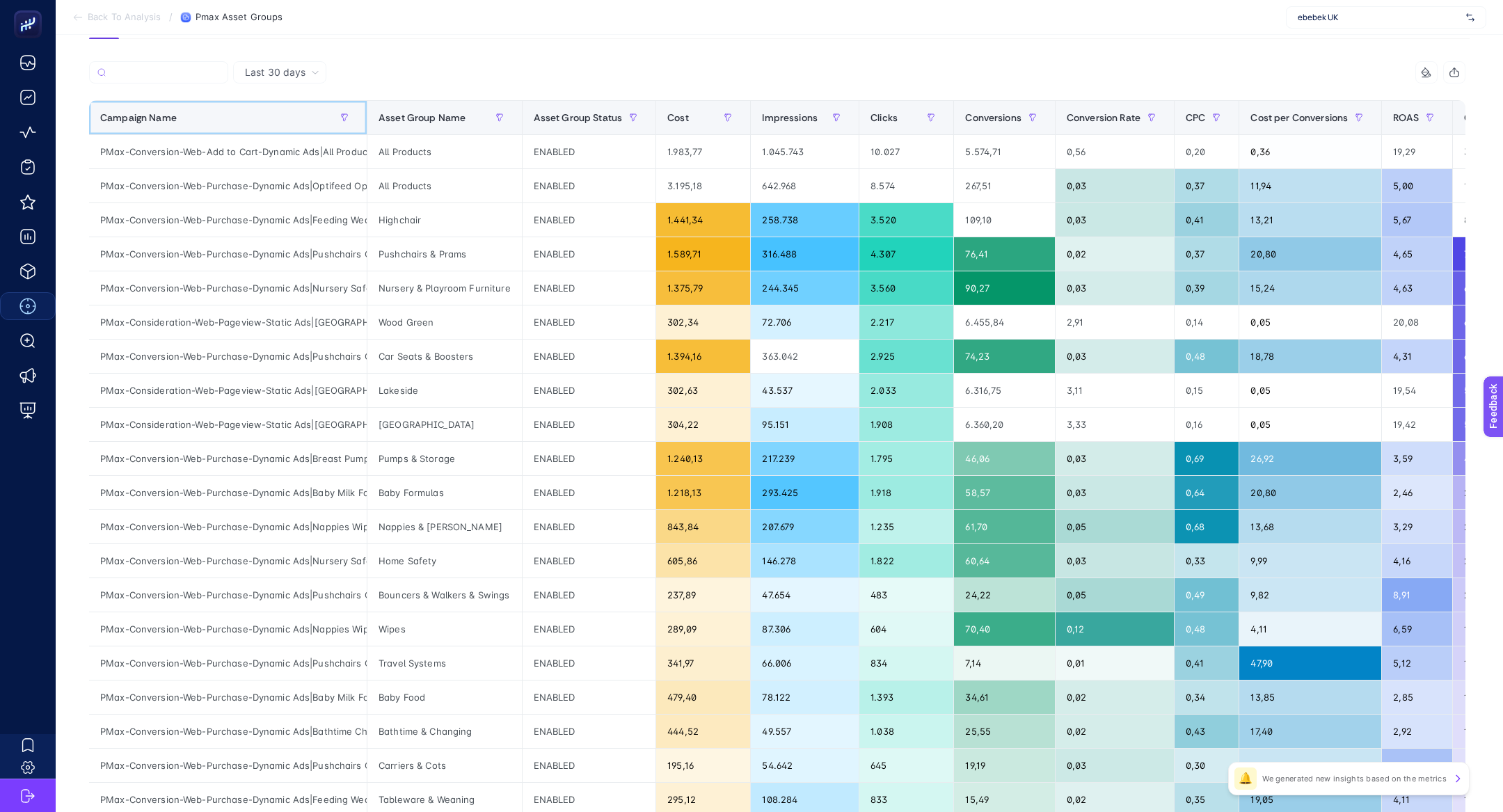
click at [249, 121] on div "Campaign Name" at bounding box center [228, 117] width 256 height 23
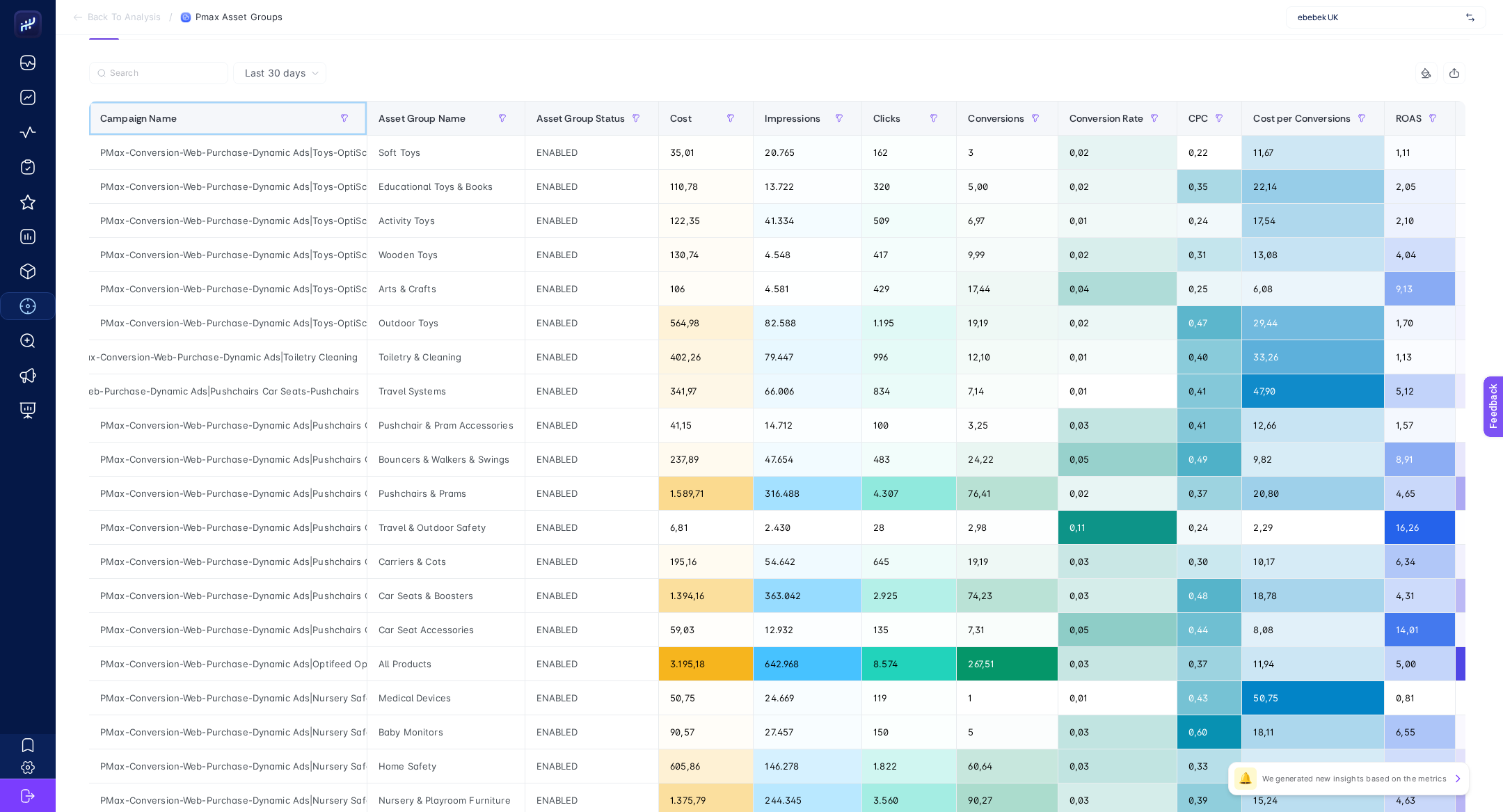
scroll to position [125, 0]
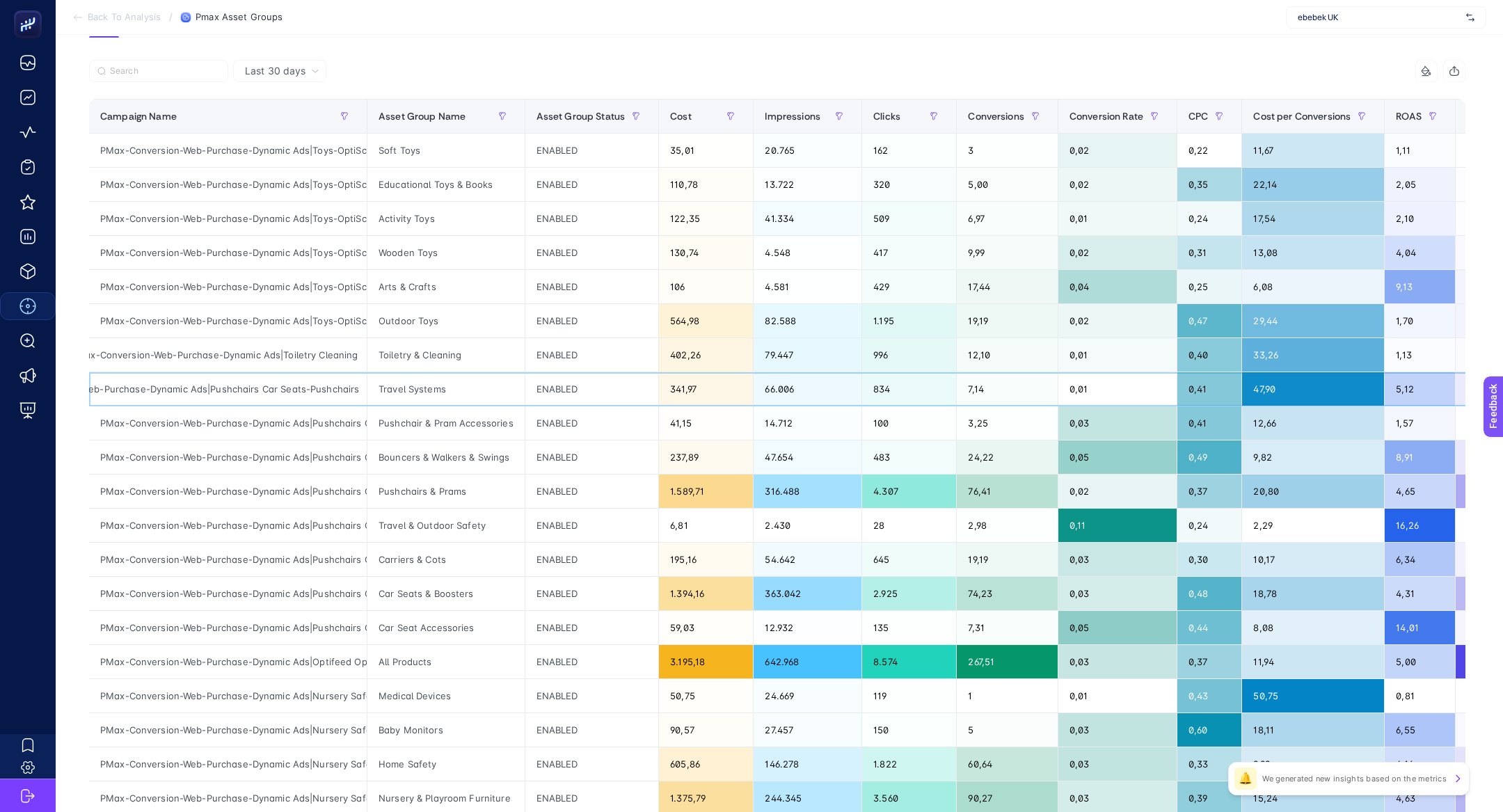
click at [284, 389] on div "PMax-Conversion-Web-Purchase-Dynamic Ads|Pushchairs Car Seats-Pushchairs" at bounding box center [228, 388] width 277 height 33
copy tr "PMax-Conversion-Web-Purchase-Dynamic Ads|Pushchairs Car Seats-Pushchairs"
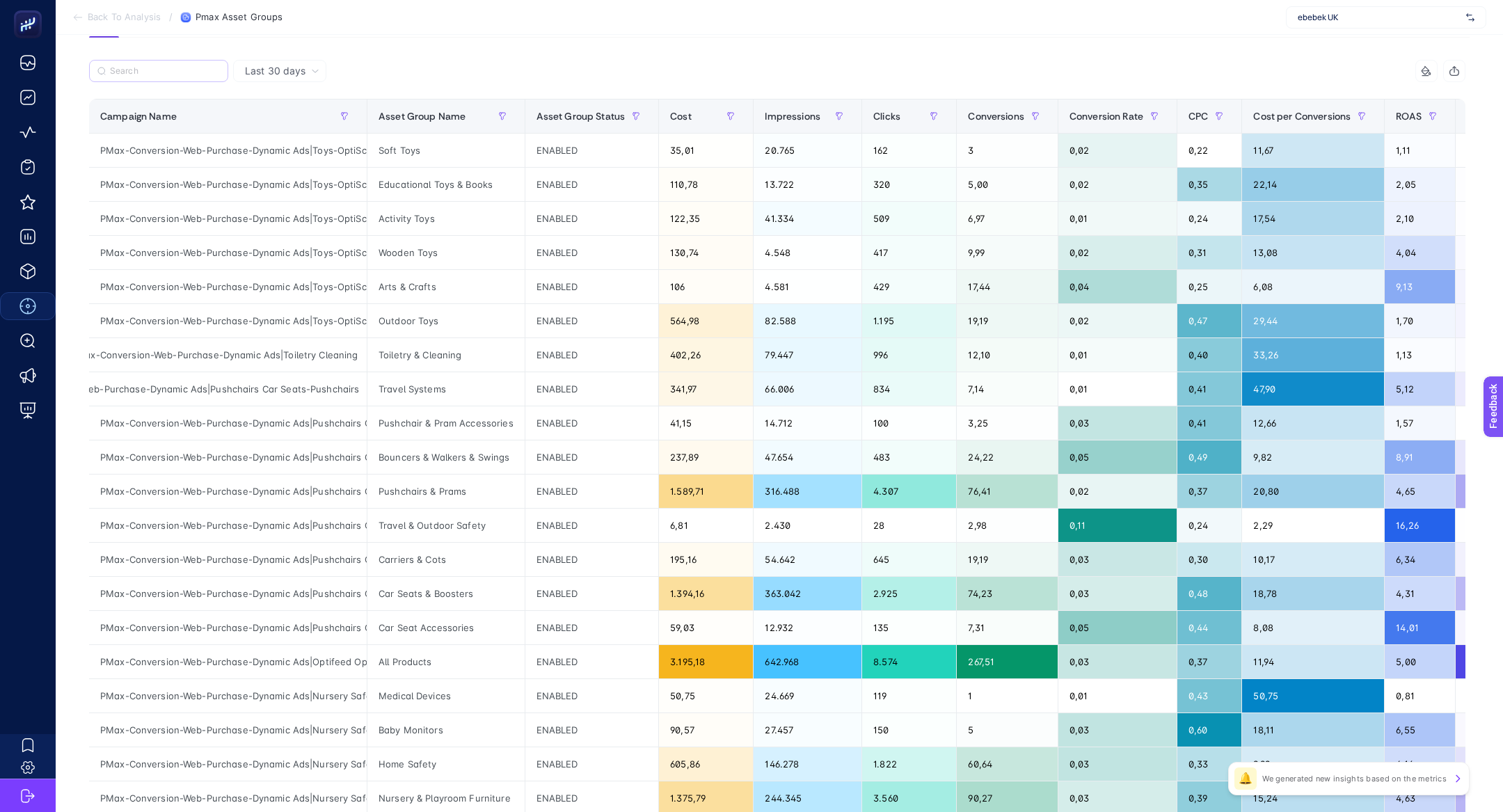
click at [168, 63] on label at bounding box center [158, 71] width 139 height 23
click at [0, 0] on input "toys" at bounding box center [0, 0] width 0 height 0
click at [168, 64] on label at bounding box center [158, 71] width 139 height 23
click at [0, 0] on input "toys" at bounding box center [0, 0] width 0 height 0
click at [168, 66] on input "Search" at bounding box center [165, 71] width 110 height 11
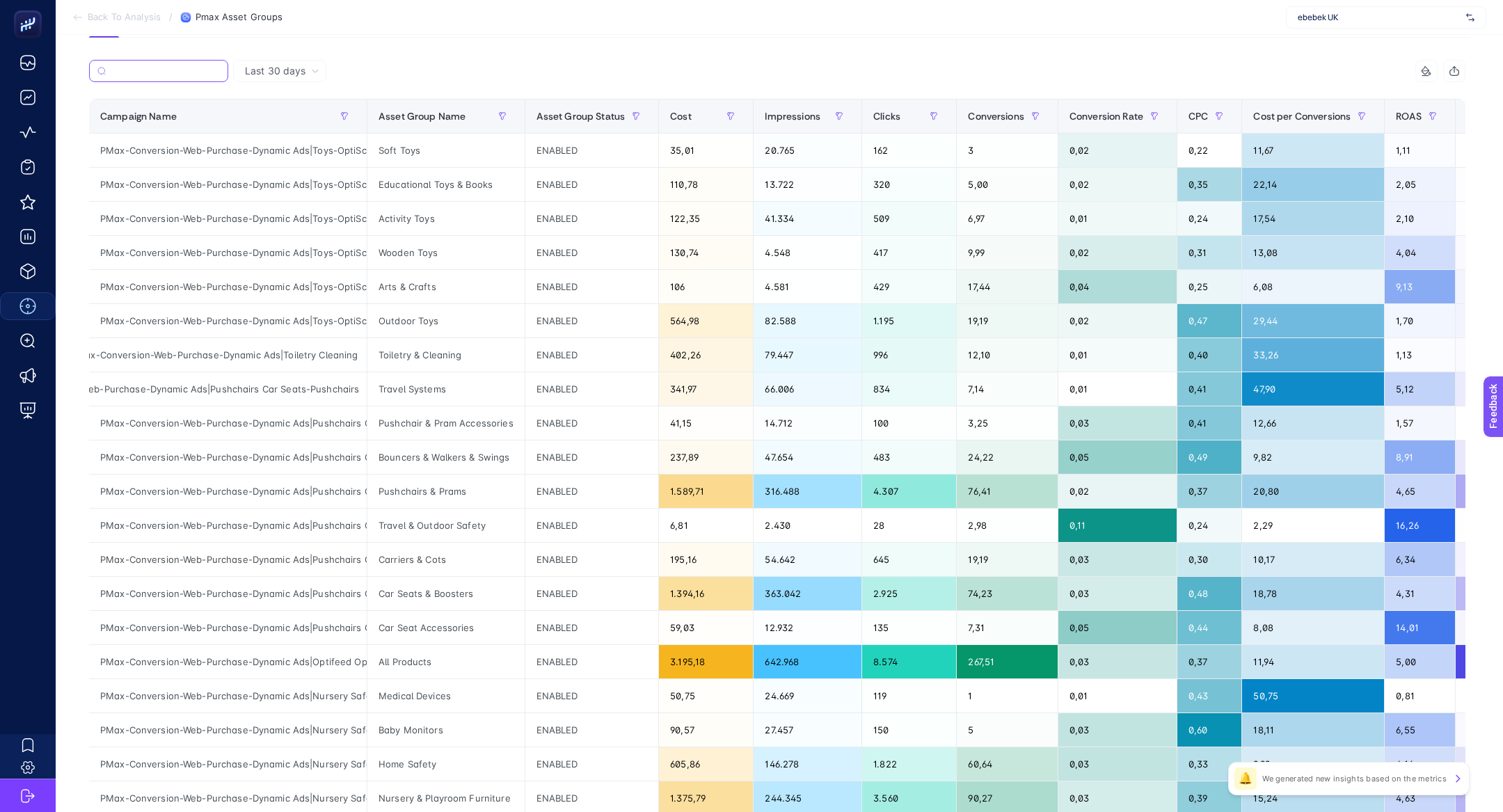
paste input "PMax-Conversion-Web-Purchase-Dynamic Ads|Pushchairs Car Seats-Pushchairs"
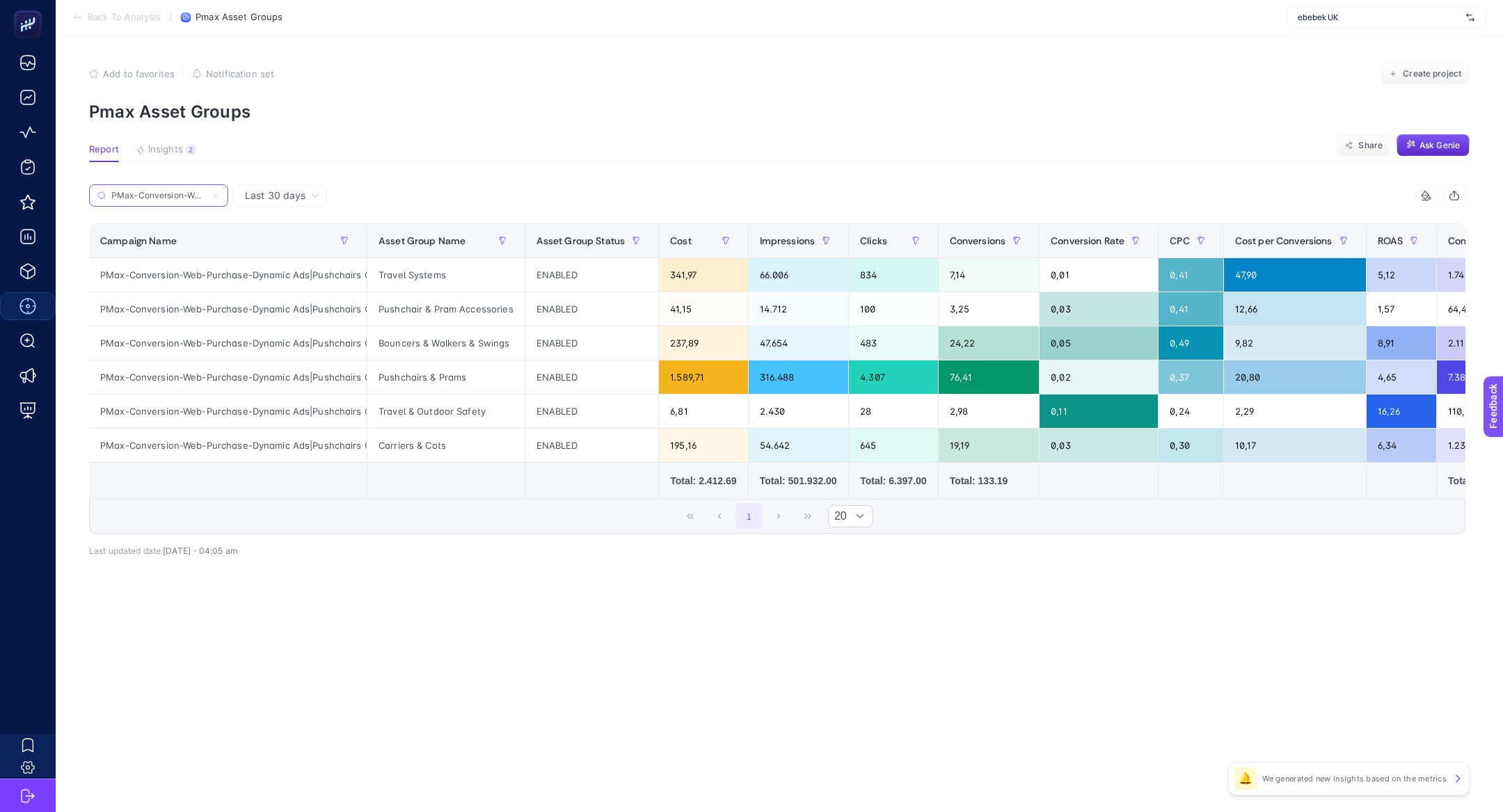
scroll to position [0, 232]
type input "PMax-Conversion-Web-Purchase-Dynamic Ads|Pushchairs Car Seats-Pushchairs"
drag, startPoint x: 387, startPoint y: 381, endPoint x: 462, endPoint y: 381, distance: 75.0
click at [462, 381] on div "Pushchairs & Prams" at bounding box center [447, 377] width 157 height 33
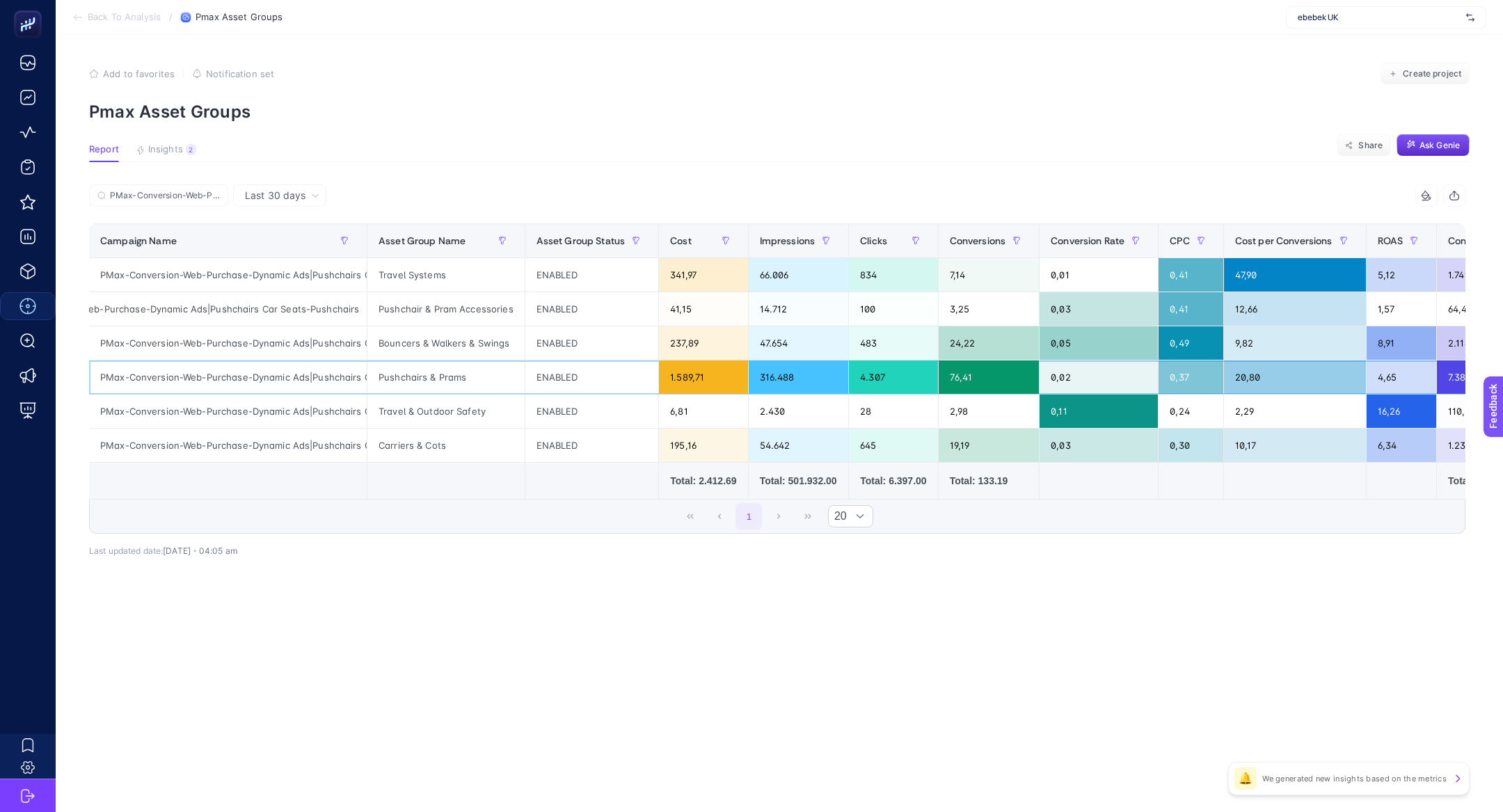
scroll to position [0, 102]
click at [432, 97] on section "Add to favorites false Notification set Create project Pmax Asset Groups" at bounding box center [779, 92] width 1380 height 59
drag, startPoint x: 365, startPoint y: 237, endPoint x: 471, endPoint y: 236, distance: 106.0
click at [471, 236] on div "PMax-Conversion-Web-Purchase-Dynamic Ads|Pushchairs Car Seats-Pushchairs 9 item…" at bounding box center [777, 358] width 1376 height 349
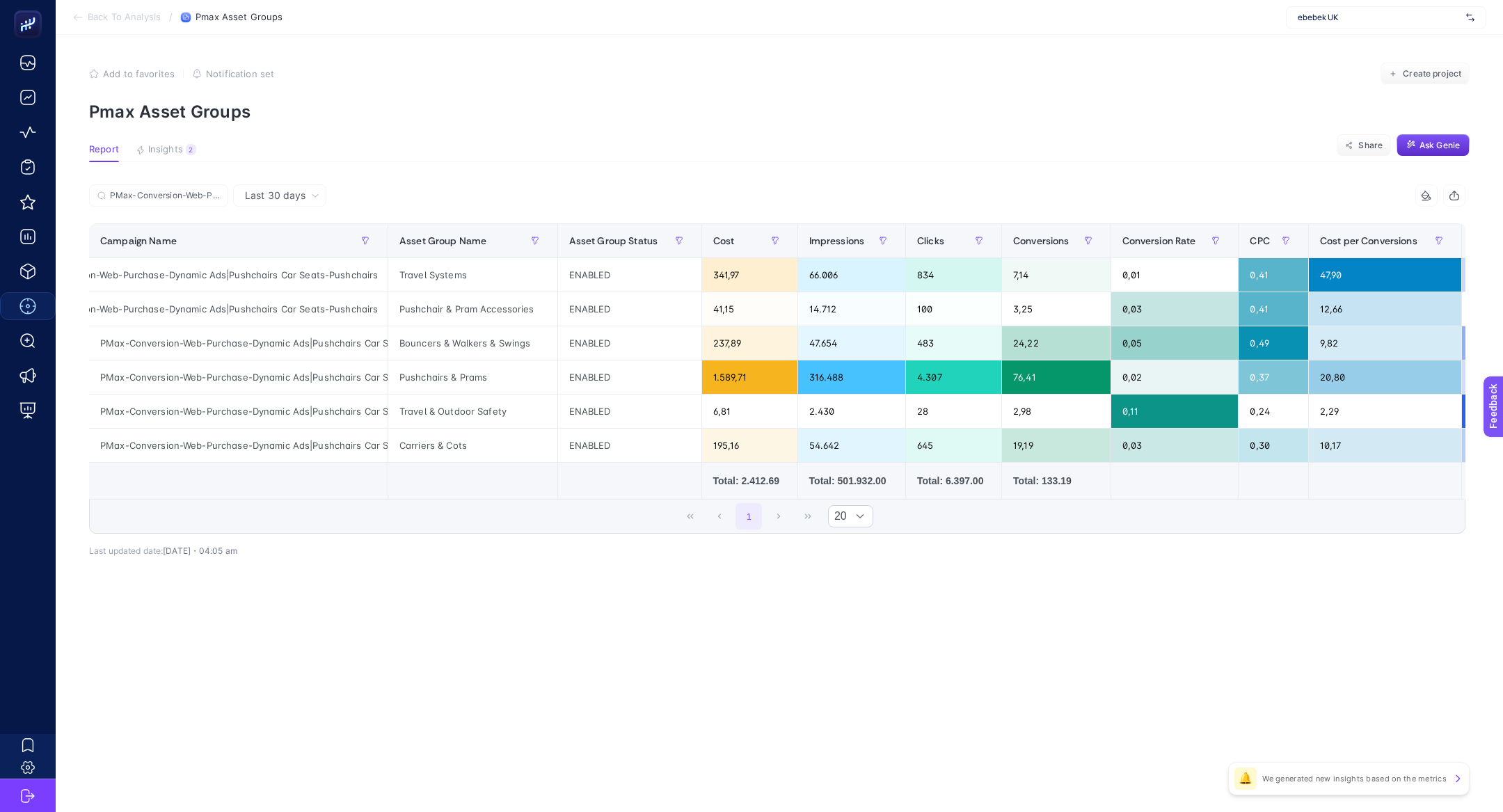
click at [393, 193] on div "PMax-Conversion-Web-Purchase-Dynamic Ads|Pushchairs Car Seats-Pushchairs" at bounding box center [434, 199] width 689 height 30
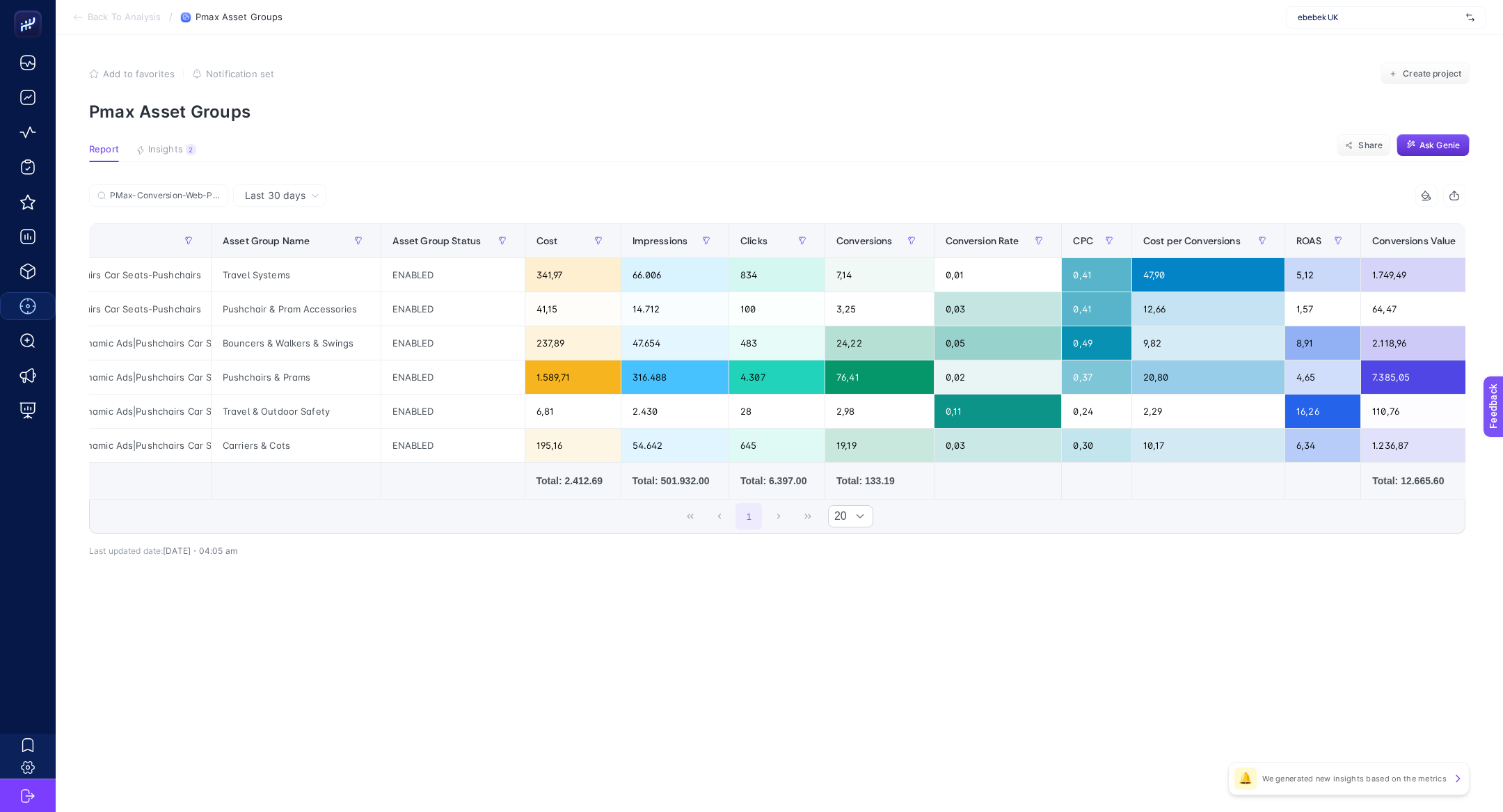
scroll to position [0, 0]
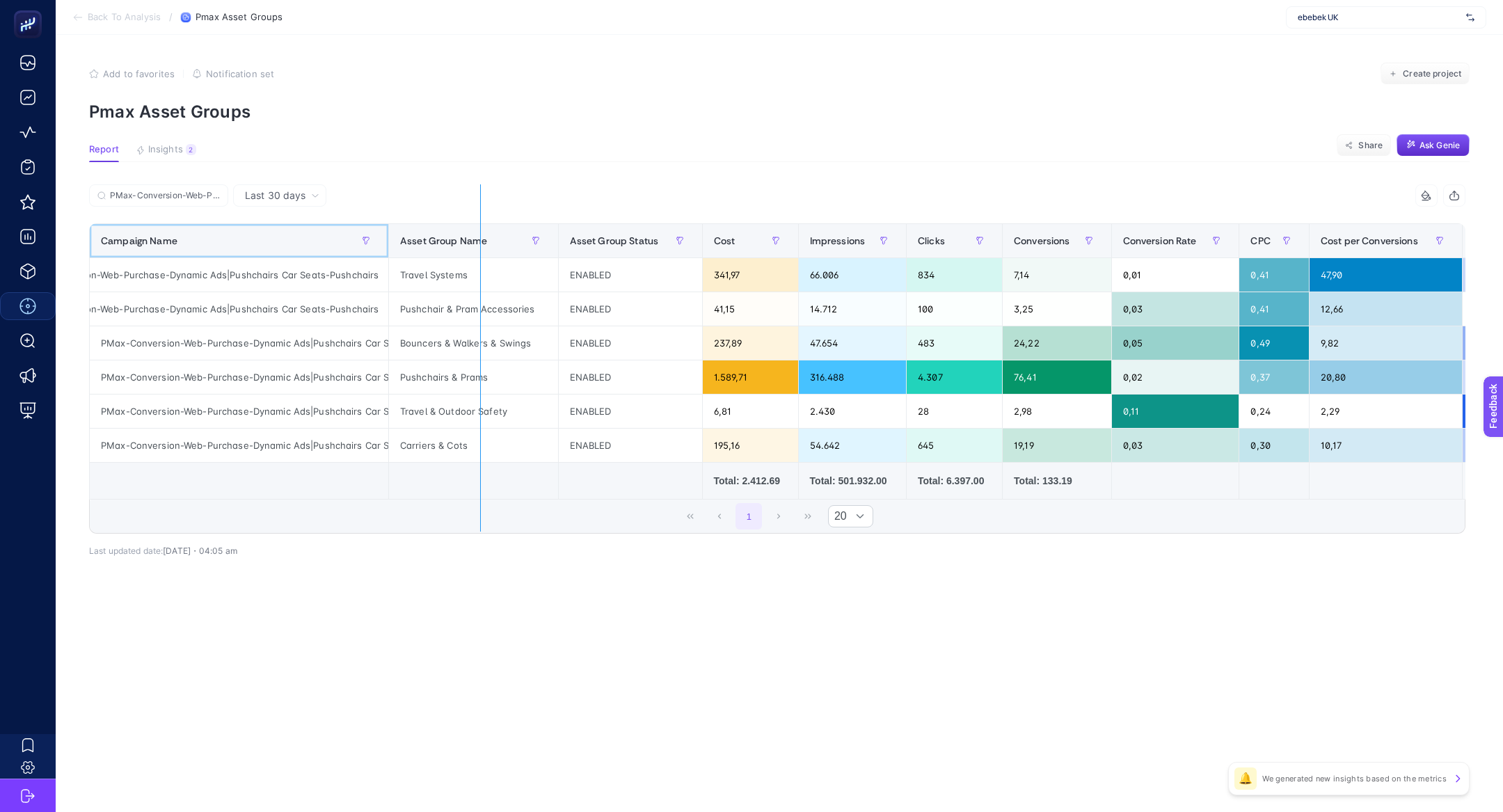
drag, startPoint x: 384, startPoint y: 241, endPoint x: 479, endPoint y: 241, distance: 95.0
click at [480, 241] on div "PMax-Conversion-Web-Purchase-Dynamic Ads|Pushchairs Car Seats-Pushchairs 9 item…" at bounding box center [777, 358] width 1376 height 349
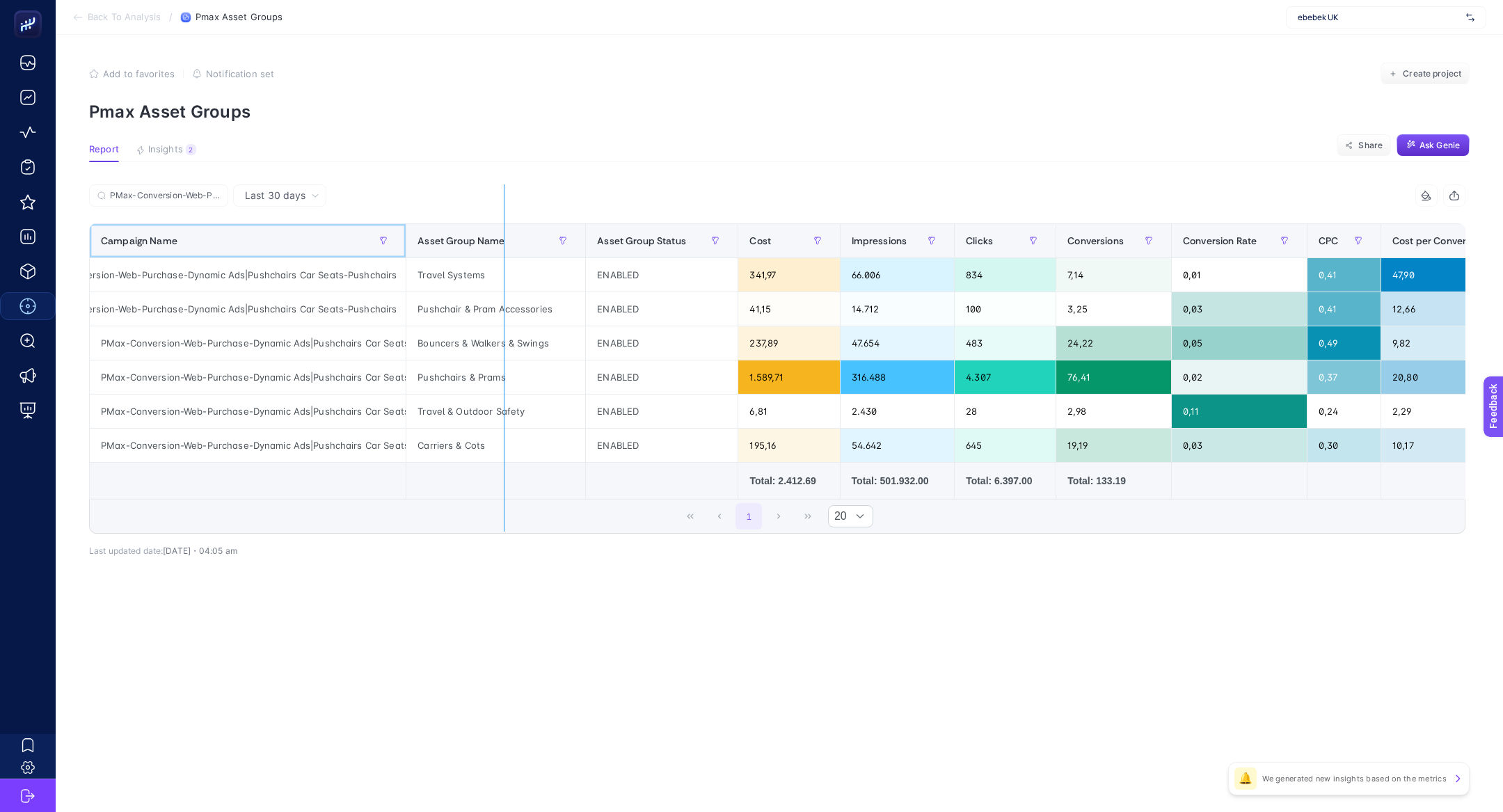
drag, startPoint x: 400, startPoint y: 233, endPoint x: 509, endPoint y: 237, distance: 109.1
click at [511, 237] on div "PMax-Conversion-Web-Purchase-Dynamic Ads|Pushchairs Car Seats-Pushchairs 9 item…" at bounding box center [777, 358] width 1376 height 349
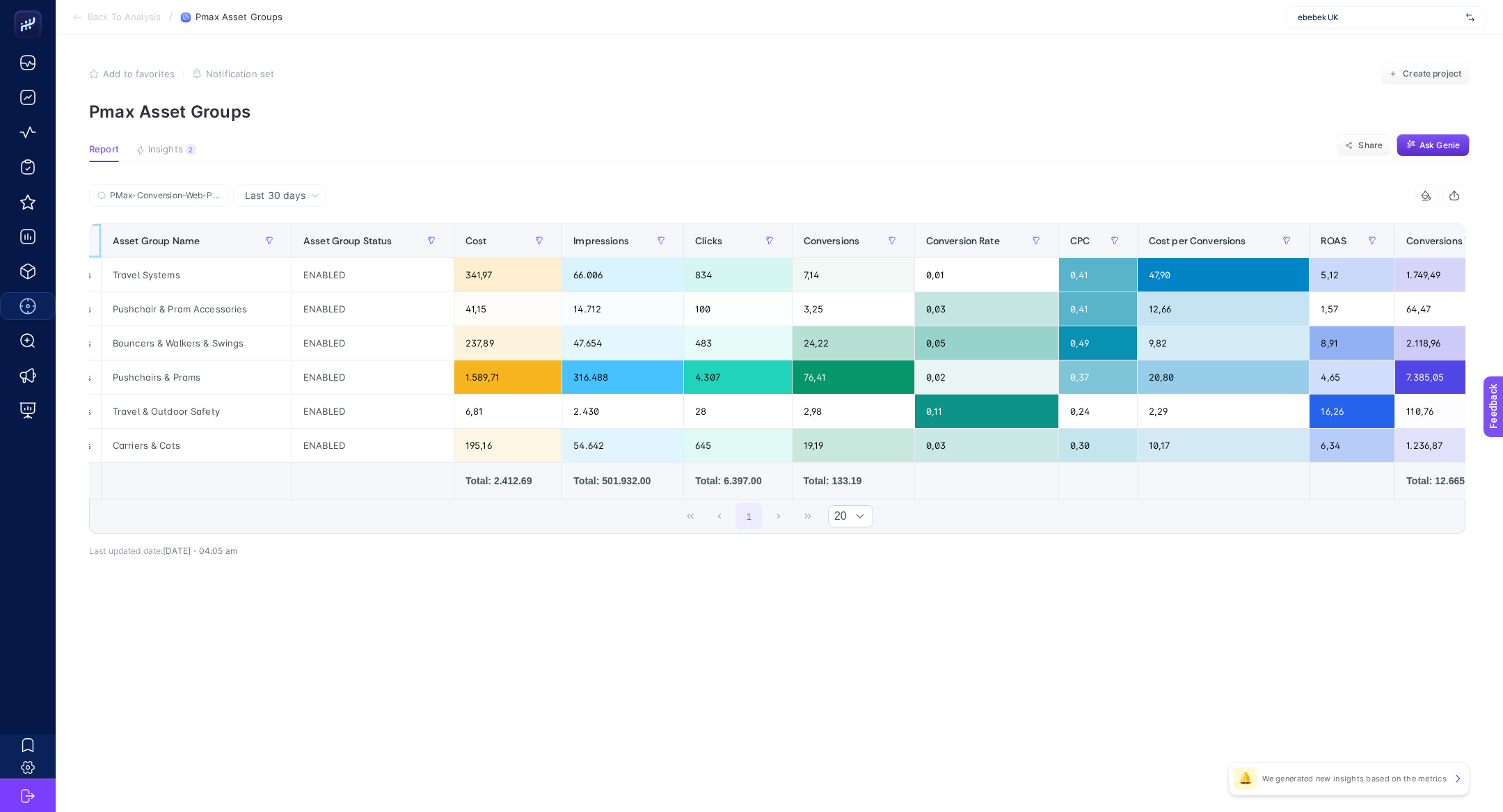
scroll to position [0, 321]
click at [1452, 232] on div "Conversions Value" at bounding box center [1476, 240] width 133 height 23
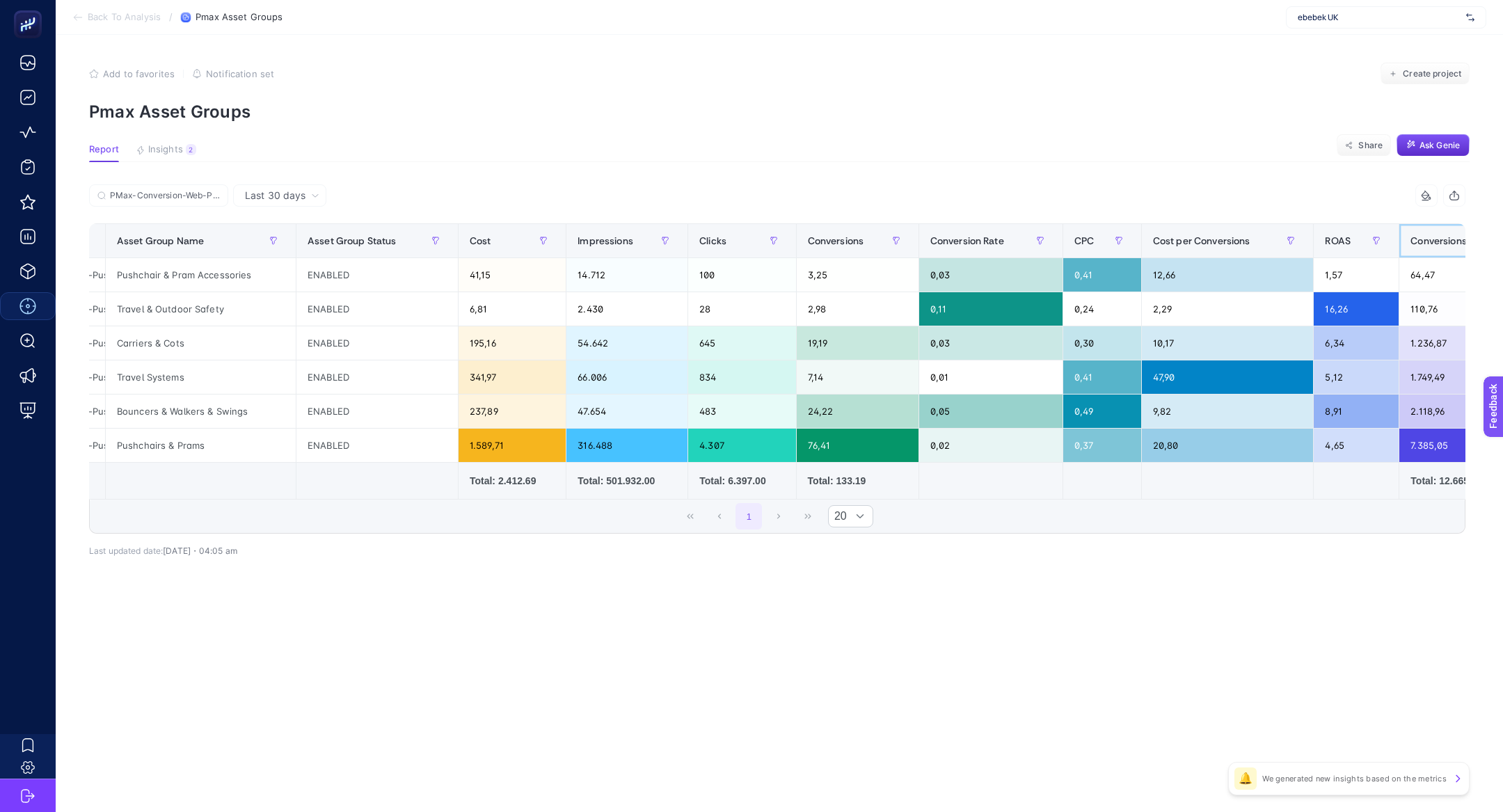
click at [1452, 232] on div "Conversions Value" at bounding box center [1476, 240] width 133 height 23
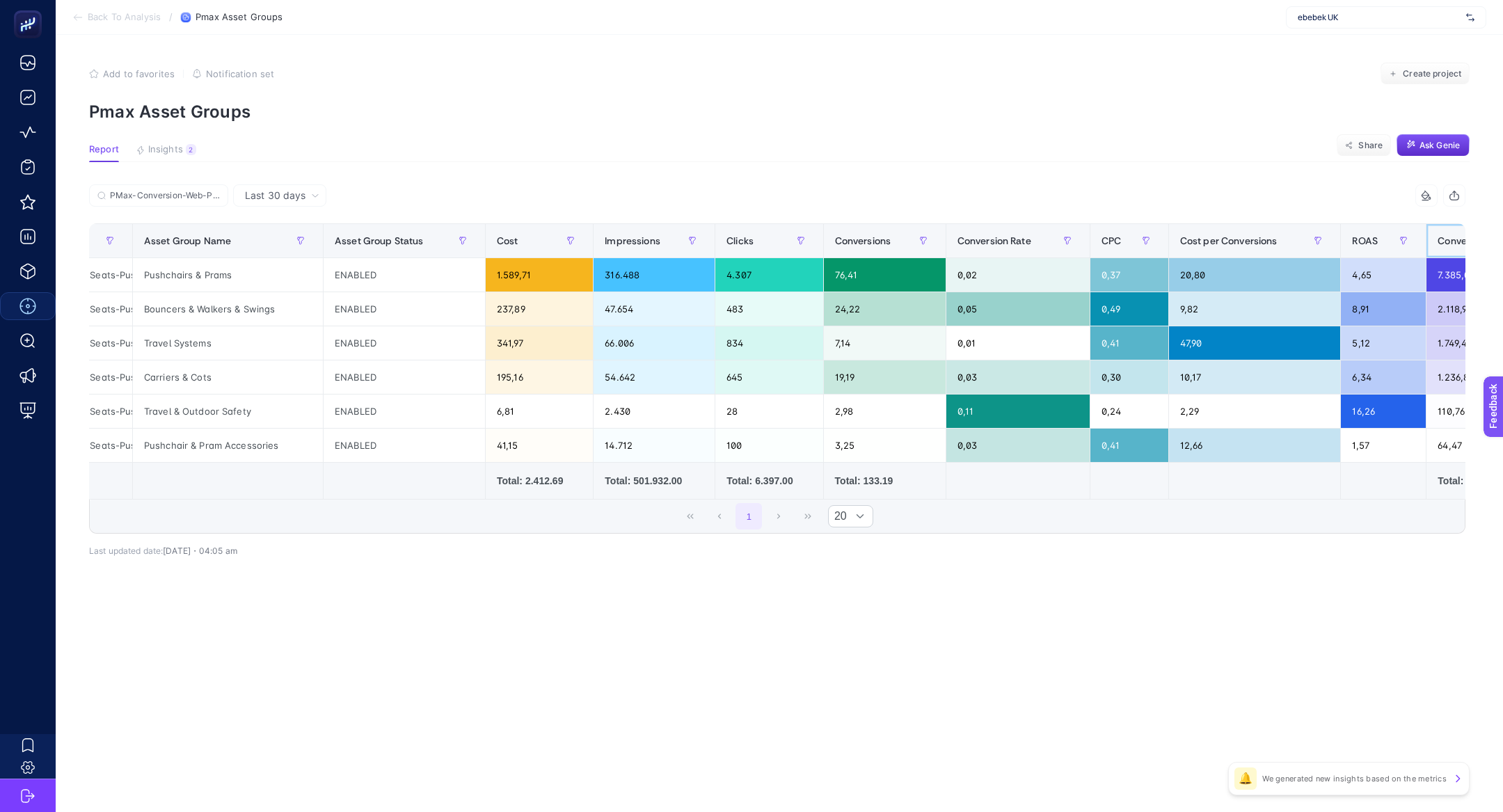
scroll to position [0, 294]
drag, startPoint x: 162, startPoint y: 309, endPoint x: 225, endPoint y: 313, distance: 63.1
click at [225, 313] on div "Bouncers & Walkers & Swings" at bounding box center [226, 309] width 190 height 33
click at [268, 307] on div "Bouncers & Walkers & Swings" at bounding box center [226, 309] width 190 height 33
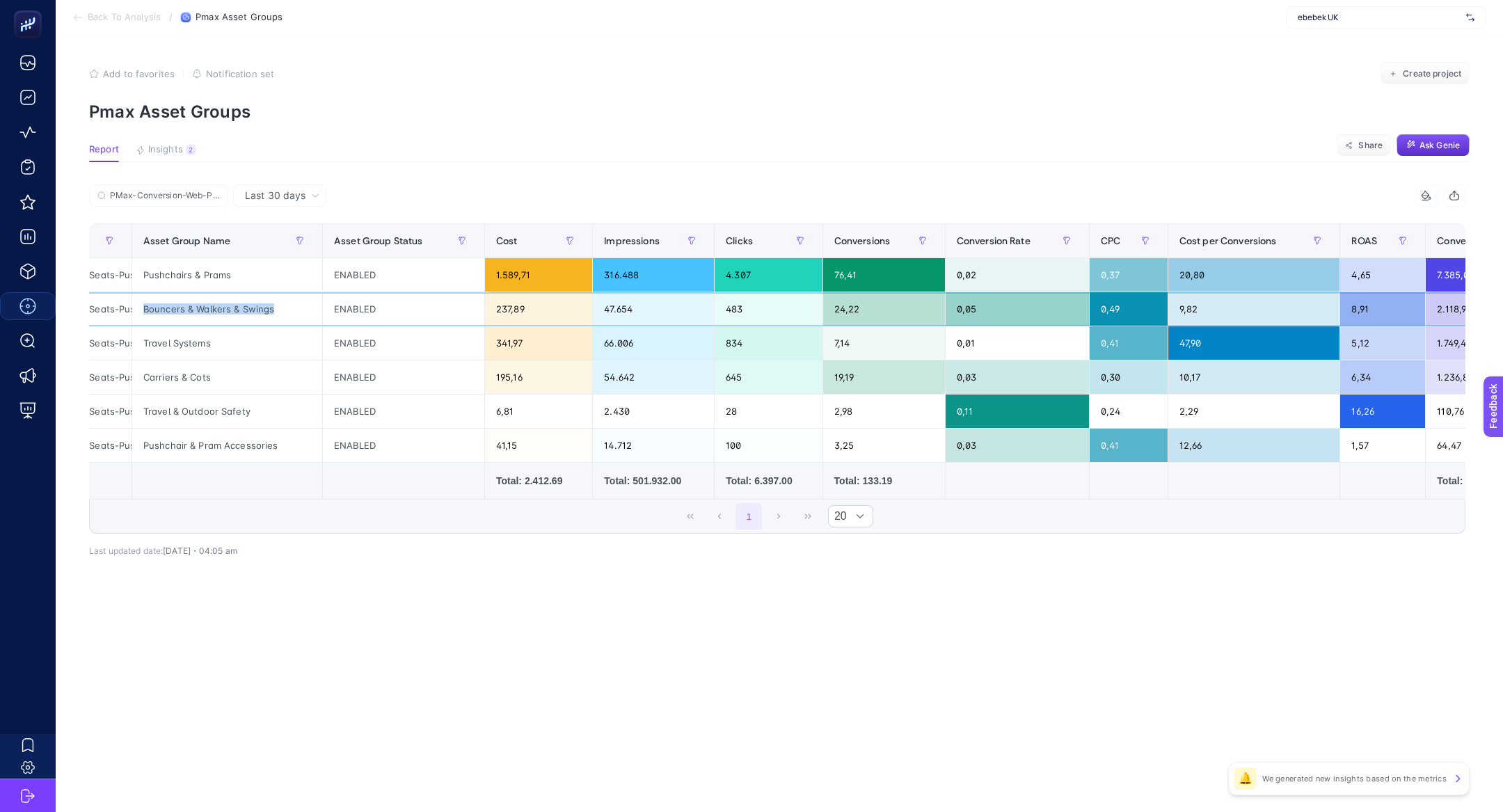
click at [268, 307] on div "Bouncers & Walkers & Swings" at bounding box center [226, 309] width 190 height 33
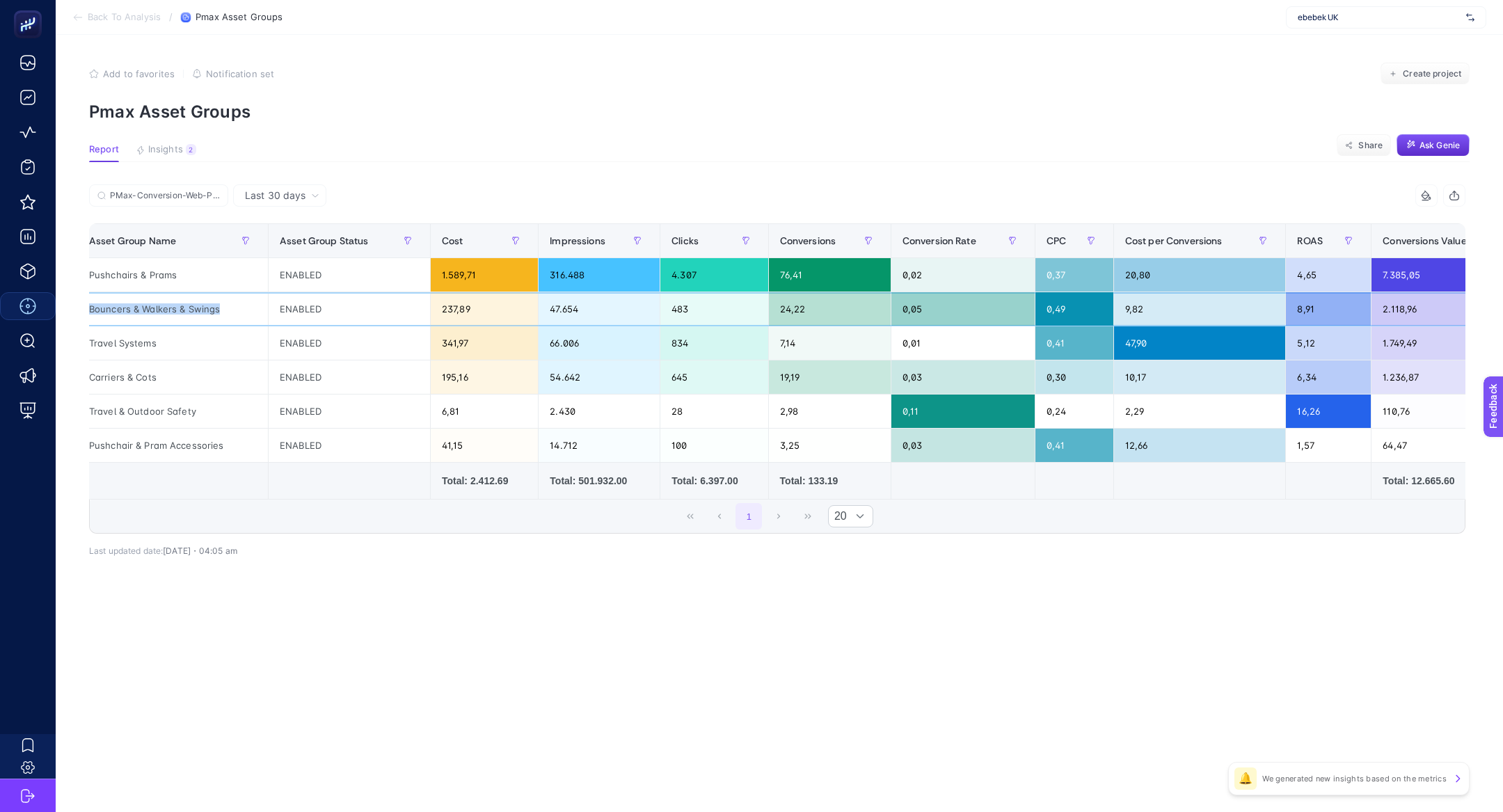
scroll to position [0, 323]
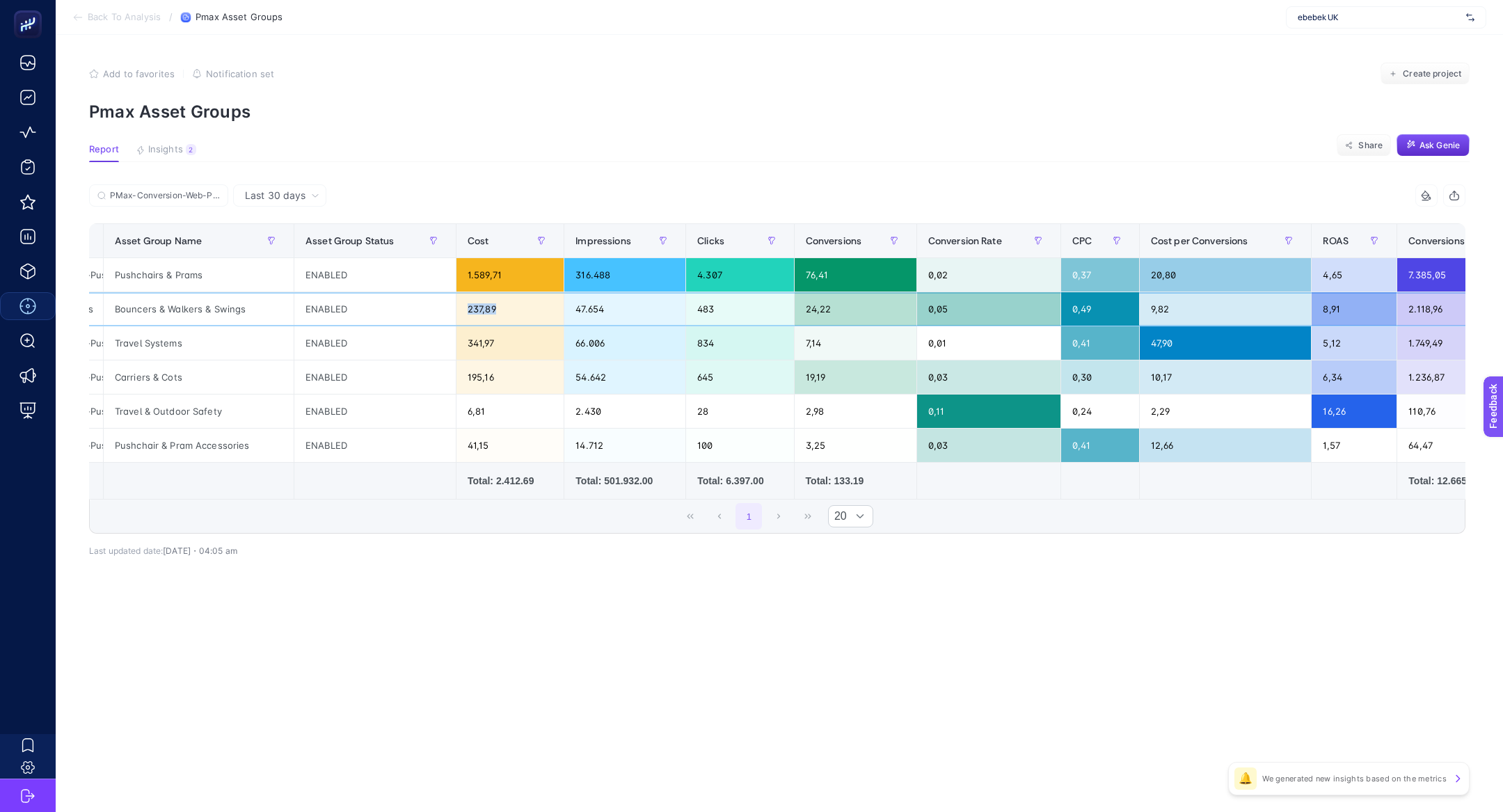
drag, startPoint x: 508, startPoint y: 318, endPoint x: 465, endPoint y: 301, distance: 46.2
click at [465, 301] on div "237,89" at bounding box center [510, 309] width 107 height 33
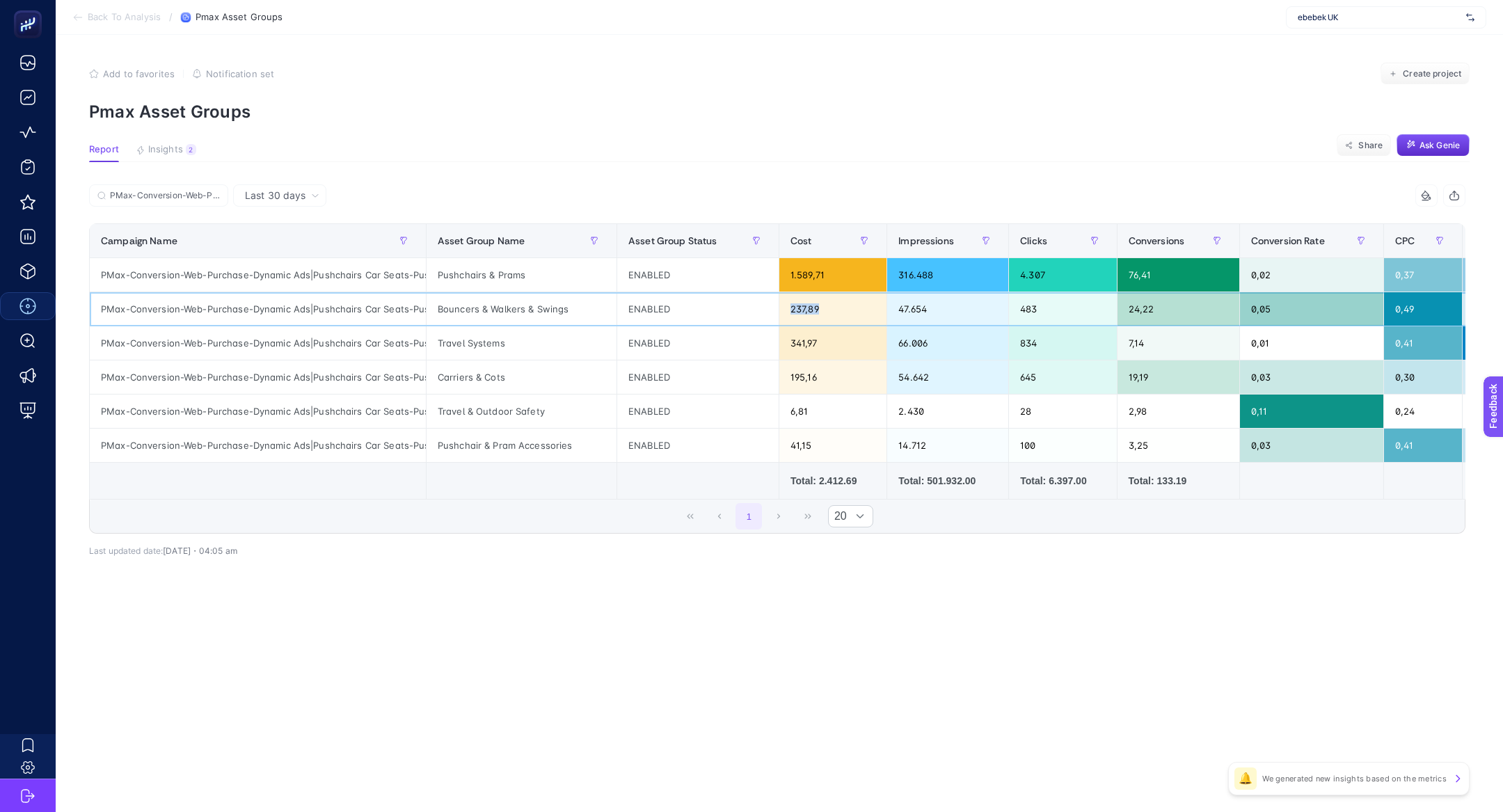
scroll to position [0, 46]
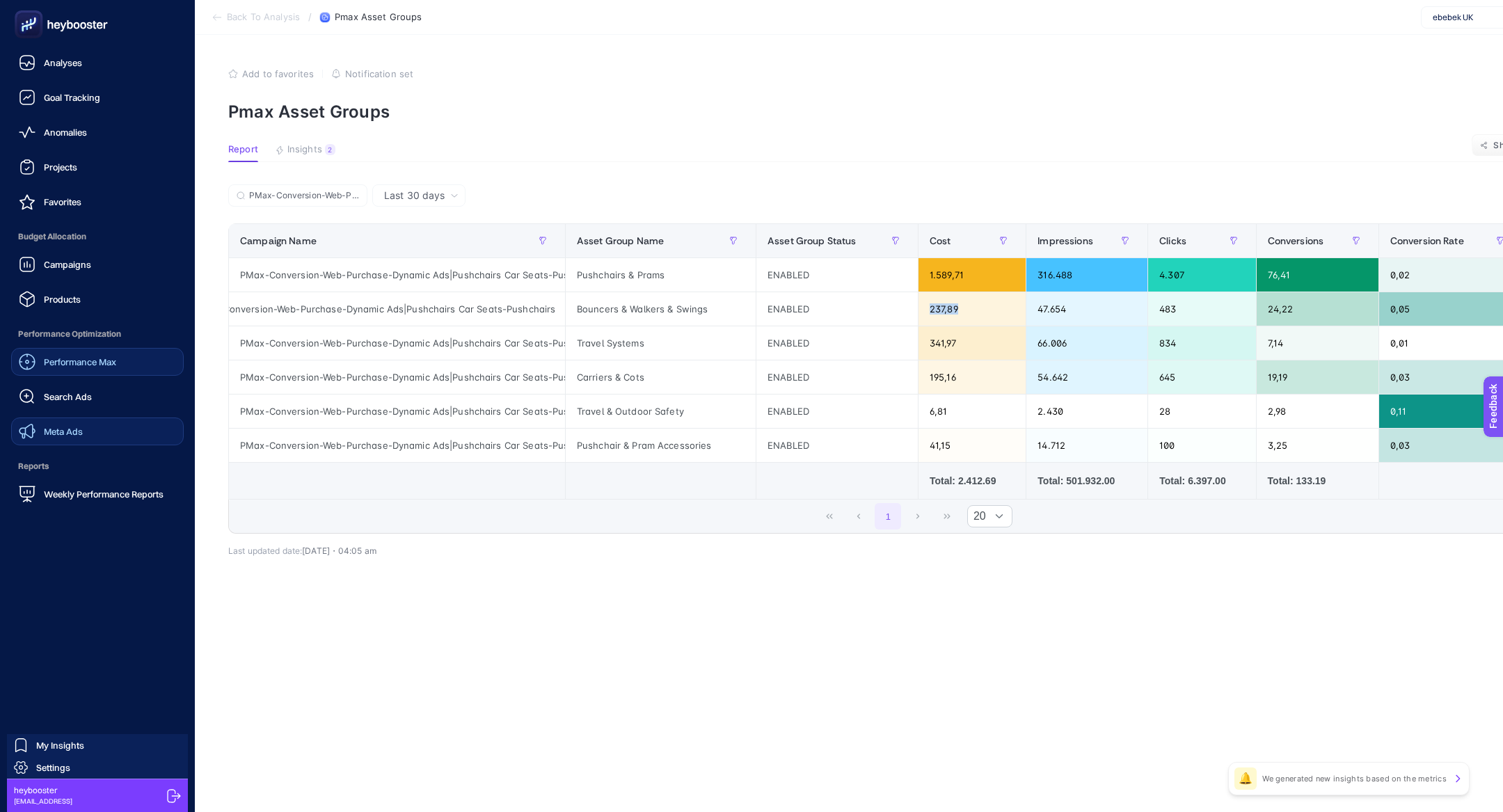
click at [88, 435] on link "Meta Ads" at bounding box center [96, 431] width 172 height 28
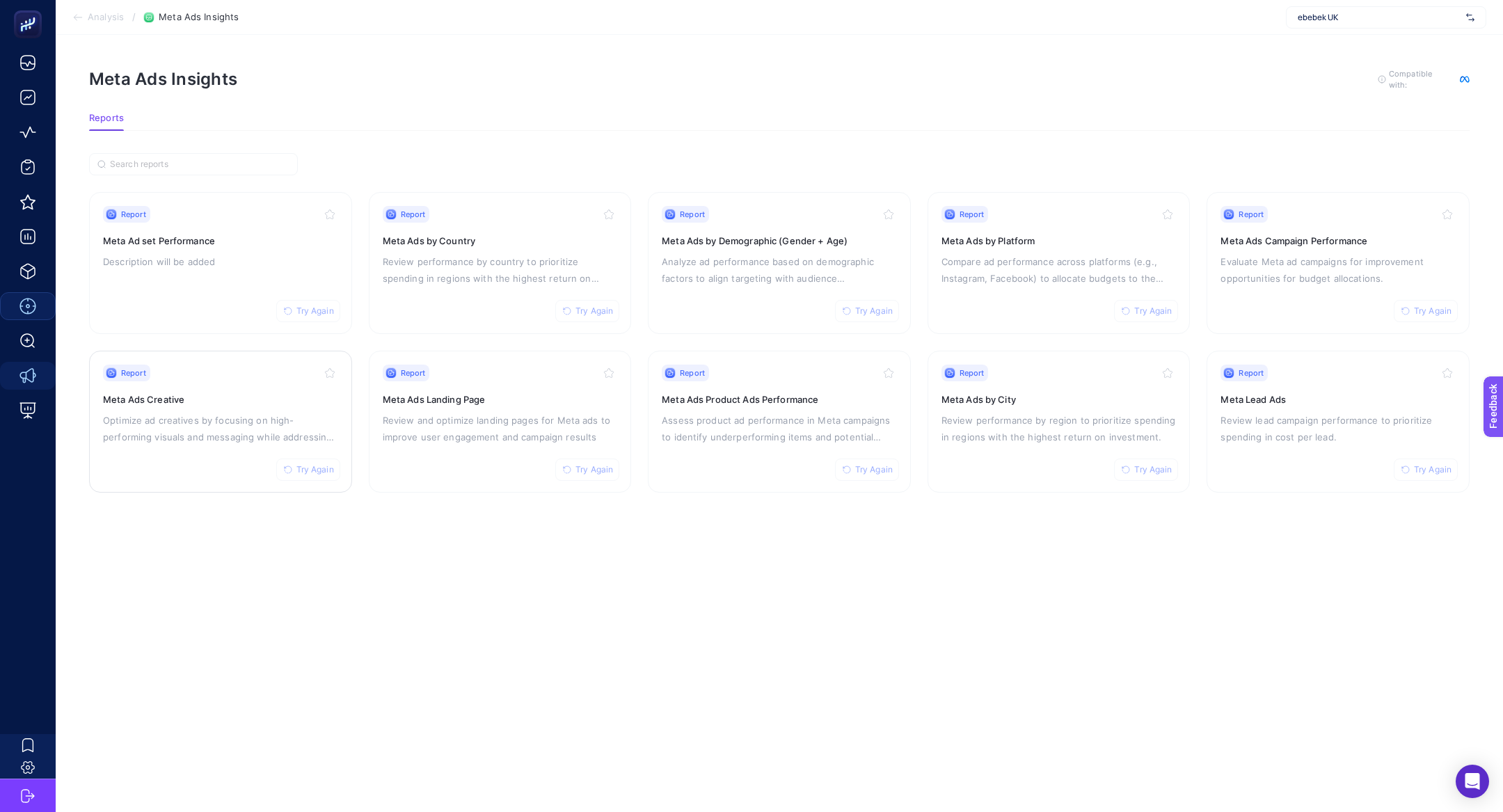
click at [202, 422] on p "Optimize ad creatives by focusing on high-performing visuals and messaging whil…" at bounding box center [220, 429] width 235 height 33
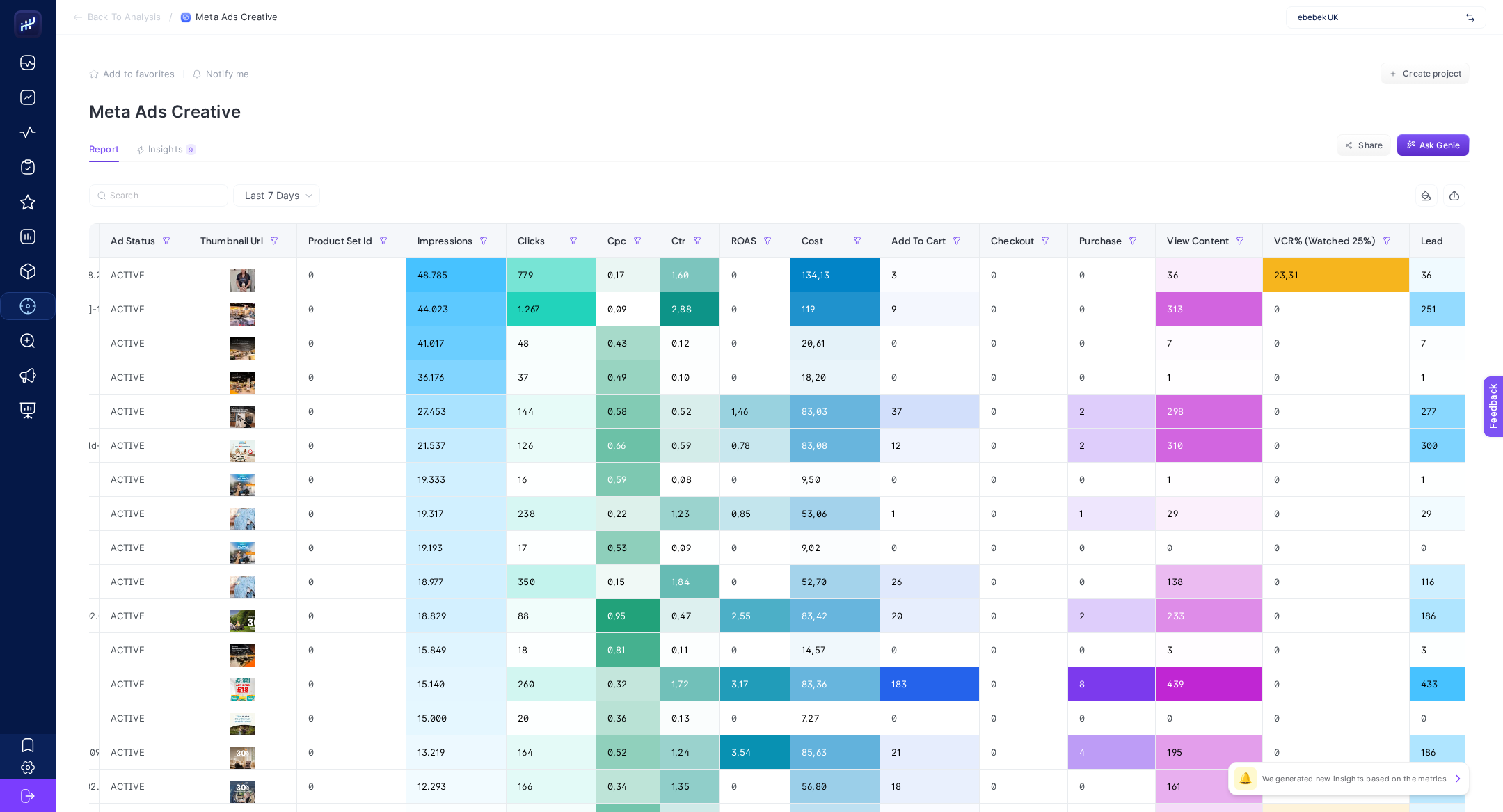
scroll to position [0, 1025]
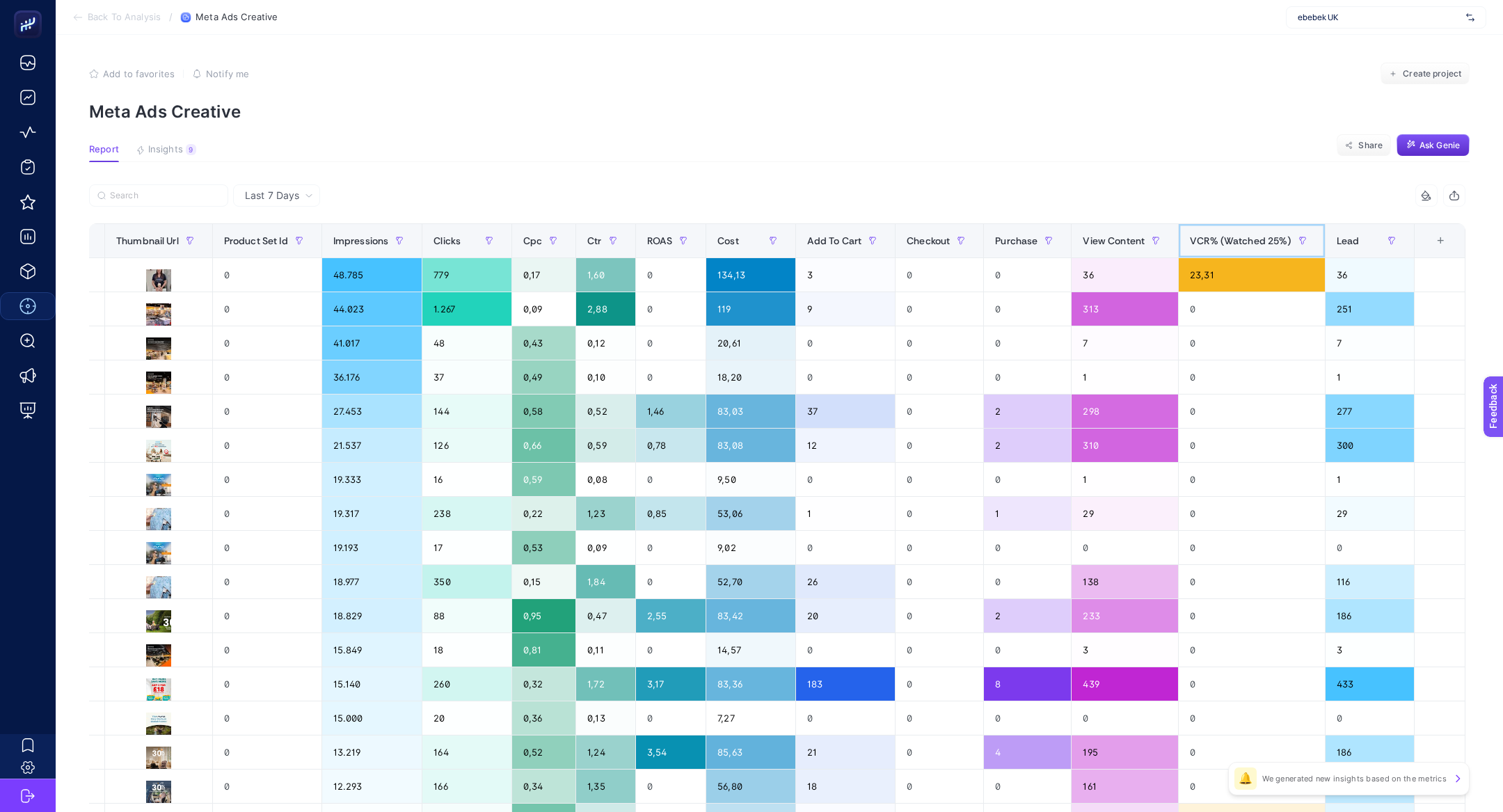
click at [1229, 238] on span "VCR% (Watched 25%)" at bounding box center [1240, 240] width 101 height 11
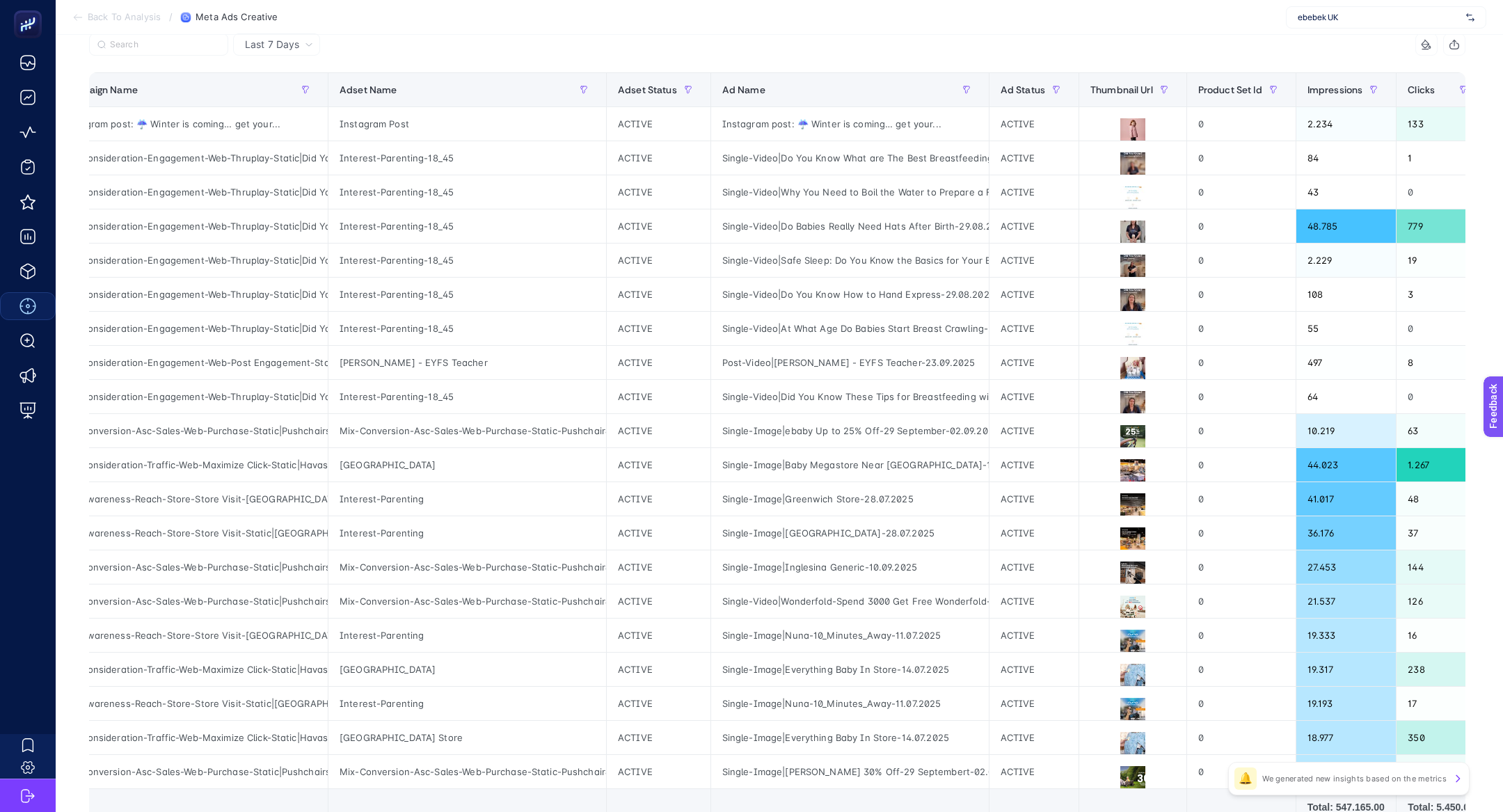
scroll to position [0, 46]
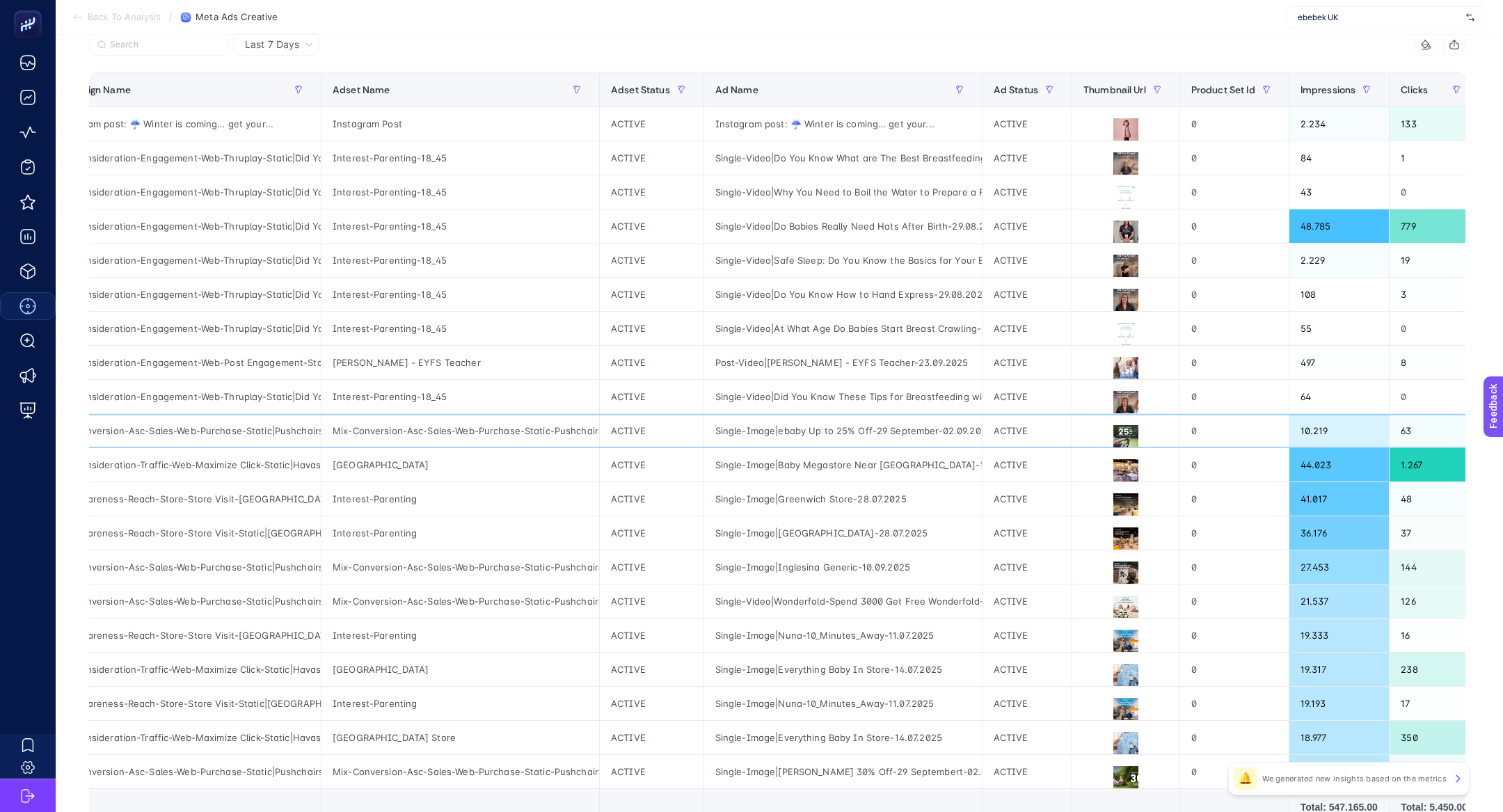
click at [838, 429] on div "Single-Image|ebaby Up to 25% Off-29 September-02.09.2025" at bounding box center [843, 431] width 277 height 33
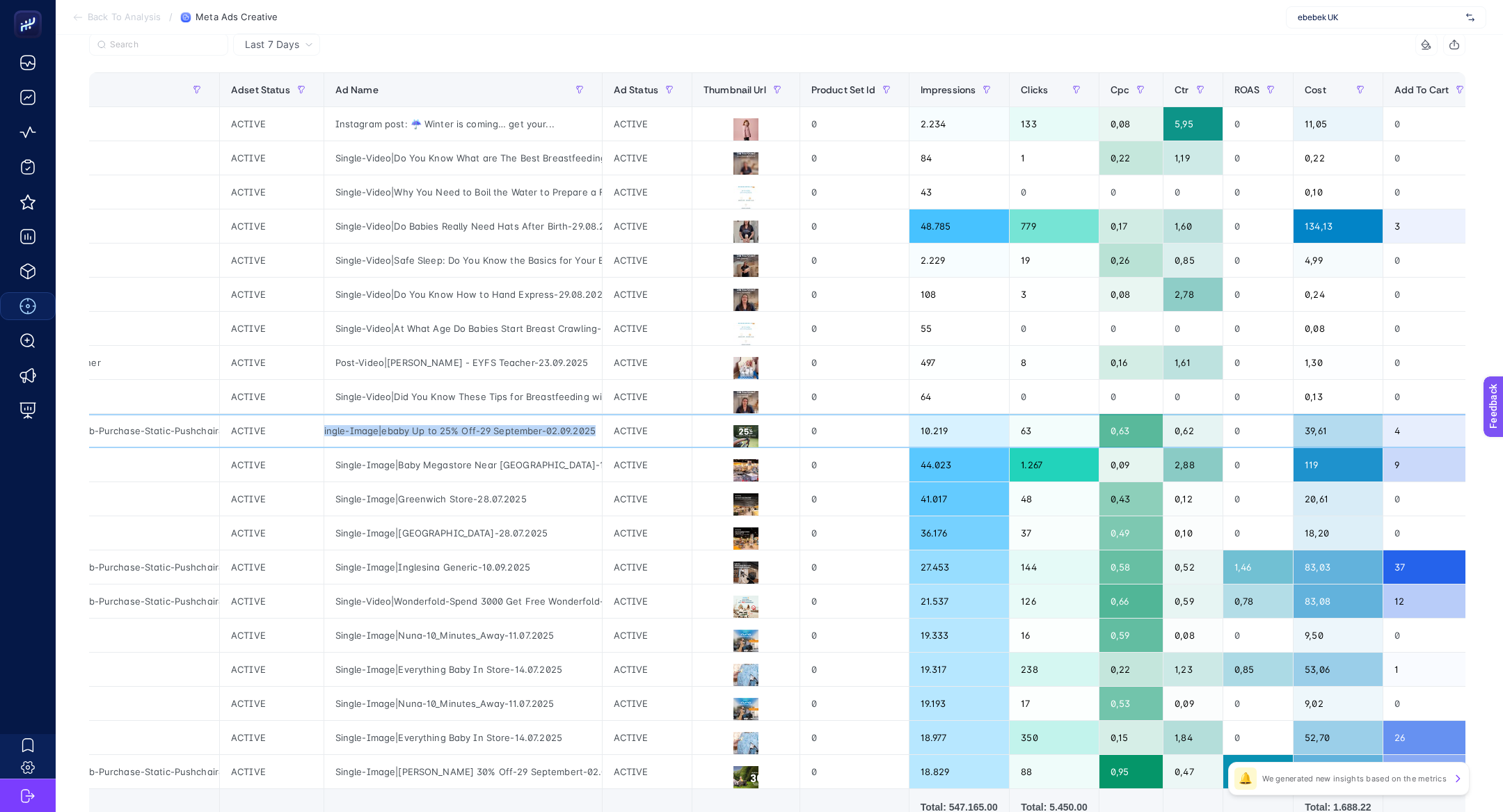
scroll to position [0, 1025]
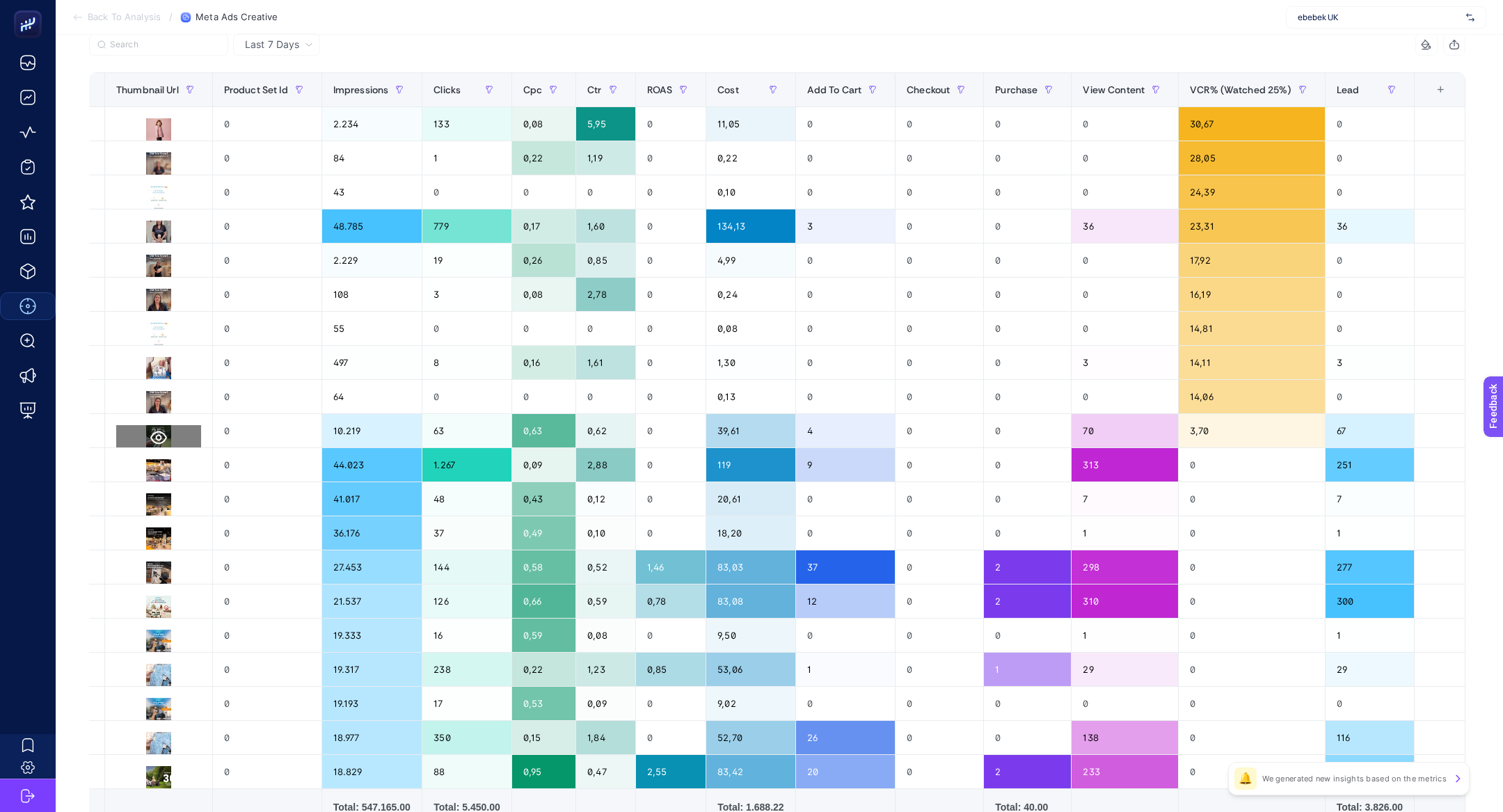
click at [150, 436] on icon at bounding box center [158, 437] width 17 height 13
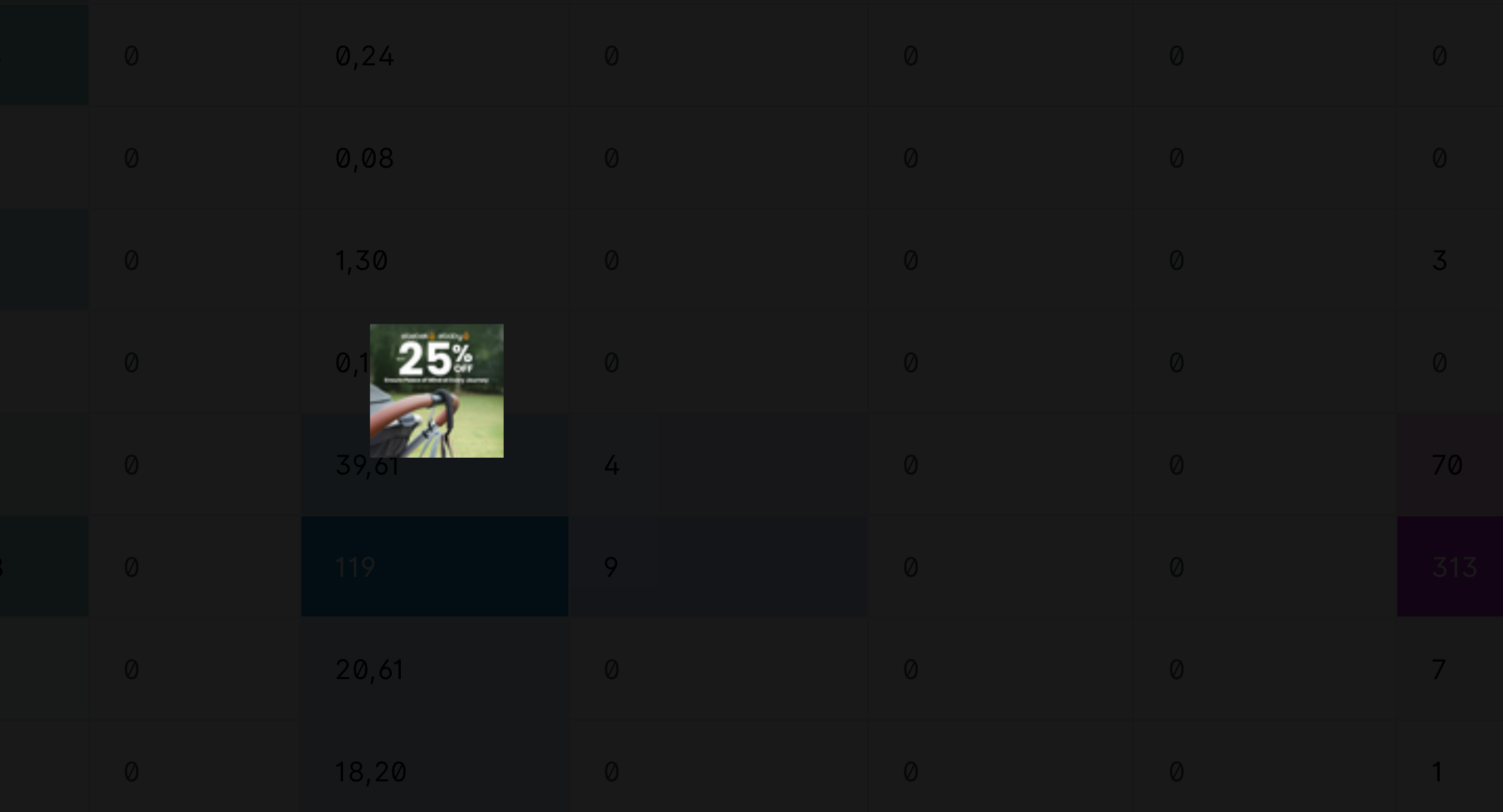
drag, startPoint x: 775, startPoint y: 412, endPoint x: 1285, endPoint y: 139, distance: 578.5
click at [888, 415] on div at bounding box center [752, 406] width 1503 height 812
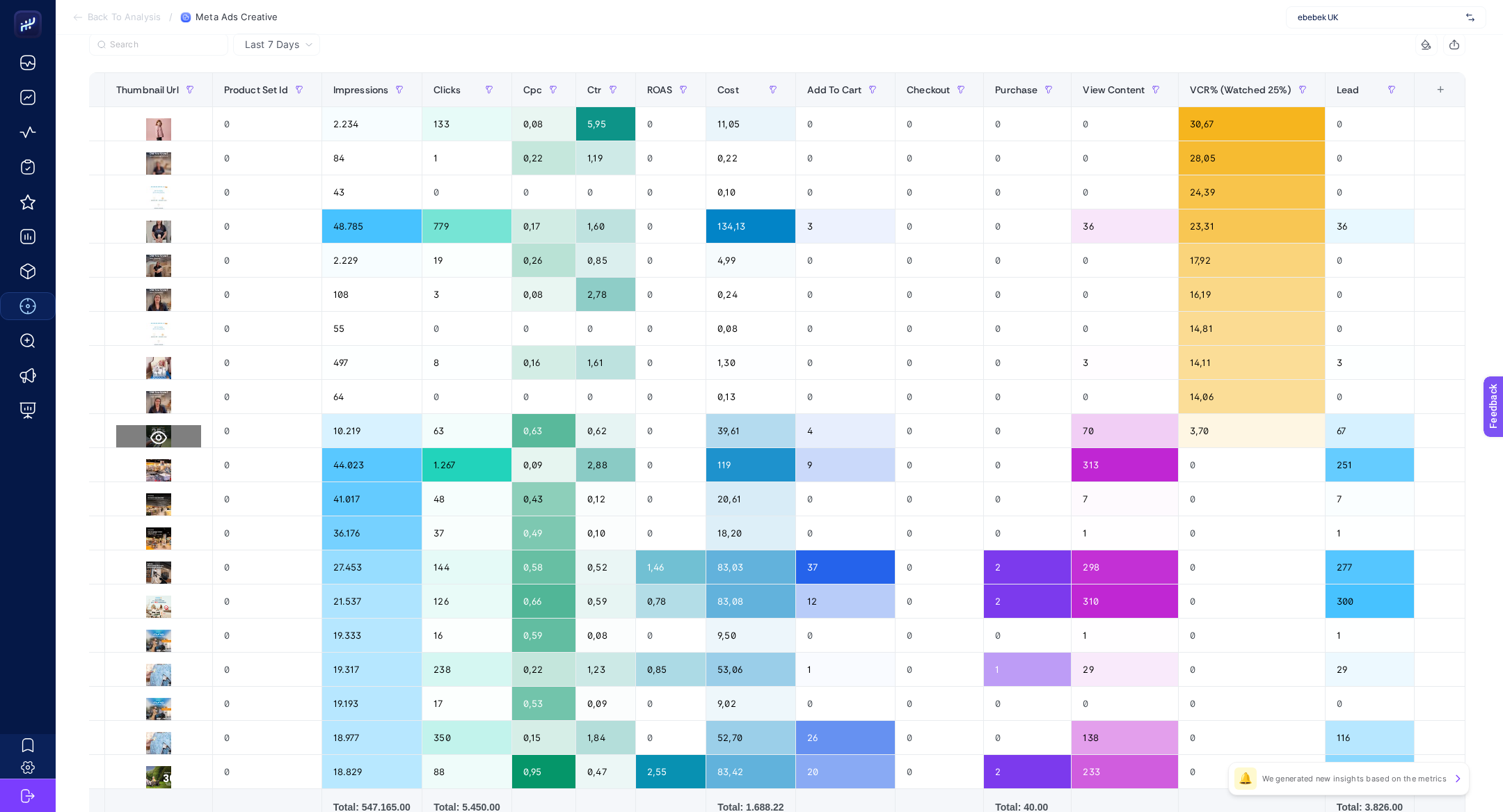
click at [130, 443] on button at bounding box center [158, 436] width 85 height 25
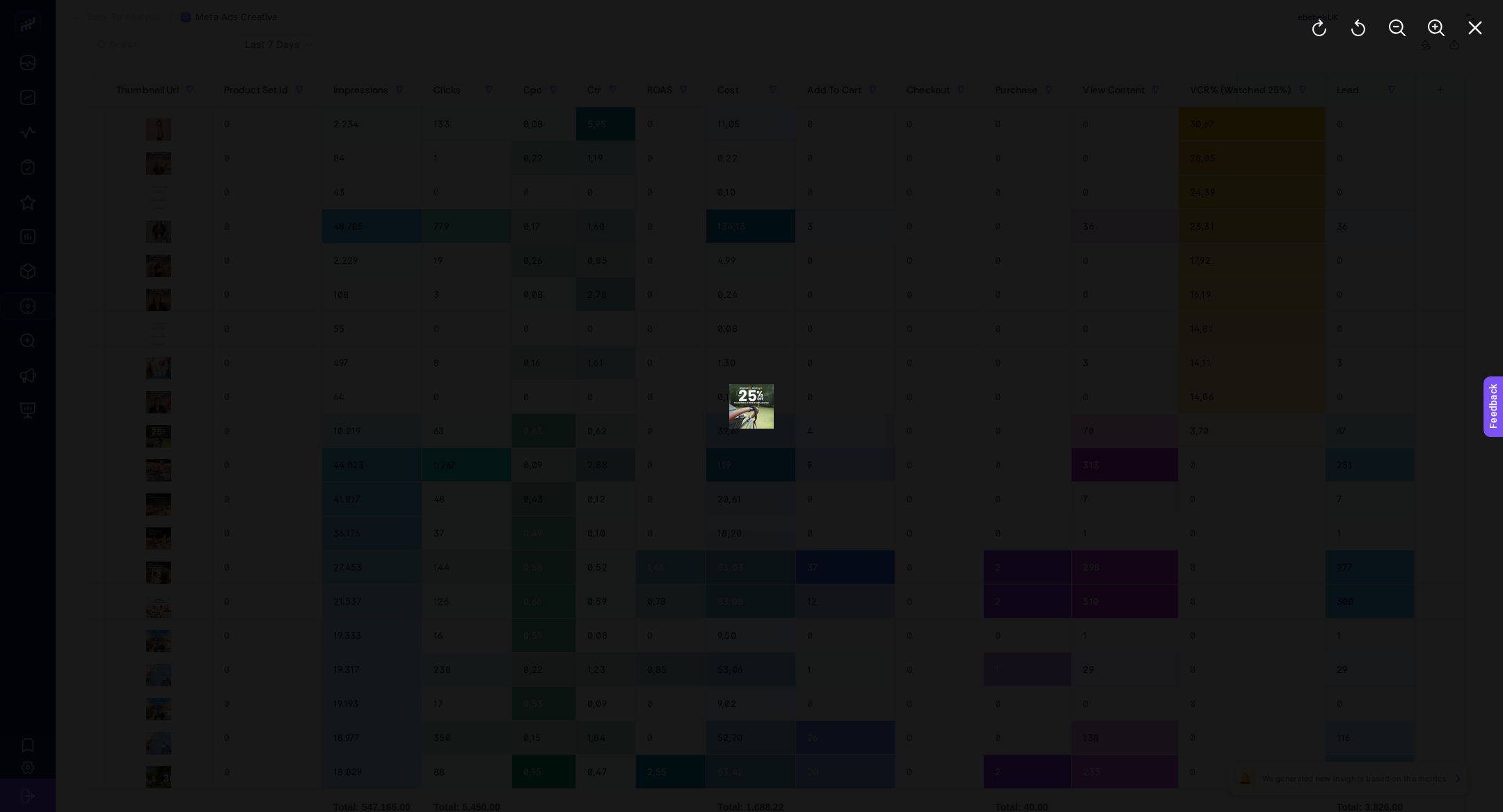
scroll to position [154, 0]
click at [746, 517] on div at bounding box center [752, 406] width 1503 height 812
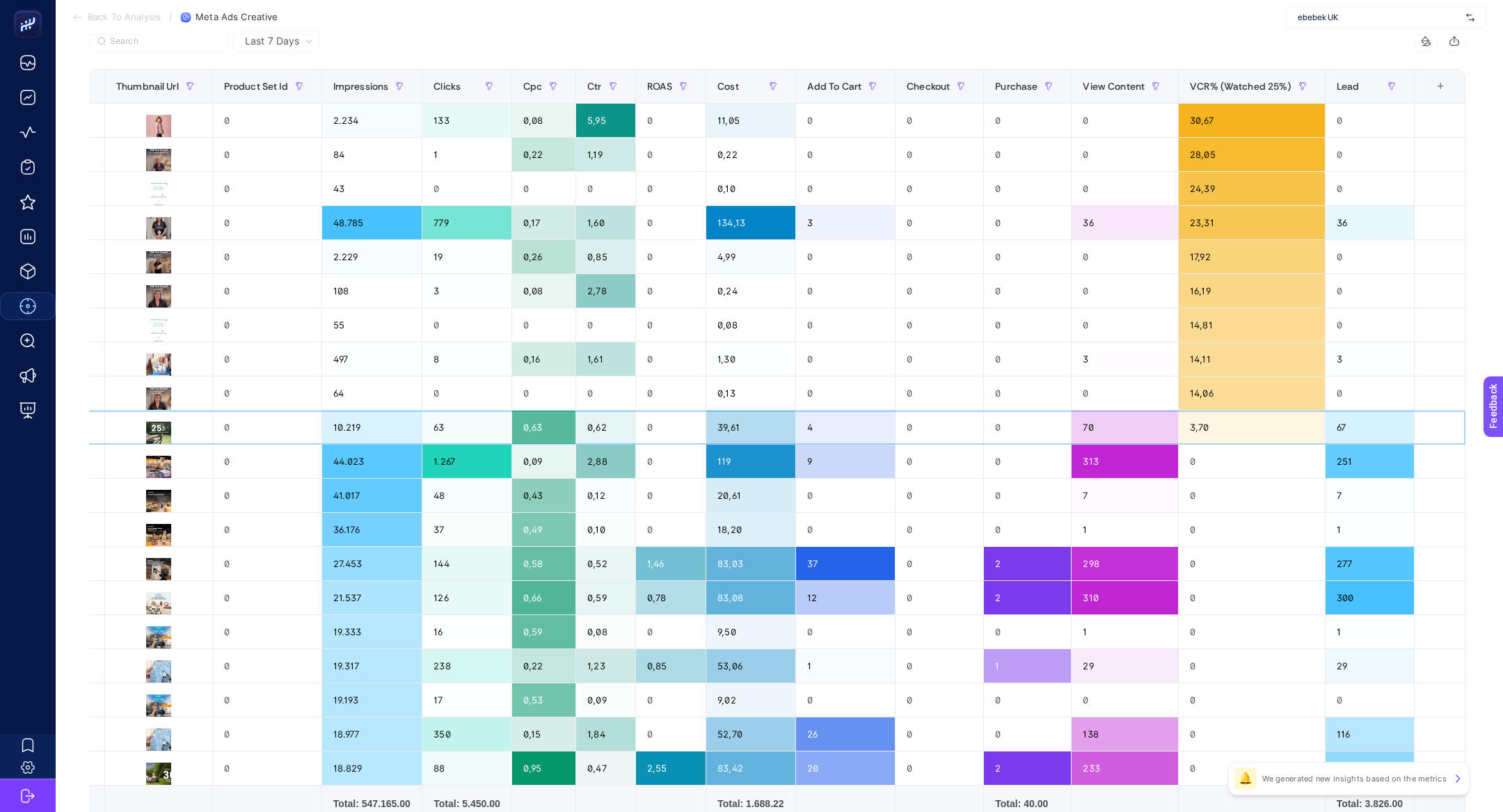
click at [261, 436] on div "0" at bounding box center [267, 427] width 108 height 33
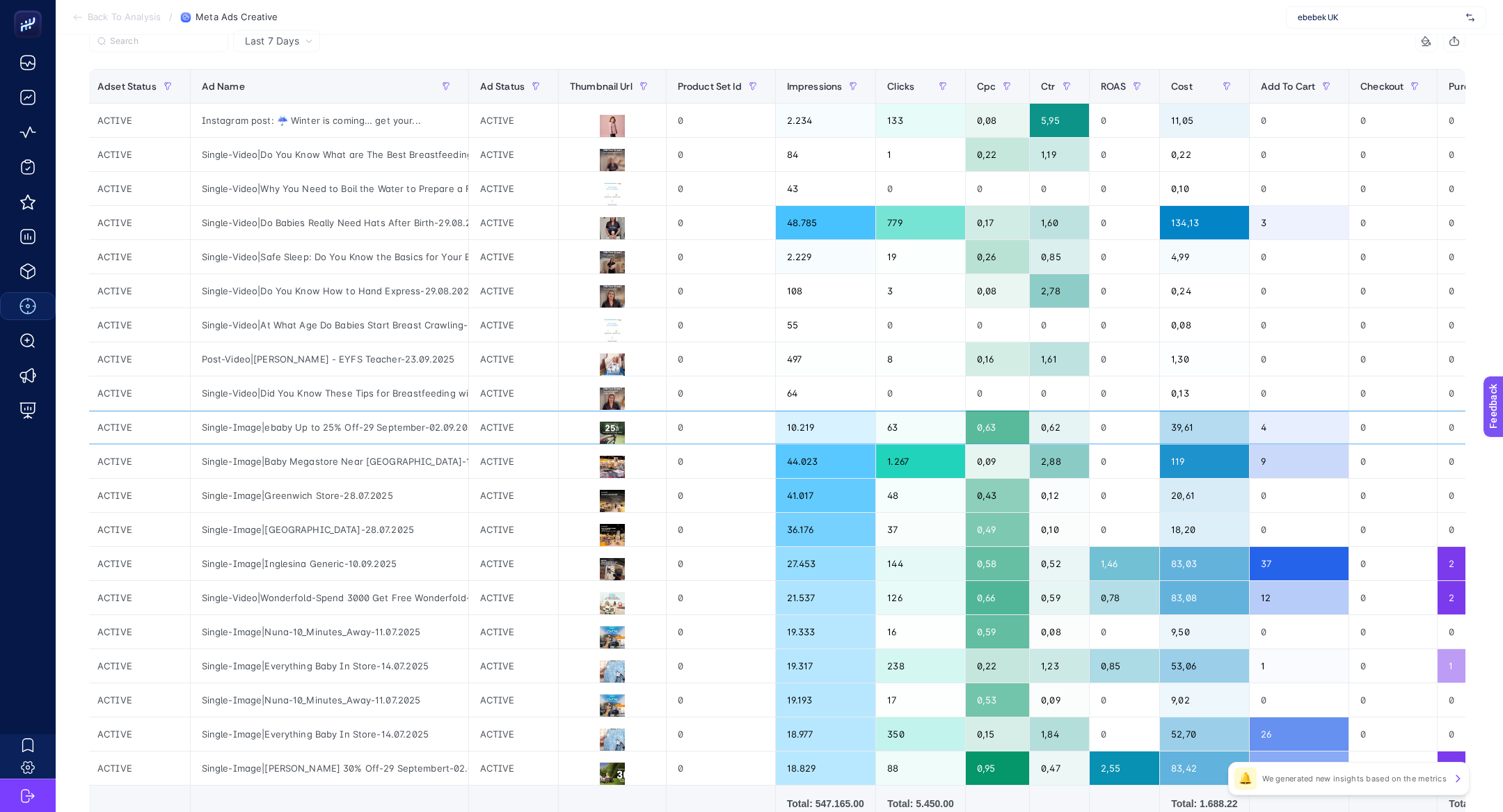
scroll to position [0, 558]
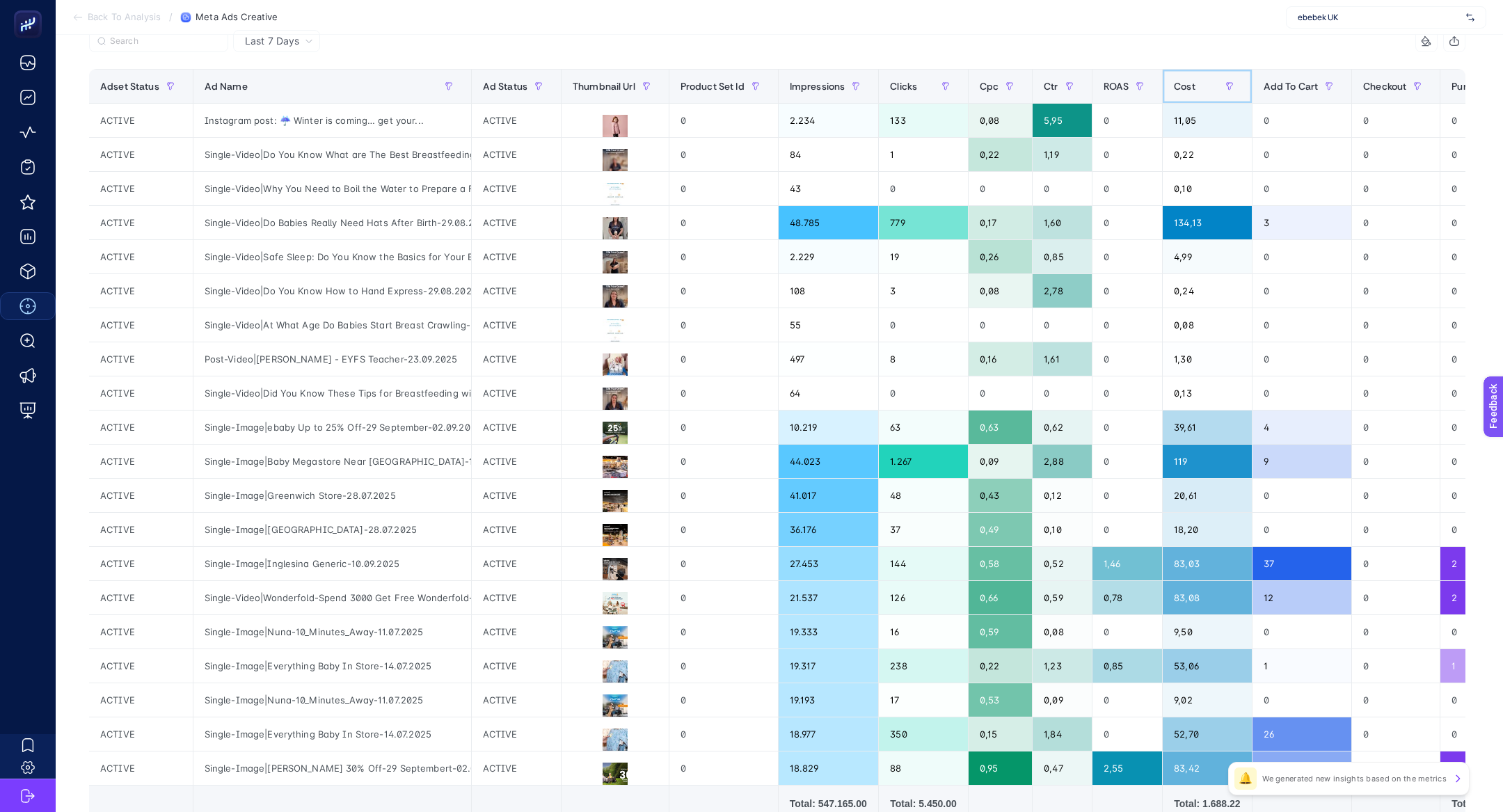
click at [1208, 83] on div "Cost" at bounding box center [1206, 86] width 66 height 23
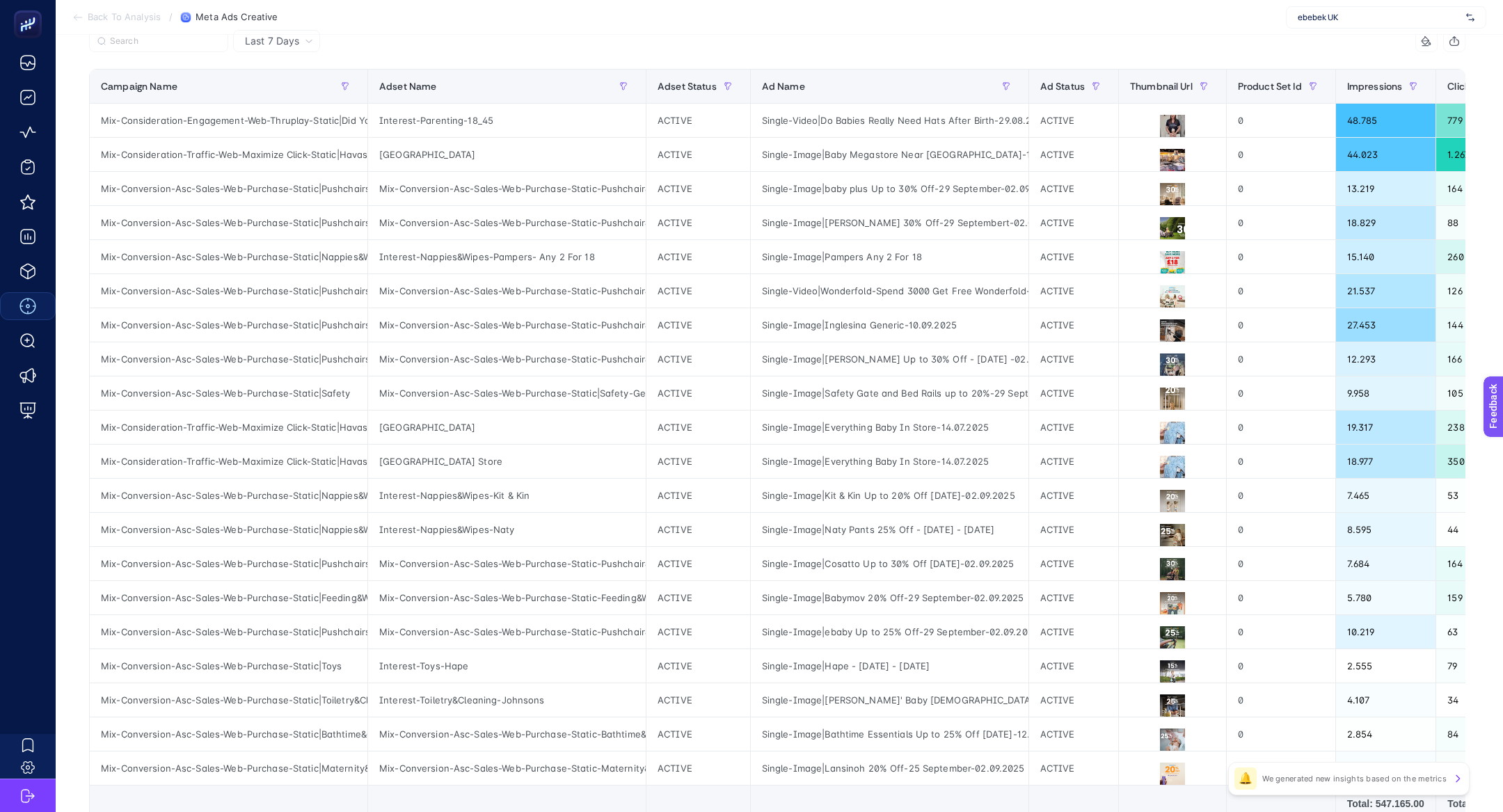
scroll to position [86, 0]
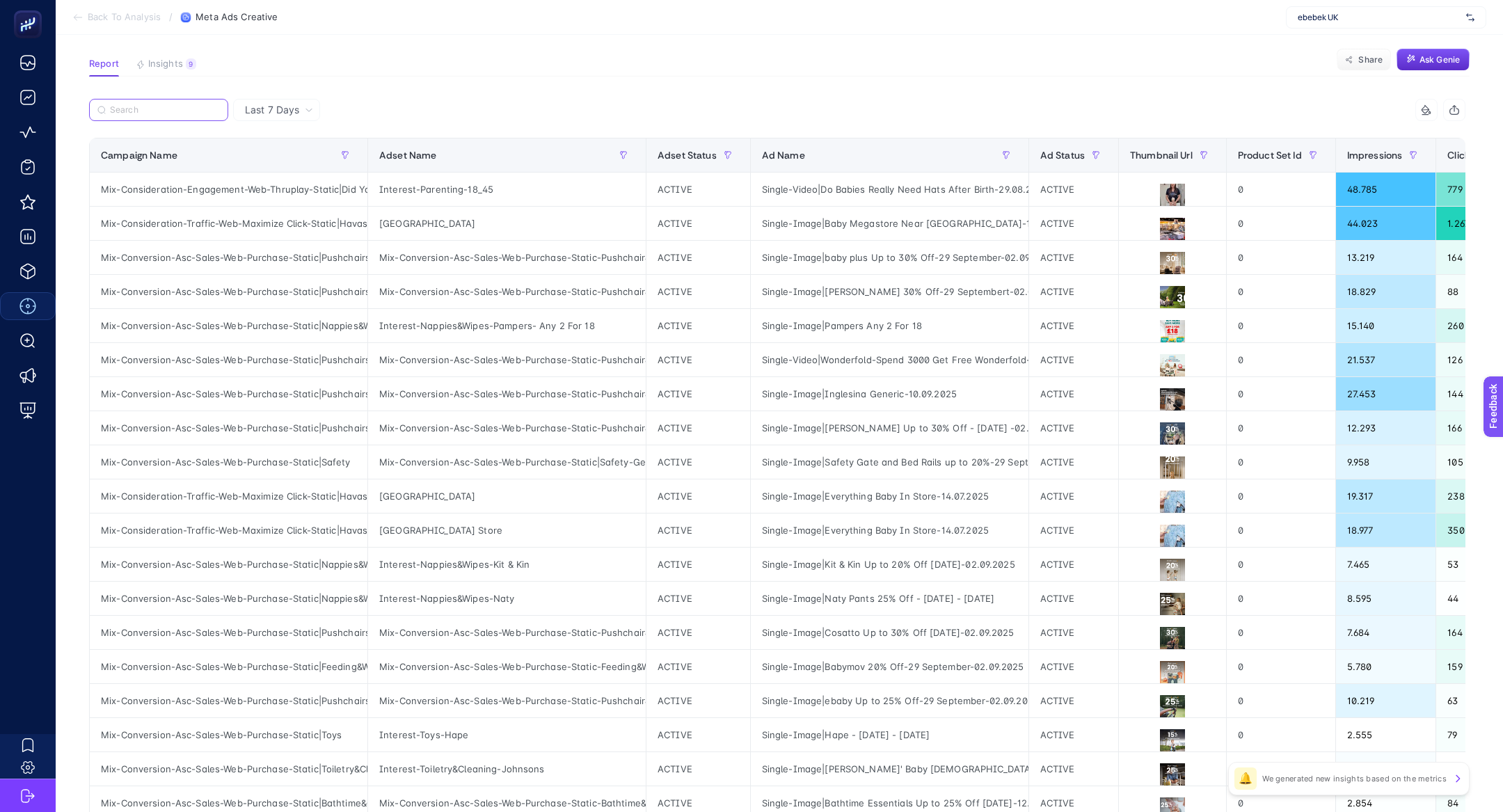
click at [163, 109] on input "Search" at bounding box center [165, 110] width 110 height 11
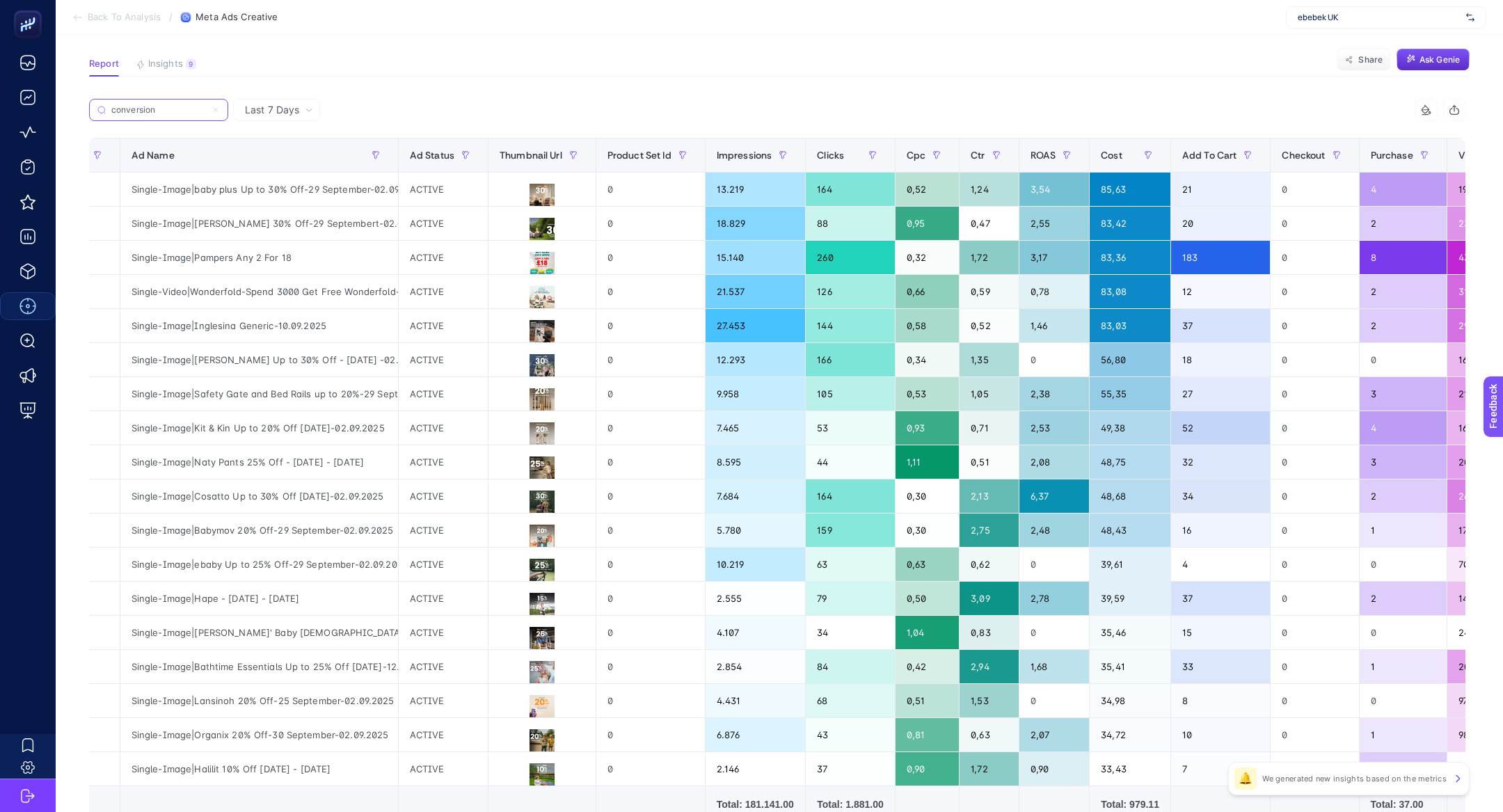
scroll to position [0, 625]
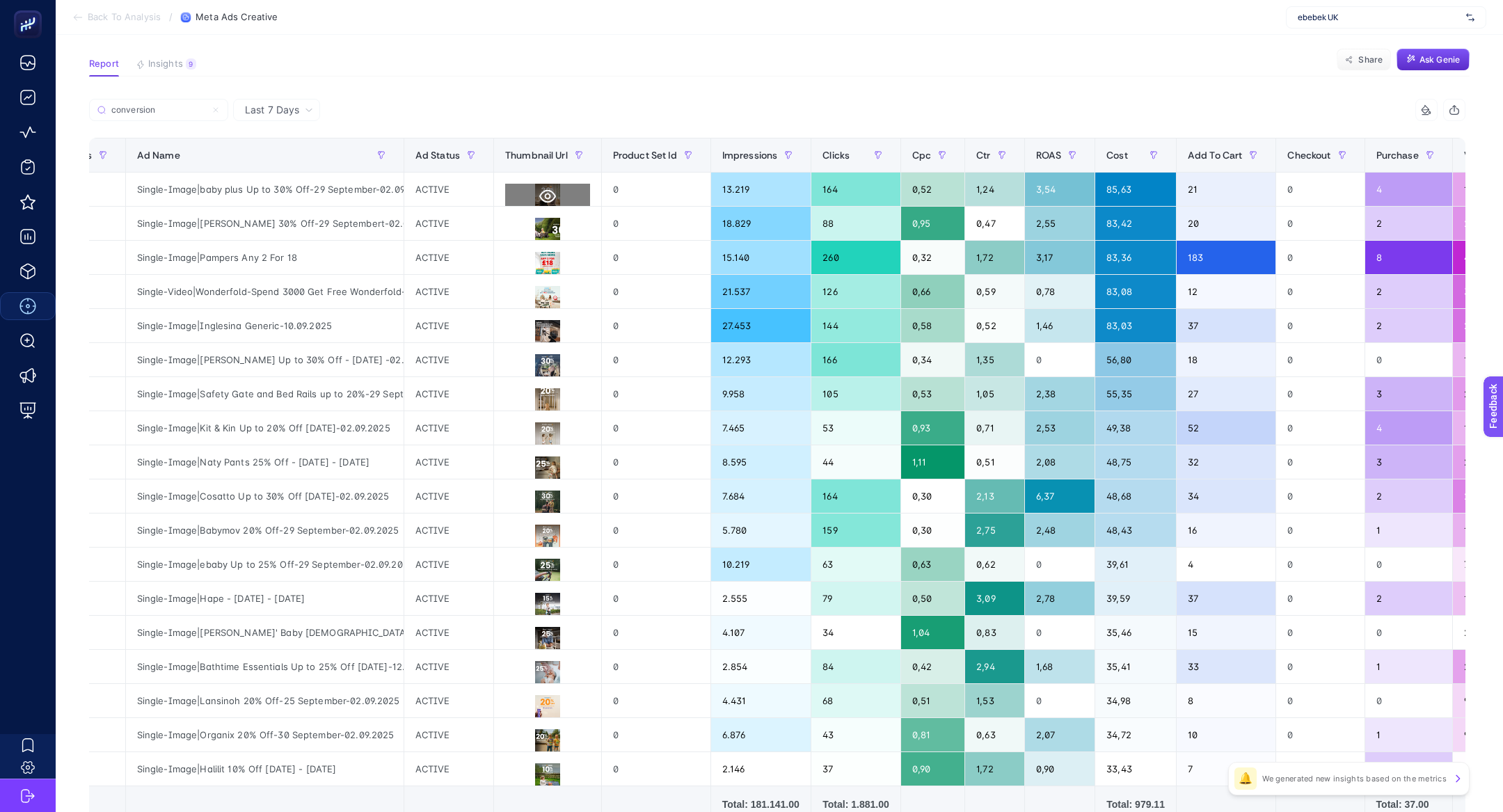
click at [546, 201] on icon at bounding box center [547, 196] width 17 height 17
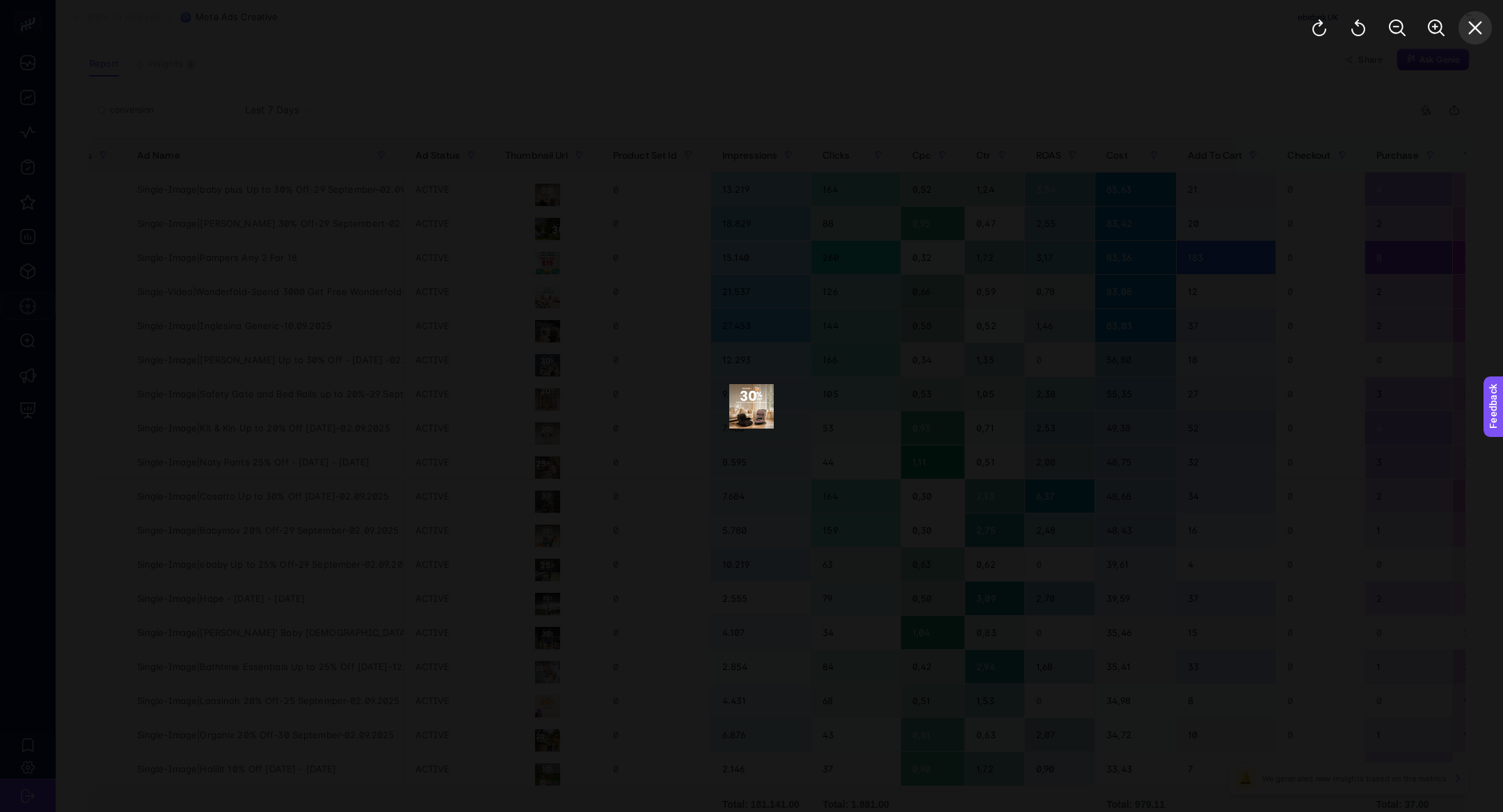
click at [1470, 27] on icon "Close" at bounding box center [1474, 28] width 17 height 17
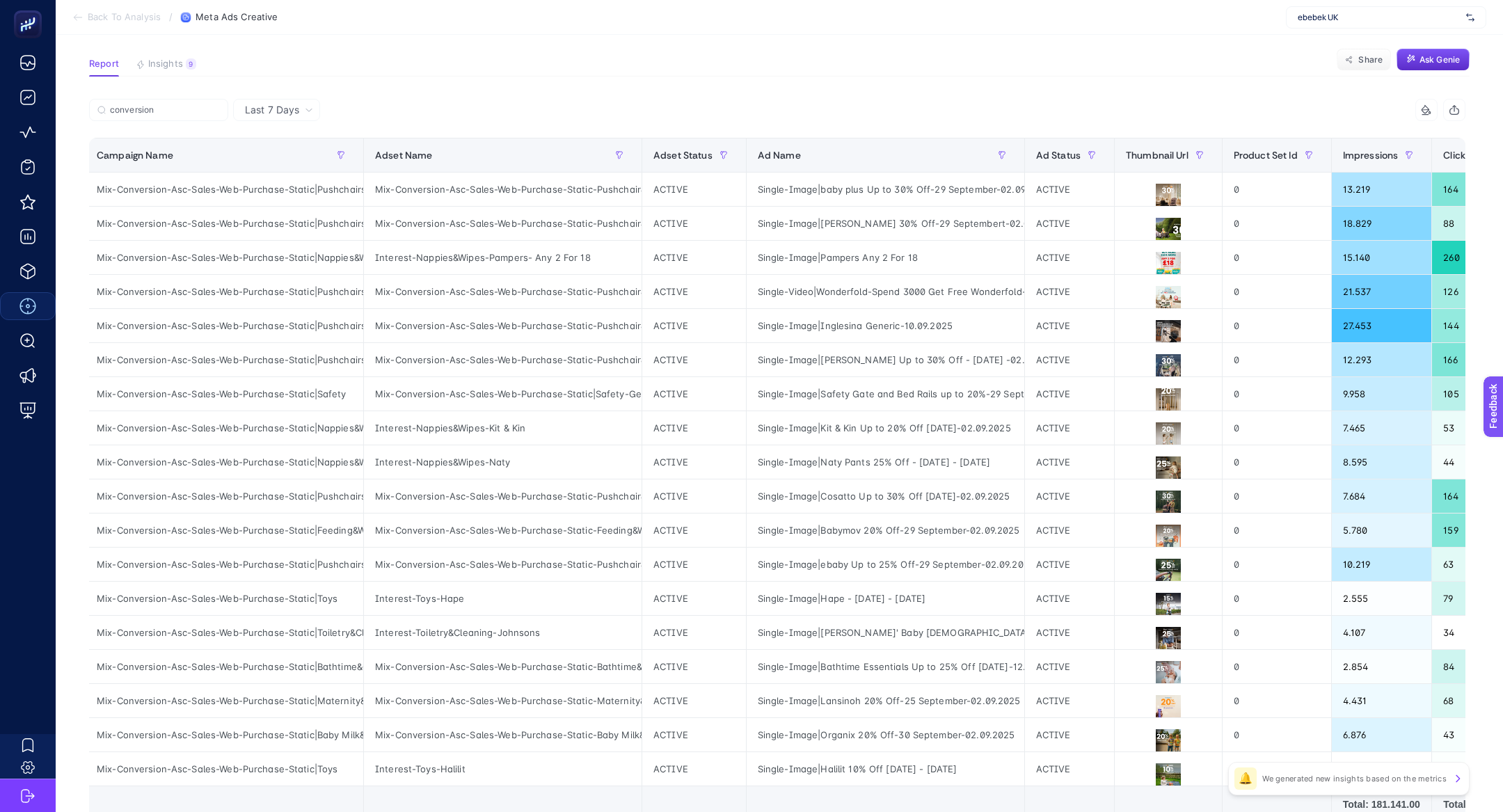
scroll to position [0, 0]
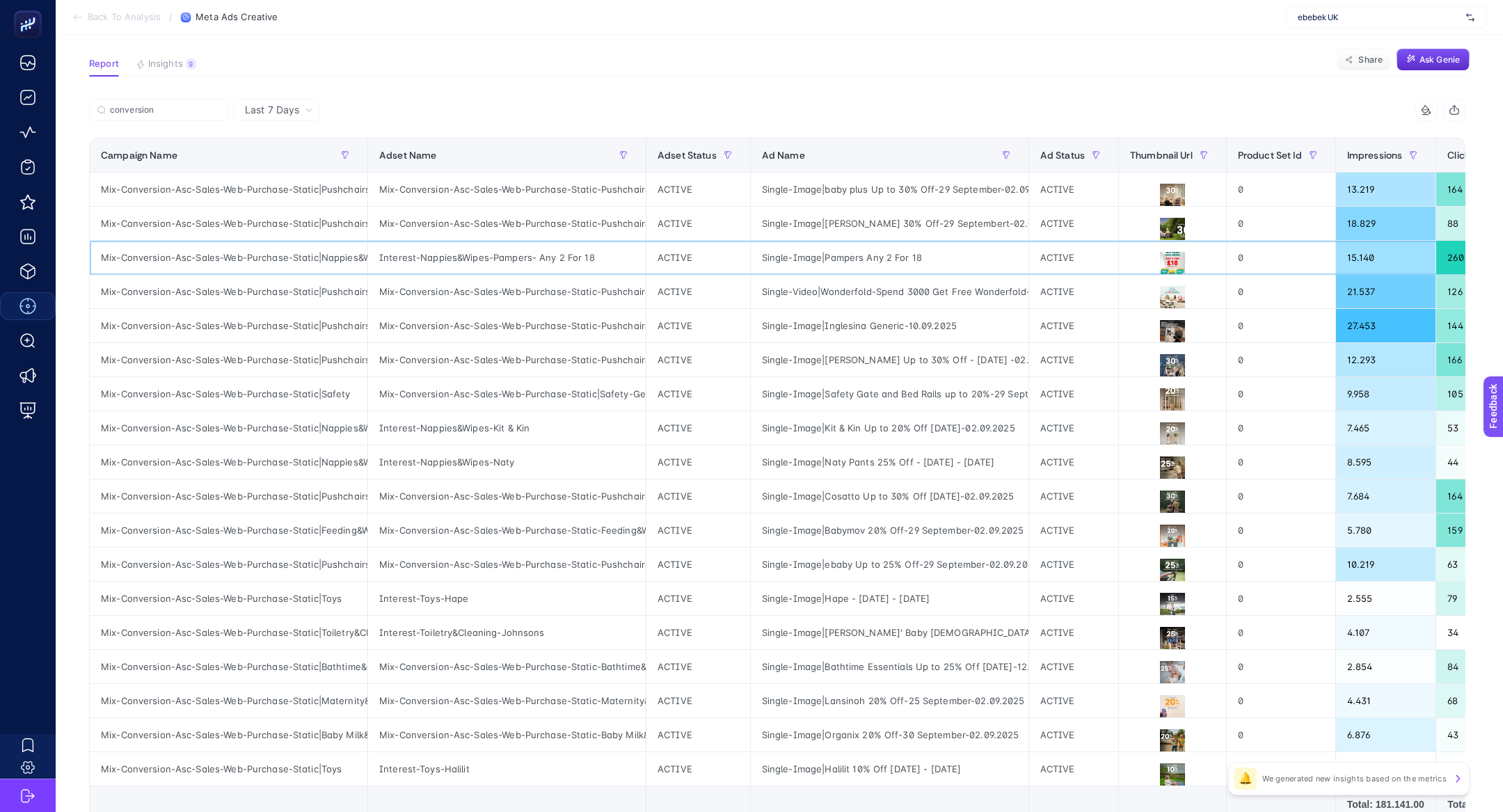
click at [236, 254] on div "Mix-Conversion-Asc-Sales-Web-Purchase-Static|Nappies&Wipes" at bounding box center [228, 258] width 277 height 33
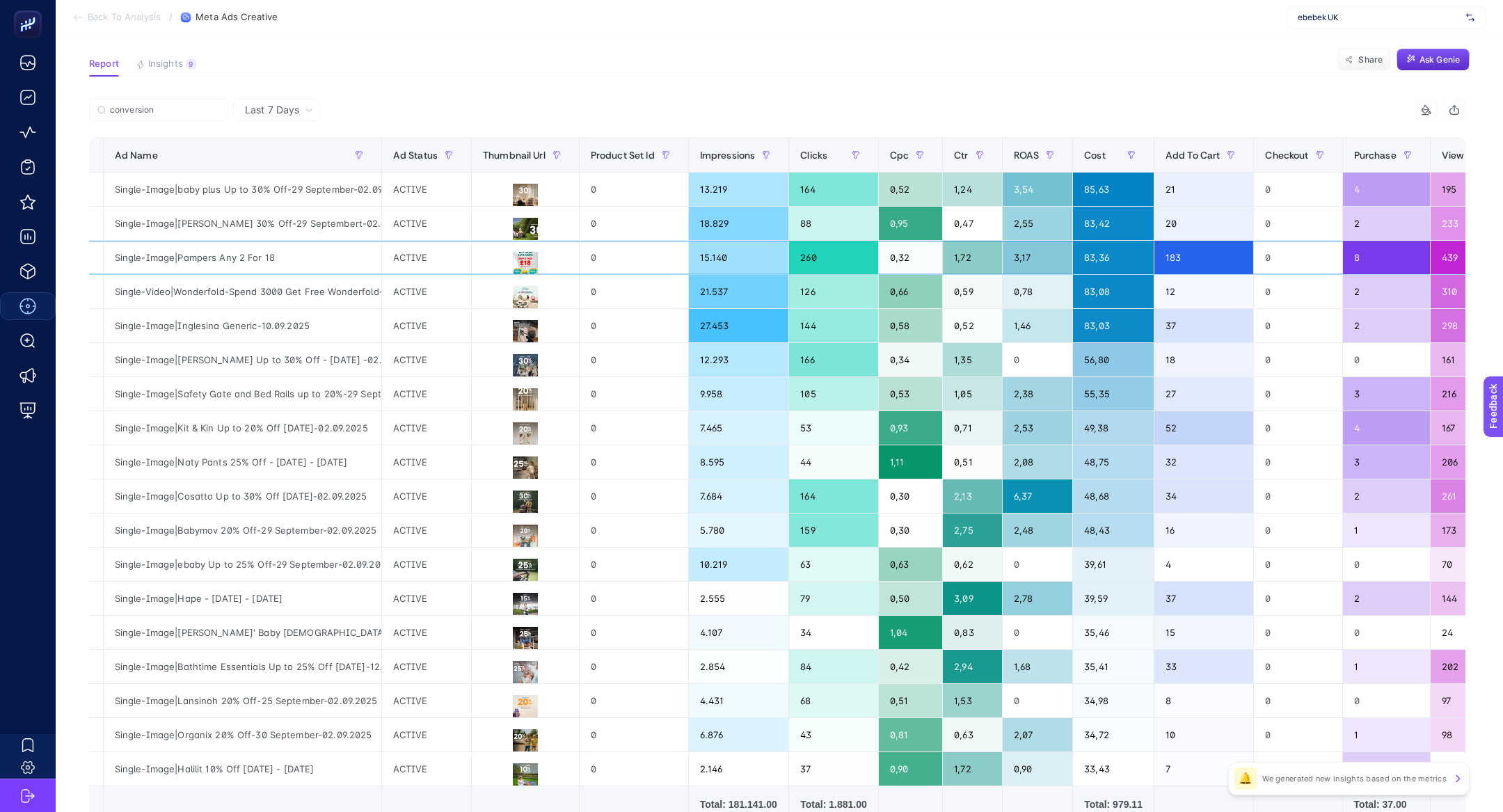
scroll to position [0, 648]
drag, startPoint x: 1200, startPoint y: 263, endPoint x: 1163, endPoint y: 261, distance: 37.1
click at [1163, 261] on div "183" at bounding box center [1203, 258] width 99 height 33
drag, startPoint x: 1369, startPoint y: 267, endPoint x: 1351, endPoint y: 258, distance: 20.1
click at [1351, 258] on div "8" at bounding box center [1386, 258] width 87 height 33
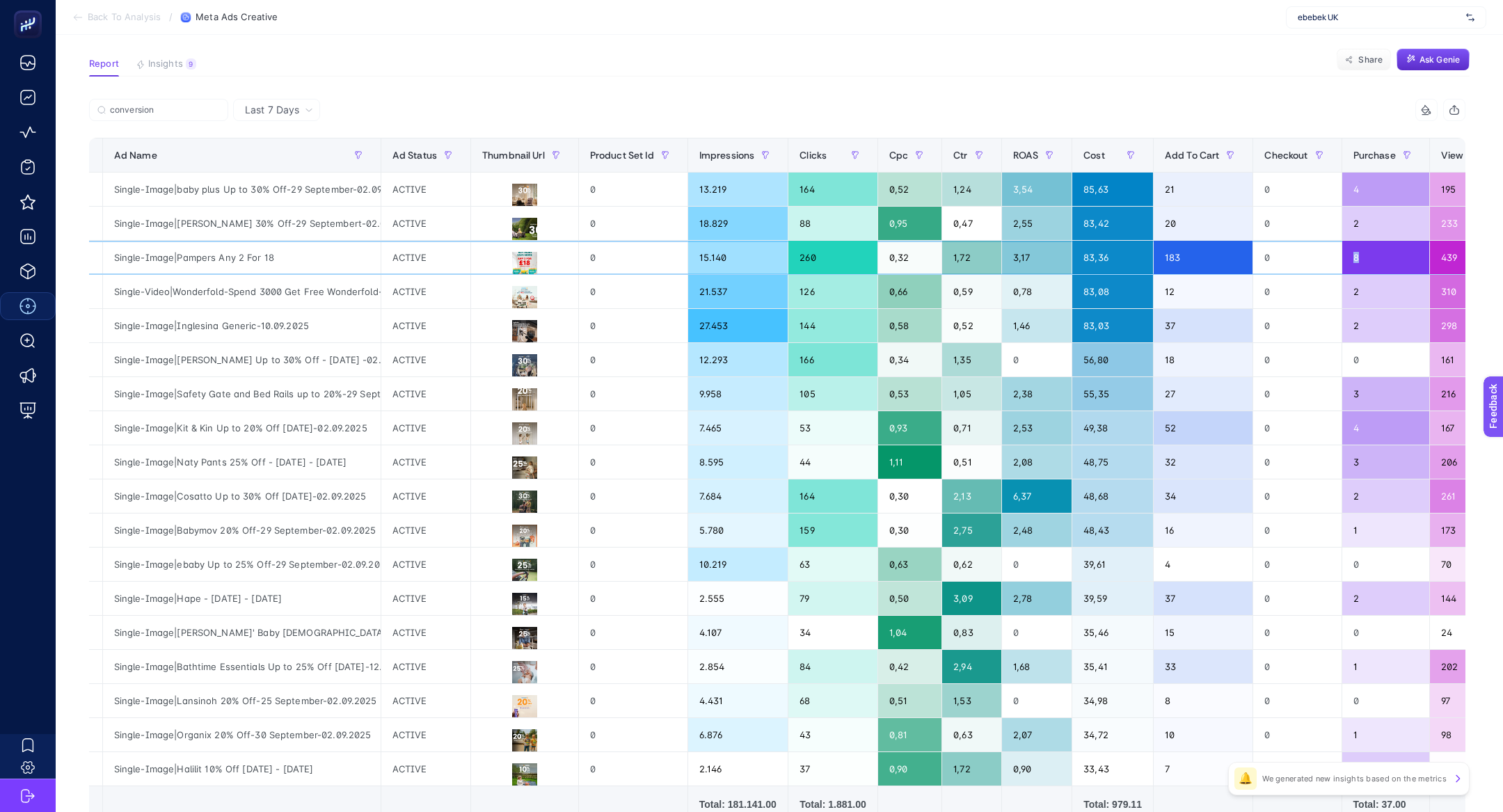
click at [1359, 261] on div "8" at bounding box center [1386, 258] width 87 height 33
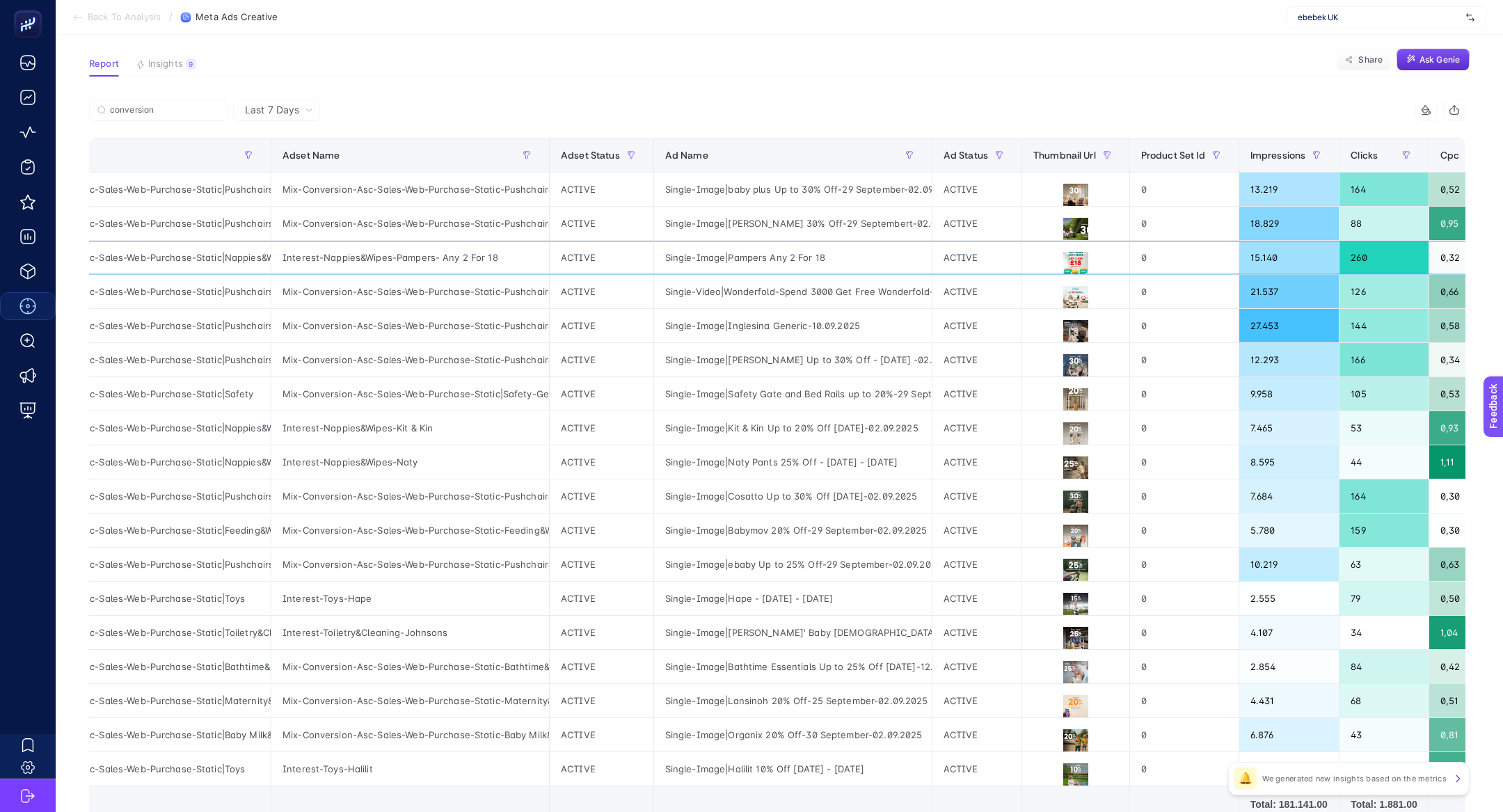
scroll to position [0, 94]
drag, startPoint x: 456, startPoint y: 259, endPoint x: 479, endPoint y: 259, distance: 23.0
click at [479, 259] on div "Interest-Nappies&Wipes-Pampers- Any 2 For 18" at bounding box center [412, 258] width 277 height 33
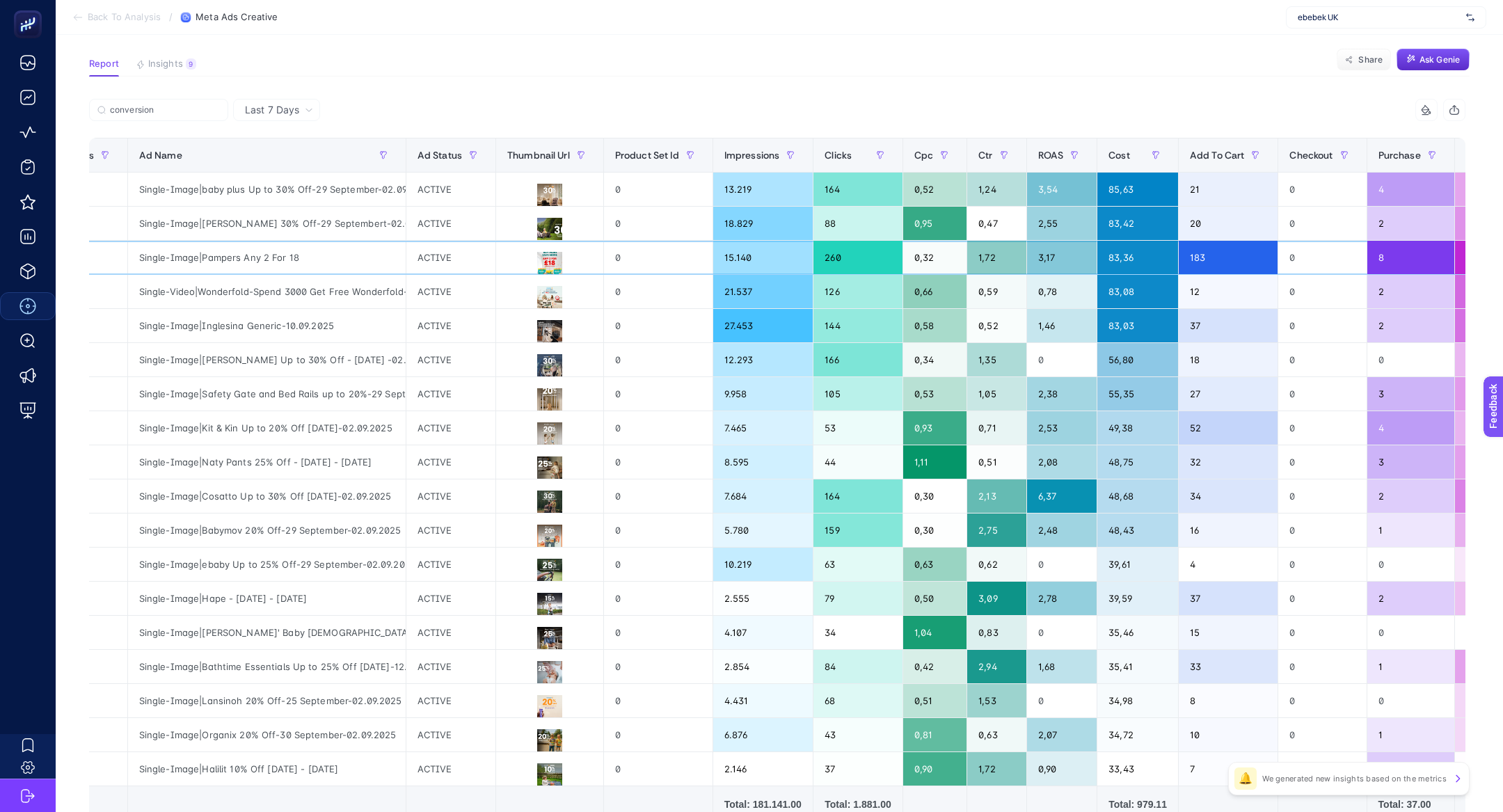
scroll to position [0, 625]
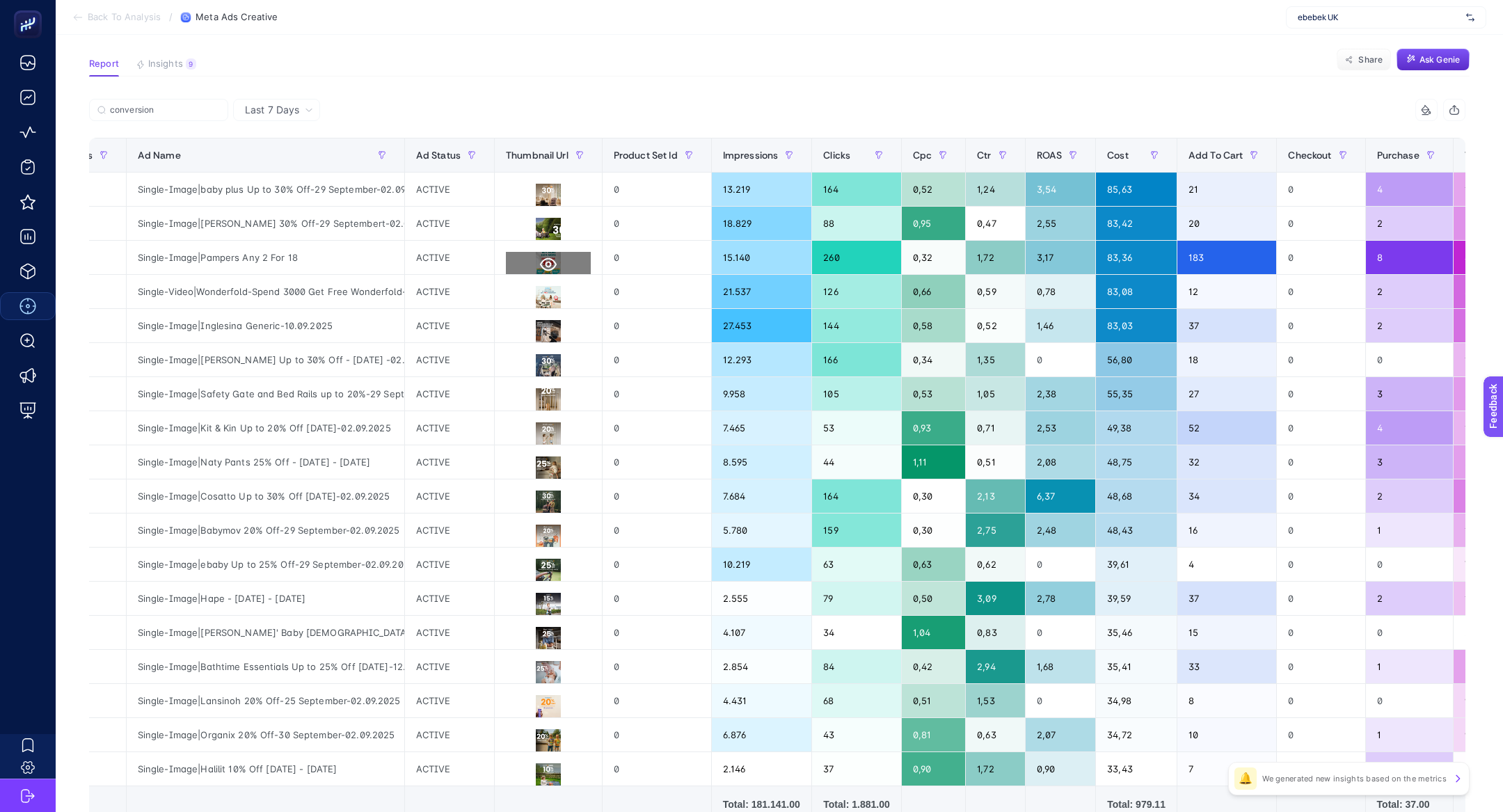
click at [560, 259] on button at bounding box center [548, 263] width 85 height 25
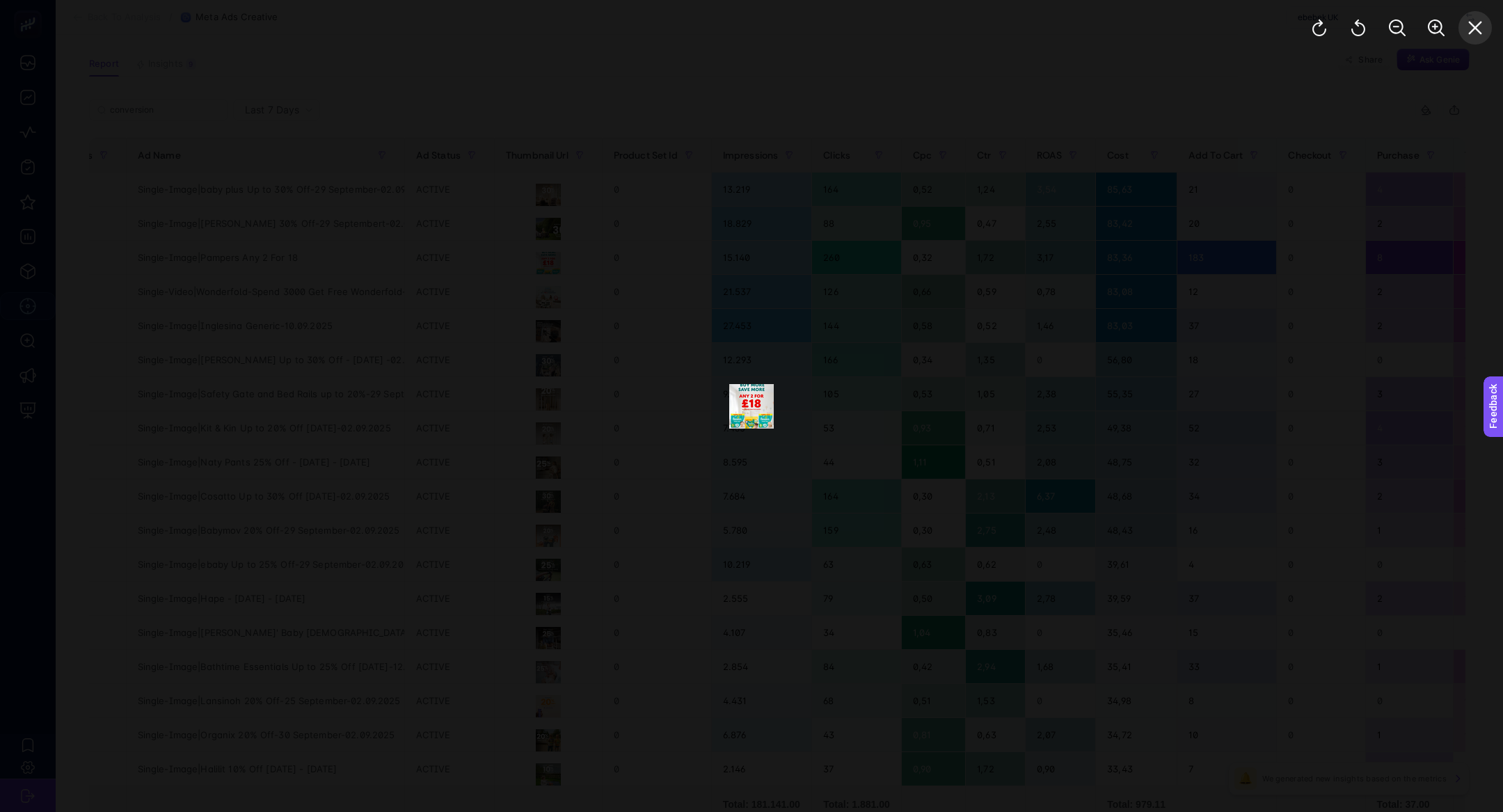
click at [1482, 32] on icon "Close" at bounding box center [1474, 28] width 17 height 17
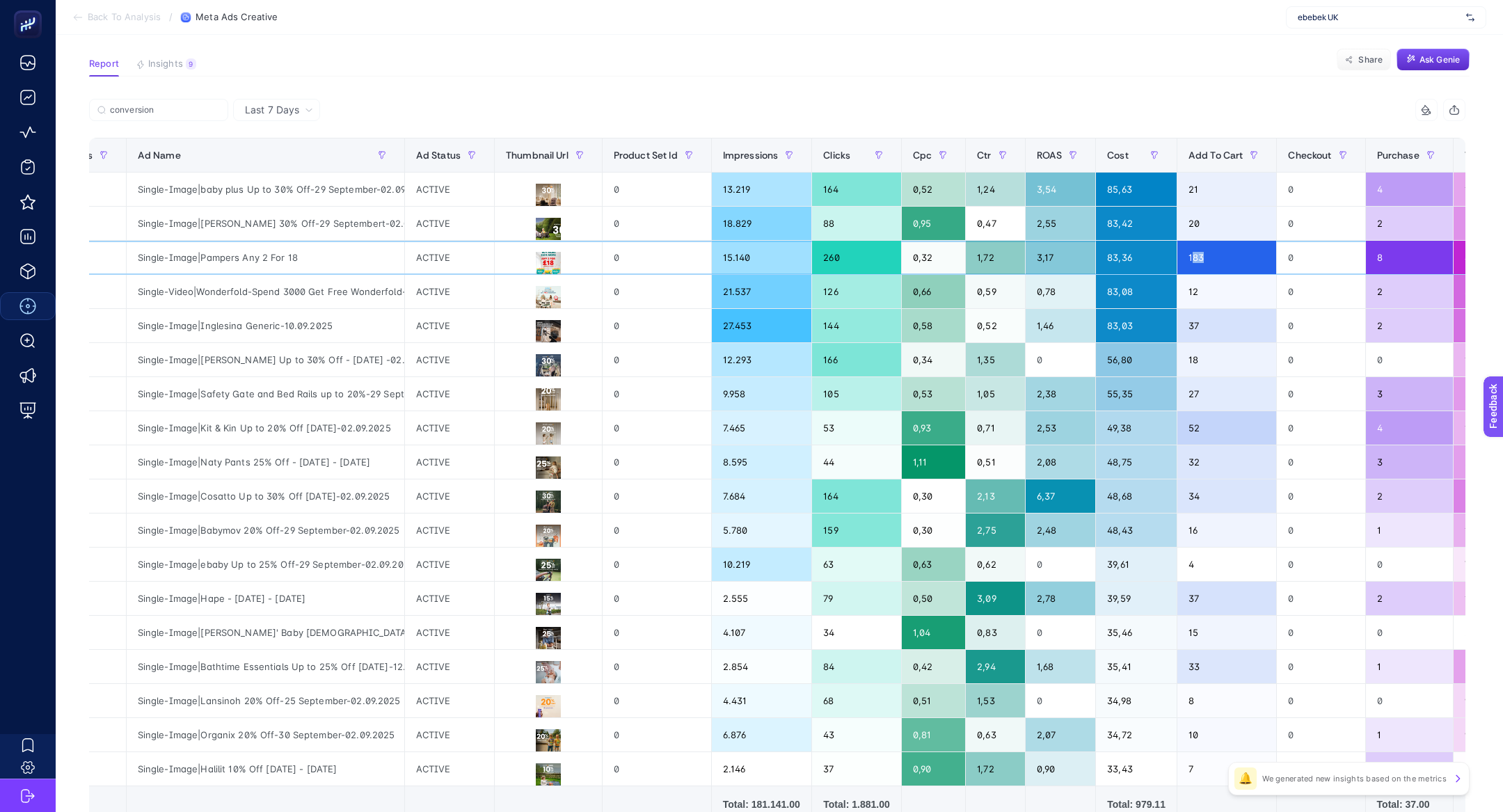
drag, startPoint x: 1225, startPoint y: 255, endPoint x: 1190, endPoint y: 252, distance: 35.1
click at [1190, 252] on div "183" at bounding box center [1227, 258] width 99 height 33
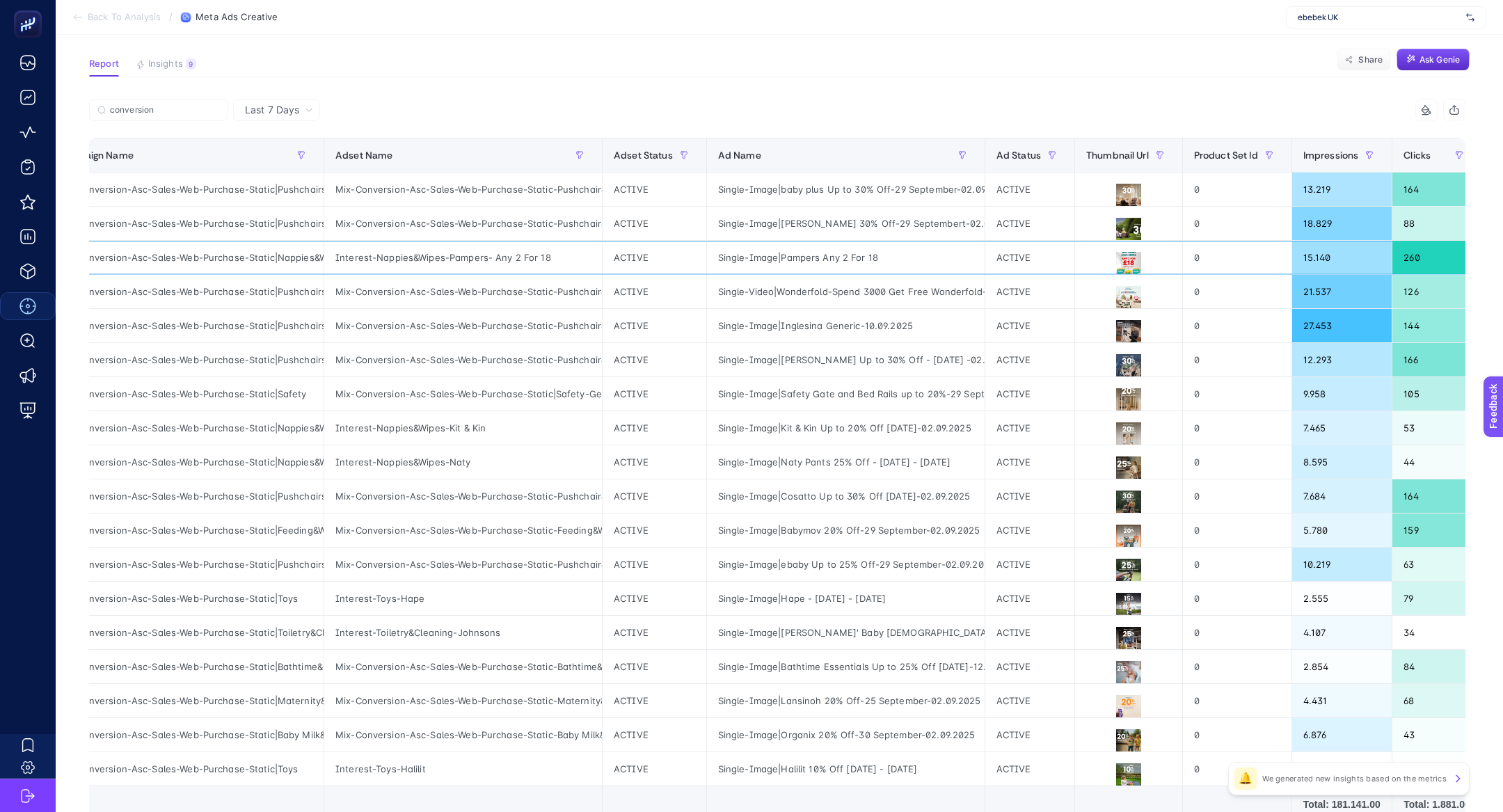
scroll to position [0, 0]
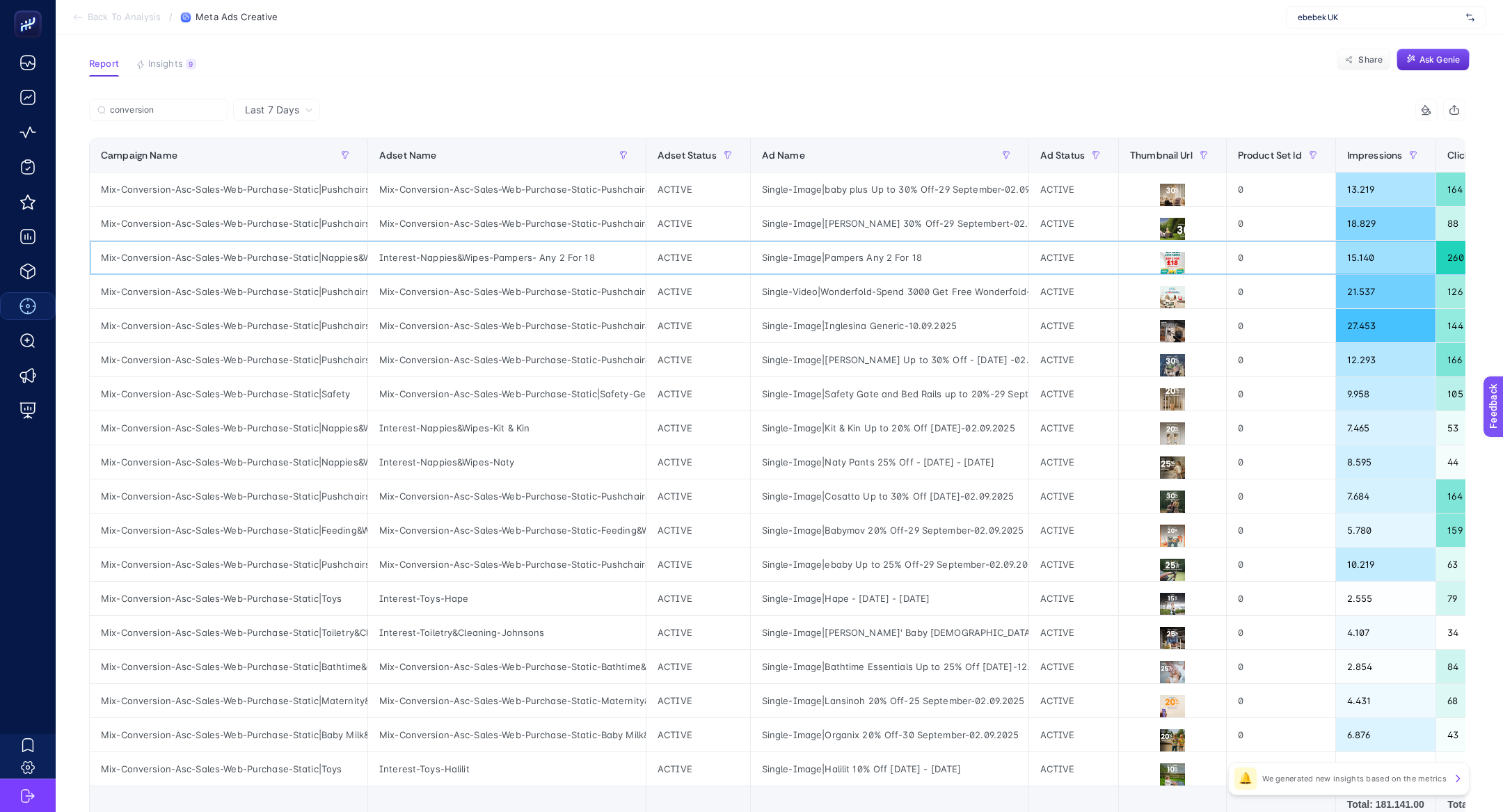
click at [282, 253] on div "Mix-Conversion-Asc-Sales-Web-Purchase-Static|Nappies&Wipes" at bounding box center [228, 258] width 277 height 33
copy tr "Mix-Conversion-Asc-Sales-Web-Purchase-Static|Nappies&Wipes"
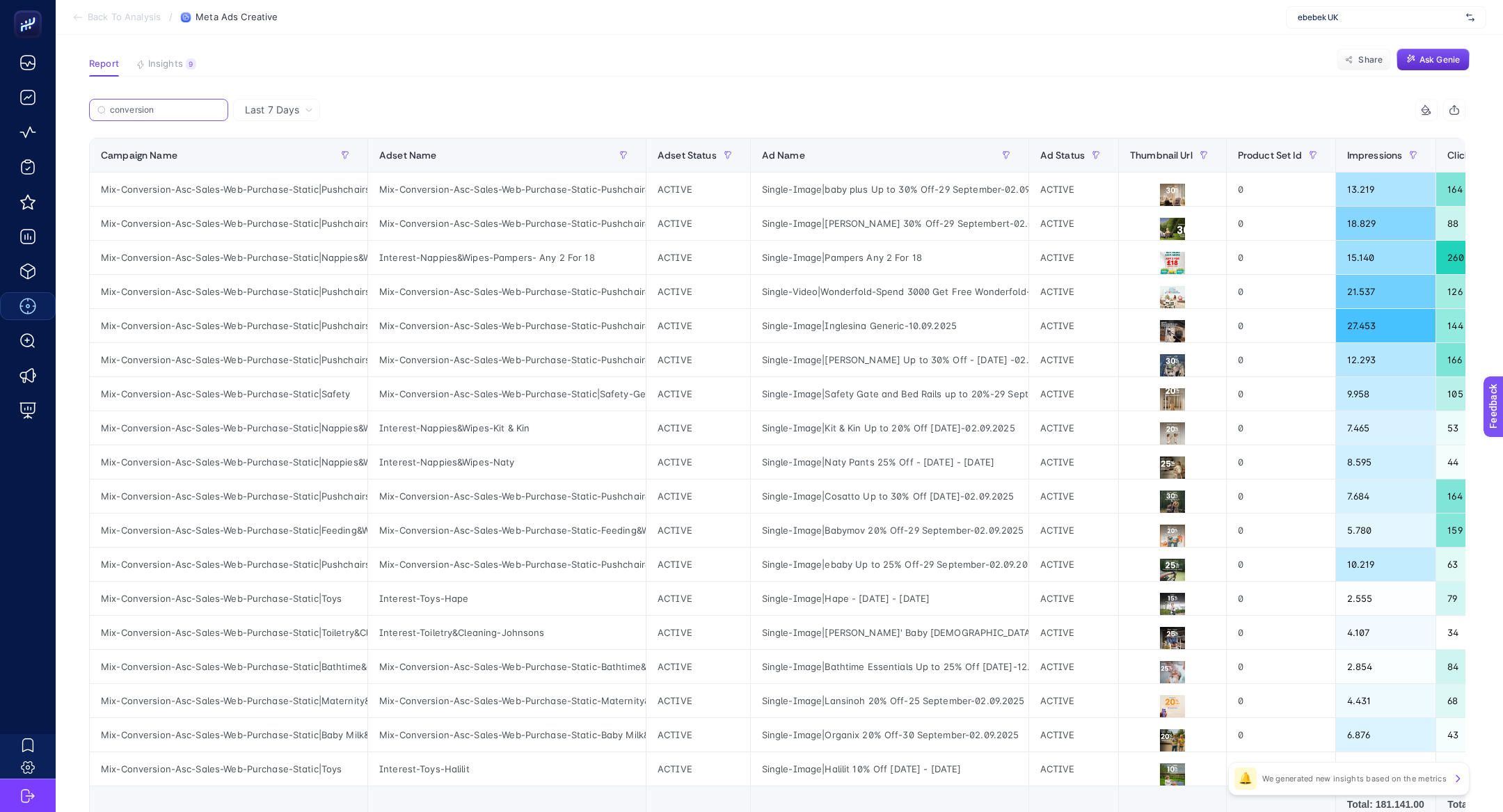
click at [170, 107] on input "conversion" at bounding box center [165, 110] width 110 height 11
click at [170, 107] on input "conversion" at bounding box center [158, 110] width 94 height 11
paste input "Mix-Conversion-Asc-Sales-Web-Purchase-Static|Nappies&Wipes"
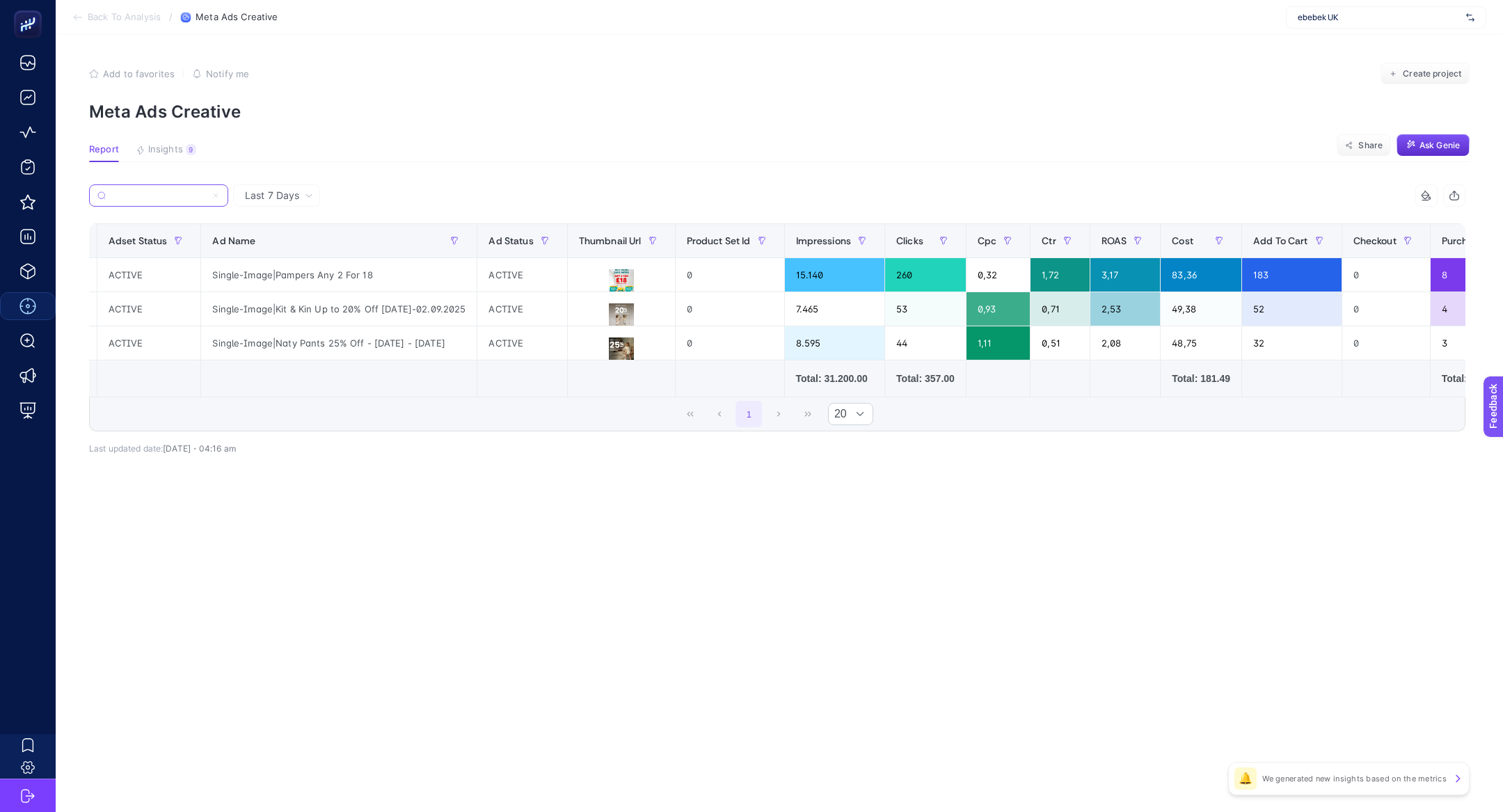
scroll to position [0, 712]
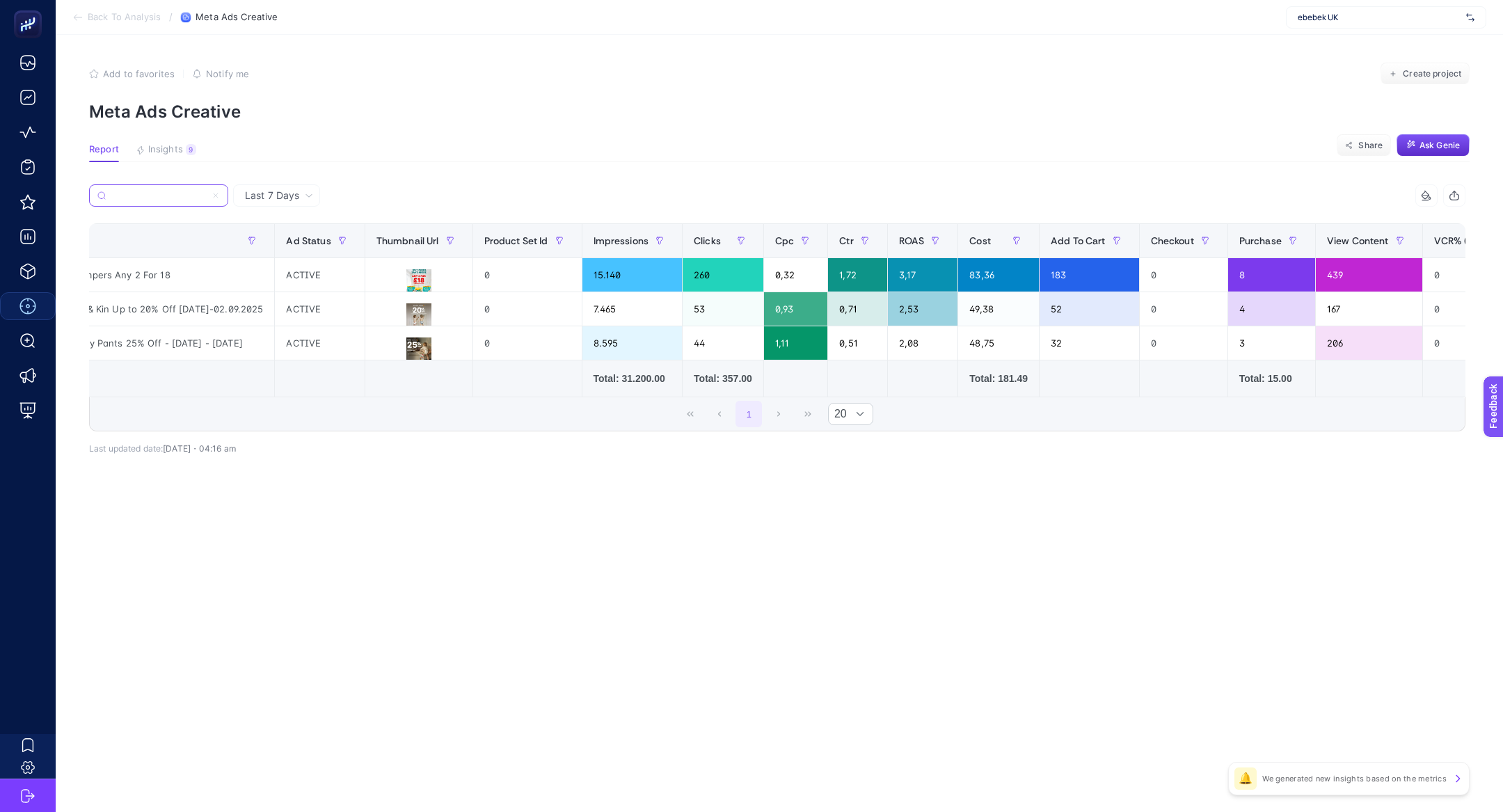
type input "Mix-Conversion-Asc-Sales-Web-Purchase-Static|Nappies&Wipes"
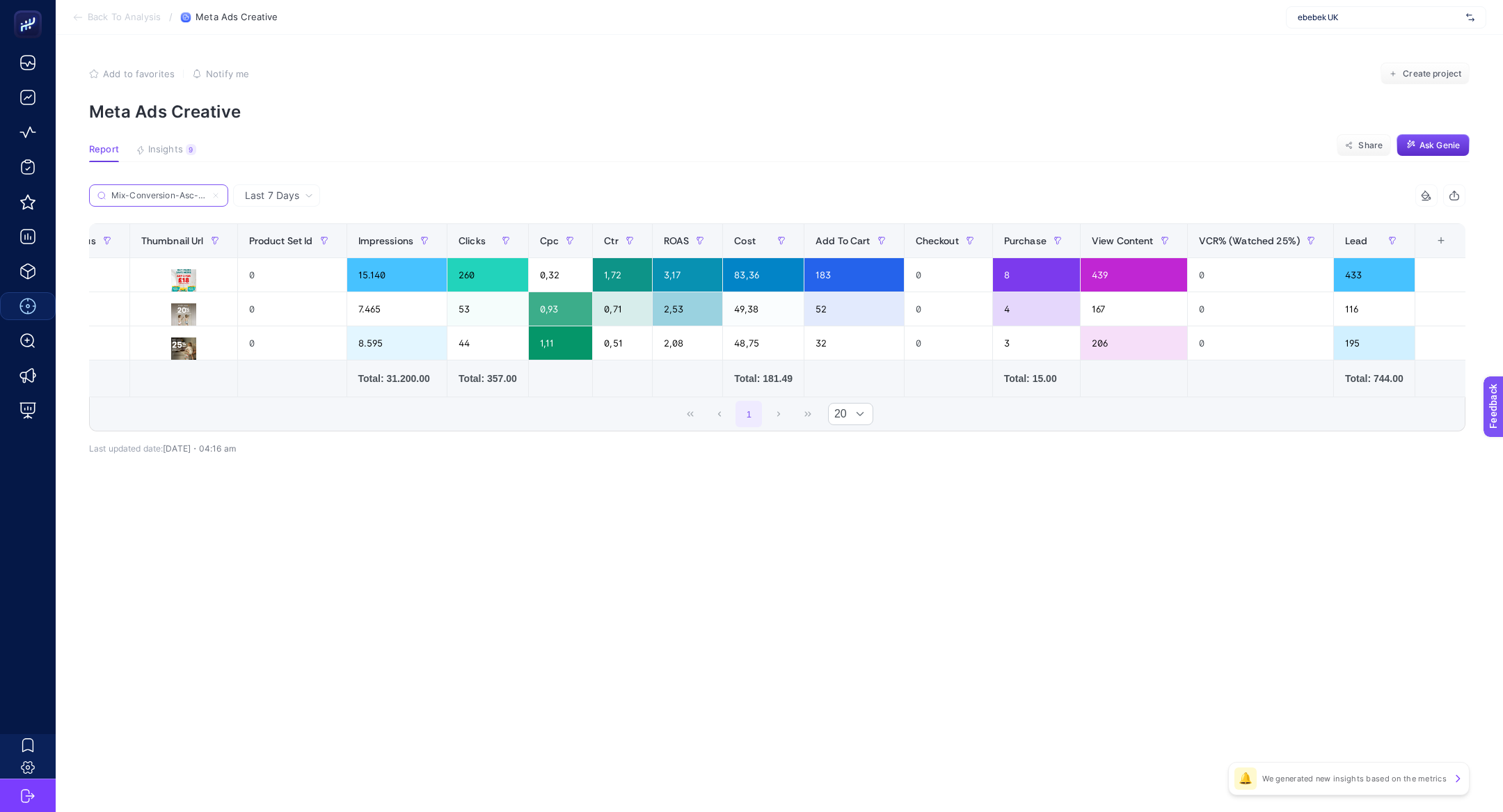
scroll to position [0, 0]
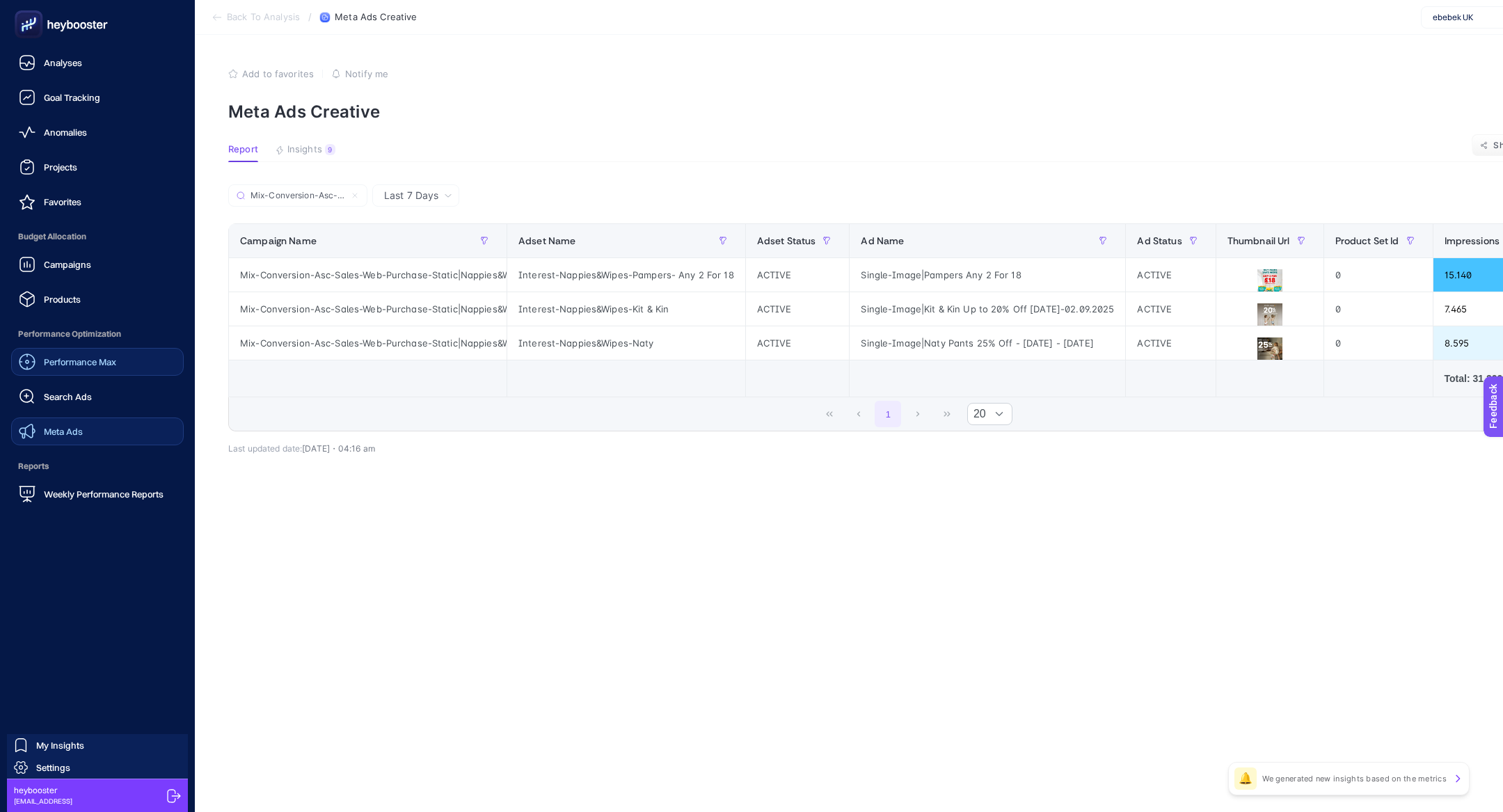
click at [95, 426] on link "Meta Ads" at bounding box center [96, 431] width 172 height 28
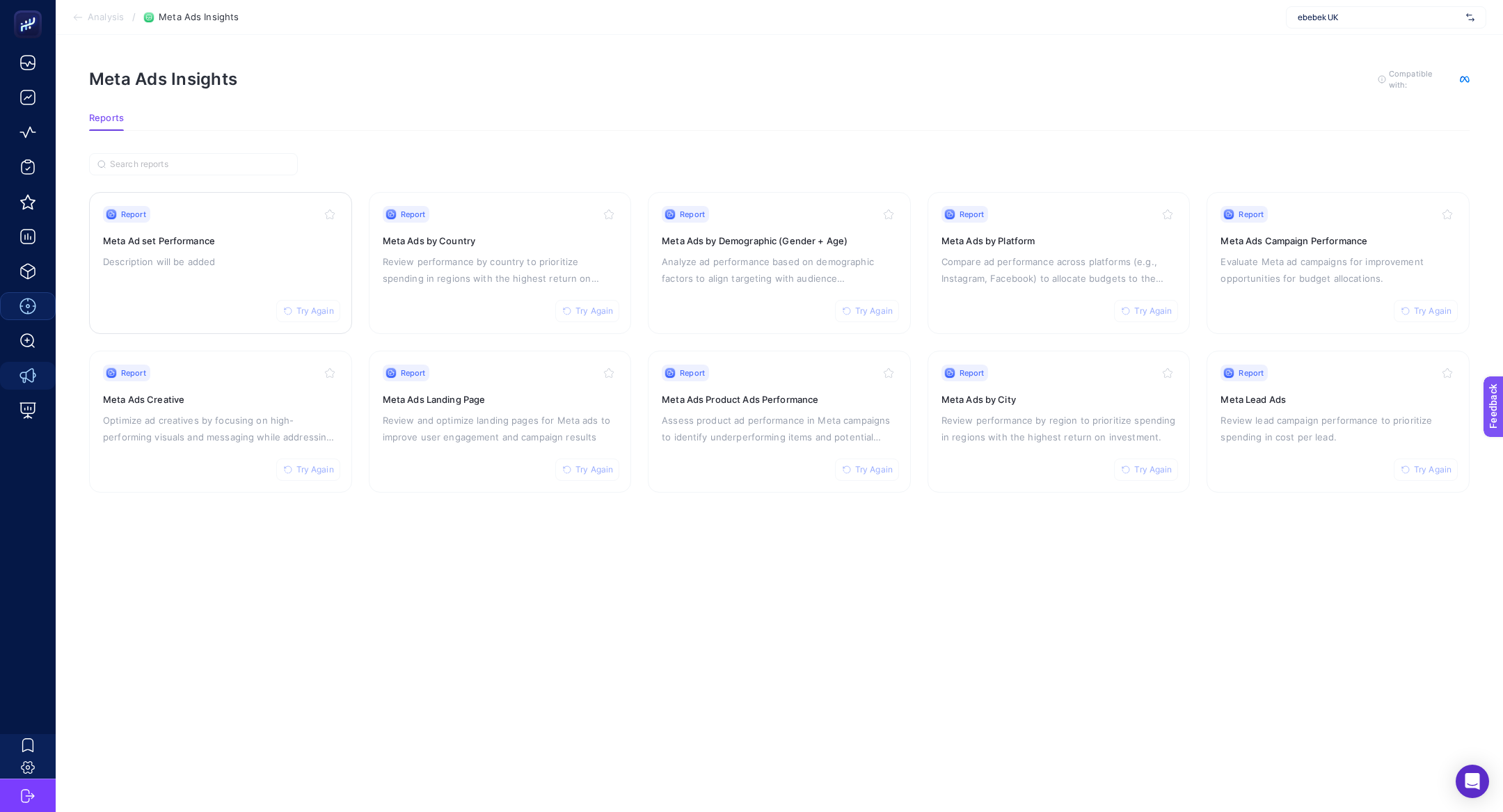
click at [176, 249] on div "Report Try Again Meta Ad set Performance Description will be added" at bounding box center [220, 262] width 235 height 114
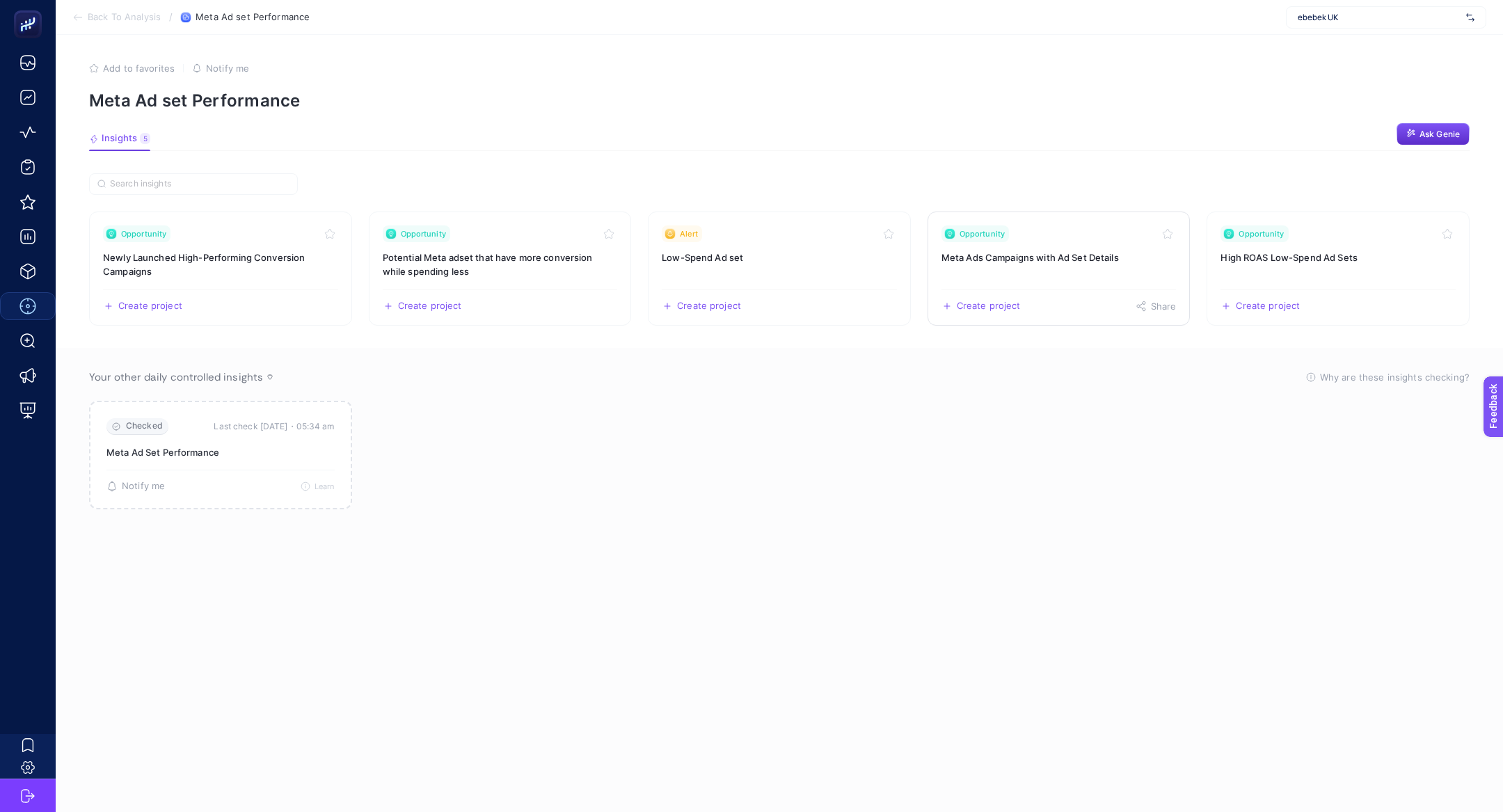
click at [1043, 277] on link "Opportunity Meta Ads Campaigns with Ad Set Details Create project Share" at bounding box center [1058, 268] width 263 height 114
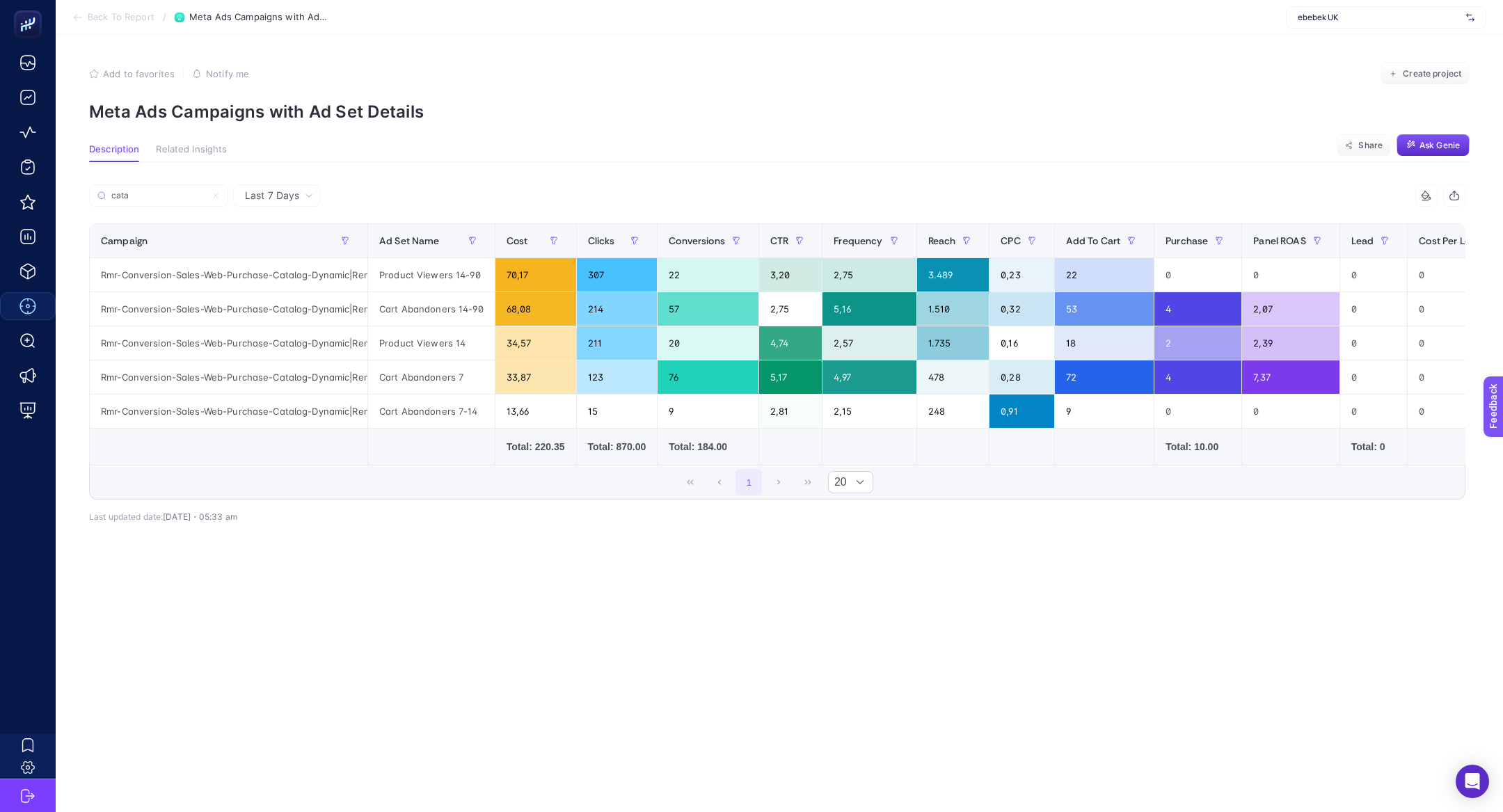
type input "cata"
click at [296, 198] on span "Last 7 Days" at bounding box center [271, 196] width 54 height 14
click at [296, 252] on li "Last 30 Days" at bounding box center [276, 249] width 79 height 25
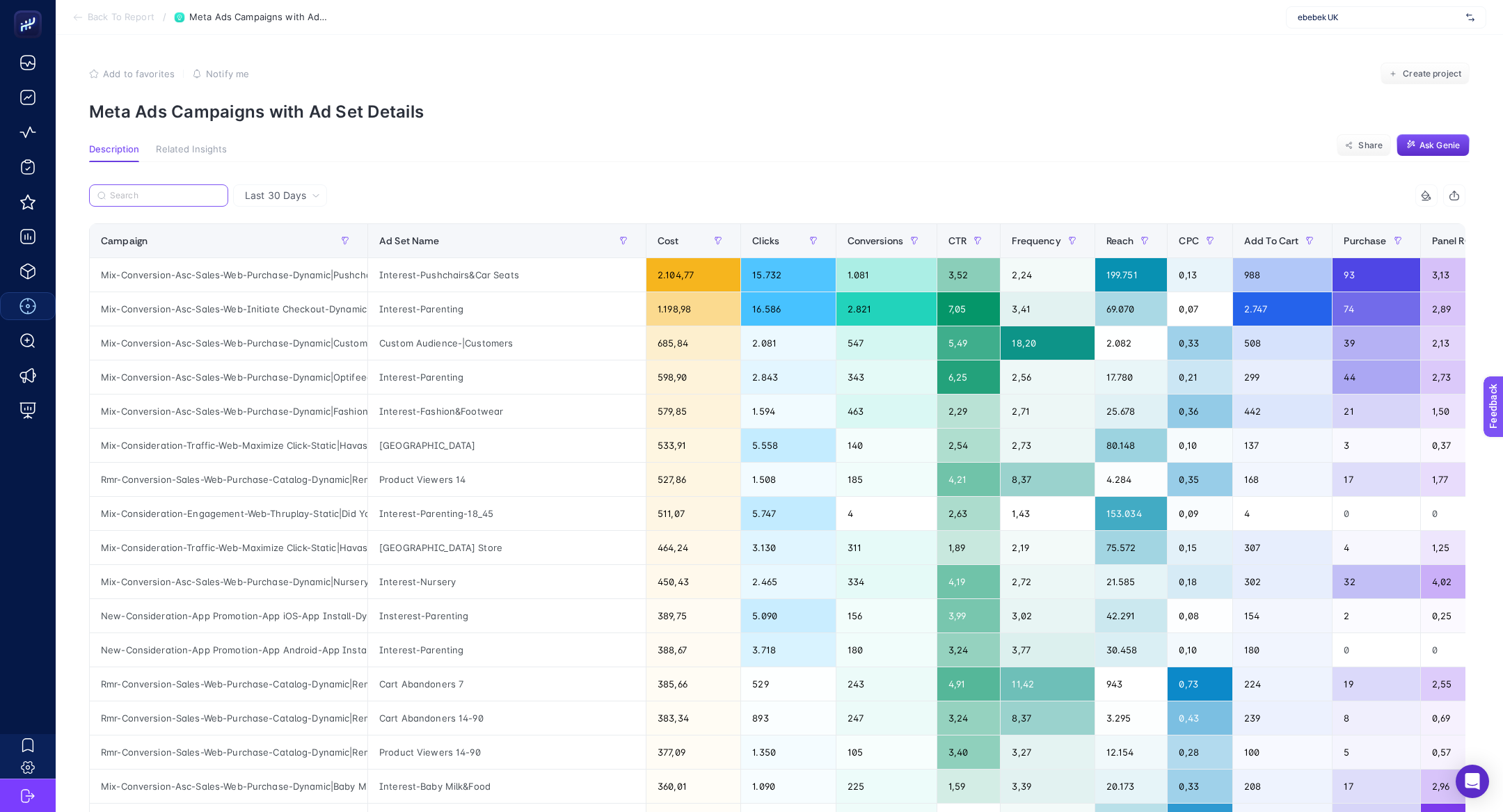
click at [125, 195] on input "Search" at bounding box center [165, 196] width 110 height 11
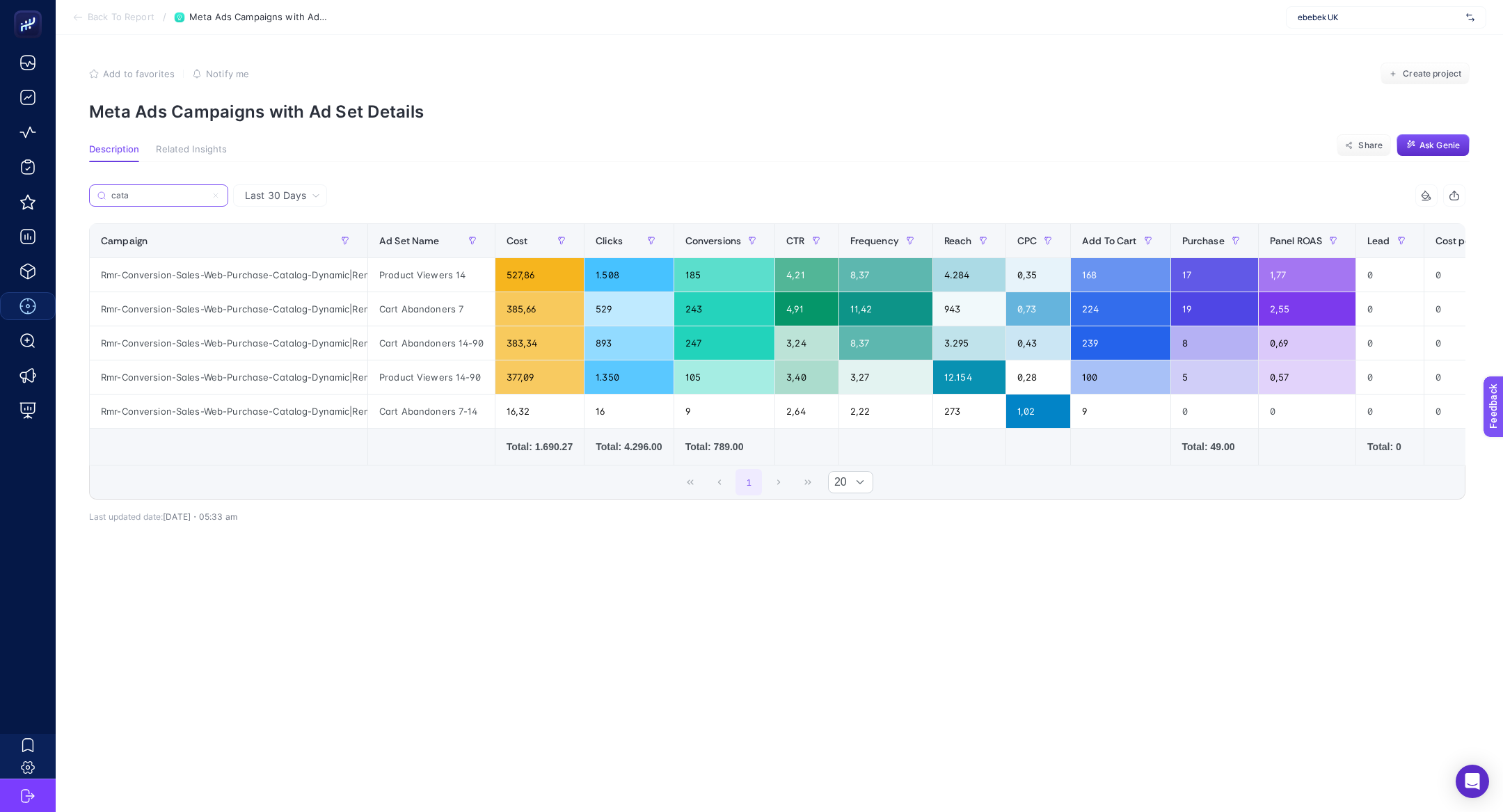
type input "cata"
click at [395, 311] on div "Cart Abandoners 7" at bounding box center [431, 309] width 127 height 33
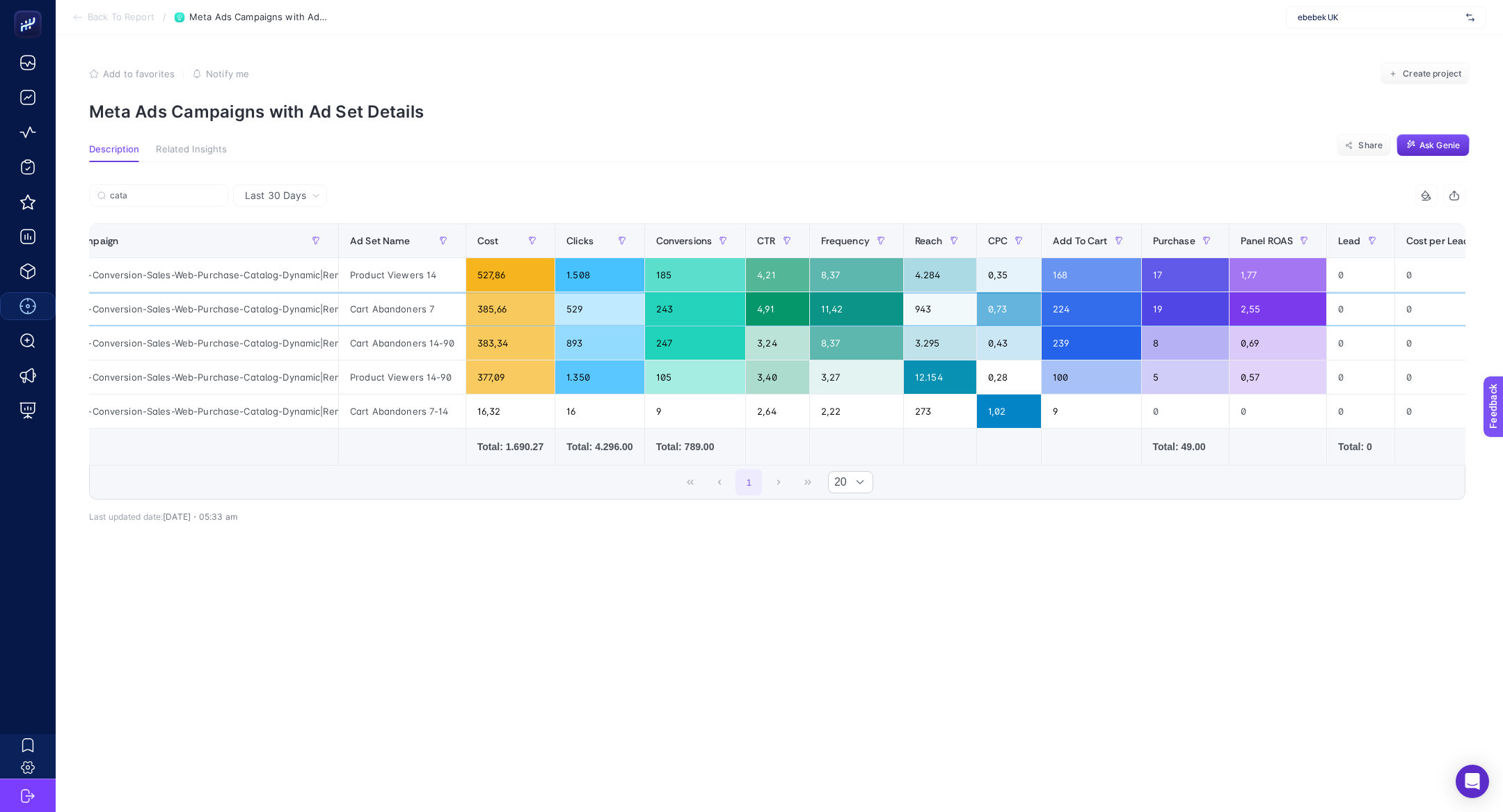
scroll to position [0, 39]
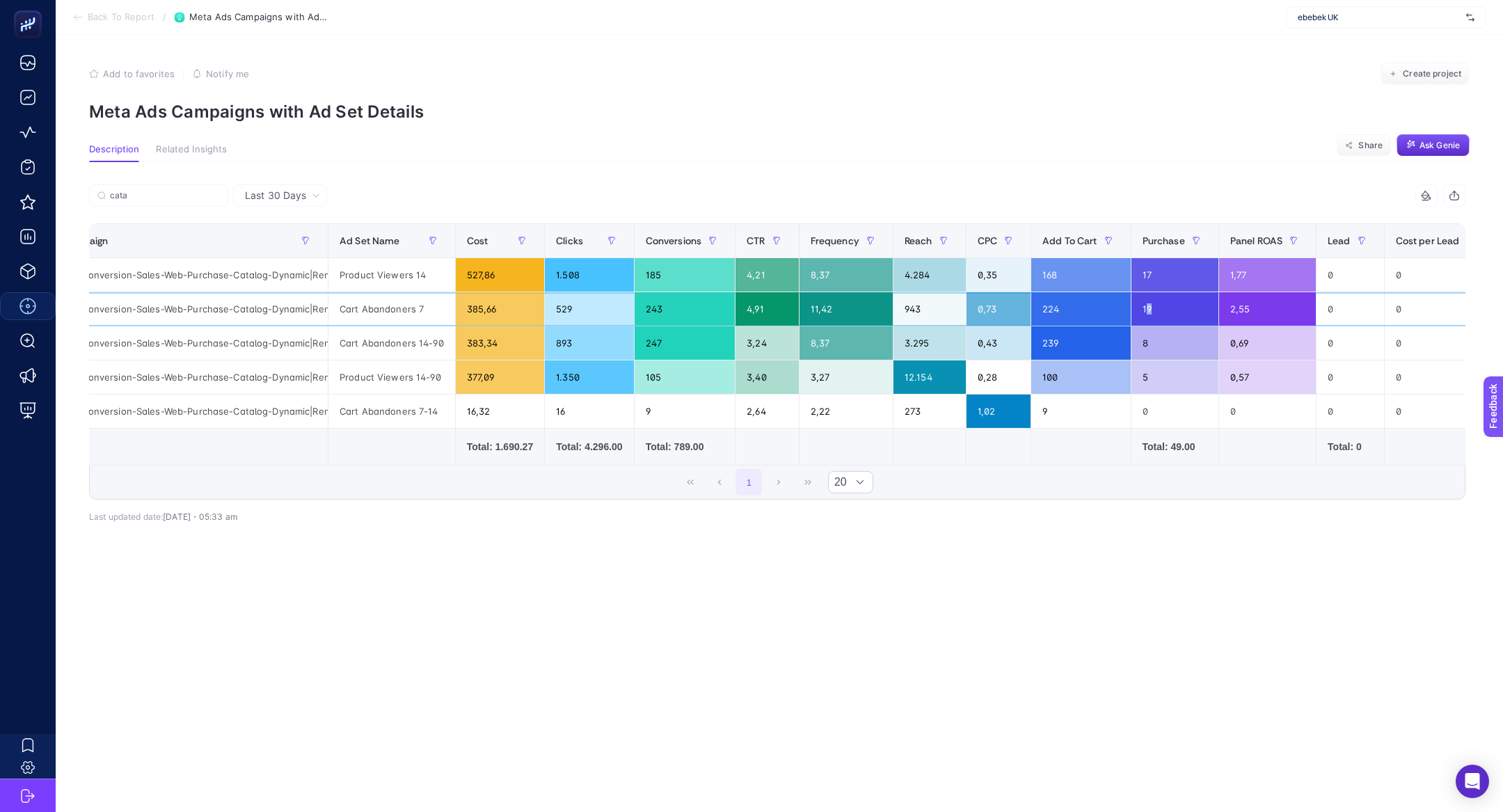
drag, startPoint x: 1183, startPoint y: 311, endPoint x: 1152, endPoint y: 306, distance: 31.4
click at [1152, 306] on div "19" at bounding box center [1174, 309] width 87 height 33
drag, startPoint x: 353, startPoint y: 279, endPoint x: 435, endPoint y: 275, distance: 82.1
click at [436, 277] on div "Product Viewers 14" at bounding box center [391, 274] width 127 height 33
click at [396, 276] on div "Product Viewers 14" at bounding box center [391, 274] width 127 height 33
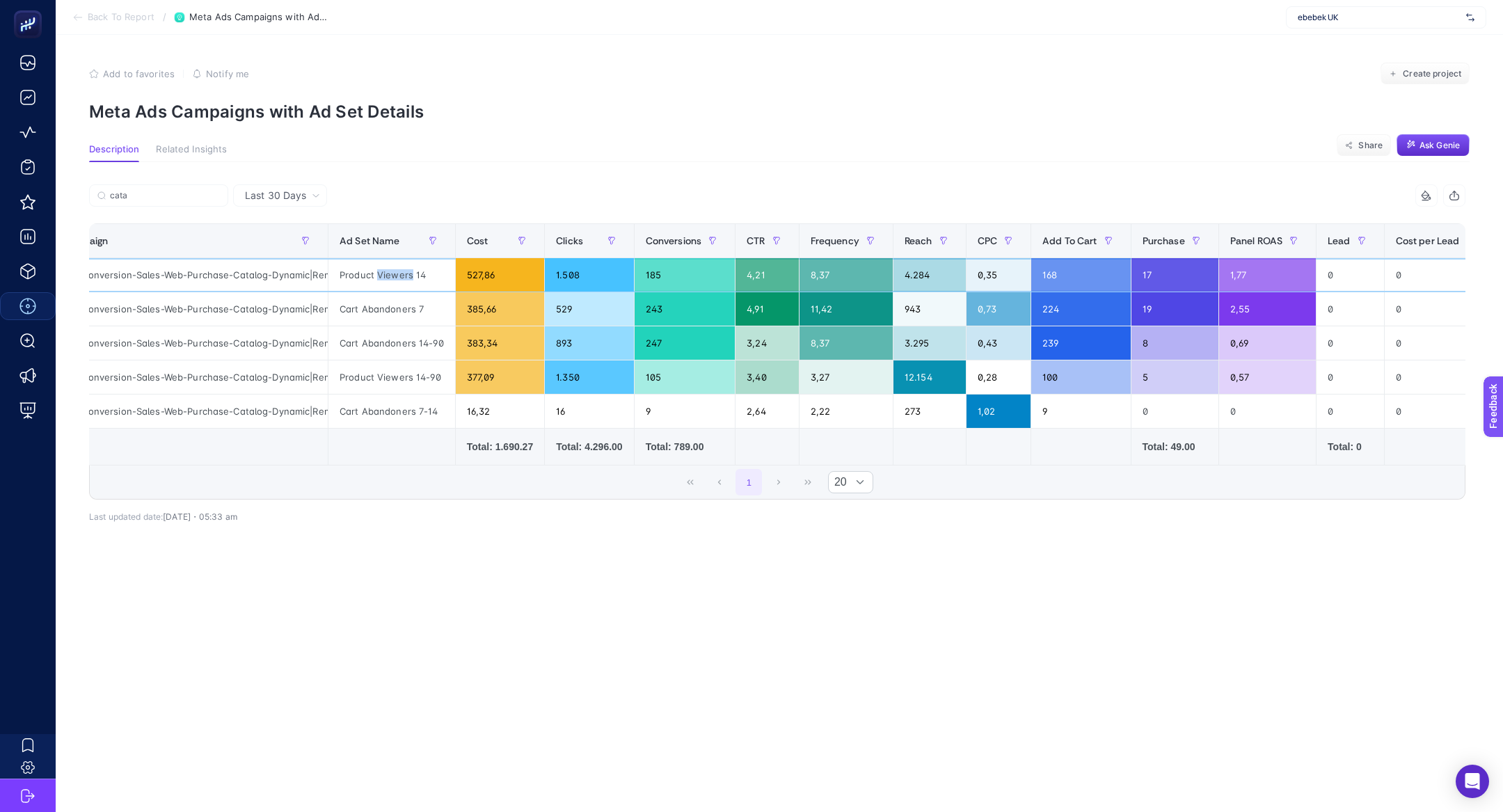
click at [396, 276] on div "Product Viewers 14" at bounding box center [391, 274] width 127 height 33
click at [420, 277] on div "Product Viewers 14" at bounding box center [391, 274] width 127 height 33
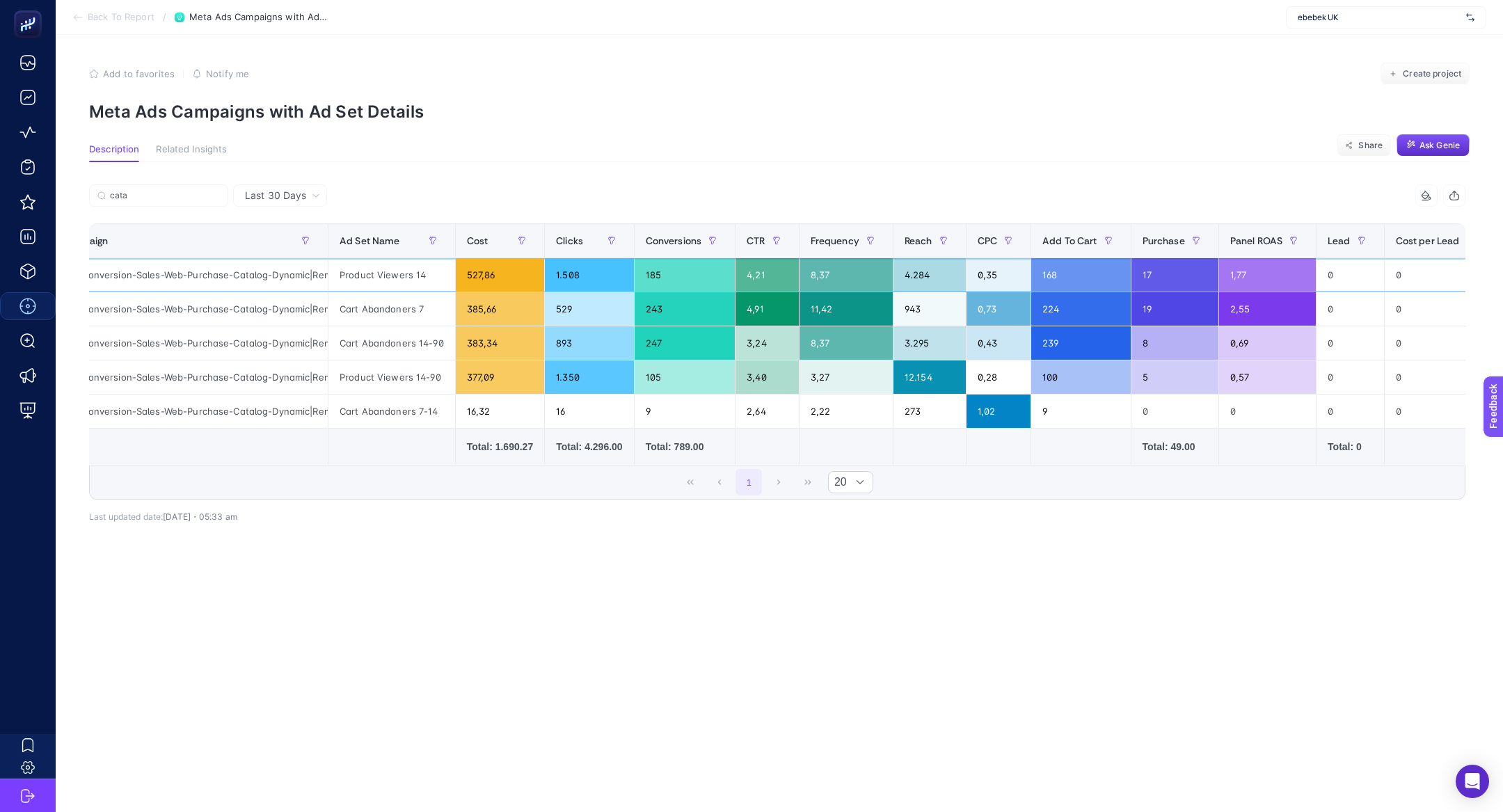
click at [420, 277] on div "Product Viewers 14" at bounding box center [391, 274] width 127 height 33
click at [410, 309] on div "Cart Abandoners 7" at bounding box center [391, 309] width 127 height 33
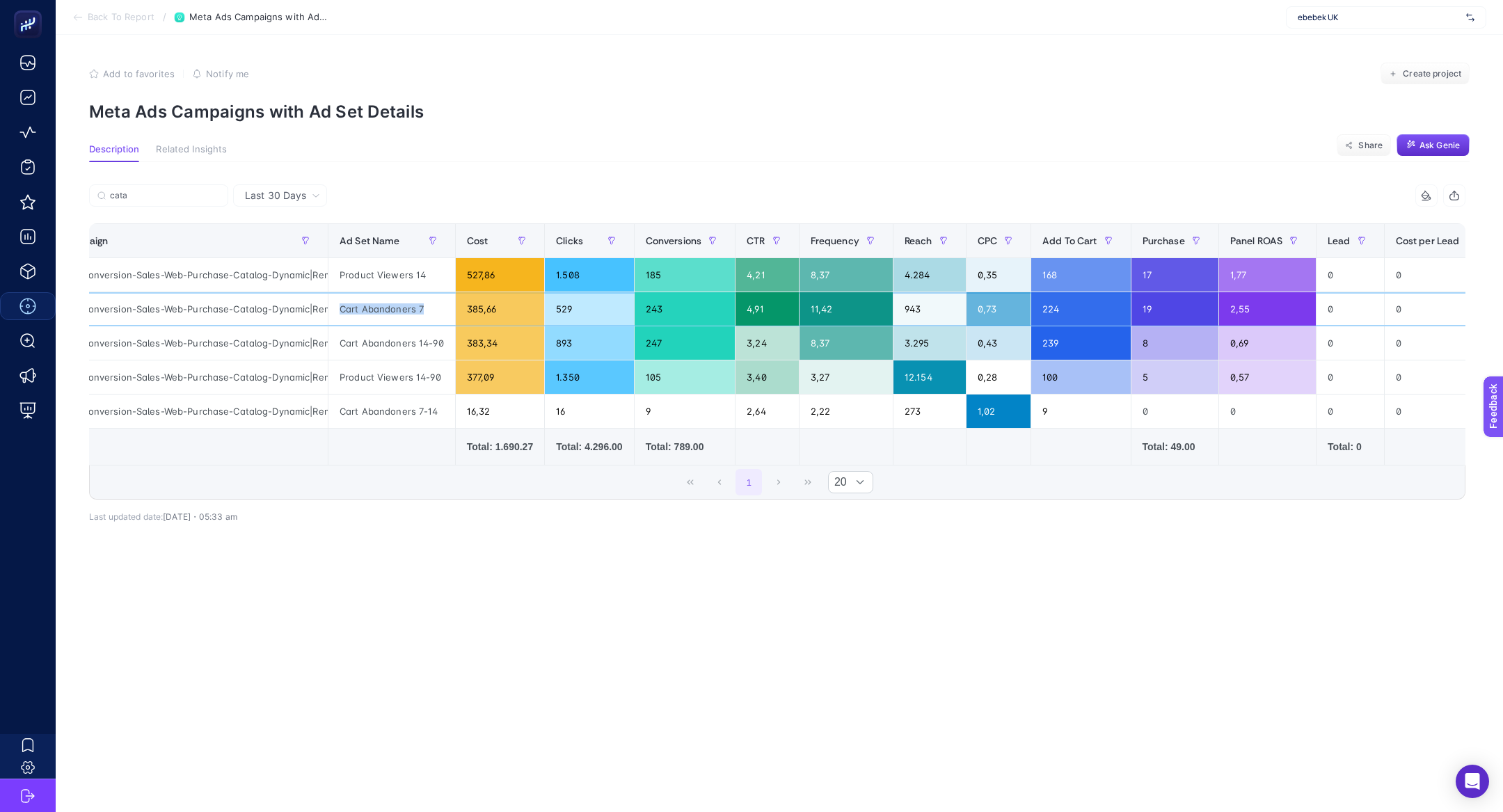
click at [410, 309] on div "Cart Abandoners 7" at bounding box center [391, 309] width 127 height 33
drag, startPoint x: 1192, startPoint y: 319, endPoint x: 1163, endPoint y: 317, distance: 29.1
click at [1163, 317] on div "19" at bounding box center [1174, 309] width 87 height 33
click at [893, 301] on div "11,42" at bounding box center [846, 309] width 93 height 33
click at [916, 306] on div "943" at bounding box center [930, 309] width 73 height 33
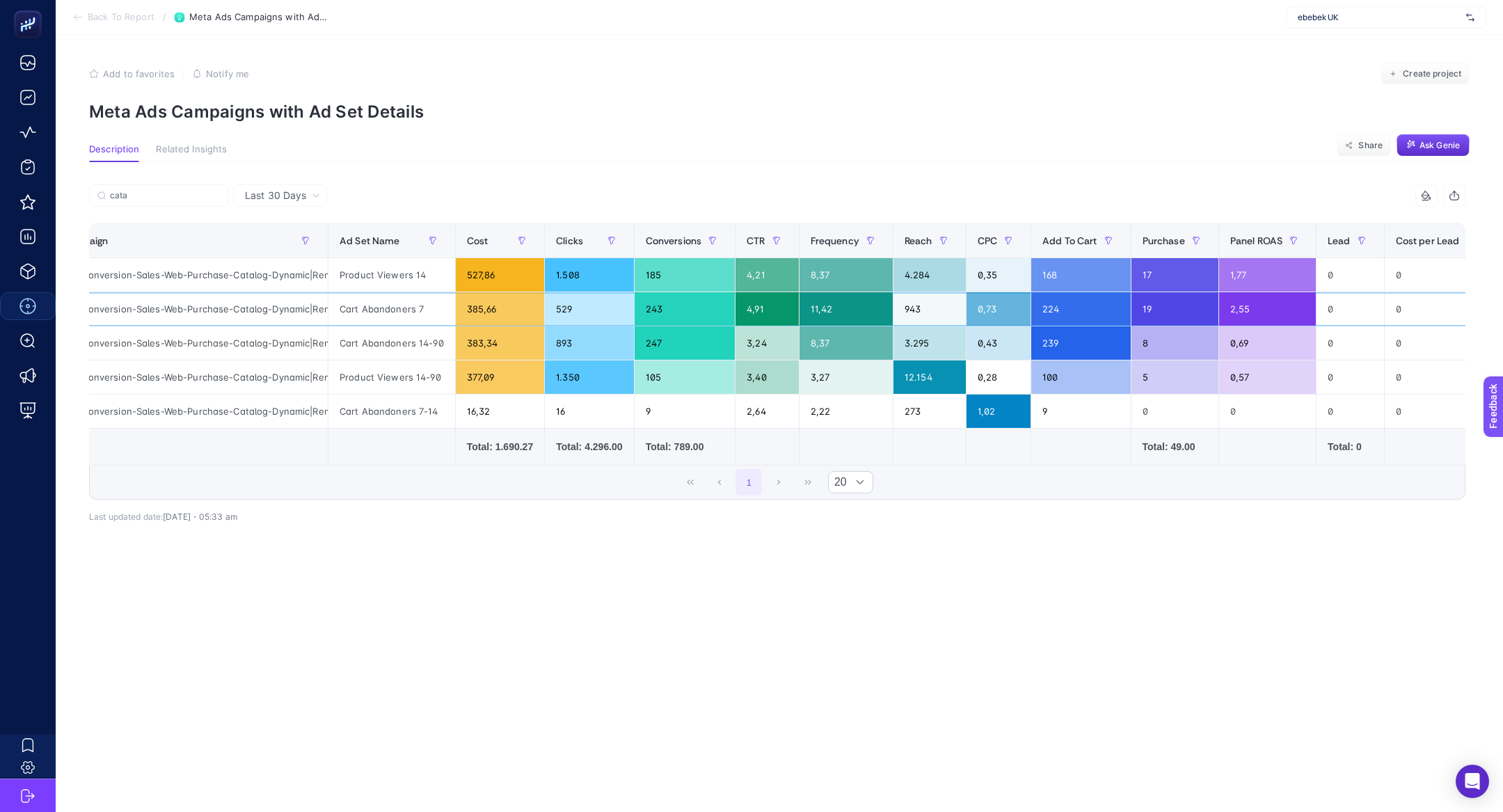
click at [916, 306] on div "943" at bounding box center [930, 309] width 73 height 33
click at [830, 311] on div "11,42" at bounding box center [846, 309] width 93 height 33
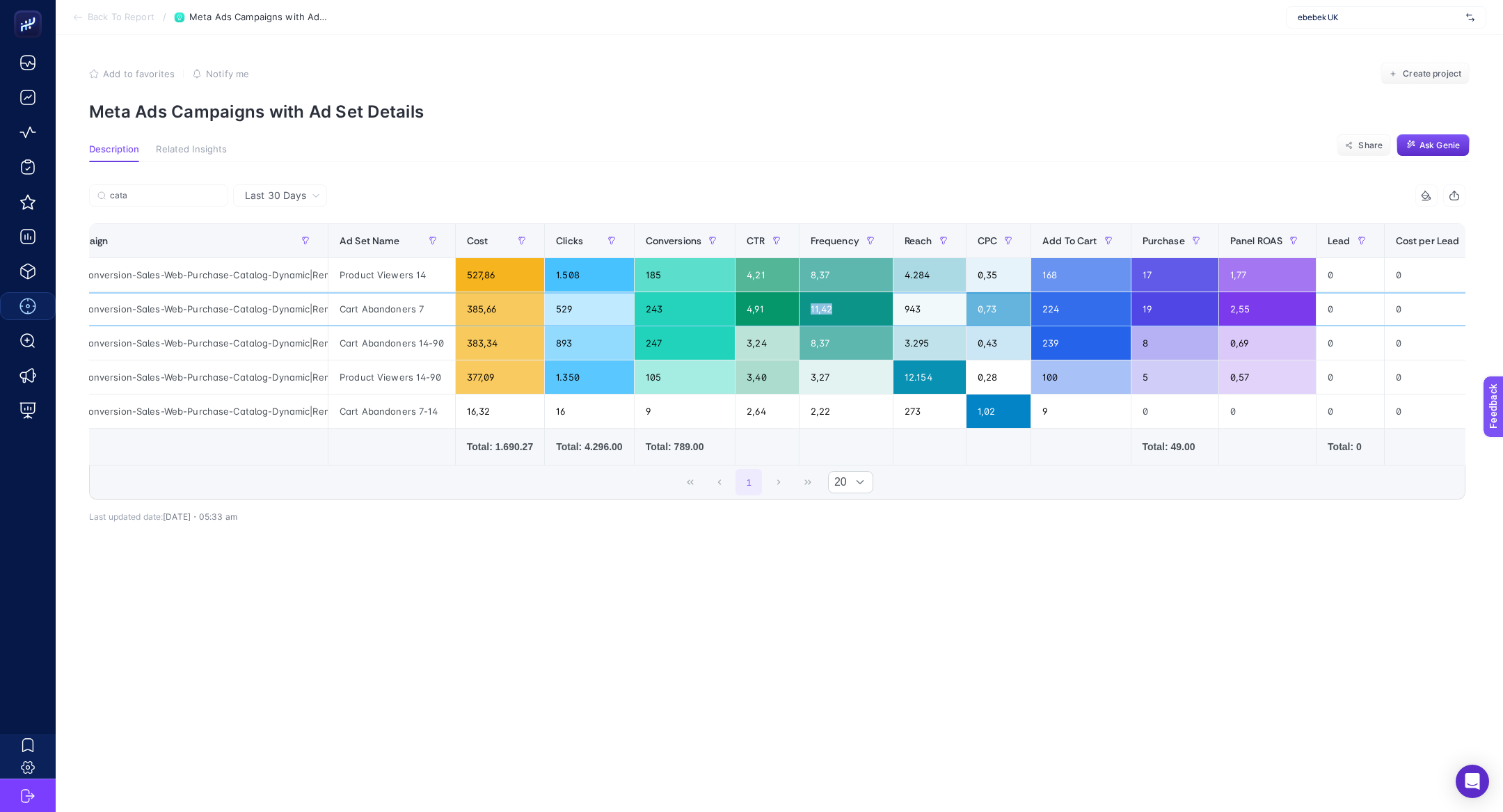
click at [830, 311] on div "11,42" at bounding box center [846, 309] width 93 height 33
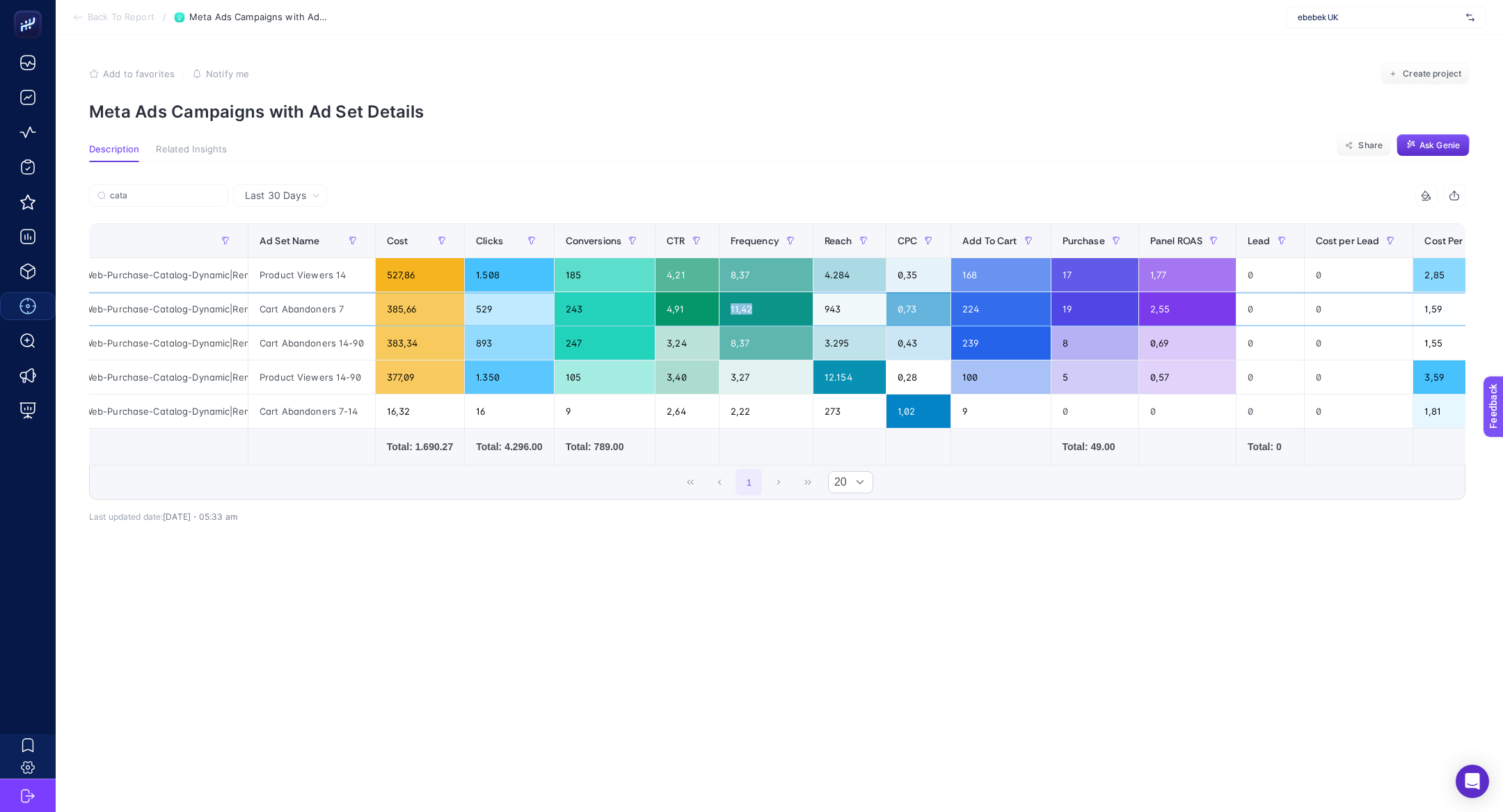
scroll to position [0, 0]
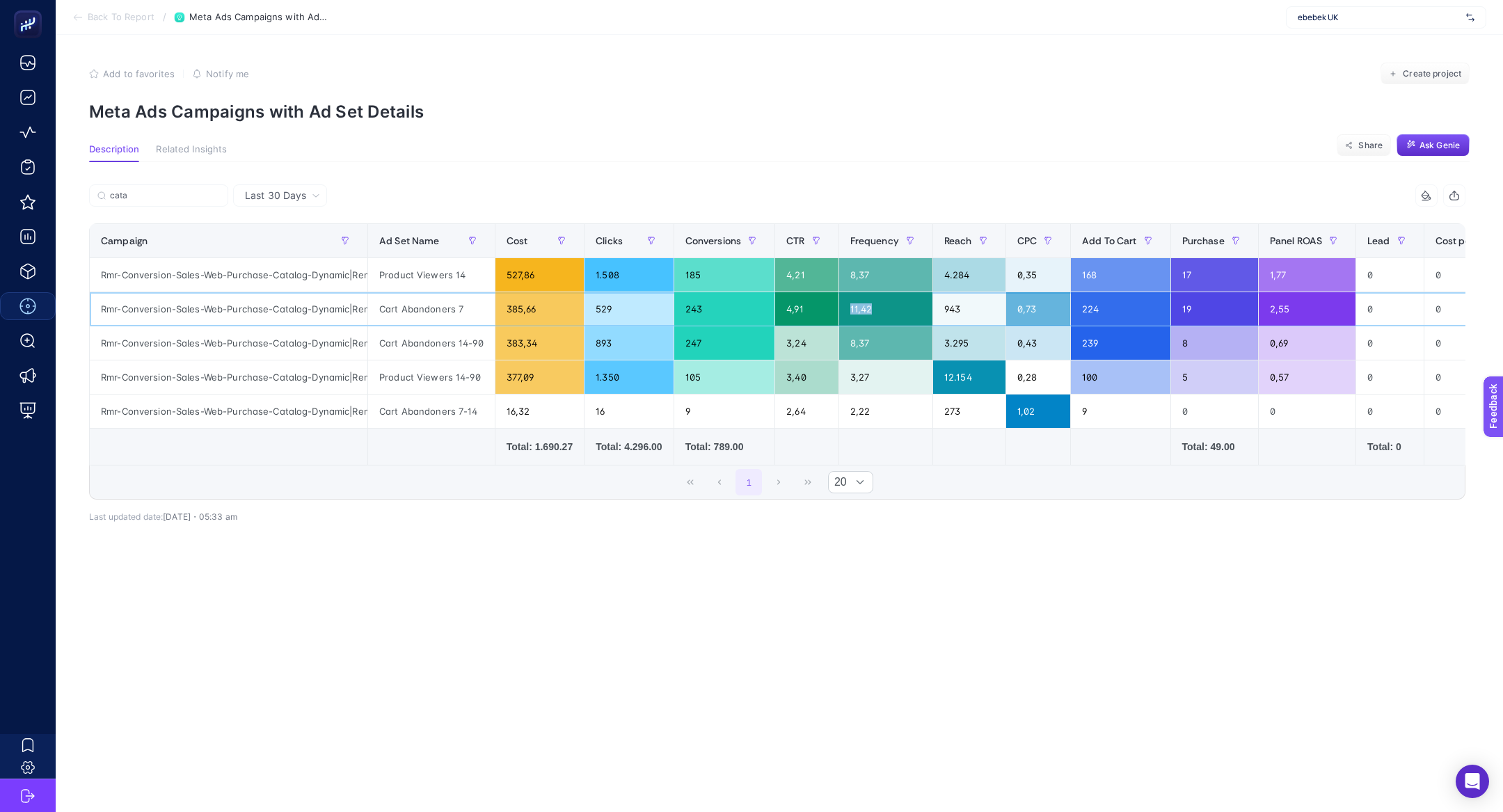
click at [876, 308] on div "11,42" at bounding box center [885, 309] width 93 height 33
click at [885, 313] on div "11,42" at bounding box center [885, 309] width 93 height 33
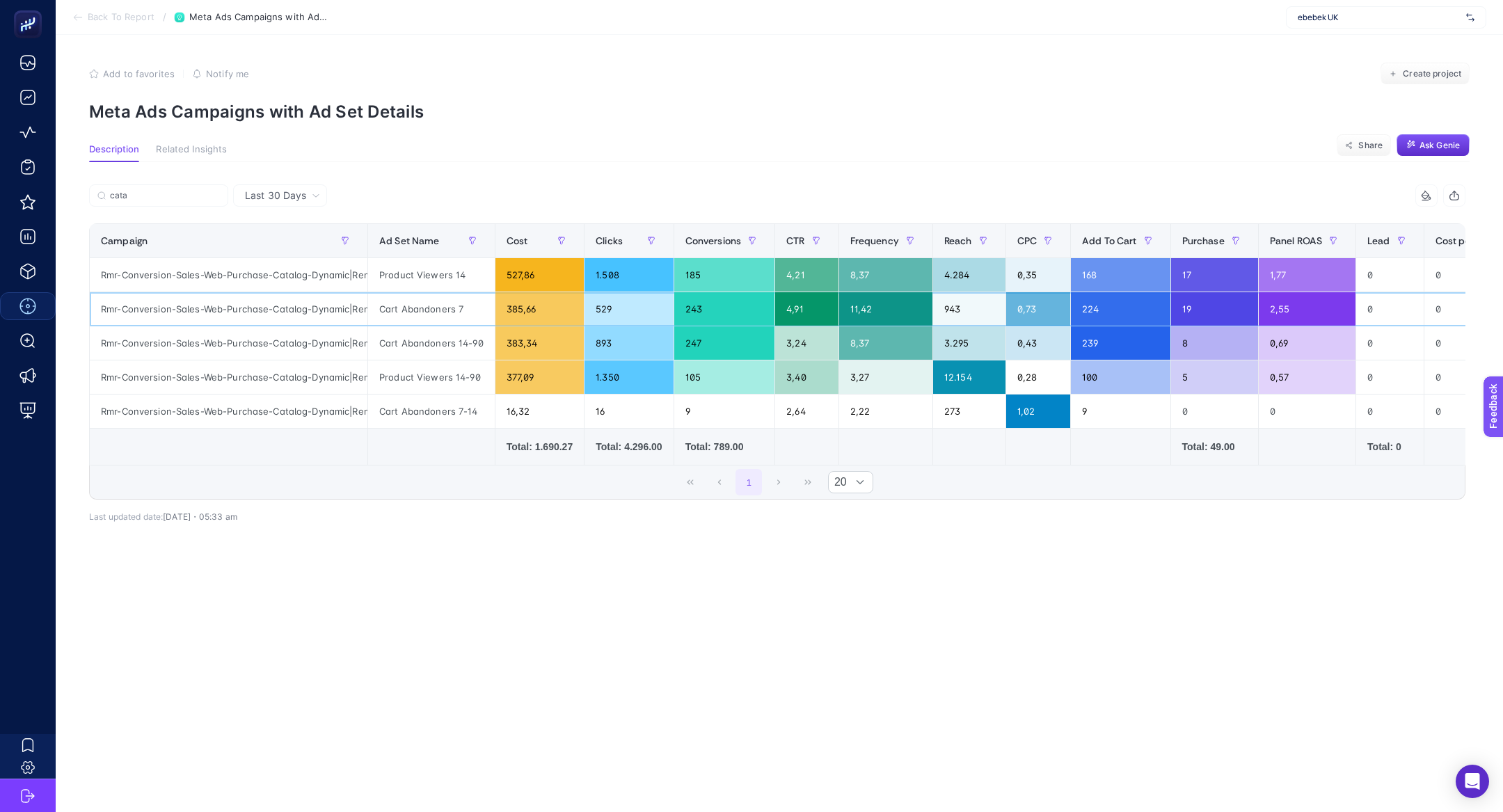
click at [885, 313] on div "11,42" at bounding box center [885, 309] width 93 height 33
click at [885, 314] on div "11,42" at bounding box center [885, 309] width 93 height 33
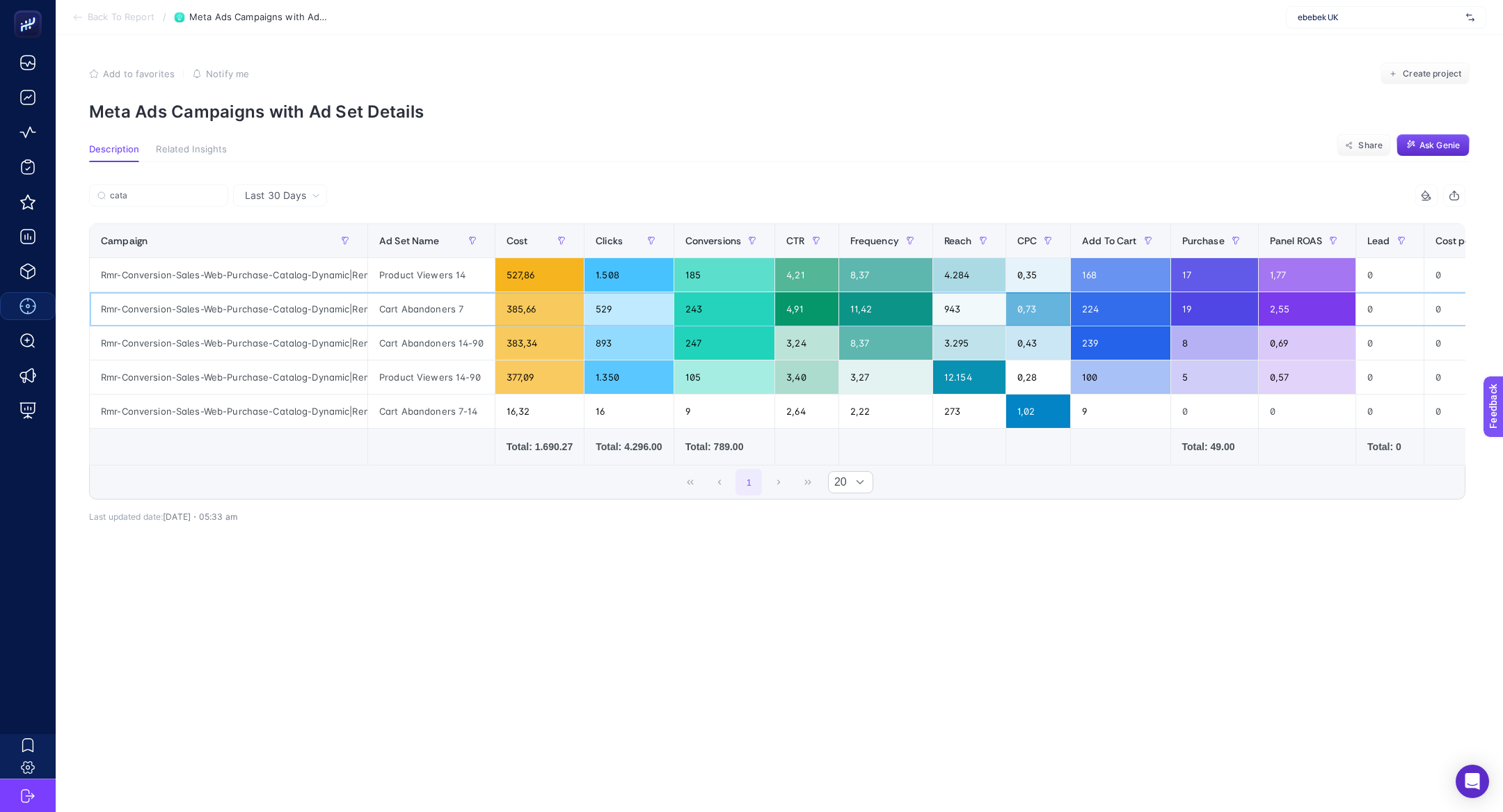
click at [885, 314] on div "11,42" at bounding box center [885, 309] width 93 height 33
drag, startPoint x: 1044, startPoint y: 314, endPoint x: 953, endPoint y: 301, distance: 91.9
click at [953, 301] on tr "Rmr-Conversion-Sales-Web-Purchase-Catalog-Dynamic|Remarketing Cart Abandoners 7…" at bounding box center [907, 309] width 1636 height 34
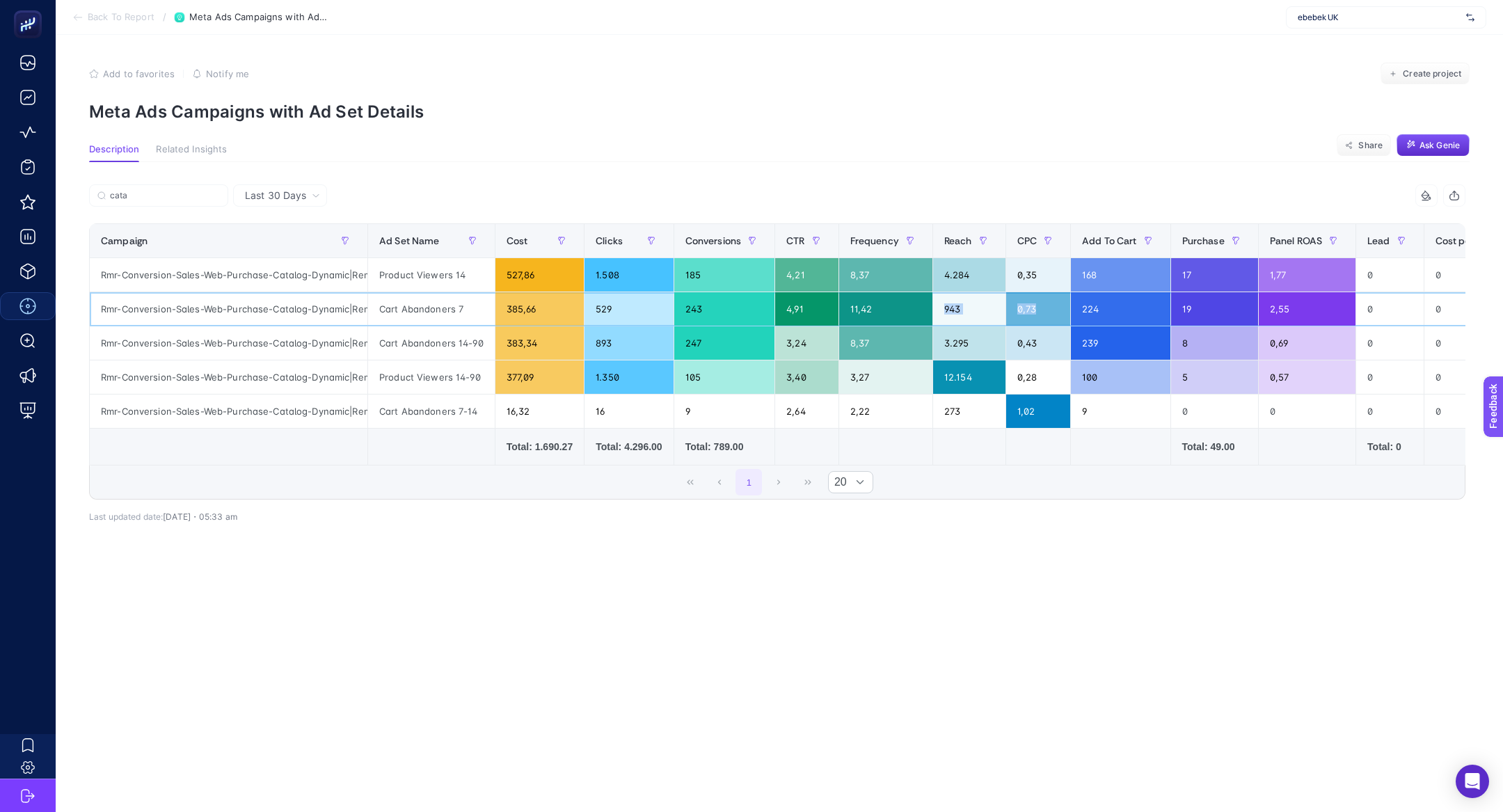
click at [953, 301] on div "943" at bounding box center [970, 309] width 73 height 33
drag, startPoint x: 973, startPoint y: 316, endPoint x: 940, endPoint y: 301, distance: 36.2
click at [941, 301] on div "943" at bounding box center [970, 309] width 73 height 33
click at [430, 316] on div "Cart Abandoners 7" at bounding box center [431, 309] width 127 height 33
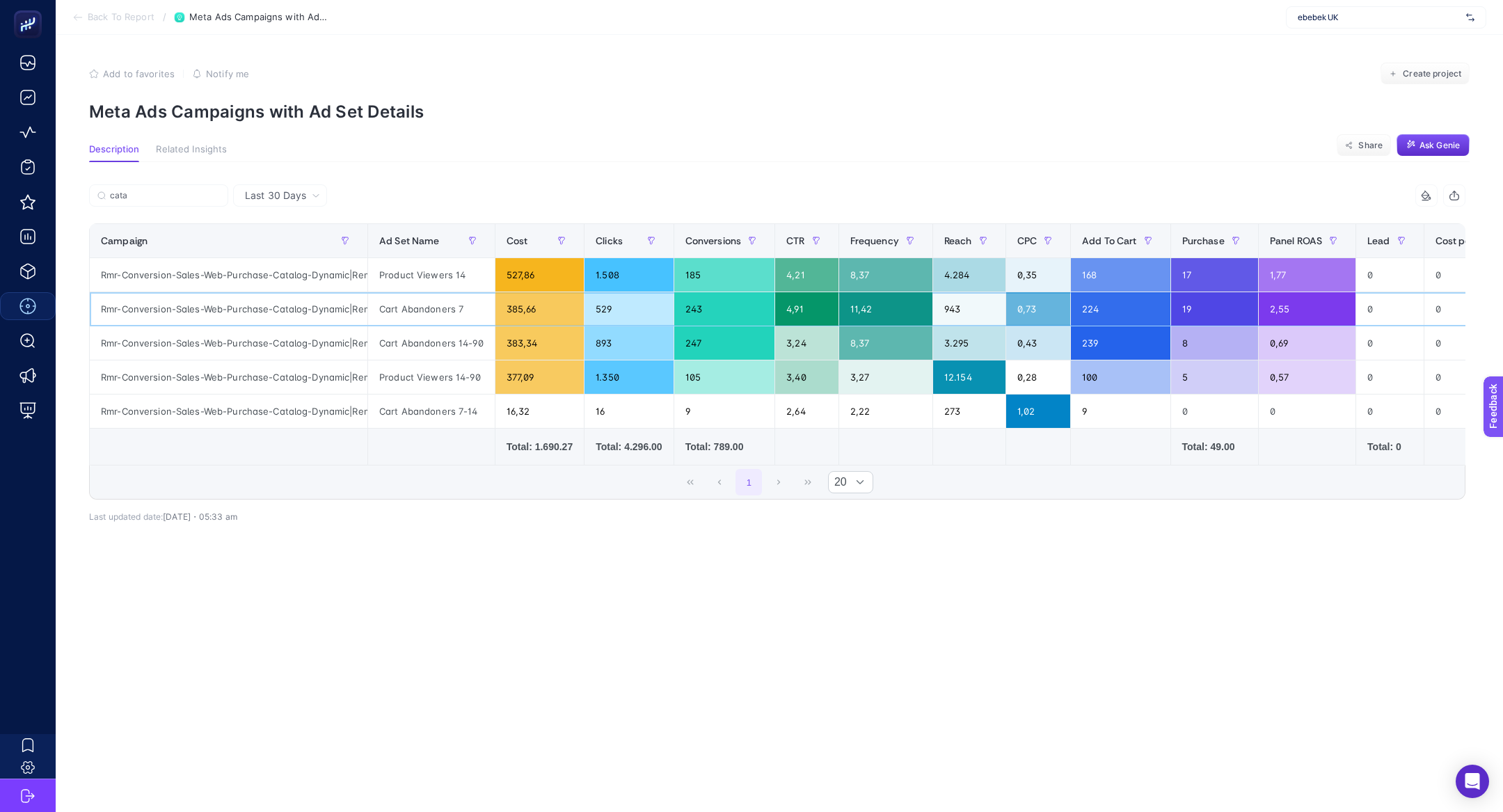
click at [430, 316] on div "Cart Abandoners 7" at bounding box center [431, 309] width 127 height 33
click at [410, 281] on div "Product Viewers 14" at bounding box center [431, 274] width 127 height 33
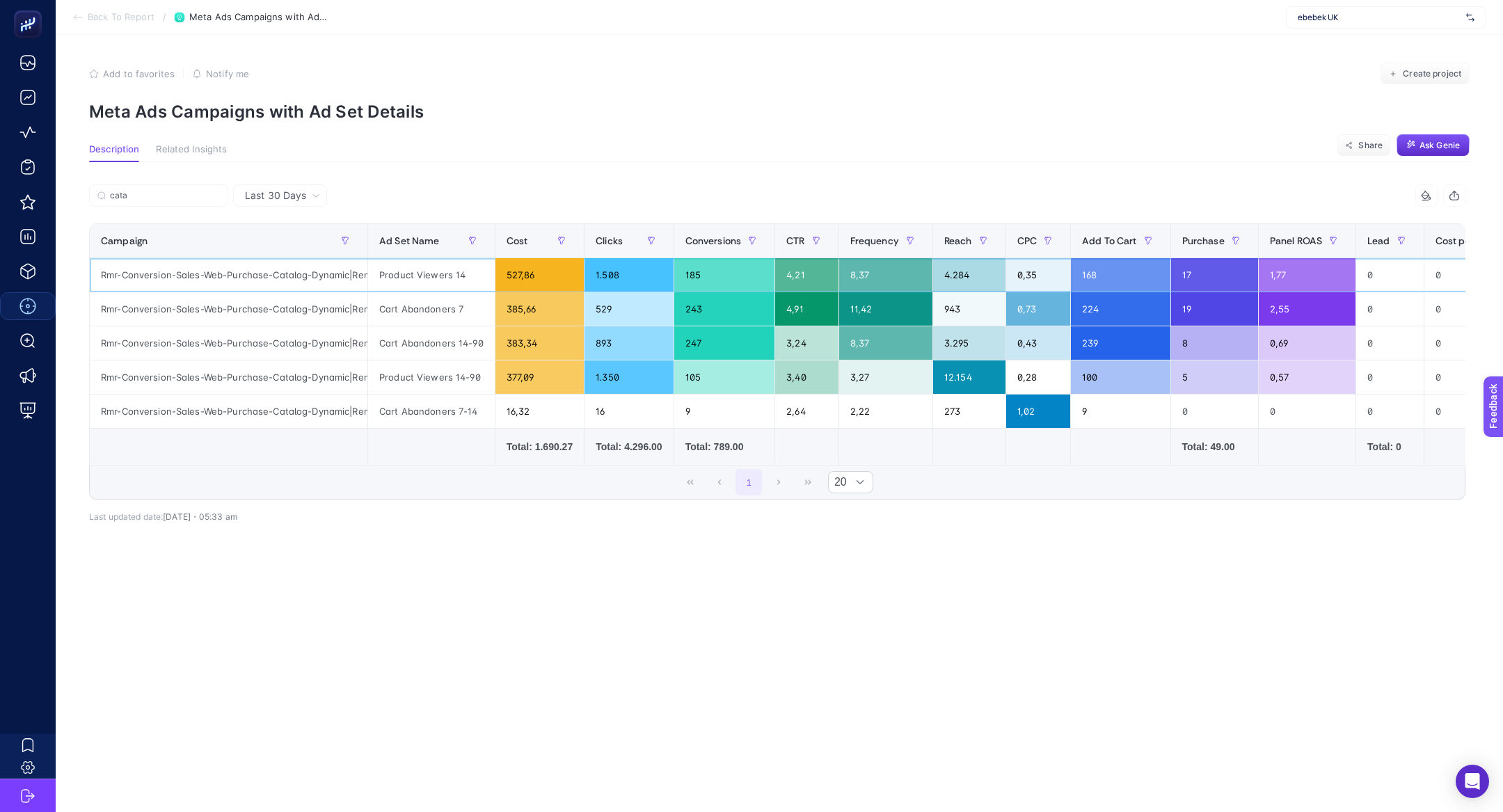
click at [410, 281] on div "Product Viewers 14" at bounding box center [431, 274] width 127 height 33
click at [453, 275] on div "Product Viewers 14" at bounding box center [431, 274] width 127 height 33
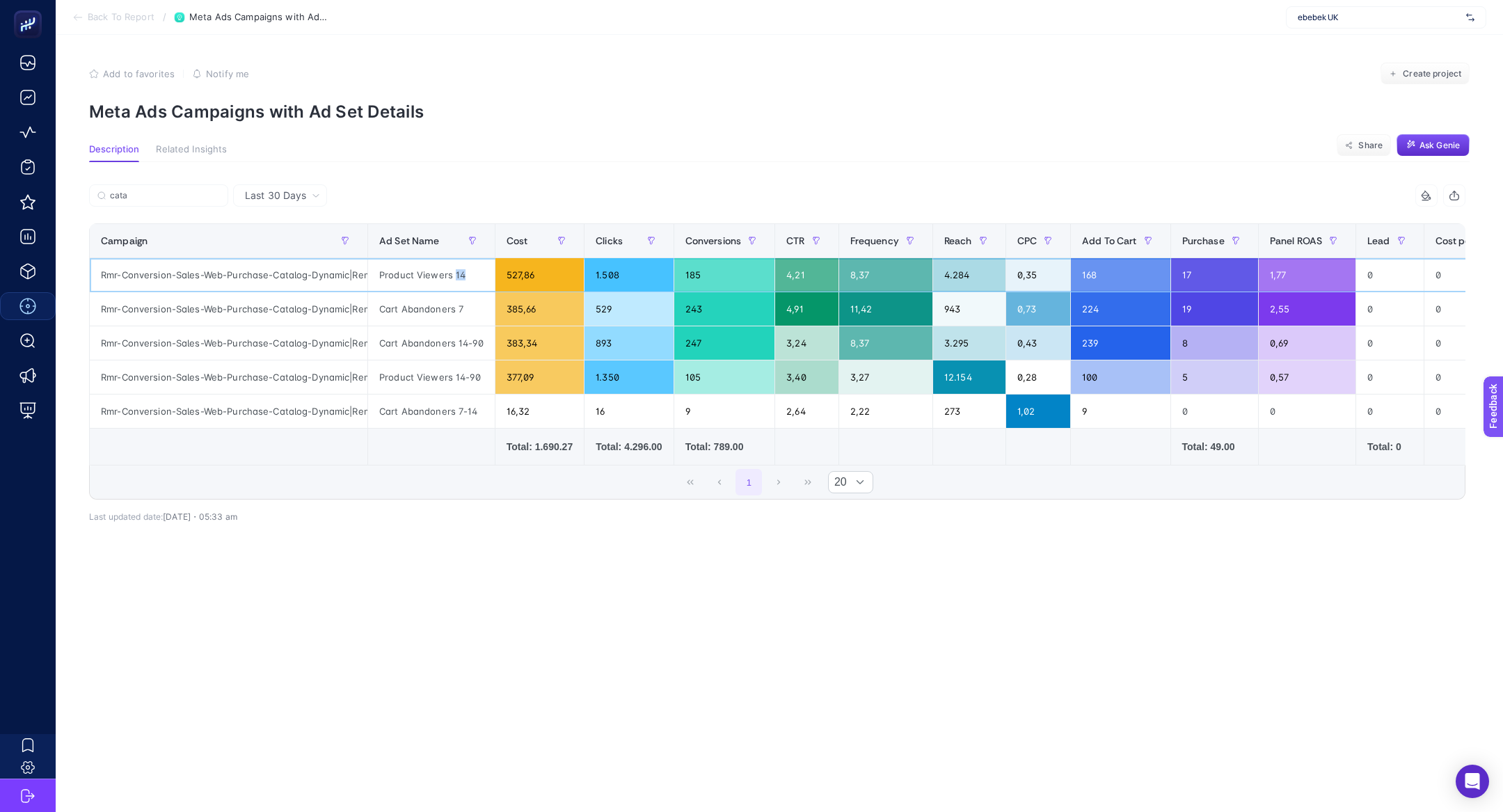
click at [453, 275] on div "Product Viewers 14" at bounding box center [431, 274] width 127 height 33
drag, startPoint x: 972, startPoint y: 311, endPoint x: 940, endPoint y: 309, distance: 32.1
click at [940, 309] on div "943" at bounding box center [970, 309] width 73 height 33
